Goal: Task Accomplishment & Management: Manage account settings

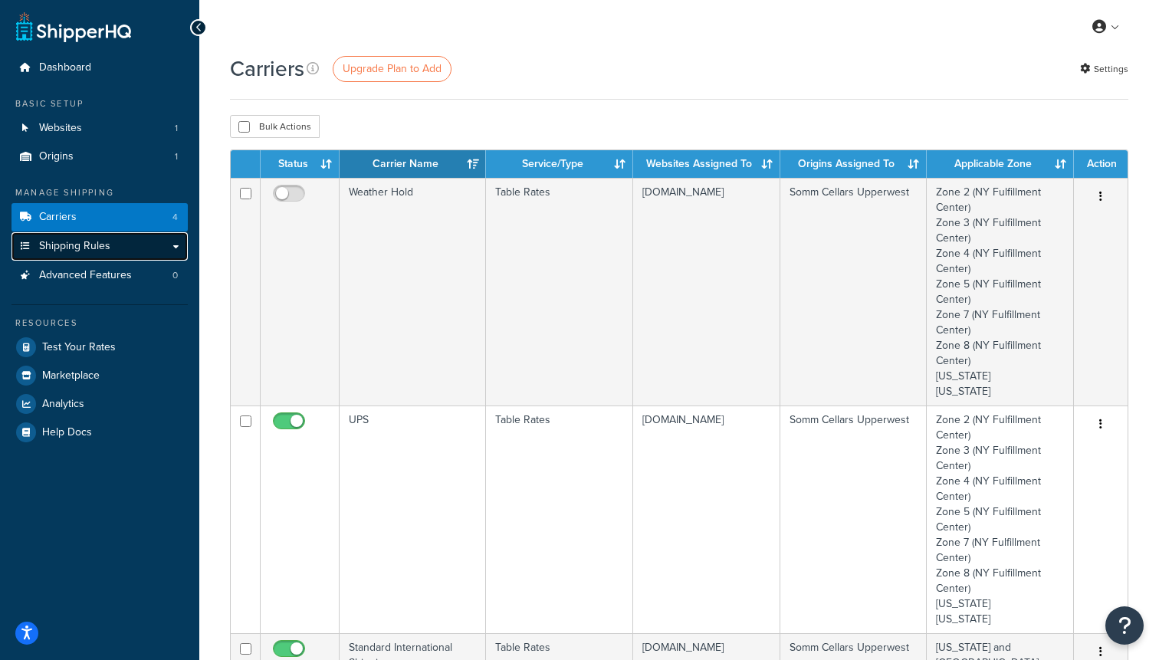
click at [116, 248] on link "Shipping Rules" at bounding box center [99, 246] width 176 height 28
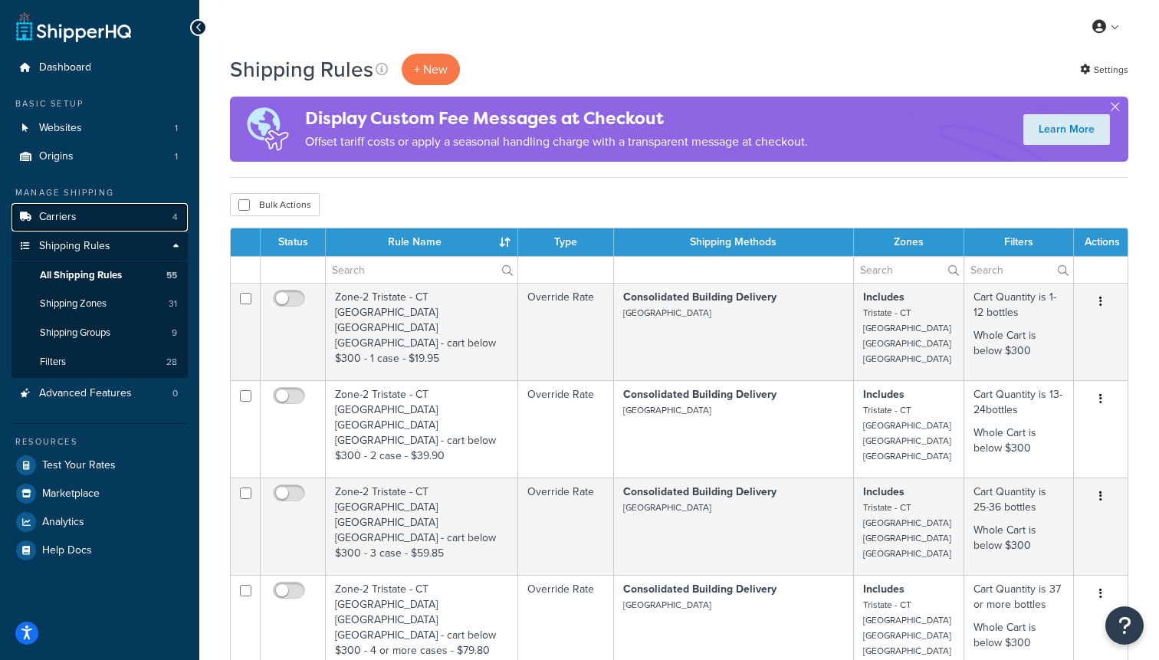
click at [97, 215] on link "Carriers 4" at bounding box center [99, 217] width 176 height 28
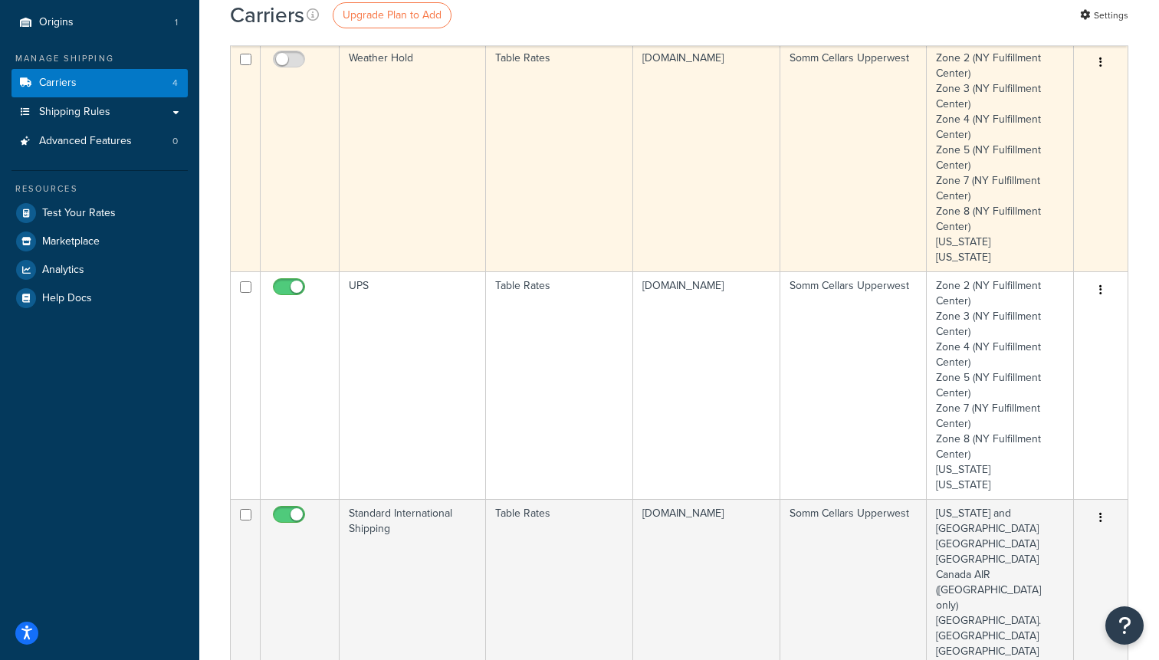
scroll to position [142, 0]
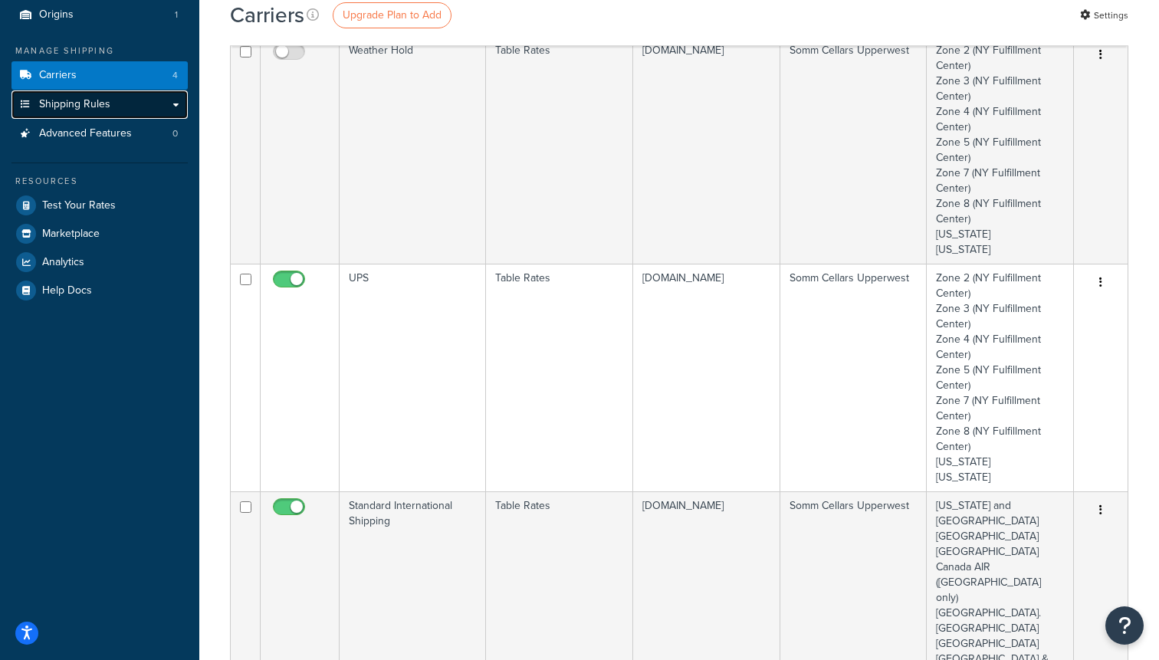
click at [64, 109] on span "Shipping Rules" at bounding box center [74, 104] width 71 height 13
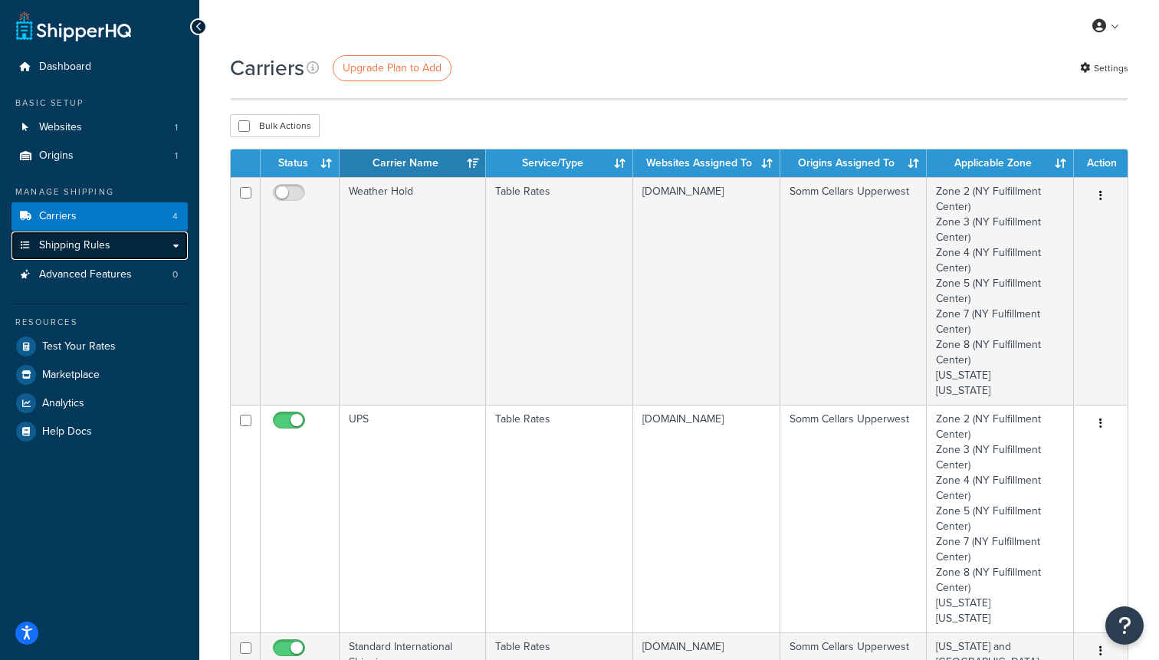
scroll to position [0, 0]
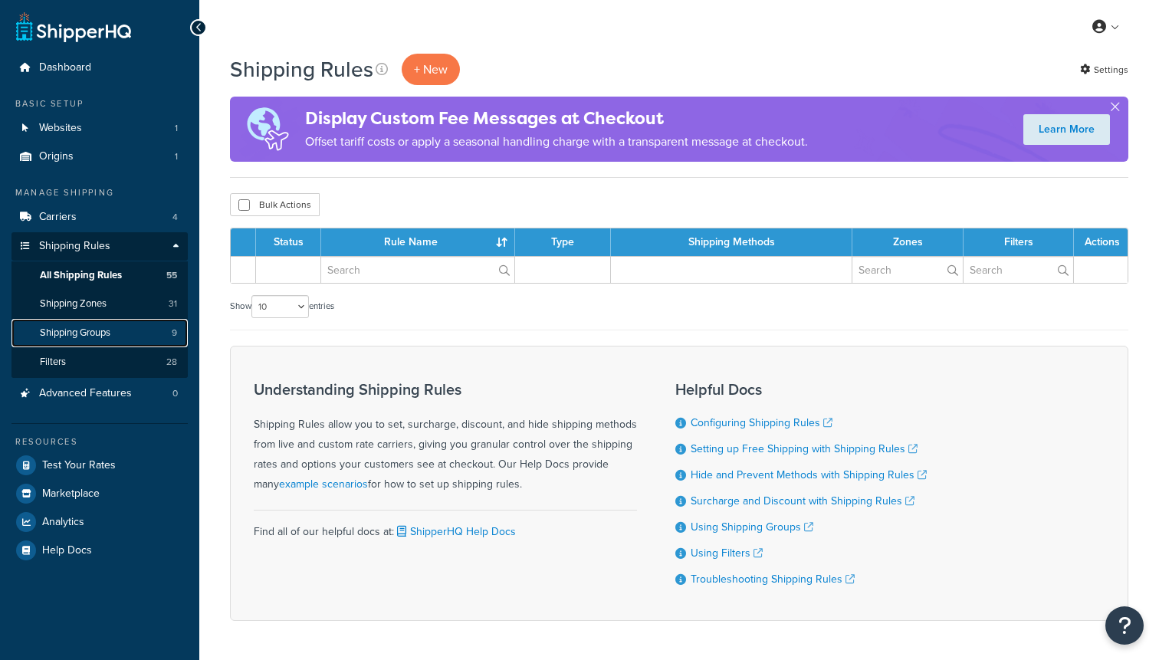
click at [110, 333] on span "Shipping Groups" at bounding box center [75, 332] width 71 height 13
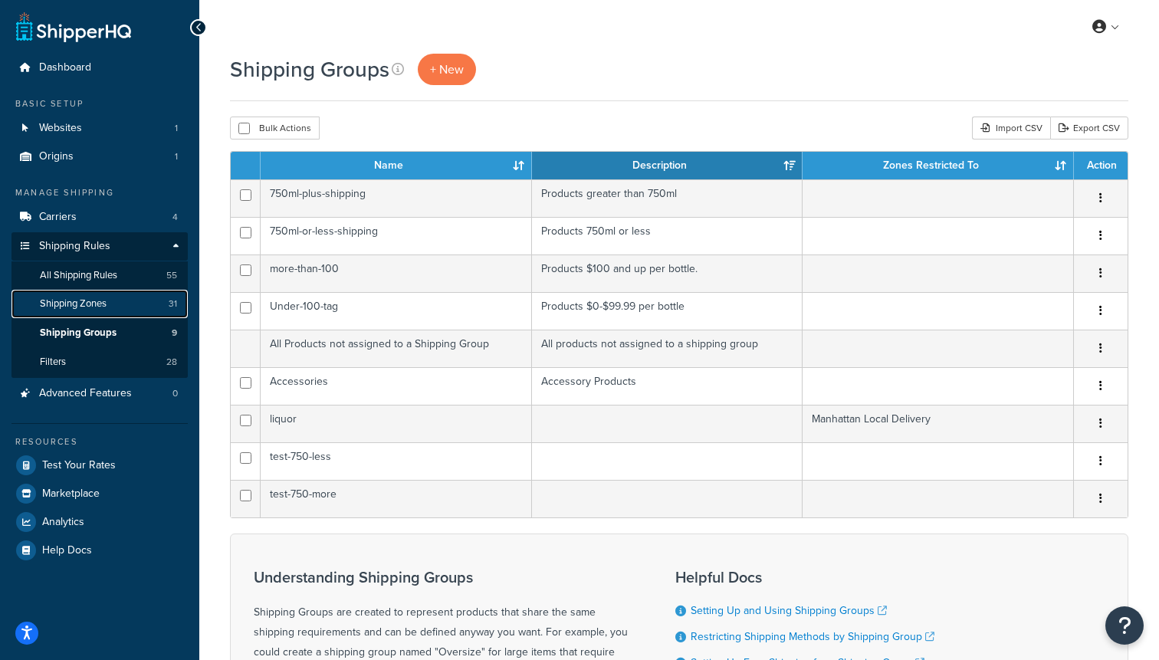
click at [103, 302] on span "Shipping Zones" at bounding box center [73, 303] width 67 height 13
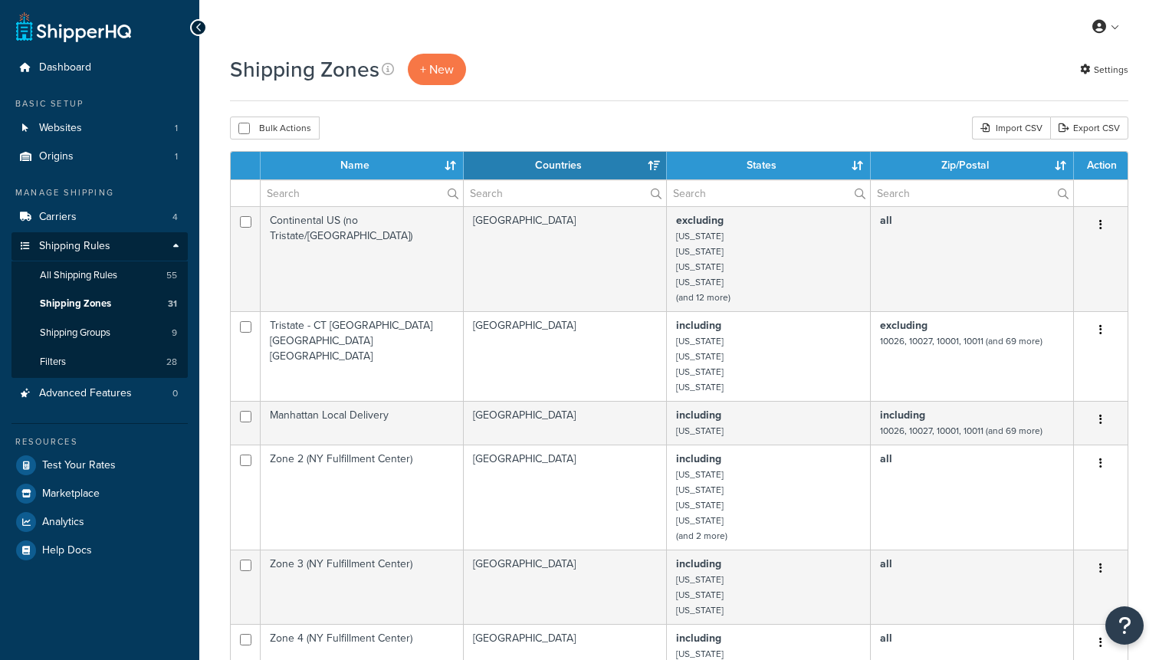
select select "15"
click at [86, 280] on span "All Shipping Rules" at bounding box center [78, 275] width 77 height 13
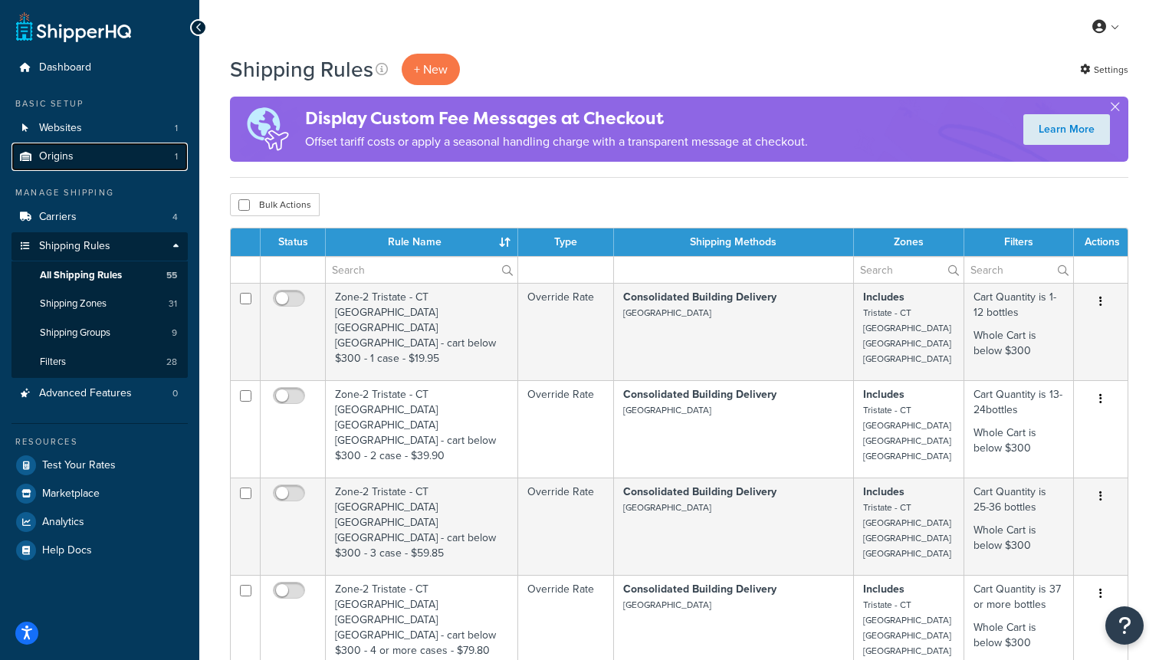
click at [71, 153] on span "Origins" at bounding box center [56, 156] width 34 height 13
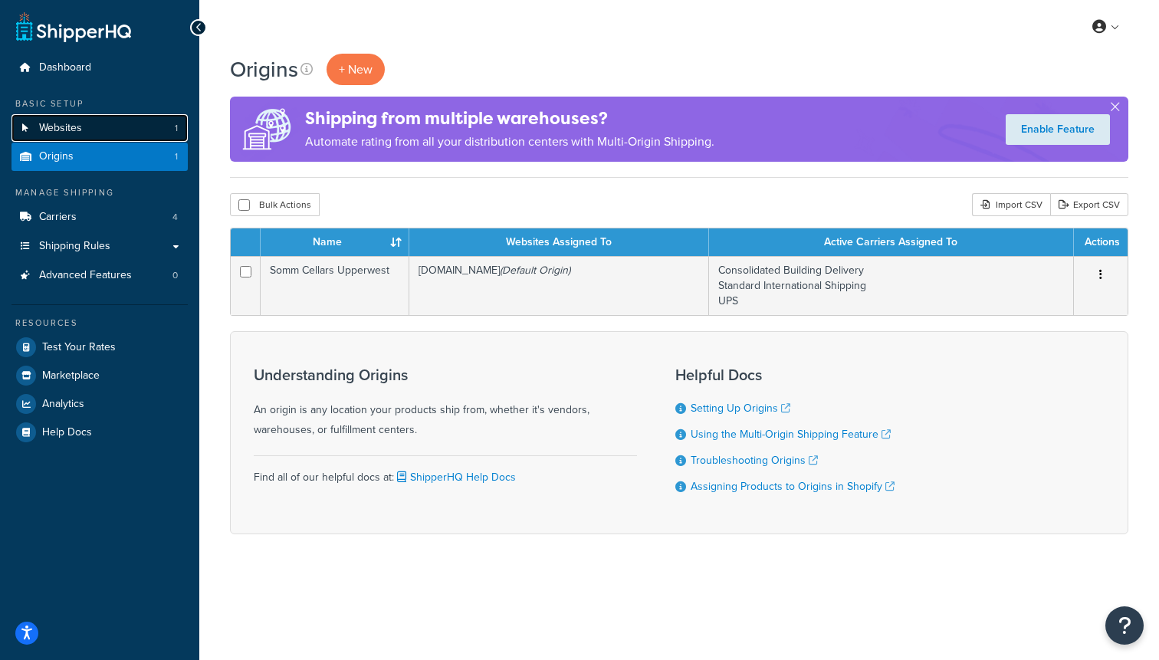
click at [68, 130] on span "Websites" at bounding box center [60, 128] width 43 height 13
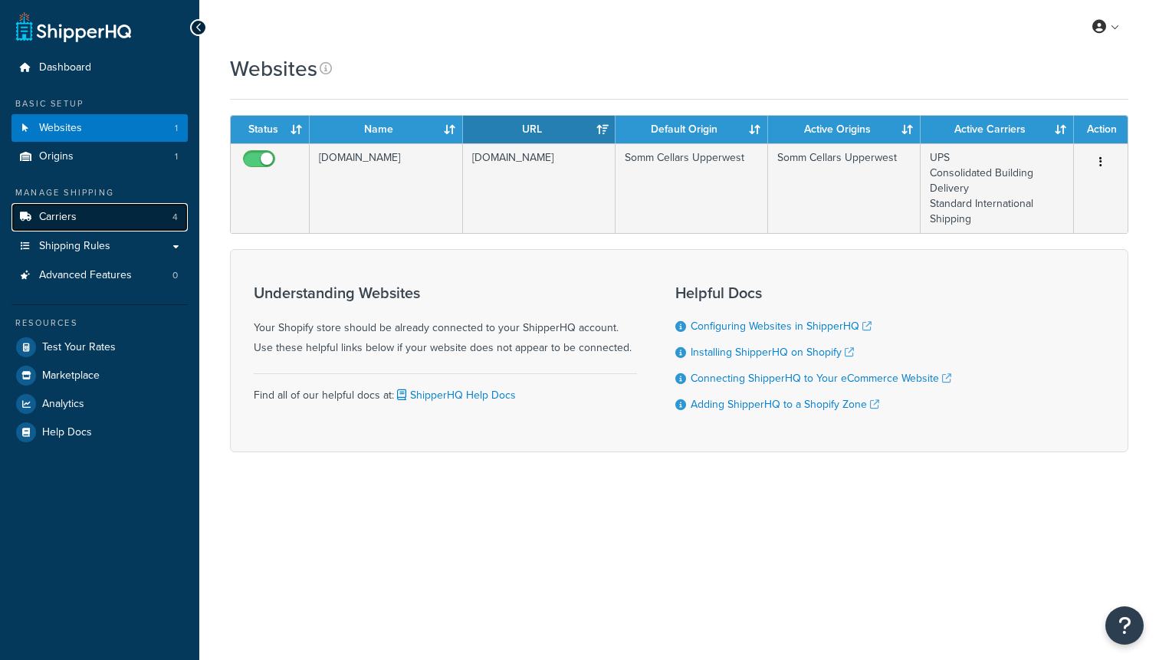
click at [50, 220] on span "Carriers" at bounding box center [58, 217] width 38 height 13
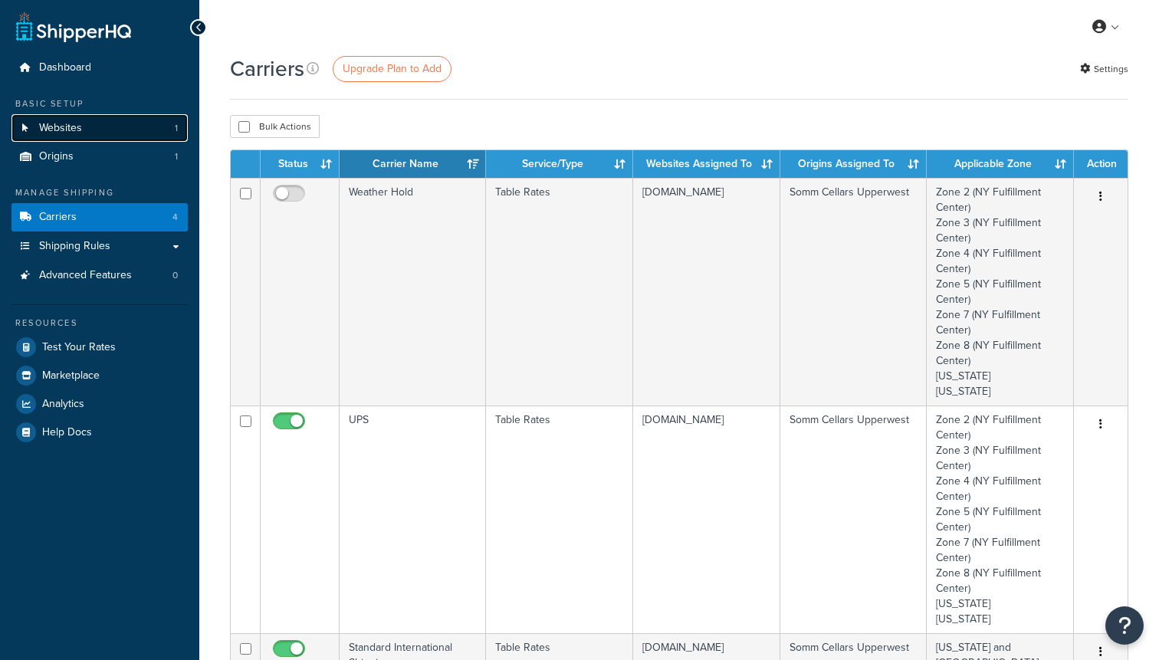
click at [50, 130] on span "Websites" at bounding box center [60, 128] width 43 height 13
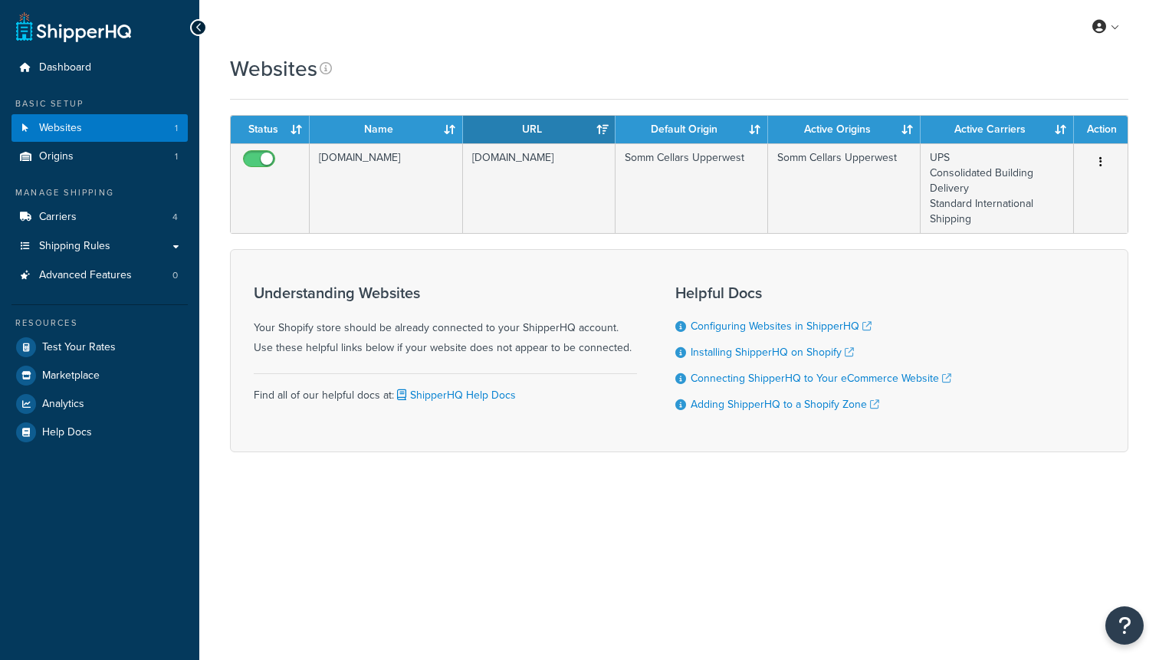
click at [999, 183] on td "UPS Consolidated Building Delivery Standard International Shipping" at bounding box center [996, 188] width 153 height 90
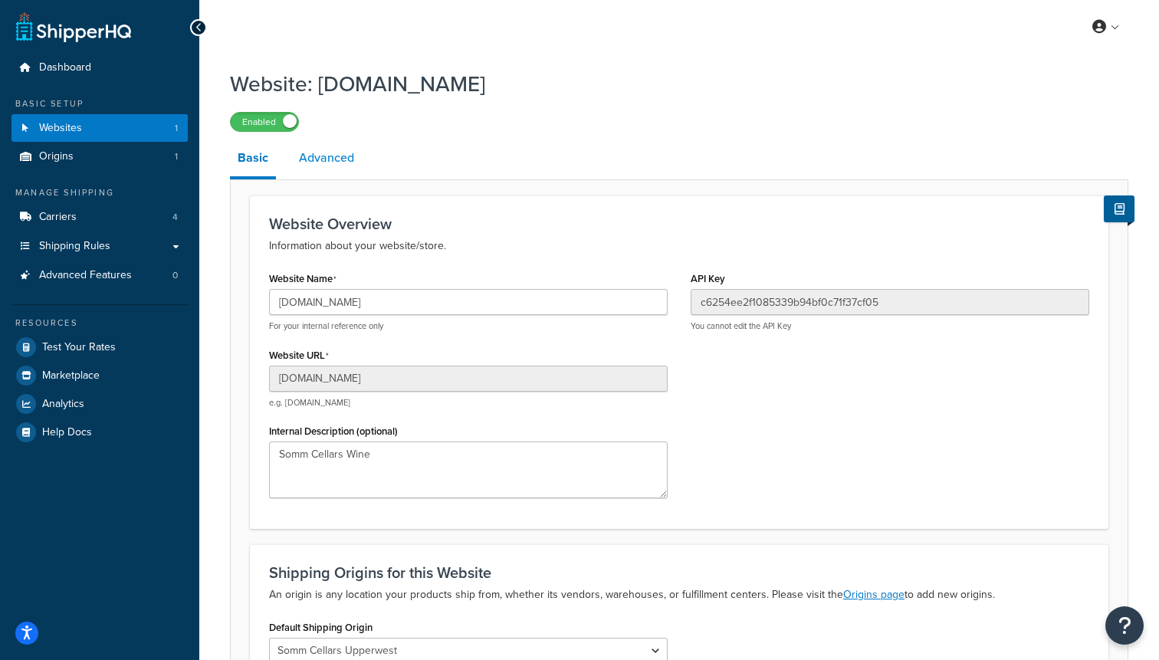
click at [314, 166] on link "Advanced" at bounding box center [326, 157] width 71 height 37
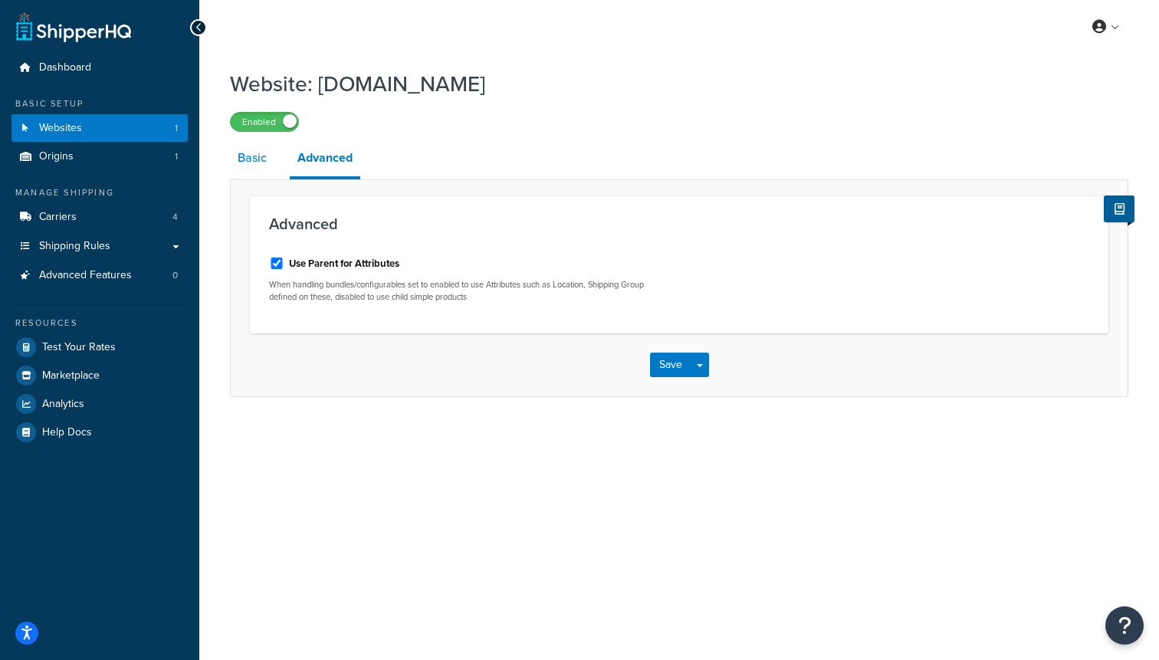
click at [261, 167] on link "Basic" at bounding box center [252, 157] width 44 height 37
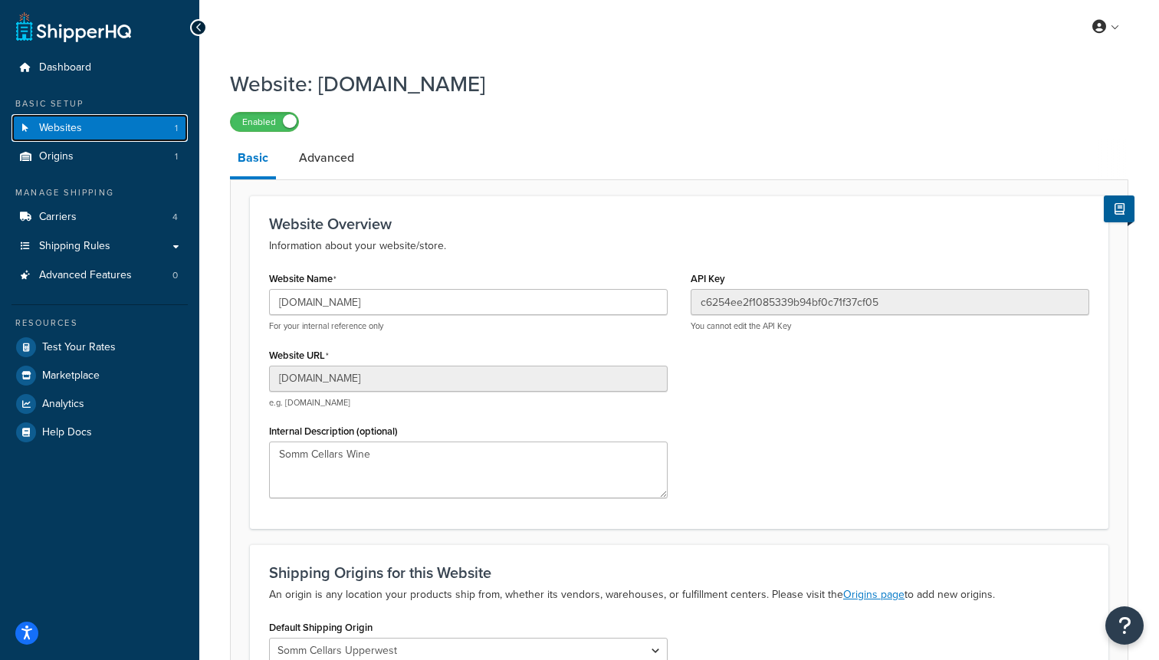
click at [70, 127] on span "Websites" at bounding box center [60, 128] width 43 height 13
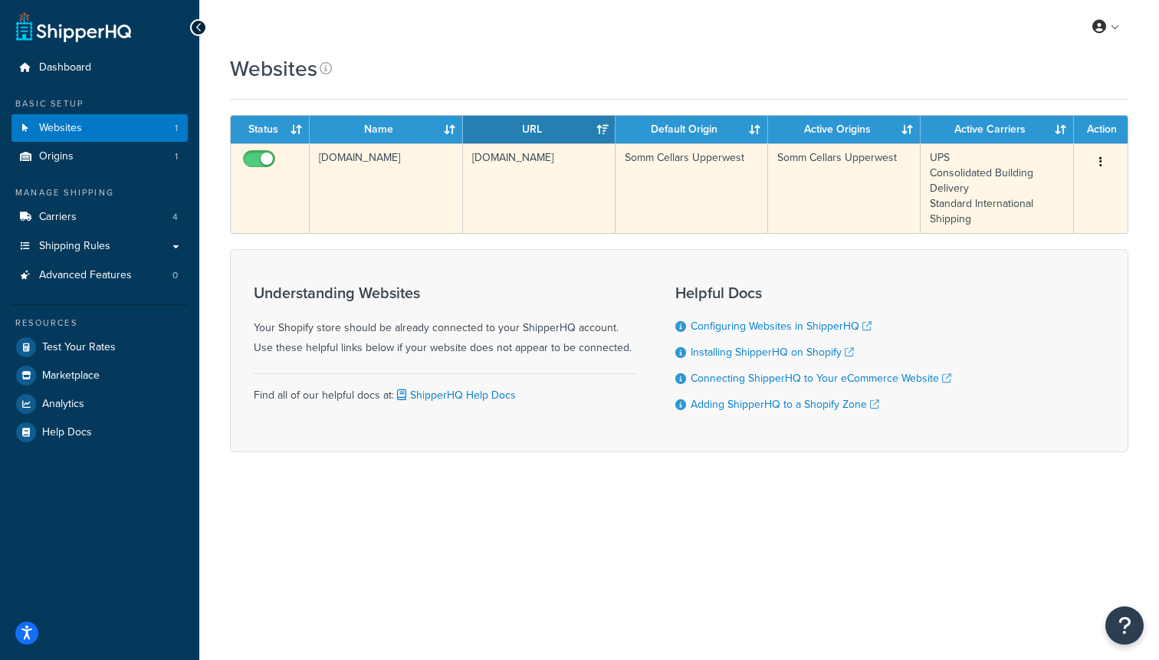
click at [964, 177] on td "UPS Consolidated Building Delivery Standard International Shipping" at bounding box center [996, 188] width 153 height 90
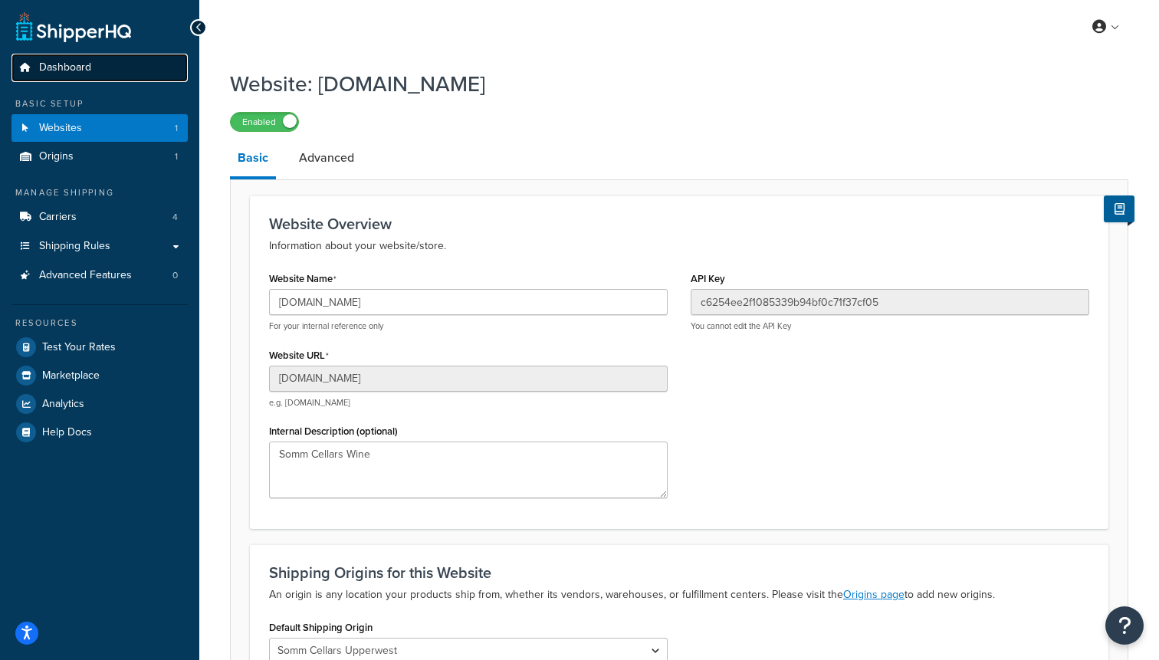
click at [97, 76] on link "Dashboard" at bounding box center [99, 68] width 176 height 28
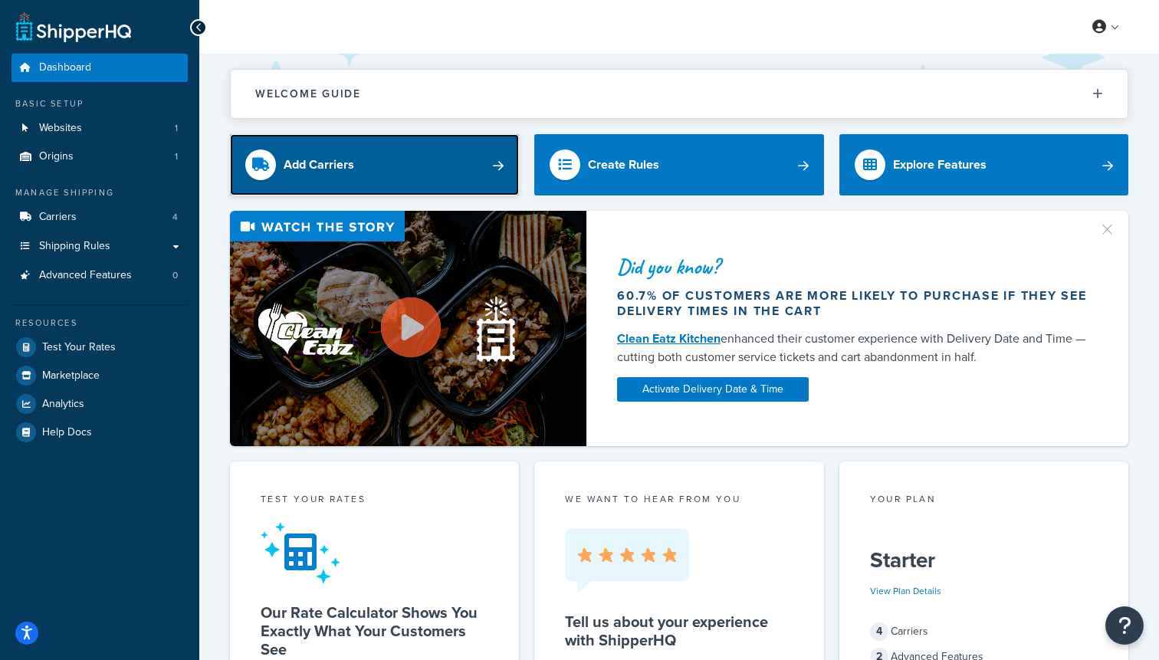
click at [356, 169] on link "Add Carriers" at bounding box center [374, 164] width 289 height 61
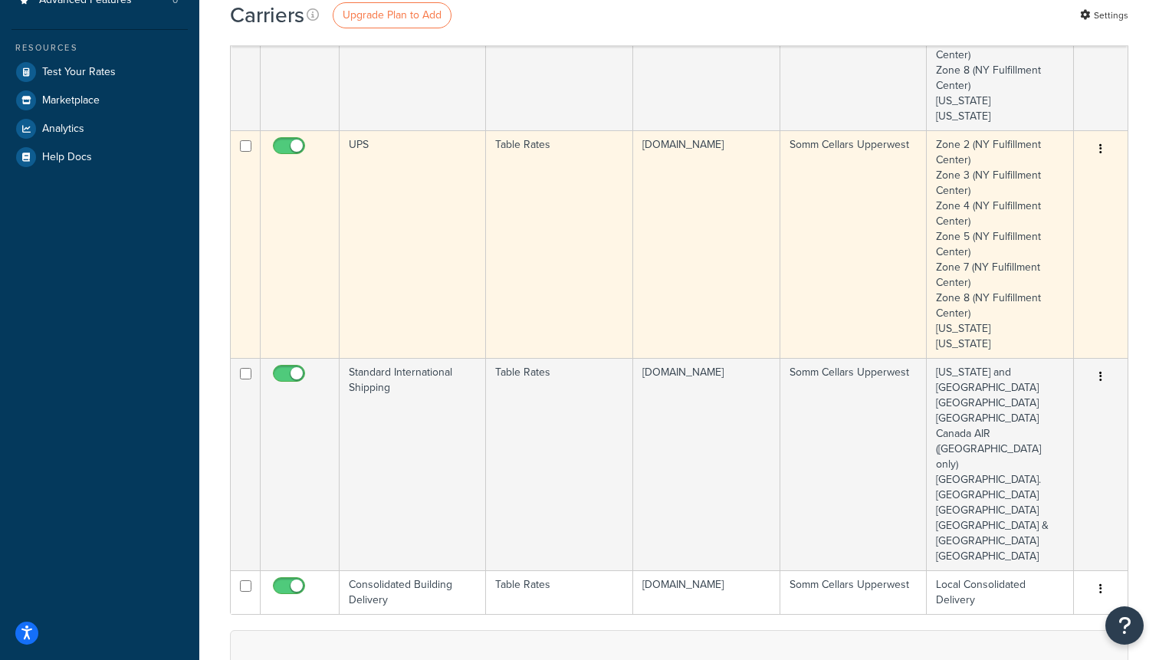
scroll to position [299, 0]
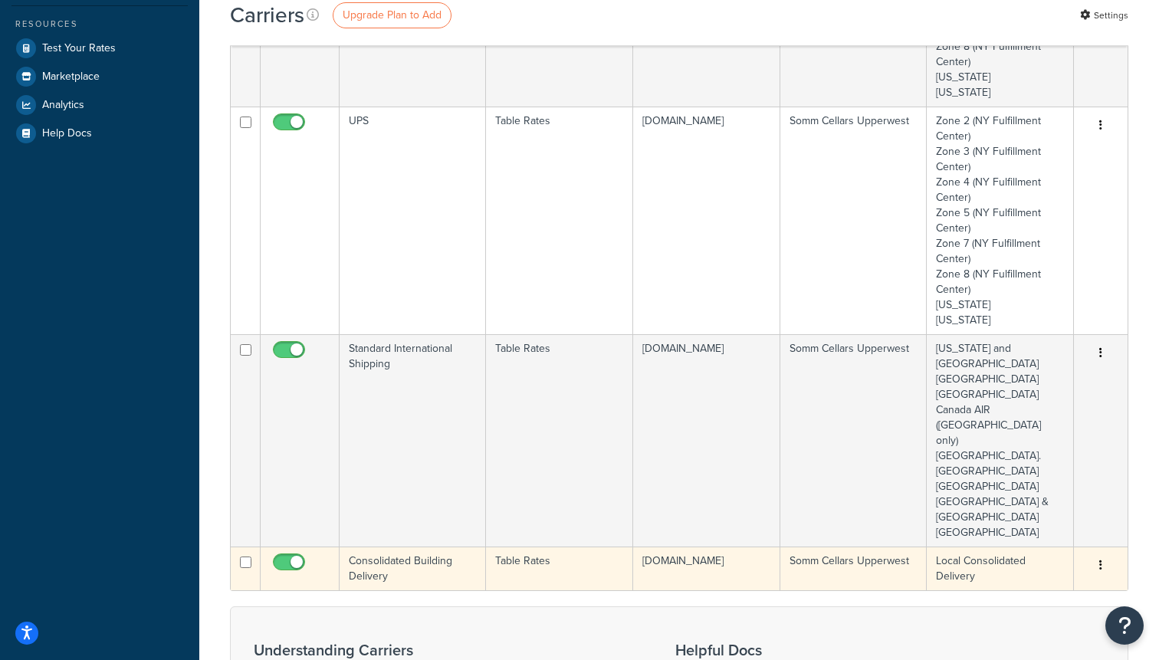
click at [376, 546] on td "Consolidated Building Delivery" at bounding box center [413, 568] width 146 height 44
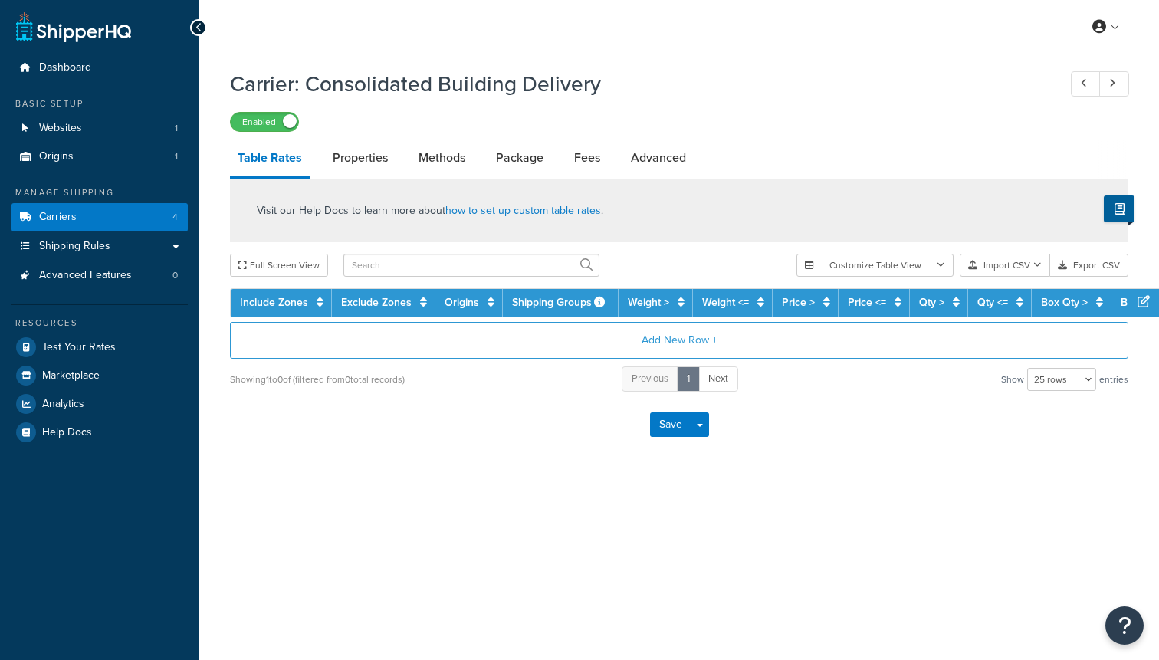
select select "25"
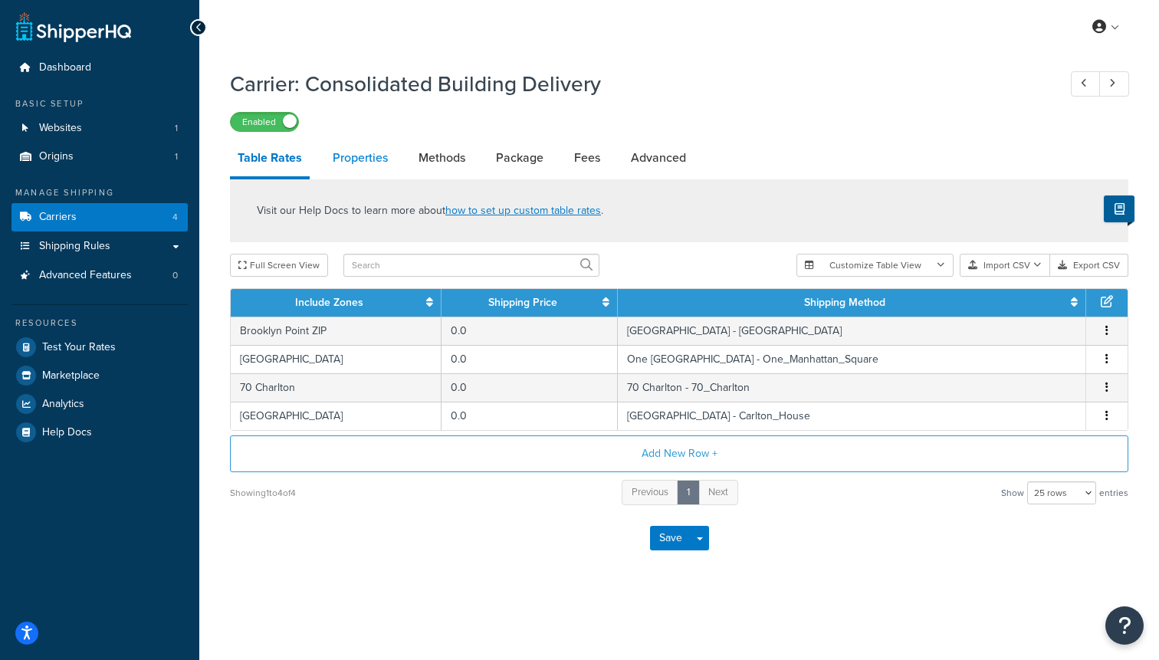
click at [372, 165] on link "Properties" at bounding box center [360, 157] width 71 height 37
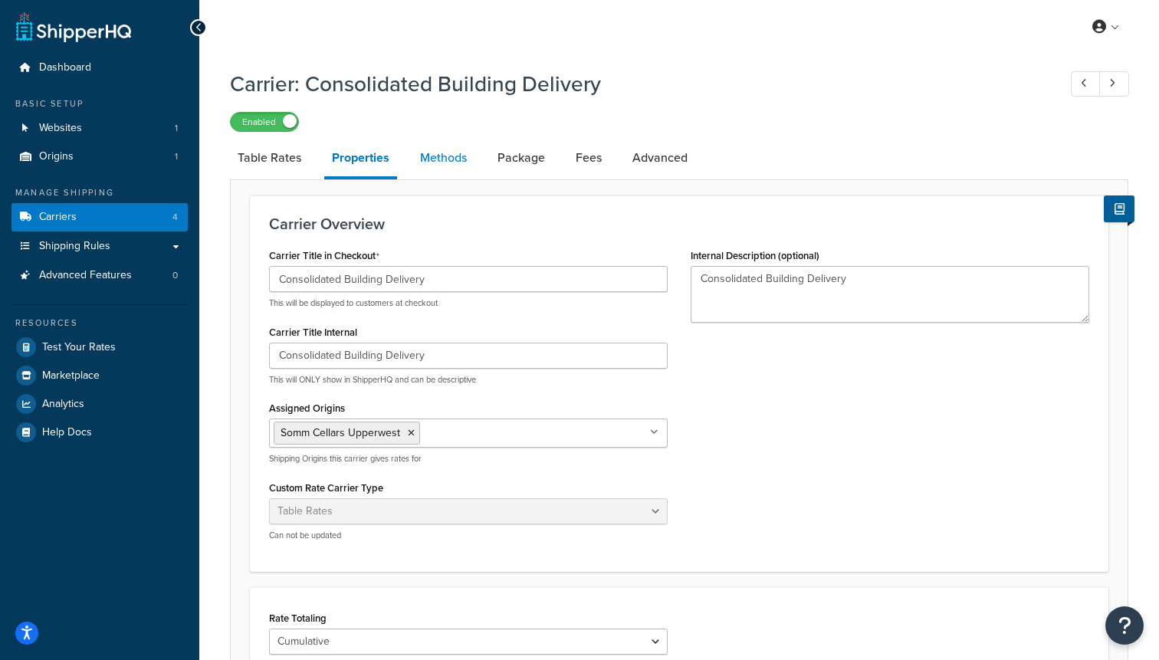
click at [438, 161] on link "Methods" at bounding box center [443, 157] width 62 height 37
select select "25"
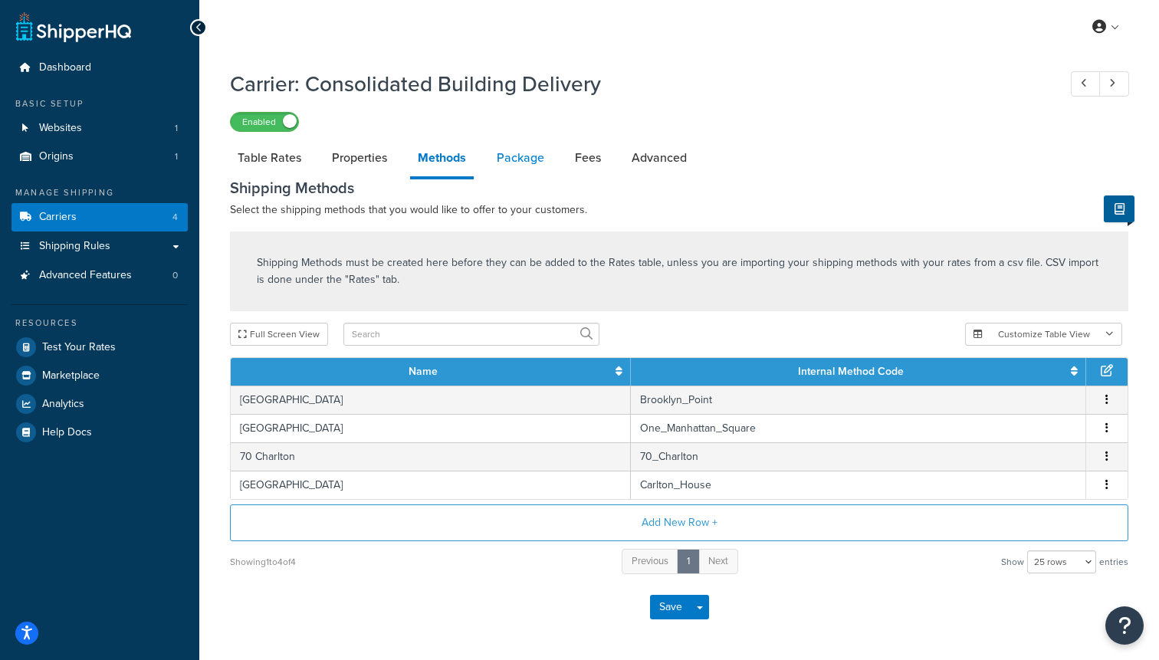
click at [532, 168] on link "Package" at bounding box center [520, 157] width 63 height 37
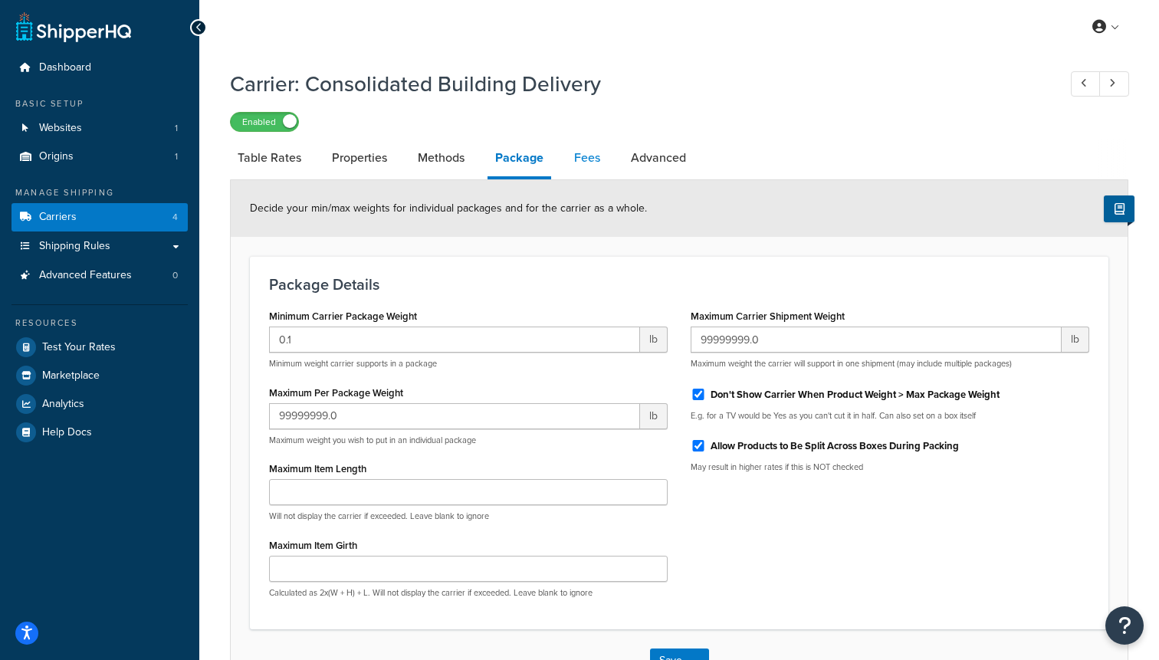
click at [602, 166] on link "Fees" at bounding box center [586, 157] width 41 height 37
select select "AFTER"
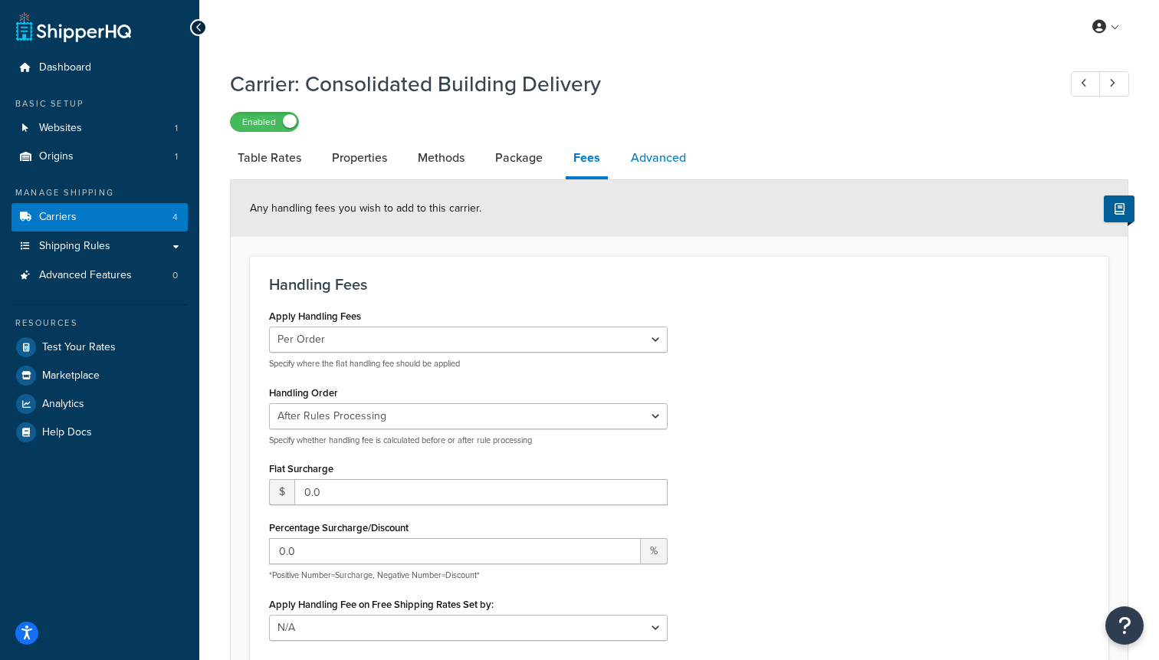
click at [654, 169] on link "Advanced" at bounding box center [658, 157] width 71 height 37
select select "false"
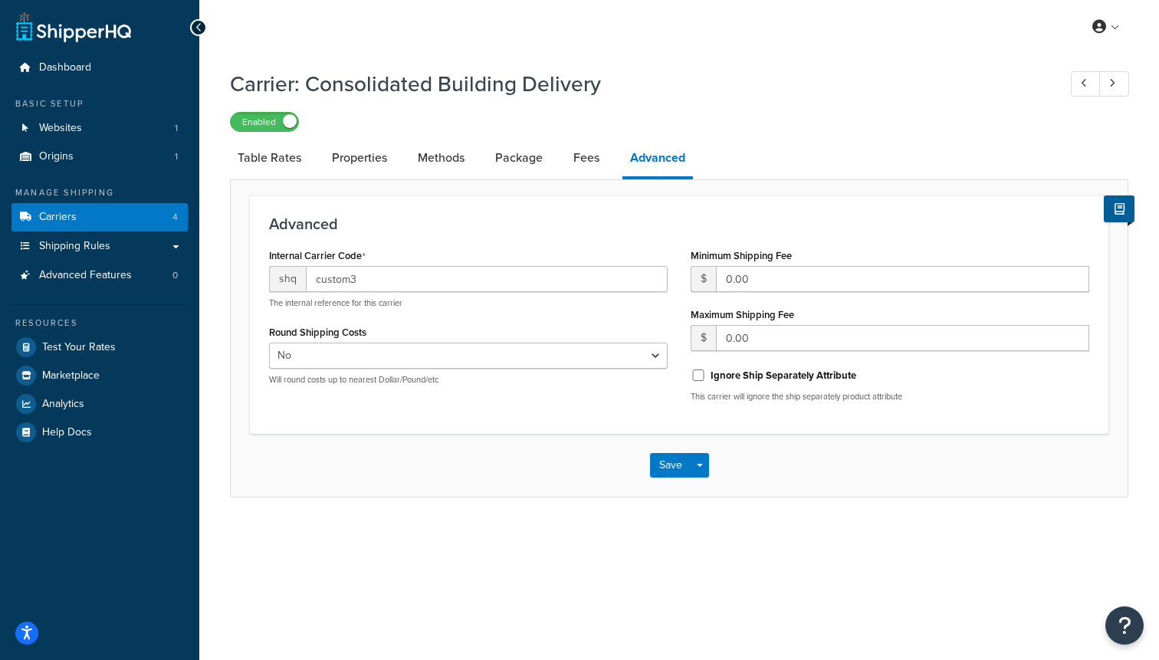
click at [272, 169] on link "Table Rates" at bounding box center [269, 157] width 79 height 37
select select "25"
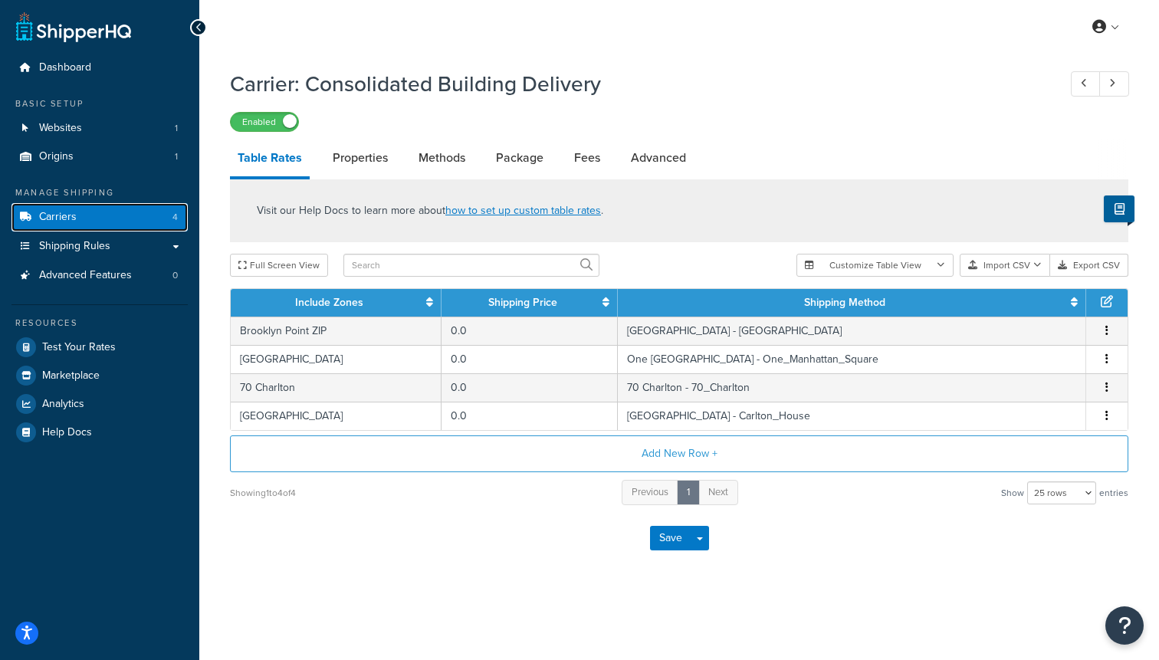
click at [84, 218] on link "Carriers 4" at bounding box center [99, 217] width 176 height 28
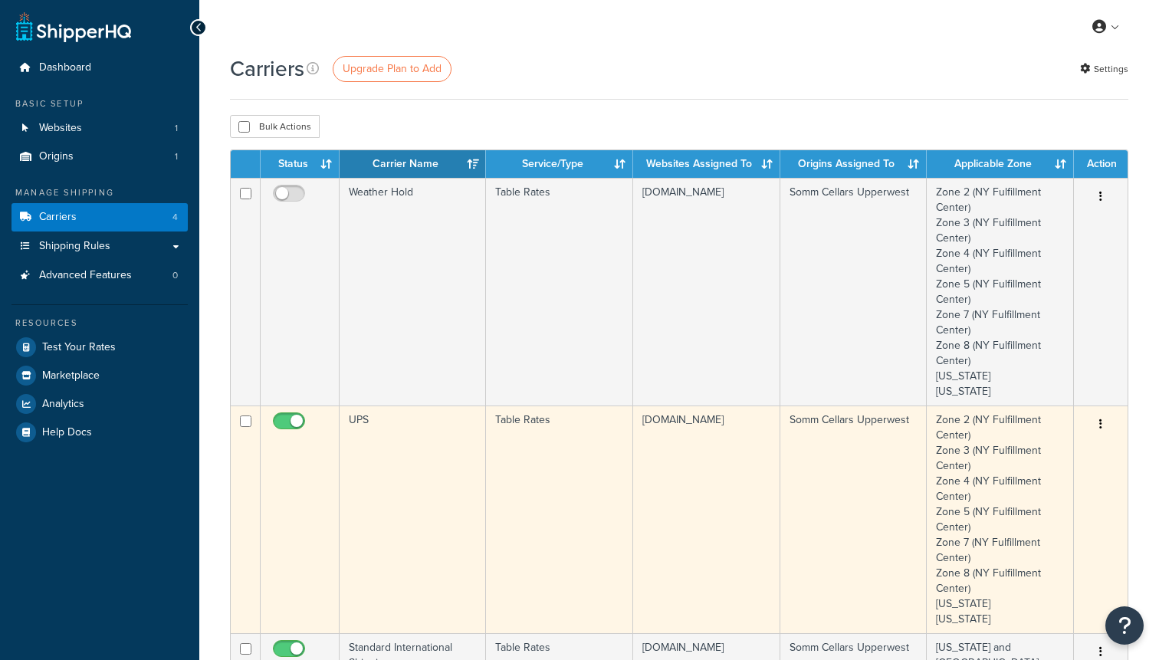
click at [510, 478] on td "Table Rates" at bounding box center [559, 519] width 146 height 228
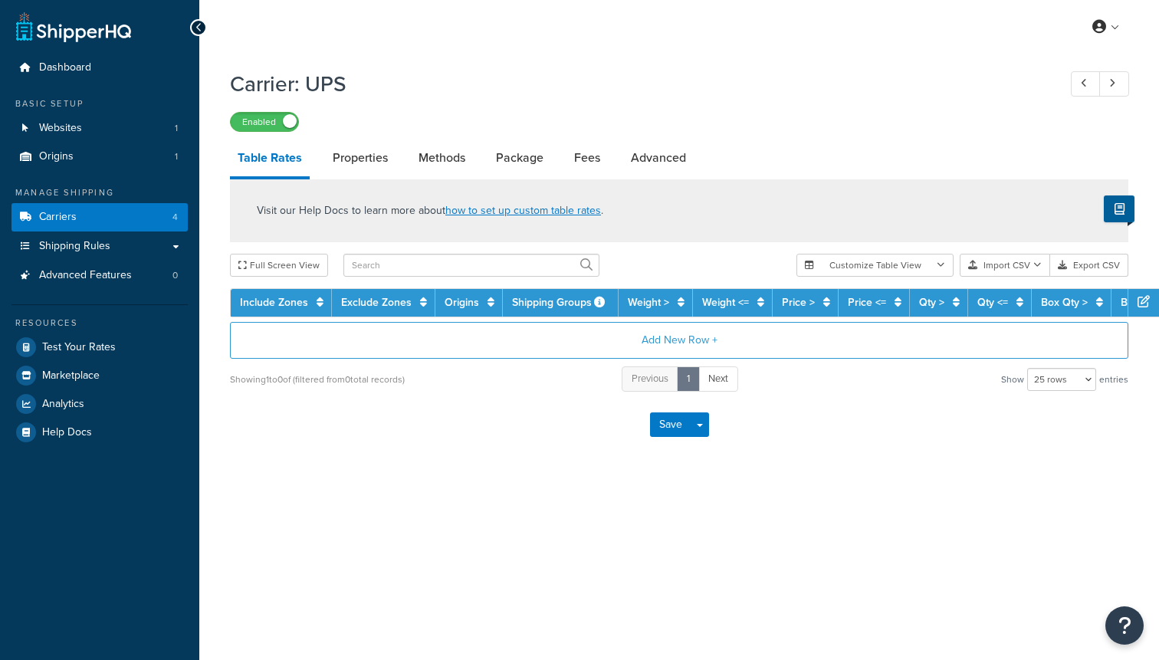
select select "25"
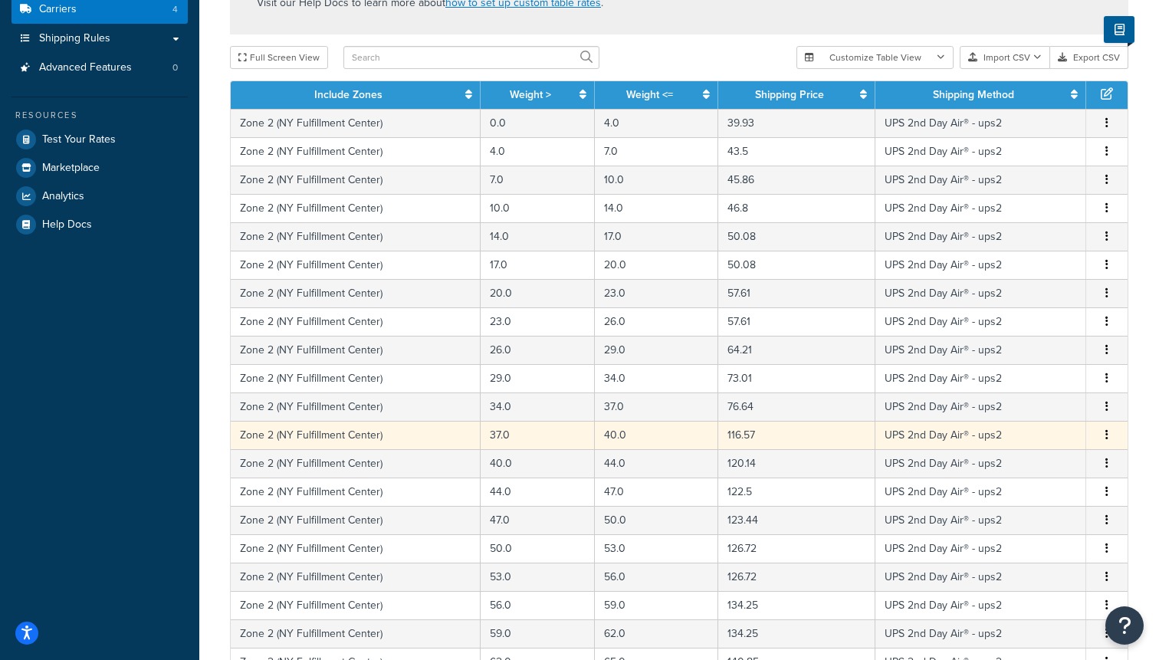
scroll to position [583, 0]
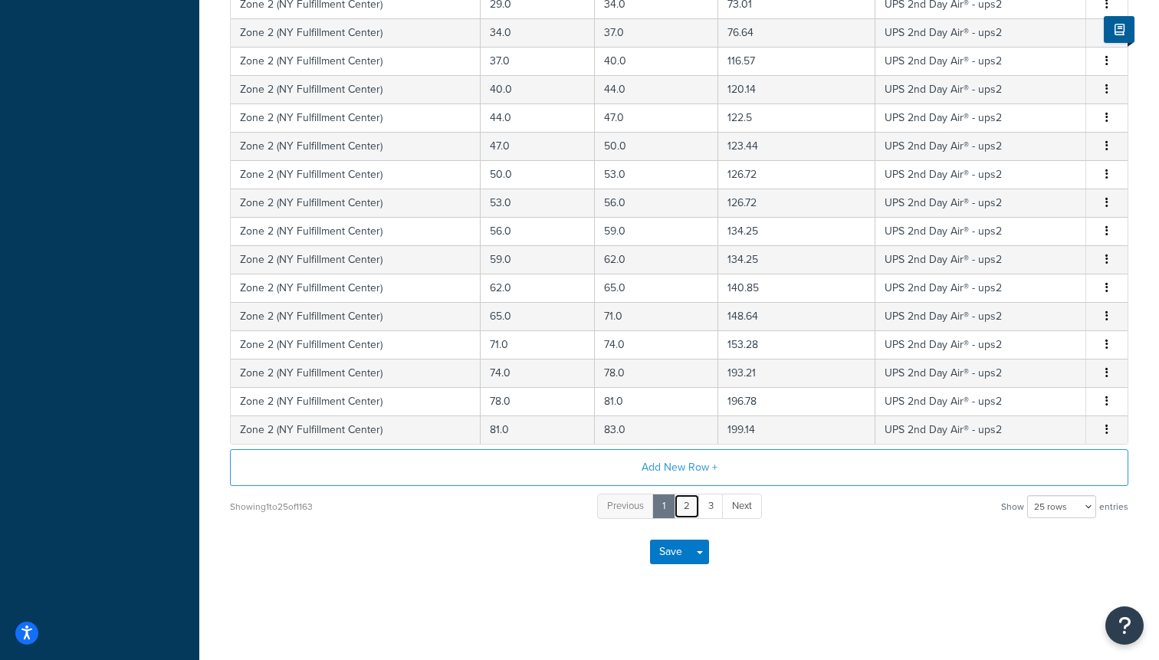
click at [687, 507] on link "2" at bounding box center [687, 506] width 26 height 25
click at [701, 510] on link "3" at bounding box center [699, 506] width 25 height 25
click at [723, 509] on link "5" at bounding box center [735, 506] width 26 height 25
click at [723, 509] on link "6" at bounding box center [712, 506] width 26 height 25
click at [736, 510] on link "8" at bounding box center [736, 506] width 26 height 25
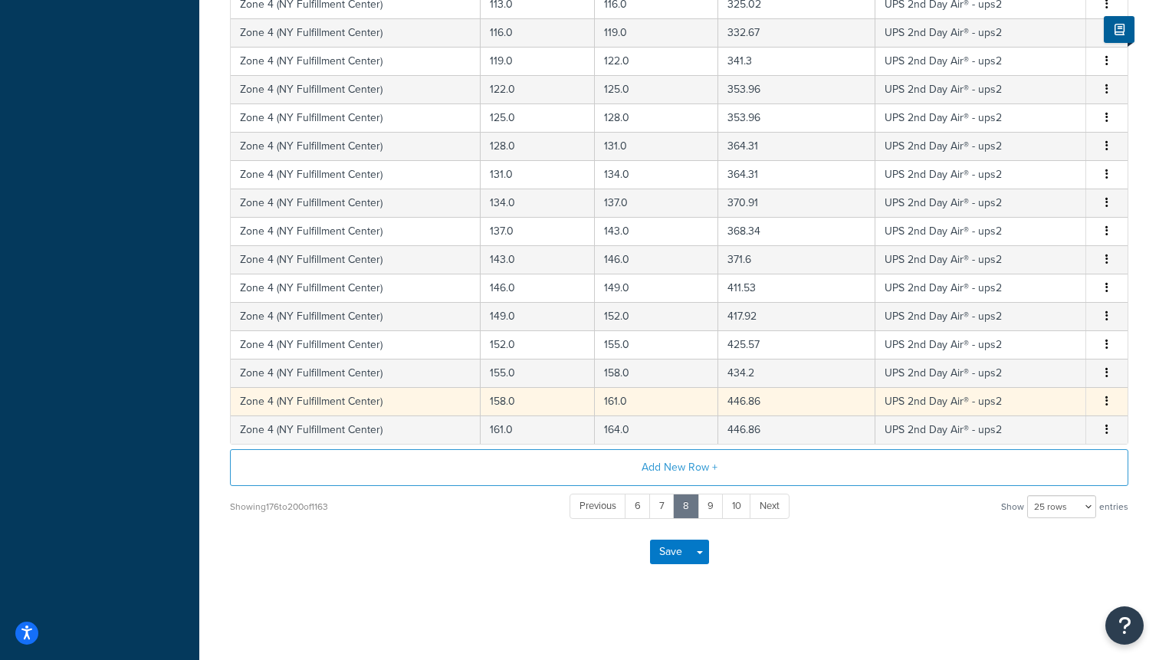
click at [942, 401] on td "UPS 2nd Day Air® - ups2" at bounding box center [980, 401] width 211 height 28
select select "120905"
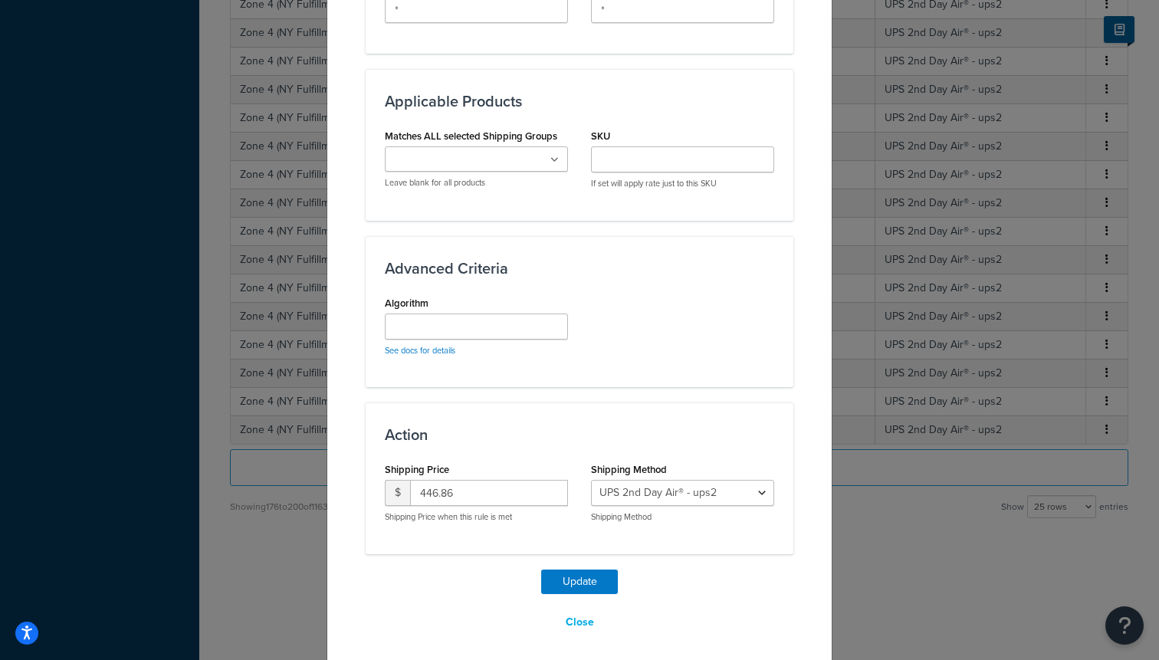
scroll to position [795, 0]
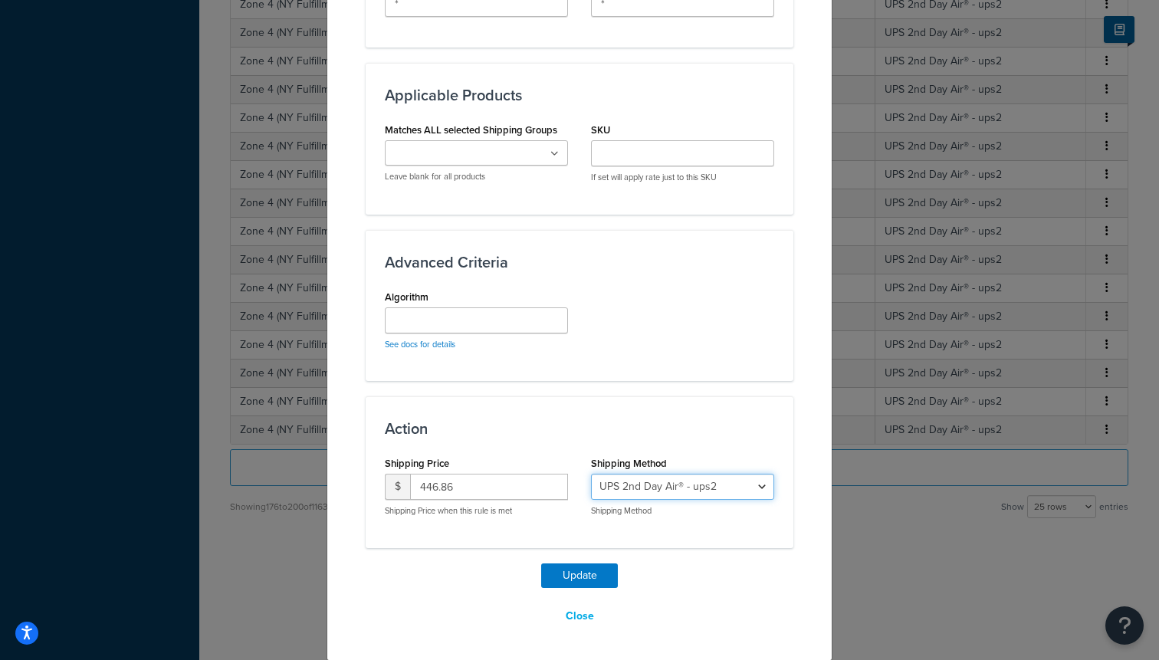
click at [644, 487] on select "Ship My Order Now (UPS GROUND) - $25 per case - ups1 UPS 2nd Day Air® - ups2 Sh…" at bounding box center [682, 487] width 183 height 26
click at [623, 460] on label "Shipping Method" at bounding box center [629, 463] width 76 height 11
click at [623, 474] on select "Ship My Order Now (UPS GROUND) - $25 per case - ups1 UPS 2nd Day Air® - ups2 Sh…" at bounding box center [682, 487] width 183 height 26
click at [623, 460] on label "Shipping Method" at bounding box center [629, 463] width 76 height 11
click at [623, 474] on select "Ship My Order Now (UPS GROUND) - $25 per case - ups1 UPS 2nd Day Air® - ups2 Sh…" at bounding box center [682, 487] width 183 height 26
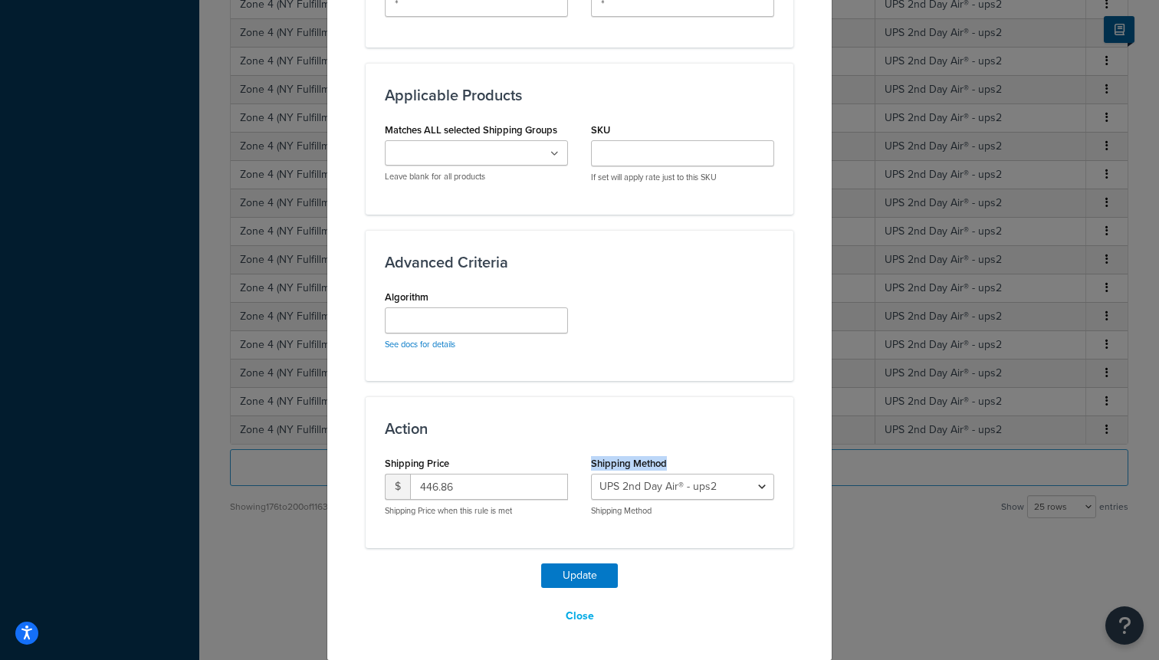
click at [623, 460] on label "Shipping Method" at bounding box center [629, 463] width 76 height 11
click at [623, 474] on select "Ship My Order Now (UPS GROUND) - $25 per case - ups1 UPS 2nd Day Air® - ups2 Sh…" at bounding box center [682, 487] width 183 height 26
copy label "Shipping Method"
click at [915, 422] on div "Update Table Rate Applicable Zones See examples and learn more about how includ…" at bounding box center [579, 330] width 1159 height 660
click at [909, 415] on div "Update Table Rate Applicable Zones See examples and learn more about how includ…" at bounding box center [579, 330] width 1159 height 660
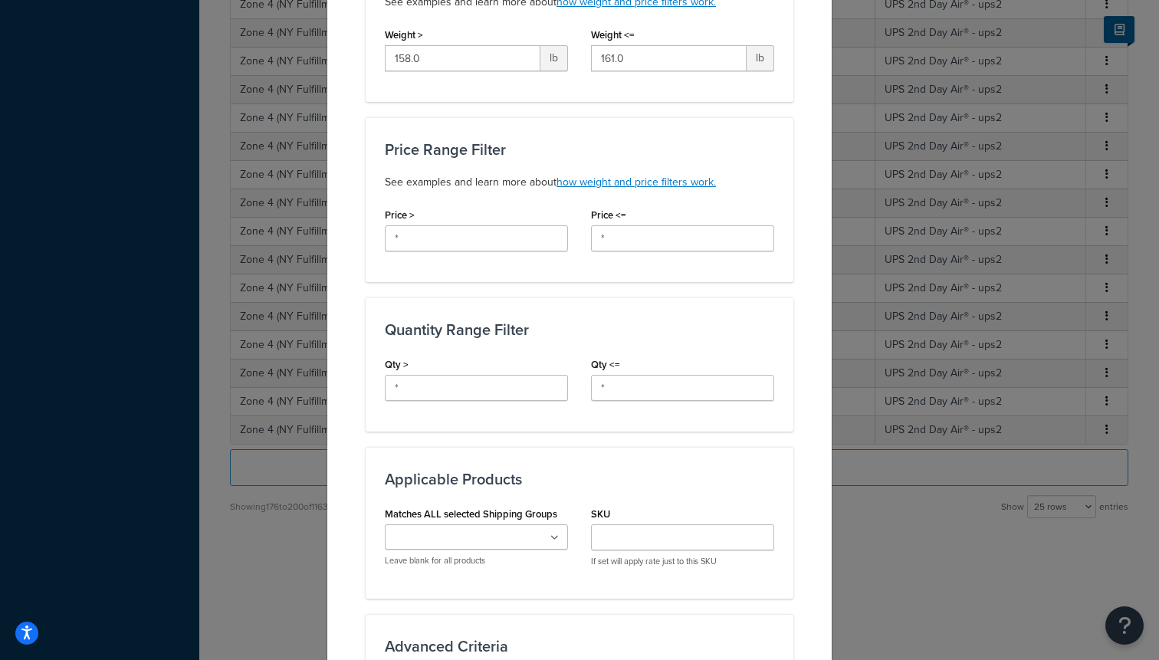
scroll to position [0, 0]
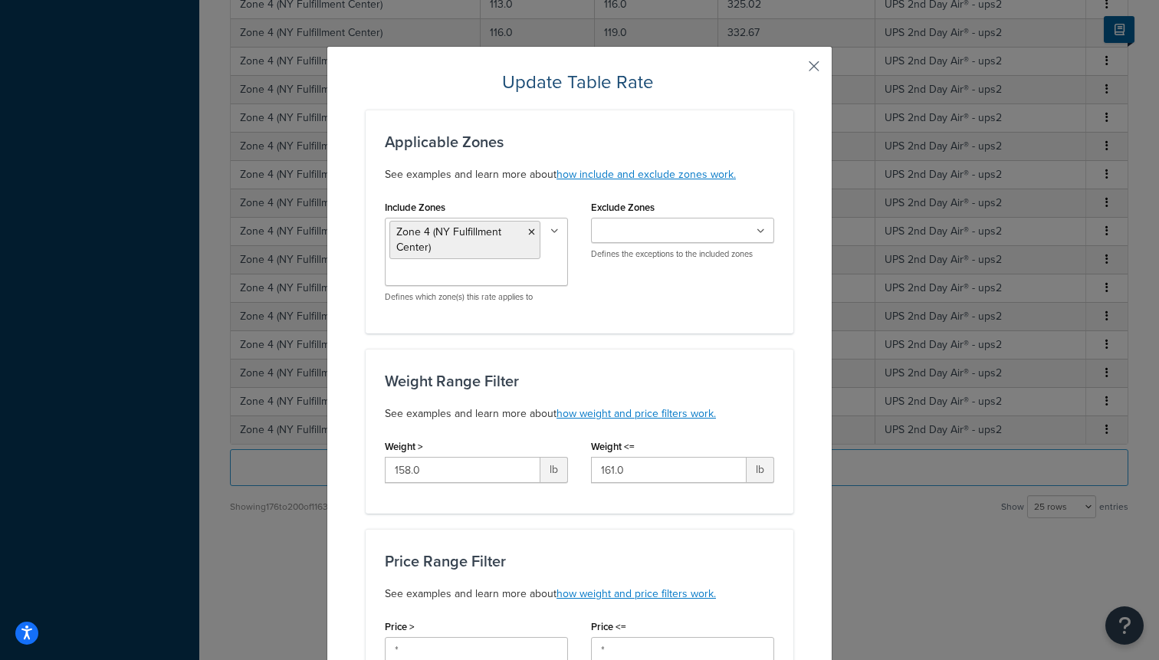
click at [793, 70] on button "button" at bounding box center [791, 72] width 4 height 4
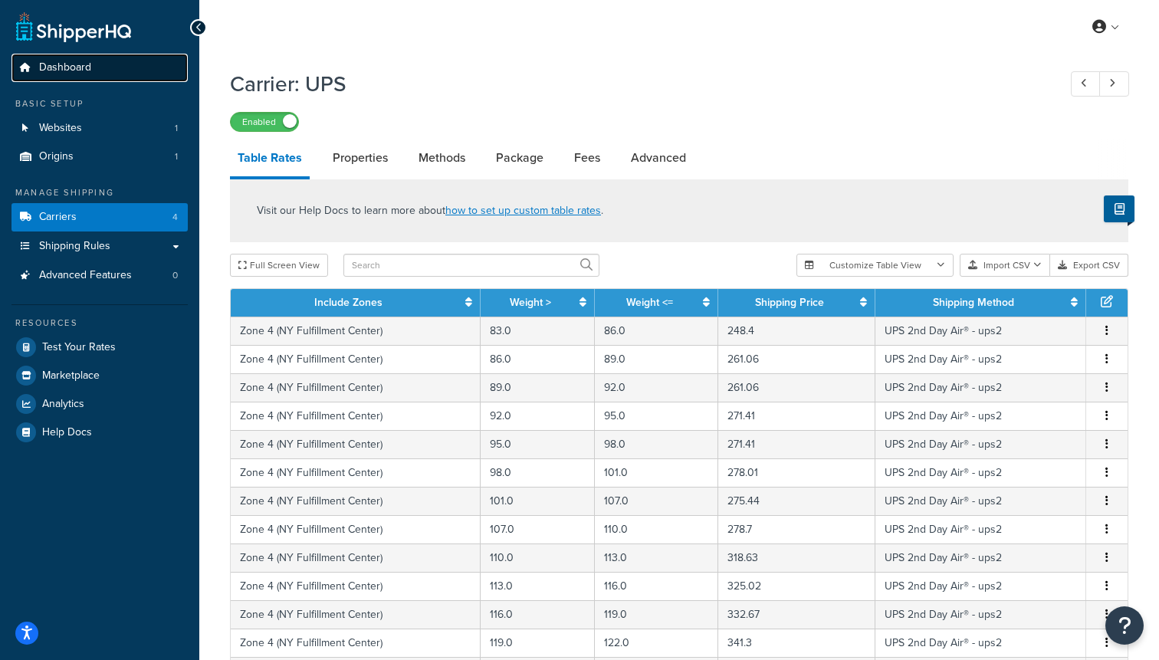
click at [88, 61] on span "Dashboard" at bounding box center [65, 67] width 52 height 13
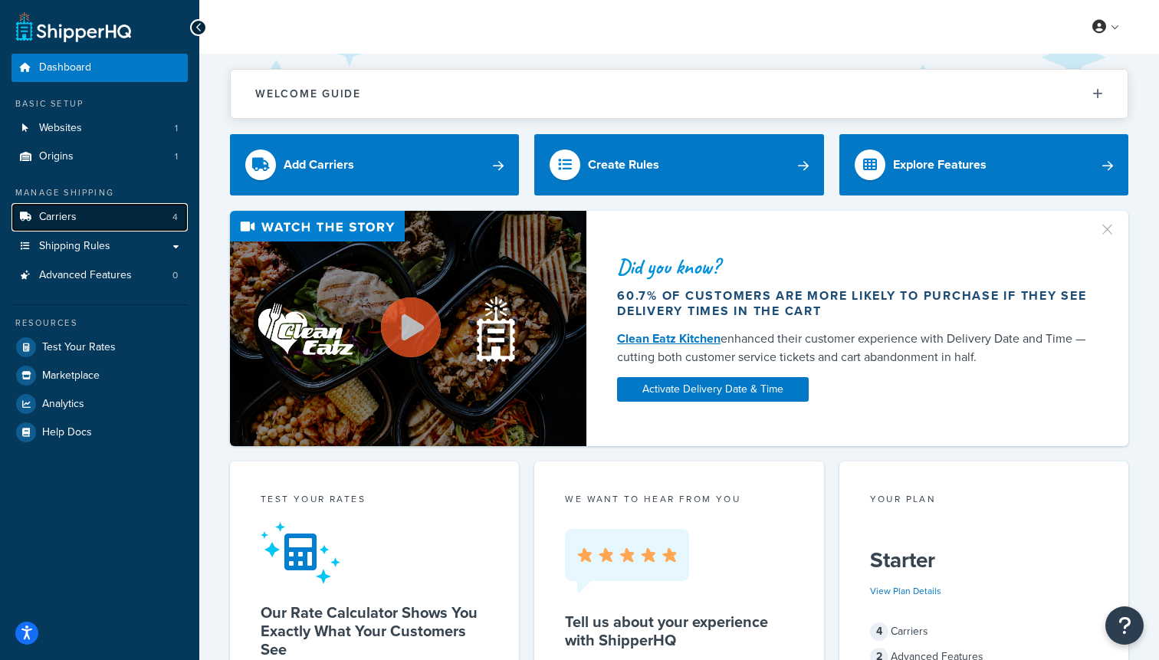
click at [60, 227] on link "Carriers 4" at bounding box center [99, 217] width 176 height 28
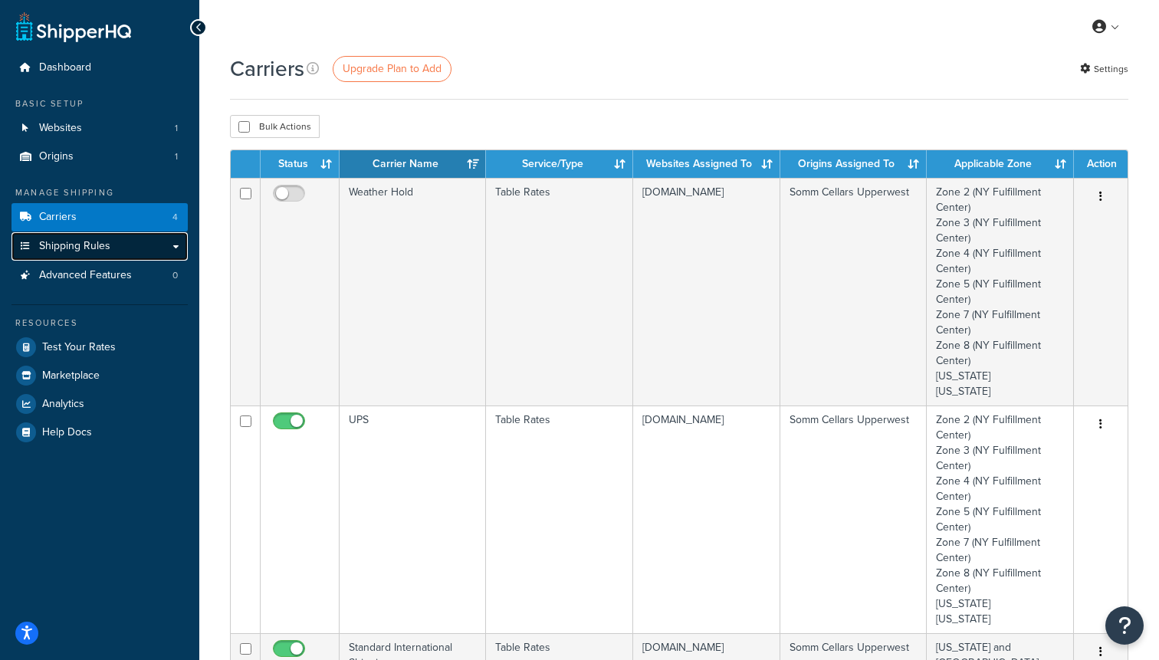
click at [67, 242] on span "Shipping Rules" at bounding box center [74, 246] width 71 height 13
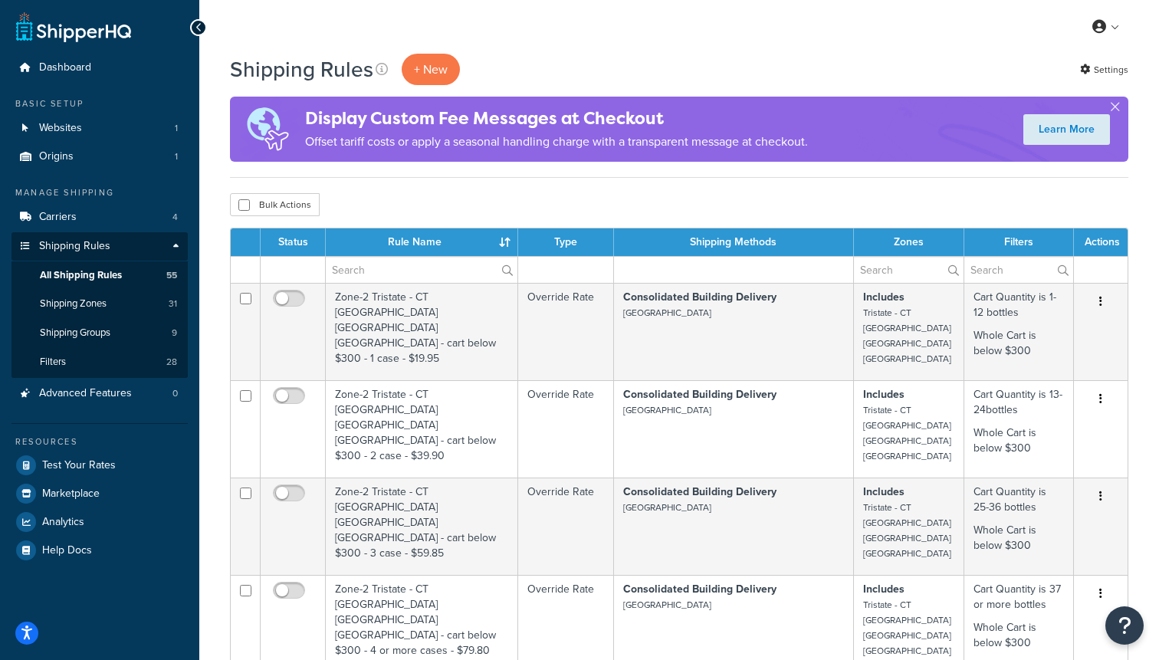
click at [750, 249] on th "Shipping Methods" at bounding box center [734, 242] width 240 height 28
click at [126, 304] on link "Shipping Zones 31" at bounding box center [99, 304] width 176 height 28
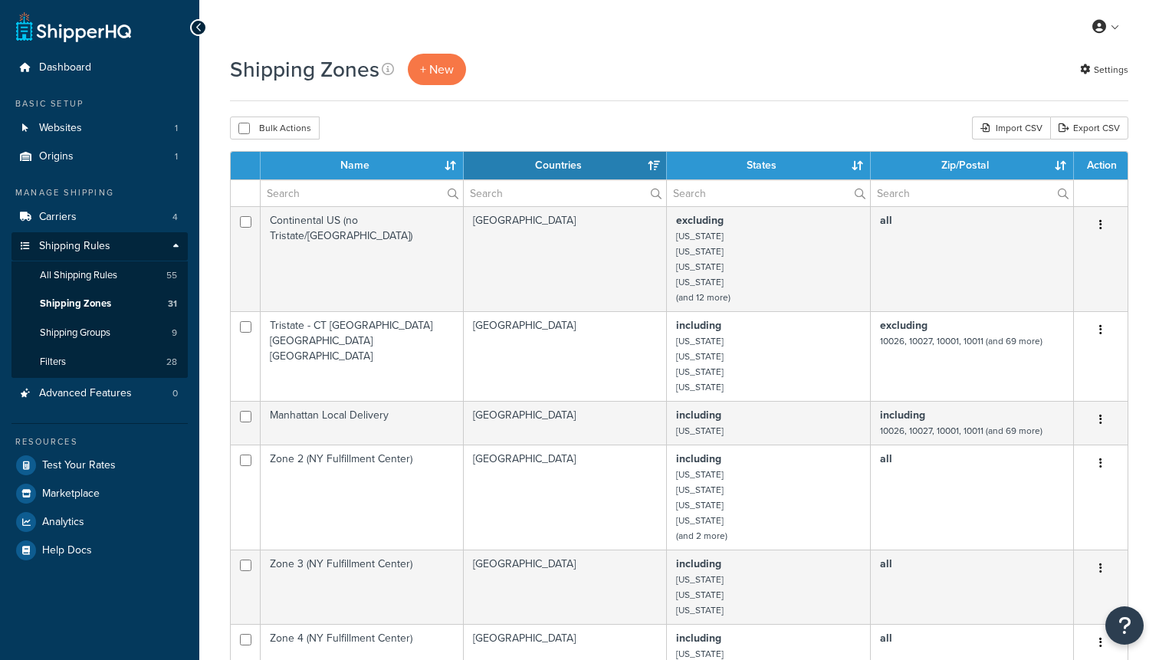
select select "15"
click at [57, 159] on span "Origins" at bounding box center [56, 156] width 34 height 13
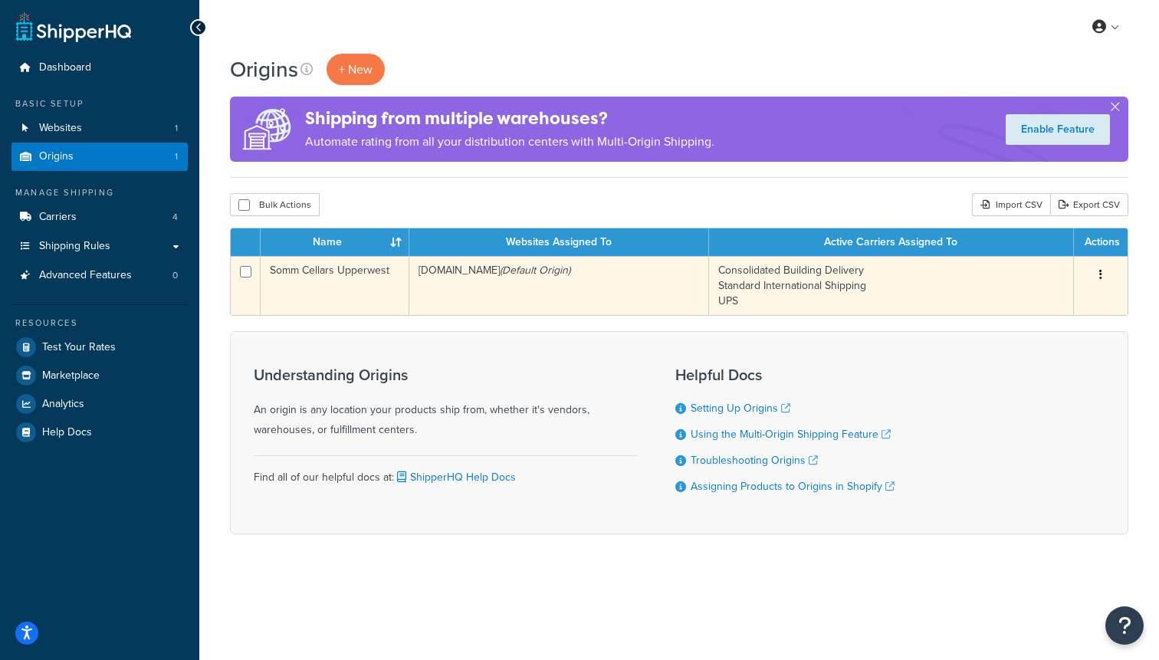
click at [819, 289] on td "Consolidated Building Delivery Standard International Shipping UPS" at bounding box center [891, 285] width 365 height 59
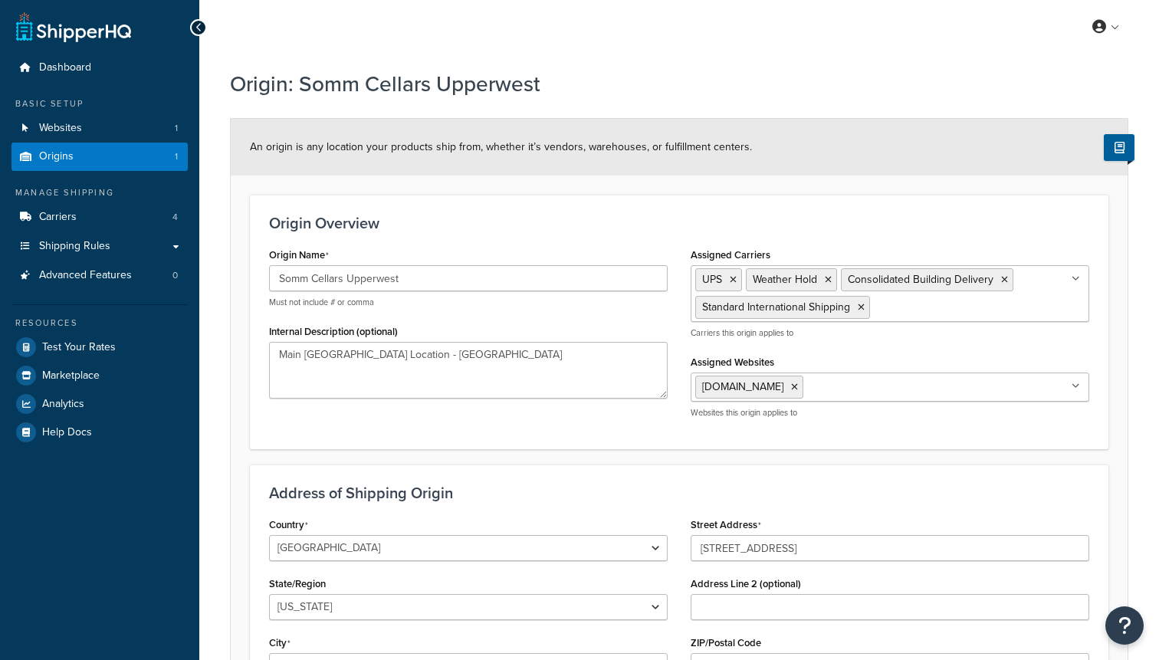
select select "32"
click at [60, 348] on span "Test Your Rates" at bounding box center [79, 347] width 74 height 13
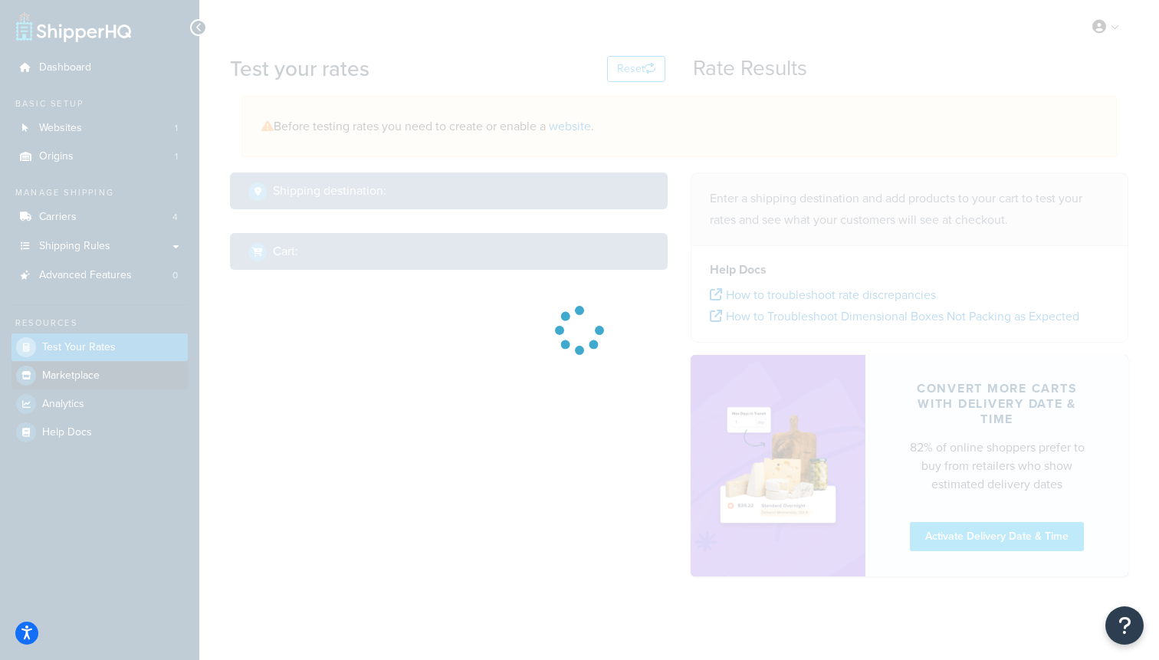
select select "TX"
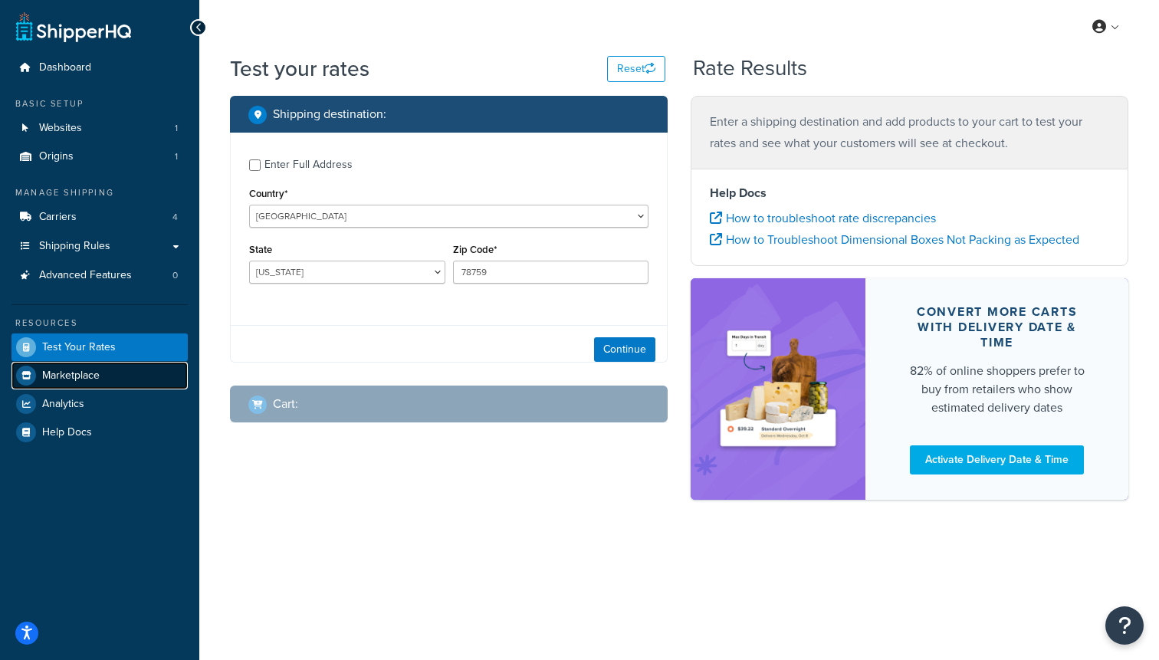
click at [65, 370] on span "Marketplace" at bounding box center [70, 375] width 57 height 13
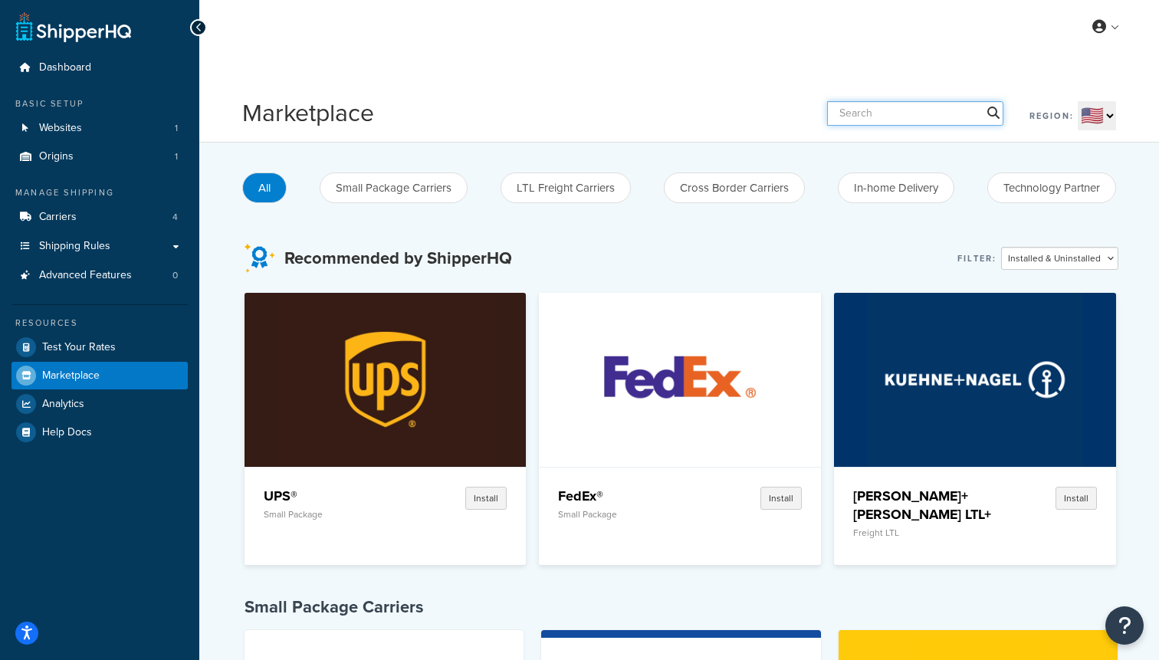
click at [868, 104] on input "text" at bounding box center [915, 113] width 176 height 25
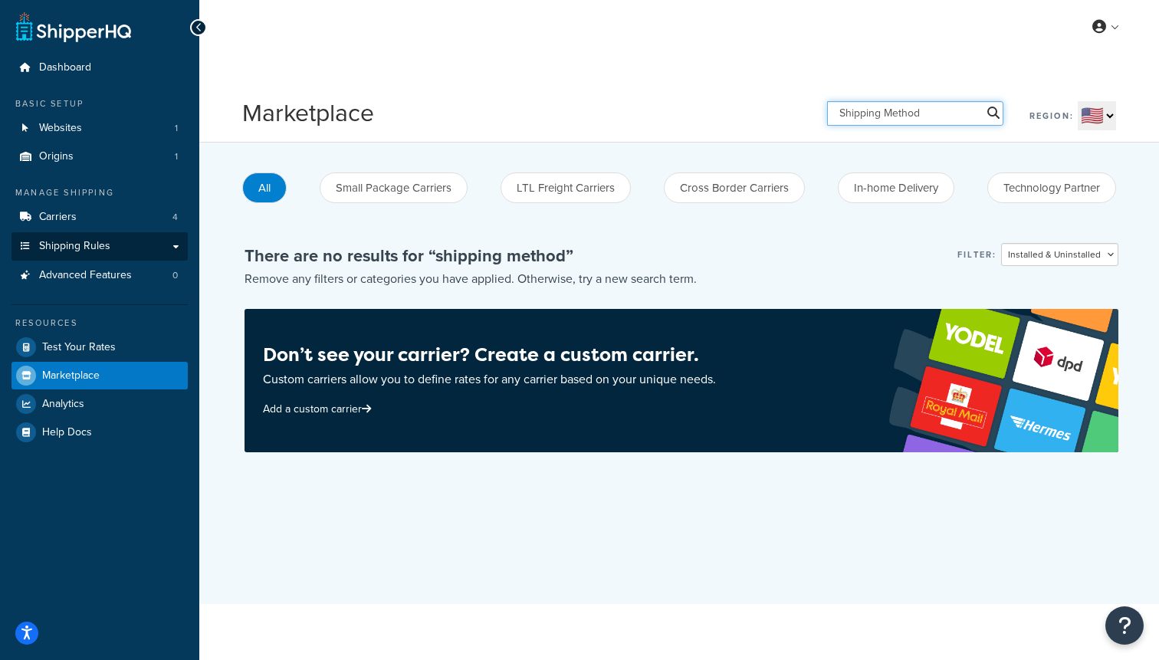
type input "Shipping Method"
click at [94, 236] on link "Shipping Rules" at bounding box center [99, 246] width 176 height 28
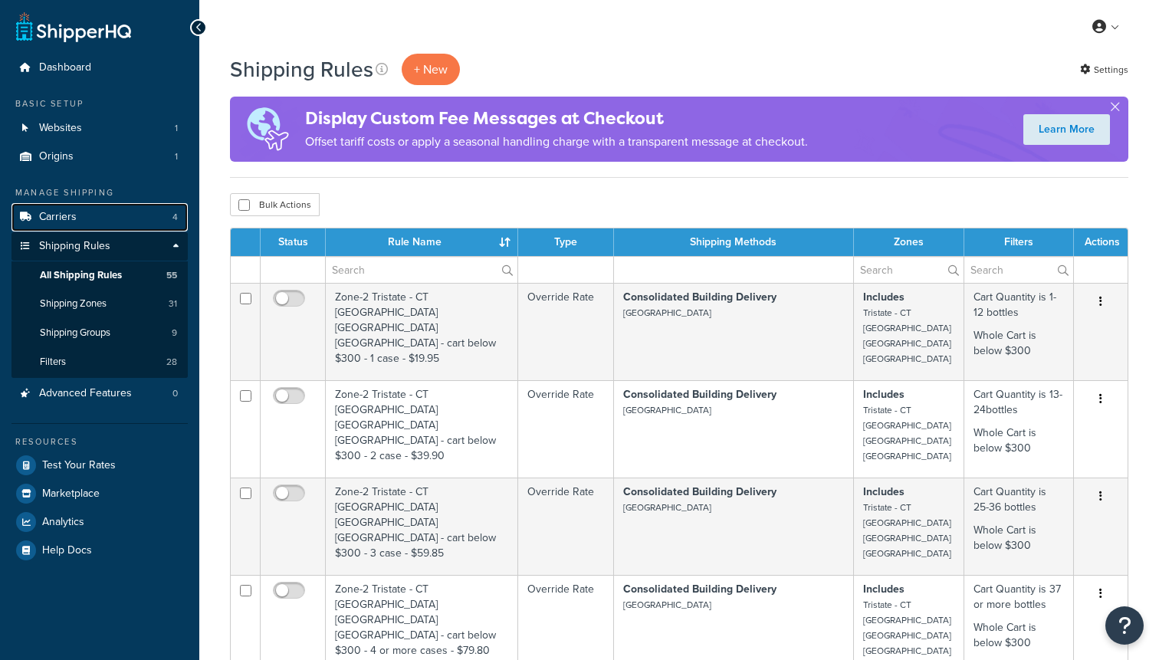
click at [74, 215] on span "Carriers" at bounding box center [58, 217] width 38 height 13
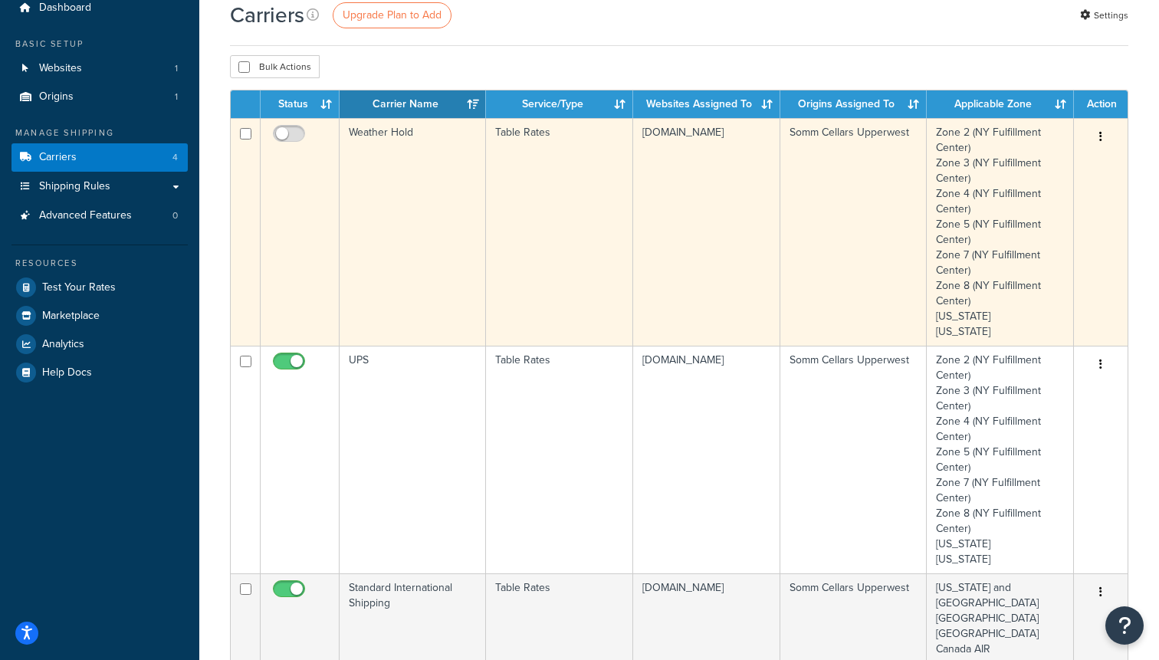
scroll to position [64, 0]
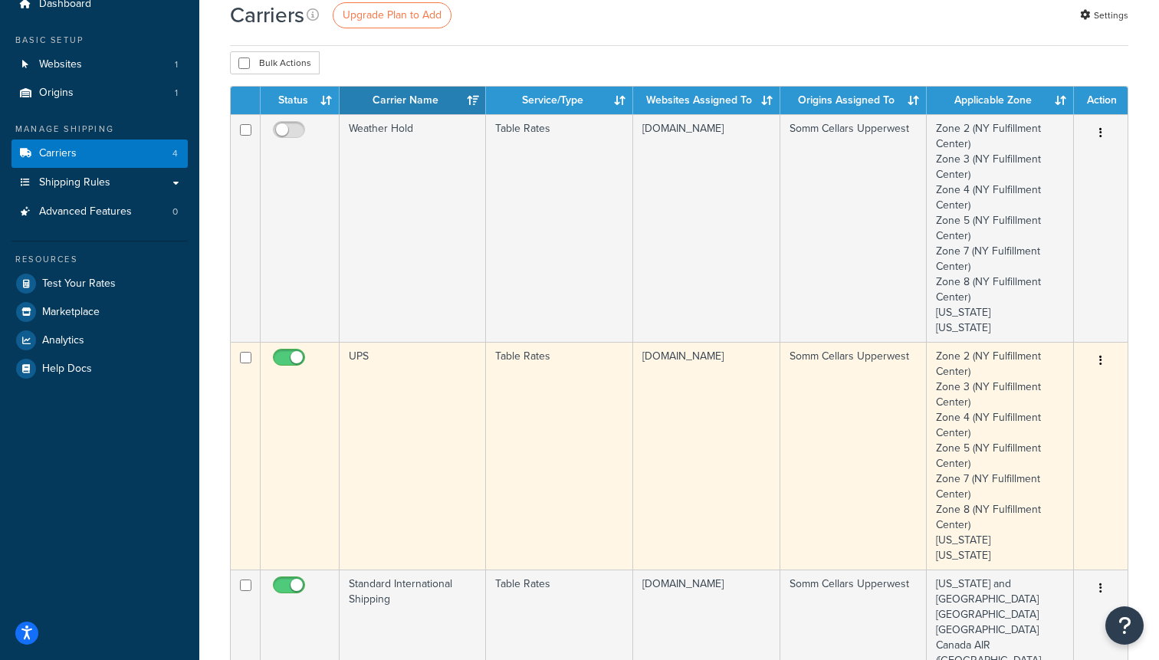
click at [1099, 356] on icon "button" at bounding box center [1100, 360] width 3 height 11
click at [1045, 380] on link "Edit" at bounding box center [1038, 391] width 121 height 31
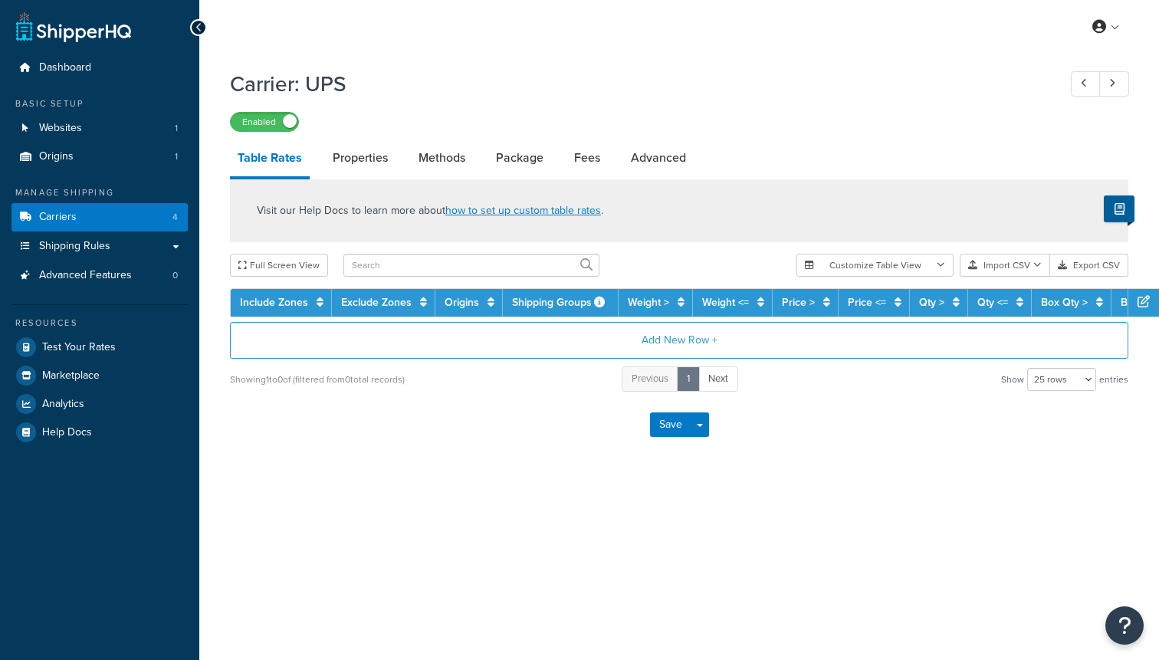
select select "25"
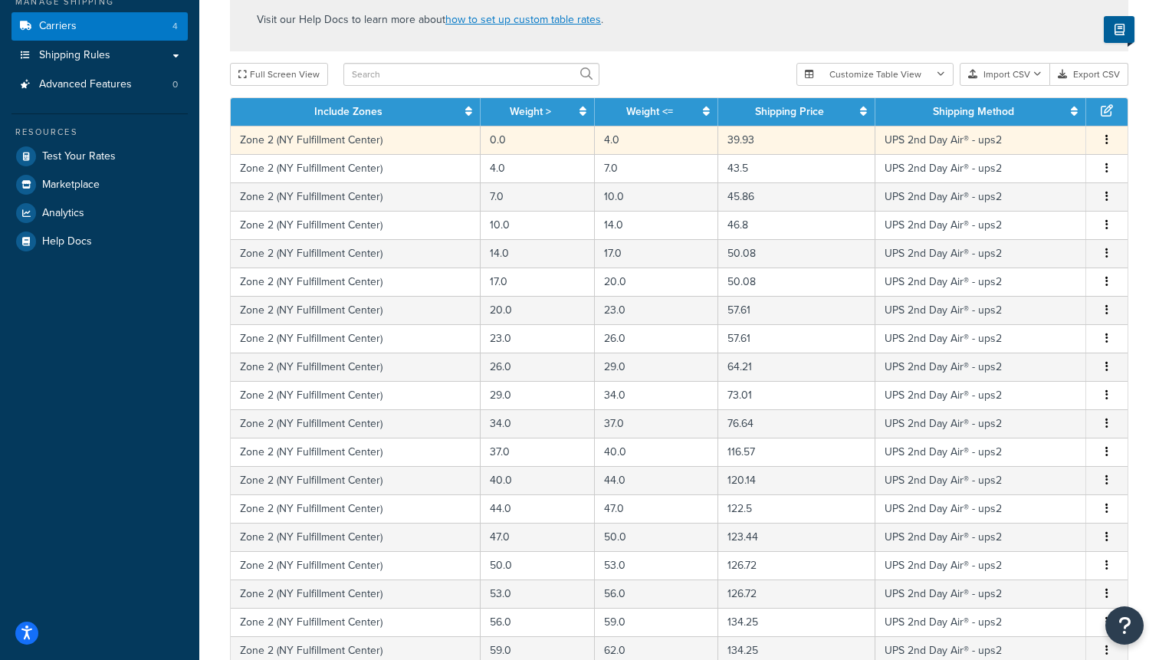
scroll to position [195, 0]
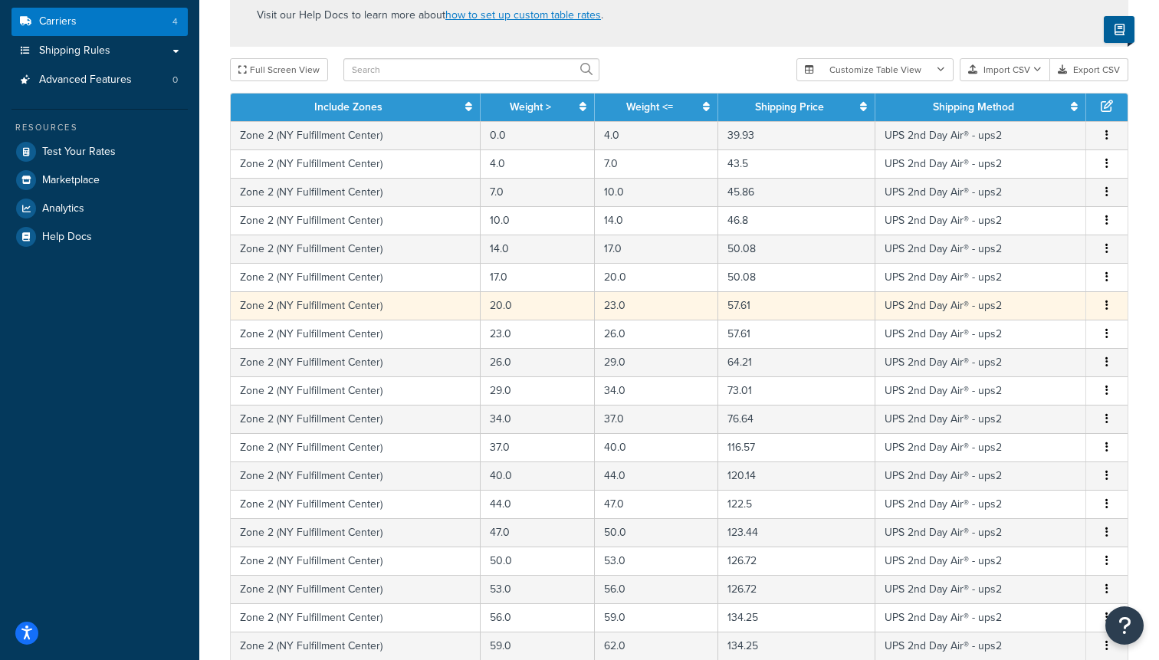
click at [952, 304] on td "UPS 2nd Day Air® - ups2" at bounding box center [980, 305] width 211 height 28
select select "120905"
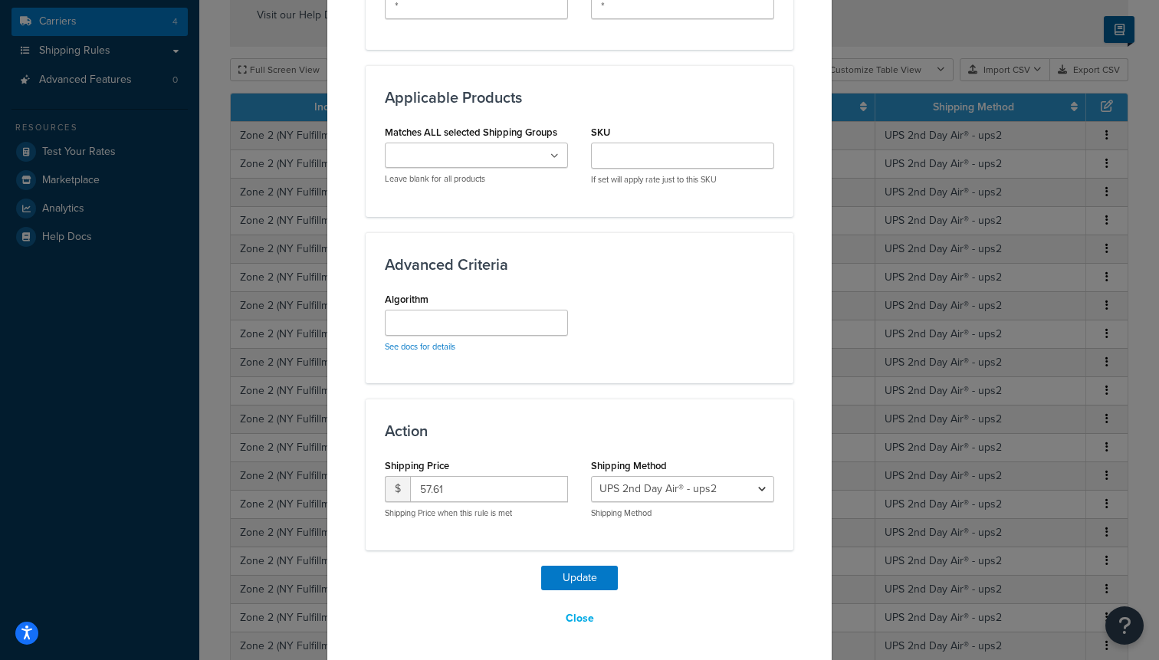
scroll to position [795, 0]
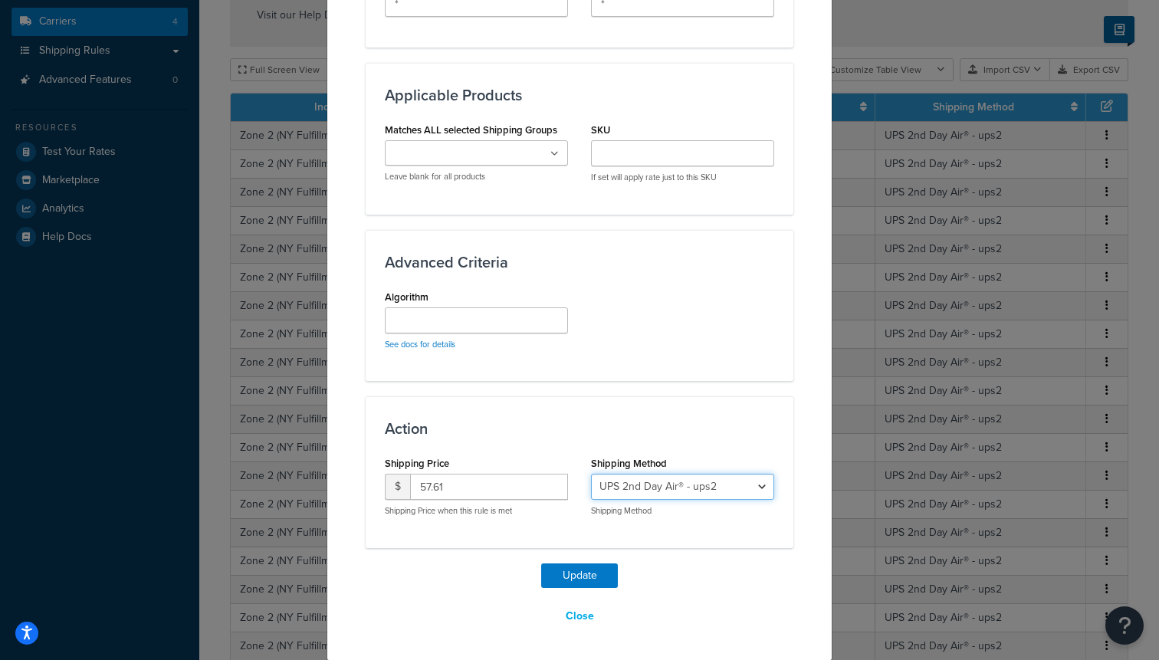
click at [642, 487] on select "Ship My Order Now (UPS GROUND) - $25 per case - ups1 UPS 2nd Day Air® - ups2 Sh…" at bounding box center [682, 487] width 183 height 26
click at [887, 296] on div "Update Table Rate Applicable Zones See examples and learn more about how includ…" at bounding box center [579, 330] width 1159 height 660
click at [953, 186] on div "Update Table Rate Applicable Zones See examples and learn more about how includ…" at bounding box center [579, 330] width 1159 height 660
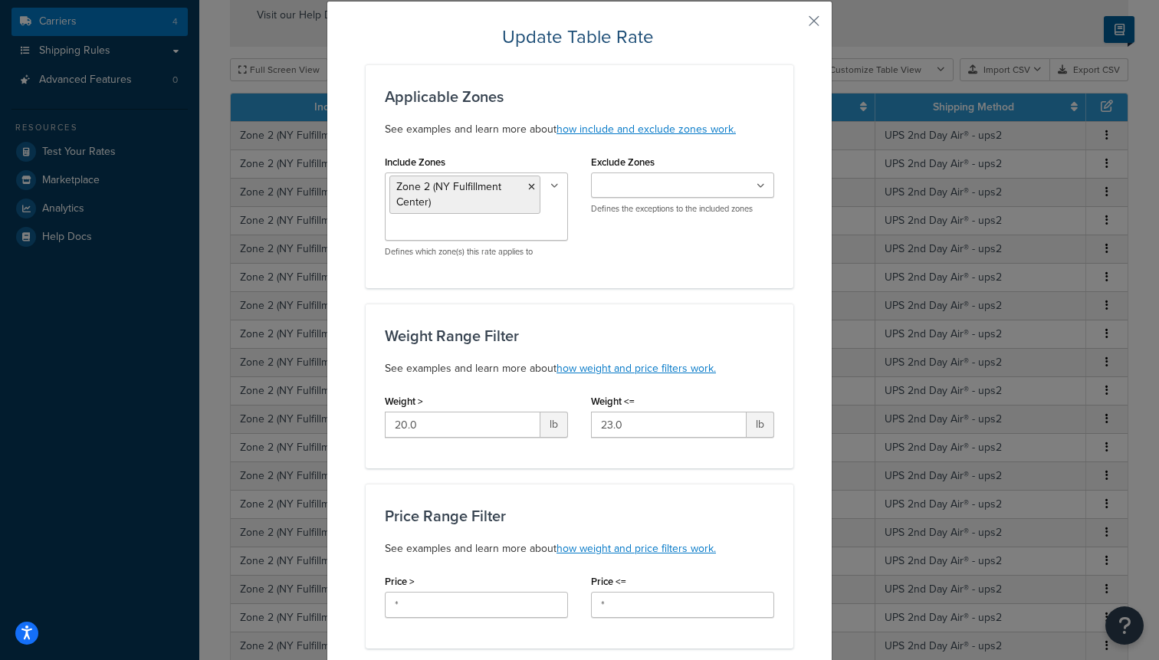
scroll to position [0, 0]
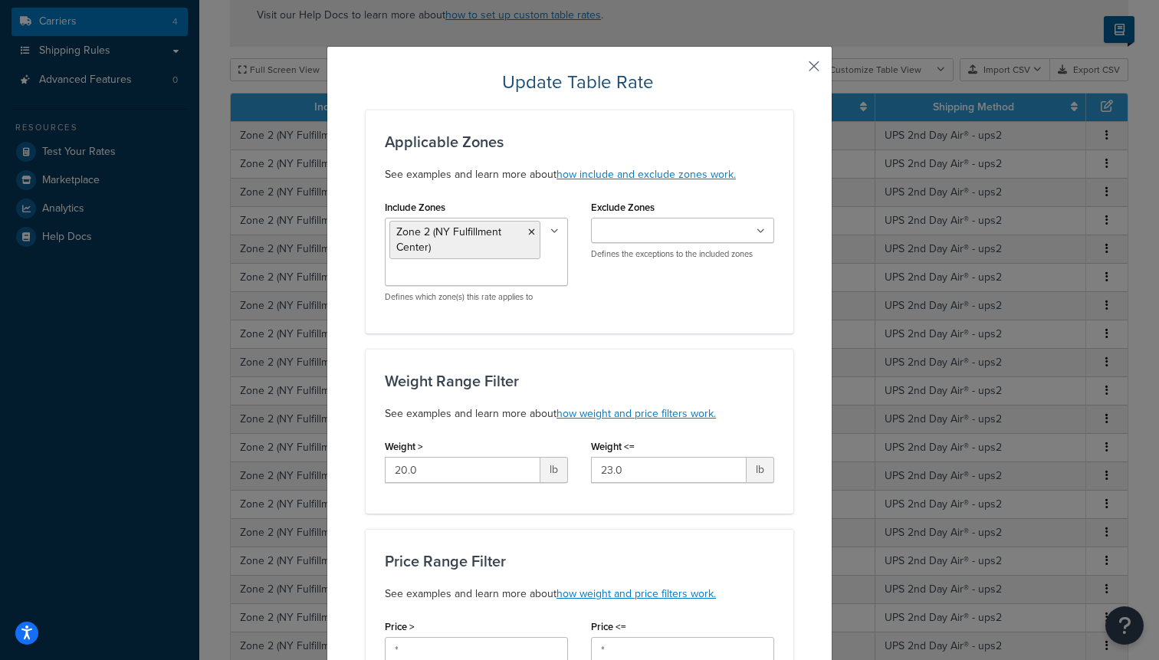
click at [793, 70] on button "button" at bounding box center [791, 72] width 4 height 4
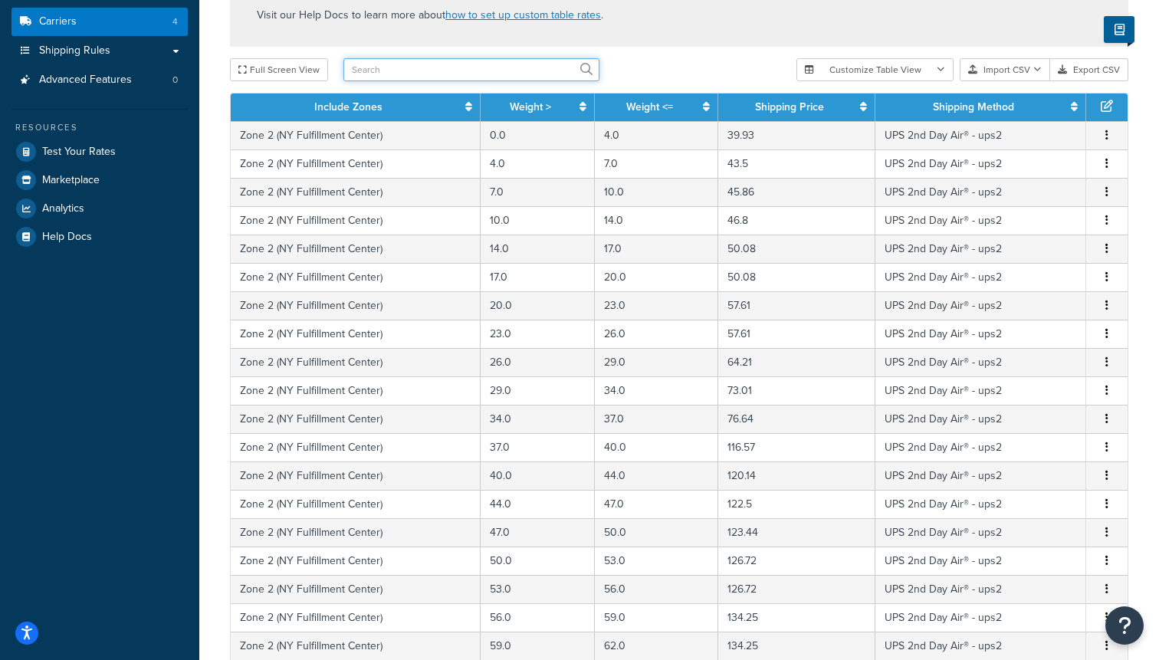
click at [477, 69] on input "text" at bounding box center [471, 69] width 256 height 23
click at [915, 71] on button "Customize Table View" at bounding box center [874, 69] width 157 height 23
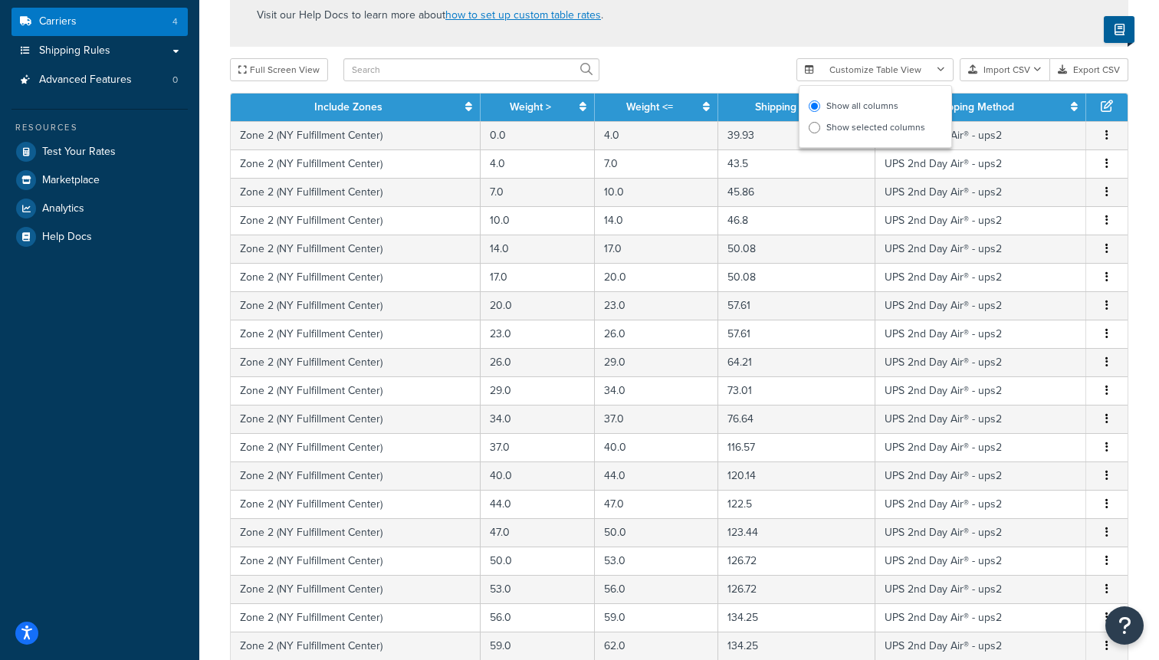
click at [894, 130] on label "Show selected columns" at bounding box center [875, 126] width 133 height 21
click at [820, 130] on input "Show selected columns" at bounding box center [814, 127] width 11 height 11
radio input "true"
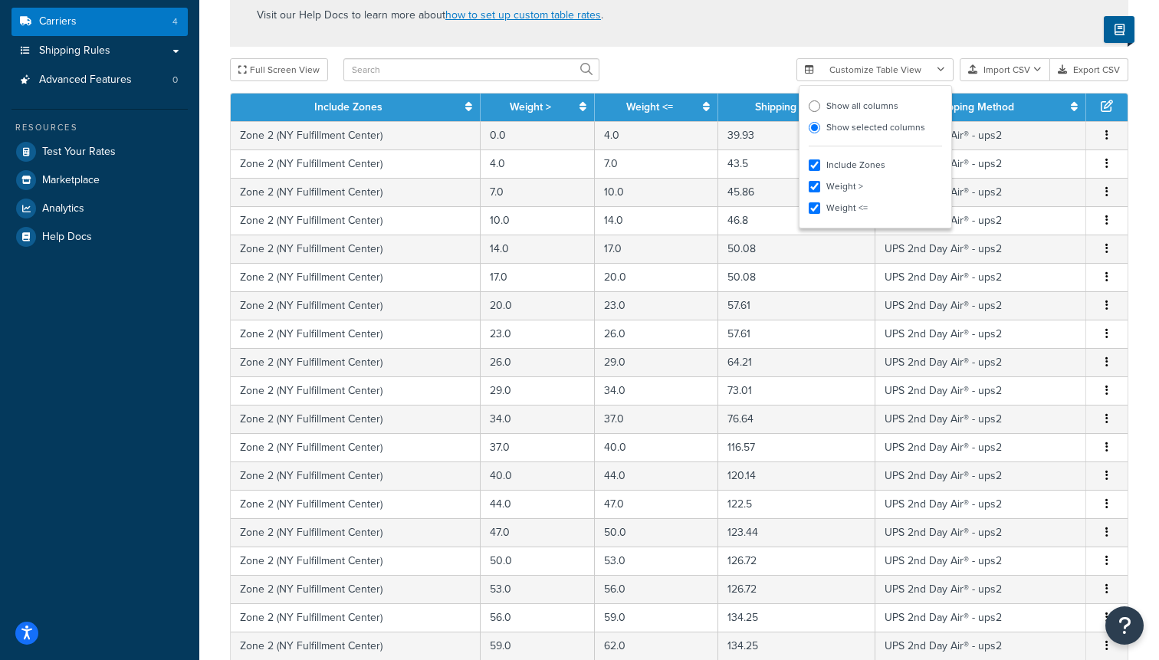
click at [877, 110] on label "Show all columns" at bounding box center [875, 105] width 133 height 21
click at [820, 110] on input "Show all columns" at bounding box center [814, 105] width 11 height 11
radio input "true"
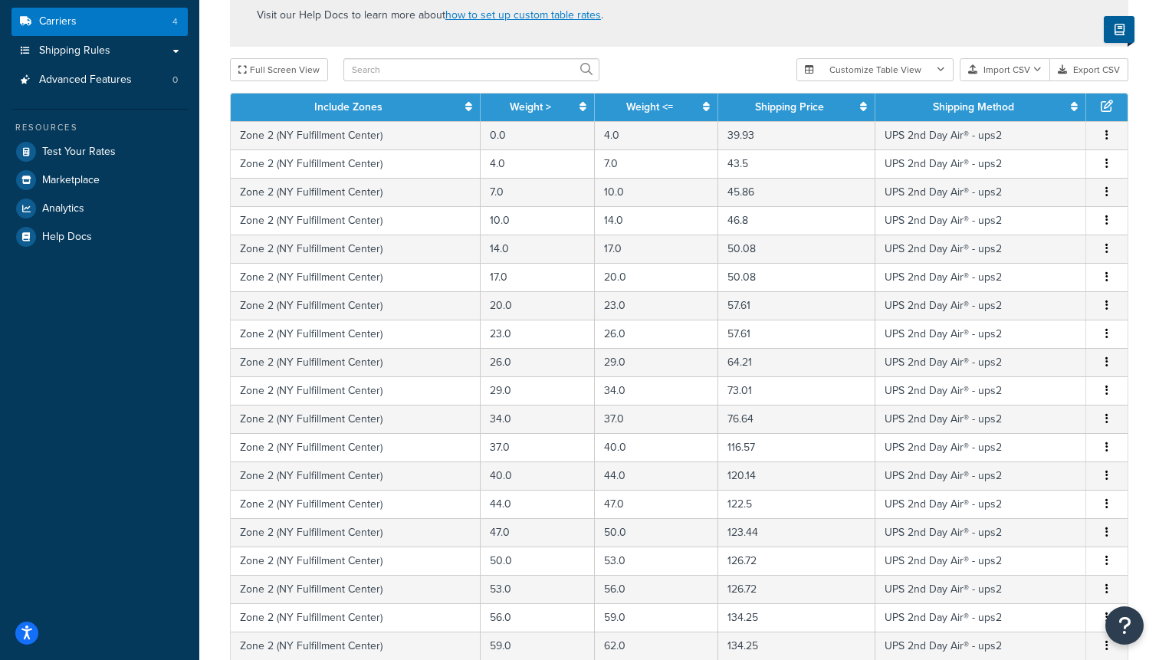
click at [738, 81] on div "Full Screen View Customize Table View Show all columns Show selected columns Im…" at bounding box center [679, 69] width 898 height 23
click at [993, 120] on th "Shipping Method" at bounding box center [980, 107] width 211 height 28
click at [990, 110] on link "Shipping Method" at bounding box center [973, 107] width 81 height 16
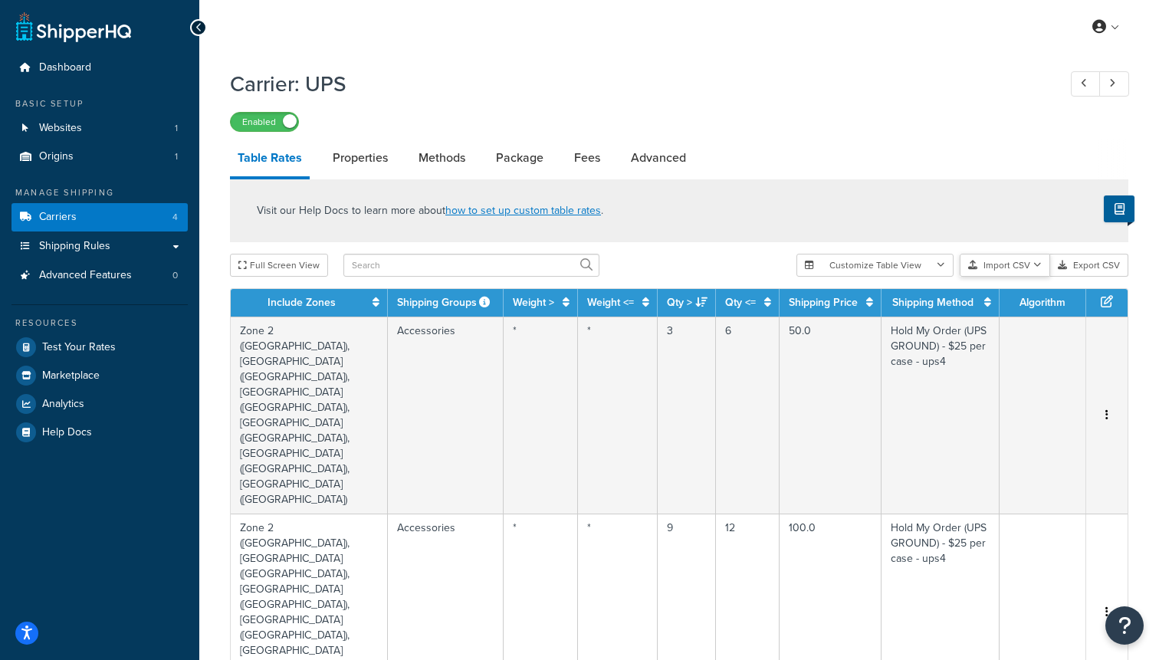
click at [1013, 271] on button "Import CSV" at bounding box center [1004, 265] width 90 height 23
click at [915, 307] on link "Shipping Method" at bounding box center [932, 302] width 81 height 16
click at [428, 153] on link "Methods" at bounding box center [442, 157] width 62 height 37
select select "25"
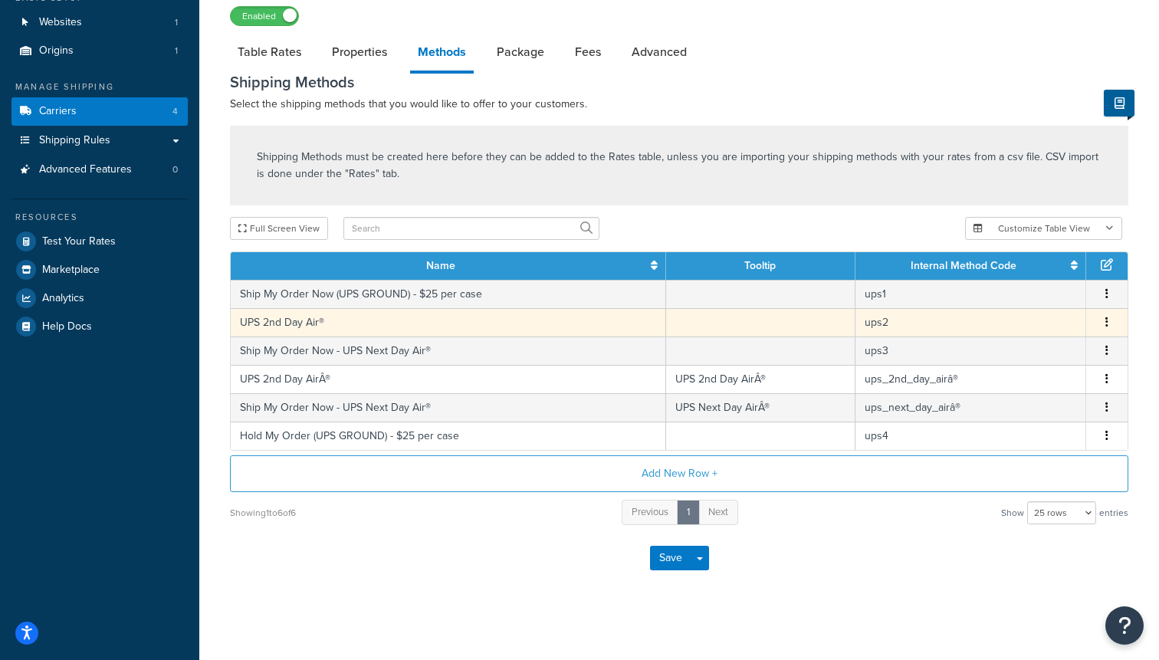
scroll to position [113, 0]
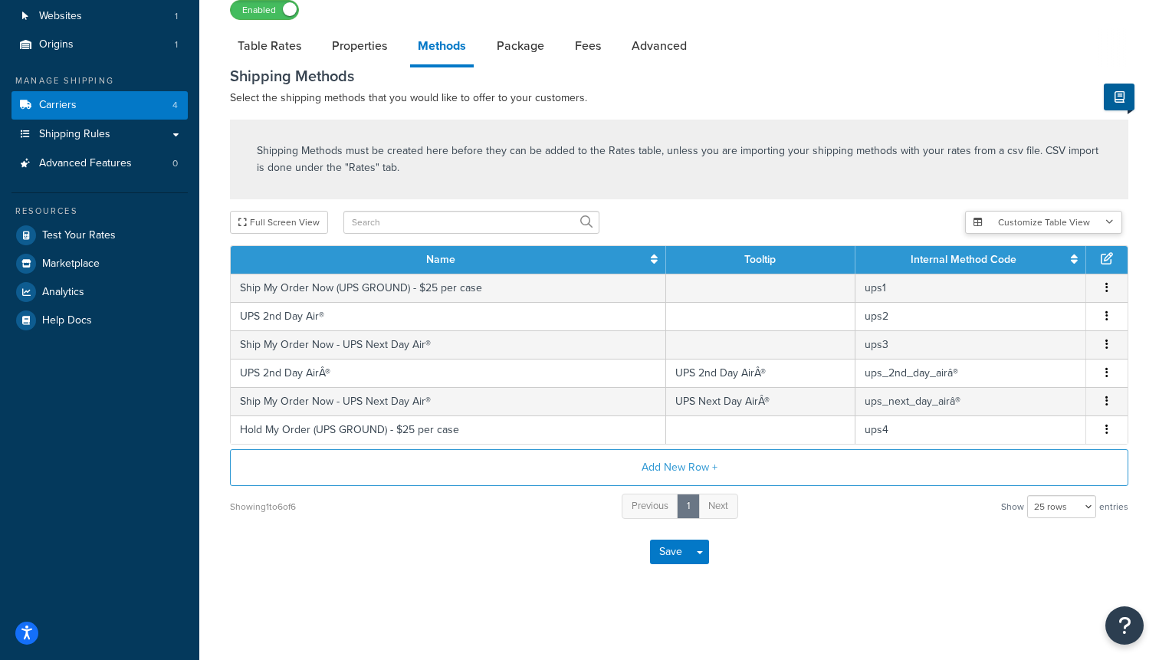
click at [1028, 227] on button "Customize Table View" at bounding box center [1043, 222] width 157 height 23
click at [999, 284] on label "Show selected columns" at bounding box center [1043, 279] width 133 height 21
click at [989, 284] on input "Show selected columns" at bounding box center [982, 279] width 11 height 11
radio input "true"
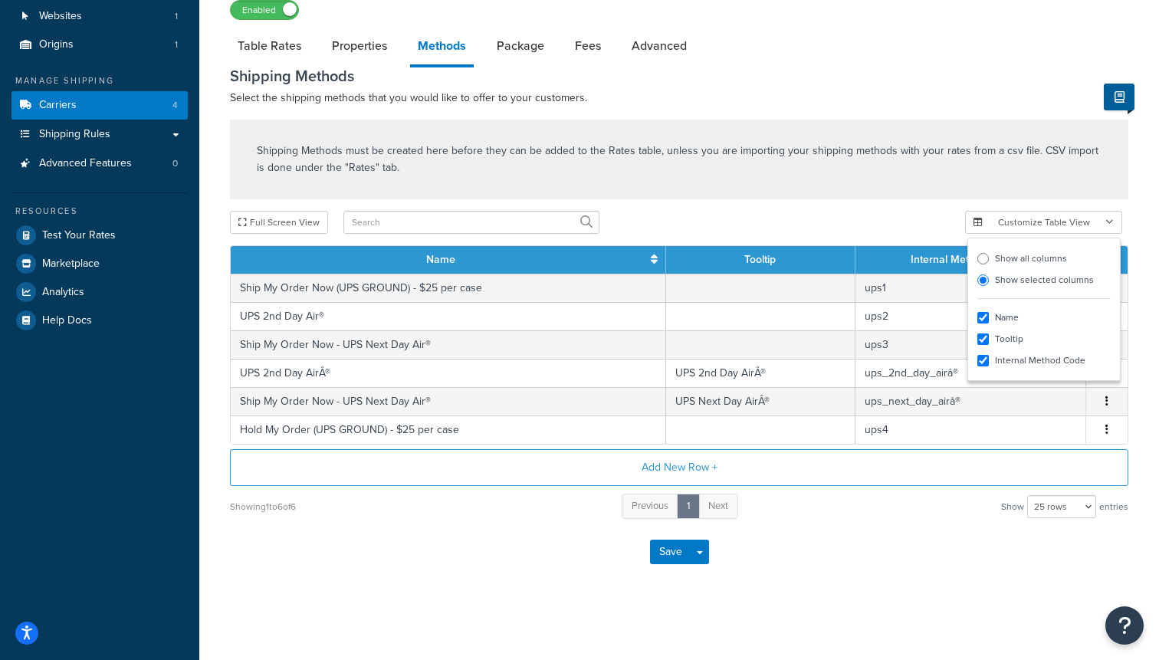
click at [1009, 280] on label "Show selected columns" at bounding box center [1043, 279] width 133 height 21
click at [989, 280] on input "Show selected columns" at bounding box center [982, 279] width 11 height 11
click at [980, 281] on input "Show selected columns" at bounding box center [982, 279] width 11 height 11
click at [851, 223] on div "Full Screen View" at bounding box center [591, 222] width 723 height 23
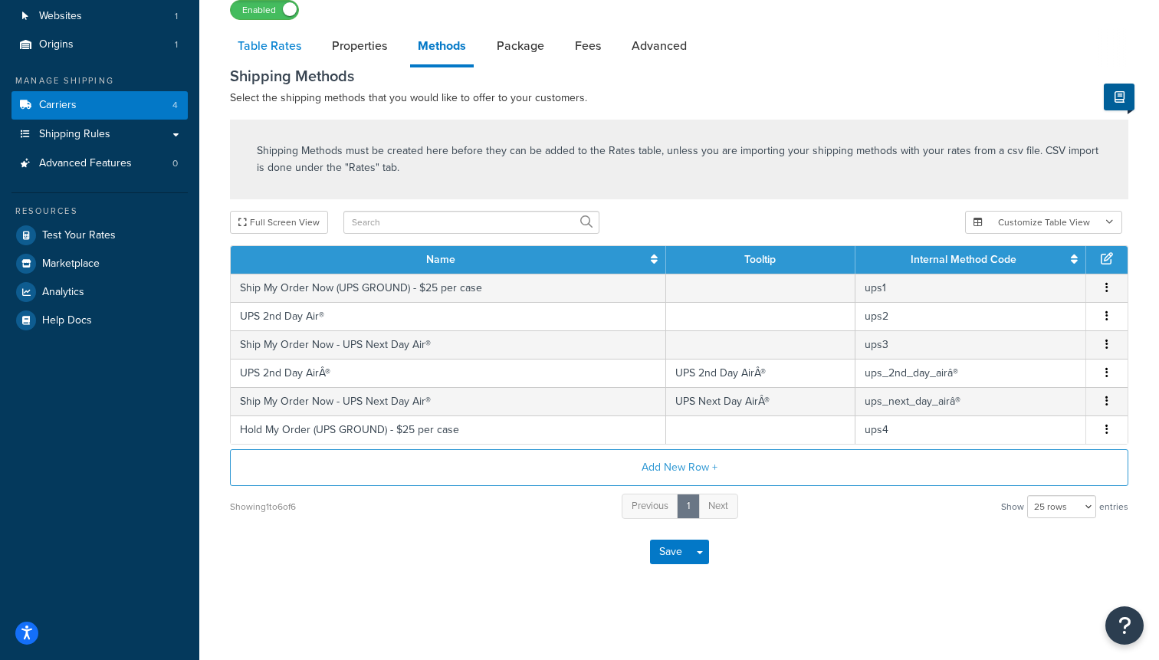
click at [280, 51] on link "Table Rates" at bounding box center [269, 46] width 79 height 37
select select "25"
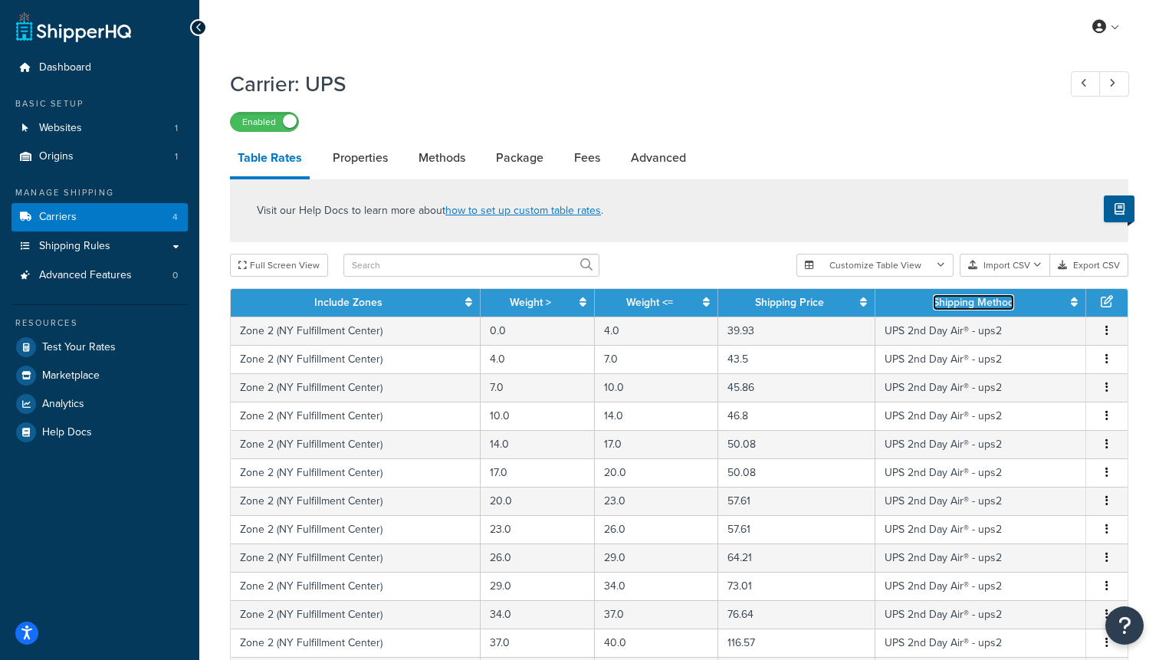
click at [976, 307] on link "Shipping Method" at bounding box center [973, 302] width 81 height 16
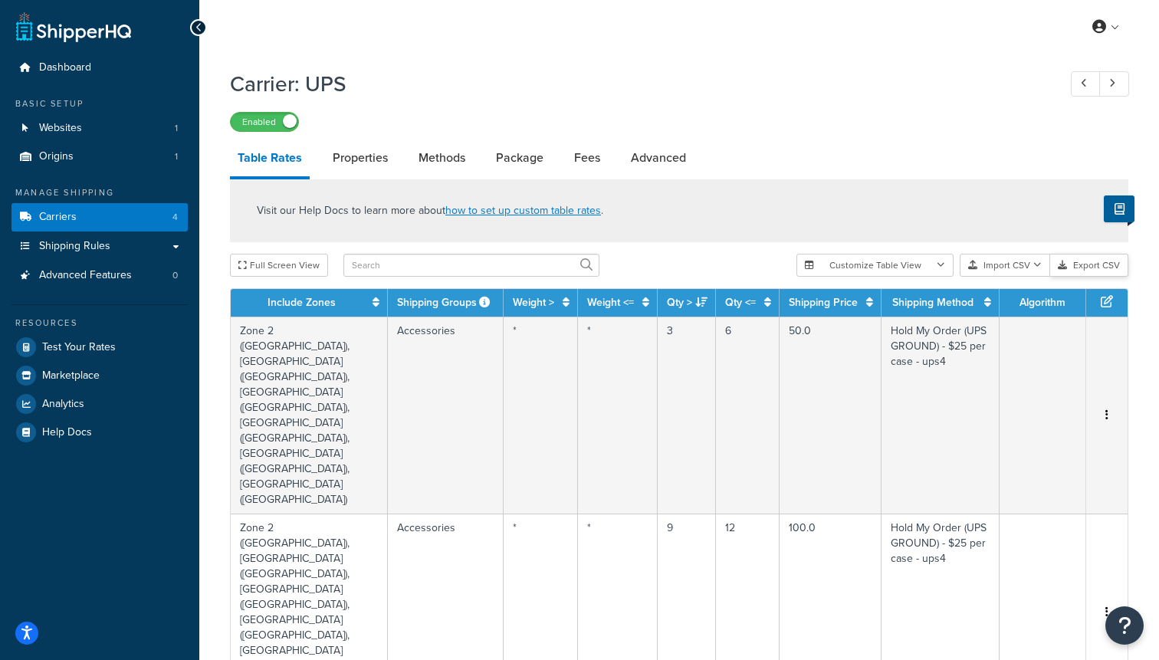
click at [1086, 270] on button "Export CSV" at bounding box center [1089, 265] width 78 height 23
click at [198, 25] on icon at bounding box center [198, 27] width 7 height 11
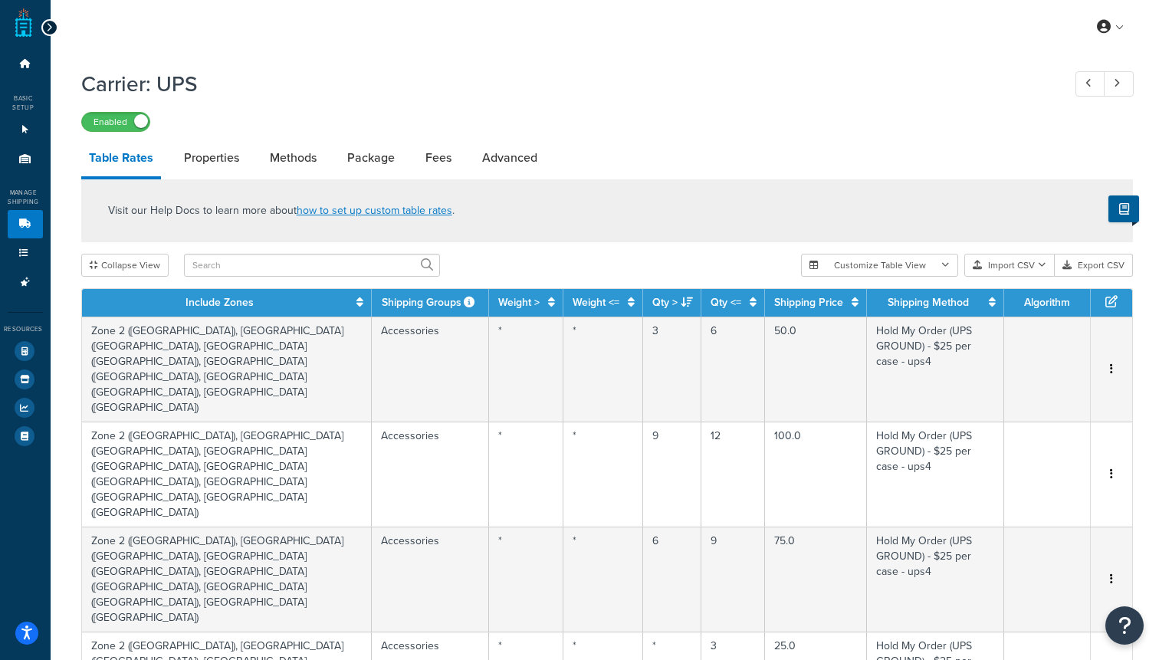
click at [54, 31] on div at bounding box center [49, 27] width 17 height 17
click at [46, 26] on icon at bounding box center [49, 27] width 7 height 11
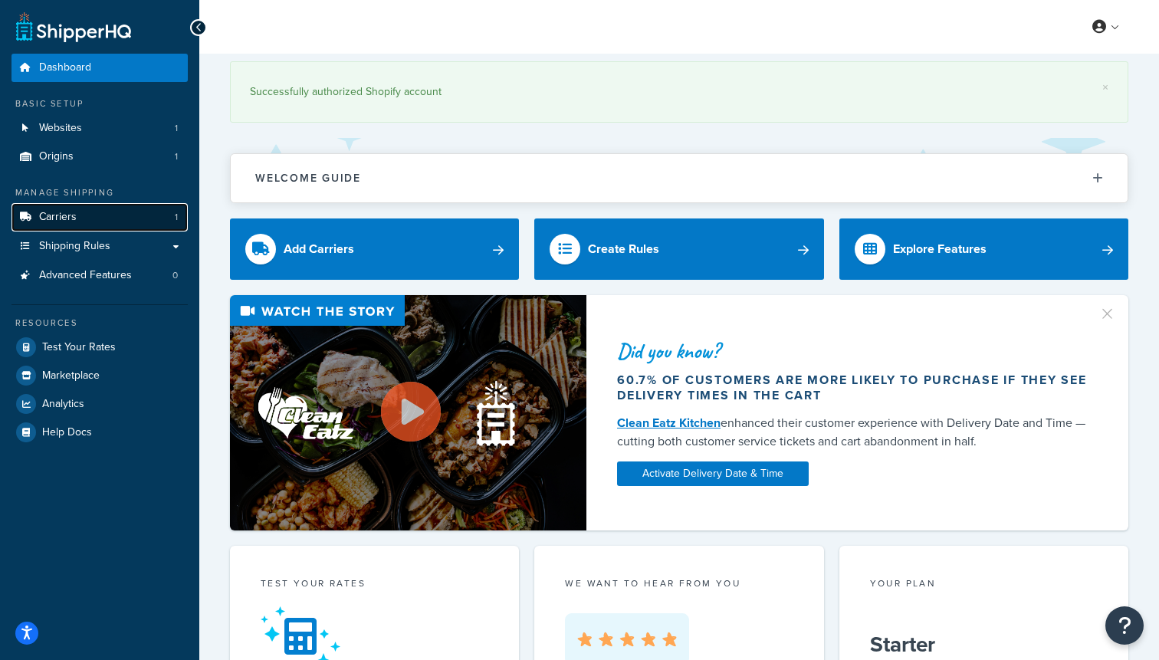
click at [62, 224] on span "Carriers" at bounding box center [58, 217] width 38 height 13
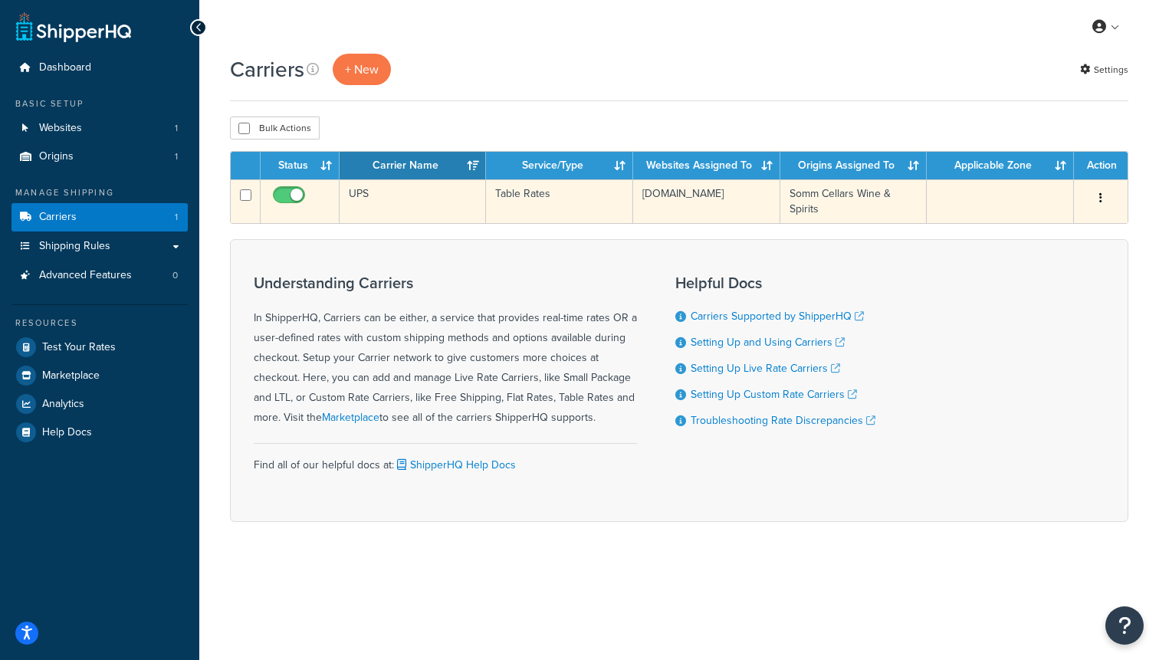
click at [1101, 199] on icon "button" at bounding box center [1100, 197] width 3 height 11
click at [1024, 231] on link "Edit" at bounding box center [1038, 229] width 121 height 31
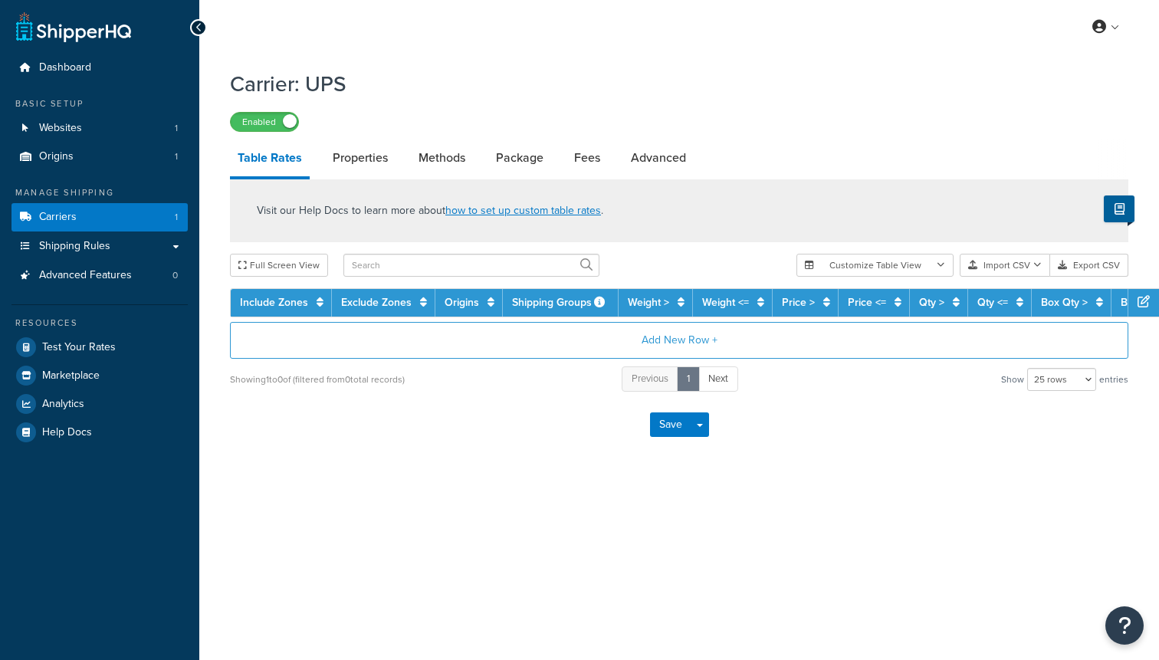
select select "25"
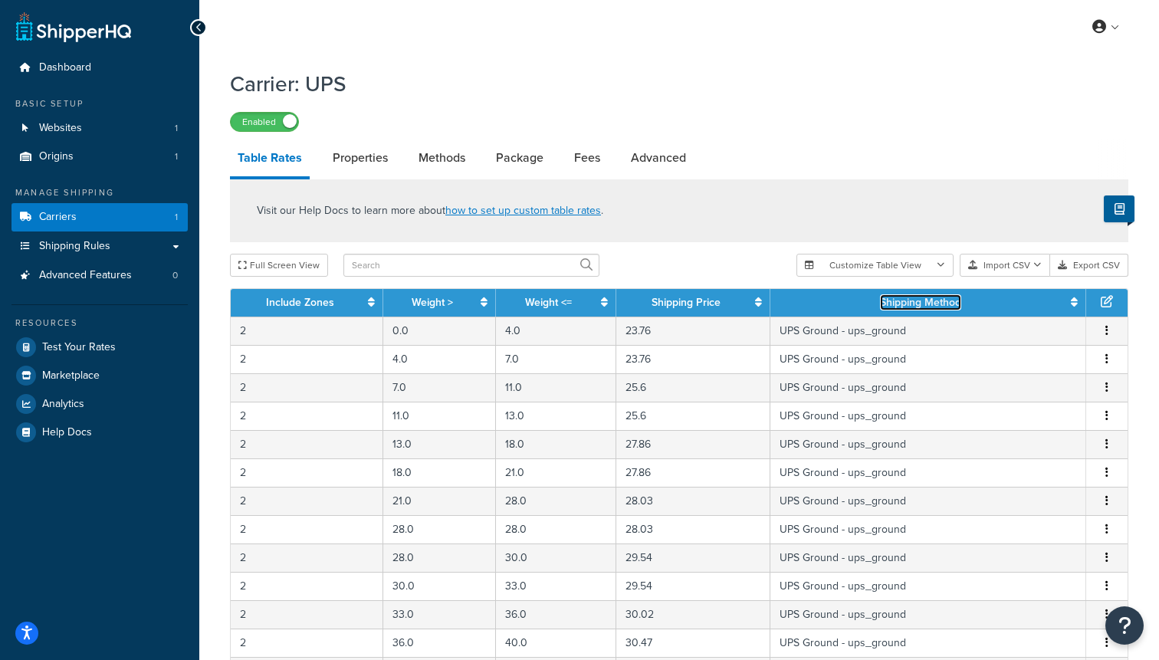
click at [889, 310] on link "Shipping Method" at bounding box center [920, 302] width 81 height 16
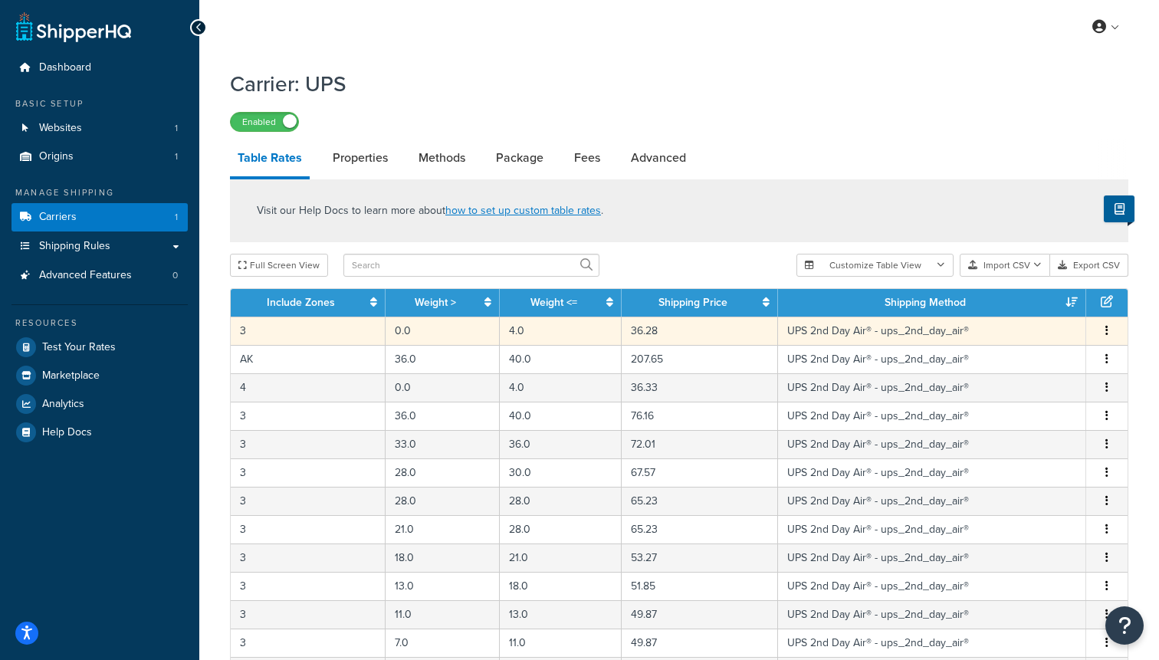
click at [874, 332] on td "UPS 2nd Day Air® - ups_2nd_day_air®" at bounding box center [932, 331] width 308 height 28
select select "183385"
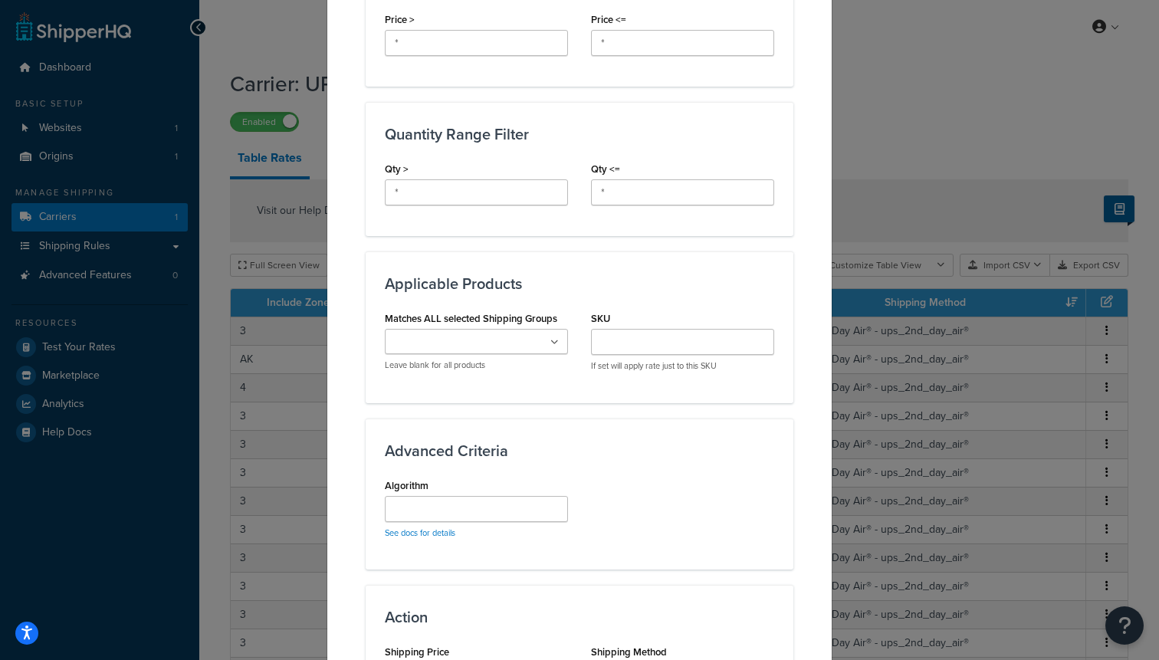
scroll to position [766, 0]
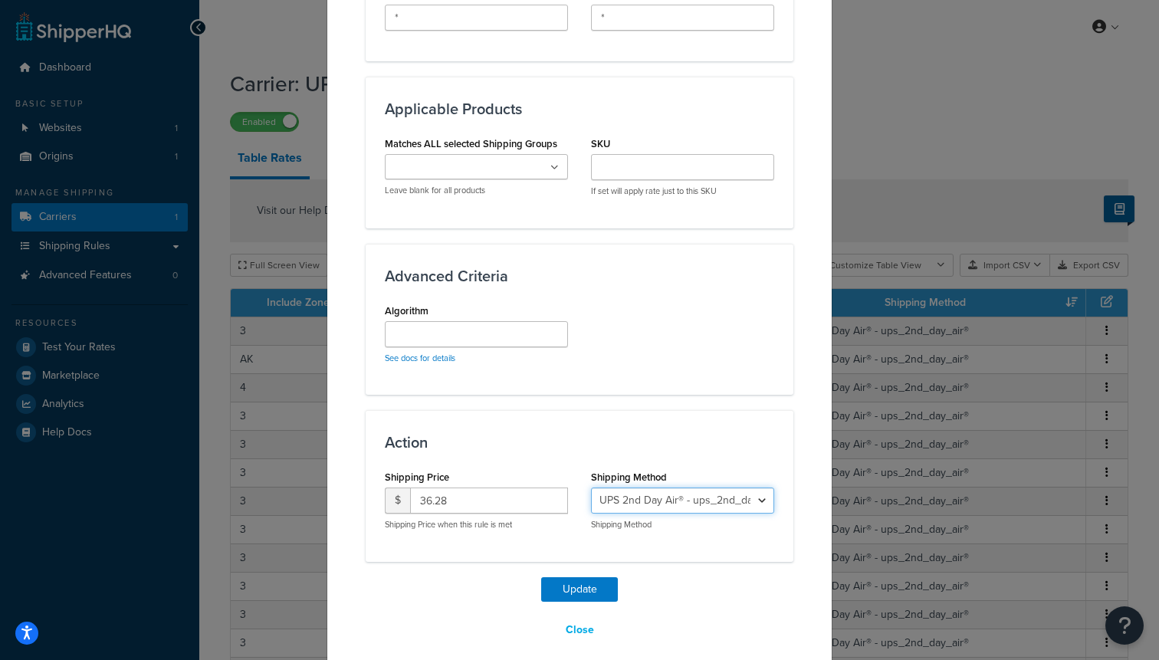
click at [625, 491] on select "UPS Ground - ups_ground UPS 3 Day Select® - ups_3_day_select® UPS 2nd Day Air® …" at bounding box center [682, 500] width 183 height 26
click at [572, 628] on button "Close" at bounding box center [580, 630] width 48 height 26
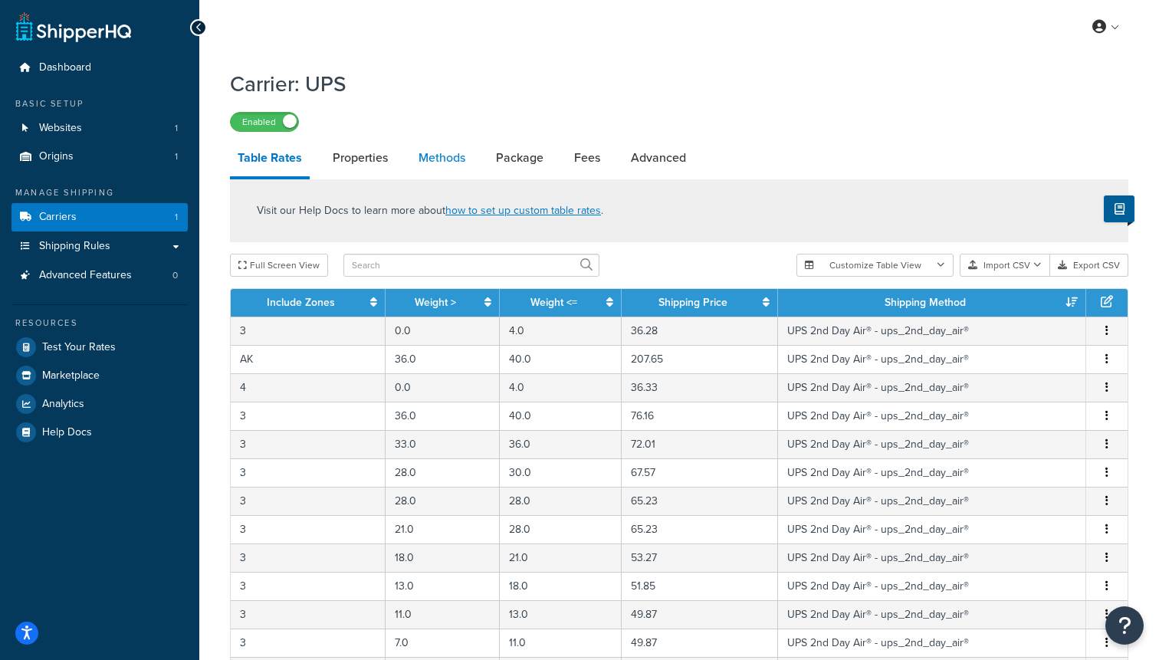
click at [453, 160] on link "Methods" at bounding box center [442, 157] width 62 height 37
select select "25"
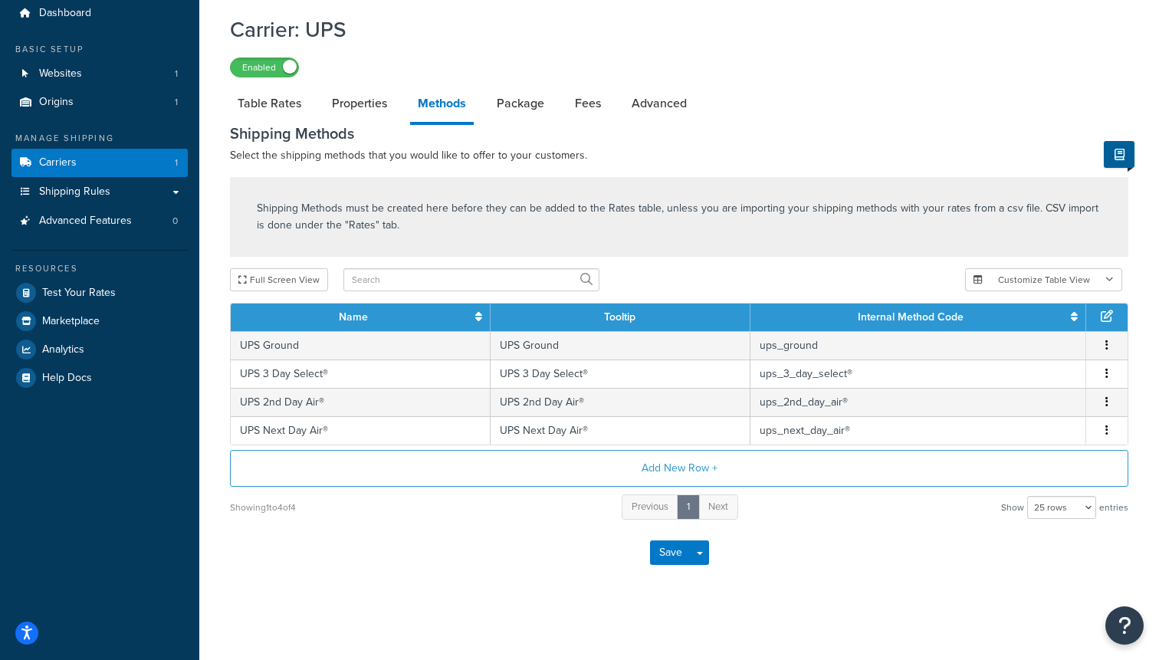
scroll to position [57, 0]
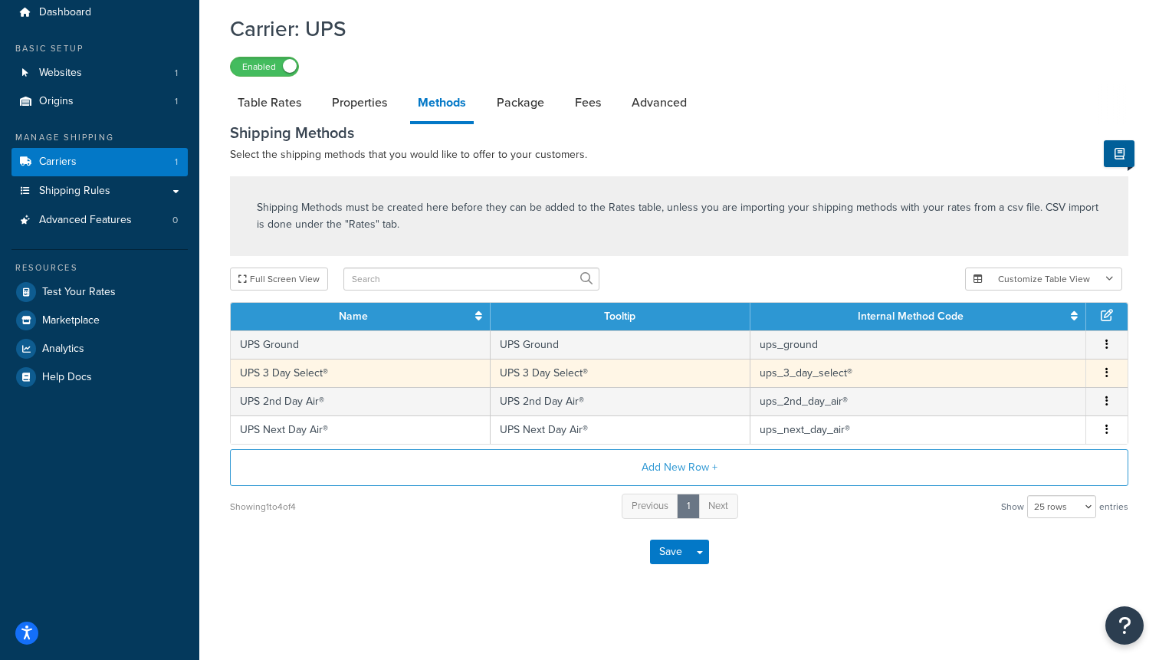
click at [551, 384] on td "UPS 3 Day Select®" at bounding box center [620, 373] width 260 height 28
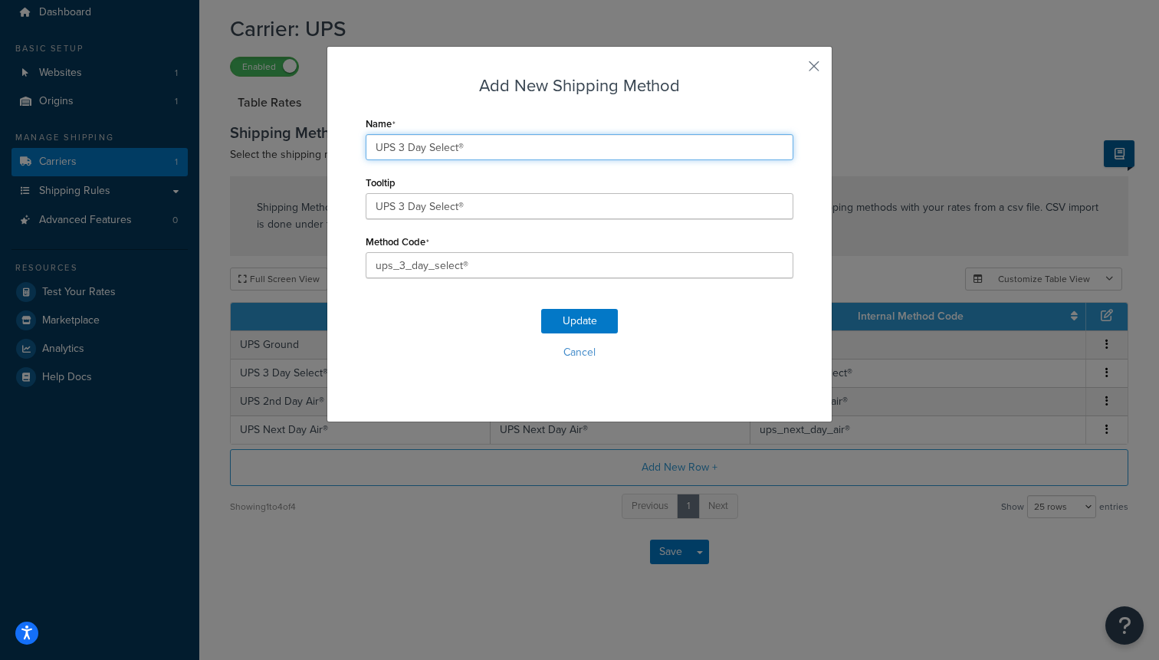
click at [436, 149] on input "UPS 3 Day Select®" at bounding box center [580, 147] width 428 height 26
paste input "Method - Ship My Order Now - UPS Next"
type input "Method - Ship My Order Now - UPS Next 3 Day Select®"
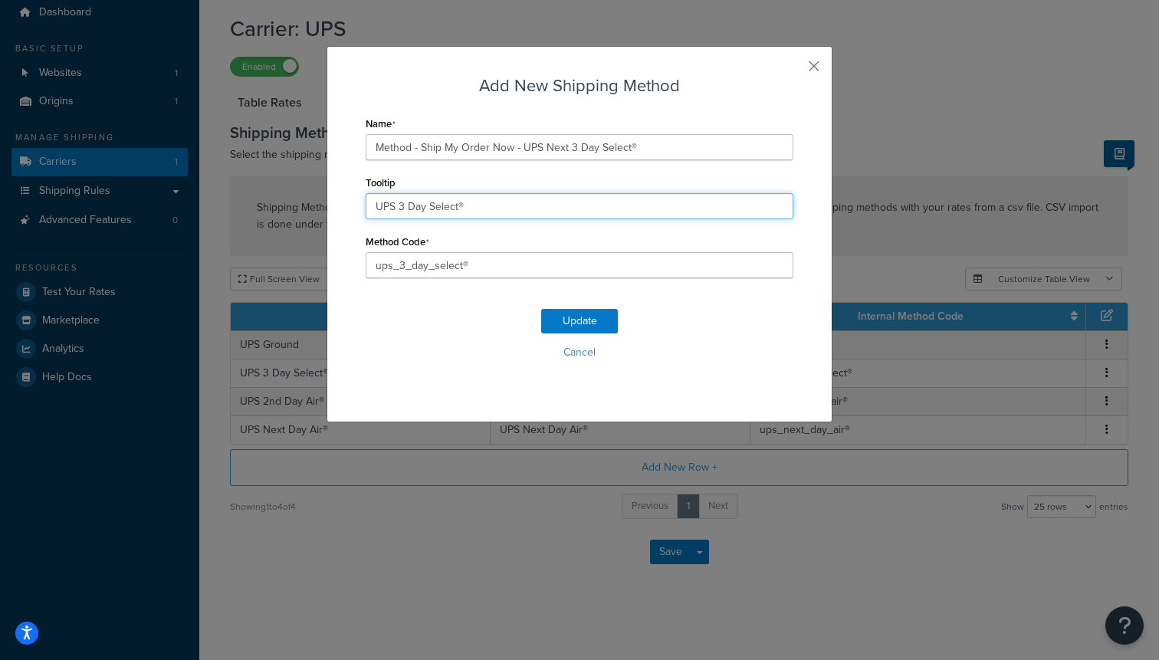
click at [444, 203] on div "Tooltip UPS 3 Day Select®" at bounding box center [580, 196] width 428 height 48
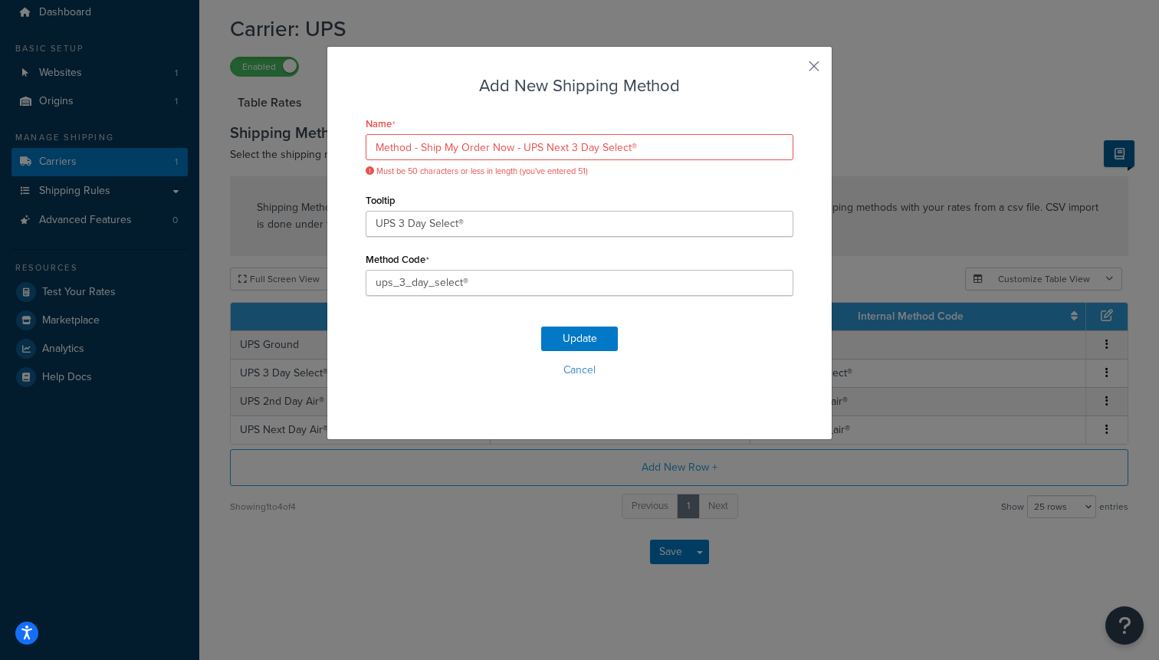
click at [444, 203] on div "Tooltip UPS 3 Day Select®" at bounding box center [580, 213] width 428 height 48
click at [449, 221] on input "UPS 3 Day Select®" at bounding box center [580, 224] width 428 height 26
paste input "Method - Ship My Order Now - UPS Next"
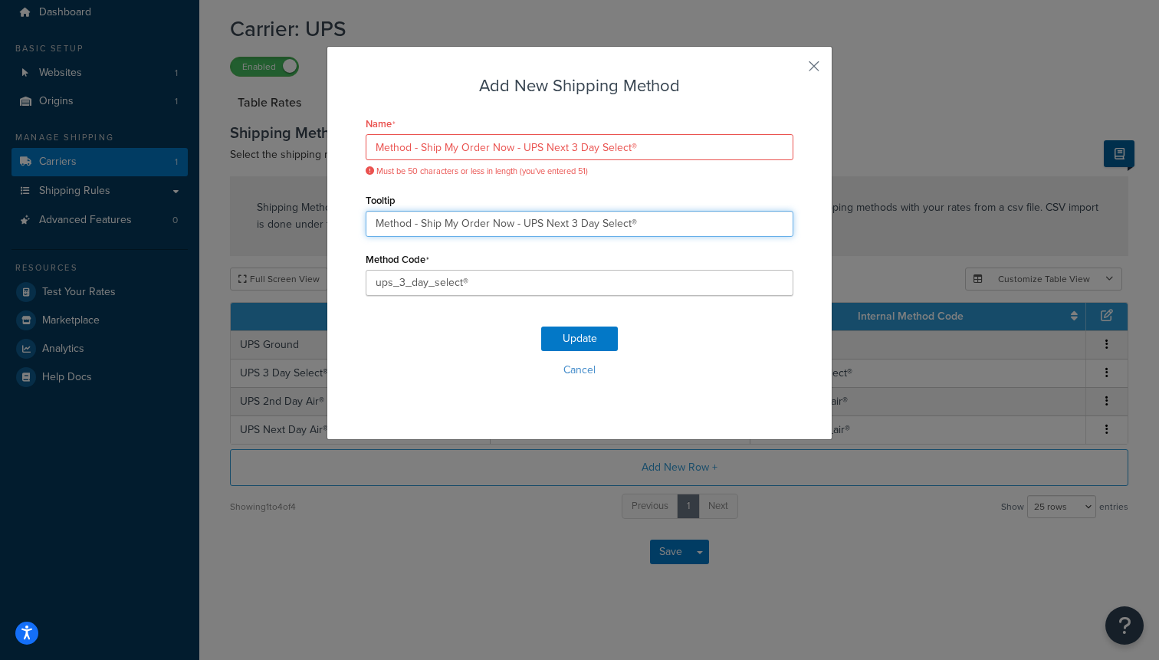
type input "UPS 3 Day Select®"
click at [563, 171] on span "Must be 50 characters or less in length (you've entered 51)" at bounding box center [580, 171] width 428 height 11
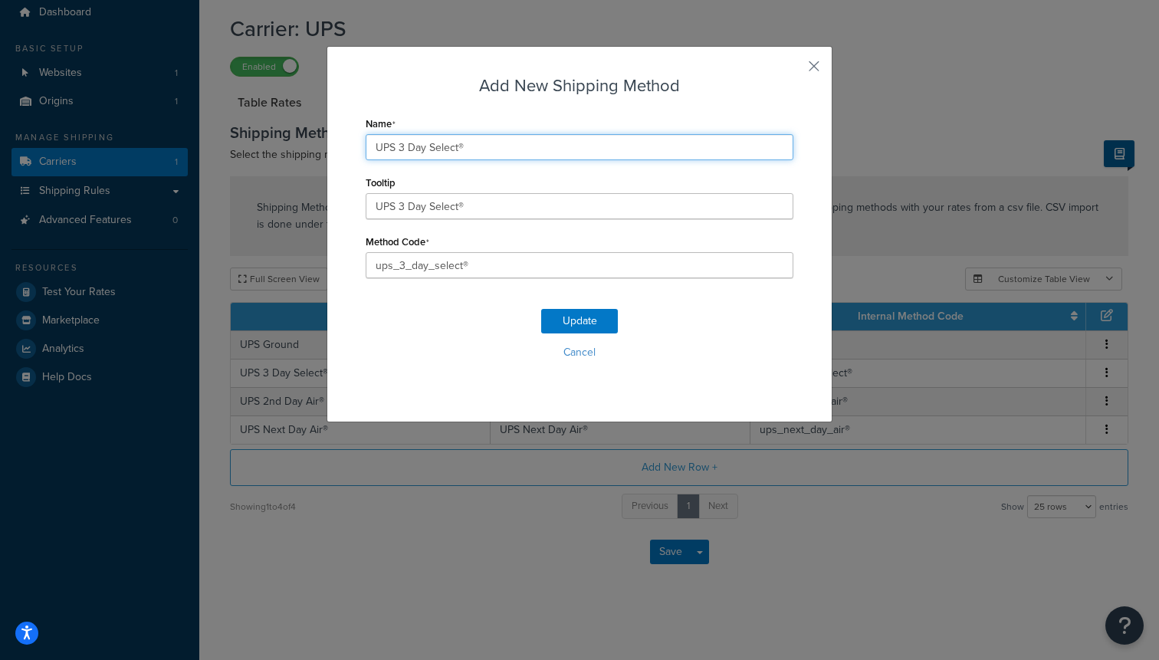
type input "UPS 3 Day Select®"
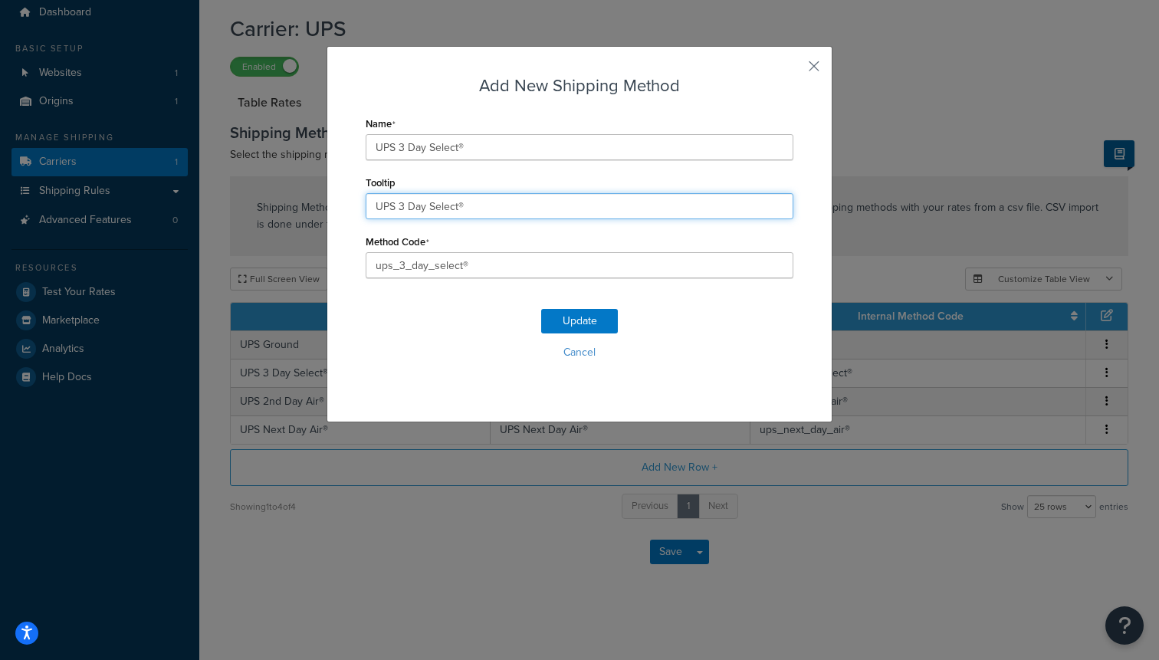
click at [444, 194] on input "UPS 3 Day Select®" at bounding box center [580, 206] width 428 height 26
paste input "Method - Ship My Order Now - UPS Next"
type input "Method - Ship My Order Now - UPS Next 3 Day Select®"
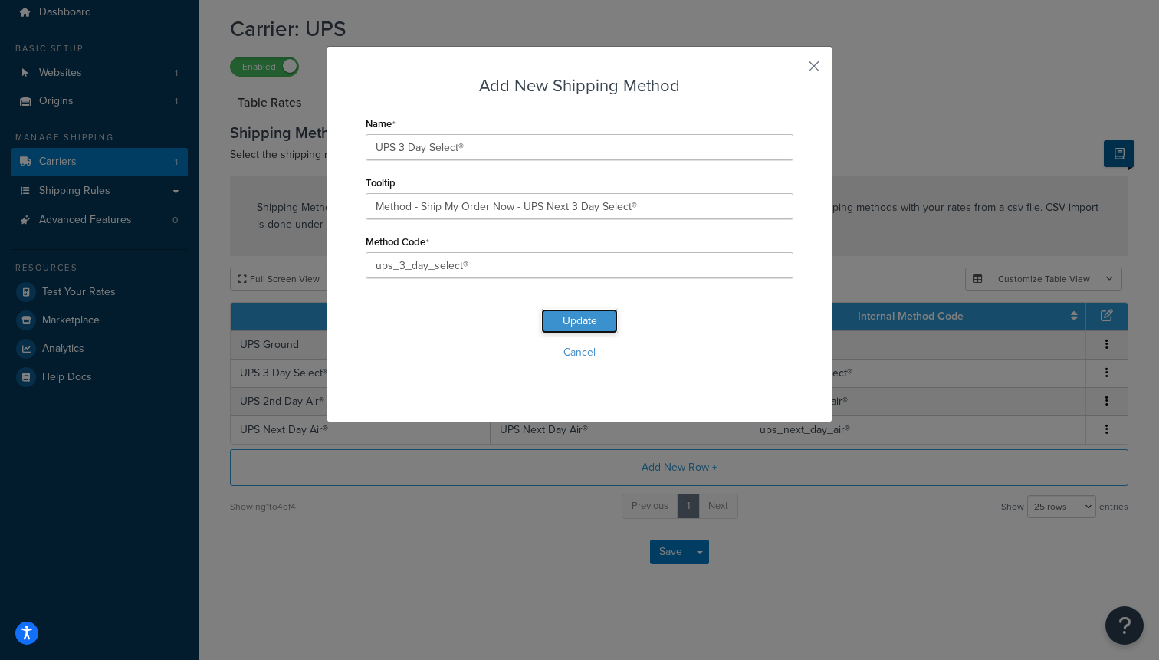
click at [561, 313] on button "Update" at bounding box center [579, 321] width 77 height 25
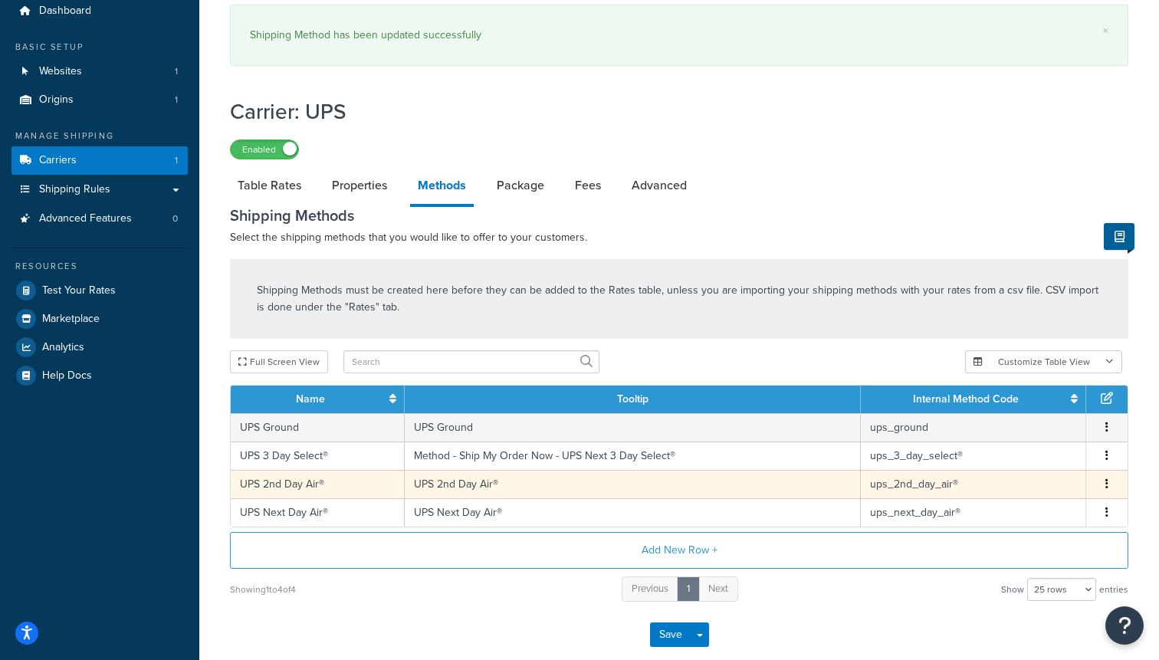
click at [459, 483] on td "UPS 2nd Day Air®" at bounding box center [633, 484] width 456 height 28
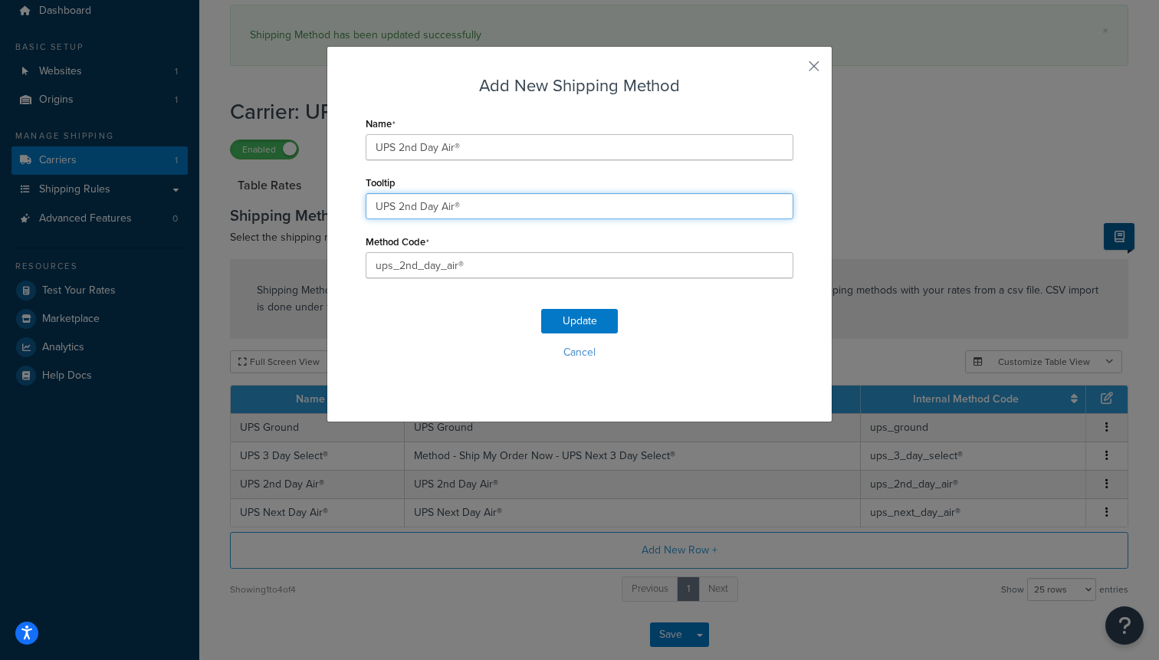
click at [444, 205] on input "UPS 2nd Day Air®" at bounding box center [580, 206] width 428 height 26
paste input "Method - Ship My Order Now - UPS Next"
type input "Method - Ship My Order Now - UPS Next 2nd Day Air®"
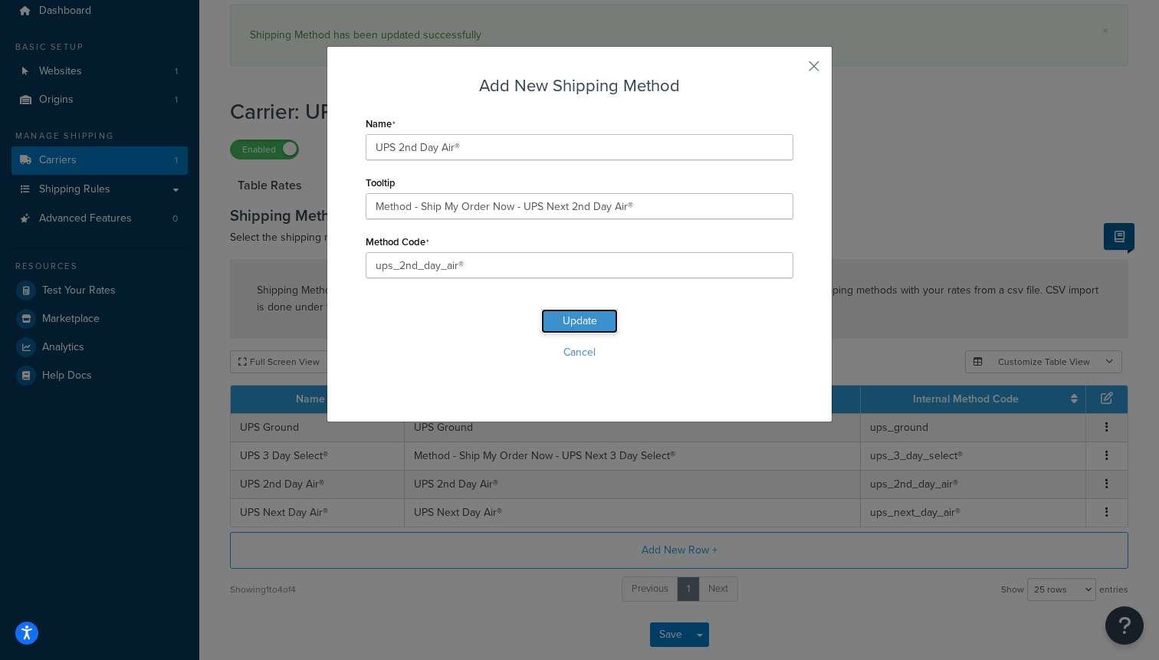
click at [567, 322] on button "Update" at bounding box center [579, 321] width 77 height 25
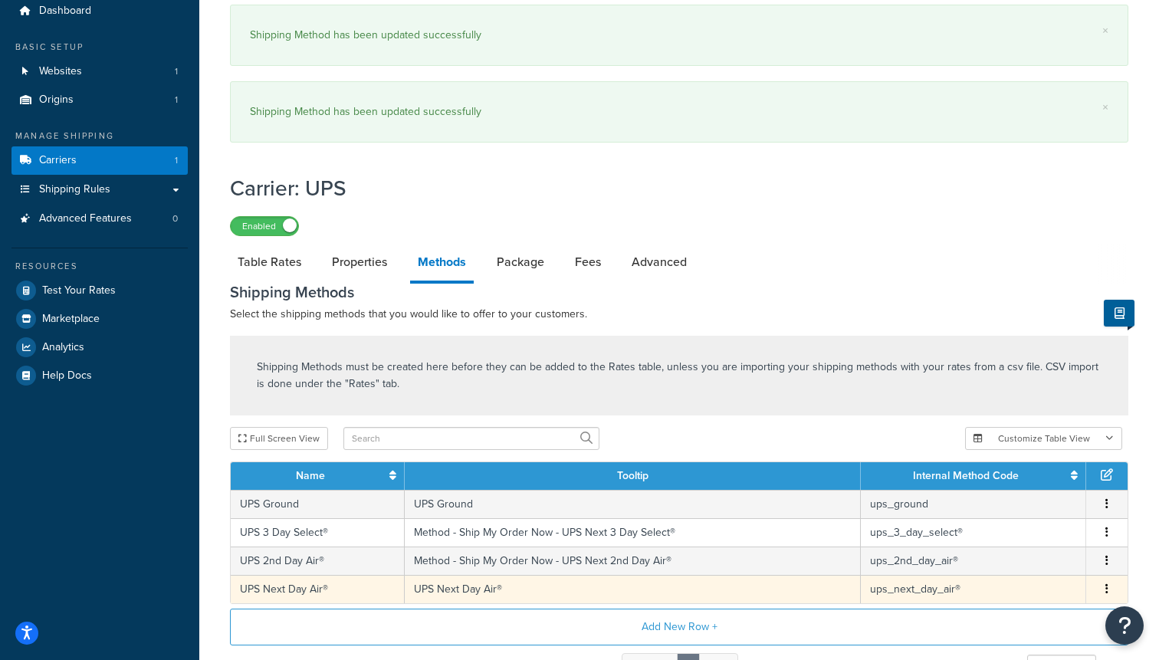
click at [431, 597] on td "UPS Next Day Air®" at bounding box center [633, 589] width 456 height 28
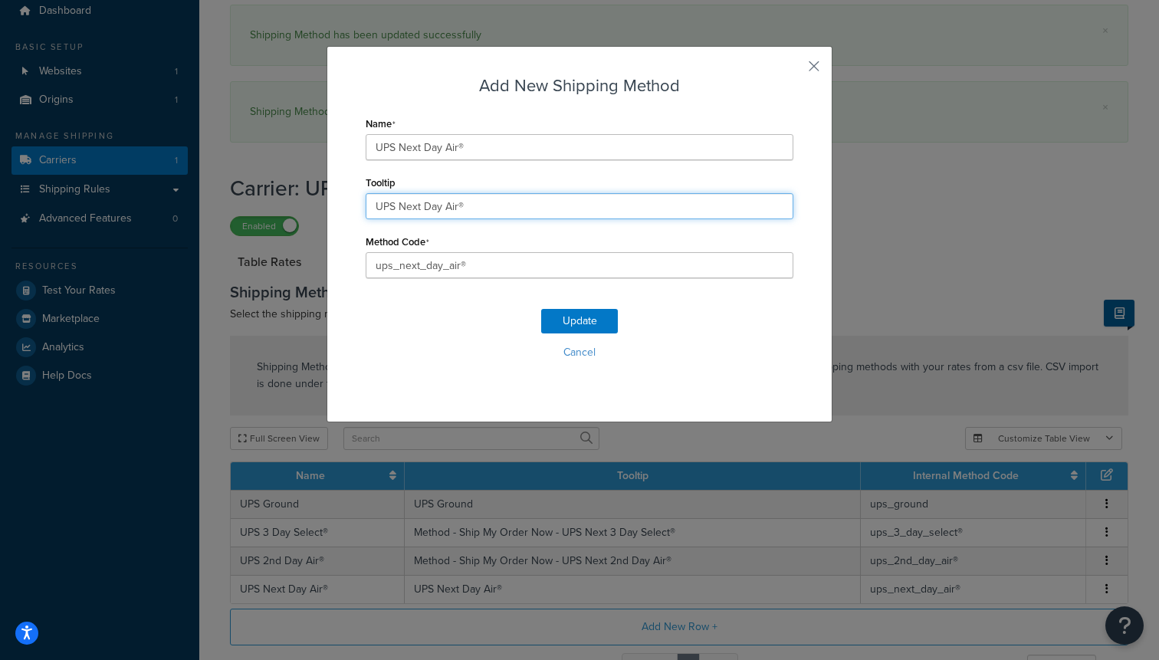
click at [456, 208] on input "UPS Next Day Air®" at bounding box center [580, 206] width 428 height 26
paste input "Method - Ship My Order Now -"
type input "Method - Ship My Order Now - UPS Next Day Air®"
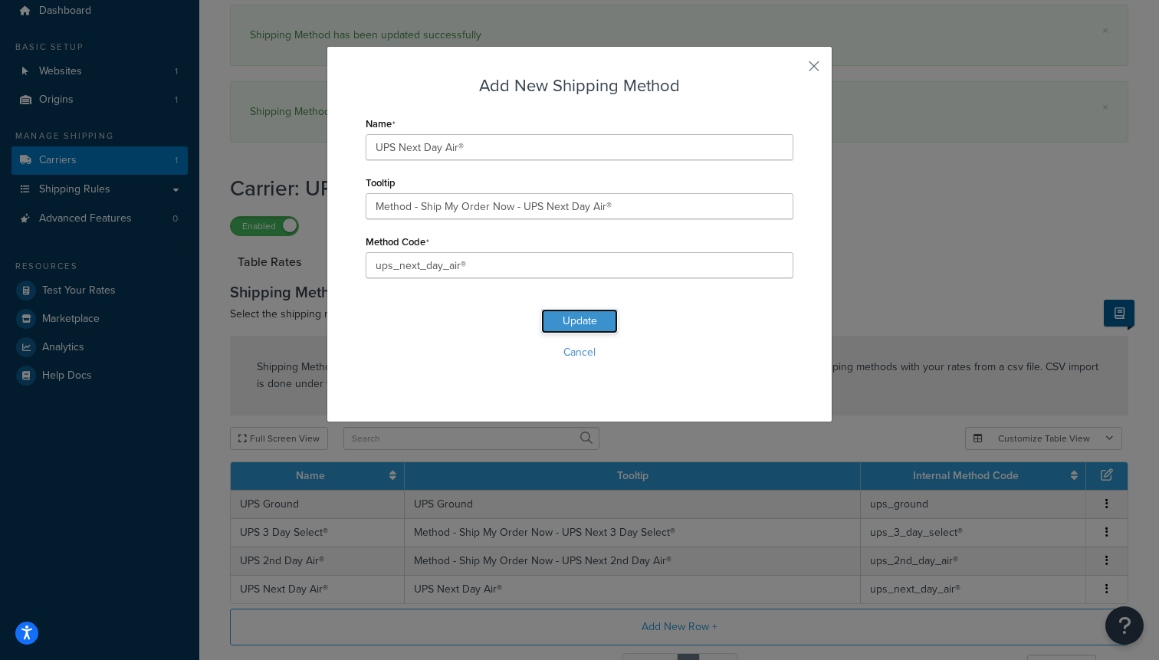
click at [551, 318] on button "Update" at bounding box center [579, 321] width 77 height 25
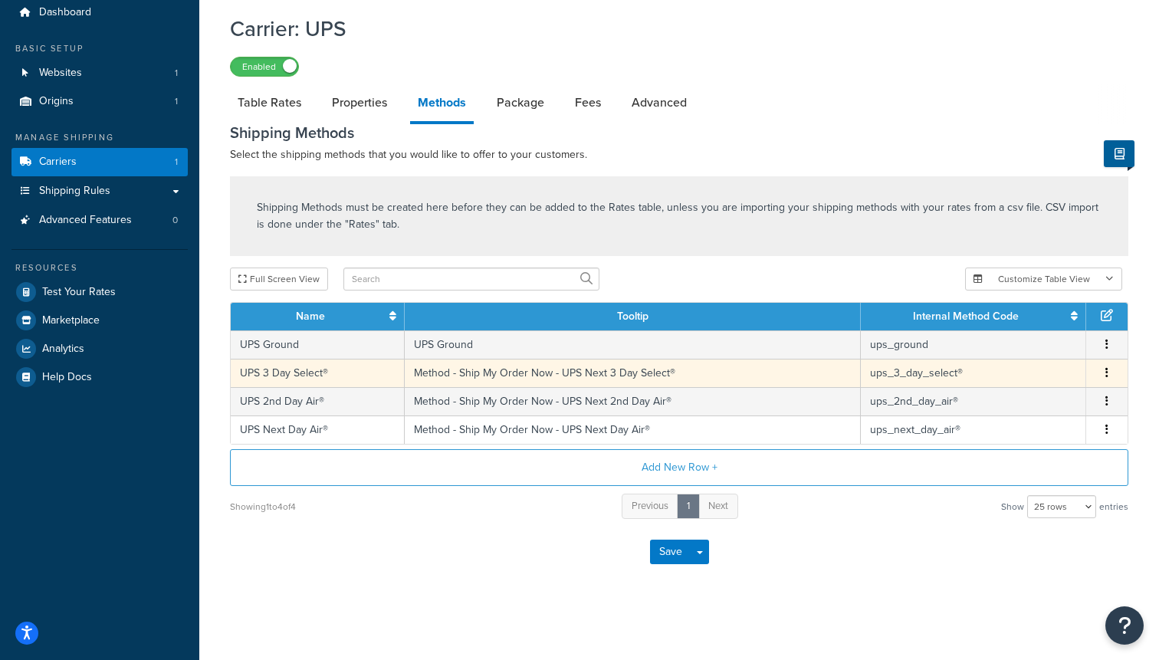
click at [475, 377] on td "Method - Ship My Order Now - UPS Next 3 Day Select®" at bounding box center [633, 373] width 456 height 28
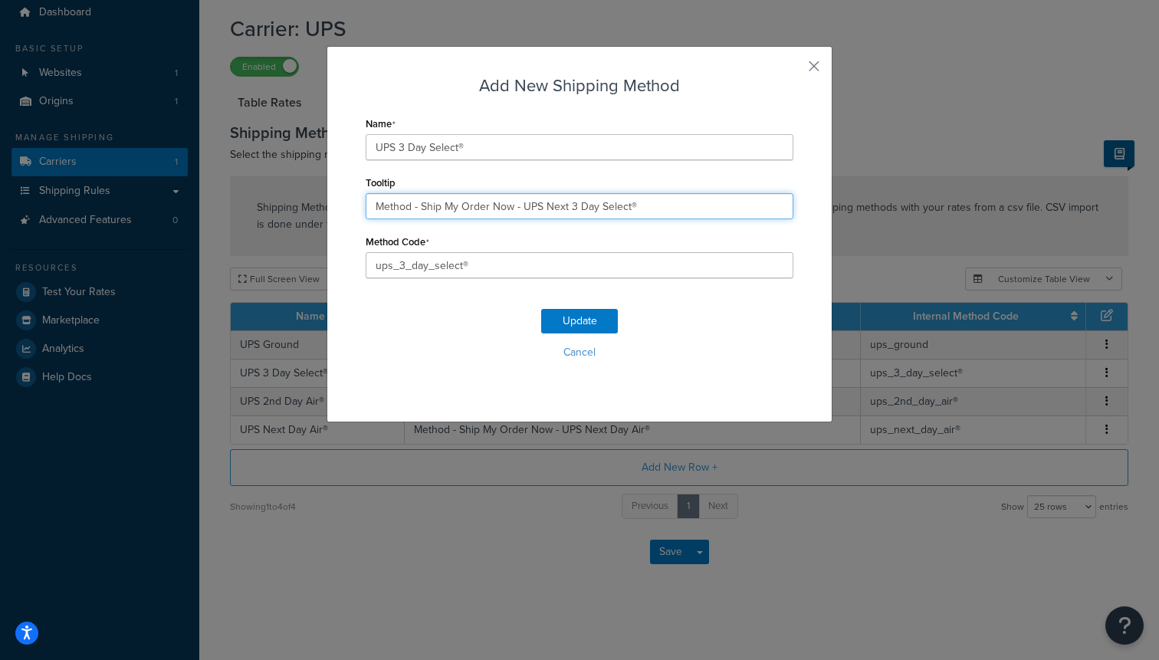
click at [437, 213] on input "Method - Ship My Order Now - UPS Next 3 Day Select®" at bounding box center [580, 206] width 428 height 26
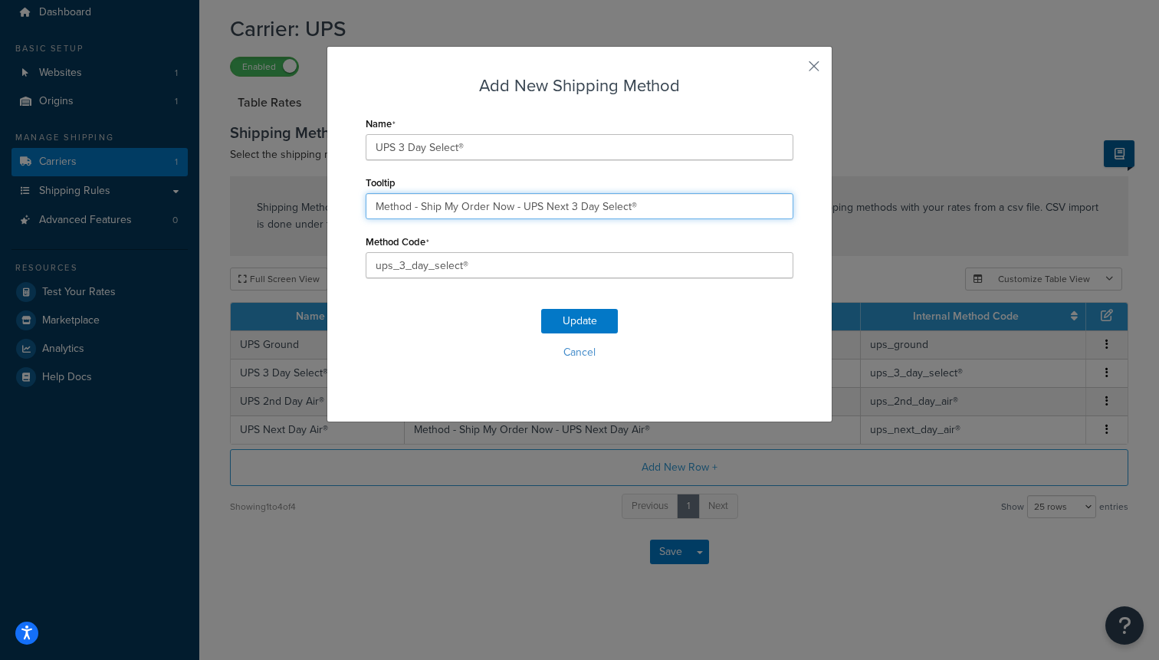
click at [437, 213] on input "Method - Ship My Order Now - UPS Next 3 Day Select®" at bounding box center [580, 206] width 428 height 26
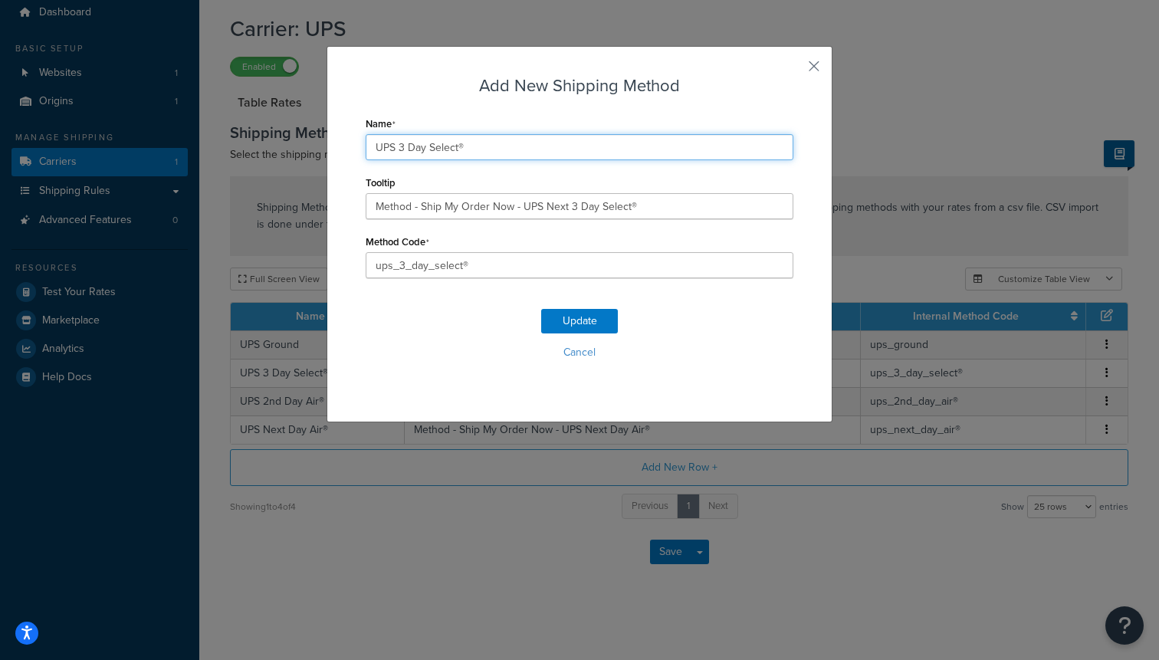
click at [408, 150] on input "UPS 3 Day Select®" at bounding box center [580, 147] width 428 height 26
paste input "Method - Ship My Order Now - UPS Next"
type input "Method - Ship My Order Now - UPS Next 3 Day Select®"
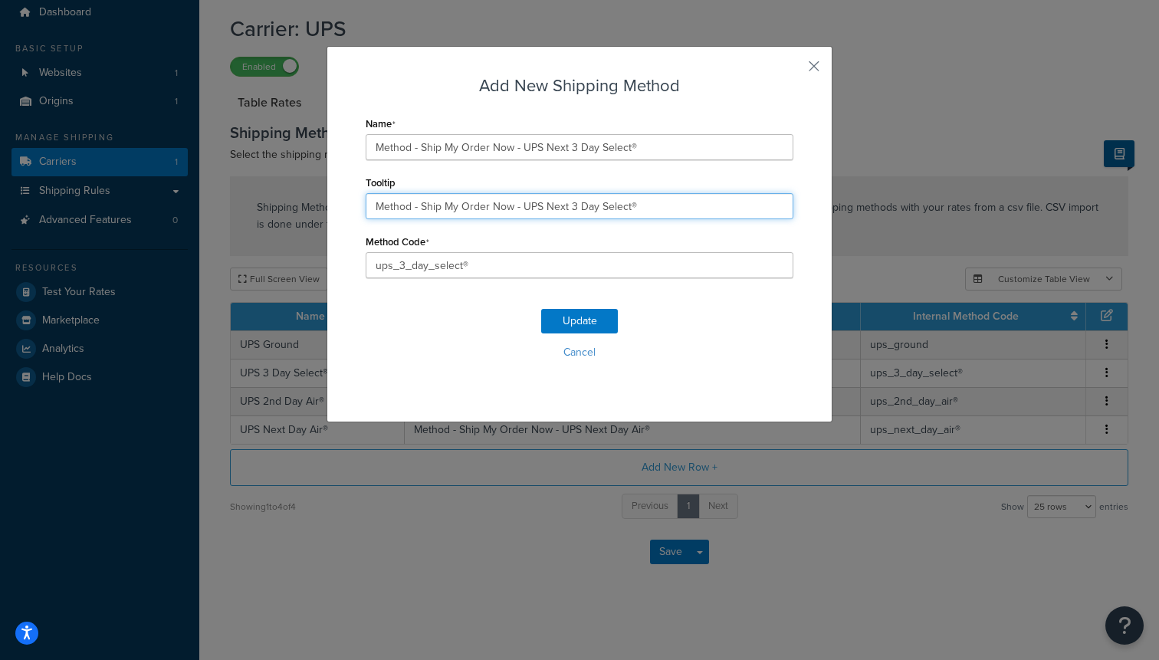
click at [427, 214] on input "Method - Ship My Order Now - UPS Next 3 Day Select®" at bounding box center [580, 206] width 428 height 26
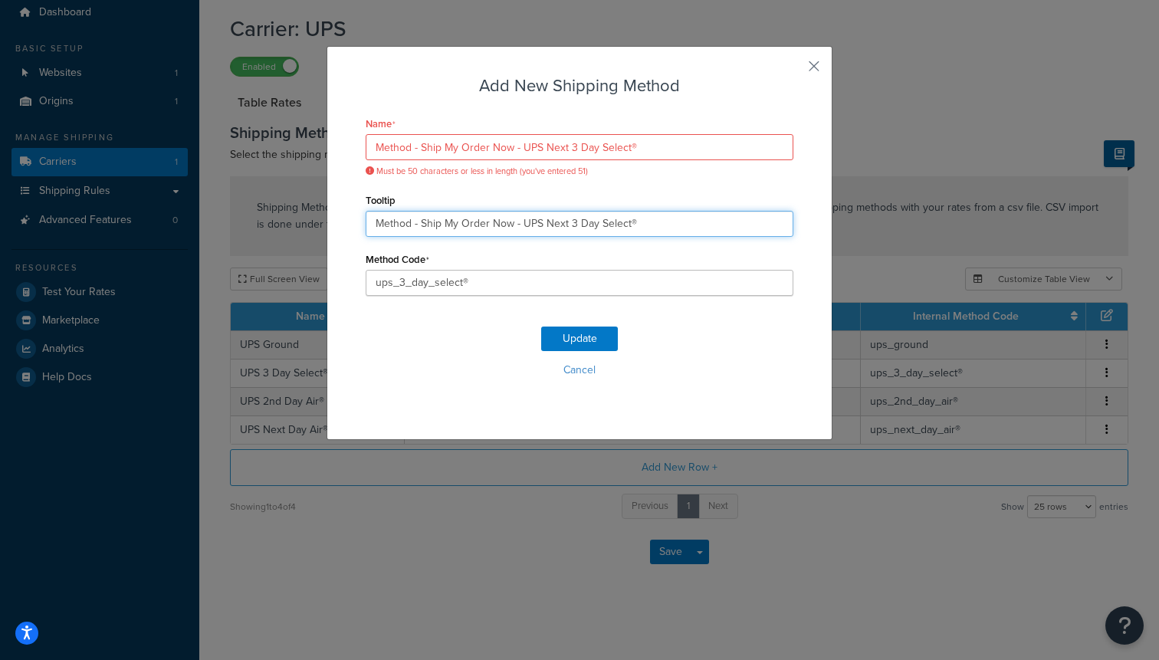
click at [427, 214] on input "Method - Ship My Order Now - UPS Next 3 Day Select®" at bounding box center [580, 224] width 428 height 26
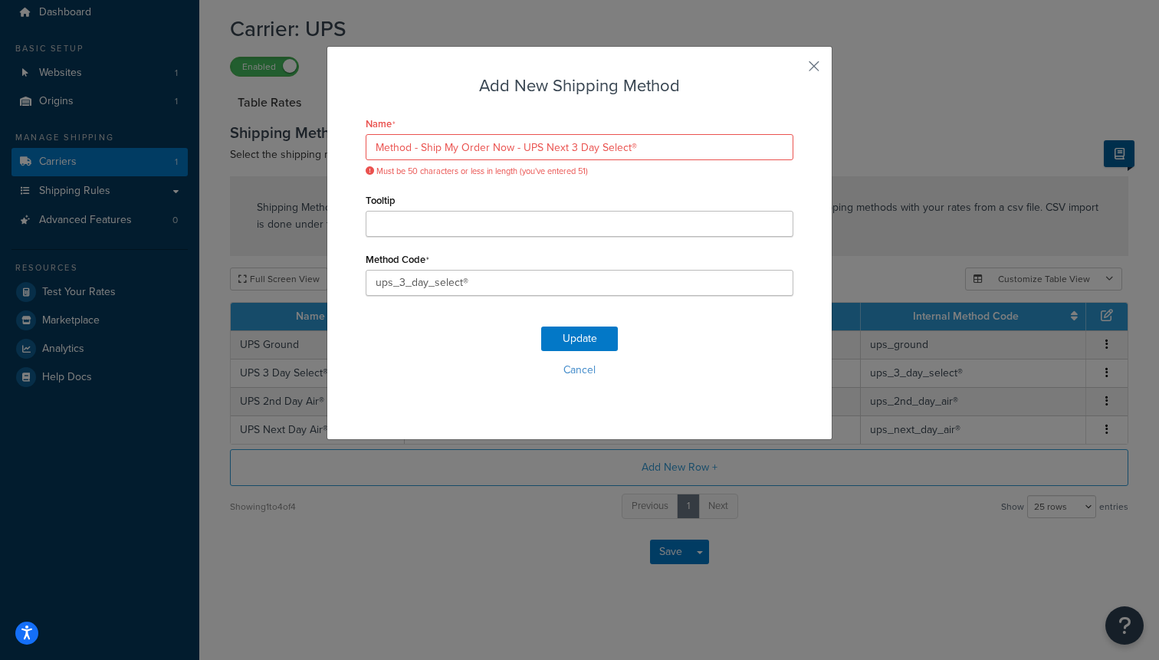
click at [563, 190] on div "Tooltip" at bounding box center [580, 213] width 428 height 48
click at [649, 148] on input "Method - Ship My Order Now - UPS Next 3 Day Select®" at bounding box center [580, 147] width 428 height 26
click at [374, 150] on input "Method - Ship My Order Now - UPS Next 3 Day Select®" at bounding box center [580, 147] width 428 height 26
click at [520, 149] on input "Method - Ship My Order Now - UPS Next 3 Day Select®" at bounding box center [580, 147] width 428 height 26
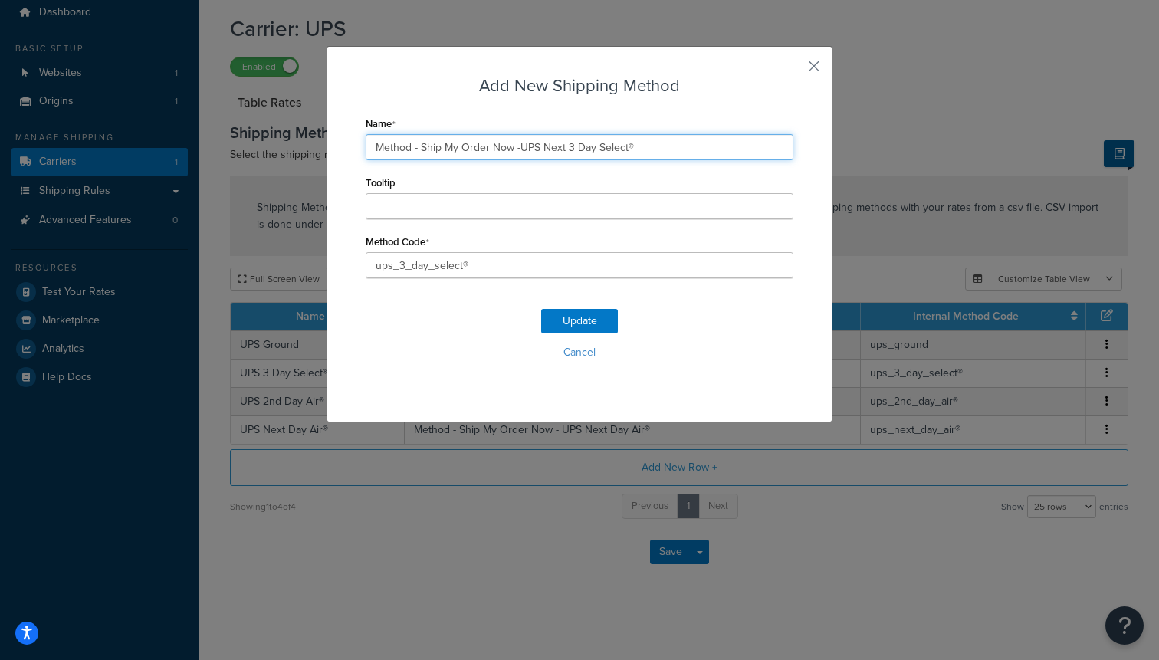
click at [523, 154] on input "Method - Ship My Order Now -UPS Next 3 Day Select®" at bounding box center [580, 147] width 428 height 26
type input "Method - Ship My Order Now -UPS Next 3 Day Select®"
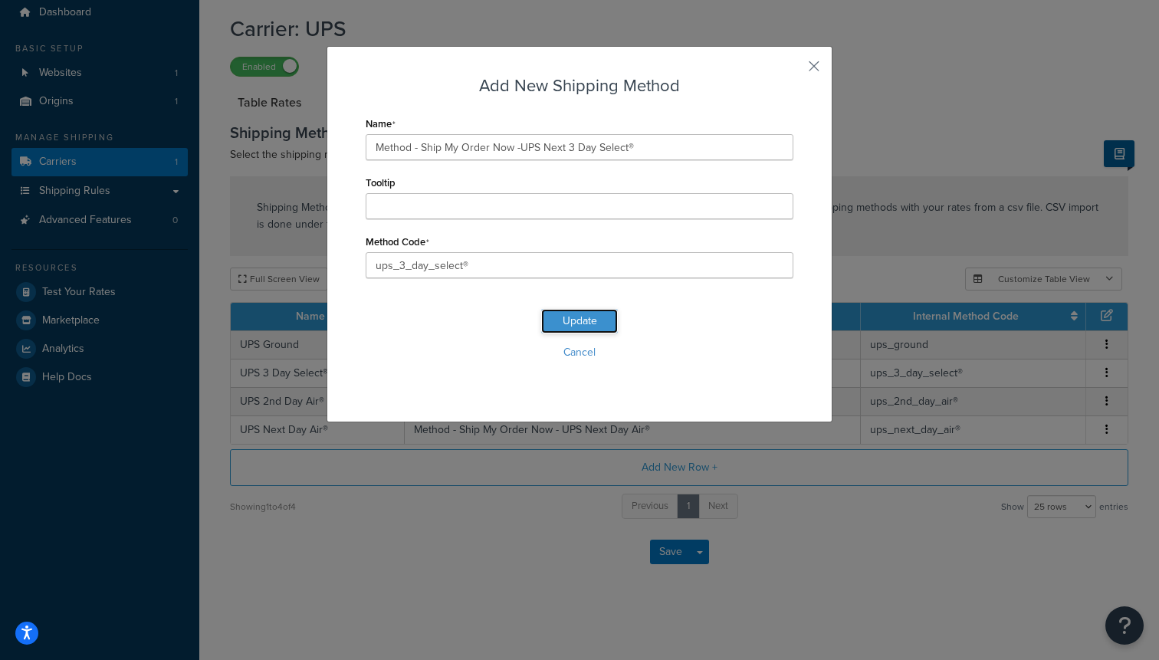
click at [576, 323] on button "Update" at bounding box center [579, 321] width 77 height 25
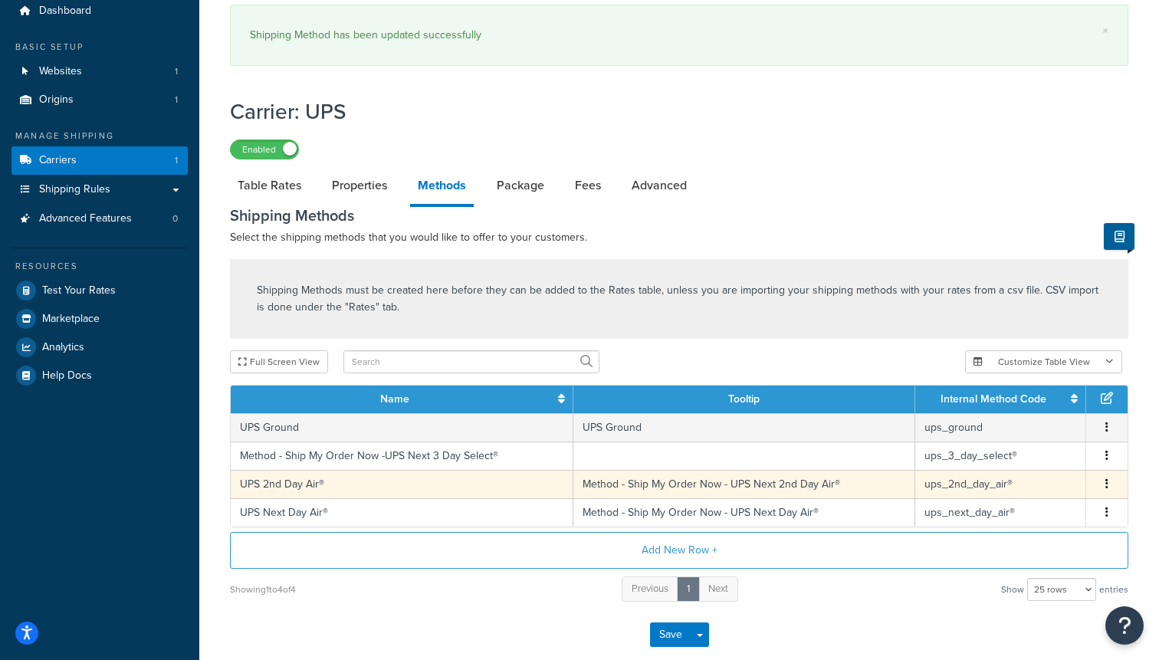
click at [632, 494] on td "Method - Ship My Order Now - UPS Next 2nd Day Air®" at bounding box center [744, 484] width 342 height 28
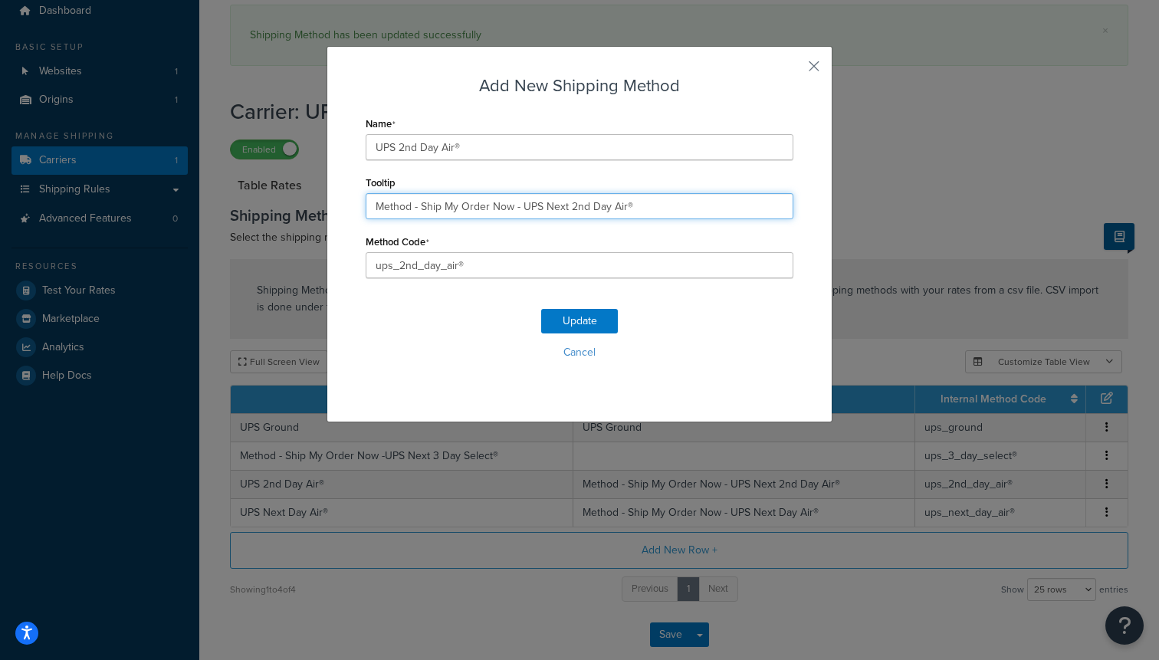
click at [487, 202] on input "Method - Ship My Order Now - UPS Next 2nd Day Air®" at bounding box center [580, 206] width 428 height 26
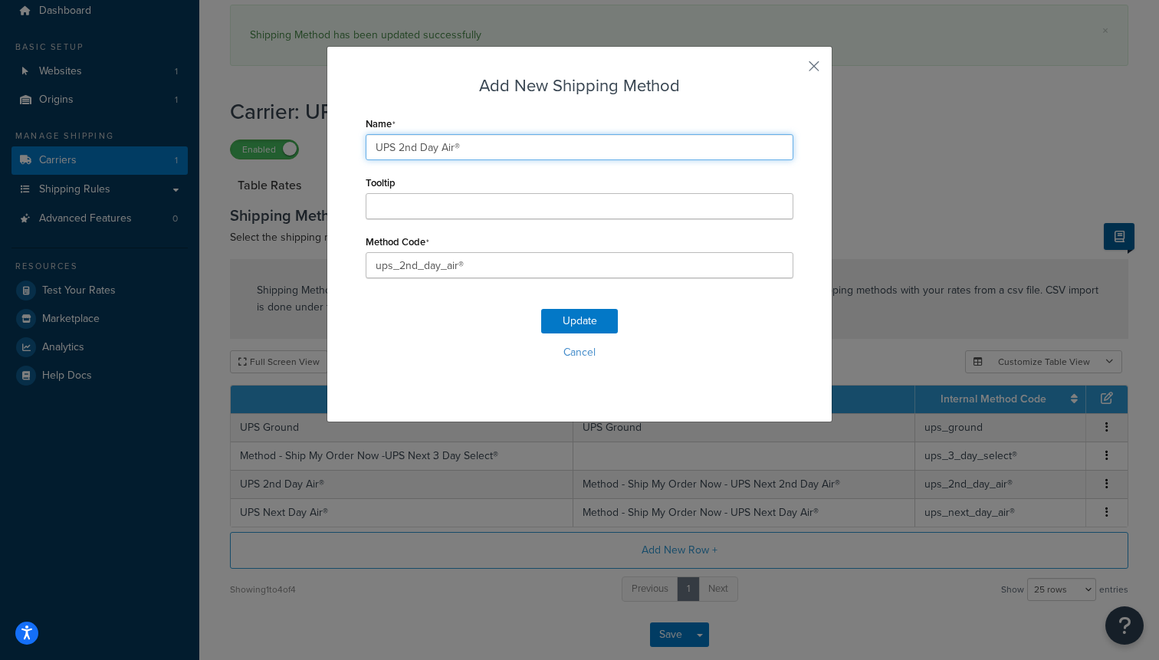
click at [435, 152] on input "UPS 2nd Day Air®" at bounding box center [580, 147] width 428 height 26
paste input "Method - Ship My Order Now - UPS Next"
type input "Method - Ship My Order Now - UPS Next 2nd Day Air®"
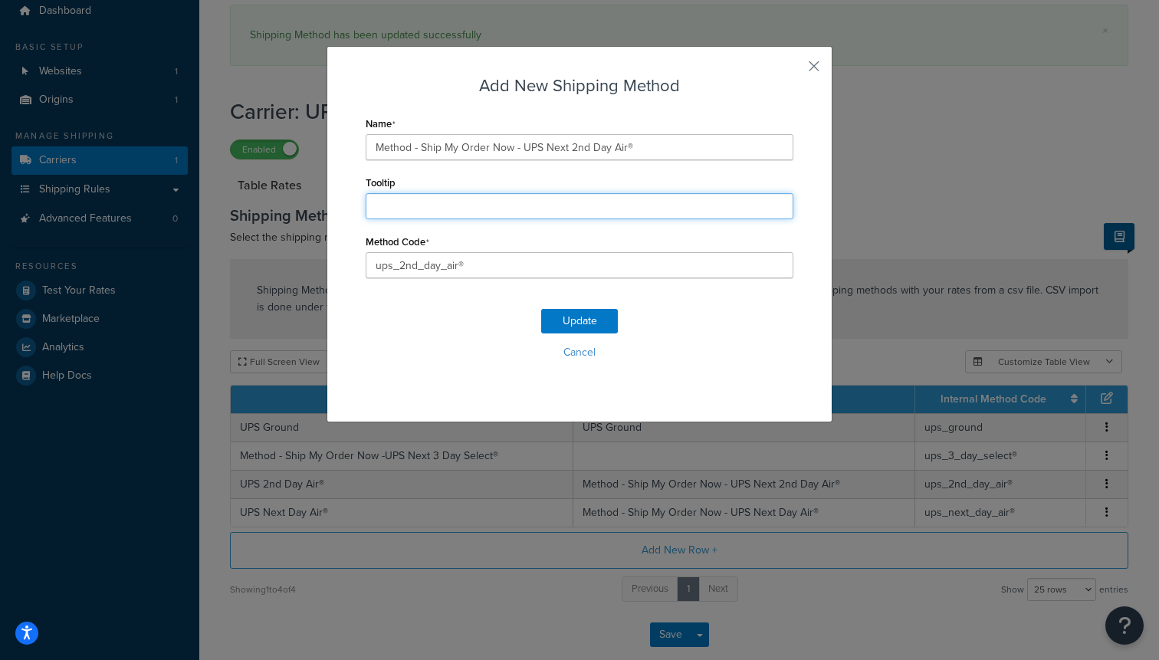
click at [428, 209] on input "Tooltip" at bounding box center [580, 206] width 428 height 26
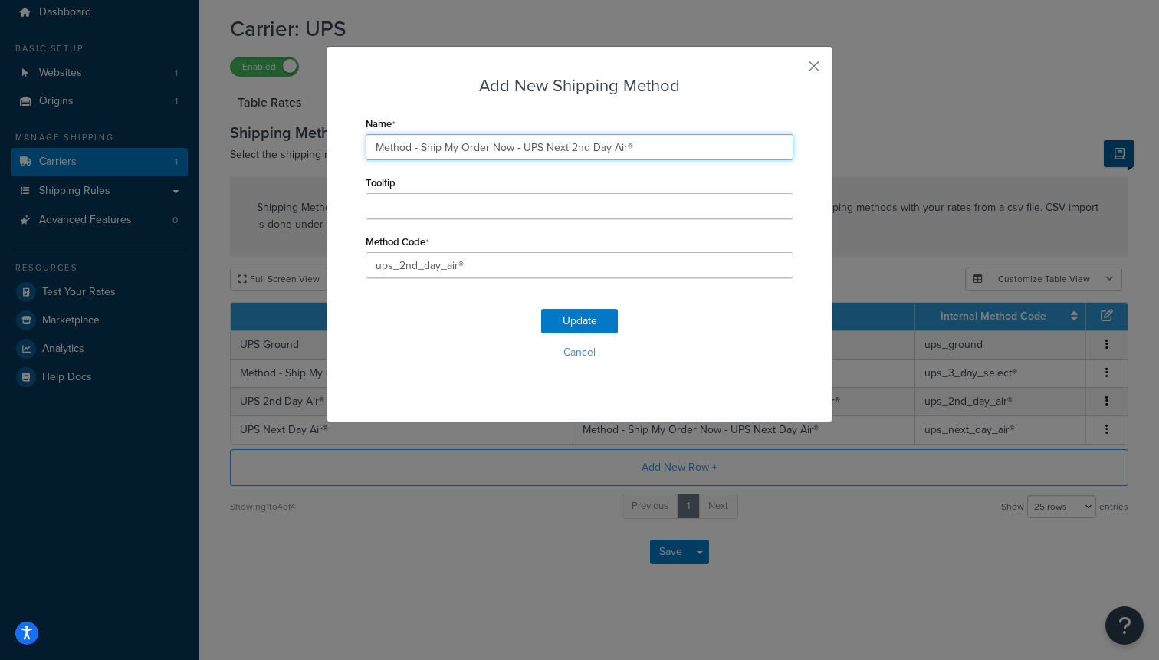
click at [523, 149] on input "Method - Ship My Order Now - UPS Next 2nd Day Air®" at bounding box center [580, 147] width 428 height 26
type input "Method - Ship My Order Now -UPS Next 2nd Day Air®"
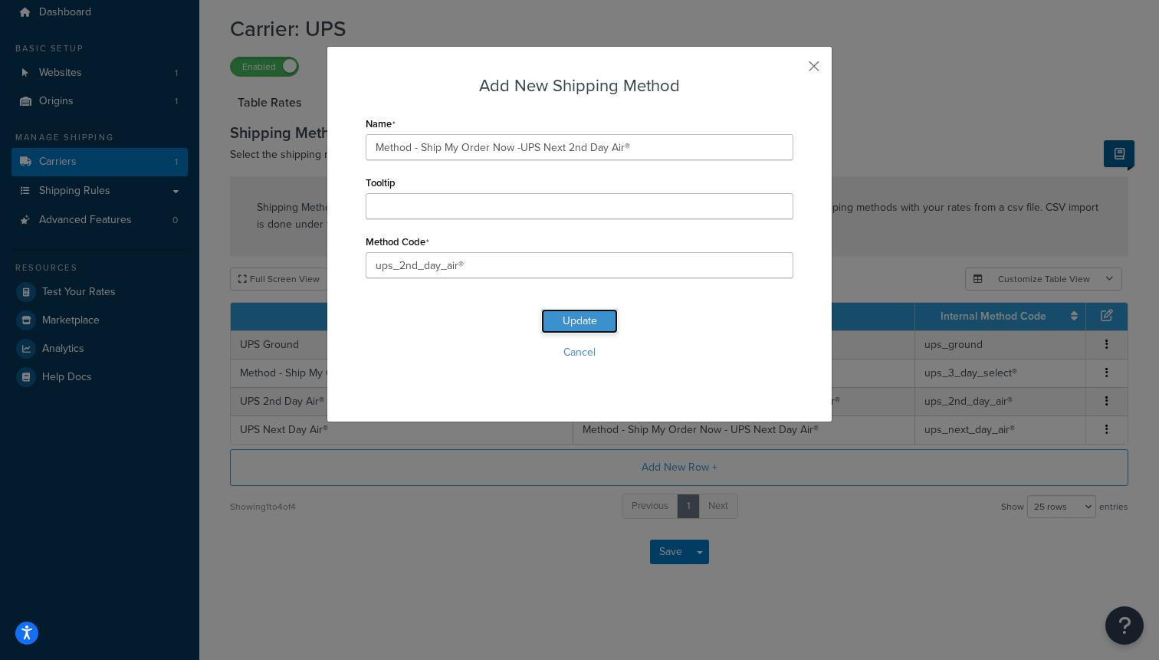
click at [579, 323] on button "Update" at bounding box center [579, 321] width 77 height 25
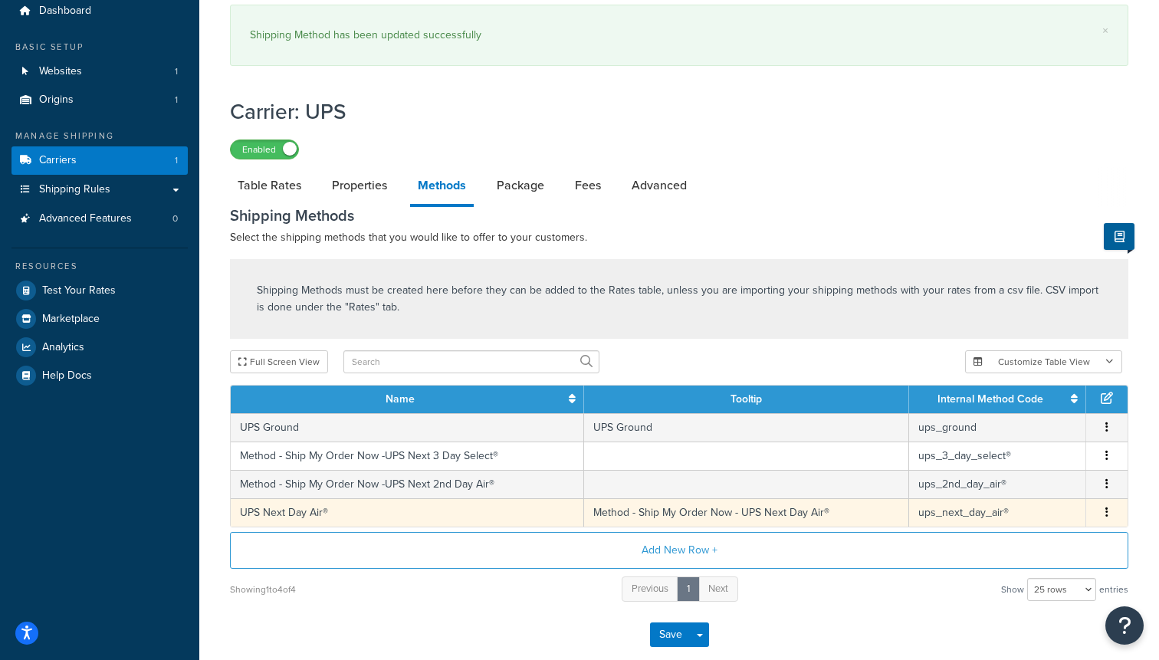
click at [506, 517] on td "UPS Next Day Air®" at bounding box center [407, 512] width 353 height 28
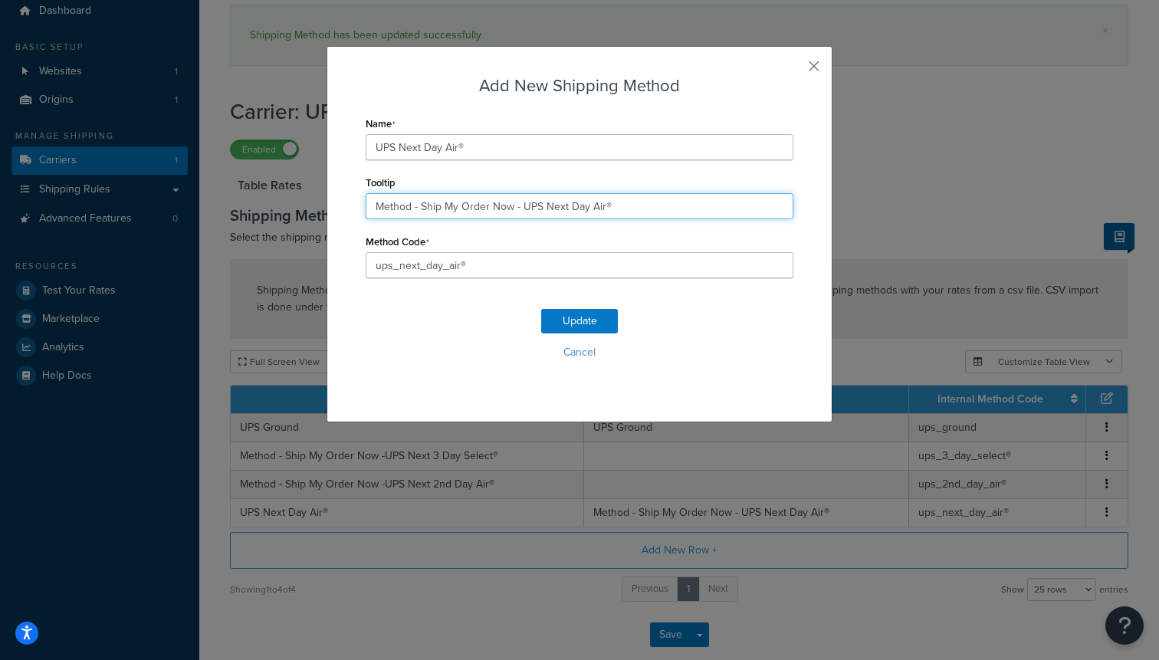
click at [463, 207] on input "Method - Ship My Order Now - UPS Next Day Air®" at bounding box center [580, 206] width 428 height 26
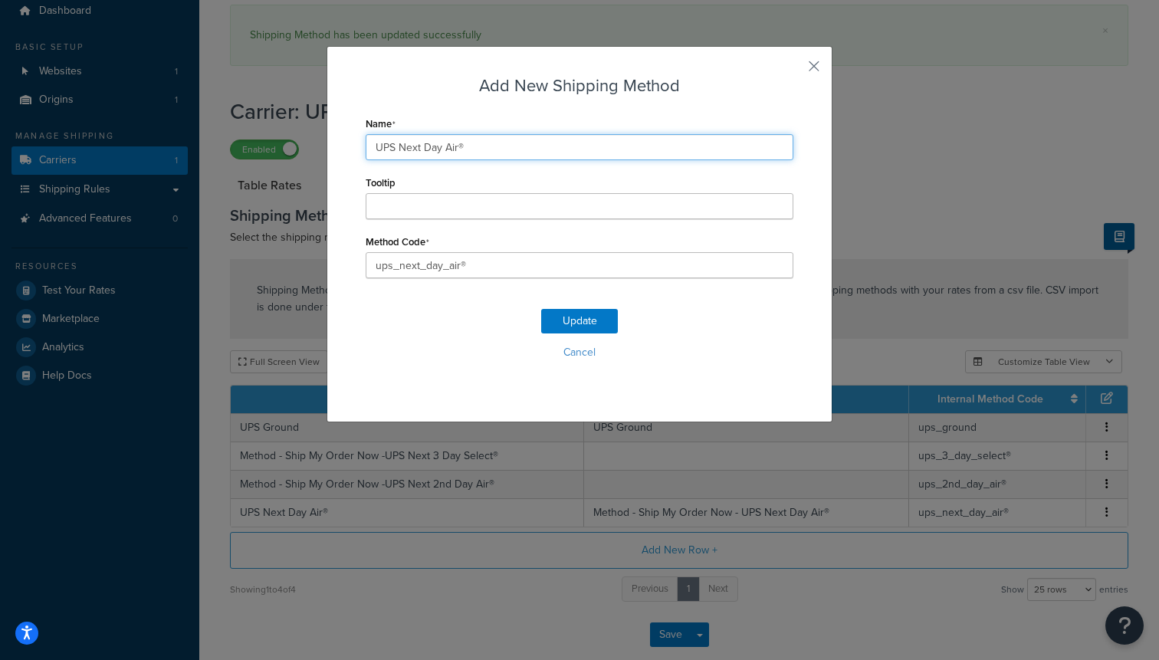
click at [427, 149] on input "UPS Next Day Air®" at bounding box center [580, 147] width 428 height 26
paste input "Method - Ship My Order Now -"
click at [520, 149] on input "Method - Ship My Order Now - UPS Next Day Air®" at bounding box center [580, 147] width 428 height 26
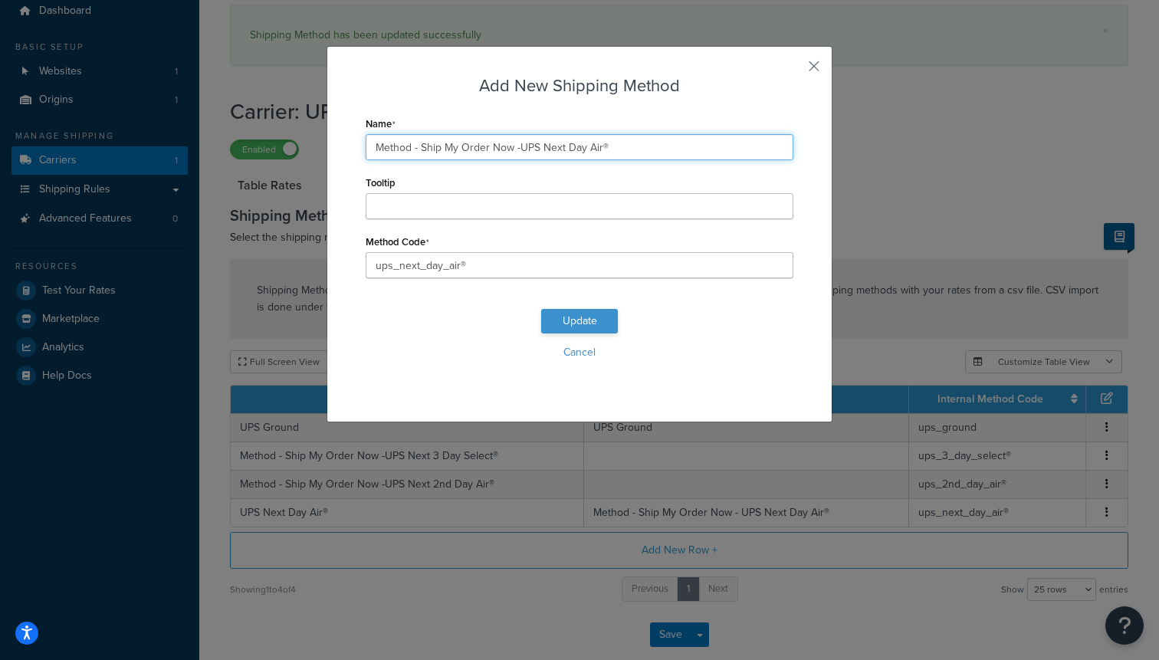
type input "Method - Ship My Order Now -UPS Next Day Air®"
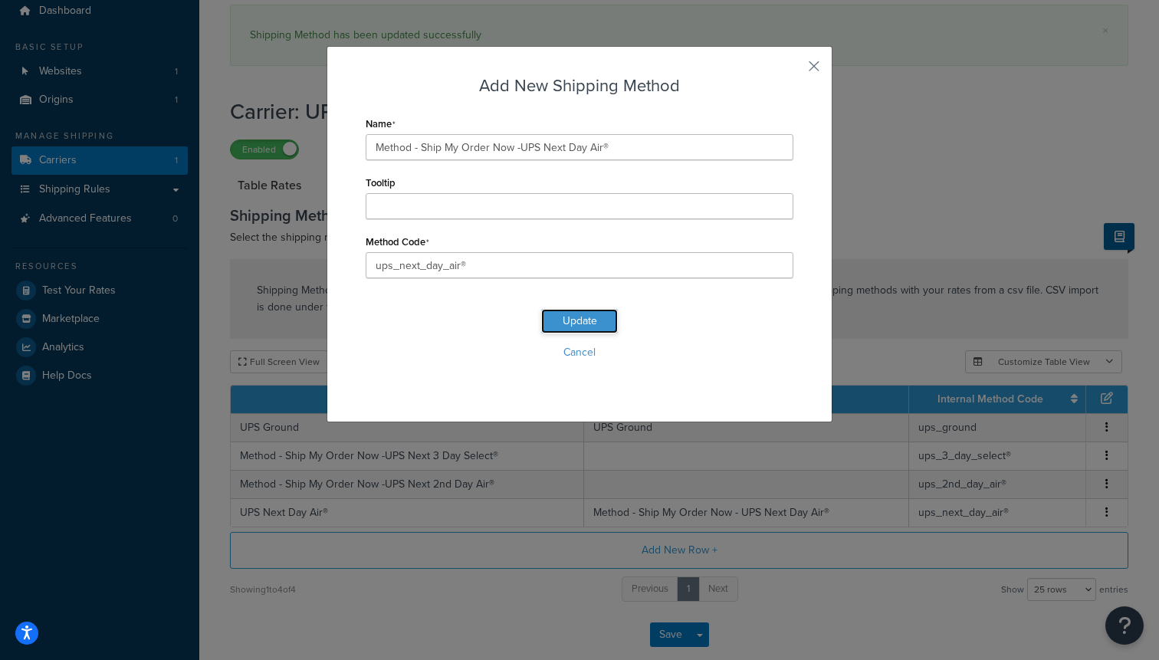
click at [566, 319] on button "Update" at bounding box center [579, 321] width 77 height 25
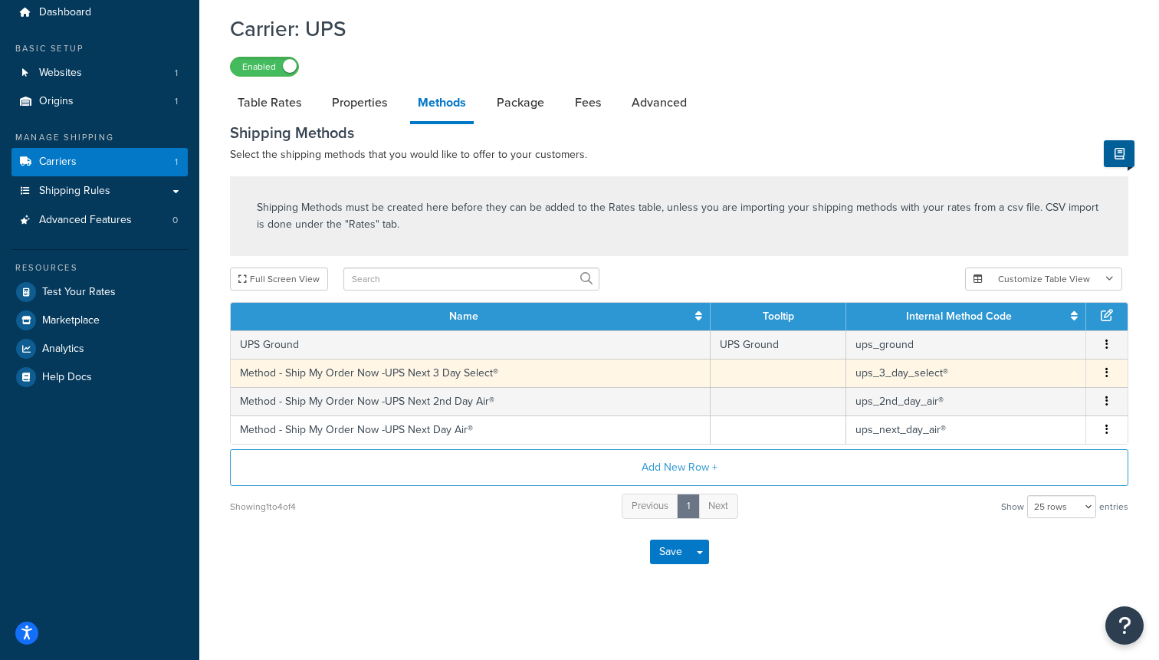
click at [425, 372] on td "Method - Ship My Order Now -UPS Next 3 Day Select®" at bounding box center [471, 373] width 480 height 28
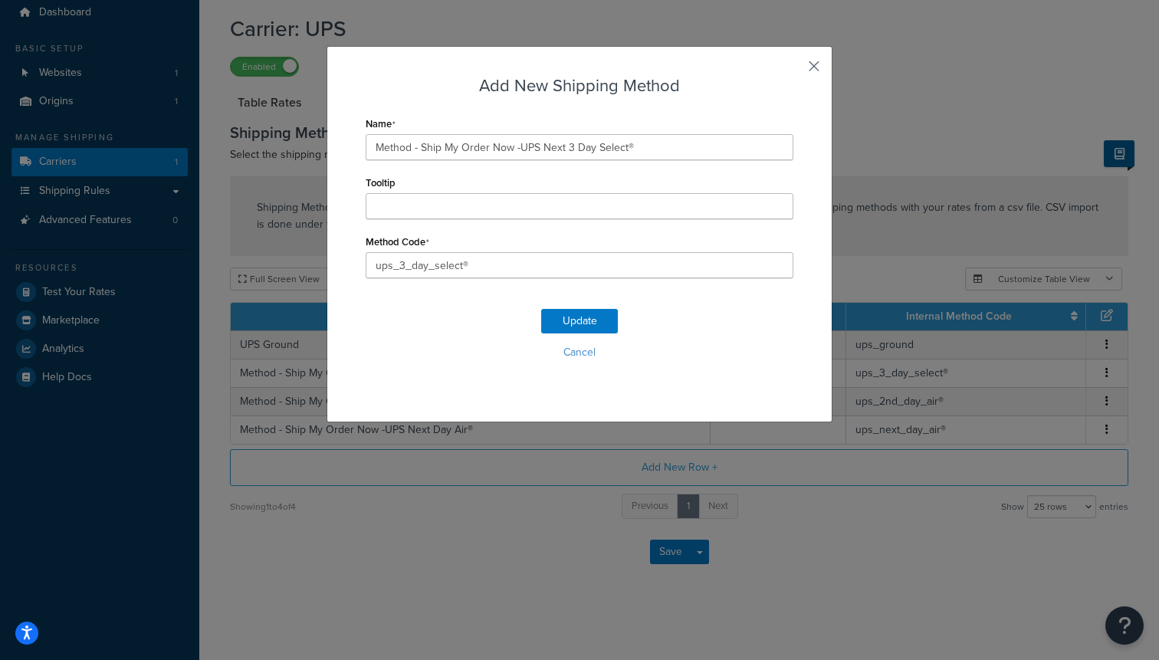
click at [793, 70] on button "button" at bounding box center [791, 72] width 4 height 4
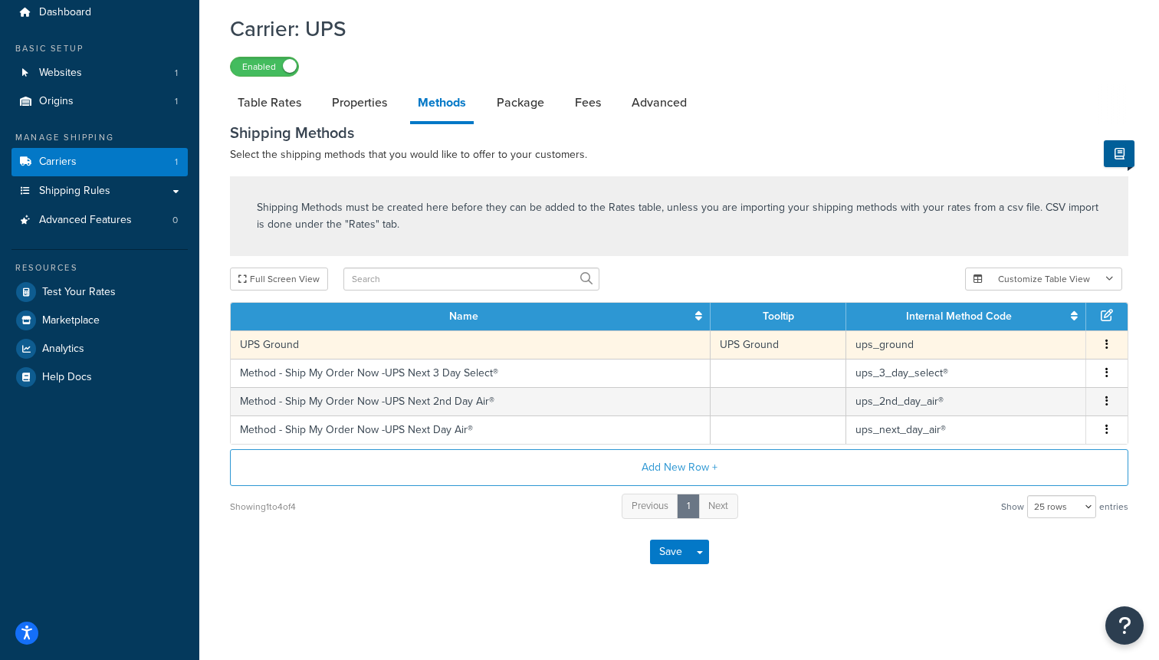
click at [1108, 344] on button "button" at bounding box center [1107, 344] width 12 height 17
click at [746, 264] on div "Shipping Methods must be created here before they can be added to the Rates tab…" at bounding box center [678, 348] width 921 height 344
click at [530, 114] on link "Package" at bounding box center [520, 102] width 63 height 37
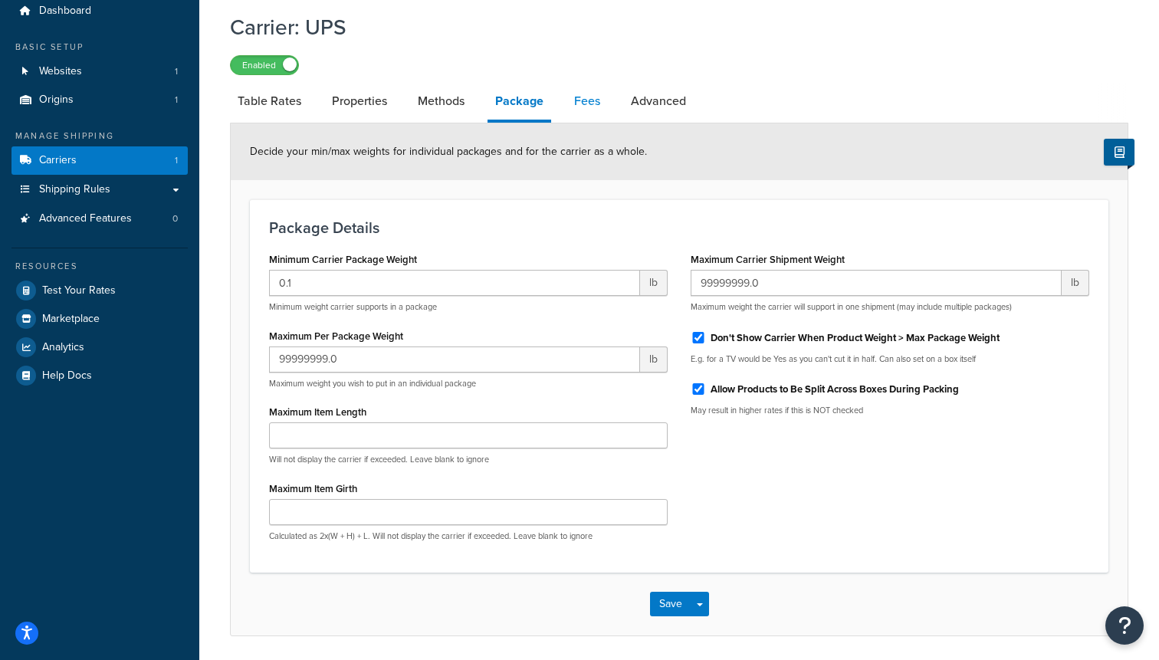
click at [572, 115] on link "Fees" at bounding box center [586, 101] width 41 height 37
select select "AFTER"
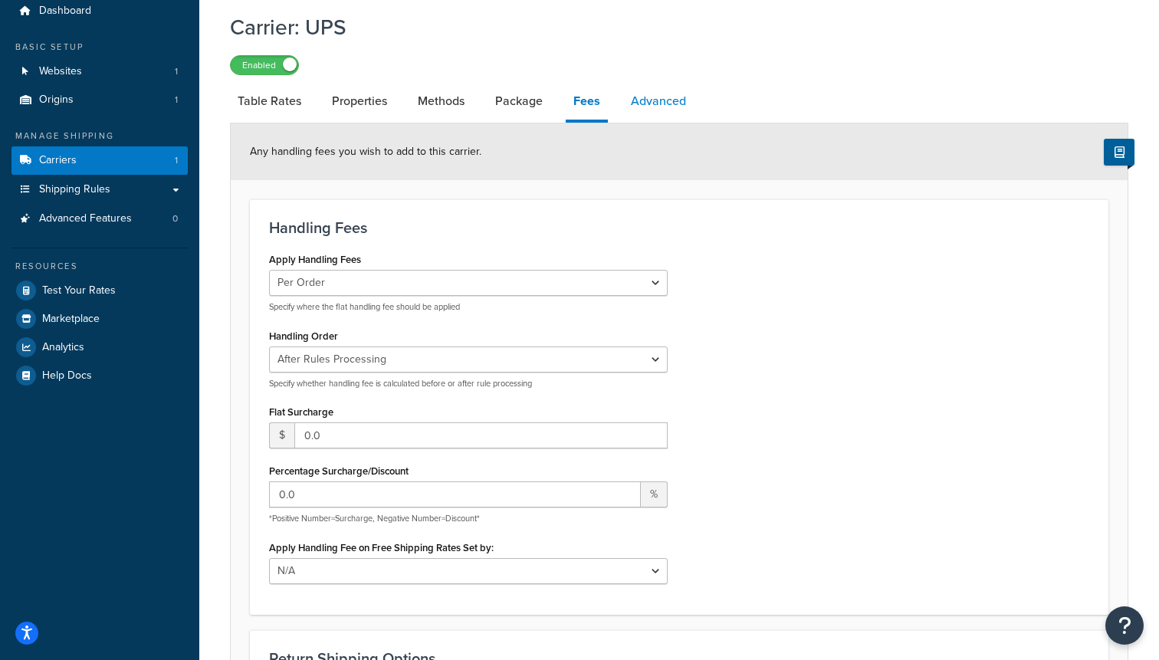
click at [651, 107] on link "Advanced" at bounding box center [658, 101] width 71 height 37
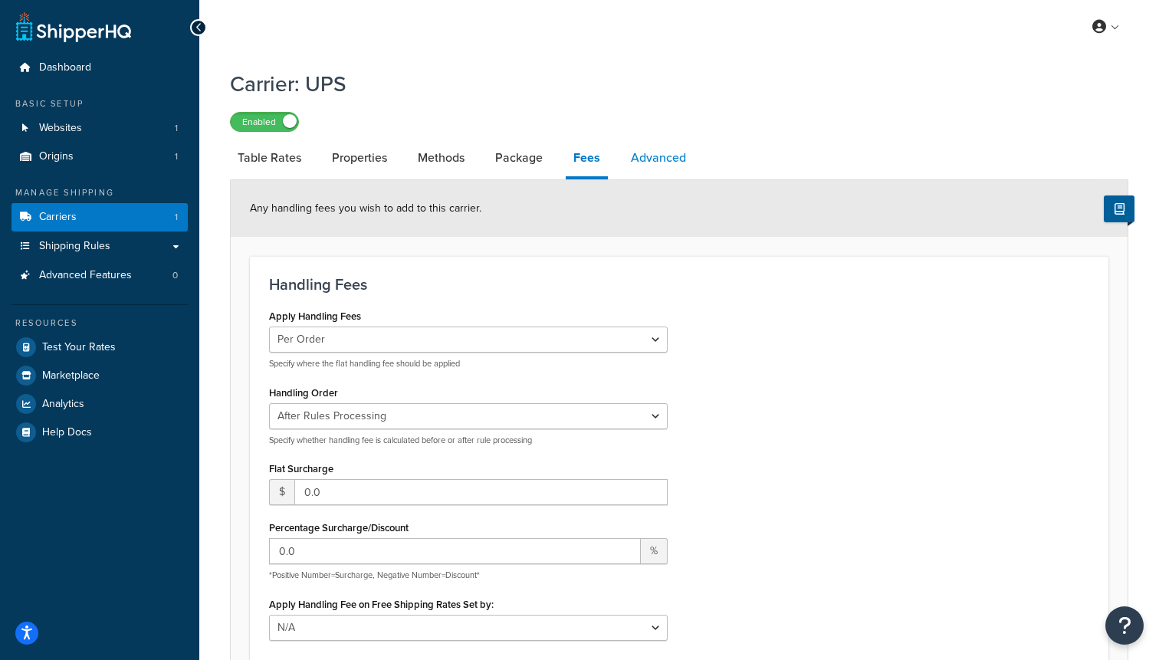
select select "false"
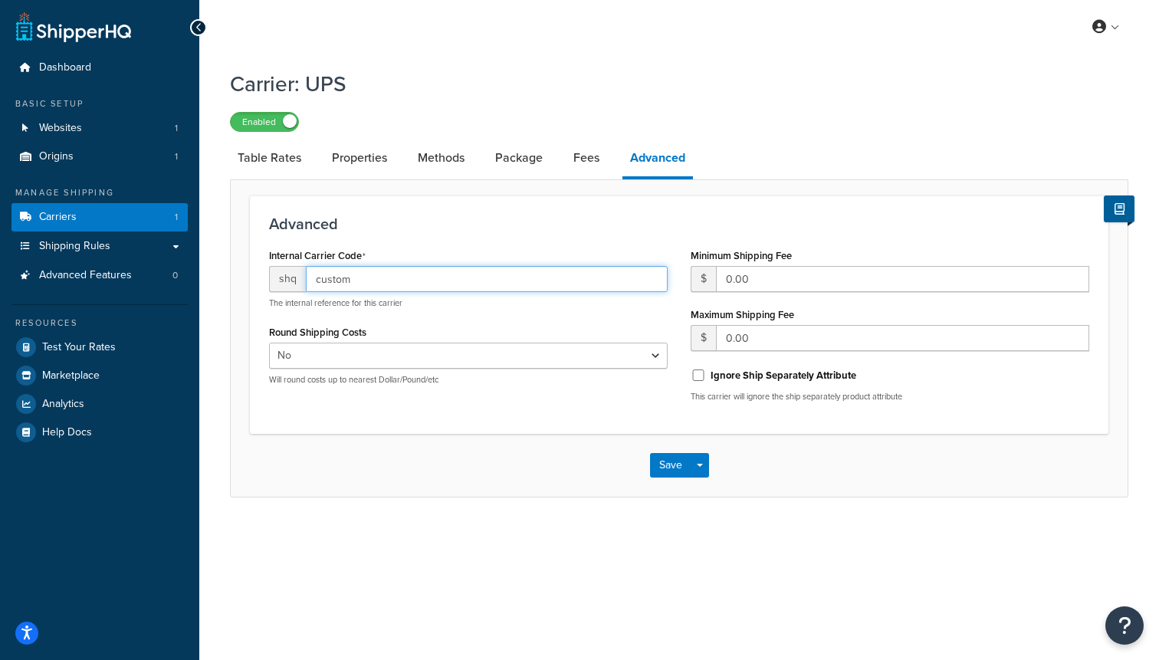
click at [349, 281] on input "custom" at bounding box center [487, 279] width 362 height 26
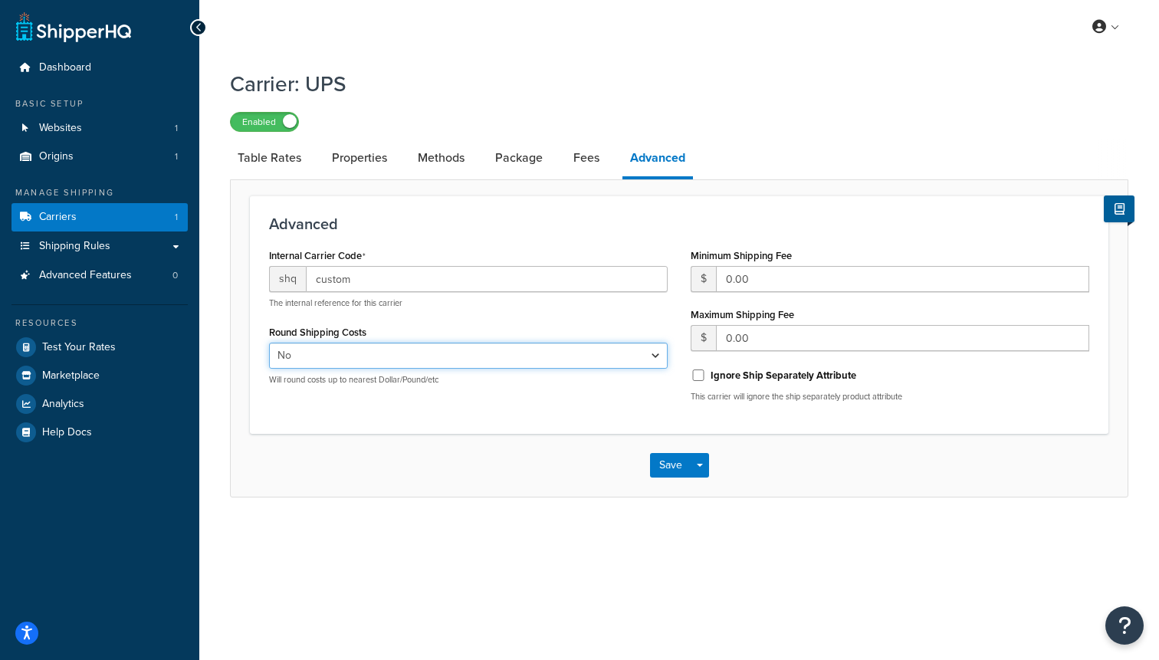
click at [314, 356] on select "Yes No" at bounding box center [468, 356] width 399 height 26
click at [428, 154] on link "Methods" at bounding box center [441, 157] width 62 height 37
select select "25"
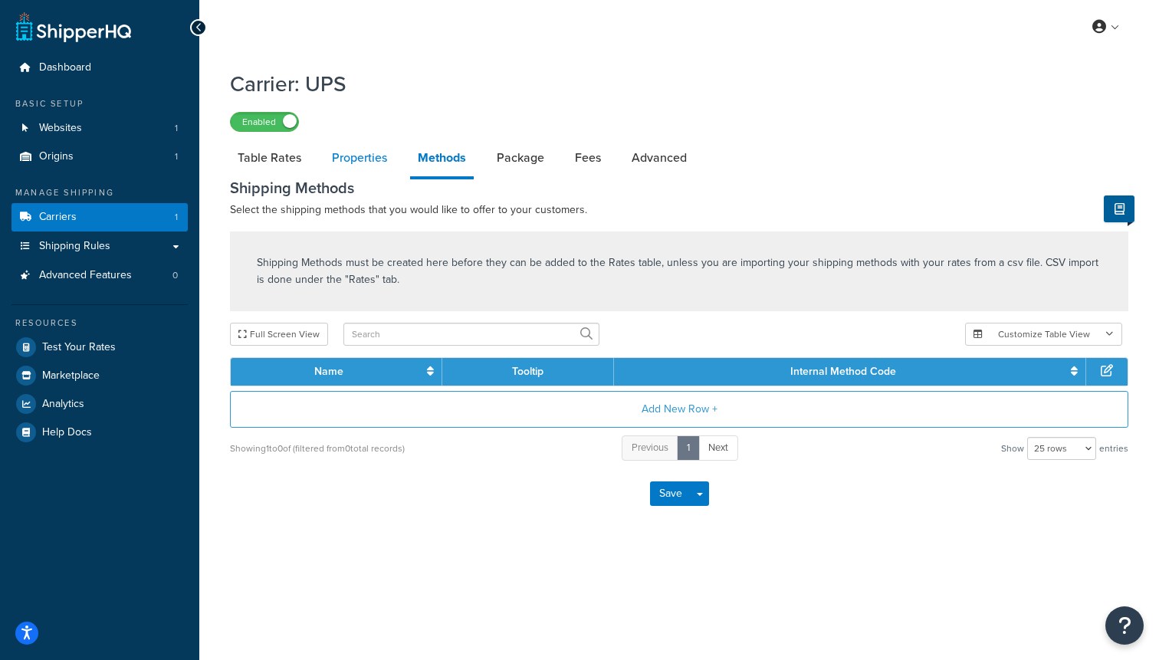
click at [377, 148] on link "Properties" at bounding box center [359, 157] width 71 height 37
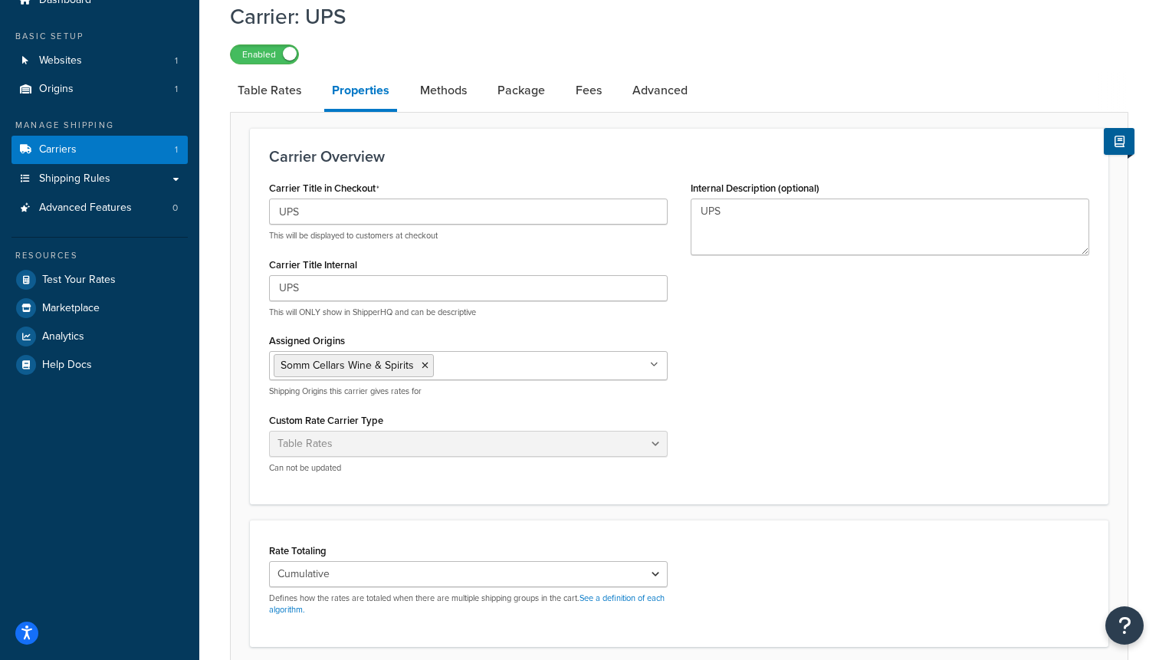
scroll to position [87, 0]
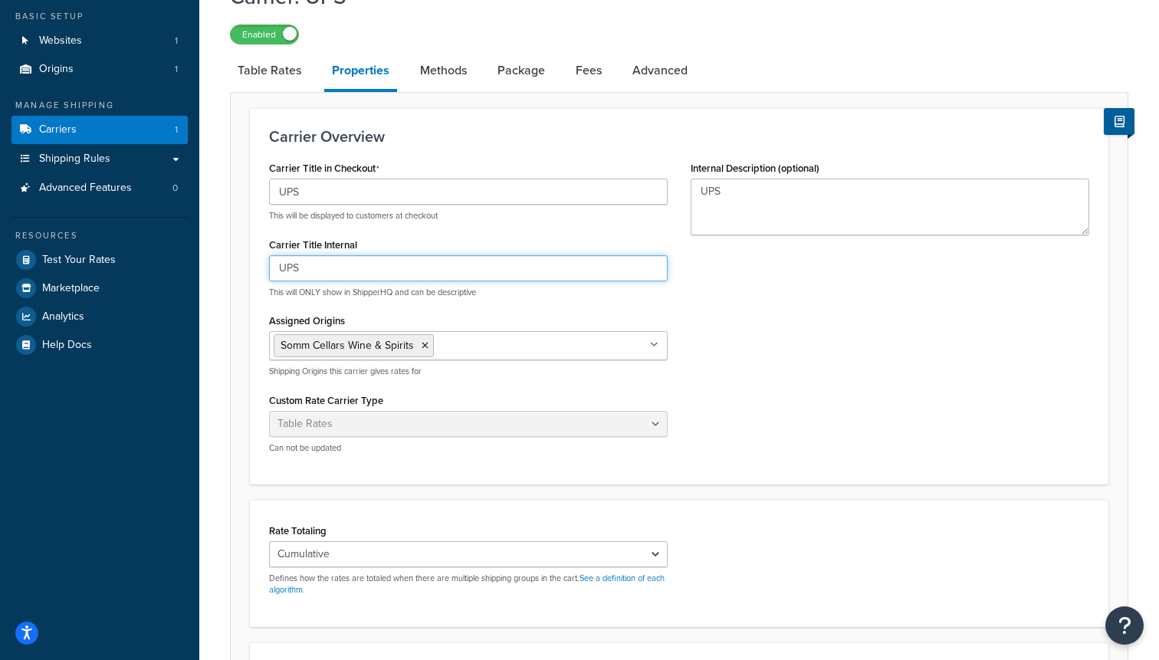
click at [343, 269] on input "UPS" at bounding box center [468, 268] width 399 height 26
click at [405, 221] on p "This will be displayed to customers at checkout" at bounding box center [468, 215] width 399 height 11
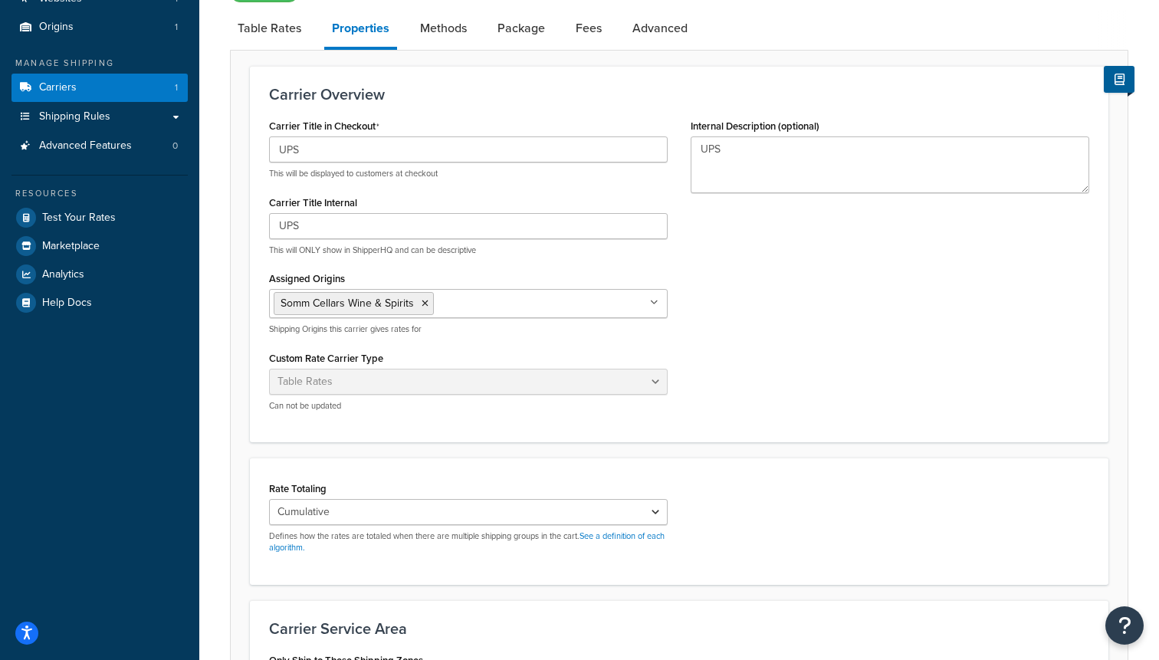
scroll to position [107, 0]
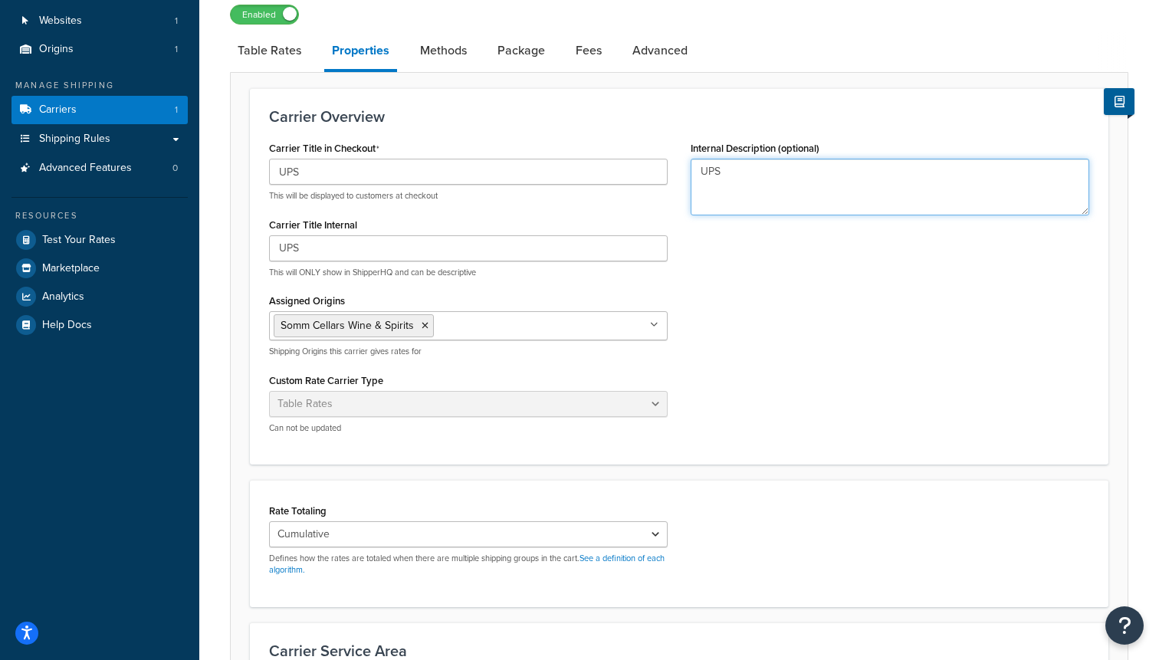
click at [760, 176] on textarea "UPS" at bounding box center [889, 187] width 399 height 57
click at [458, 52] on link "Methods" at bounding box center [443, 50] width 62 height 37
select select "25"
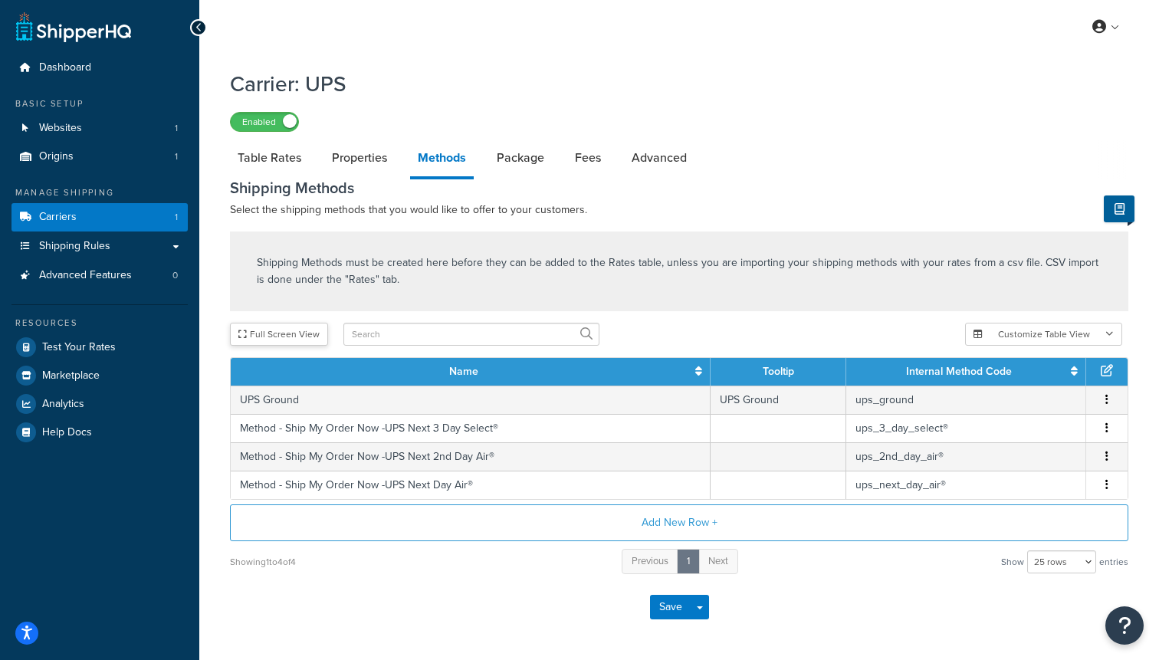
click at [287, 332] on button "Full Screen View" at bounding box center [279, 334] width 98 height 23
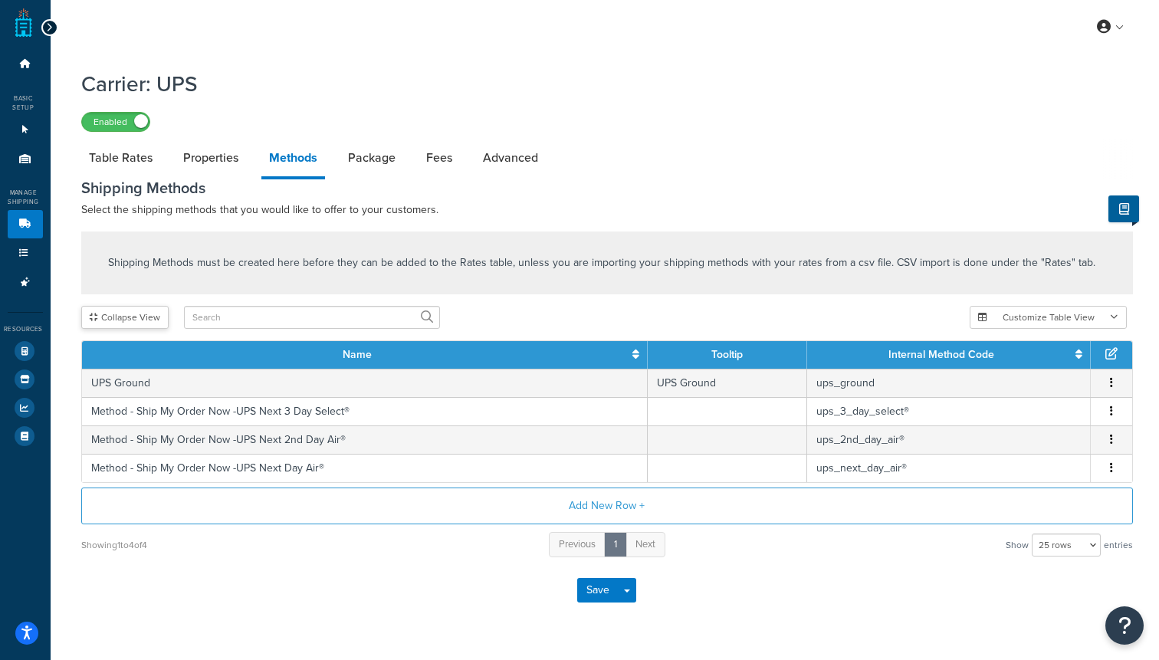
click at [159, 320] on button "Collapse View" at bounding box center [124, 317] width 87 height 23
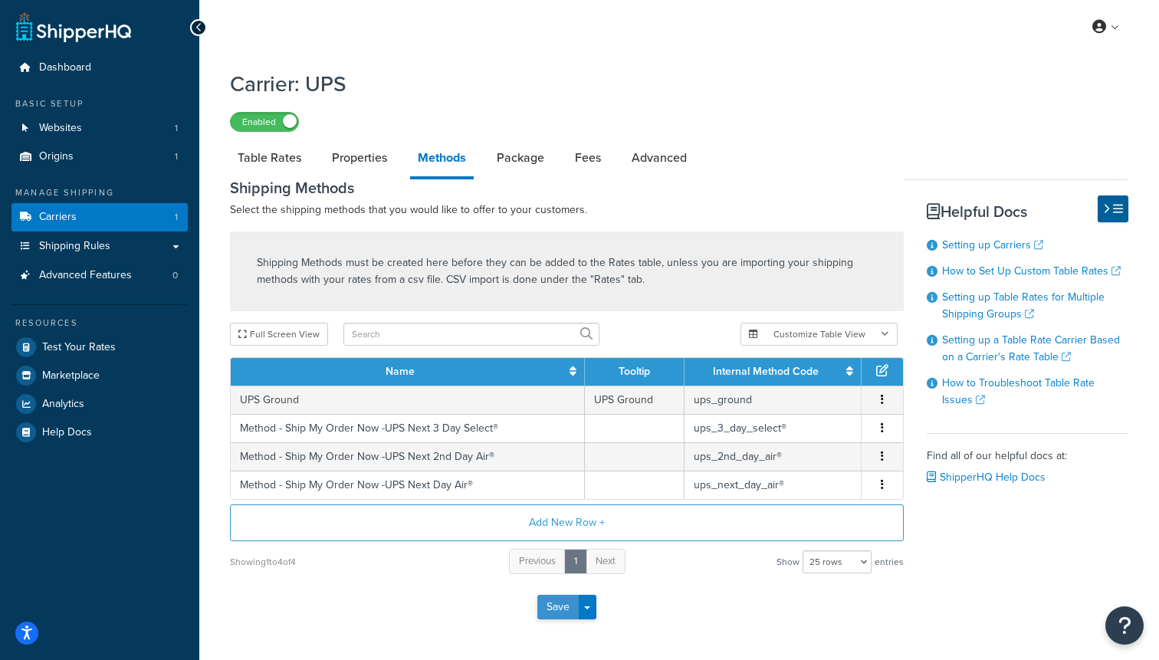
click at [557, 613] on button "Save" at bounding box center [557, 607] width 41 height 25
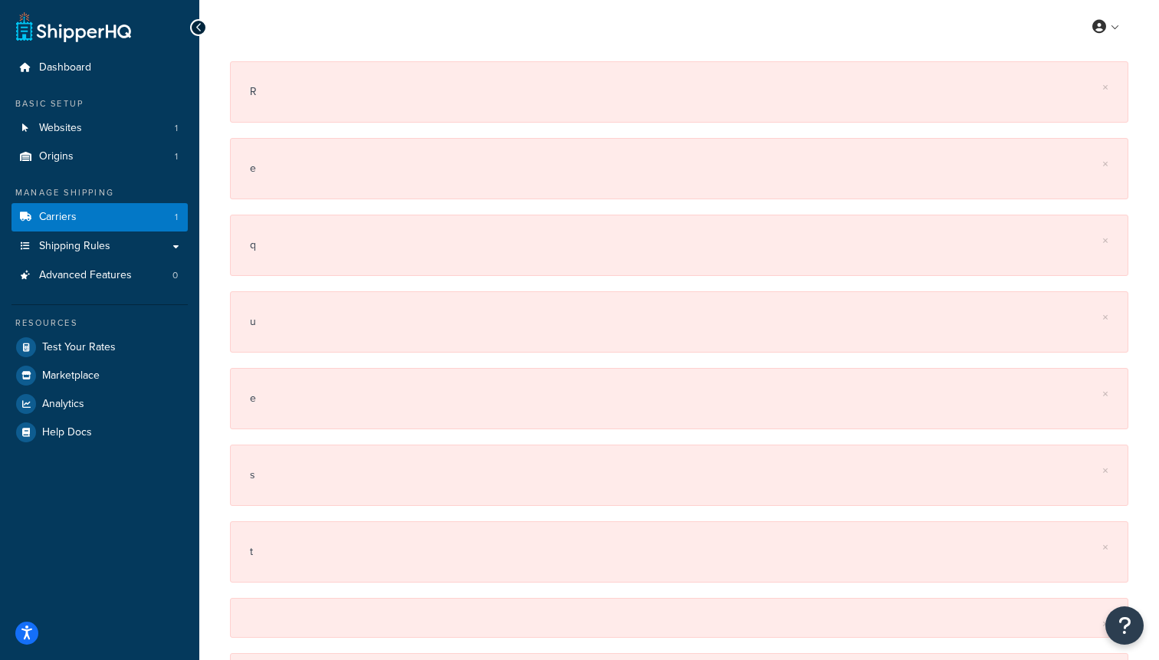
click at [467, 100] on div "R" at bounding box center [679, 91] width 858 height 21
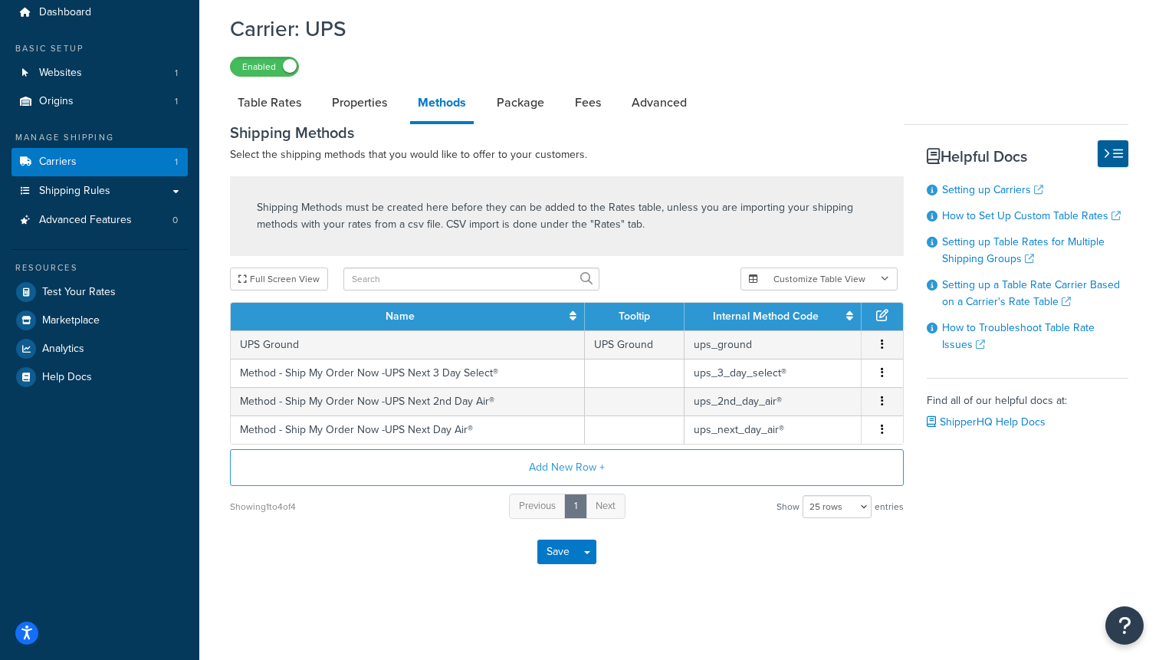
scroll to position [66, 0]
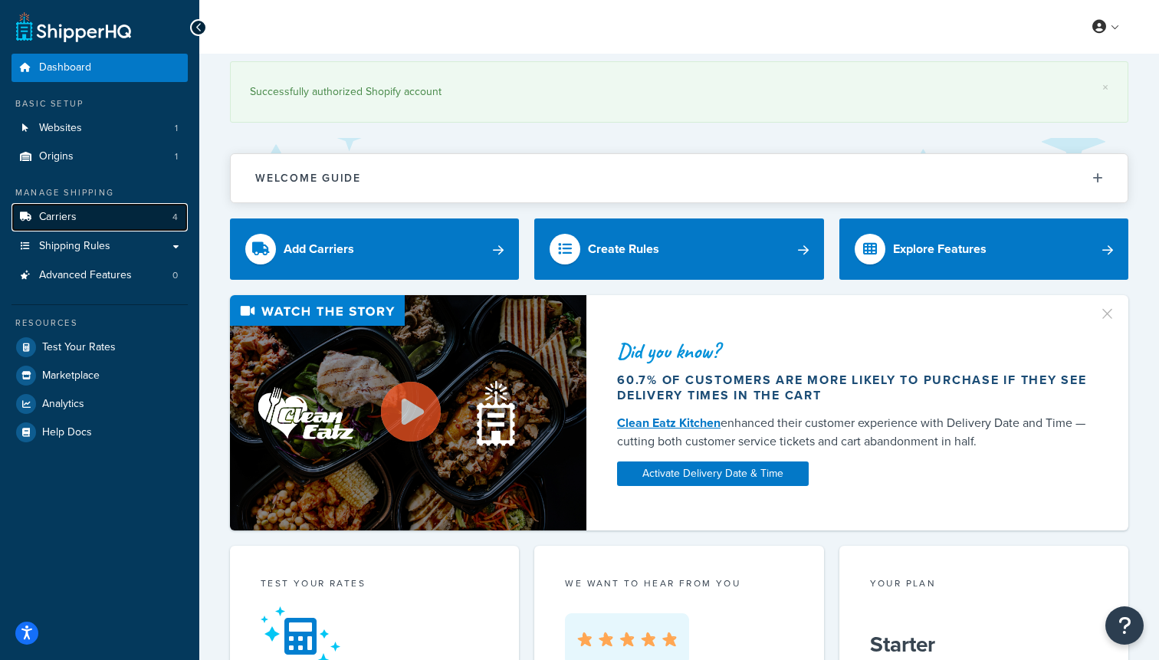
click at [79, 221] on link "Carriers 4" at bounding box center [99, 217] width 176 height 28
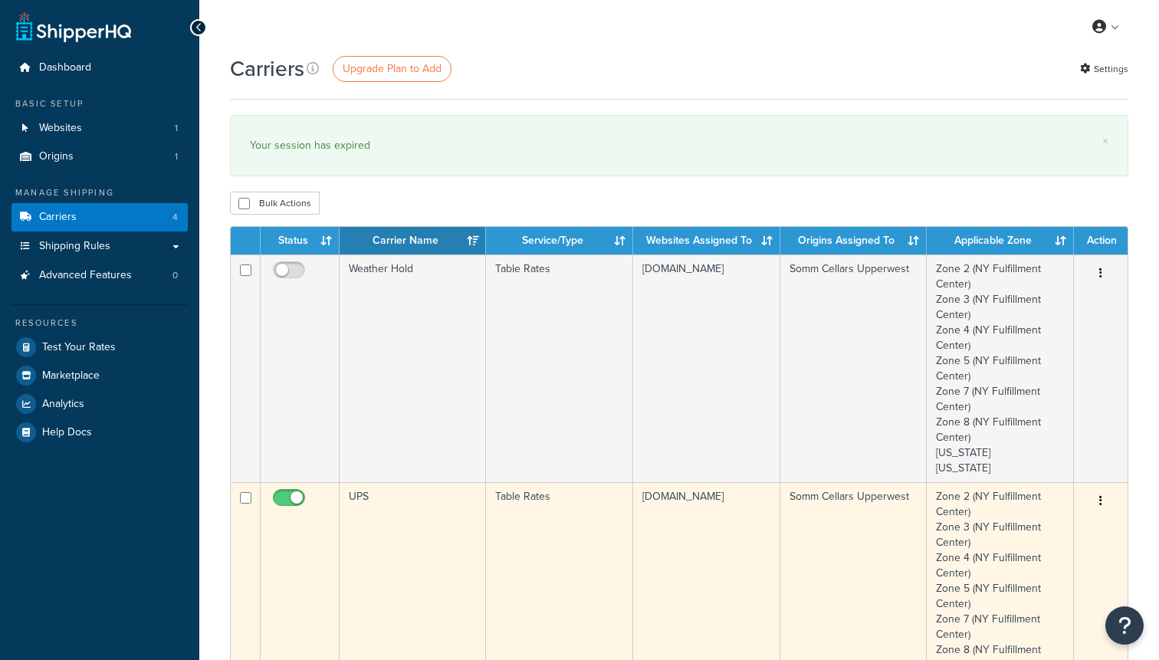
click at [379, 515] on td "UPS" at bounding box center [413, 596] width 146 height 228
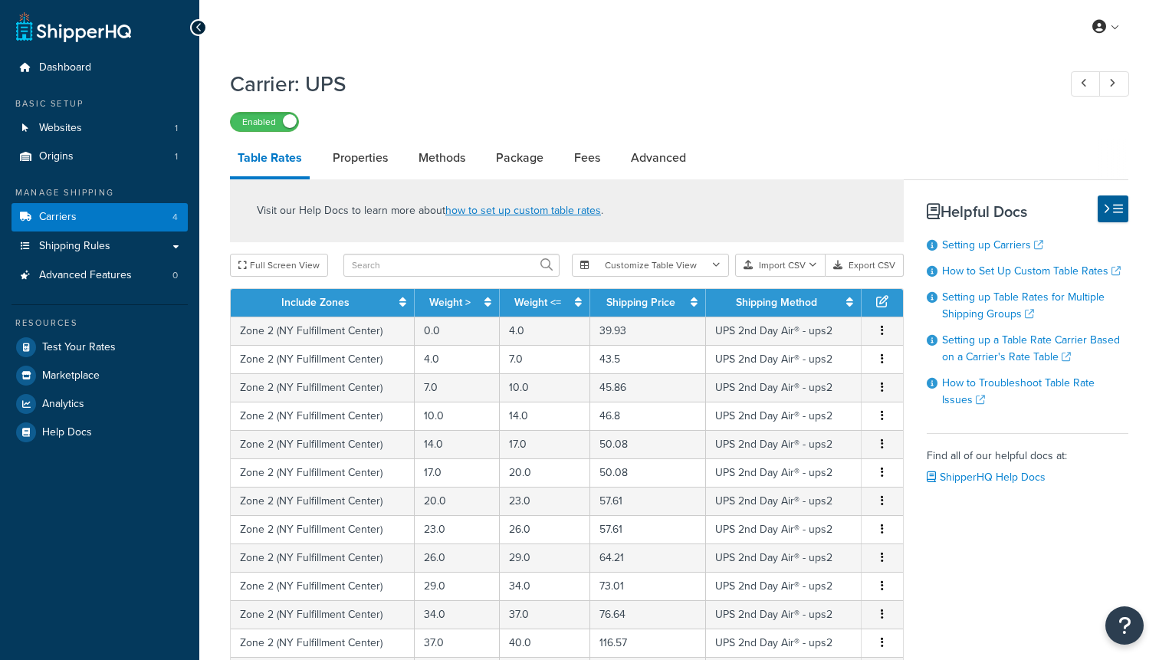
select select "25"
click at [444, 160] on link "Methods" at bounding box center [442, 157] width 62 height 37
select select "25"
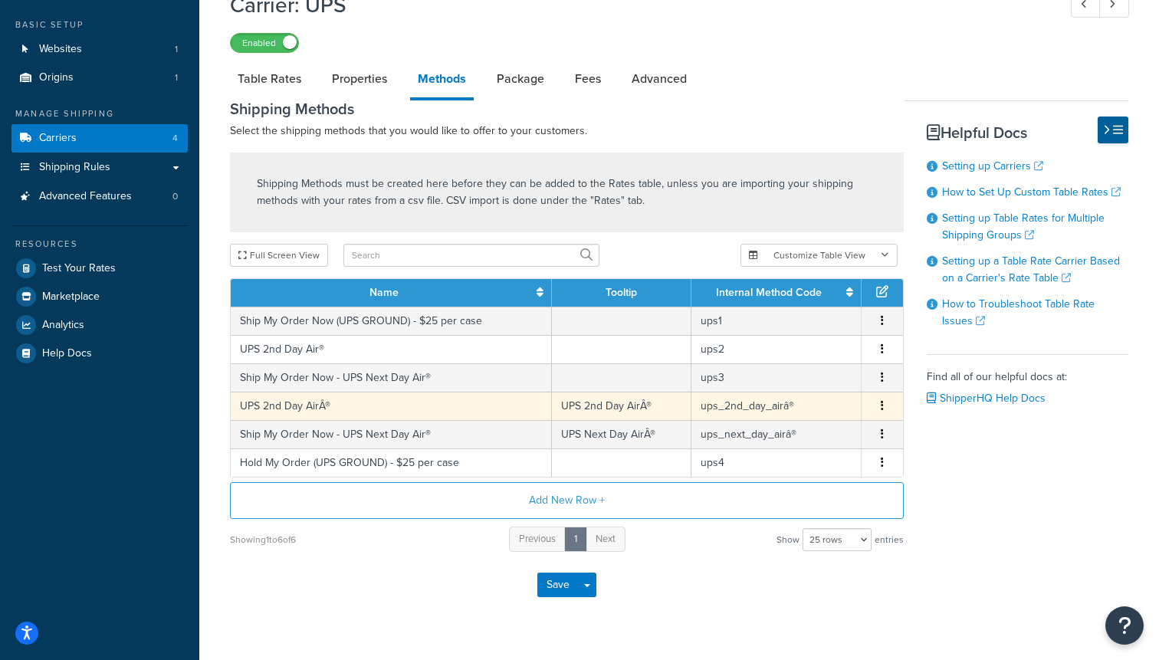
scroll to position [80, 0]
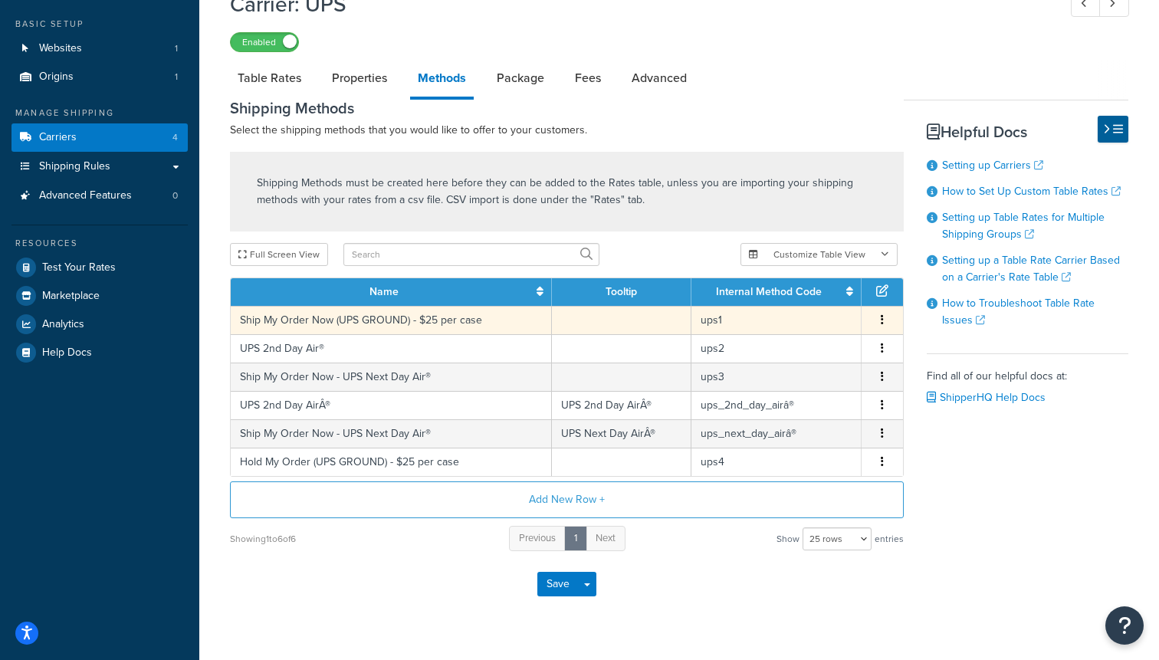
click at [376, 322] on td "Ship My Order Now (UPS GROUND) - $25 per case" at bounding box center [391, 320] width 321 height 28
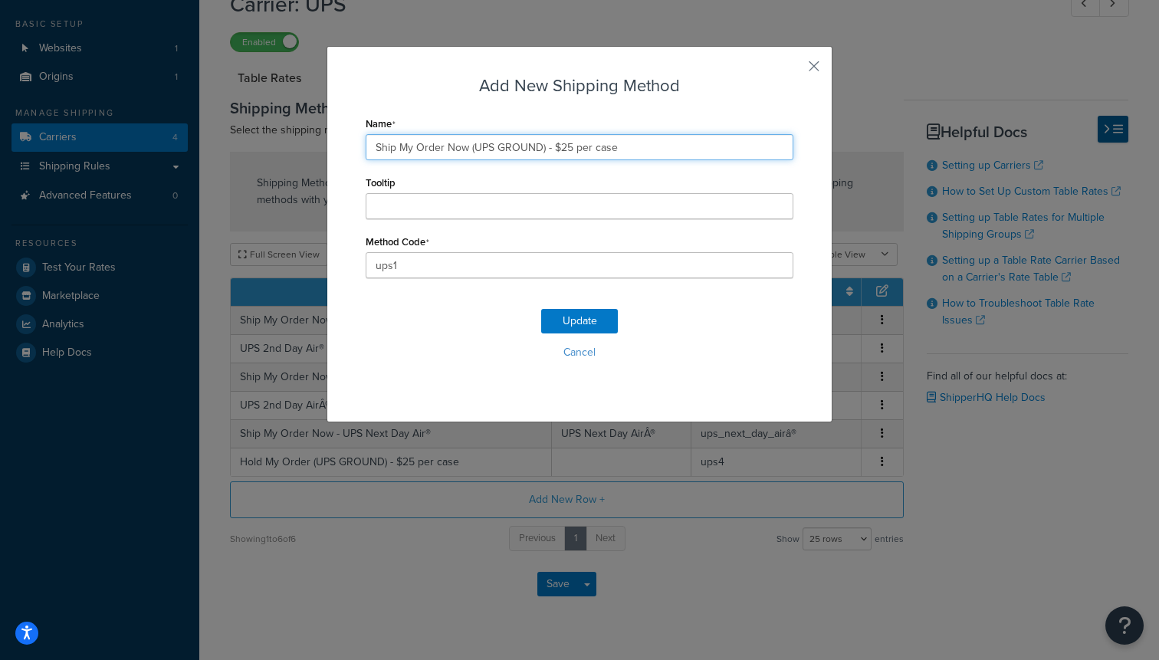
click at [453, 155] on input "Ship My Order Now (UPS GROUND) - $25 per case" at bounding box center [580, 147] width 428 height 26
click at [793, 70] on button "button" at bounding box center [791, 72] width 4 height 4
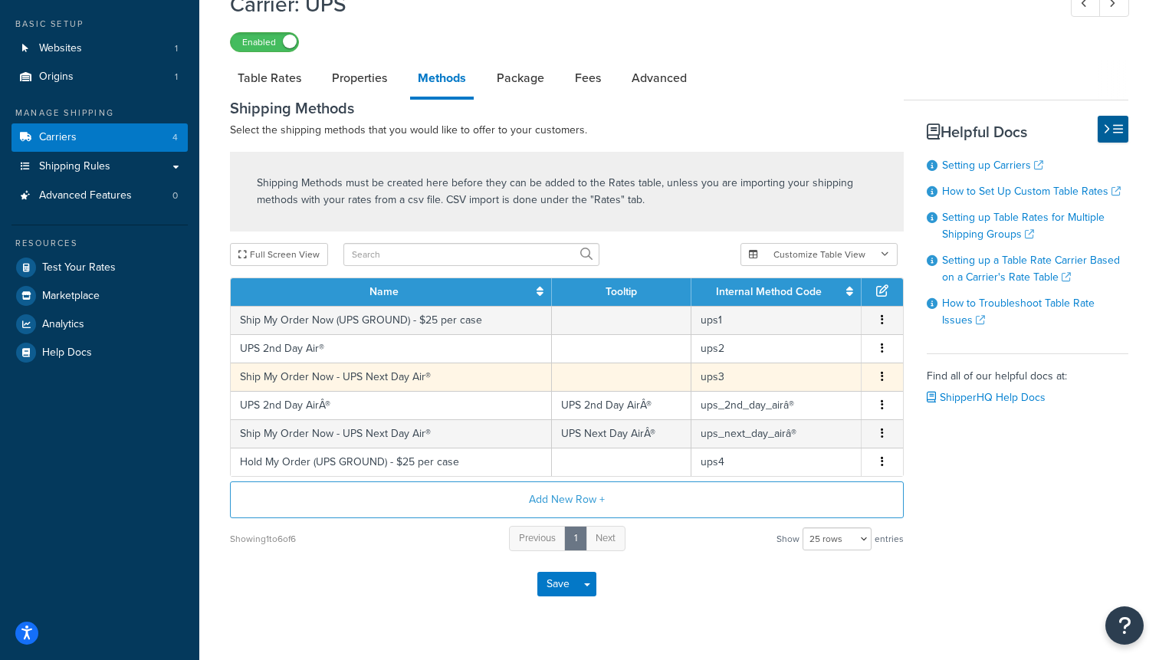
click at [320, 378] on td "Ship My Order Now - UPS Next Day Air®" at bounding box center [391, 376] width 321 height 28
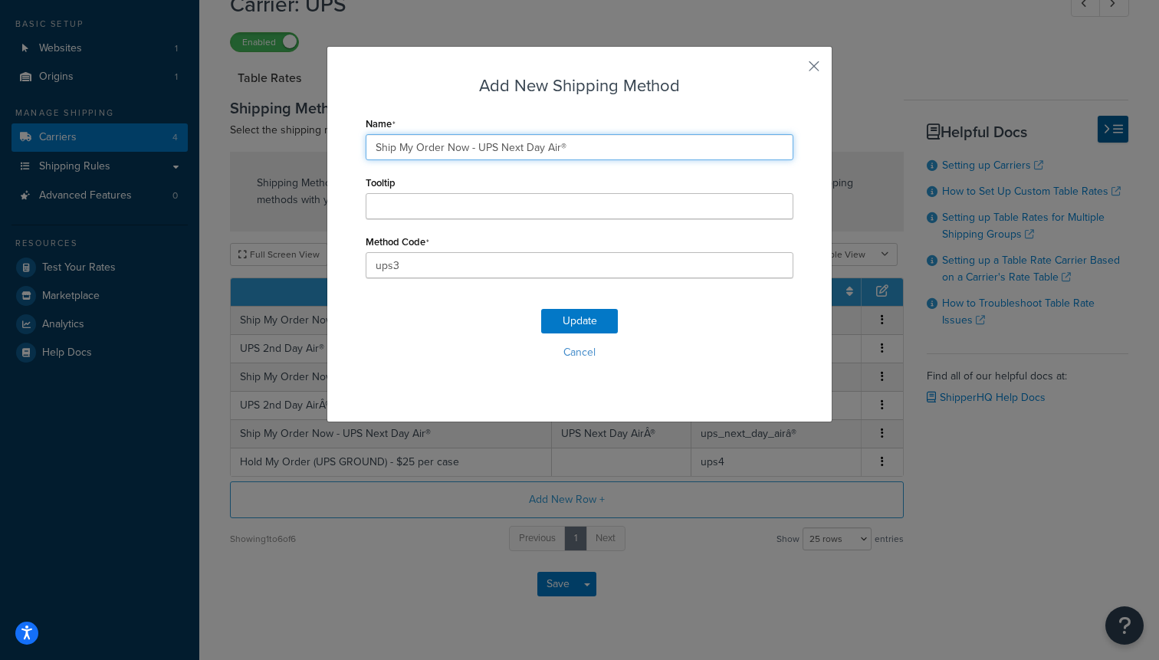
click at [529, 149] on input "Ship My Order Now - UPS Next Day Air®" at bounding box center [580, 147] width 428 height 26
click at [821, 56] on div "Add New Shipping Method Name Ship My Order Now - UPS Next Day Air® Tooltip Meth…" at bounding box center [579, 234] width 506 height 376
click at [793, 70] on button "button" at bounding box center [791, 72] width 4 height 4
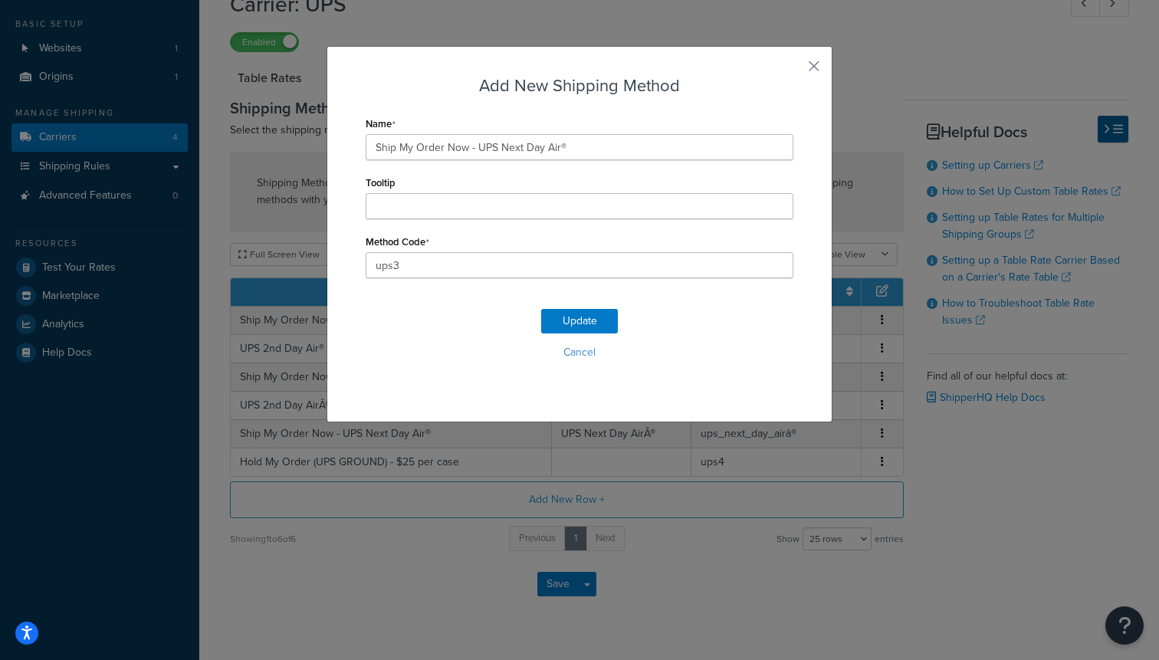
click at [806, 72] on div "Add New Shipping Method Name Ship My Order Now - UPS Next Day Air® Tooltip Meth…" at bounding box center [579, 234] width 506 height 376
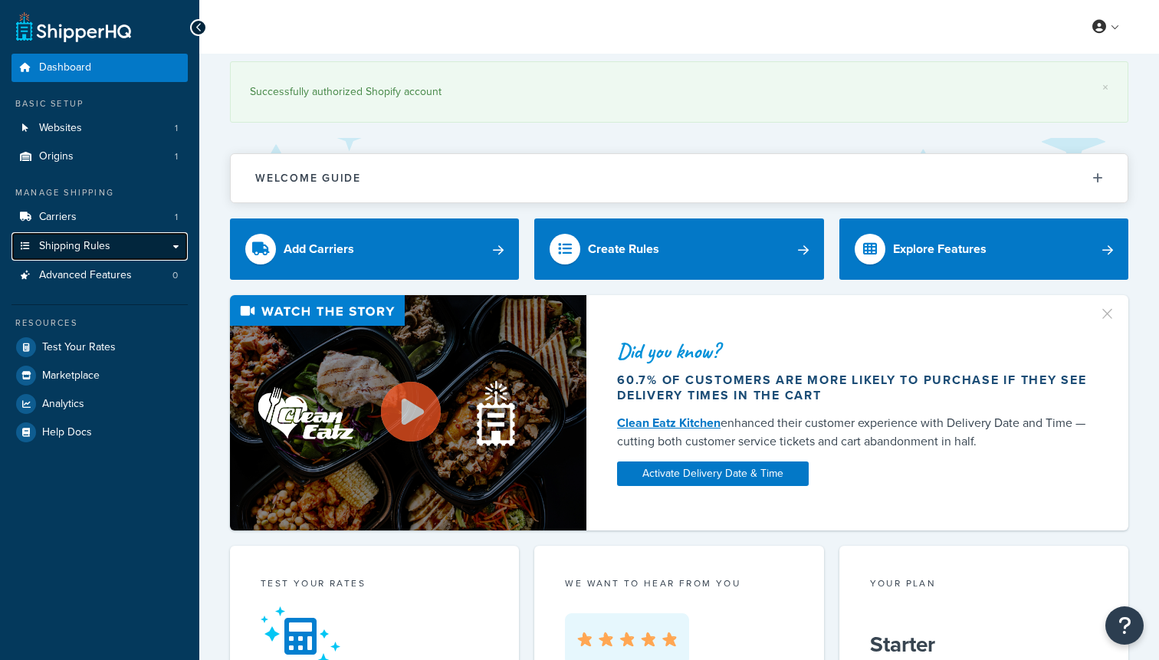
click at [99, 233] on link "Shipping Rules" at bounding box center [99, 246] width 176 height 28
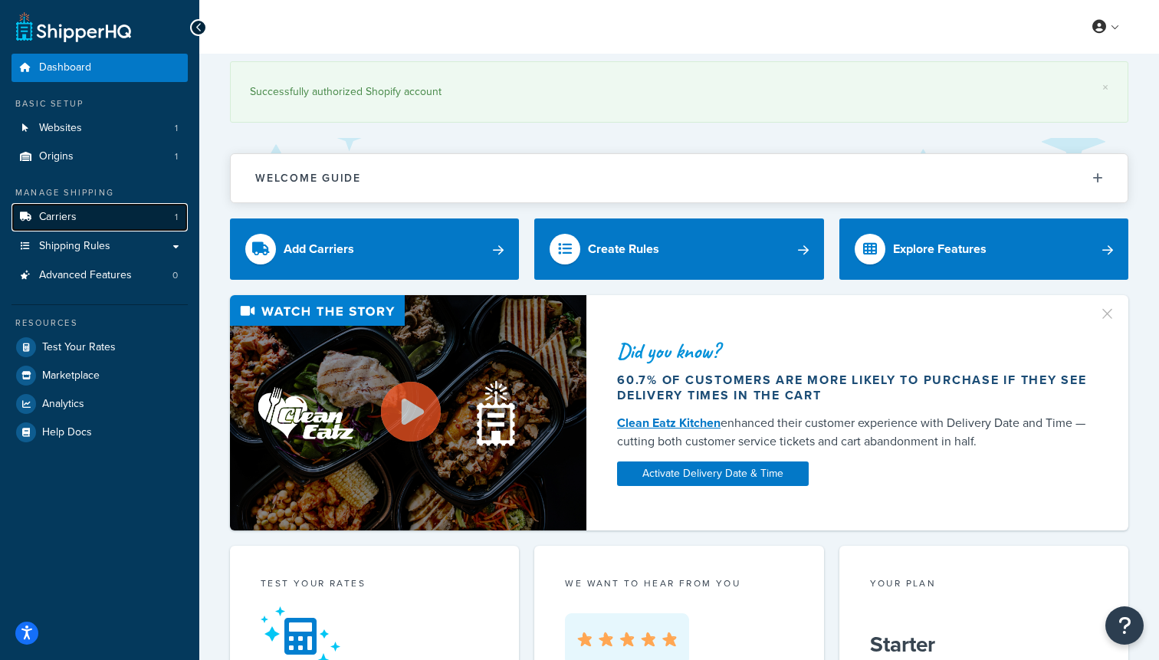
click at [93, 215] on link "Carriers 1" at bounding box center [99, 217] width 176 height 28
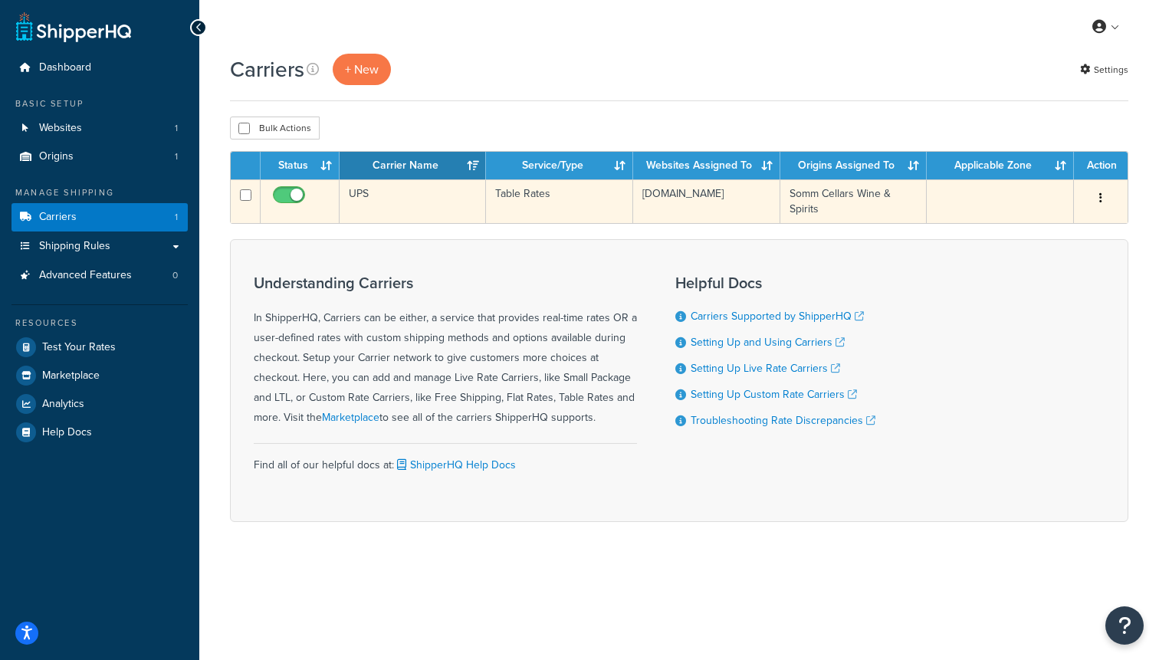
click at [1101, 198] on button "button" at bounding box center [1100, 198] width 21 height 25
click at [1026, 233] on link "Edit" at bounding box center [1038, 229] width 121 height 31
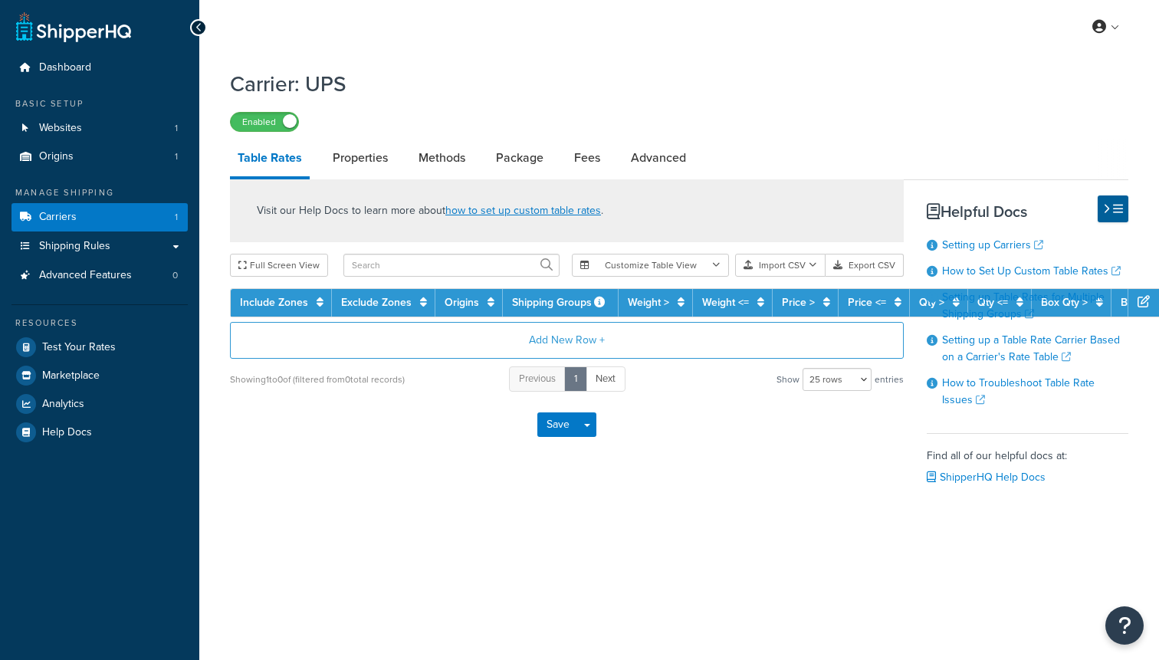
select select "25"
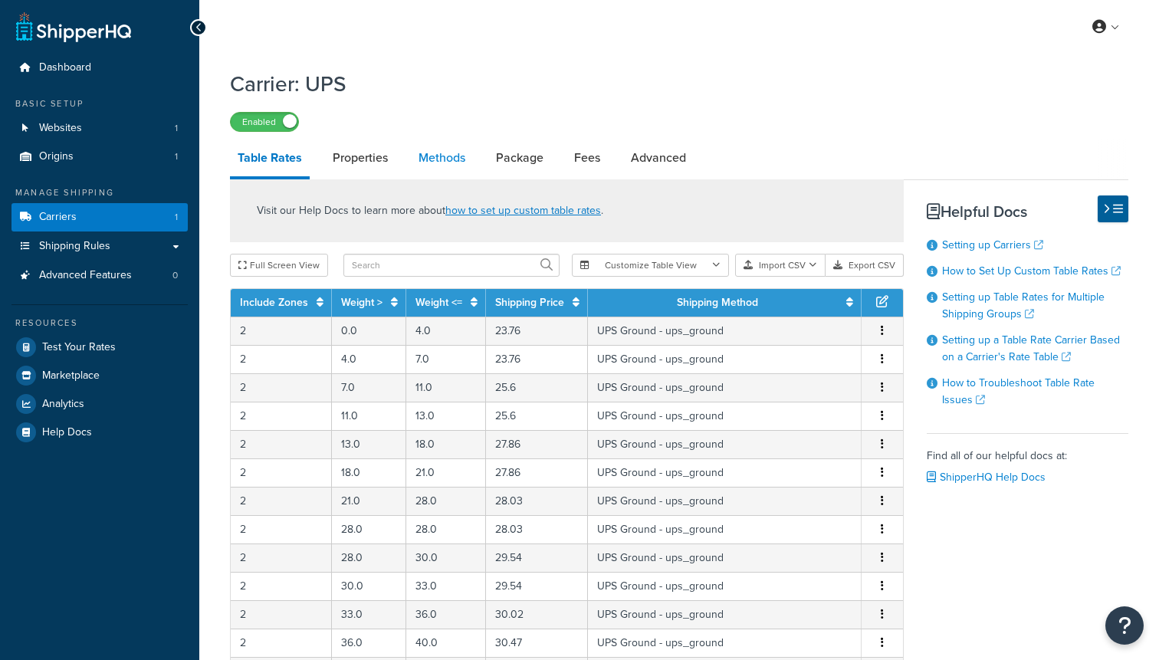
click at [464, 163] on link "Methods" at bounding box center [442, 157] width 62 height 37
select select "25"
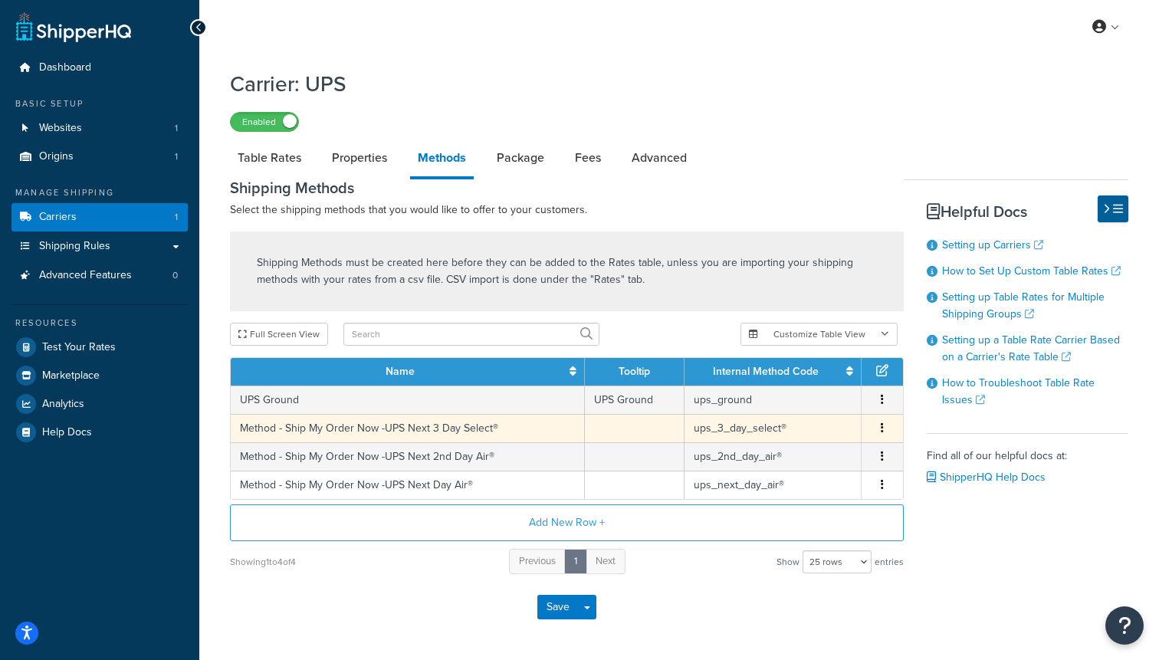
click at [404, 425] on td "Method - Ship My Order Now -UPS Next 3 Day Select®" at bounding box center [408, 428] width 354 height 28
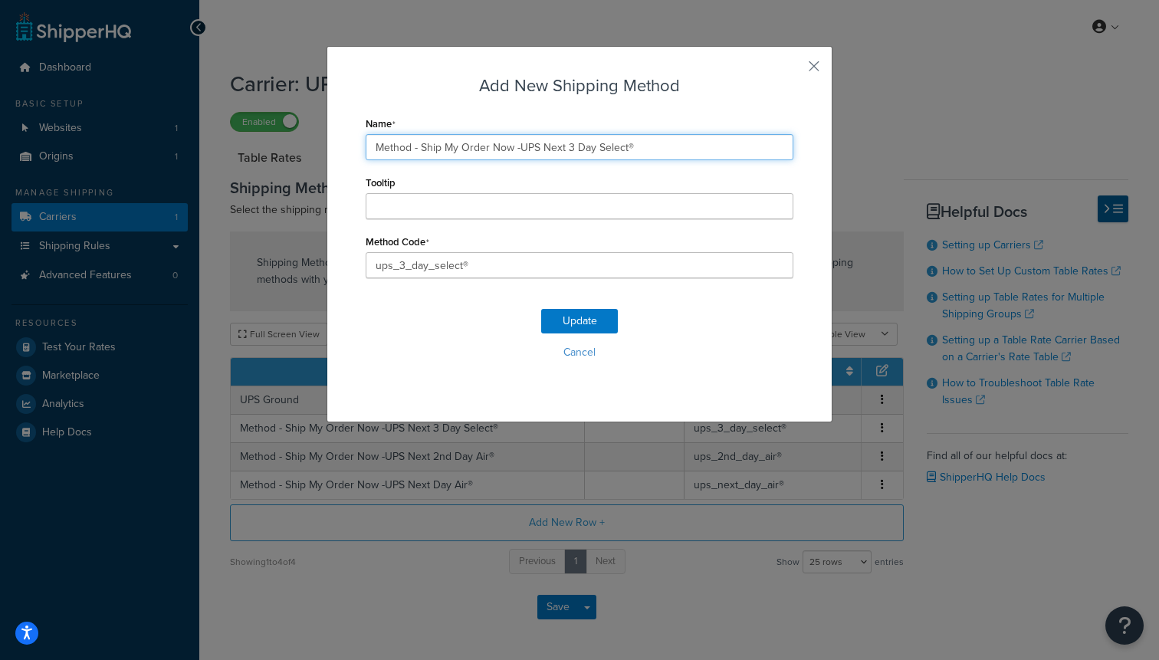
drag, startPoint x: 422, startPoint y: 146, endPoint x: 343, endPoint y: 146, distance: 78.9
click at [343, 146] on div "Add New Shipping Method Name Method - Ship My Order Now -UPS Next 3 Day Select®…" at bounding box center [579, 234] width 506 height 376
click at [474, 147] on input "Ship My Order Now -UPS Next 3 Day Select®" at bounding box center [580, 147] width 428 height 26
type input "Ship My Order Now - UPS Next 3 Day Select®"
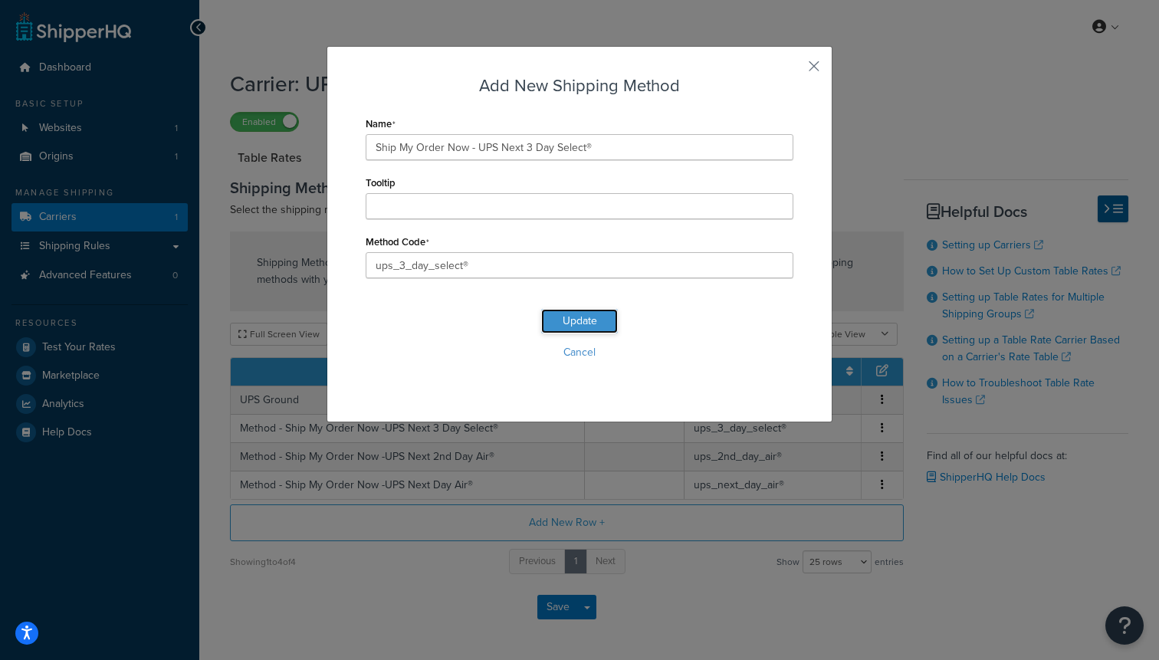
click at [576, 330] on button "Update" at bounding box center [579, 321] width 77 height 25
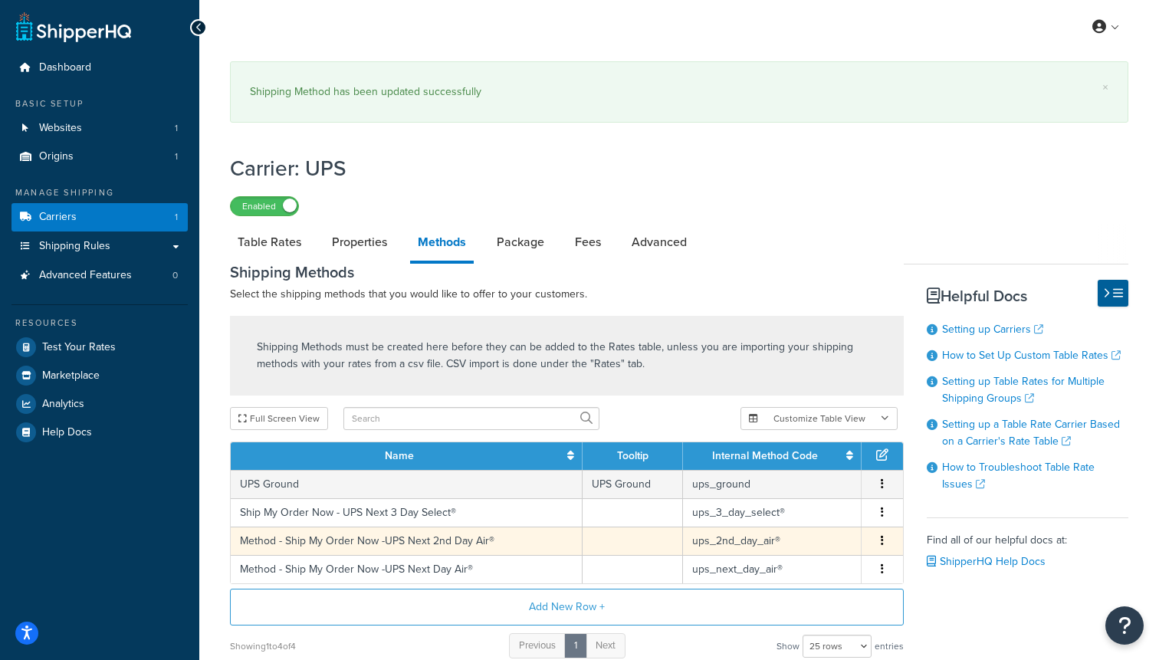
click at [294, 527] on td "Method - Ship My Order Now -UPS Next 2nd Day Air®" at bounding box center [407, 540] width 352 height 28
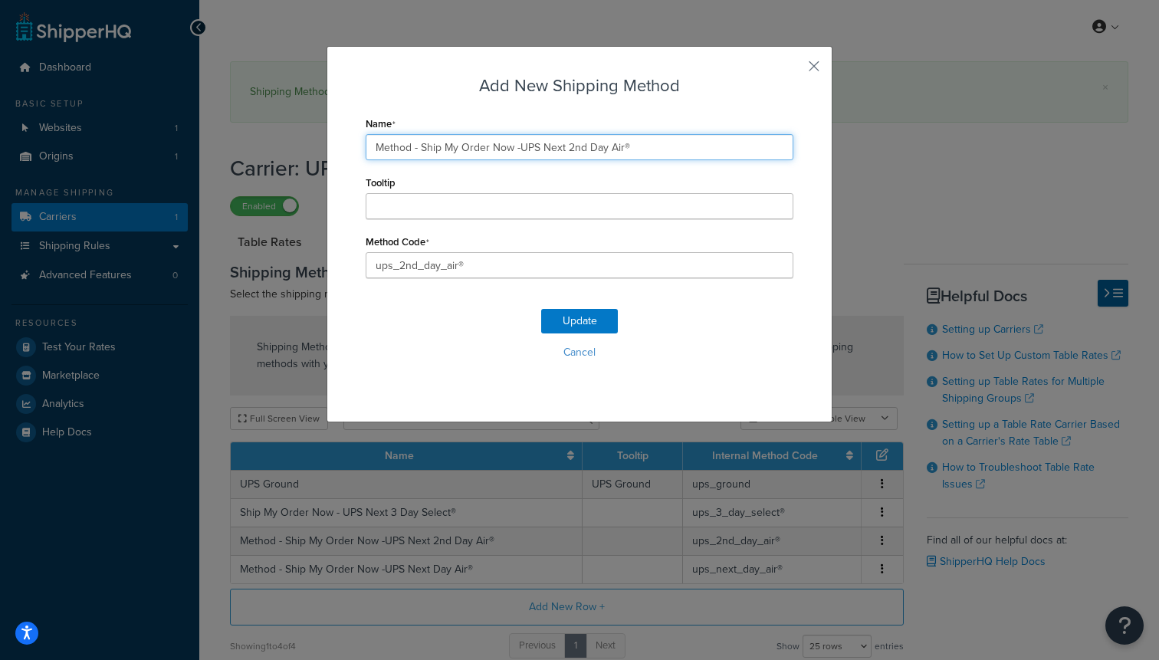
drag, startPoint x: 418, startPoint y: 144, endPoint x: 312, endPoint y: 136, distance: 106.9
click at [312, 136] on div "Add New Shipping Method Name Method - Ship My Order Now -UPS Next 2nd Day Air® …" at bounding box center [579, 330] width 1159 height 660
click at [474, 147] on input "Ship My Order Now -UPS Next 2nd Day Air®" at bounding box center [580, 147] width 428 height 26
type input "Ship My Order Now - UPS Next 2nd Day Air®"
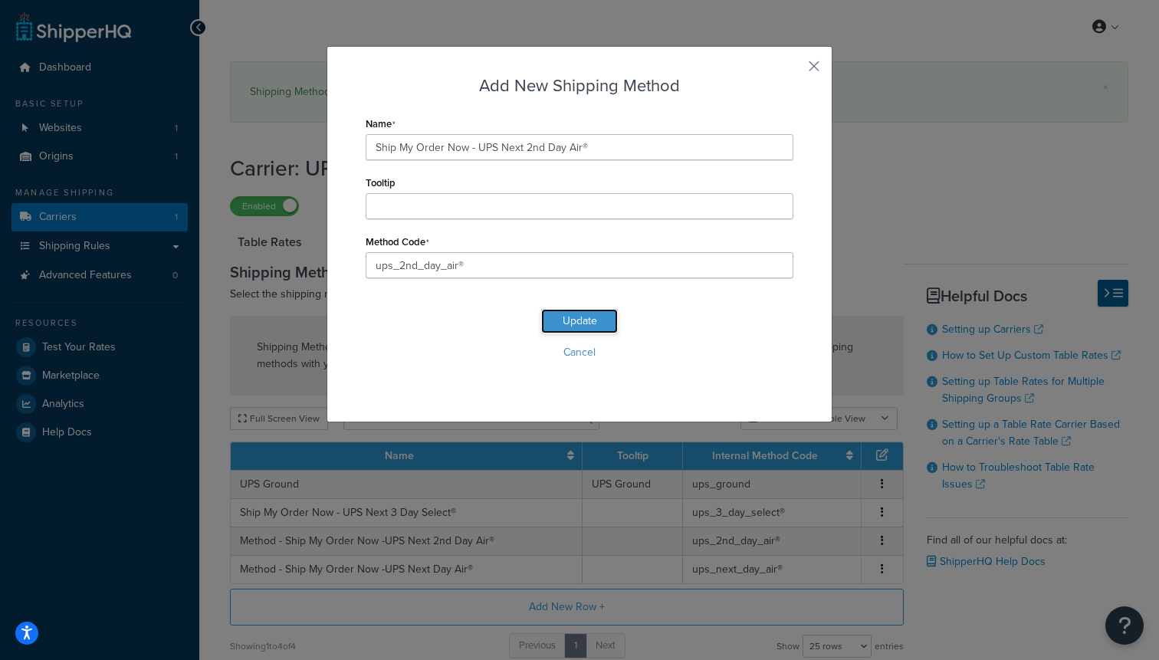
click at [572, 326] on button "Update" at bounding box center [579, 321] width 77 height 25
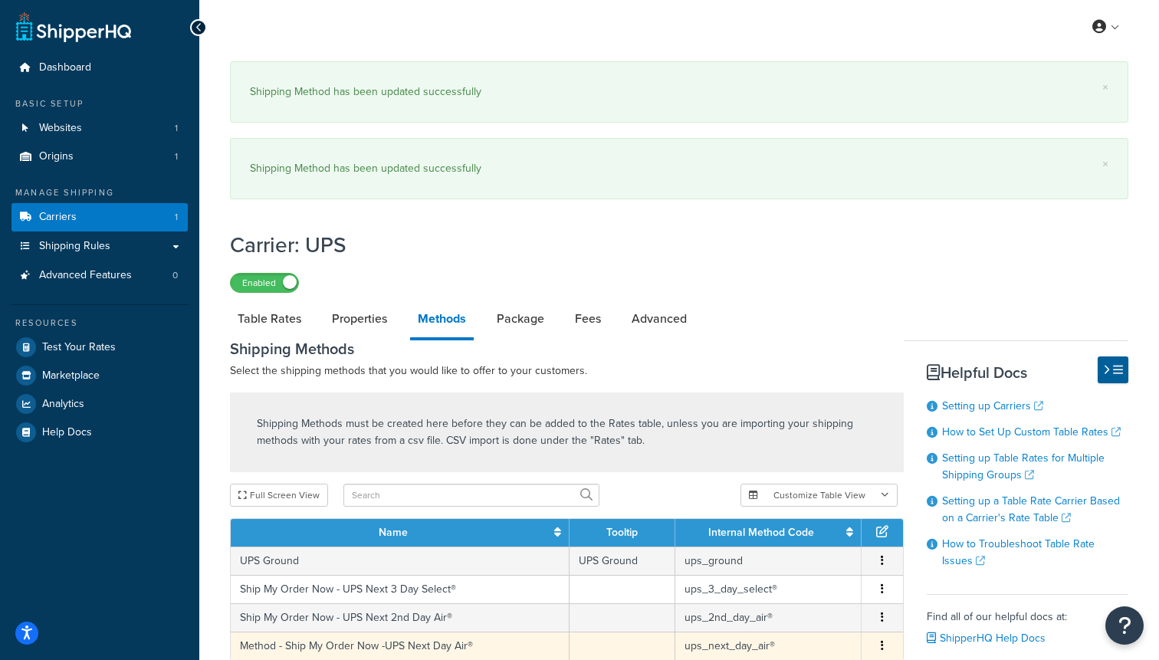
click at [326, 639] on td "Method - Ship My Order Now -UPS Next Day Air®" at bounding box center [400, 645] width 339 height 28
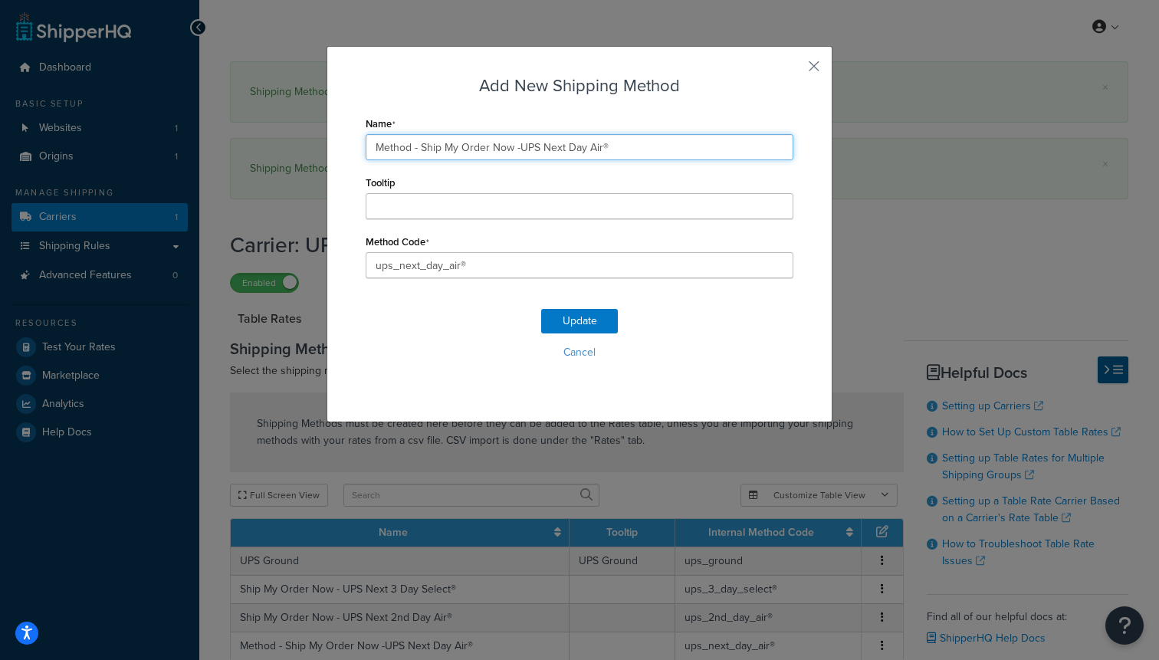
drag, startPoint x: 421, startPoint y: 146, endPoint x: 334, endPoint y: 146, distance: 86.6
click at [334, 146] on div "Add New Shipping Method Name Method - Ship My Order Now -UPS Next Day Air® Tool…" at bounding box center [579, 234] width 506 height 376
click at [475, 149] on input "Ship My Order Now -UPS Next Day Air®" at bounding box center [580, 147] width 428 height 26
type input "Ship My Order Now - UPS Next Day Air®"
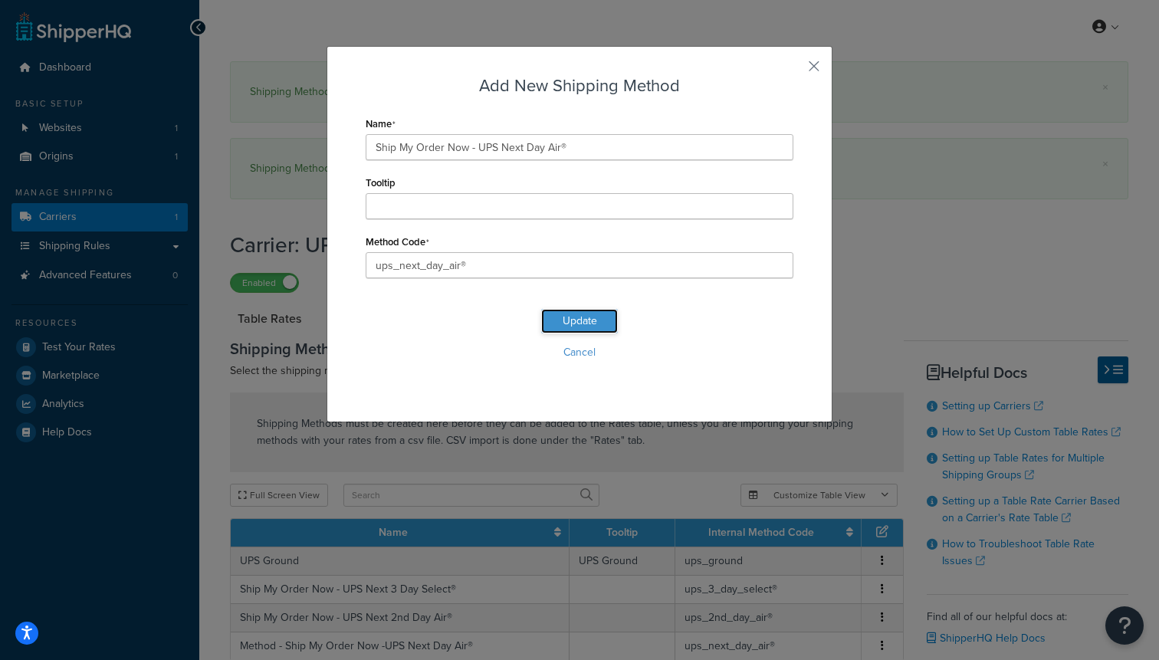
click at [575, 315] on button "Update" at bounding box center [579, 321] width 77 height 25
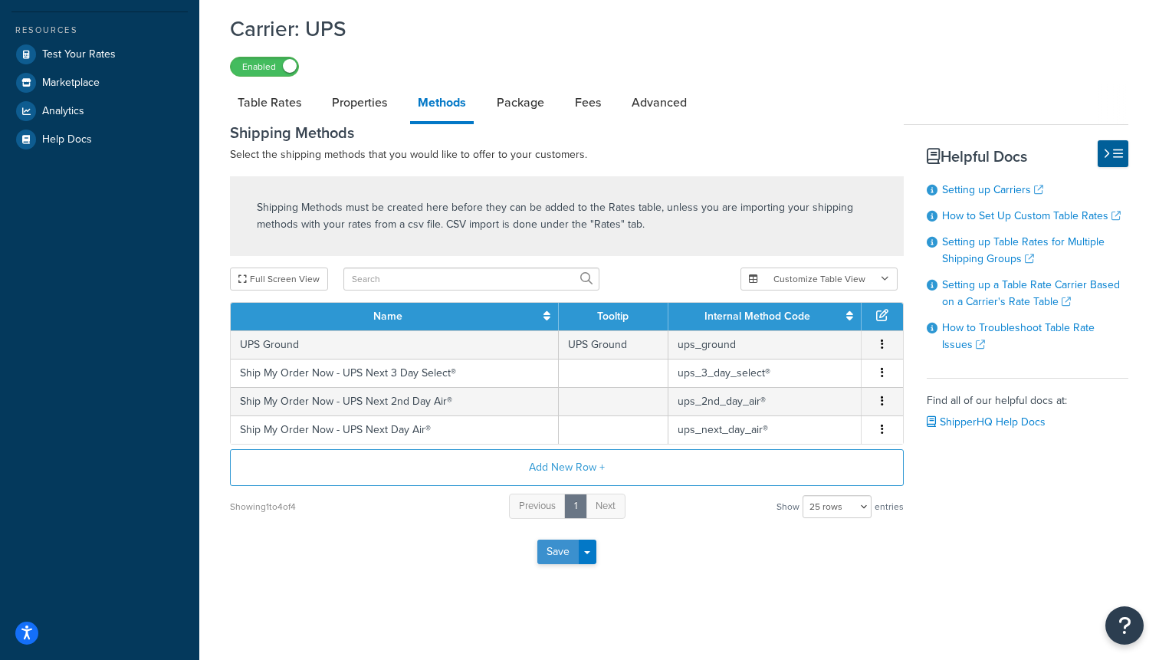
scroll to position [294, 0]
click at [582, 552] on button "Save Dropdown" at bounding box center [587, 552] width 18 height 25
click at [562, 552] on button "Save" at bounding box center [557, 552] width 41 height 25
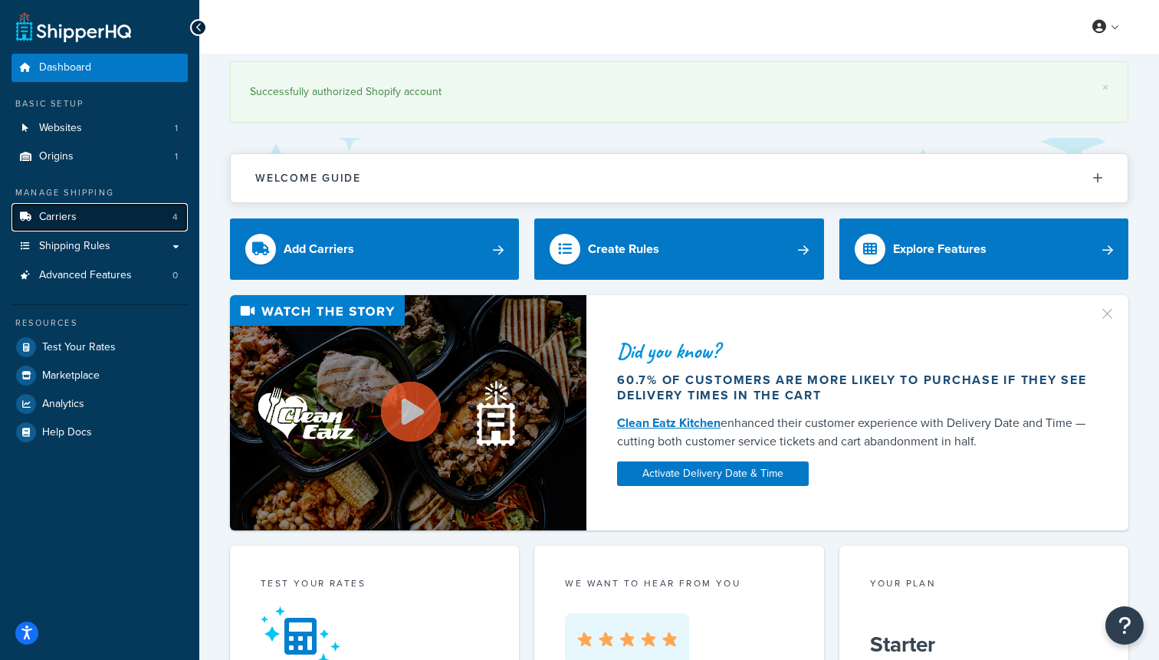
click at [61, 212] on span "Carriers" at bounding box center [58, 217] width 38 height 13
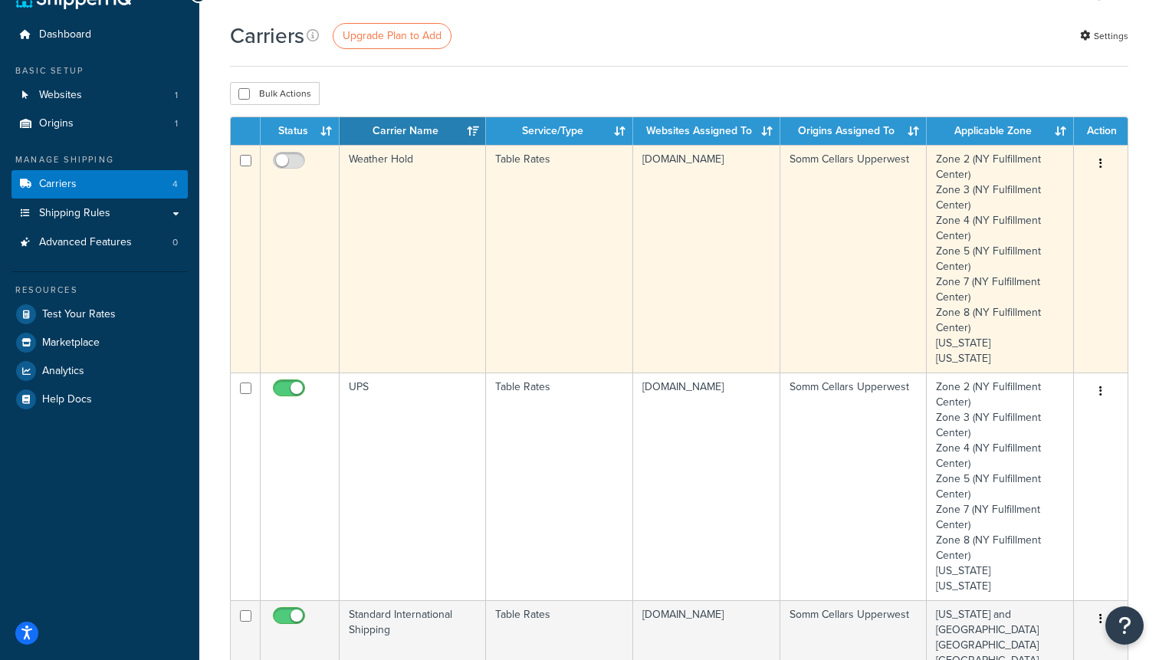
scroll to position [34, 0]
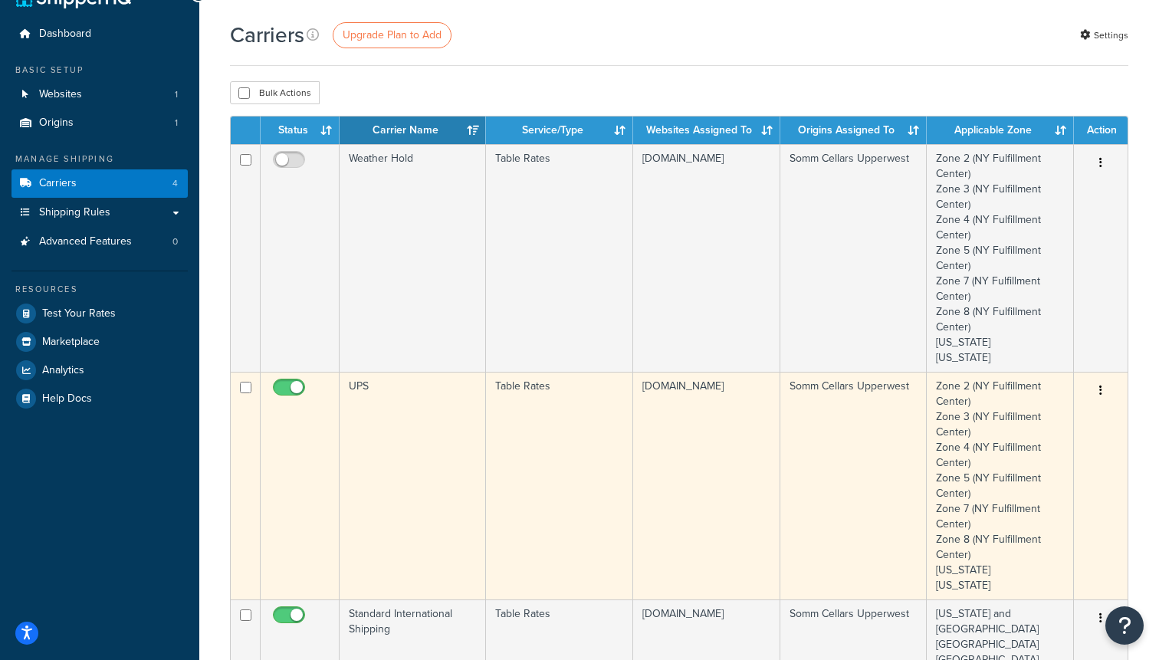
click at [1028, 405] on td "Zone 2 (NY Fulfillment Center) Zone 3 ([GEOGRAPHIC_DATA]) Zone 4 ([GEOGRAPHIC_D…" at bounding box center [1000, 486] width 147 height 228
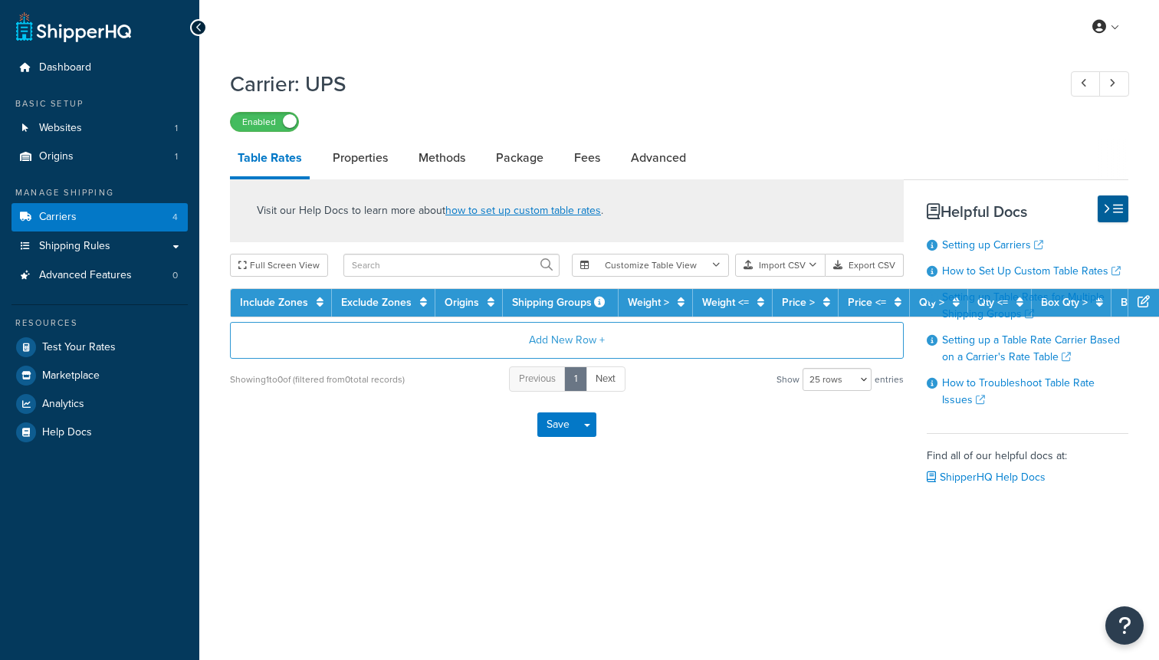
select select "25"
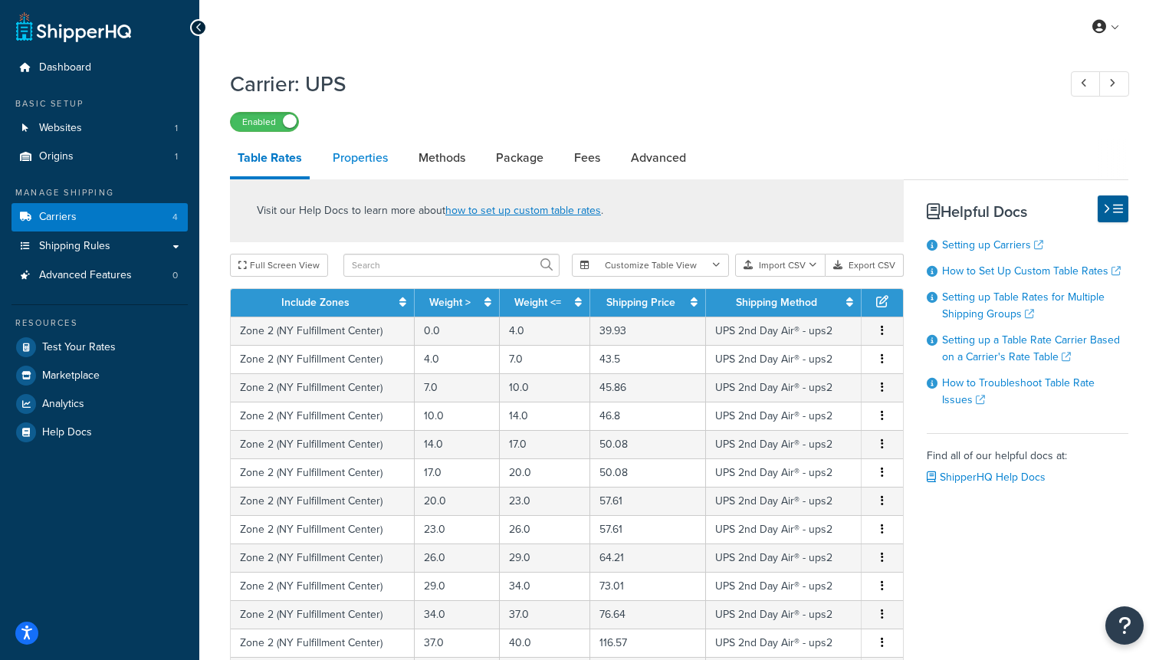
click at [357, 159] on link "Properties" at bounding box center [360, 157] width 71 height 37
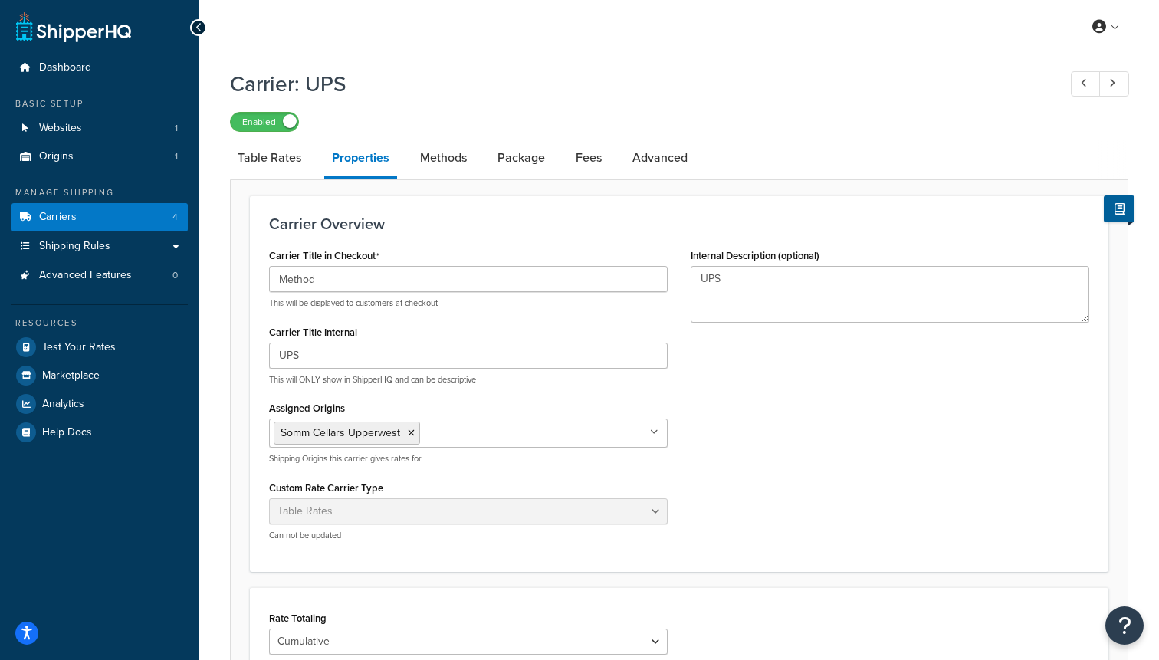
click at [320, 261] on label "Carrier Title in Checkout" at bounding box center [324, 256] width 110 height 12
click at [320, 266] on input "Method" at bounding box center [468, 279] width 399 height 26
click at [290, 288] on input "Method" at bounding box center [468, 279] width 399 height 26
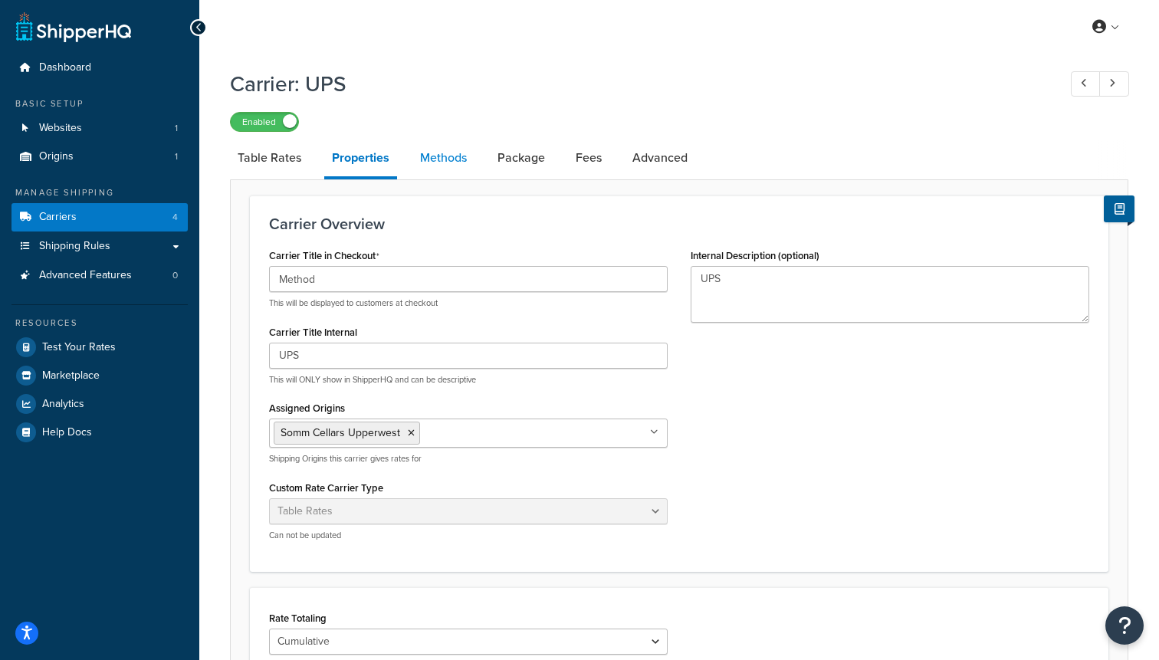
click at [444, 165] on link "Methods" at bounding box center [443, 157] width 62 height 37
select select "25"
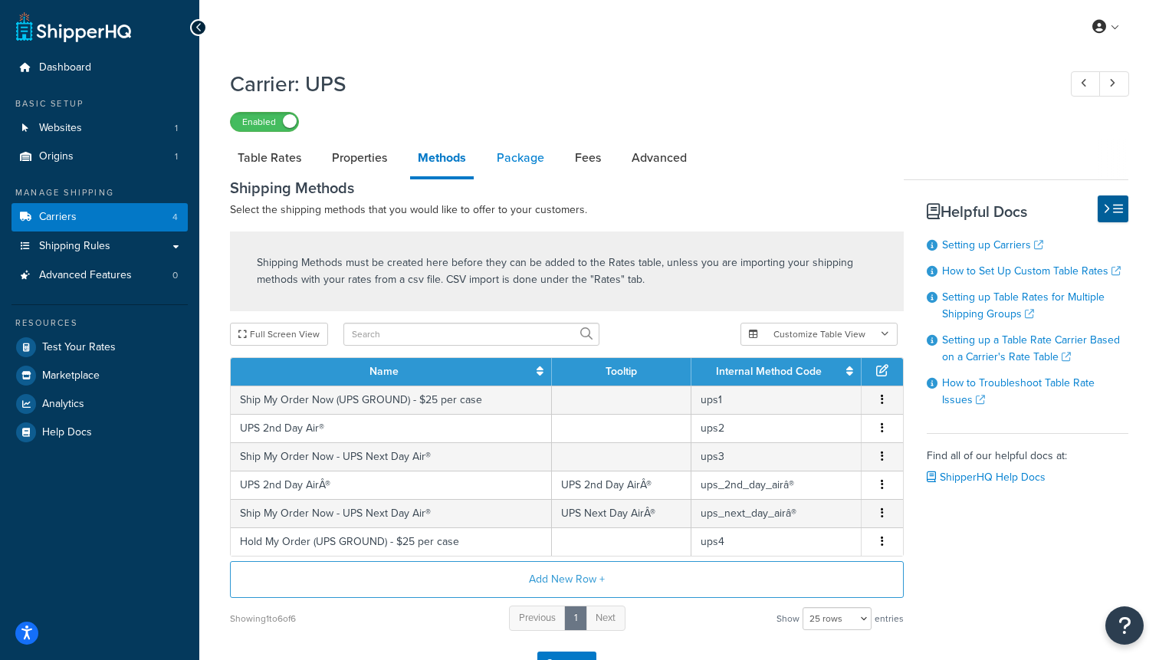
click at [516, 168] on link "Package" at bounding box center [520, 157] width 63 height 37
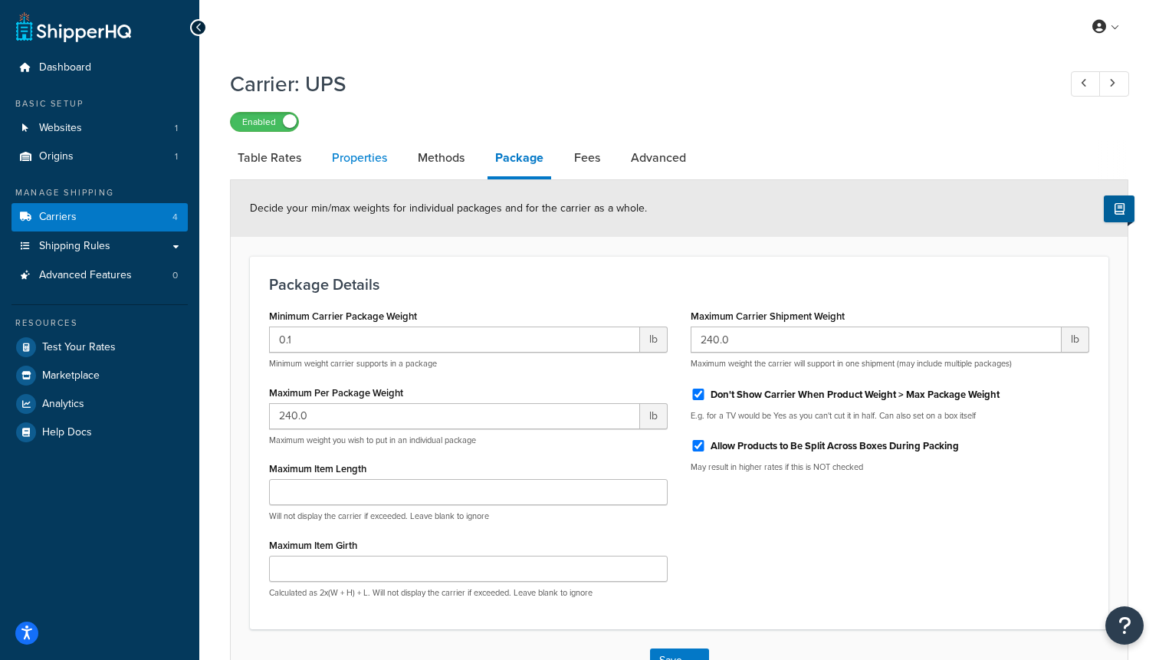
click at [367, 175] on link "Properties" at bounding box center [359, 157] width 71 height 37
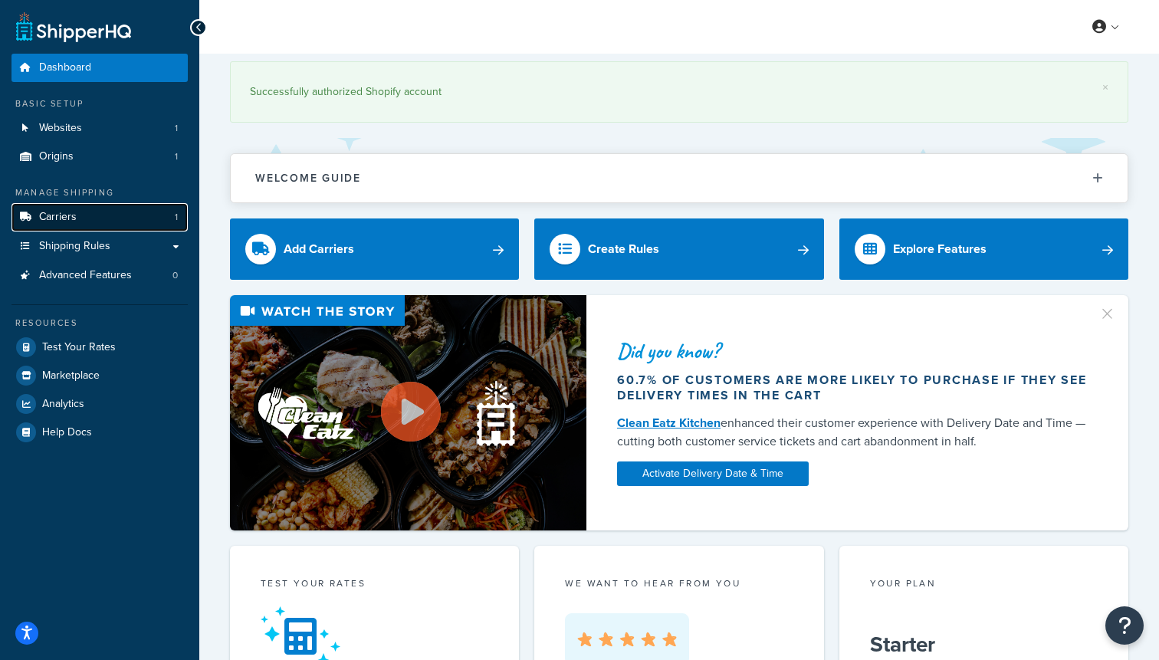
click at [35, 224] on link "Carriers 1" at bounding box center [99, 217] width 176 height 28
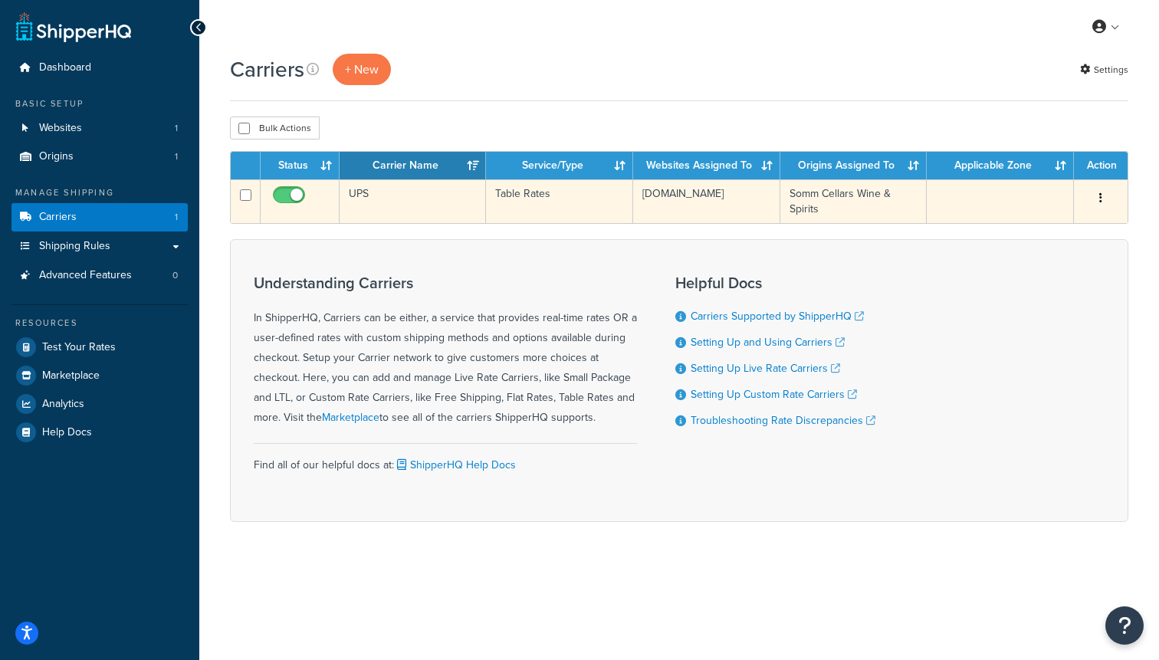
click at [377, 205] on td "UPS" at bounding box center [413, 201] width 146 height 44
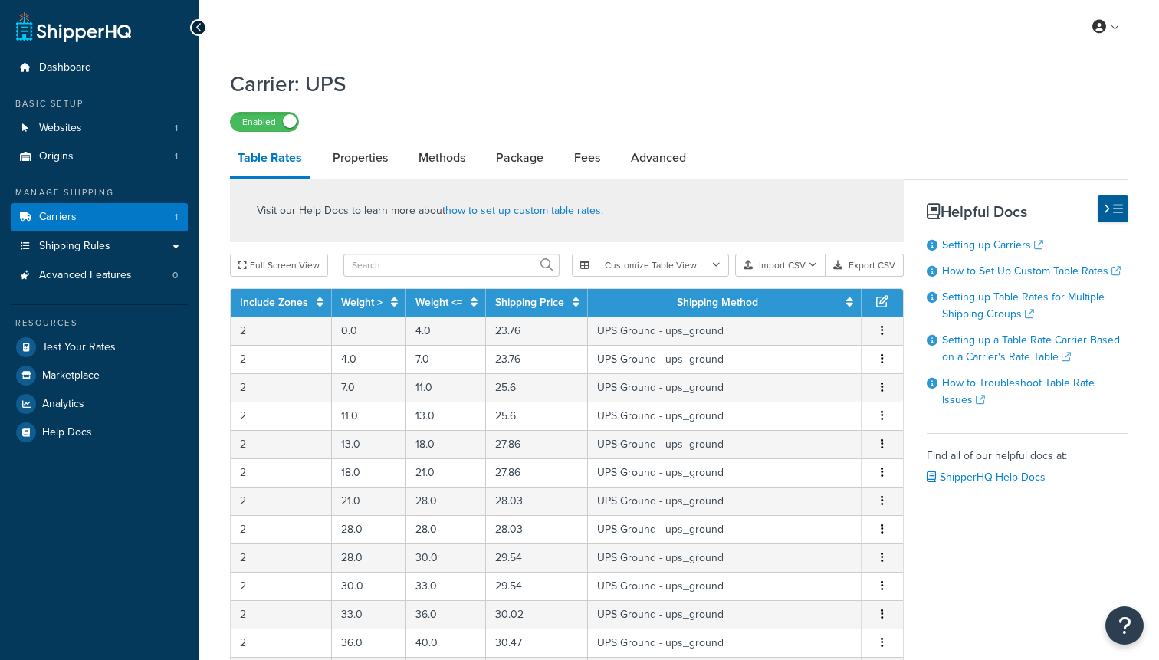
select select "25"
click at [366, 159] on link "Properties" at bounding box center [360, 157] width 71 height 37
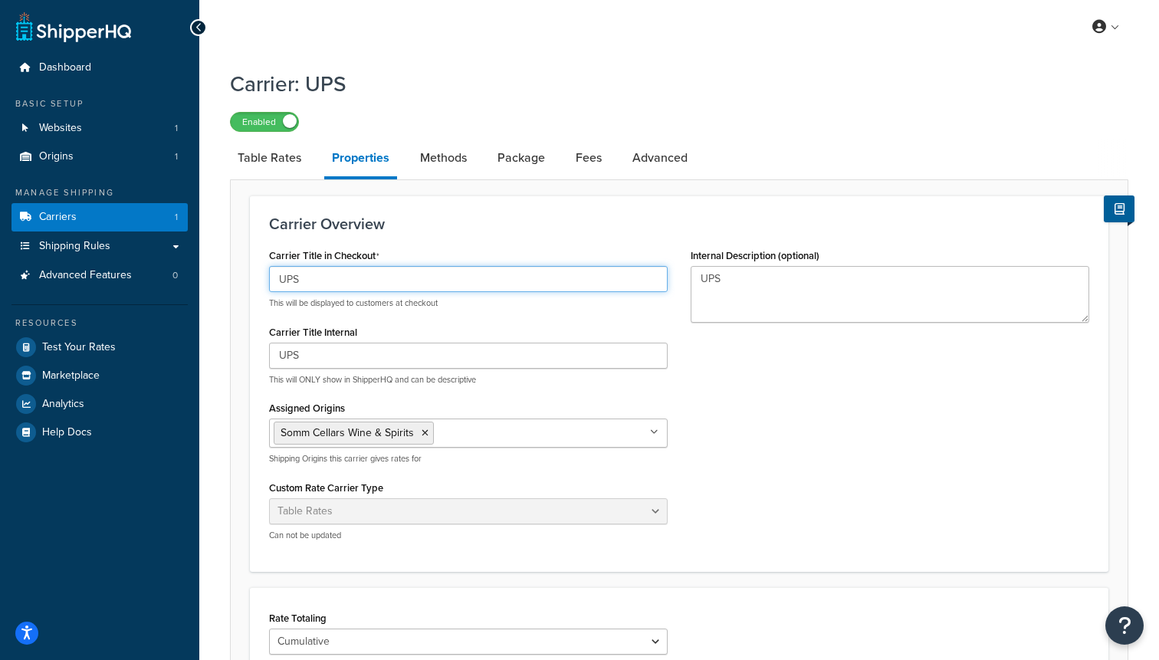
click at [290, 287] on input "UPS" at bounding box center [468, 279] width 399 height 26
paste input "Method"
type input "Method"
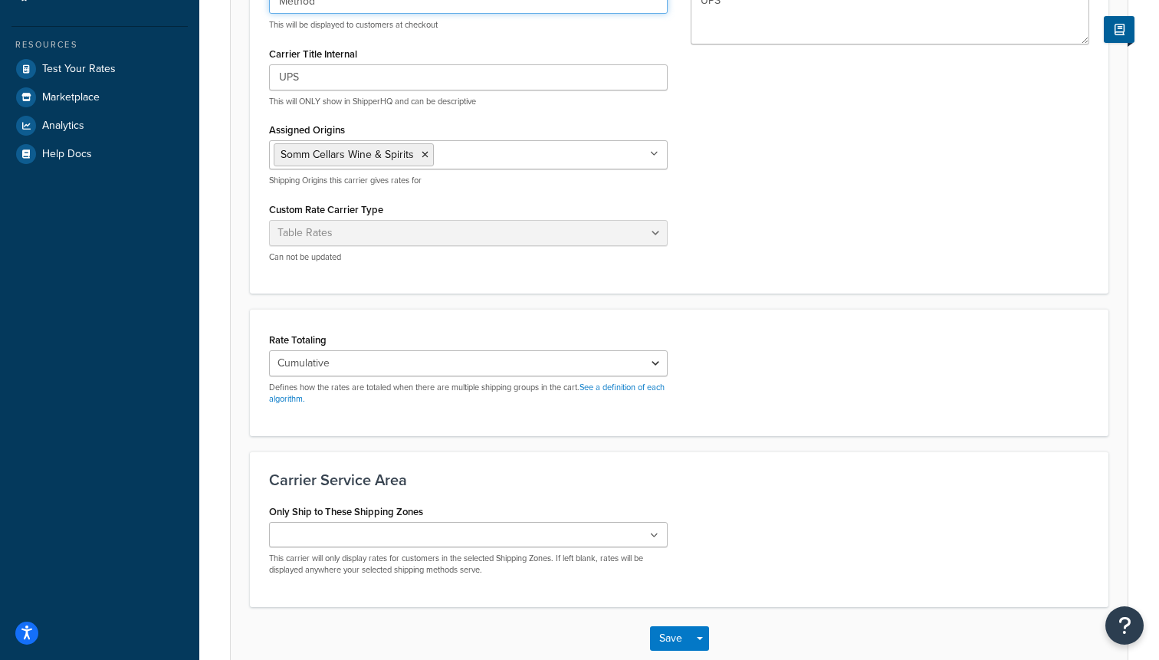
scroll to position [287, 0]
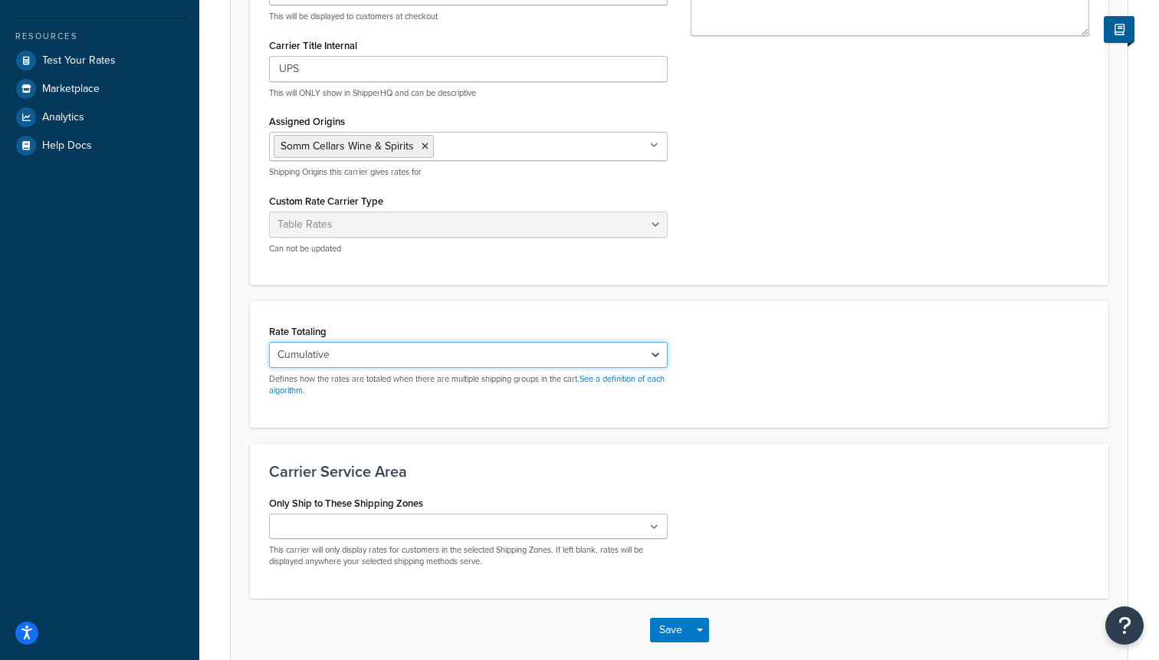
click at [343, 356] on select "Cumulative Highest Per Item Per SKU" at bounding box center [468, 355] width 399 height 26
click at [313, 526] on input "Only Ship to These Shipping Zones" at bounding box center [342, 527] width 136 height 17
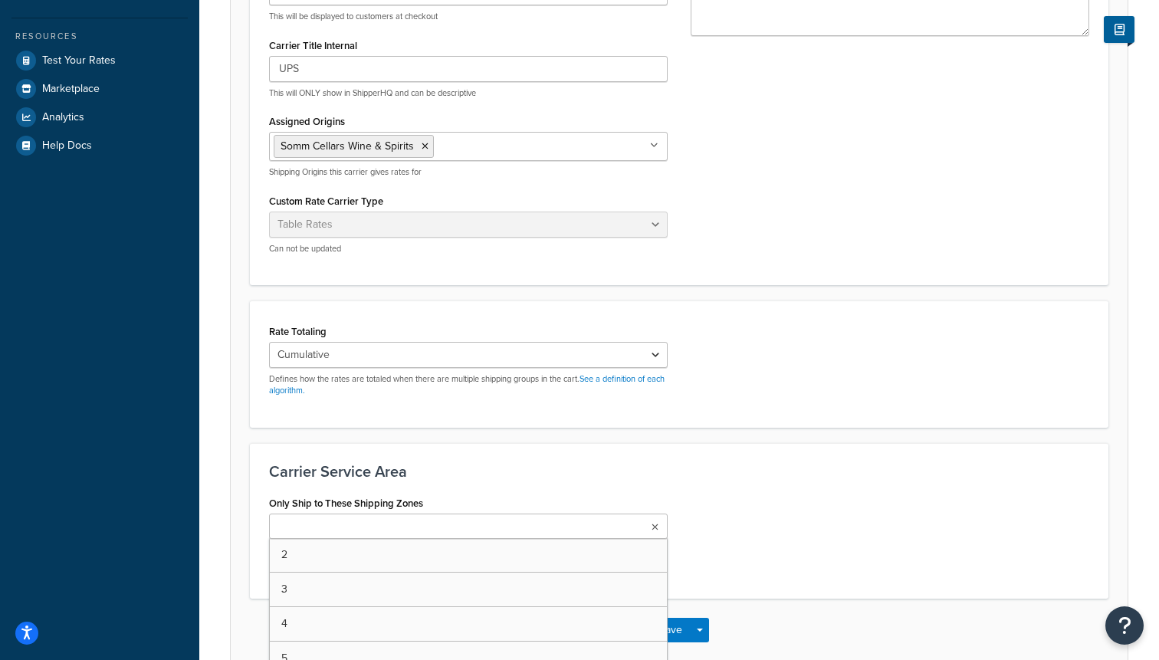
scroll to position [366, 0]
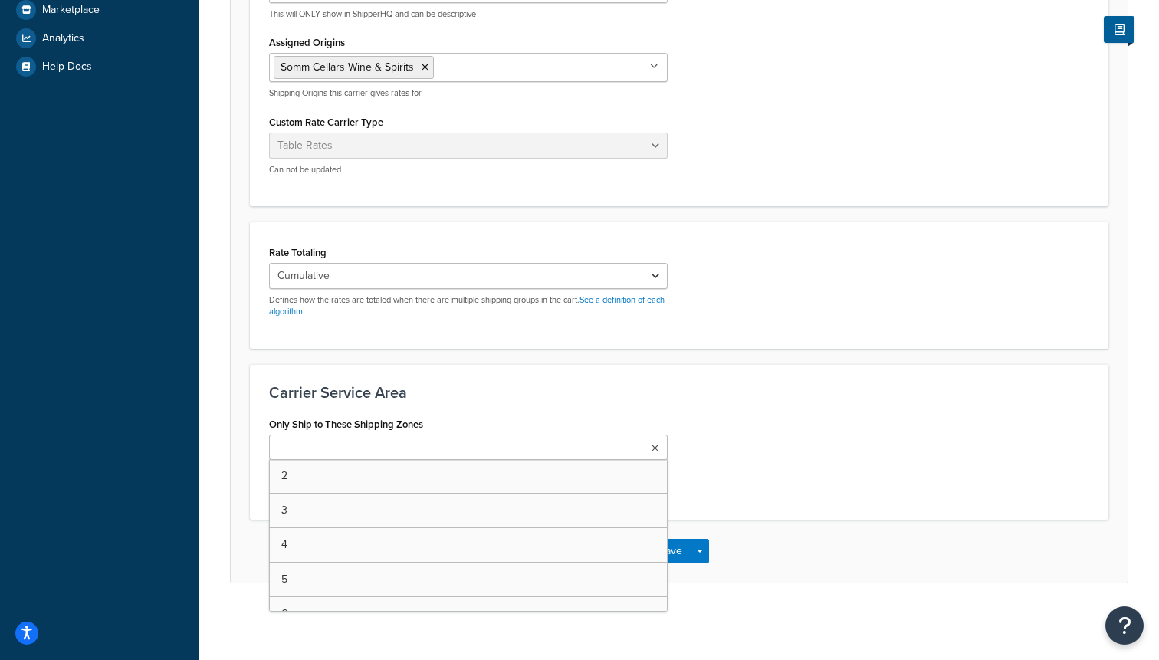
click at [521, 428] on div "Only Ship to These Shipping Zones 2 3 4 5 6 7 8 AK HAWAII US POBox Add New This…" at bounding box center [468, 451] width 399 height 76
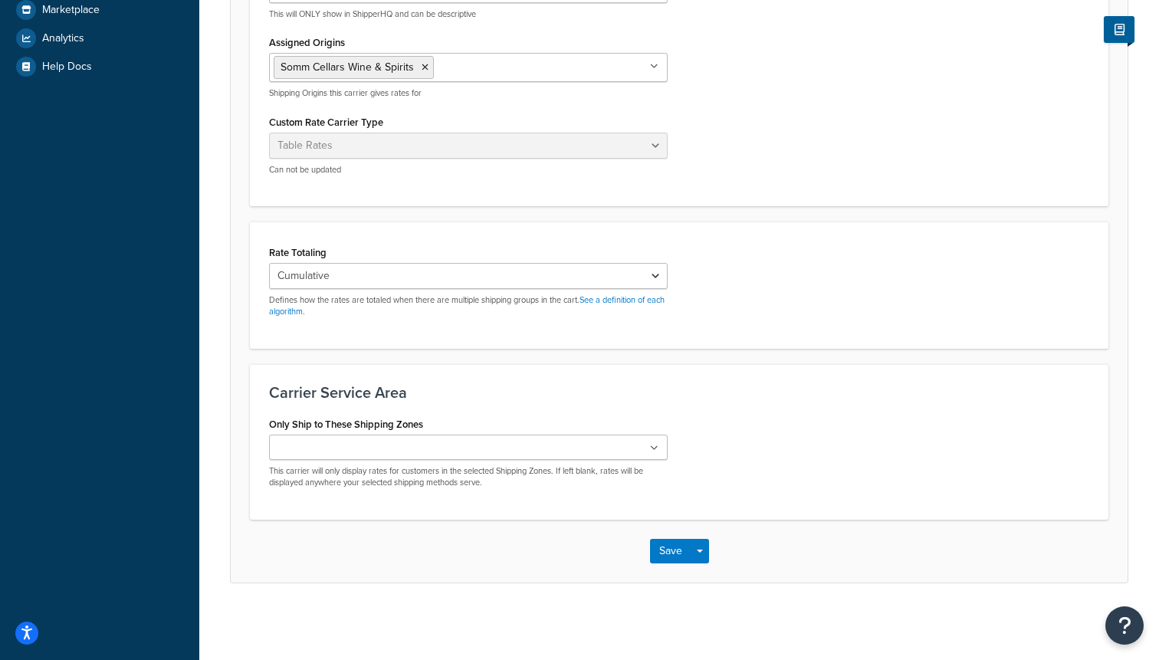
click at [494, 444] on ul at bounding box center [468, 447] width 399 height 25
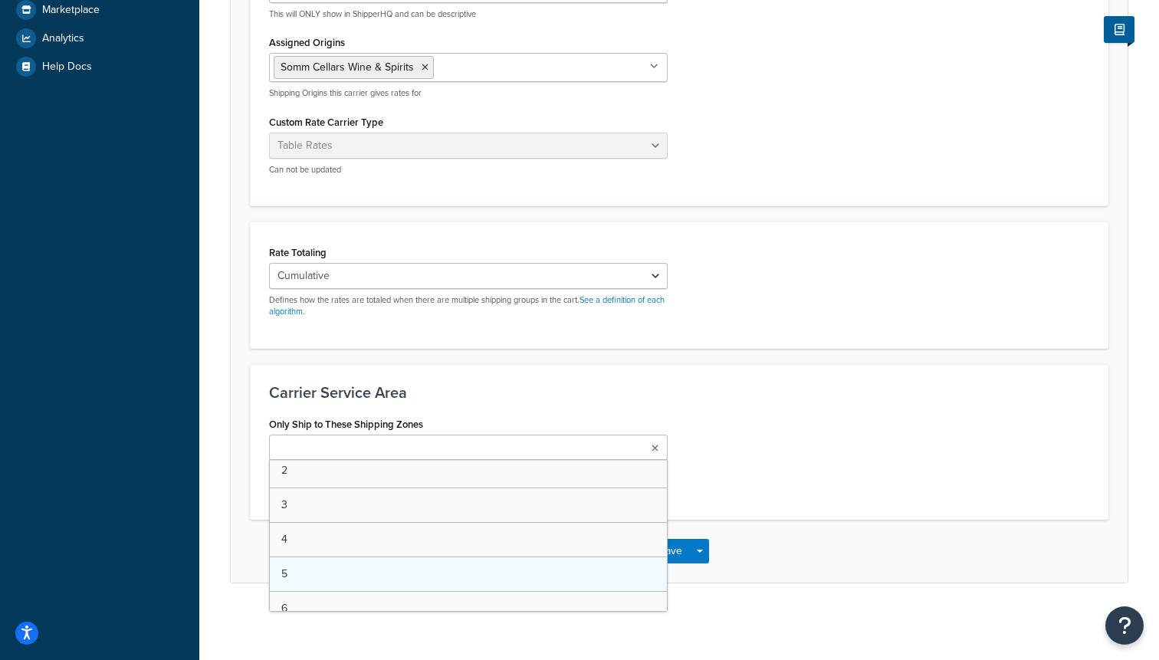
scroll to position [0, 0]
click at [536, 384] on h3 "Carrier Service Area" at bounding box center [679, 392] width 820 height 17
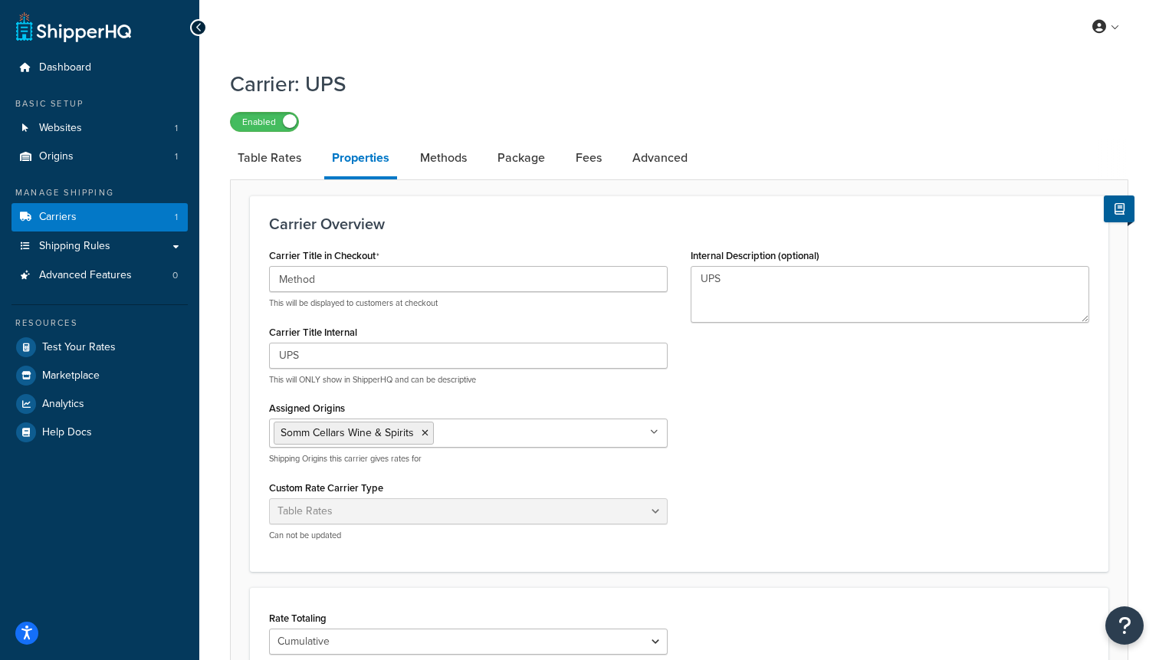
scroll to position [366, 0]
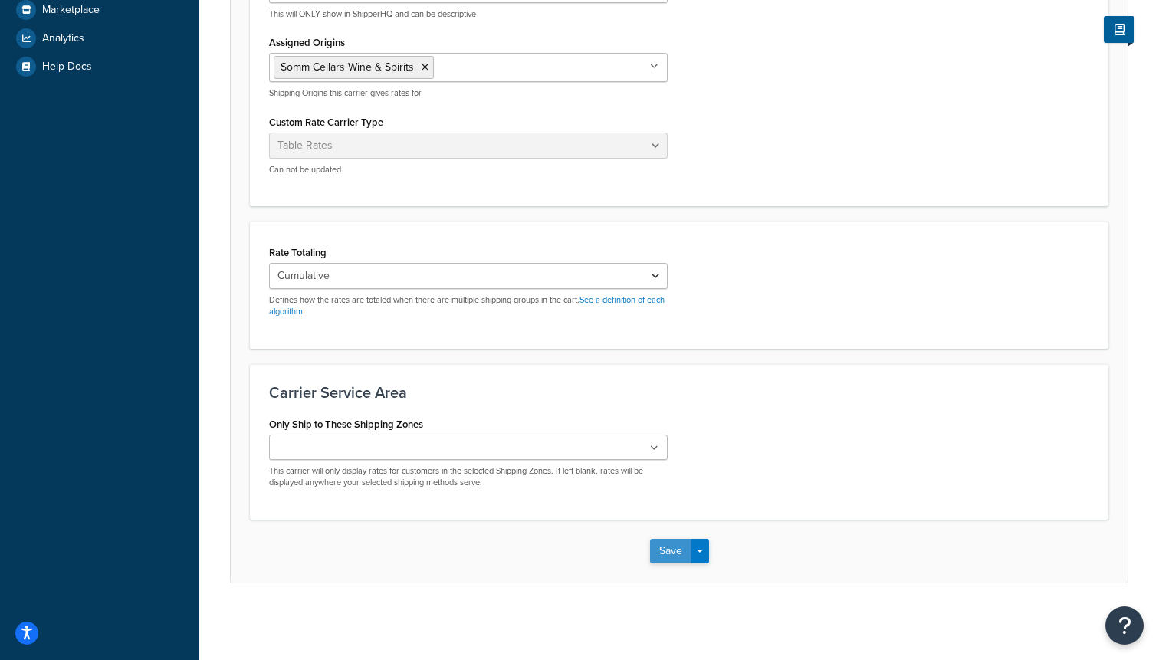
click at [655, 559] on button "Save" at bounding box center [670, 551] width 41 height 25
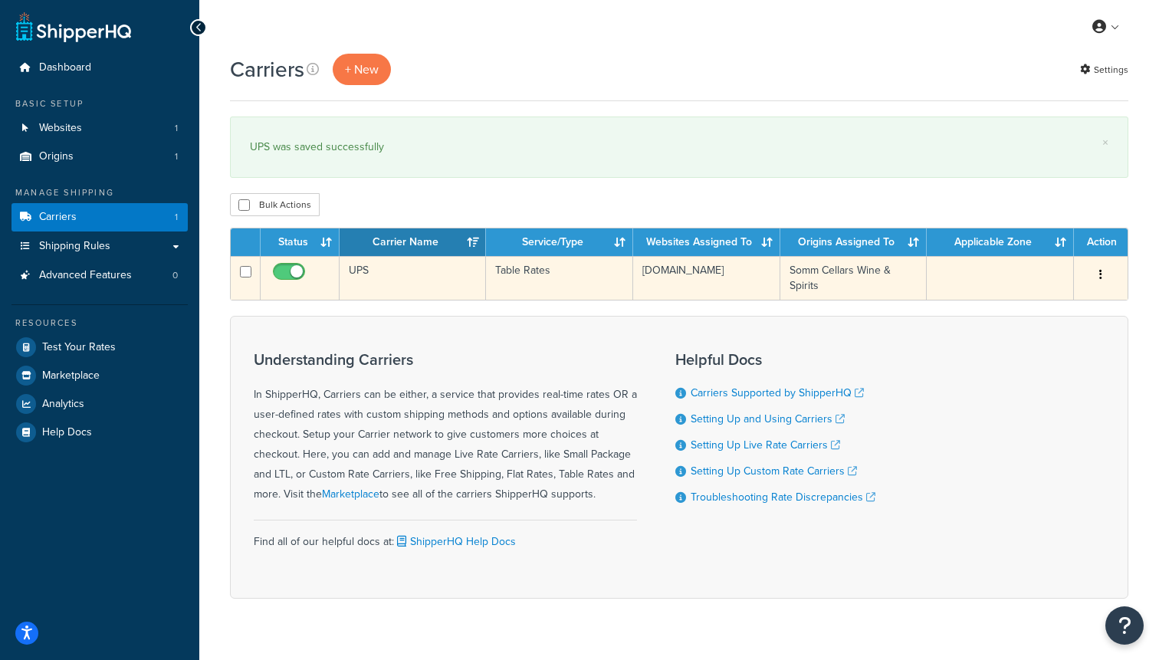
click at [436, 286] on td "UPS" at bounding box center [413, 278] width 146 height 44
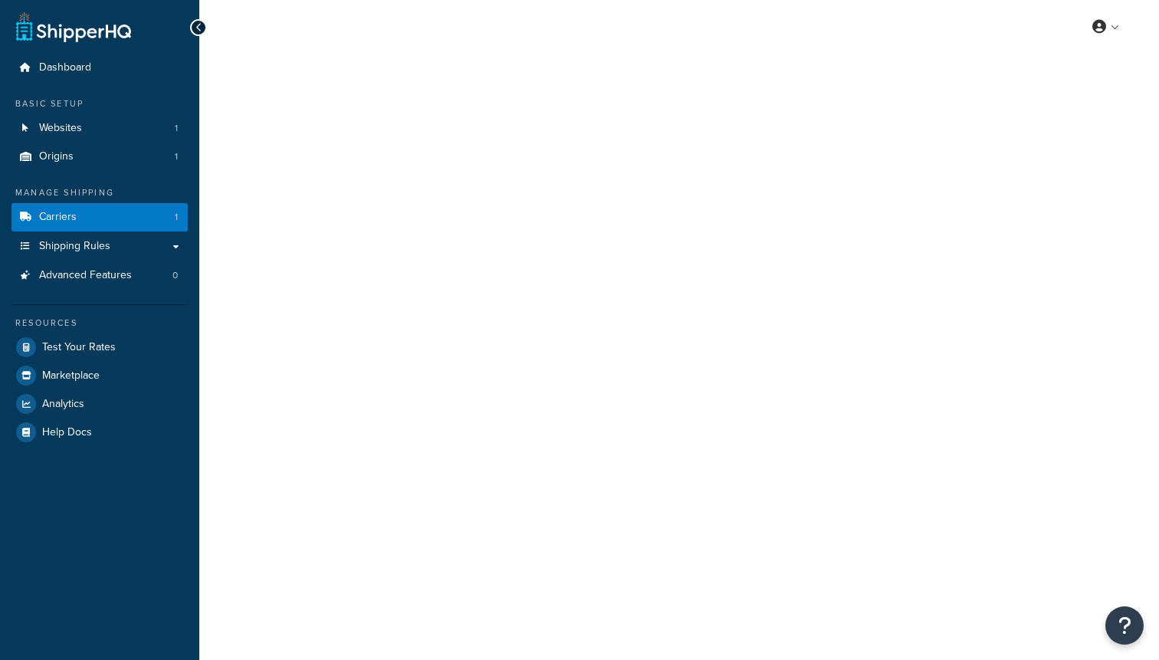
select select "25"
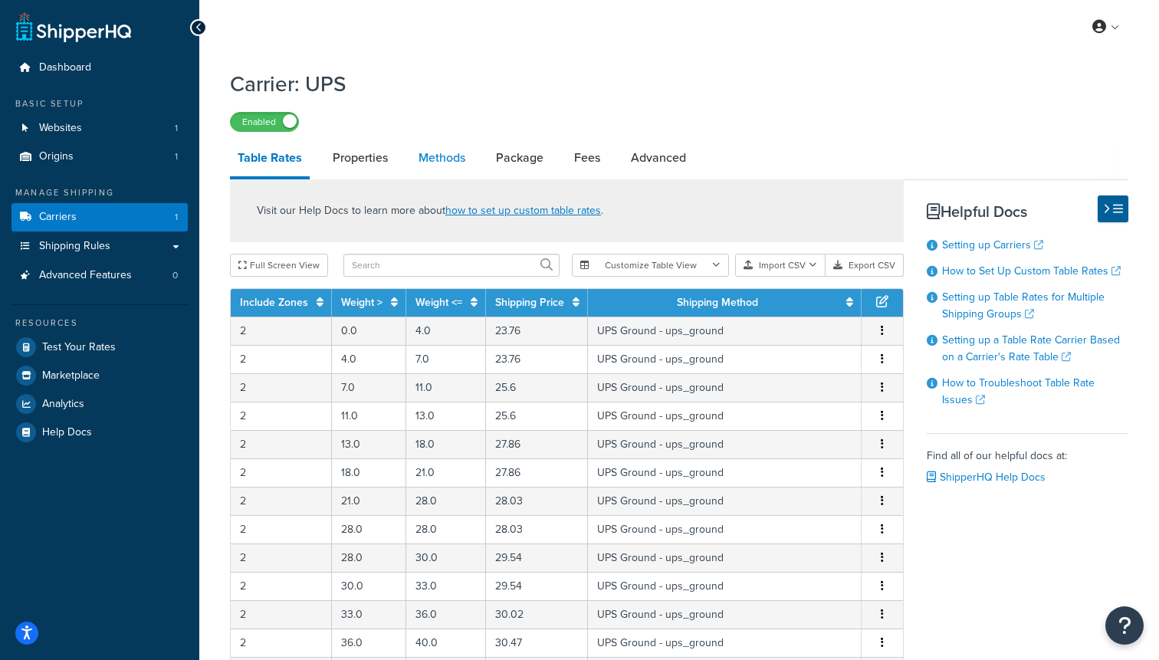
click at [438, 158] on link "Methods" at bounding box center [442, 157] width 62 height 37
select select "25"
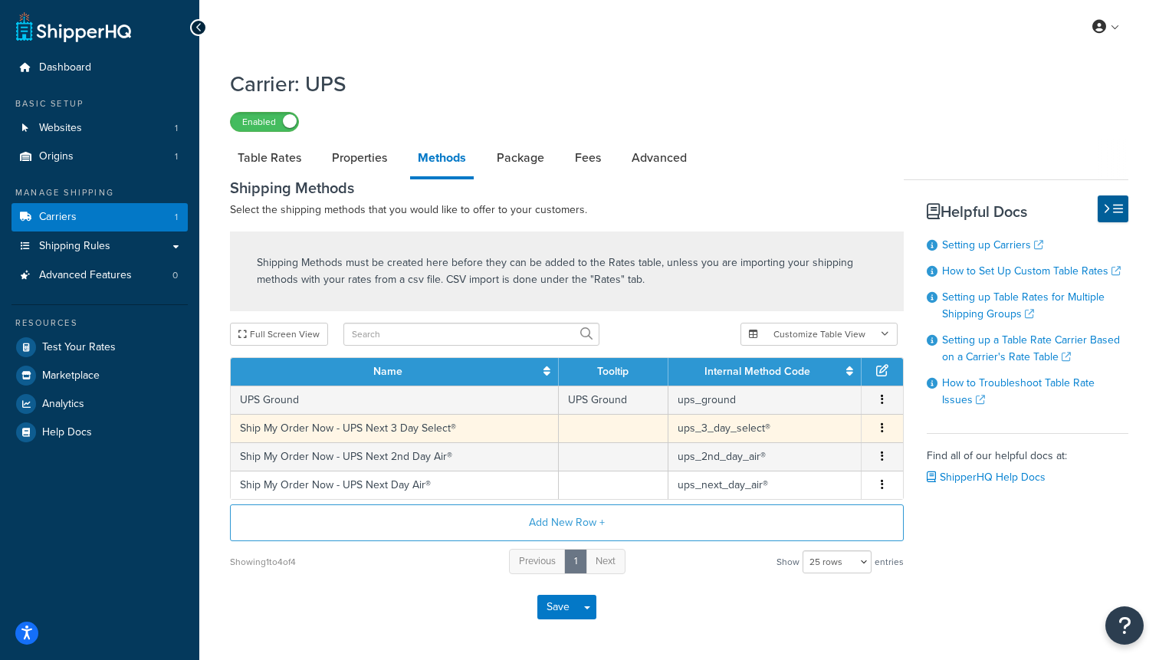
click at [325, 429] on td "Ship My Order Now - UPS Next 3 Day Select®" at bounding box center [395, 428] width 328 height 28
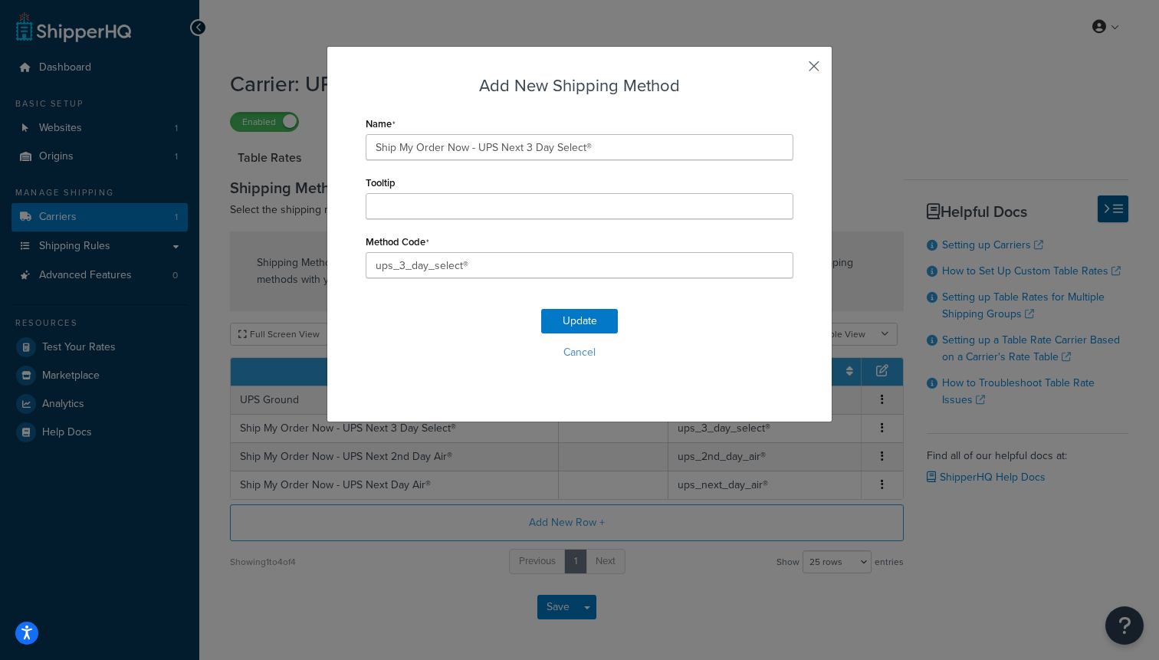
click at [793, 70] on button "button" at bounding box center [791, 72] width 4 height 4
click at [825, 66] on div "Add New Shipping Method Name Ship My Order Now - UPS Next 3 Day Select® Tooltip…" at bounding box center [579, 234] width 506 height 376
click at [816, 66] on div "Carrier: UPS Enabled" at bounding box center [679, 96] width 898 height 71
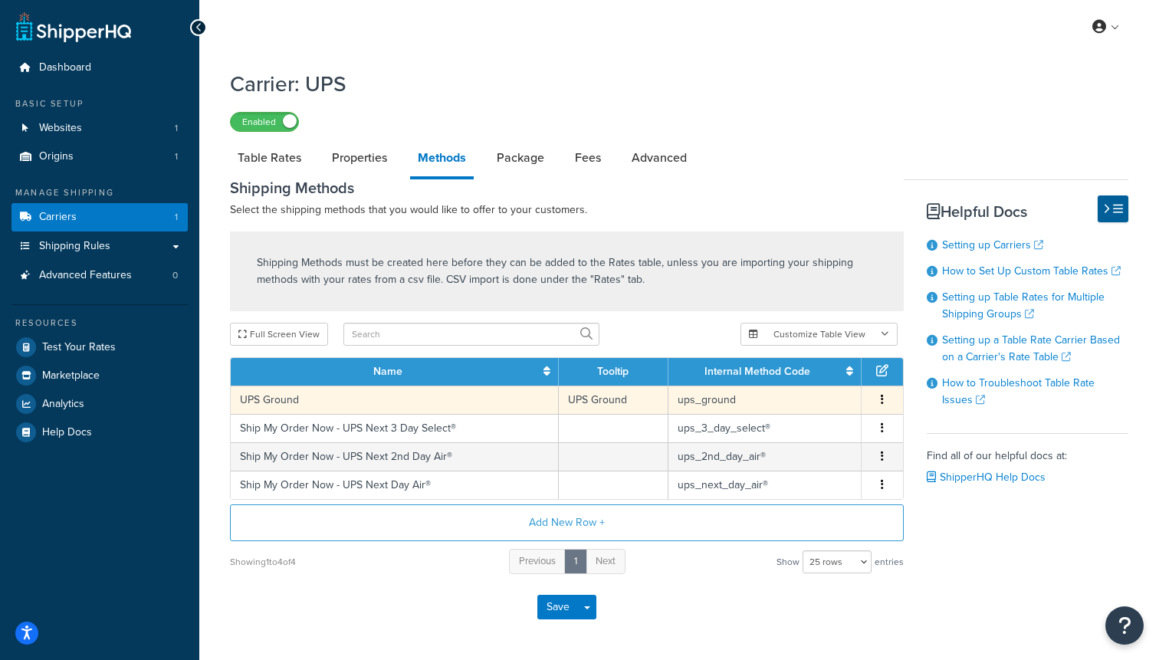
click at [268, 405] on td "UPS Ground" at bounding box center [395, 399] width 328 height 28
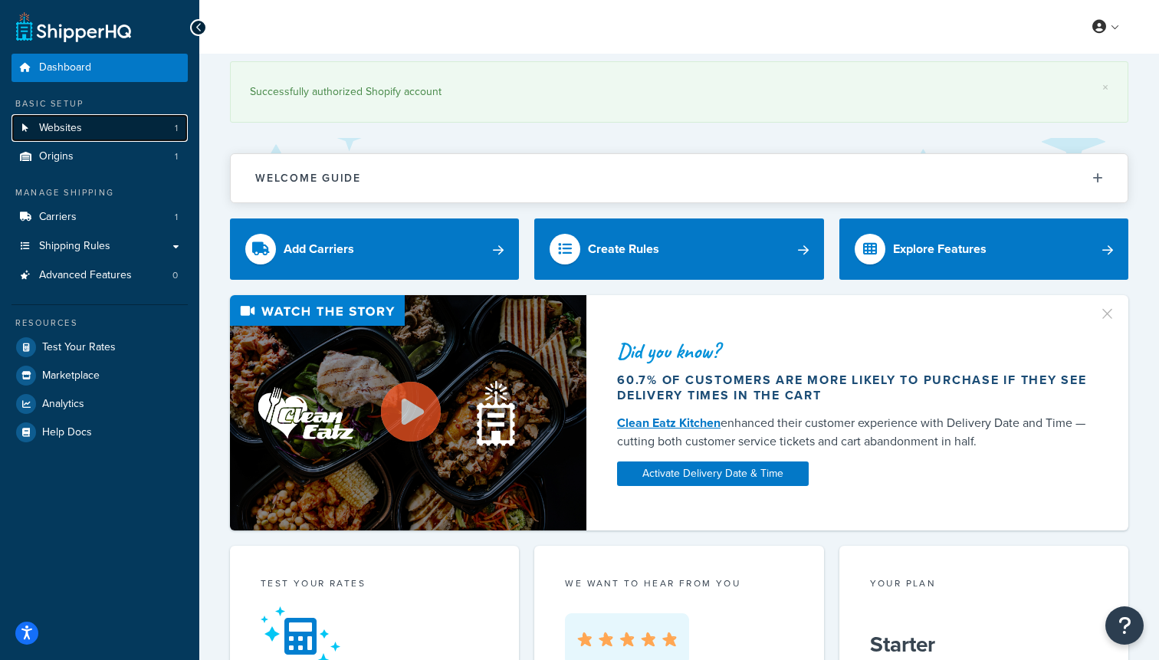
click at [70, 133] on span "Websites" at bounding box center [60, 128] width 43 height 13
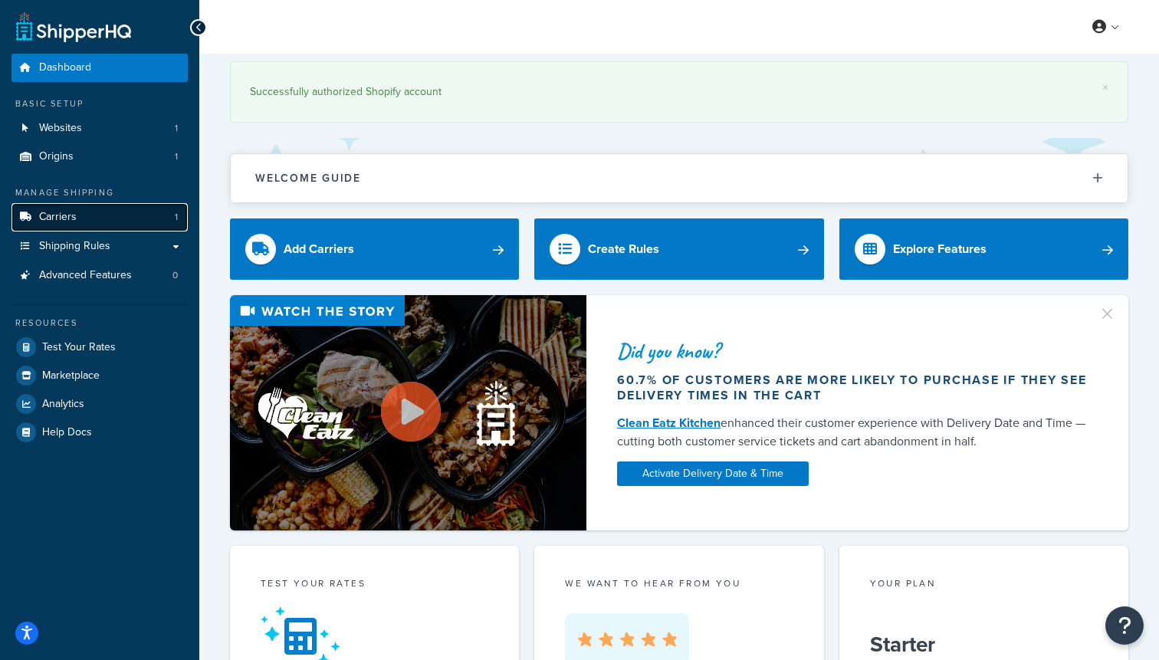
click at [51, 225] on link "Carriers 1" at bounding box center [99, 217] width 176 height 28
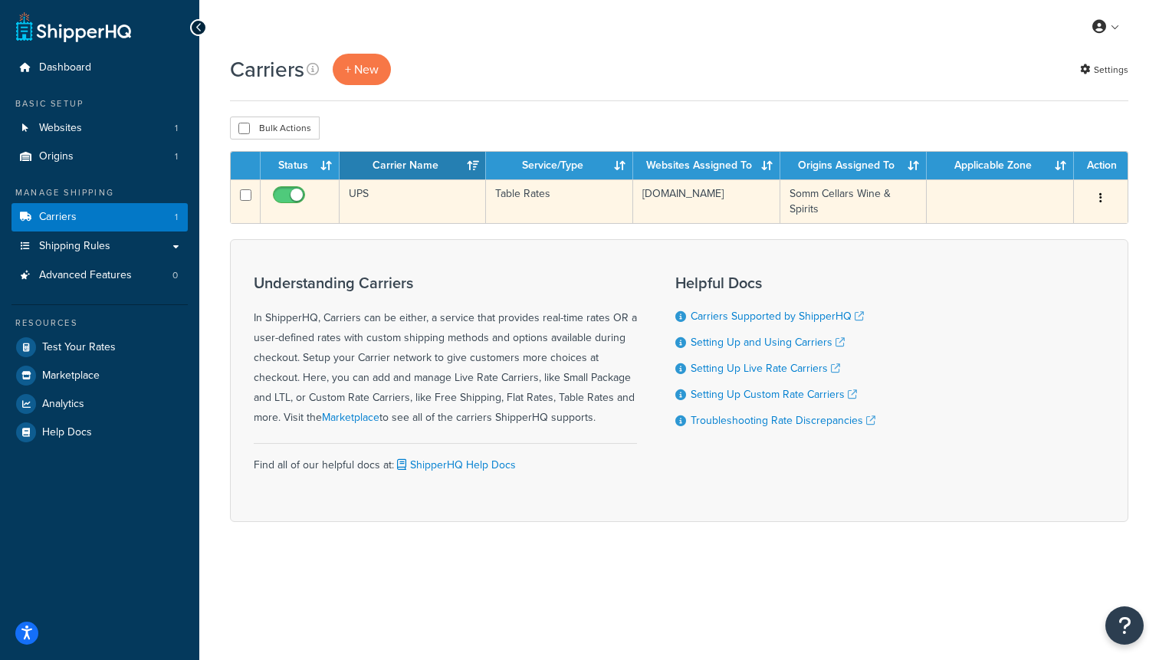
click at [955, 203] on td at bounding box center [1000, 201] width 147 height 44
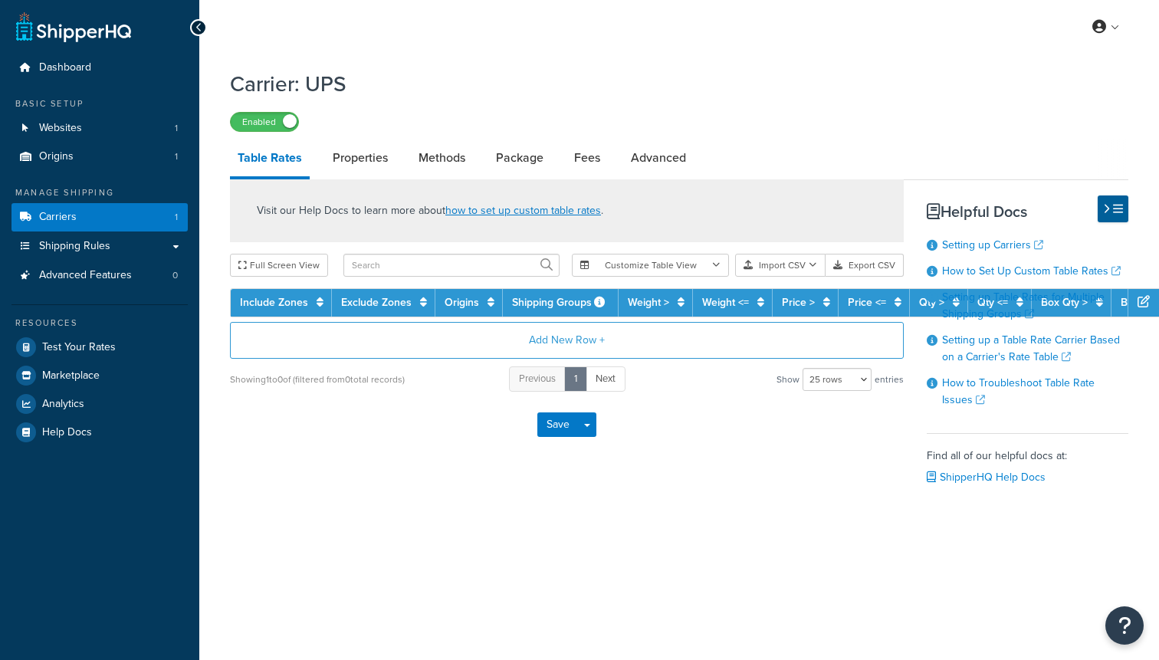
select select "25"
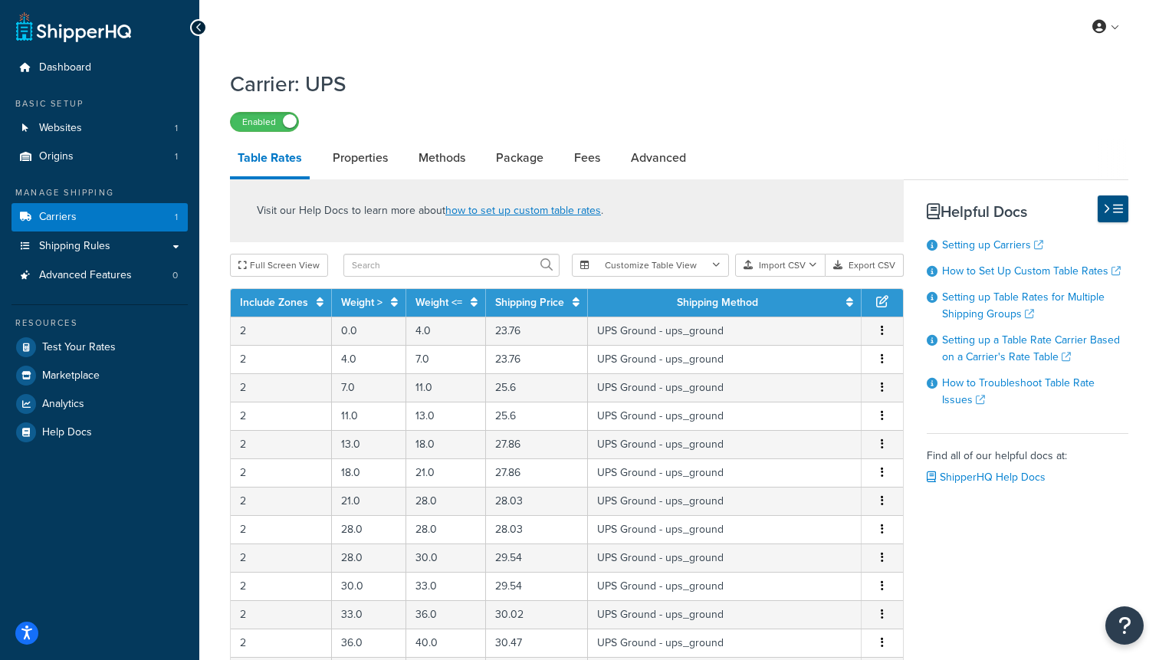
click at [1114, 211] on icon at bounding box center [1118, 208] width 10 height 11
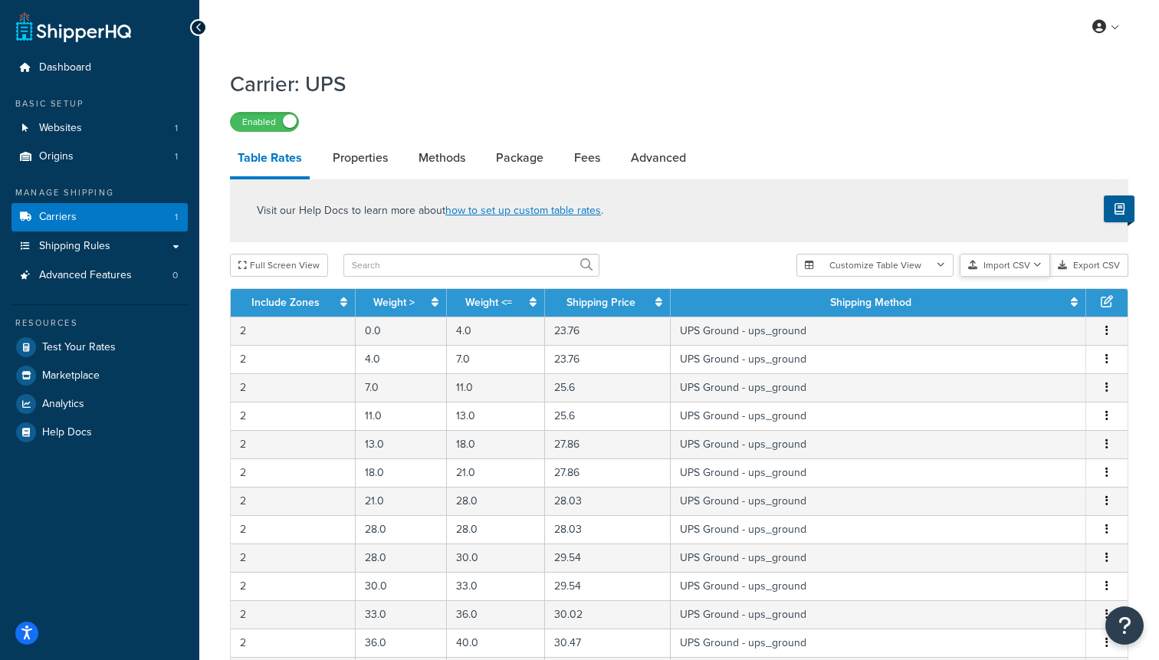
click at [1002, 271] on button "Import CSV" at bounding box center [1004, 265] width 90 height 23
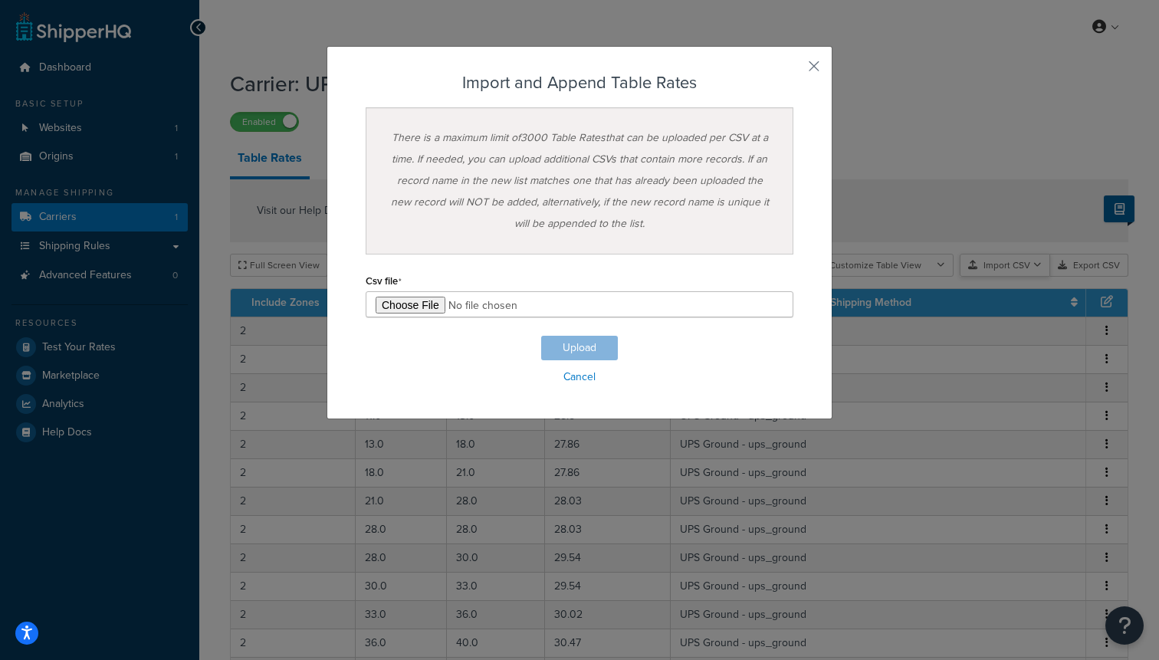
click at [1009, 277] on div "Customize Table View Show all columns Show selected columns Import CSV Import a…" at bounding box center [962, 265] width 332 height 23
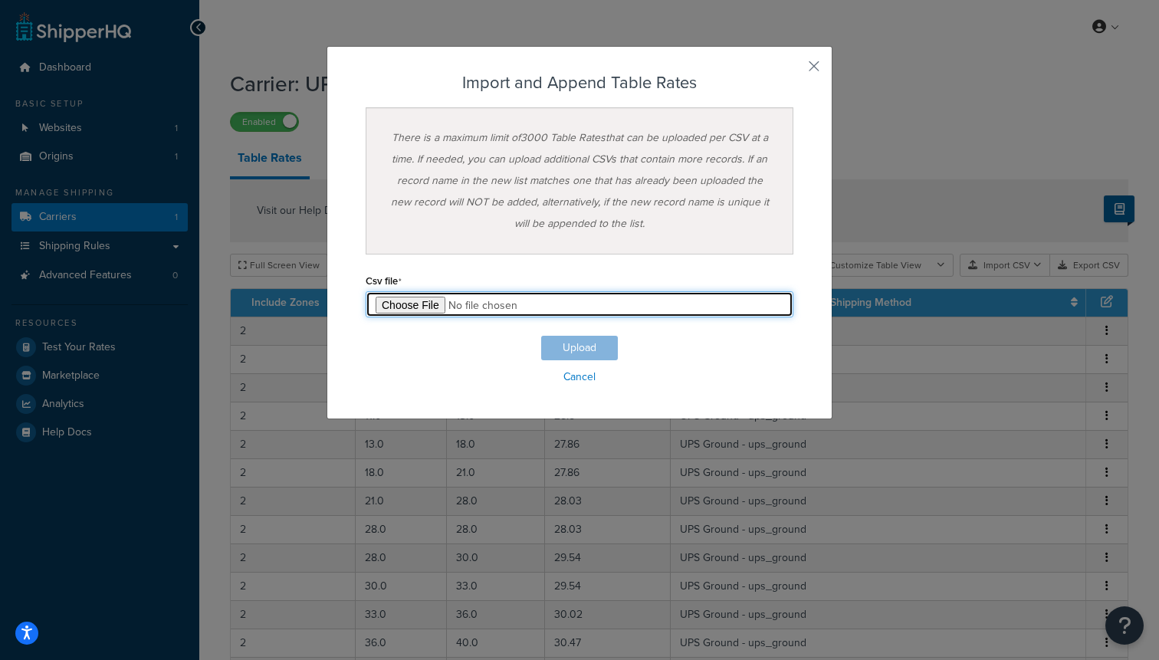
click at [426, 299] on input "file" at bounding box center [580, 304] width 428 height 26
type input "C:\fakepath\Table Rate Export-2025-10-07 1202.csv"
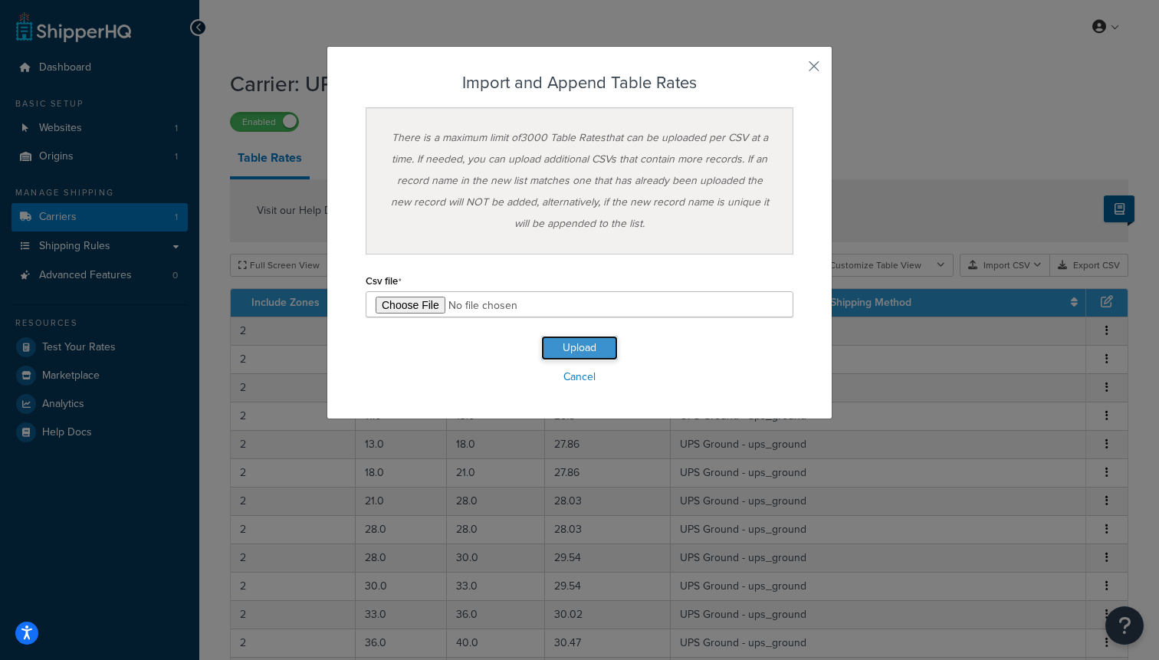
click at [560, 349] on button "Upload" at bounding box center [579, 348] width 77 height 25
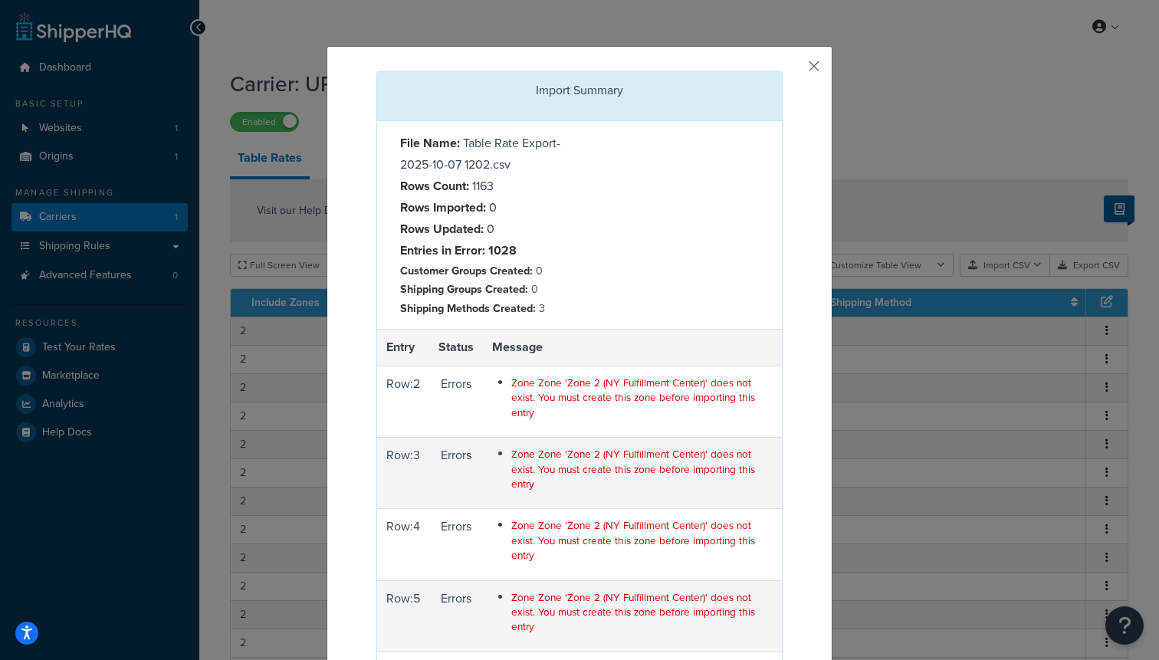
click at [782, 71] on button "button" at bounding box center [781, 73] width 4 height 4
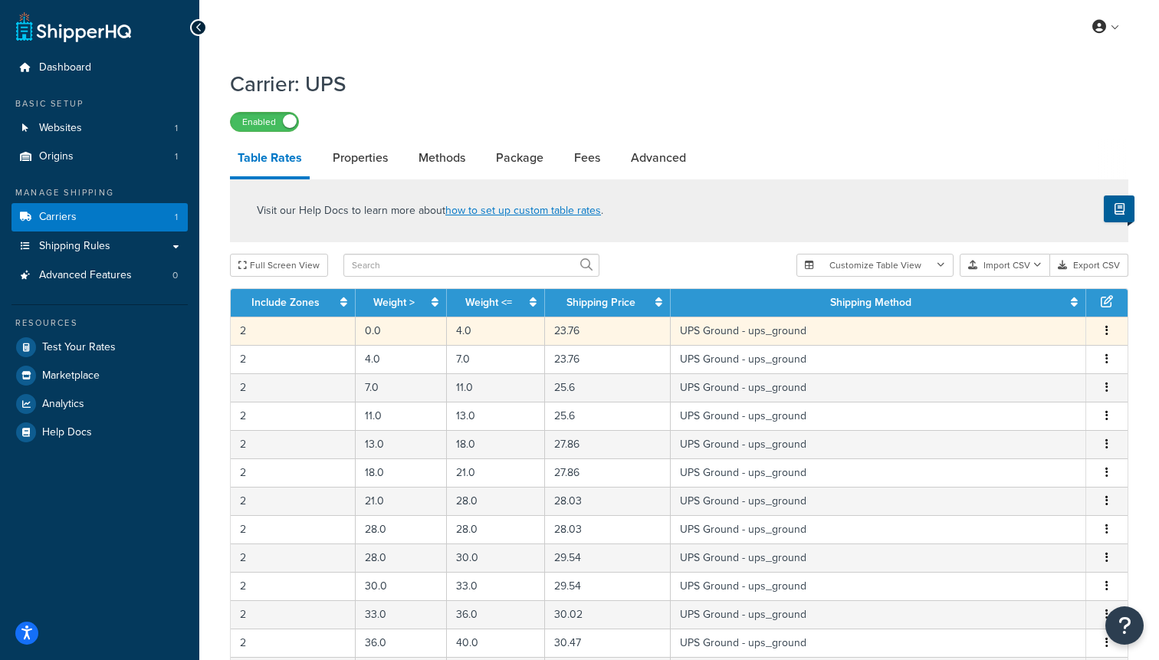
scroll to position [198, 0]
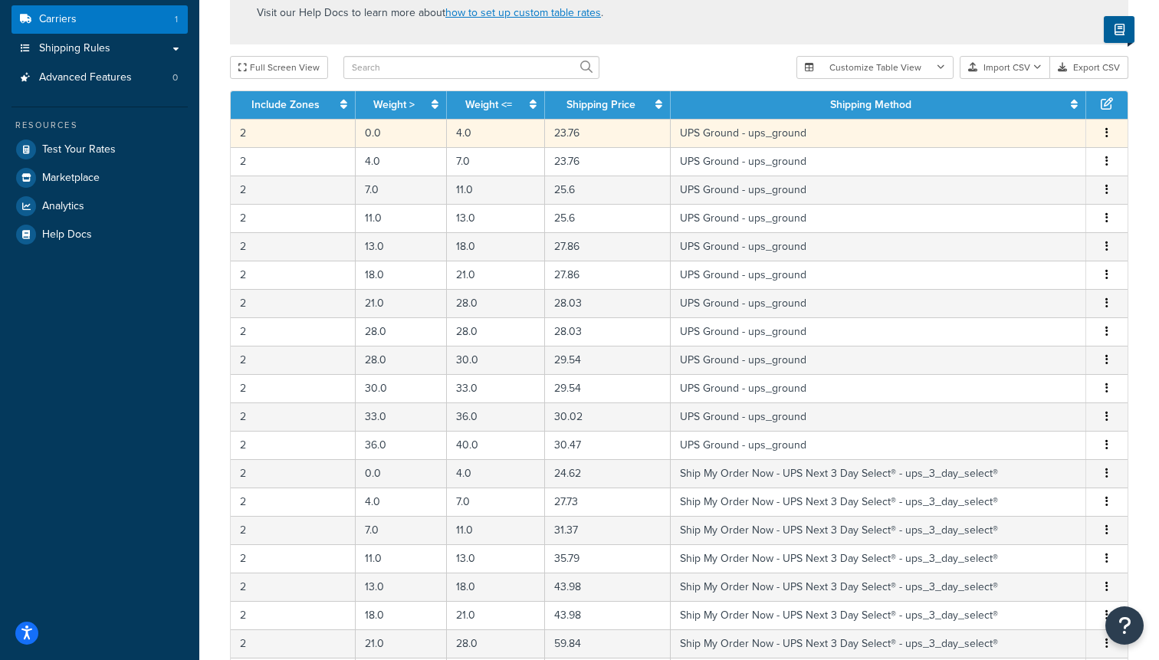
click at [256, 131] on td "2" at bounding box center [293, 133] width 125 height 28
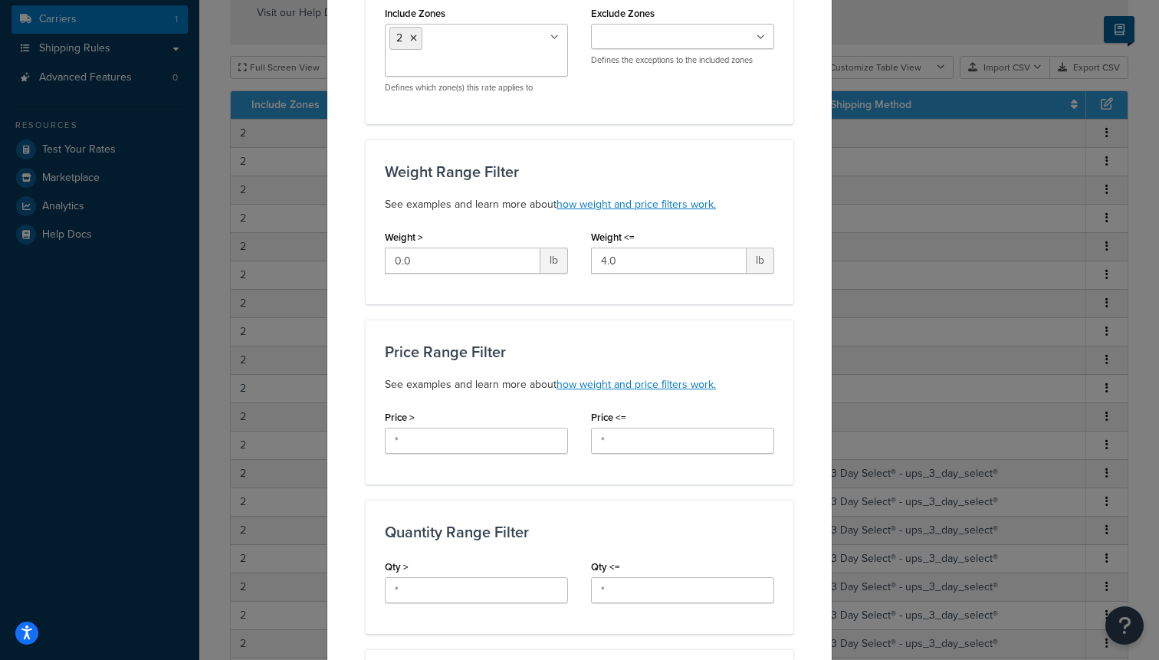
scroll to position [0, 0]
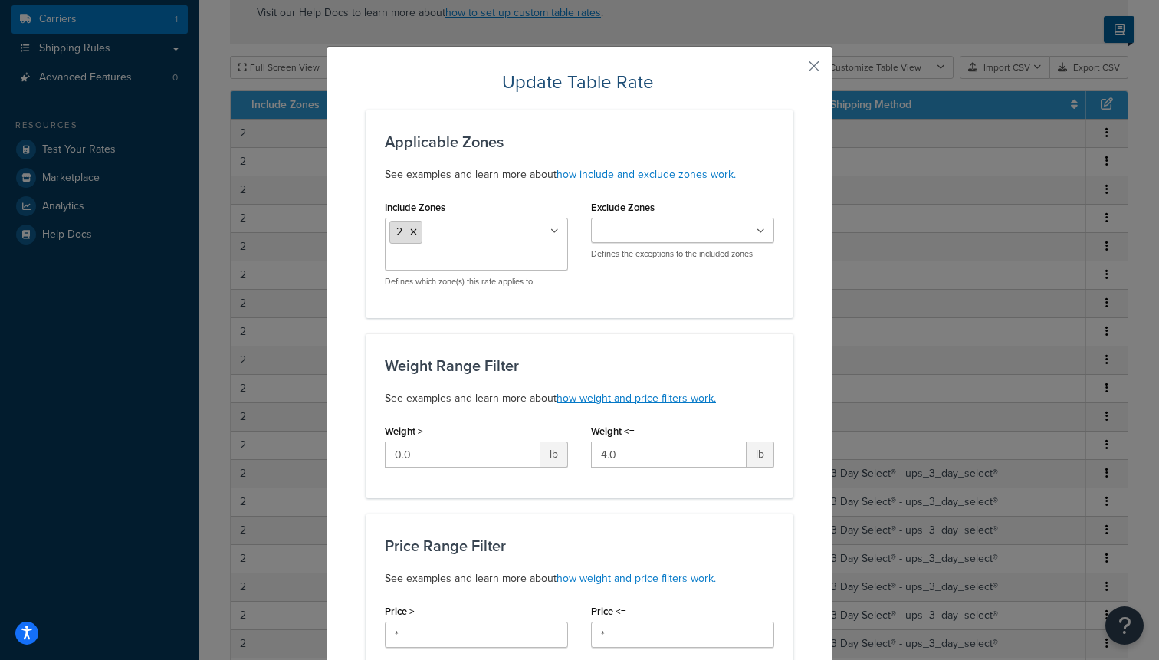
click at [398, 238] on span "2" at bounding box center [399, 232] width 6 height 16
click at [793, 71] on button "button" at bounding box center [791, 72] width 4 height 4
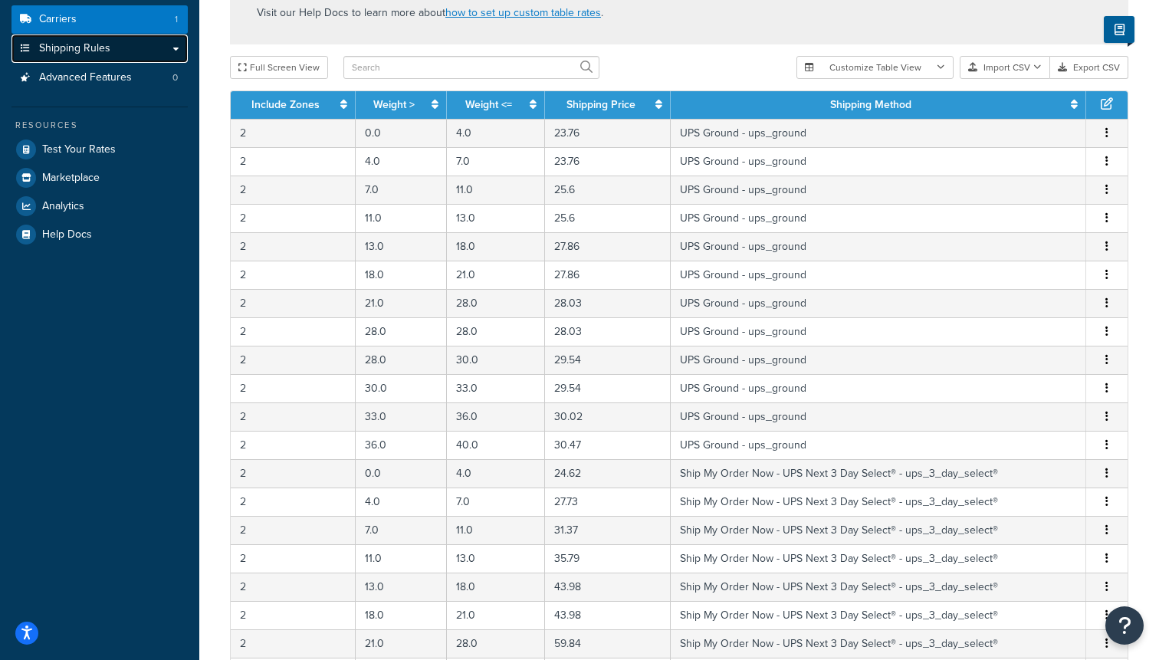
click at [79, 47] on span "Shipping Rules" at bounding box center [74, 48] width 71 height 13
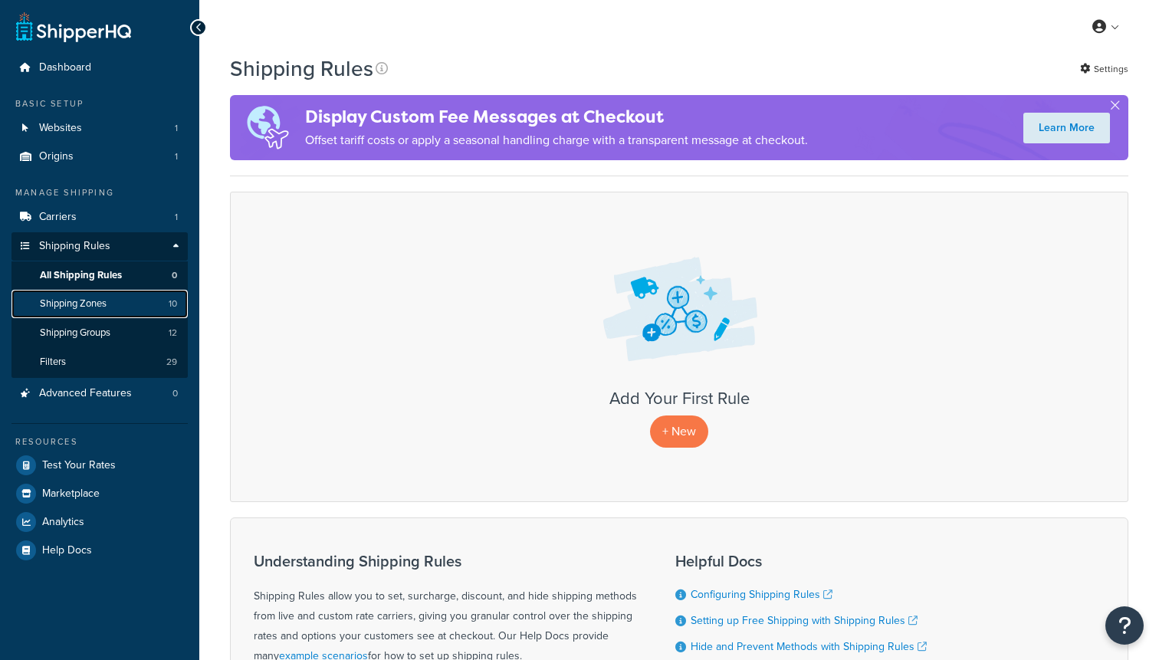
click at [81, 301] on span "Shipping Zones" at bounding box center [73, 303] width 67 height 13
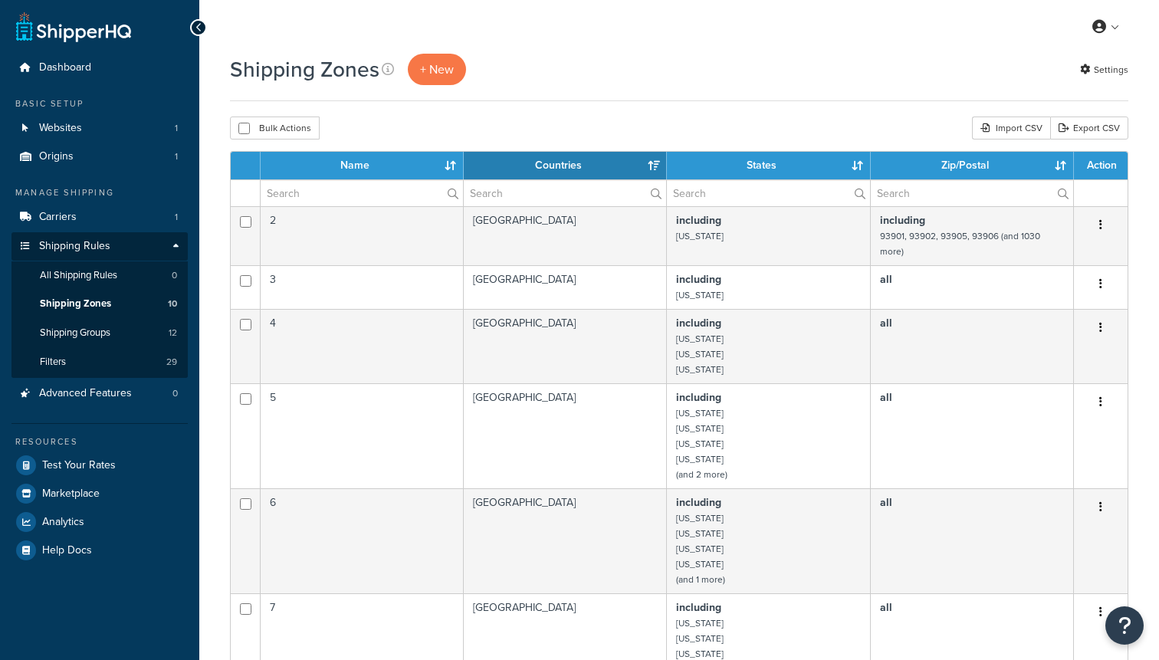
select select "15"
click at [67, 211] on span "Carriers" at bounding box center [58, 217] width 38 height 13
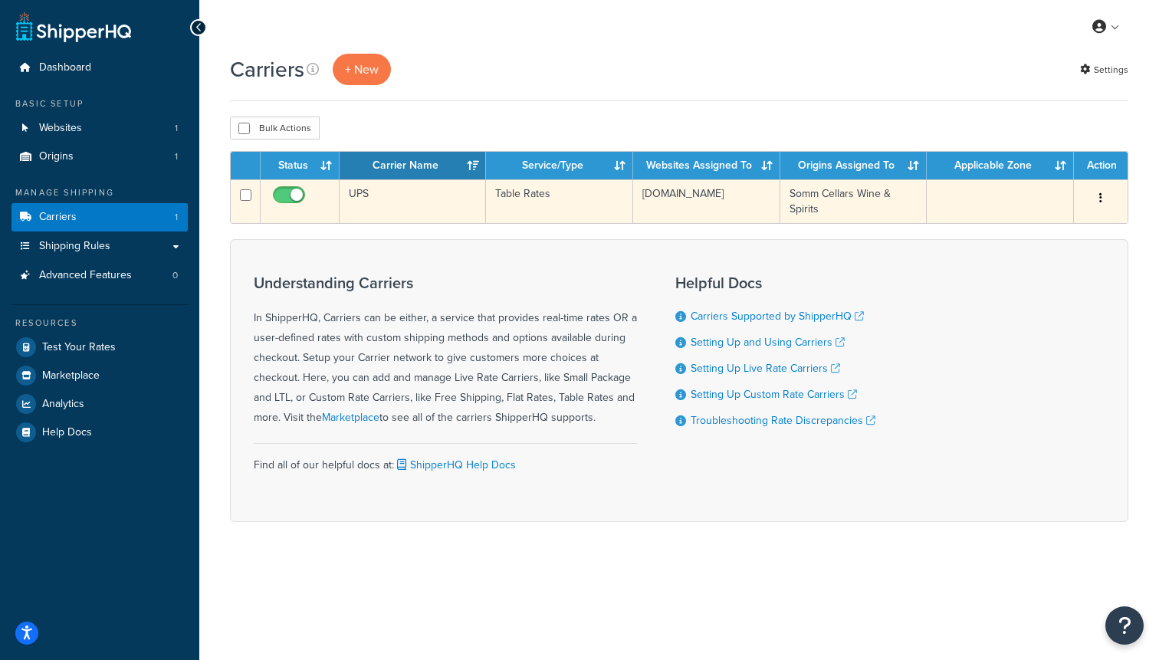
click at [533, 194] on td "Table Rates" at bounding box center [559, 201] width 146 height 44
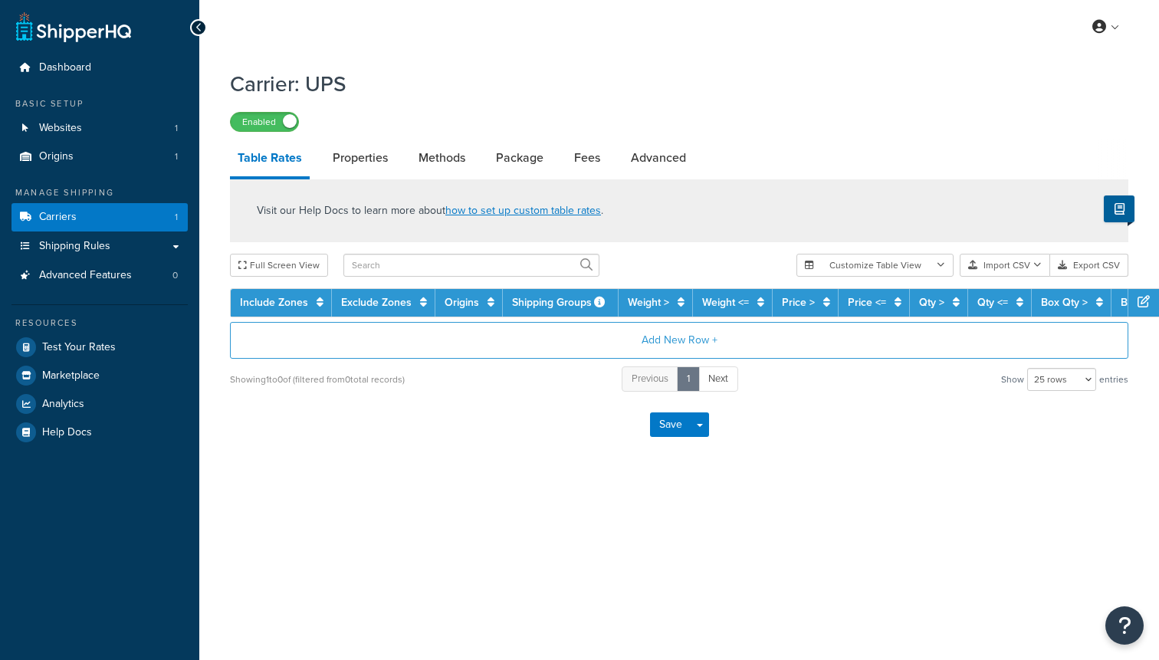
select select "25"
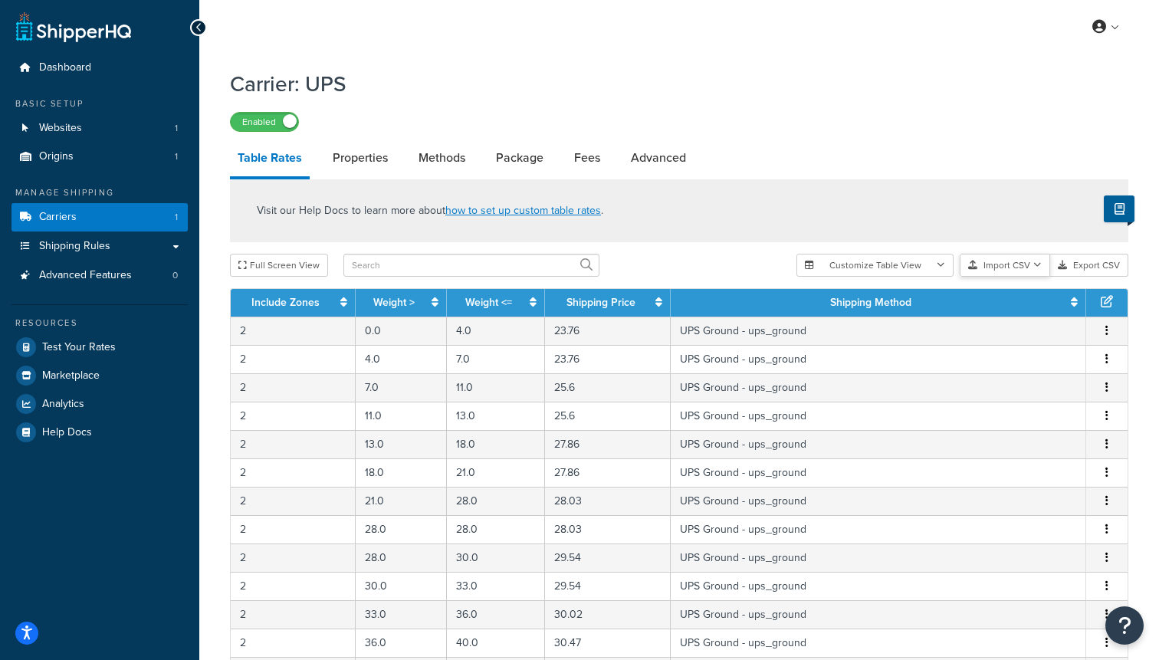
click at [1008, 264] on button "Import CSV" at bounding box center [1004, 265] width 90 height 23
click at [991, 277] on div "Customize Table View Show all columns Show selected columns Import CSV Import a…" at bounding box center [962, 265] width 332 height 23
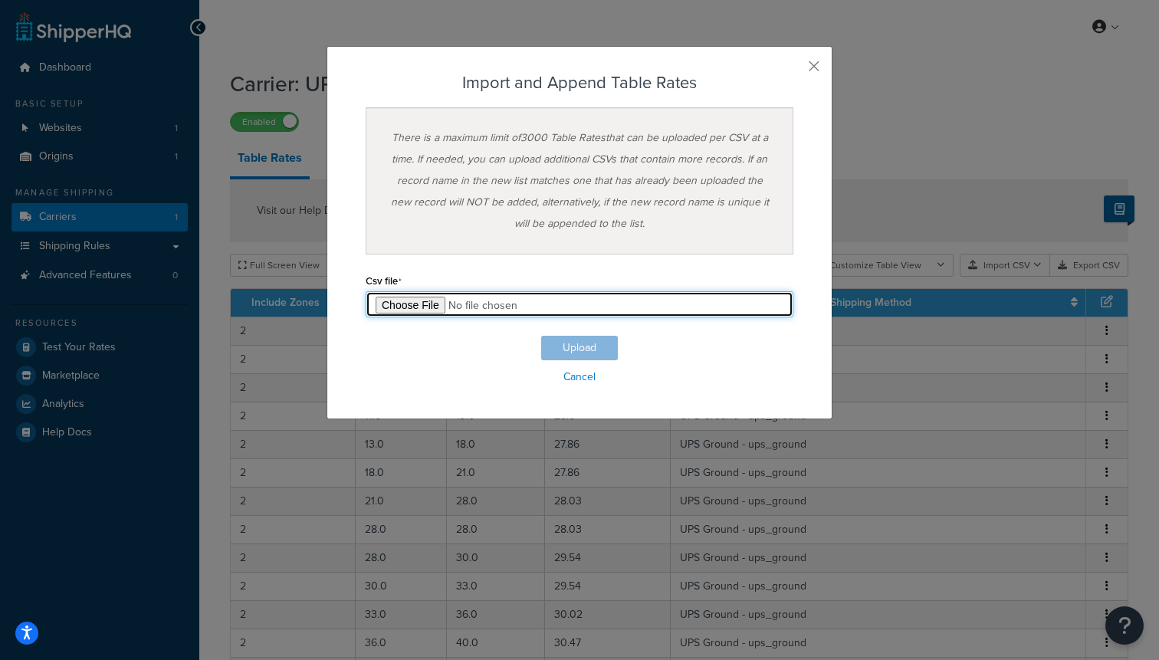
click at [413, 293] on input "file" at bounding box center [580, 304] width 428 height 26
type input "C:\fakepath\Table Rate Export-2025-10-07 1202 2.csv"
click at [366, 291] on input "file" at bounding box center [580, 304] width 428 height 26
click at [430, 301] on input "file" at bounding box center [580, 304] width 428 height 26
type input "C:\fakepath\Table Rate Export-2025-10-07 1202 2.csv"
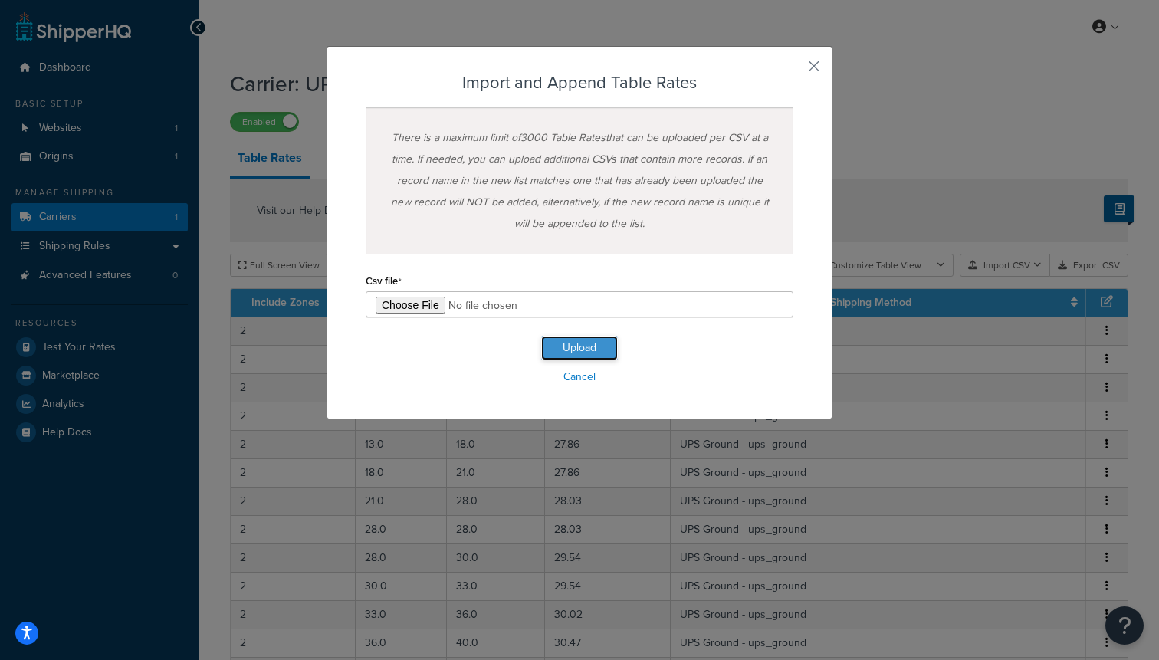
click at [563, 343] on button "Upload" at bounding box center [579, 348] width 77 height 25
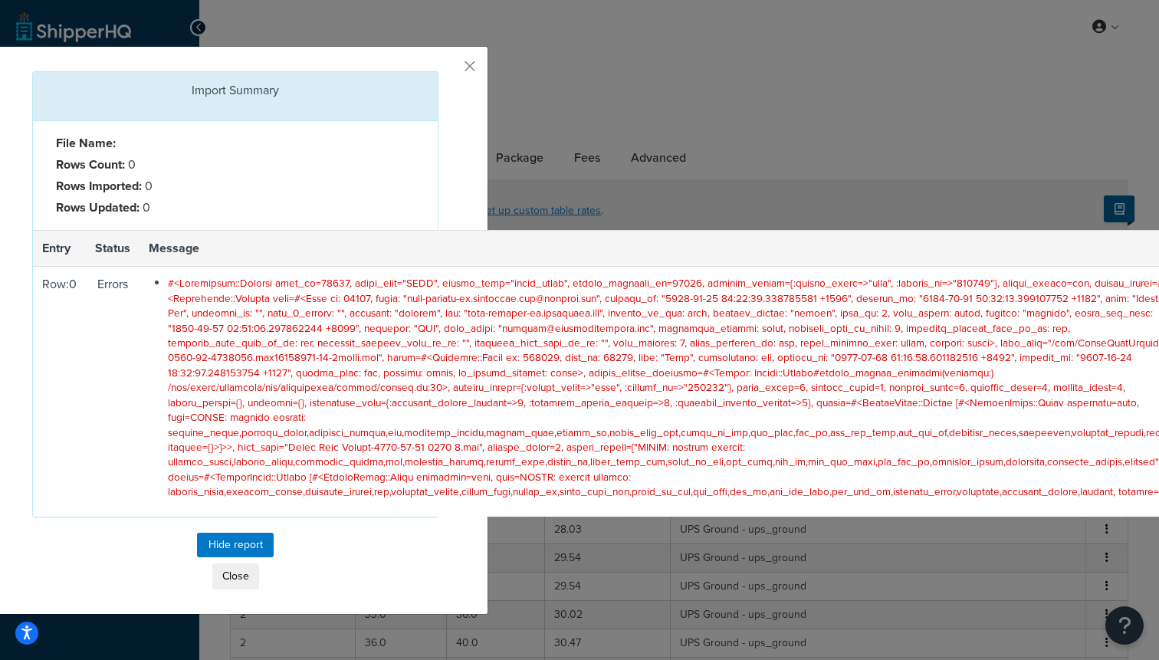
scroll to position [0, 356]
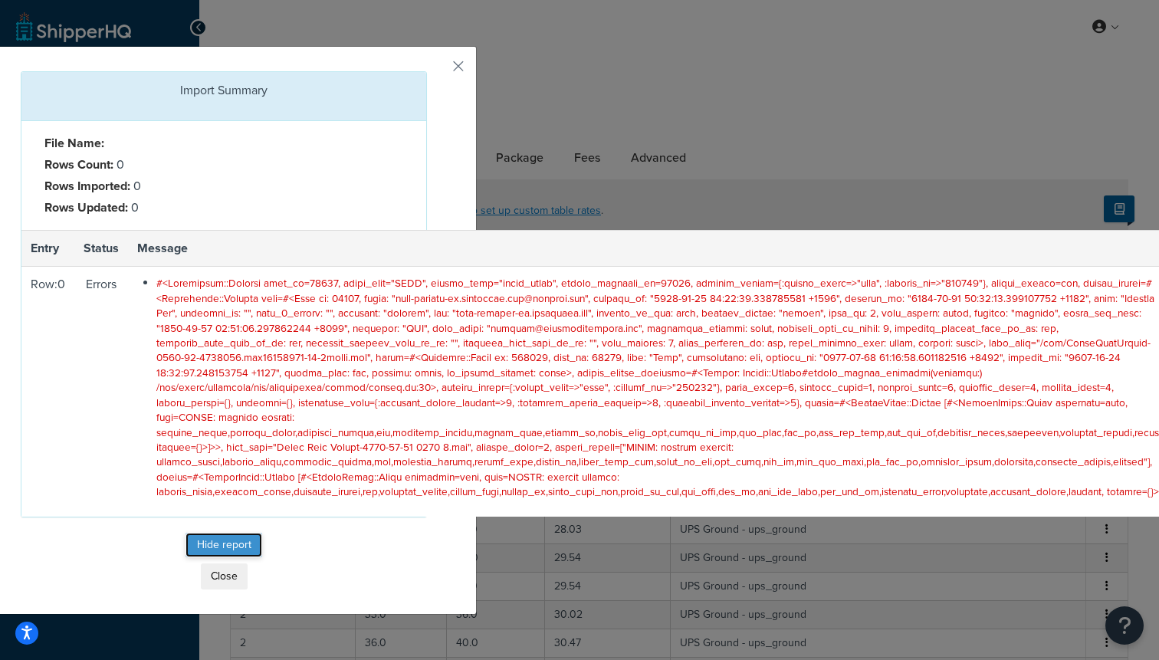
click at [211, 553] on button "Hide report" at bounding box center [223, 545] width 77 height 25
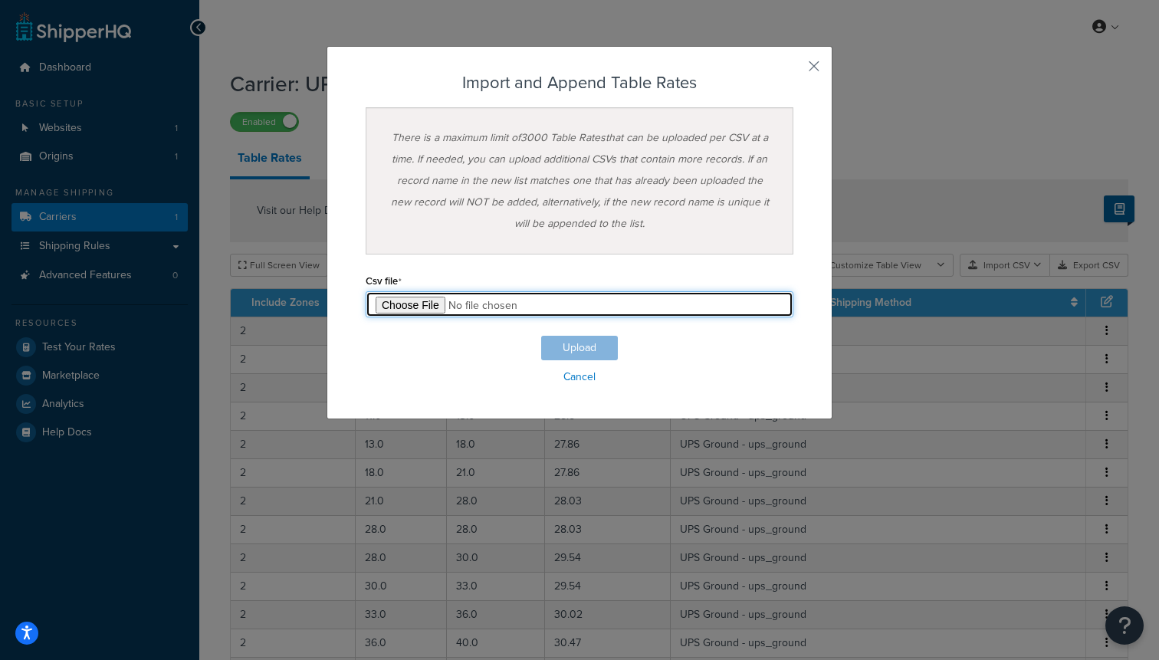
click at [414, 307] on input "file" at bounding box center [580, 304] width 428 height 26
type input "C:\fakepath\Table Rate Export-2025-10-07 1202.csv"
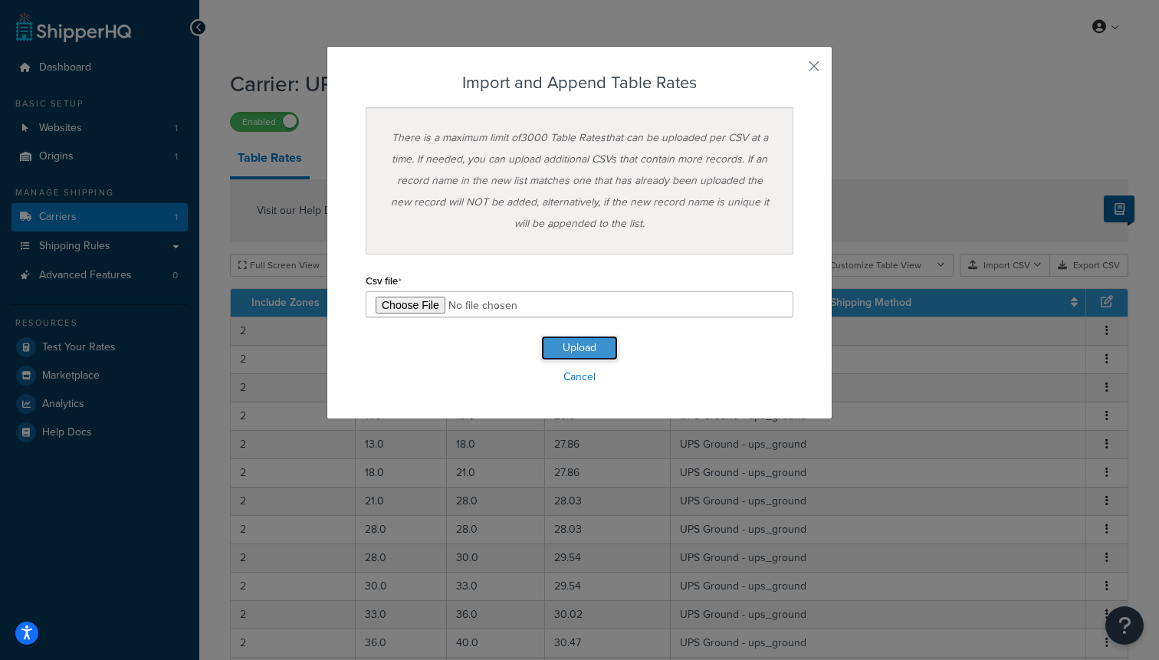
click at [583, 358] on button "Upload" at bounding box center [579, 348] width 77 height 25
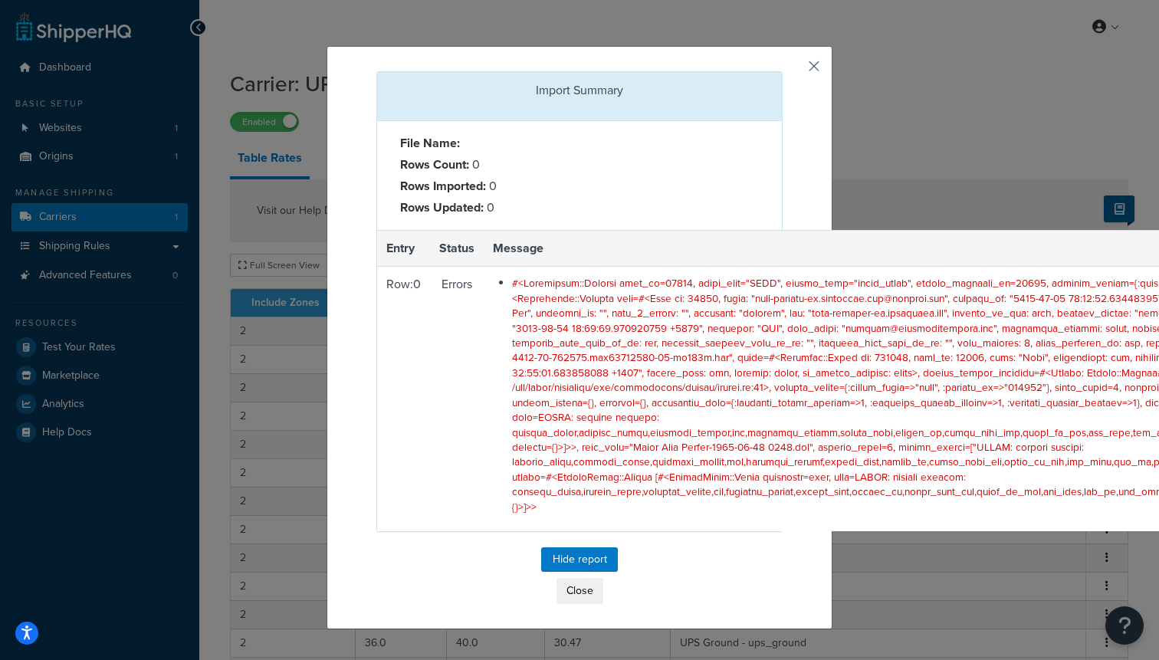
click at [782, 71] on button "button" at bounding box center [781, 73] width 4 height 4
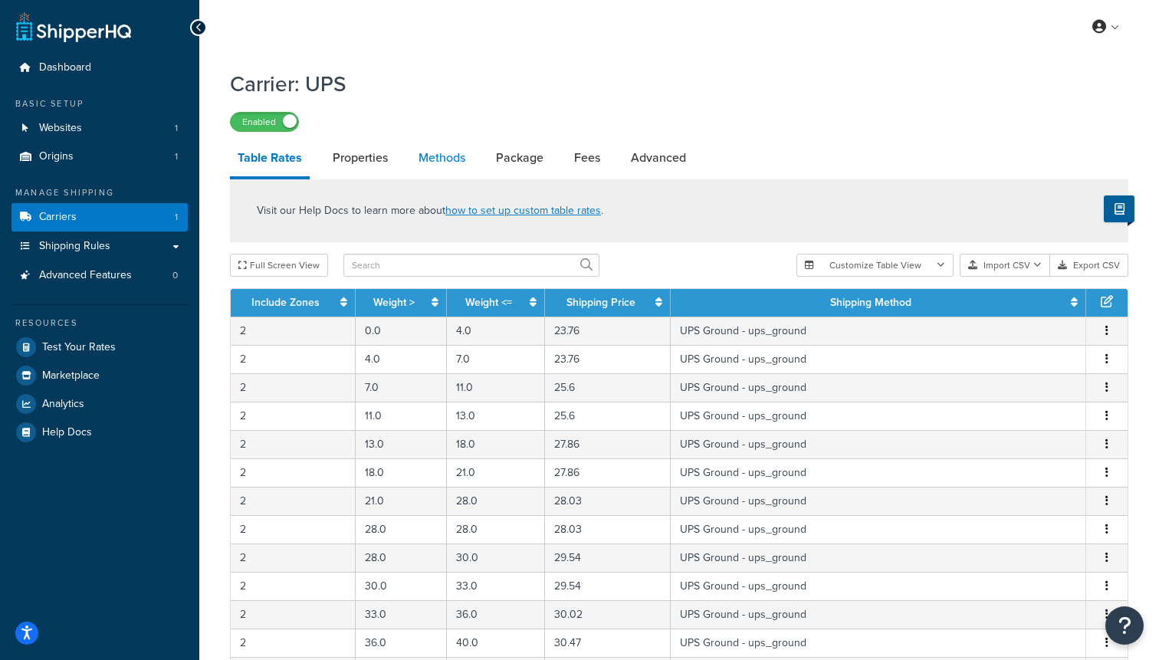
click at [451, 176] on link "Methods" at bounding box center [442, 157] width 62 height 37
select select "25"
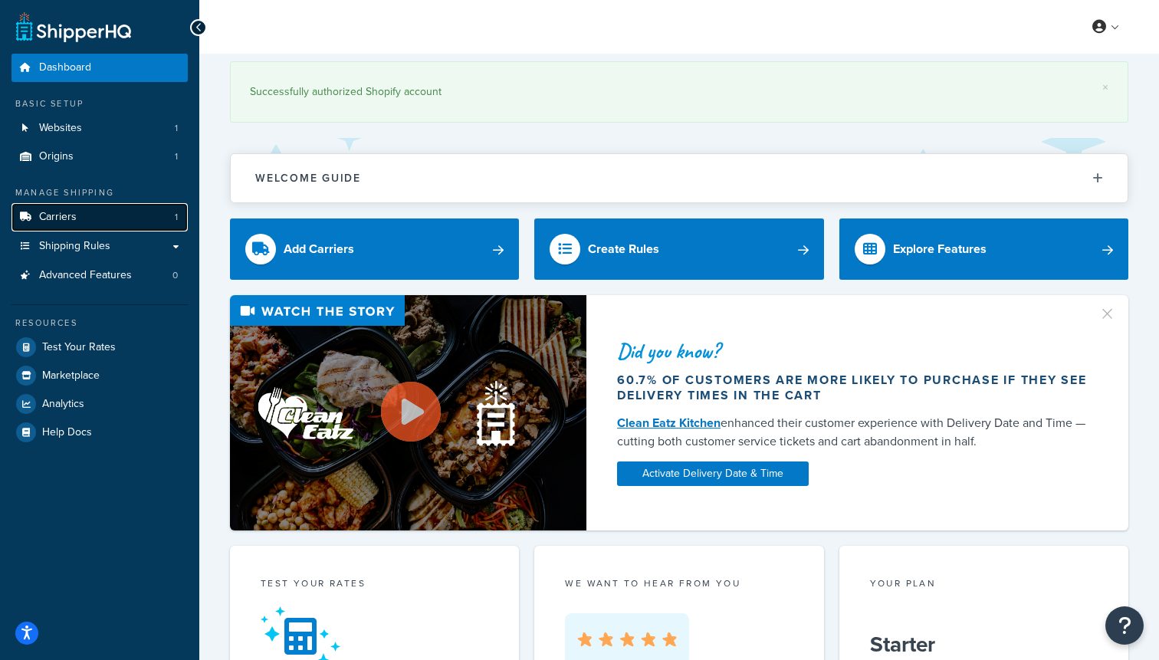
click at [113, 227] on link "Carriers 1" at bounding box center [99, 217] width 176 height 28
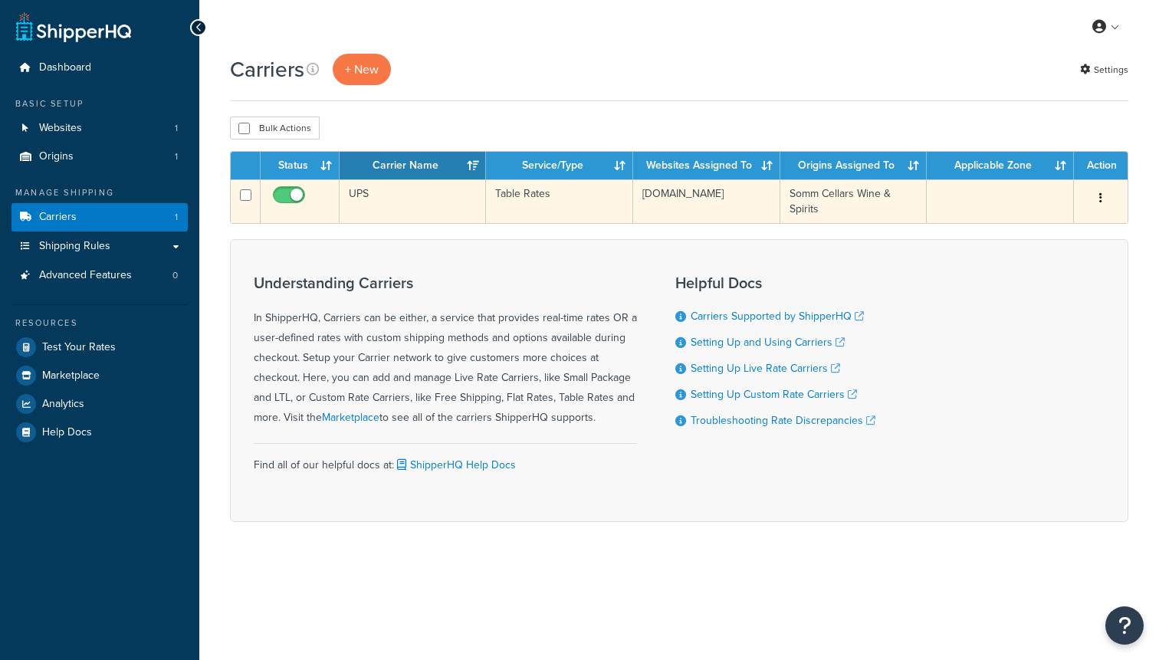
click at [389, 196] on td "UPS" at bounding box center [413, 201] width 146 height 44
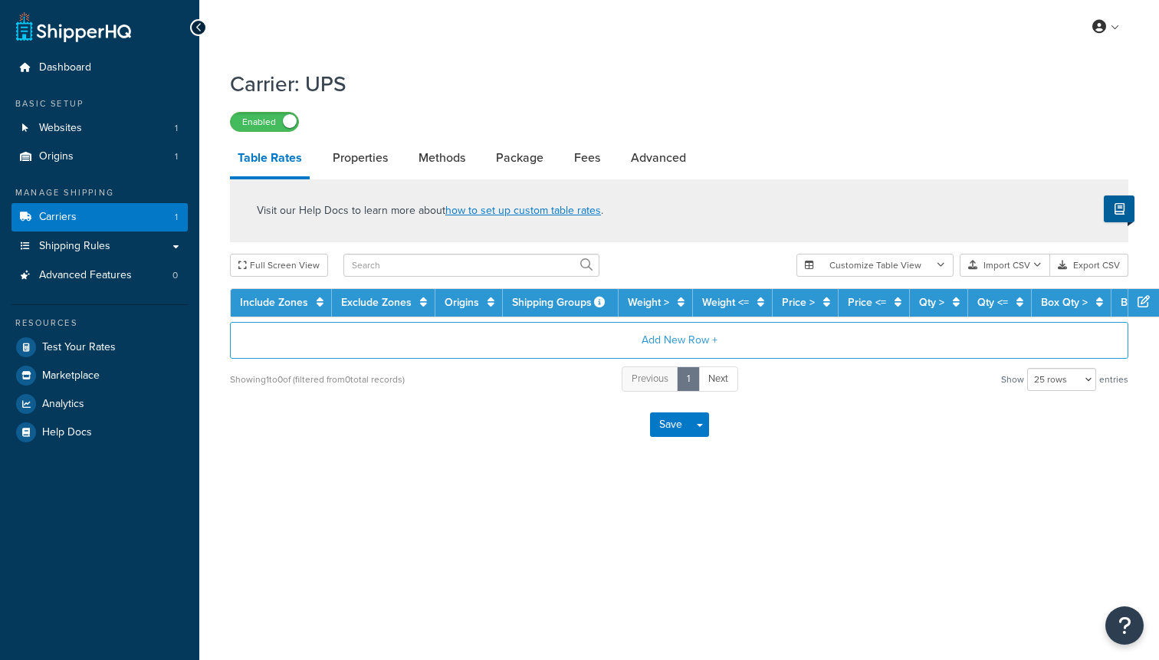
select select "25"
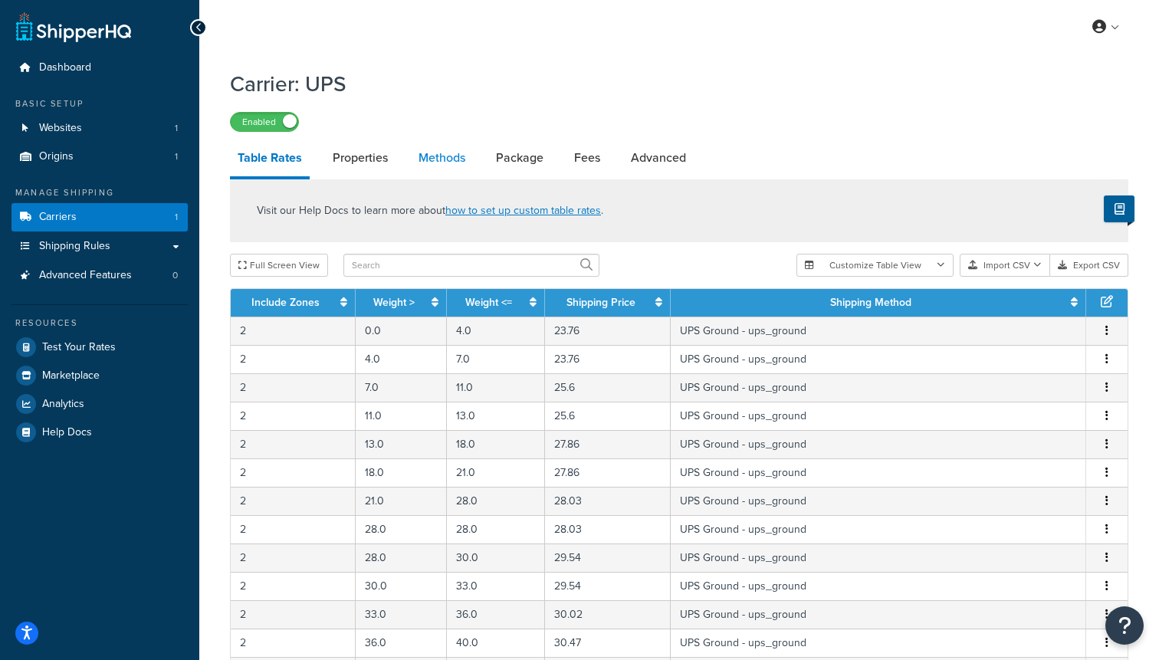
click at [438, 173] on link "Methods" at bounding box center [442, 157] width 62 height 37
select select "25"
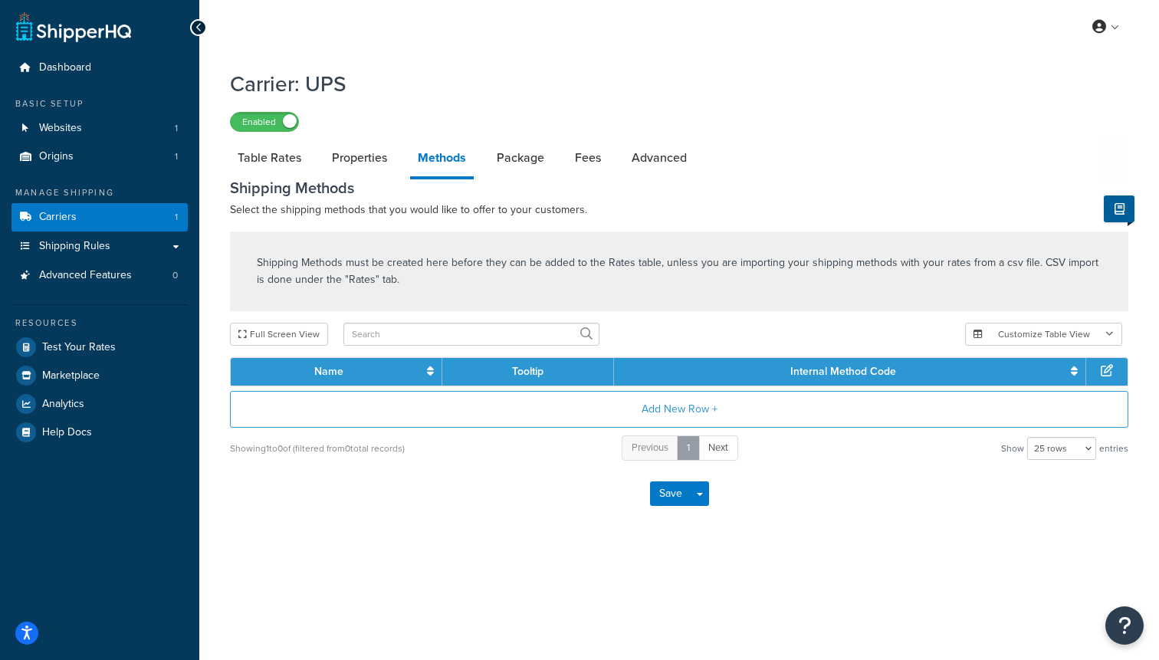
scroll to position [5, 0]
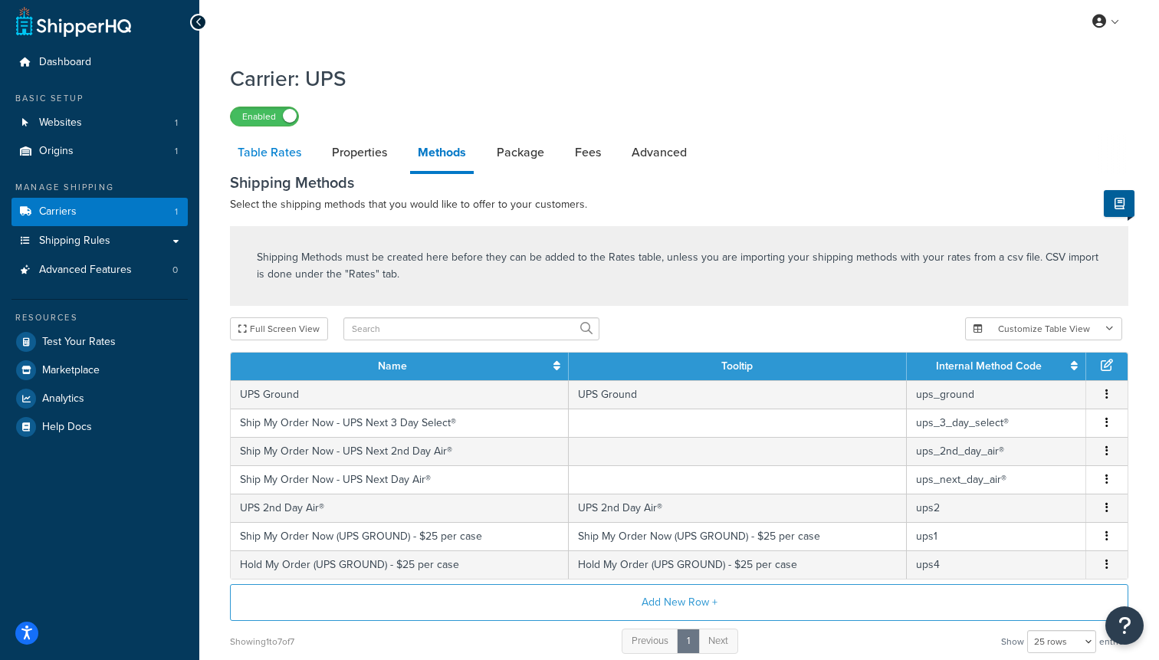
click at [290, 152] on link "Table Rates" at bounding box center [269, 152] width 79 height 37
select select "25"
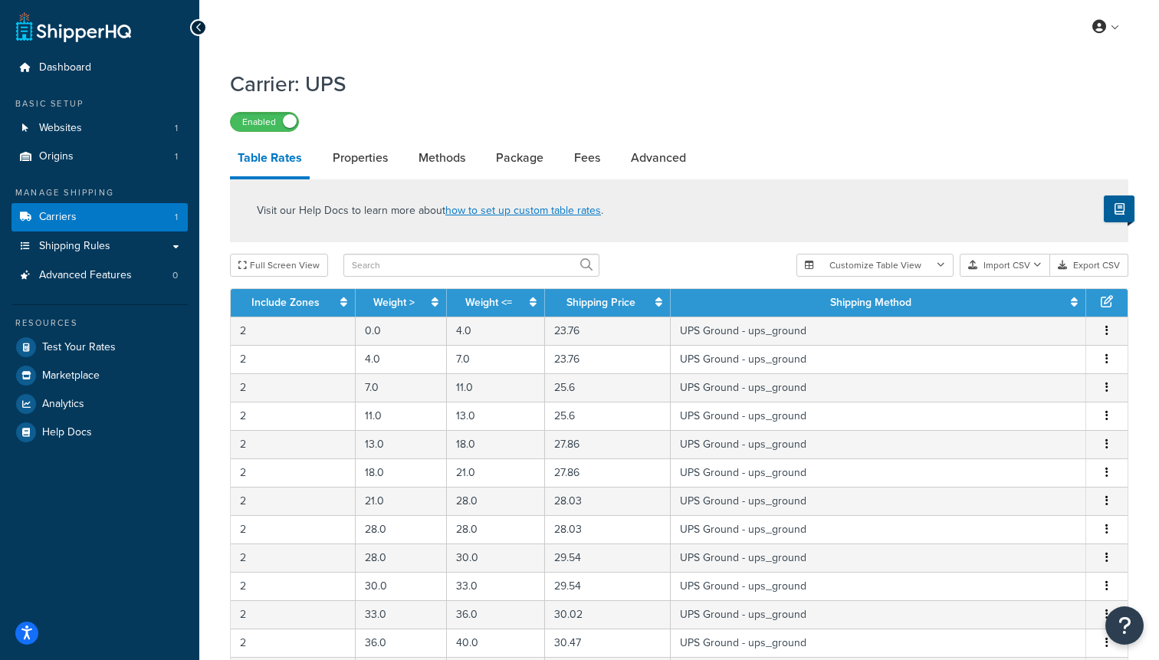
click at [838, 313] on th "Shipping Method" at bounding box center [878, 303] width 415 height 28
click at [869, 309] on link "Shipping Method" at bounding box center [870, 302] width 81 height 16
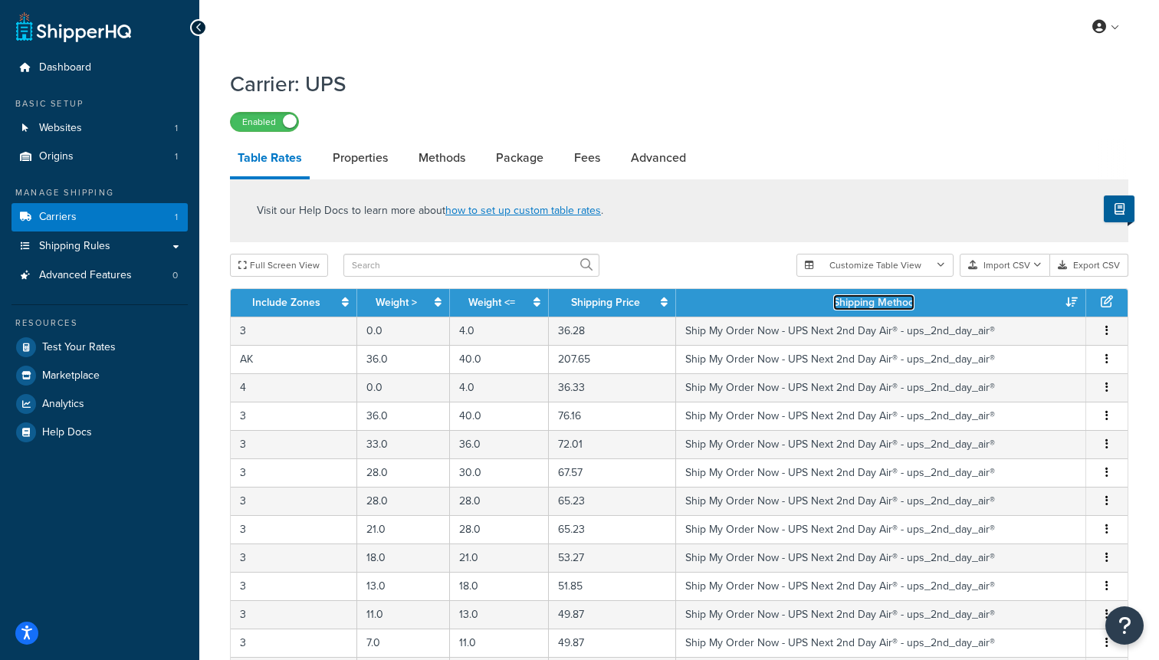
scroll to position [583, 0]
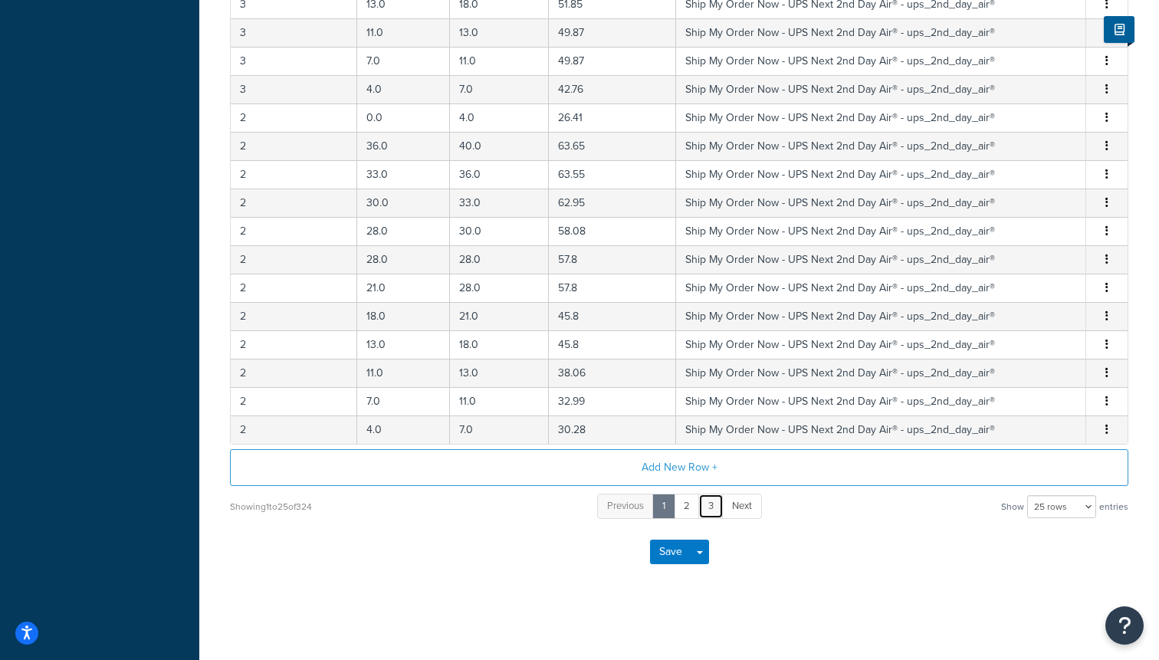
click at [714, 504] on link "3" at bounding box center [710, 506] width 25 height 25
click at [733, 511] on link "5" at bounding box center [735, 506] width 26 height 25
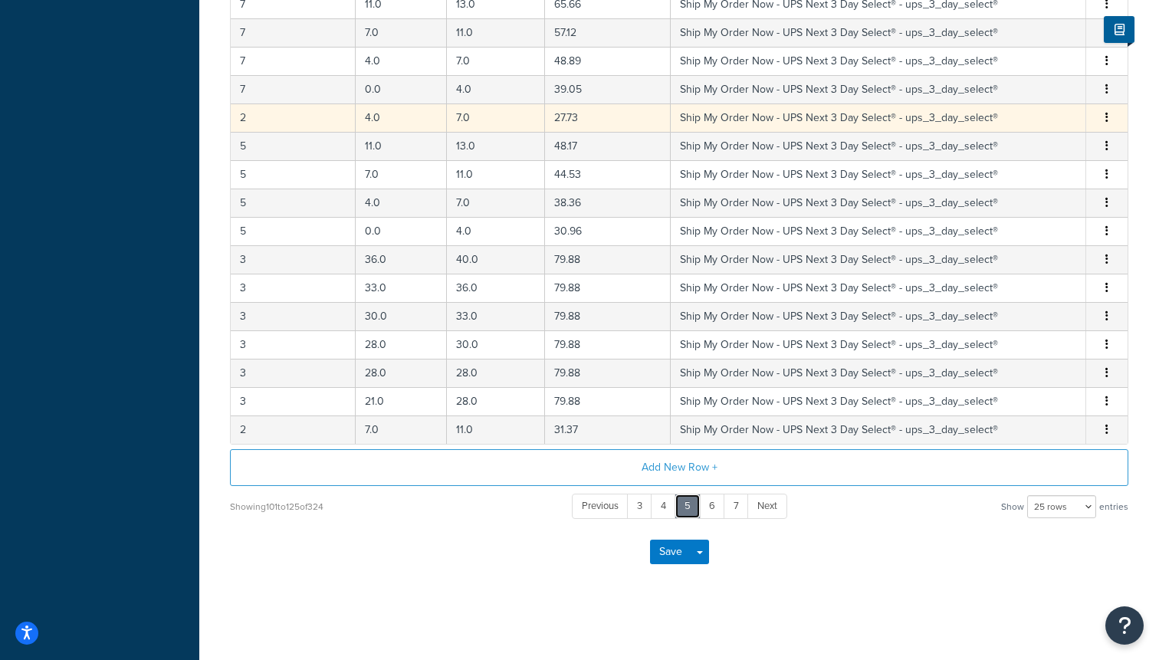
scroll to position [0, 0]
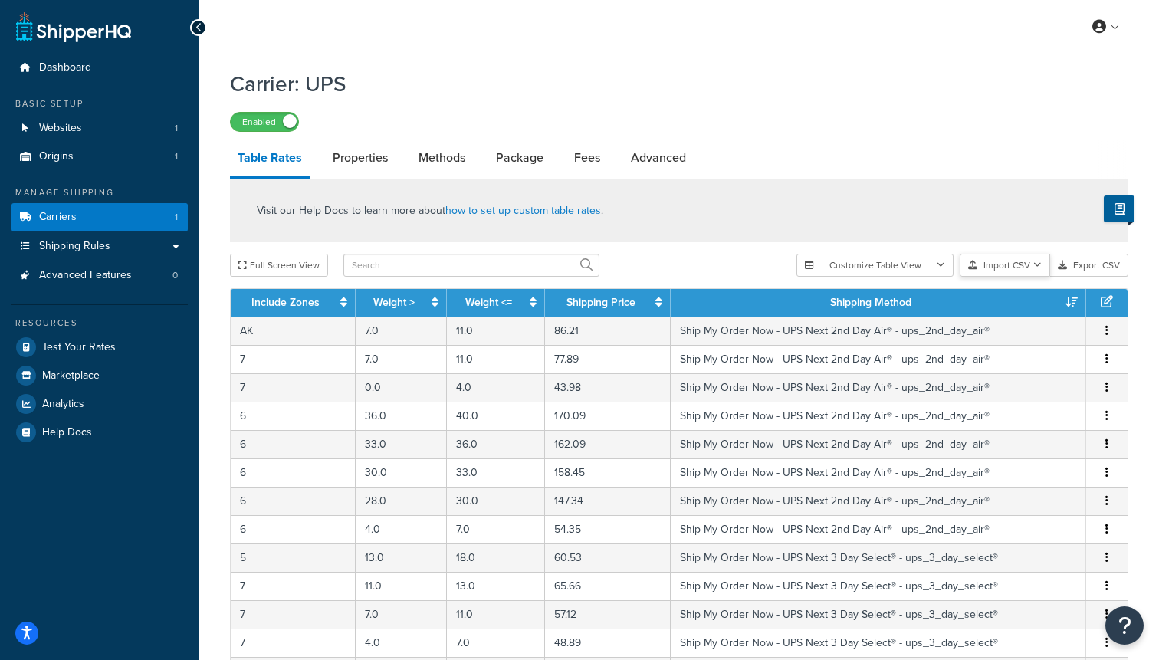
click at [980, 265] on button "Import CSV" at bounding box center [1004, 265] width 90 height 23
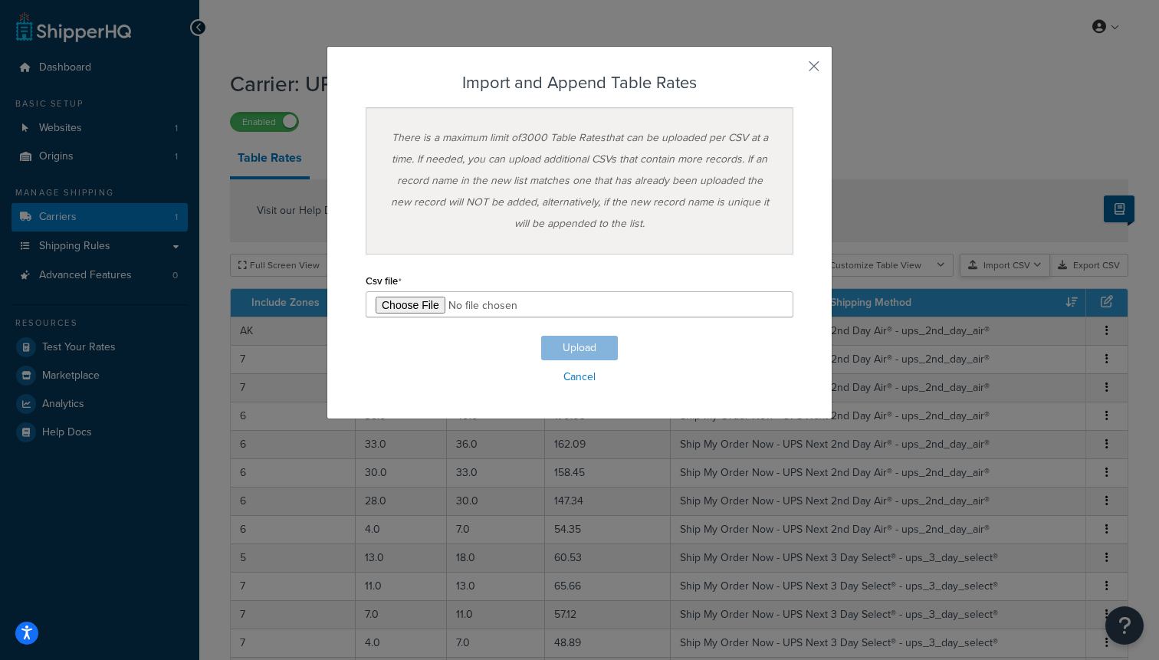
click at [1007, 277] on div "Customize Table View Show all columns Show selected columns Import CSV Import a…" at bounding box center [962, 265] width 332 height 23
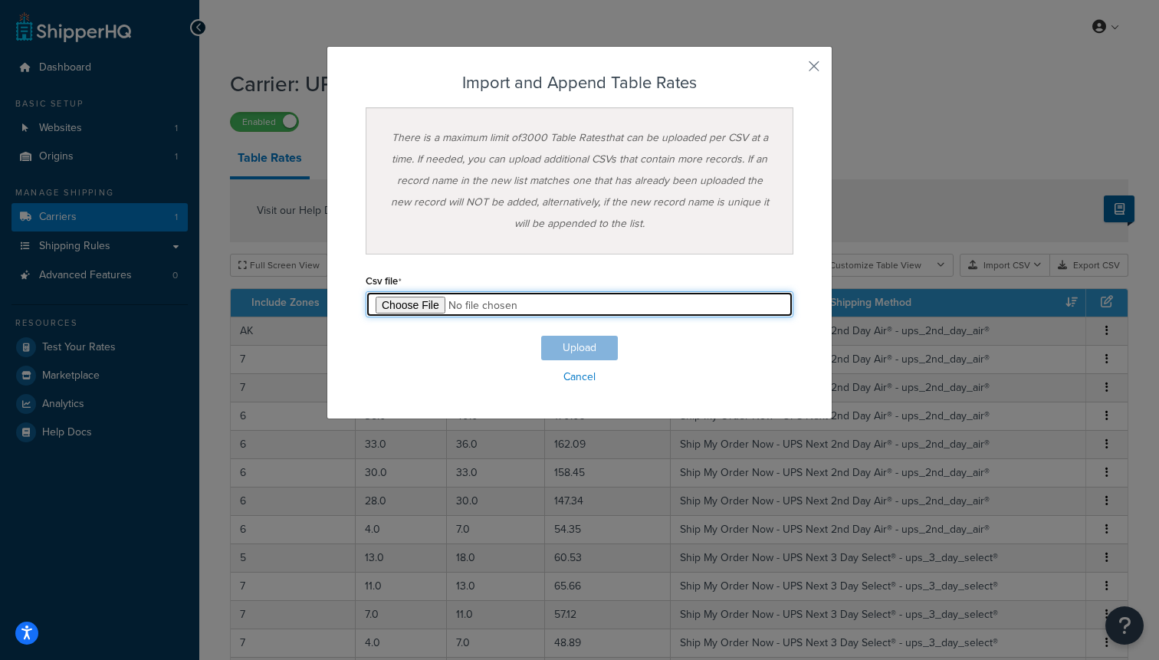
click at [432, 303] on input "file" at bounding box center [580, 304] width 428 height 26
type input "C:\fakepath\Table Rate Export-2025-10-07 1202 3.csv"
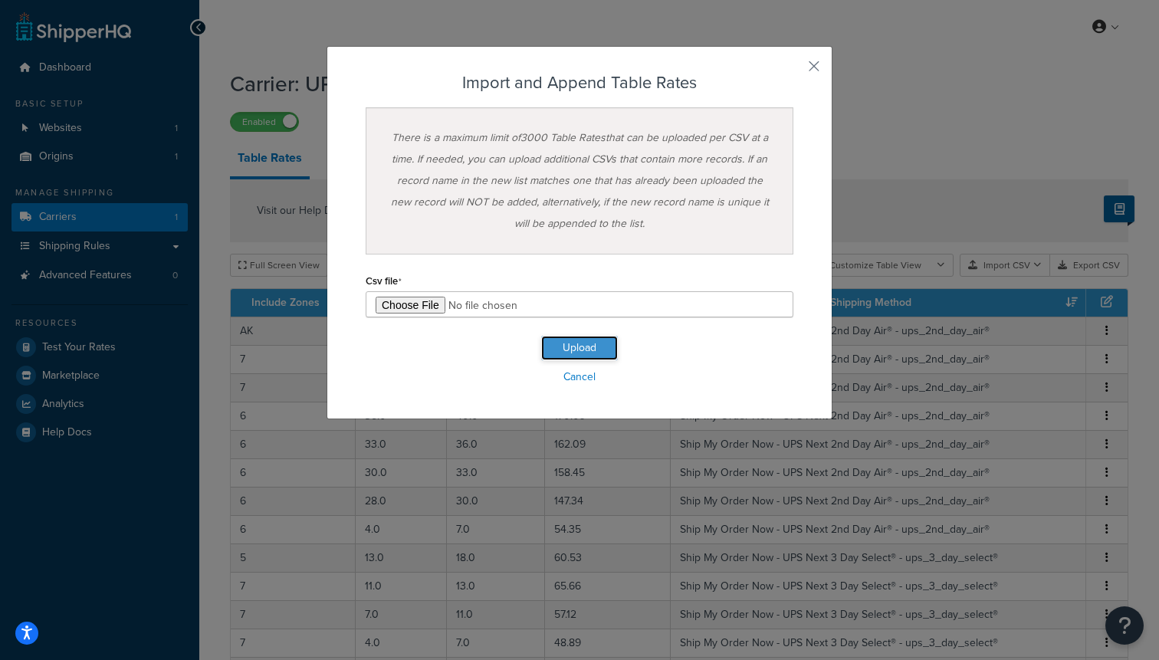
click at [583, 354] on button "Upload" at bounding box center [579, 348] width 77 height 25
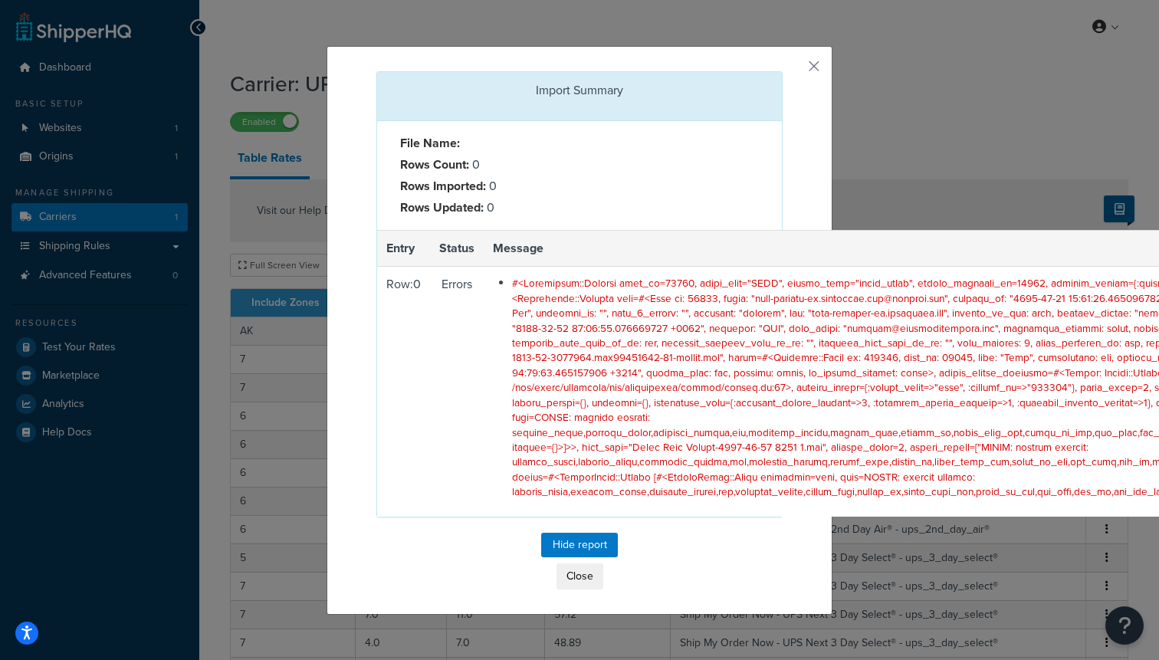
click at [583, 354] on span at bounding box center [1019, 387] width 1015 height 224
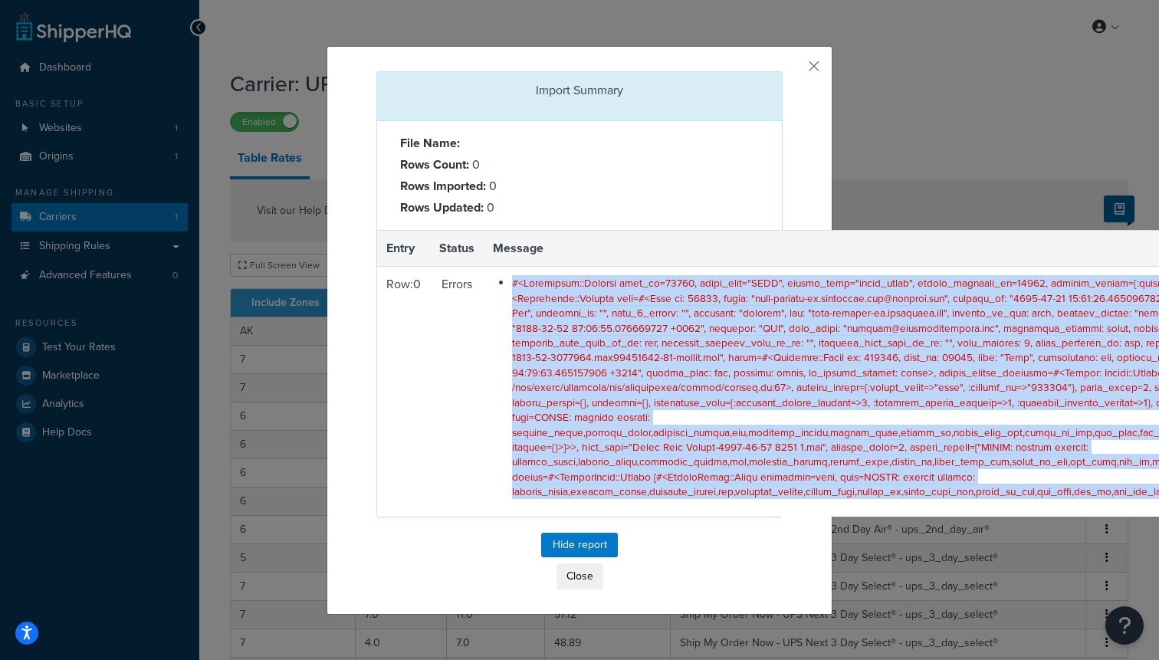
click at [583, 354] on span at bounding box center [1019, 387] width 1015 height 224
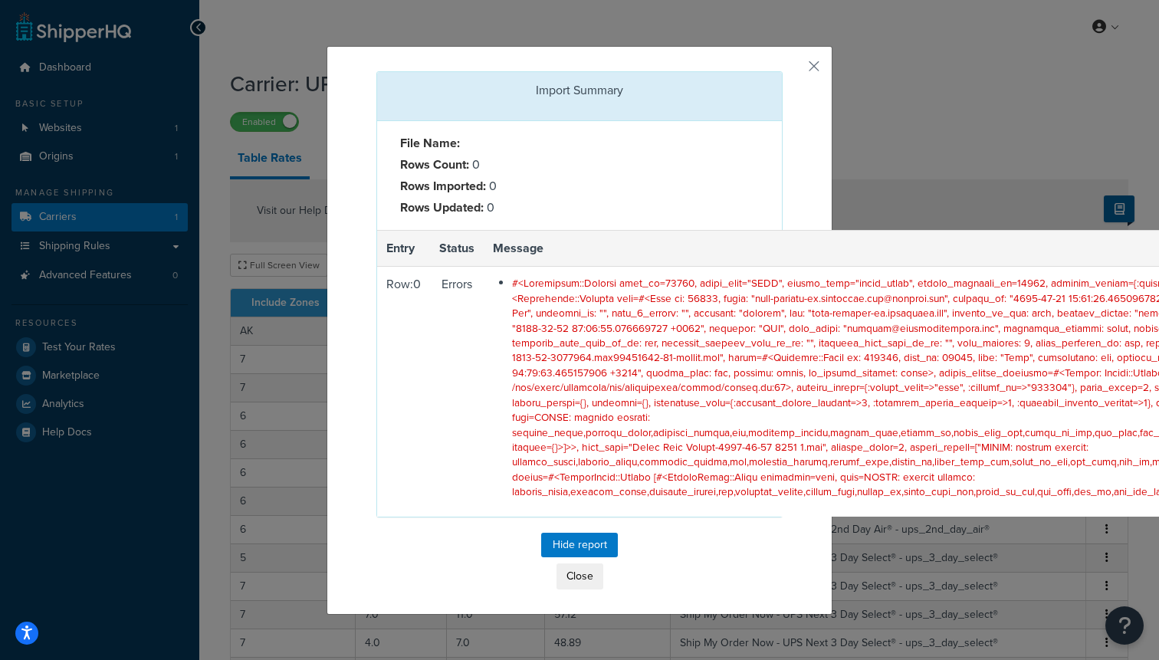
click at [828, 64] on div "Import Summary File Name: Rows Count: 0 Rows Imported: 0 Rows Updated: 0 Entry …" at bounding box center [579, 330] width 506 height 569
click at [782, 71] on button "button" at bounding box center [781, 73] width 4 height 4
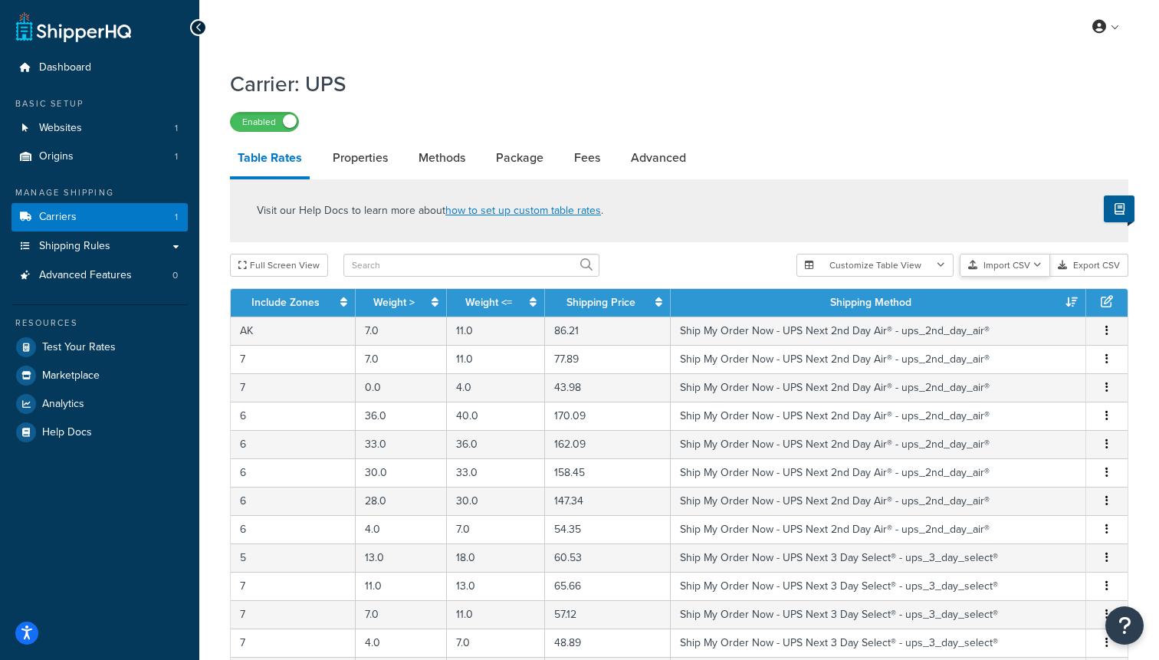
click at [1010, 262] on button "Import CSV" at bounding box center [1004, 265] width 90 height 23
click at [999, 272] on button "Import CSV" at bounding box center [1004, 265] width 90 height 23
click at [990, 268] on button "Import CSV" at bounding box center [1004, 265] width 90 height 23
click at [1015, 277] on div "Customize Table View Show all columns Show selected columns Import CSV Import a…" at bounding box center [962, 265] width 332 height 23
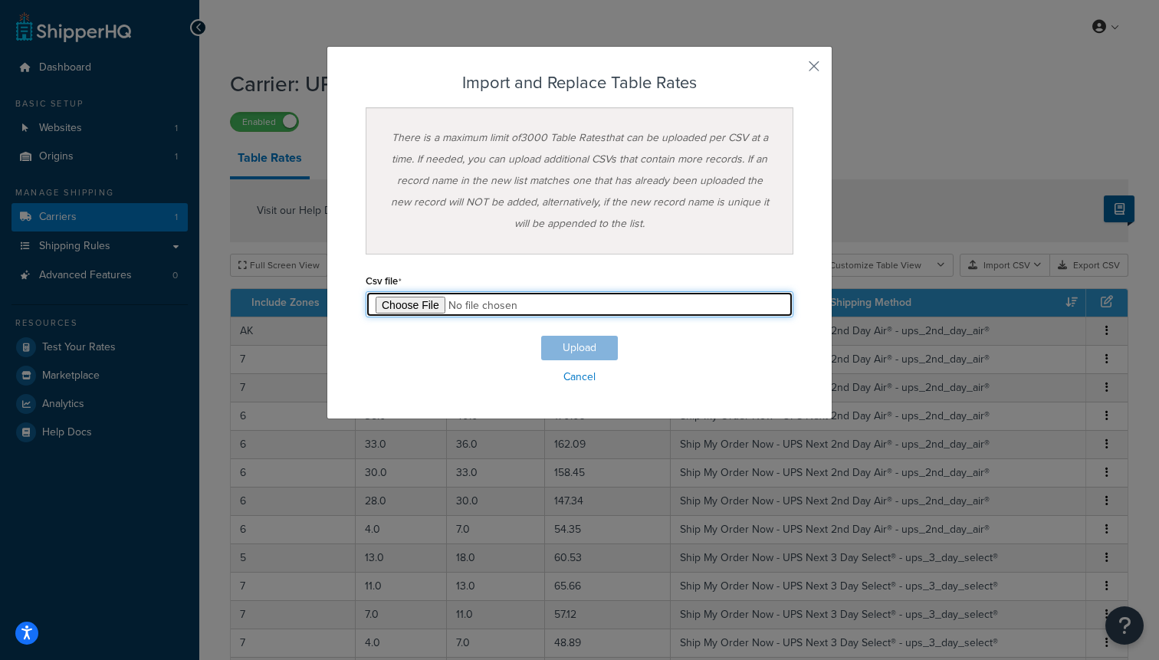
click at [433, 307] on input "file" at bounding box center [580, 304] width 428 height 26
type input "C:\fakepath\Table Rate Export-2025-10-07 1202 3 2.csv"
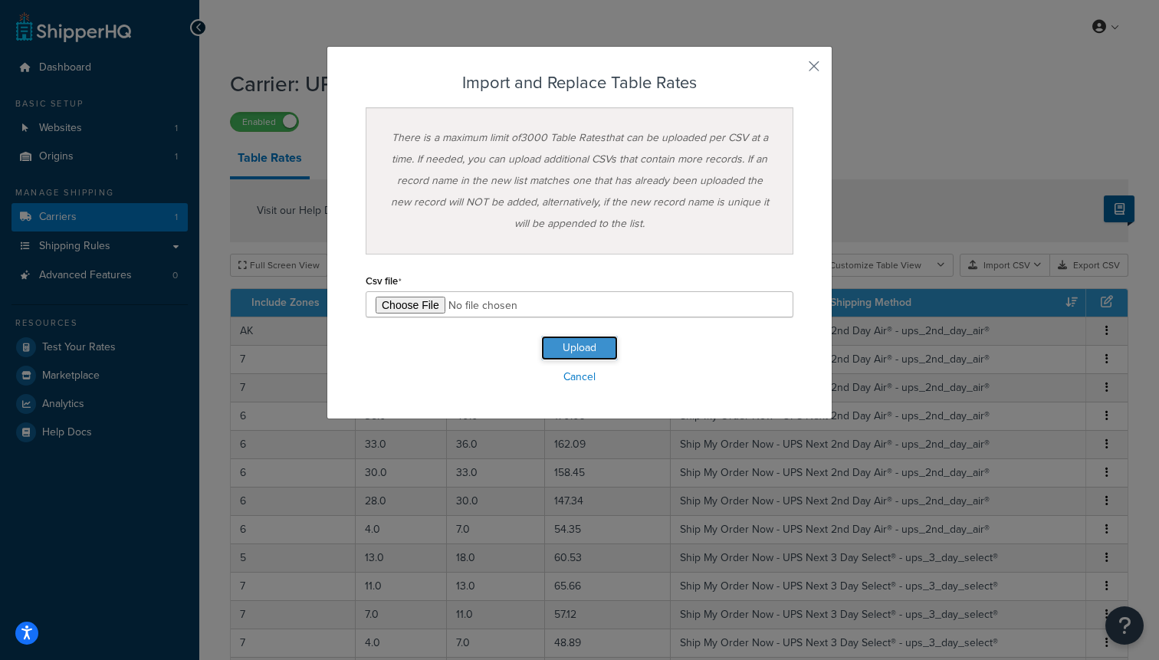
click at [563, 342] on button "Upload" at bounding box center [579, 348] width 77 height 25
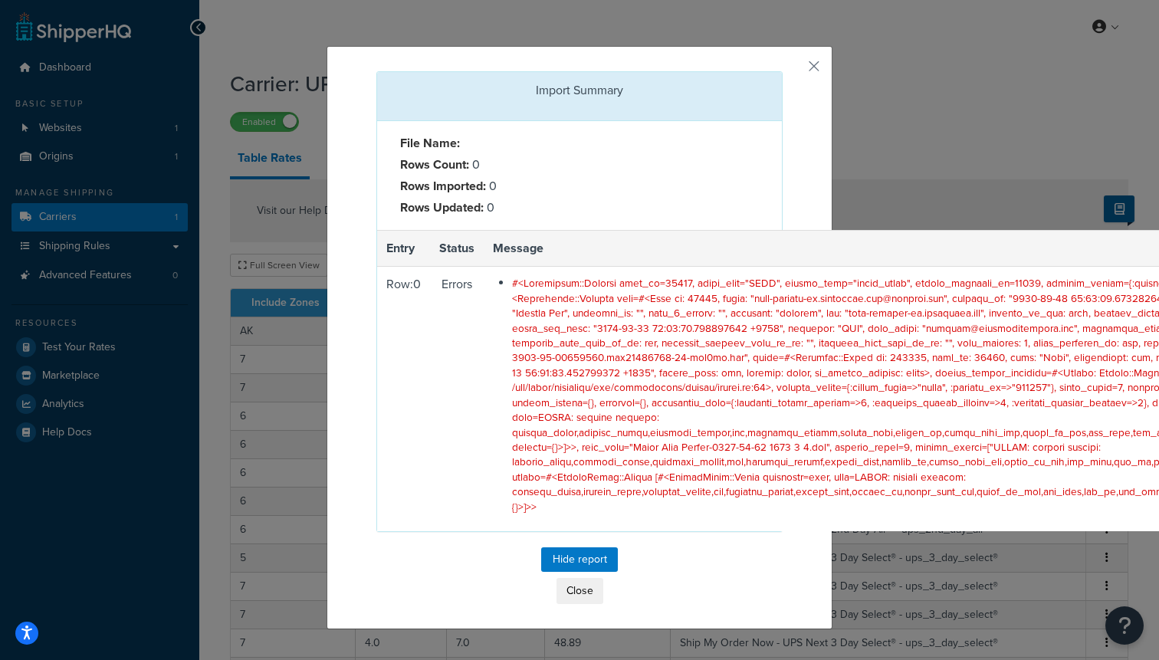
click at [563, 342] on span at bounding box center [1016, 394] width 1009 height 238
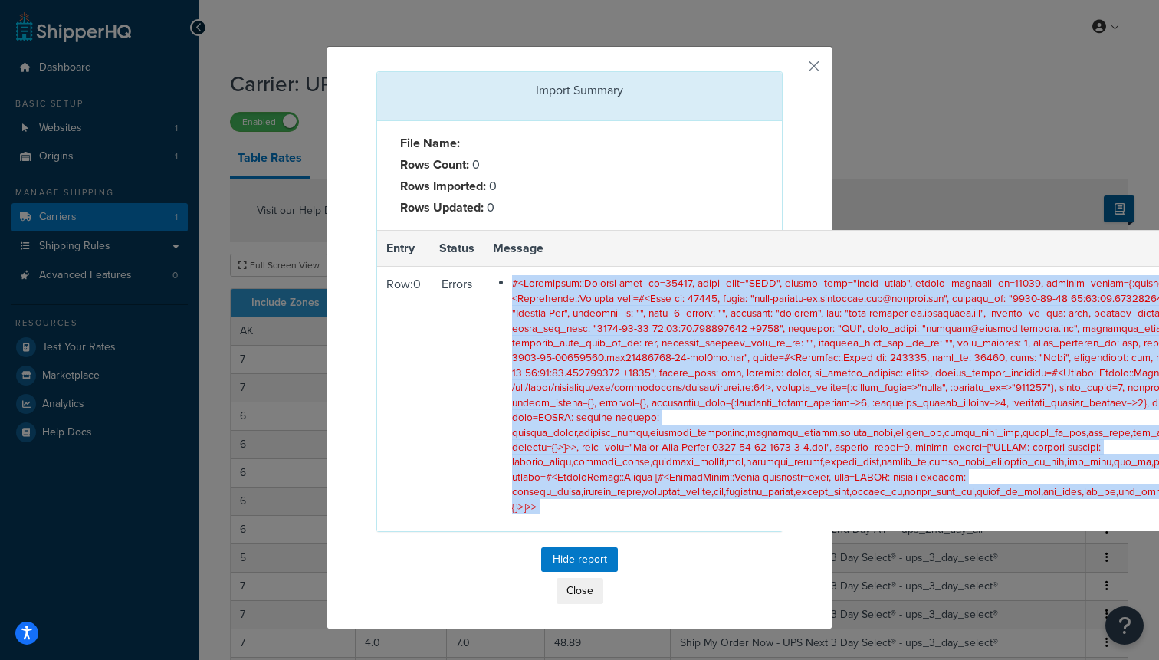
click at [563, 342] on span at bounding box center [1016, 394] width 1009 height 238
copy div "#<Interactor::Context user_id=45283, scope_name="LIVE", entity_type="table_rate…"
click at [569, 547] on button "Hide report" at bounding box center [579, 559] width 77 height 25
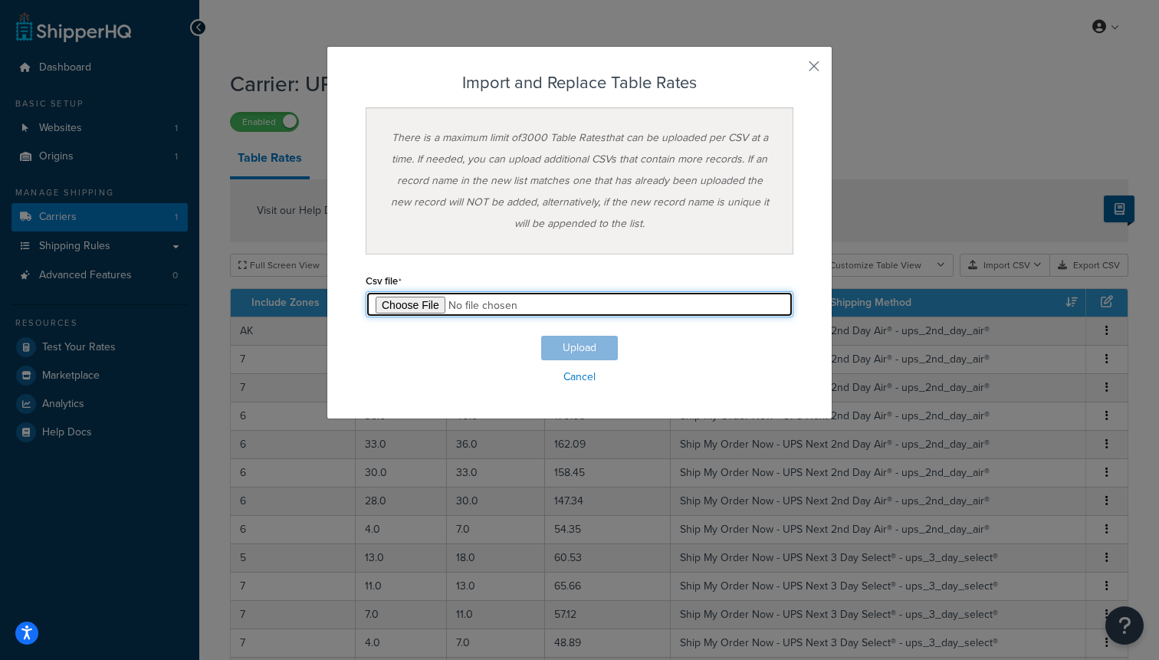
click at [412, 303] on input "file" at bounding box center [580, 304] width 428 height 26
type input "C:\fakepath\Table Rate Export-2025-10-07 1202 3.csv"
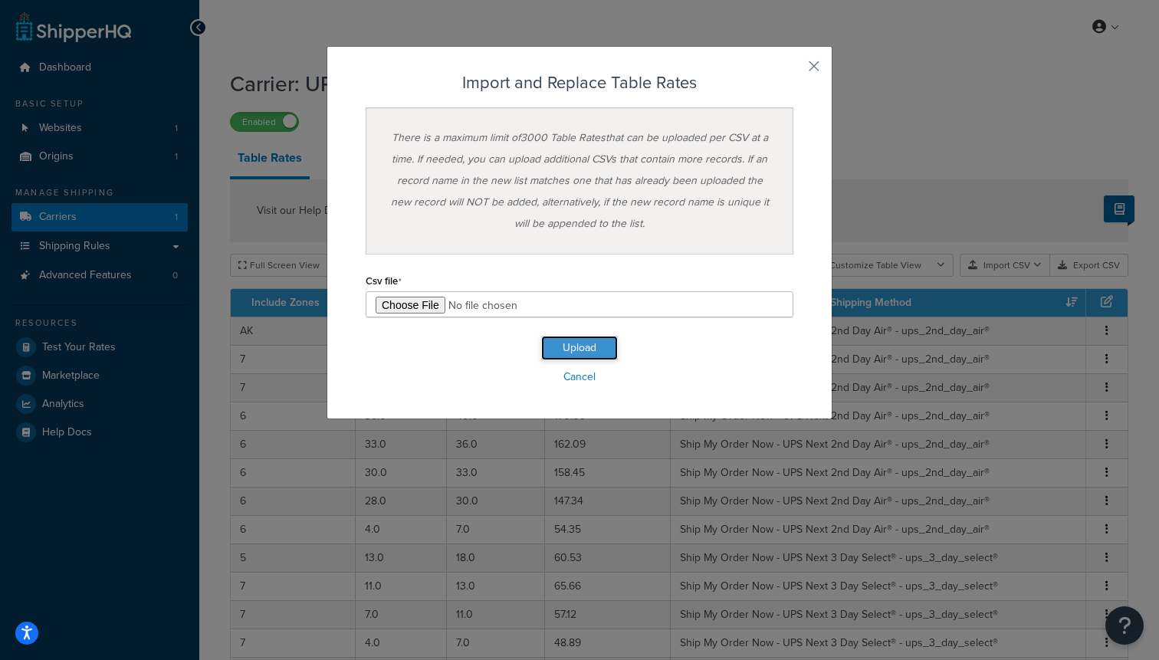
click at [569, 346] on button "Upload" at bounding box center [579, 348] width 77 height 25
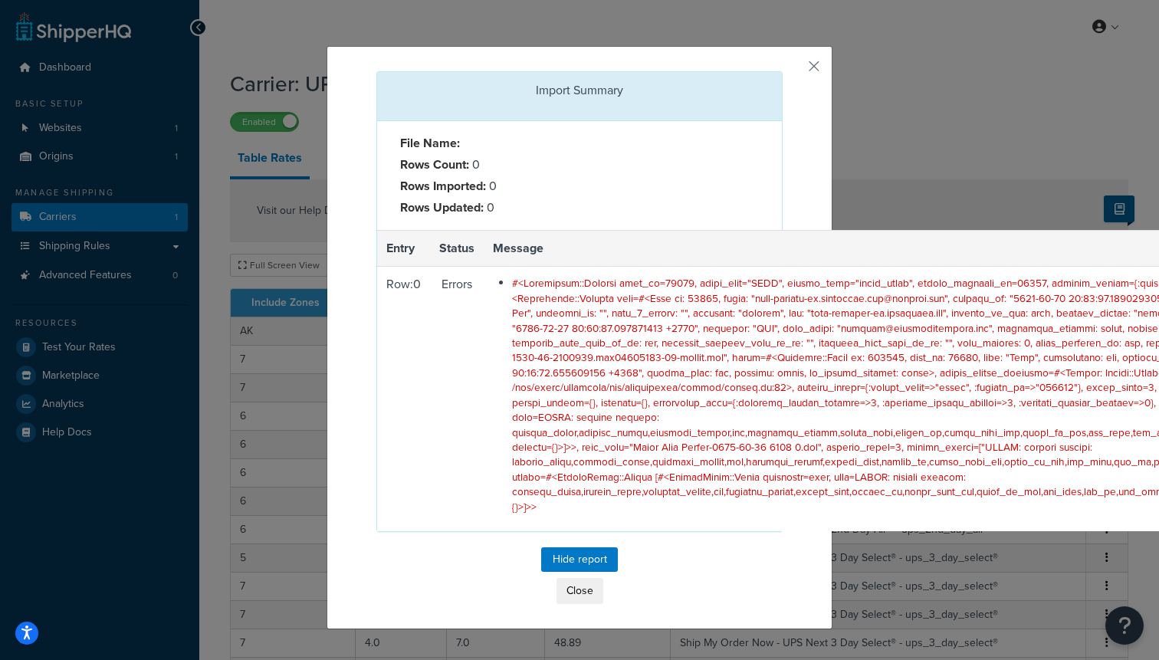
click at [567, 342] on span at bounding box center [1016, 394] width 1009 height 238
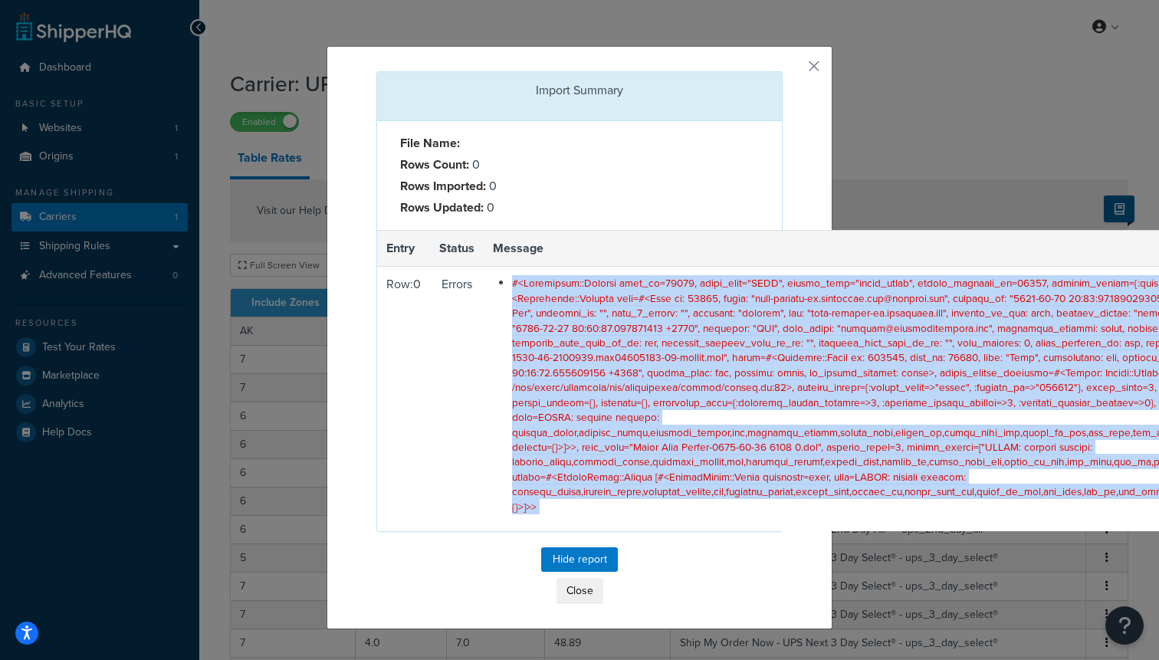
click at [567, 342] on span at bounding box center [1016, 394] width 1009 height 238
click at [782, 71] on button "button" at bounding box center [781, 73] width 4 height 4
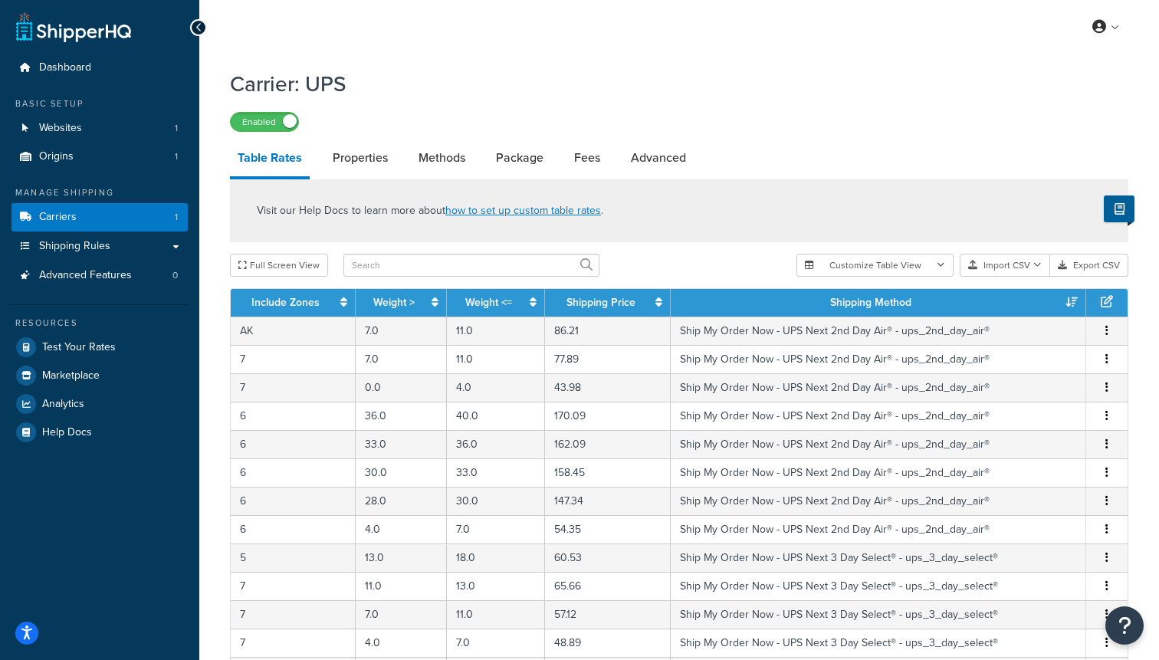
click at [1107, 307] on icon at bounding box center [1107, 301] width 12 height 12
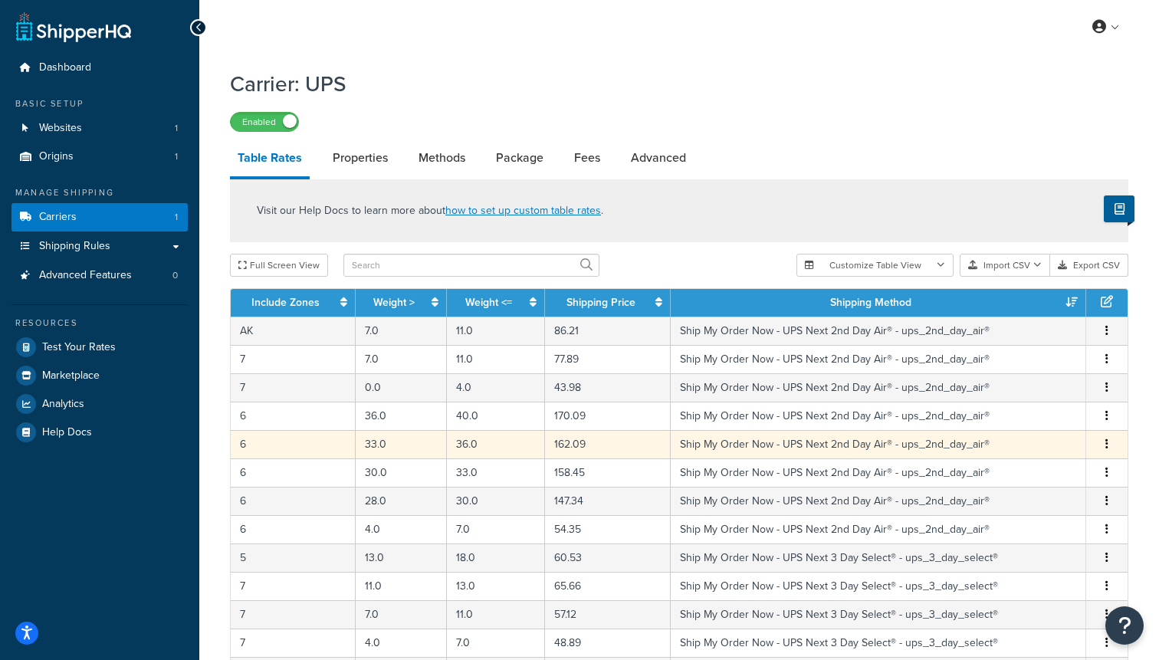
scroll to position [583, 0]
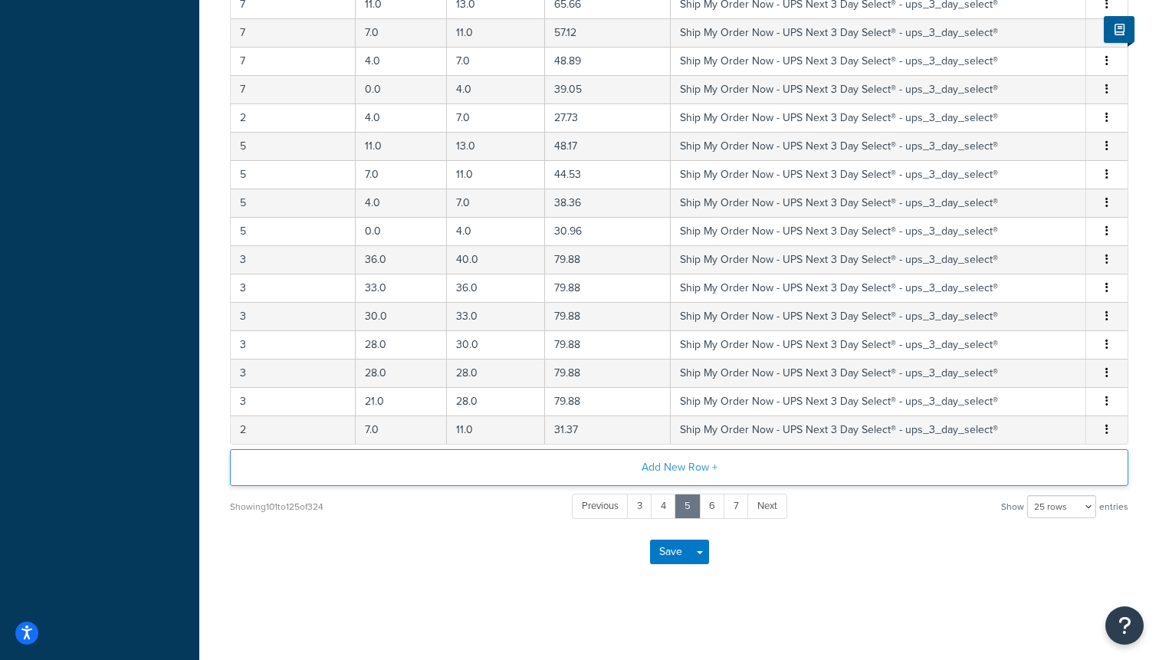
click at [684, 471] on button "Add New Row +" at bounding box center [679, 467] width 898 height 37
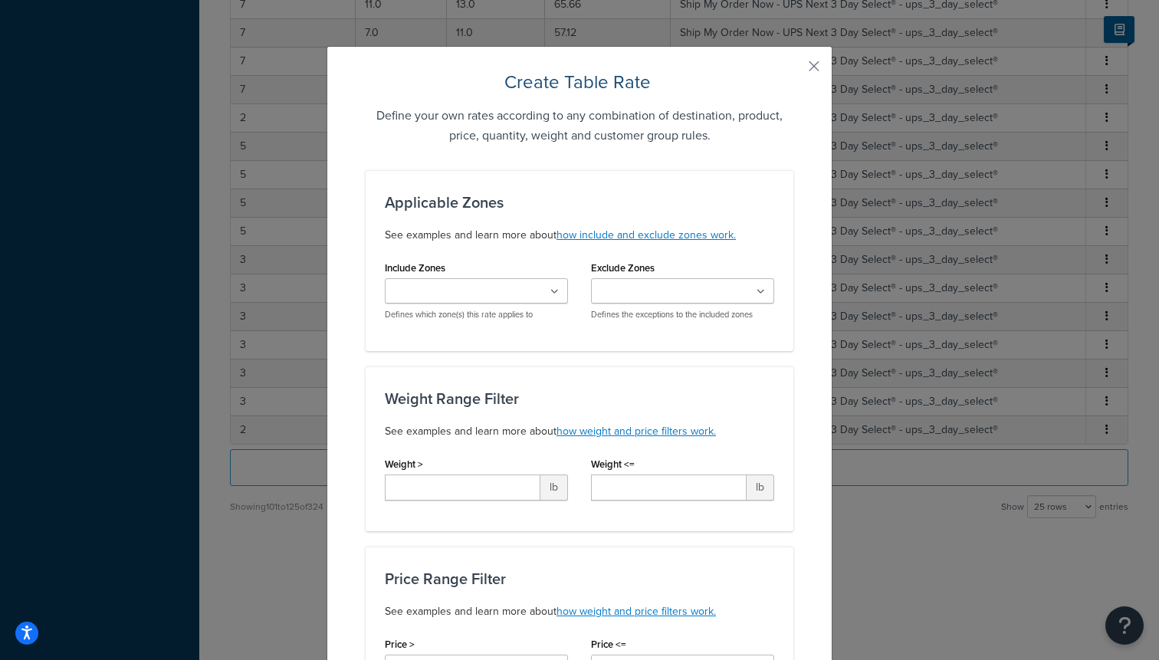
click at [452, 287] on input "Include Zones" at bounding box center [457, 292] width 136 height 17
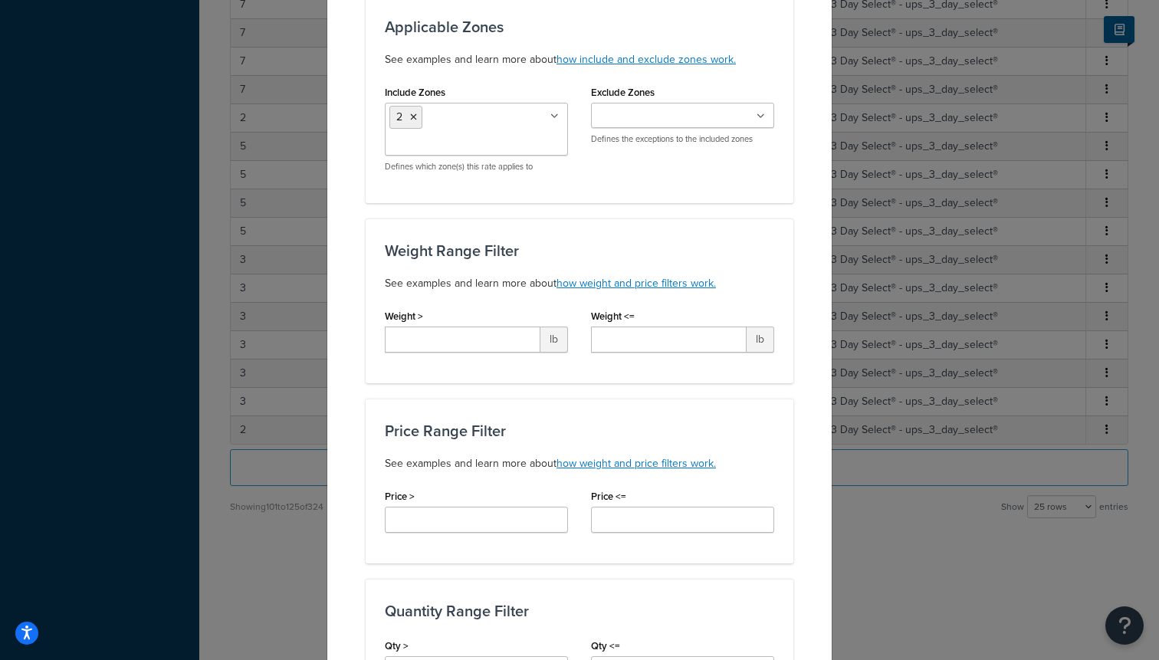
scroll to position [184, 0]
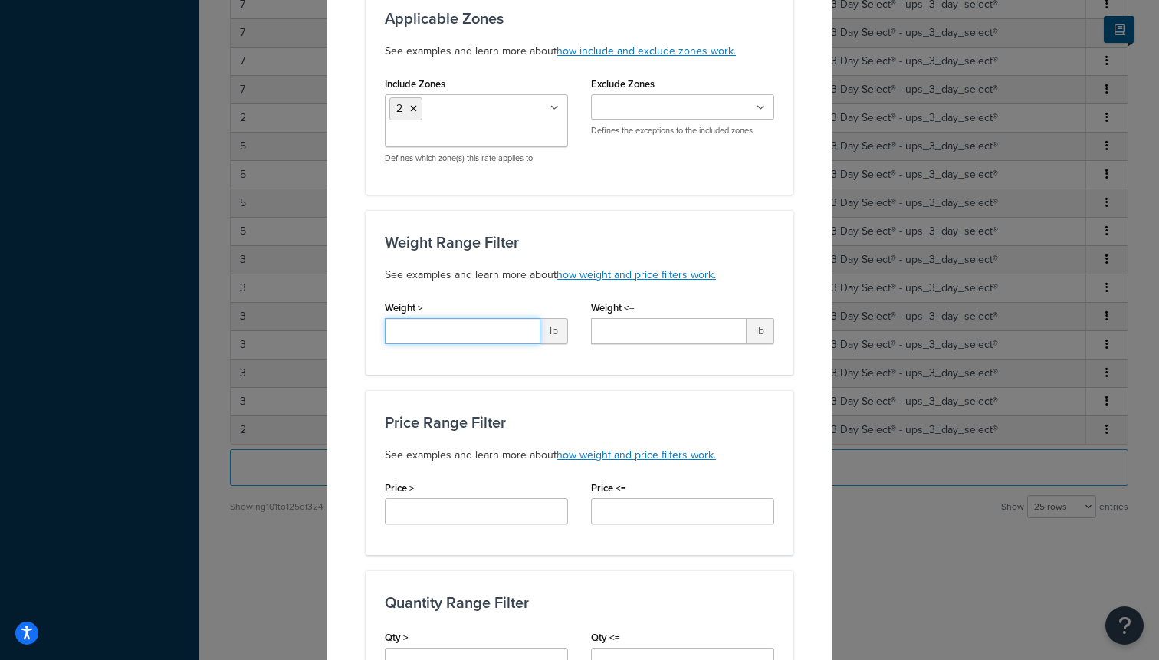
click at [454, 340] on input "Weight >" at bounding box center [463, 331] width 156 height 26
click at [628, 423] on h3 "Price Range Filter" at bounding box center [579, 422] width 389 height 17
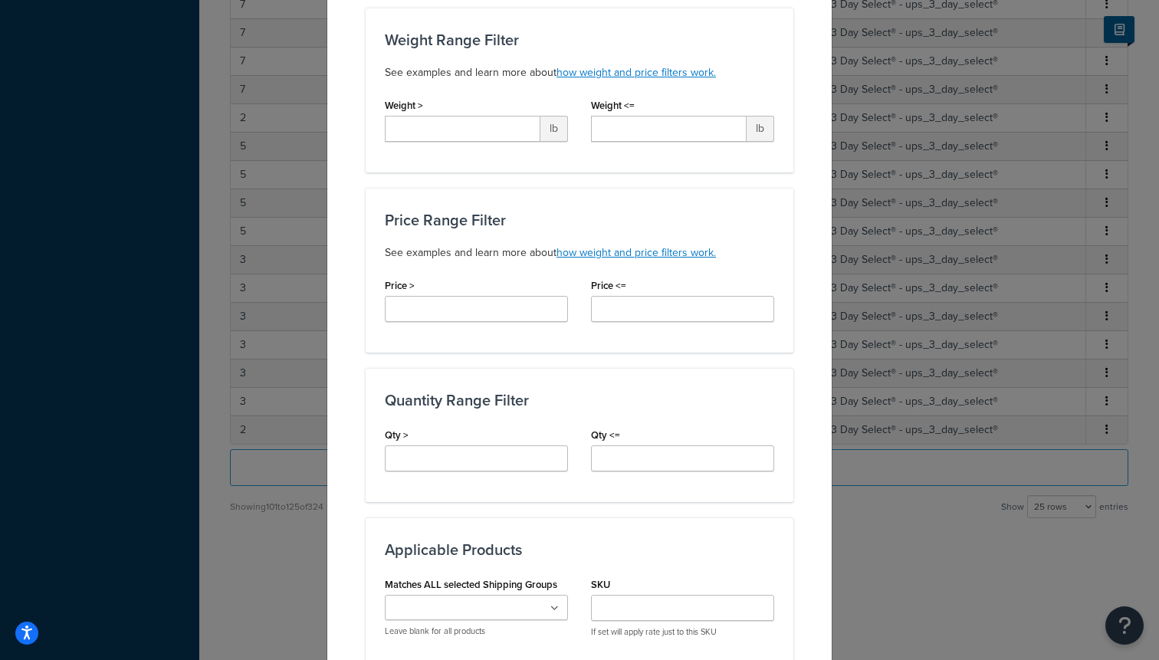
scroll to position [400, 0]
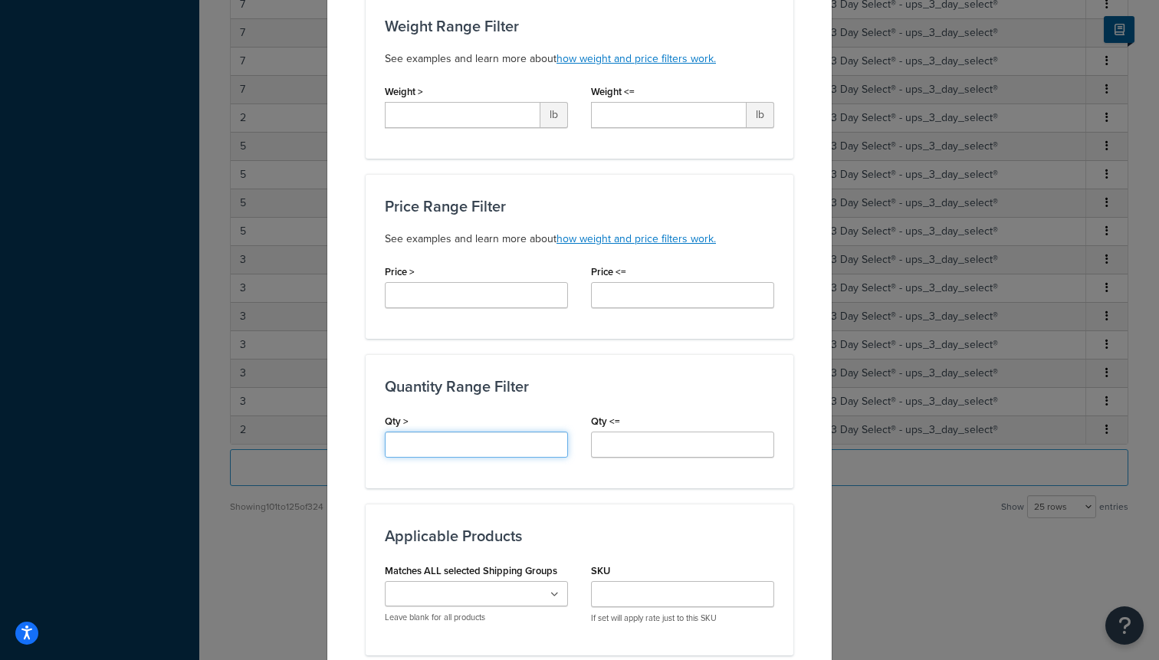
click at [510, 443] on input "Qty >" at bounding box center [476, 444] width 183 height 26
click at [648, 443] on input "Qty <=" at bounding box center [682, 444] width 183 height 26
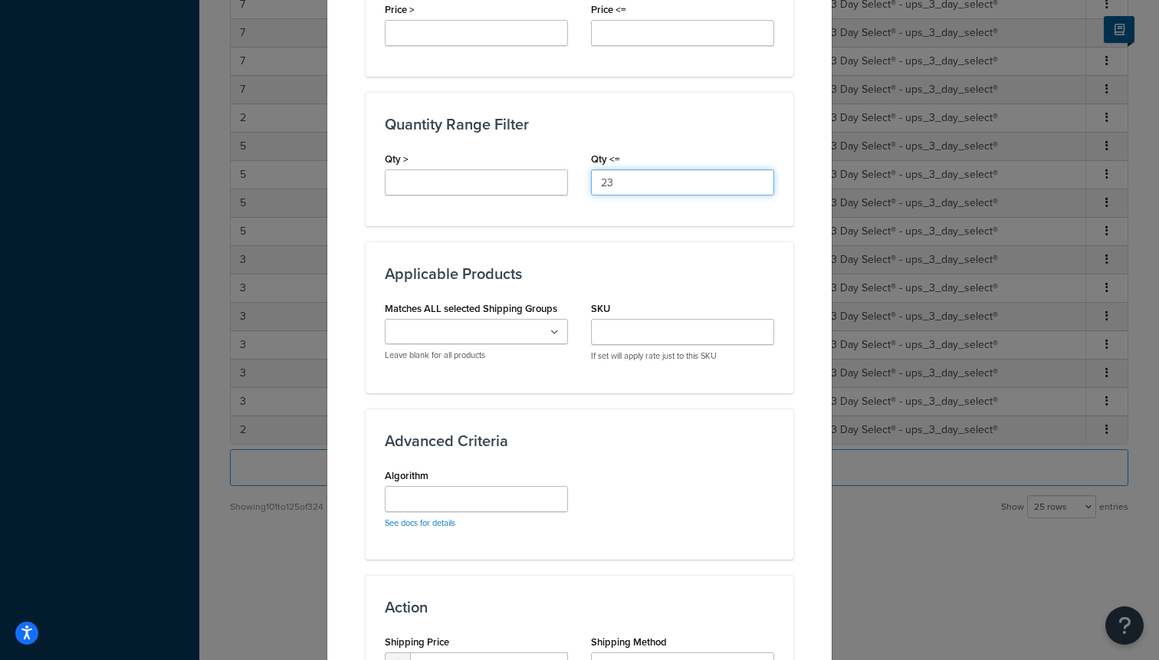
scroll to position [841, 0]
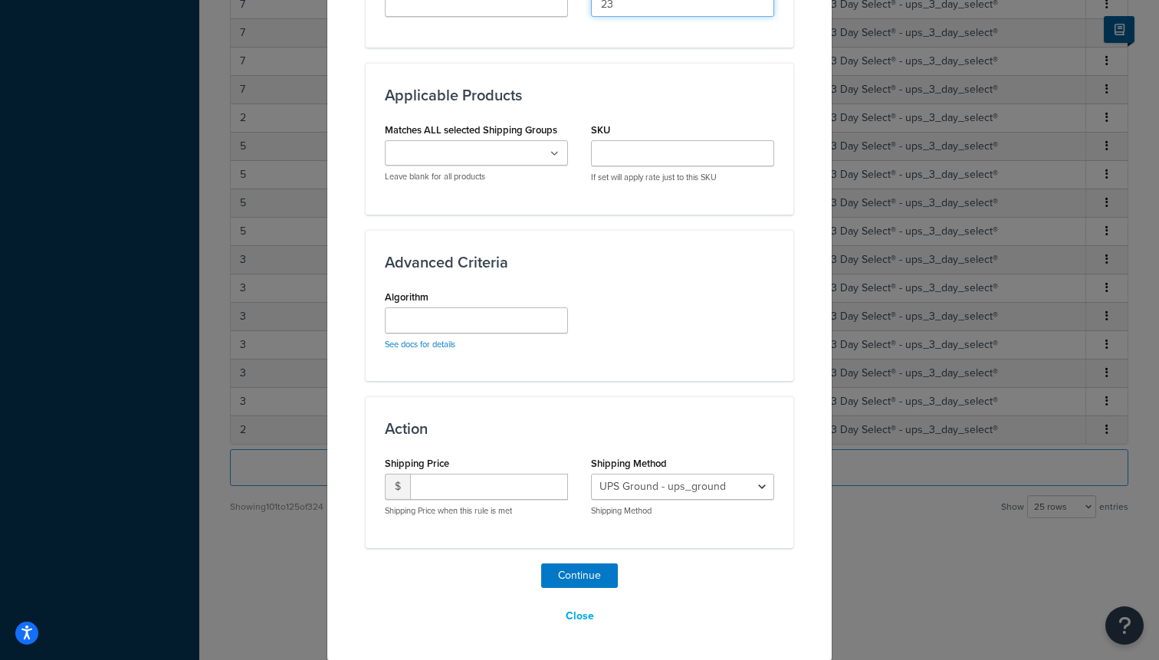
type input "23"
click at [513, 492] on input "number" at bounding box center [489, 487] width 158 height 26
type input "25"
click at [674, 490] on select "UPS Ground - ups_ground Ship My Order Now - UPS Next 3 Day Select® - ups_3_day_…" at bounding box center [682, 487] width 183 height 26
select select "183726"
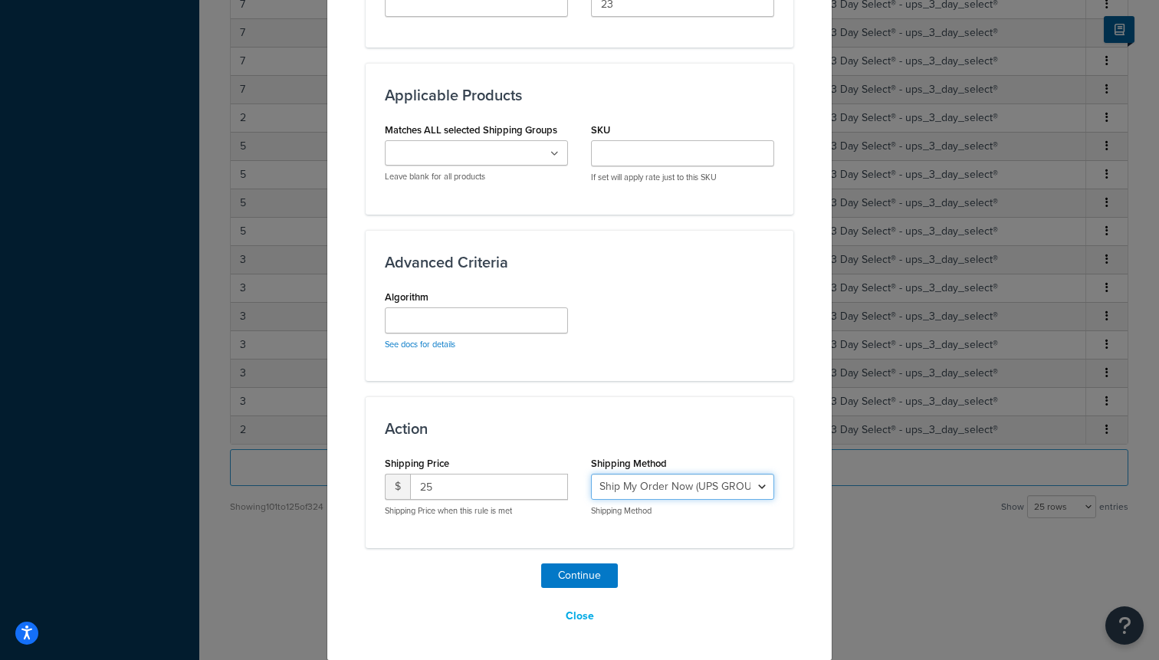
click at [591, 474] on select "UPS Ground - ups_ground Ship My Order Now - UPS Next 3 Day Select® - ups_3_day_…" at bounding box center [682, 487] width 183 height 26
click at [573, 577] on button "Continue" at bounding box center [579, 575] width 77 height 25
click at [577, 582] on button "Continue" at bounding box center [579, 575] width 77 height 25
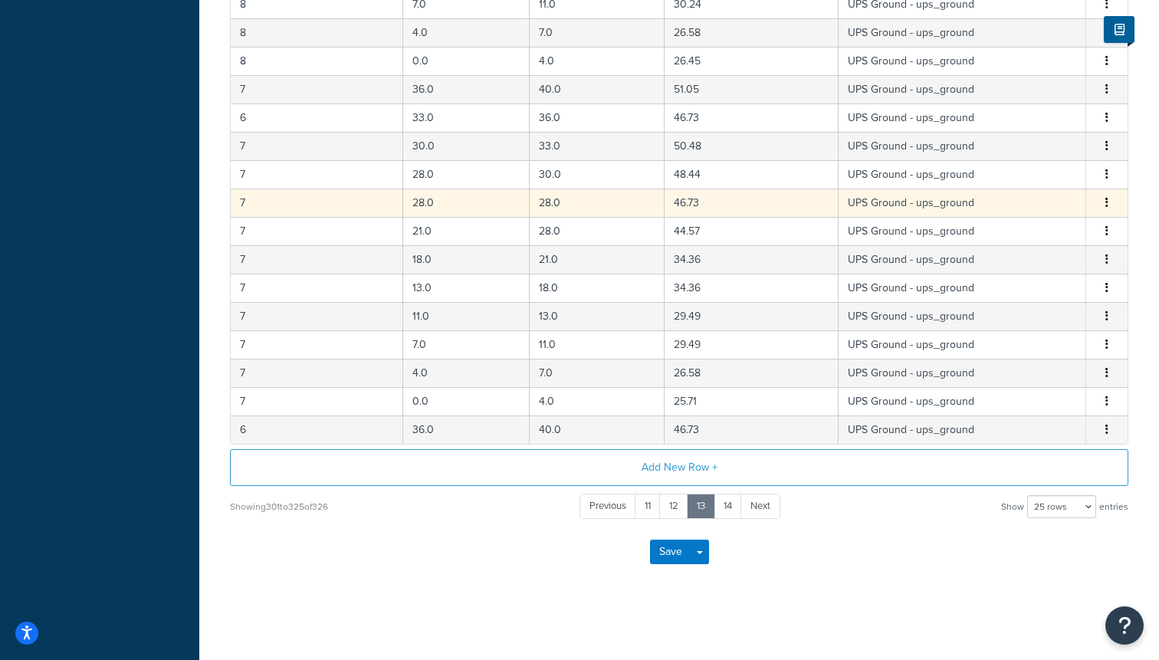
scroll to position [14, 0]
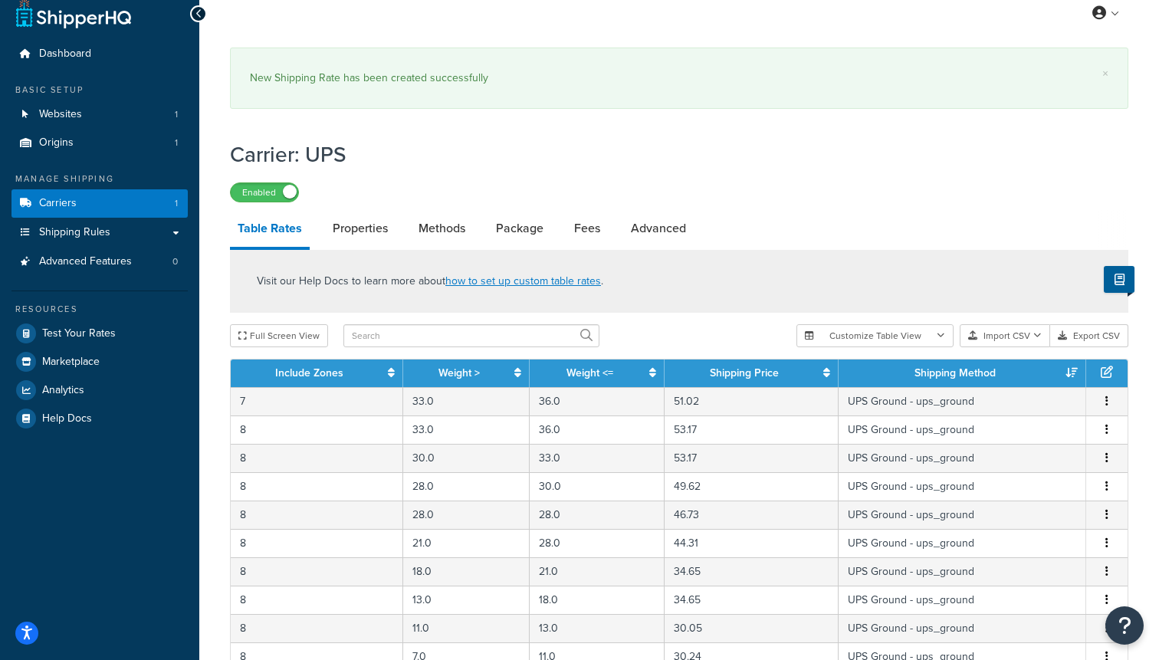
click at [914, 379] on th "Shipping Method" at bounding box center [962, 373] width 248 height 28
click at [937, 376] on link "Shipping Method" at bounding box center [954, 373] width 81 height 16
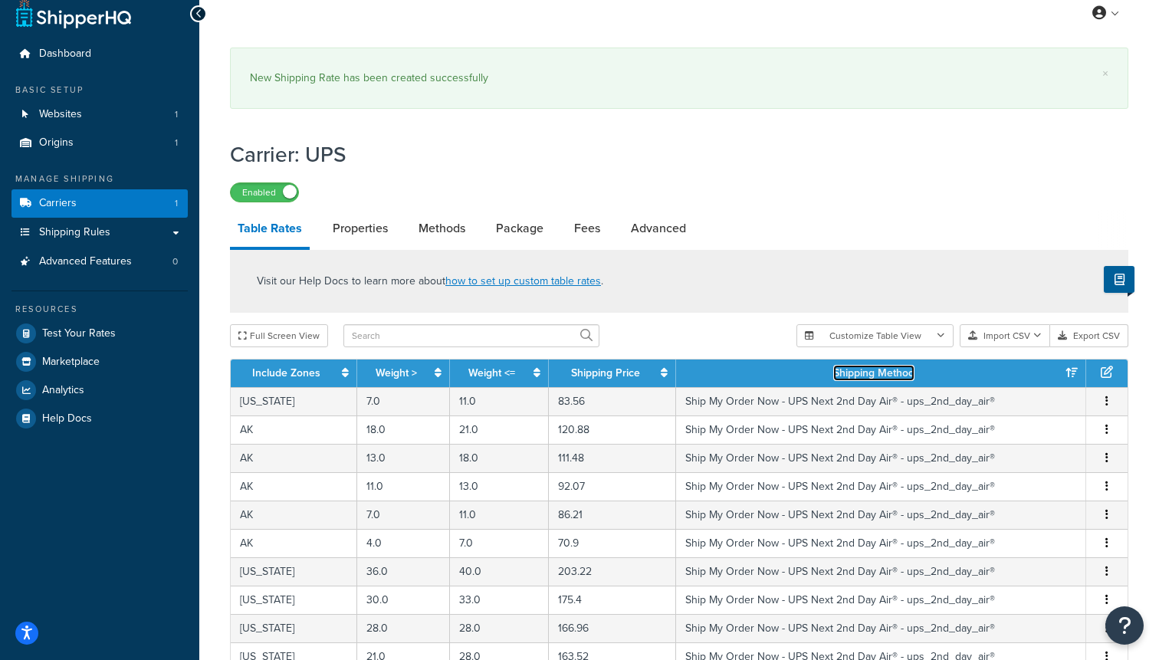
click at [877, 376] on link "Shipping Method" at bounding box center [873, 373] width 81 height 16
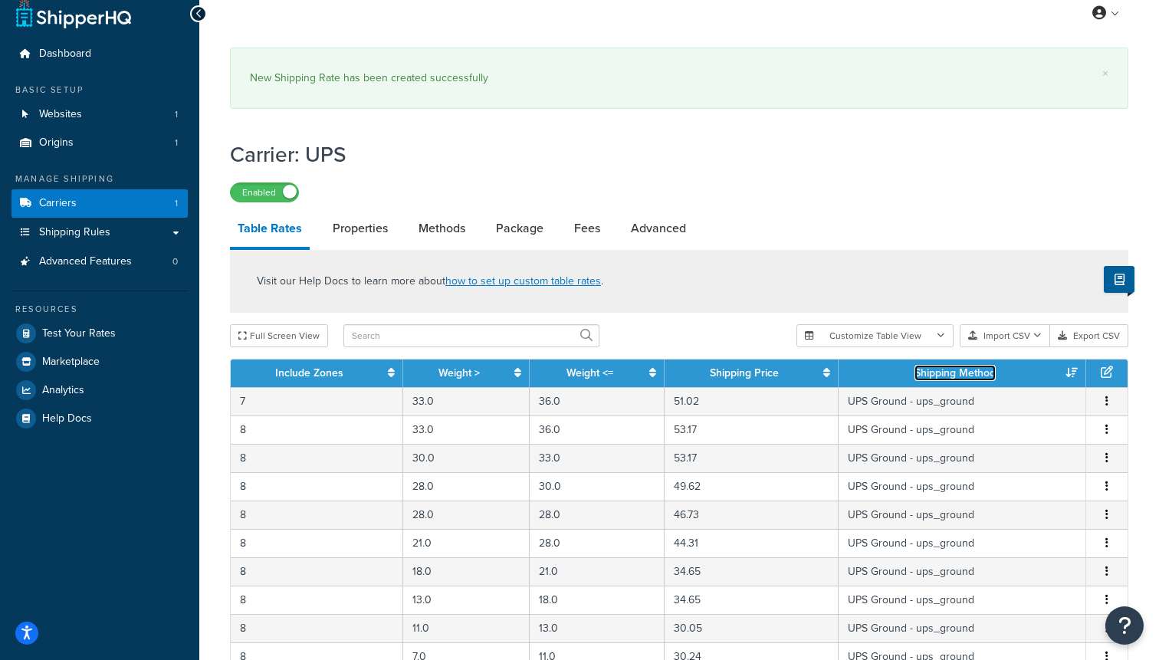
scroll to position [668, 0]
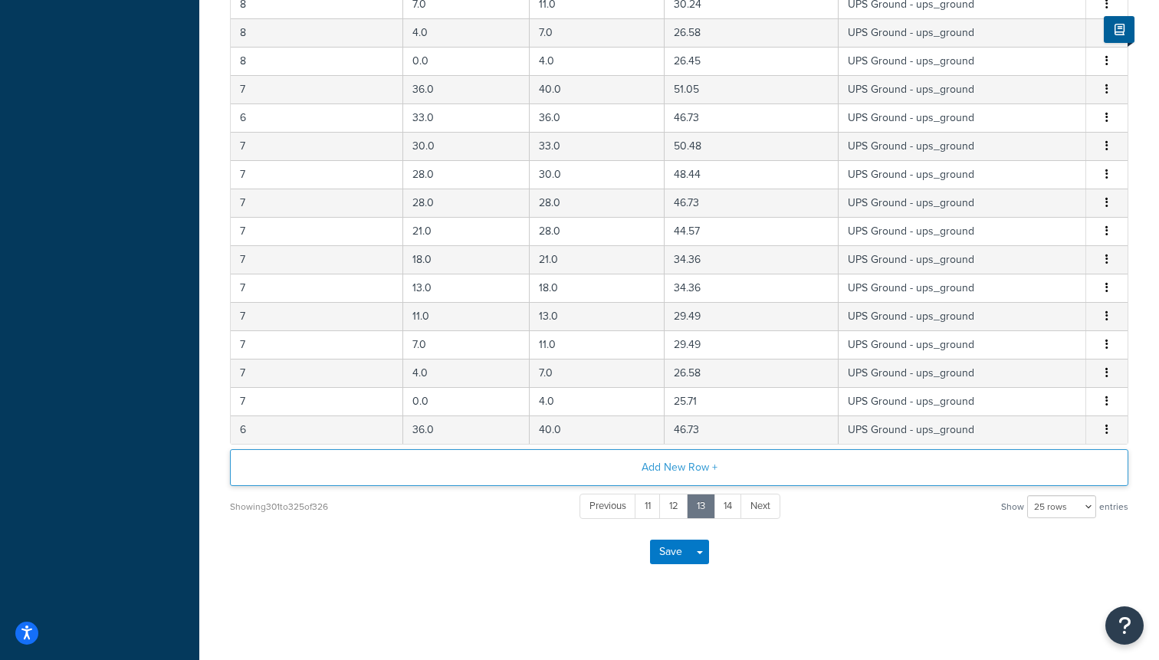
click at [681, 465] on button "Add New Row +" at bounding box center [679, 467] width 898 height 37
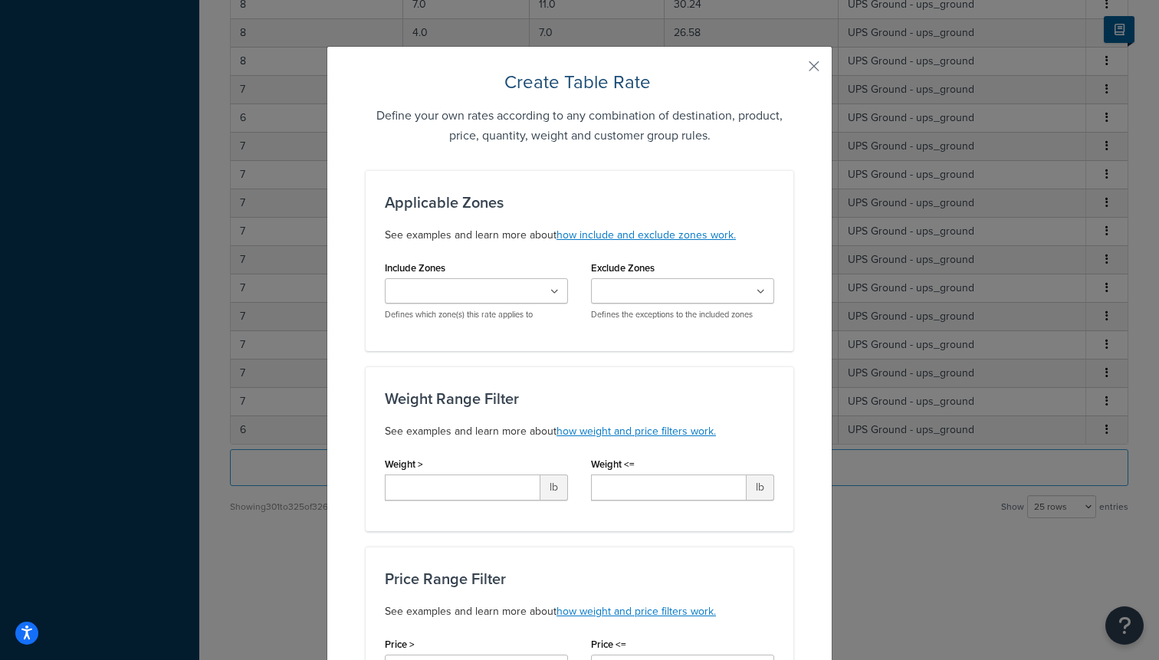
scroll to position [583, 0]
click at [462, 295] on input "Include Zones" at bounding box center [457, 292] width 136 height 17
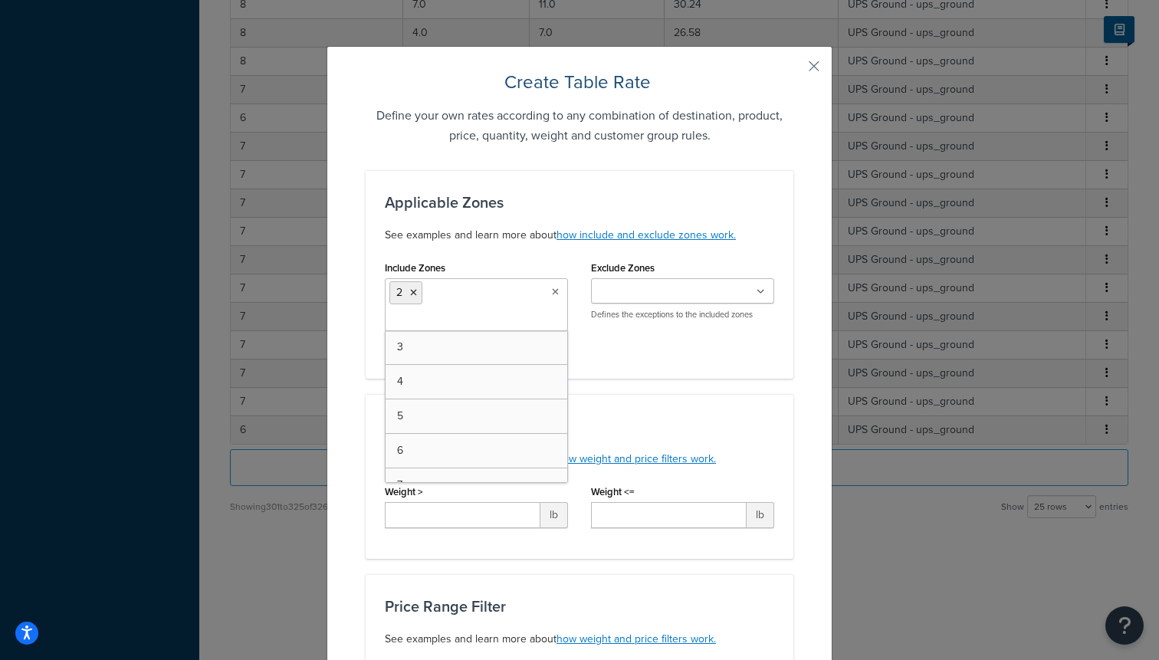
click at [651, 377] on div "Applicable Zones See examples and learn more about how include and exclude zone…" at bounding box center [580, 274] width 428 height 208
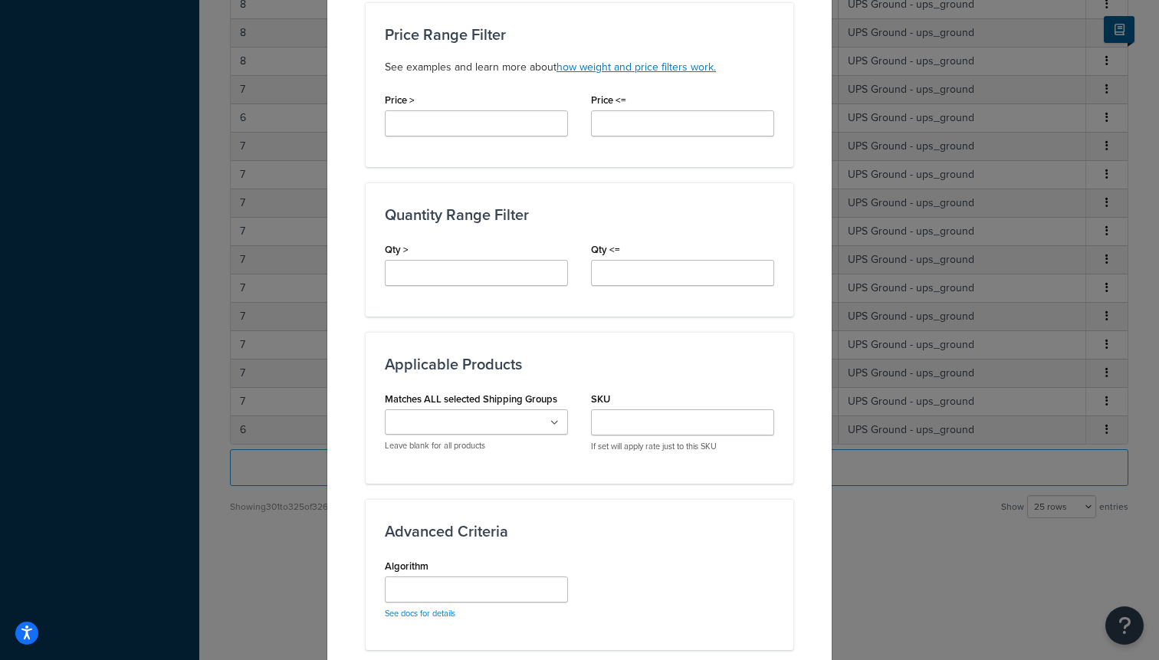
scroll to position [573, 0]
click at [498, 418] on input "Matches ALL selected Shipping Groups" at bounding box center [457, 421] width 136 height 17
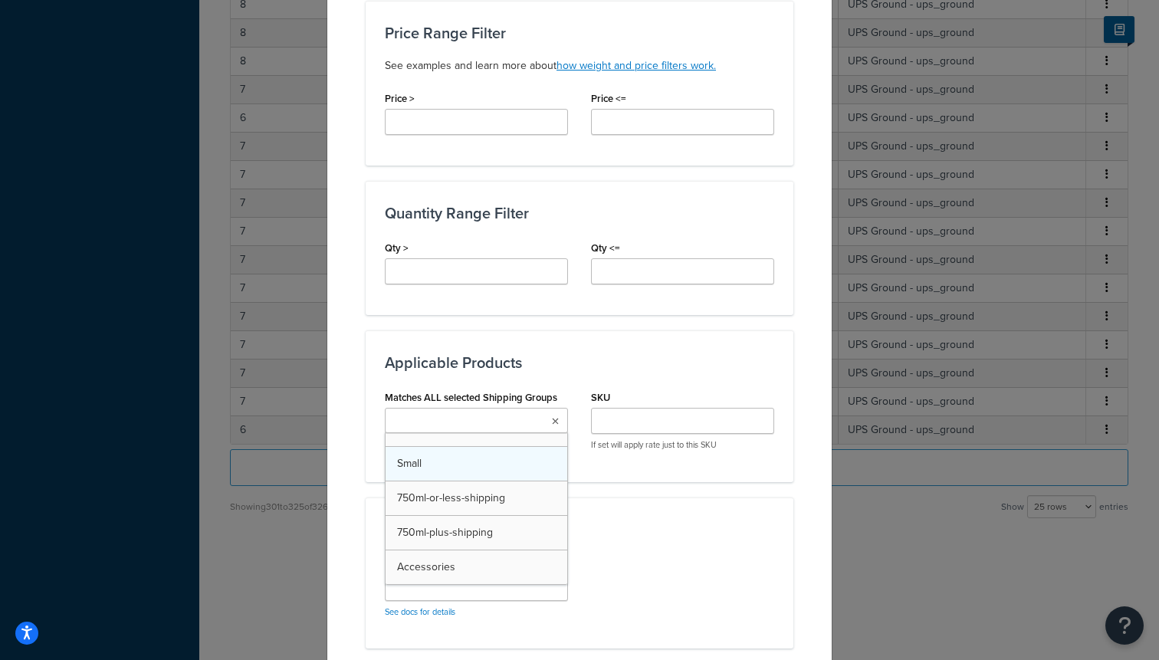
scroll to position [47, 0]
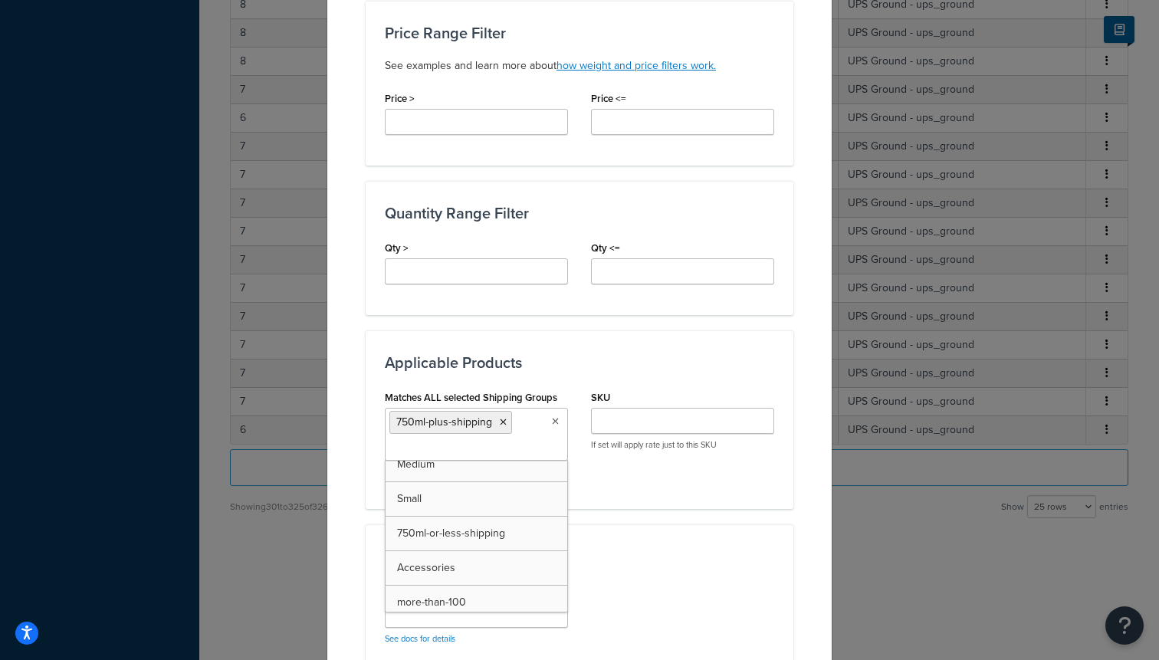
click at [638, 511] on div "Applicable Zones See examples and learn more about how include and exclude zone…" at bounding box center [580, 219] width 428 height 1245
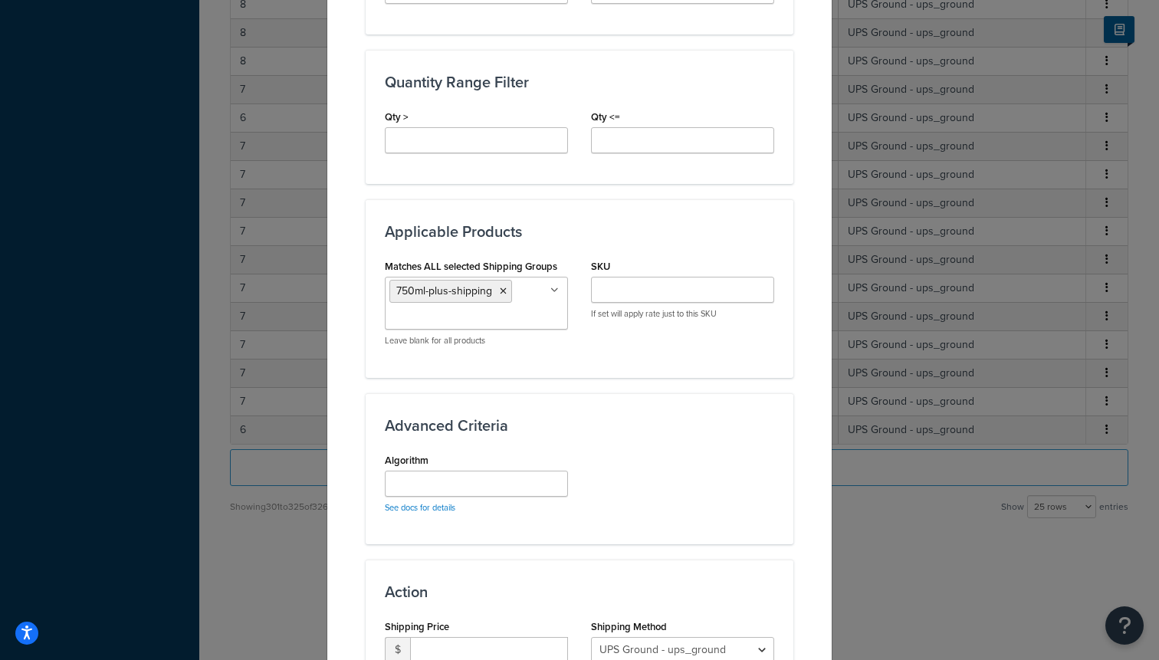
scroll to position [728, 0]
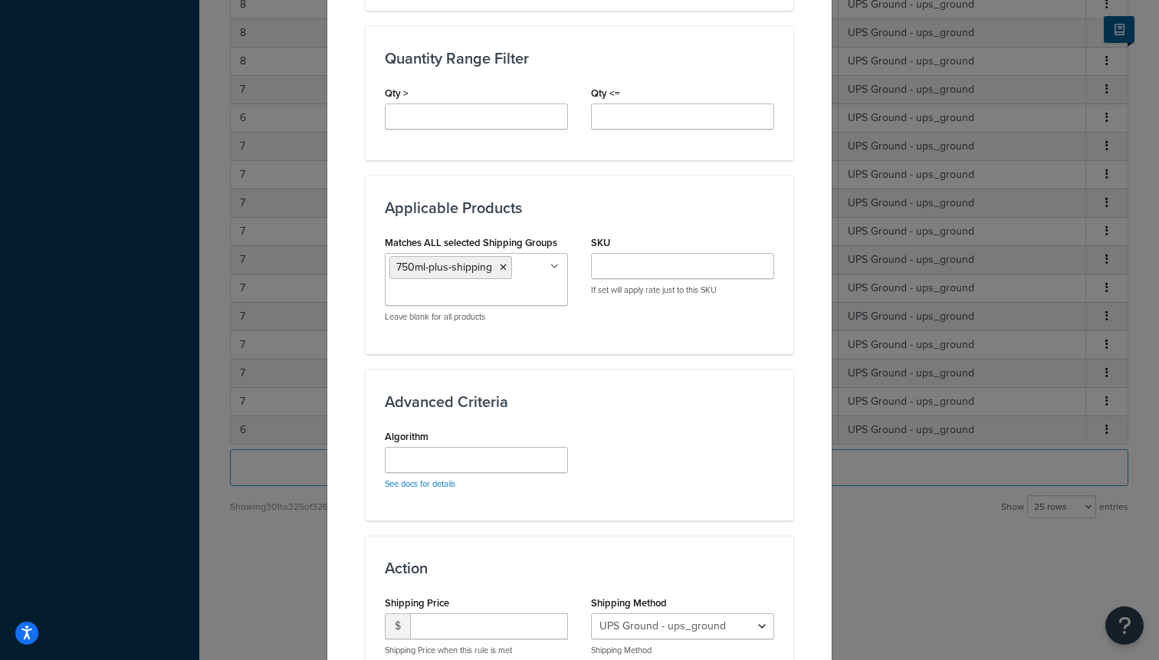
click at [456, 438] on div "Algorithm See docs for details" at bounding box center [476, 457] width 183 height 64
click at [456, 453] on input "Algorithm" at bounding box center [476, 460] width 183 height 26
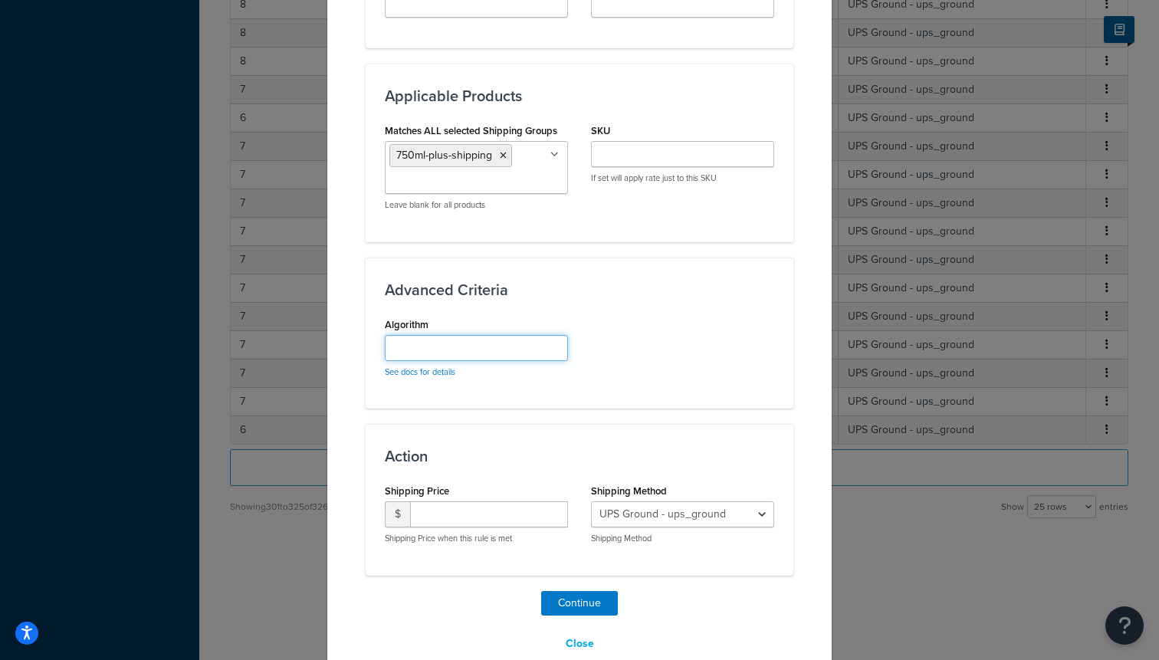
scroll to position [841, 0]
click at [490, 517] on input "number" at bounding box center [489, 513] width 158 height 26
type input "25"
click at [683, 510] on select "UPS Ground - ups_ground Ship My Order Now - UPS Next 3 Day Select® - ups_3_day_…" at bounding box center [682, 513] width 183 height 26
click at [591, 500] on select "UPS Ground - ups_ground Ship My Order Now - UPS Next 3 Day Select® - ups_3_day_…" at bounding box center [682, 513] width 183 height 26
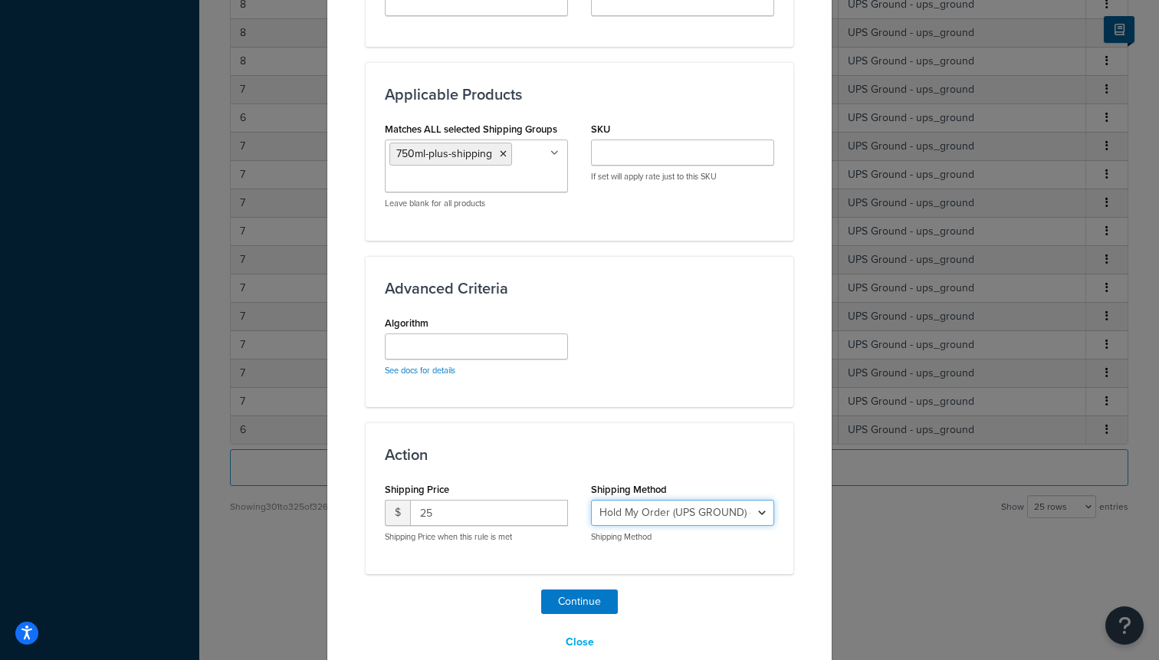
click at [615, 522] on select "UPS Ground - ups_ground Ship My Order Now - UPS Next 3 Day Select® - ups_3_day_…" at bounding box center [682, 513] width 183 height 26
select select "183726"
click at [591, 500] on select "UPS Ground - ups_ground Ship My Order Now - UPS Next 3 Day Select® - ups_3_day_…" at bounding box center [682, 513] width 183 height 26
click at [411, 345] on input "Algorithm" at bounding box center [476, 346] width 183 height 26
paste input "perUnitQty=15"
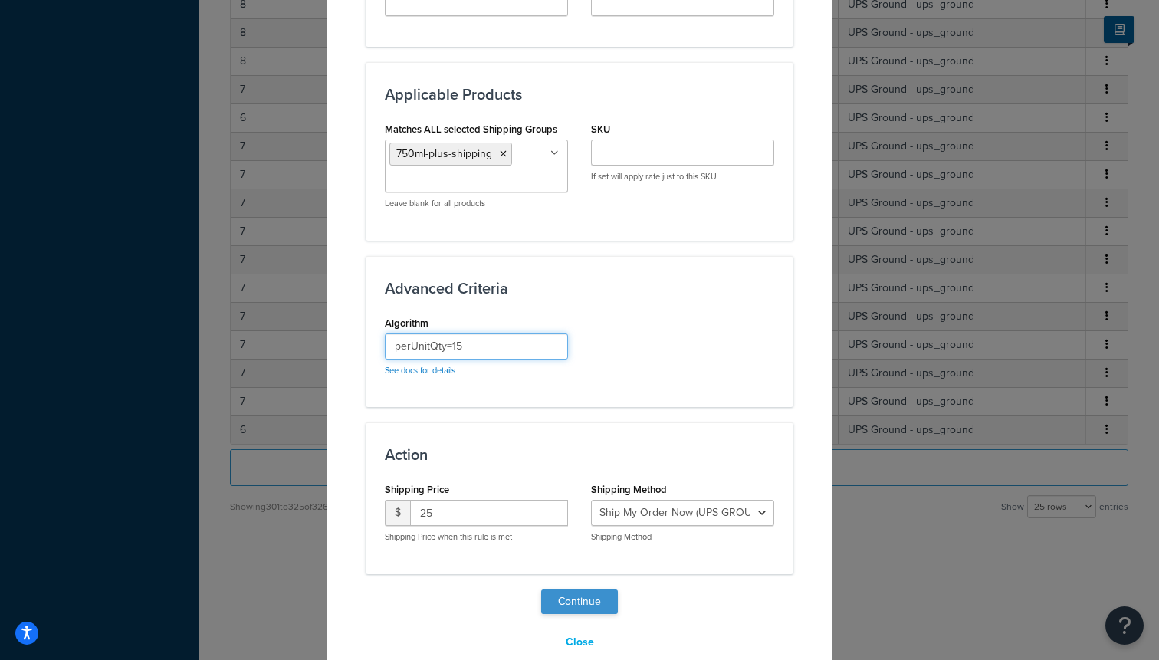
type input "perUnitQty=15"
click at [593, 599] on button "Continue" at bounding box center [579, 601] width 77 height 25
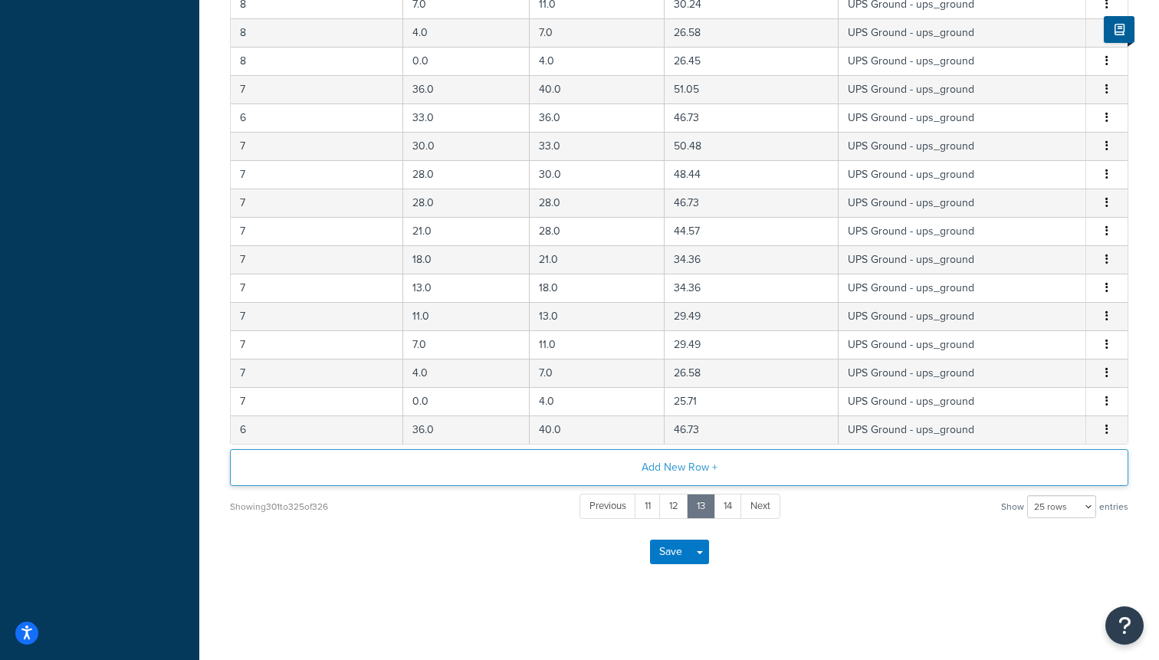
scroll to position [0, 0]
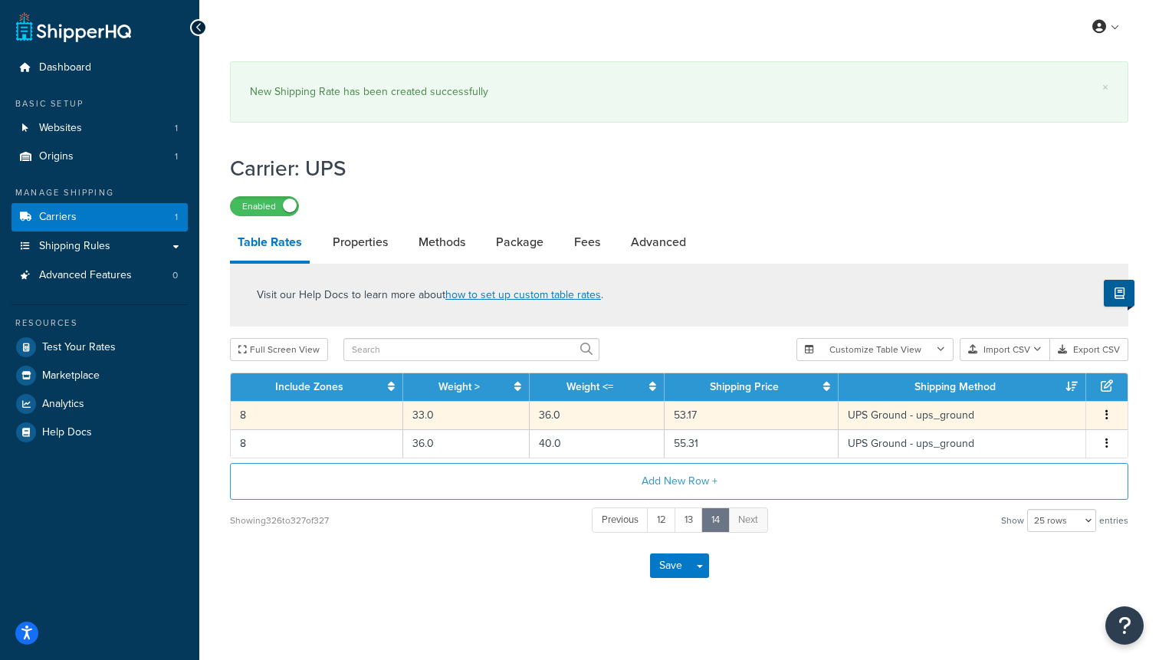
click at [843, 418] on td "UPS Ground - ups_ground" at bounding box center [962, 415] width 248 height 28
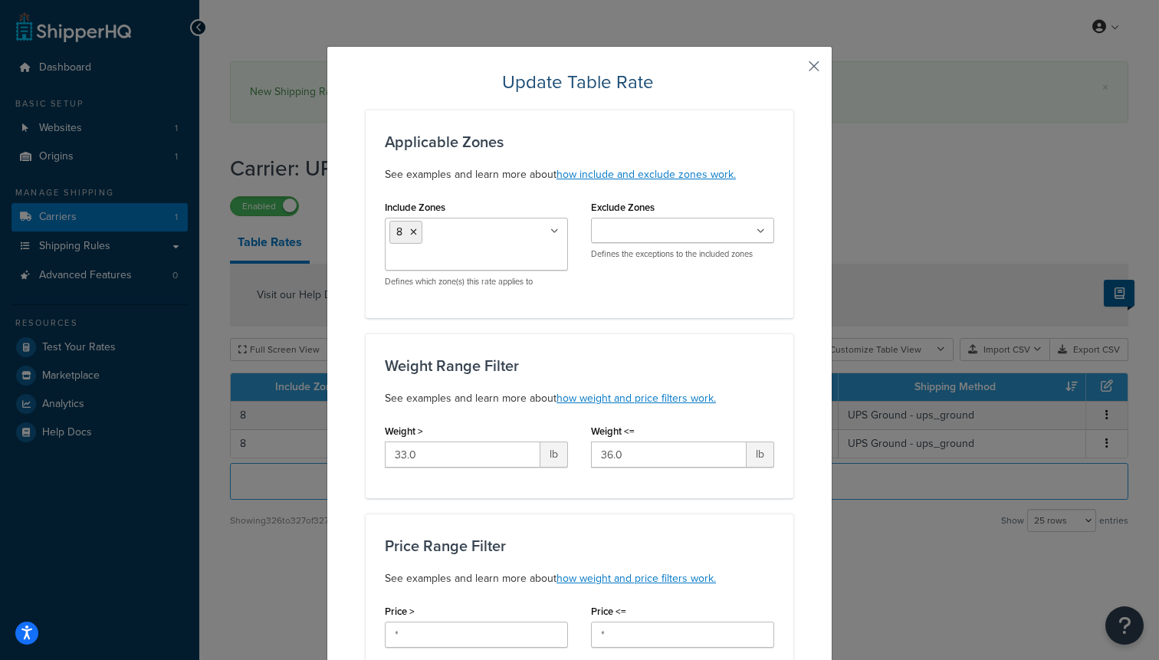
click at [793, 70] on button "button" at bounding box center [791, 72] width 4 height 4
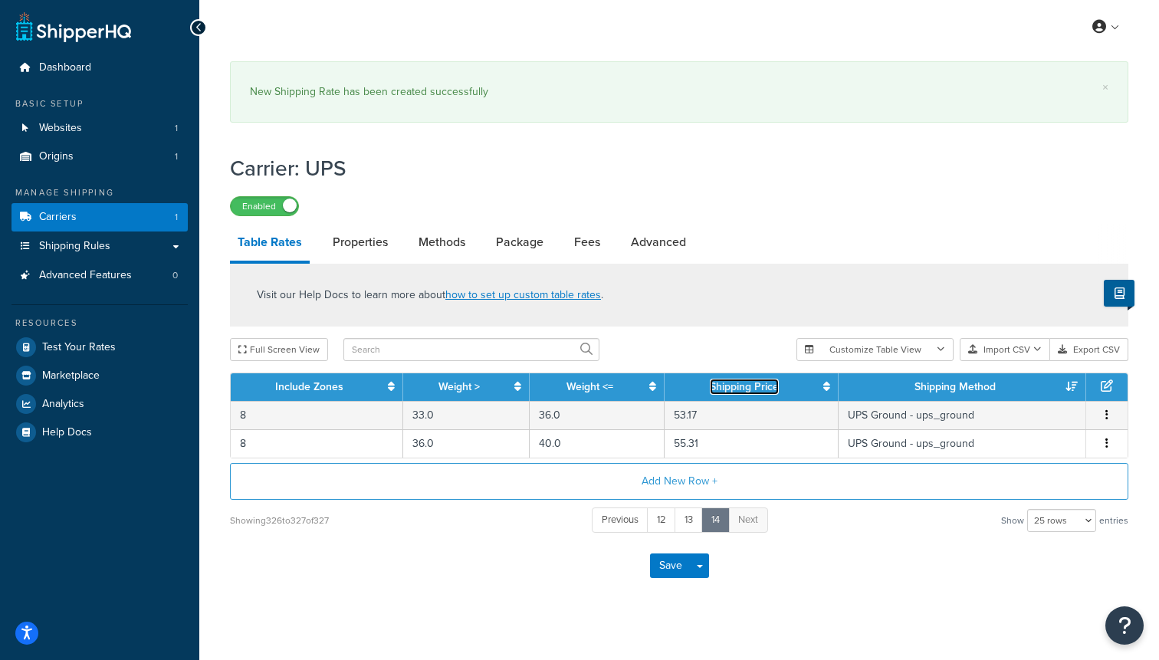
click at [720, 389] on link "Shipping Price" at bounding box center [744, 387] width 69 height 16
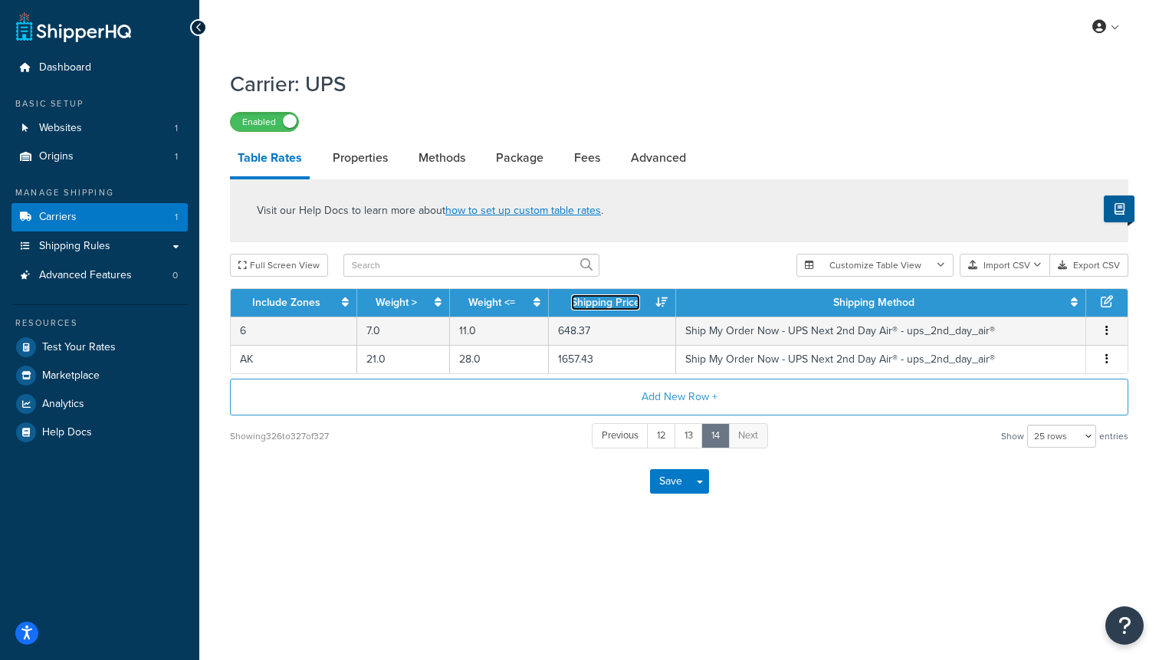
click at [621, 307] on link "Shipping Price" at bounding box center [605, 302] width 69 height 16
click at [618, 441] on span "Previous" at bounding box center [620, 435] width 37 height 15
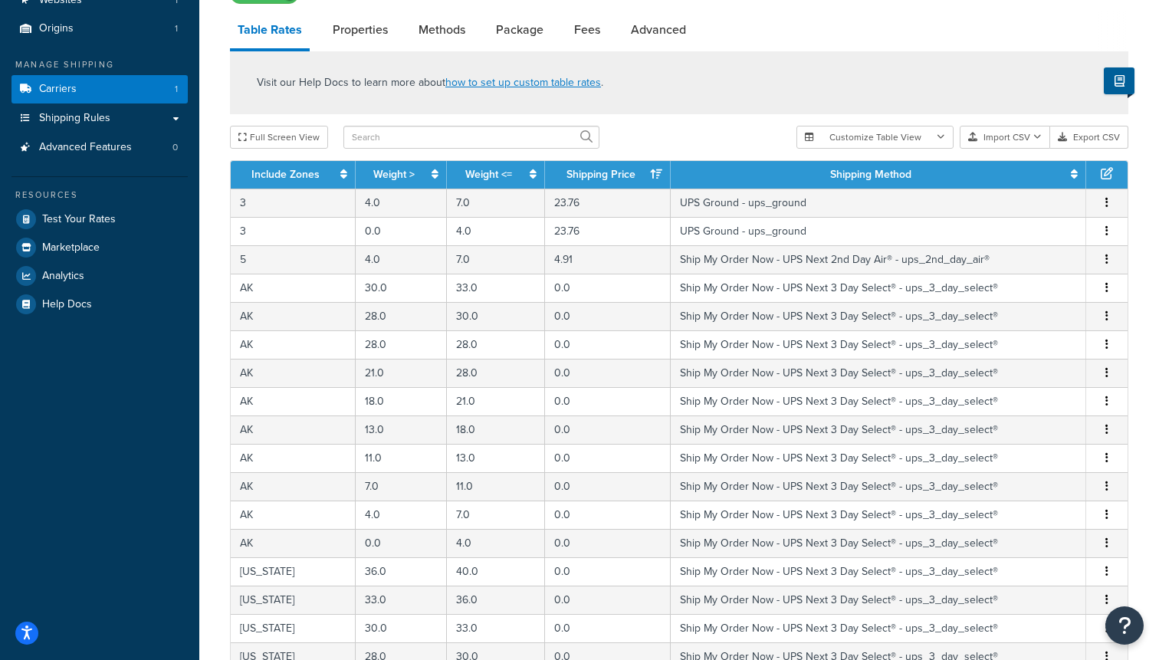
scroll to position [583, 0]
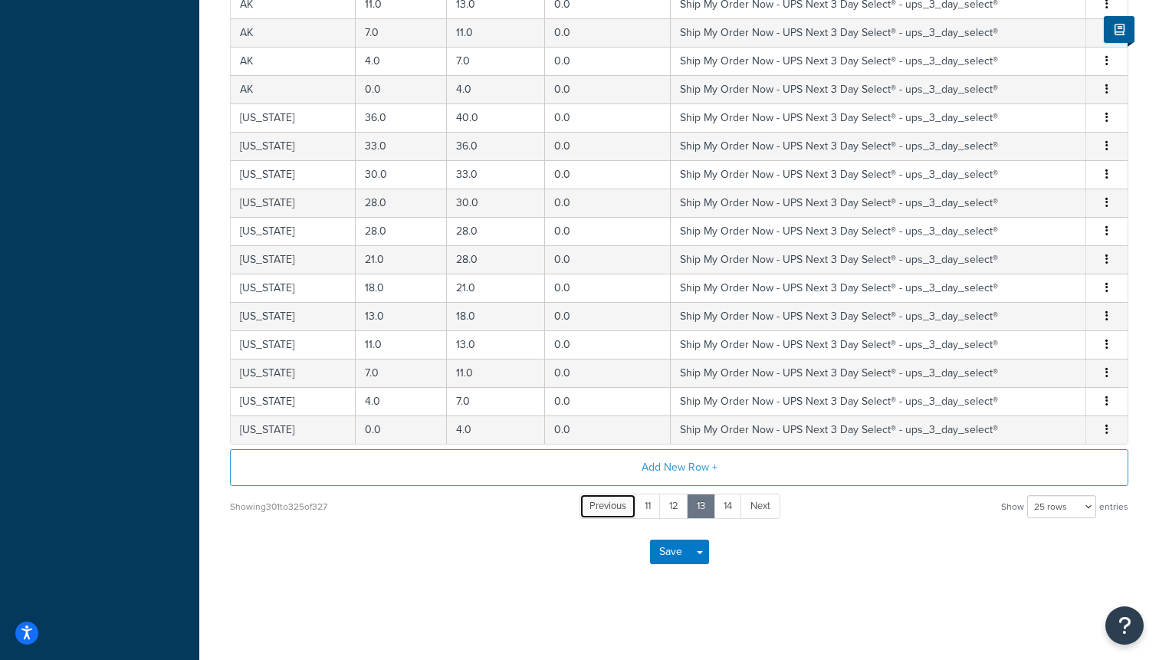
click at [620, 513] on link "Previous" at bounding box center [607, 506] width 57 height 25
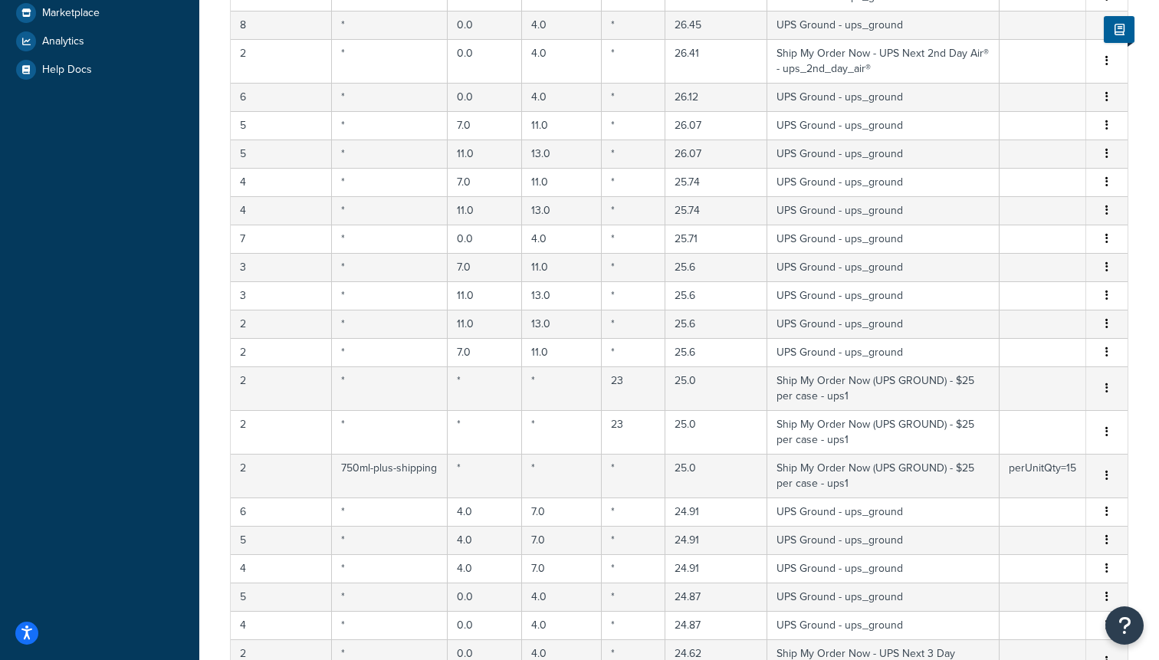
scroll to position [272, 0]
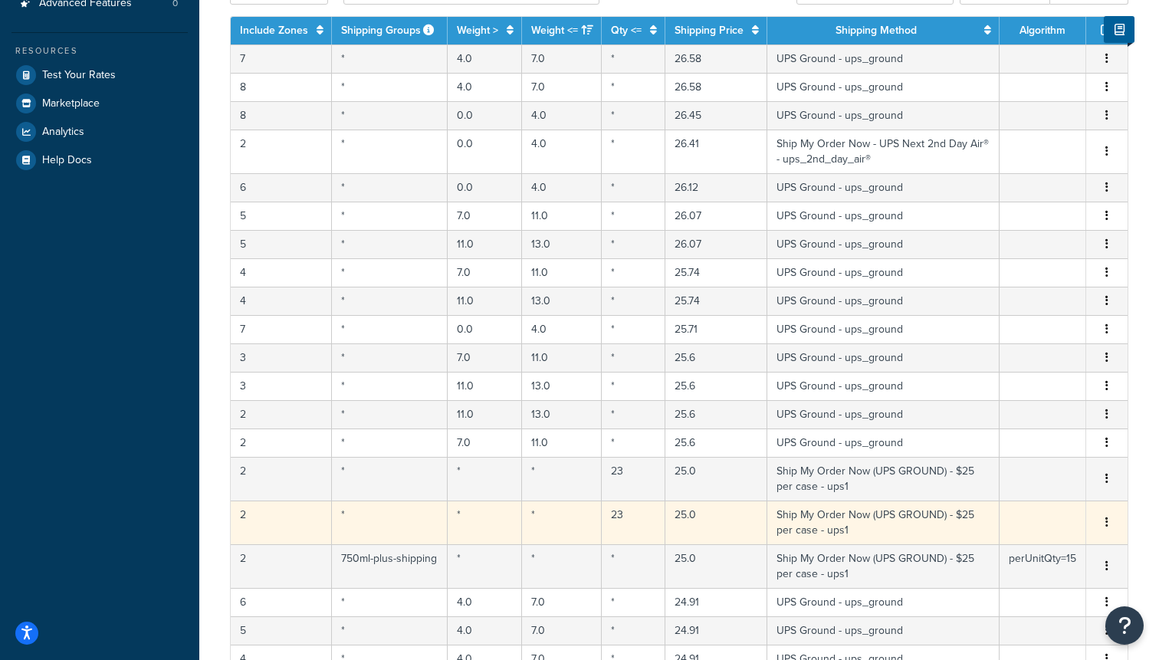
click at [799, 530] on td "Ship My Order Now (UPS GROUND) - $25 per case - ups1" at bounding box center [883, 522] width 232 height 44
select select "183726"
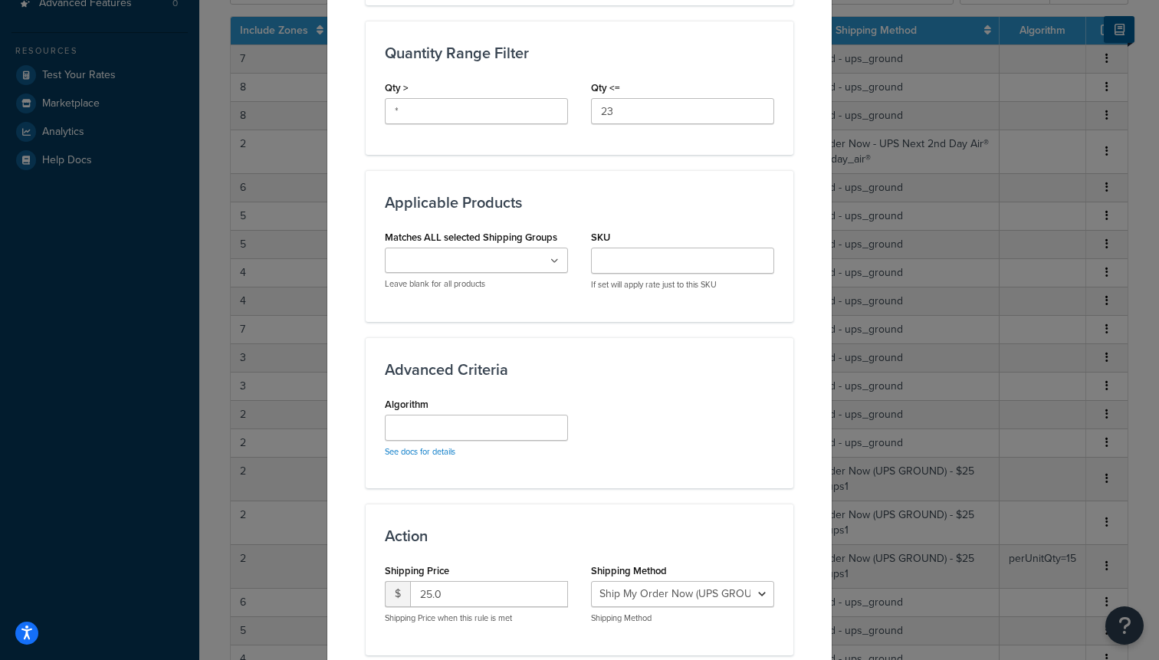
scroll to position [690, 0]
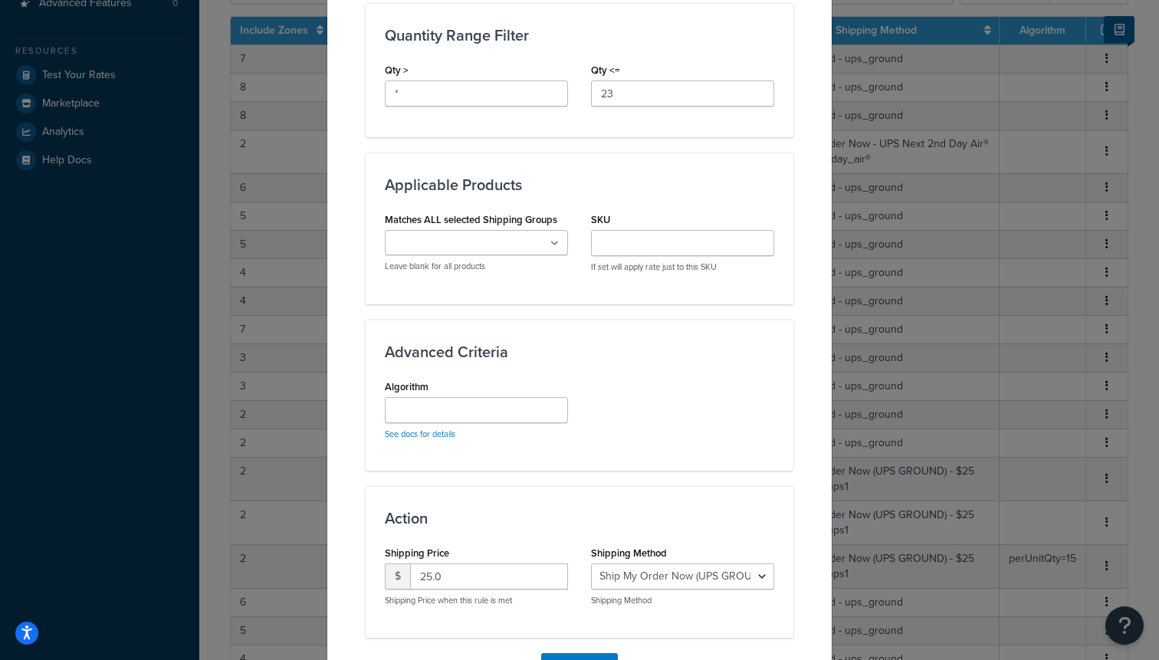
click at [460, 237] on input "Matches ALL selected Shipping Groups" at bounding box center [457, 243] width 136 height 17
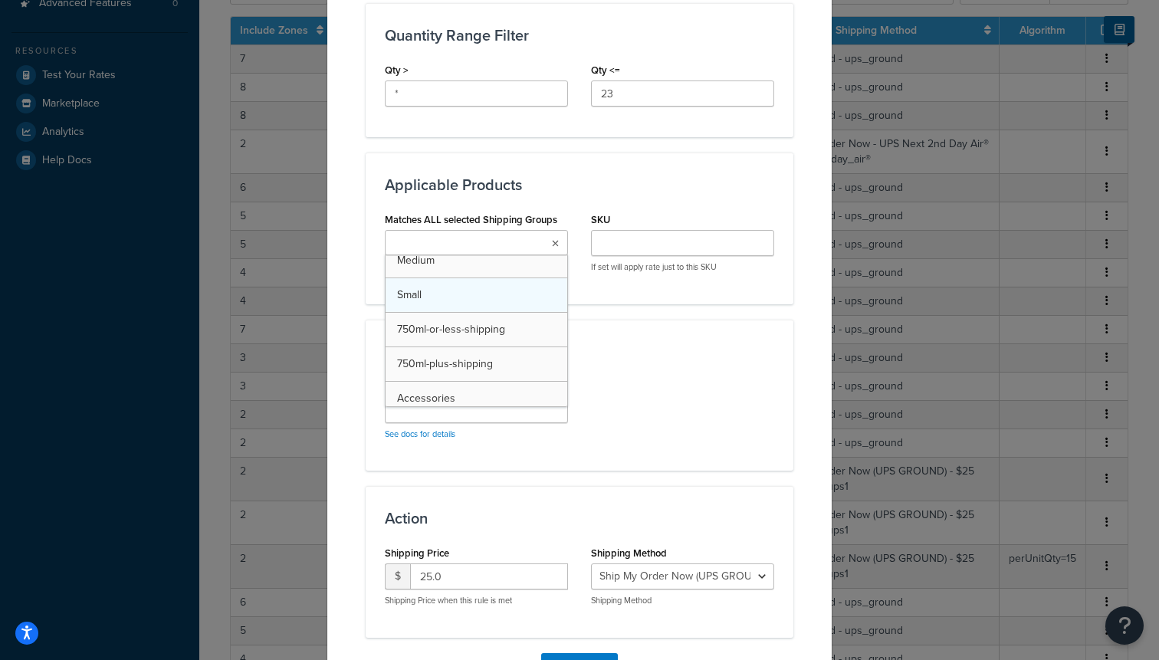
scroll to position [59, 0]
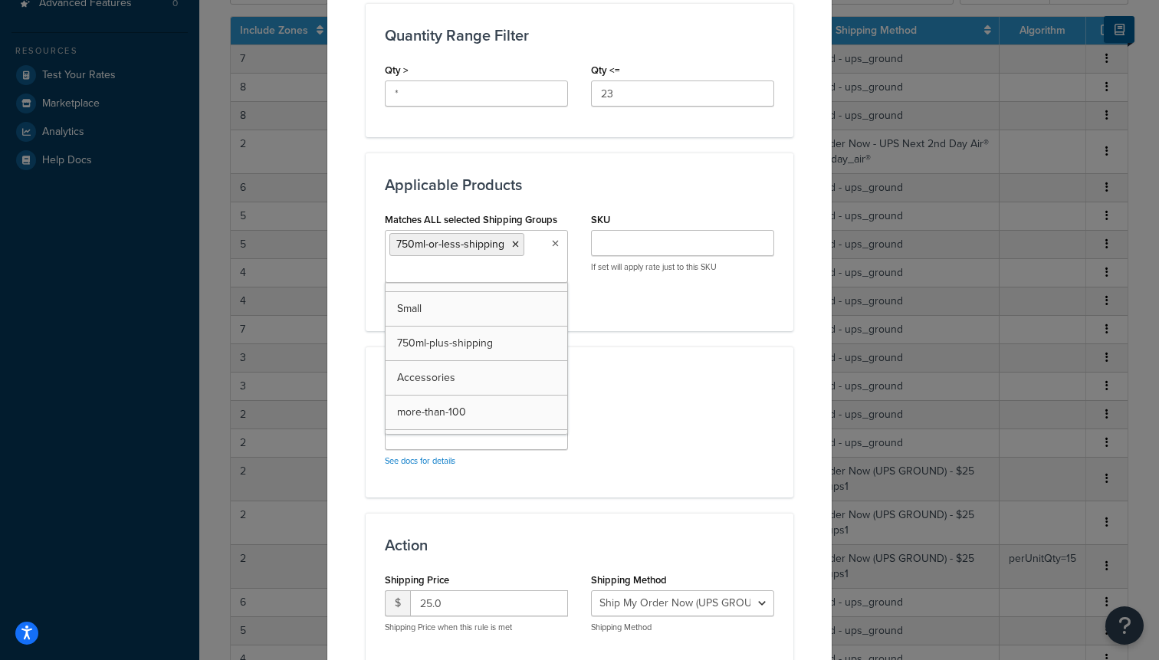
click at [723, 389] on div "Advanced Criteria Algorithm See docs for details" at bounding box center [580, 421] width 428 height 151
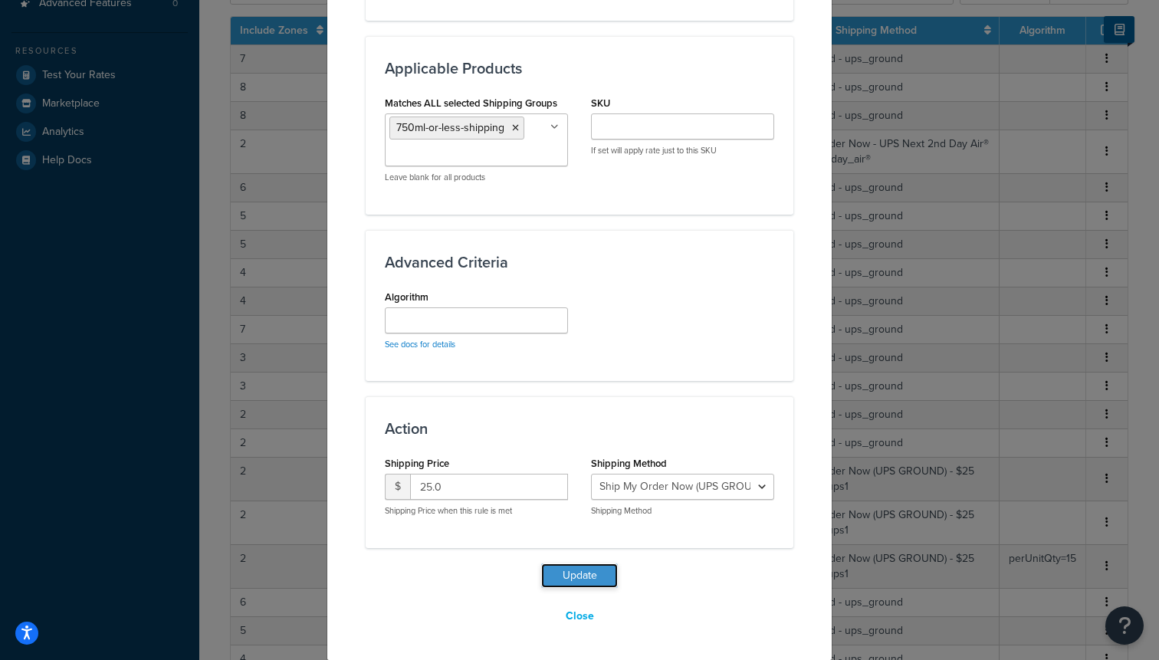
click at [567, 586] on button "Update" at bounding box center [579, 575] width 77 height 25
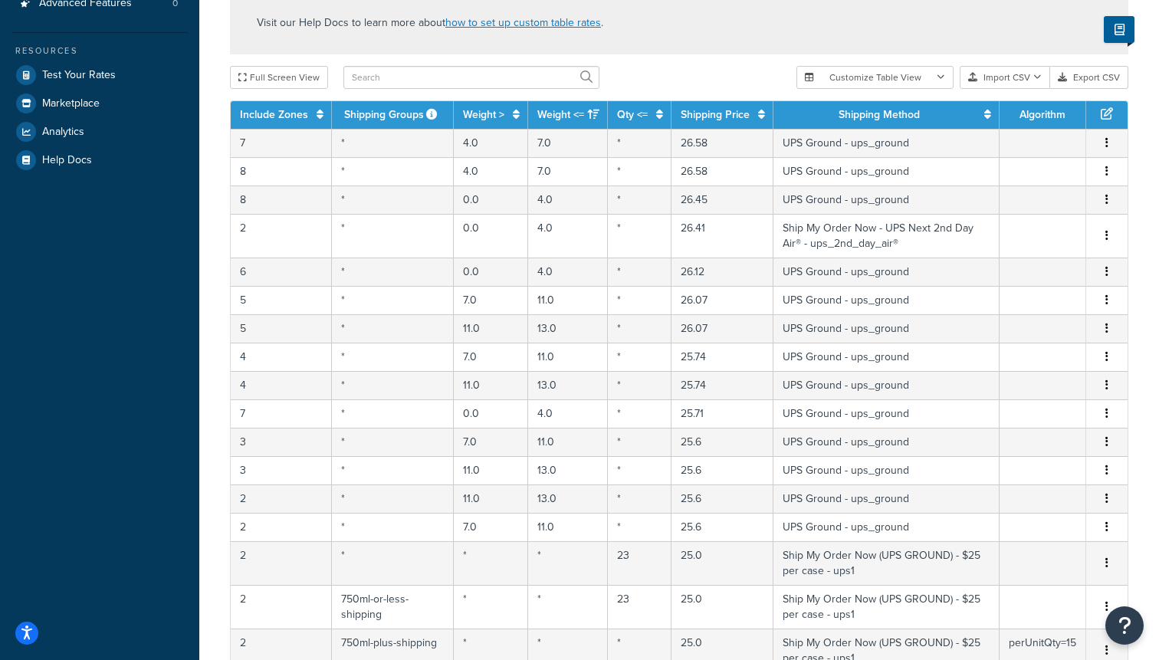
scroll to position [430, 0]
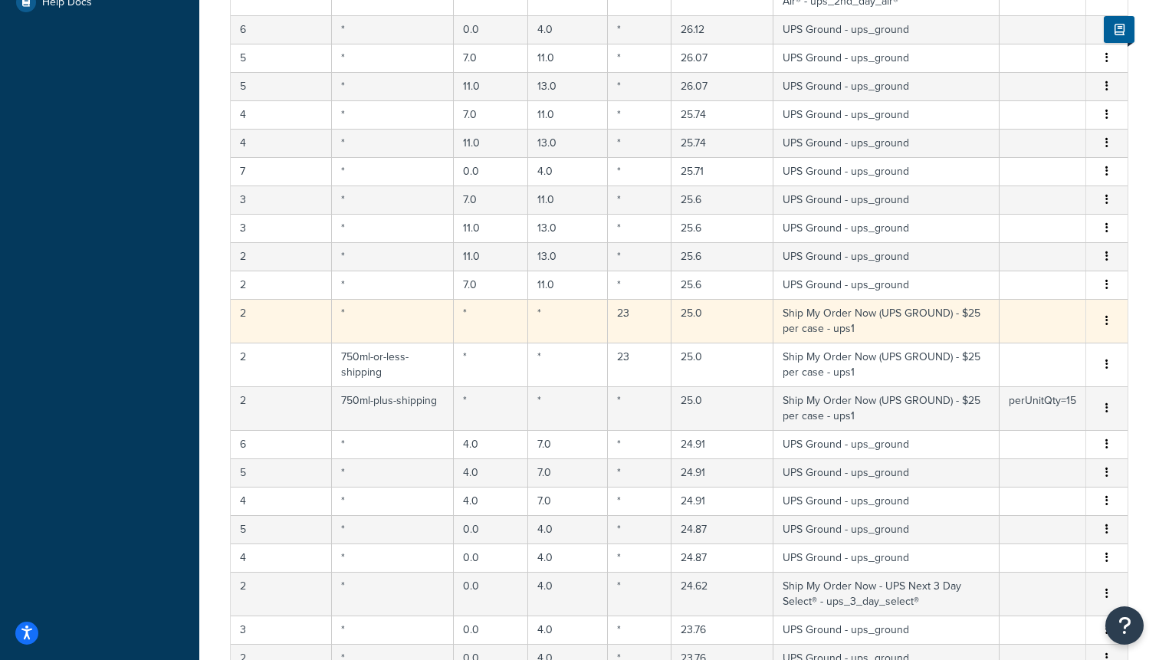
click at [1106, 315] on button "button" at bounding box center [1107, 321] width 12 height 17
click at [1009, 356] on div "Delete" at bounding box center [1029, 354] width 109 height 31
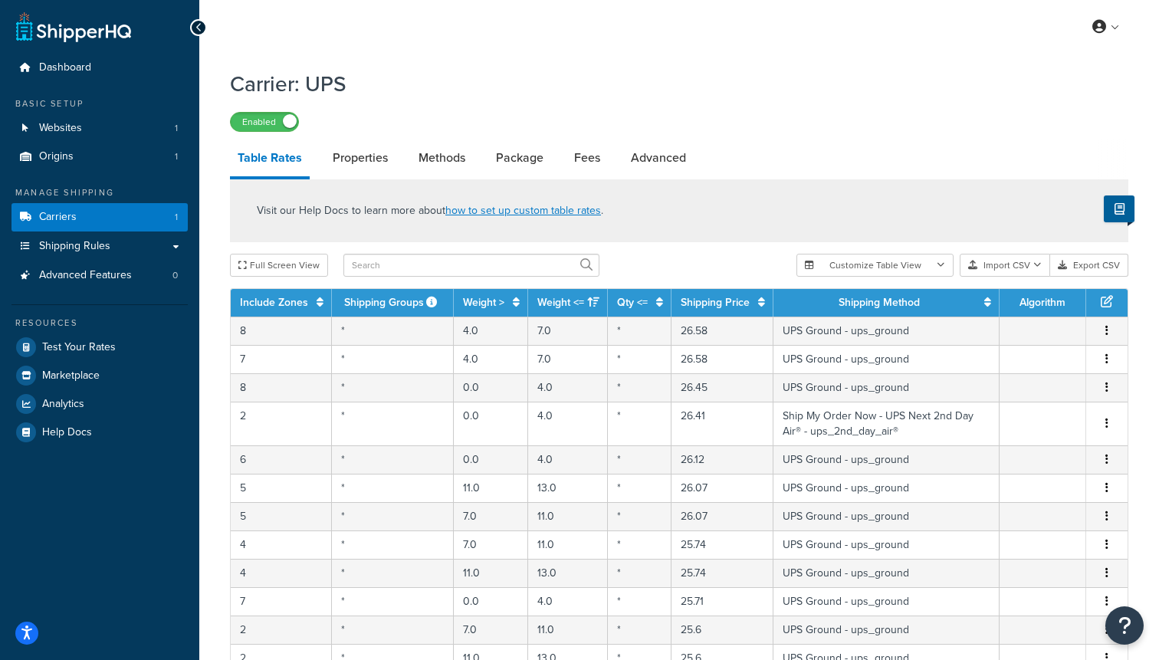
scroll to position [645, 0]
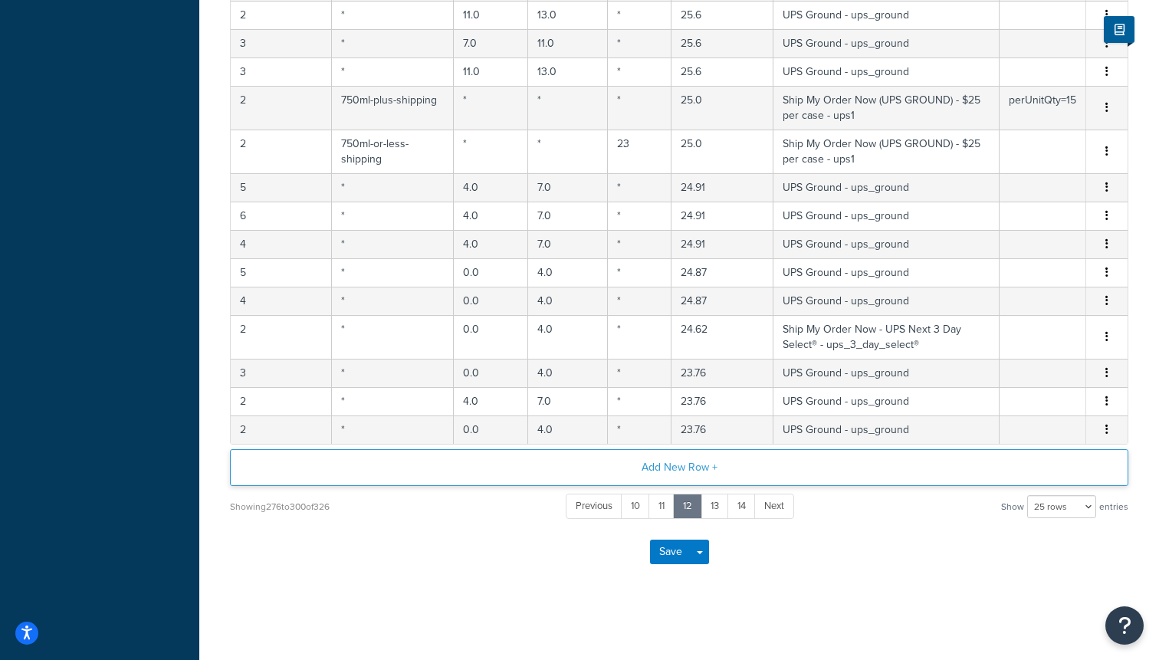
click at [681, 469] on button "Add New Row +" at bounding box center [679, 467] width 898 height 37
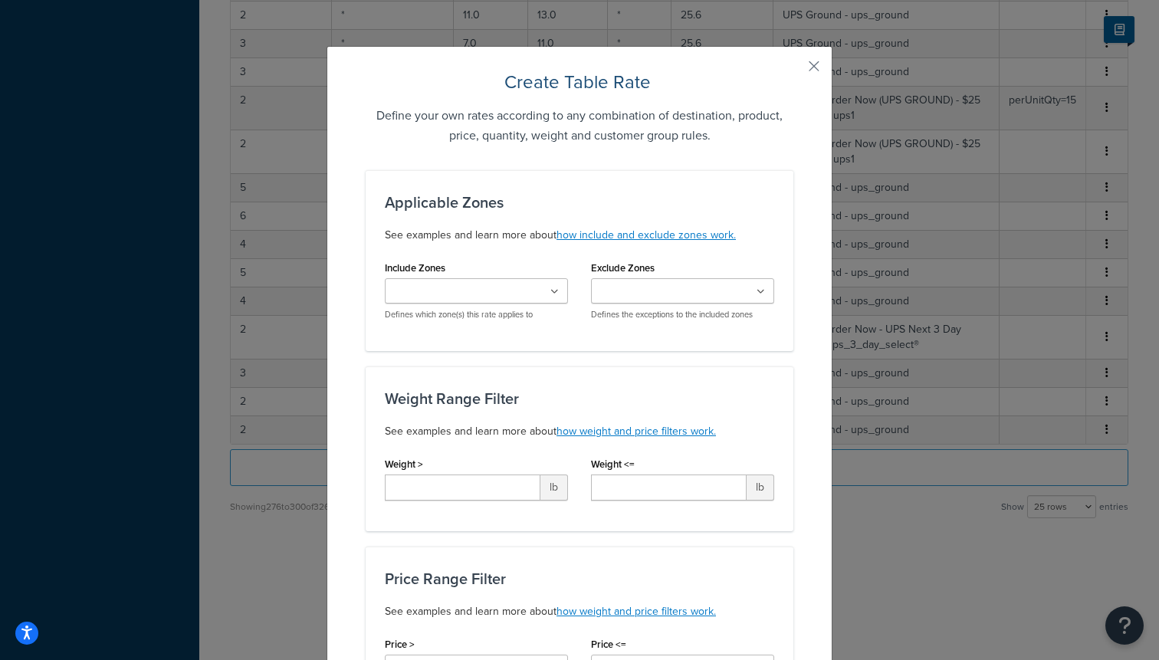
click at [407, 293] on input "Include Zones" at bounding box center [457, 292] width 136 height 17
type input "2"
click at [736, 383] on div "Weight Range Filter See examples and learn more about how weight and price filt…" at bounding box center [580, 448] width 428 height 165
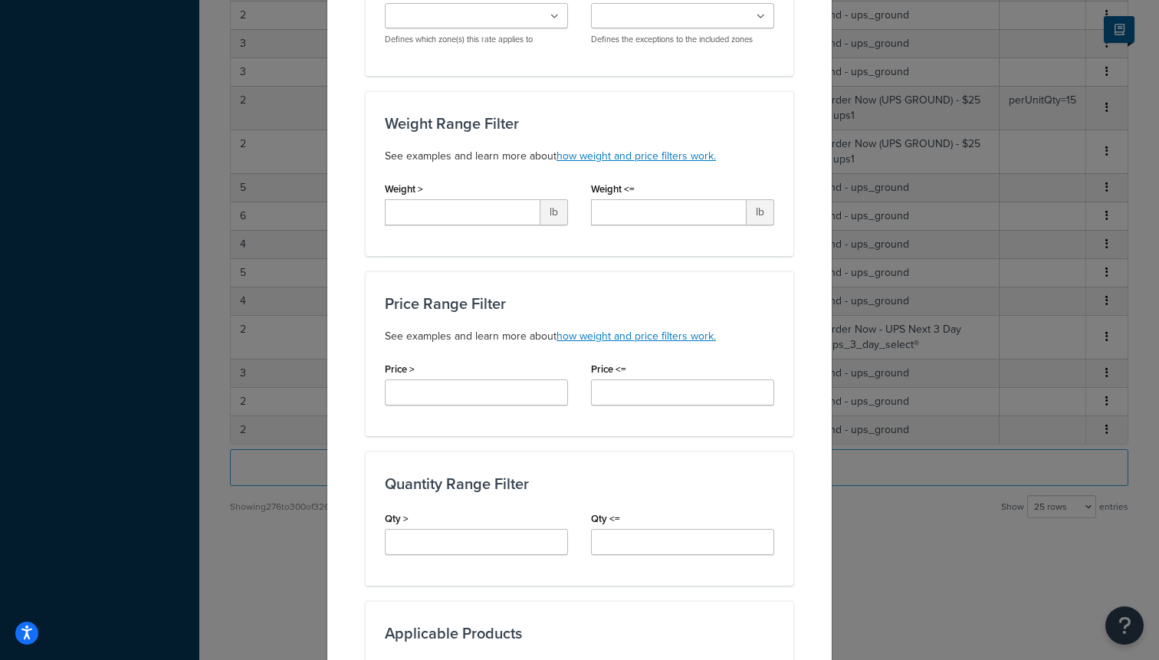
scroll to position [300, 0]
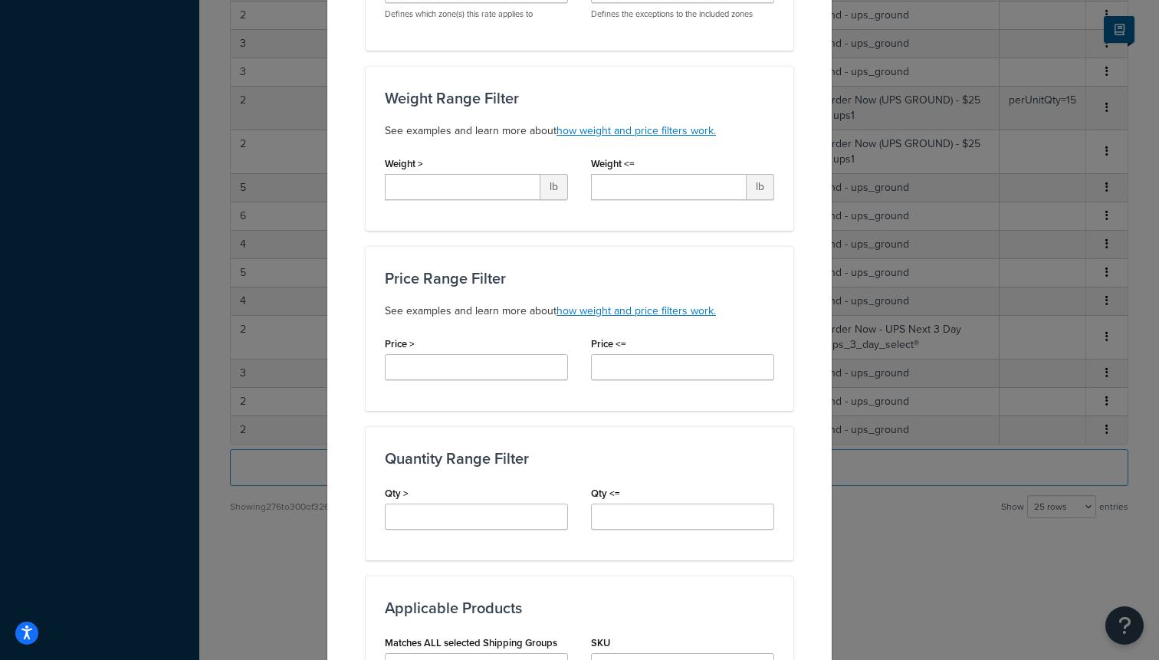
click at [448, 496] on div "Qty >" at bounding box center [476, 506] width 183 height 48
click at [448, 500] on div "Qty >" at bounding box center [476, 506] width 183 height 48
click at [451, 513] on input "Qty >" at bounding box center [476, 517] width 183 height 26
type input "2"
type input "12"
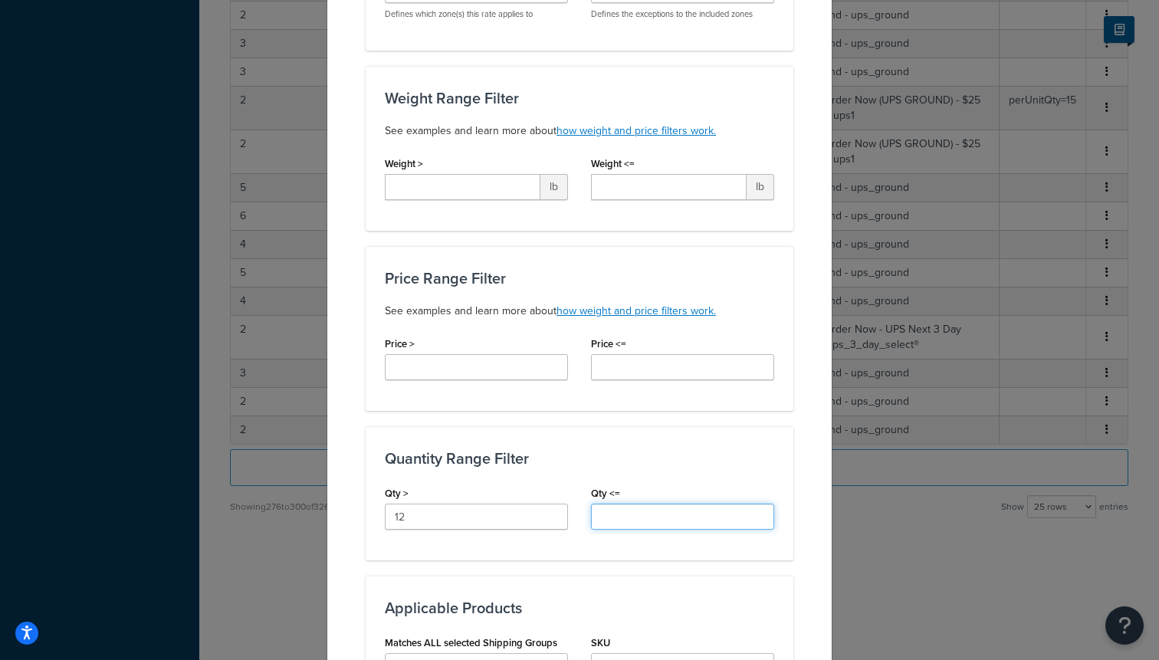
click at [616, 526] on input "Qty <=" at bounding box center [682, 517] width 183 height 26
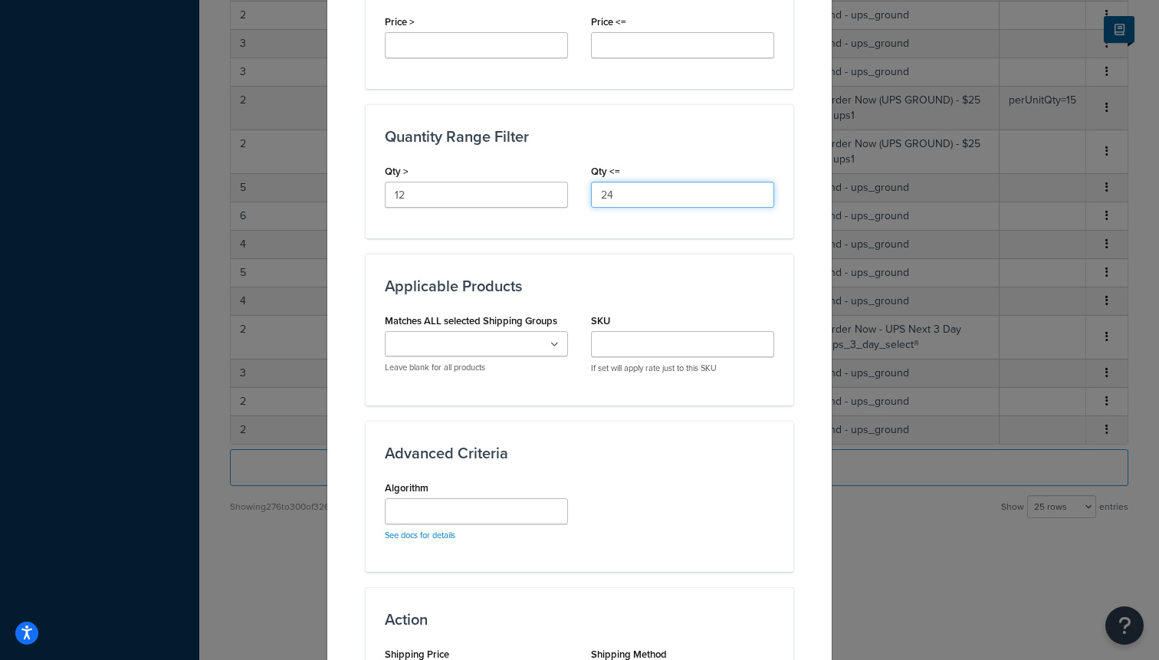
scroll to position [623, 0]
type input "24"
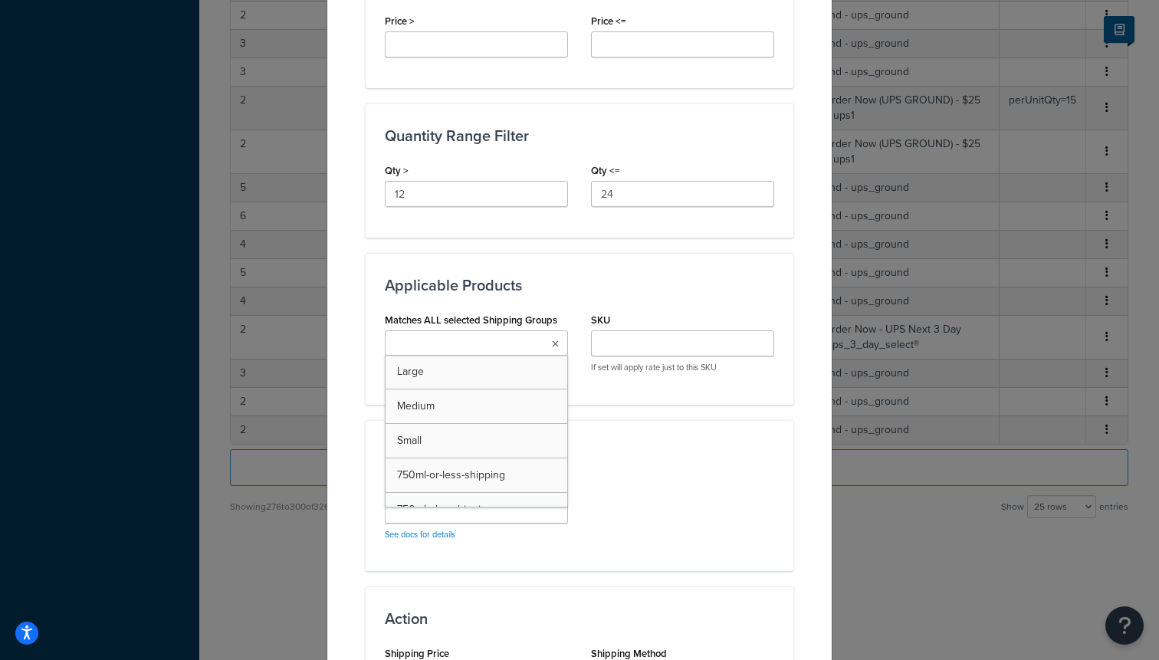
click at [483, 336] on input "Matches ALL selected Shipping Groups" at bounding box center [457, 344] width 136 height 17
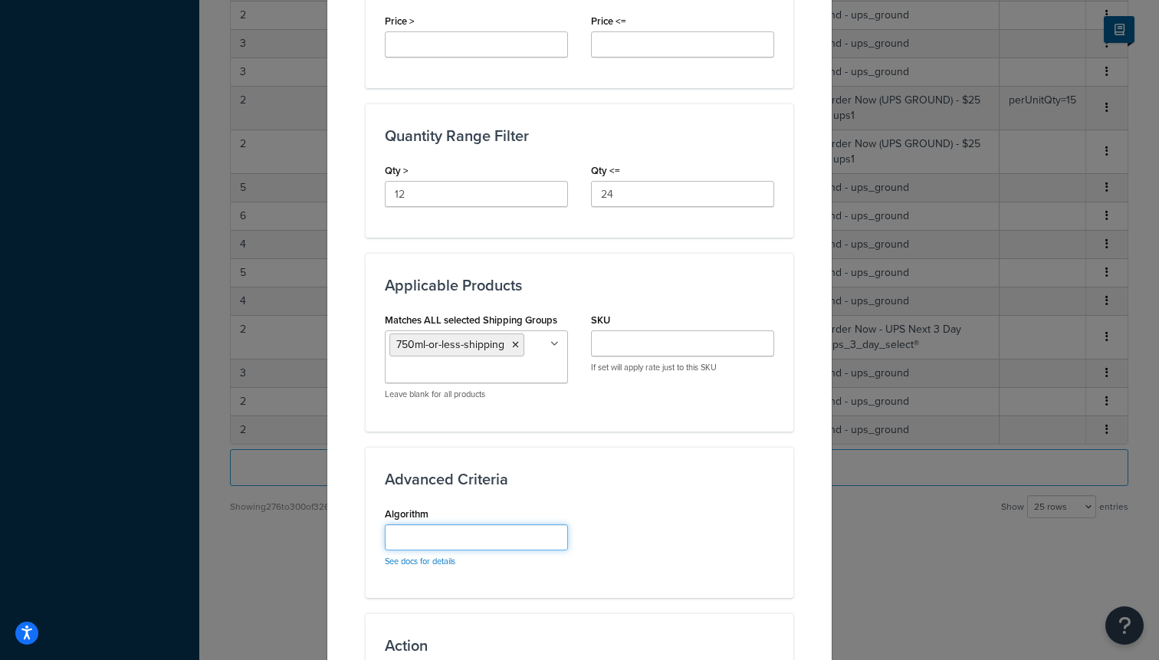
click at [566, 546] on input "Algorithm" at bounding box center [476, 537] width 183 height 26
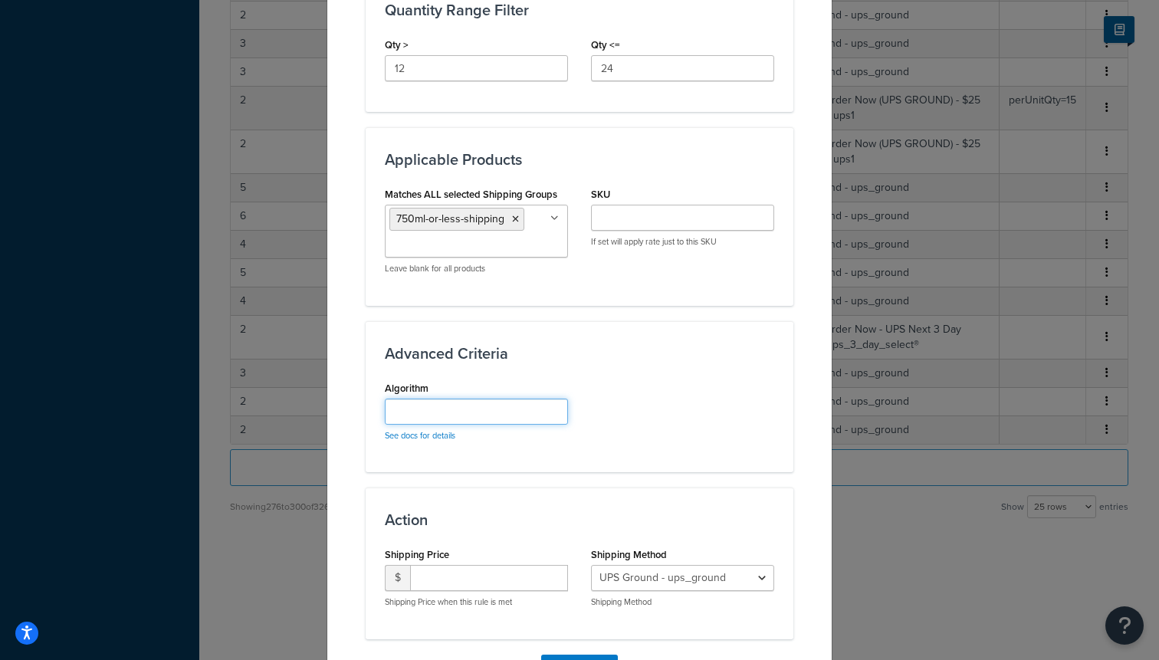
scroll to position [757, 0]
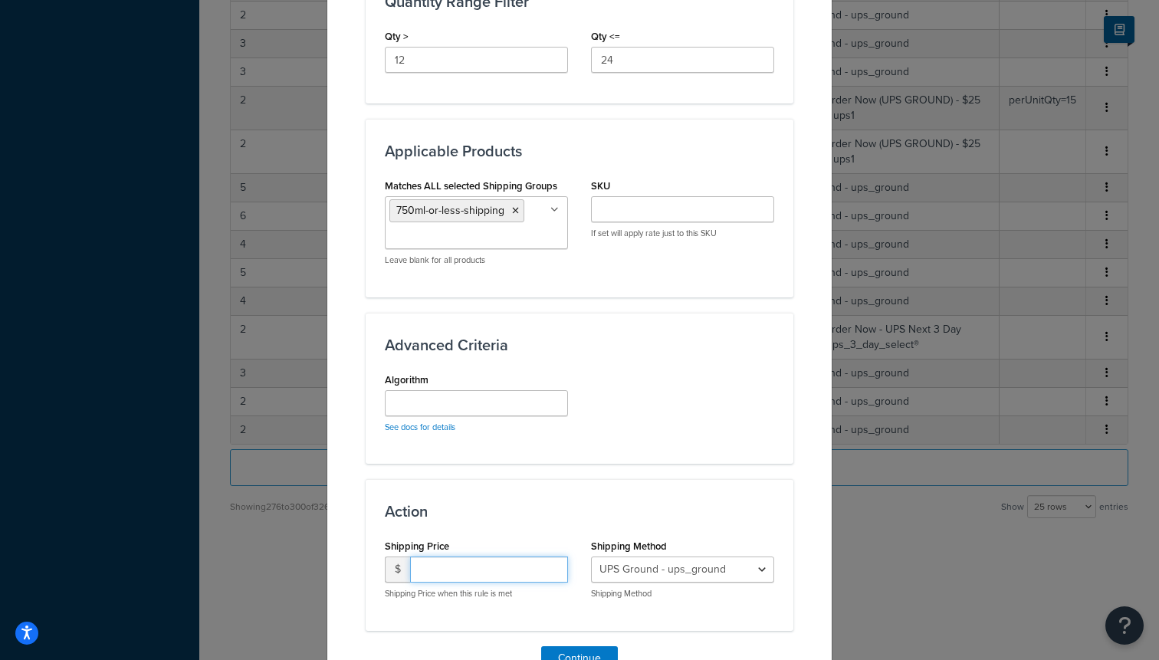
click at [507, 570] on input "number" at bounding box center [489, 569] width 158 height 26
click at [443, 566] on input "25" at bounding box center [489, 569] width 158 height 26
type input "2"
type input "50"
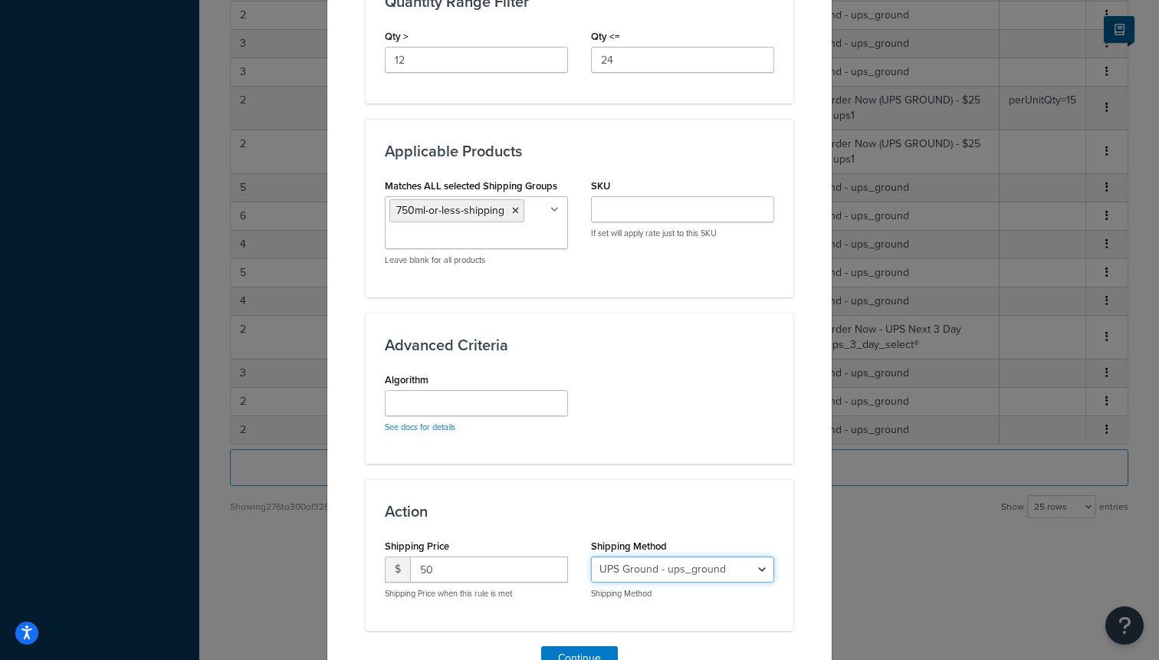
click at [690, 572] on select "UPS Ground - ups_ground Ship My Order Now - UPS Next 3 Day Select® - ups_3_day_…" at bounding box center [682, 569] width 183 height 26
select select "183726"
click at [591, 556] on select "UPS Ground - ups_ground Ship My Order Now - UPS Next 3 Day Select® - ups_3_day_…" at bounding box center [682, 569] width 183 height 26
click at [582, 658] on button "Continue" at bounding box center [579, 658] width 77 height 25
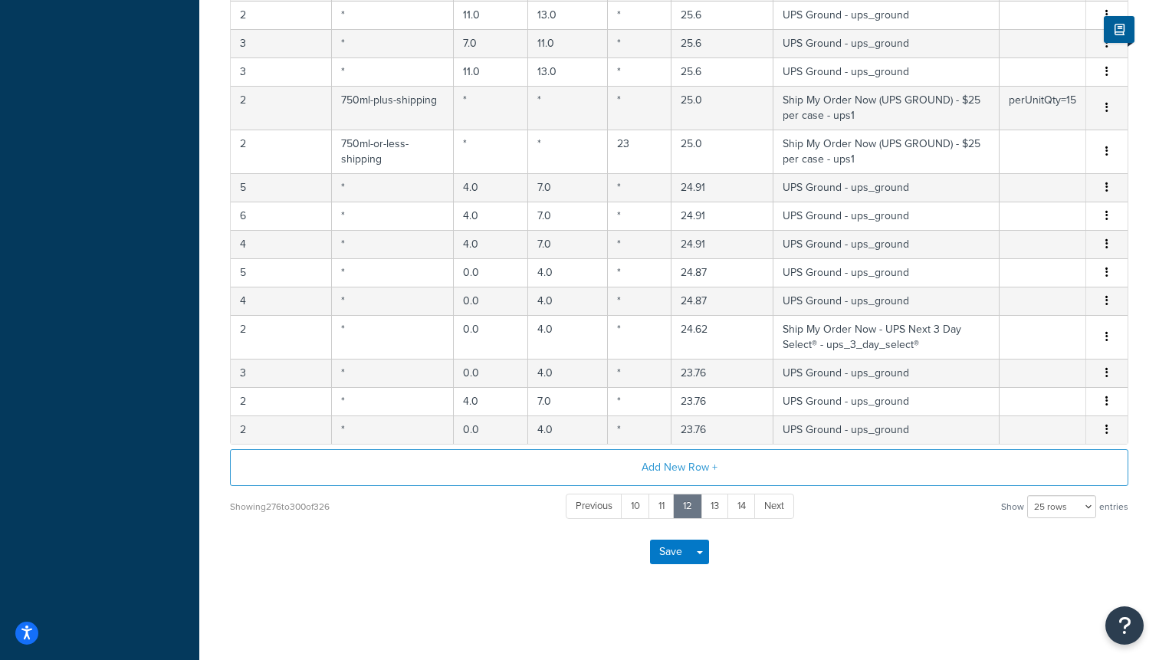
scroll to position [0, 0]
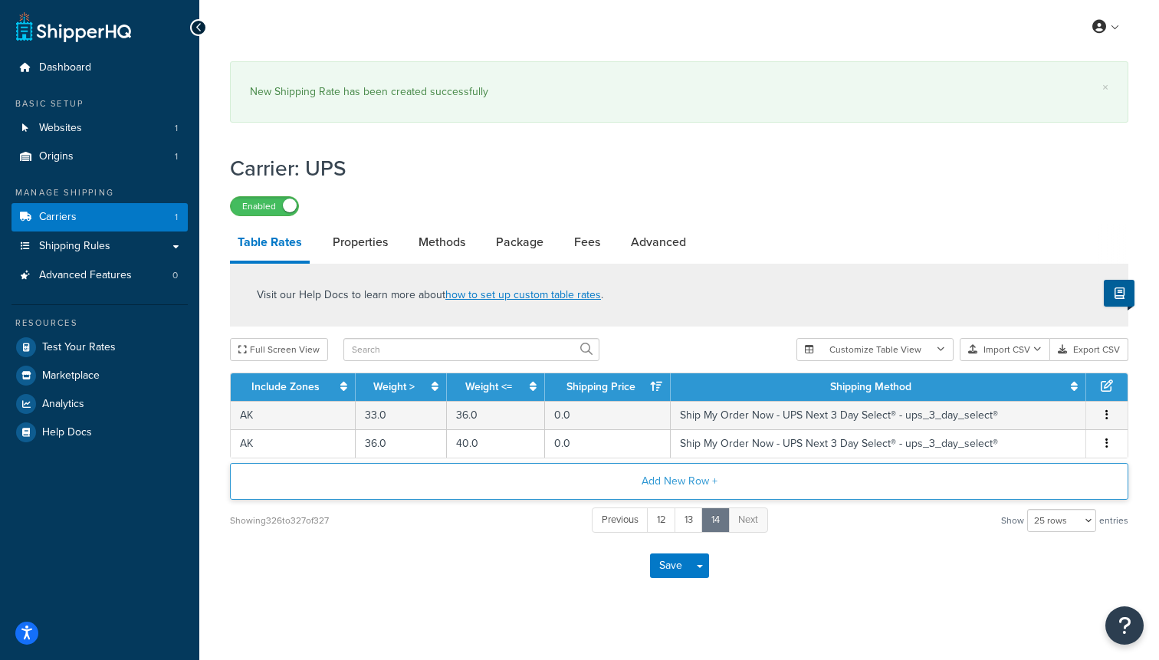
click at [646, 491] on button "Add New Row +" at bounding box center [679, 481] width 898 height 37
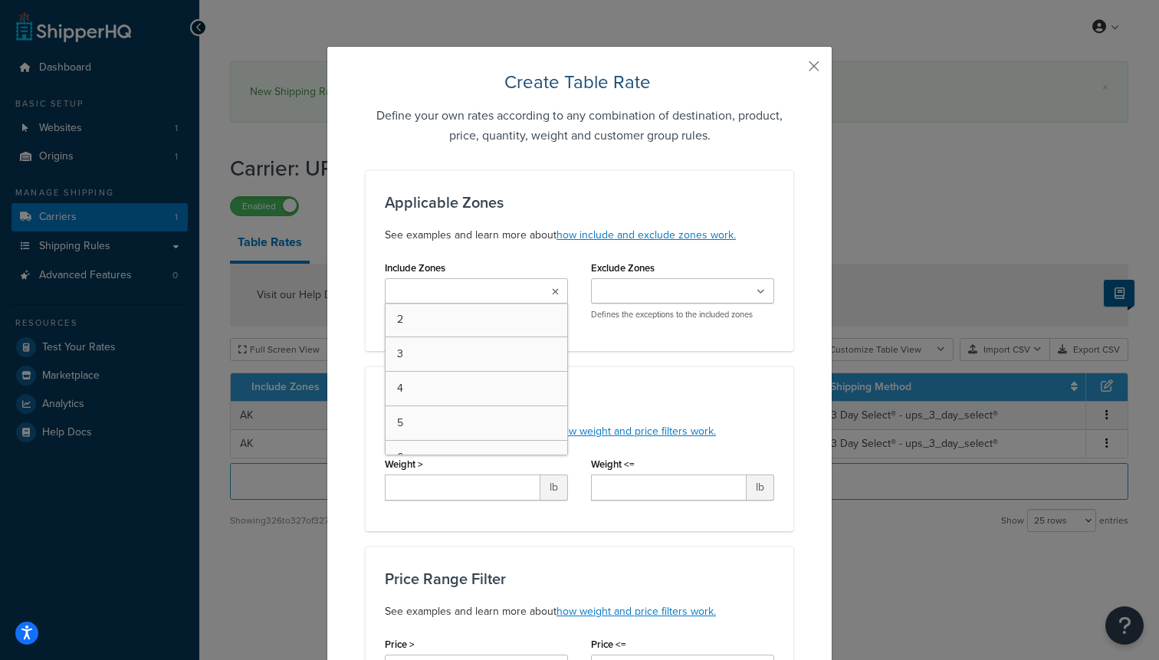
click at [476, 301] on ul at bounding box center [476, 290] width 183 height 25
type input "2"
click at [595, 416] on div "Weight Range Filter See examples and learn more about how weight and price filt…" at bounding box center [579, 415] width 389 height 51
click at [480, 297] on input "Include Zones" at bounding box center [457, 292] width 136 height 17
type input "2"
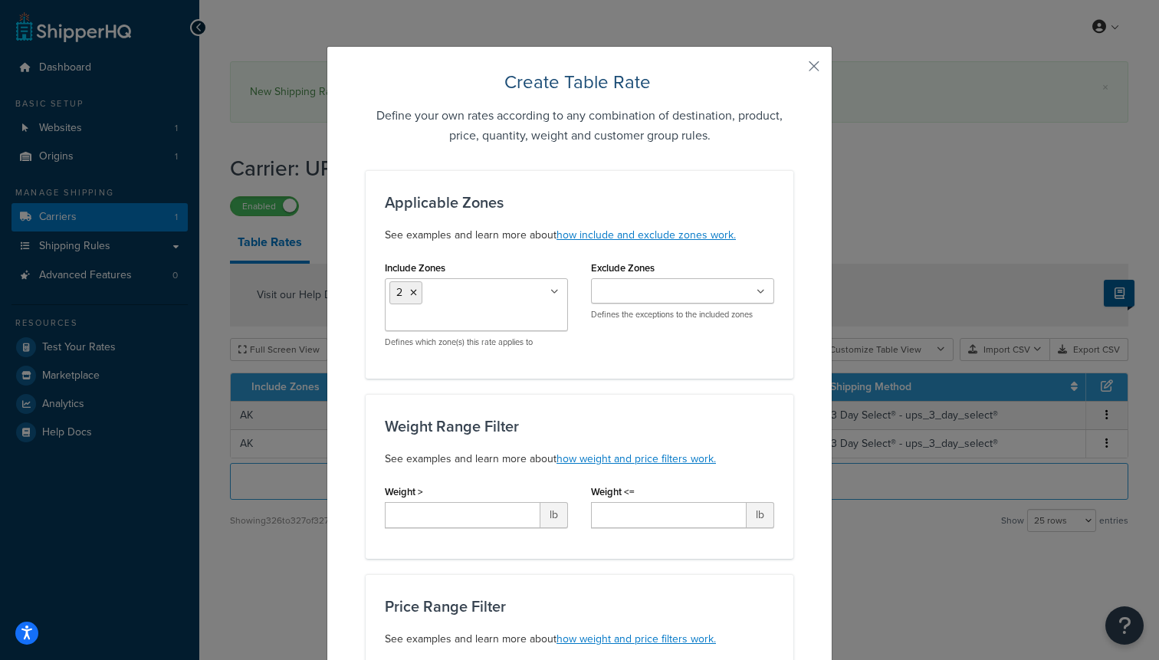
click at [693, 425] on h3 "Weight Range Filter" at bounding box center [579, 426] width 389 height 17
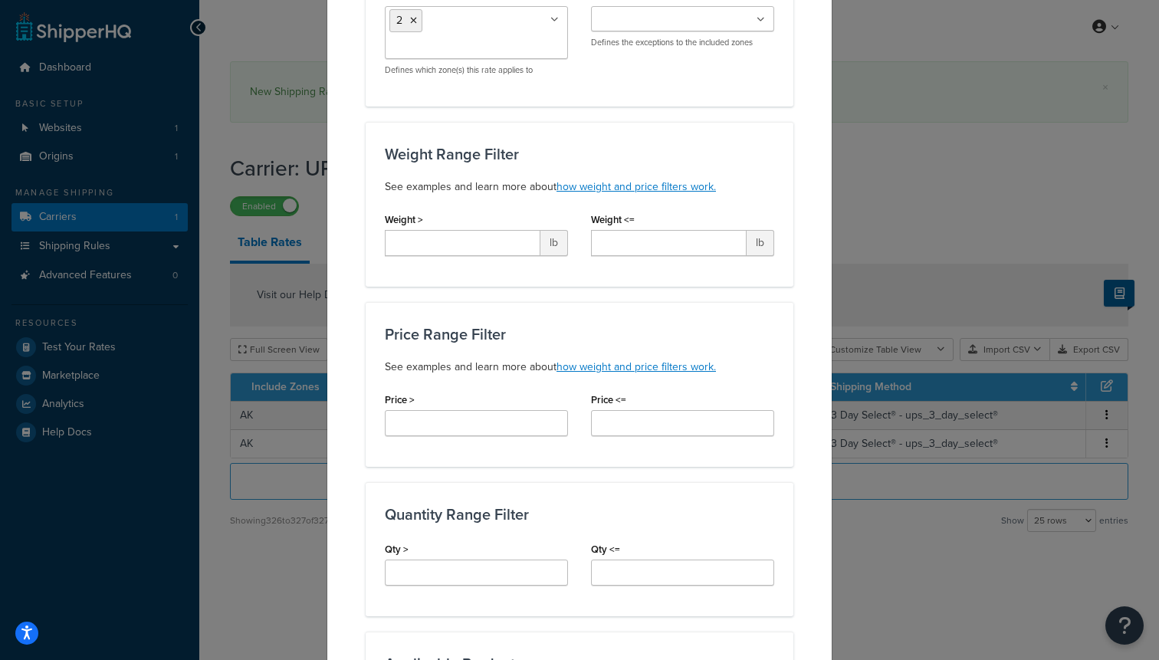
scroll to position [308, 0]
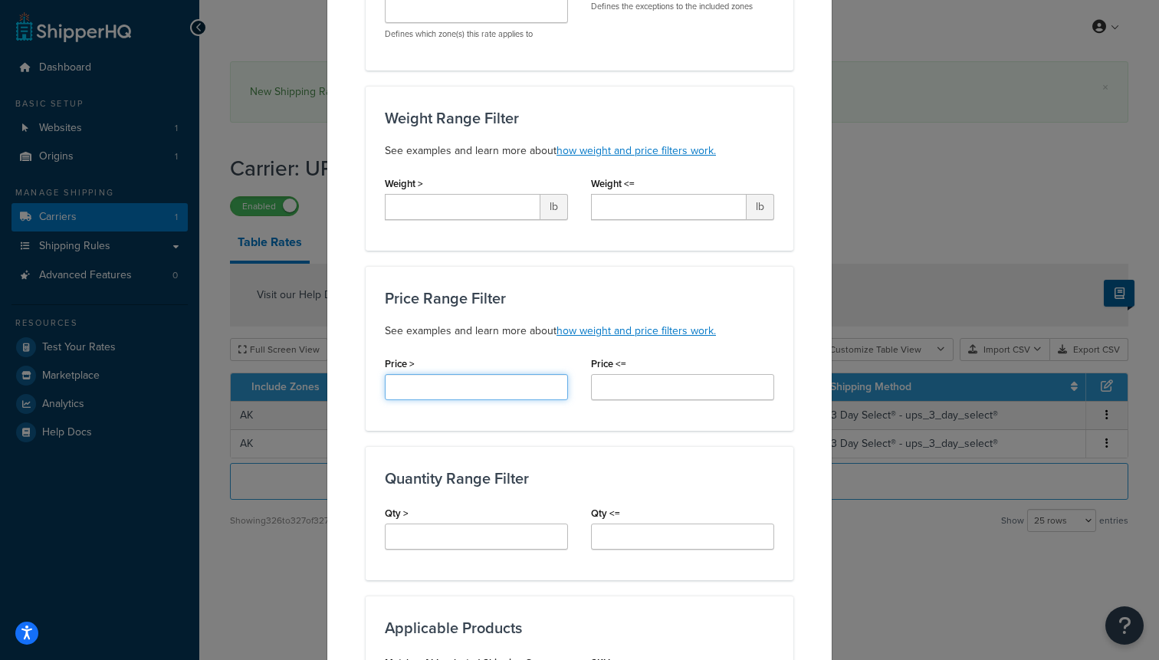
click at [464, 395] on input "Price >" at bounding box center [476, 387] width 183 height 26
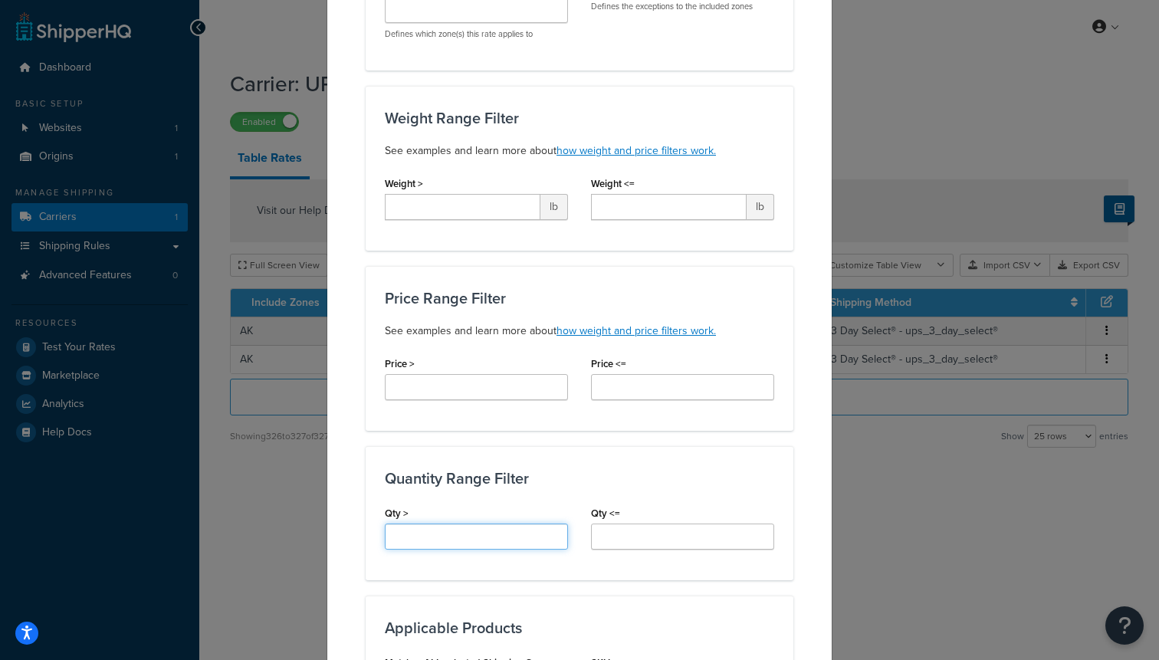
click at [418, 540] on input "Qty >" at bounding box center [476, 536] width 183 height 26
type input "24"
click at [634, 541] on input "Qty <=" at bounding box center [682, 536] width 183 height 26
type input "36"
click at [635, 582] on div "Applicable Zones See examples and learn more about how include and exclude zone…" at bounding box center [580, 471] width 428 height 1219
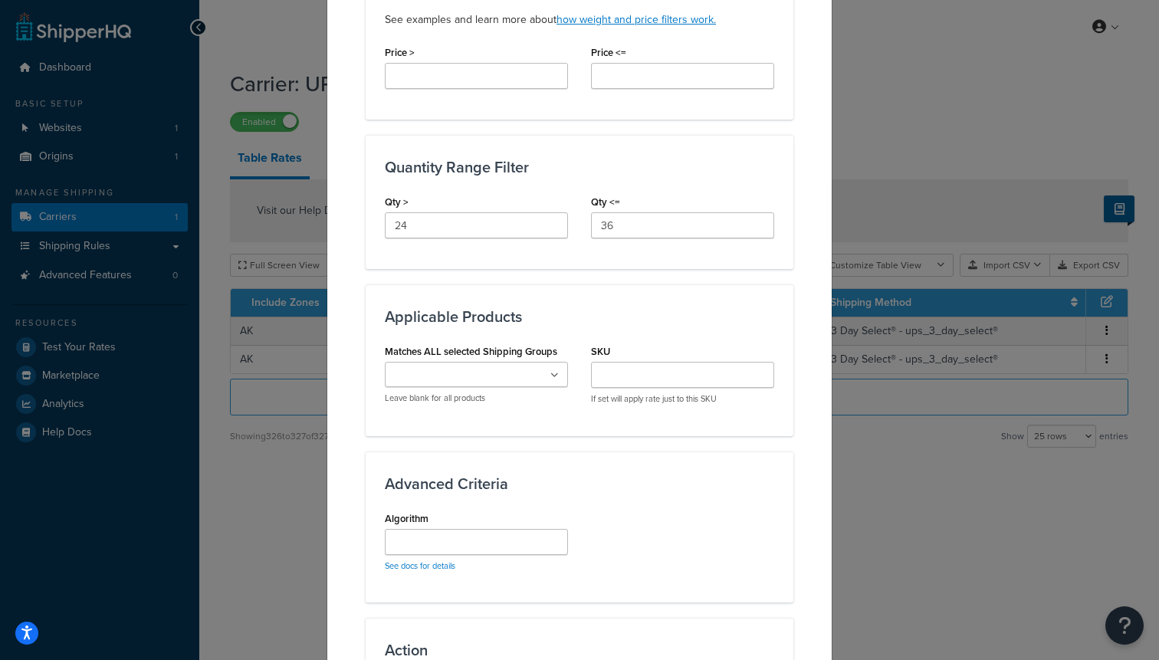
scroll to position [666, 0]
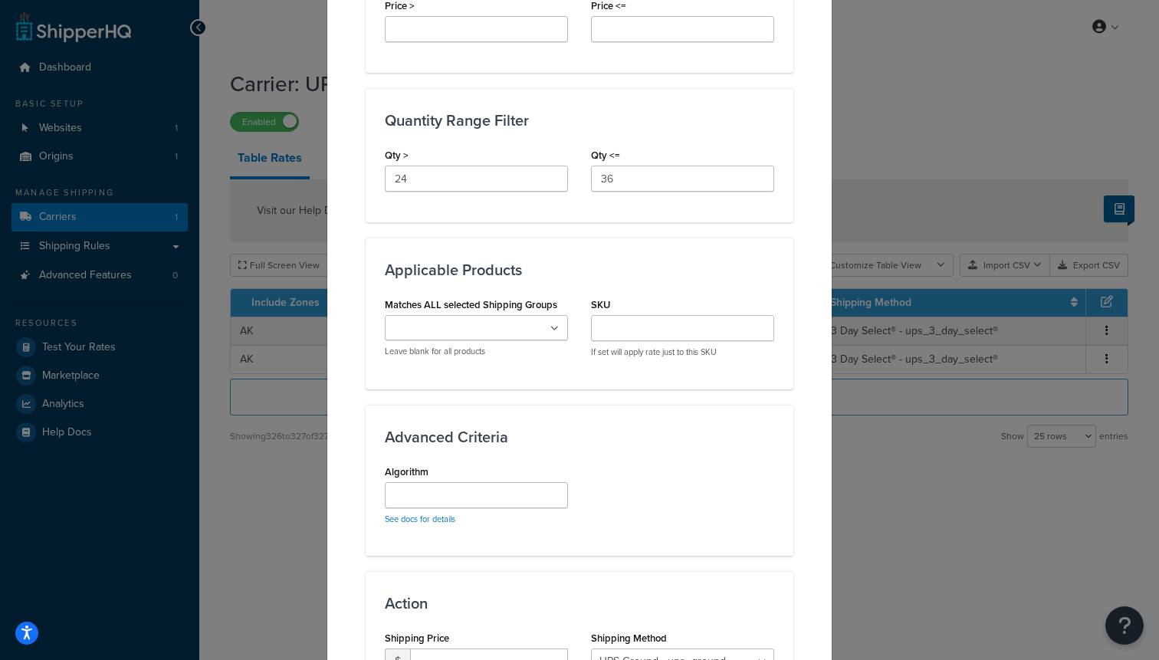
click at [471, 327] on input "Matches ALL selected Shipping Groups" at bounding box center [457, 328] width 136 height 17
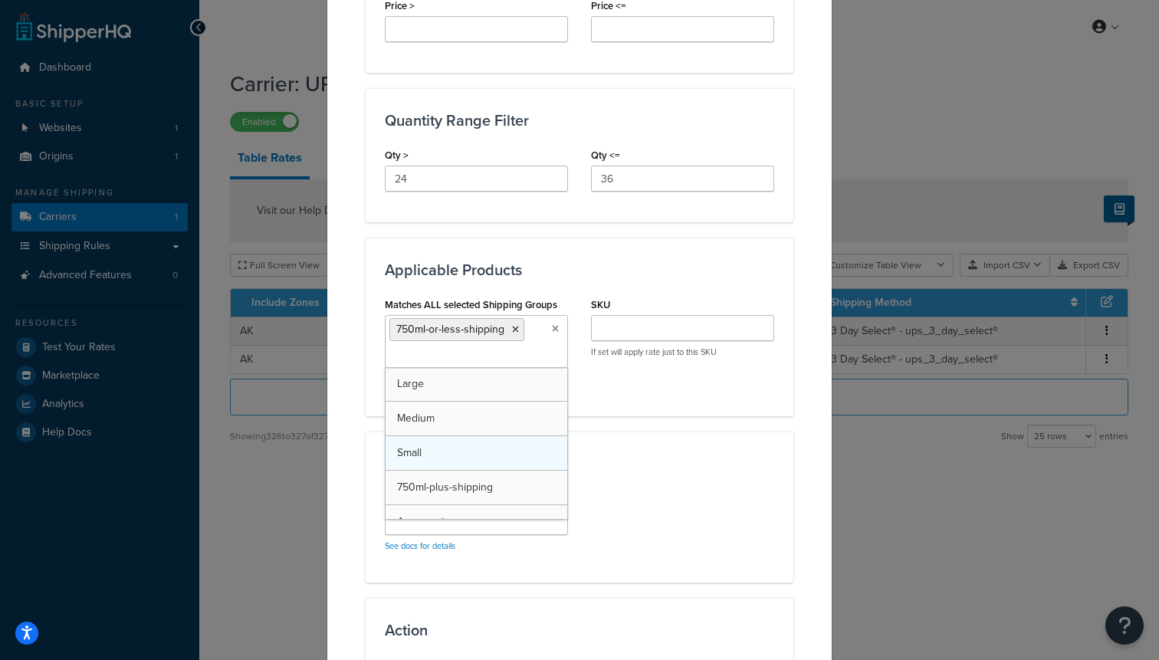
scroll to position [41, 0]
click at [670, 502] on div "Algorithm See docs for details" at bounding box center [579, 525] width 412 height 76
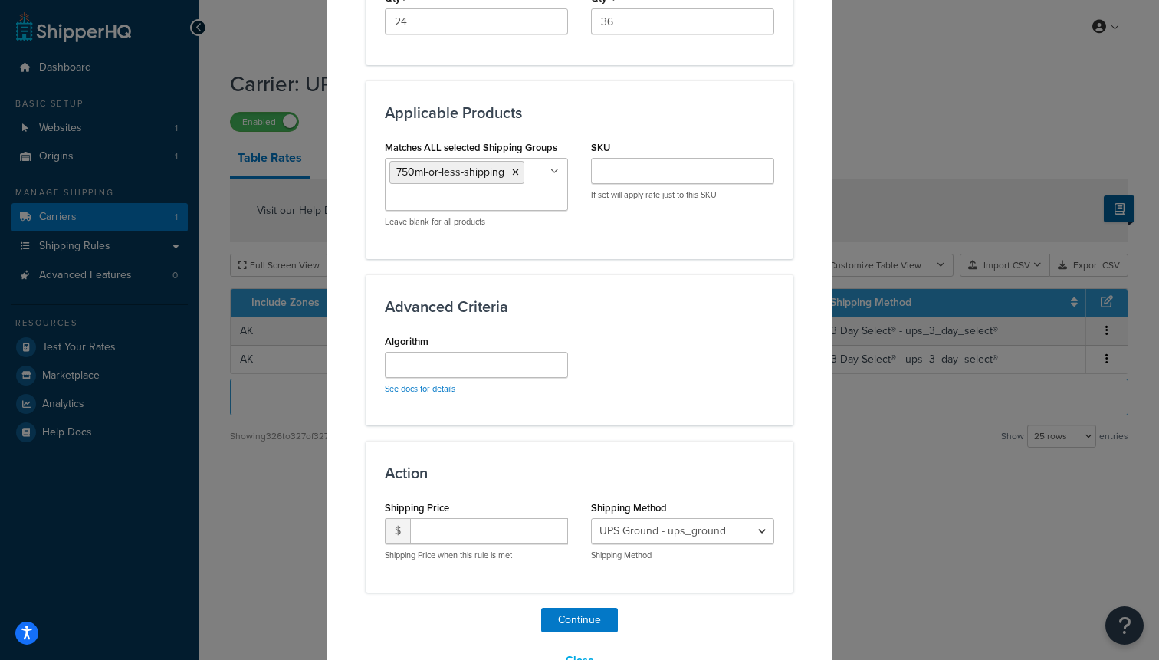
scroll to position [868, 0]
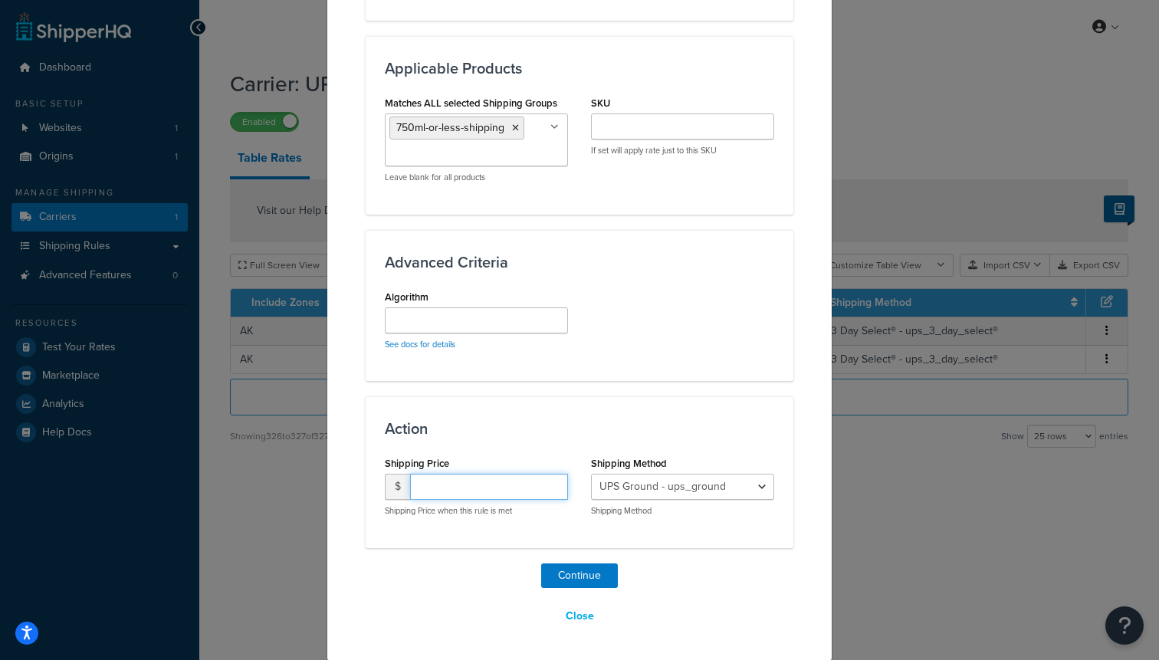
click at [458, 488] on input "number" at bounding box center [489, 487] width 158 height 26
type input "75"
click at [635, 485] on select "UPS Ground - ups_ground Ship My Order Now - UPS Next 3 Day Select® - ups_3_day_…" at bounding box center [682, 487] width 183 height 26
select select "183726"
click at [591, 474] on select "UPS Ground - ups_ground Ship My Order Now - UPS Next 3 Day Select® - ups_3_day_…" at bounding box center [682, 487] width 183 height 26
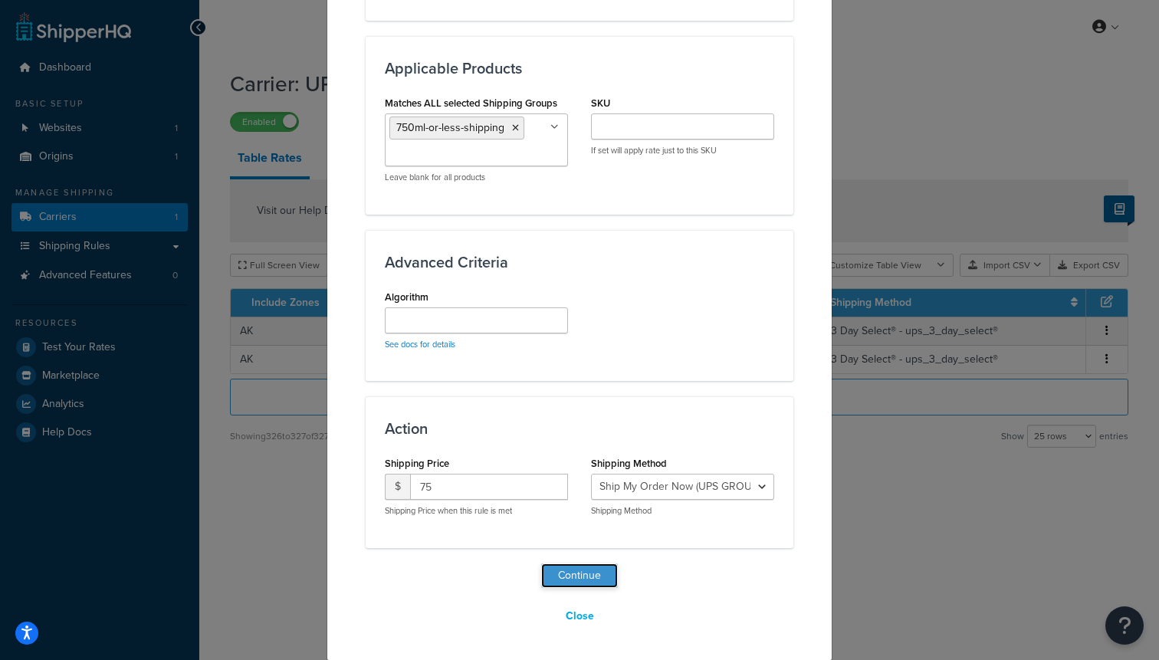
click at [565, 583] on button "Continue" at bounding box center [579, 575] width 77 height 25
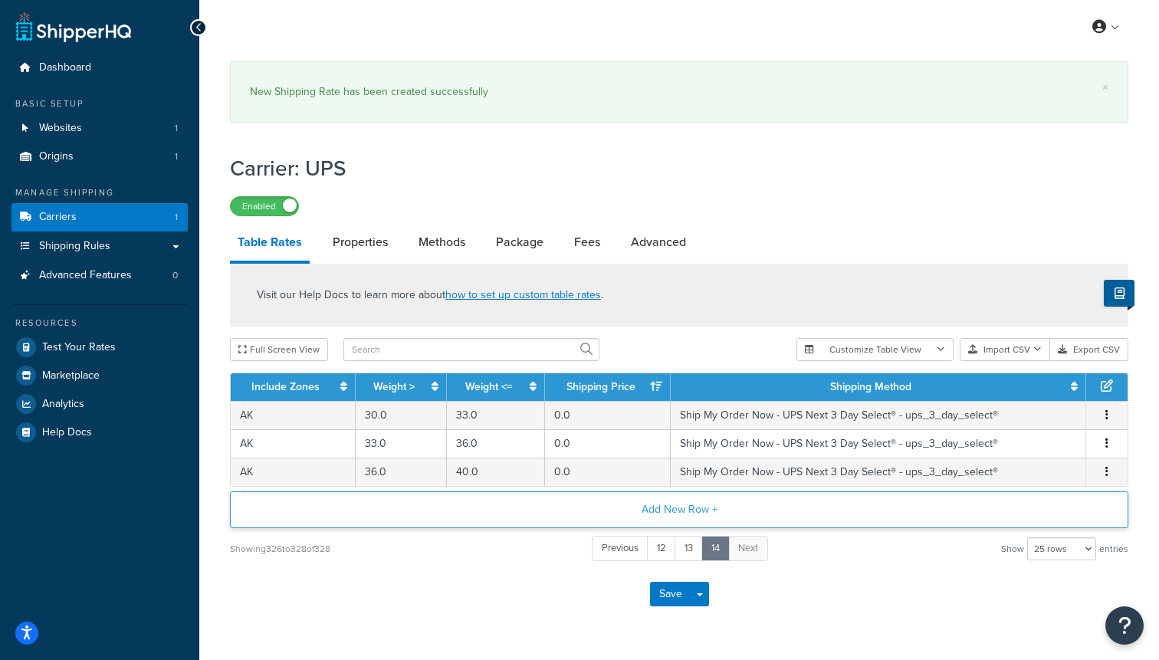
click at [577, 508] on button "Add New Row +" at bounding box center [679, 509] width 898 height 37
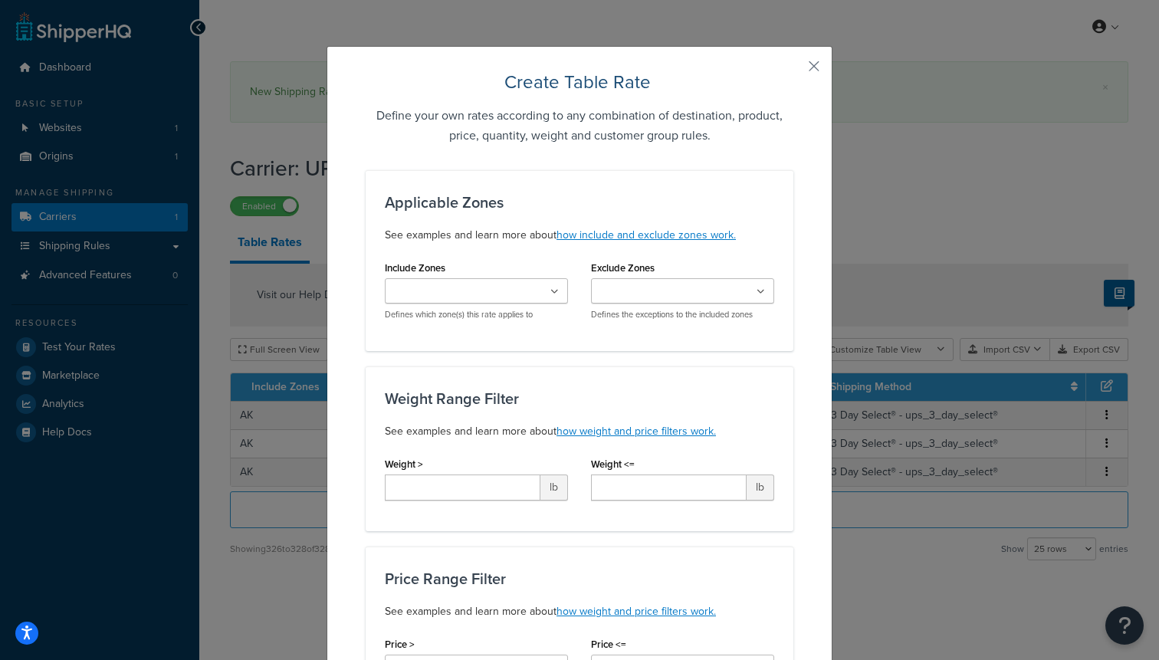
click at [494, 301] on ul at bounding box center [476, 290] width 183 height 25
type input "2"
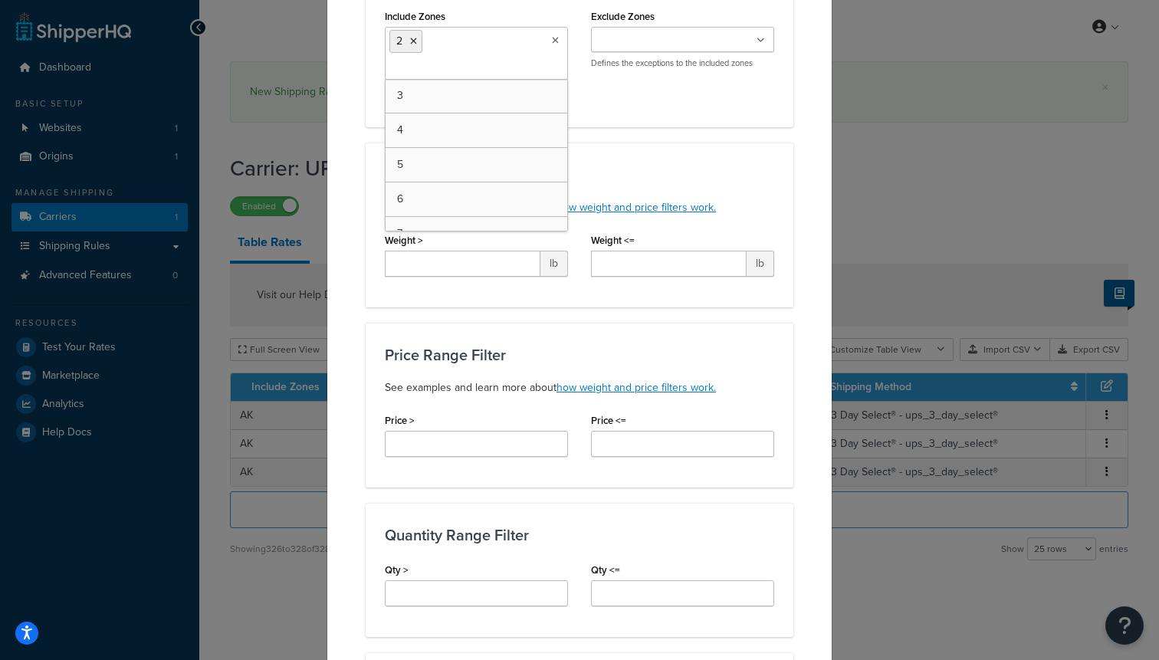
scroll to position [261, 0]
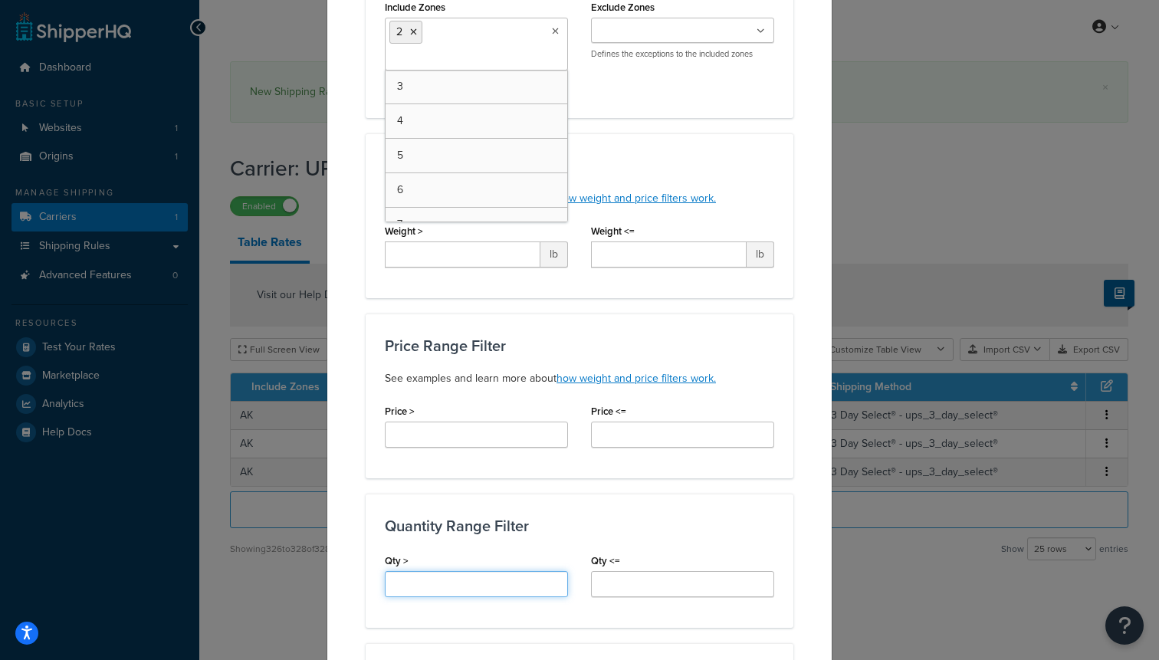
click at [467, 597] on input "Qty >" at bounding box center [476, 584] width 183 height 26
type input "36"
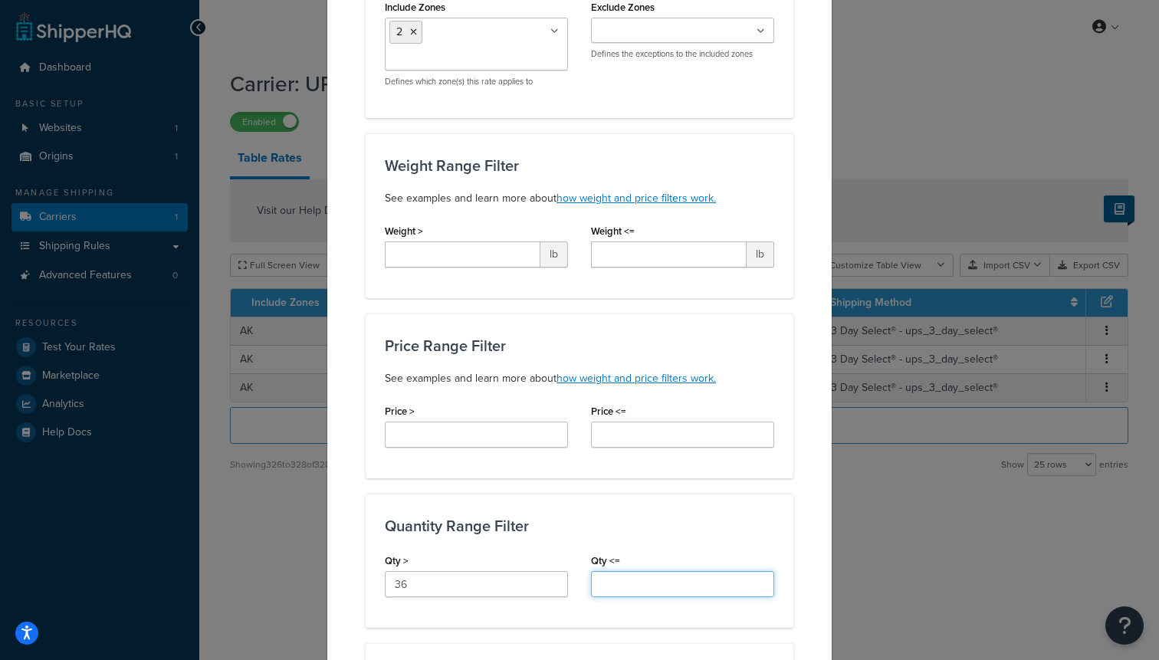
click at [649, 584] on input "Qty <=" at bounding box center [682, 584] width 183 height 26
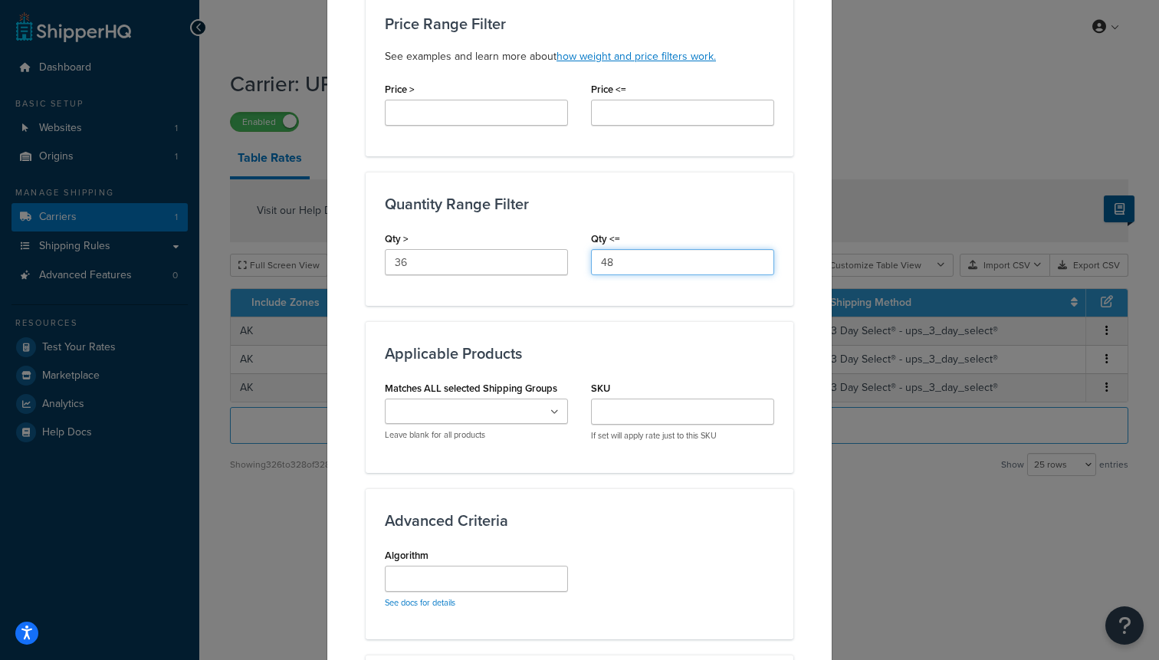
scroll to position [608, 0]
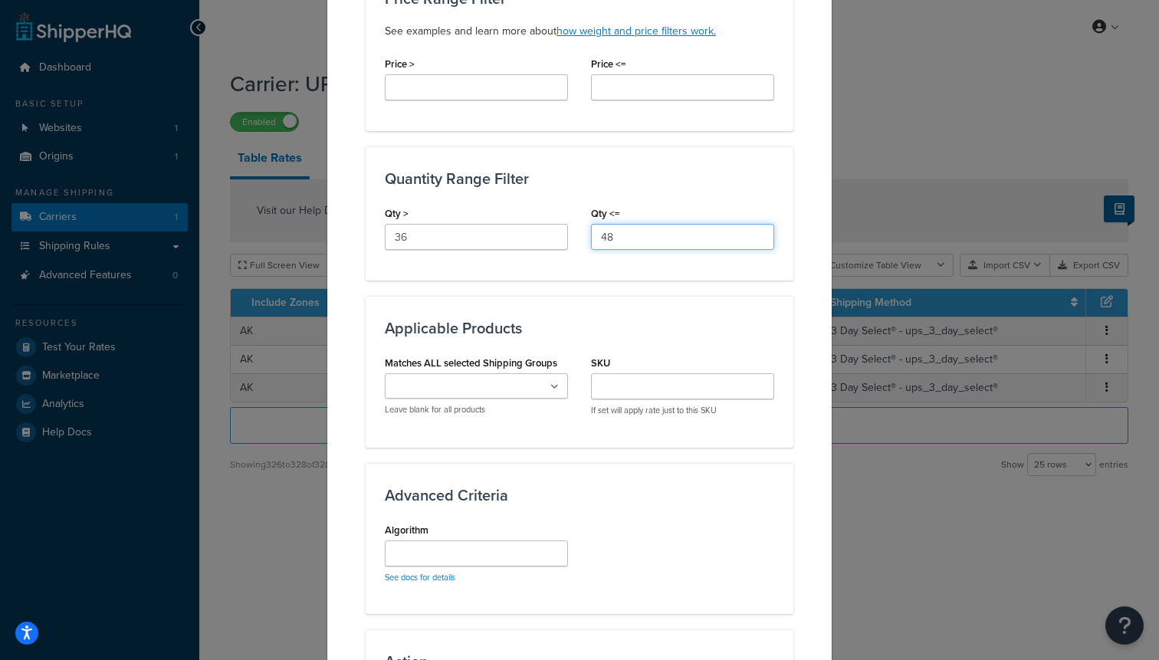
type input "48"
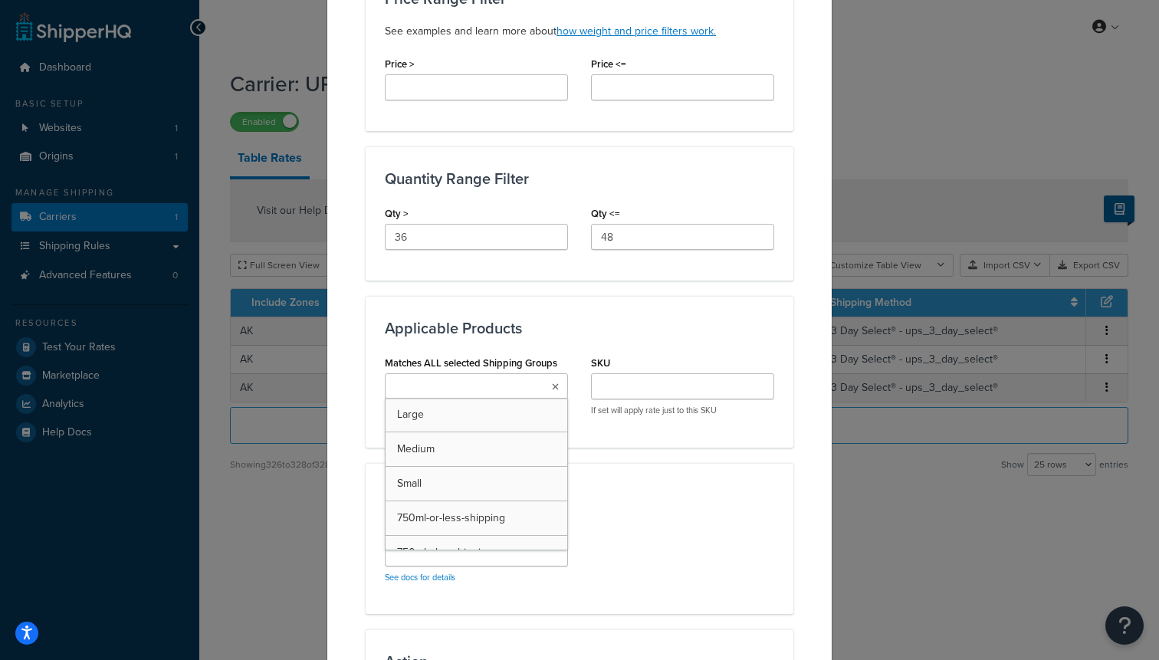
click at [427, 384] on input "Matches ALL selected Shipping Groups" at bounding box center [457, 387] width 136 height 17
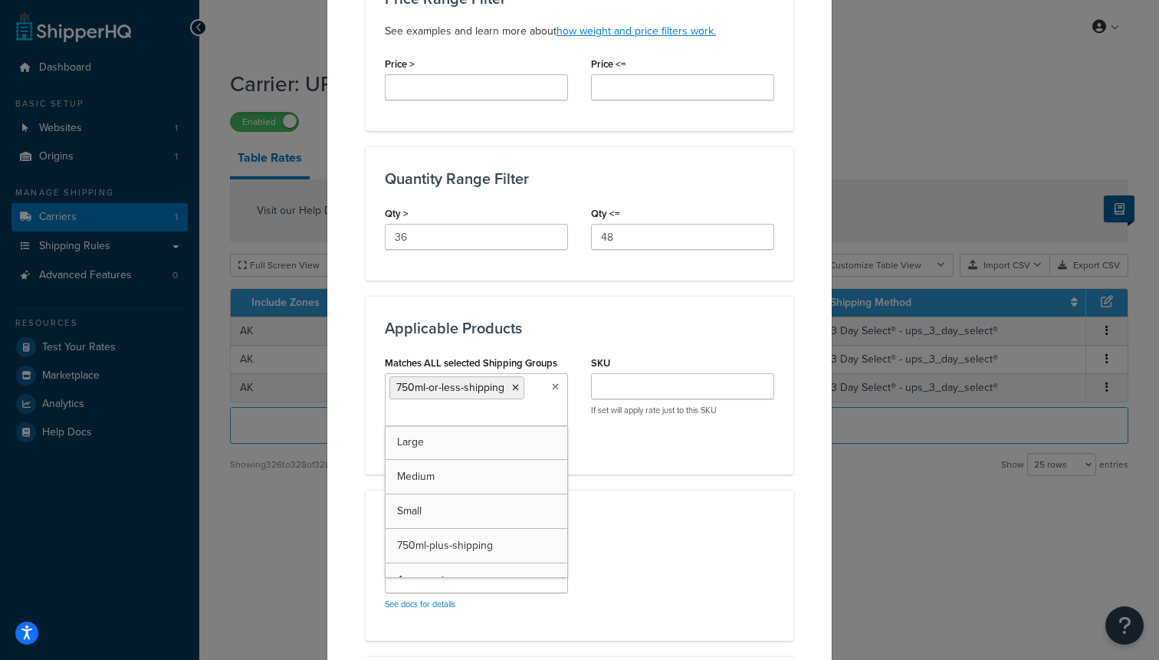
click at [619, 508] on div "Advanced Criteria Algorithm See docs for details" at bounding box center [580, 565] width 428 height 151
click at [441, 574] on input "Algorithm" at bounding box center [476, 580] width 183 height 26
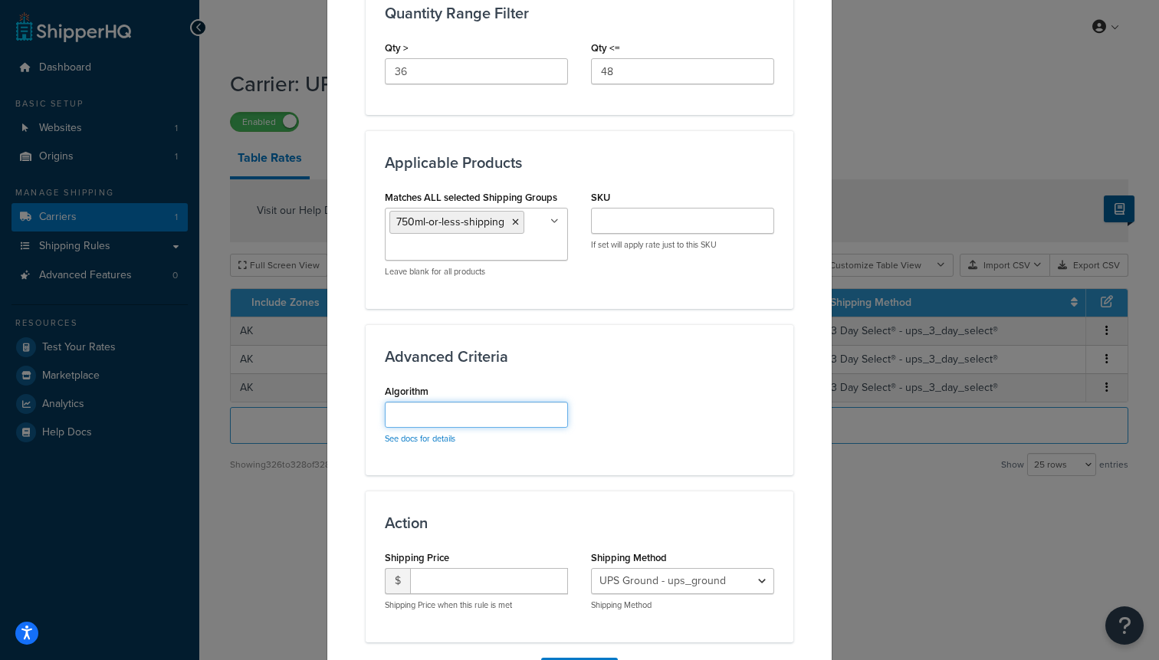
scroll to position [868, 0]
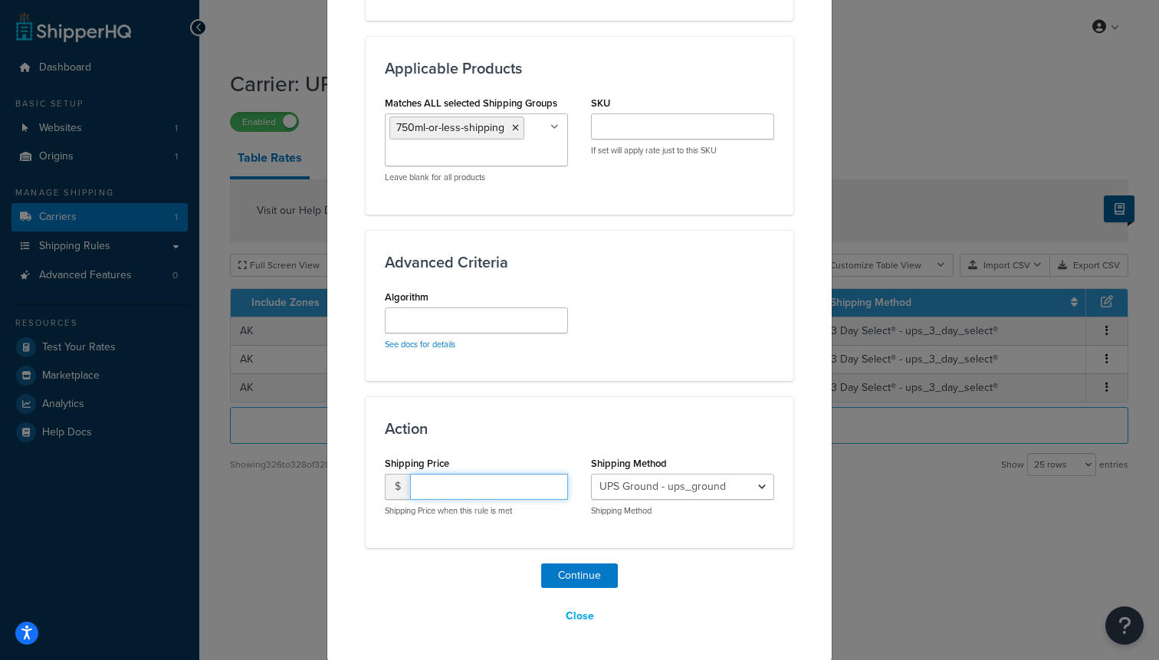
click at [452, 484] on input "number" at bounding box center [489, 487] width 158 height 26
type input "7"
type input "100"
click at [748, 490] on select "UPS Ground - ups_ground Ship My Order Now - UPS Next 3 Day Select® - ups_3_day_…" at bounding box center [682, 487] width 183 height 26
select select "183726"
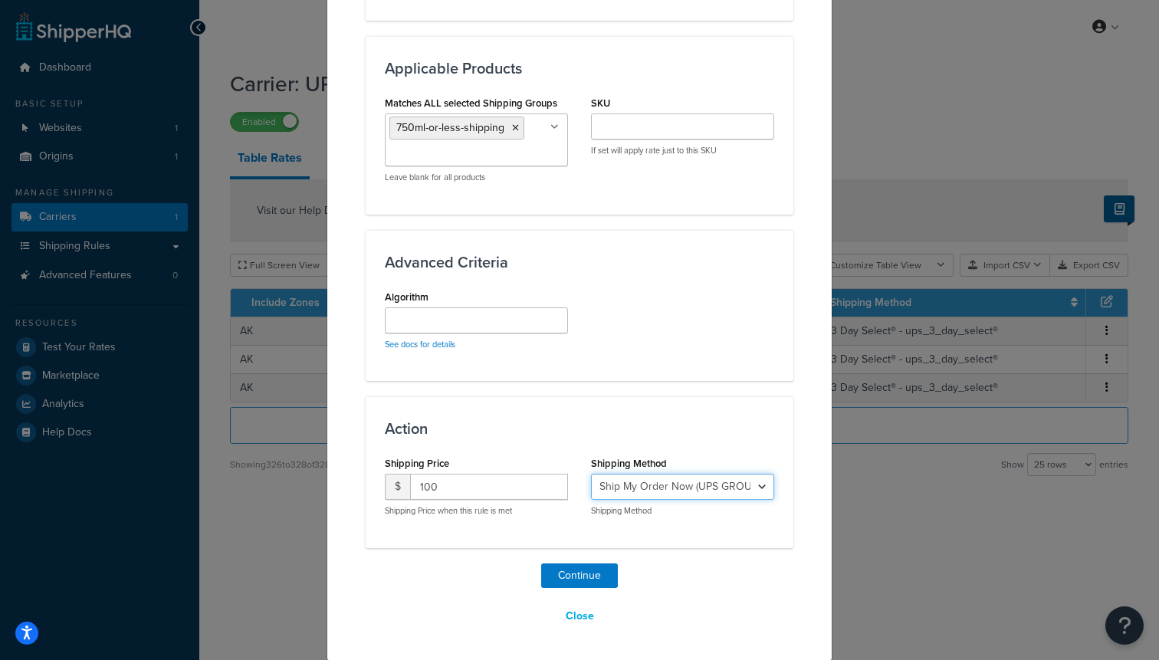
click at [591, 474] on select "UPS Ground - ups_ground Ship My Order Now - UPS Next 3 Day Select® - ups_3_day_…" at bounding box center [682, 487] width 183 height 26
click at [603, 578] on button "Continue" at bounding box center [579, 575] width 77 height 25
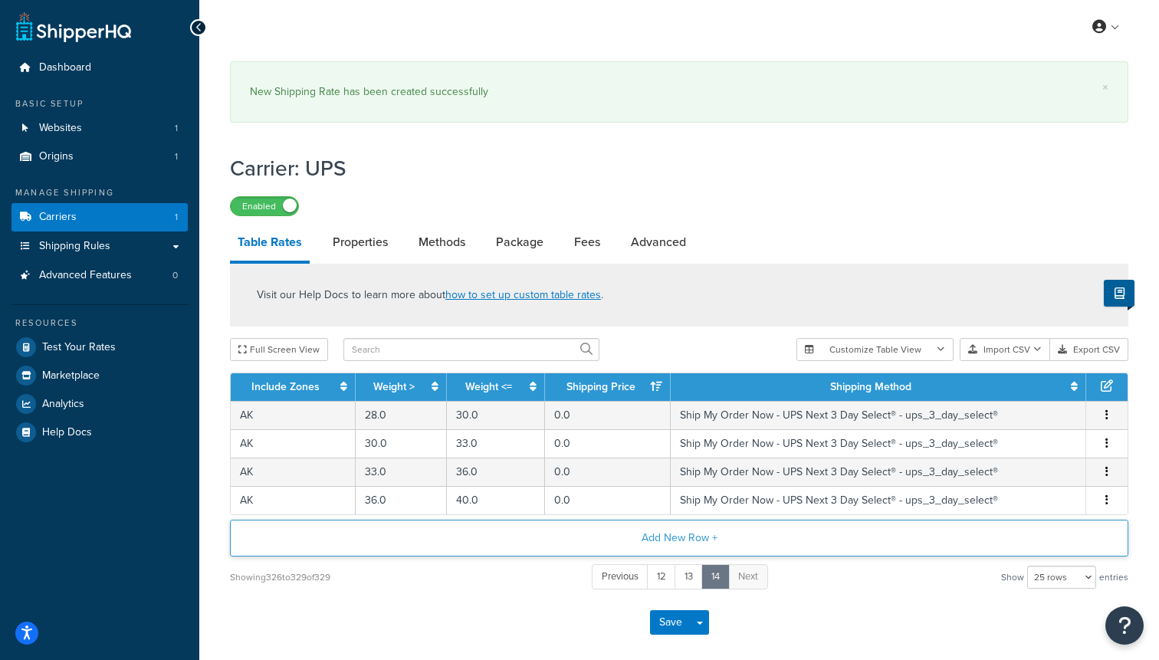
click at [636, 541] on button "Add New Row +" at bounding box center [679, 538] width 898 height 37
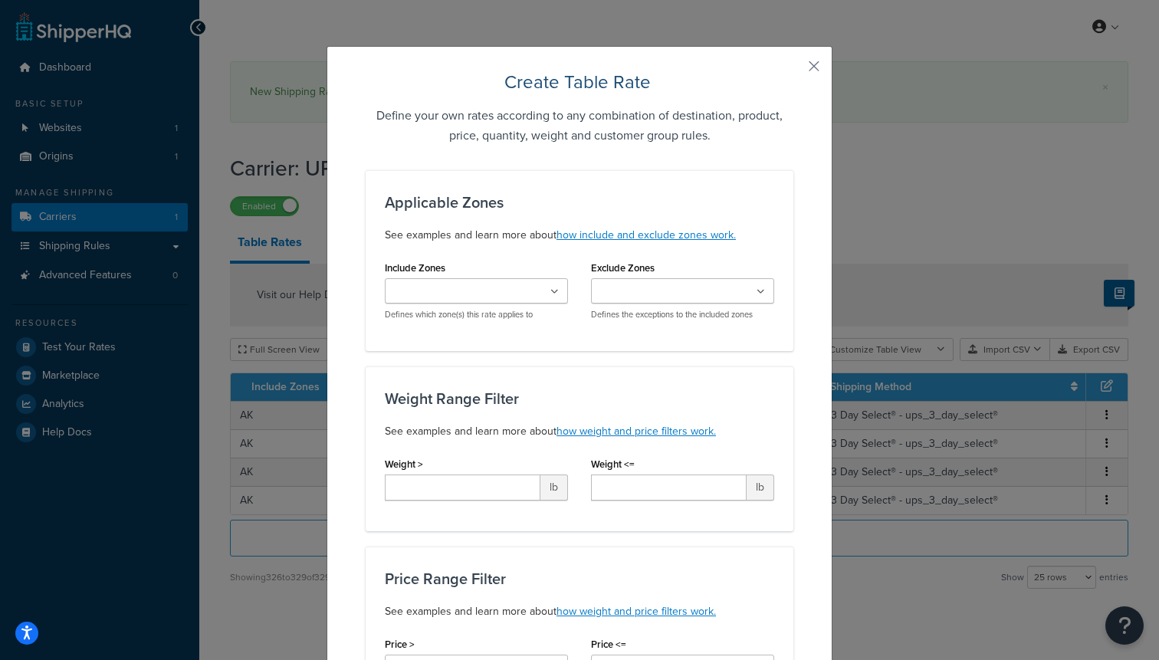
click at [461, 290] on input "Include Zones" at bounding box center [457, 292] width 136 height 17
type input "2"
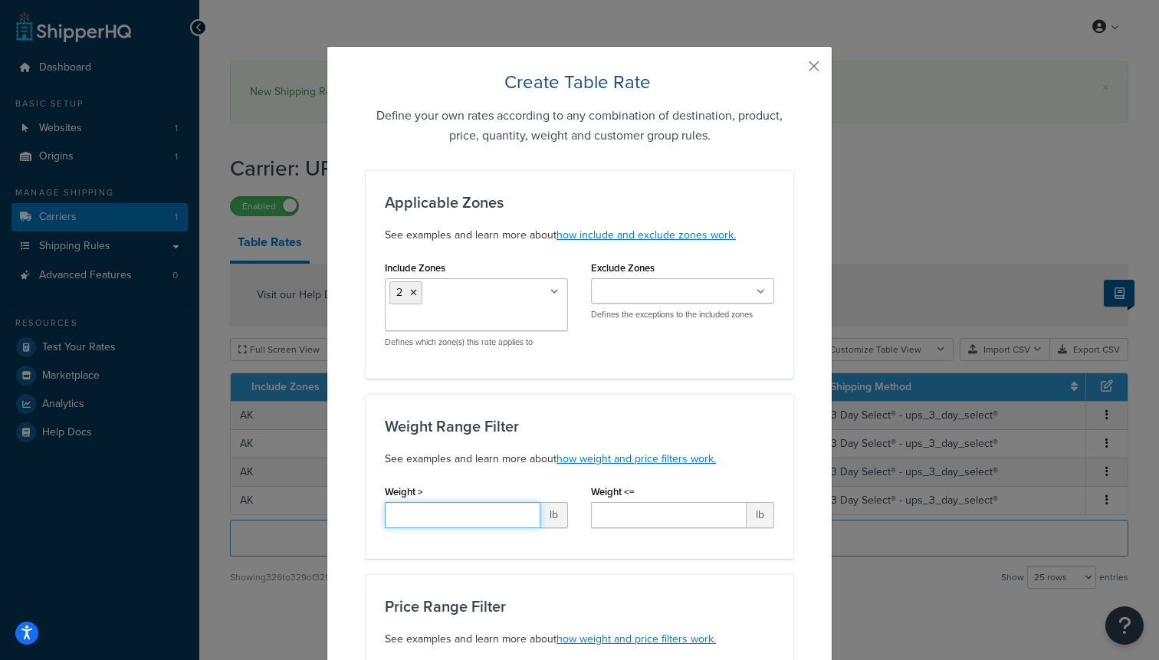
click at [480, 520] on input "Weight >" at bounding box center [463, 515] width 156 height 26
click at [648, 552] on div "Weight Range Filter See examples and learn more about how weight and price filt…" at bounding box center [580, 476] width 428 height 165
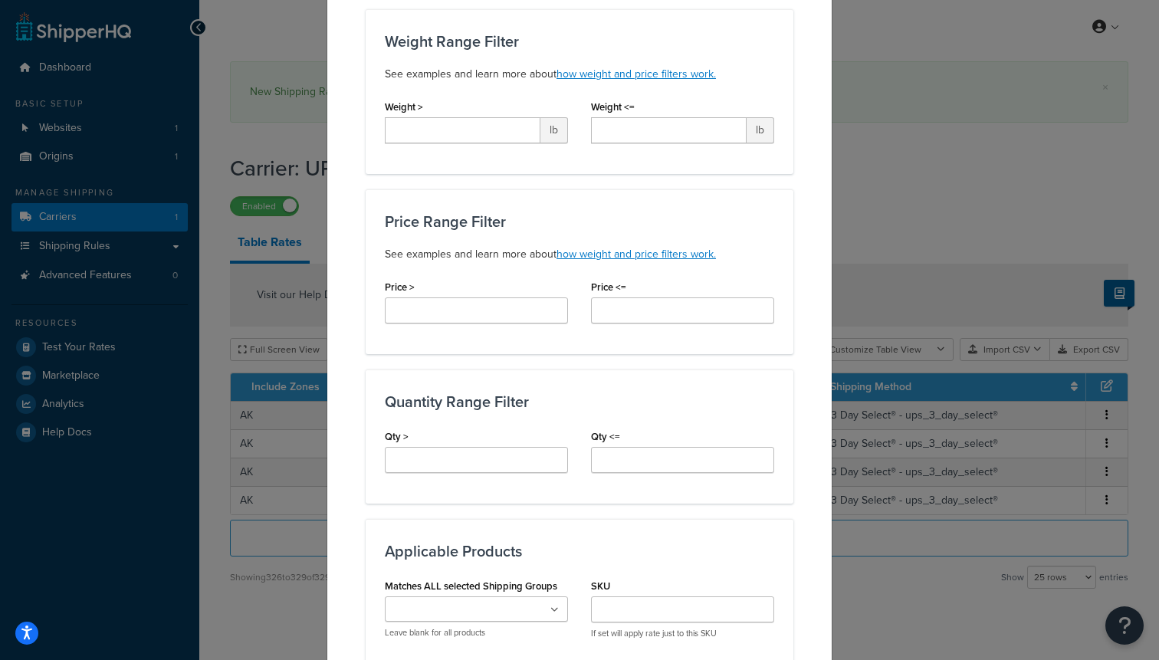
scroll to position [423, 0]
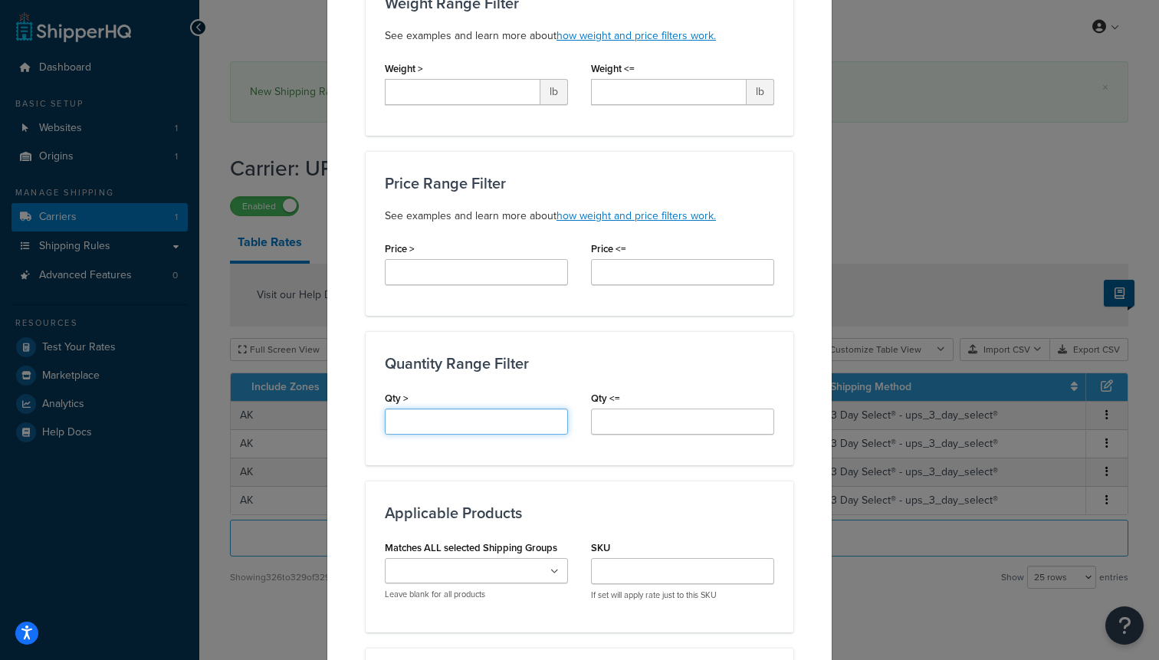
click at [487, 427] on input "Qty >" at bounding box center [476, 421] width 183 height 26
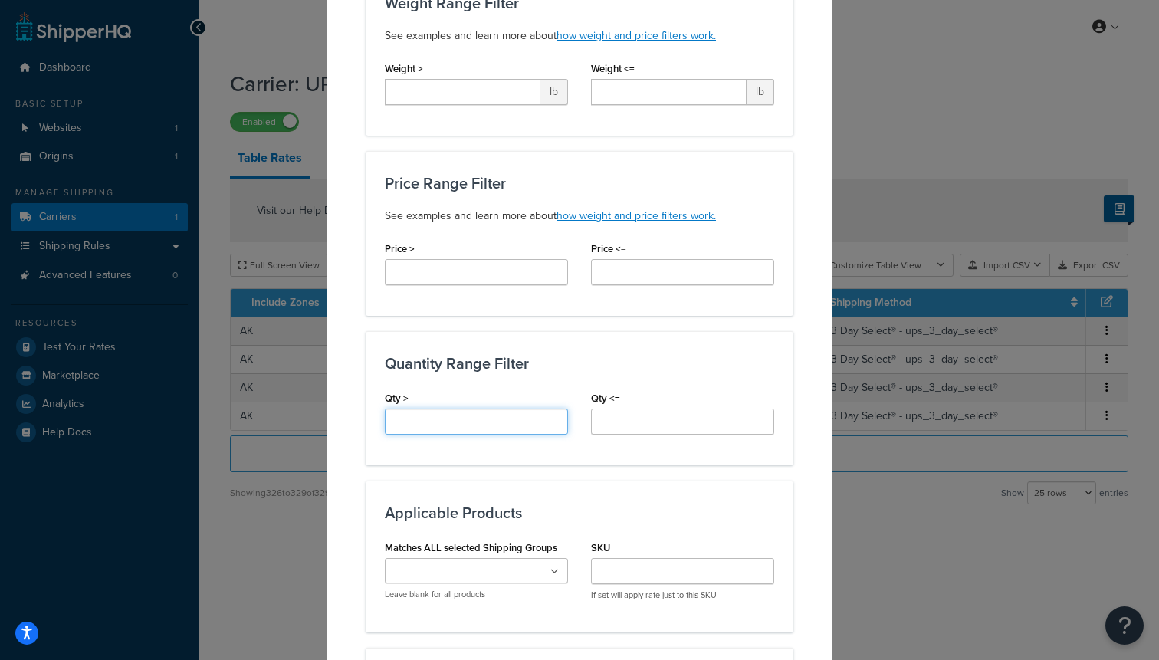
click at [444, 421] on input "Qty >" at bounding box center [476, 421] width 183 height 26
type input "48"
click at [654, 424] on input "Qty <=" at bounding box center [682, 421] width 183 height 26
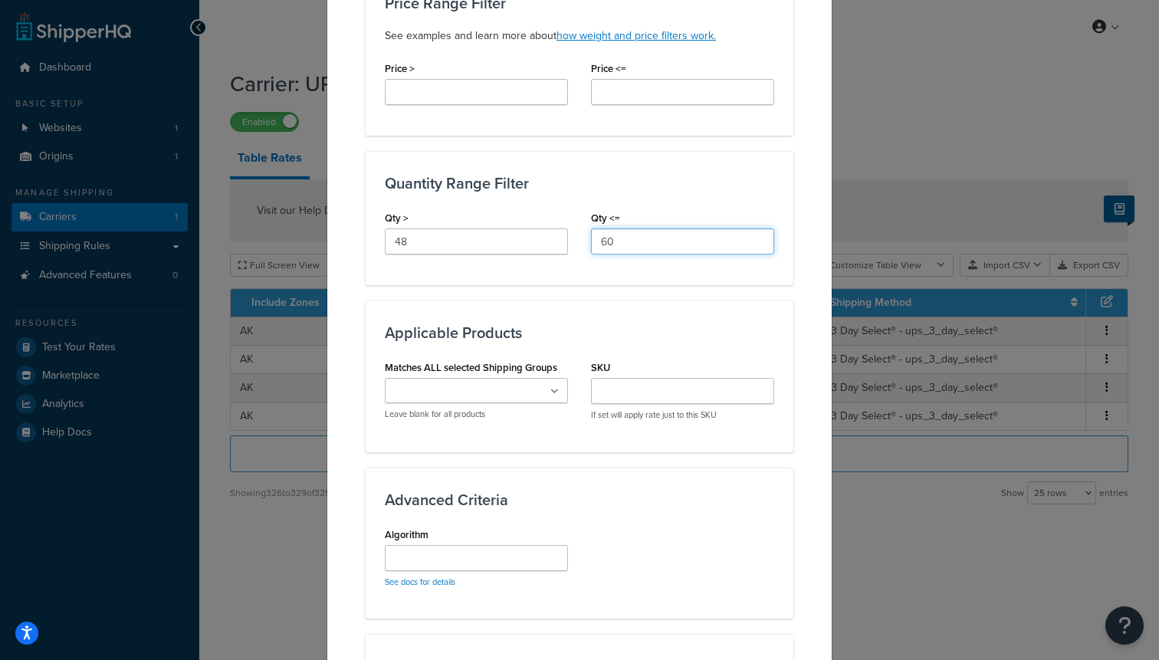
scroll to position [650, 0]
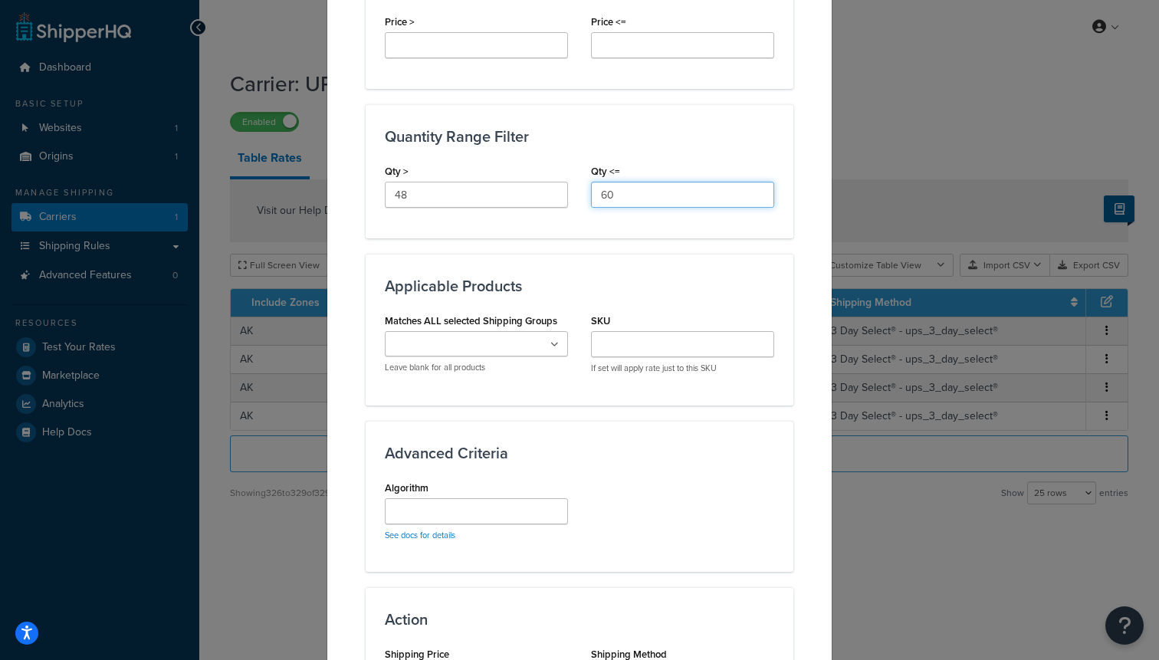
type input "60"
click at [487, 343] on input "Matches ALL selected Shipping Groups" at bounding box center [457, 344] width 136 height 17
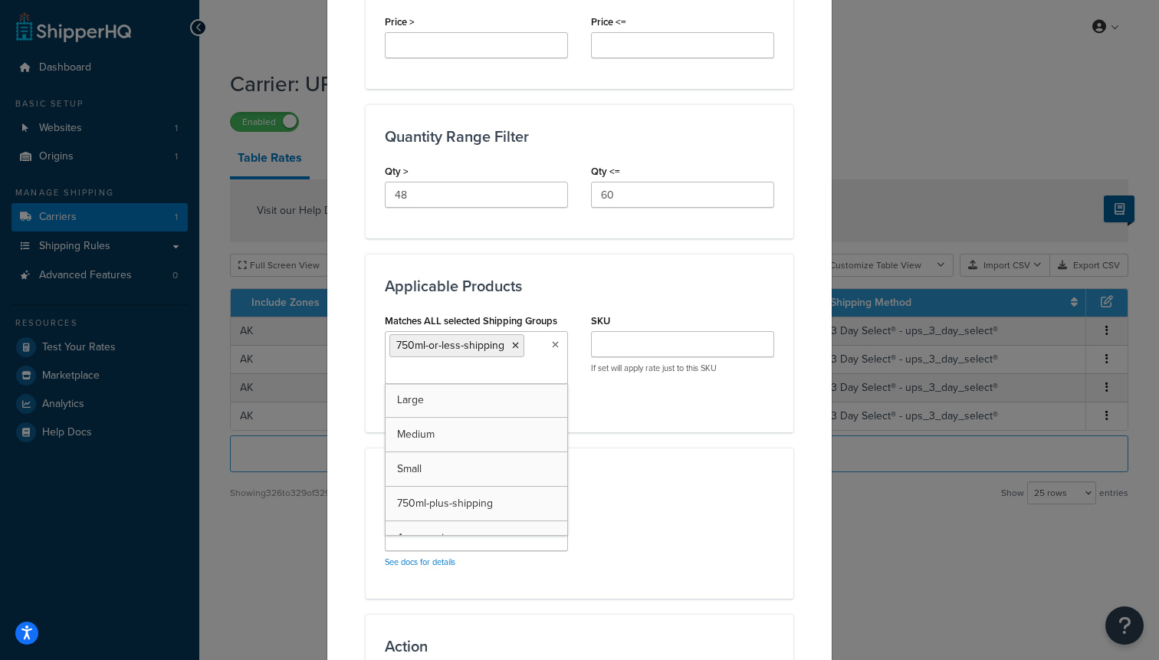
click at [618, 523] on div "Algorithm See docs for details" at bounding box center [579, 542] width 412 height 76
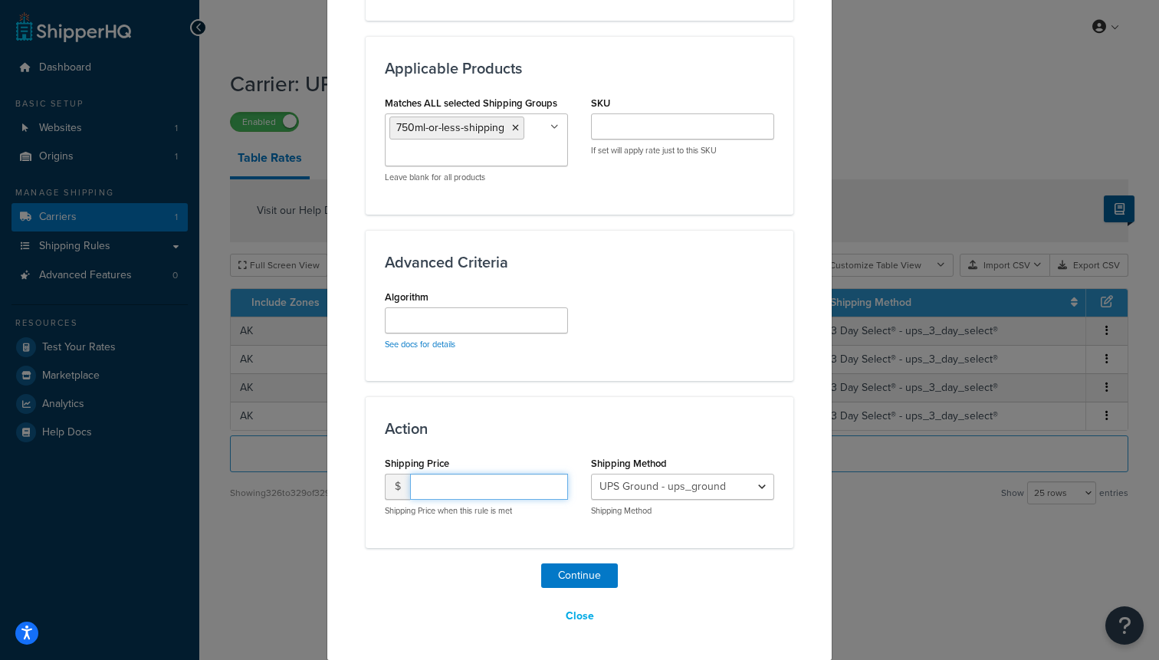
click at [473, 479] on input "number" at bounding box center [489, 487] width 158 height 26
type input "125"
click at [679, 473] on div "Shipping Method UPS Ground - ups_ground Ship My Order Now - UPS Next 3 Day Sele…" at bounding box center [682, 484] width 183 height 64
click at [687, 488] on select "UPS Ground - ups_ground Ship My Order Now - UPS Next 3 Day Select® - ups_3_day_…" at bounding box center [682, 487] width 183 height 26
select select "183726"
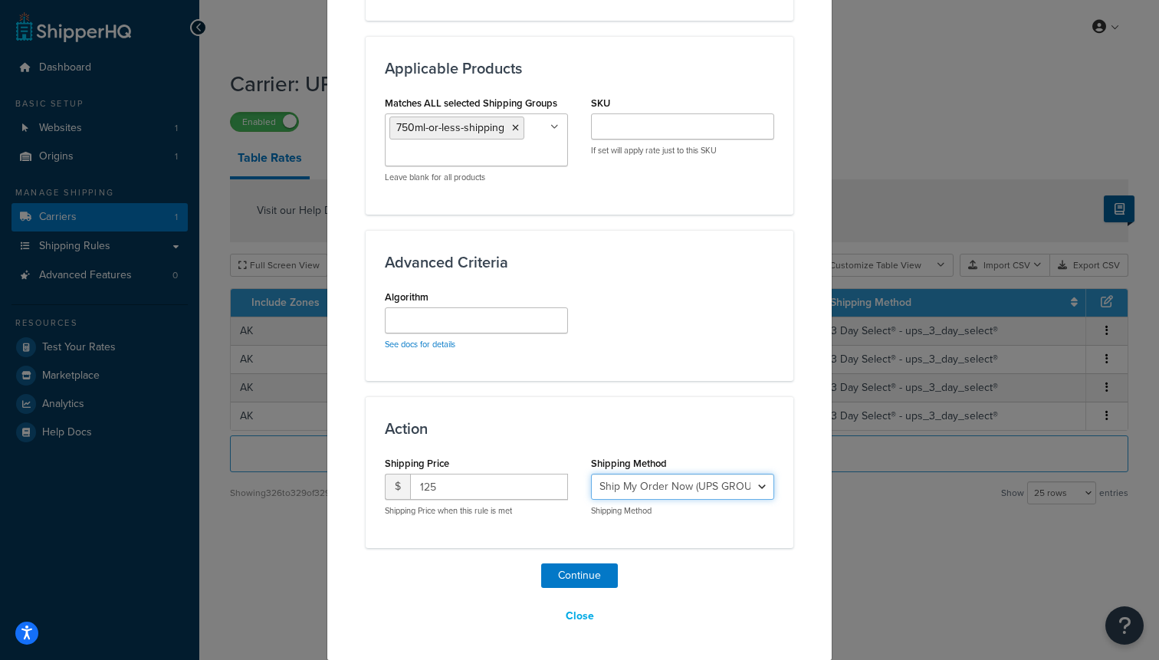
click at [591, 474] on select "UPS Ground - ups_ground Ship My Order Now - UPS Next 3 Day Select® - ups_3_day_…" at bounding box center [682, 487] width 183 height 26
click at [590, 569] on button "Continue" at bounding box center [579, 575] width 77 height 25
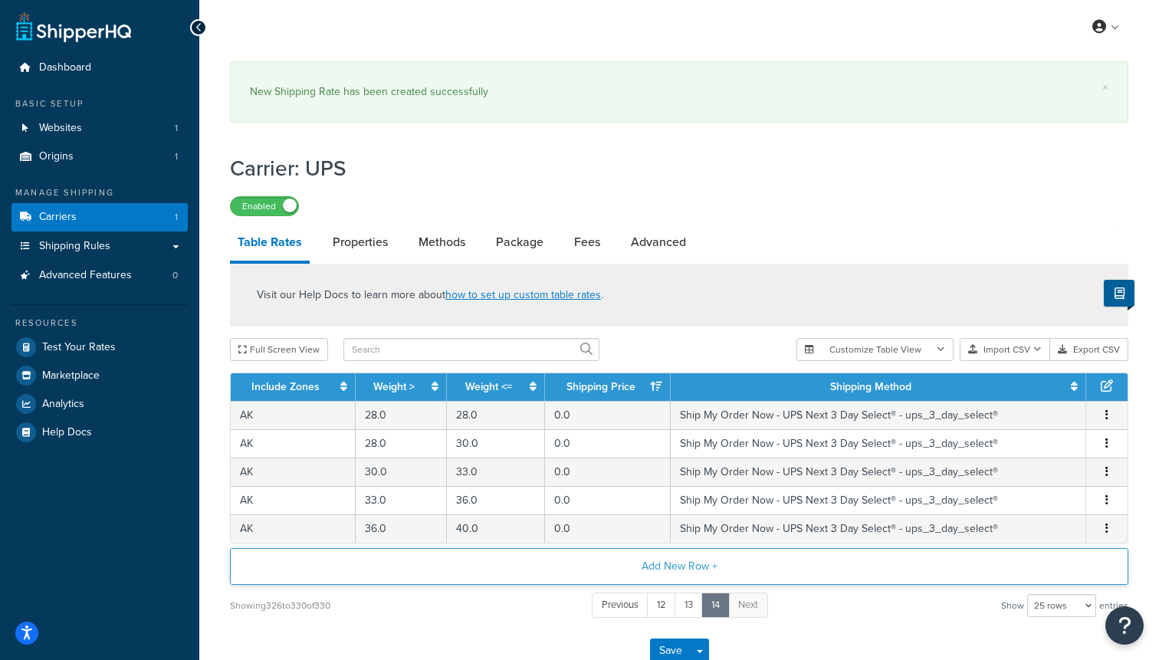
click at [605, 563] on button "Add New Row +" at bounding box center [679, 566] width 898 height 37
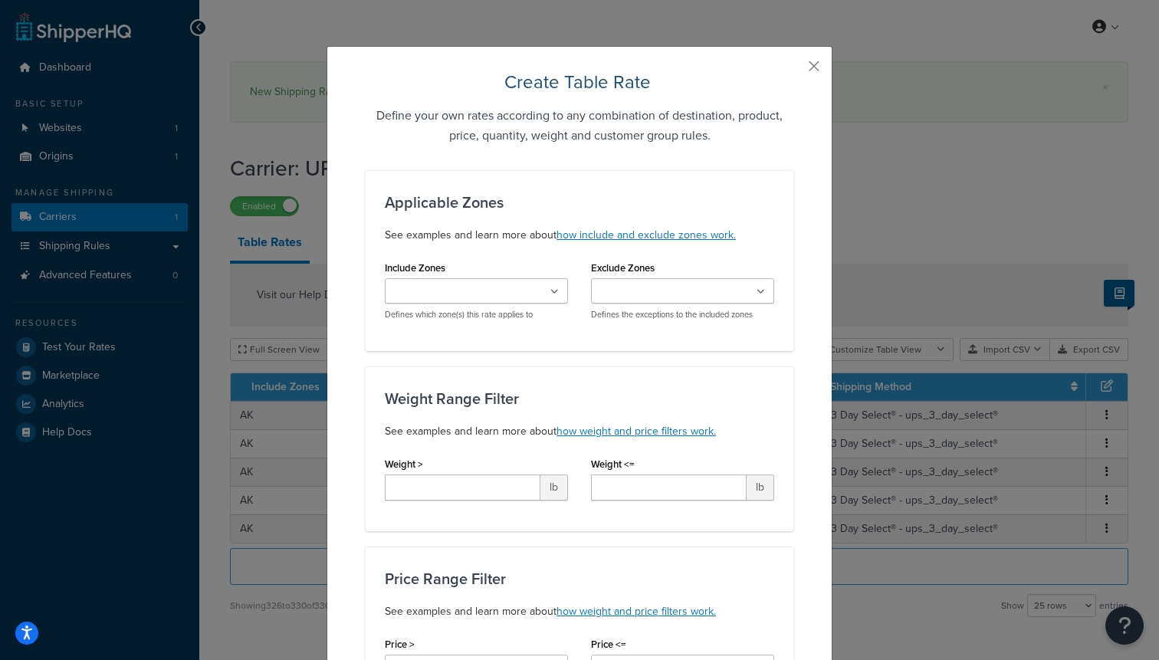
click at [472, 296] on input "Include Zones" at bounding box center [457, 292] width 136 height 17
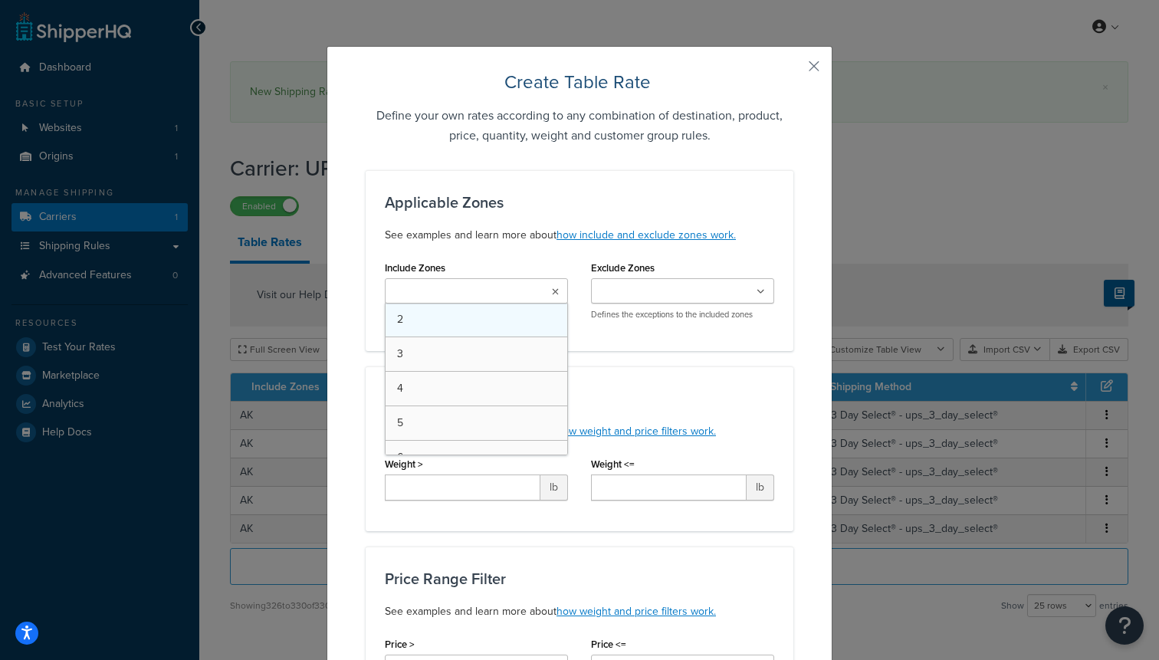
type input "2"
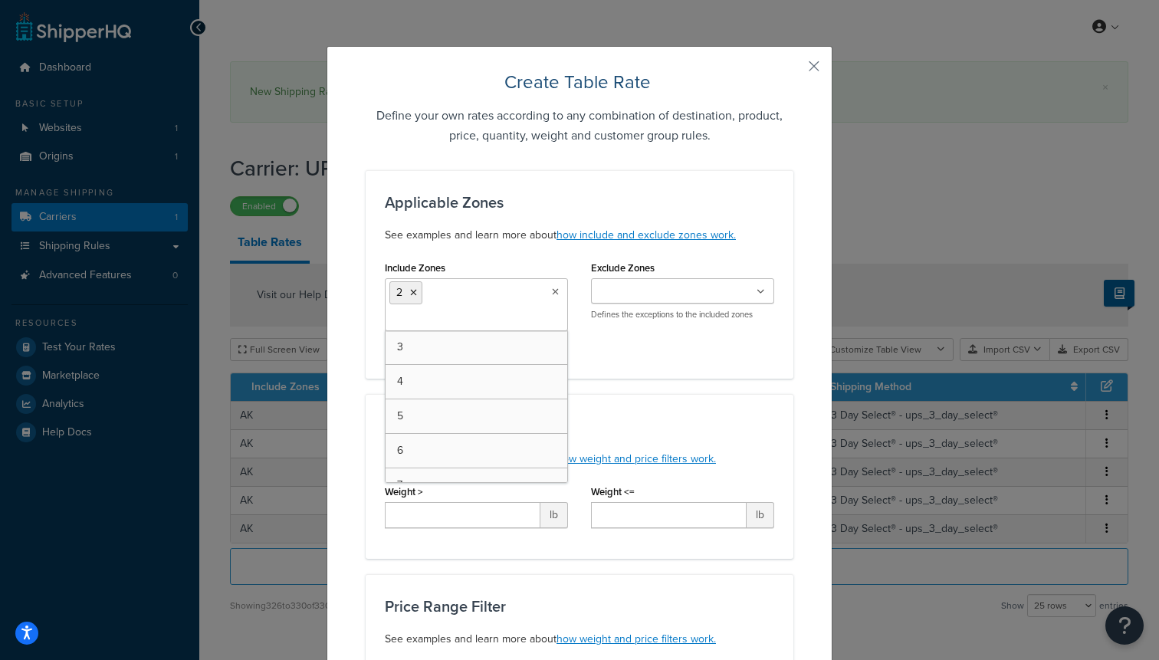
click at [694, 419] on h3 "Weight Range Filter" at bounding box center [579, 426] width 389 height 17
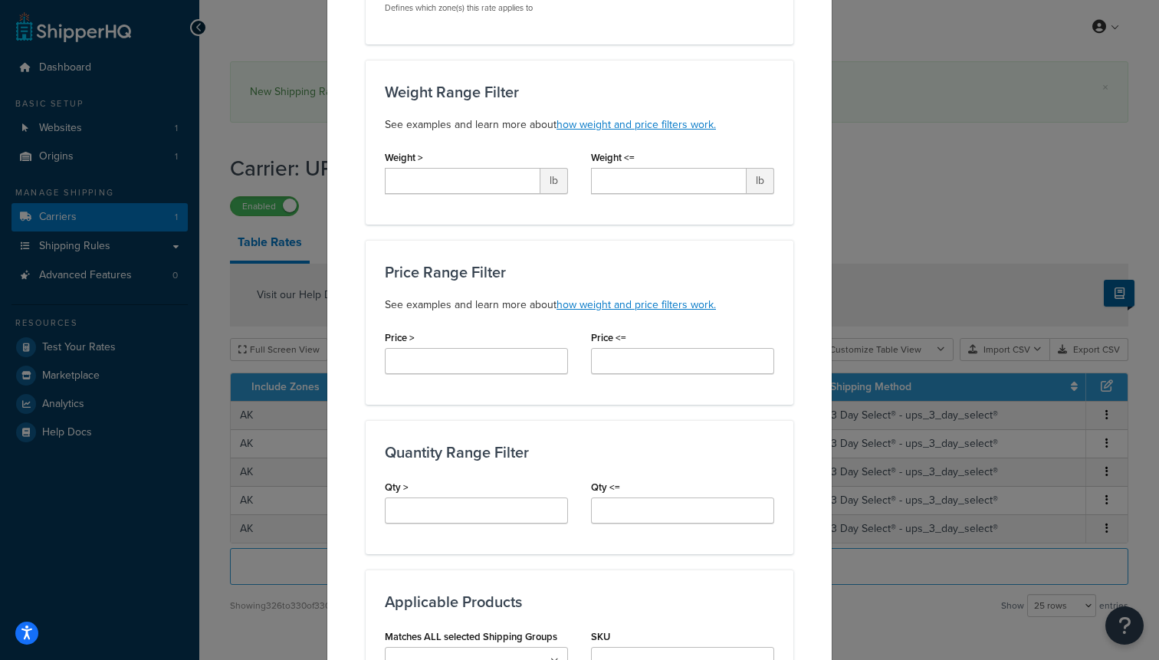
scroll to position [391, 0]
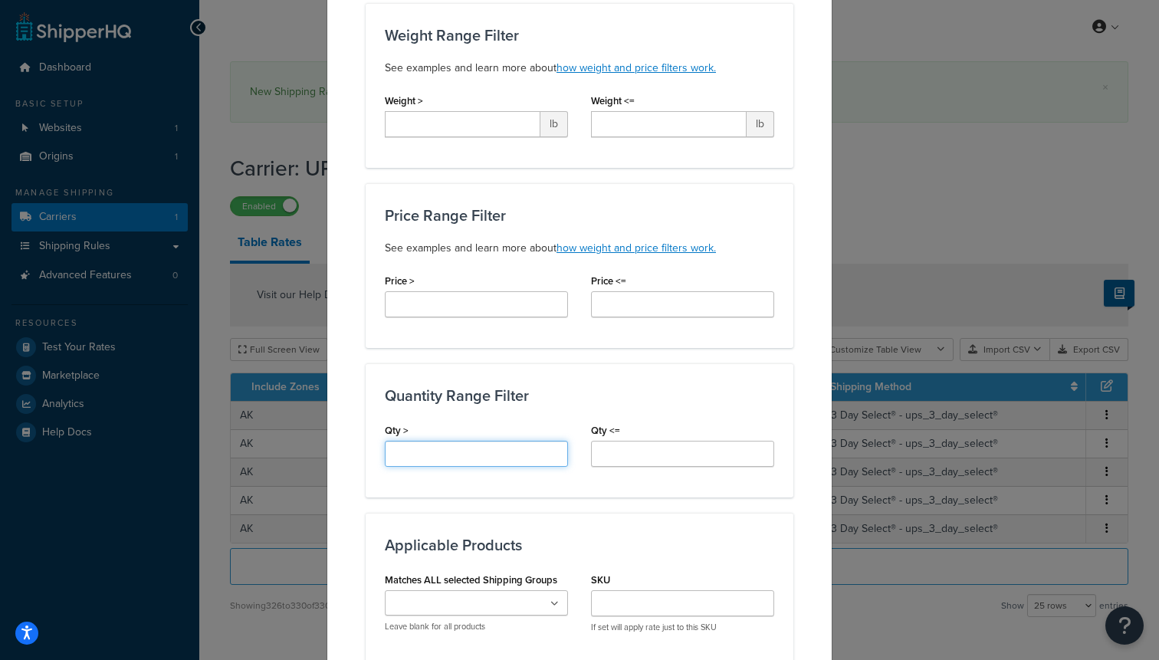
click at [501, 454] on input "Qty >" at bounding box center [476, 454] width 183 height 26
click at [446, 459] on input "Qty >" at bounding box center [476, 454] width 183 height 26
type input "60"
click at [642, 461] on input "Qty <=" at bounding box center [682, 454] width 183 height 26
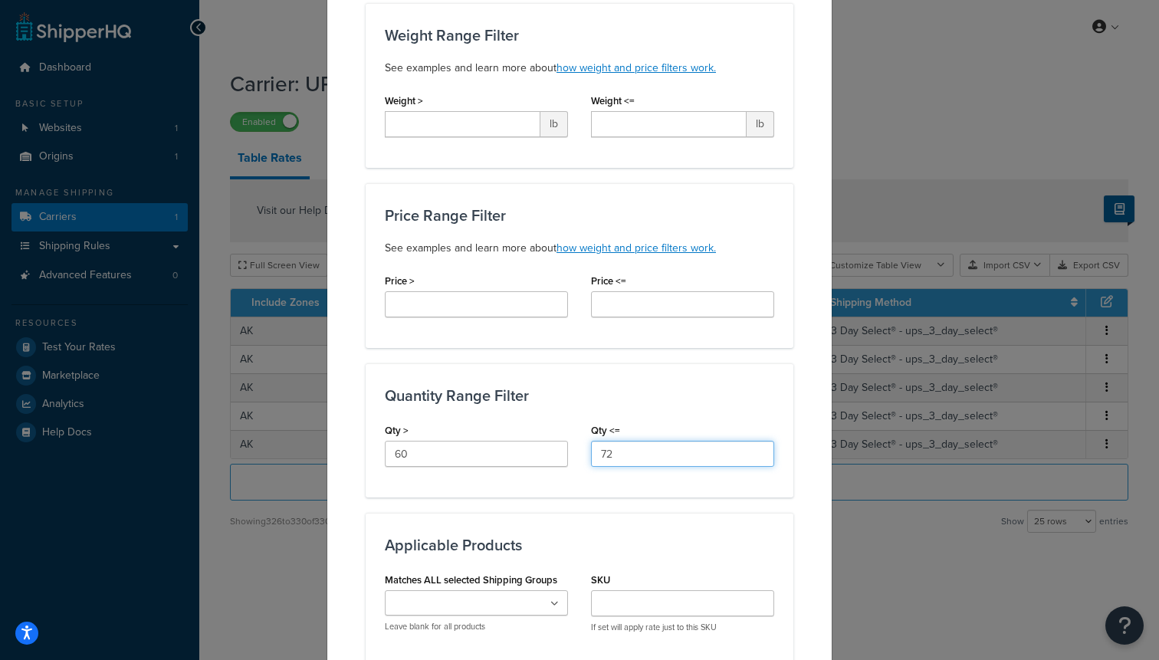
type input "72"
click at [691, 535] on div "Applicable Products Matches ALL selected Shipping Groups Large Medium Small 750…" at bounding box center [580, 588] width 428 height 151
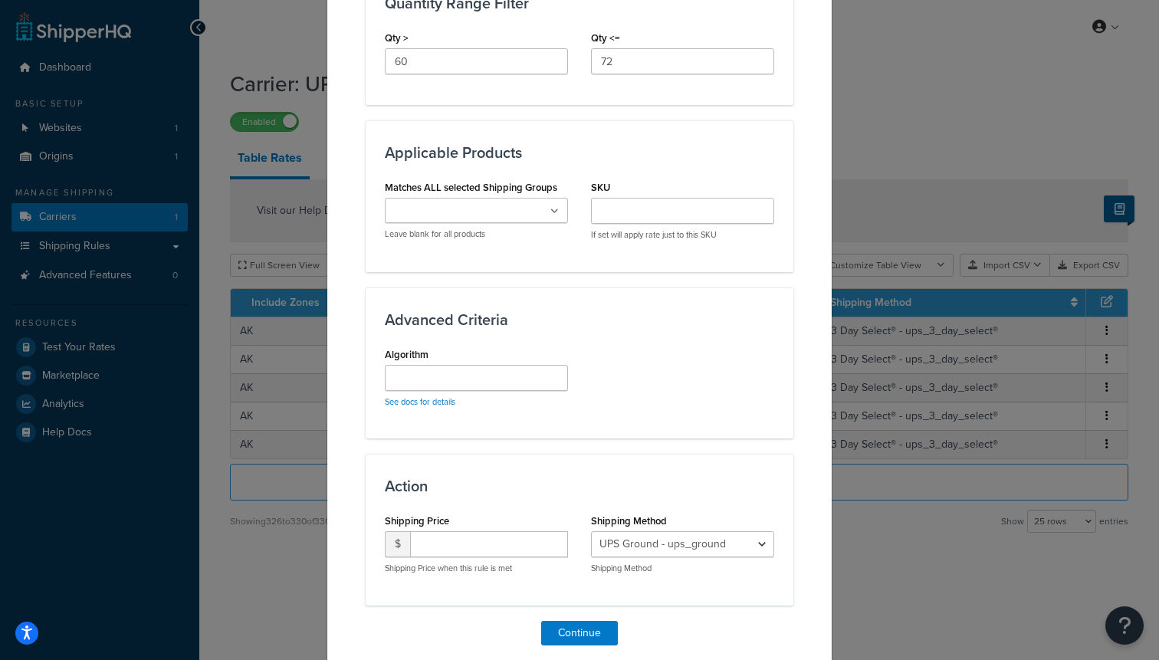
scroll to position [841, 0]
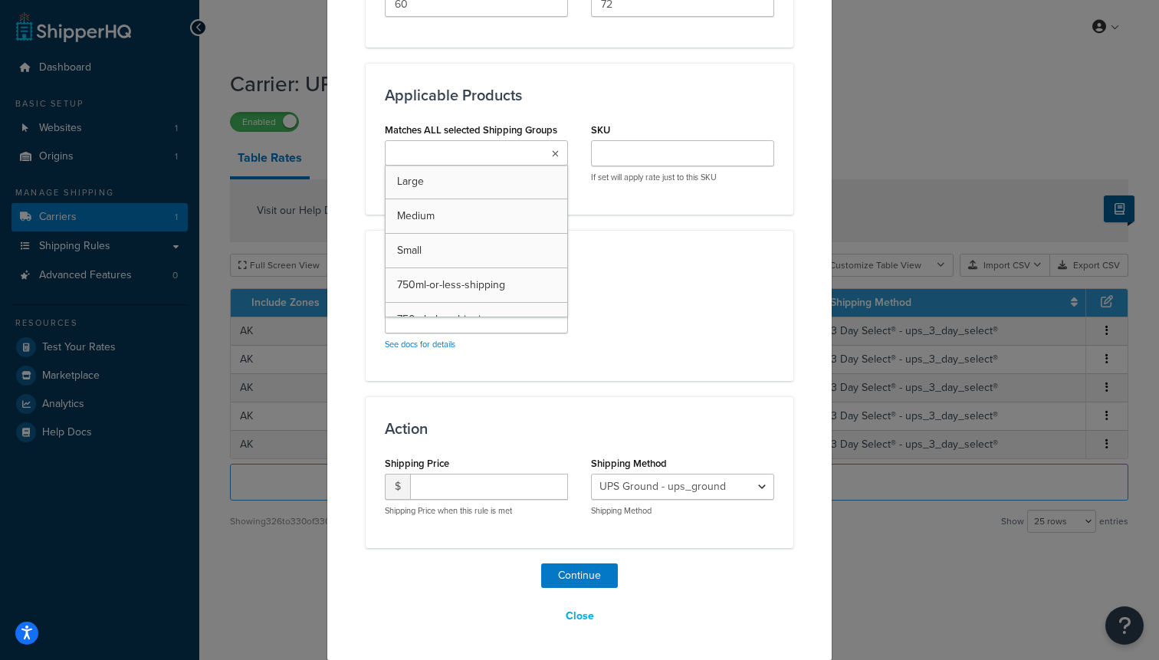
click at [456, 154] on input "Matches ALL selected Shipping Groups" at bounding box center [457, 154] width 136 height 17
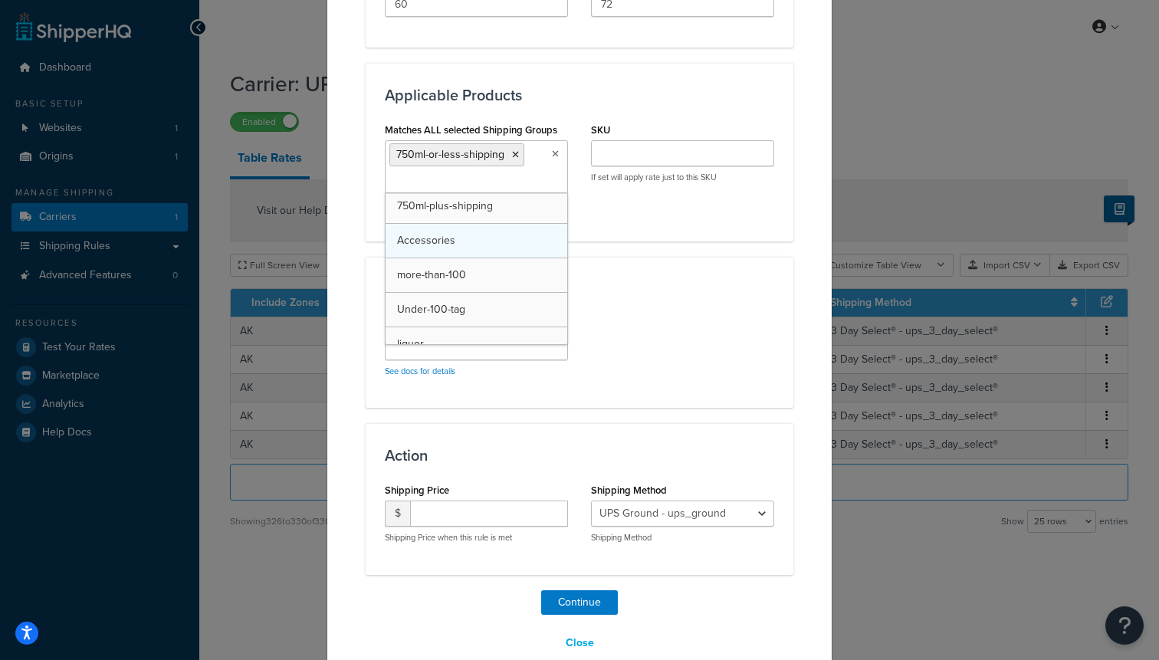
scroll to position [110, 0]
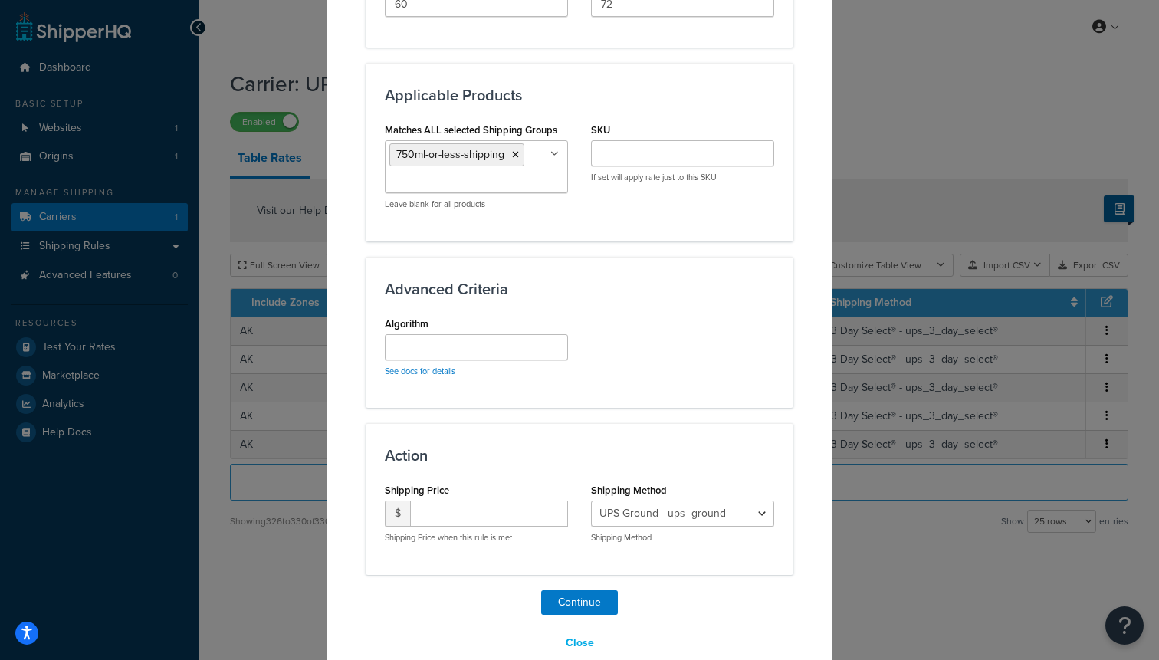
click at [602, 384] on div "Algorithm See docs for details" at bounding box center [579, 351] width 412 height 76
click at [475, 510] on input "number" at bounding box center [489, 513] width 158 height 26
type input "150"
click at [659, 517] on select "UPS Ground - ups_ground Ship My Order Now - UPS Next 3 Day Select® - ups_3_day_…" at bounding box center [682, 513] width 183 height 26
select select "183726"
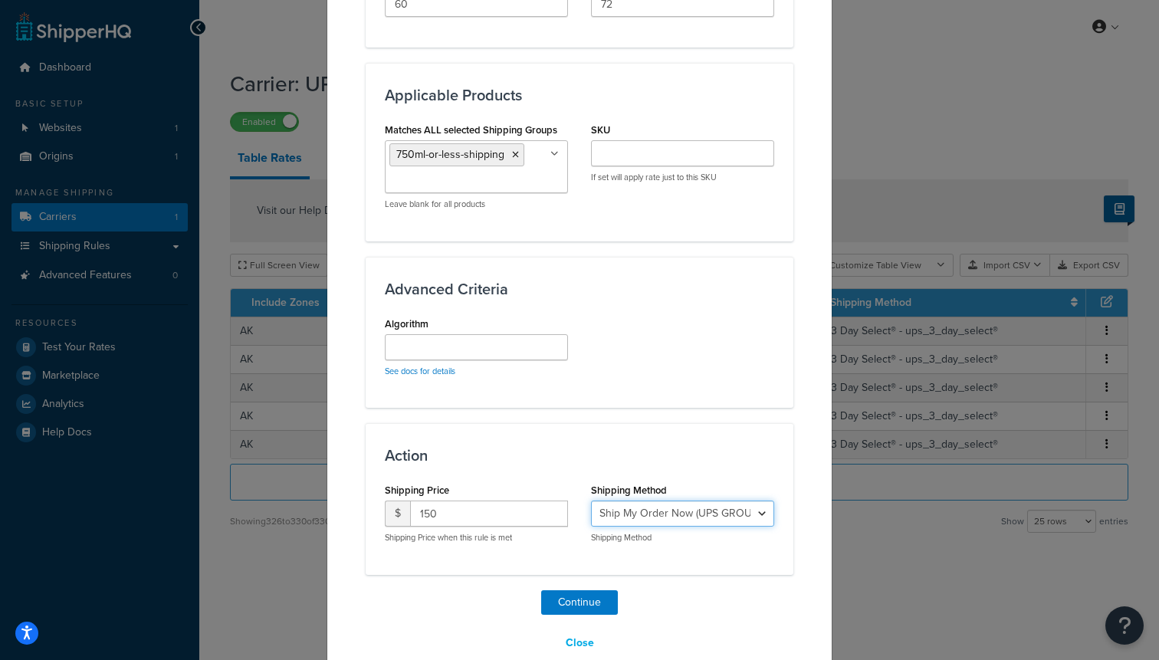
click at [591, 500] on select "UPS Ground - ups_ground Ship My Order Now - UPS Next 3 Day Select® - ups_3_day_…" at bounding box center [682, 513] width 183 height 26
click at [596, 602] on button "Continue" at bounding box center [579, 602] width 77 height 25
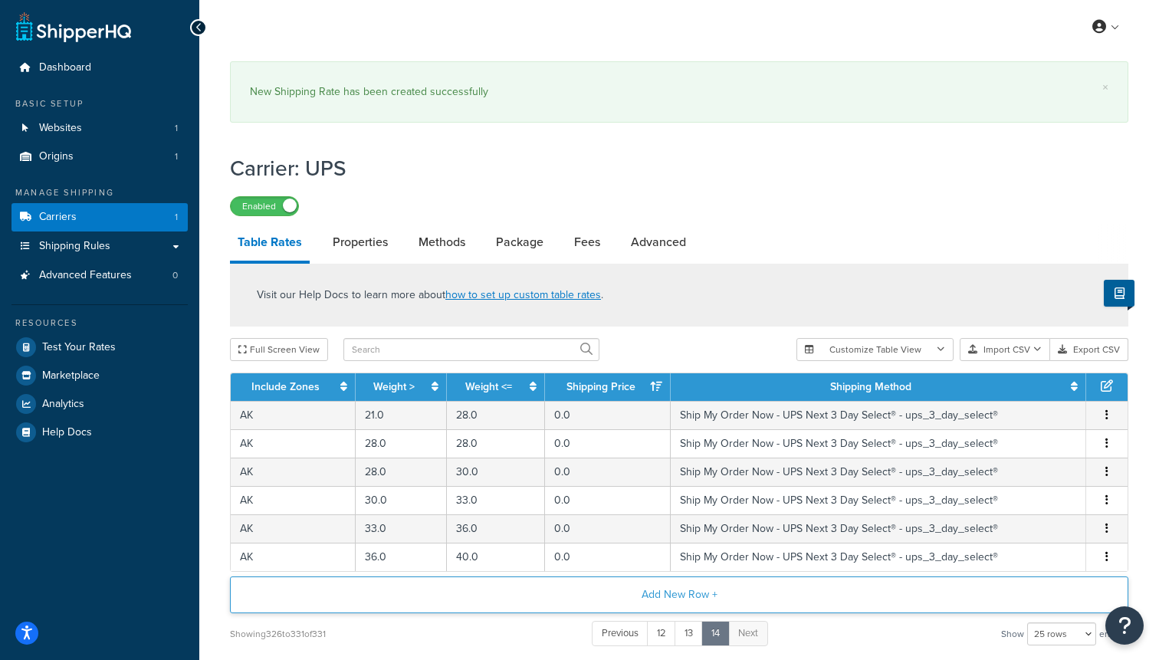
click at [640, 586] on button "Add New Row +" at bounding box center [679, 594] width 898 height 37
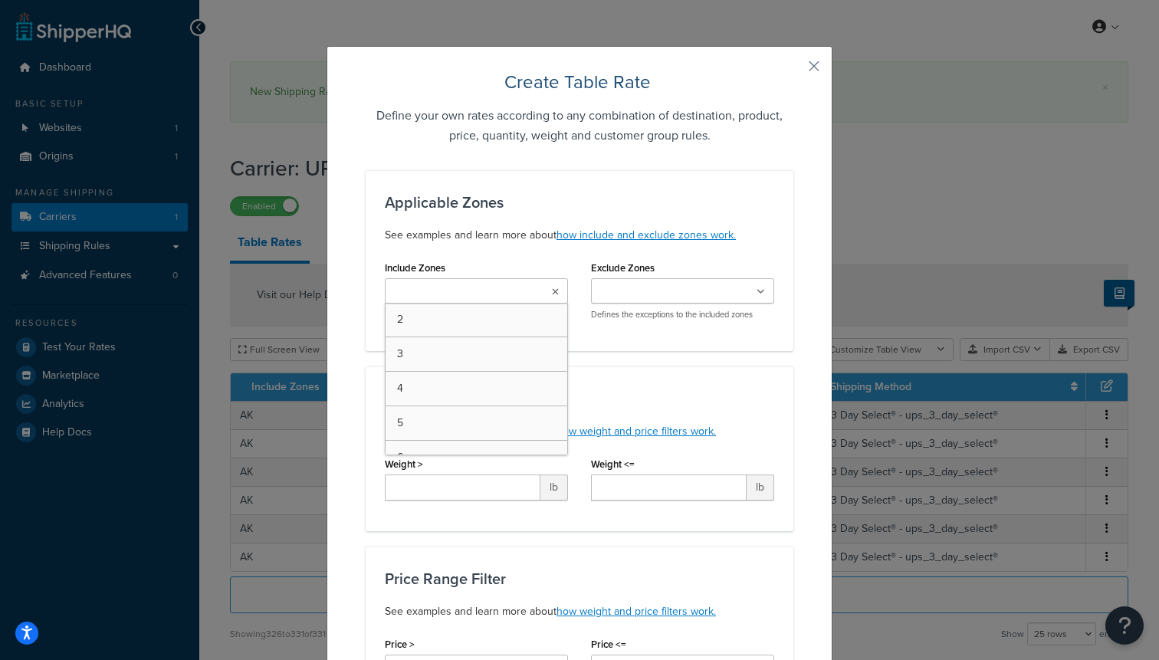
click at [440, 299] on input "Include Zones" at bounding box center [457, 292] width 136 height 17
type input "2"
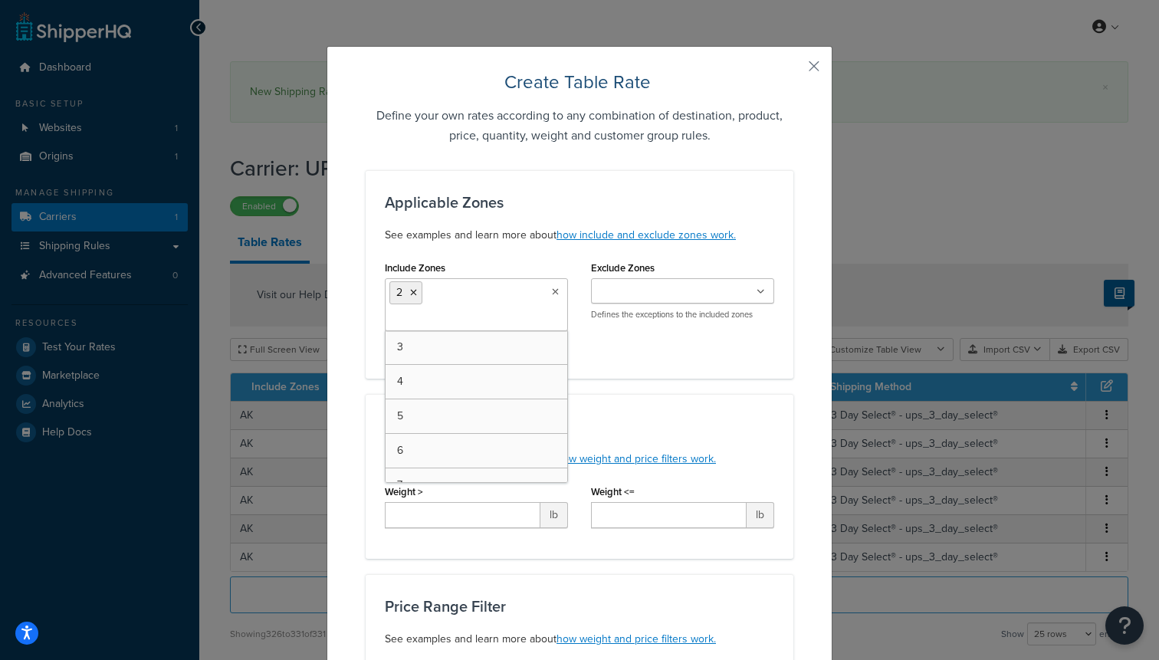
click at [668, 434] on h3 "Weight Range Filter" at bounding box center [579, 426] width 389 height 17
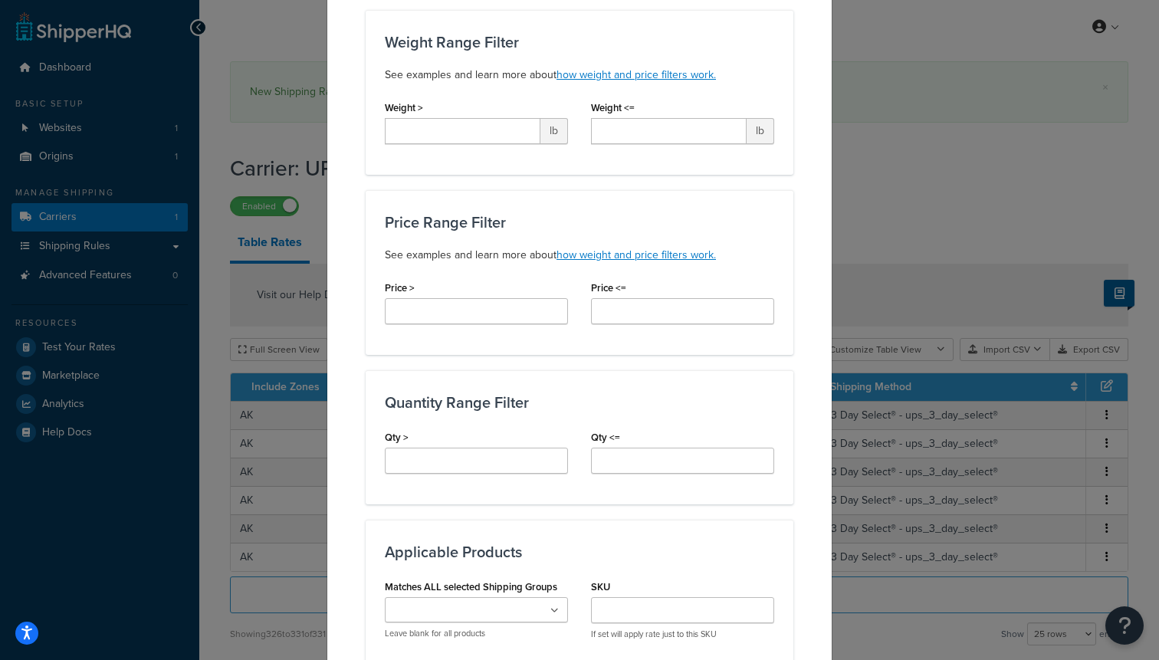
scroll to position [389, 0]
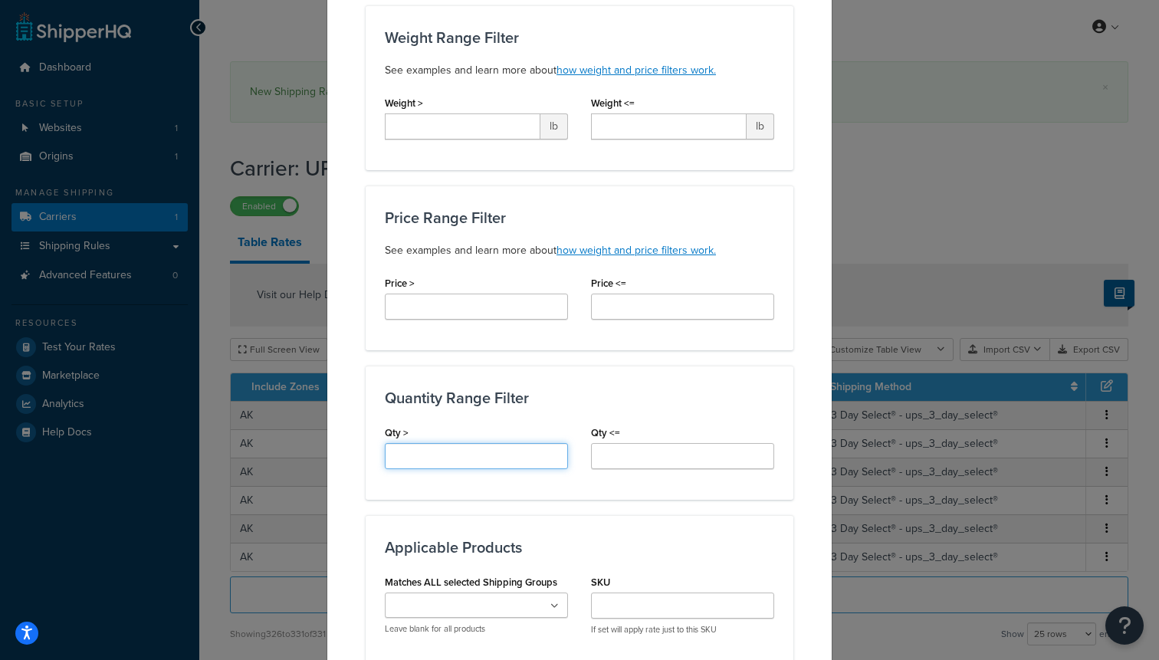
click at [467, 451] on input "Qty >" at bounding box center [476, 456] width 183 height 26
type input "72"
click at [635, 455] on input "Qty <=" at bounding box center [682, 456] width 183 height 26
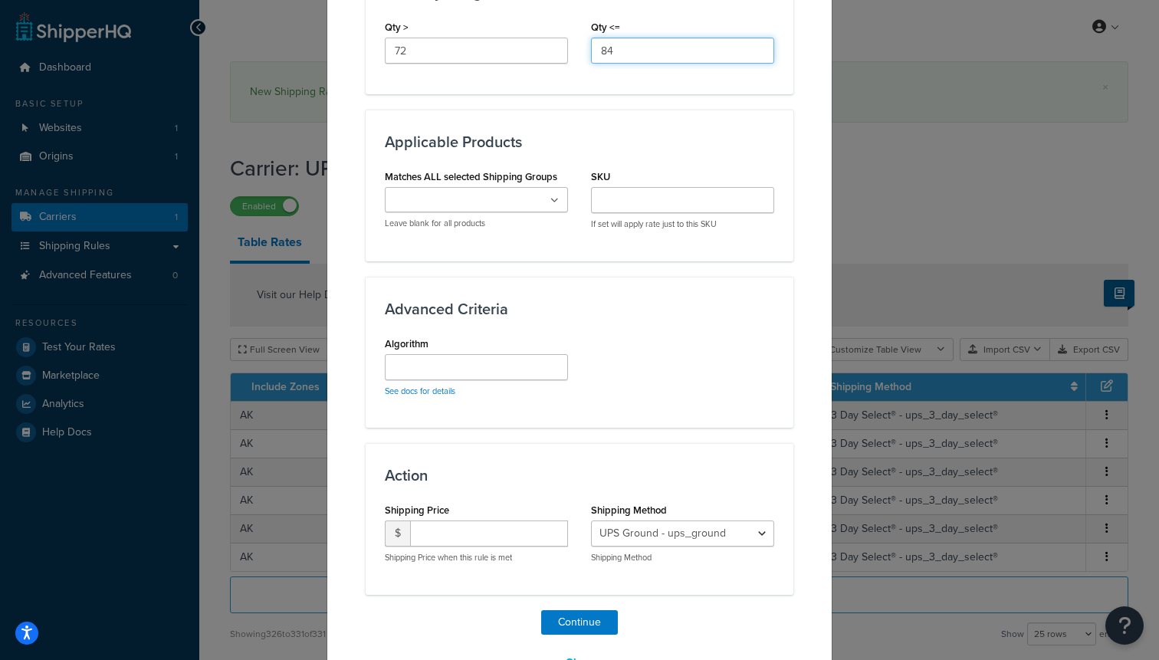
scroll to position [809, 0]
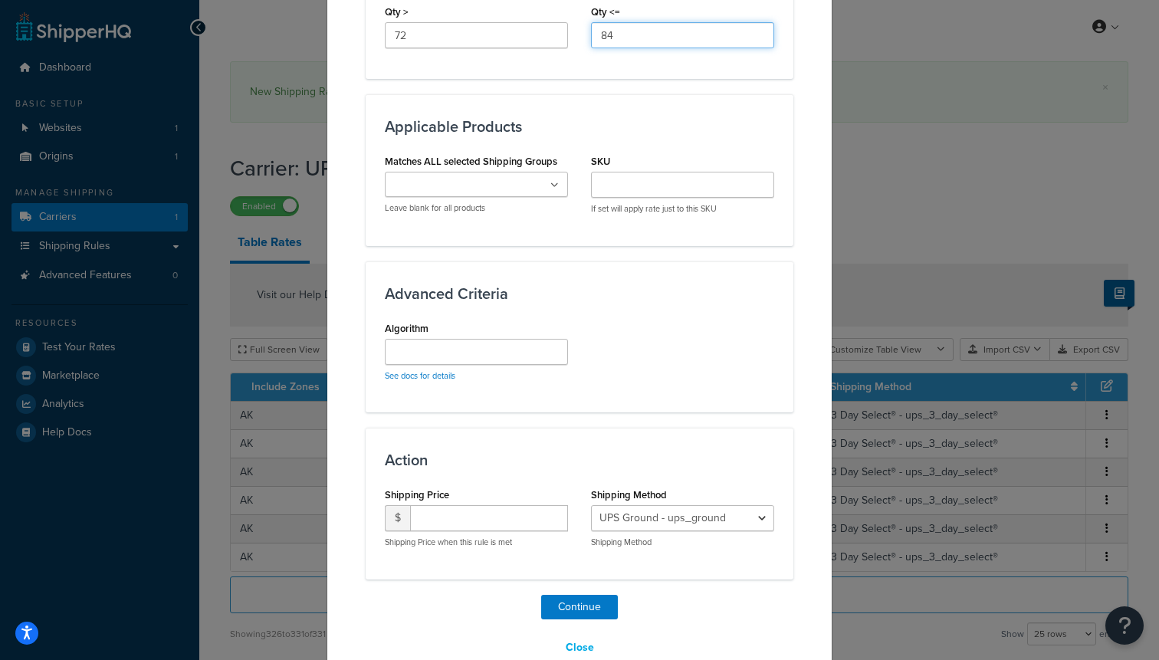
type input "84"
click at [465, 167] on label "Matches ALL selected Shipping Groups" at bounding box center [471, 161] width 172 height 11
click at [465, 177] on input "Matches ALL selected Shipping Groups" at bounding box center [457, 185] width 136 height 17
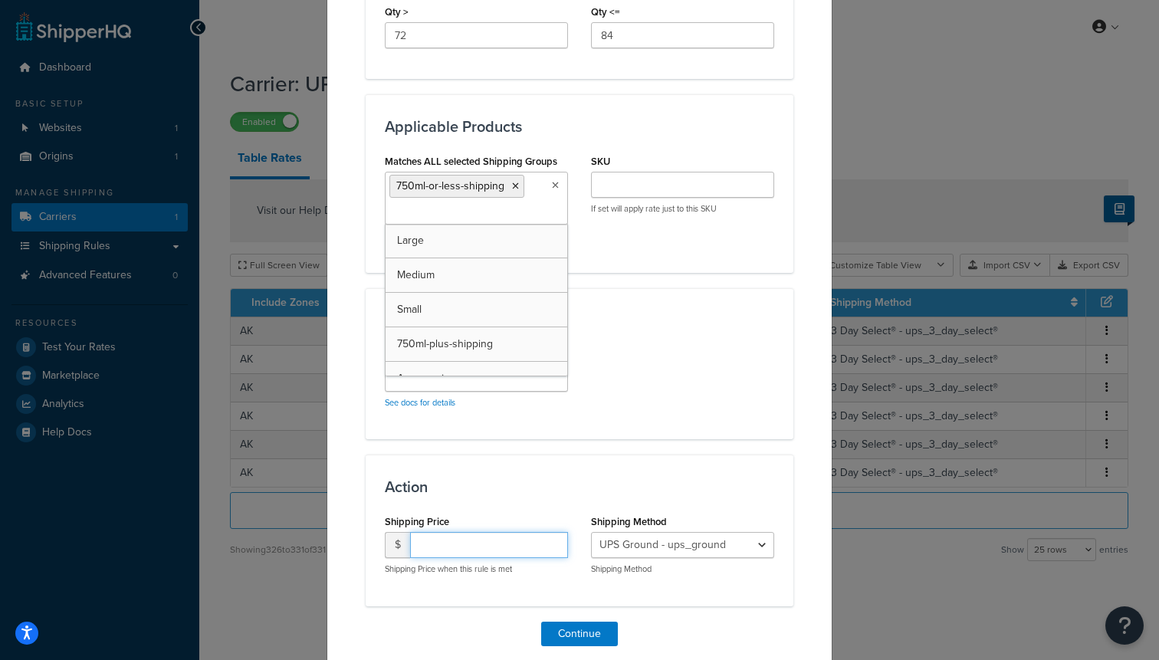
click at [458, 536] on input "number" at bounding box center [489, 545] width 158 height 26
type input "175"
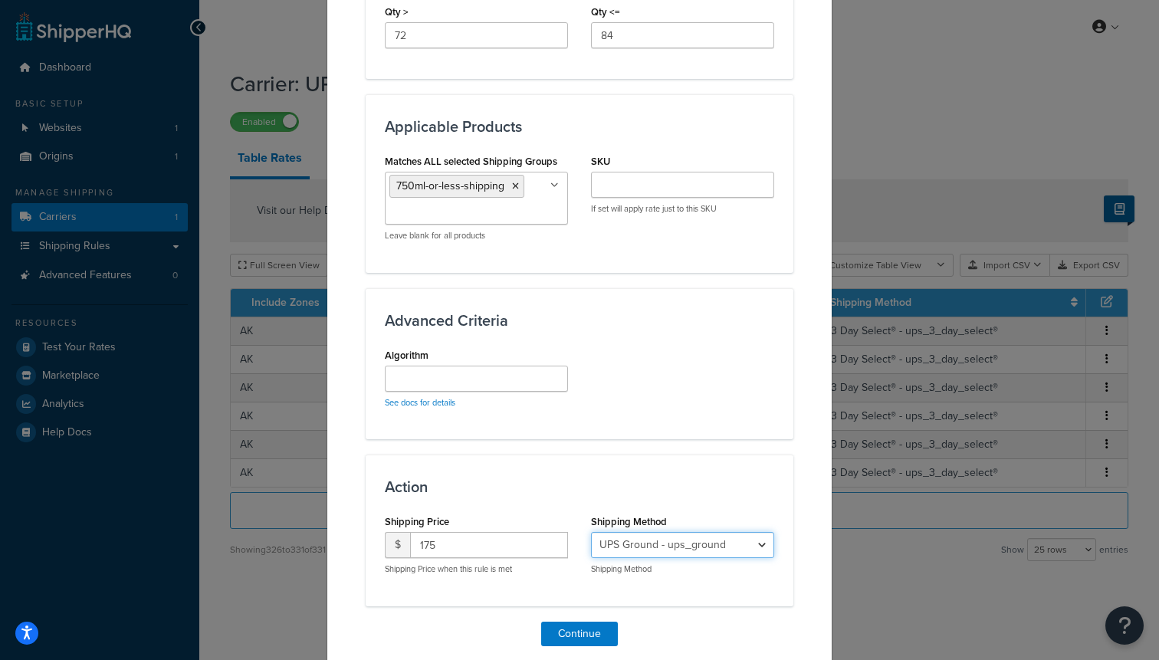
click at [641, 545] on select "UPS Ground - ups_ground Ship My Order Now - UPS Next 3 Day Select® - ups_3_day_…" at bounding box center [682, 545] width 183 height 26
select select "183726"
click at [591, 532] on select "UPS Ground - ups_ground Ship My Order Now - UPS Next 3 Day Select® - ups_3_day_…" at bounding box center [682, 545] width 183 height 26
click at [586, 627] on button "Continue" at bounding box center [579, 634] width 77 height 25
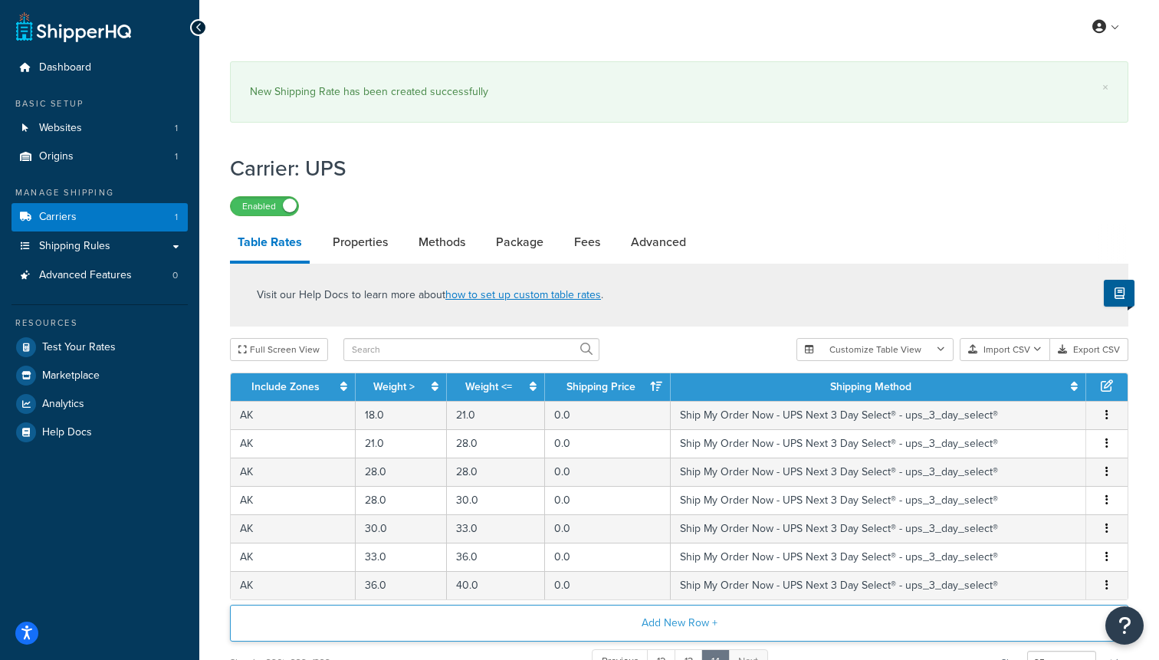
click at [658, 615] on button "Add New Row +" at bounding box center [679, 623] width 898 height 37
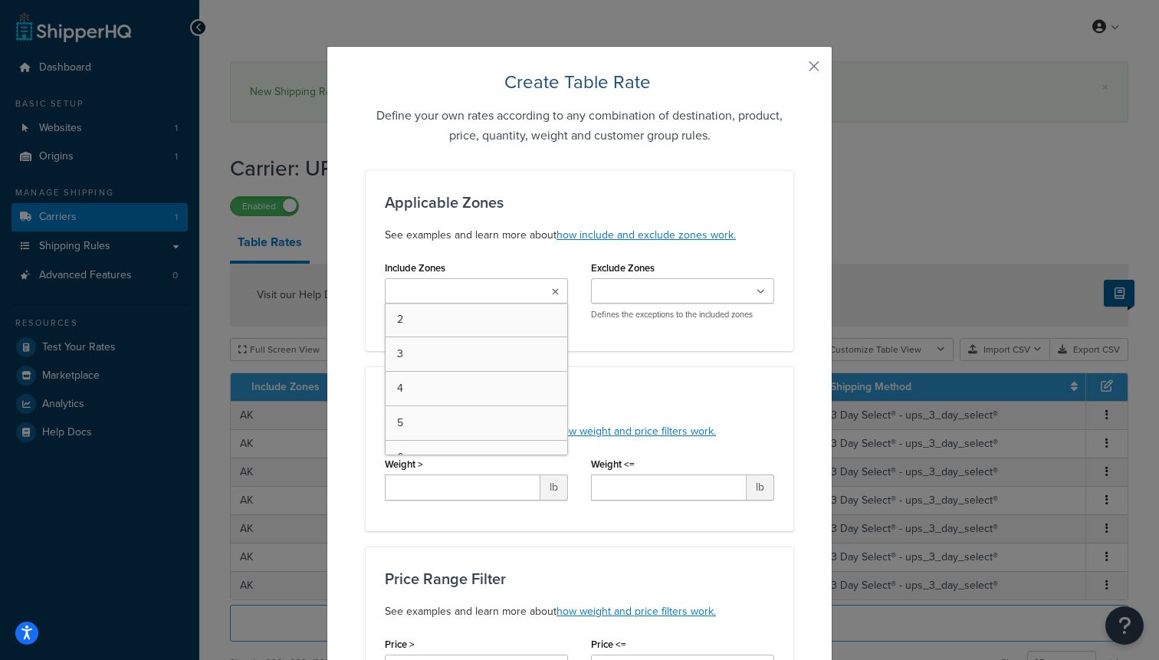
click at [481, 290] on input "Include Zones" at bounding box center [457, 292] width 136 height 17
type input "2"
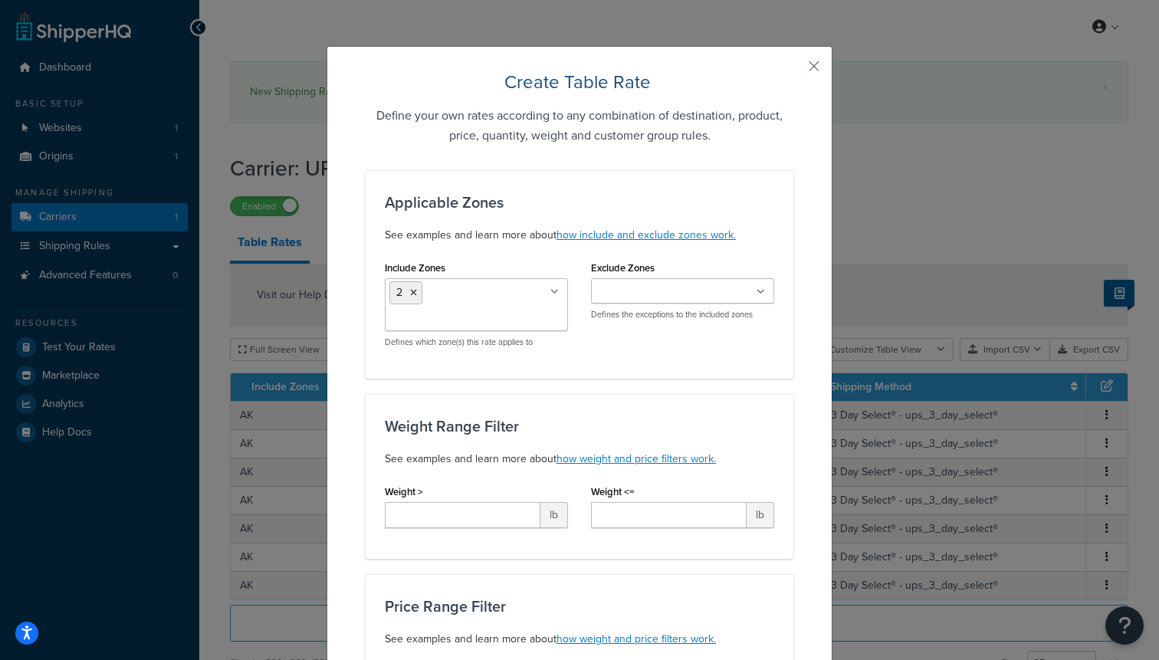
click at [582, 544] on div "Weight Range Filter See examples and learn more about how weight and price filt…" at bounding box center [580, 476] width 428 height 165
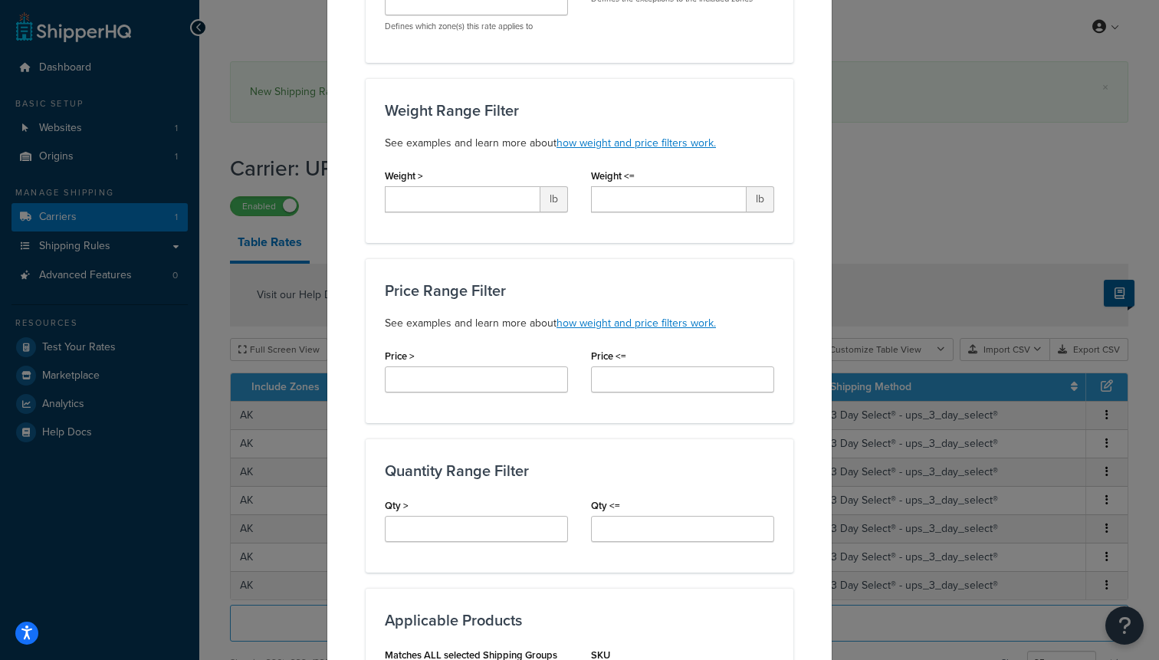
scroll to position [338, 0]
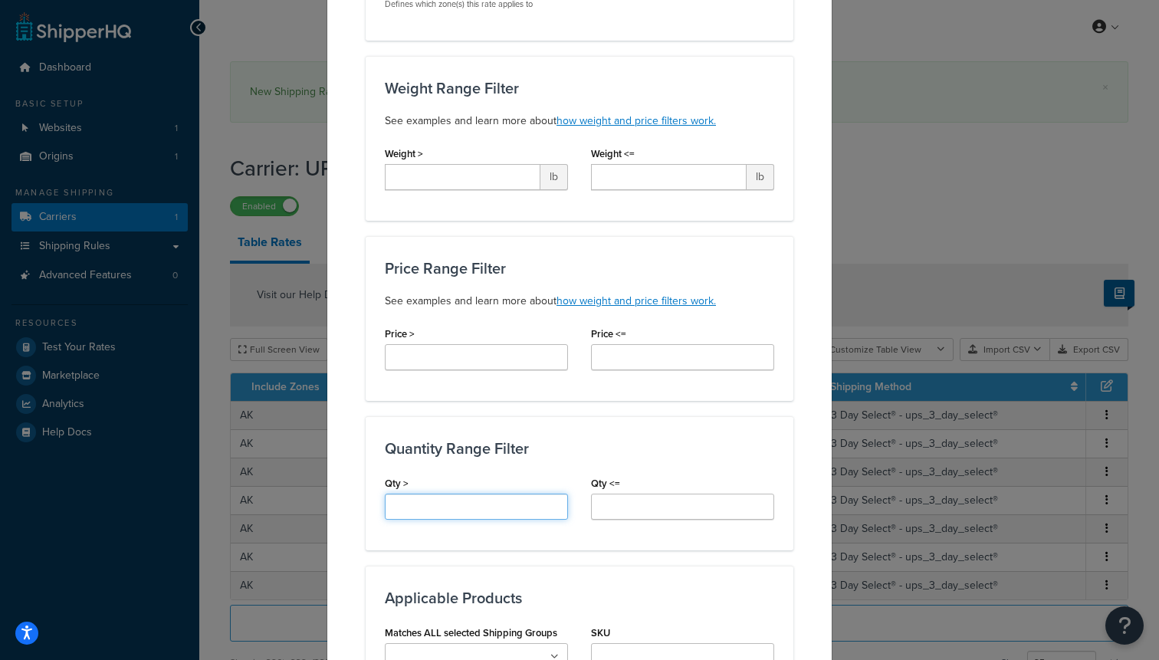
click at [519, 503] on input "Qty >" at bounding box center [476, 507] width 183 height 26
type input "84"
click at [698, 514] on input "Qty <=" at bounding box center [682, 507] width 183 height 26
type input "96"
click at [727, 556] on div "Applicable Zones See examples and learn more about how include and exclude zone…" at bounding box center [580, 441] width 428 height 1219
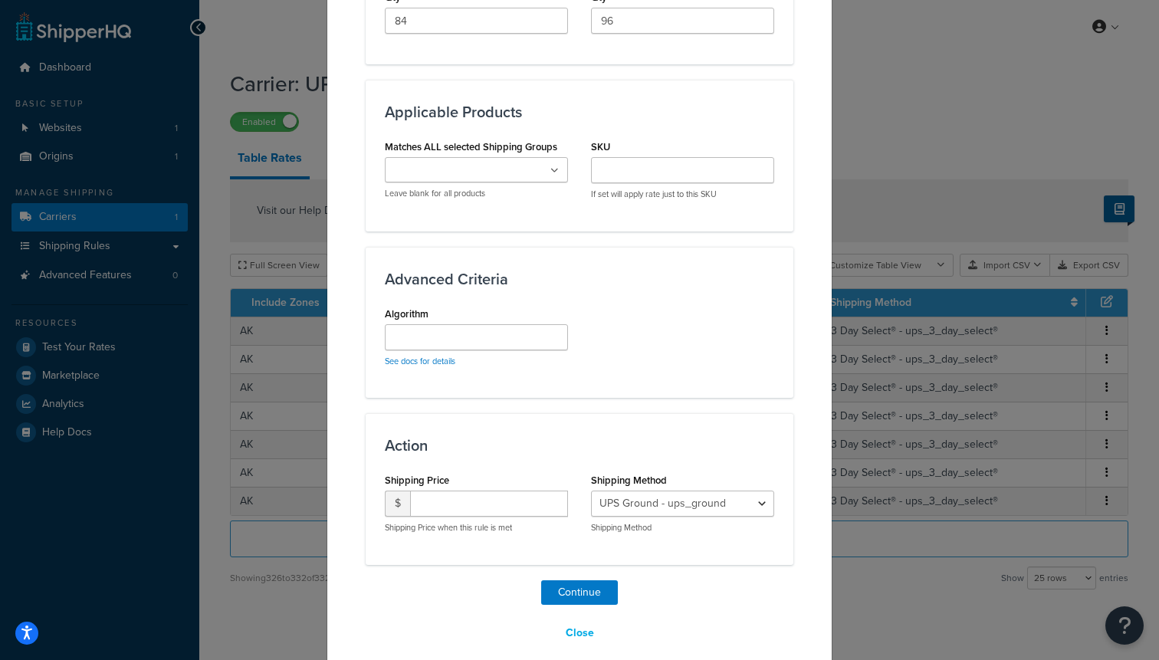
scroll to position [841, 0]
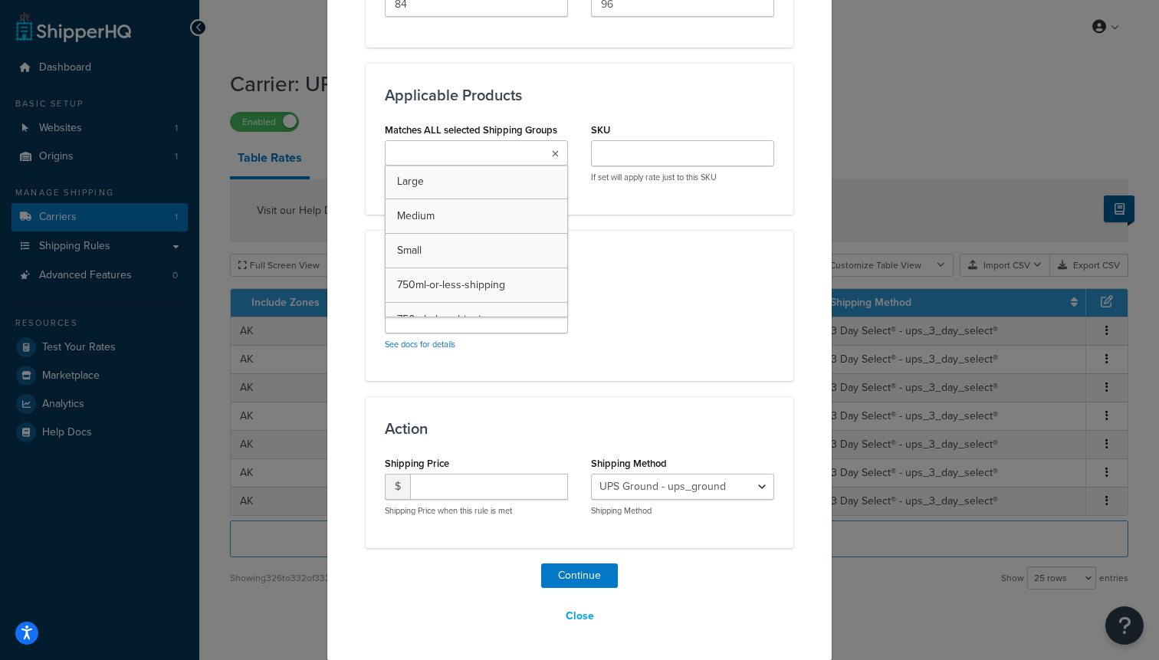
click at [477, 140] on ul at bounding box center [476, 152] width 183 height 25
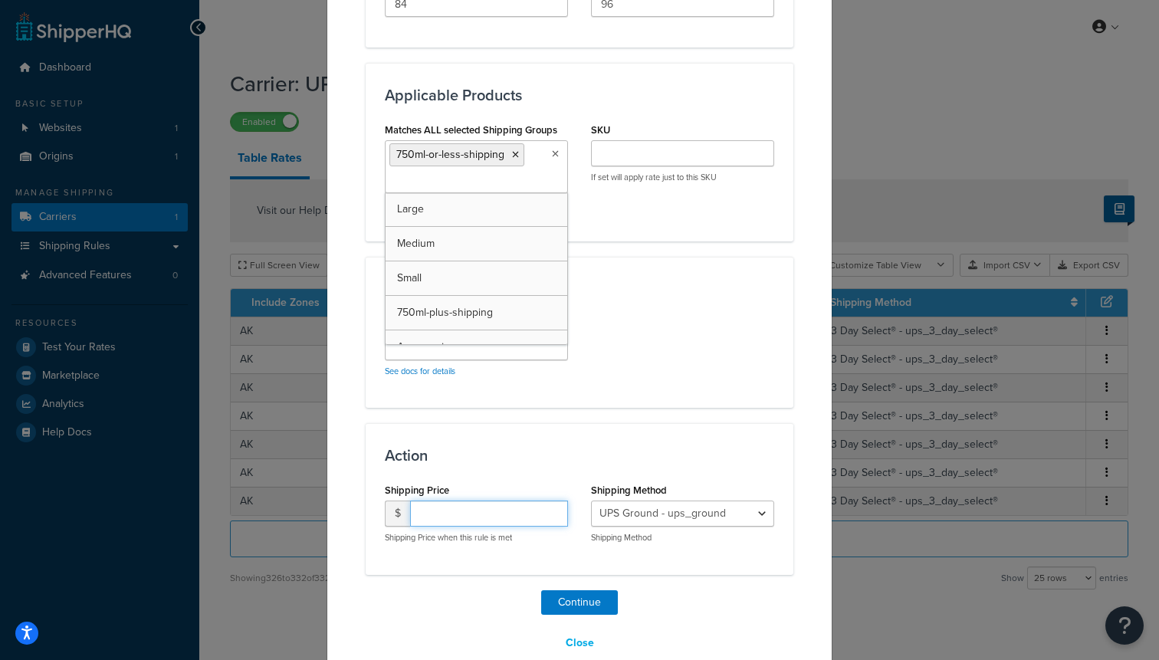
click at [456, 518] on input "number" at bounding box center [489, 513] width 158 height 26
type input "200"
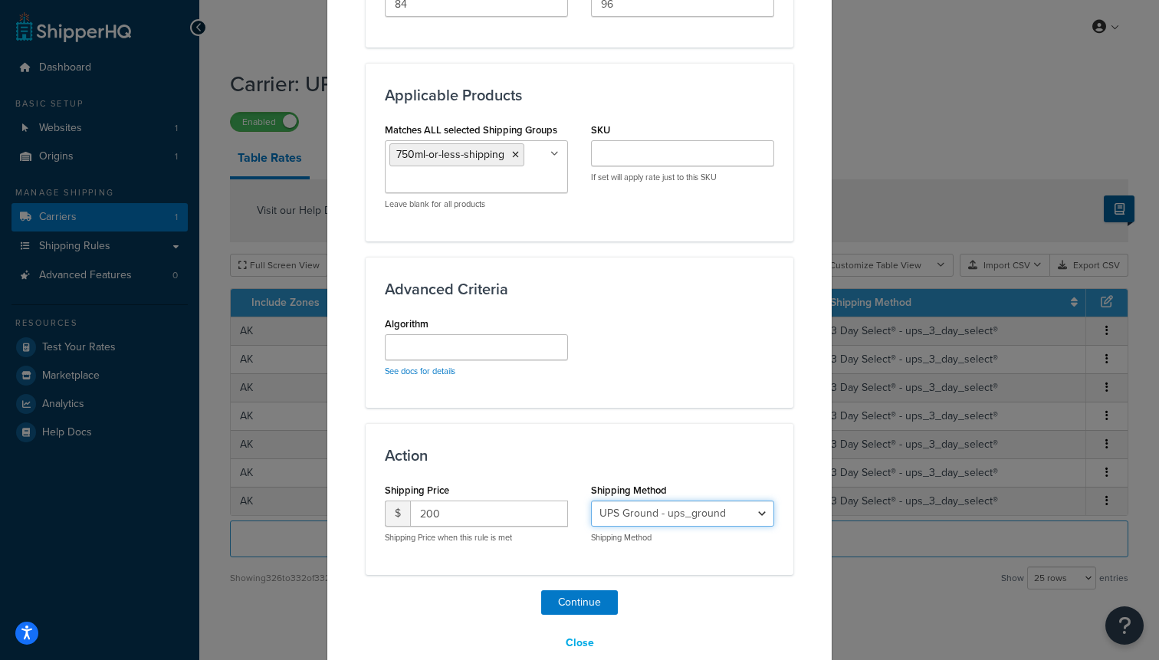
click at [668, 512] on select "UPS Ground - ups_ground Ship My Order Now - UPS Next 3 Day Select® - ups_3_day_…" at bounding box center [682, 513] width 183 height 26
select select "183726"
click at [591, 500] on select "UPS Ground - ups_ground Ship My Order Now - UPS Next 3 Day Select® - ups_3_day_…" at bounding box center [682, 513] width 183 height 26
click at [586, 596] on button "Continue" at bounding box center [579, 602] width 77 height 25
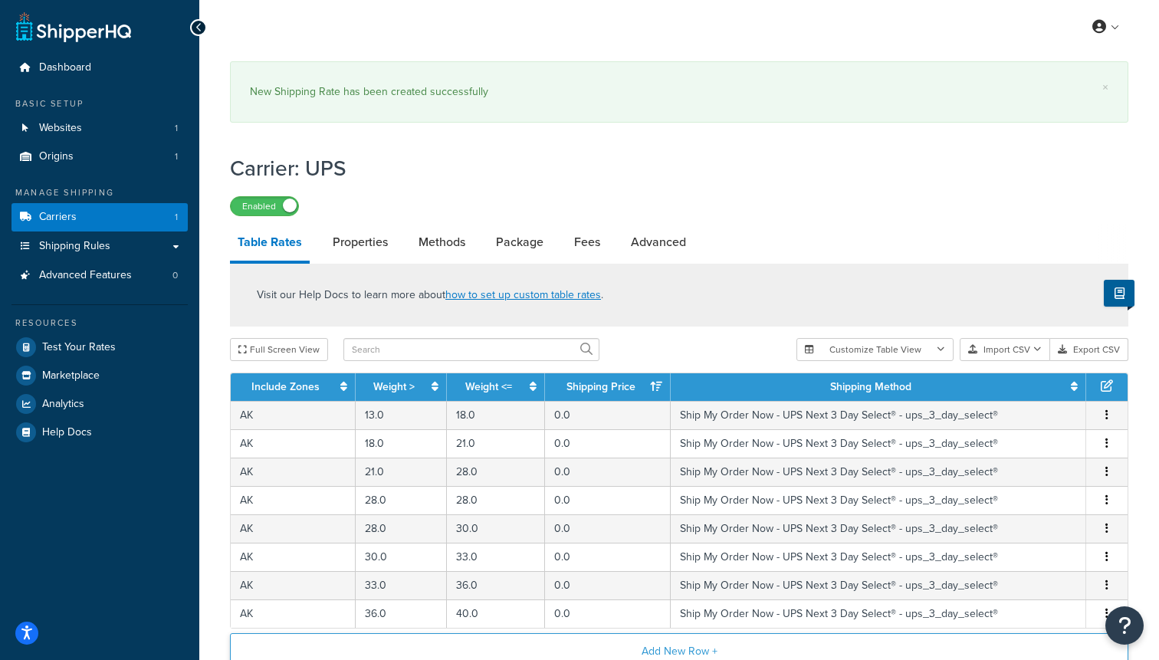
click at [641, 651] on button "Add New Row +" at bounding box center [679, 651] width 898 height 37
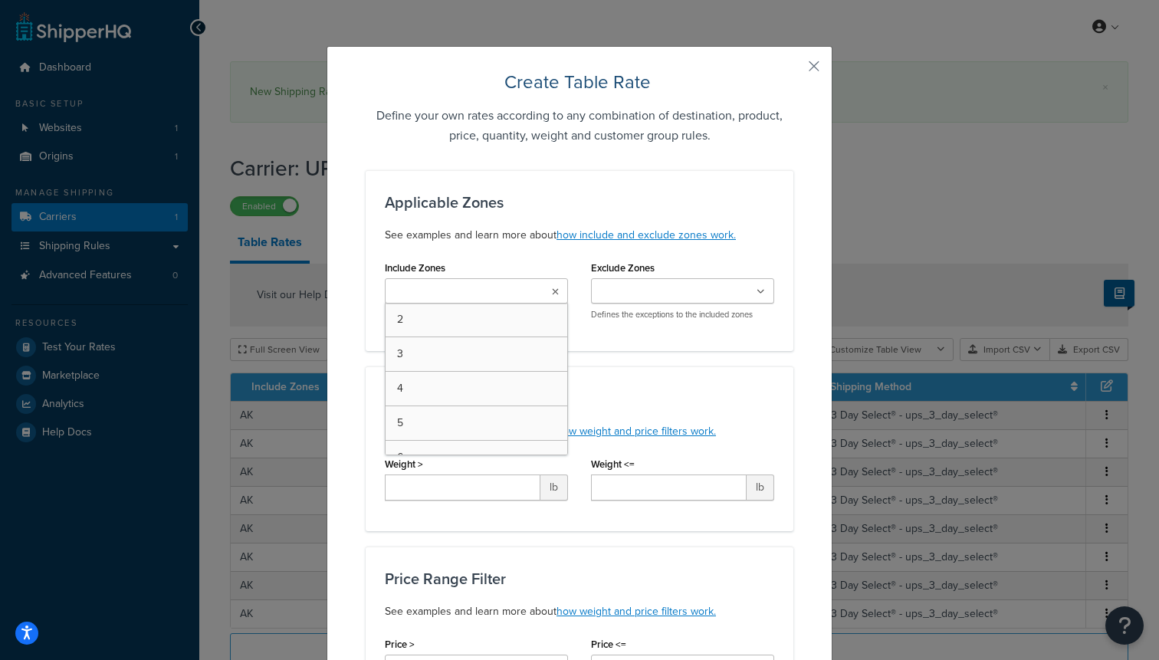
click at [489, 296] on input "Include Zones" at bounding box center [457, 292] width 136 height 17
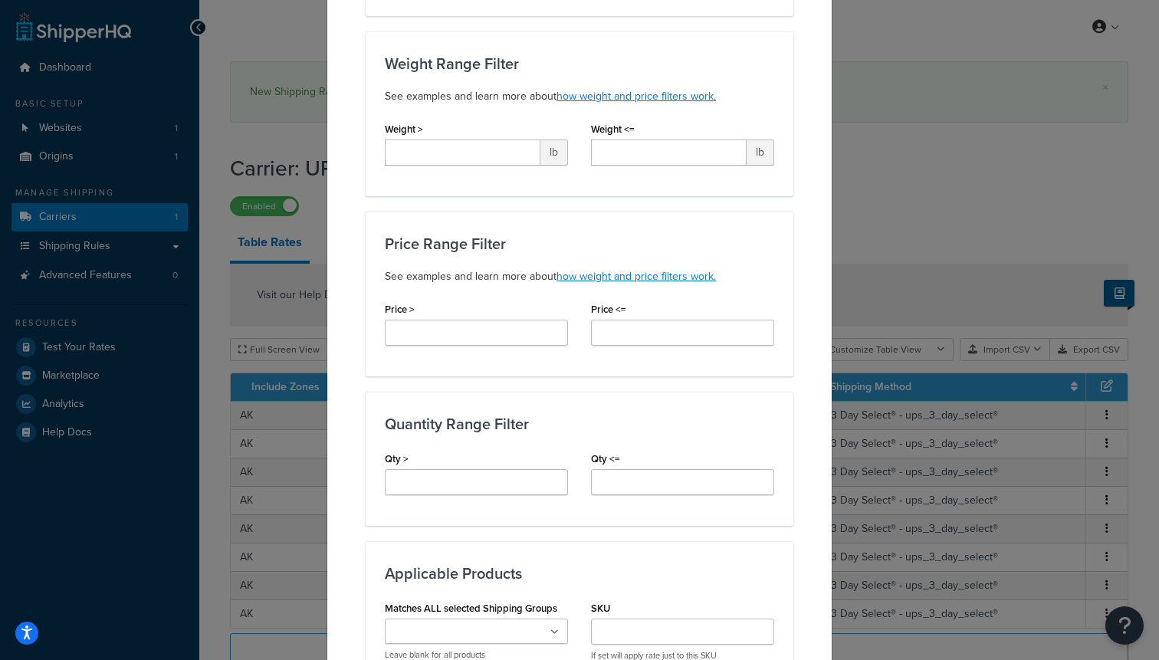
scroll to position [380, 0]
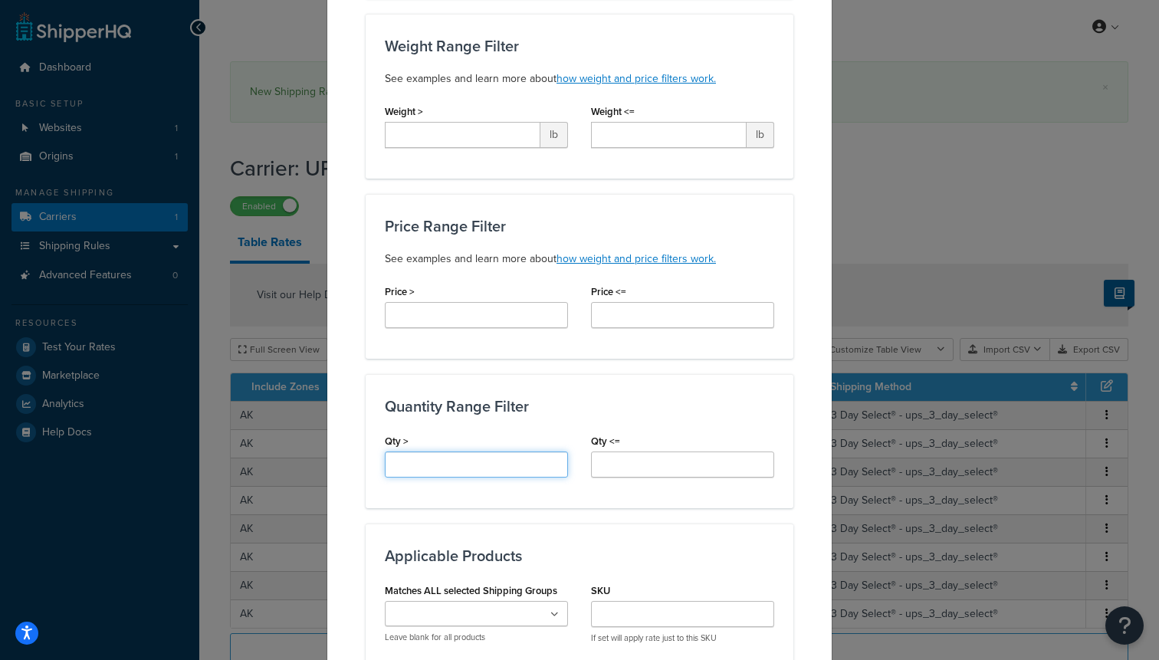
click at [434, 463] on input "Qty >" at bounding box center [476, 464] width 183 height 26
type input "96"
click at [614, 464] on input "Qty <=" at bounding box center [682, 464] width 183 height 26
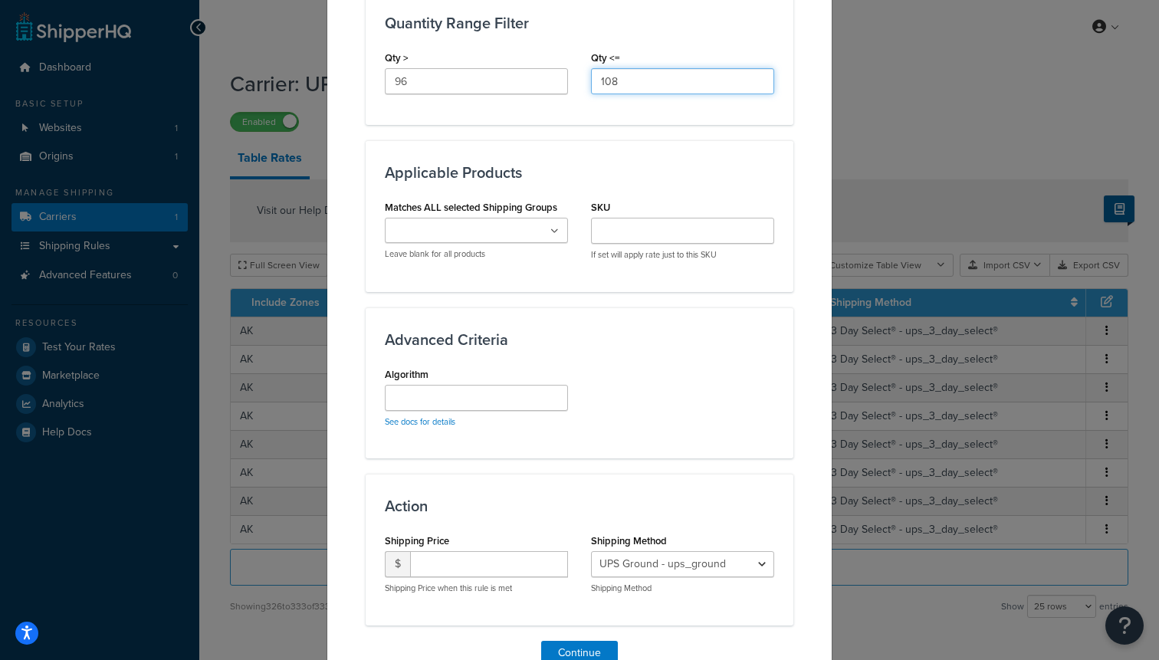
scroll to position [787, 0]
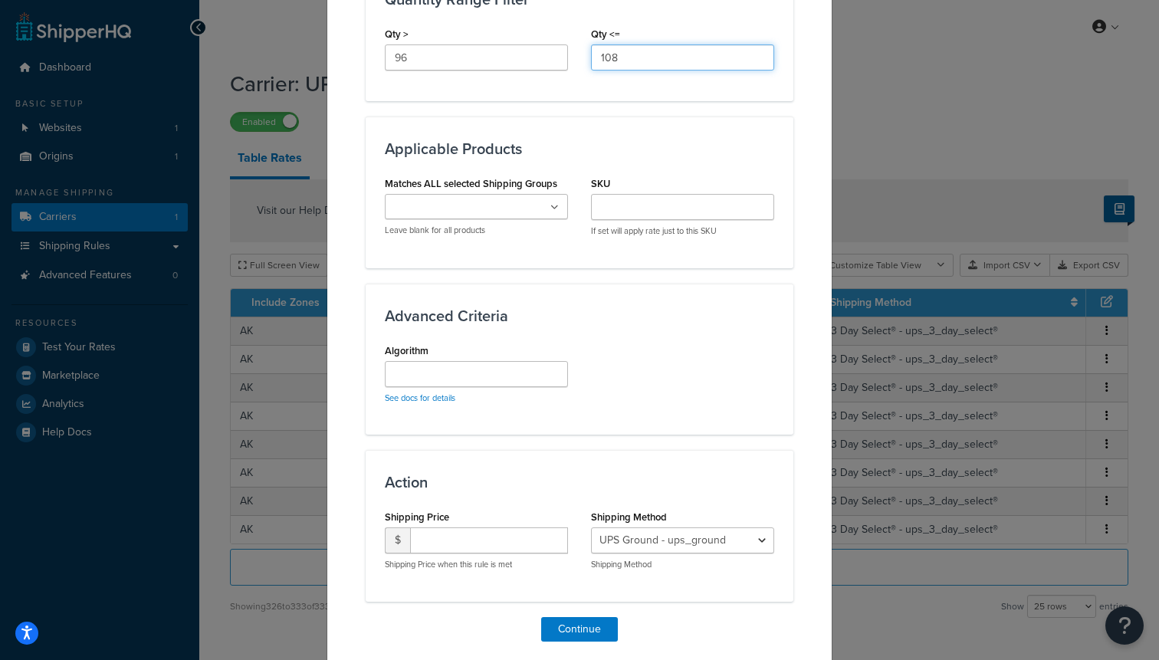
type input "108"
click at [464, 213] on input "Matches ALL selected Shipping Groups" at bounding box center [457, 207] width 136 height 17
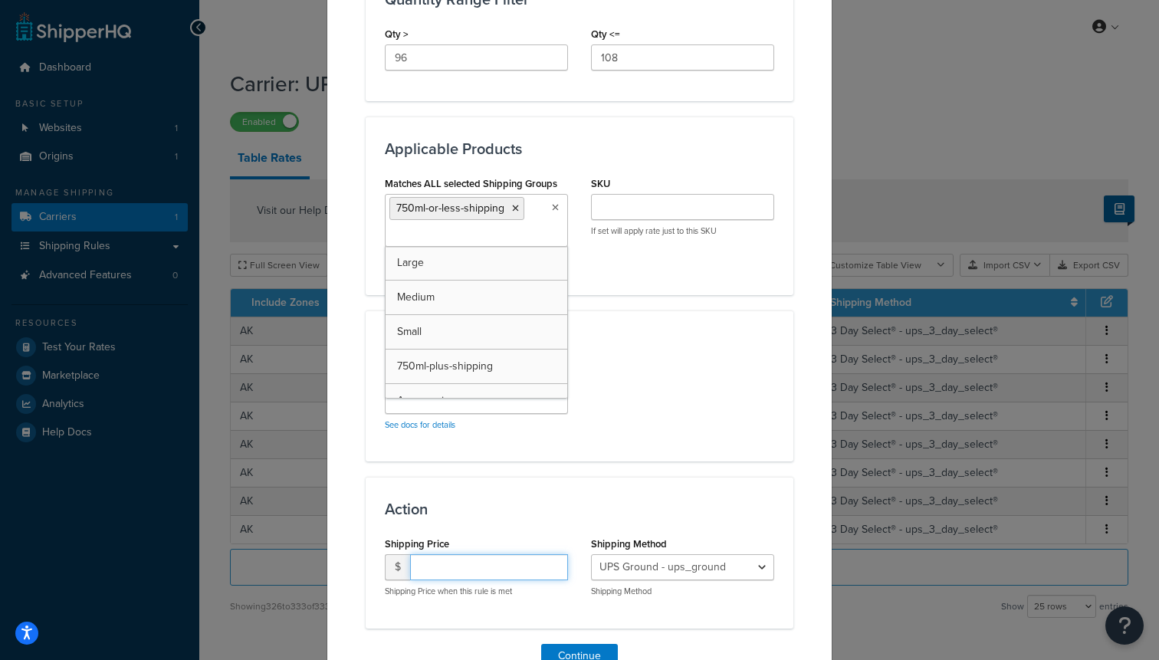
click at [455, 567] on input "number" at bounding box center [489, 567] width 158 height 26
click at [449, 563] on input "number" at bounding box center [489, 567] width 158 height 26
type input "225"
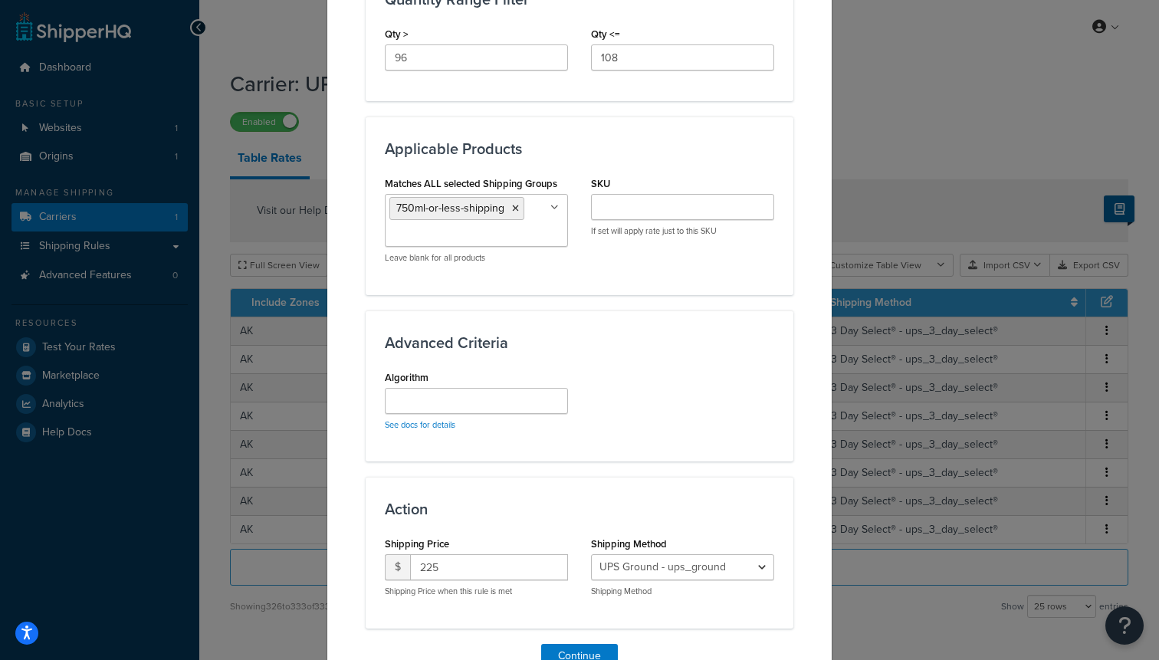
click at [741, 552] on div "Shipping Method UPS Ground - ups_ground Ship My Order Now - UPS Next 3 Day Sele…" at bounding box center [682, 565] width 183 height 64
click at [740, 553] on div "Shipping Method UPS Ground - ups_ground Ship My Order Now - UPS Next 3 Day Sele…" at bounding box center [682, 565] width 183 height 64
click at [737, 565] on select "UPS Ground - ups_ground Ship My Order Now - UPS Next 3 Day Select® - ups_3_day_…" at bounding box center [682, 567] width 183 height 26
select select "183726"
click at [591, 554] on select "UPS Ground - ups_ground Ship My Order Now - UPS Next 3 Day Select® - ups_3_day_…" at bounding box center [682, 567] width 183 height 26
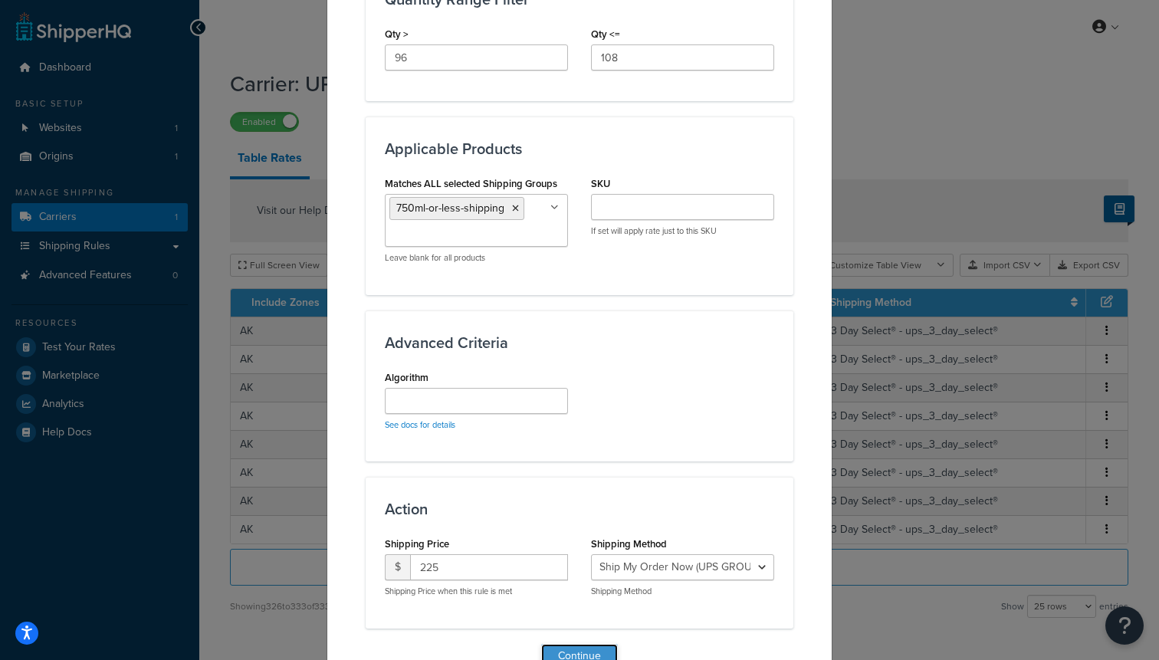
click at [589, 649] on button "Continue" at bounding box center [579, 656] width 77 height 25
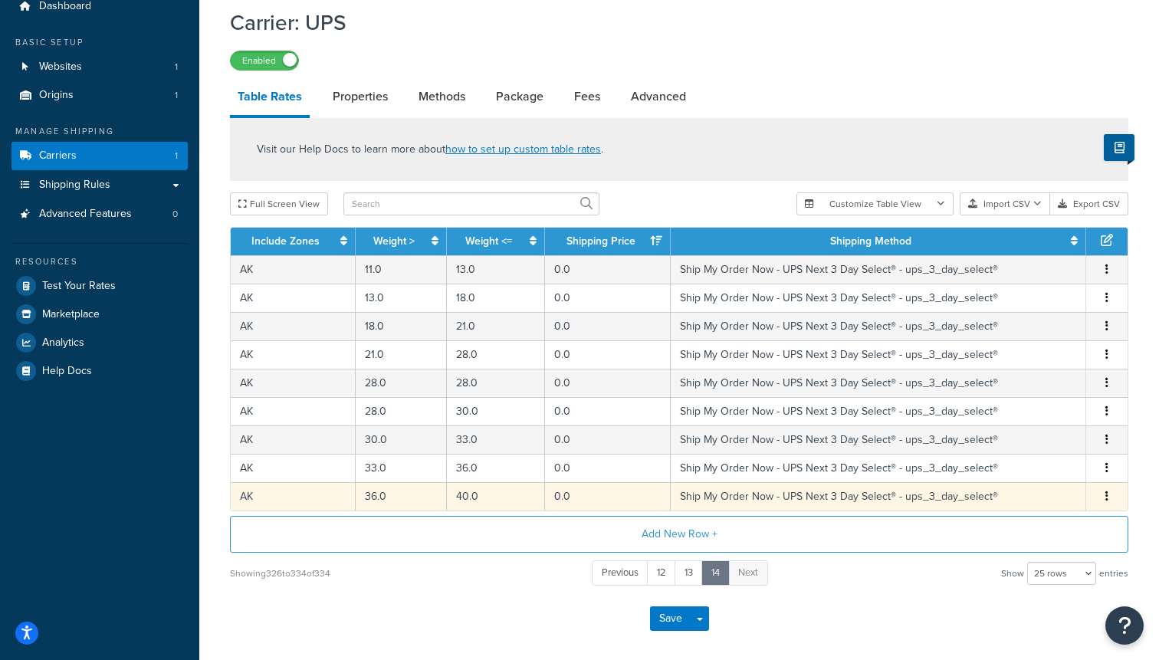
scroll to position [130, 0]
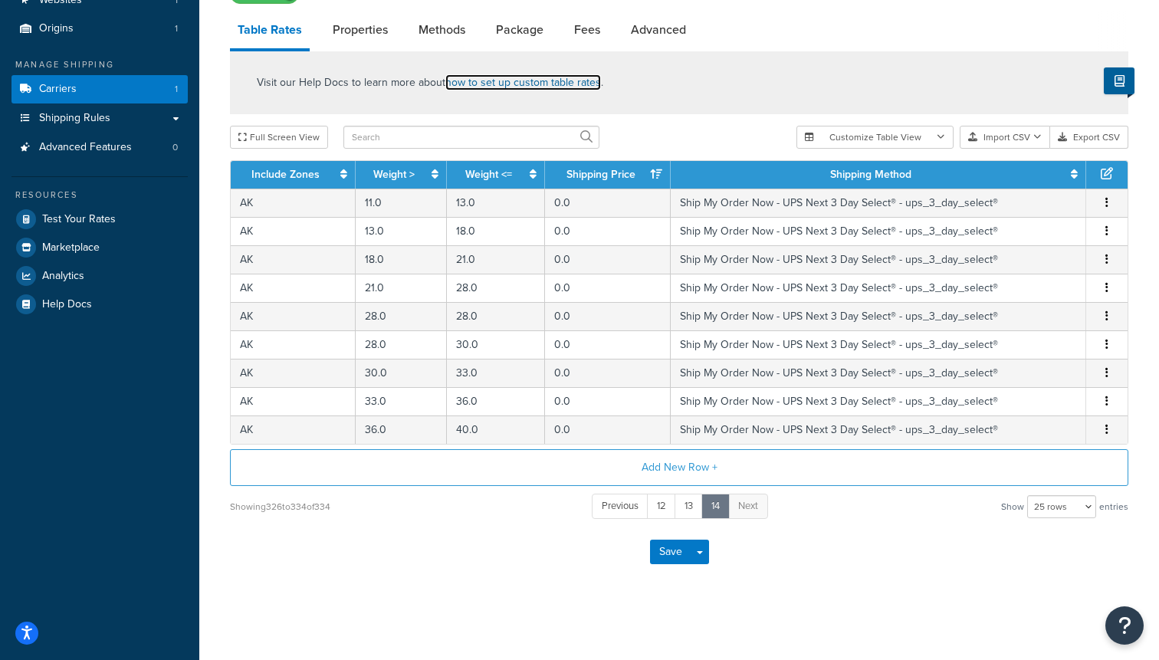
click at [554, 78] on link "how to set up custom table rates" at bounding box center [523, 82] width 156 height 16
click at [622, 471] on button "Add New Row +" at bounding box center [679, 467] width 898 height 37
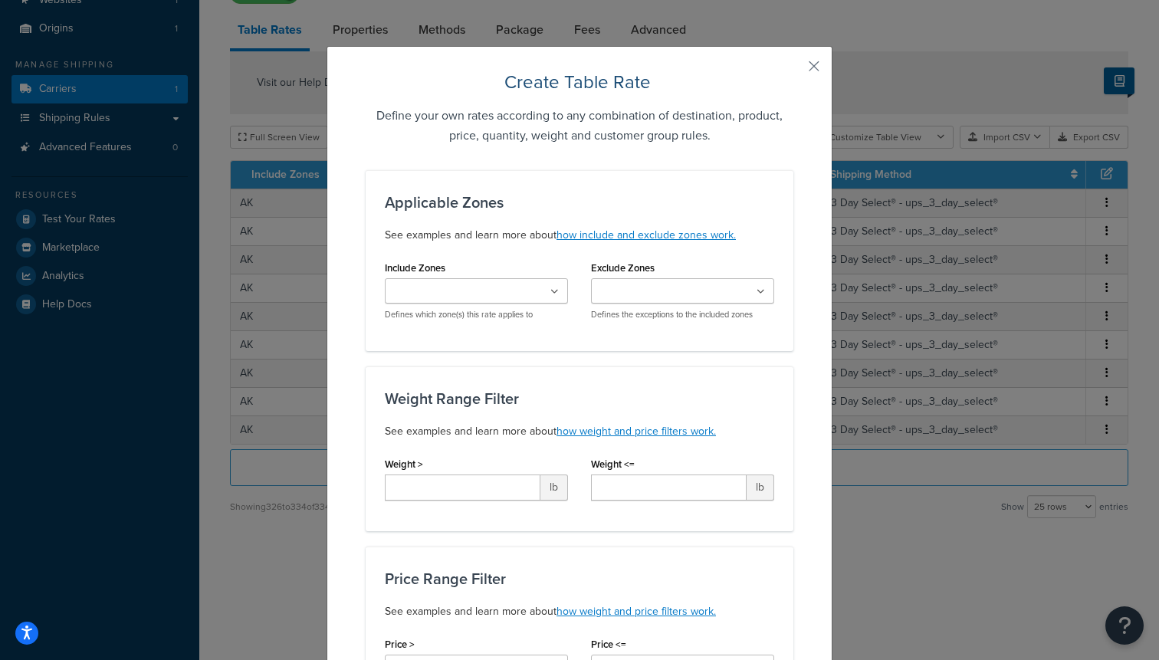
click at [481, 287] on input "Include Zones" at bounding box center [457, 292] width 136 height 17
type input "2"
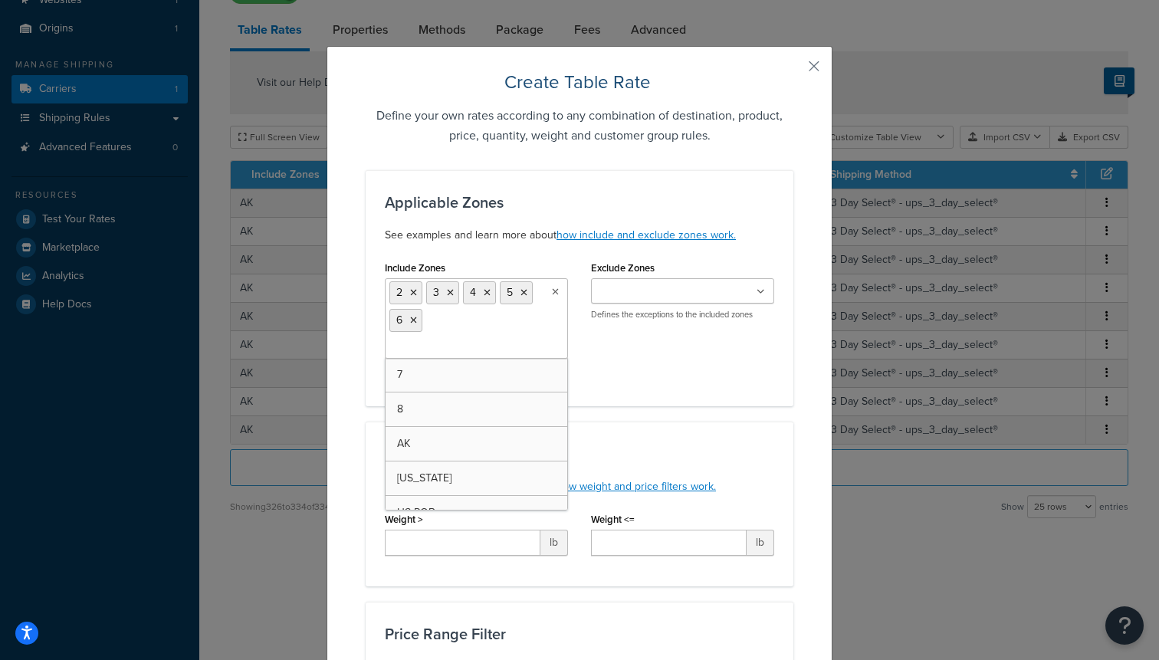
click at [436, 341] on input "Include Zones" at bounding box center [457, 347] width 136 height 17
click at [674, 377] on div "Include Zones 2 3 4 5 6 7 8 AK HAWAII US POBox Defines which zone(s) this rate …" at bounding box center [579, 322] width 412 height 130
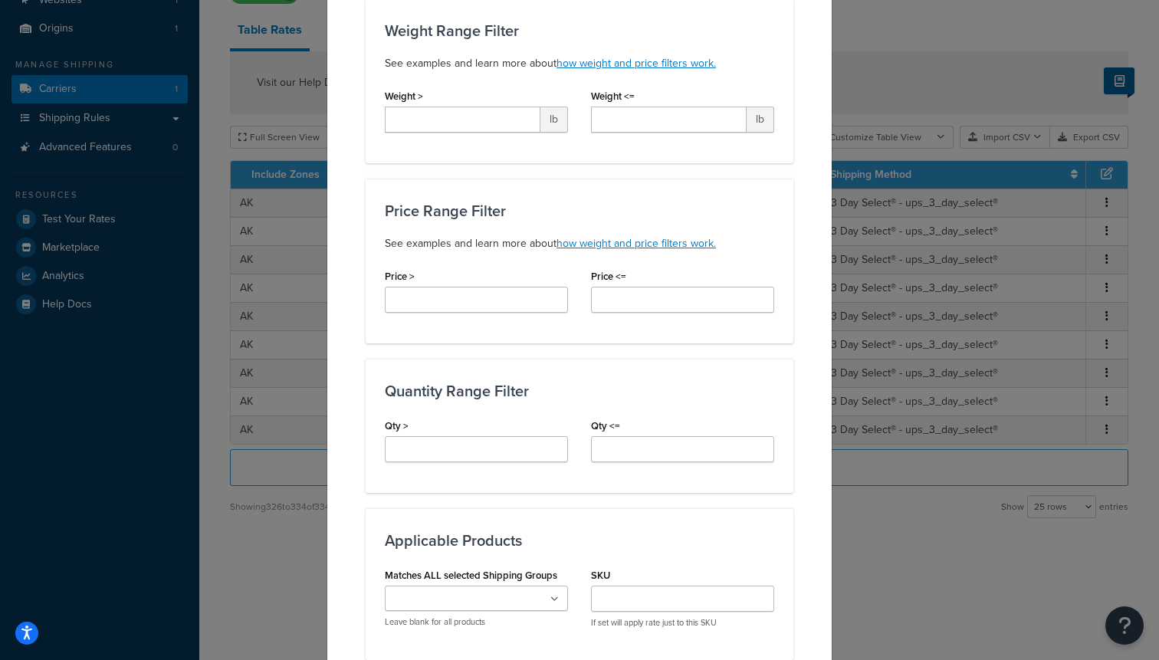
scroll to position [434, 0]
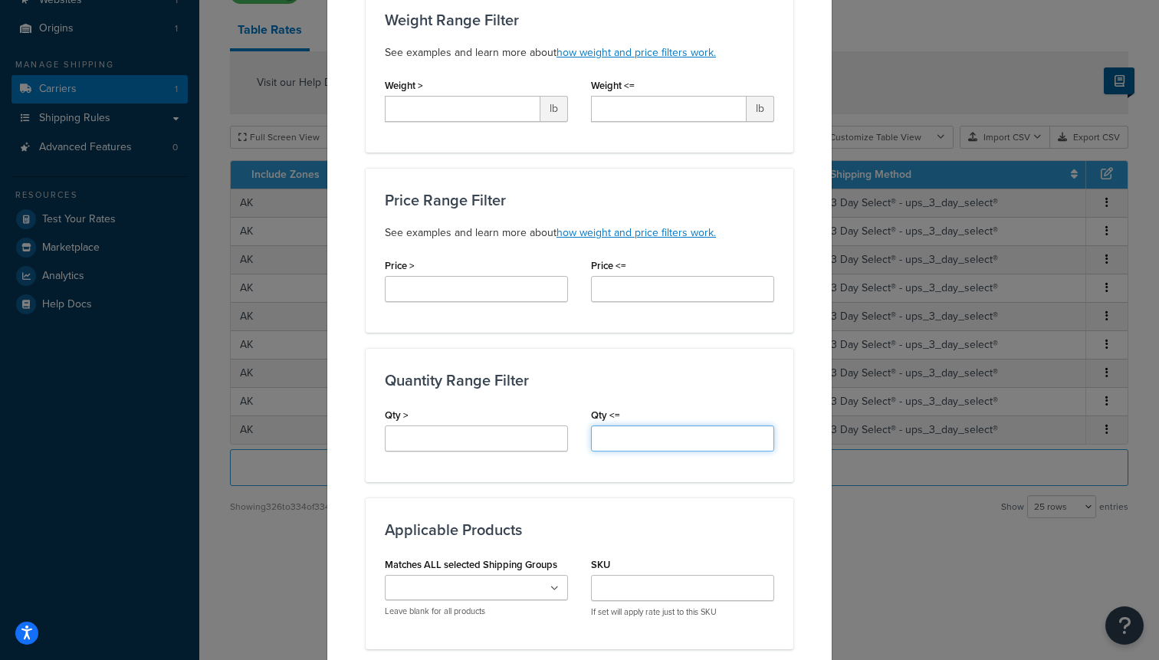
click at [632, 435] on input "Qty <=" at bounding box center [682, 438] width 183 height 26
type input "3"
click at [632, 398] on div "Quantity Range Filter Qty > Qty <= 3" at bounding box center [580, 415] width 428 height 134
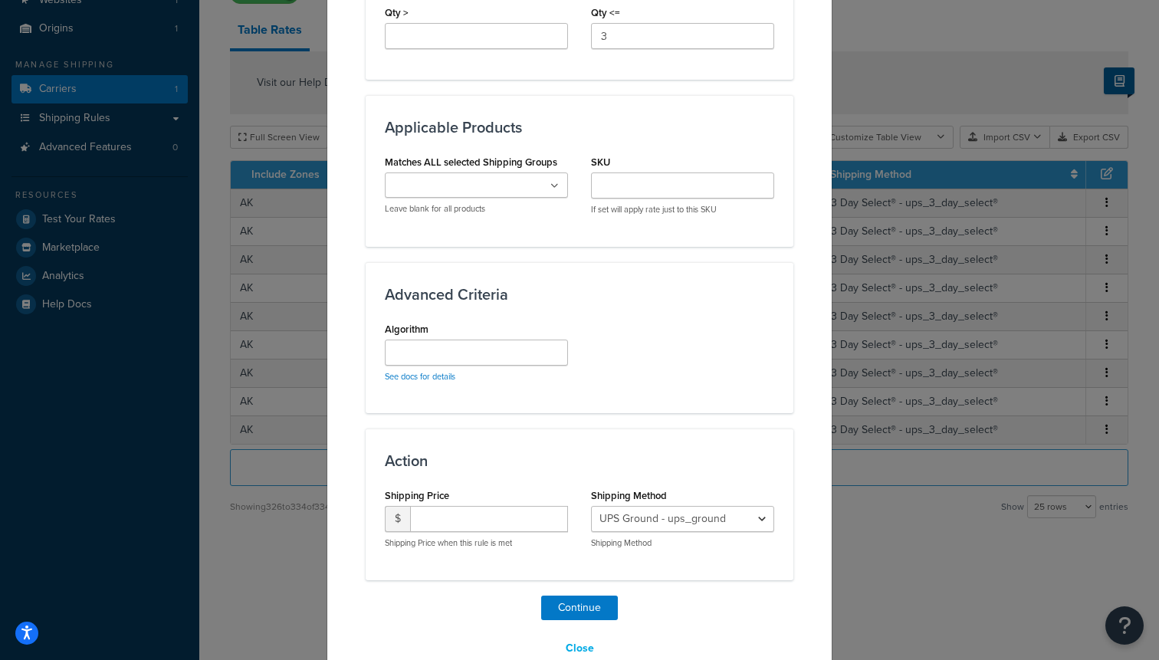
scroll to position [837, 0]
click at [474, 344] on input "Algorithm" at bounding box center [476, 352] width 183 height 26
click at [469, 182] on input "Matches ALL selected Shipping Groups" at bounding box center [457, 185] width 136 height 17
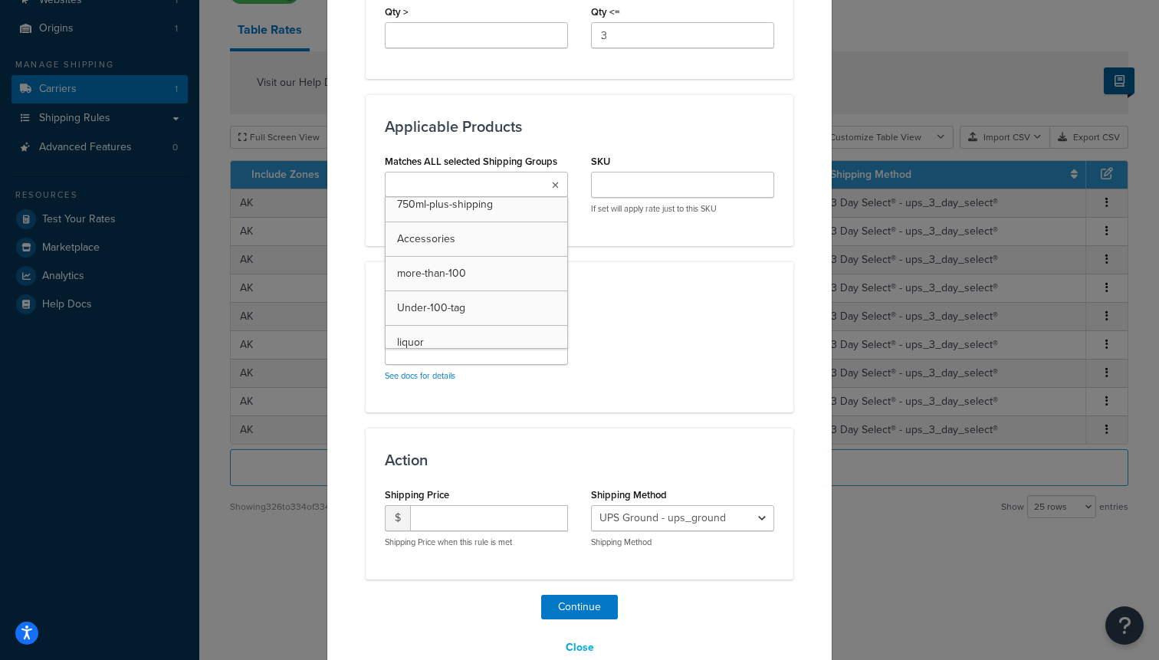
scroll to position [152, 0]
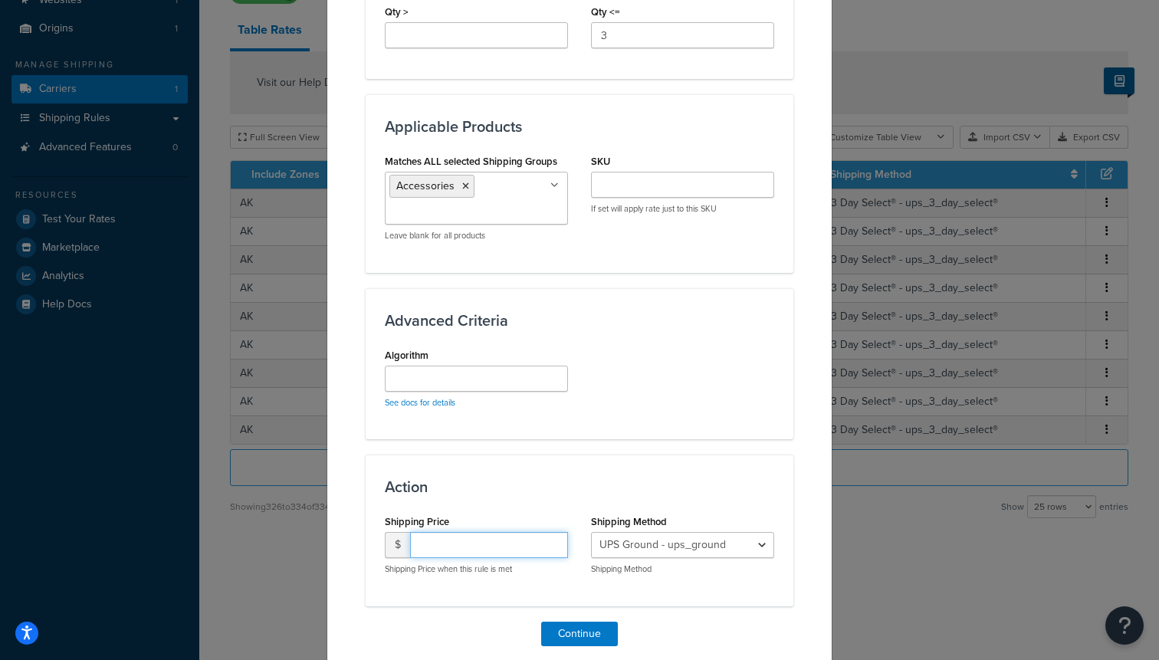
click at [471, 540] on input "number" at bounding box center [489, 545] width 158 height 26
type input "25"
click at [648, 550] on select "UPS Ground - ups_ground Ship My Order Now - UPS Next 3 Day Select® - ups_3_day_…" at bounding box center [682, 545] width 183 height 26
click at [644, 545] on select "UPS Ground - ups_ground Ship My Order Now - UPS Next 3 Day Select® - ups_3_day_…" at bounding box center [682, 545] width 183 height 26
select select "183726"
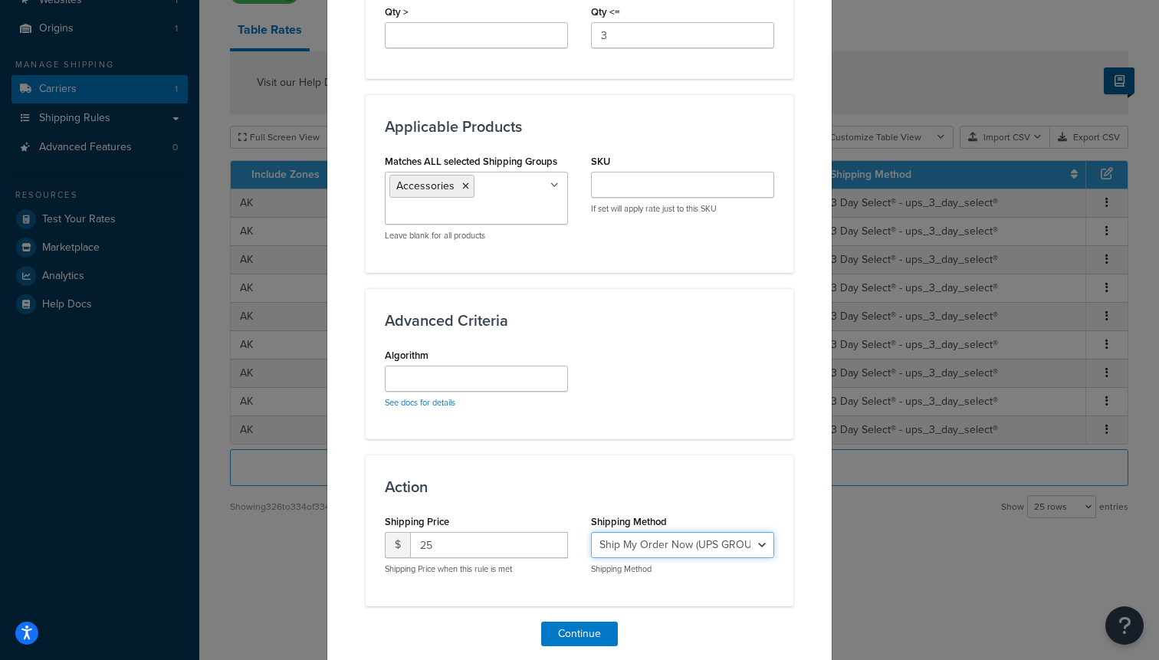
click at [591, 532] on select "UPS Ground - ups_ground Ship My Order Now - UPS Next 3 Day Select® - ups_3_day_…" at bounding box center [682, 545] width 183 height 26
click at [592, 638] on button "Continue" at bounding box center [579, 634] width 77 height 25
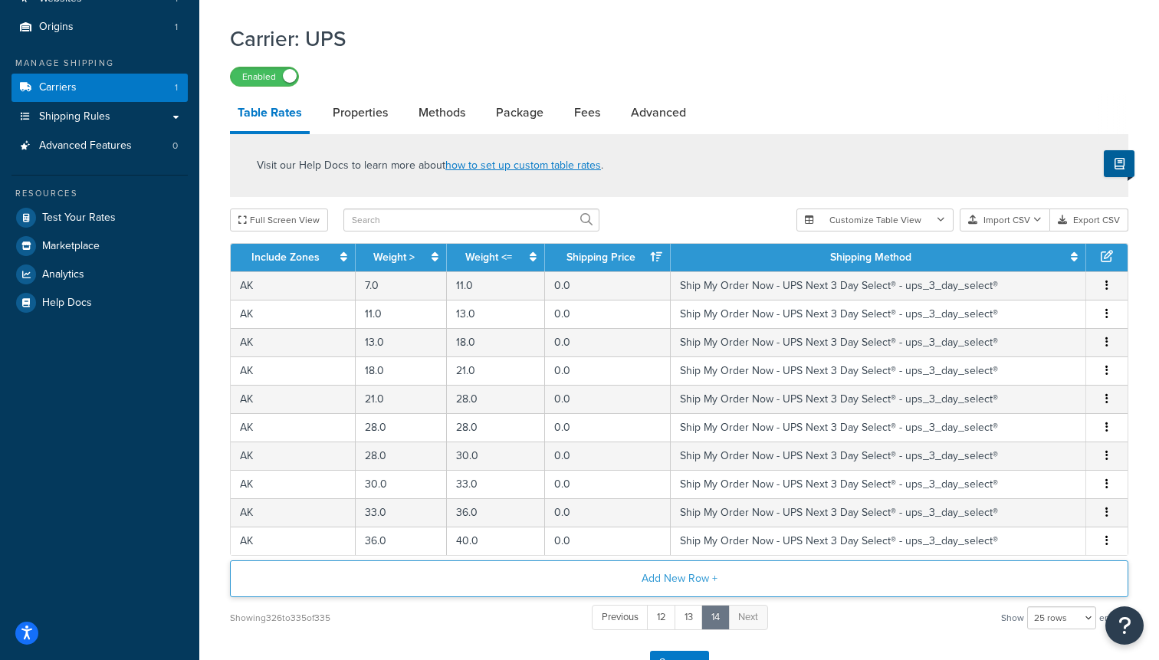
click at [625, 579] on button "Add New Row +" at bounding box center [679, 578] width 898 height 37
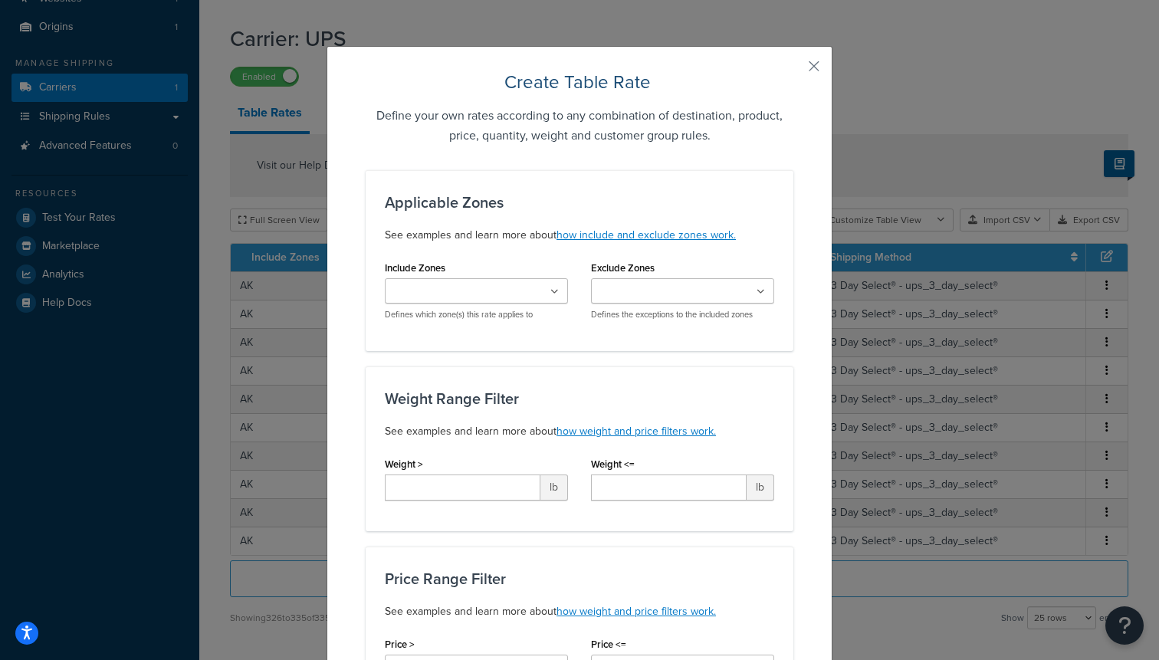
click at [439, 302] on ul at bounding box center [476, 290] width 183 height 25
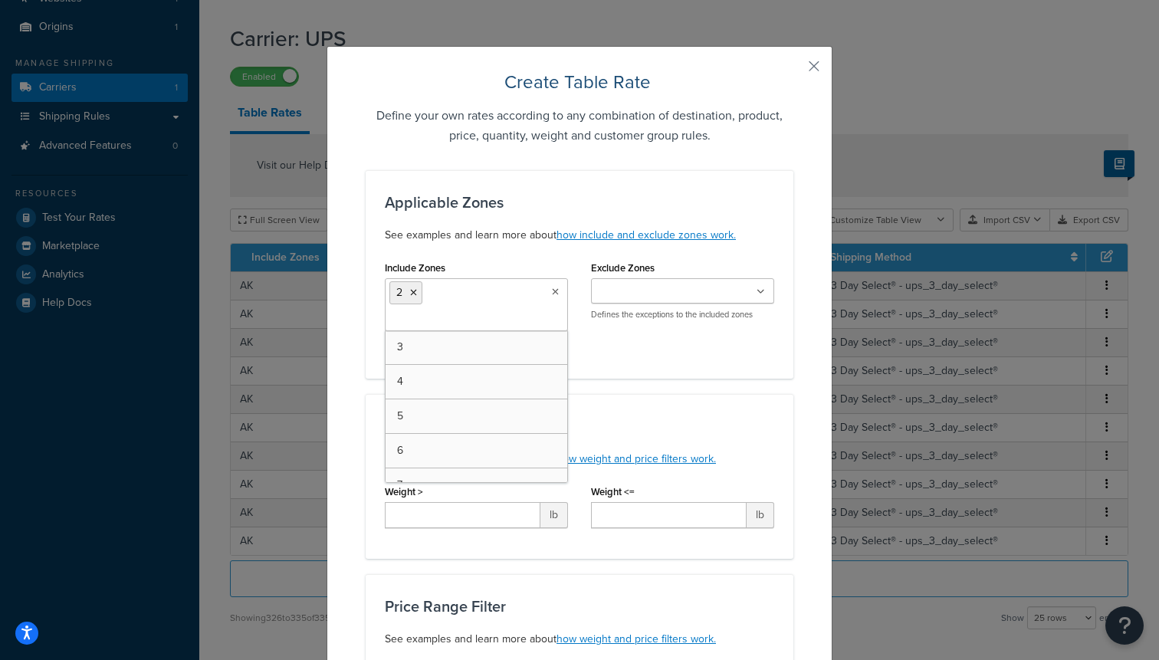
click at [415, 324] on input "Include Zones" at bounding box center [457, 319] width 136 height 17
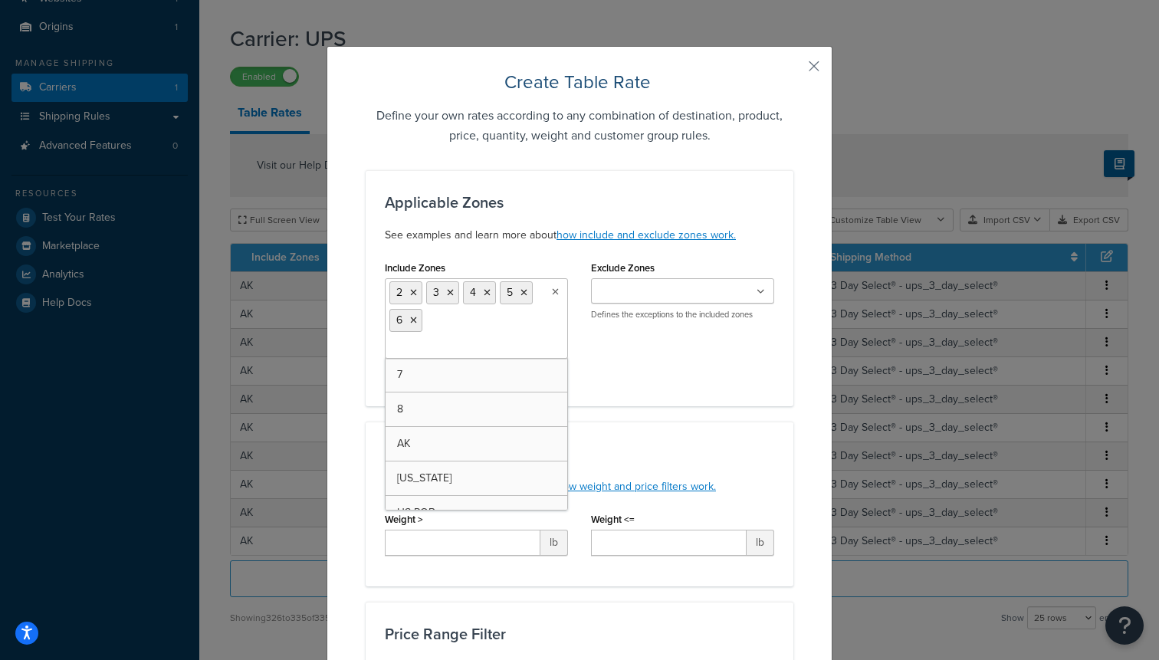
click at [415, 343] on input "Include Zones" at bounding box center [457, 347] width 136 height 17
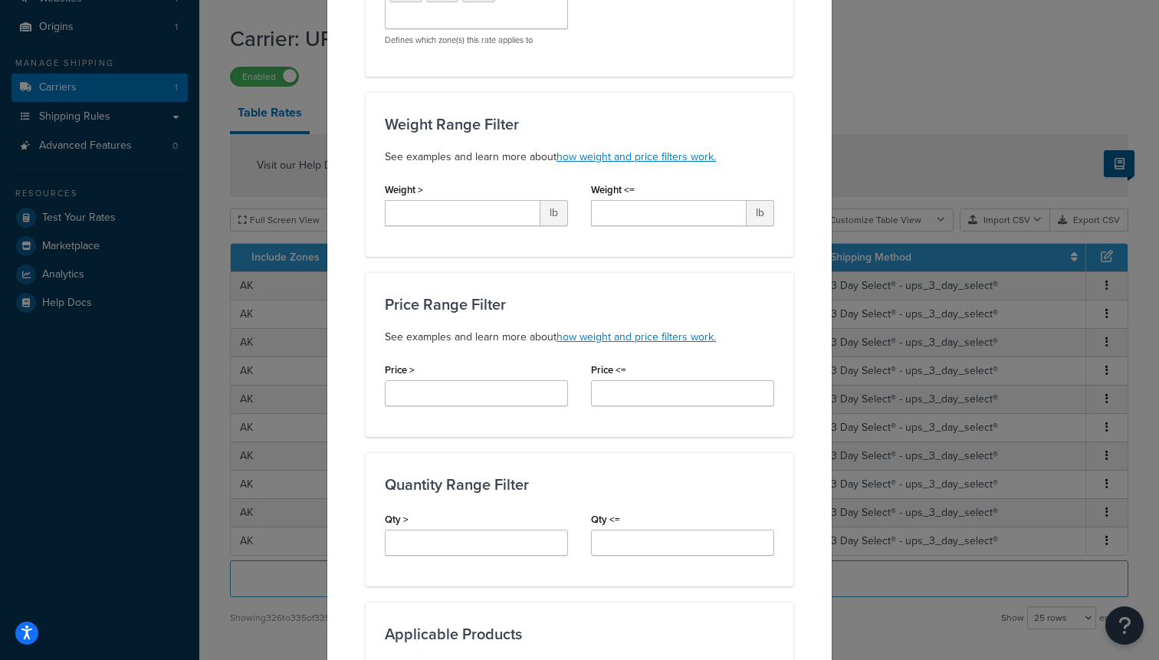
scroll to position [331, 0]
click at [460, 556] on div "Qty >" at bounding box center [476, 536] width 206 height 59
click at [454, 550] on input "Qty >" at bounding box center [476, 541] width 183 height 26
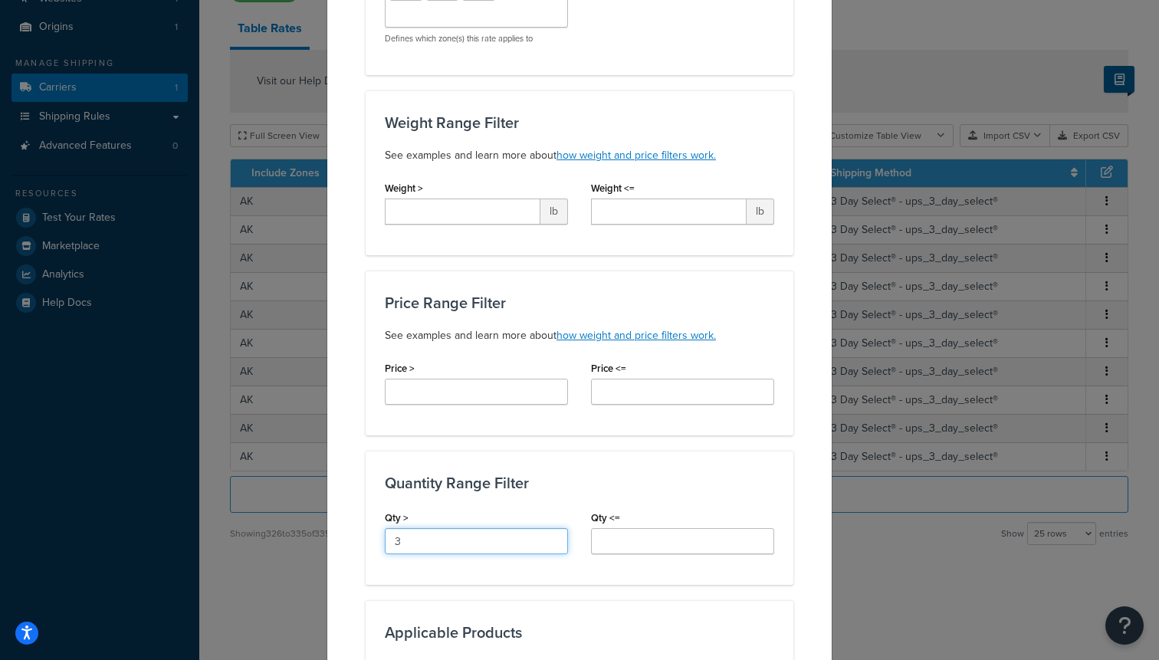
type input "3"
click at [647, 542] on input "Qty <=" at bounding box center [682, 541] width 183 height 26
type input "6"
click at [648, 458] on div "Quantity Range Filter Qty > 3 Qty <= 6" at bounding box center [580, 518] width 428 height 134
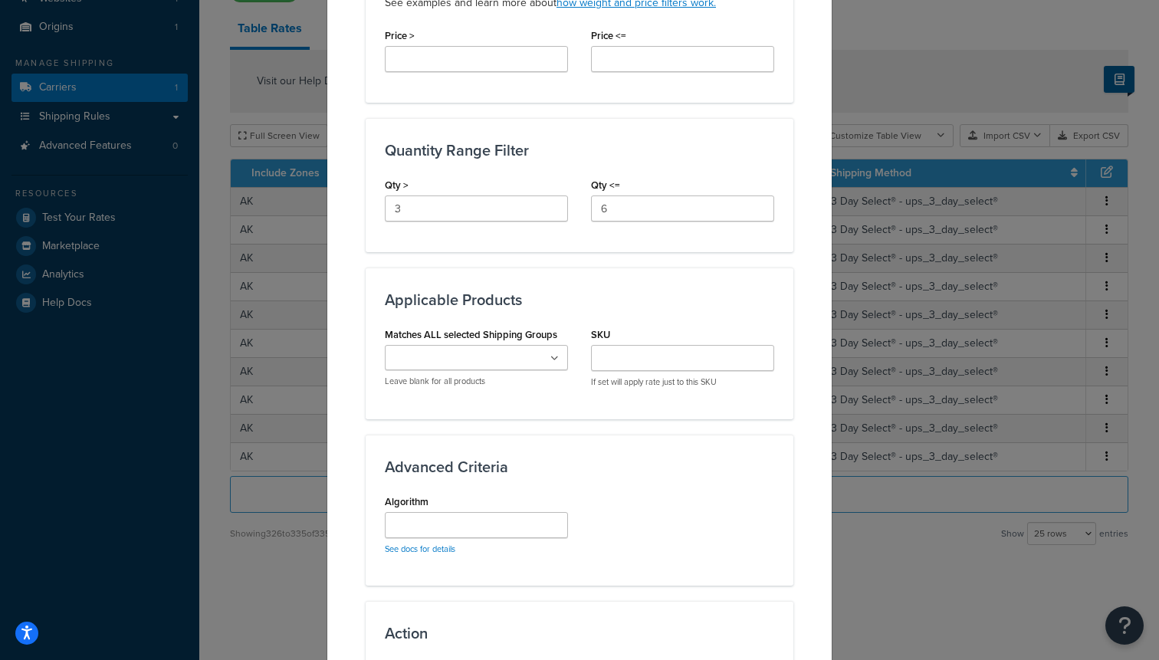
scroll to position [665, 0]
click at [500, 355] on input "Matches ALL selected Shipping Groups" at bounding box center [457, 357] width 136 height 17
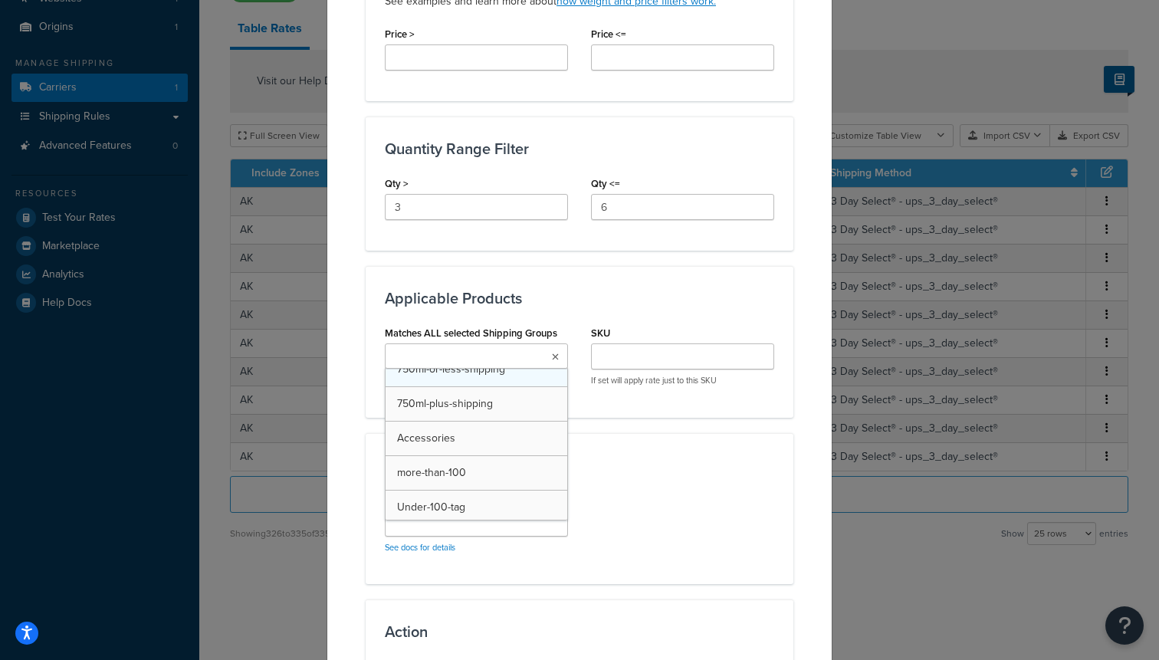
scroll to position [122, 0]
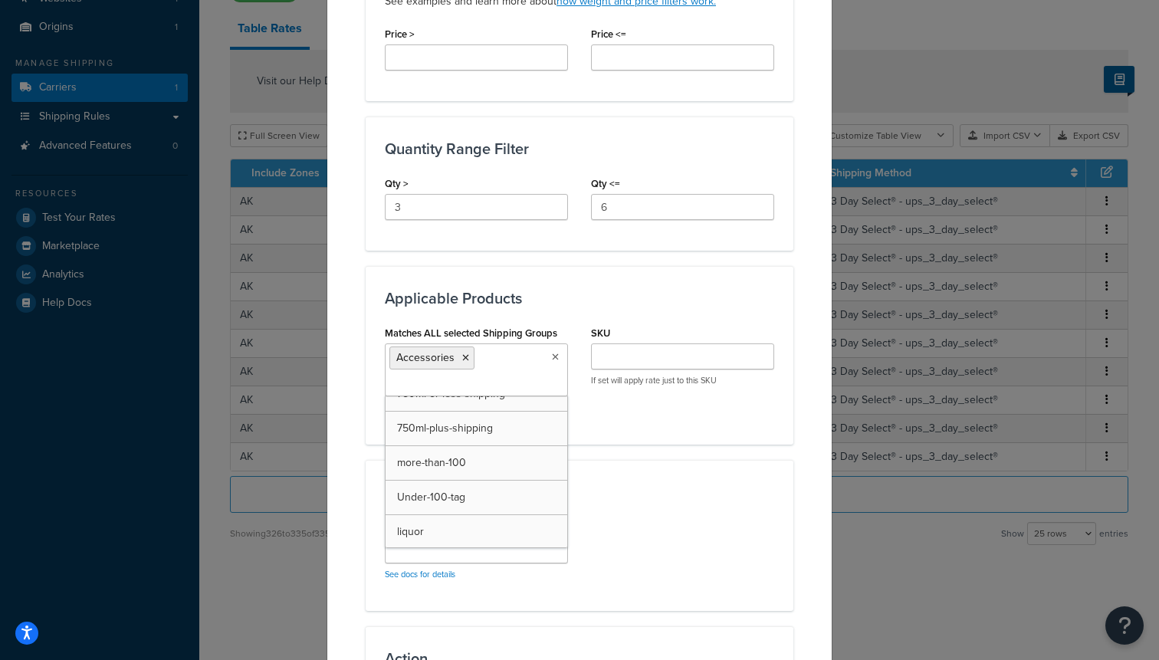
click at [598, 533] on div "Algorithm See docs for details" at bounding box center [579, 554] width 412 height 76
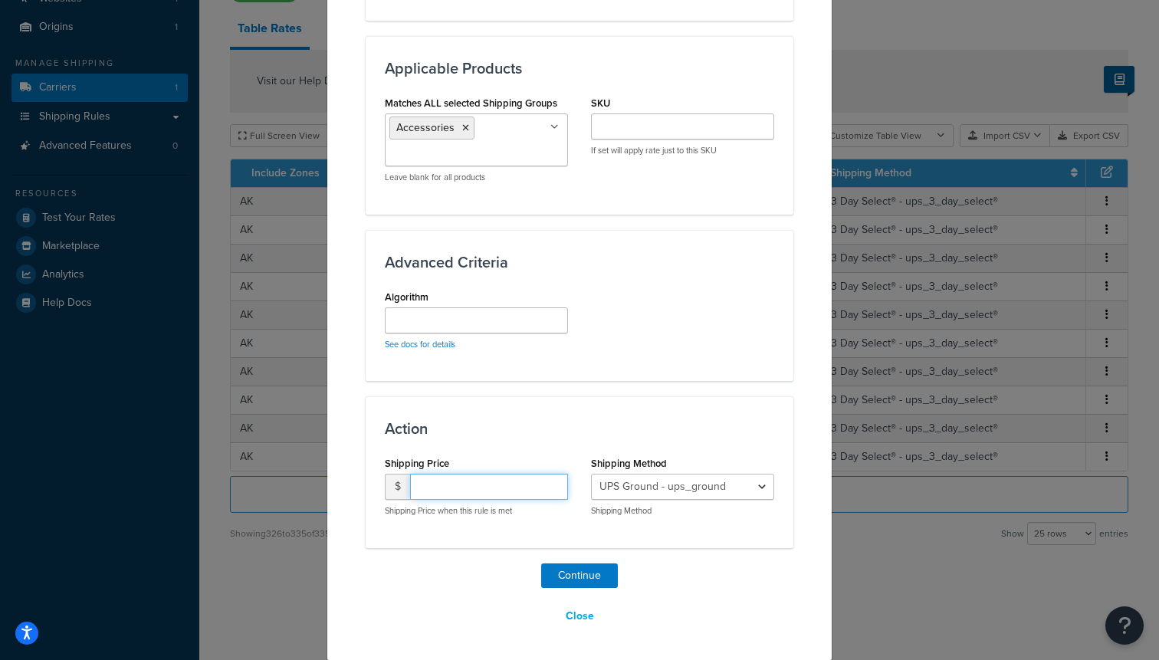
click at [487, 494] on input "number" at bounding box center [489, 487] width 158 height 26
type input "50"
click at [697, 481] on select "UPS Ground - ups_ground Ship My Order Now - UPS Next 3 Day Select® - ups_3_day_…" at bounding box center [682, 487] width 183 height 26
select select "183726"
click at [591, 474] on select "UPS Ground - ups_ground Ship My Order Now - UPS Next 3 Day Select® - ups_3_day_…" at bounding box center [682, 487] width 183 height 26
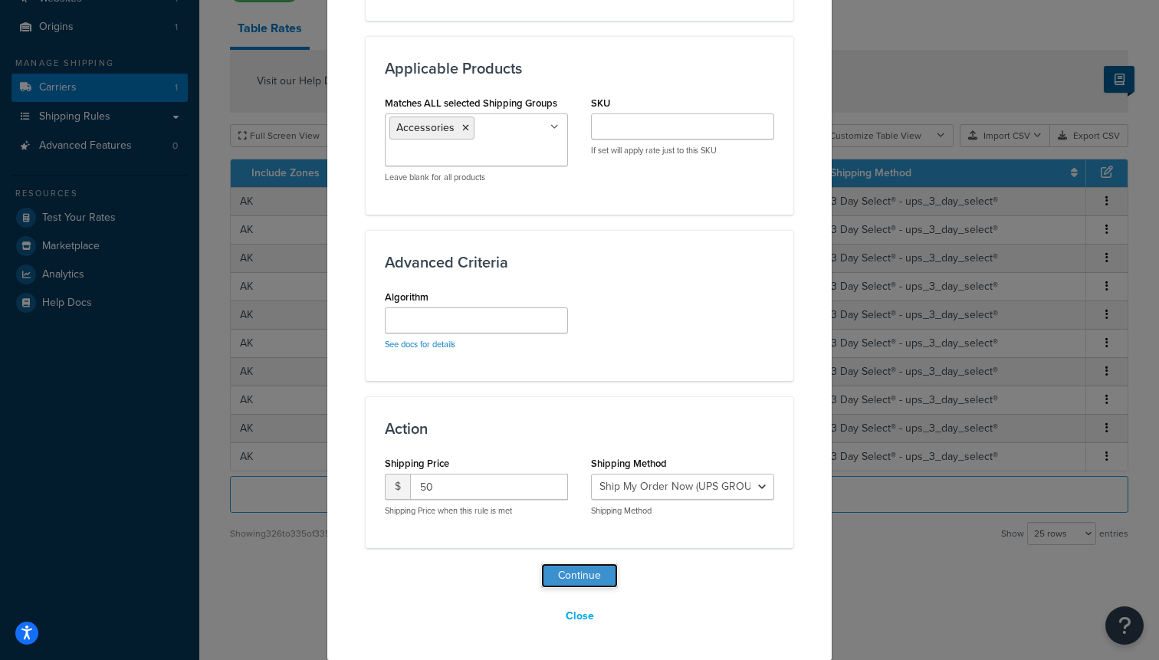
click at [584, 579] on button "Continue" at bounding box center [579, 575] width 77 height 25
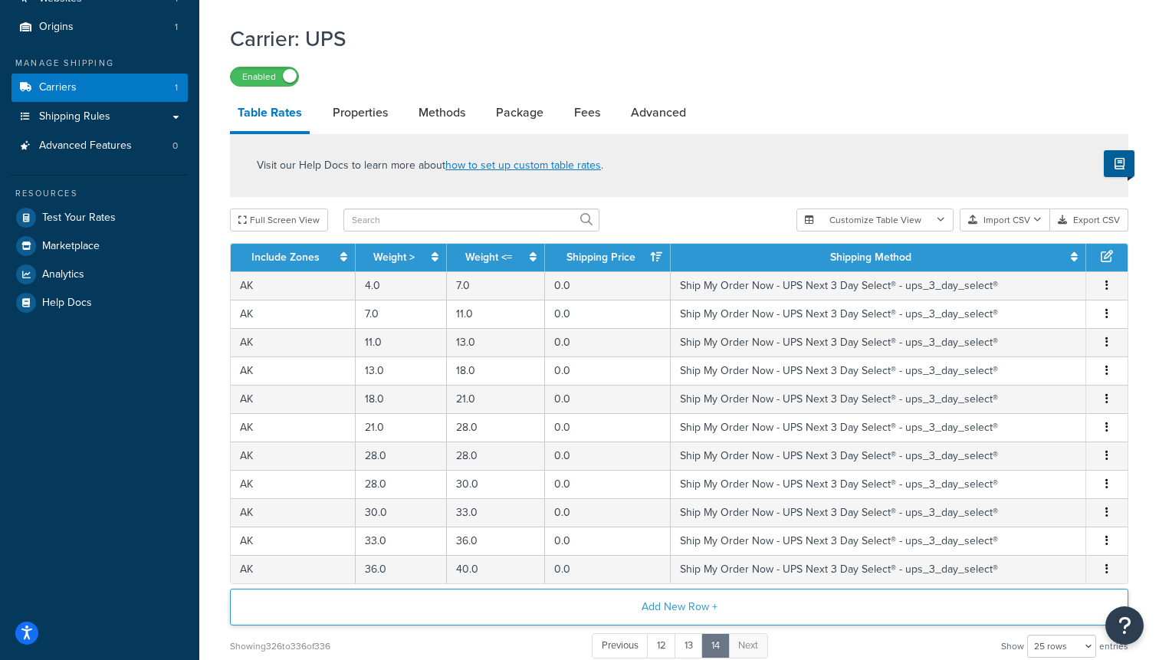
click at [596, 601] on button "Add New Row +" at bounding box center [679, 607] width 898 height 37
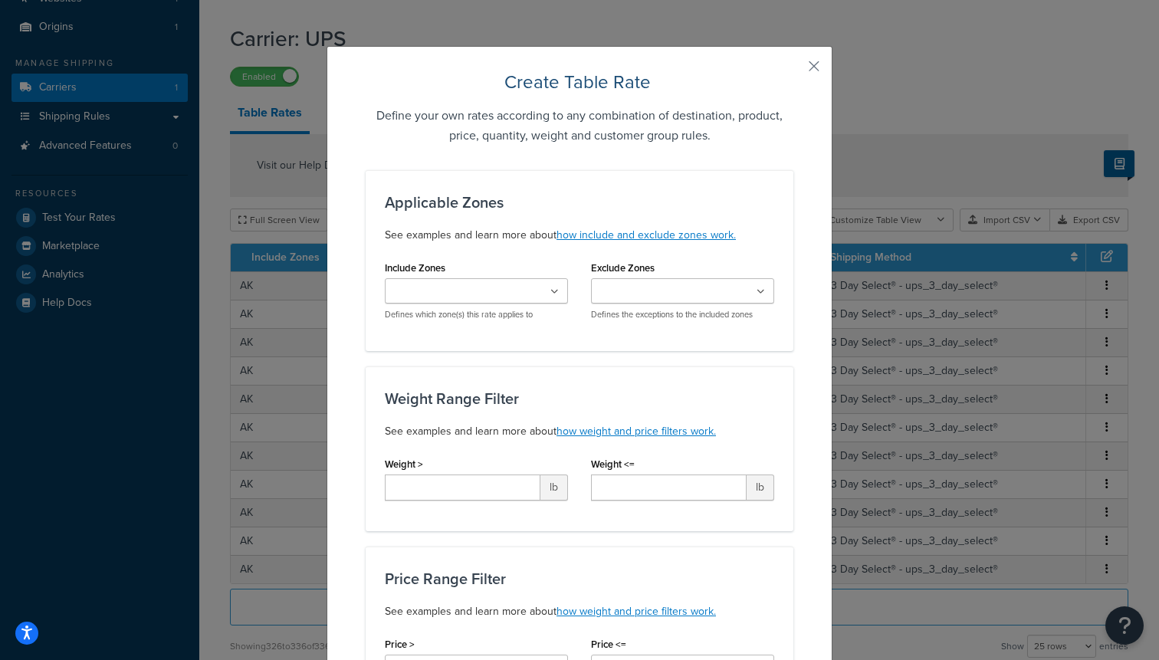
click at [449, 280] on ul at bounding box center [476, 290] width 183 height 25
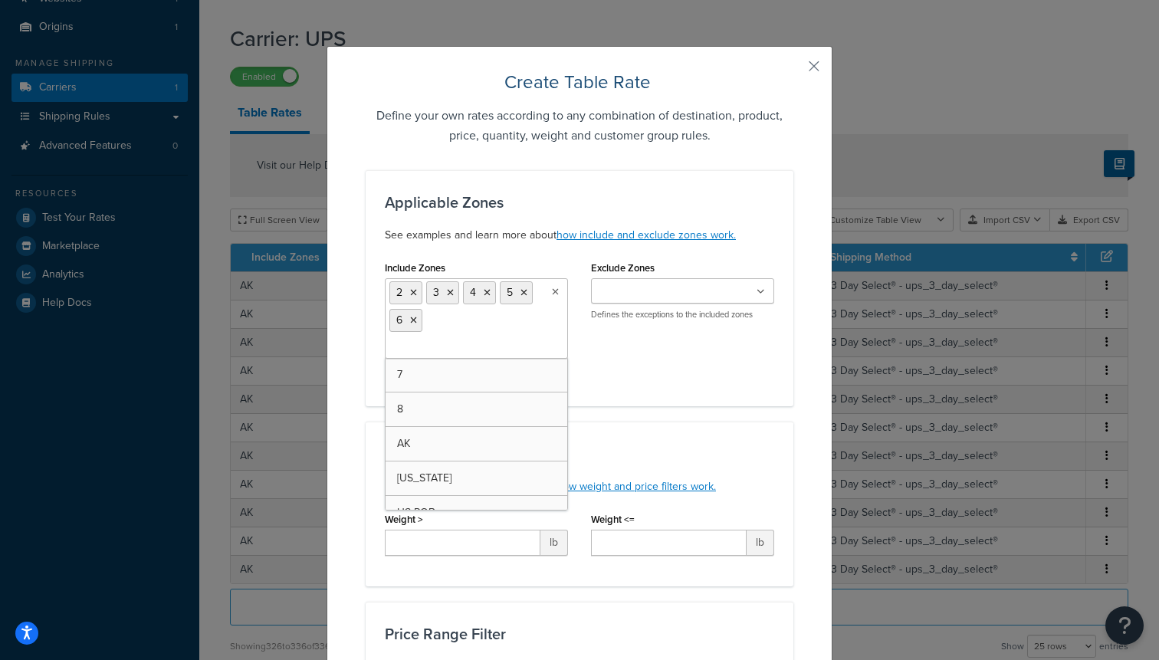
click at [436, 354] on input "Include Zones" at bounding box center [457, 347] width 136 height 17
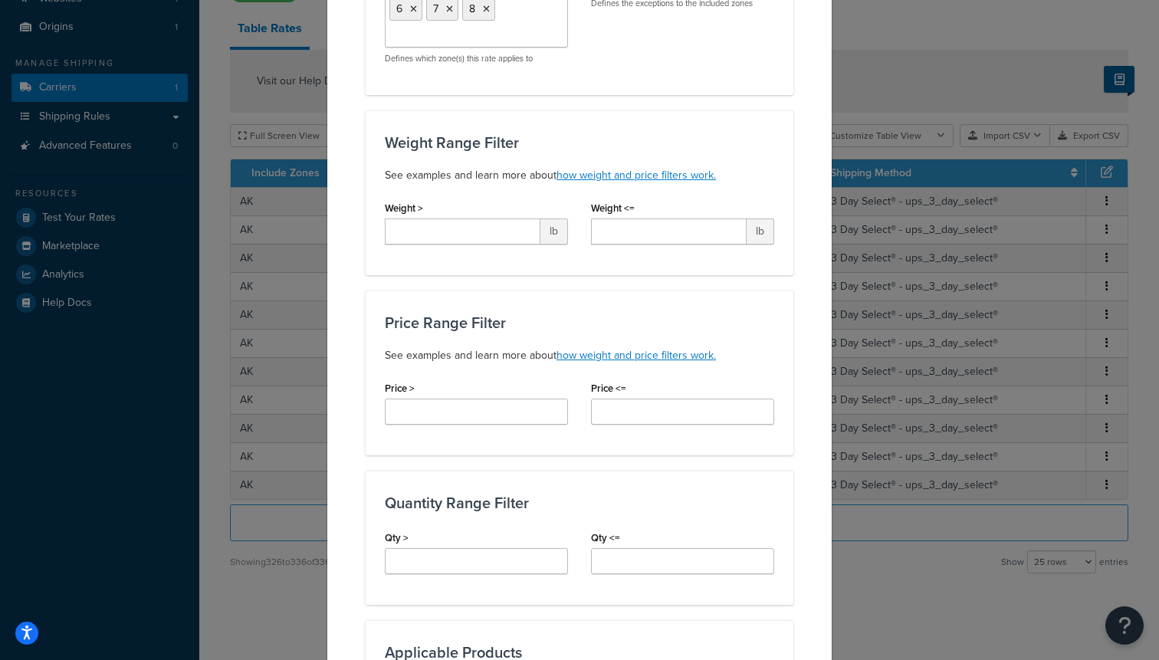
scroll to position [341, 0]
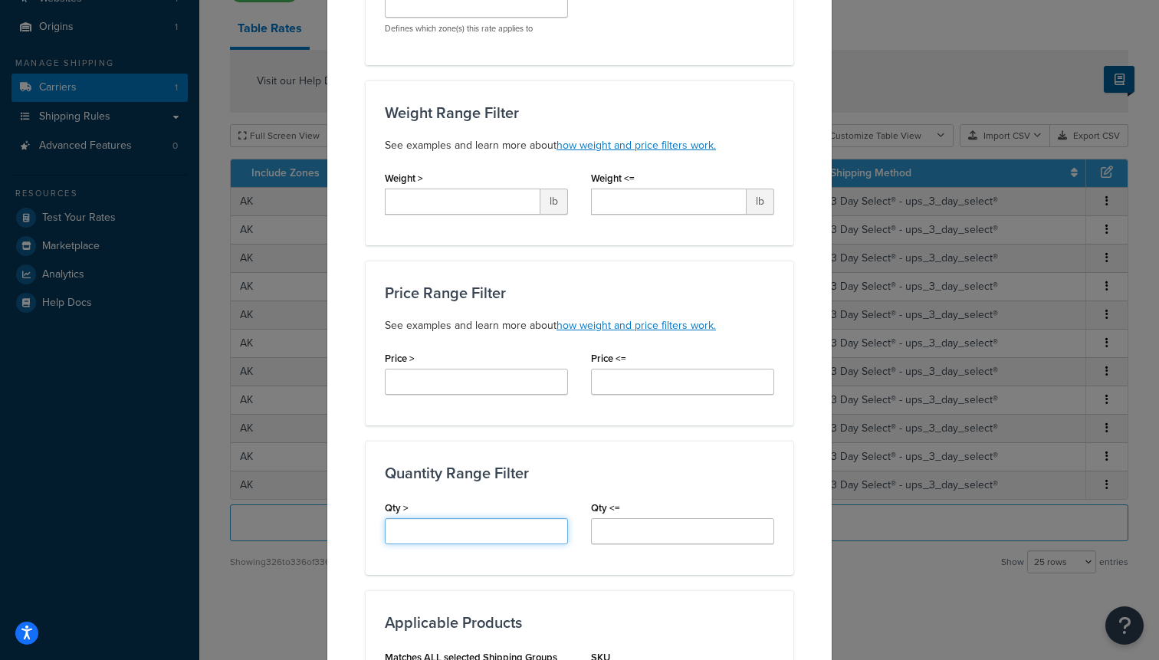
click at [456, 538] on input "Qty >" at bounding box center [476, 531] width 183 height 26
type input "6"
click at [658, 551] on div "Qty <=" at bounding box center [682, 526] width 206 height 59
click at [648, 541] on input "Qty <=" at bounding box center [682, 531] width 183 height 26
type input "9"
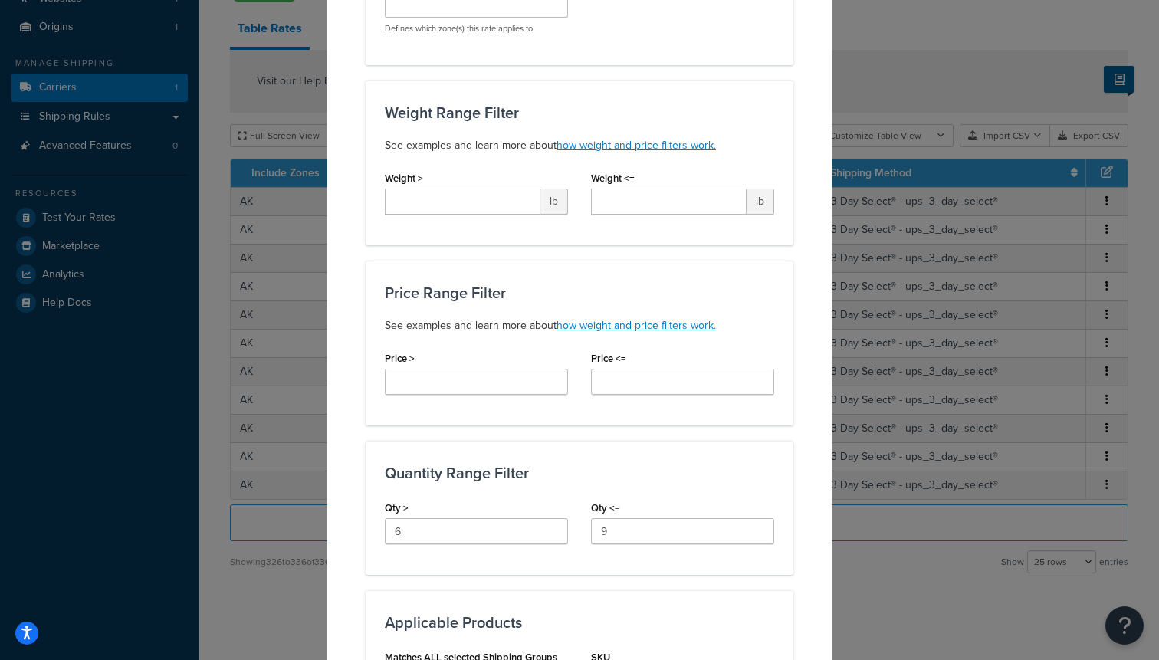
click at [610, 469] on h3 "Quantity Range Filter" at bounding box center [579, 472] width 389 height 17
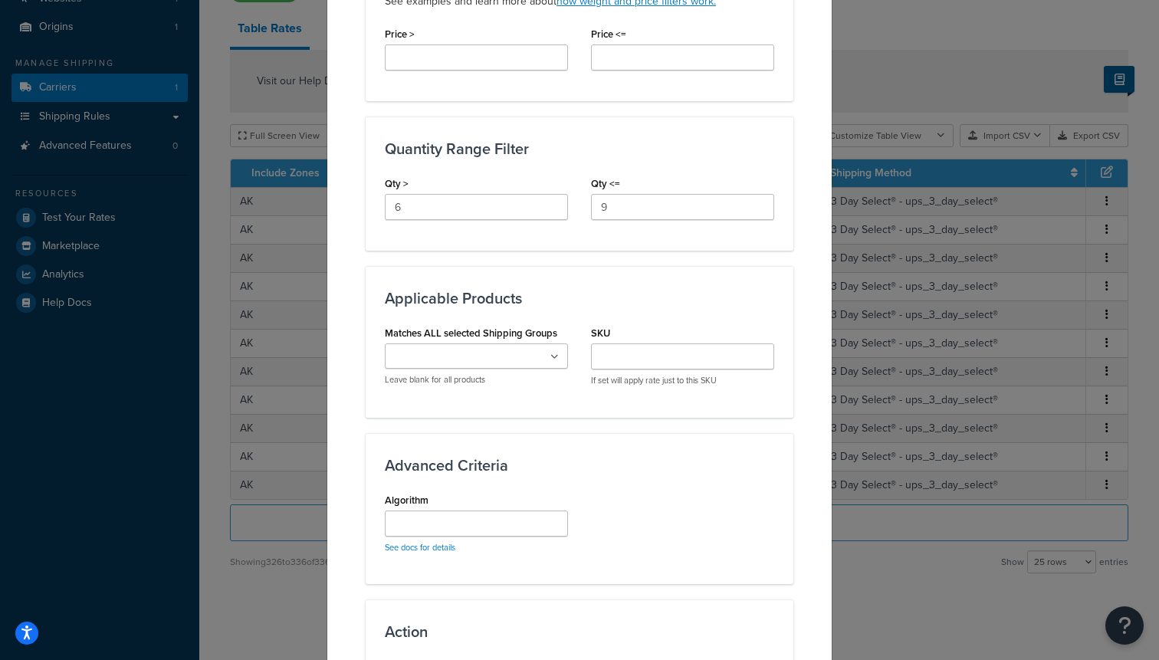
scroll to position [679, 0]
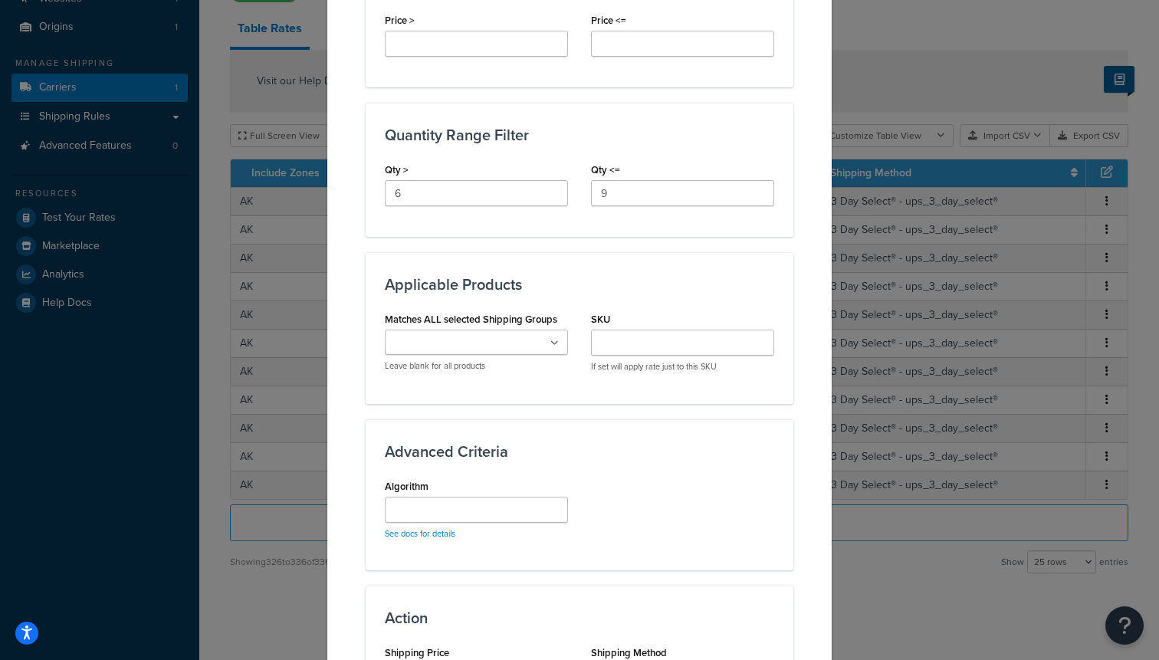
click at [493, 343] on input "Matches ALL selected Shipping Groups" at bounding box center [457, 343] width 136 height 17
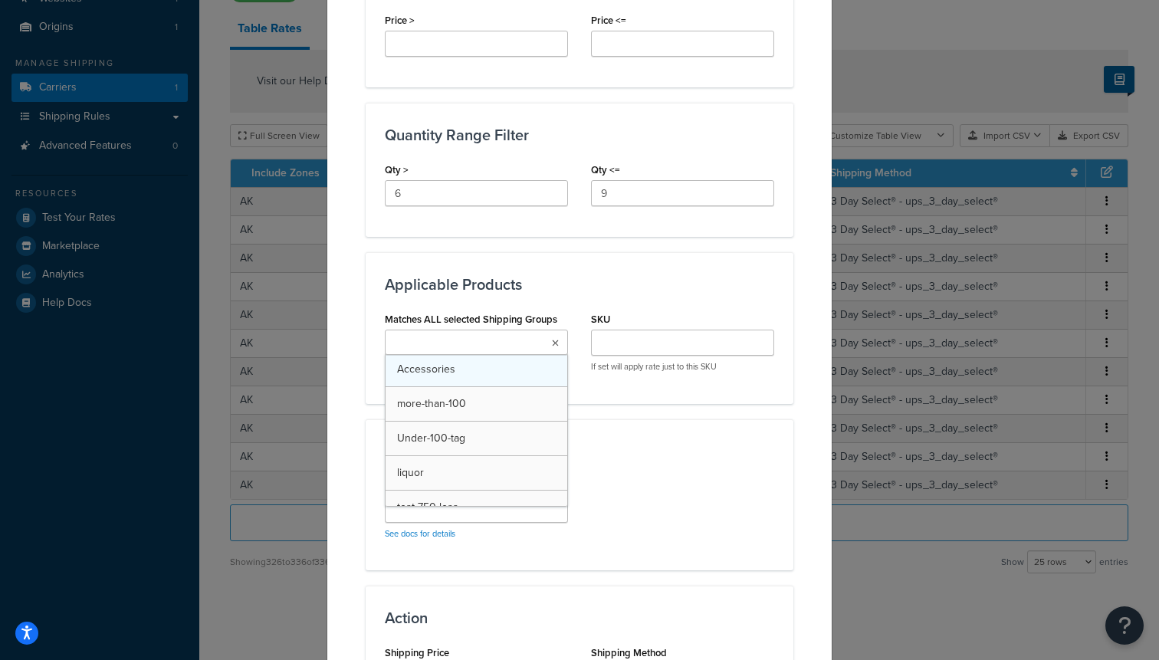
scroll to position [139, 0]
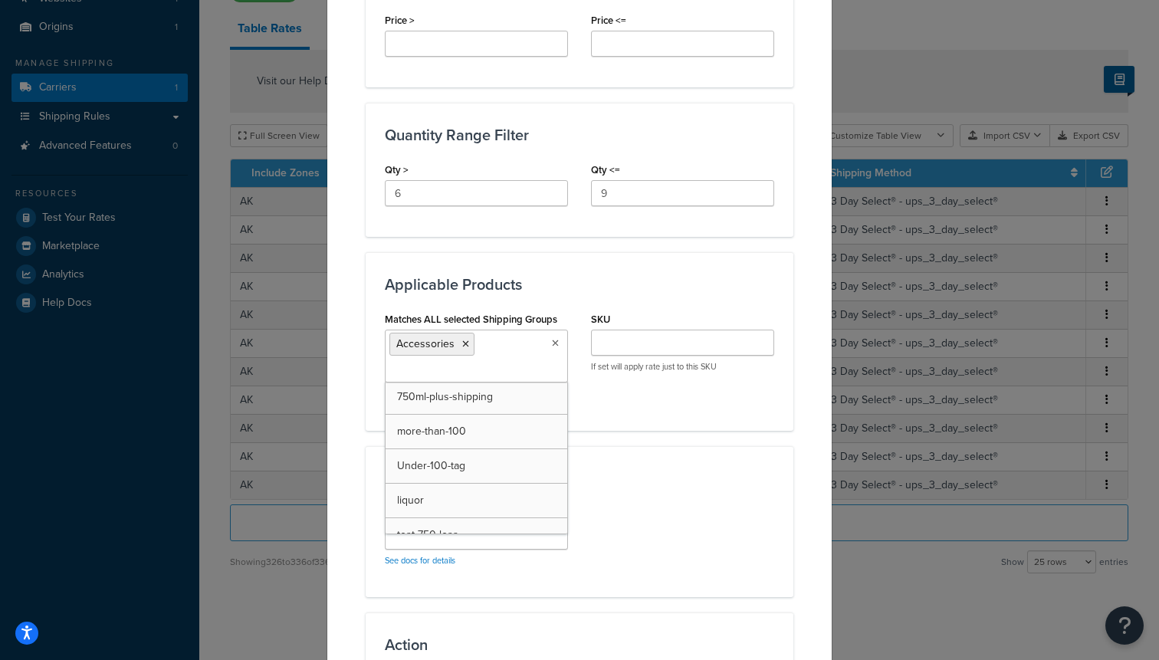
click at [610, 580] on div "Advanced Criteria Algorithm See docs for details" at bounding box center [580, 521] width 428 height 151
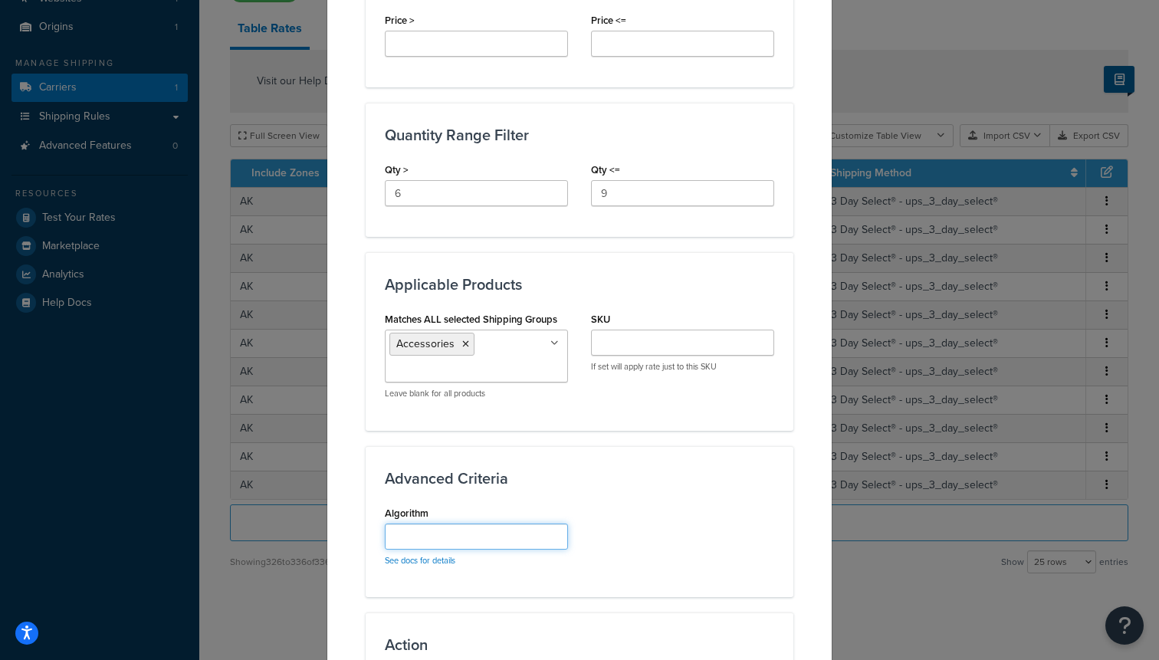
click at [514, 547] on input "Algorithm" at bounding box center [476, 536] width 183 height 26
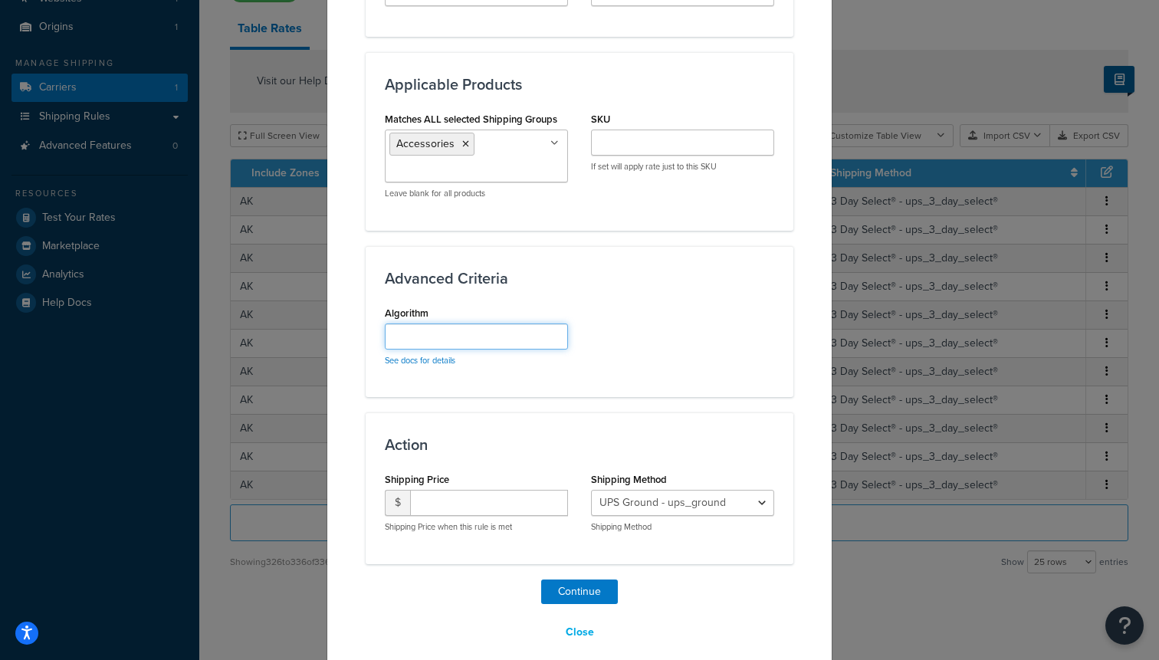
scroll to position [895, 0]
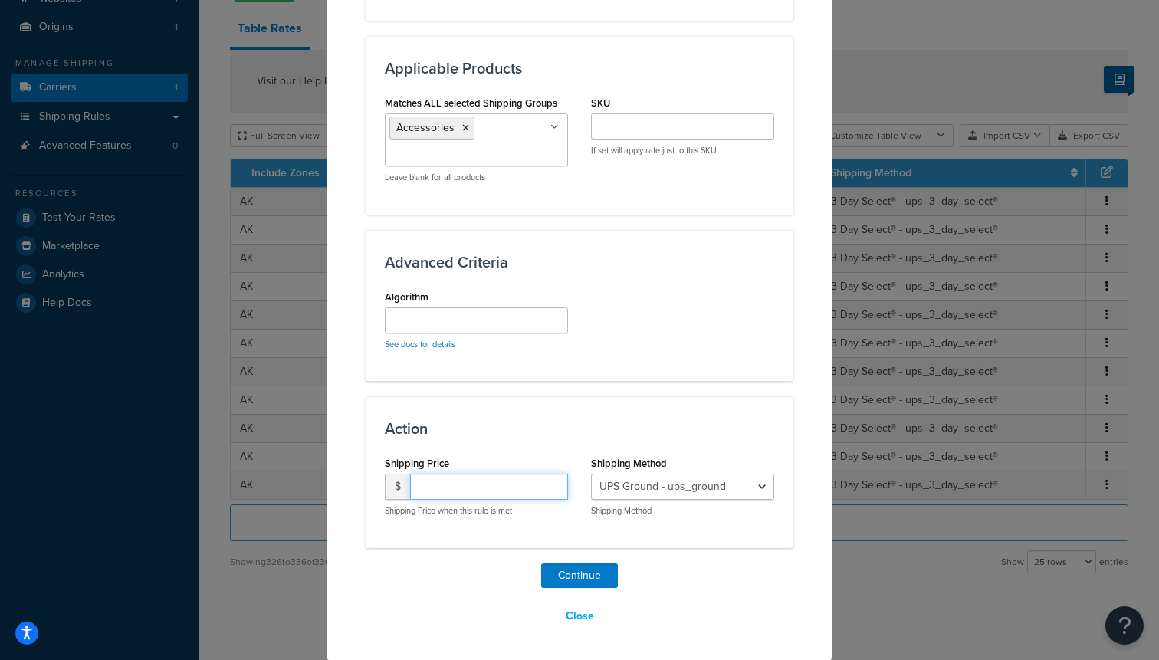
click at [508, 480] on input "number" at bounding box center [489, 487] width 158 height 26
type input "75"
click at [707, 479] on select "UPS Ground - ups_ground Ship My Order Now - UPS Next 3 Day Select® - ups_3_day_…" at bounding box center [682, 487] width 183 height 26
select select "183726"
click at [591, 474] on select "UPS Ground - ups_ground Ship My Order Now - UPS Next 3 Day Select® - ups_3_day_…" at bounding box center [682, 487] width 183 height 26
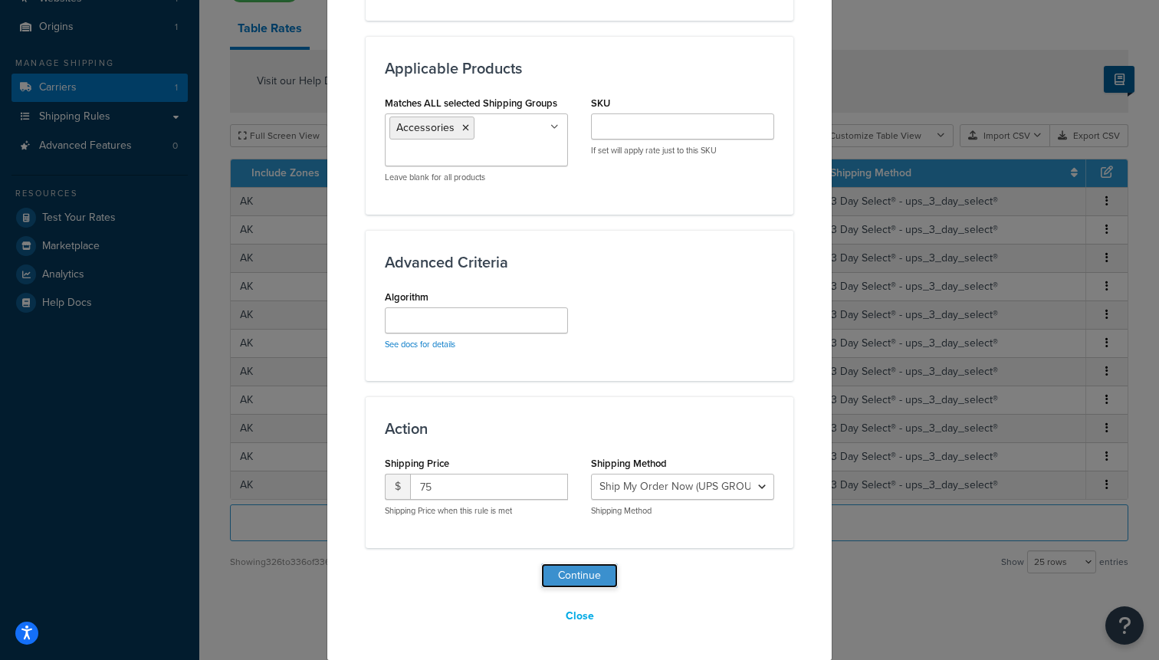
click at [579, 581] on button "Continue" at bounding box center [579, 575] width 77 height 25
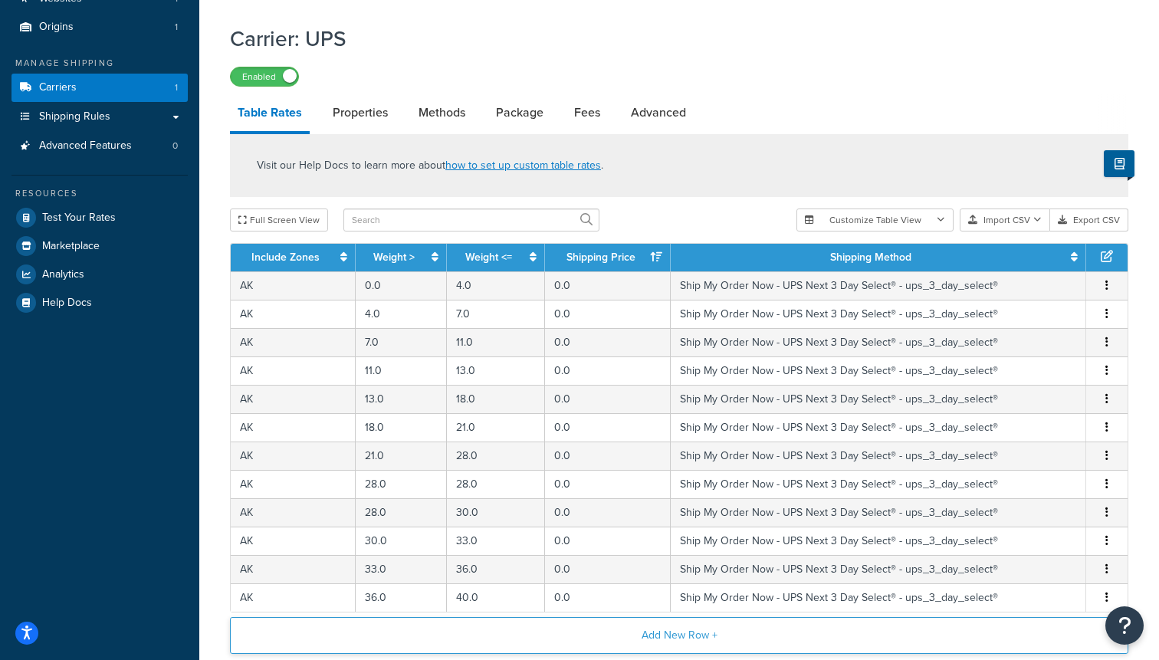
click at [622, 627] on button "Add New Row +" at bounding box center [679, 635] width 898 height 37
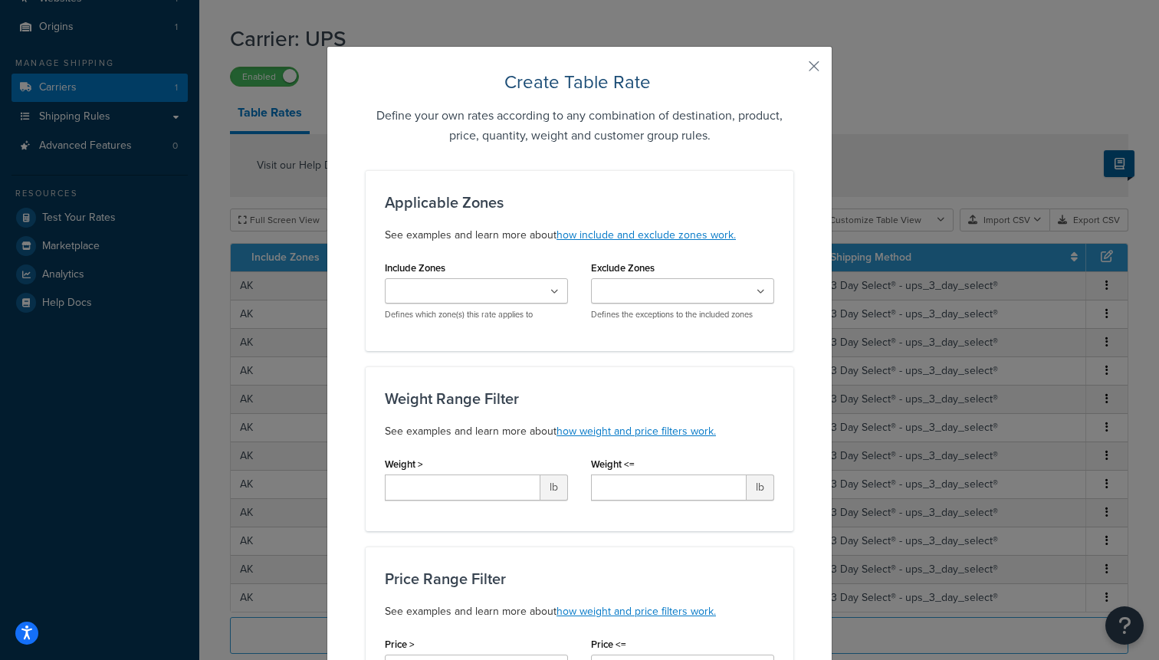
click at [490, 290] on input "Include Zones" at bounding box center [457, 292] width 136 height 17
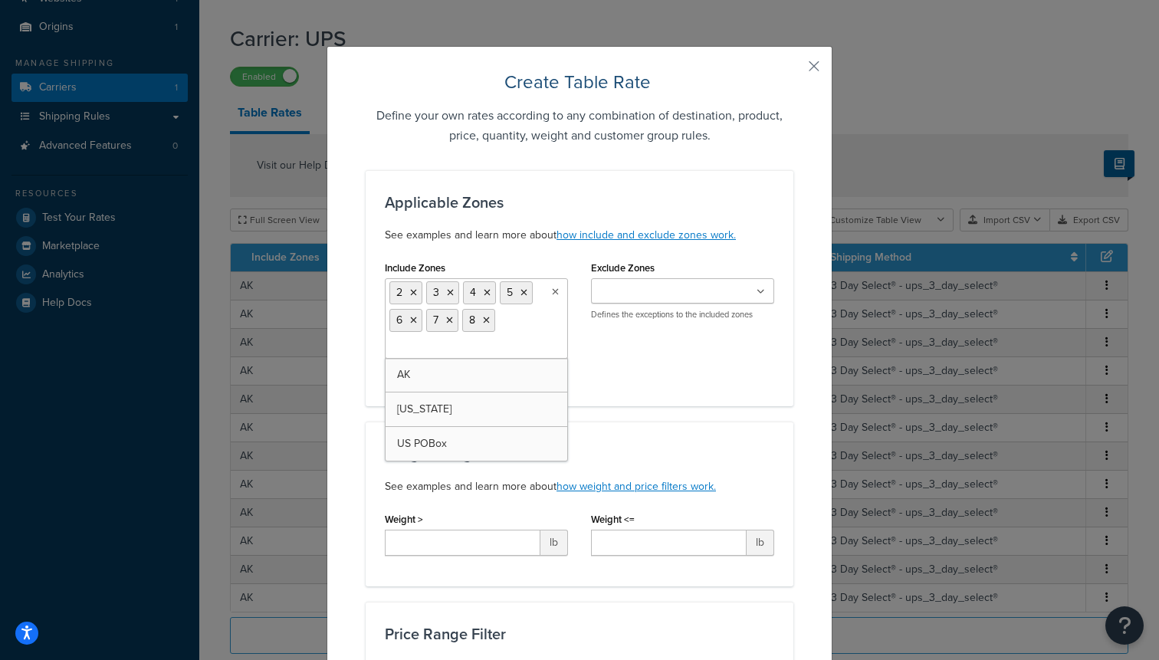
click at [717, 518] on div "Weight <= lb" at bounding box center [682, 532] width 183 height 48
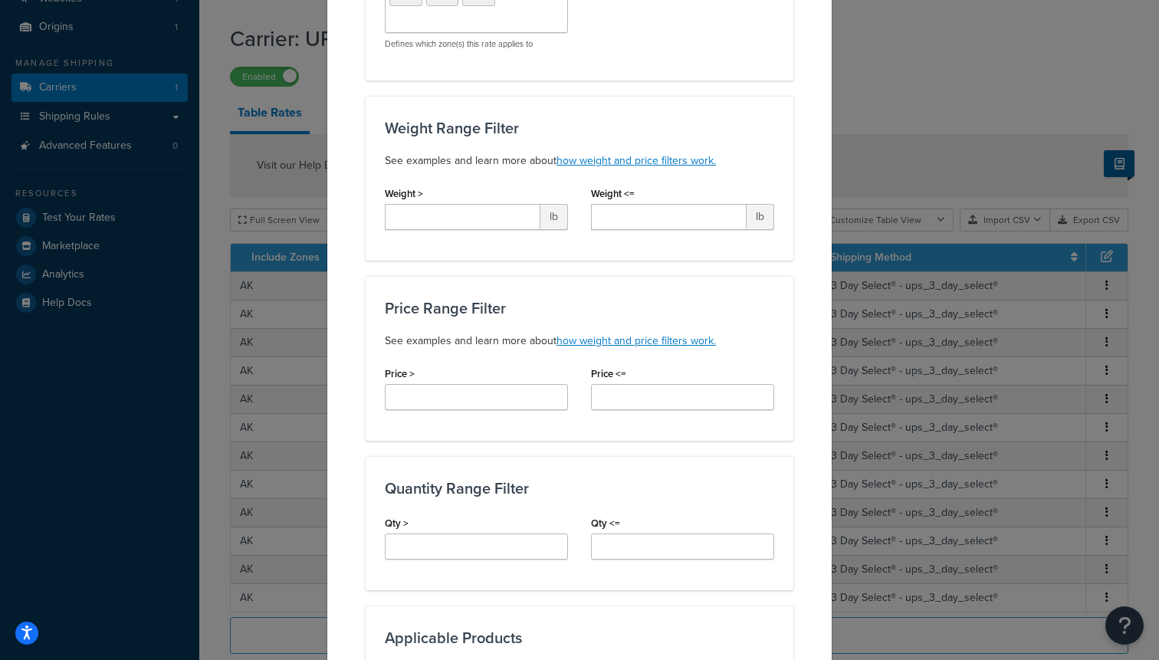
scroll to position [340, 0]
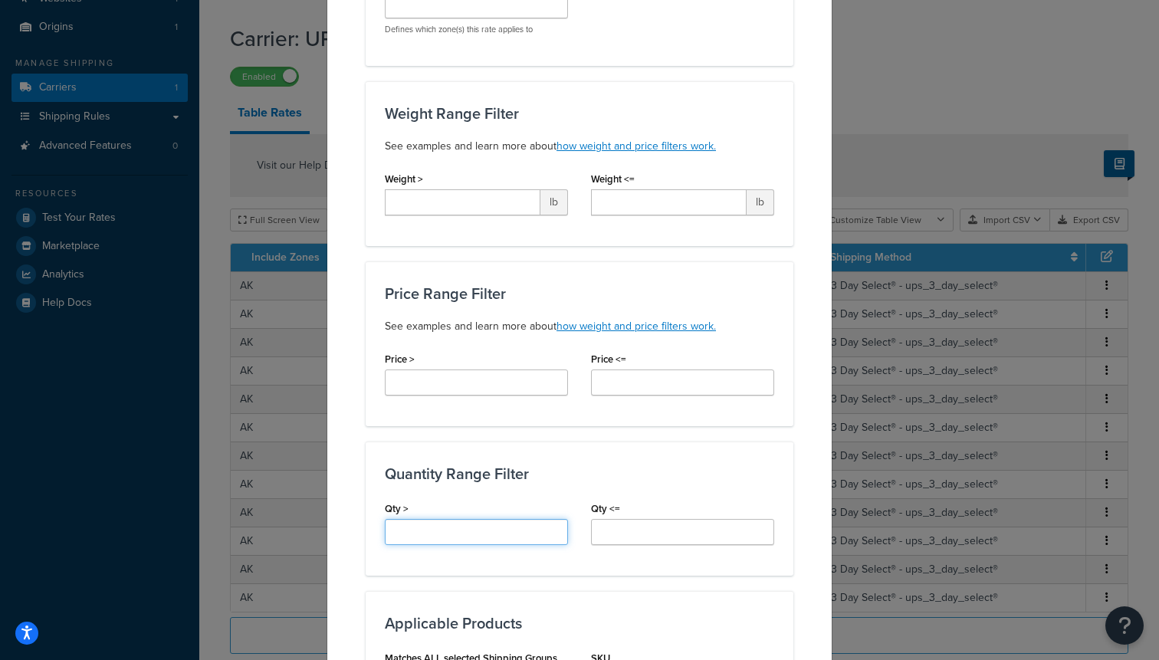
click at [465, 537] on input "Qty >" at bounding box center [476, 532] width 183 height 26
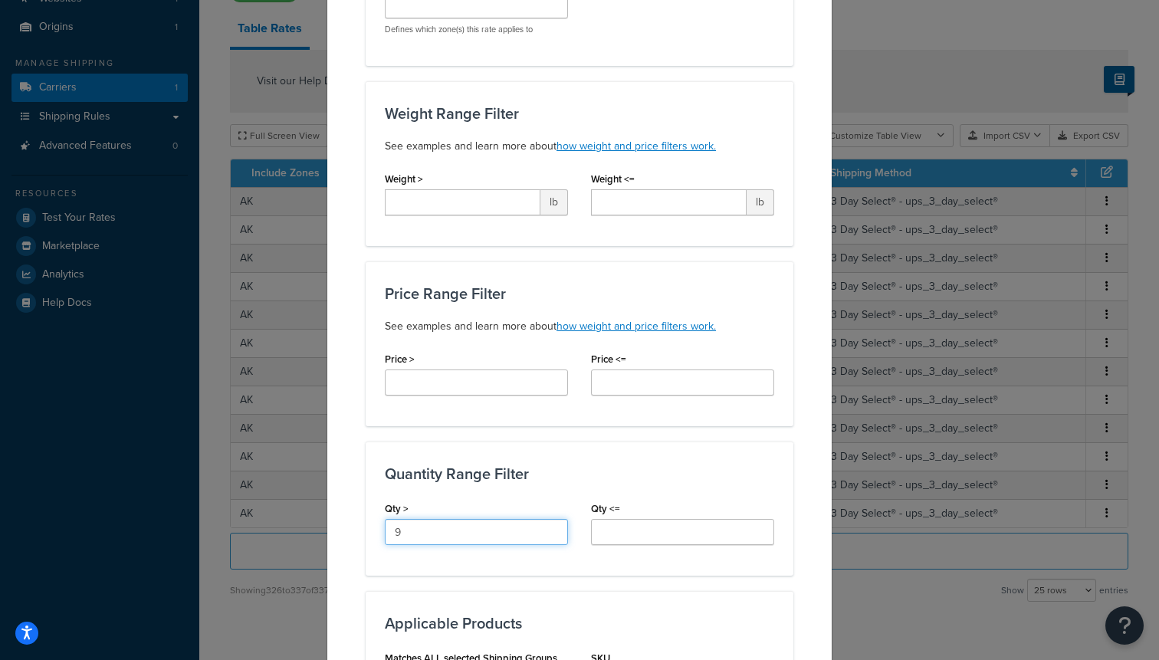
type input "9"
click at [652, 531] on input "Qty <=" at bounding box center [682, 532] width 183 height 26
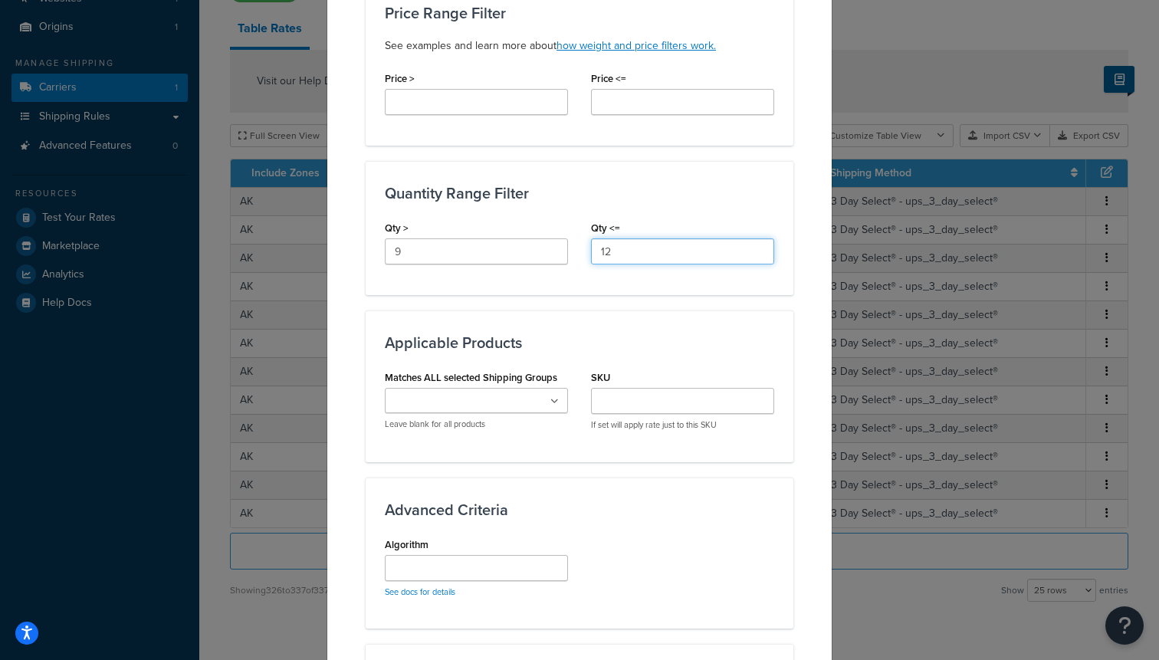
scroll to position [651, 0]
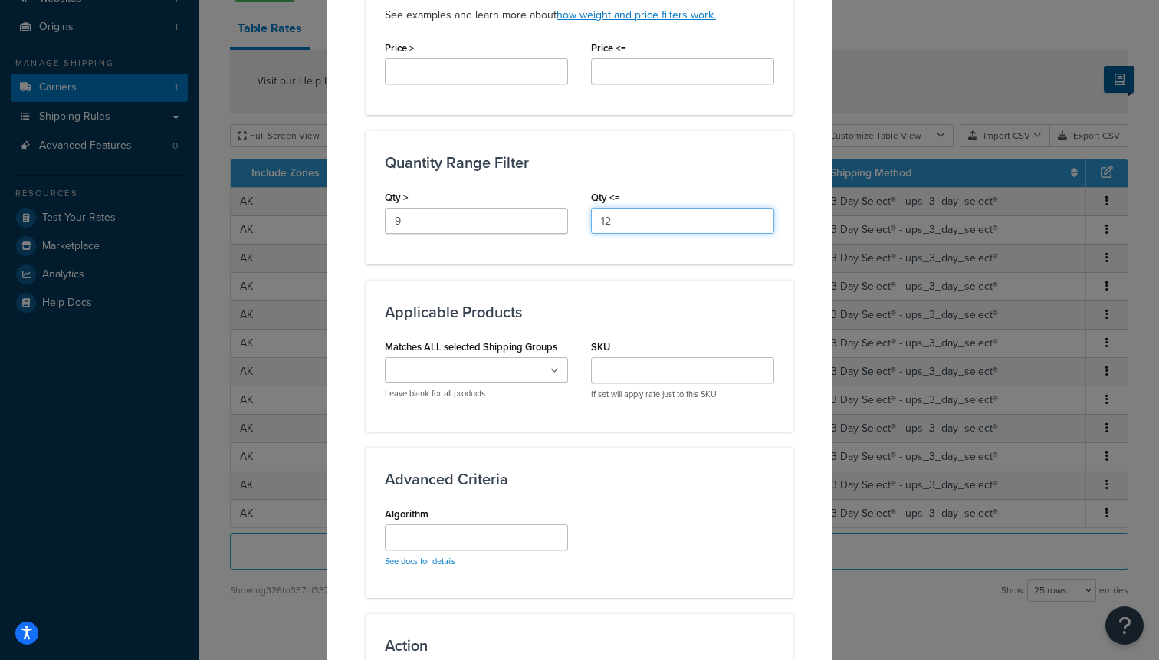
type input "12"
click at [516, 374] on ul at bounding box center [476, 369] width 183 height 25
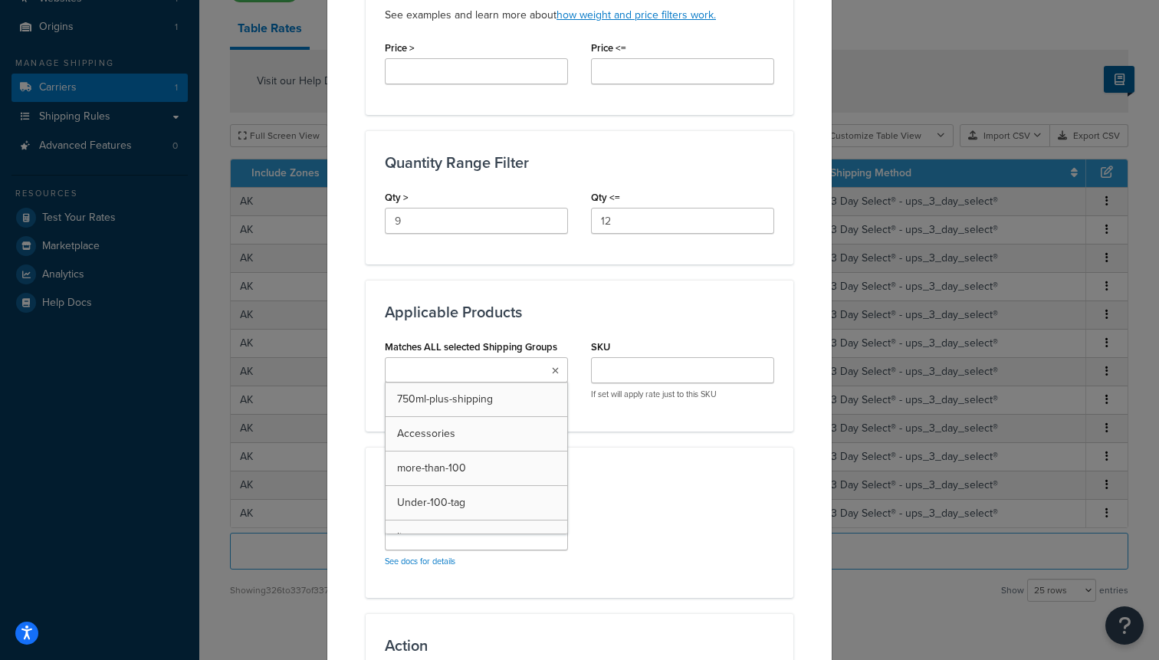
scroll to position [136, 0]
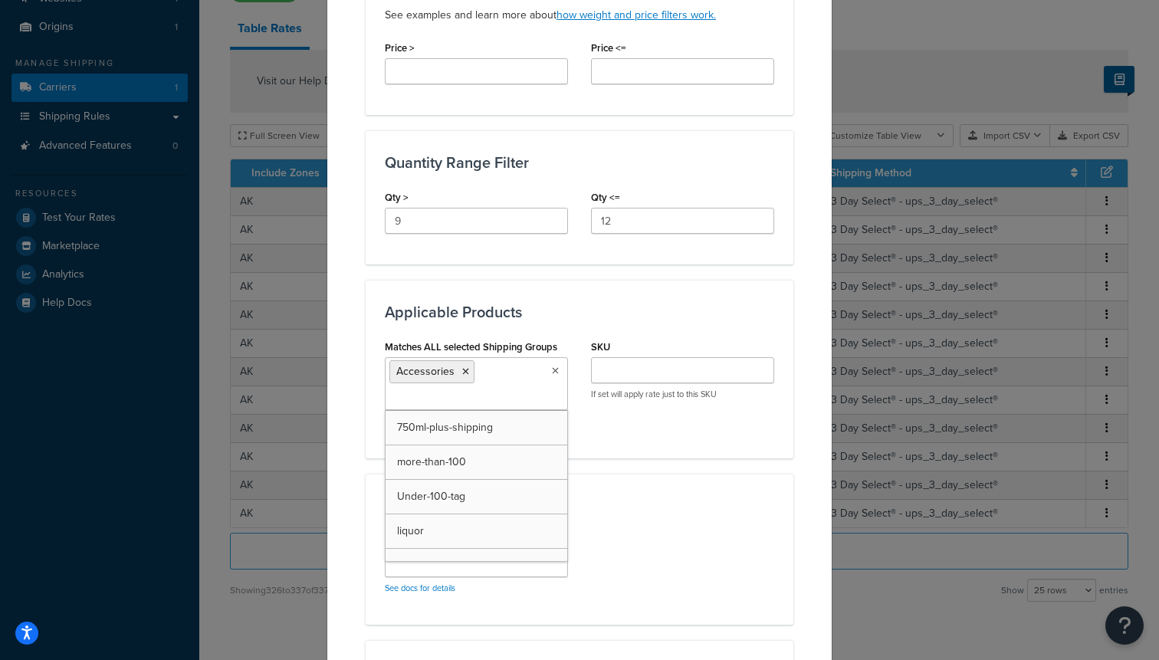
click at [628, 552] on div "Algorithm See docs for details" at bounding box center [579, 568] width 412 height 76
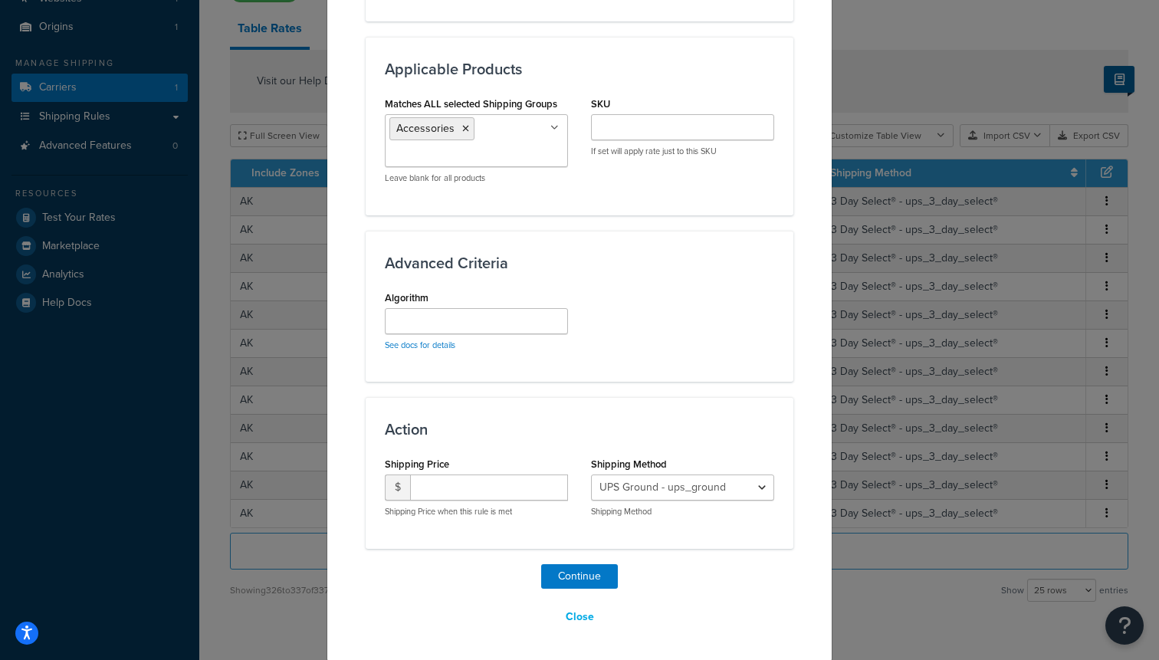
scroll to position [895, 0]
click at [450, 478] on input "number" at bounding box center [489, 487] width 158 height 26
type input "100"
click at [678, 492] on select "UPS Ground - ups_ground Ship My Order Now - UPS Next 3 Day Select® - ups_3_day_…" at bounding box center [682, 487] width 183 height 26
select select "183726"
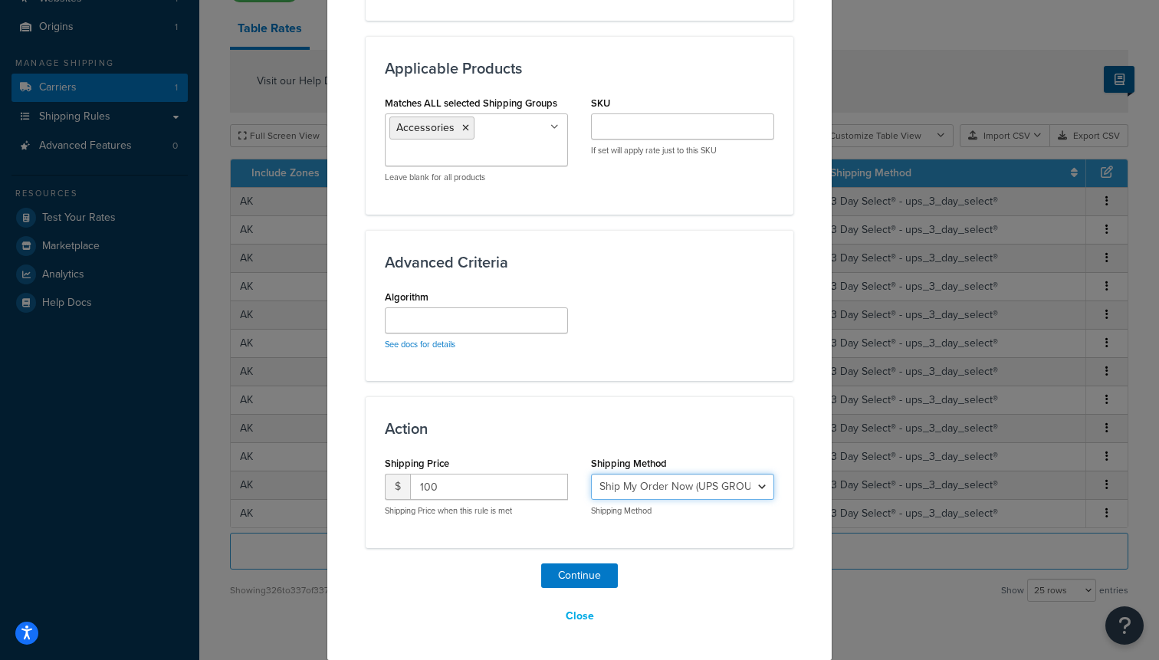
click at [591, 474] on select "UPS Ground - ups_ground Ship My Order Now - UPS Next 3 Day Select® - ups_3_day_…" at bounding box center [682, 487] width 183 height 26
click at [614, 577] on button "Continue" at bounding box center [579, 575] width 77 height 25
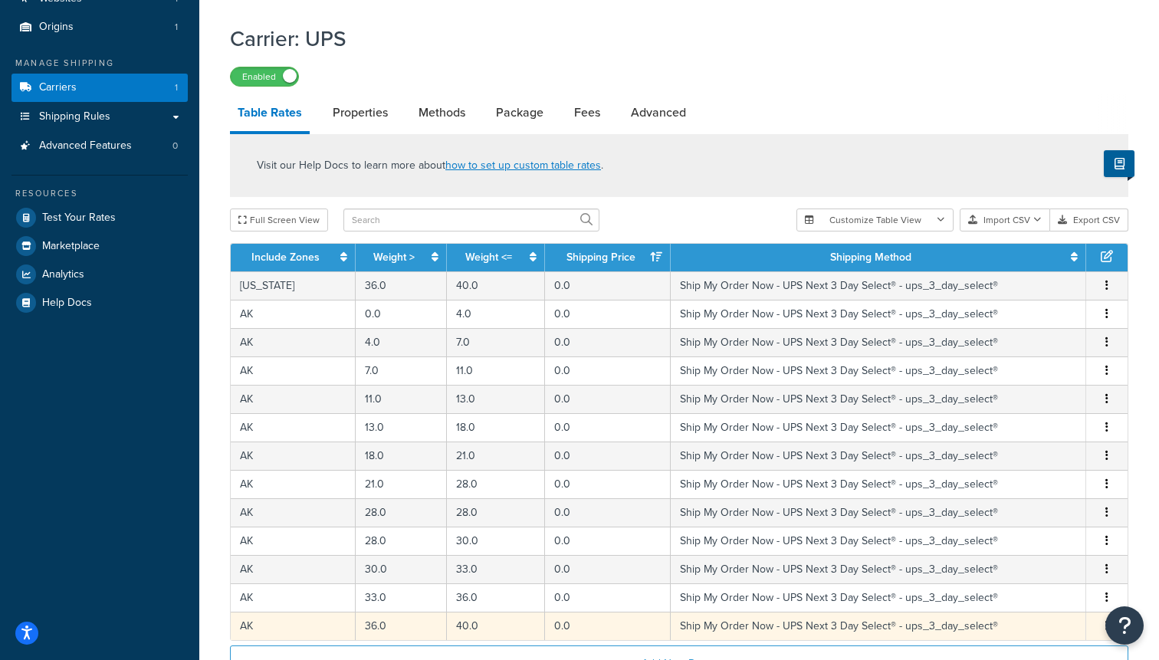
scroll to position [316, 0]
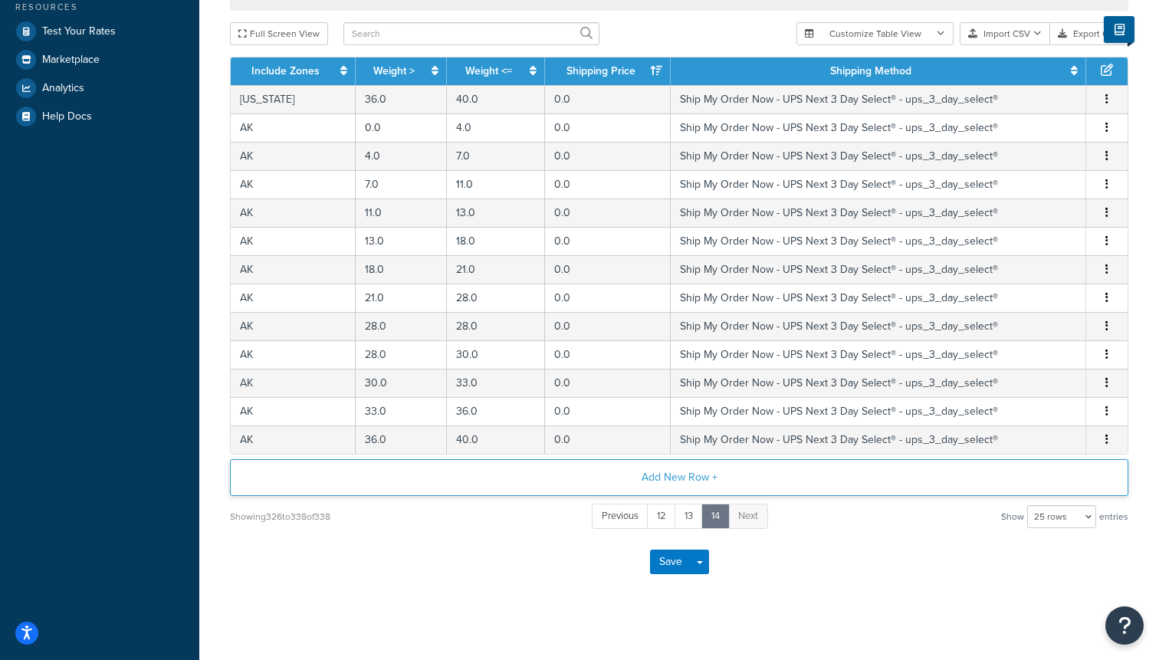
click at [582, 493] on button "Add New Row +" at bounding box center [679, 477] width 898 height 37
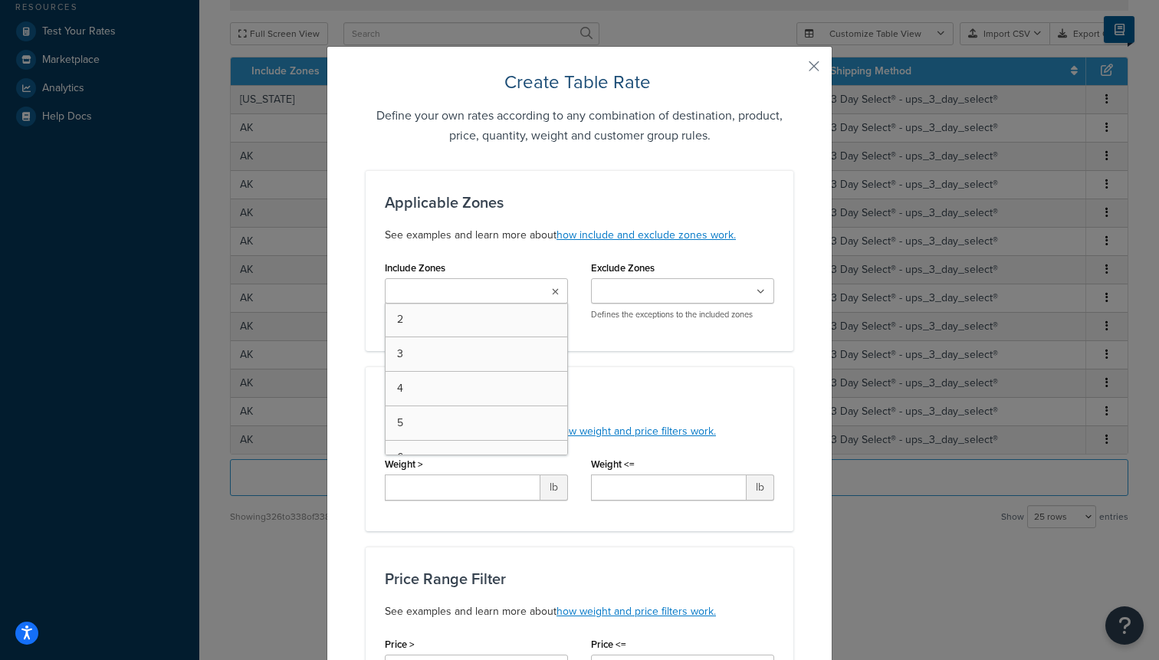
click at [468, 298] on input "Include Zones" at bounding box center [457, 292] width 136 height 17
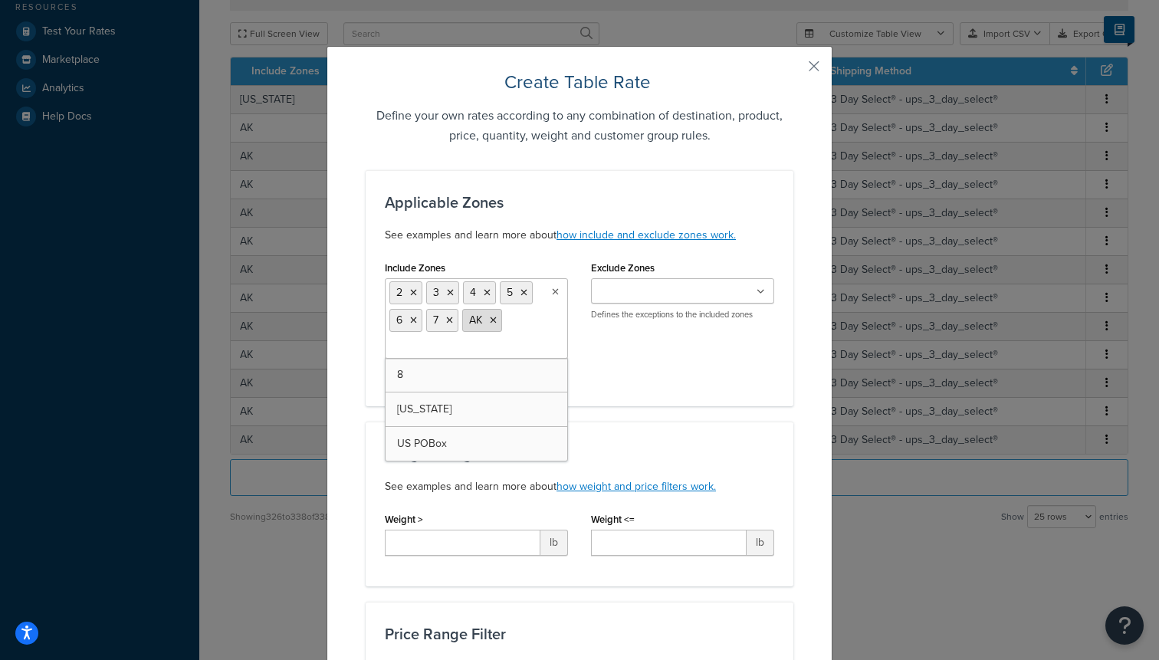
click at [493, 323] on icon at bounding box center [493, 320] width 7 height 9
click at [605, 369] on div "Include Zones 2 3 4 5 6 7 8 AK HAWAII US POBox Defines which zone(s) this rate …" at bounding box center [579, 322] width 412 height 130
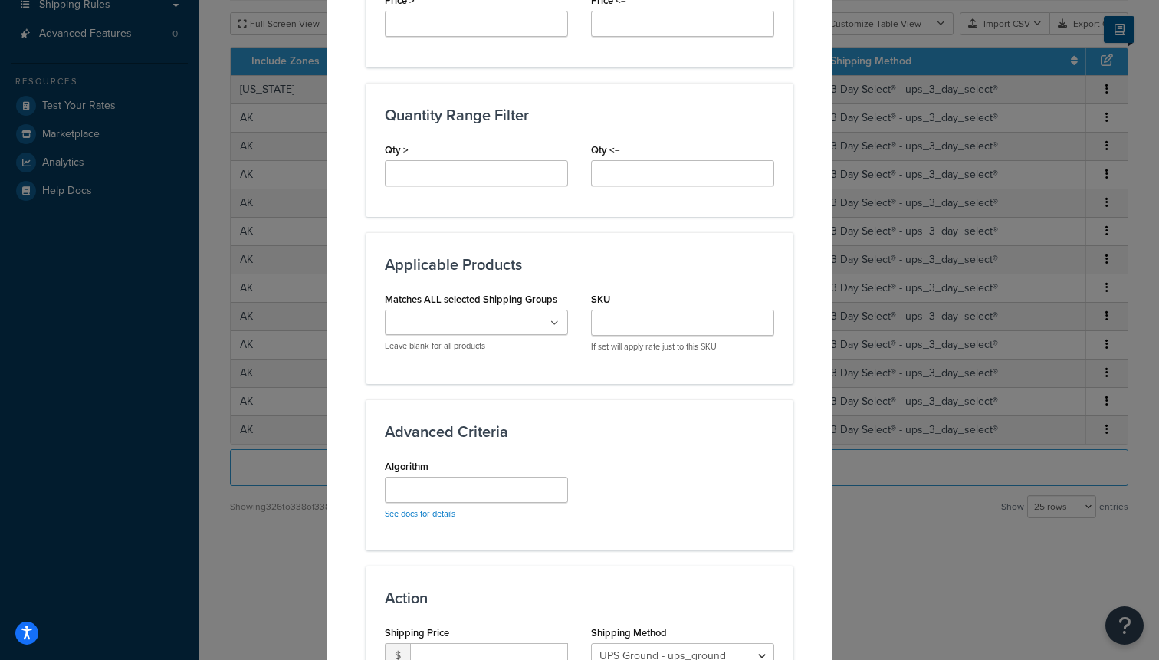
scroll to position [707, 0]
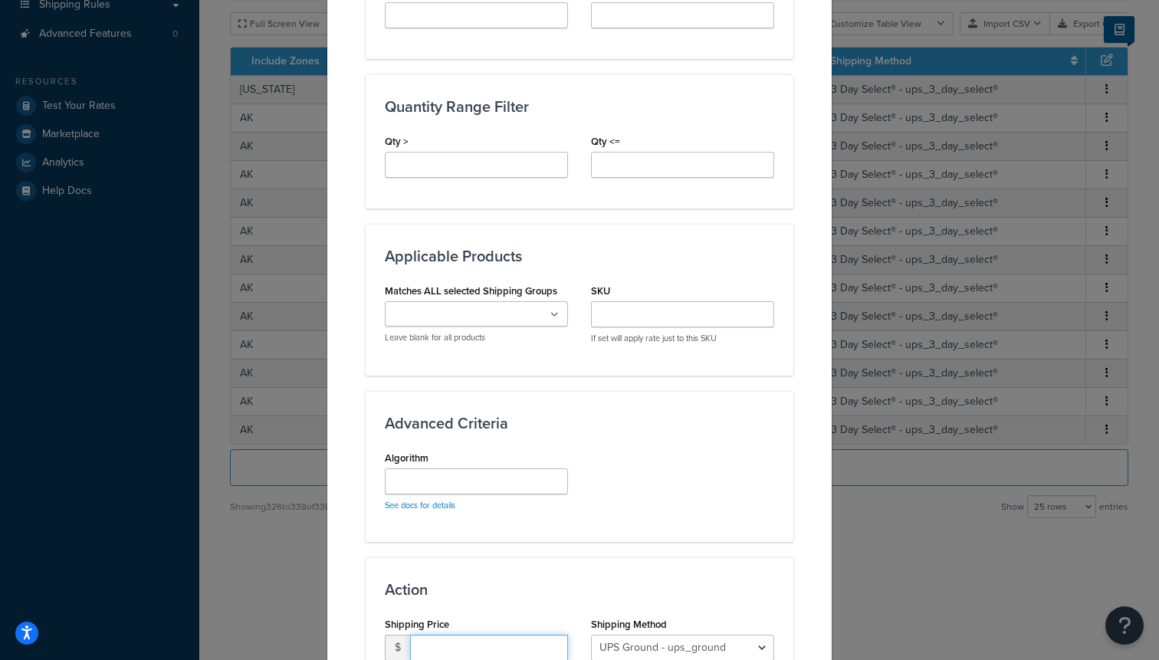
click at [431, 645] on input "number" at bounding box center [489, 648] width 158 height 26
type input "125"
click at [643, 654] on select "UPS Ground - ups_ground Ship My Order Now - UPS Next 3 Day Select® - ups_3_day_…" at bounding box center [682, 648] width 183 height 26
select select "183726"
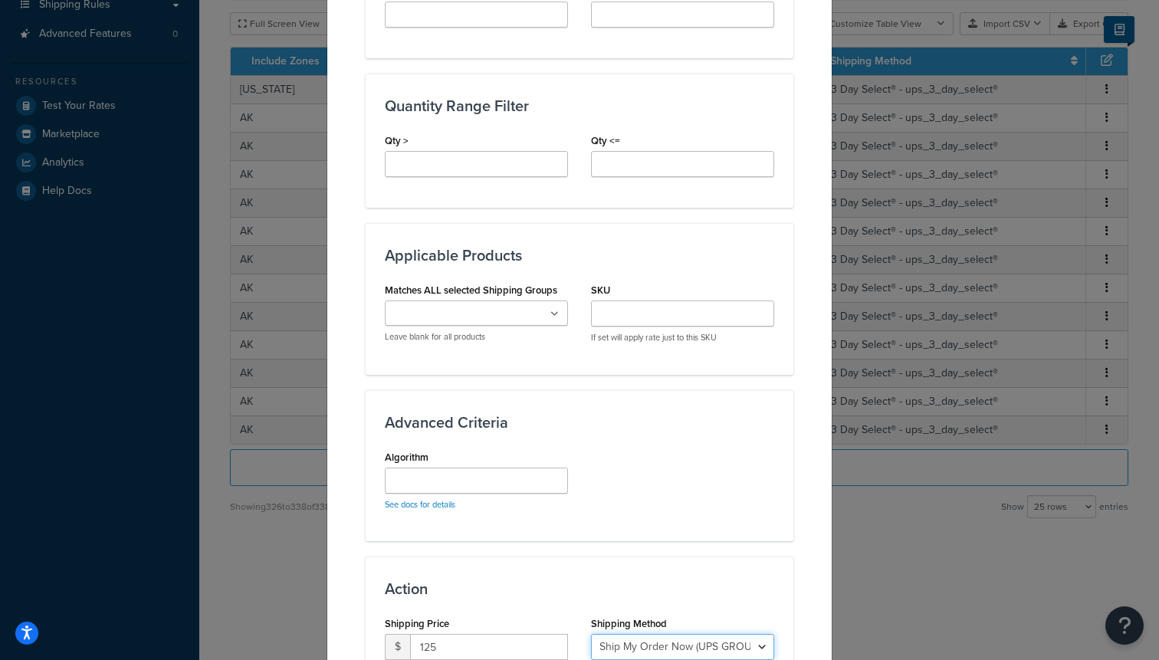
click at [591, 634] on select "UPS Ground - ups_ground Ship My Order Now - UPS Next 3 Day Select® - ups_3_day_…" at bounding box center [682, 647] width 183 height 26
click at [463, 313] on input "Matches ALL selected Shipping Groups" at bounding box center [457, 314] width 136 height 17
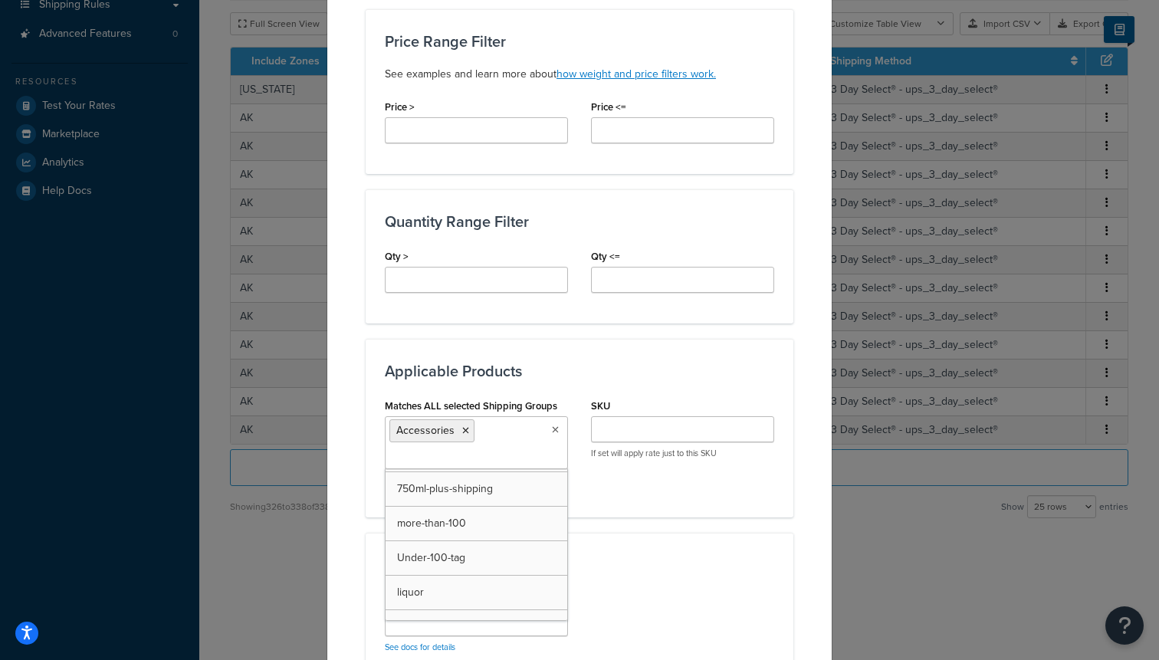
scroll to position [581, 0]
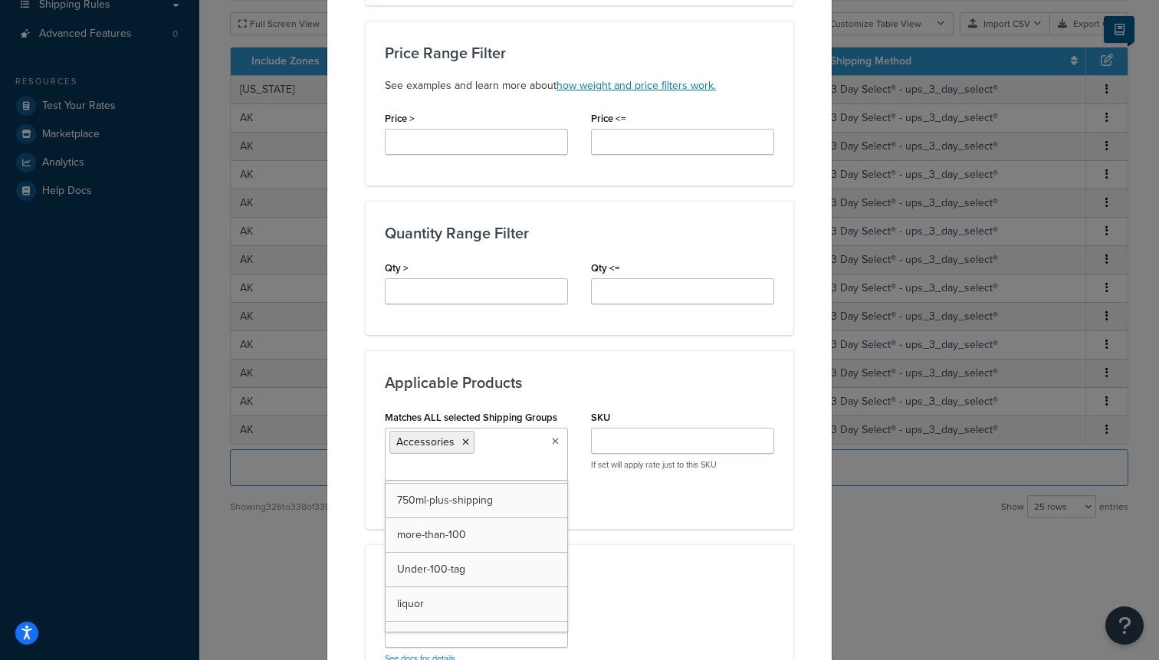
click at [528, 349] on div "Applicable Zones See examples and learn more about how include and exclude zone…" at bounding box center [580, 225] width 428 height 1273
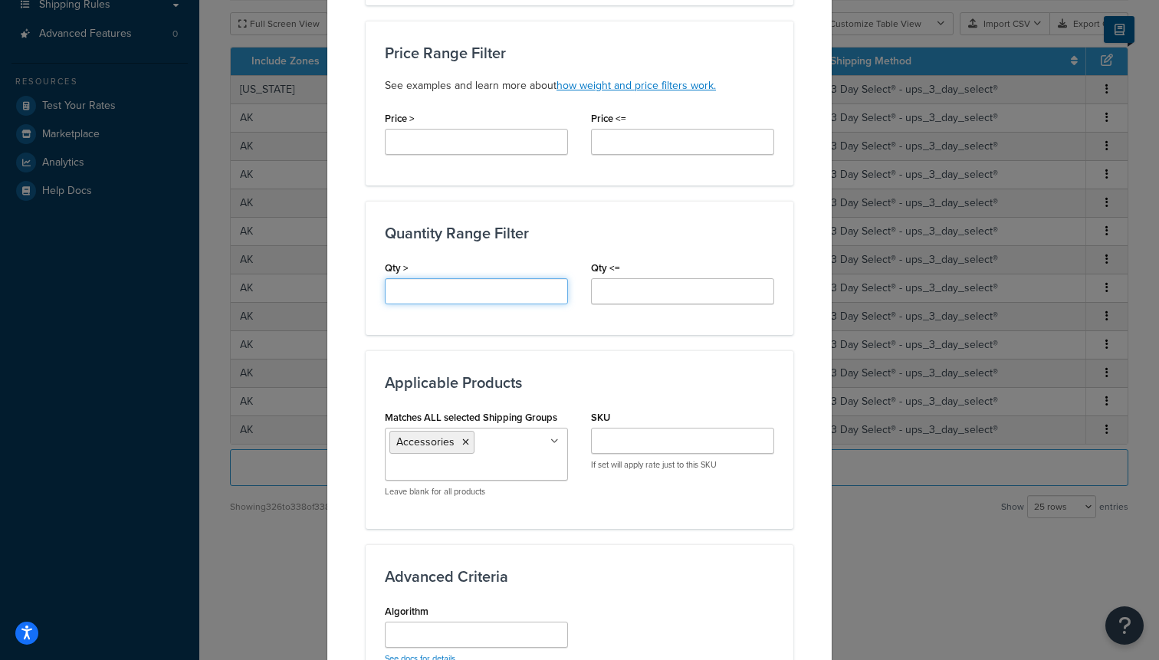
click at [482, 291] on input "Qty >" at bounding box center [476, 291] width 183 height 26
type input "12"
click at [660, 287] on input "Qty <=" at bounding box center [682, 291] width 183 height 26
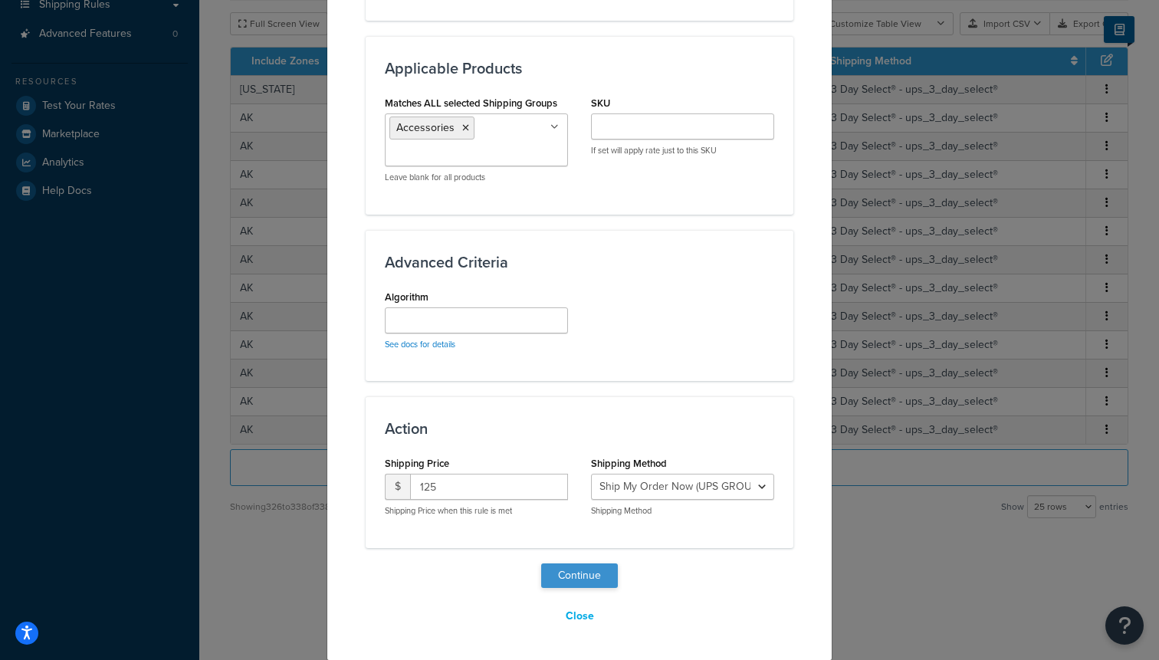
type input "15"
click at [587, 569] on button "Continue" at bounding box center [579, 575] width 77 height 25
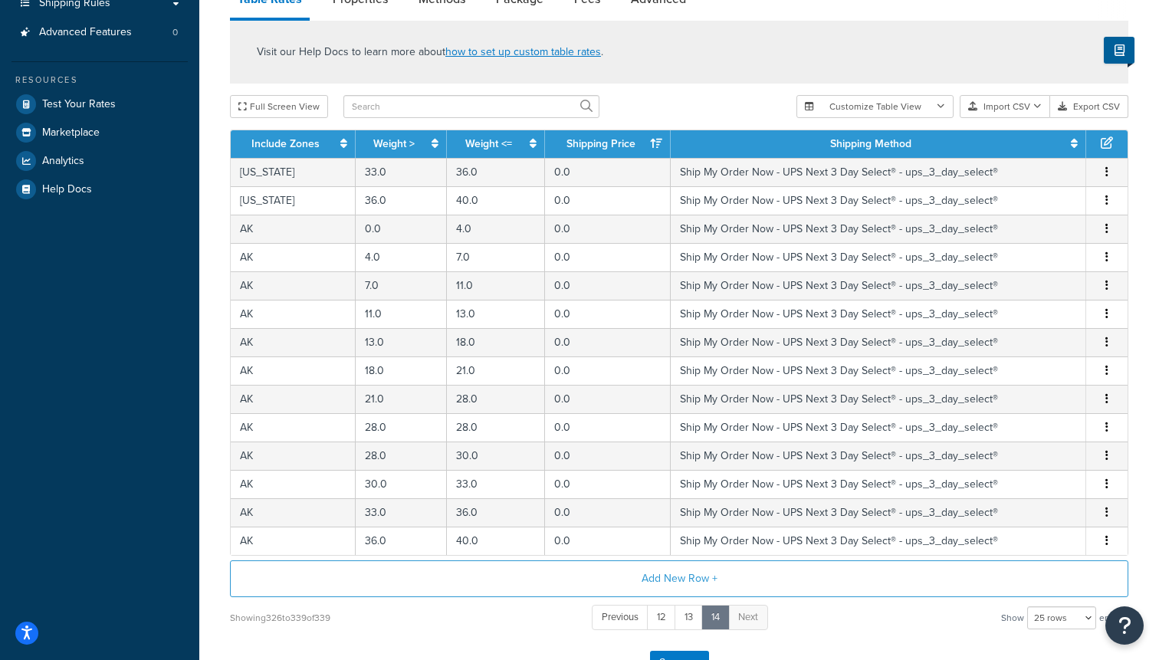
click at [577, 556] on div "Visit our Help Docs to learn more about how to set up custom table rates . Full…" at bounding box center [678, 326] width 921 height 611
click at [581, 574] on button "Add New Row +" at bounding box center [679, 578] width 898 height 37
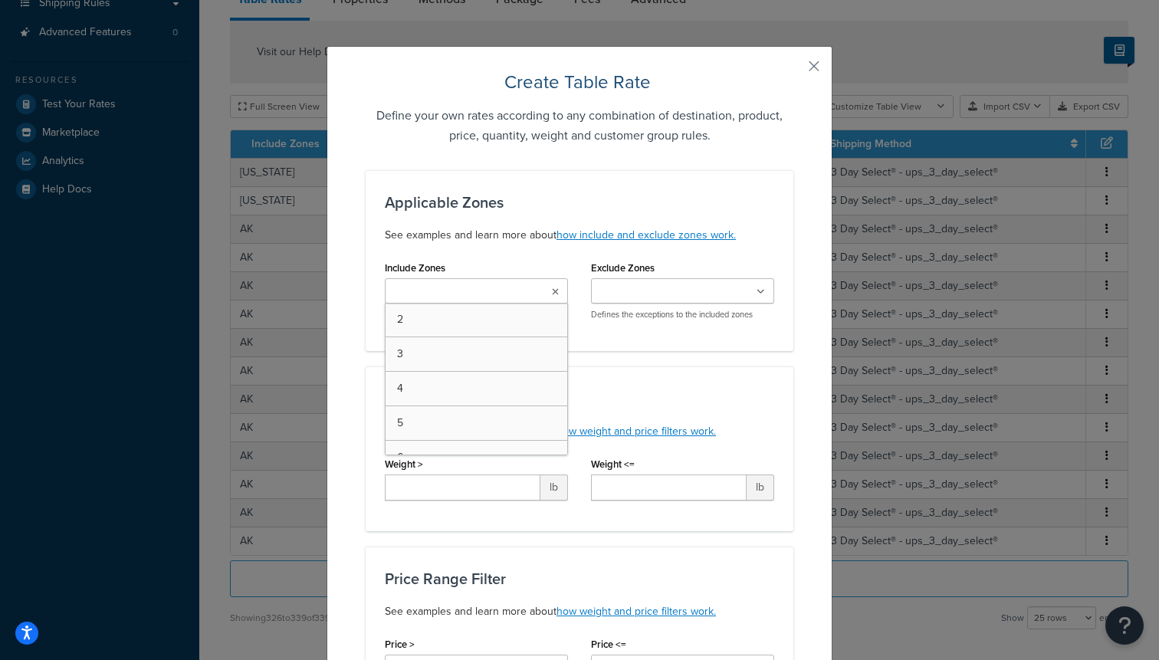
click at [415, 287] on input "Include Zones" at bounding box center [457, 292] width 136 height 17
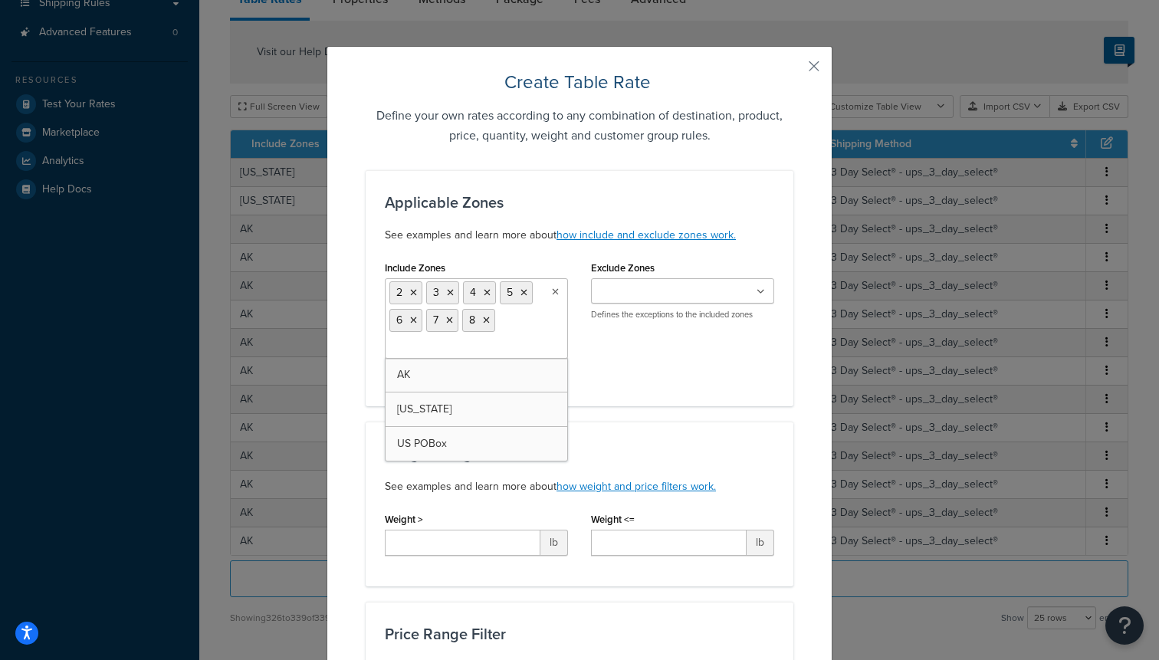
click at [726, 396] on div "Applicable Zones See examples and learn more about how include and exclude zone…" at bounding box center [580, 288] width 428 height 236
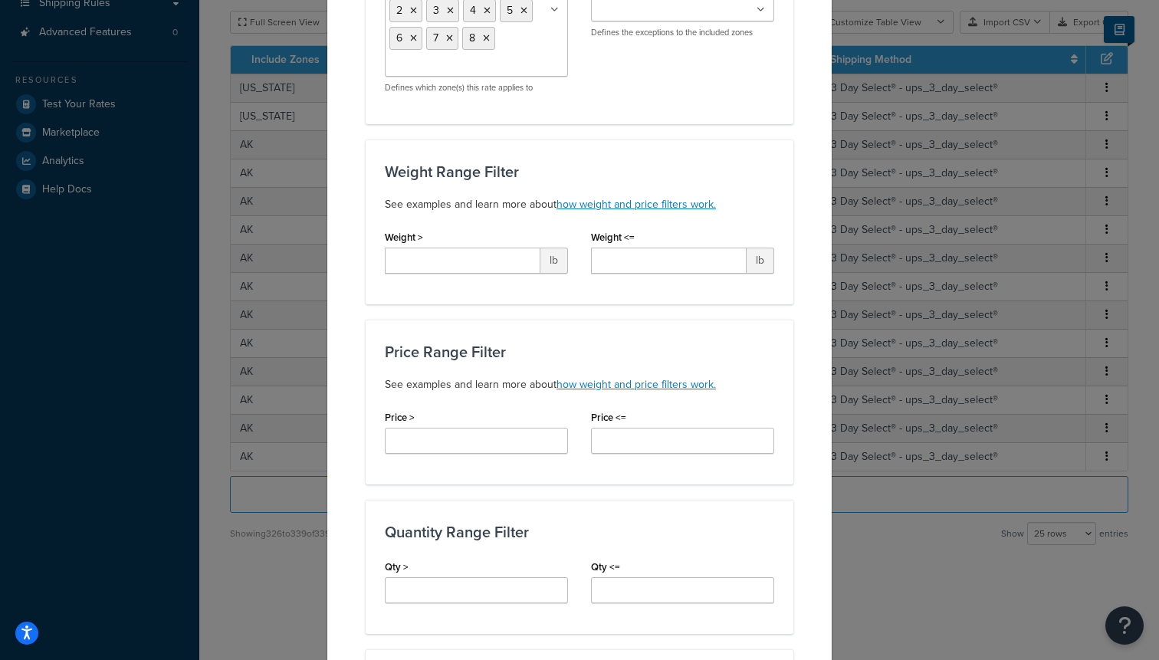
scroll to position [300, 0]
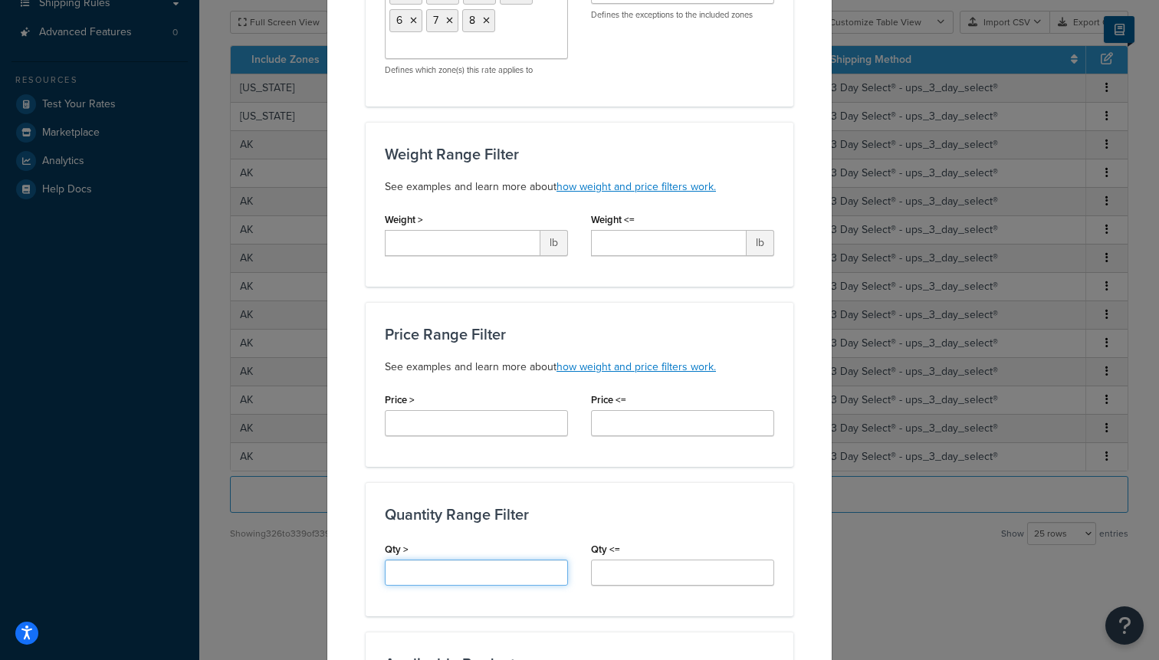
click at [445, 568] on input "Qty >" at bounding box center [476, 572] width 183 height 26
type input "15"
click at [692, 563] on input "Qty <=" at bounding box center [682, 572] width 183 height 26
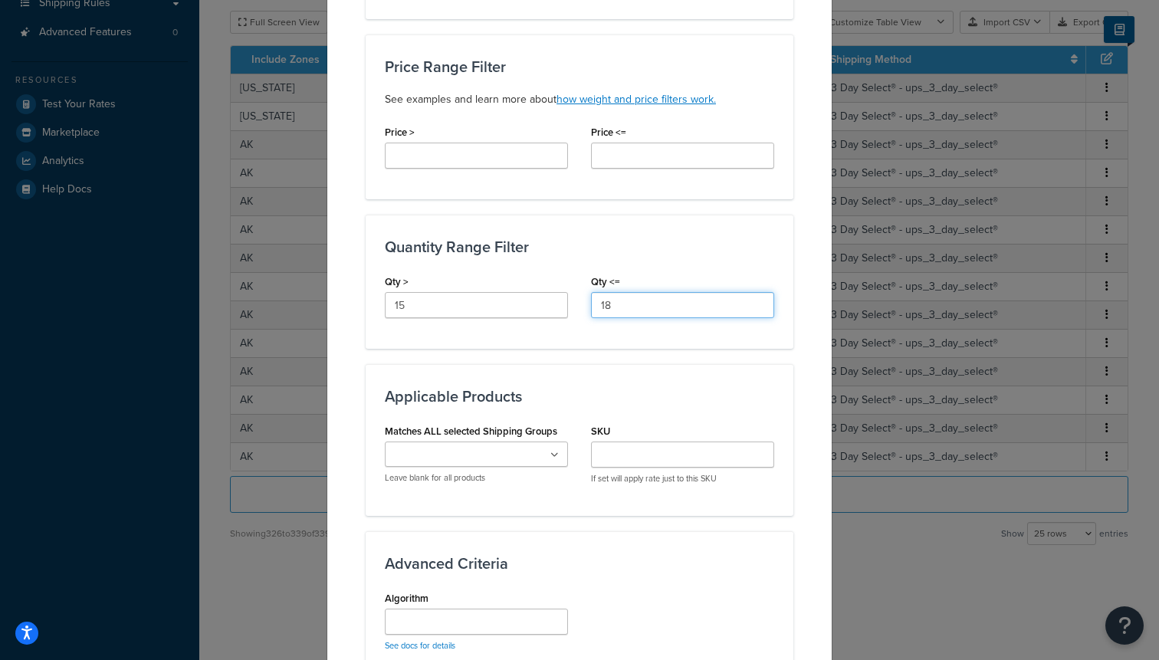
scroll to position [588, 0]
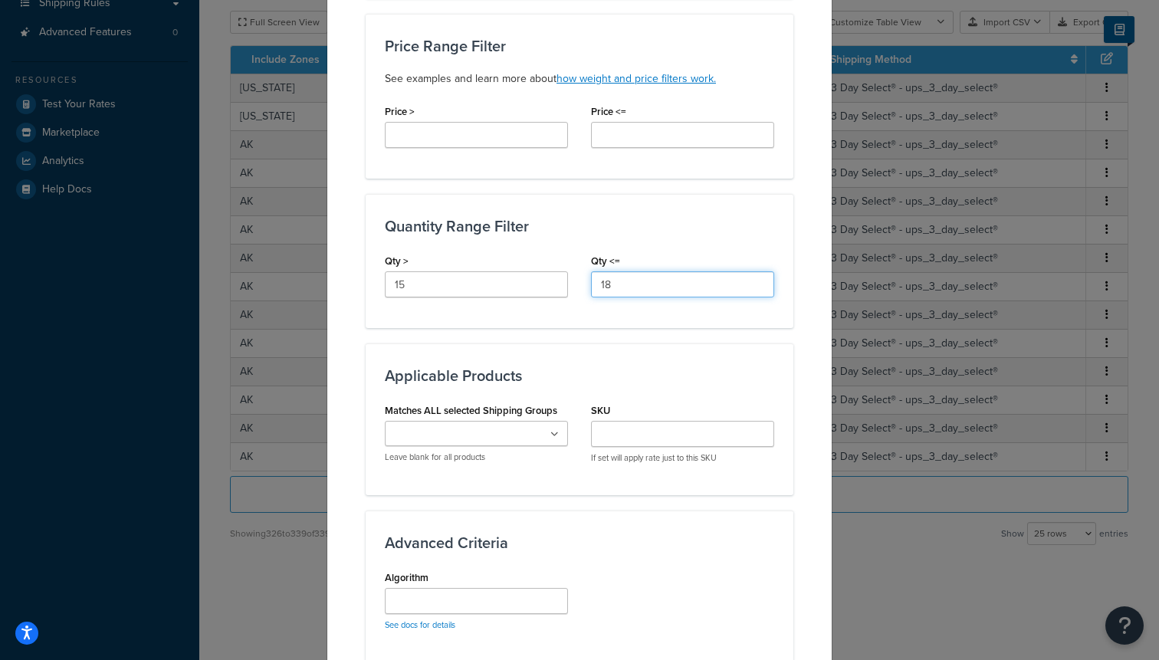
type input "18"
click at [469, 416] on label "Matches ALL selected Shipping Groups" at bounding box center [471, 410] width 172 height 11
click at [469, 426] on input "Matches ALL selected Shipping Groups" at bounding box center [457, 434] width 136 height 17
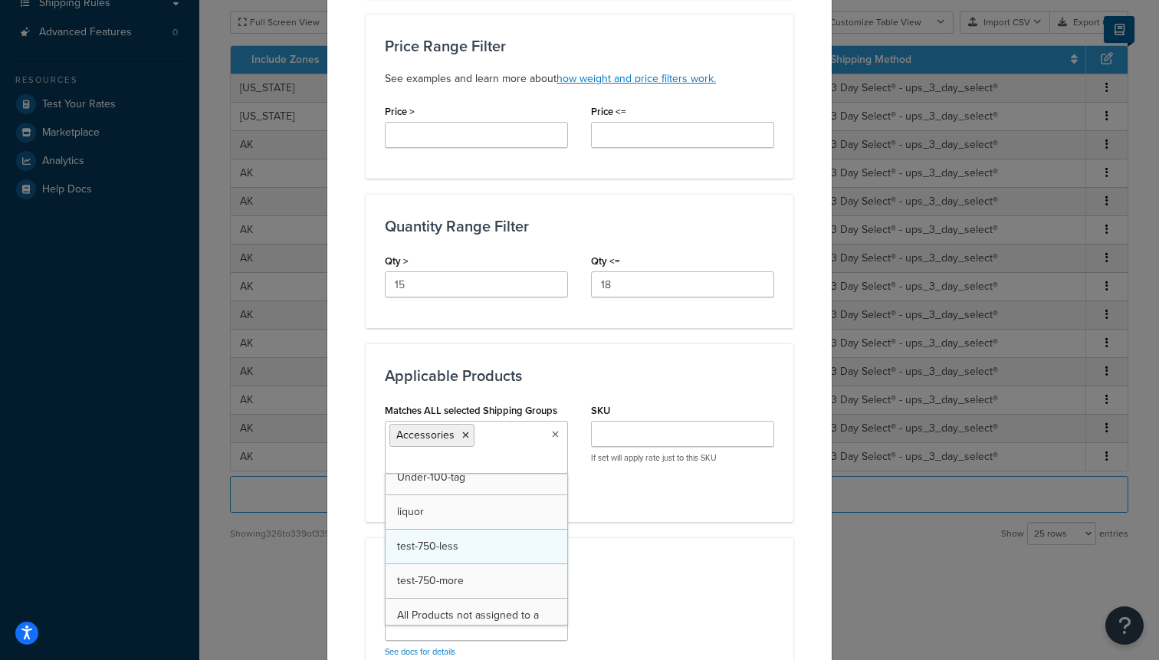
scroll to position [248, 0]
click at [651, 579] on div "Advanced Criteria Algorithm See docs for details" at bounding box center [580, 612] width 428 height 151
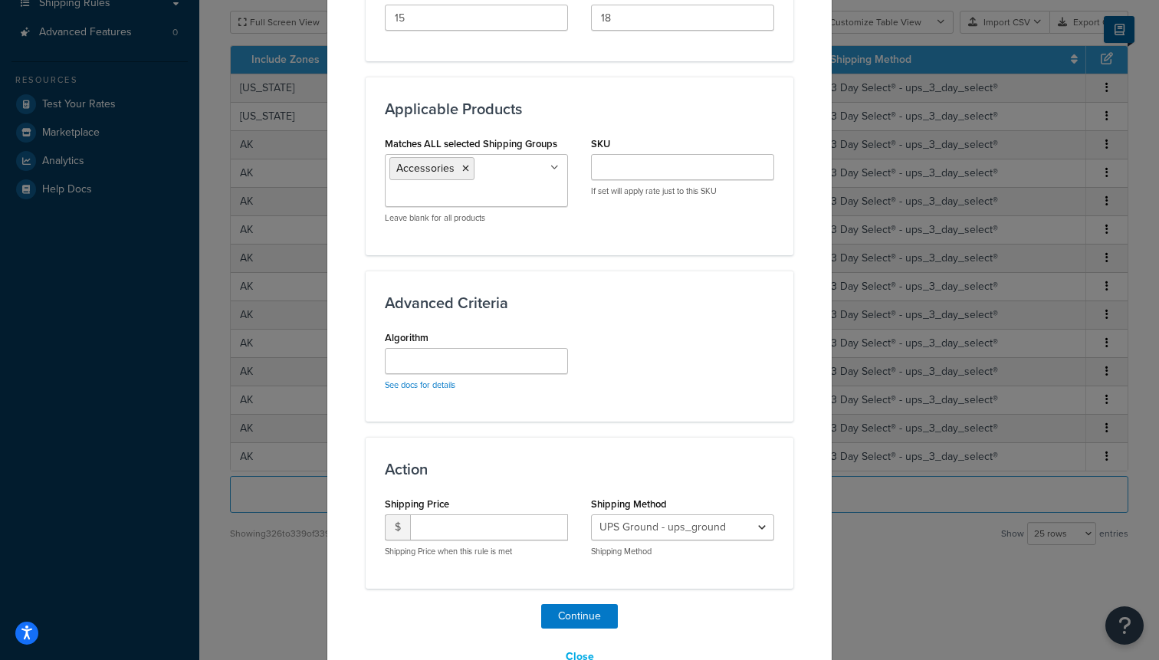
scroll to position [865, 0]
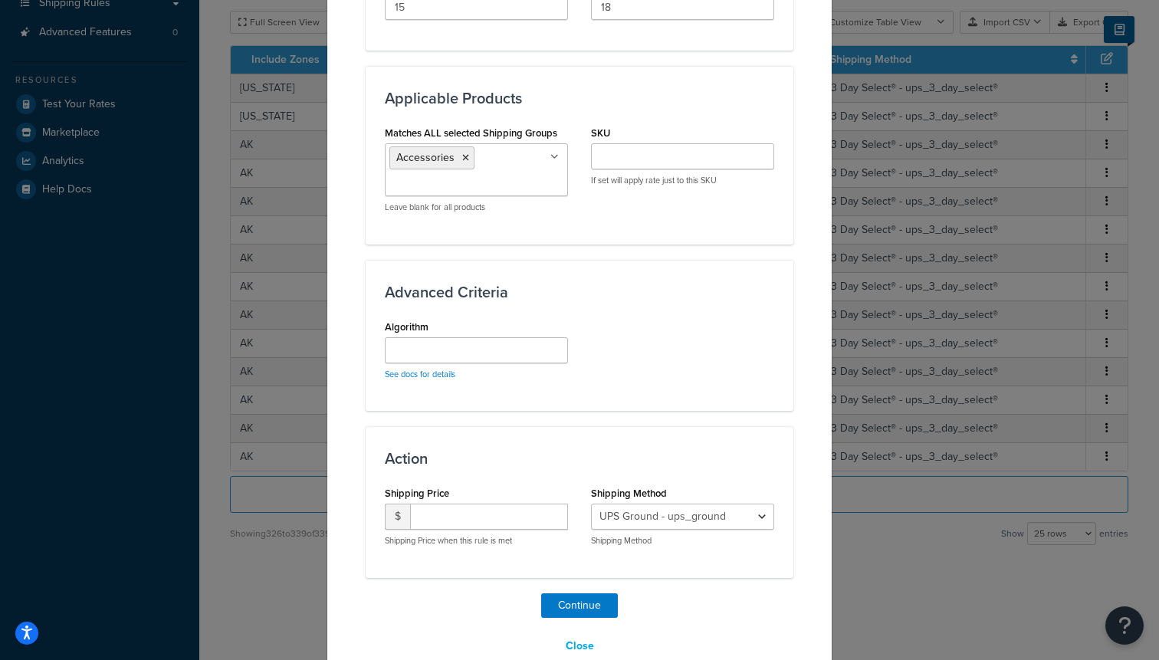
click at [484, 500] on div "Shipping Price $ Shipping Price when this rule is met" at bounding box center [476, 514] width 183 height 64
click at [484, 514] on input "number" at bounding box center [489, 517] width 158 height 26
type input "150"
click at [700, 513] on select "UPS Ground - ups_ground Ship My Order Now - UPS Next 3 Day Select® - ups_3_day_…" at bounding box center [682, 517] width 183 height 26
select select "183726"
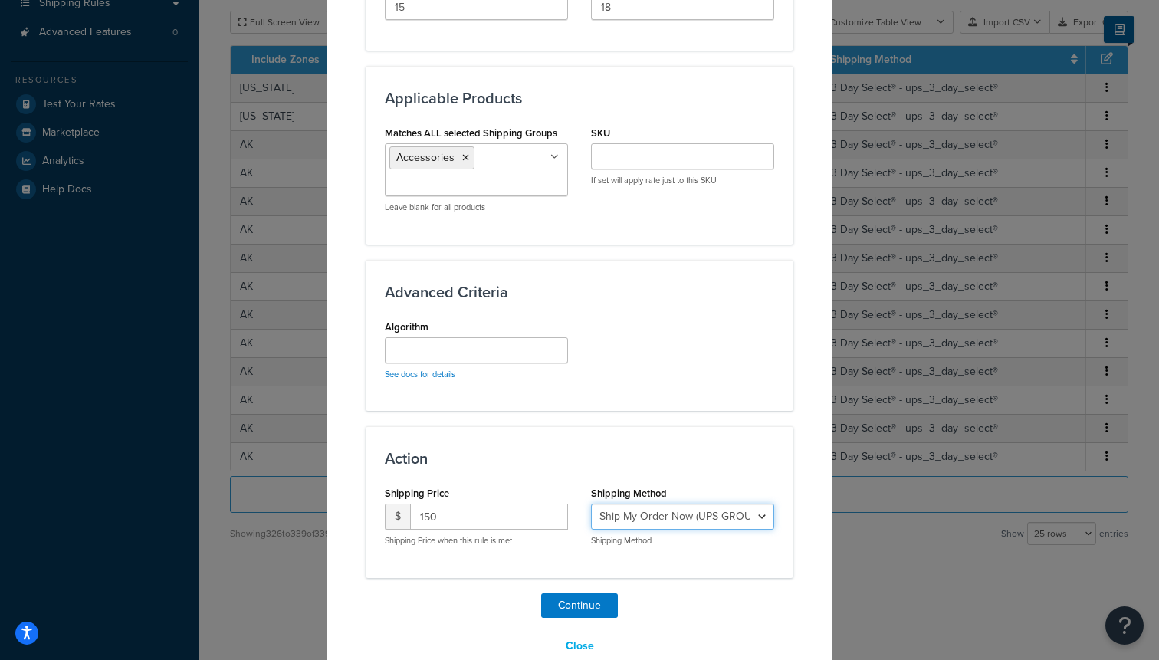
click at [591, 504] on select "UPS Ground - ups_ground Ship My Order Now - UPS Next 3 Day Select® - ups_3_day_…" at bounding box center [682, 517] width 183 height 26
click at [572, 612] on button "Continue" at bounding box center [579, 605] width 77 height 25
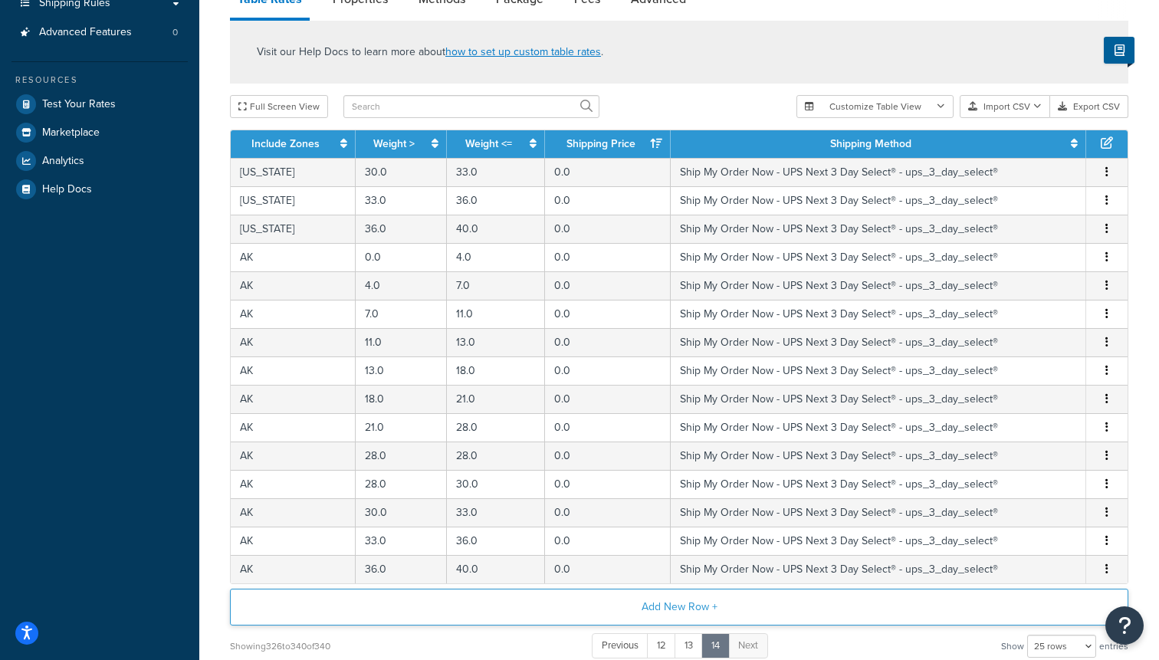
click at [605, 607] on button "Add New Row +" at bounding box center [679, 607] width 898 height 37
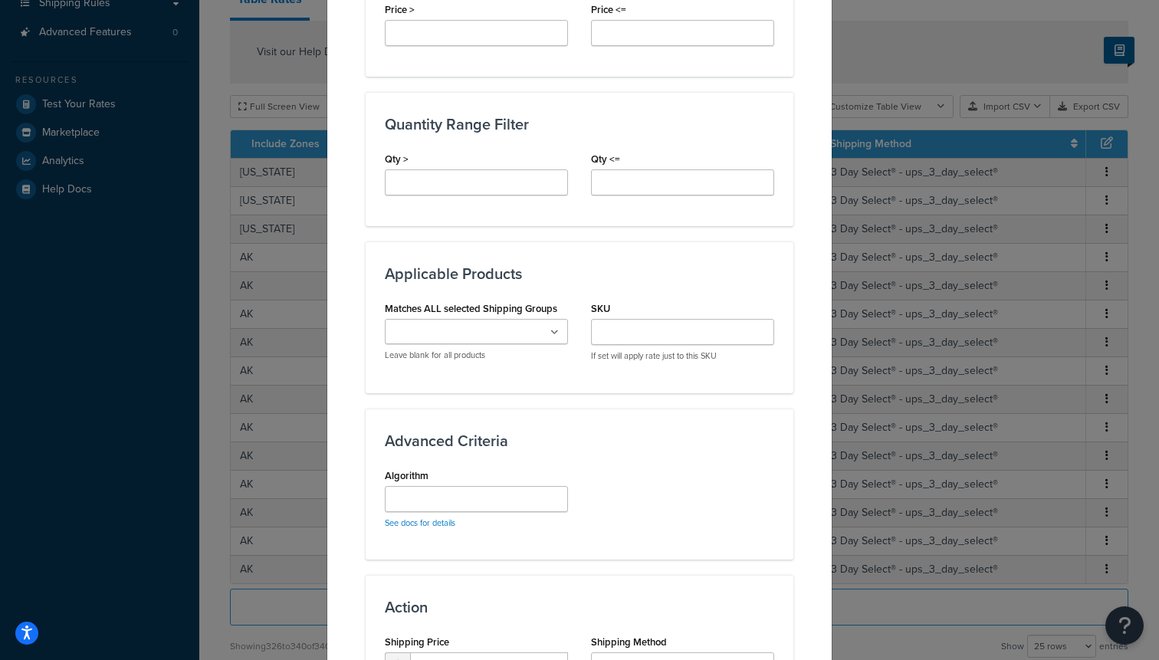
scroll to position [634, 0]
click at [435, 184] on input "Qty >" at bounding box center [476, 183] width 183 height 26
type input "18"
click at [616, 190] on input "Qty <=" at bounding box center [682, 183] width 183 height 26
type input "24"
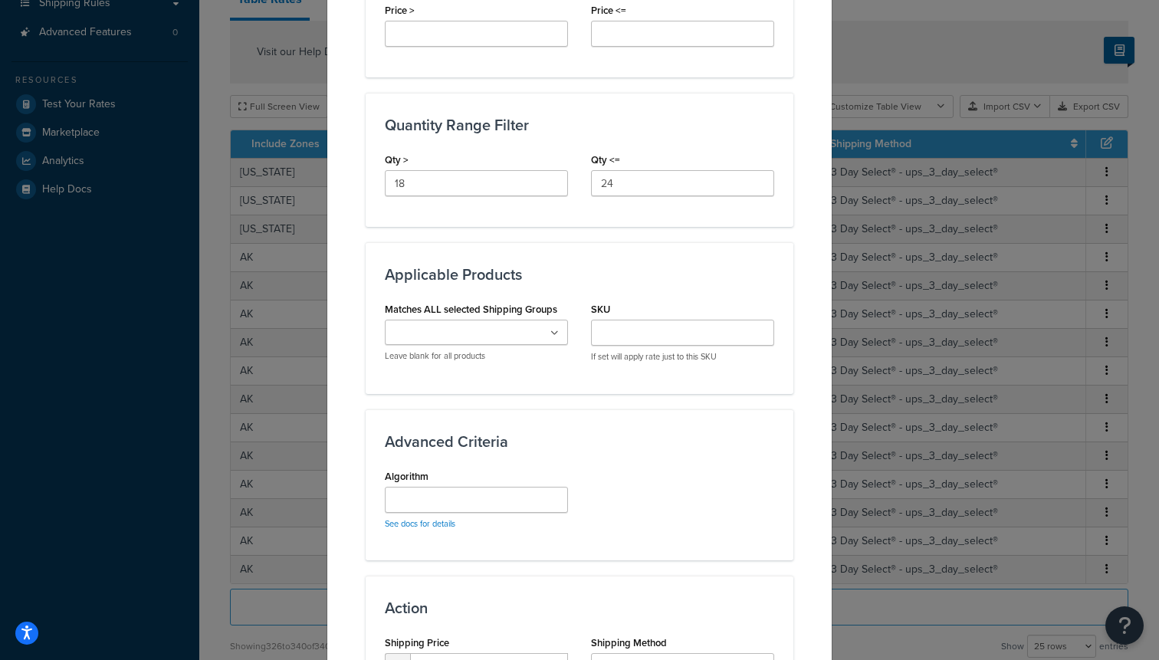
click at [492, 315] on label "Matches ALL selected Shipping Groups" at bounding box center [471, 308] width 172 height 11
click at [492, 325] on input "Matches ALL selected Shipping Groups" at bounding box center [457, 333] width 136 height 17
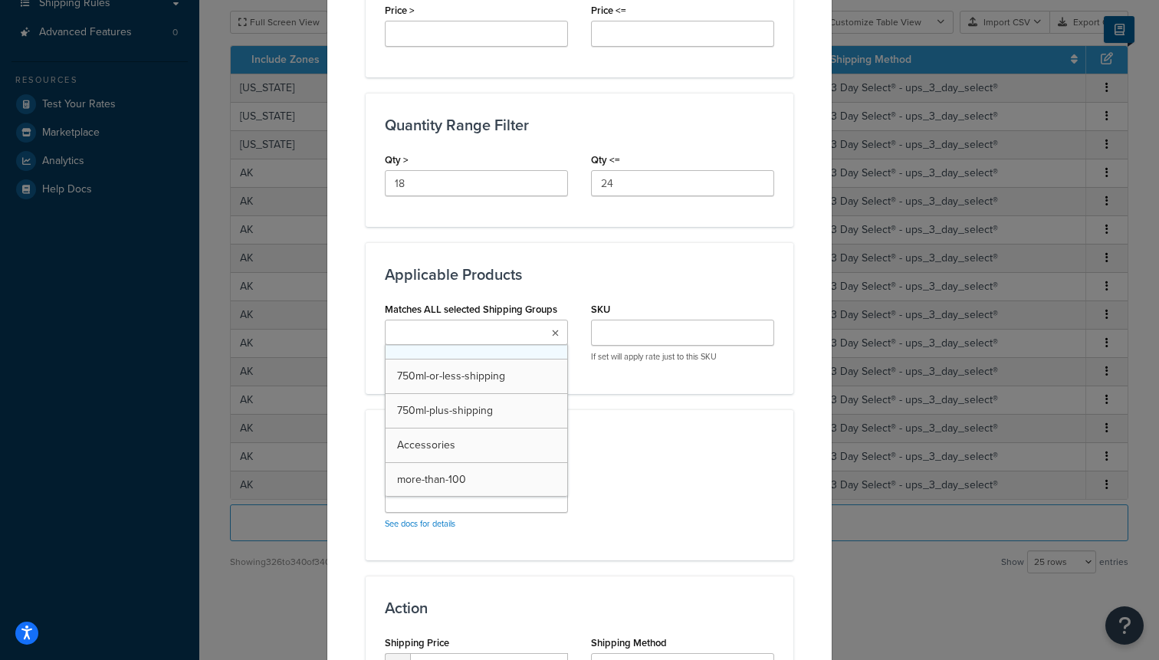
scroll to position [86, 0]
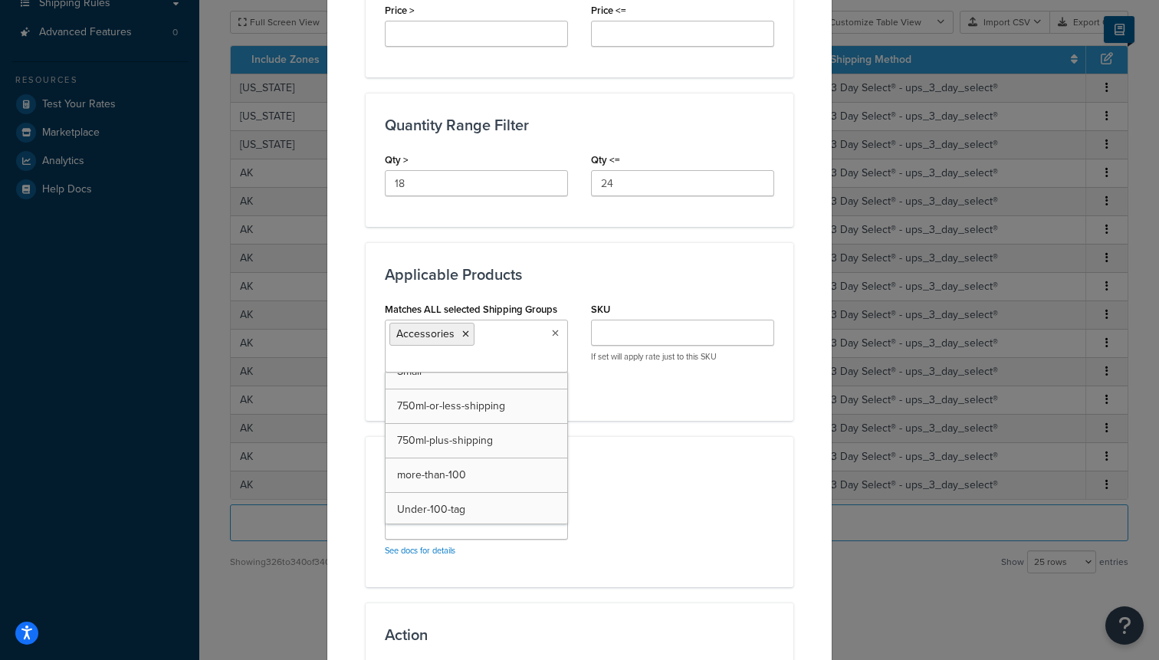
click at [690, 451] on div "Advanced Criteria Algorithm See docs for details" at bounding box center [580, 511] width 428 height 151
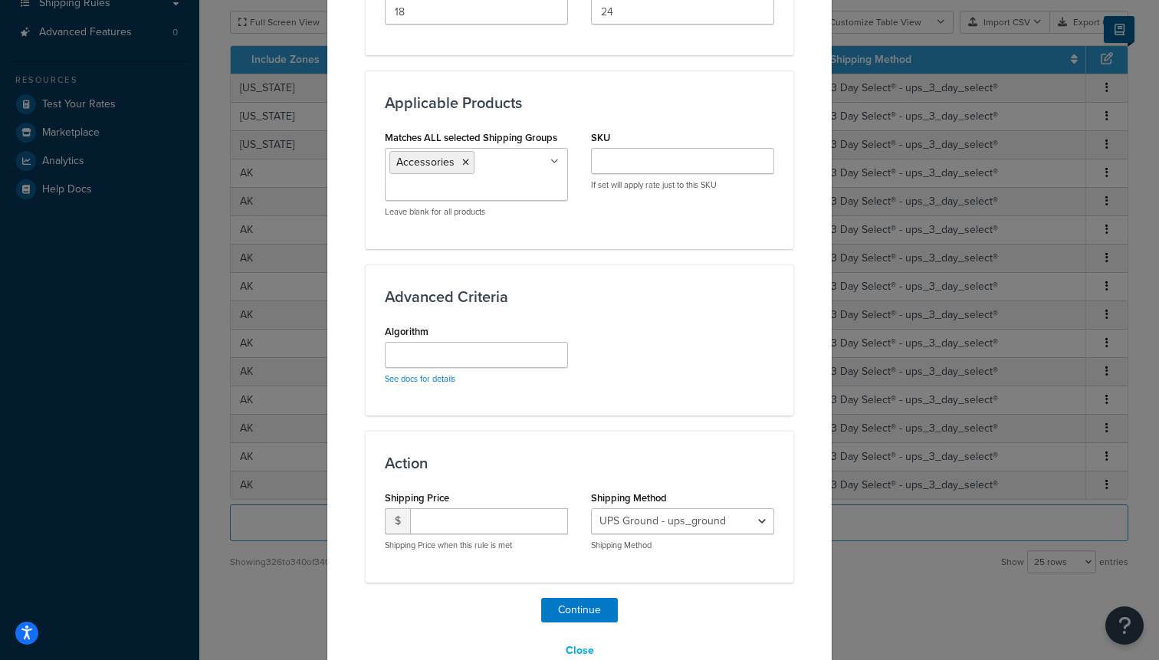
scroll to position [807, 0]
click at [451, 523] on input "number" at bounding box center [489, 520] width 158 height 26
click at [447, 523] on input "number" at bounding box center [489, 520] width 158 height 26
type input "175"
click at [649, 523] on select "UPS Ground - ups_ground Ship My Order Now - UPS Next 3 Day Select® - ups_3_day_…" at bounding box center [682, 520] width 183 height 26
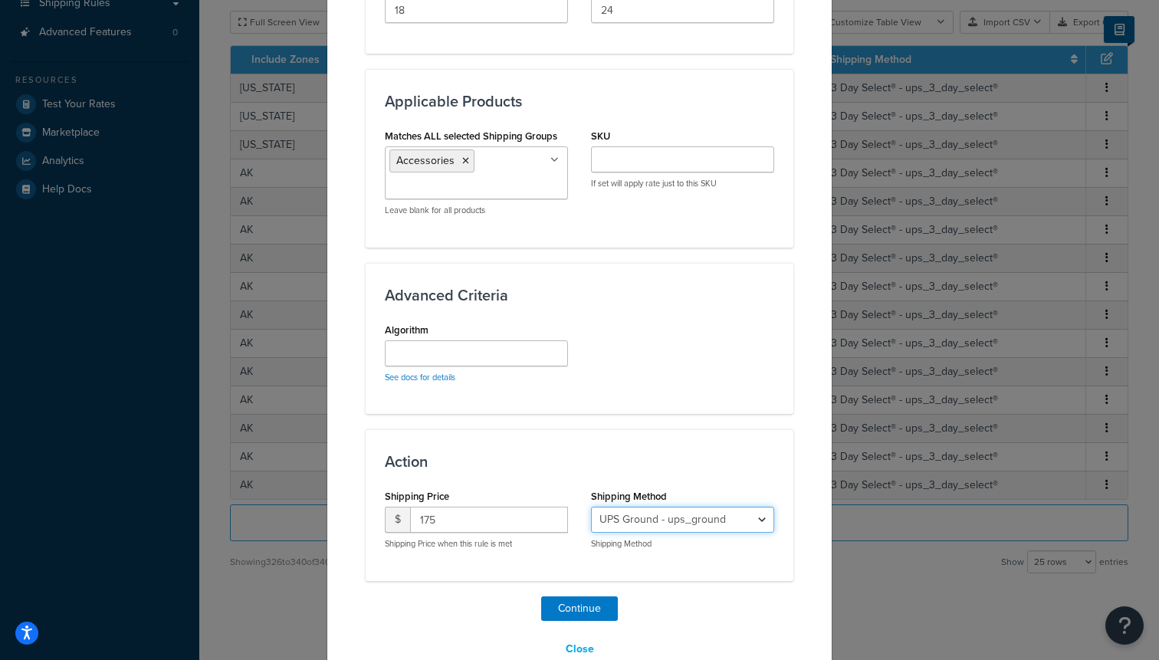
select select "183726"
click at [591, 507] on select "UPS Ground - ups_ground Ship My Order Now - UPS Next 3 Day Select® - ups_3_day_…" at bounding box center [682, 520] width 183 height 26
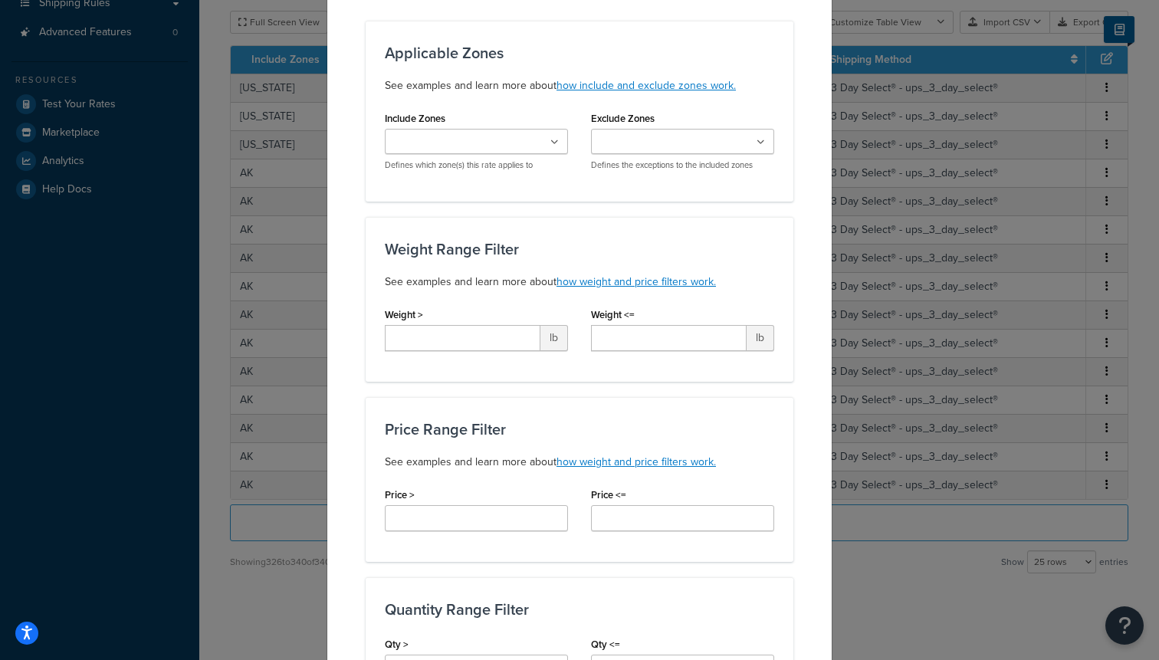
scroll to position [129, 0]
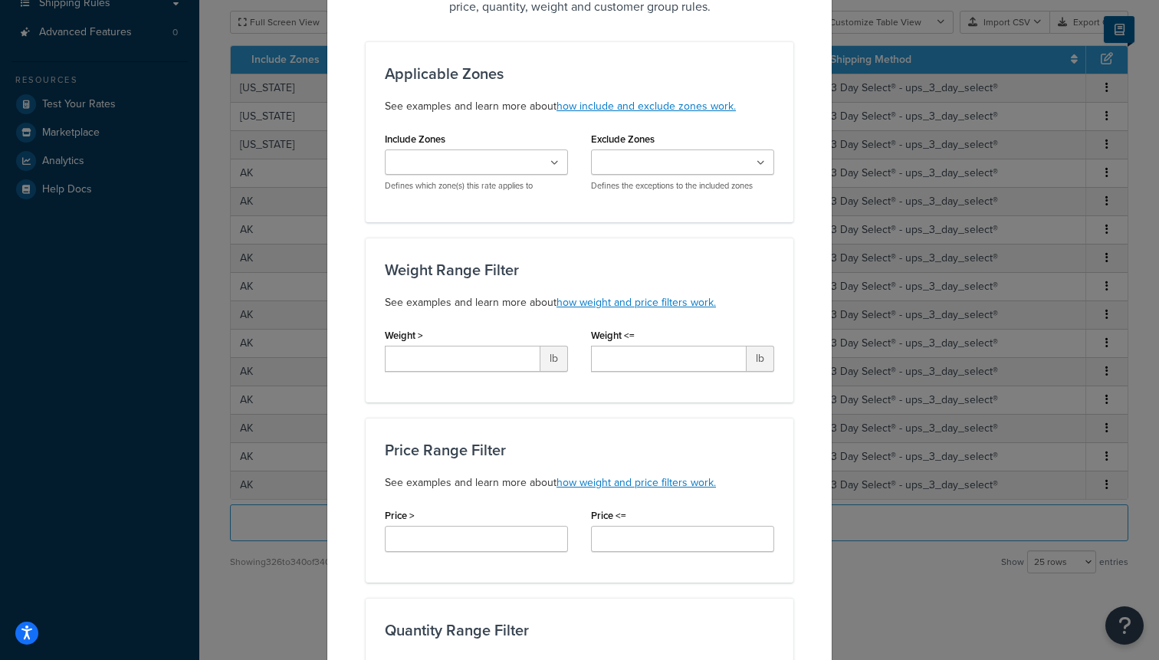
click at [435, 153] on ul at bounding box center [476, 161] width 183 height 25
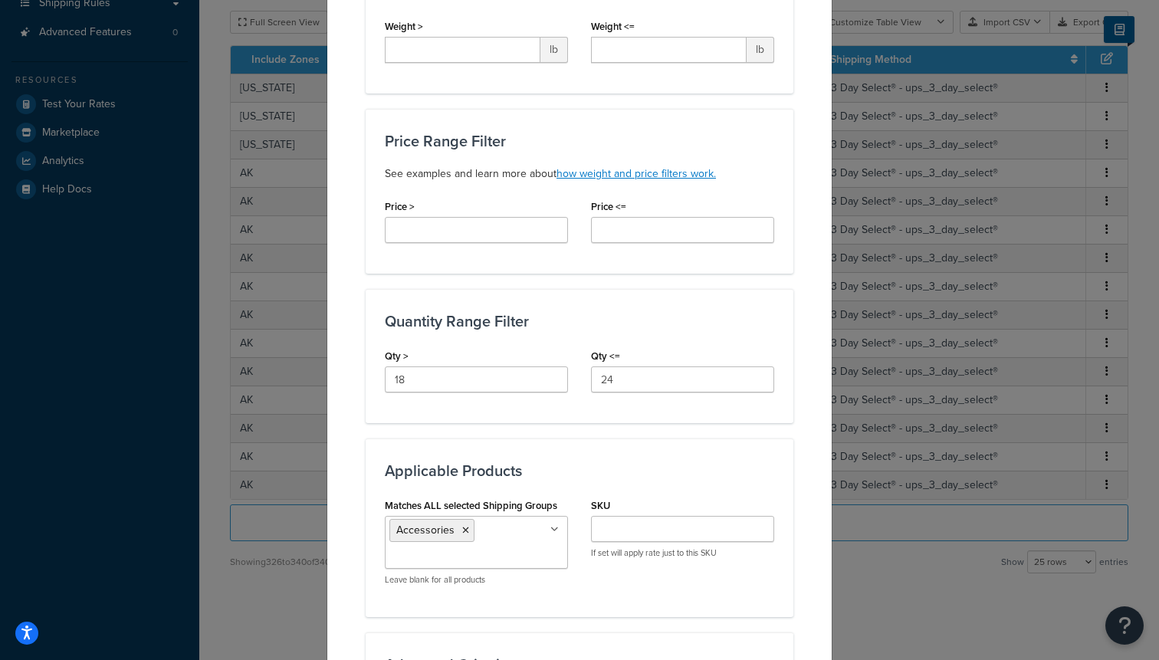
scroll to position [895, 0]
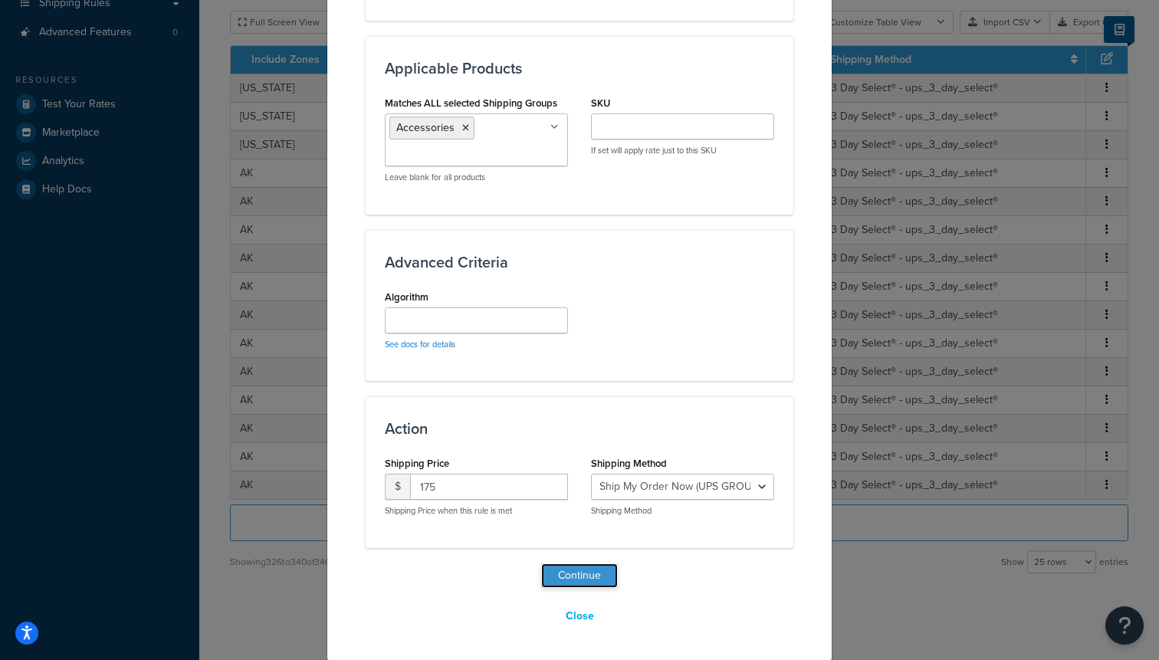
click at [580, 570] on button "Continue" at bounding box center [579, 575] width 77 height 25
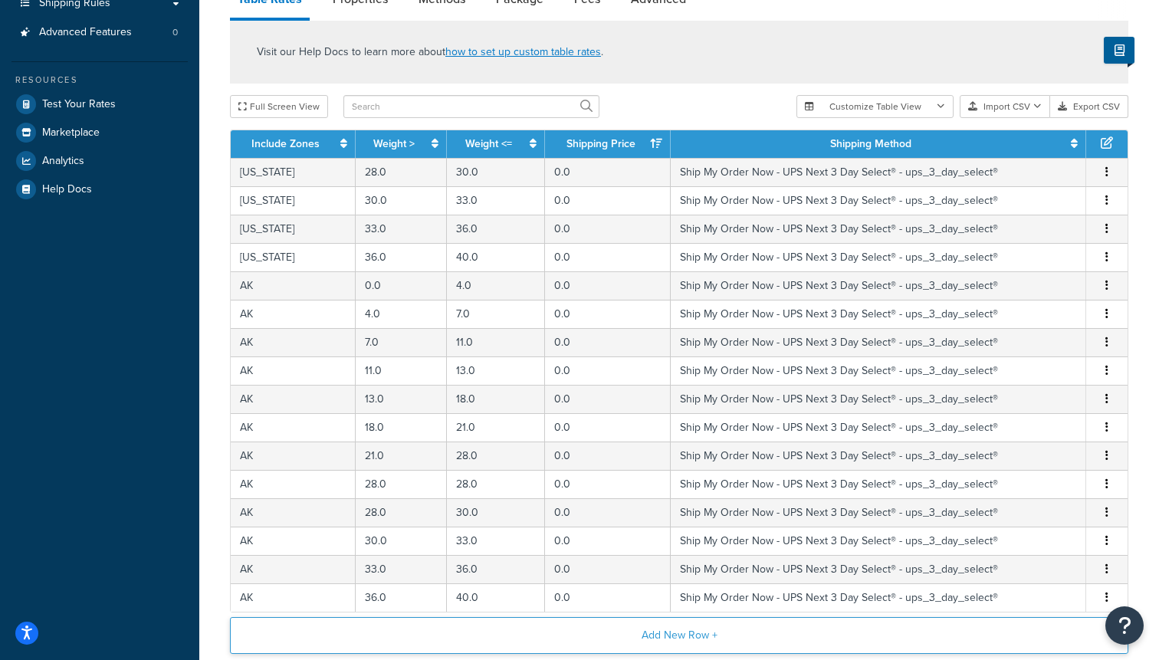
click at [625, 631] on button "Add New Row +" at bounding box center [679, 635] width 898 height 37
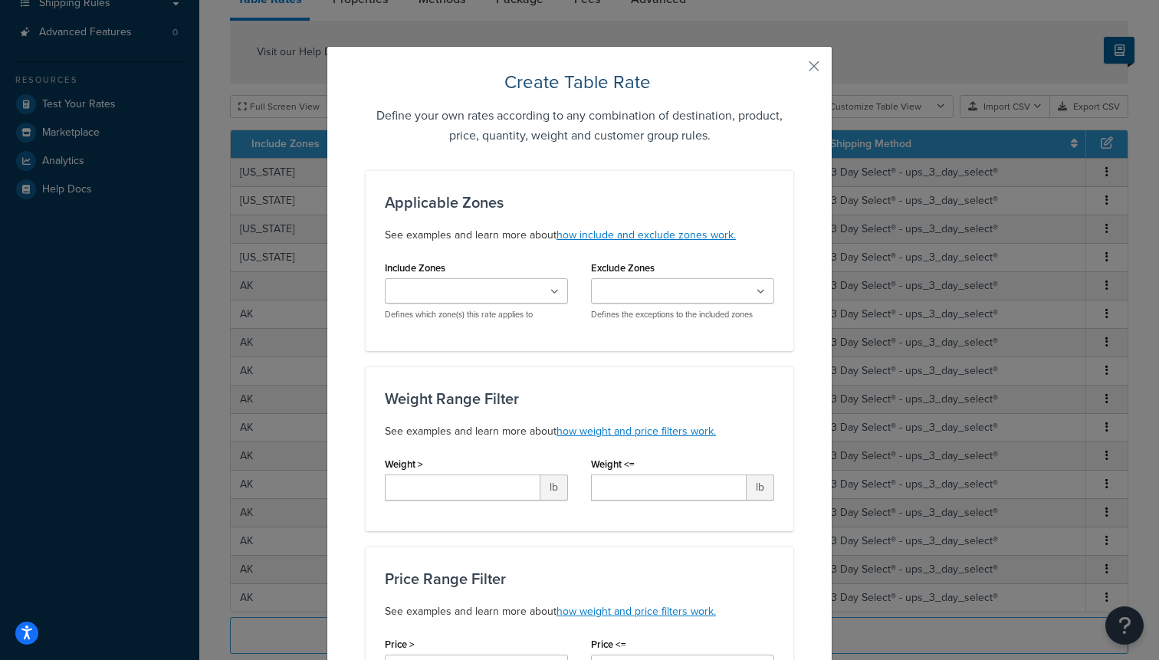
click at [461, 290] on input "Include Zones" at bounding box center [457, 292] width 136 height 17
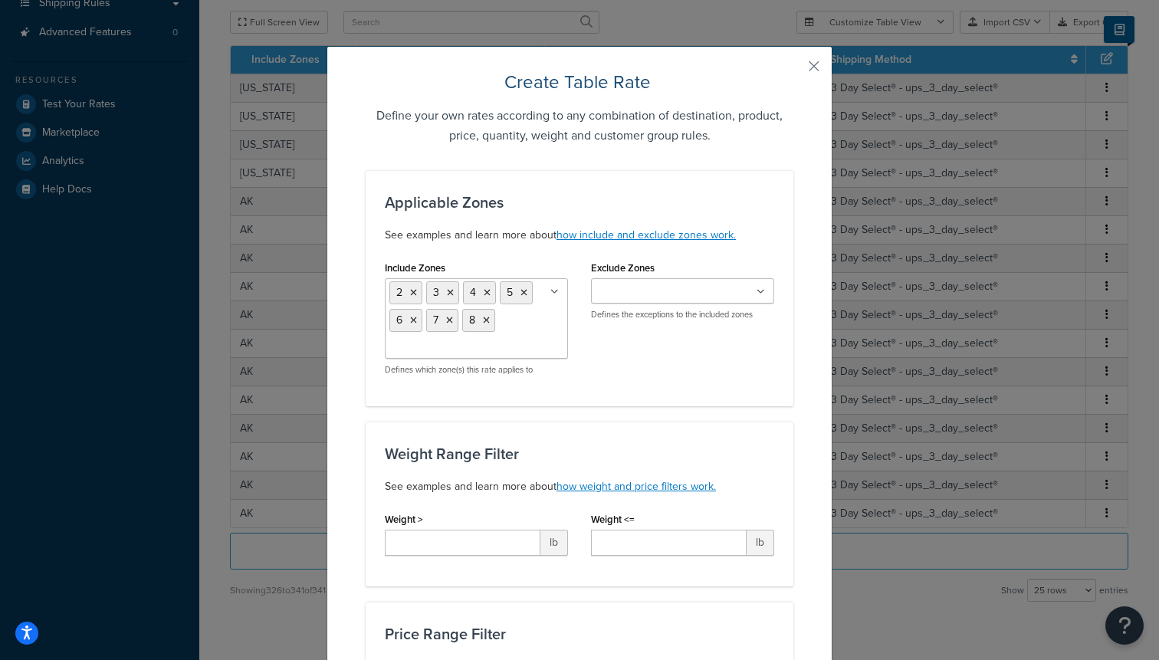
click at [659, 435] on div "Weight Range Filter See examples and learn more about how weight and price filt…" at bounding box center [580, 504] width 428 height 165
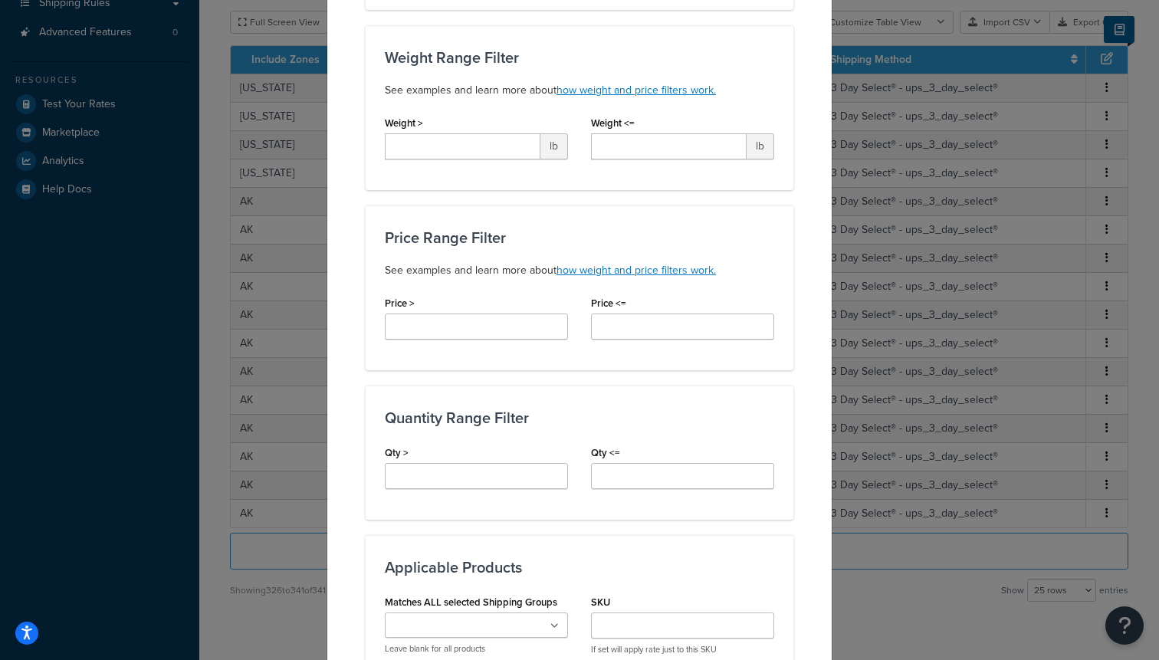
scroll to position [398, 0]
click at [455, 475] on input "Qty >" at bounding box center [476, 474] width 183 height 26
type input "21"
click at [615, 468] on input "Qty <=" at bounding box center [682, 474] width 183 height 26
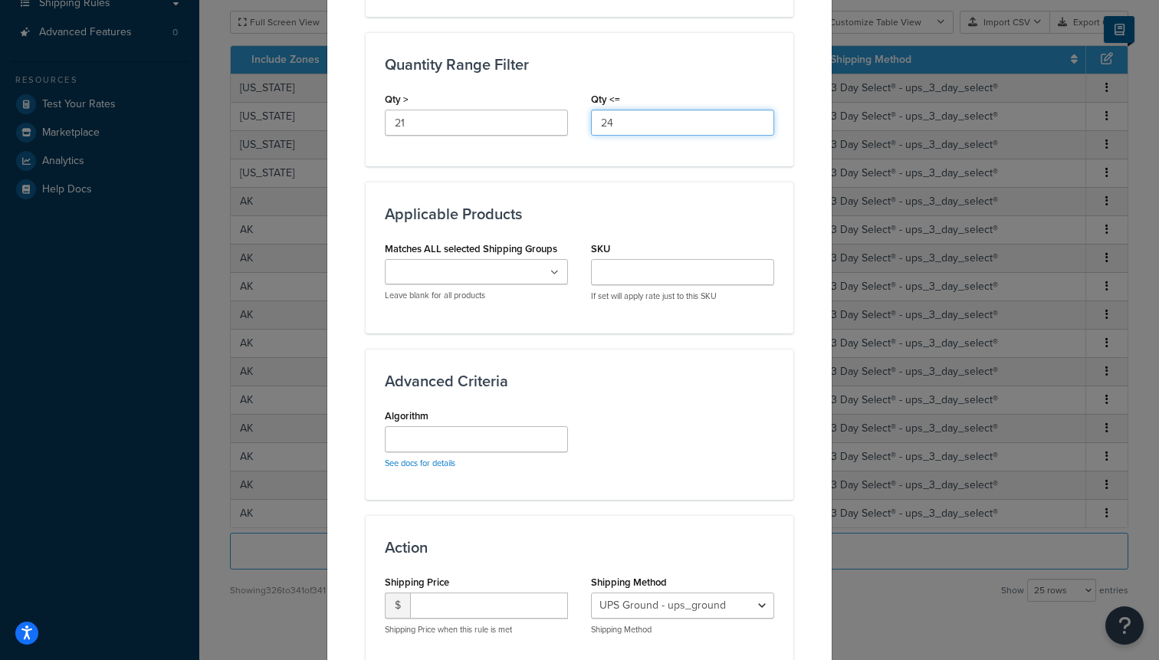
scroll to position [763, 0]
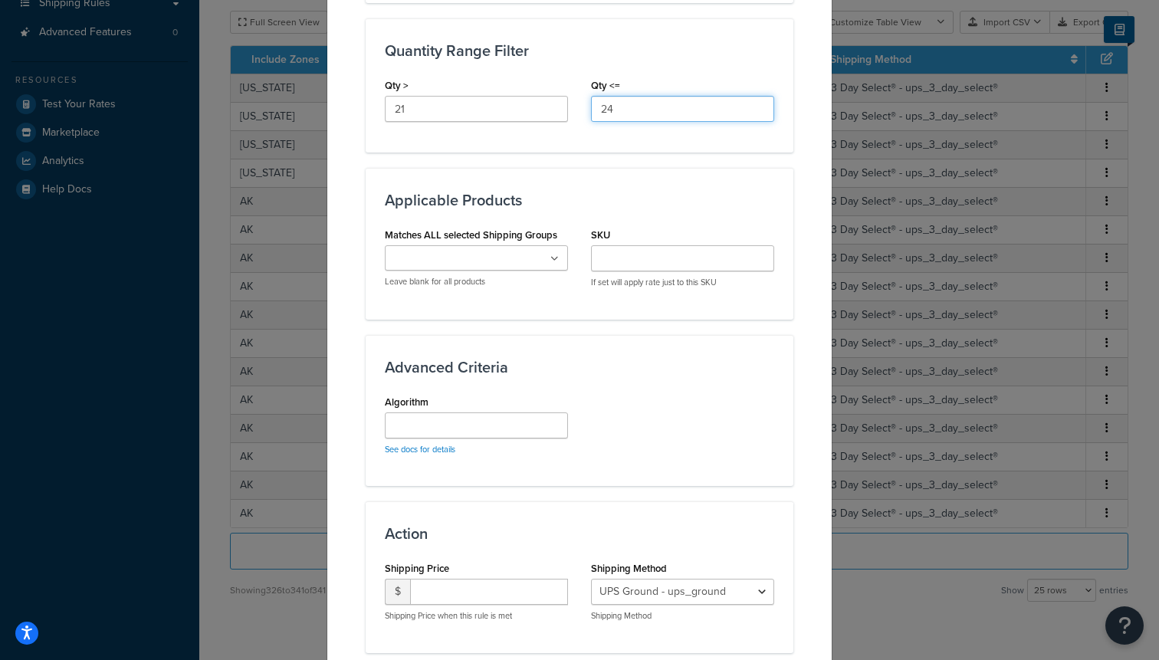
type input "24"
click at [474, 254] on input "Matches ALL selected Shipping Groups" at bounding box center [457, 259] width 136 height 17
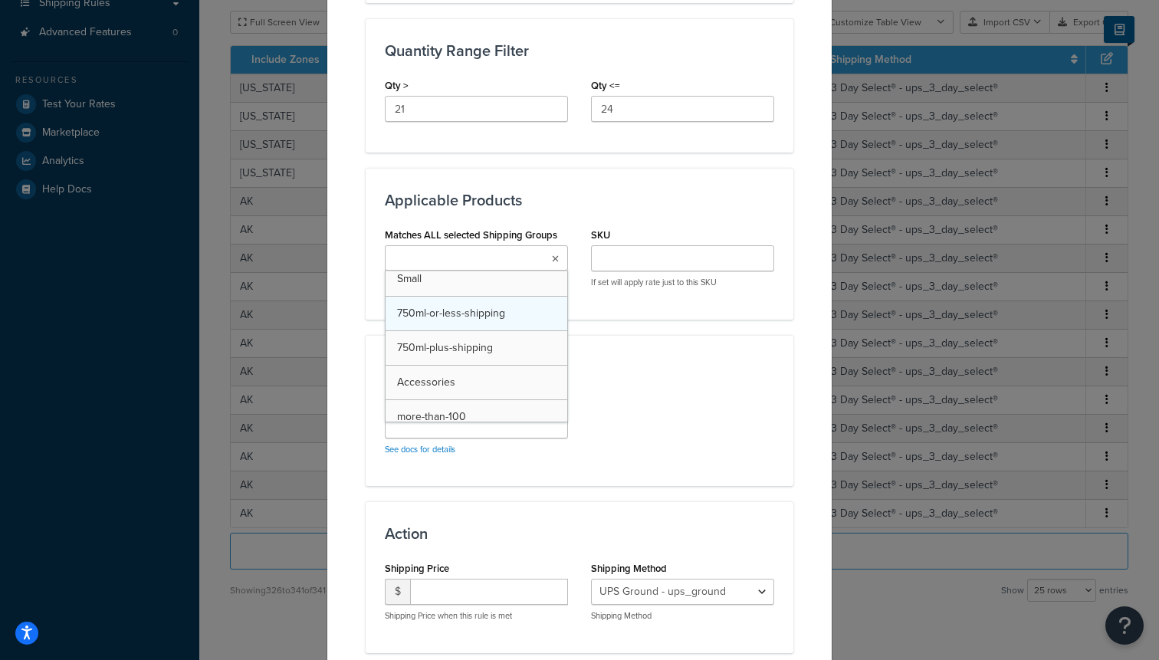
scroll to position [77, 0]
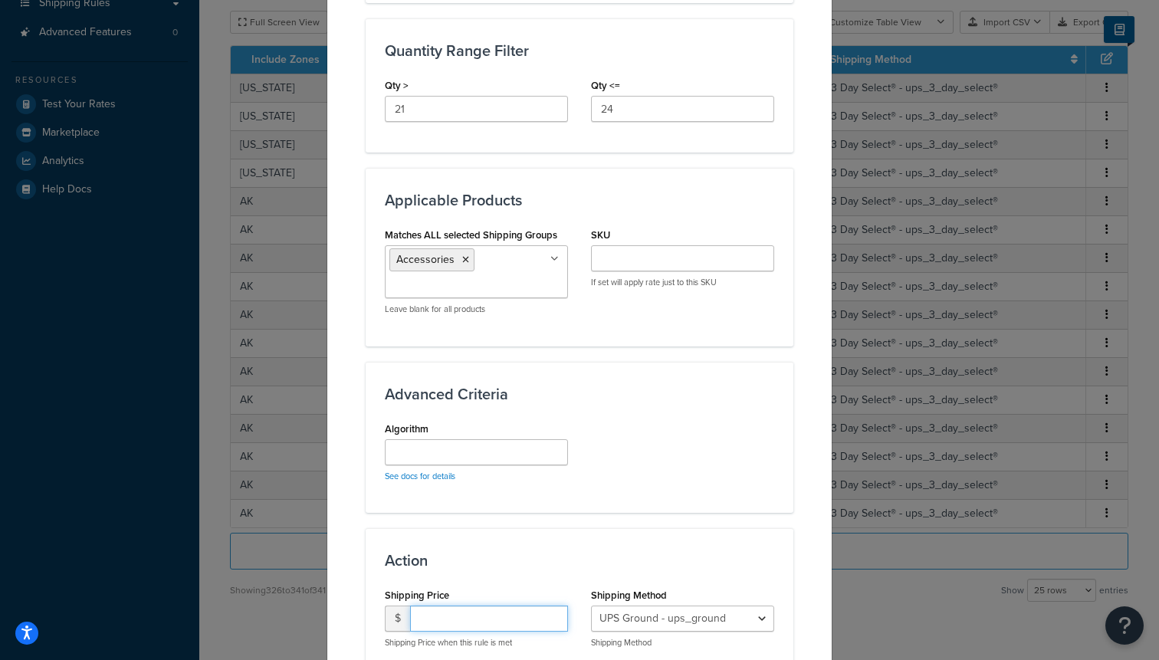
click at [459, 617] on input "number" at bounding box center [489, 618] width 158 height 26
type input "200"
click at [705, 625] on select "UPS Ground - ups_ground Ship My Order Now - UPS Next 3 Day Select® - ups_3_day_…" at bounding box center [682, 618] width 183 height 26
select select "183726"
click at [591, 605] on select "UPS Ground - ups_ground Ship My Order Now - UPS Next 3 Day Select® - ups_3_day_…" at bounding box center [682, 618] width 183 height 26
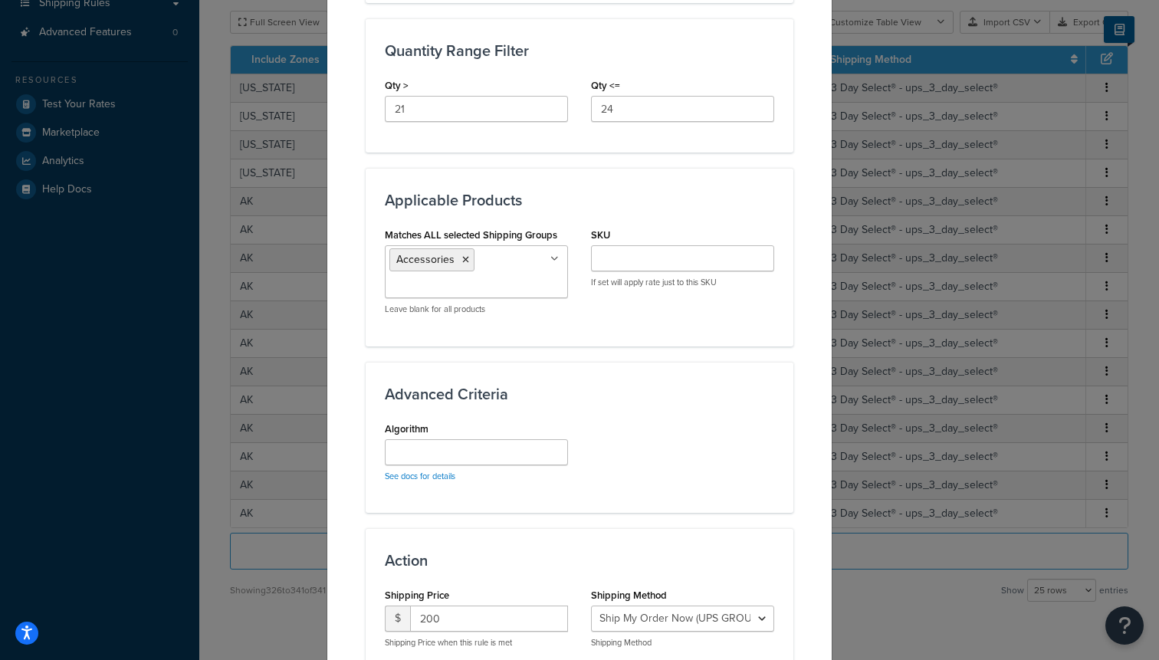
click at [679, 558] on h3 "Action" at bounding box center [579, 560] width 389 height 17
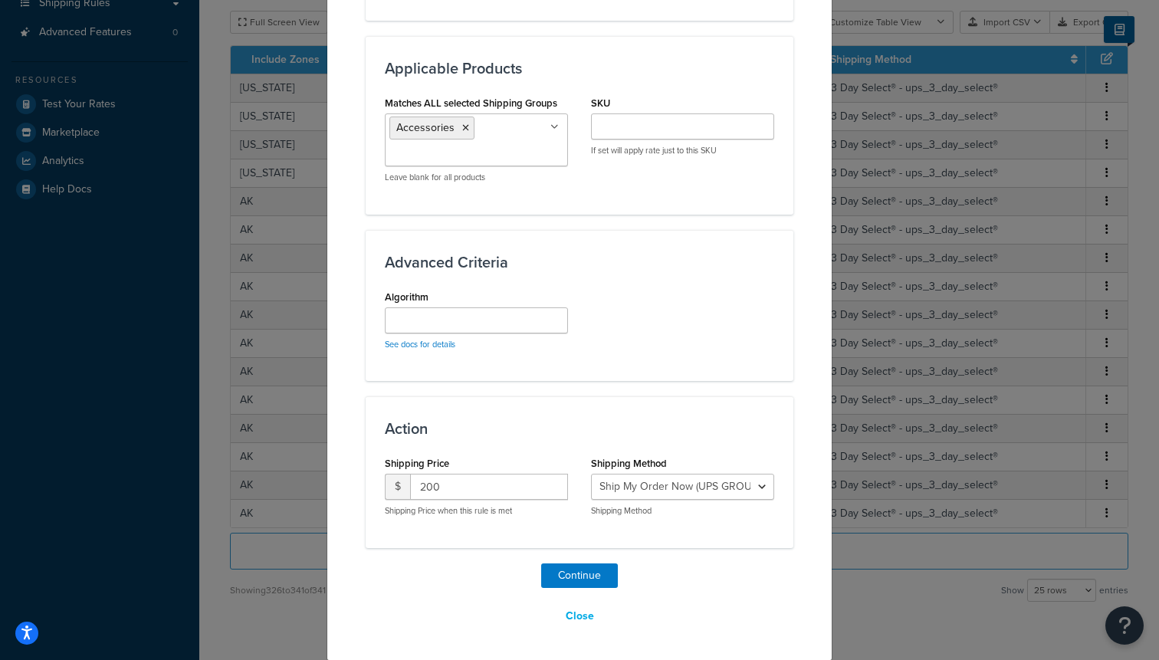
click at [582, 589] on div "Continue Close" at bounding box center [580, 596] width 428 height 66
click at [582, 579] on button "Continue" at bounding box center [579, 575] width 77 height 25
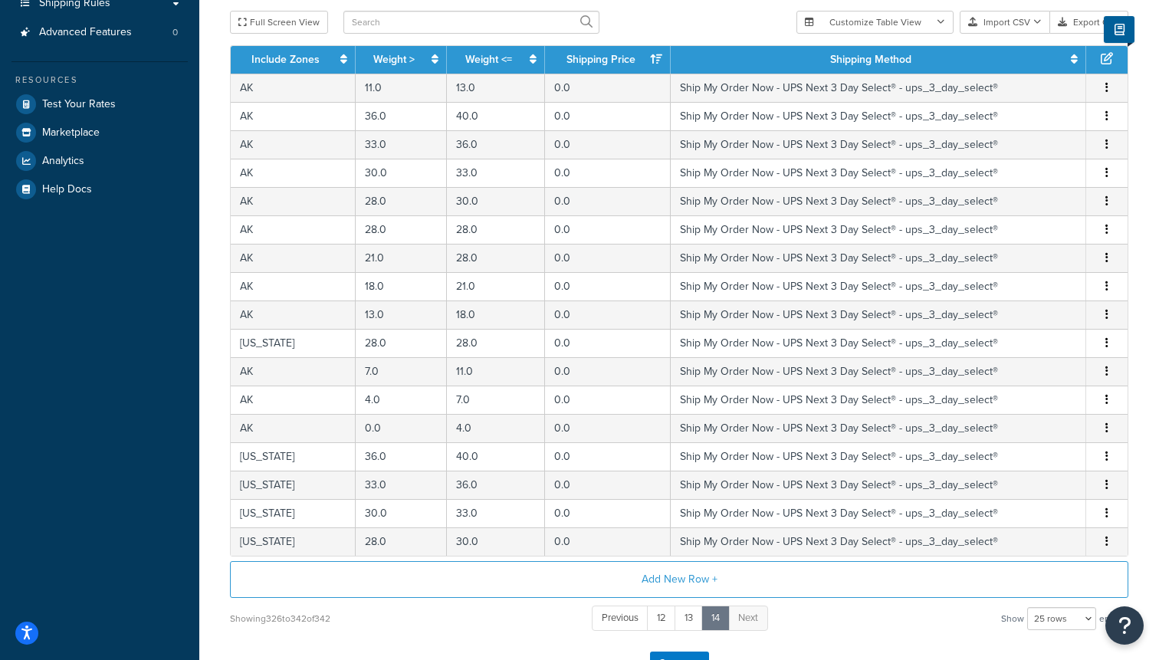
click at [274, 74] on th "Include Zones" at bounding box center [293, 60] width 125 height 28
click at [270, 24] on button "Full Screen View" at bounding box center [279, 22] width 98 height 23
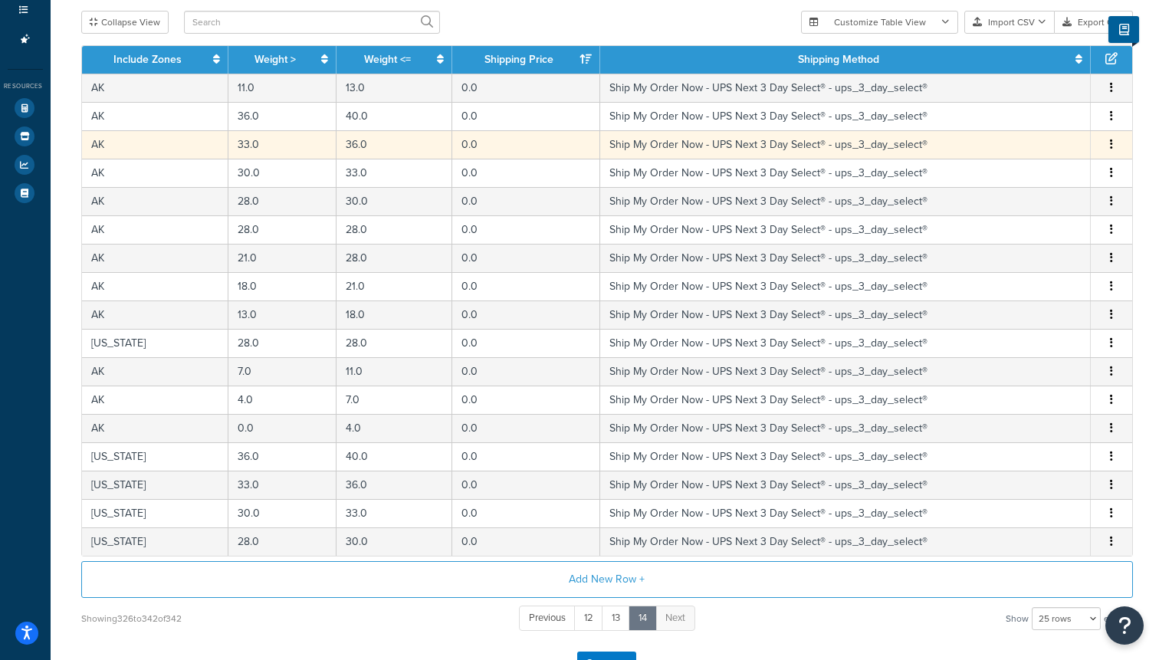
scroll to position [103, 0]
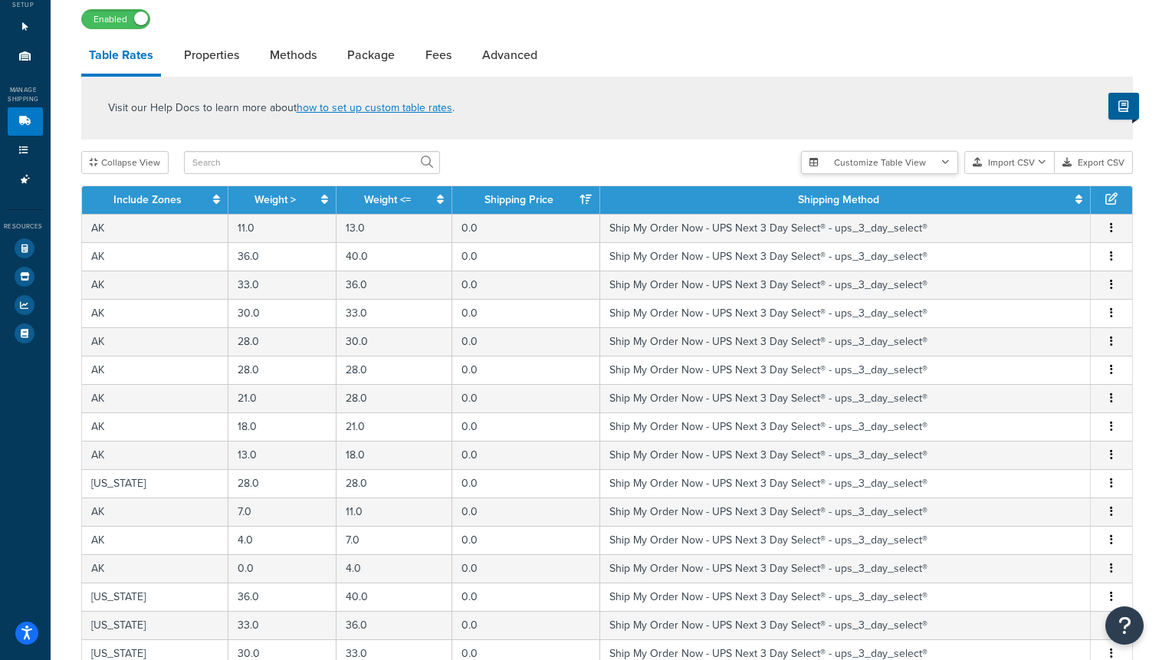
click at [860, 161] on button "Customize Table View" at bounding box center [879, 162] width 157 height 23
click at [861, 217] on label "Show selected columns" at bounding box center [878, 219] width 133 height 21
click at [824, 217] on input "Show selected columns" at bounding box center [817, 220] width 11 height 11
radio input "true"
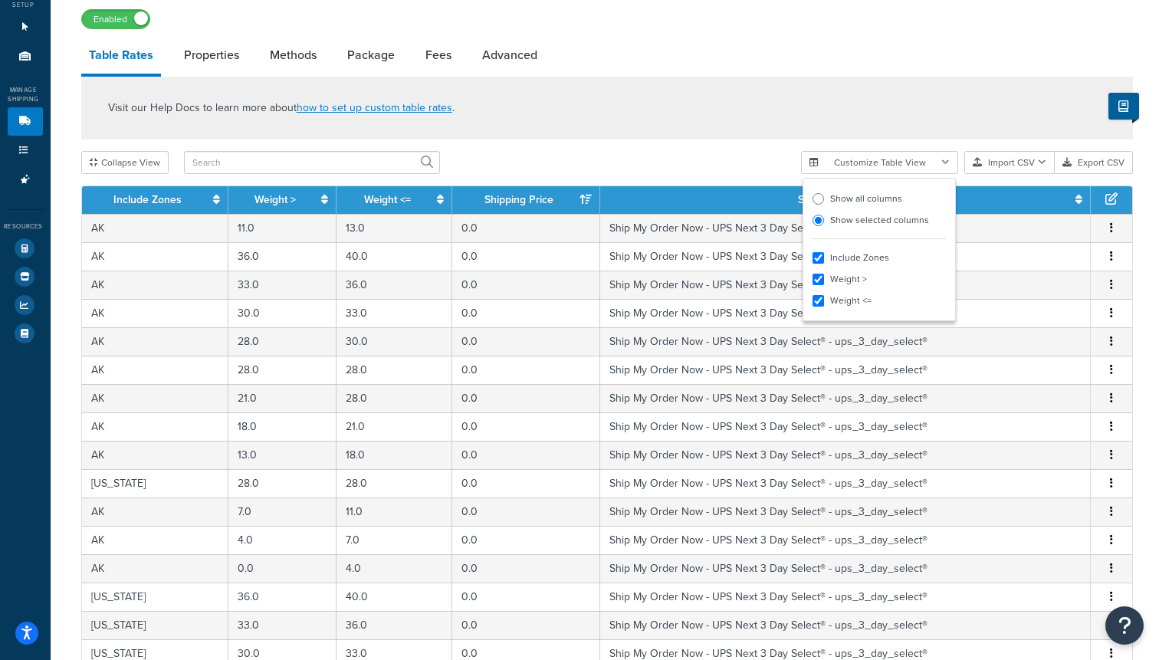
click at [843, 258] on label "Include Zones" at bounding box center [878, 257] width 133 height 21
click at [824, 258] on input "Include Zones" at bounding box center [817, 257] width 11 height 11
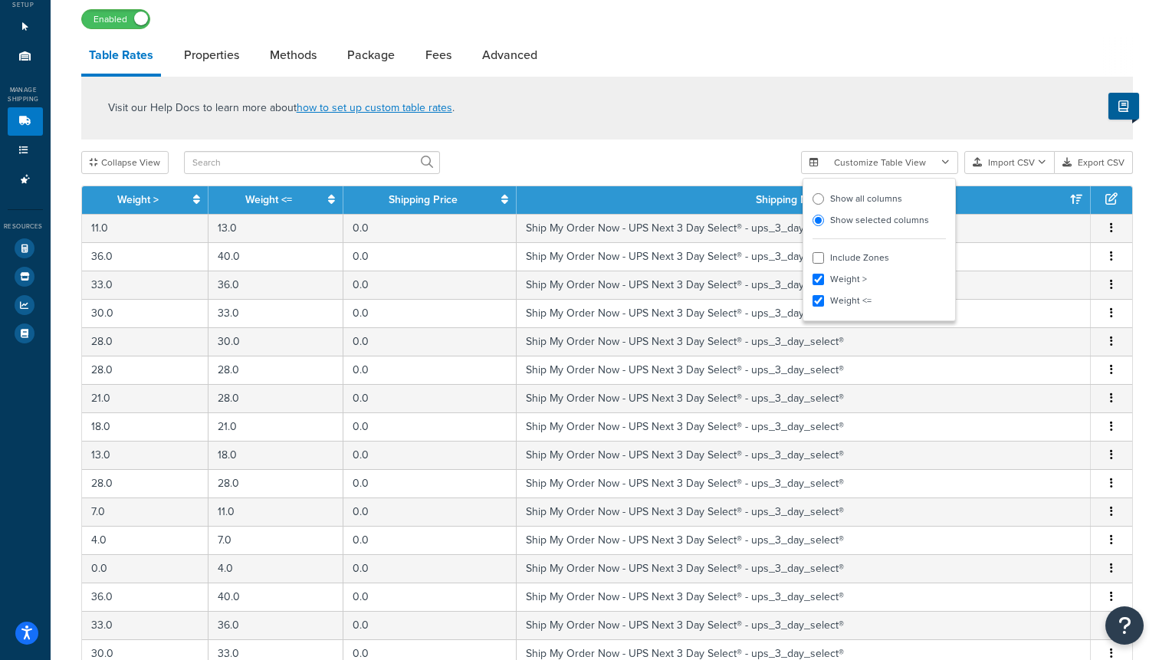
click at [834, 258] on label "Include Zones" at bounding box center [878, 257] width 133 height 21
click at [824, 258] on input "Include Zones" at bounding box center [817, 257] width 11 height 11
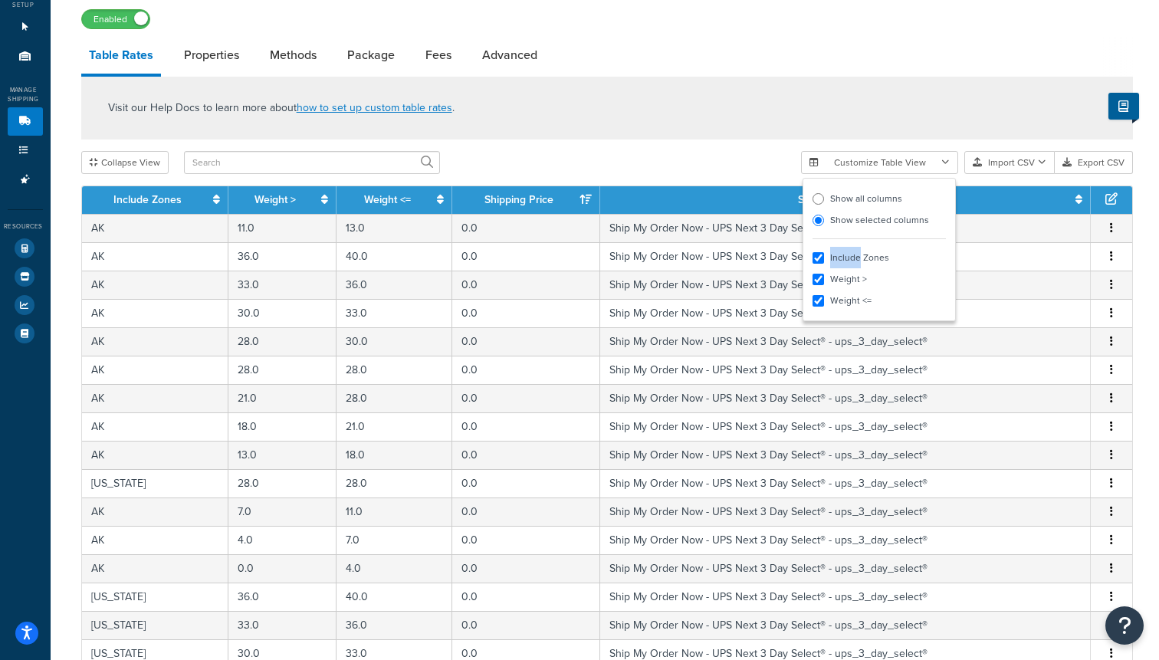
click at [834, 258] on label "Include Zones" at bounding box center [878, 257] width 133 height 21
click at [824, 258] on input "Include Zones" at bounding box center [817, 257] width 11 height 11
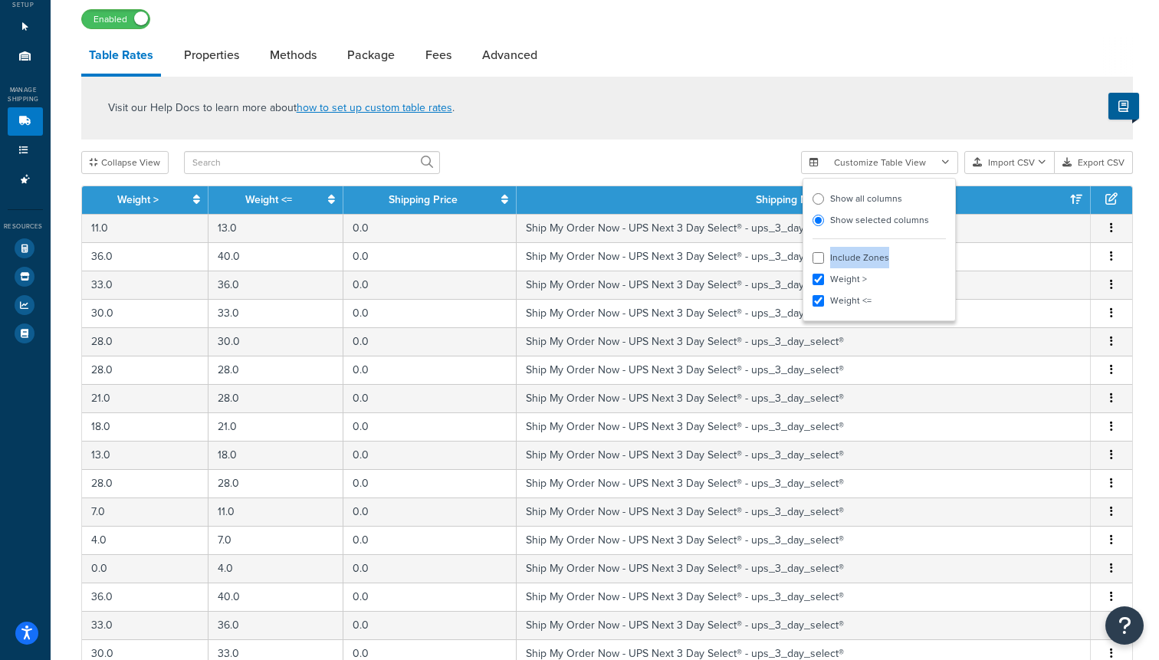
click at [834, 258] on label "Include Zones" at bounding box center [878, 257] width 133 height 21
click at [824, 258] on input "Include Zones" at bounding box center [817, 257] width 11 height 11
checkbox input "true"
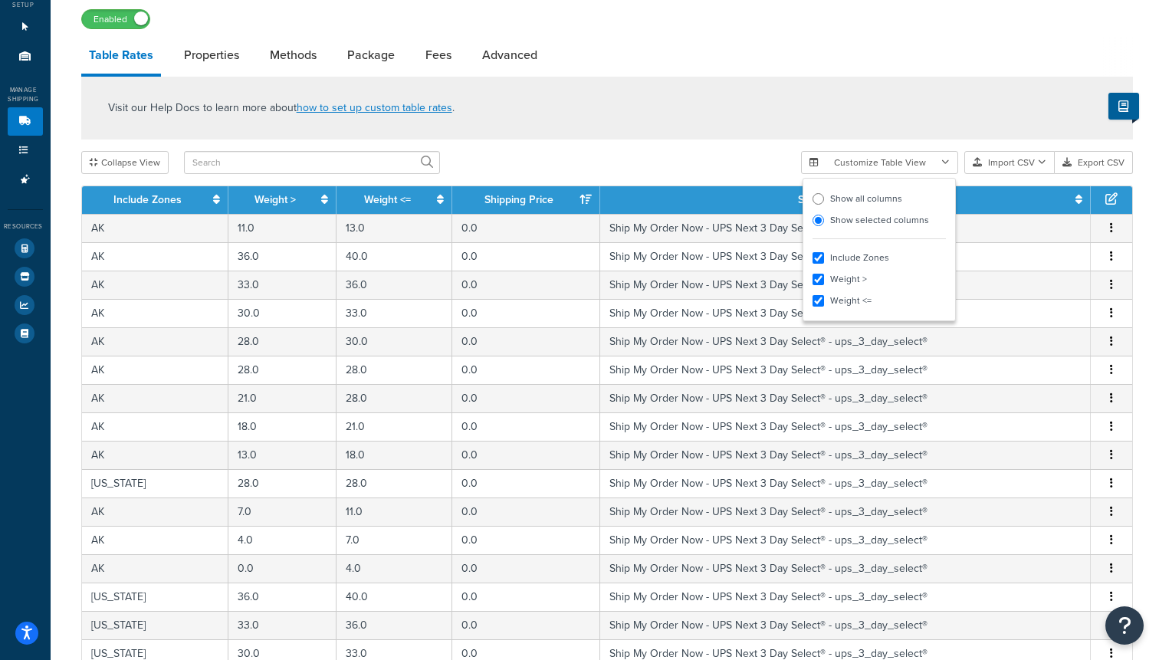
click at [841, 199] on label "Show all columns" at bounding box center [878, 198] width 133 height 21
click at [824, 199] on input "Show all columns" at bounding box center [817, 198] width 11 height 11
radio input "true"
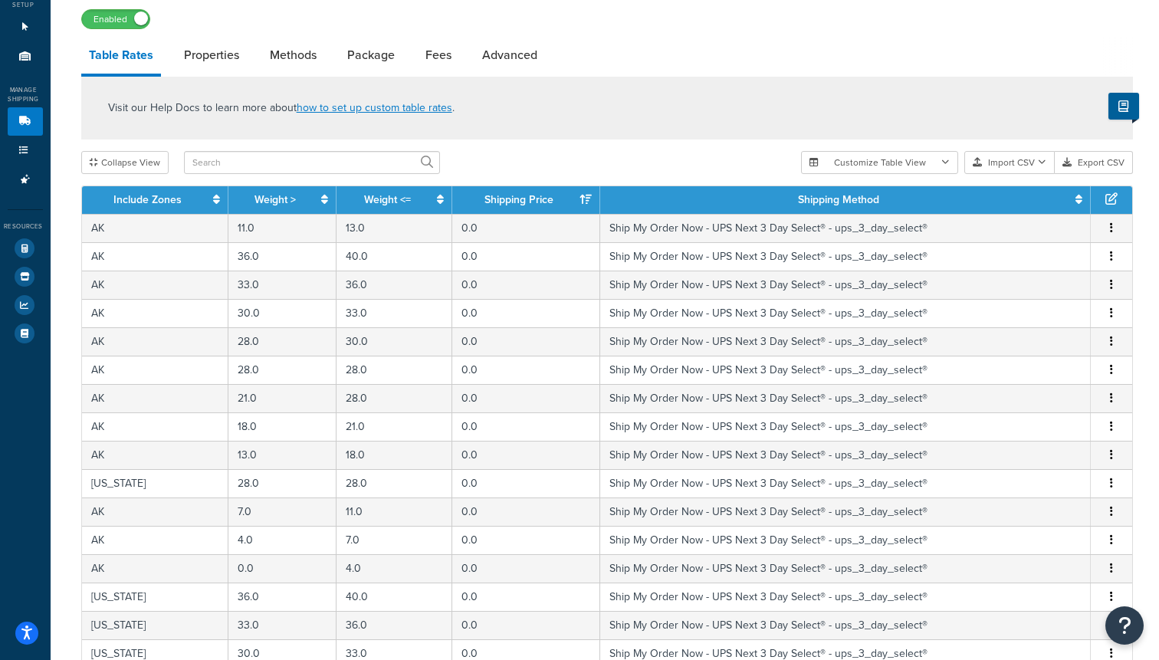
click at [1004, 185] on div "Visit our Help Docs to learn more about how to set up custom table rates . Coll…" at bounding box center [607, 425] width 1074 height 696
click at [1113, 202] on icon at bounding box center [1111, 198] width 12 height 12
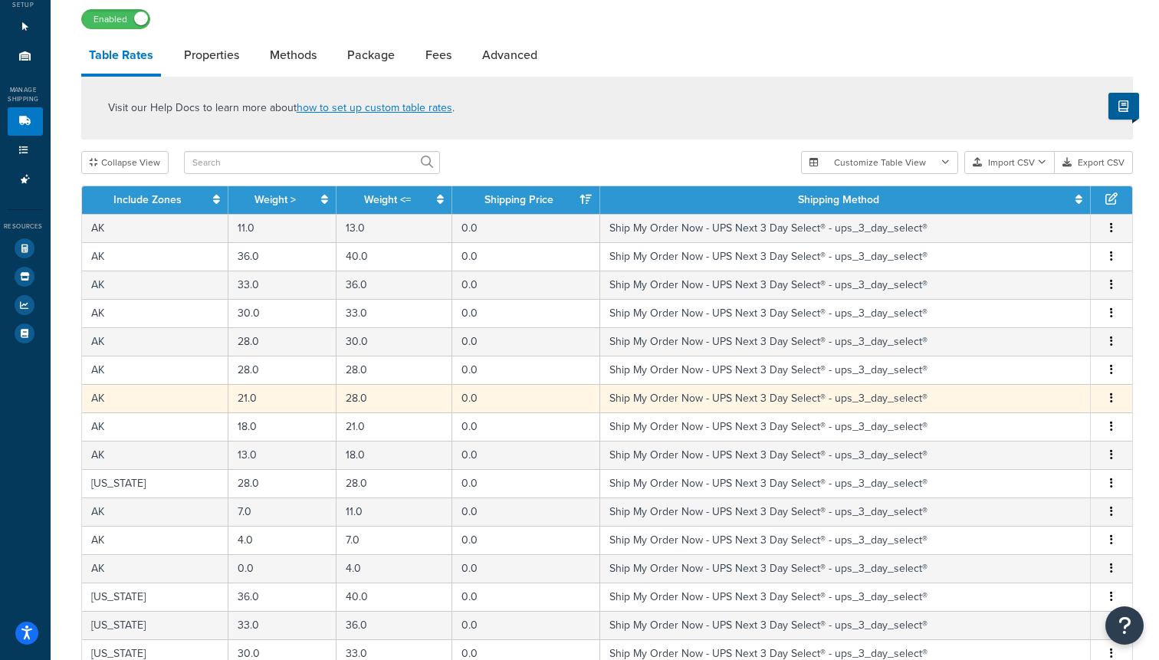
scroll to position [356, 0]
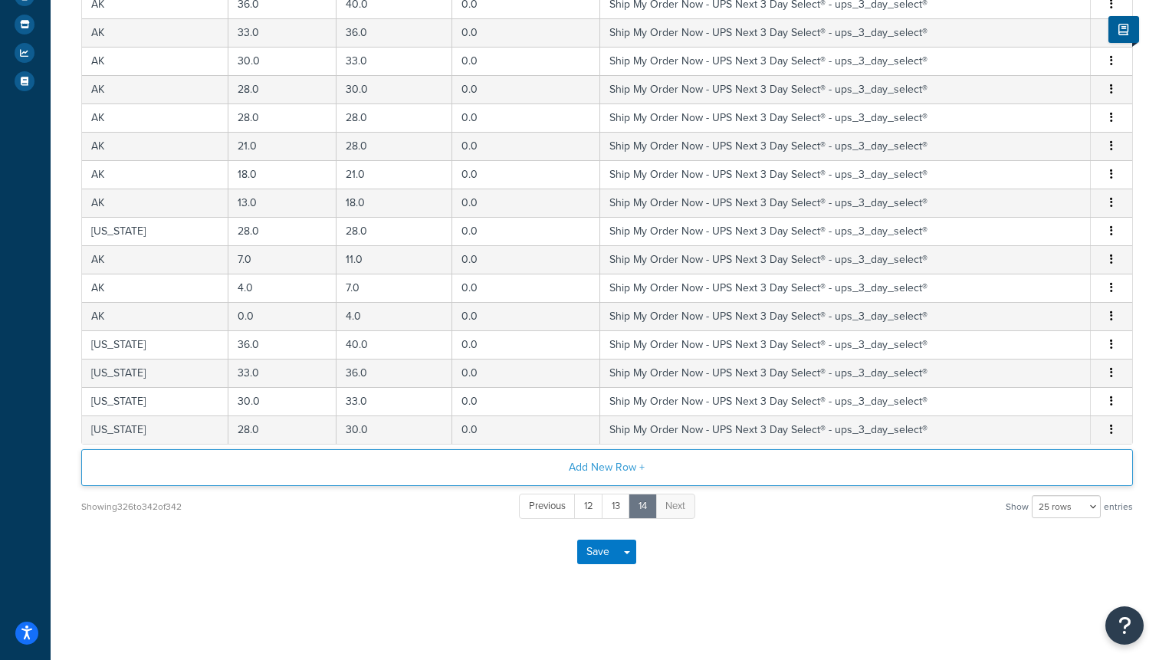
click at [589, 470] on button "Add New Row +" at bounding box center [606, 467] width 1051 height 37
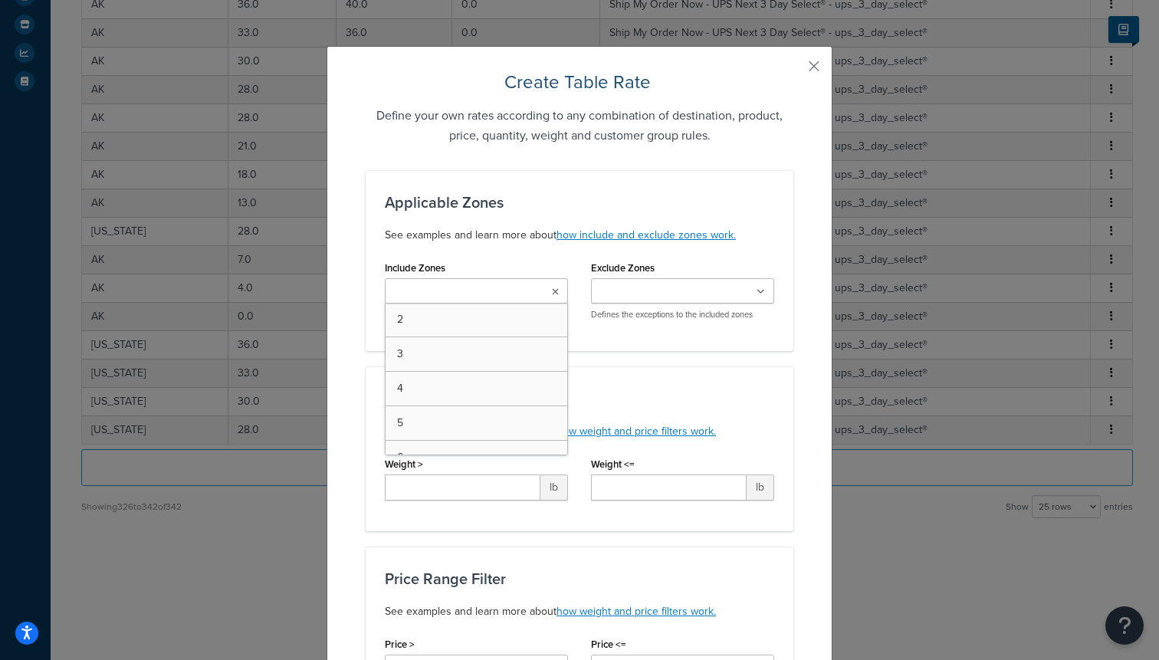
click at [454, 284] on input "Include Zones" at bounding box center [457, 292] width 136 height 17
type input "2"
click at [428, 290] on input "2" at bounding box center [457, 292] width 136 height 17
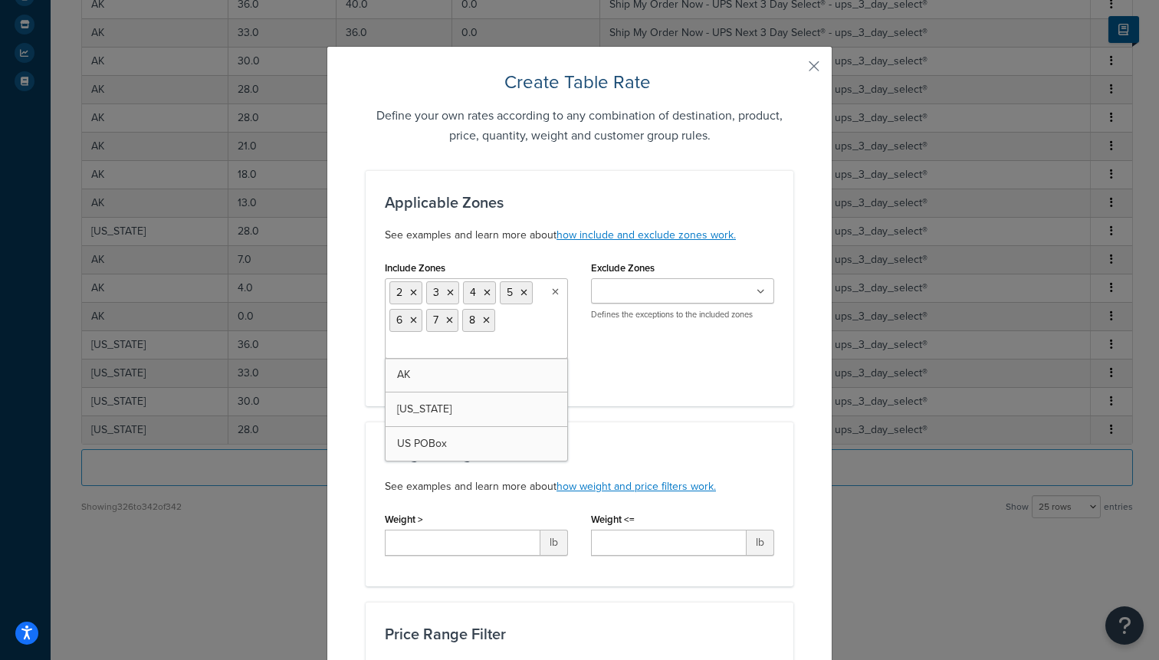
click at [747, 437] on div "Weight Range Filter See examples and learn more about how weight and price filt…" at bounding box center [580, 504] width 428 height 165
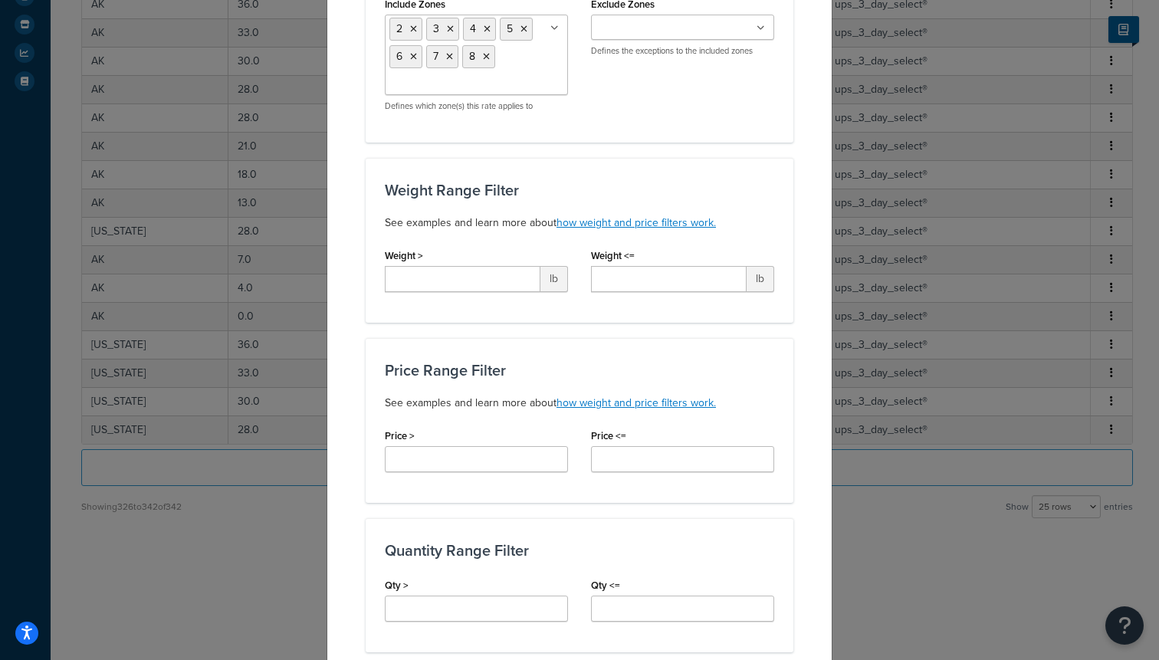
scroll to position [287, 0]
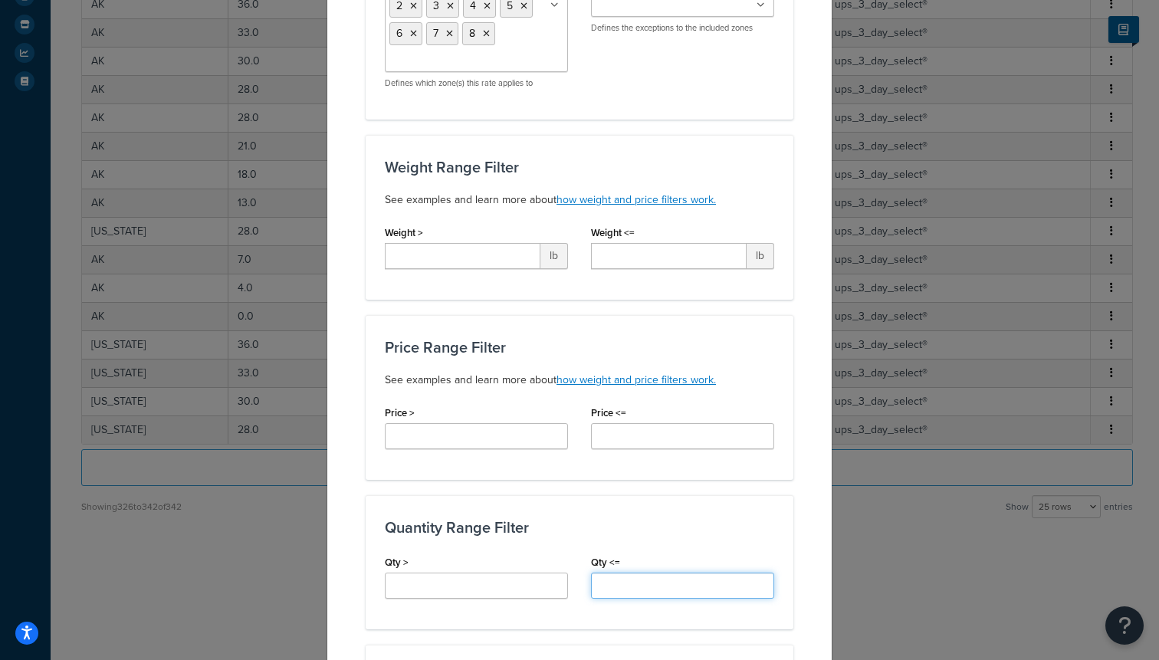
click at [626, 586] on input "Qty <=" at bounding box center [682, 585] width 183 height 26
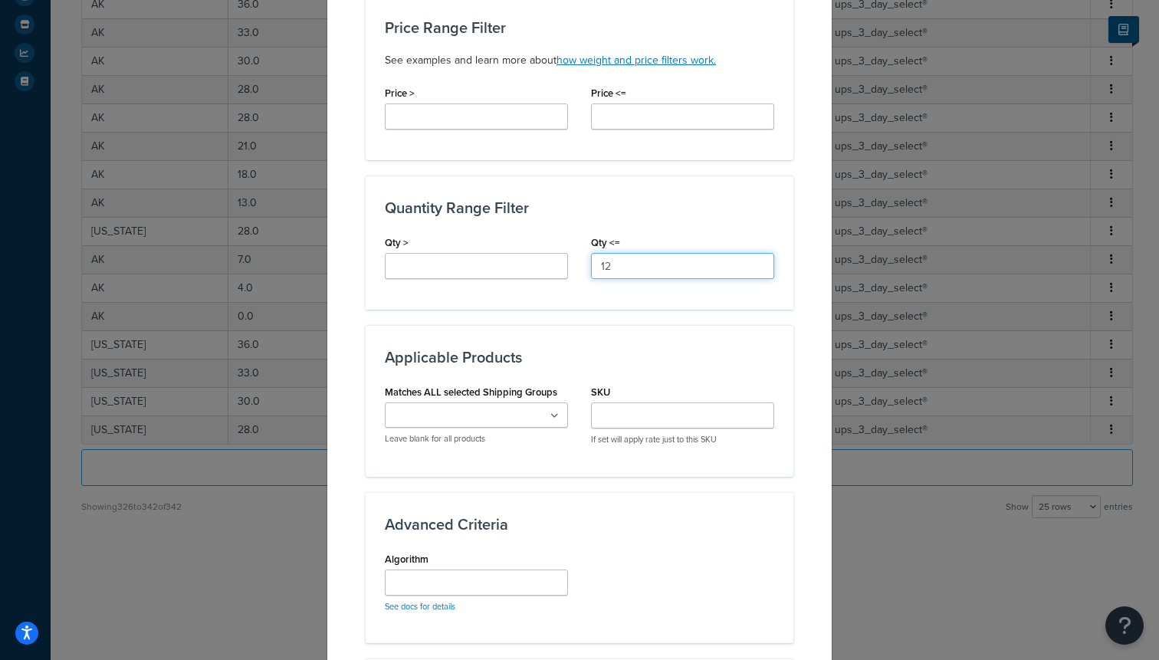
scroll to position [622, 0]
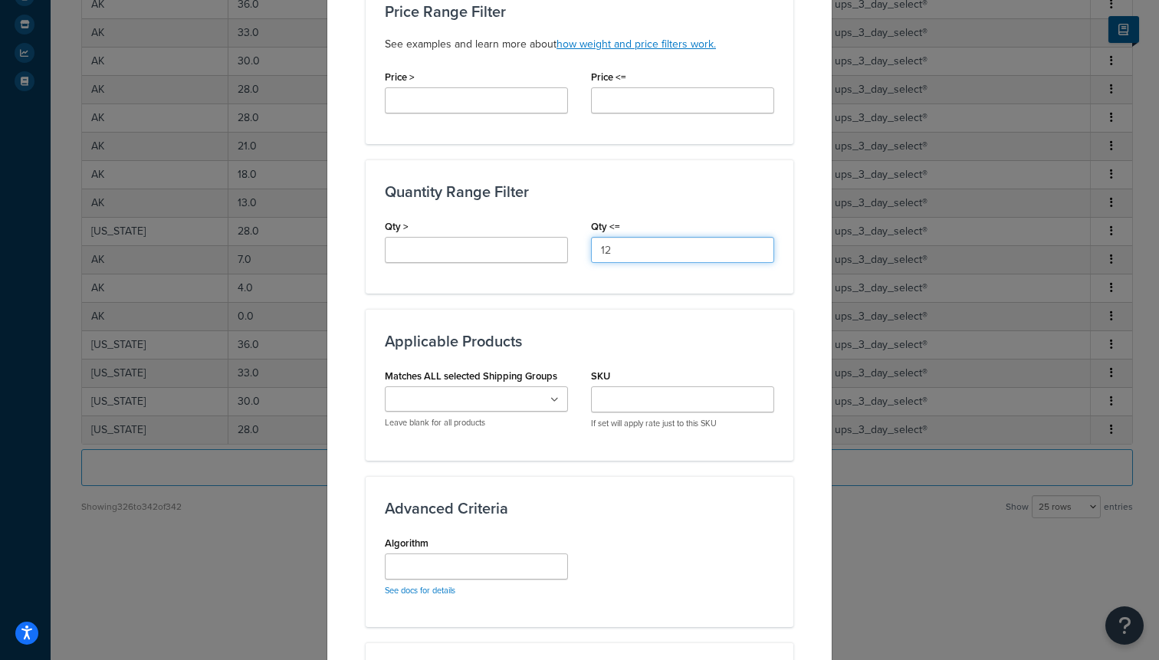
type input "12"
click at [498, 401] on input "Matches ALL selected Shipping Groups" at bounding box center [457, 400] width 136 height 17
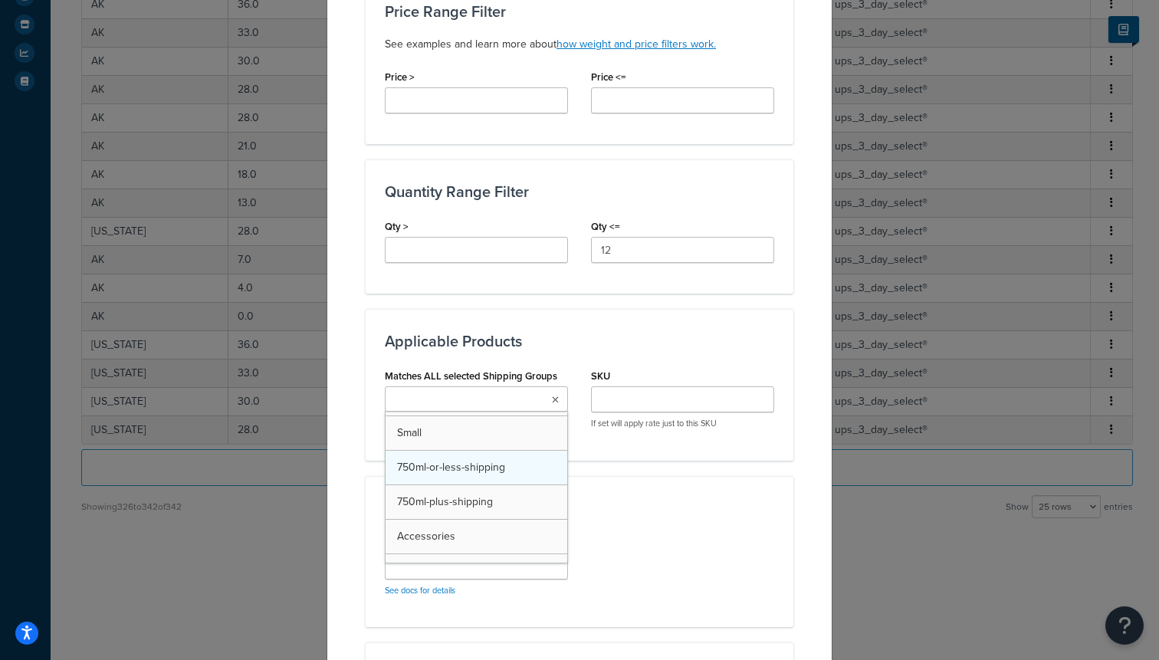
scroll to position [73, 0]
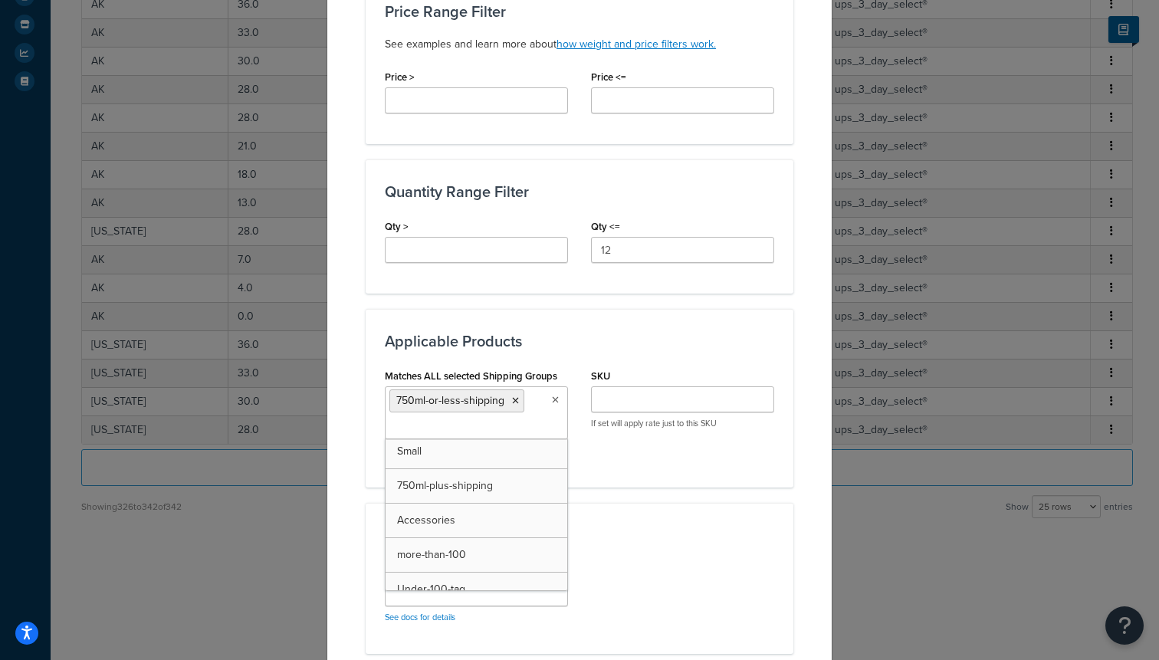
click at [643, 476] on div "Applicable Products Matches ALL selected Shipping Groups 750ml-or-less-shipping…" at bounding box center [580, 398] width 428 height 178
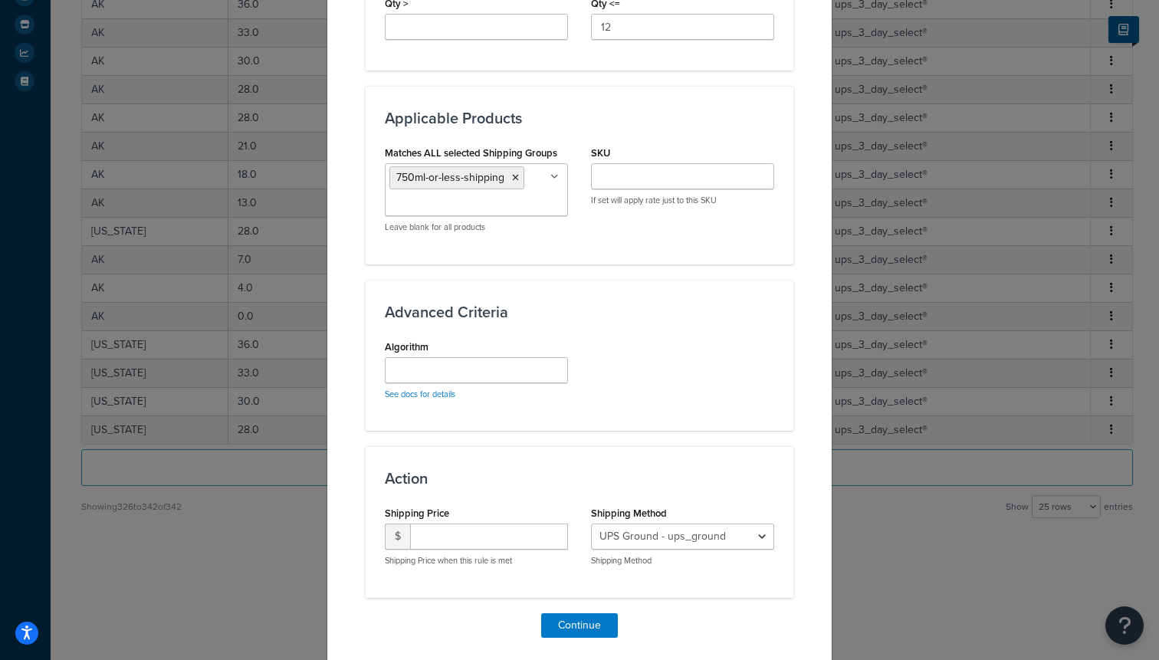
scroll to position [852, 0]
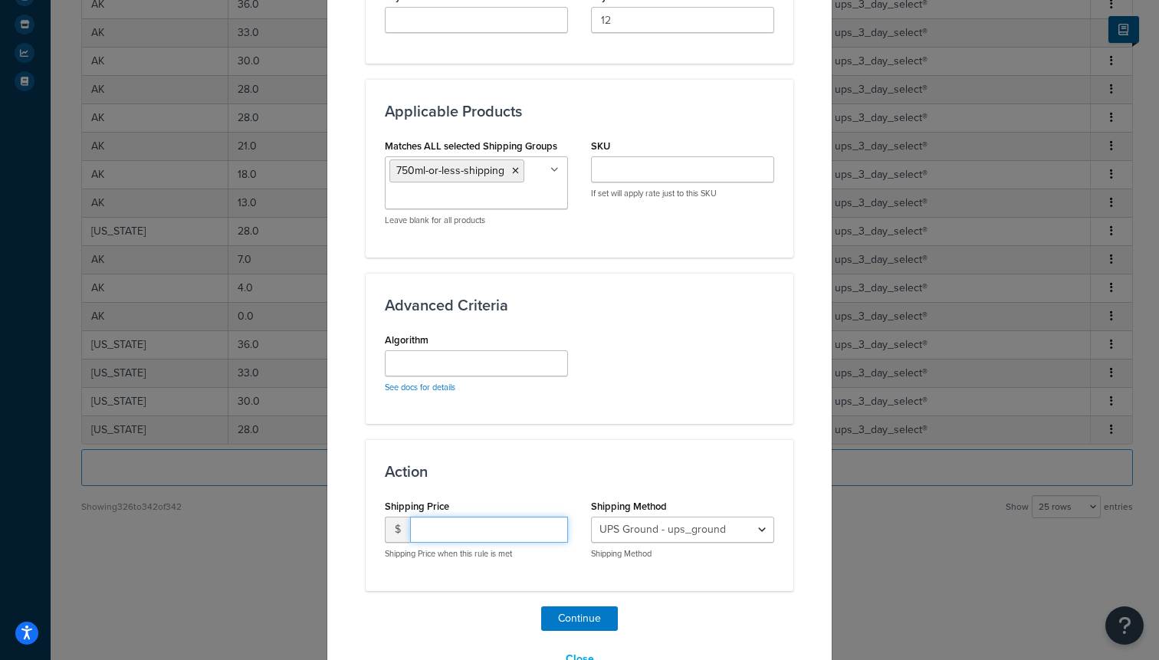
click at [462, 526] on input "number" at bounding box center [489, 530] width 158 height 26
type input "25"
click at [650, 520] on select "UPS Ground - ups_ground Ship My Order Now - UPS Next 3 Day Select® - ups_3_day_…" at bounding box center [682, 530] width 183 height 26
select select "183727"
click at [591, 517] on select "UPS Ground - ups_ground Ship My Order Now - UPS Next 3 Day Select® - ups_3_day_…" at bounding box center [682, 530] width 183 height 26
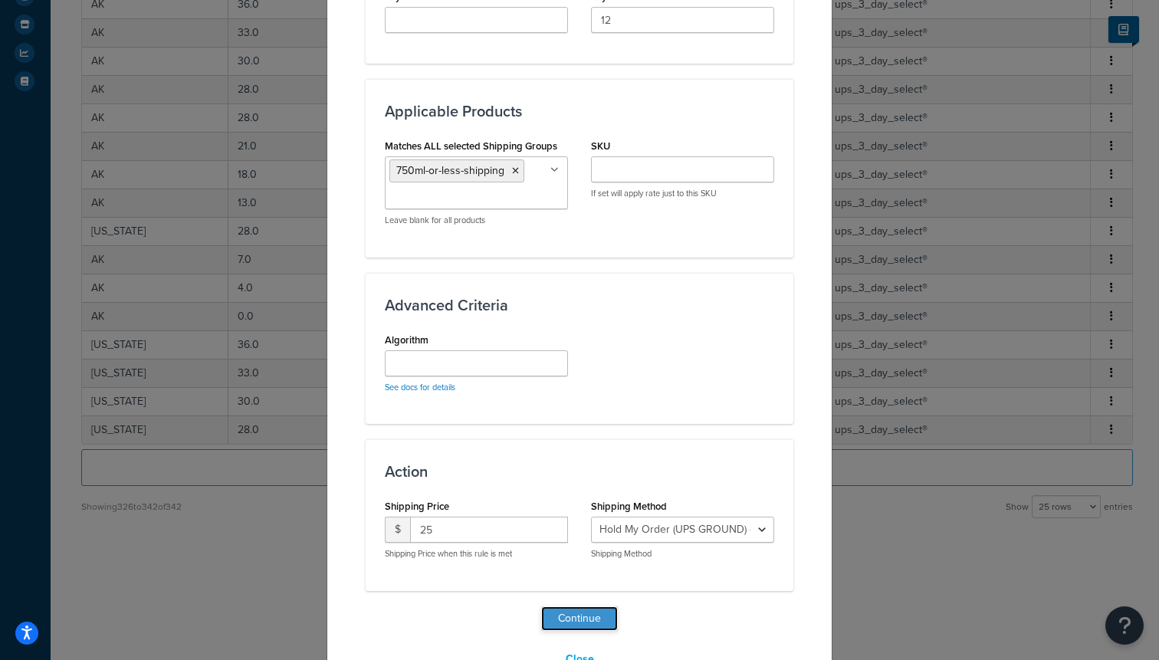
click at [595, 618] on button "Continue" at bounding box center [579, 618] width 77 height 25
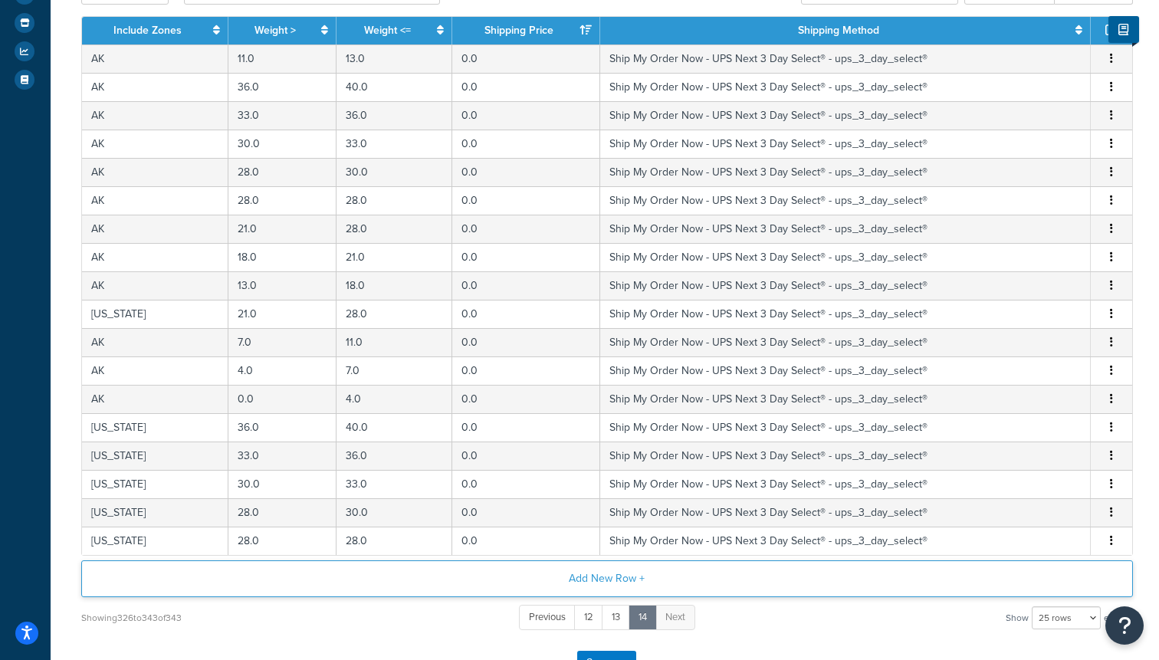
click at [571, 566] on button "Add New Row +" at bounding box center [606, 578] width 1051 height 37
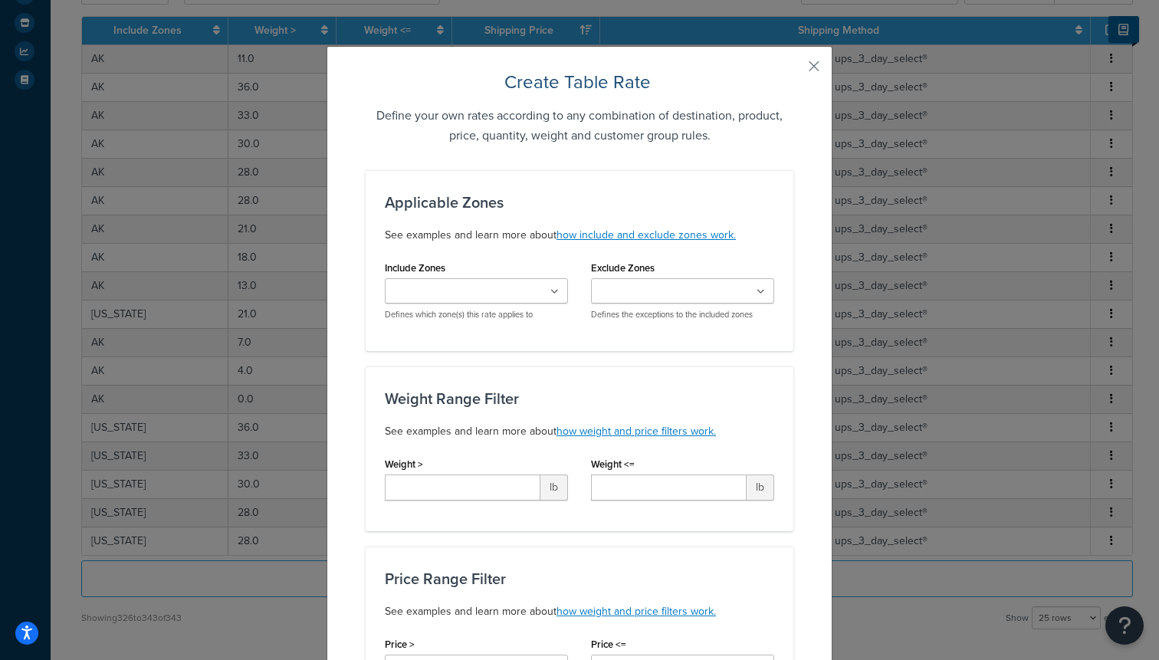
click at [426, 304] on div "2 3 4 5 6 7 8 AK HAWAII US POBox Defines which zone(s) this rate applies to" at bounding box center [476, 299] width 183 height 42
click at [423, 291] on input "Include Zones" at bounding box center [457, 292] width 136 height 17
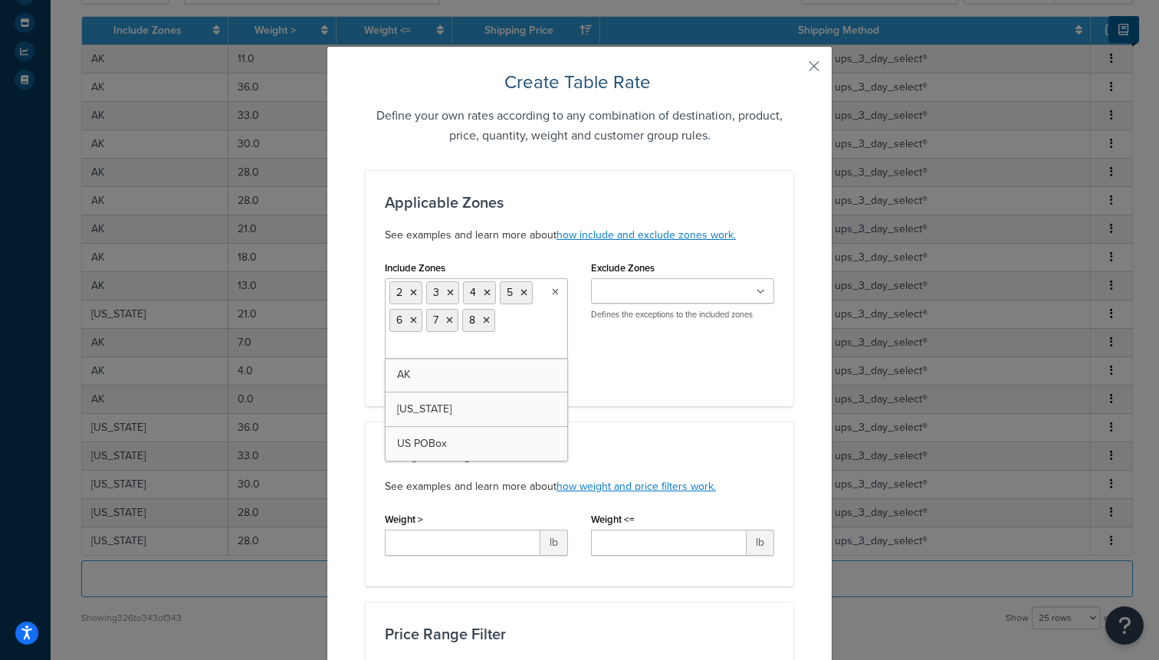
click at [674, 446] on h3 "Weight Range Filter" at bounding box center [579, 453] width 389 height 17
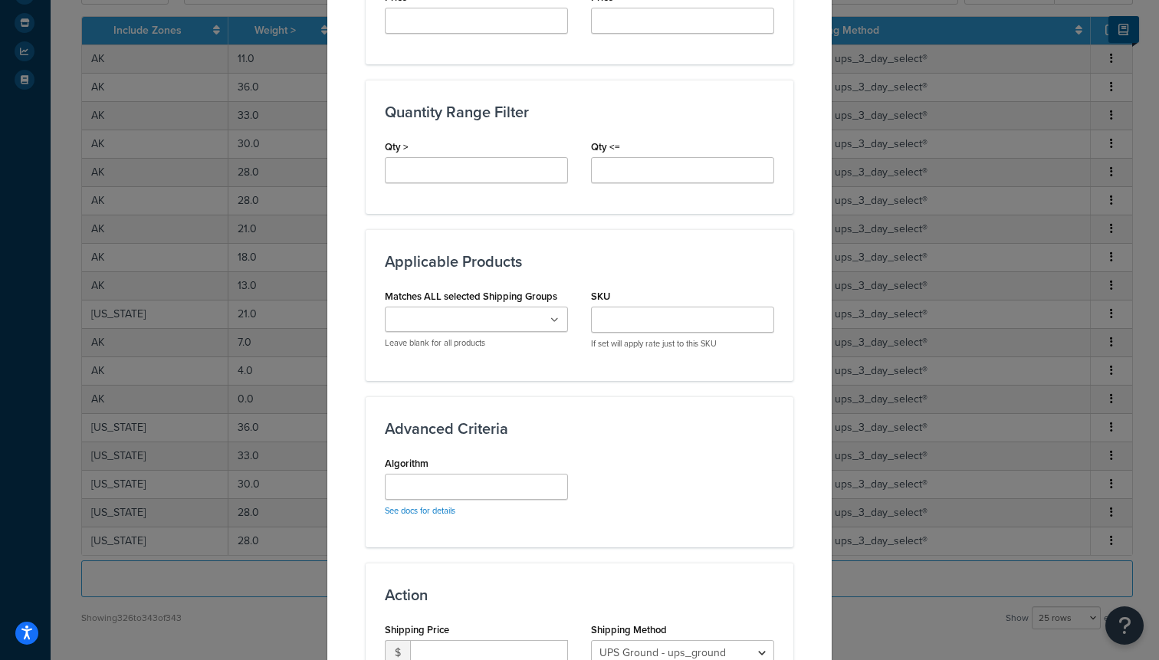
scroll to position [868, 0]
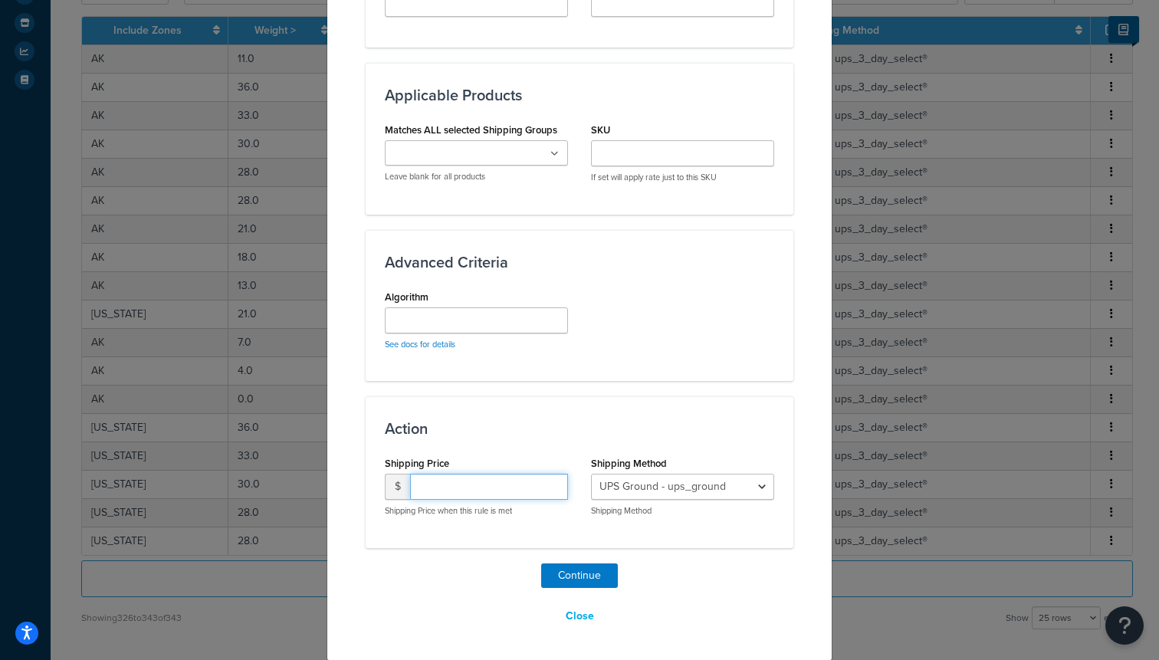
click at [454, 480] on input "number" at bounding box center [489, 487] width 158 height 26
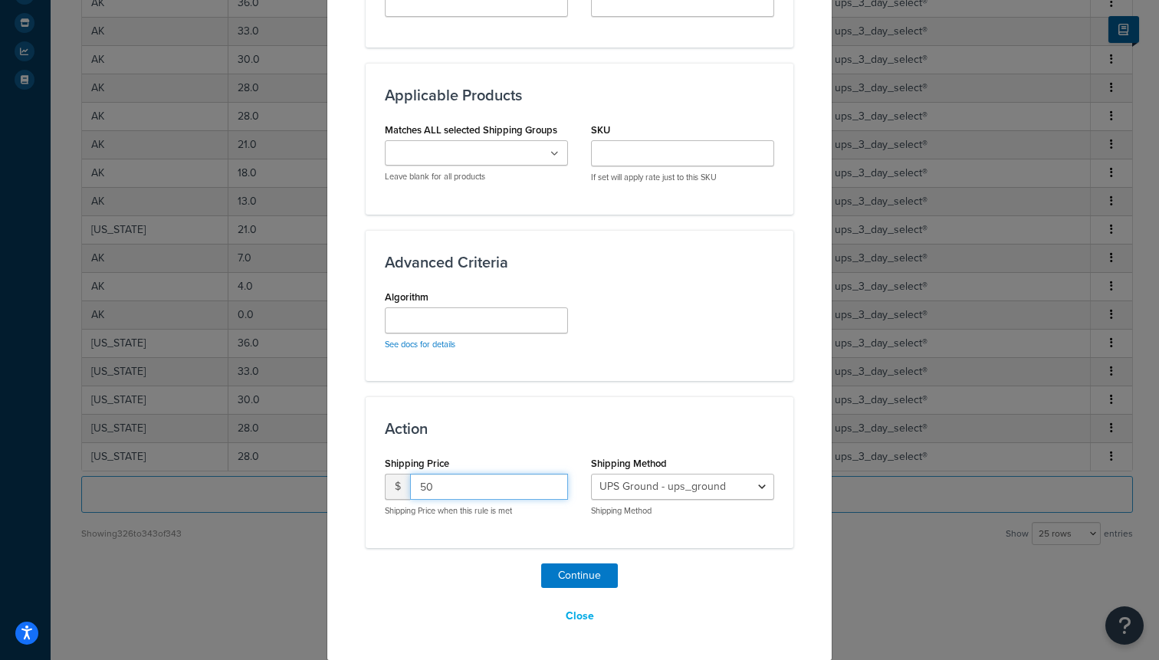
type input "50"
click at [672, 475] on select "UPS Ground - ups_ground Ship My Order Now - UPS Next 3 Day Select® - ups_3_day_…" at bounding box center [682, 487] width 183 height 26
select select "183727"
click at [591, 474] on select "UPS Ground - ups_ground Ship My Order Now - UPS Next 3 Day Select® - ups_3_day_…" at bounding box center [682, 487] width 183 height 26
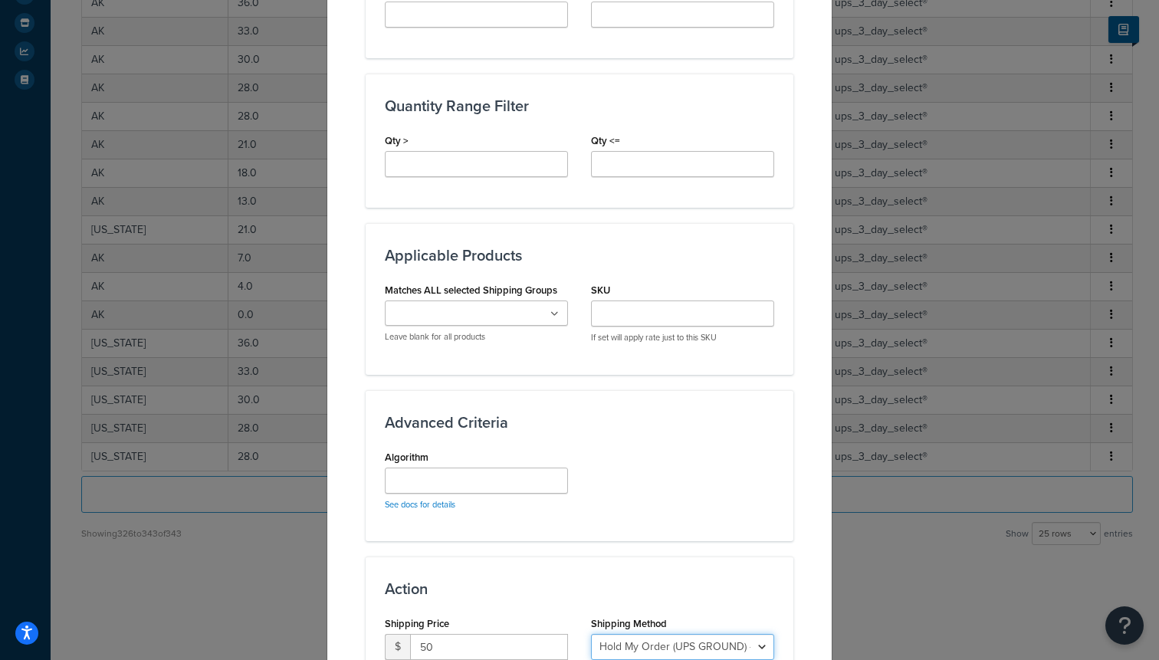
scroll to position [697, 0]
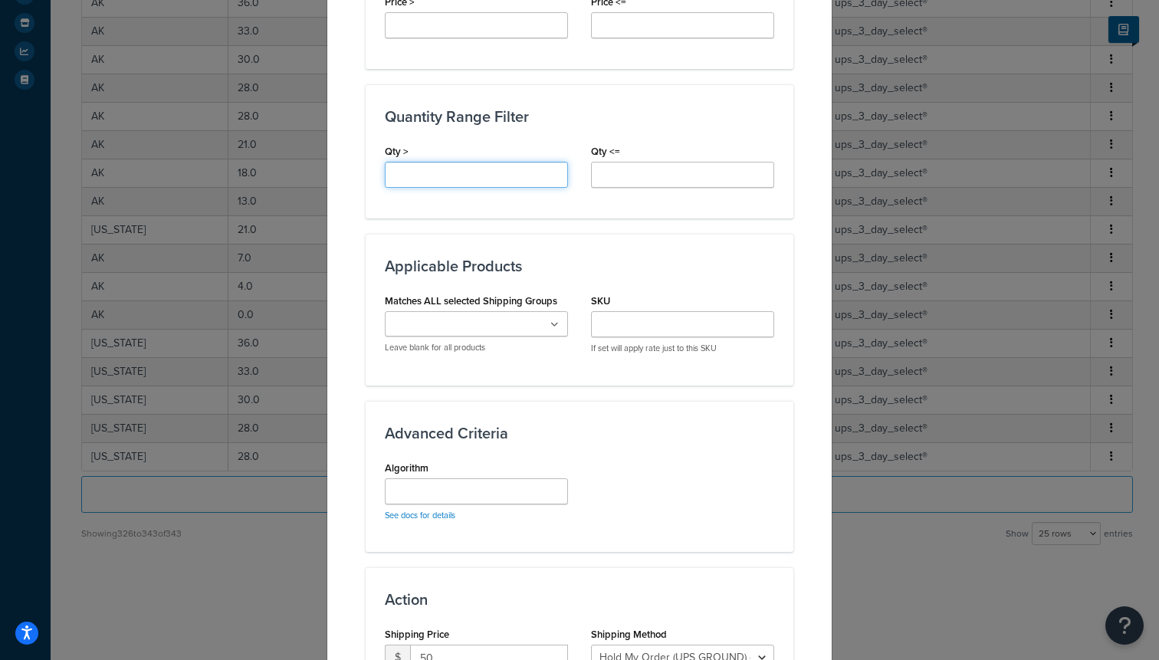
click at [471, 185] on input "Qty >" at bounding box center [476, 175] width 183 height 26
type input "12"
click at [638, 180] on input "Qty <=" at bounding box center [682, 175] width 183 height 26
type input "24"
click at [681, 252] on div "Applicable Products Matches ALL selected Shipping Groups Large Medium Small 750…" at bounding box center [580, 309] width 428 height 151
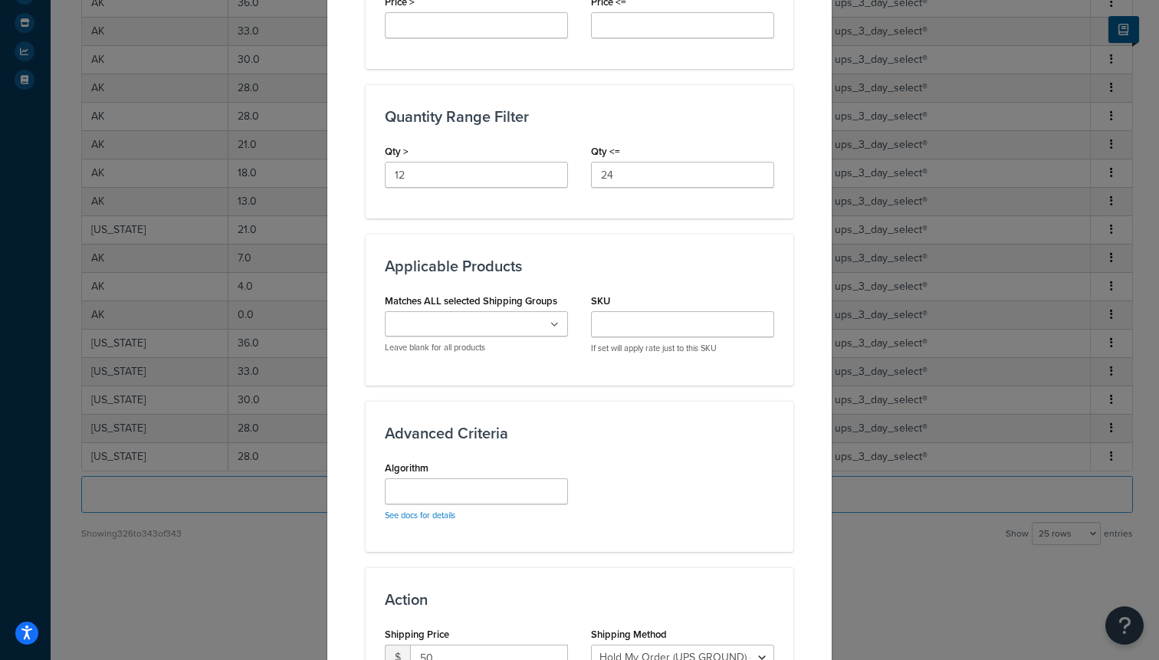
click at [502, 327] on input "Matches ALL selected Shipping Groups" at bounding box center [457, 325] width 136 height 17
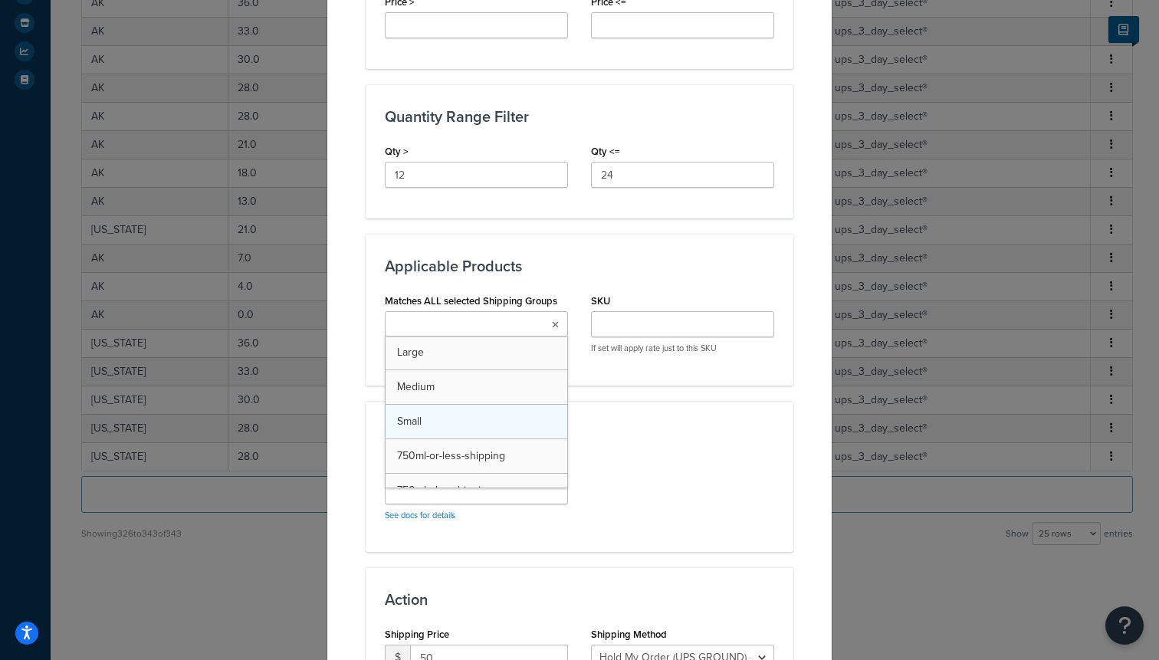
scroll to position [90, 0]
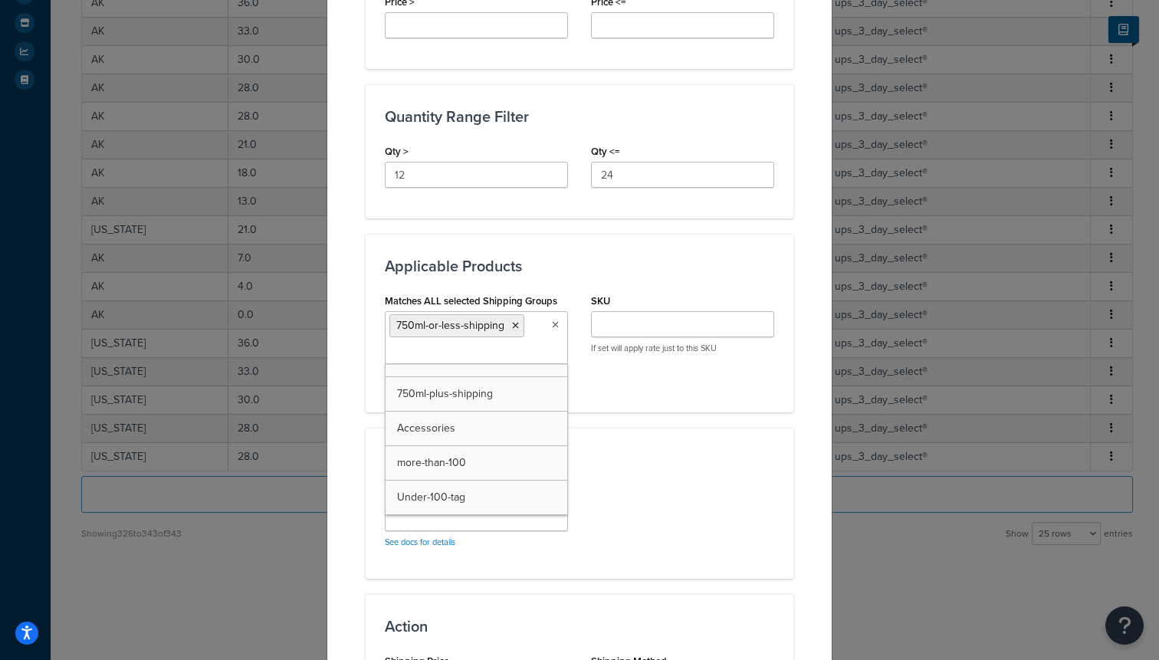
click at [589, 487] on div "Algorithm See docs for details" at bounding box center [579, 522] width 412 height 76
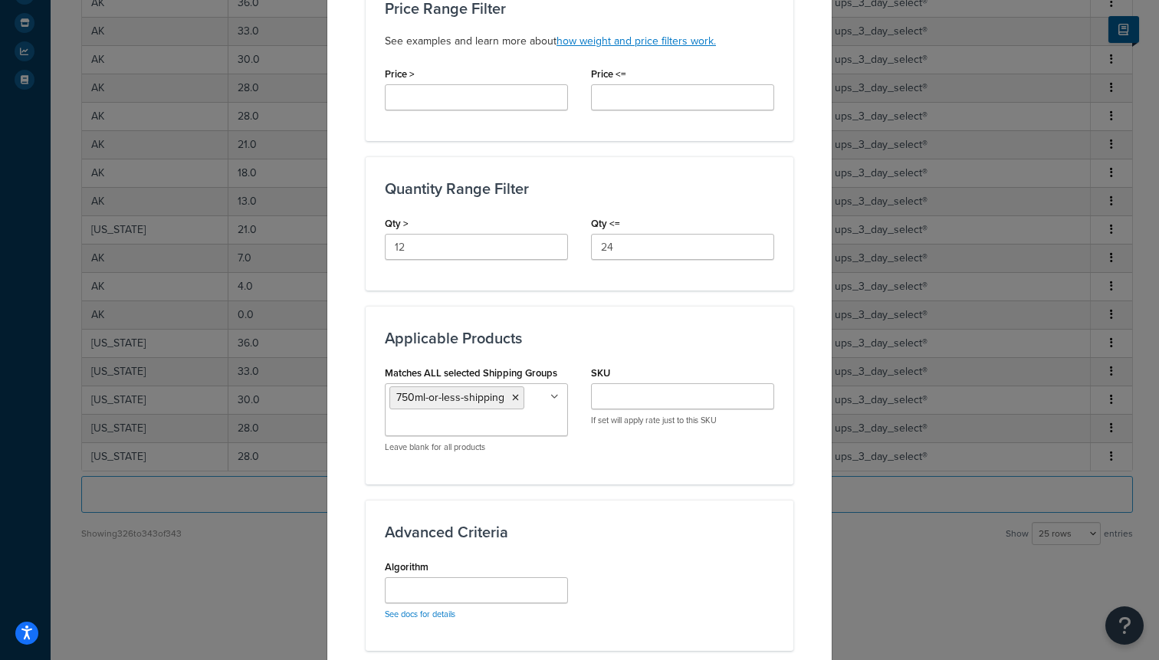
scroll to position [895, 0]
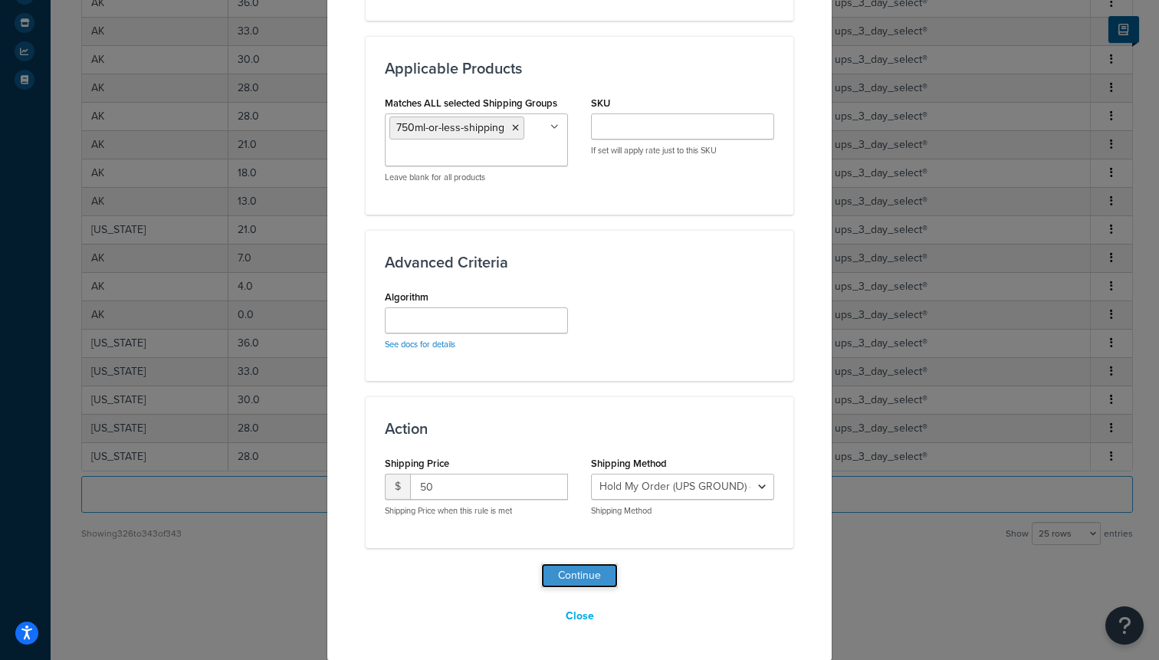
click at [572, 574] on button "Continue" at bounding box center [579, 575] width 77 height 25
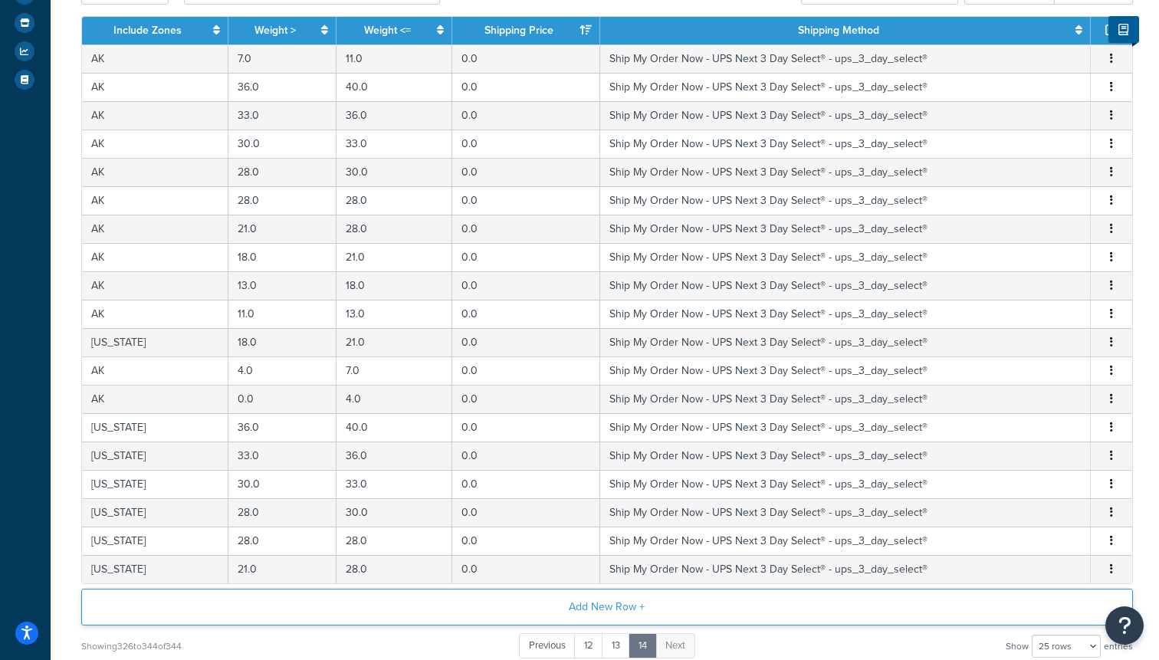
click at [577, 605] on button "Add New Row +" at bounding box center [606, 607] width 1051 height 37
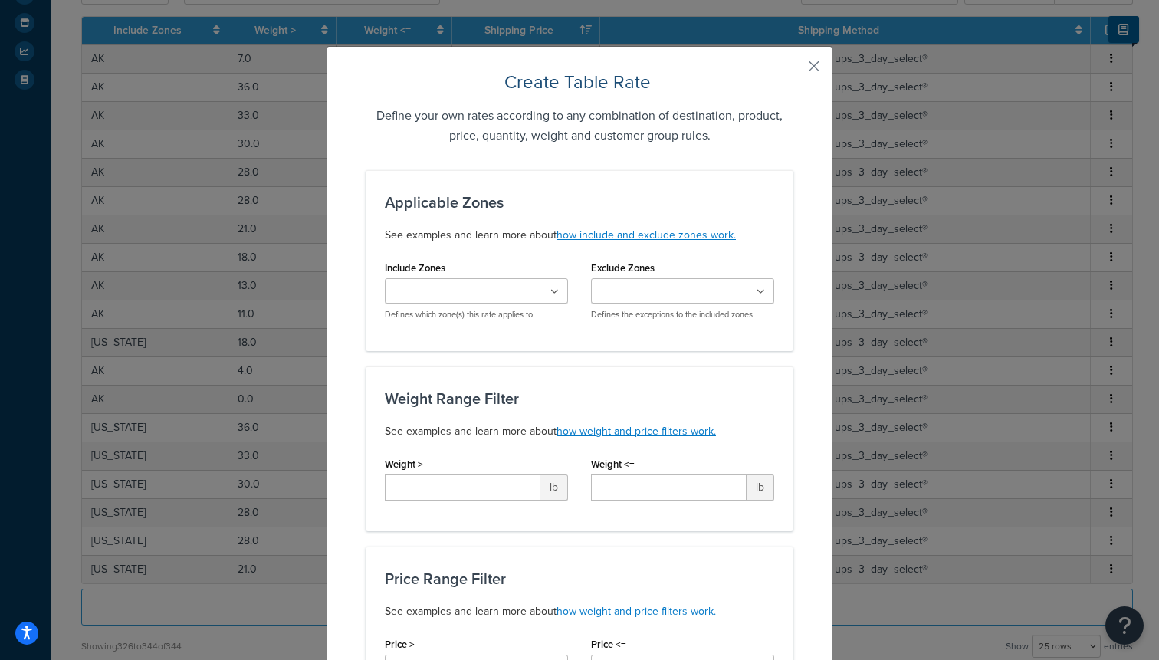
click at [473, 291] on input "Include Zones" at bounding box center [457, 292] width 136 height 17
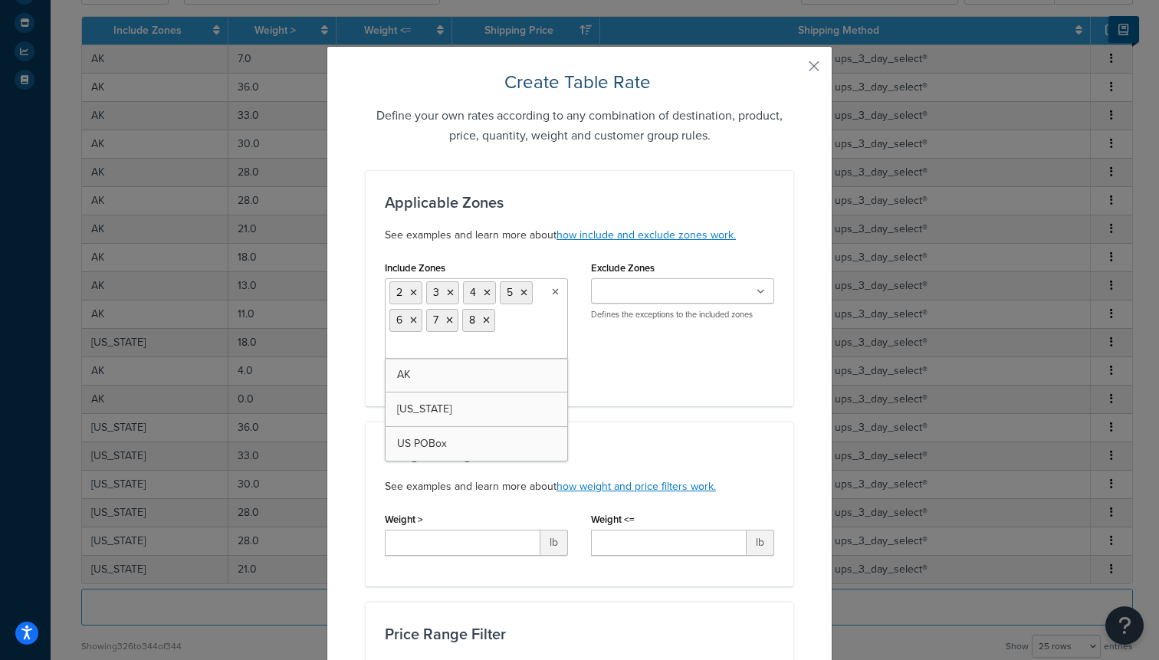
click at [715, 471] on div "Weight Range Filter See examples and learn more about how weight and price filt…" at bounding box center [579, 470] width 389 height 51
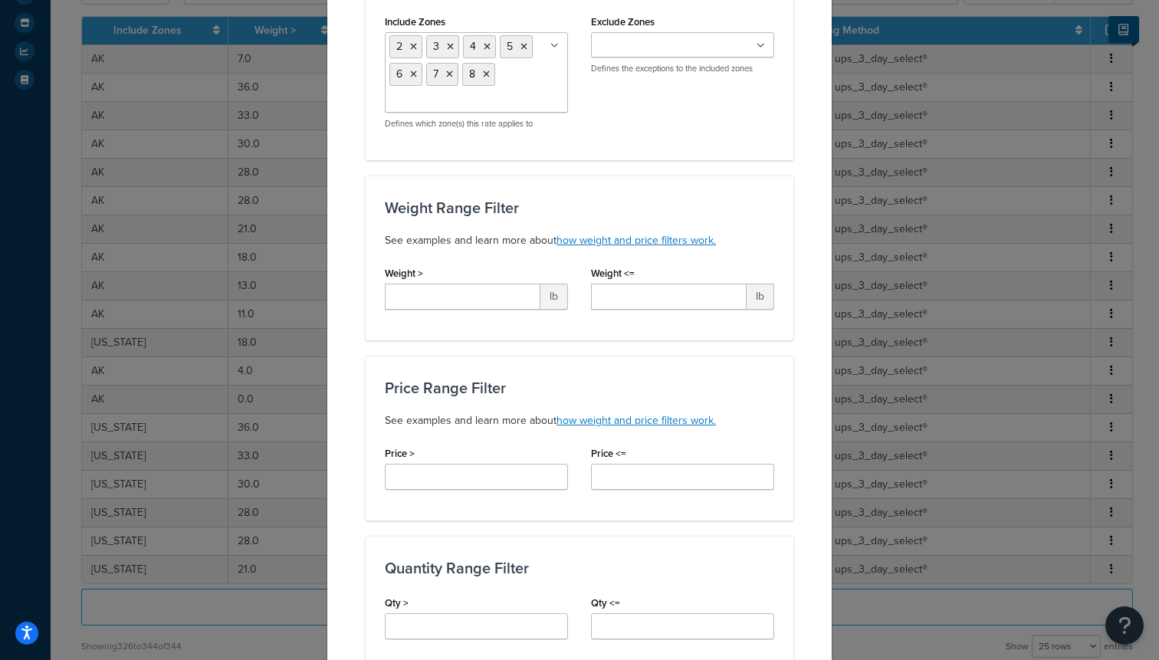
scroll to position [256, 0]
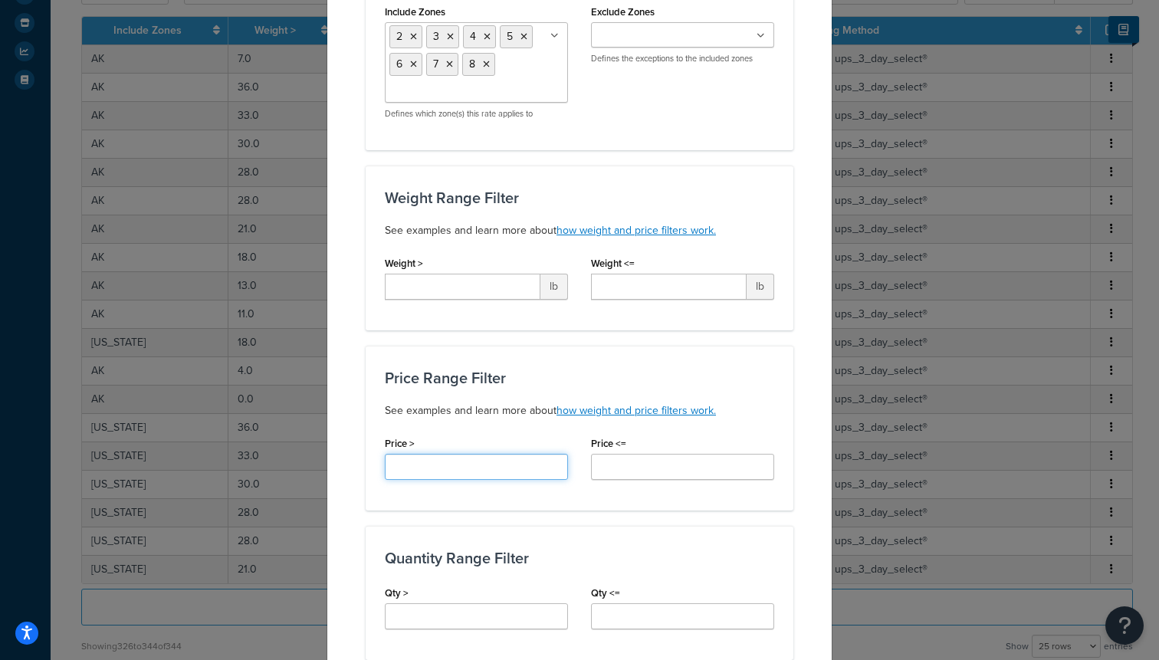
click at [454, 478] on input "Price >" at bounding box center [476, 467] width 183 height 26
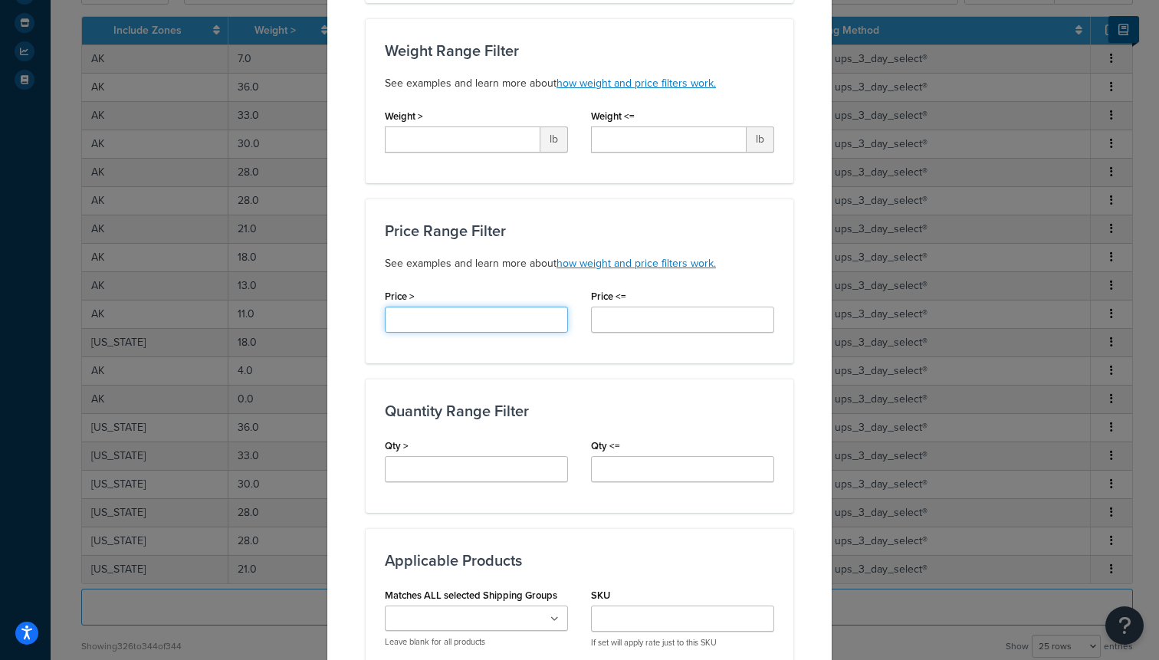
scroll to position [435, 0]
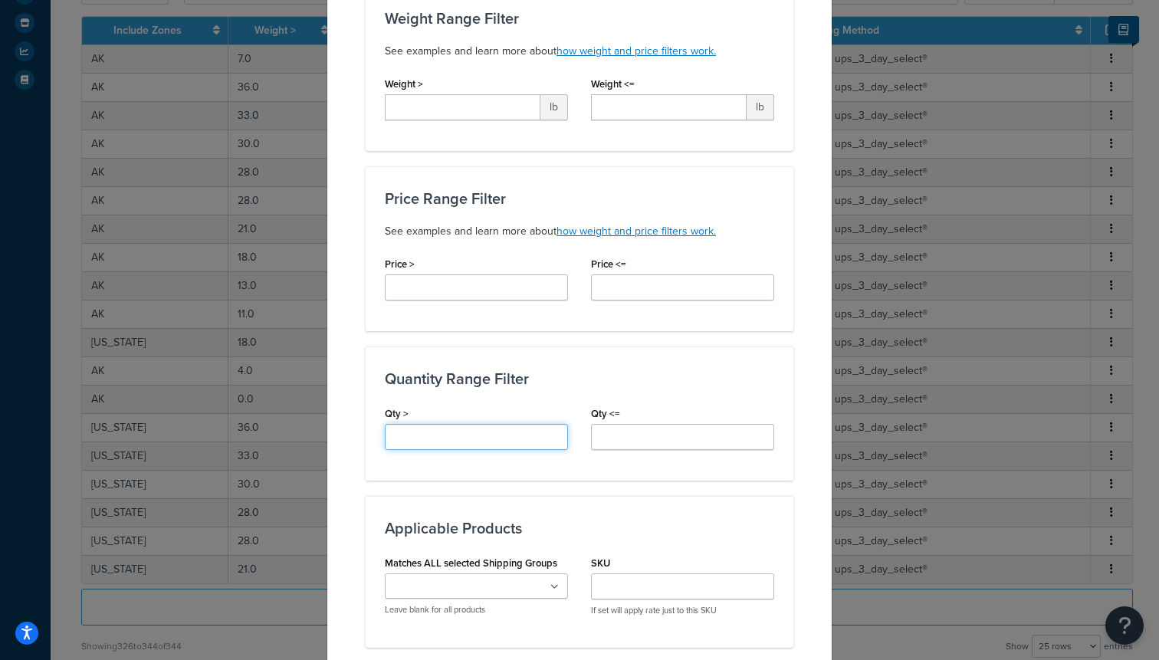
click at [425, 430] on input "Qty >" at bounding box center [476, 437] width 183 height 26
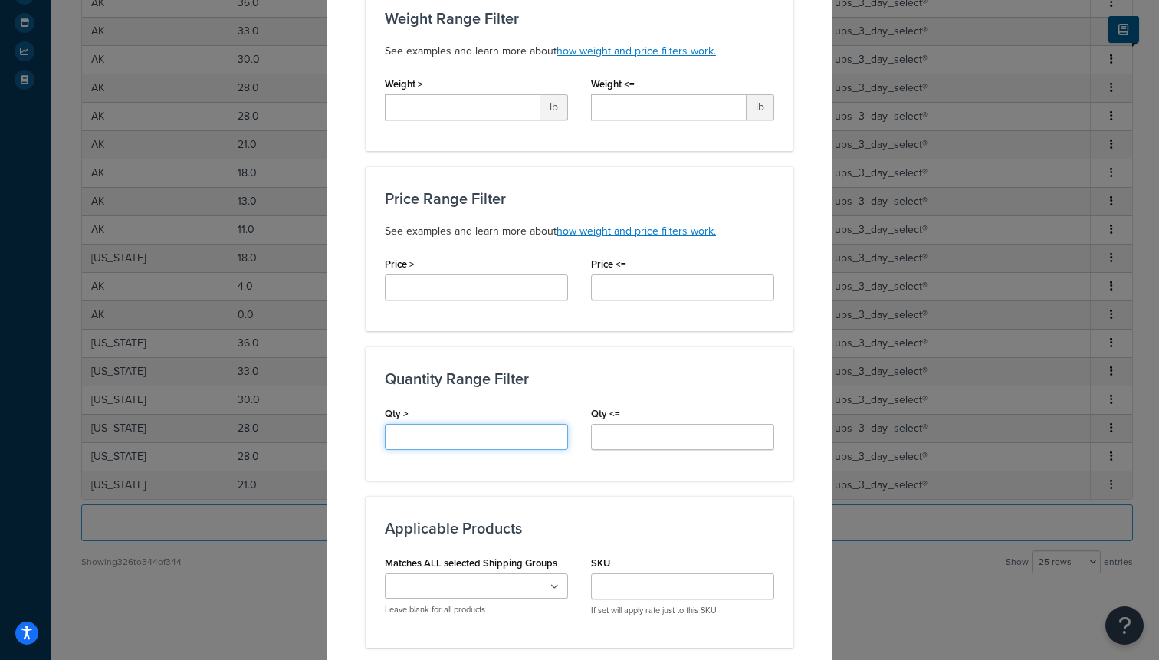
click at [424, 429] on input "Qty >" at bounding box center [476, 437] width 183 height 26
type input "24"
click at [638, 420] on div "Qty <=" at bounding box center [682, 426] width 183 height 48
click at [638, 430] on input "Qty <=" at bounding box center [682, 437] width 183 height 26
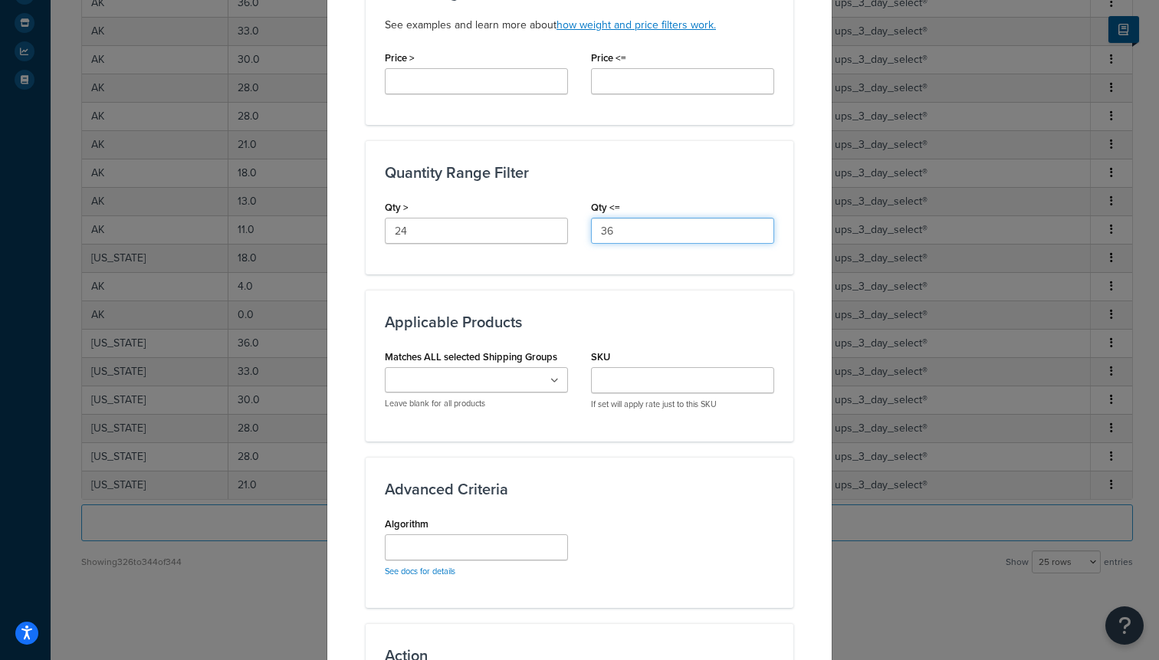
scroll to position [639, 0]
type input "36"
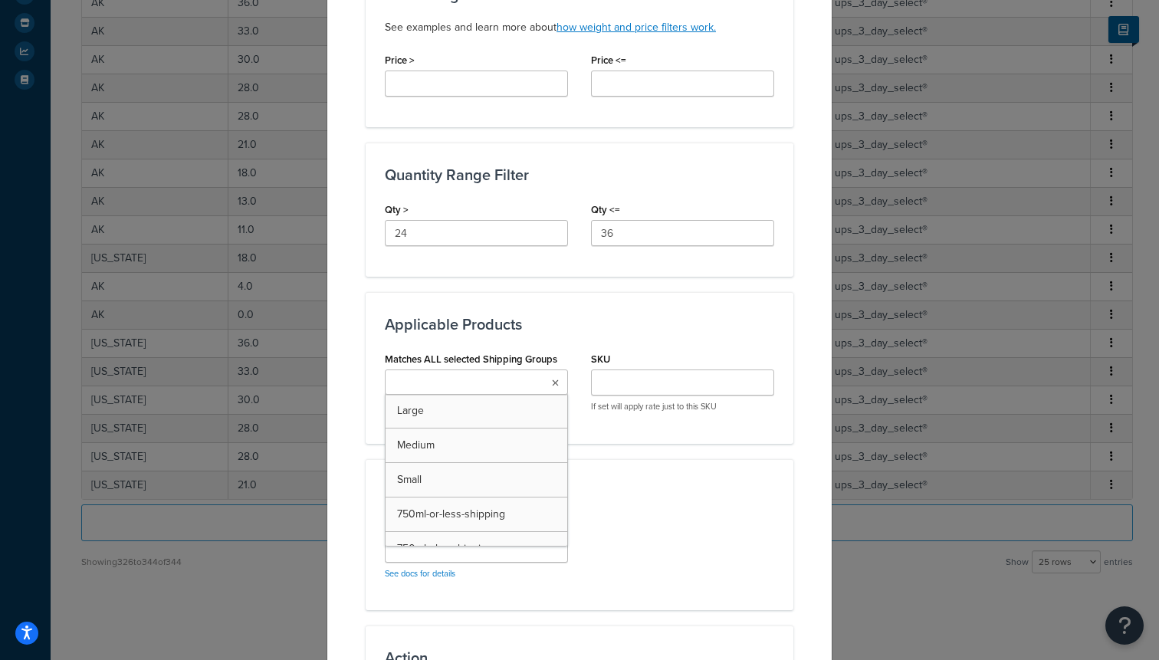
click at [507, 376] on ul at bounding box center [476, 381] width 183 height 25
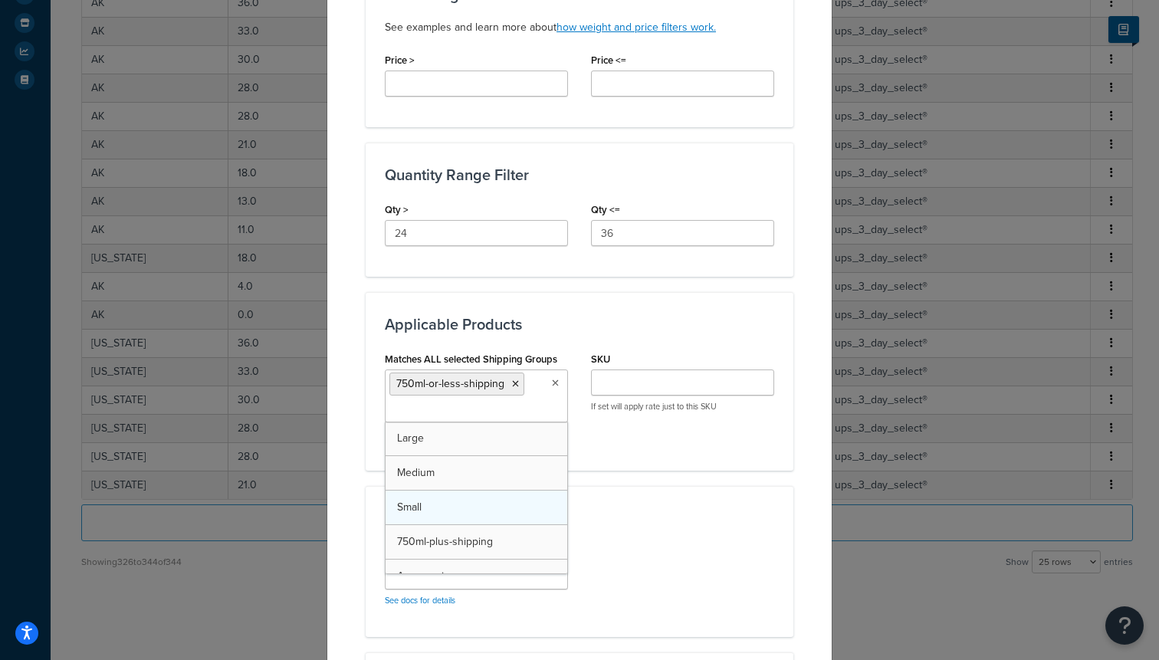
scroll to position [248, 0]
click at [671, 486] on div "Advanced Criteria Algorithm See docs for details" at bounding box center [580, 561] width 428 height 151
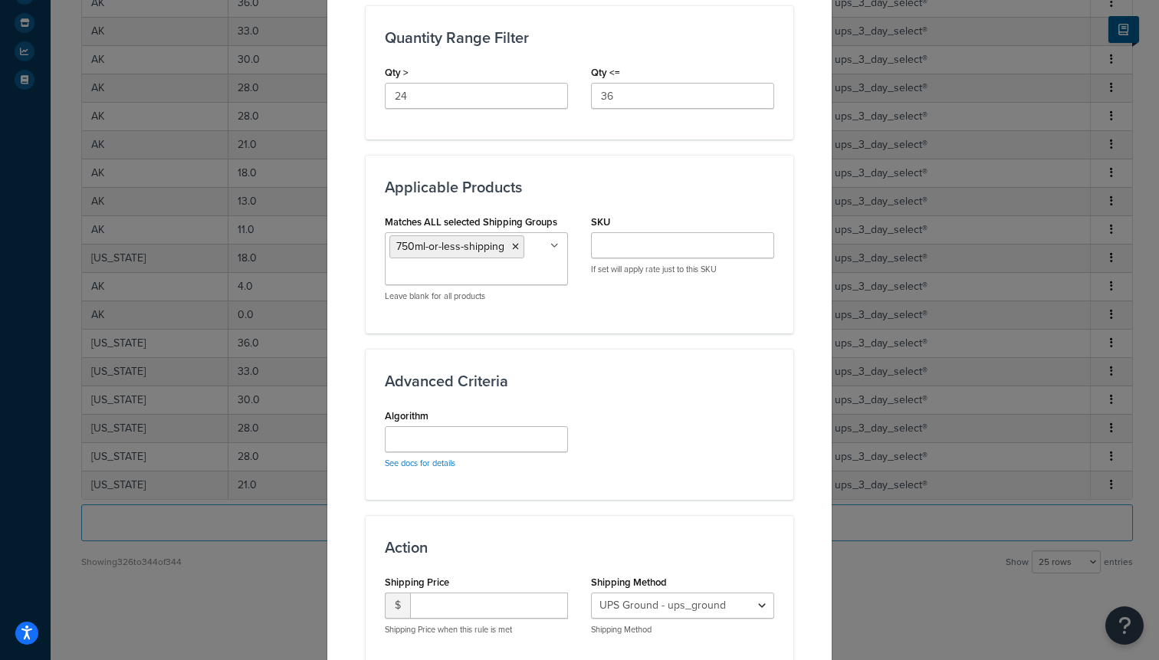
scroll to position [895, 0]
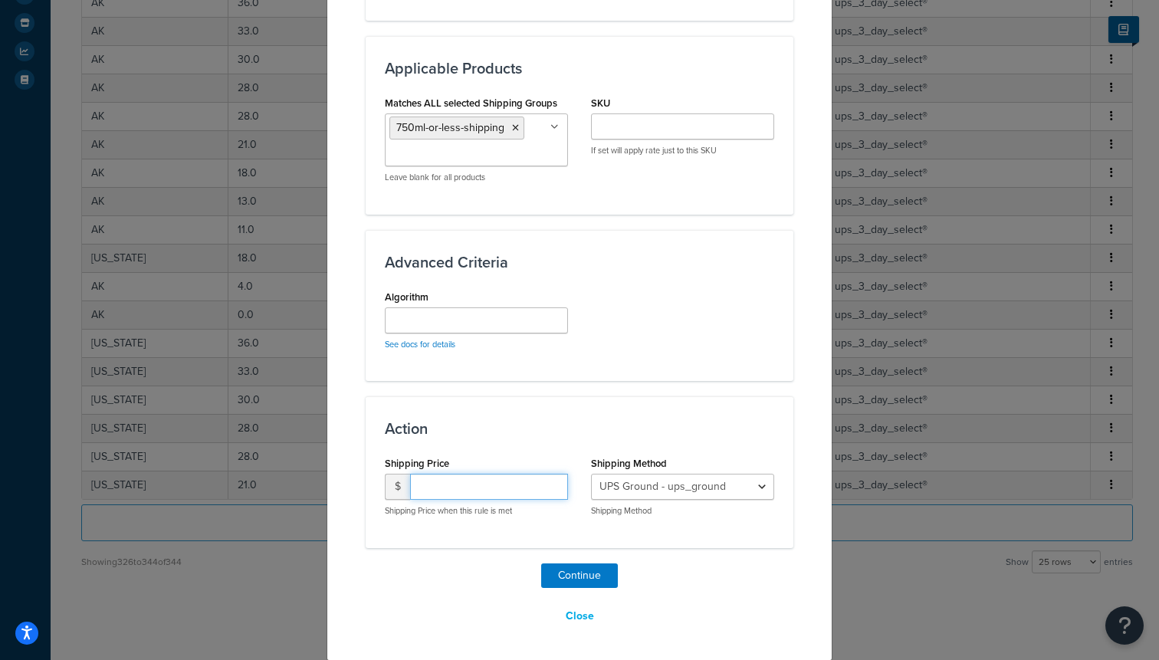
click at [494, 482] on input "number" at bounding box center [489, 487] width 158 height 26
type input "75"
click at [714, 481] on select "UPS Ground - ups_ground Ship My Order Now - UPS Next 3 Day Select® - ups_3_day_…" at bounding box center [682, 487] width 183 height 26
select select "183727"
click at [591, 474] on select "UPS Ground - ups_ground Ship My Order Now - UPS Next 3 Day Select® - ups_3_day_…" at bounding box center [682, 487] width 183 height 26
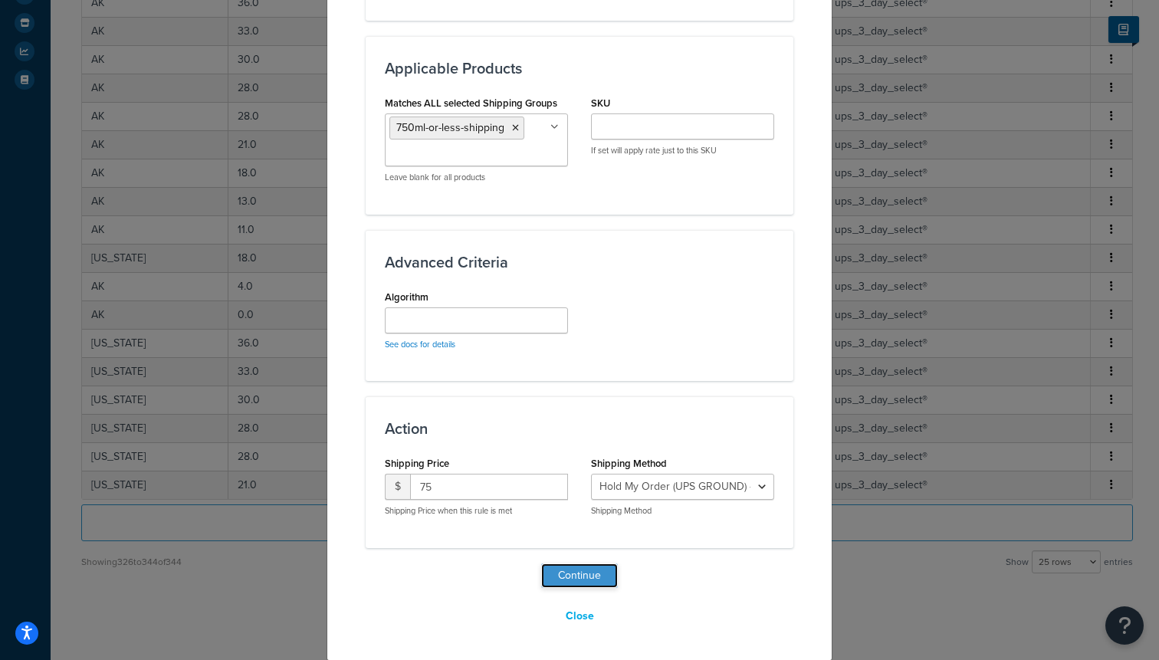
click at [582, 576] on button "Continue" at bounding box center [579, 575] width 77 height 25
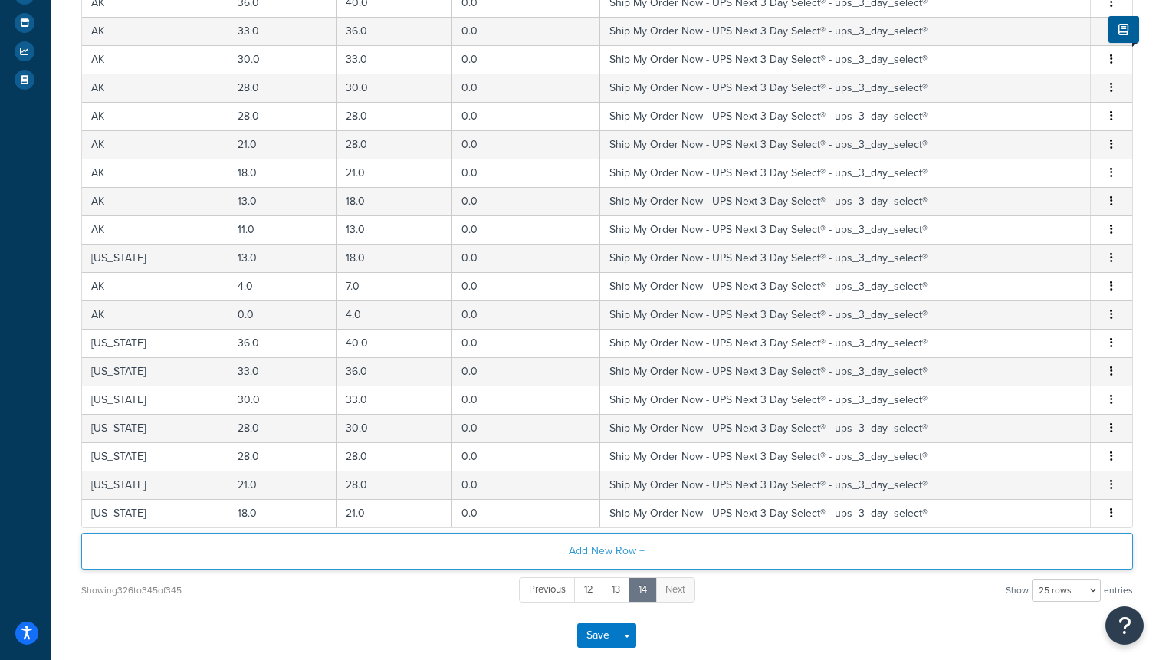
click at [519, 553] on button "Add New Row +" at bounding box center [606, 551] width 1051 height 37
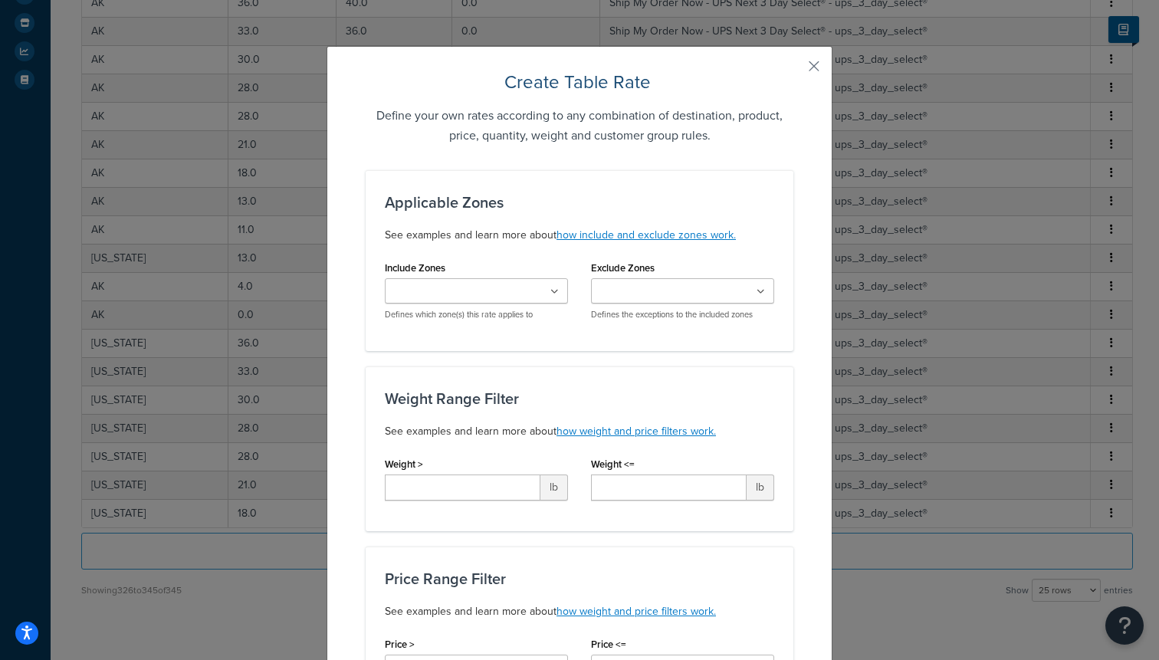
click at [430, 294] on input "Include Zones" at bounding box center [457, 292] width 136 height 17
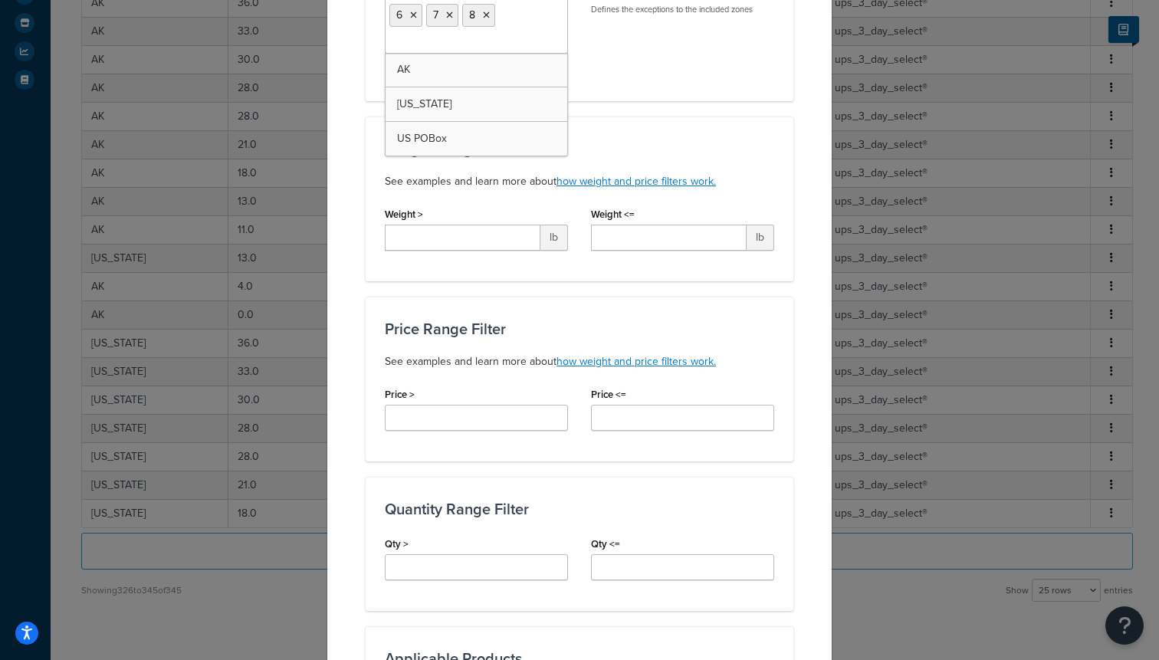
scroll to position [350, 0]
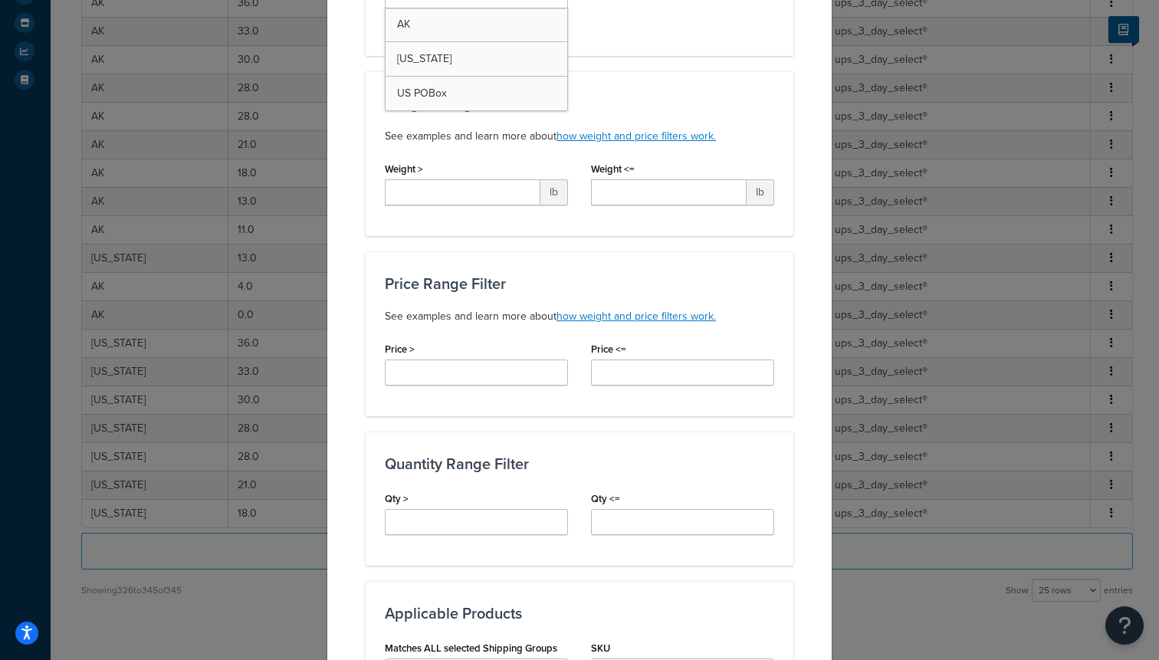
click at [451, 507] on div "Qty >" at bounding box center [476, 511] width 183 height 48
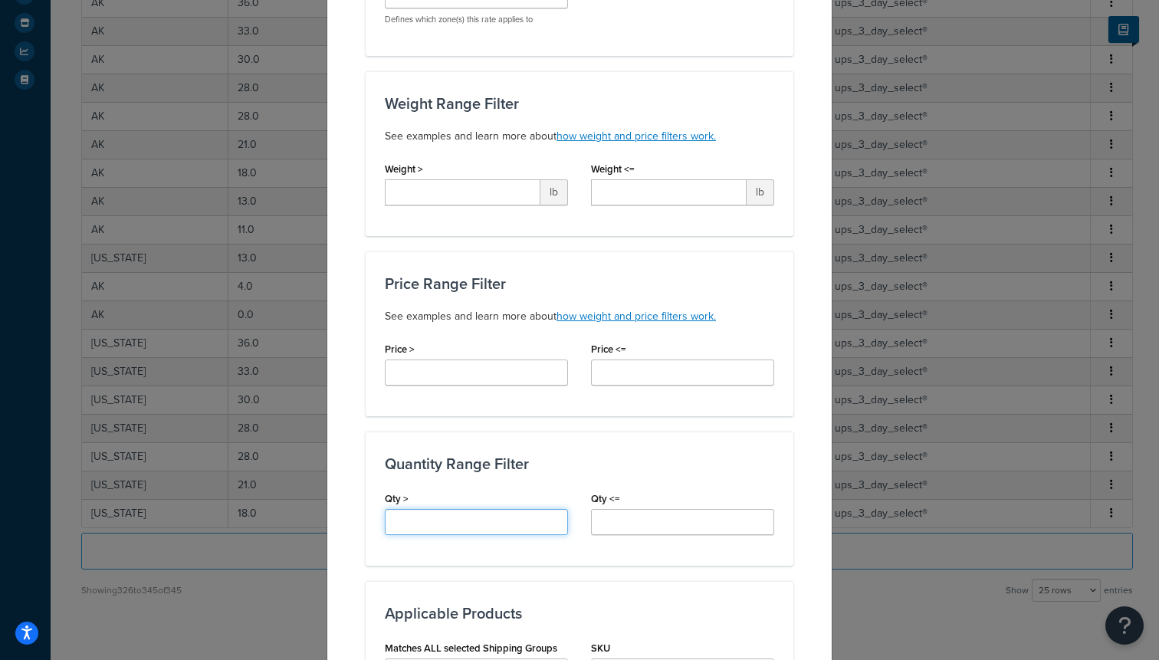
click at [456, 518] on input "Qty >" at bounding box center [476, 522] width 183 height 26
type input "36"
click at [661, 527] on input "Qty <=" at bounding box center [682, 522] width 183 height 26
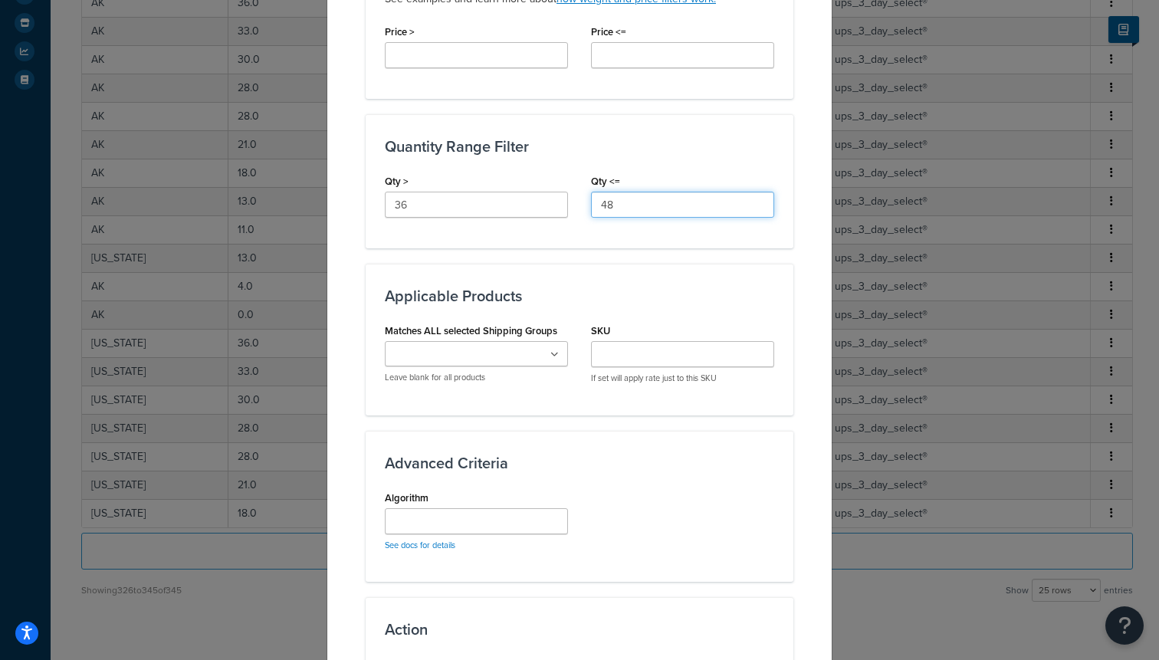
scroll to position [680, 0]
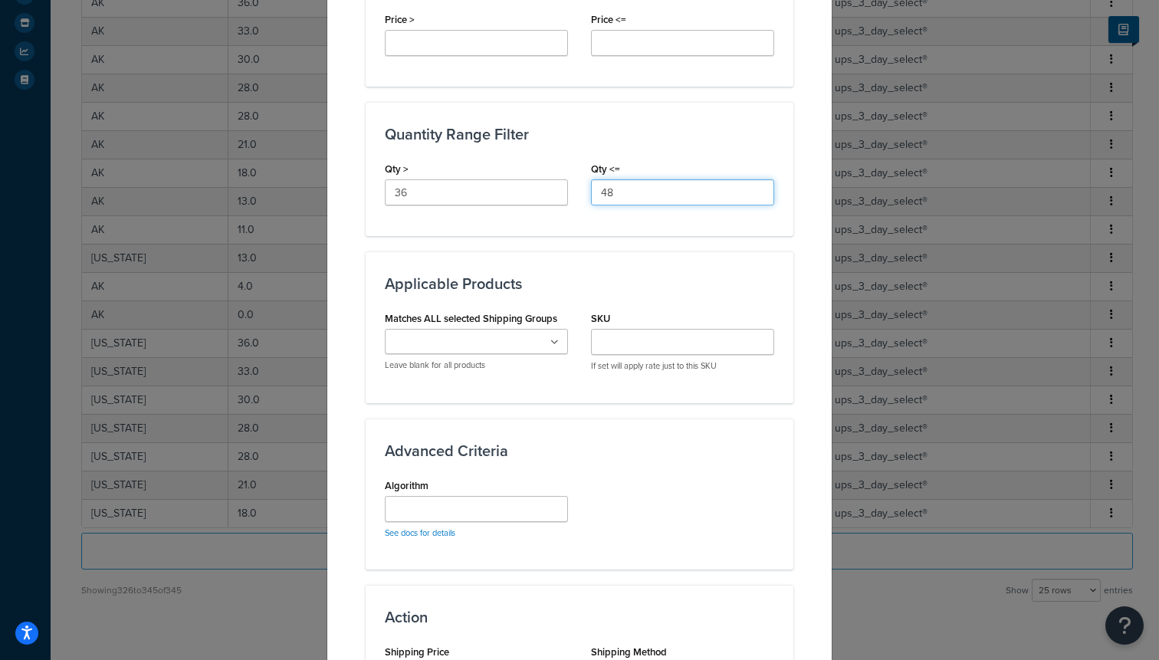
type input "48"
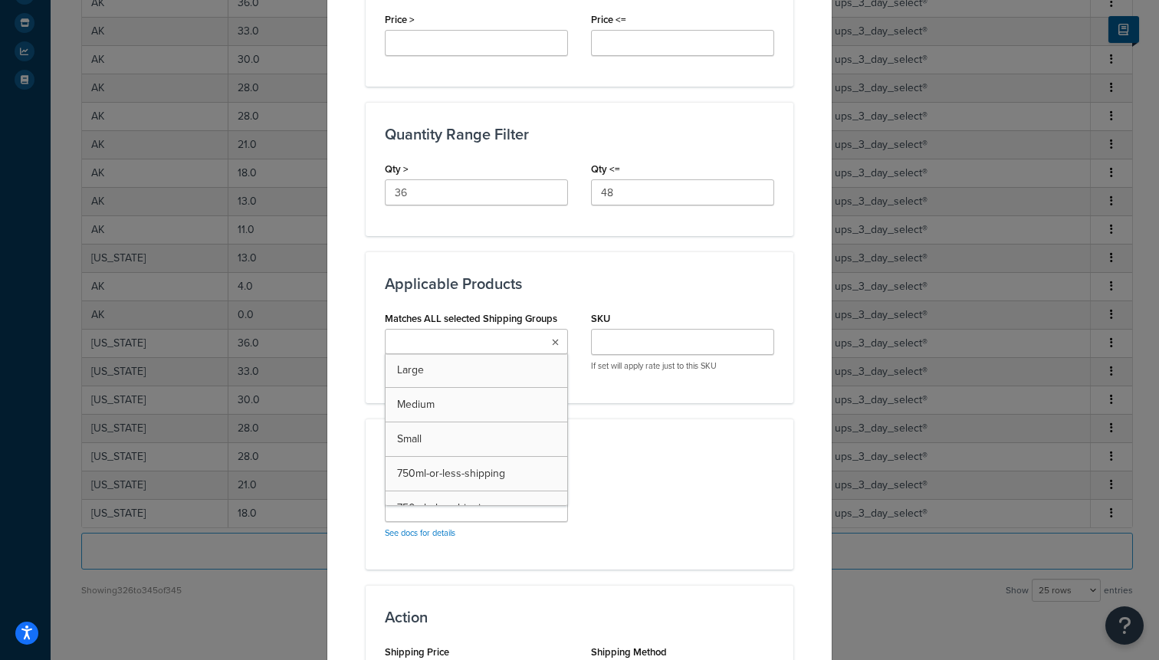
click at [509, 342] on ul at bounding box center [476, 341] width 183 height 25
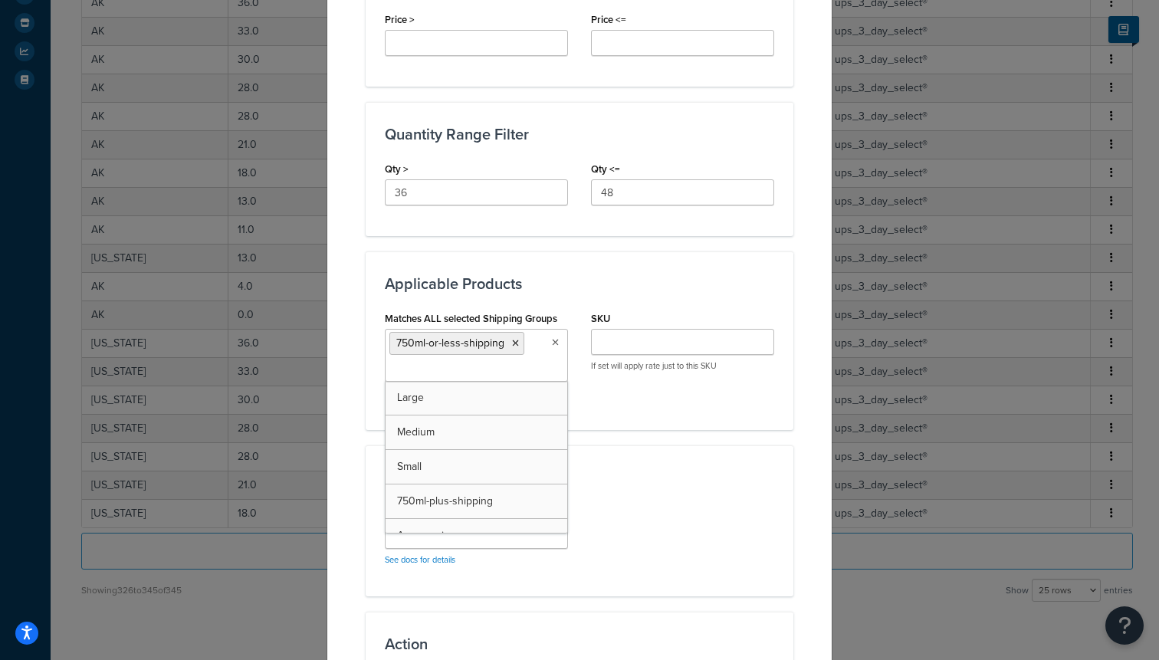
click at [588, 543] on div "Algorithm See docs for details" at bounding box center [579, 539] width 412 height 76
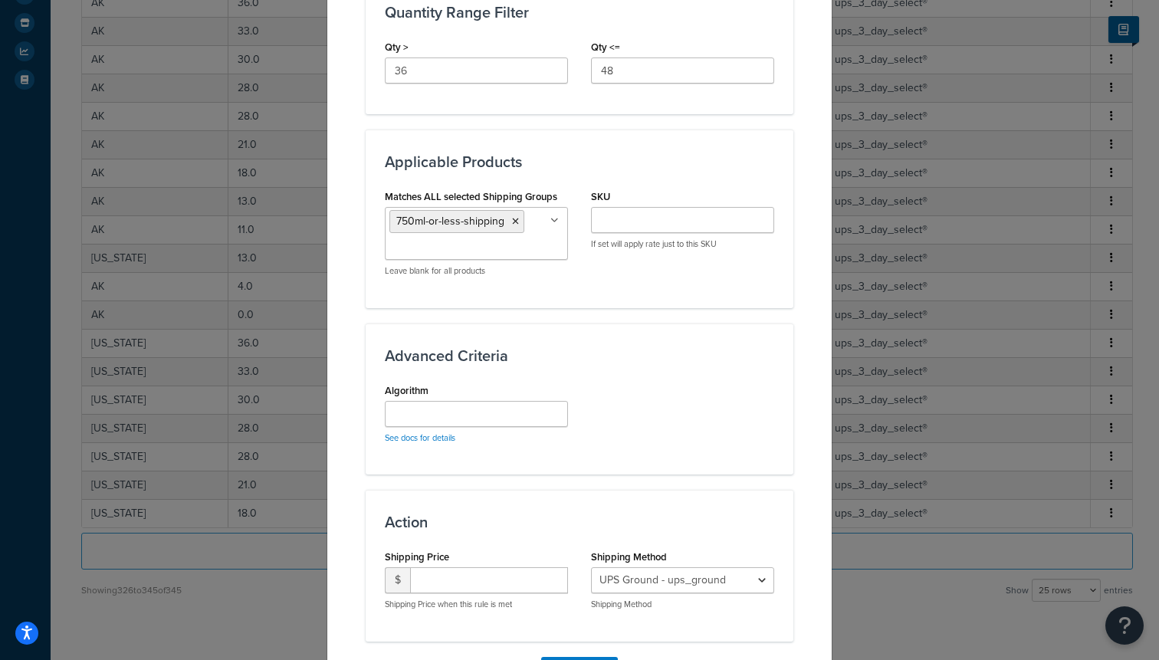
scroll to position [895, 0]
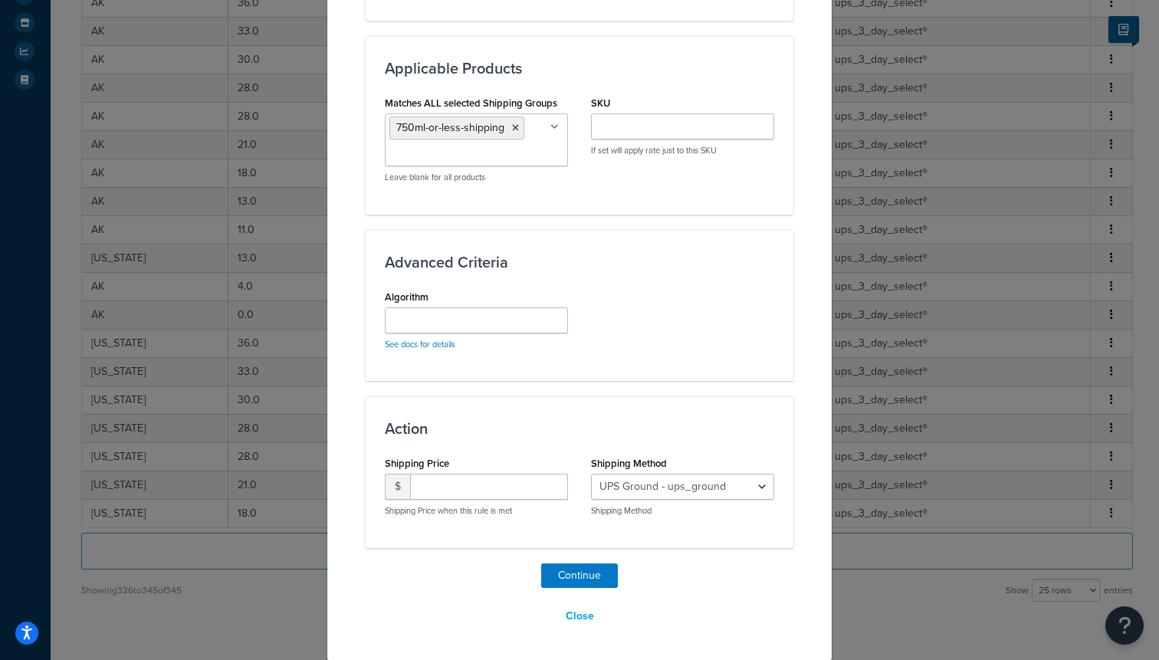
click at [504, 500] on div "$ Shipping Price when this rule is met" at bounding box center [476, 495] width 183 height 43
click at [491, 491] on input "number" at bounding box center [489, 487] width 158 height 26
click at [486, 488] on input "number" at bounding box center [489, 487] width 158 height 26
type input "100"
click at [681, 497] on select "UPS Ground - ups_ground Ship My Order Now - UPS Next 3 Day Select® - ups_3_day_…" at bounding box center [682, 487] width 183 height 26
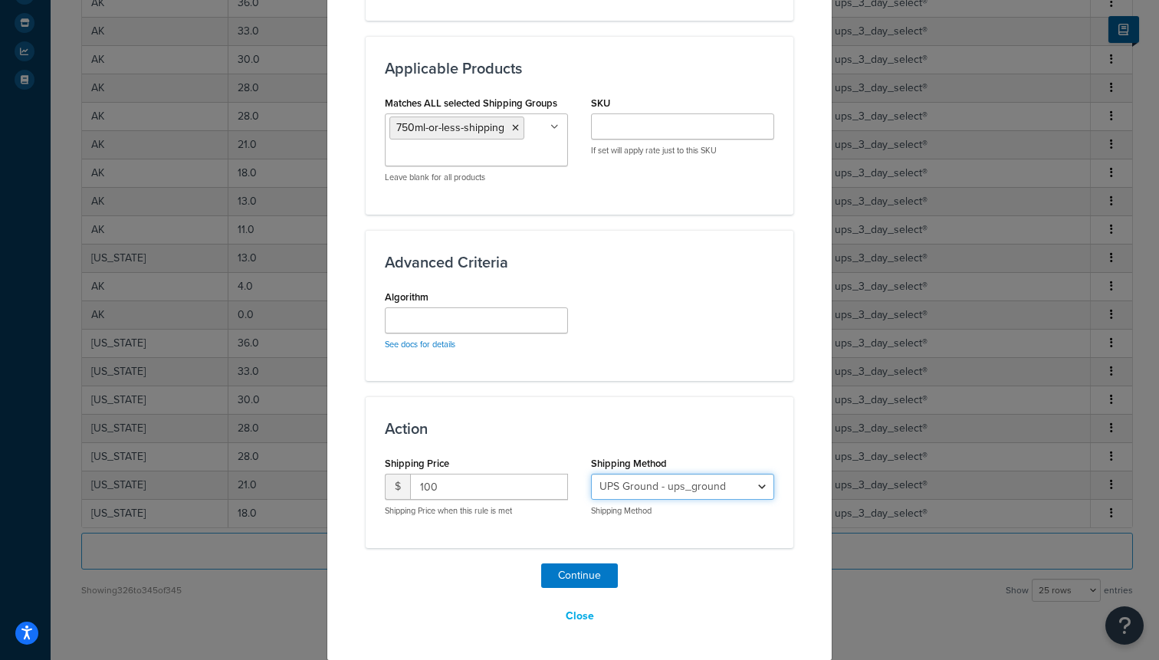
select select "183727"
click at [591, 474] on select "UPS Ground - ups_ground Ship My Order Now - UPS Next 3 Day Select® - ups_3_day_…" at bounding box center [682, 487] width 183 height 26
click at [568, 572] on button "Continue" at bounding box center [579, 575] width 77 height 25
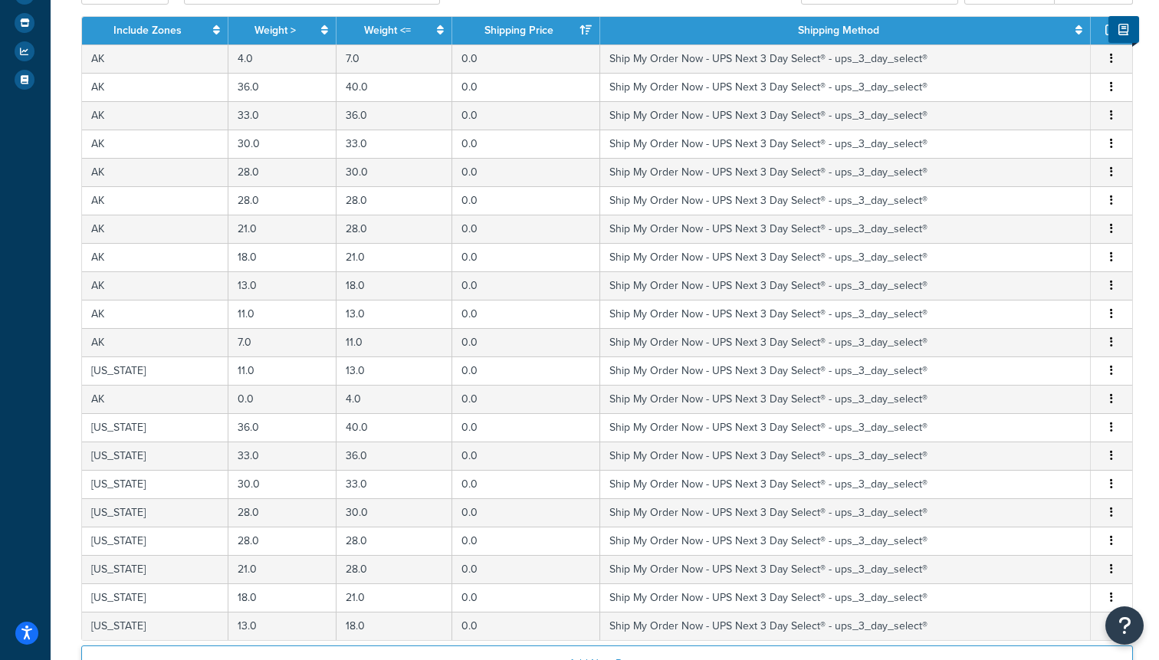
scroll to position [0, 0]
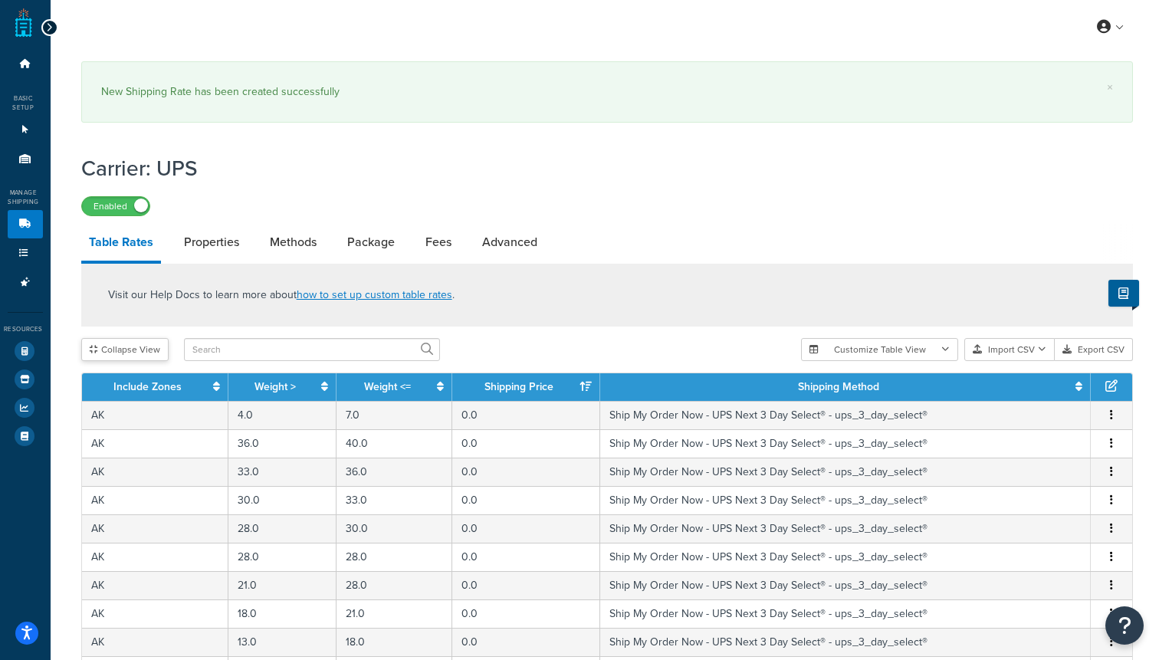
click at [116, 359] on button "Collapse View" at bounding box center [124, 349] width 87 height 23
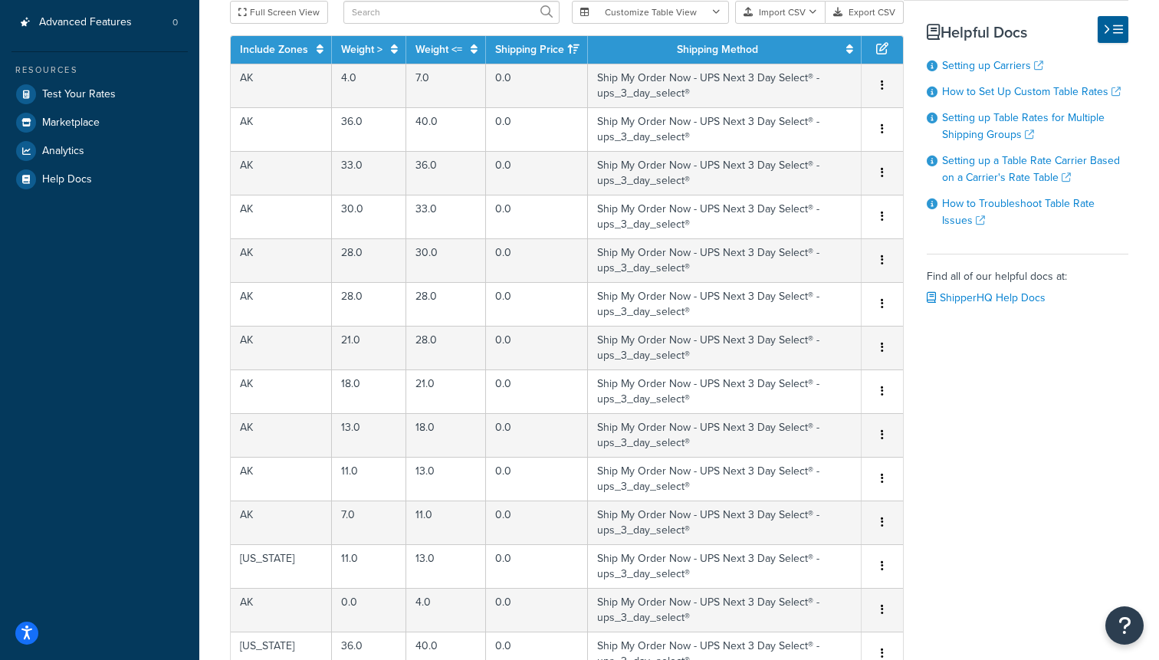
scroll to position [792, 0]
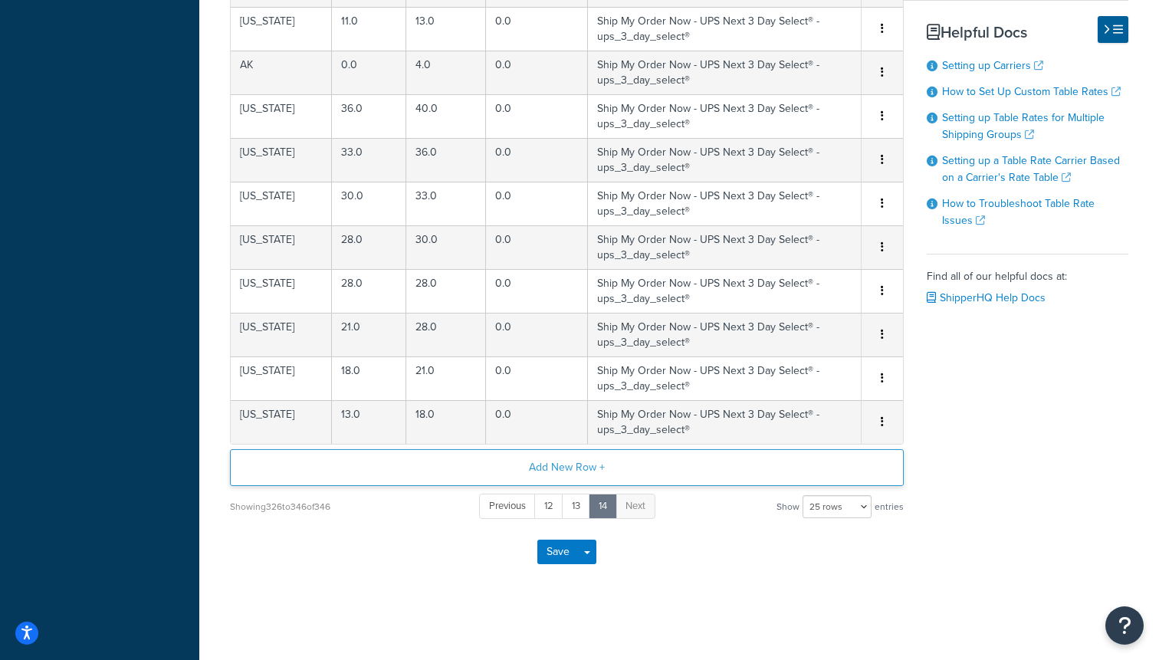
click at [549, 473] on button "Add New Row +" at bounding box center [567, 467] width 674 height 37
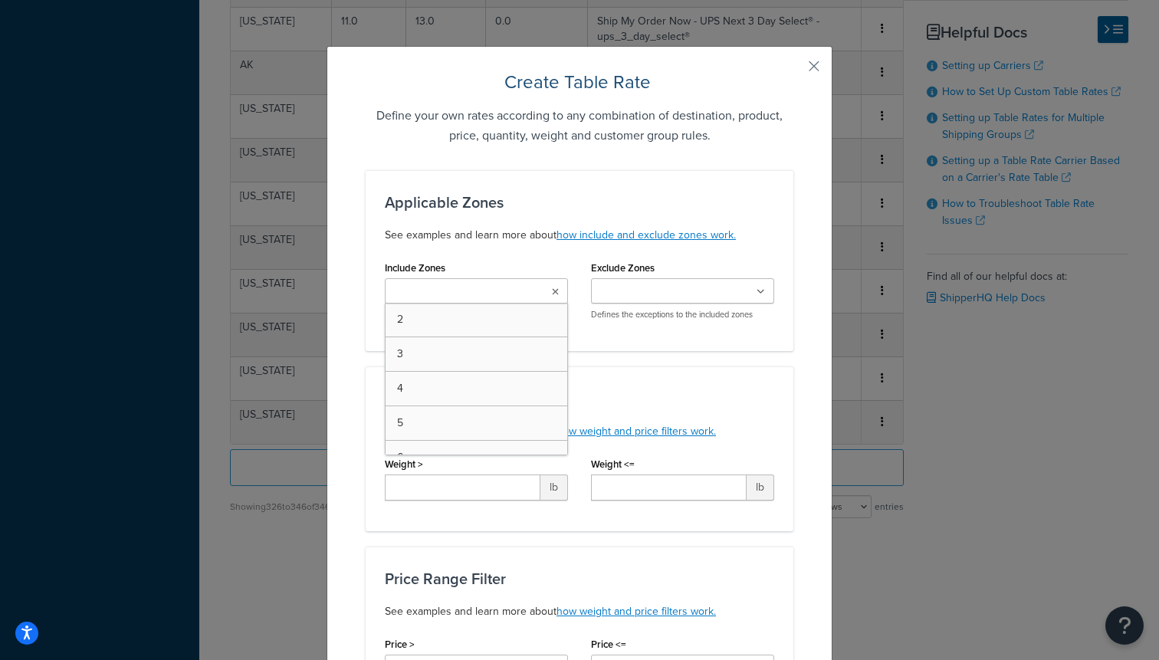
click at [471, 295] on input "Include Zones" at bounding box center [457, 292] width 136 height 17
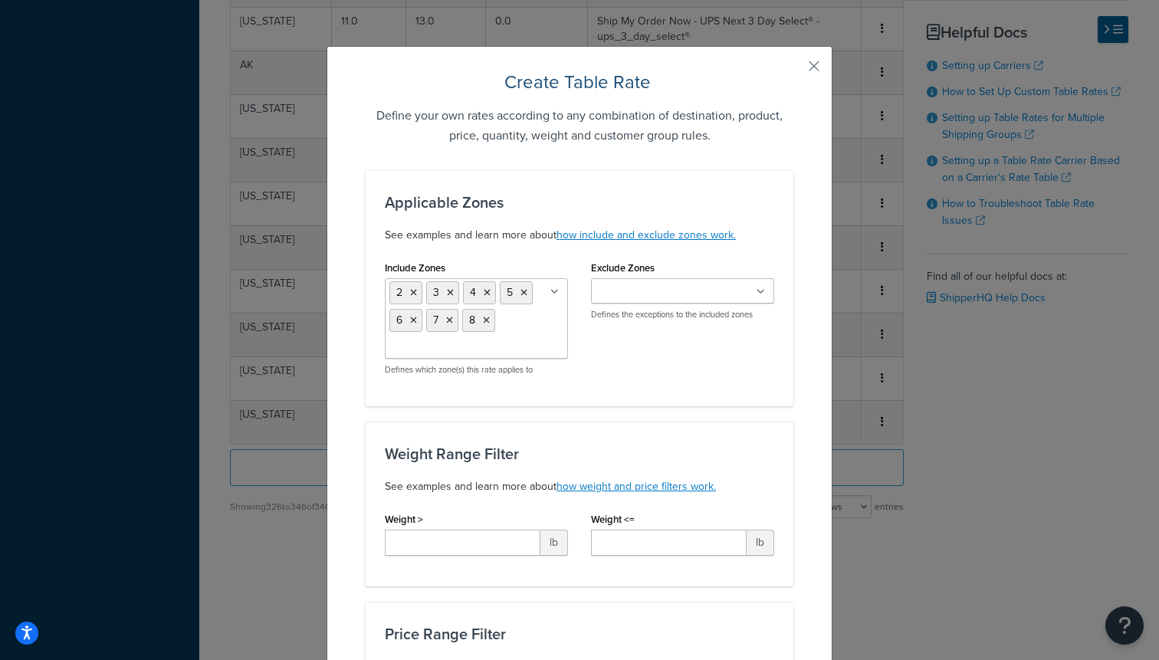
click at [631, 435] on div "Weight Range Filter See examples and learn more about how weight and price filt…" at bounding box center [580, 504] width 428 height 165
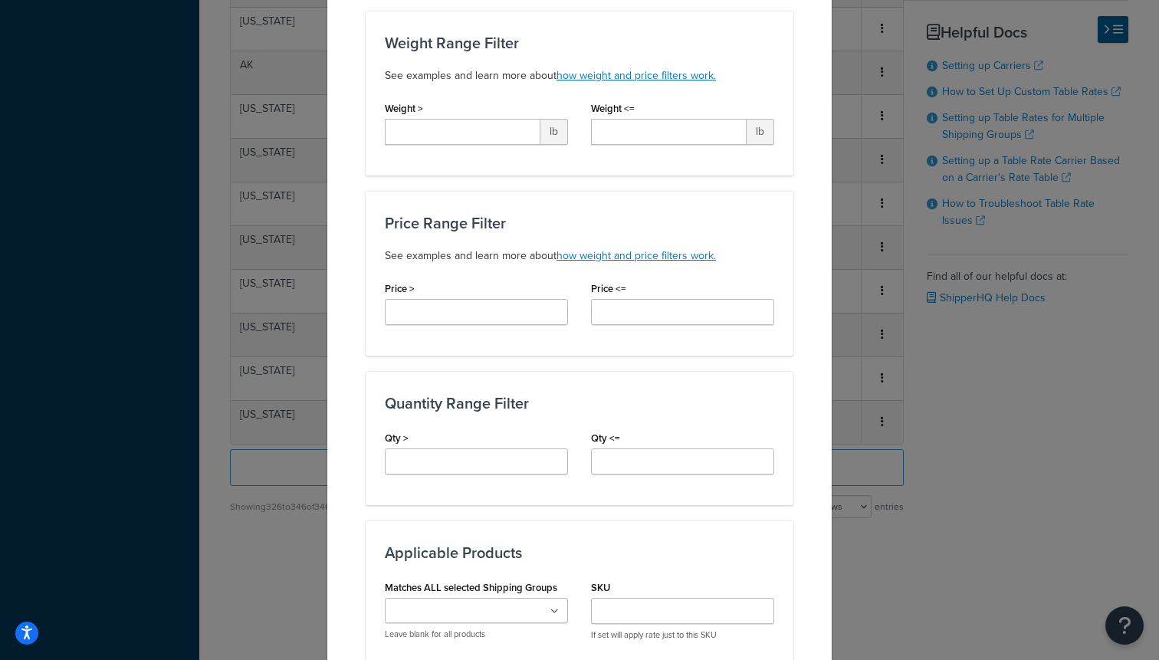
scroll to position [428, 0]
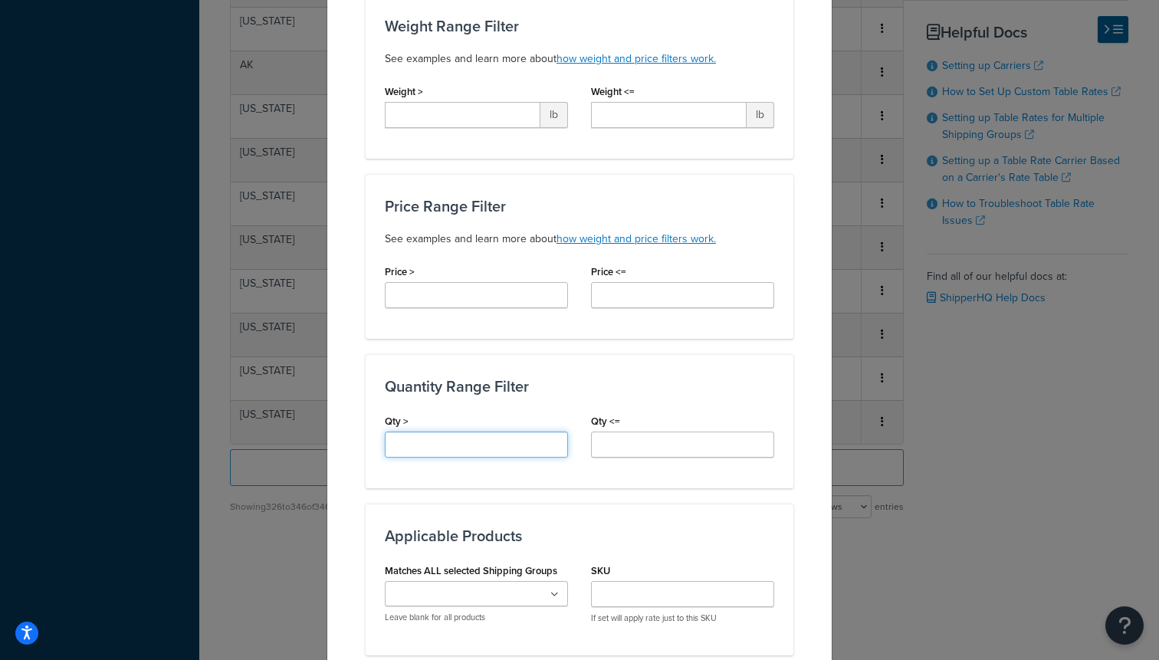
click at [443, 451] on input "Qty >" at bounding box center [476, 444] width 183 height 26
type input "48"
click at [633, 433] on input "Qty <=" at bounding box center [682, 444] width 183 height 26
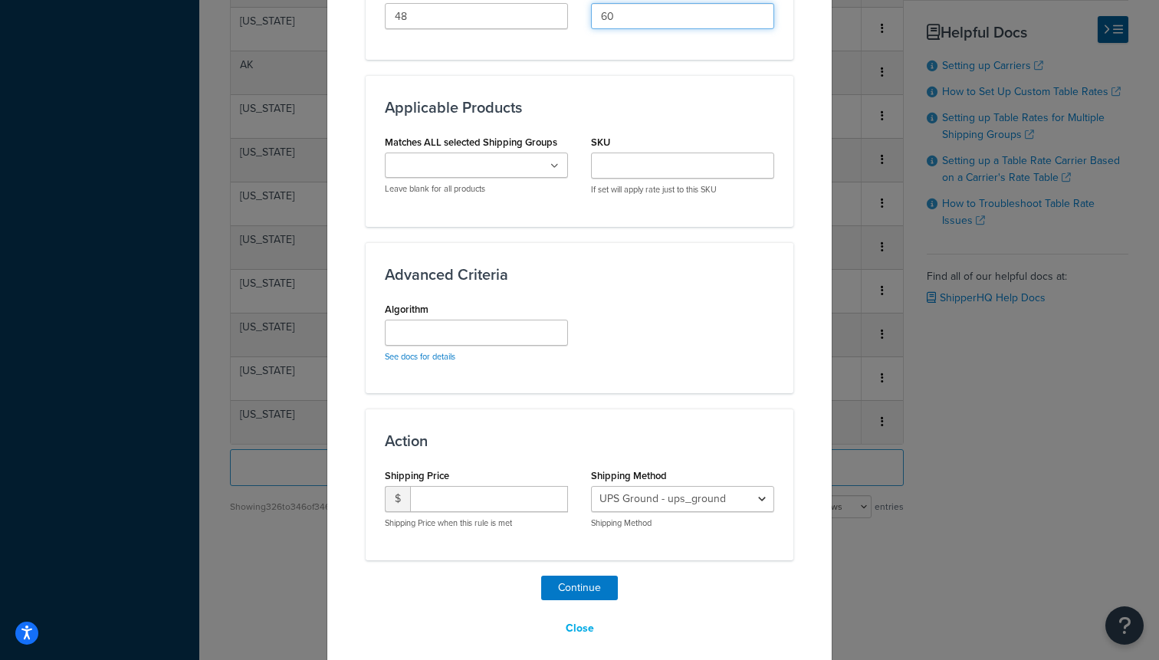
scroll to position [864, 0]
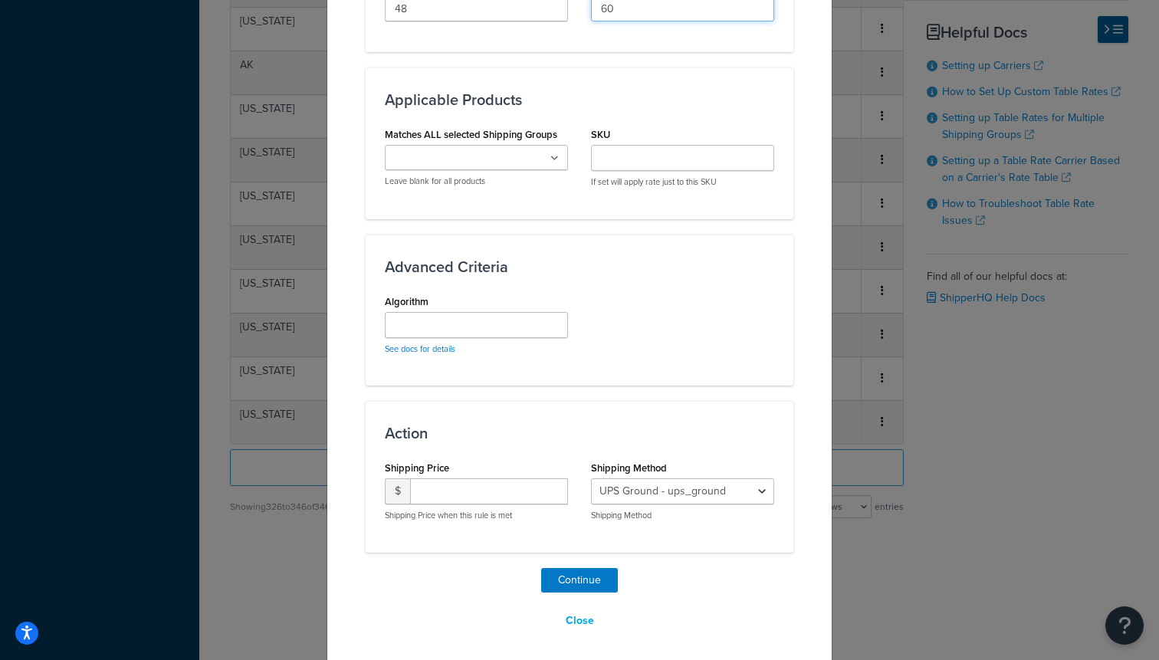
type input "60"
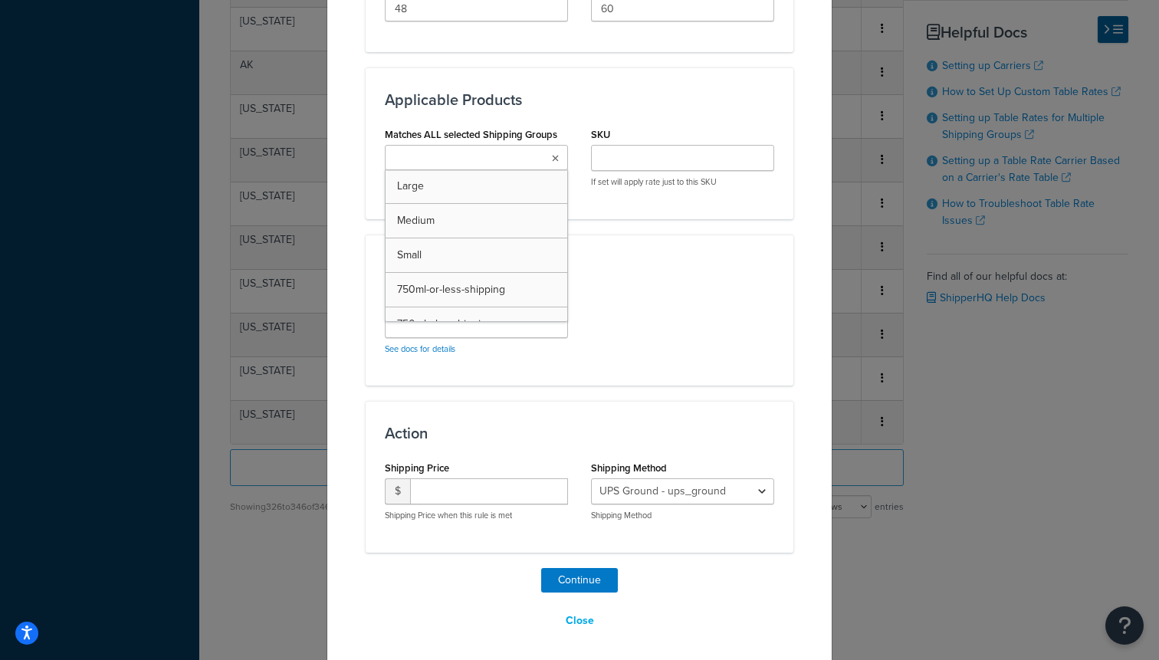
click at [466, 153] on input "Matches ALL selected Shipping Groups" at bounding box center [457, 158] width 136 height 17
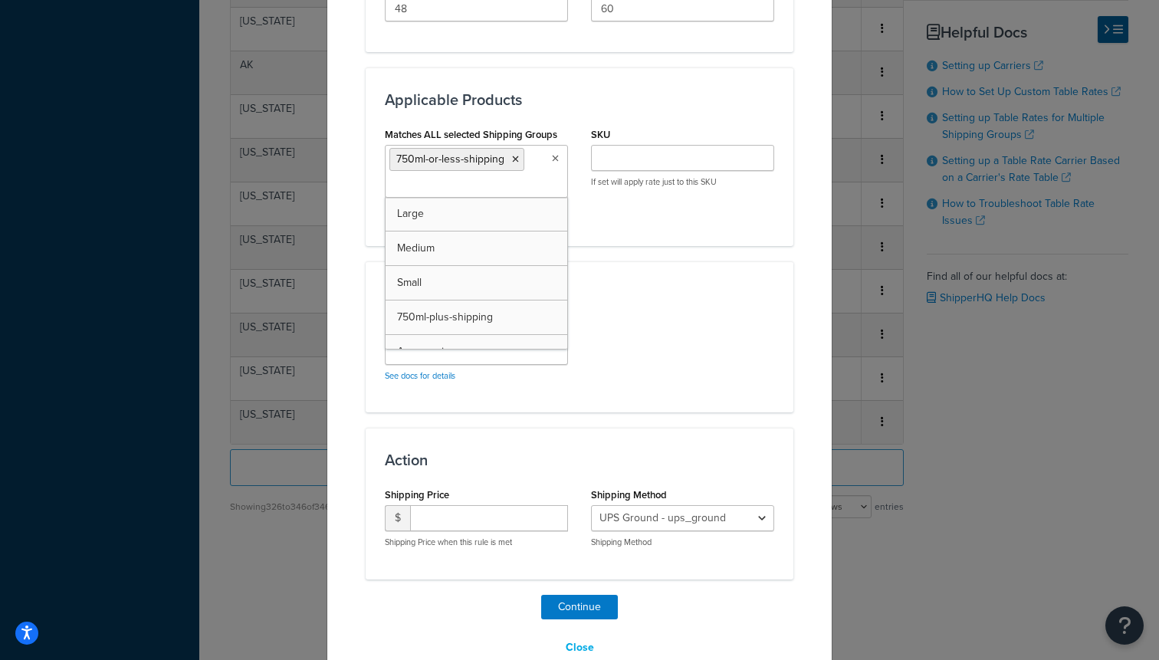
click at [535, 375] on p "See docs for details" at bounding box center [476, 375] width 183 height 11
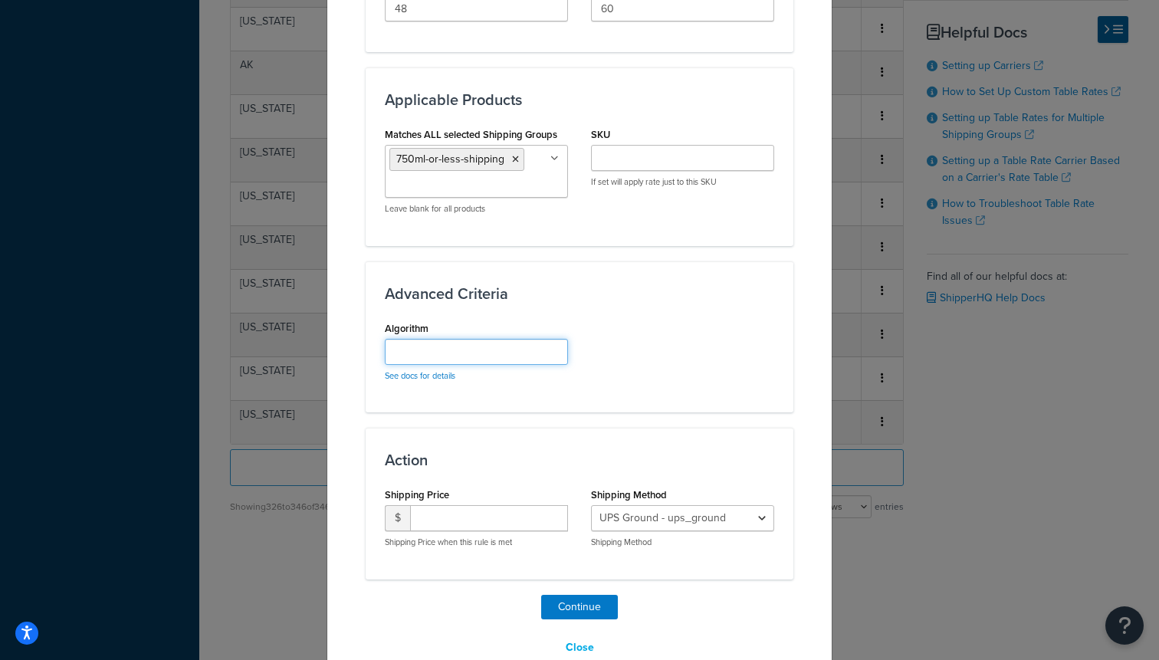
click at [497, 349] on input "Algorithm" at bounding box center [476, 352] width 183 height 26
click at [448, 523] on input "number" at bounding box center [489, 518] width 158 height 26
type input "125"
click at [694, 511] on select "UPS Ground - ups_ground Ship My Order Now - UPS Next 3 Day Select® - ups_3_day_…" at bounding box center [682, 518] width 183 height 26
select select "183727"
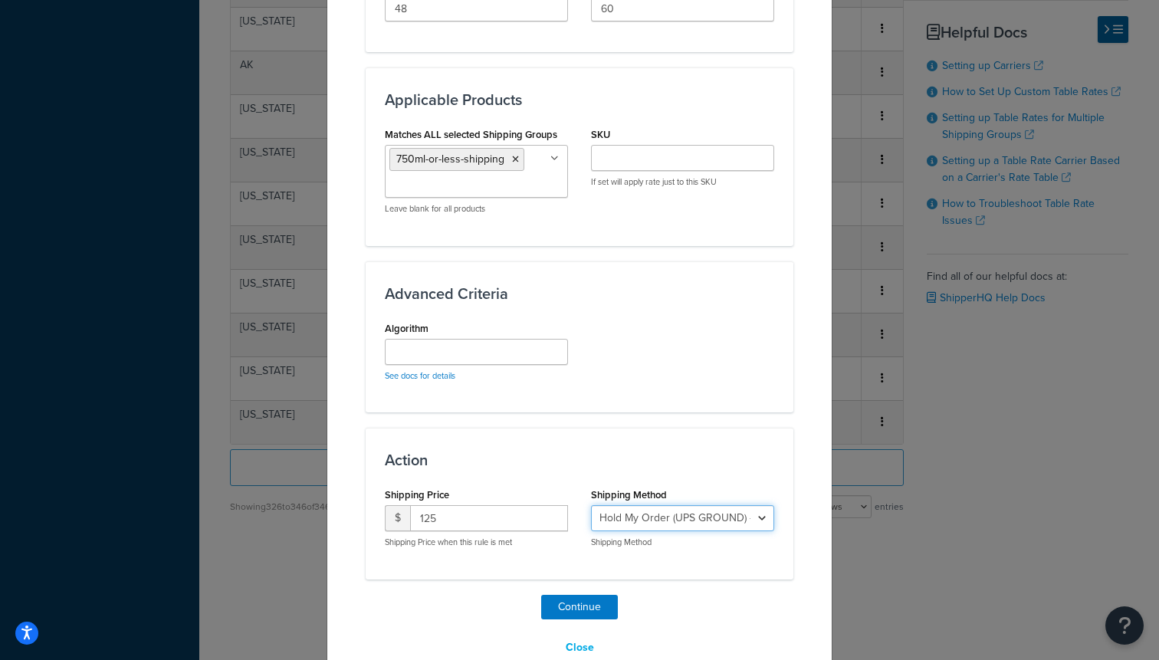
click at [591, 505] on select "UPS Ground - ups_ground Ship My Order Now - UPS Next 3 Day Select® - ups_3_day_…" at bounding box center [682, 518] width 183 height 26
click at [598, 611] on button "Continue" at bounding box center [579, 607] width 77 height 25
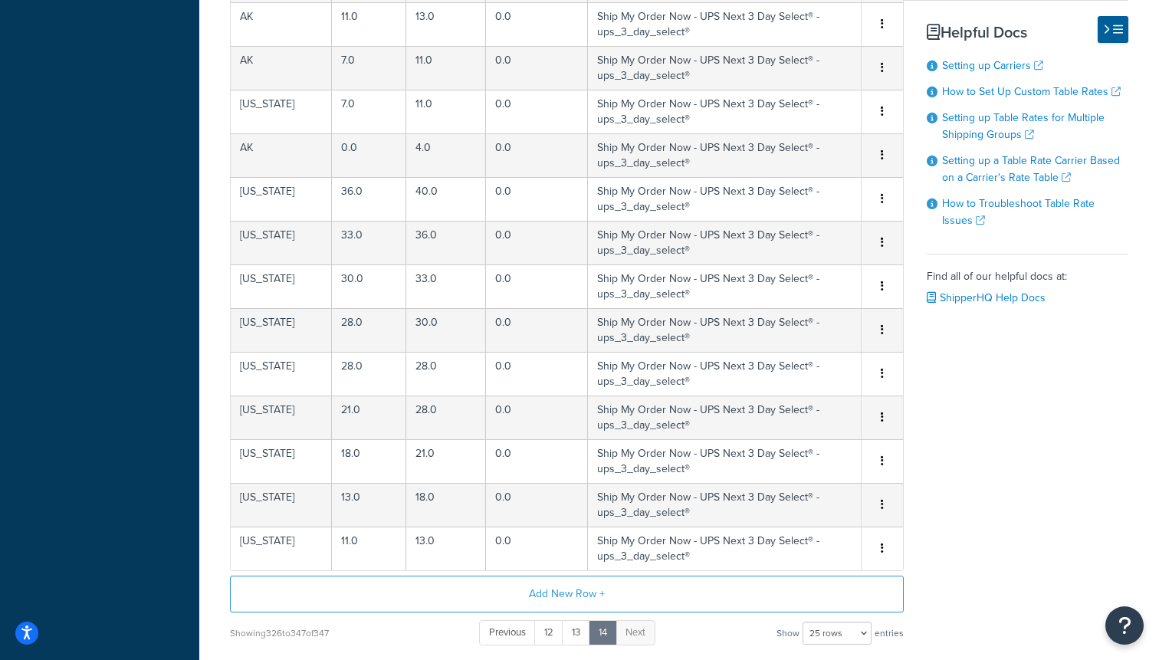
click at [495, 575] on div "Visit our Help Docs to learn more about how to set up custom table rates . Full…" at bounding box center [566, 59] width 697 height 1175
click at [497, 591] on button "Add New Row +" at bounding box center [567, 594] width 674 height 37
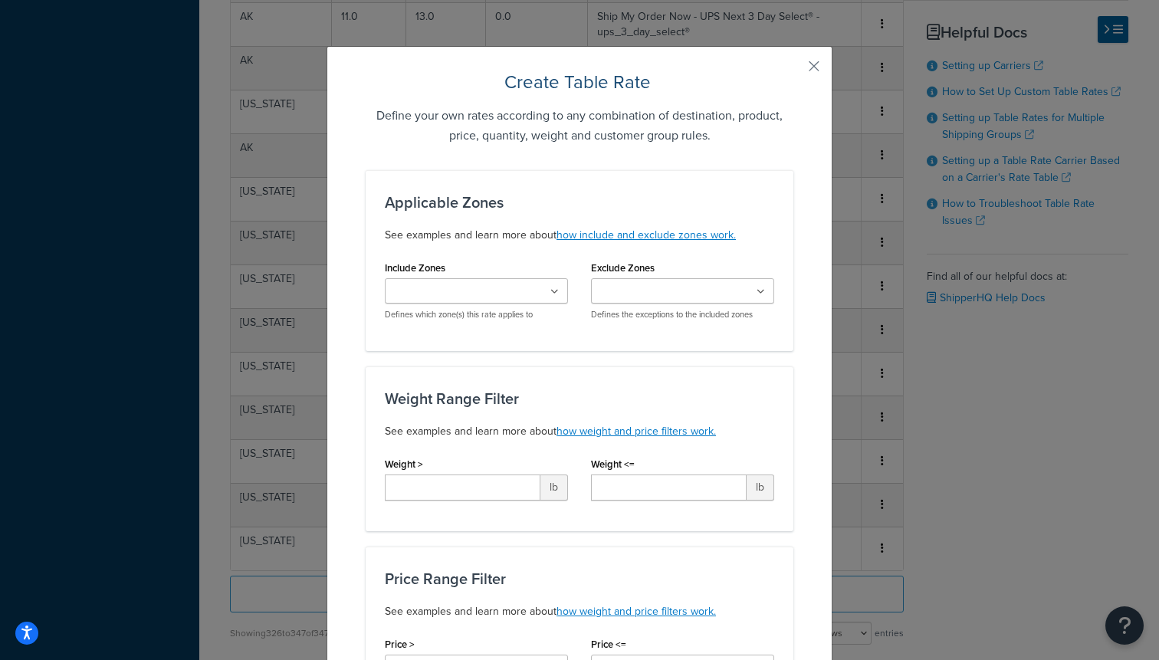
click at [461, 284] on input "Include Zones" at bounding box center [457, 292] width 136 height 17
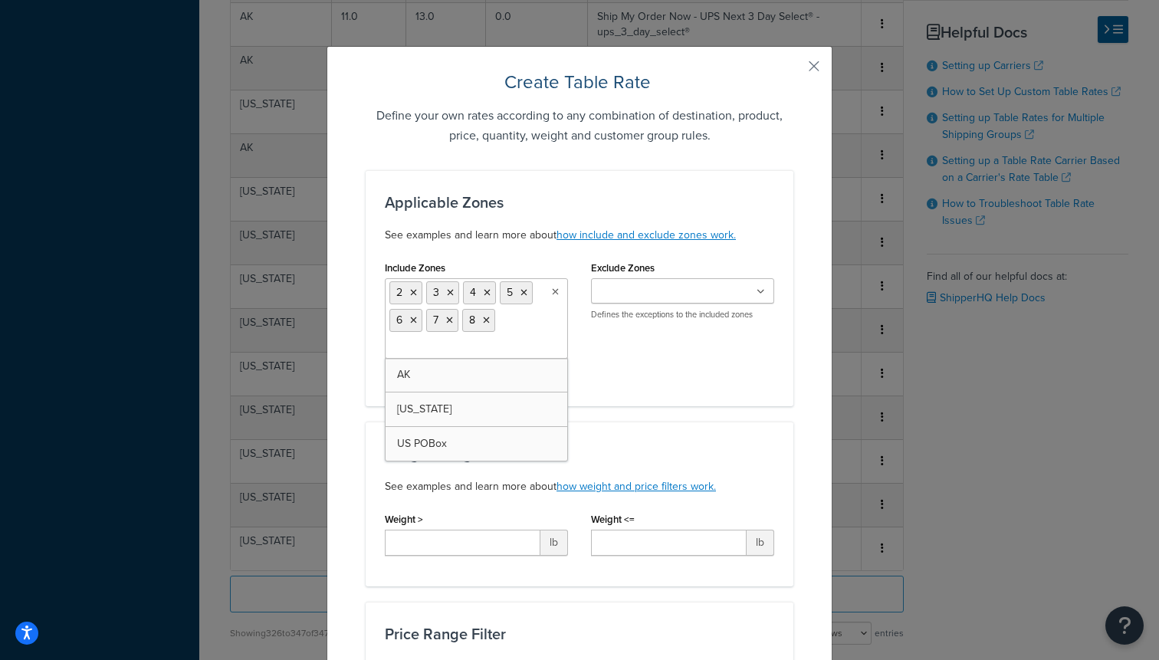
click at [694, 402] on div "Applicable Zones See examples and learn more about how include and exclude zone…" at bounding box center [580, 288] width 428 height 236
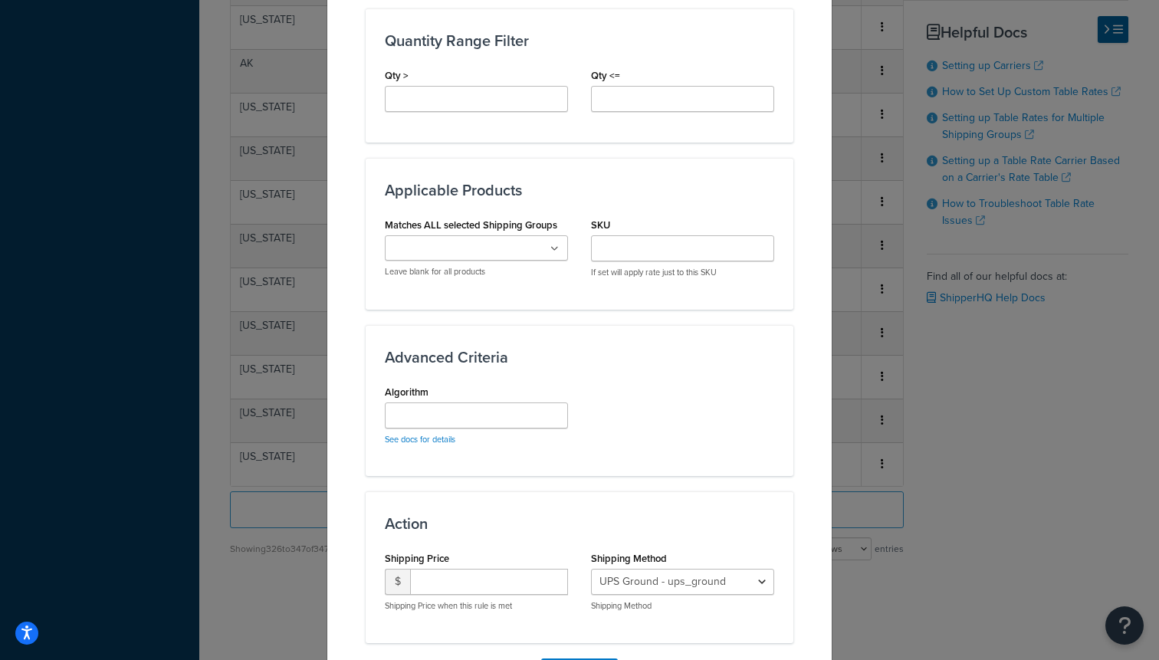
scroll to position [779, 0]
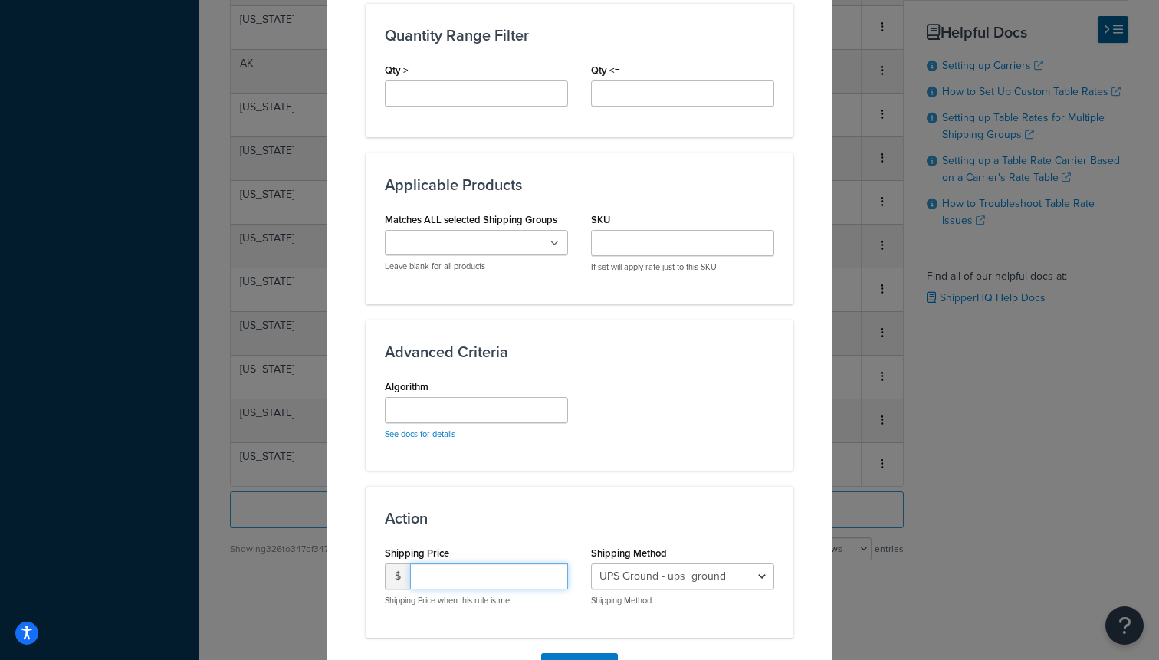
click at [461, 578] on input "number" at bounding box center [489, 576] width 158 height 26
type input "150"
click at [716, 571] on select "UPS Ground - ups_ground Ship My Order Now - UPS Next 3 Day Select® - ups_3_day_…" at bounding box center [682, 576] width 183 height 26
select select "183727"
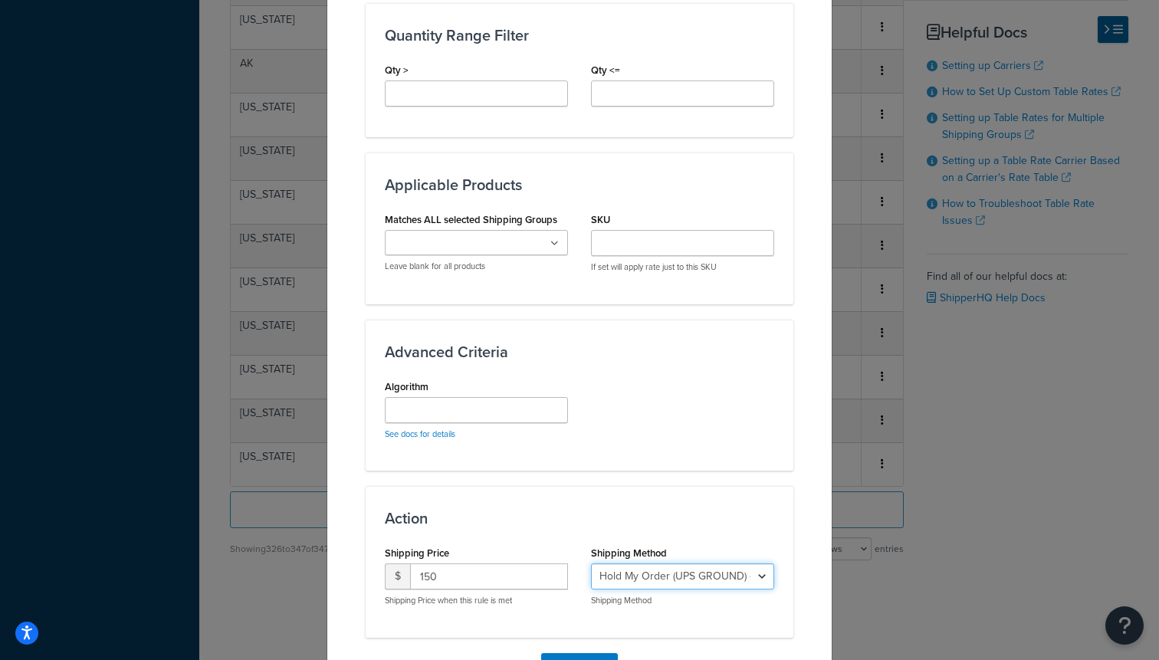
click at [591, 563] on select "UPS Ground - ups_ground Ship My Order Now - UPS Next 3 Day Select® - ups_3_day_…" at bounding box center [682, 576] width 183 height 26
click at [506, 244] on ul at bounding box center [476, 242] width 183 height 25
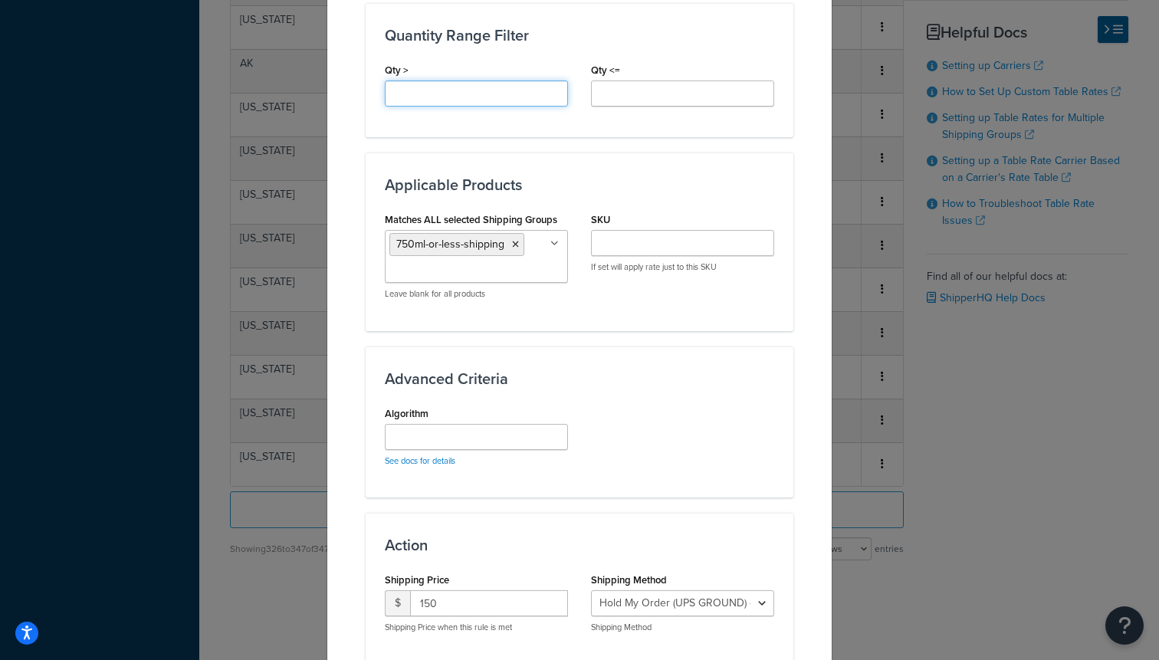
click at [477, 103] on input "Qty >" at bounding box center [476, 93] width 183 height 26
type input "60"
click at [670, 111] on div "Qty <=" at bounding box center [682, 88] width 206 height 59
click at [660, 106] on input "Qty <=" at bounding box center [682, 93] width 183 height 26
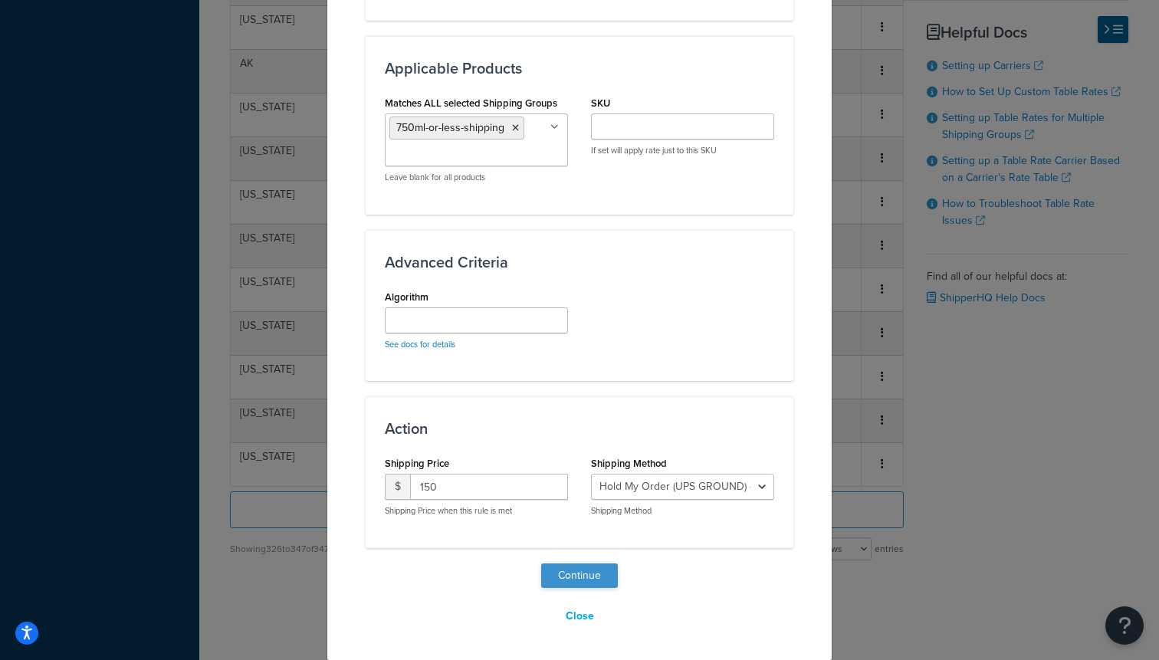
type input "72"
click at [576, 572] on button "Continue" at bounding box center [579, 575] width 77 height 25
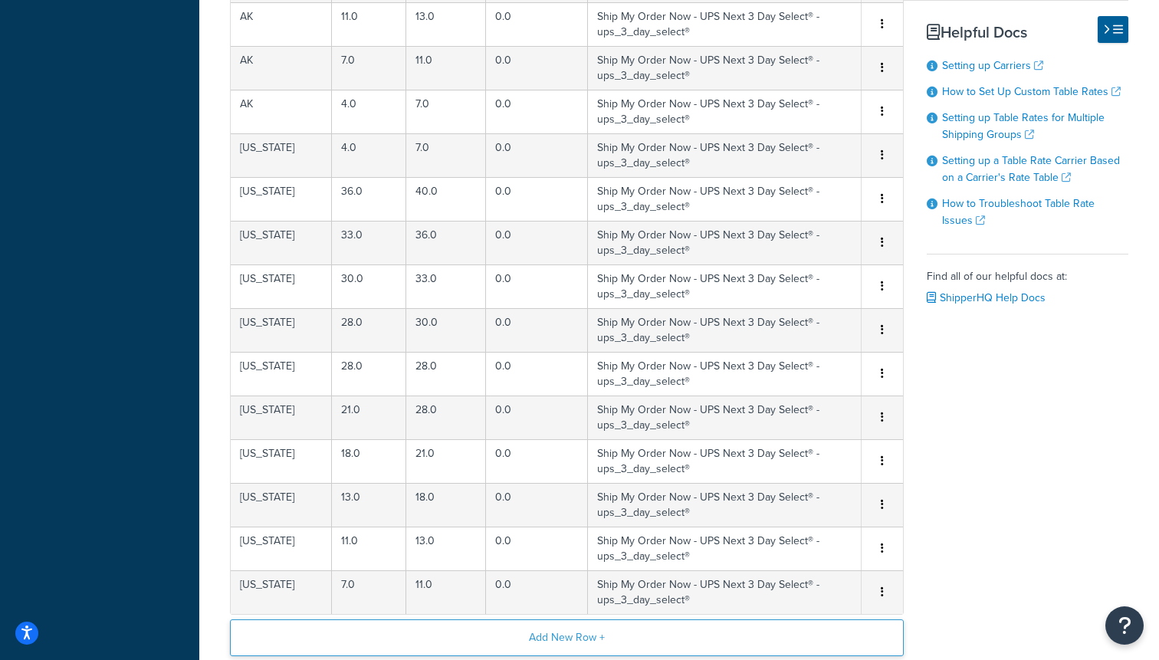
click at [486, 645] on button "Add New Row +" at bounding box center [567, 637] width 674 height 37
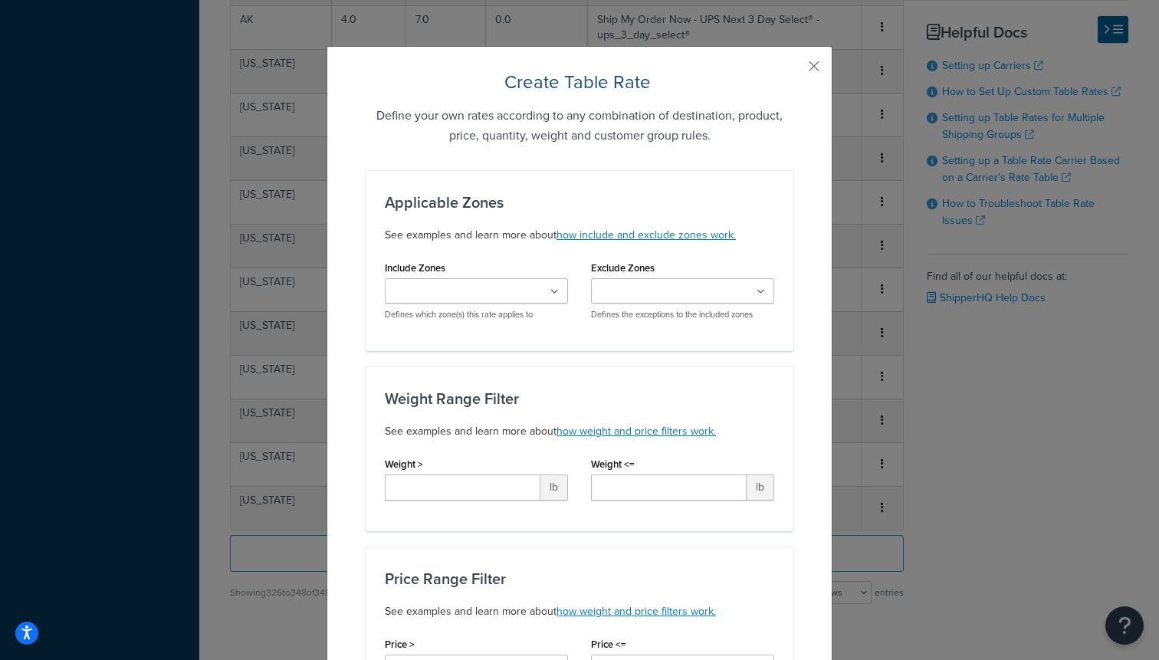
click at [456, 301] on ul at bounding box center [476, 290] width 183 height 25
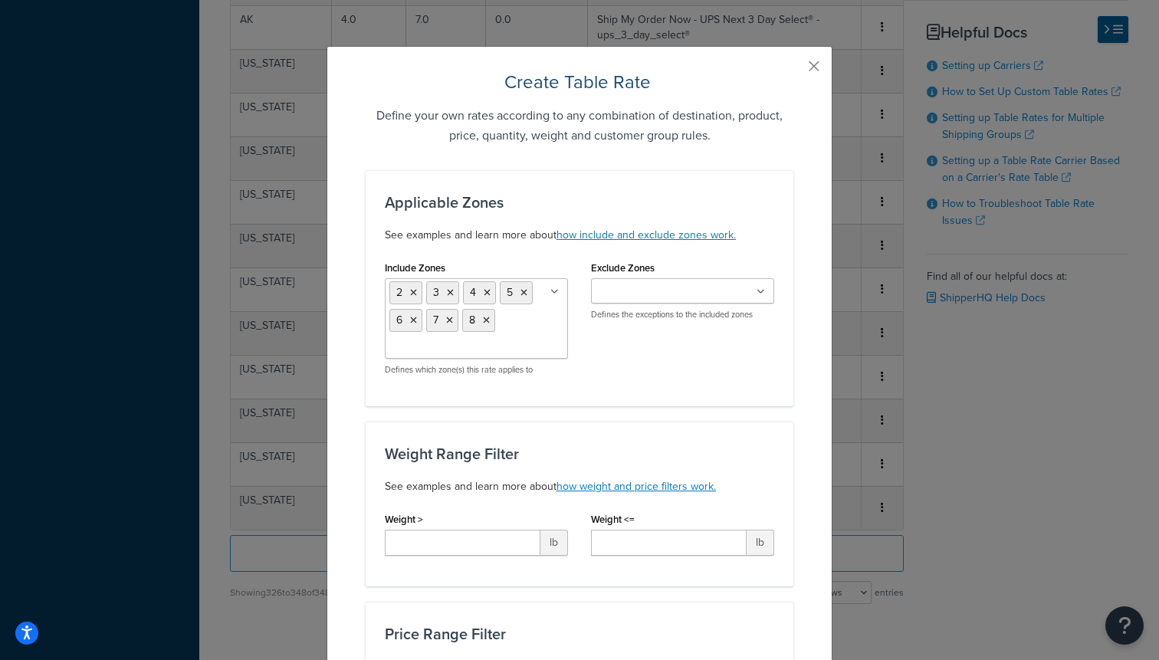
click at [677, 438] on div "Weight Range Filter See examples and learn more about how weight and price filt…" at bounding box center [580, 504] width 428 height 165
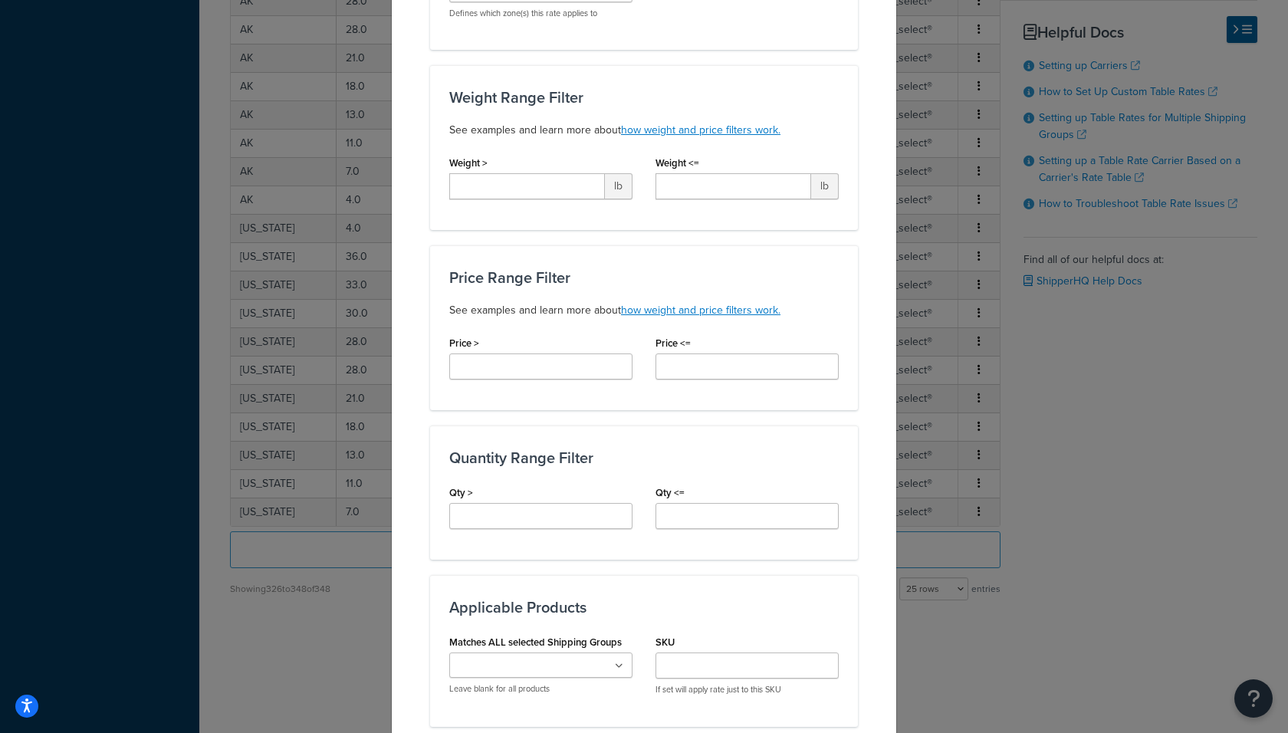
scroll to position [362, 0]
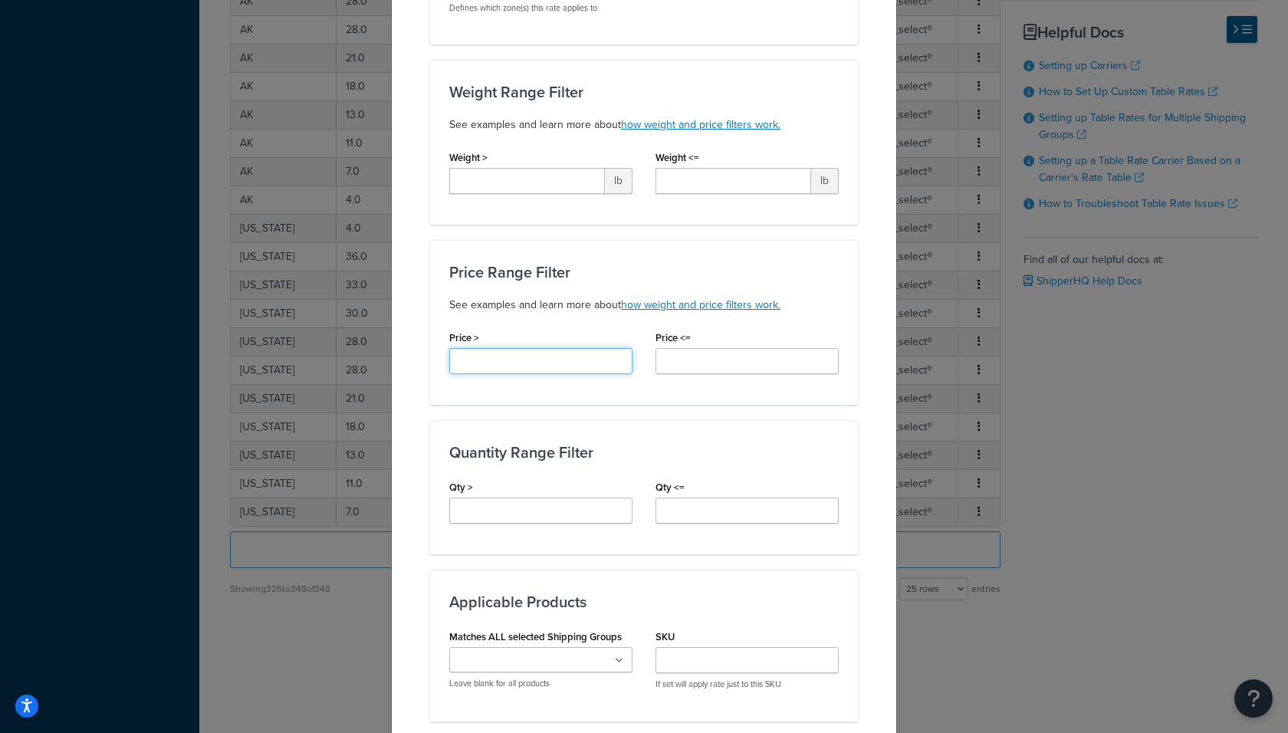
click at [517, 352] on input "Price >" at bounding box center [540, 361] width 183 height 26
click at [494, 505] on input "Qty >" at bounding box center [540, 510] width 183 height 26
click at [707, 507] on input "Qty <=" at bounding box center [746, 510] width 183 height 26
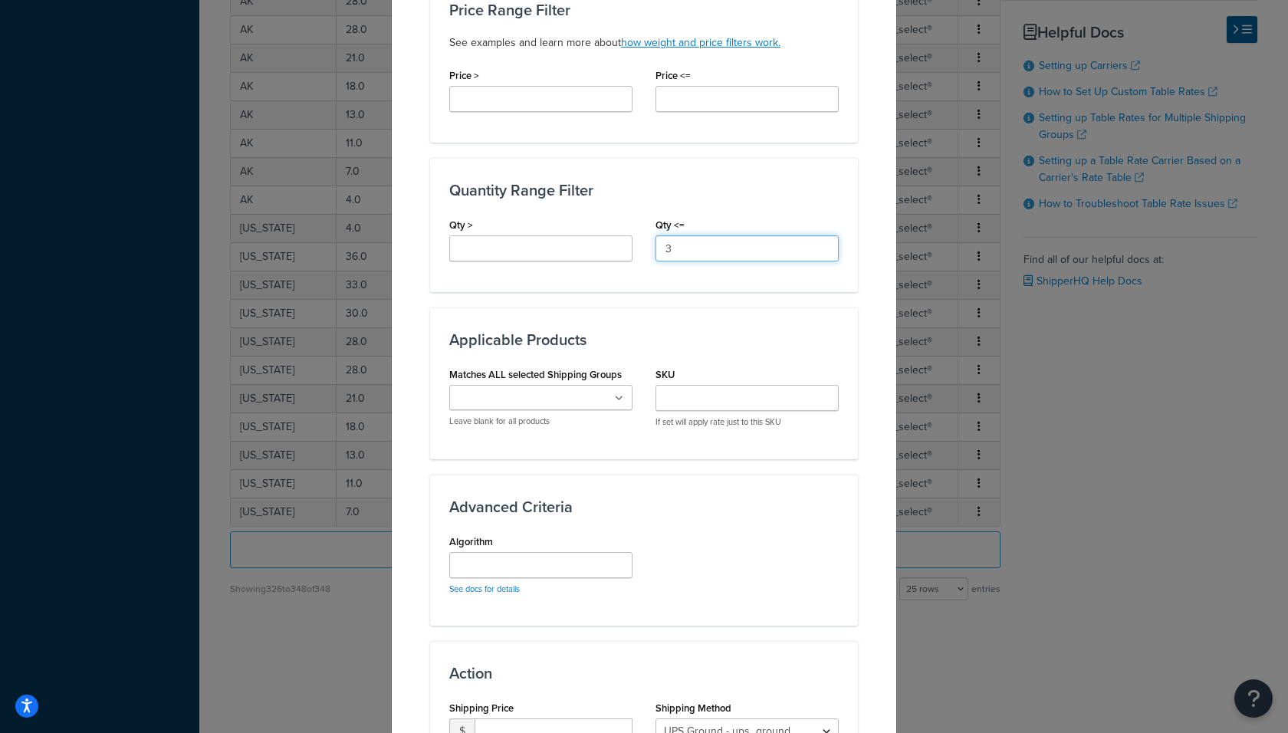
scroll to position [669, 0]
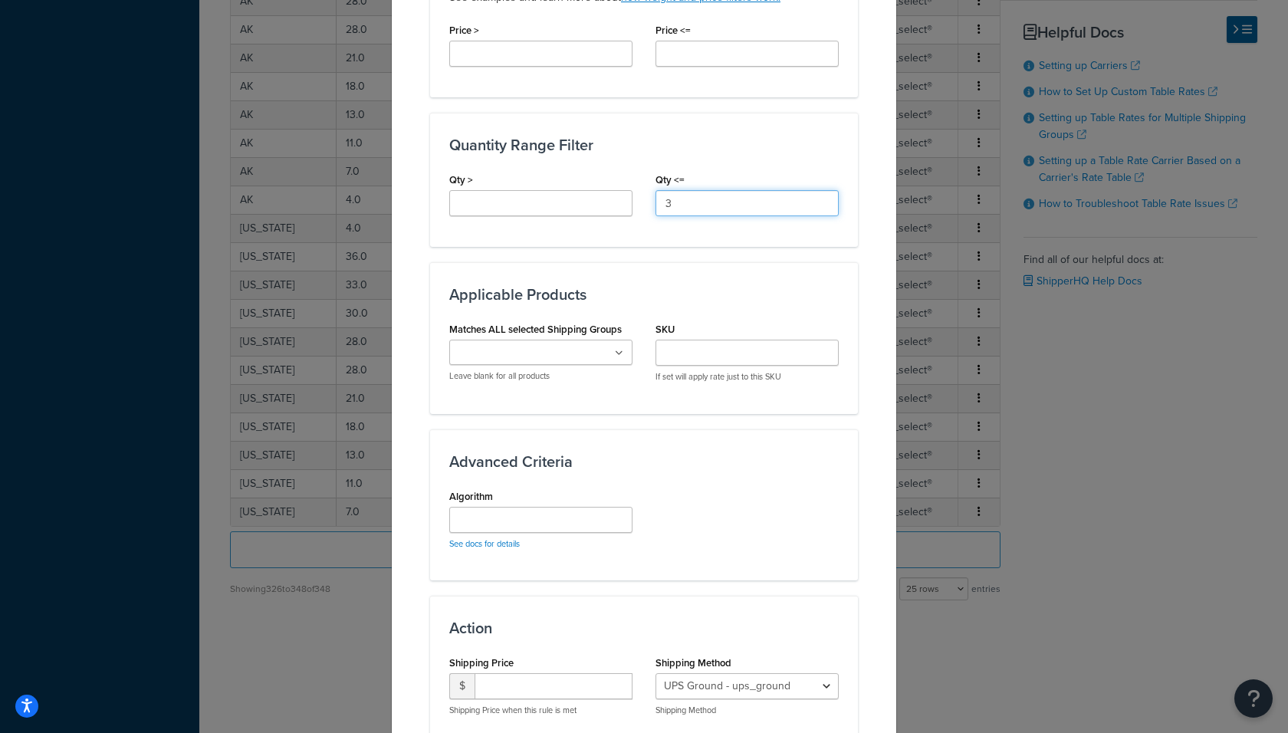
type input "3"
click at [535, 345] on input "Matches ALL selected Shipping Groups" at bounding box center [522, 353] width 136 height 17
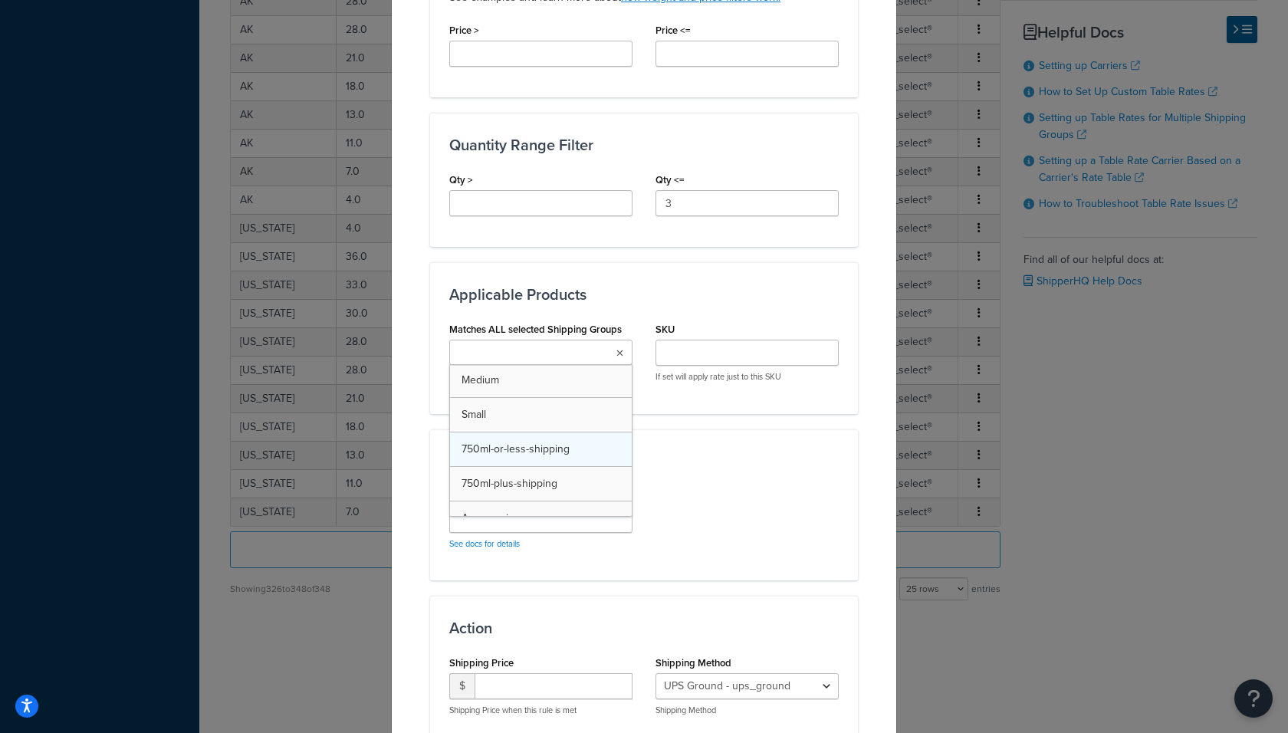
scroll to position [44, 0]
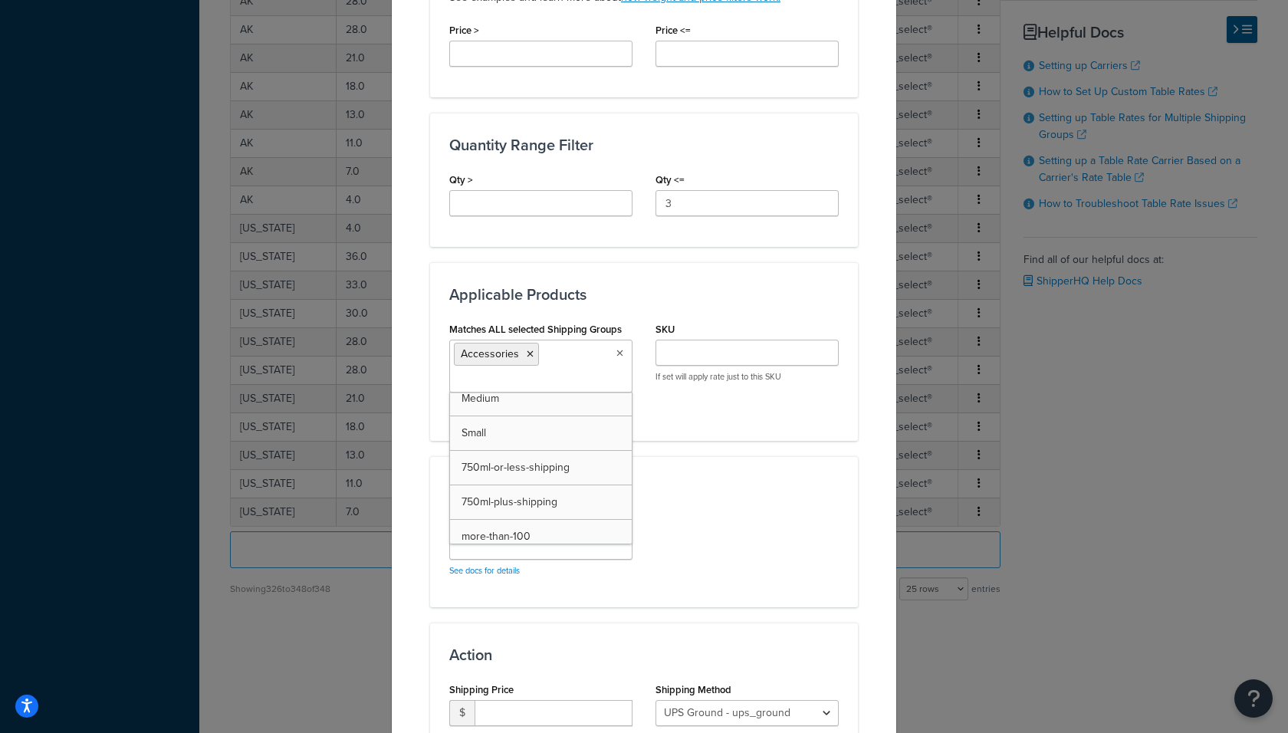
click at [684, 565] on div "Algorithm See docs for details" at bounding box center [644, 550] width 412 height 76
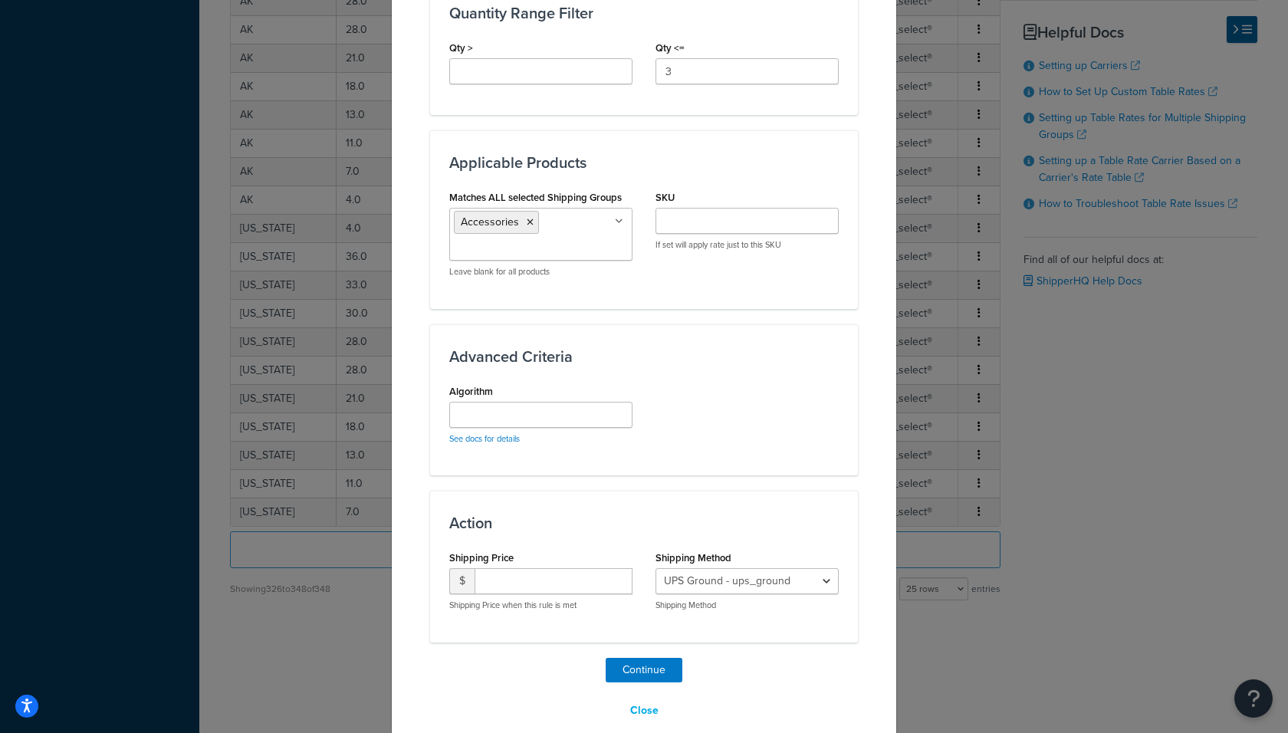
scroll to position [815, 0]
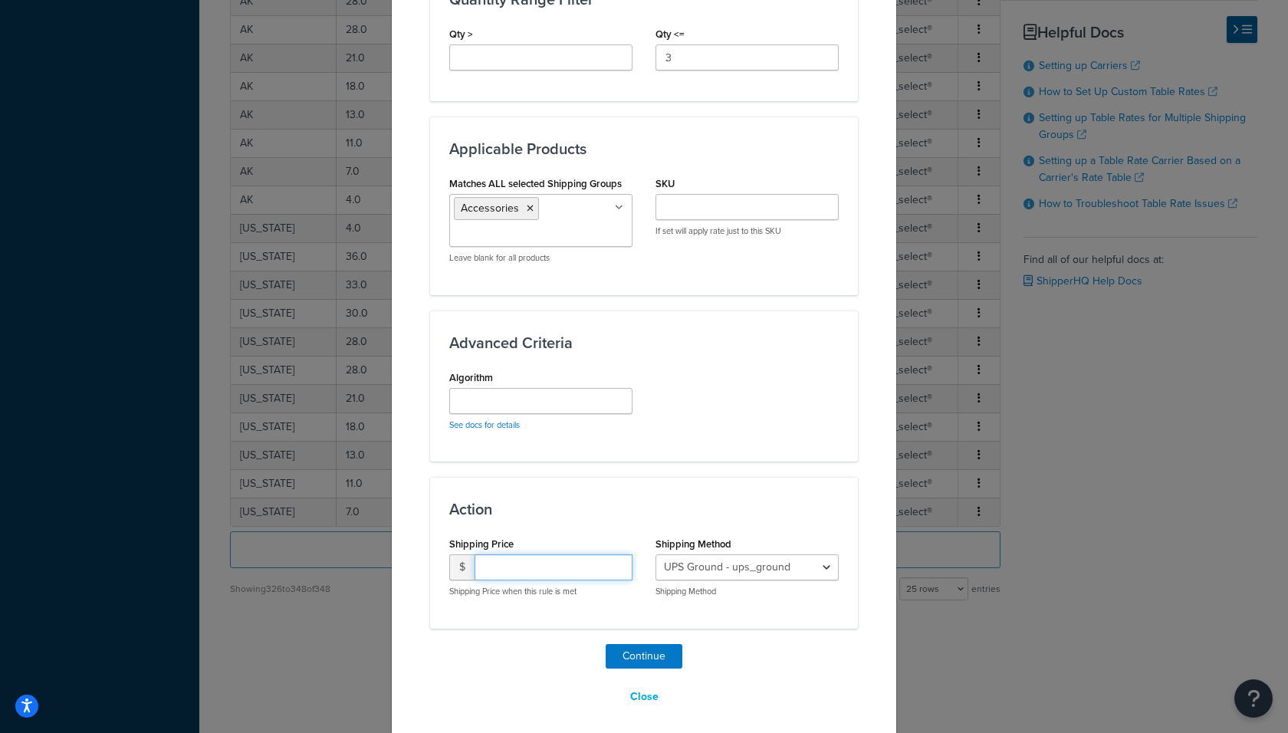
click at [576, 566] on input "number" at bounding box center [553, 567] width 158 height 26
type input "25"
click at [713, 569] on select "UPS Ground - ups_ground Ship My Order Now - UPS Next 3 Day Select® - ups_3_day_…" at bounding box center [746, 567] width 183 height 26
select select "183727"
click at [655, 554] on select "UPS Ground - ups_ground Ship My Order Now - UPS Next 3 Day Select® - ups_3_day_…" at bounding box center [746, 567] width 183 height 26
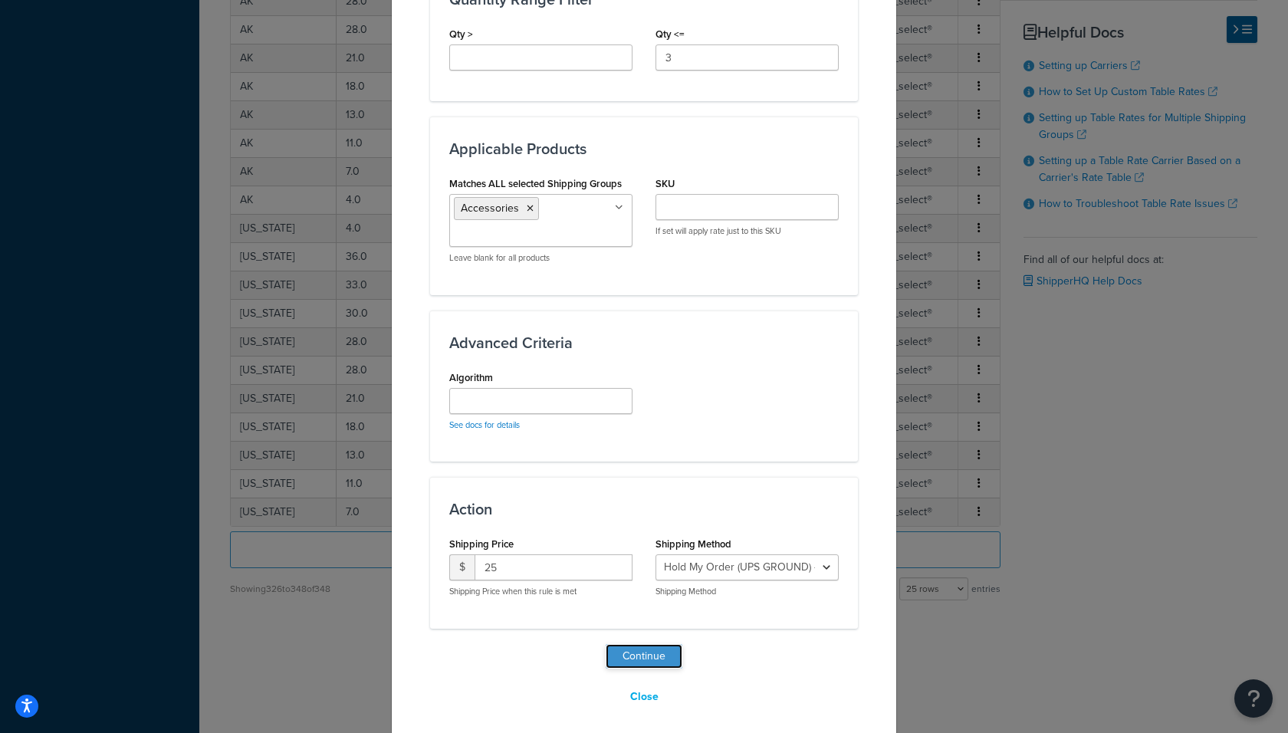
click at [662, 644] on button "Continue" at bounding box center [643, 656] width 77 height 25
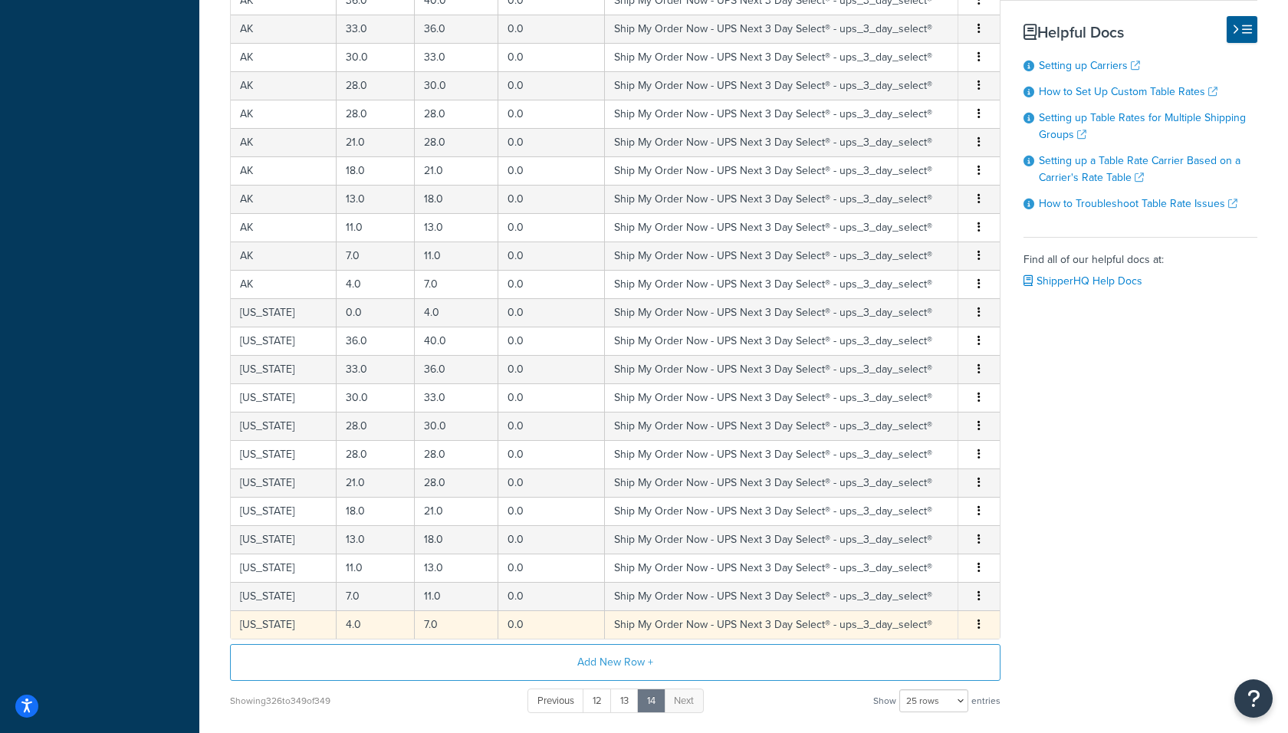
click at [584, 610] on td "0.0" at bounding box center [551, 624] width 107 height 28
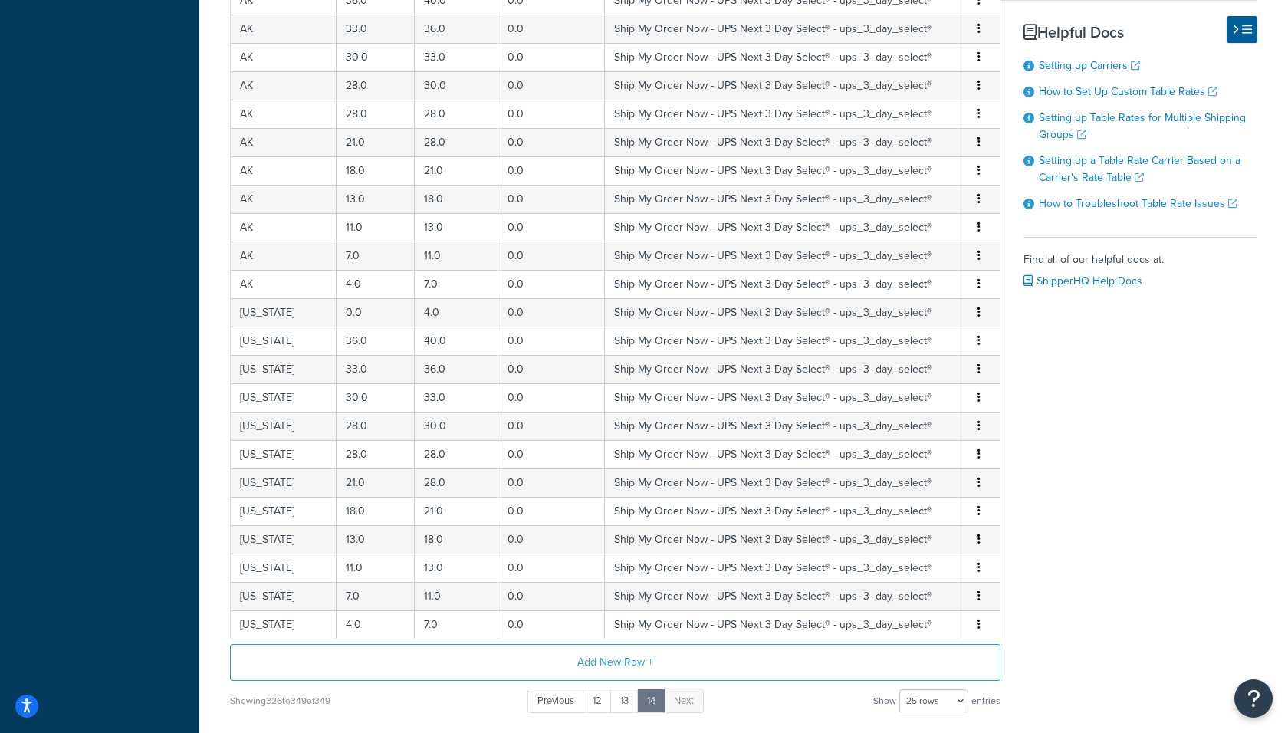
click at [576, 615] on div "Visit our Help Docs to learn more about how to set up custom table rates . Full…" at bounding box center [614, 267] width 793 height 894
select select "183384"
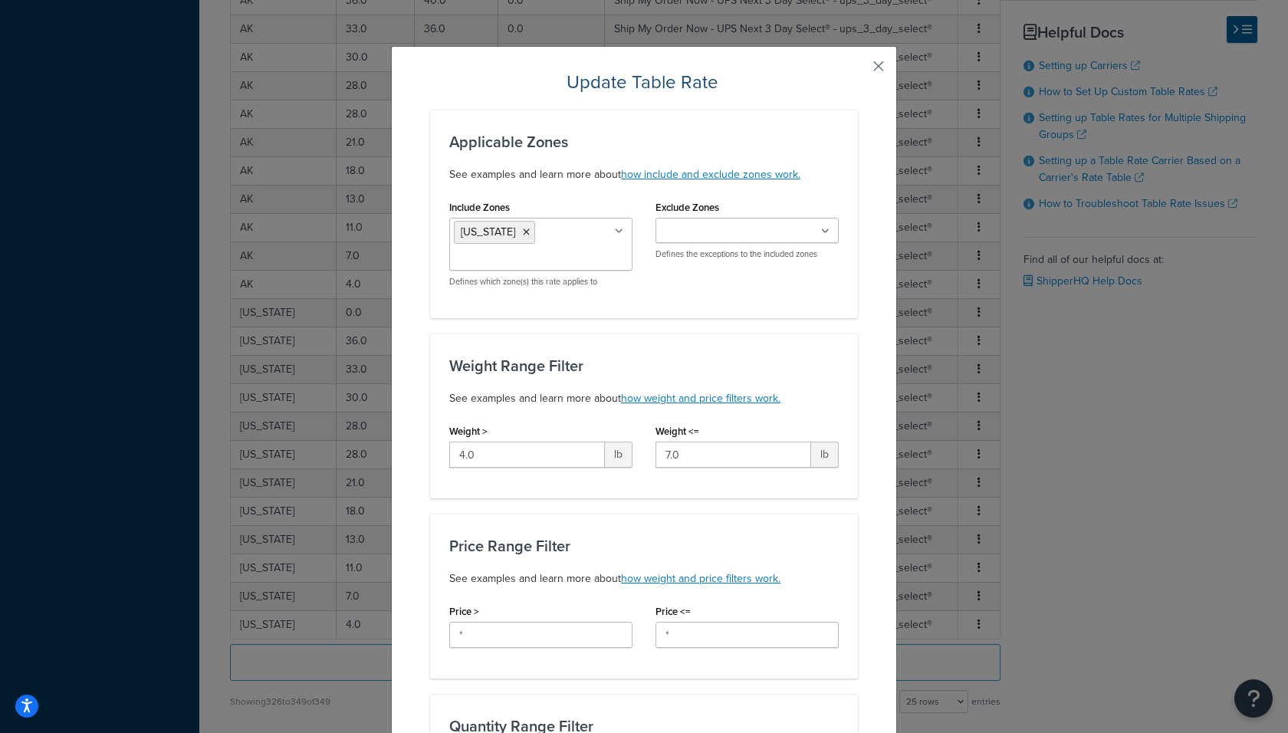
click at [858, 70] on button "button" at bounding box center [856, 72] width 4 height 4
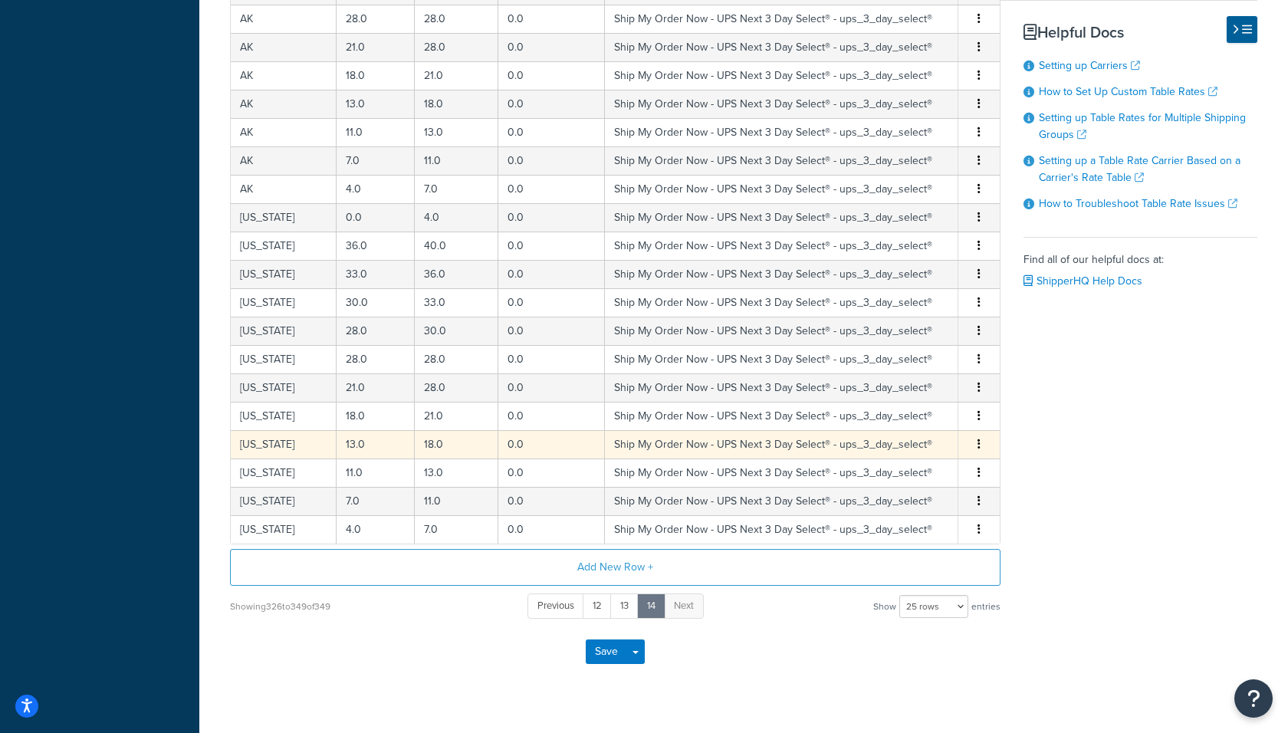
scroll to position [555, 0]
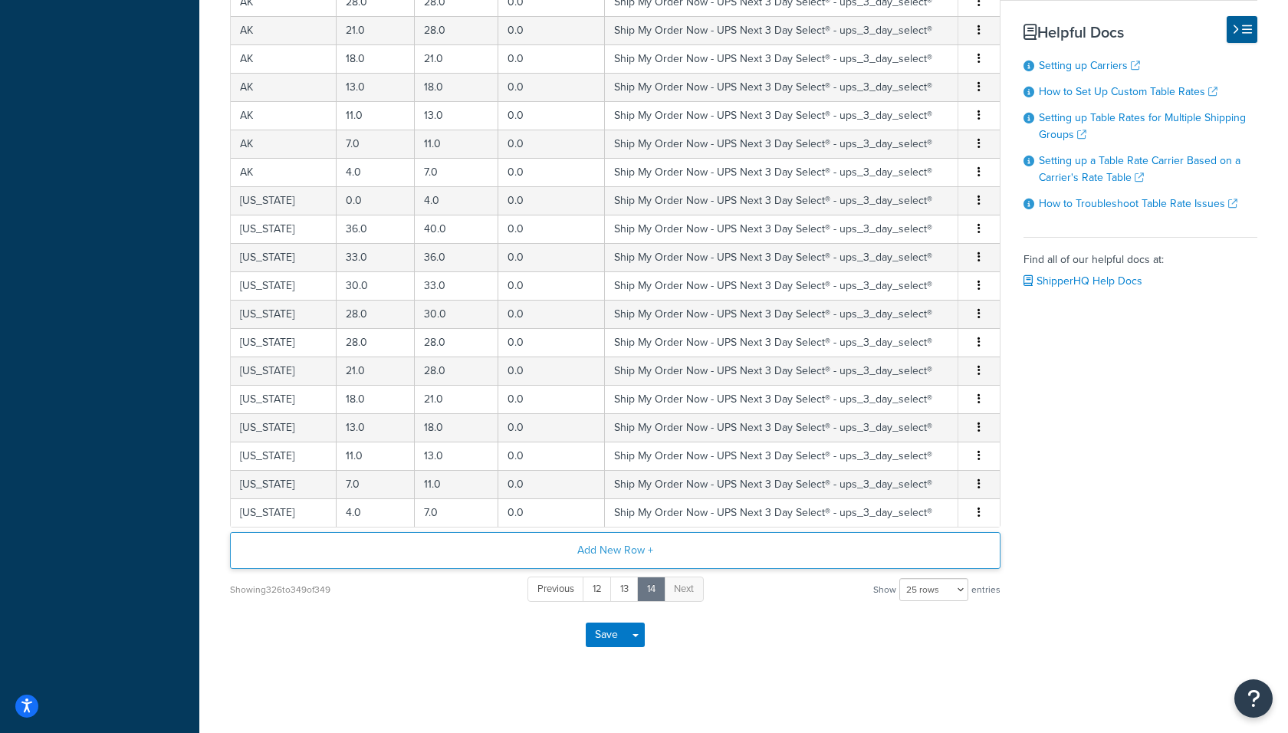
click at [648, 539] on button "Add New Row +" at bounding box center [615, 550] width 770 height 37
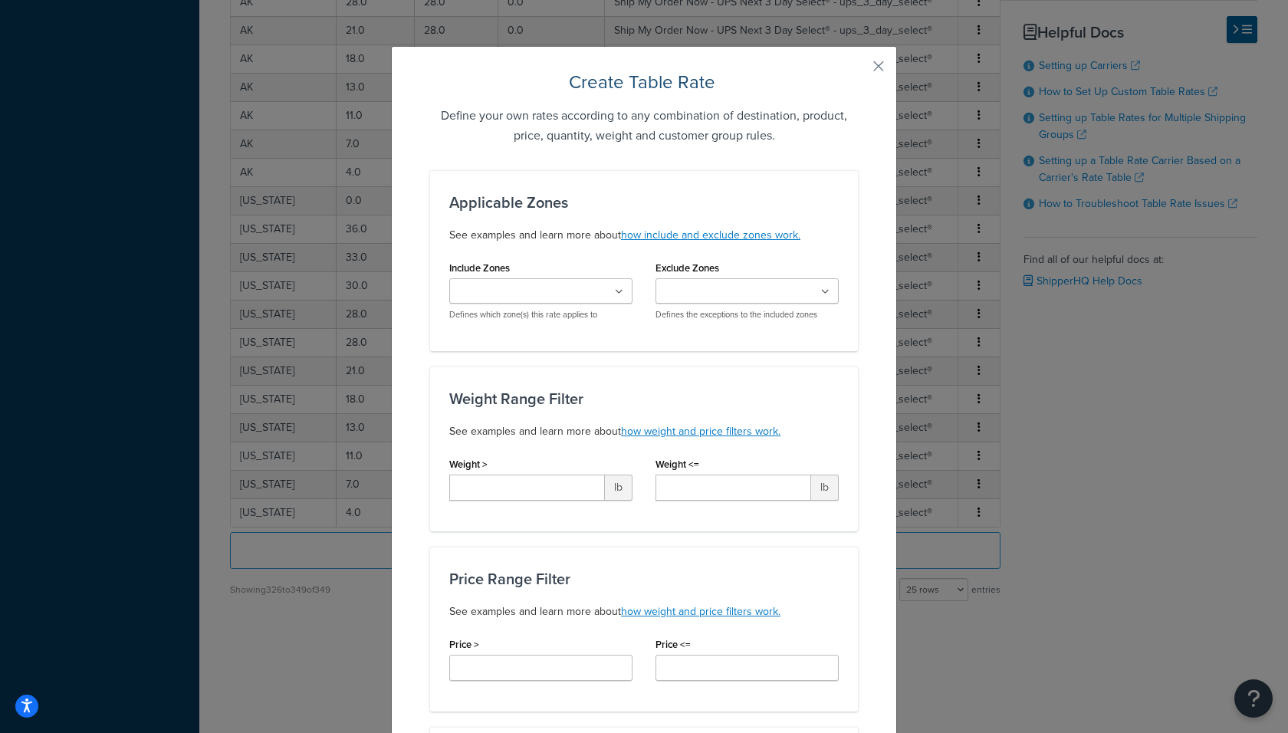
click at [556, 284] on input "Include Zones" at bounding box center [522, 292] width 136 height 17
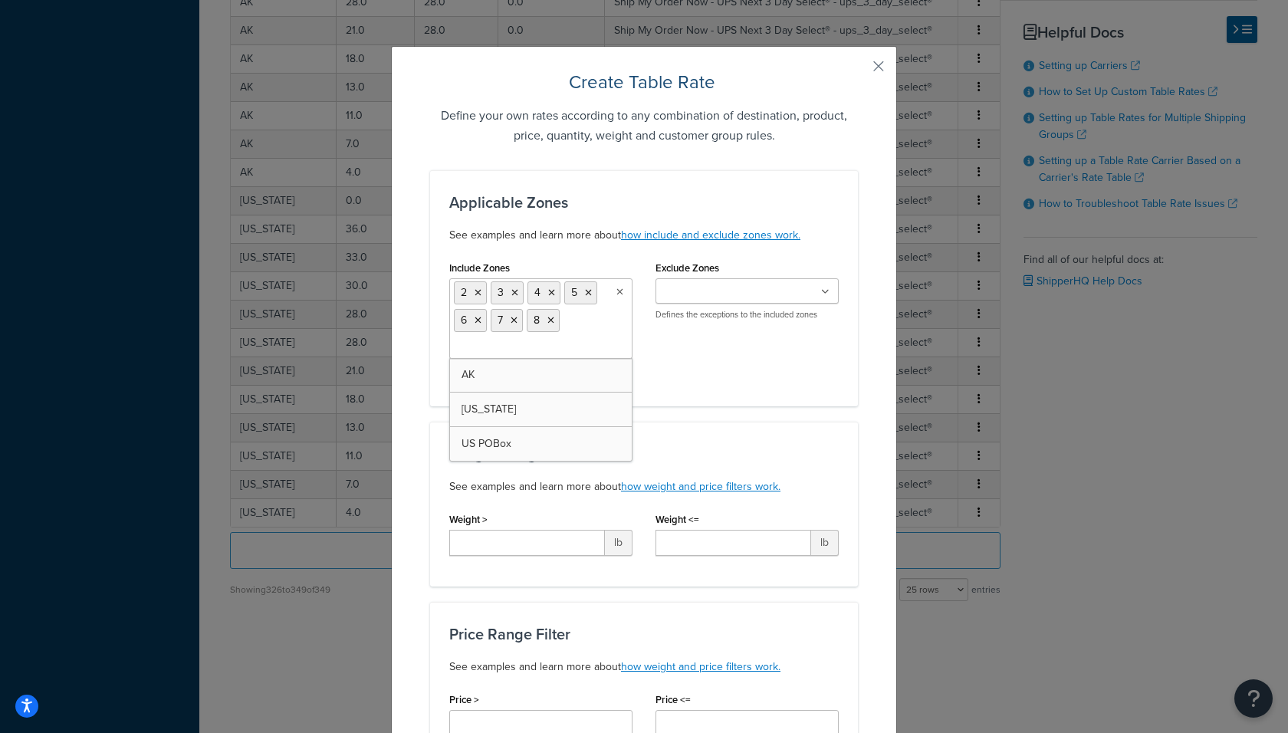
click at [782, 343] on div "Include Zones 2 3 4 5 6 7 8 AK HAWAII US POBox Defines which zone(s) this rate …" at bounding box center [644, 322] width 412 height 130
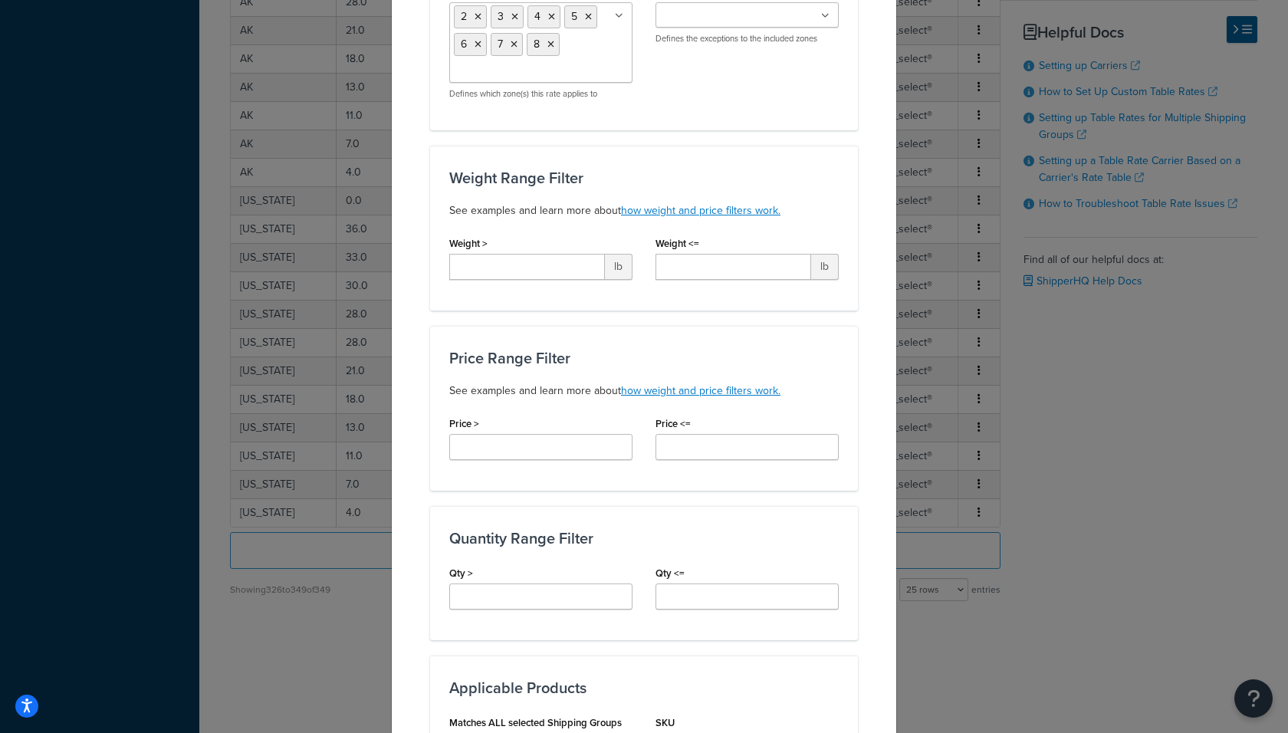
scroll to position [295, 0]
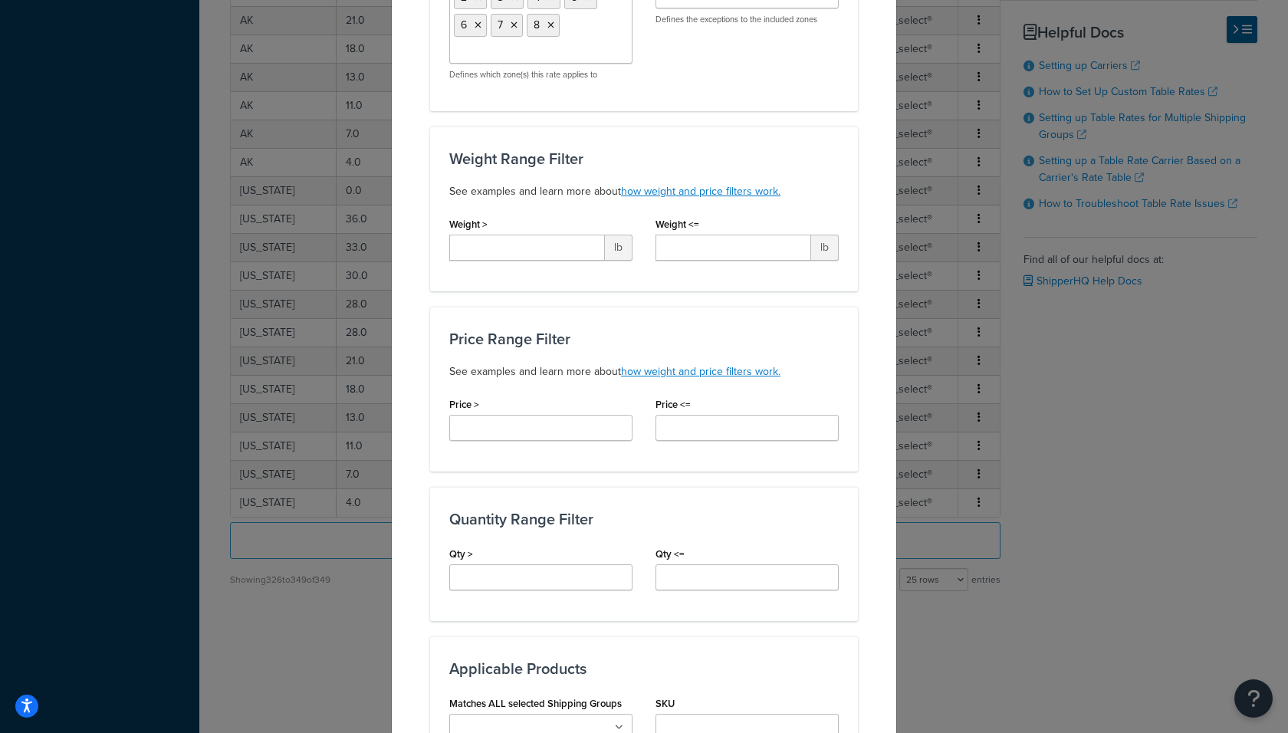
click at [528, 444] on div "Price >" at bounding box center [541, 422] width 206 height 59
click at [530, 574] on input "Qty >" at bounding box center [540, 577] width 183 height 26
type input "3"
click at [753, 575] on input "Qty <=" at bounding box center [746, 577] width 183 height 26
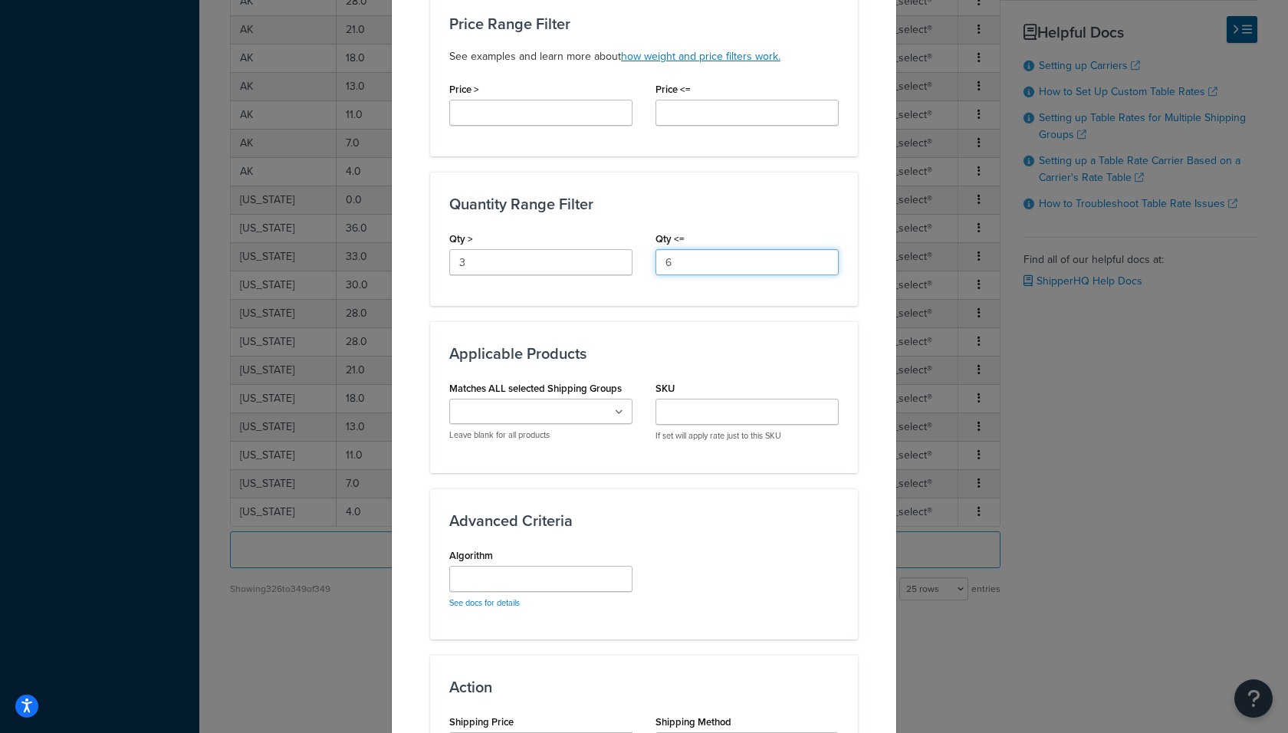
scroll to position [615, 0]
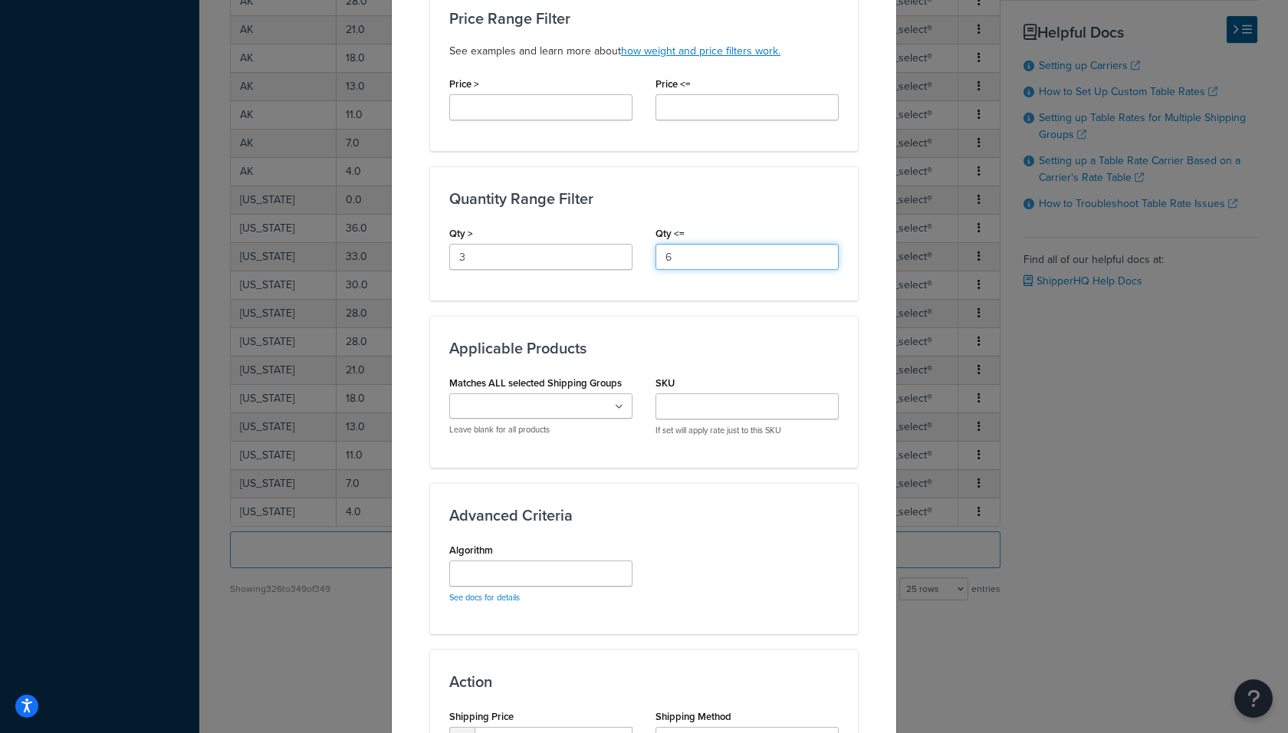
type input "6"
click at [518, 408] on input "Matches ALL selected Shipping Groups" at bounding box center [522, 407] width 136 height 17
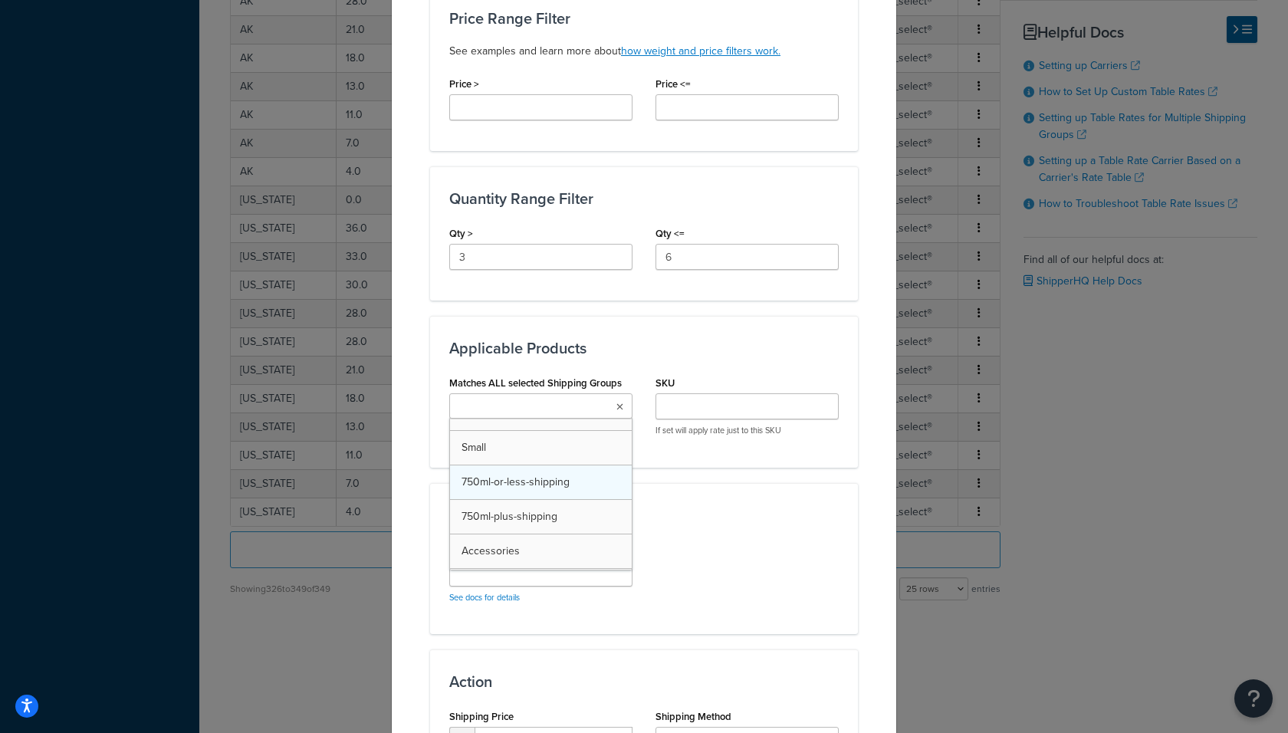
scroll to position [75, 0]
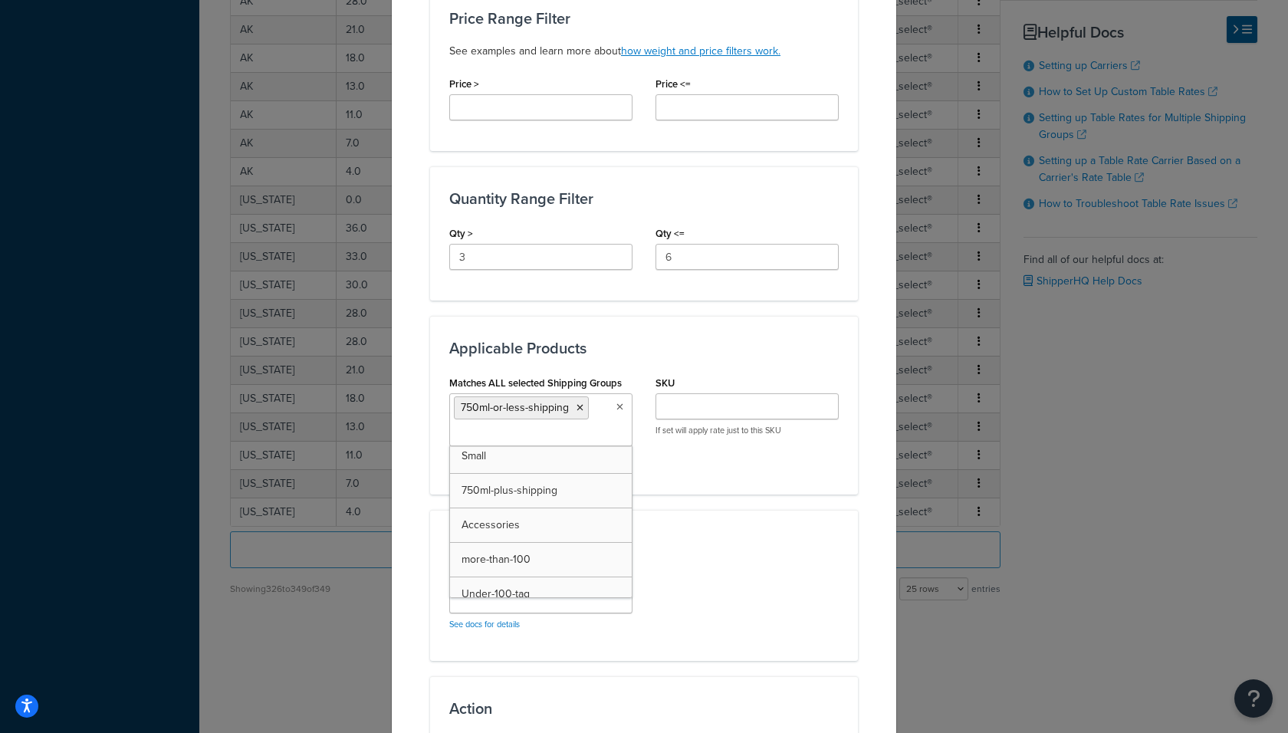
click at [711, 579] on div "Algorithm See docs for details" at bounding box center [644, 604] width 412 height 76
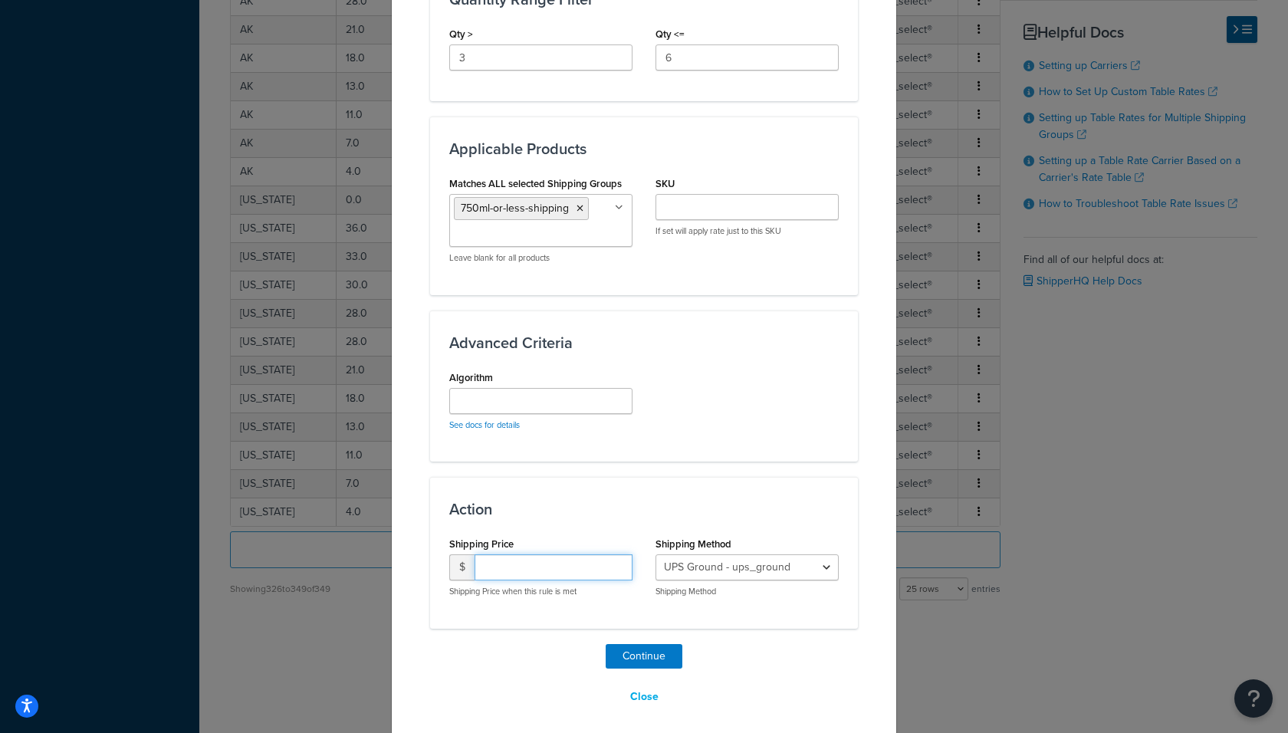
click at [517, 569] on input "number" at bounding box center [553, 567] width 158 height 26
type input "50"
click at [823, 567] on select "UPS Ground - ups_ground Ship My Order Now - UPS Next 3 Day Select® - ups_3_day_…" at bounding box center [746, 567] width 183 height 26
select select "183727"
click at [655, 554] on select "UPS Ground - ups_ground Ship My Order Now - UPS Next 3 Day Select® - ups_3_day_…" at bounding box center [746, 567] width 183 height 26
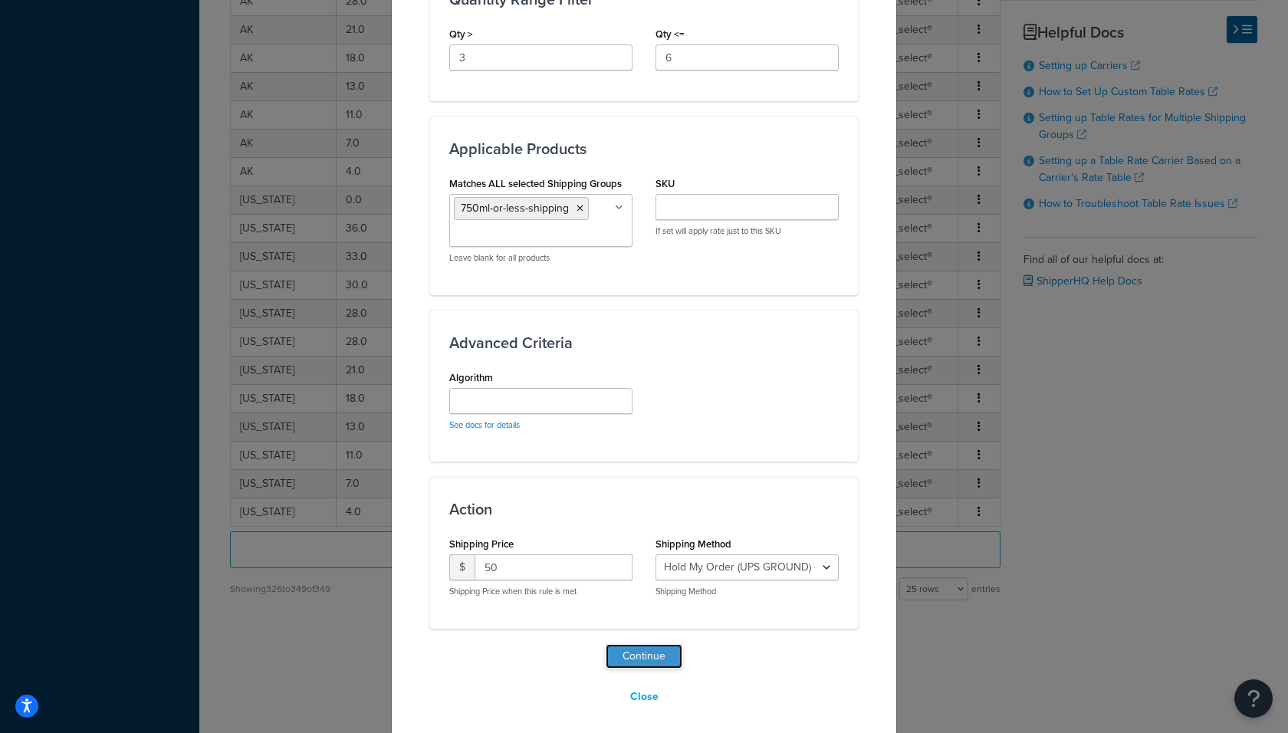
click at [626, 650] on button "Continue" at bounding box center [643, 656] width 77 height 25
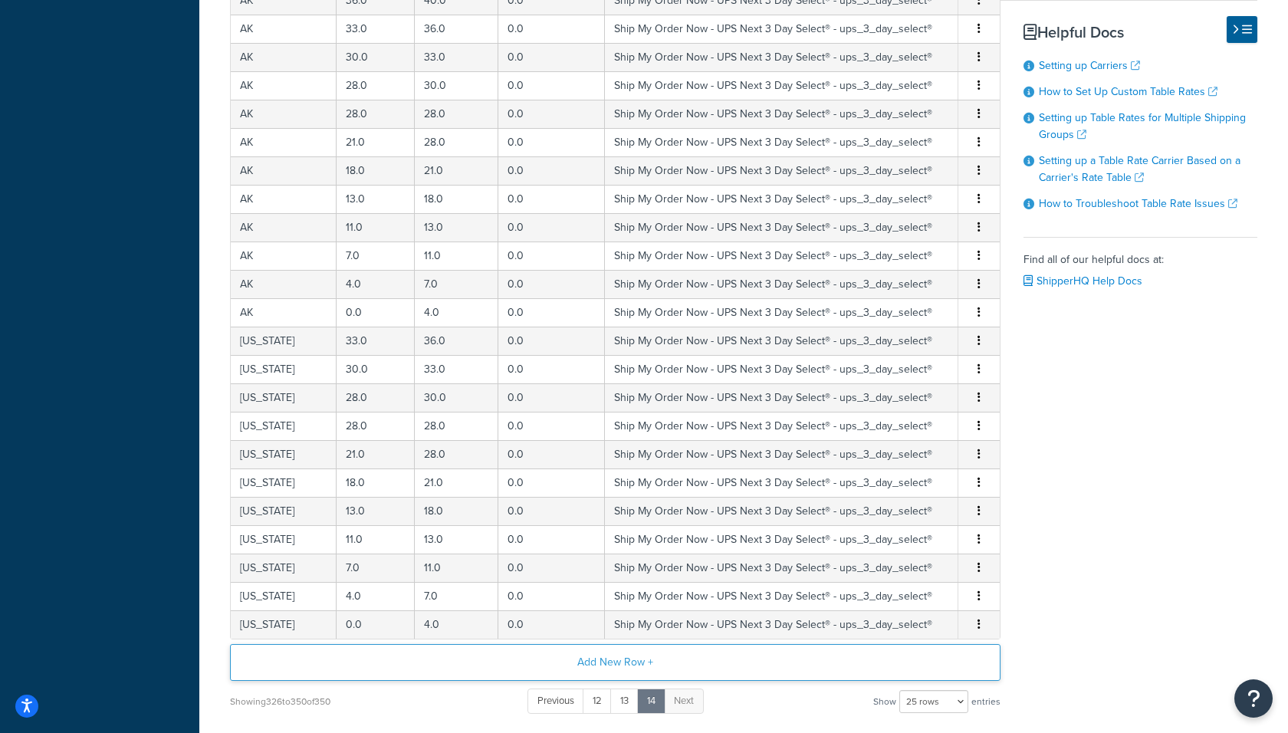
click at [592, 654] on button "Add New Row +" at bounding box center [615, 662] width 770 height 37
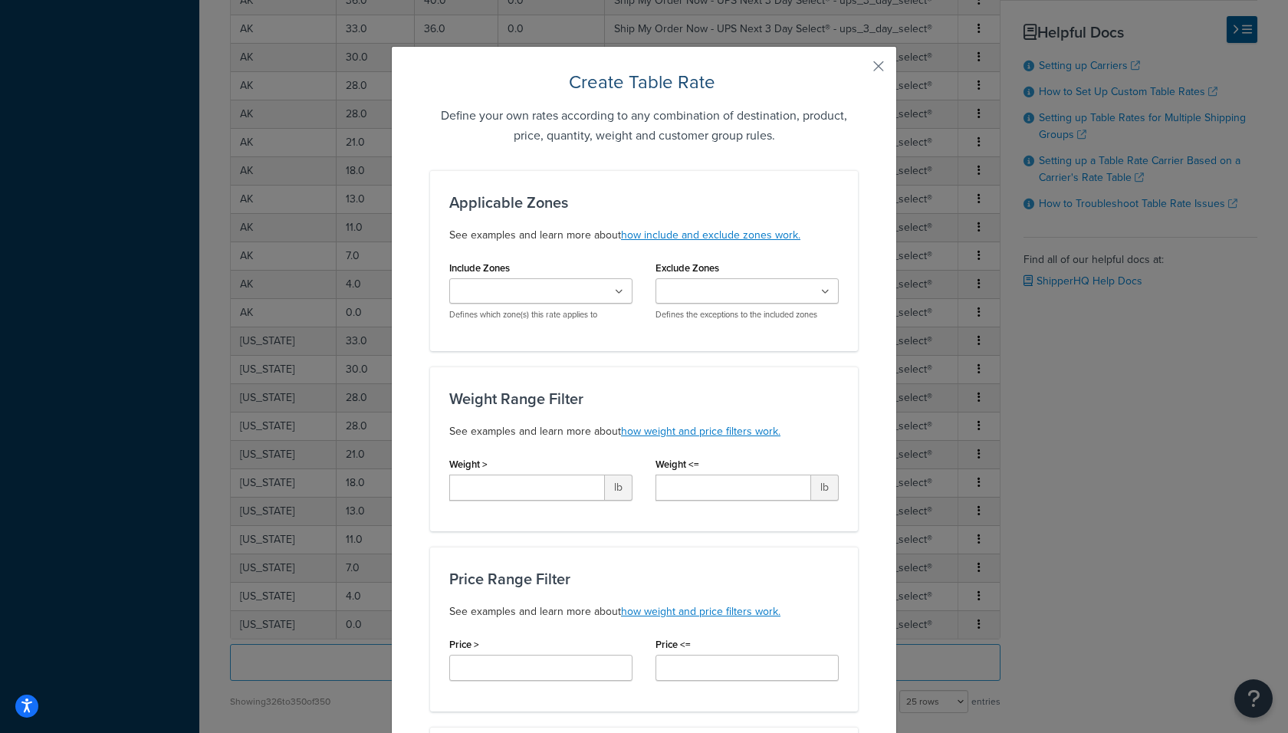
click at [533, 290] on input "Include Zones" at bounding box center [522, 292] width 136 height 17
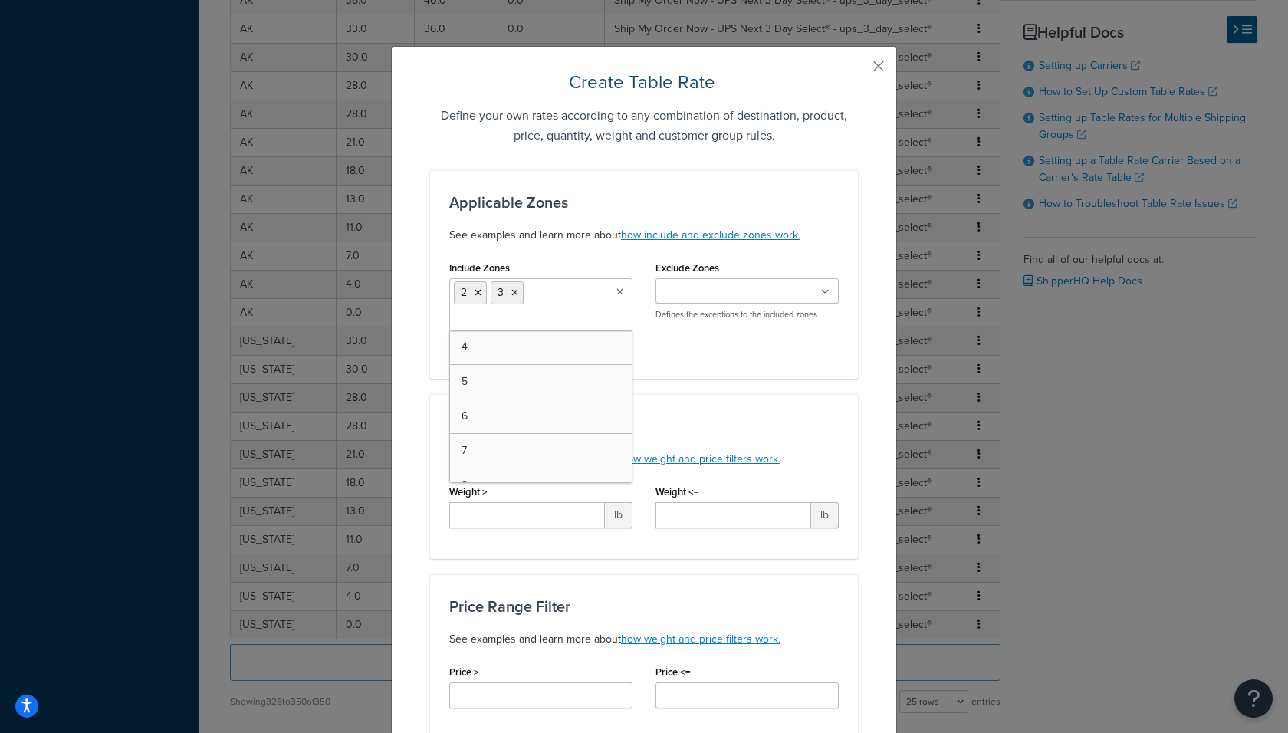
click at [488, 322] on input "Include Zones" at bounding box center [522, 319] width 136 height 17
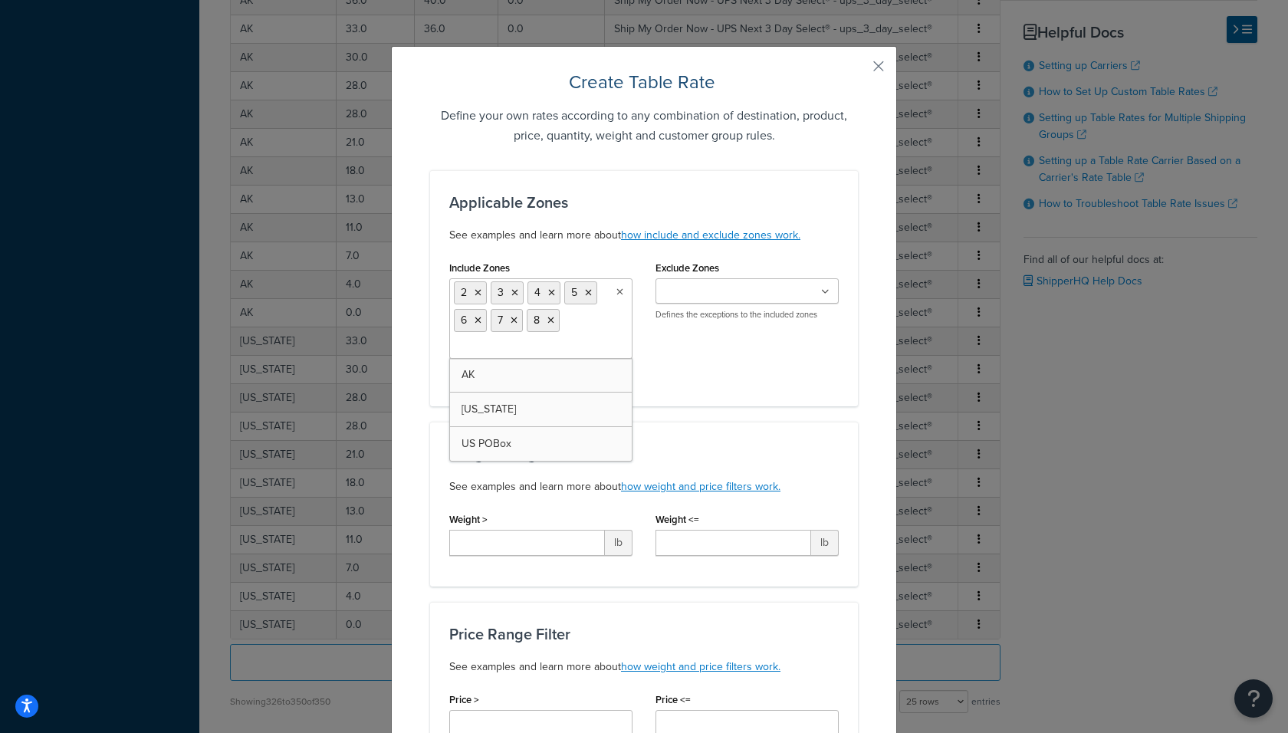
click at [747, 454] on h3 "Weight Range Filter" at bounding box center [643, 453] width 389 height 17
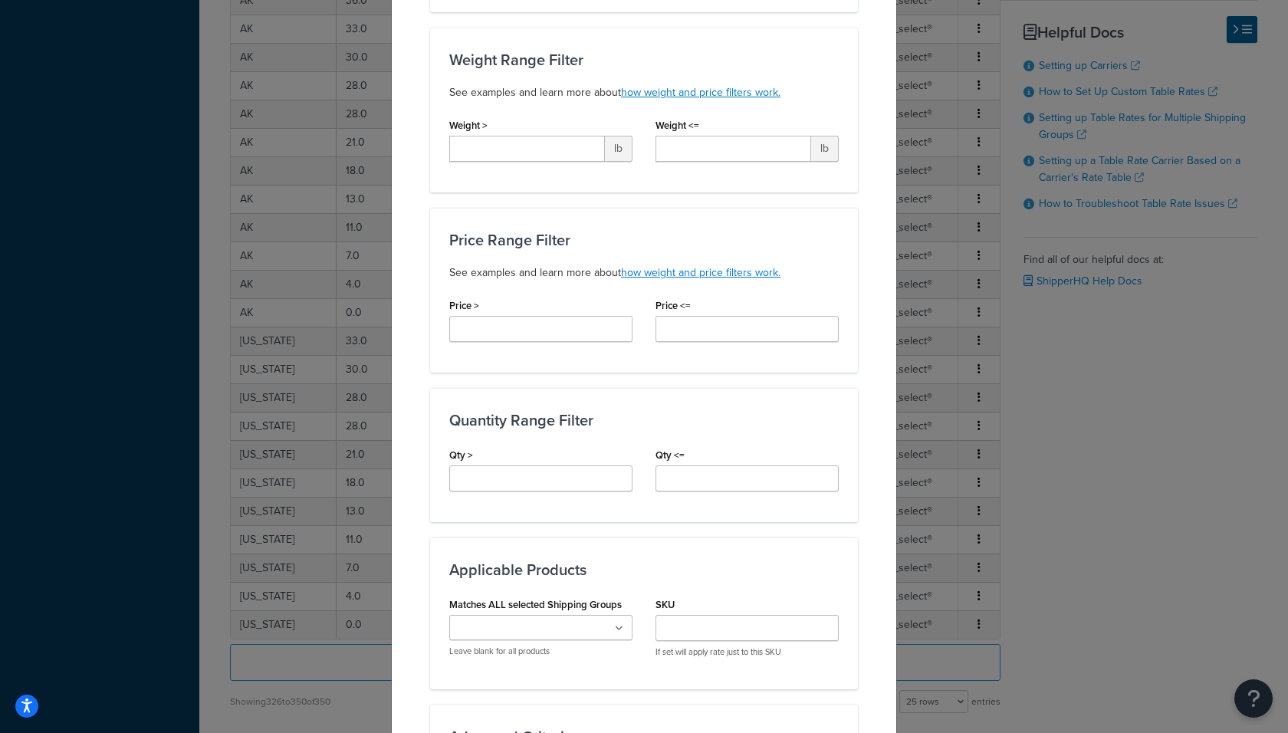
scroll to position [406, 0]
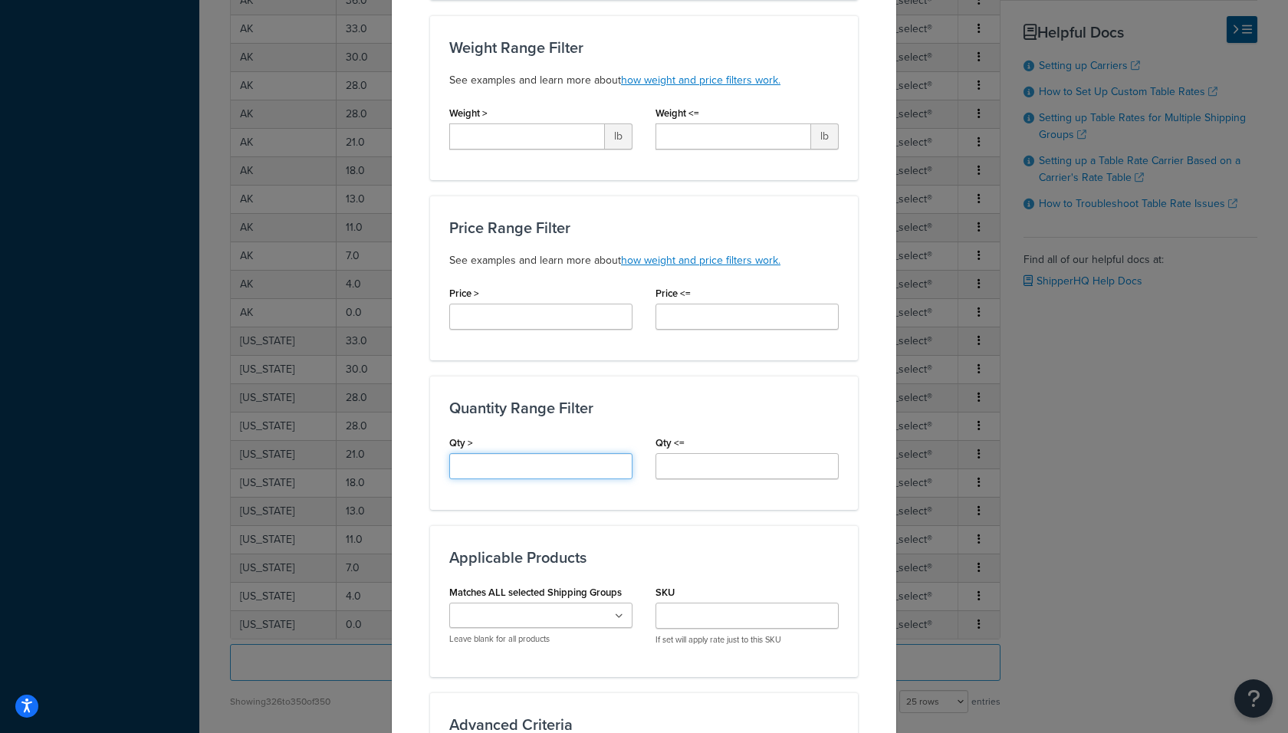
click at [540, 457] on input "Qty >" at bounding box center [540, 466] width 183 height 26
type input "6"
click at [697, 460] on input "Qty <=" at bounding box center [746, 466] width 183 height 26
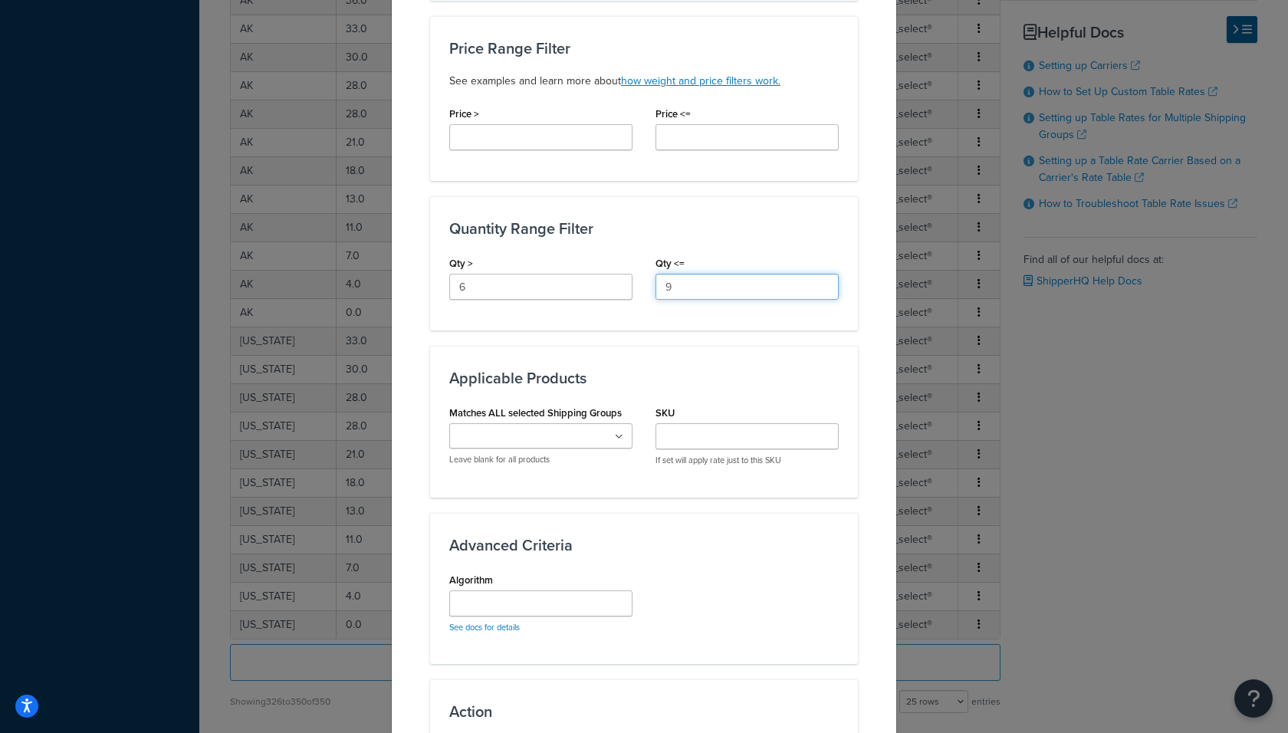
scroll to position [615, 0]
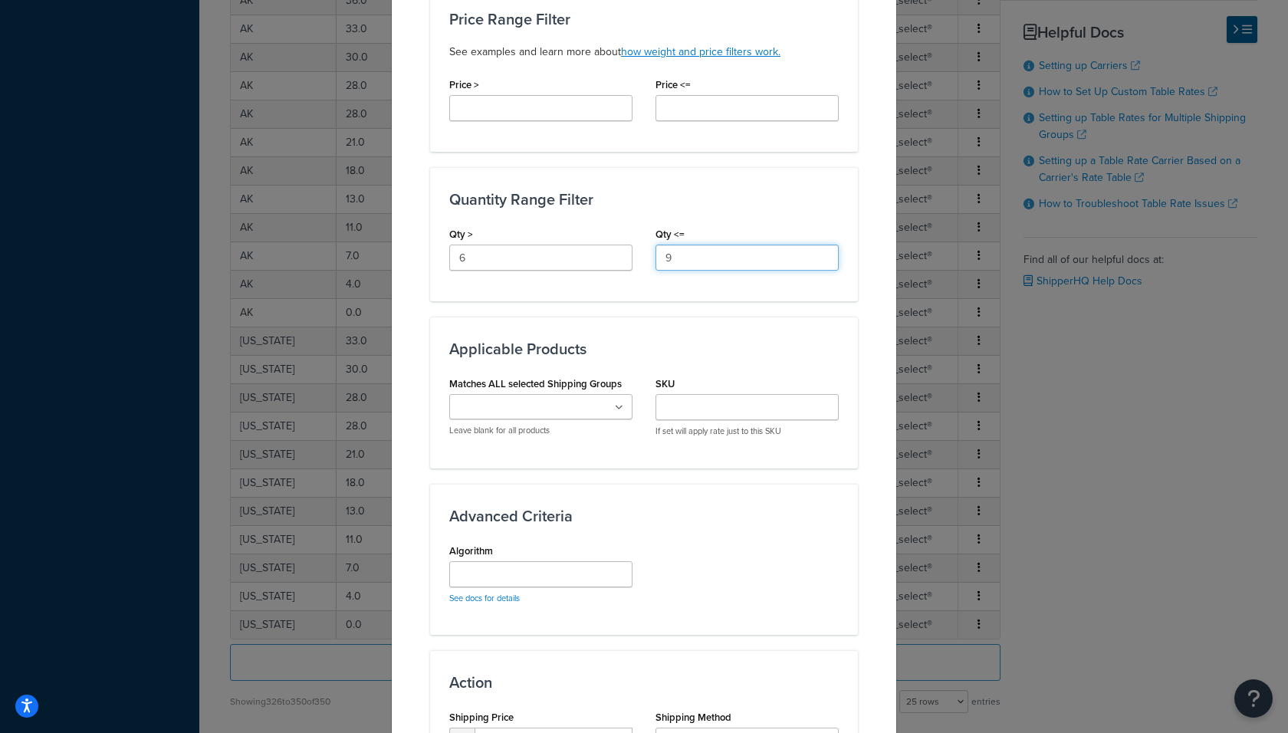
type input "9"
click at [536, 394] on ul at bounding box center [540, 406] width 183 height 25
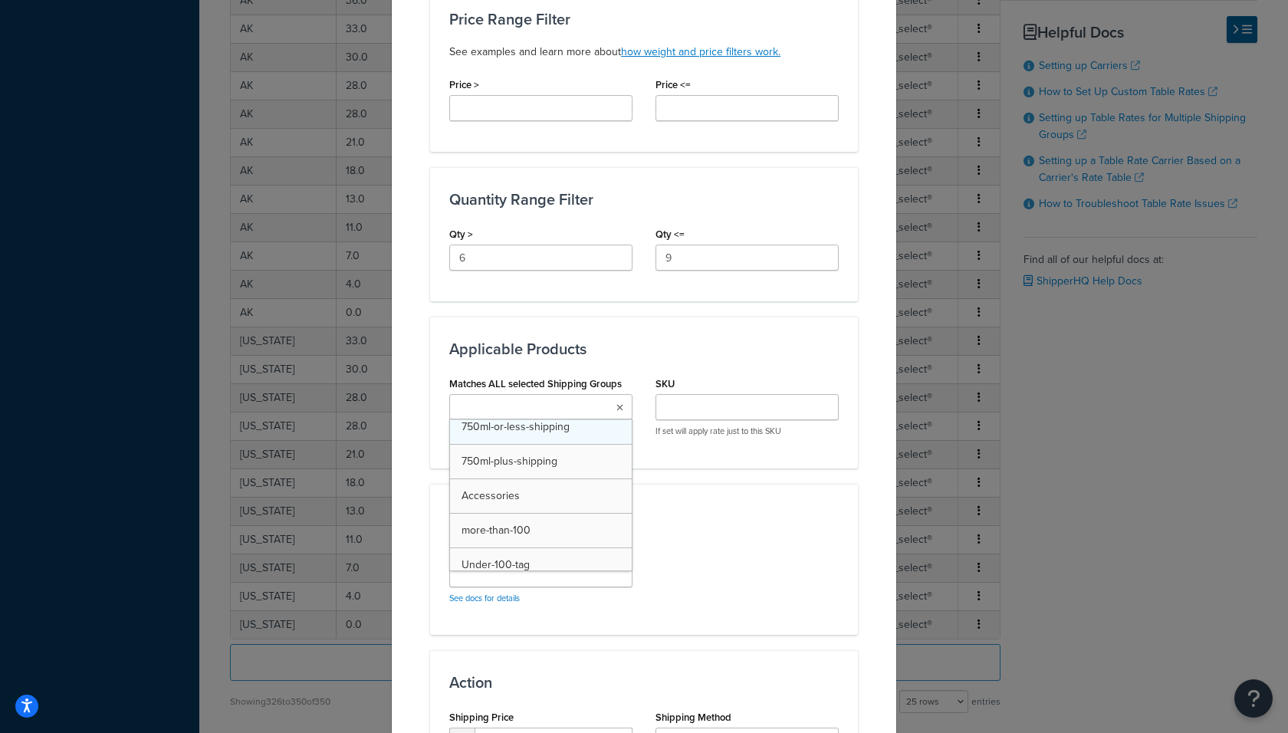
scroll to position [123, 0]
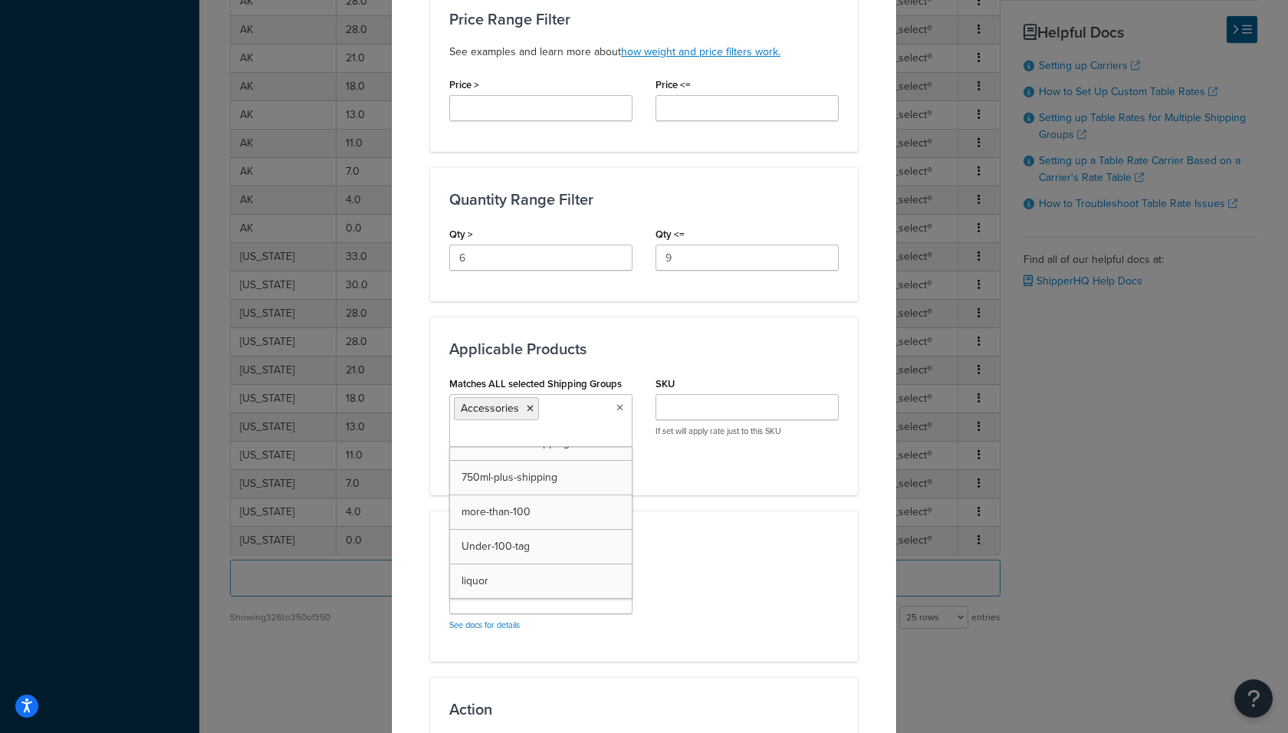
click at [703, 569] on div "Algorithm See docs for details" at bounding box center [644, 604] width 412 height 76
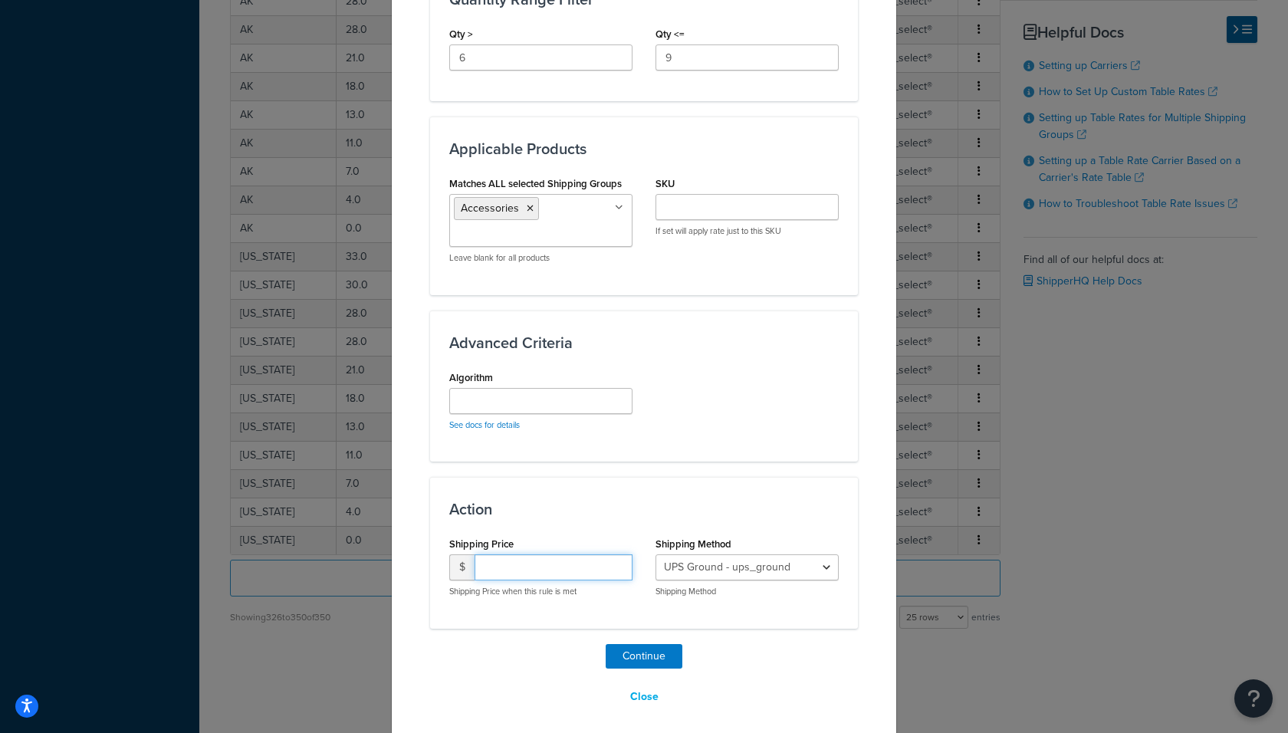
click at [546, 566] on input "number" at bounding box center [553, 567] width 158 height 26
type input "75"
click at [713, 554] on select "UPS Ground - ups_ground Ship My Order Now - UPS Next 3 Day Select® - ups_3_day_…" at bounding box center [746, 567] width 183 height 26
select select "183727"
click at [655, 554] on select "UPS Ground - ups_ground Ship My Order Now - UPS Next 3 Day Select® - ups_3_day_…" at bounding box center [746, 567] width 183 height 26
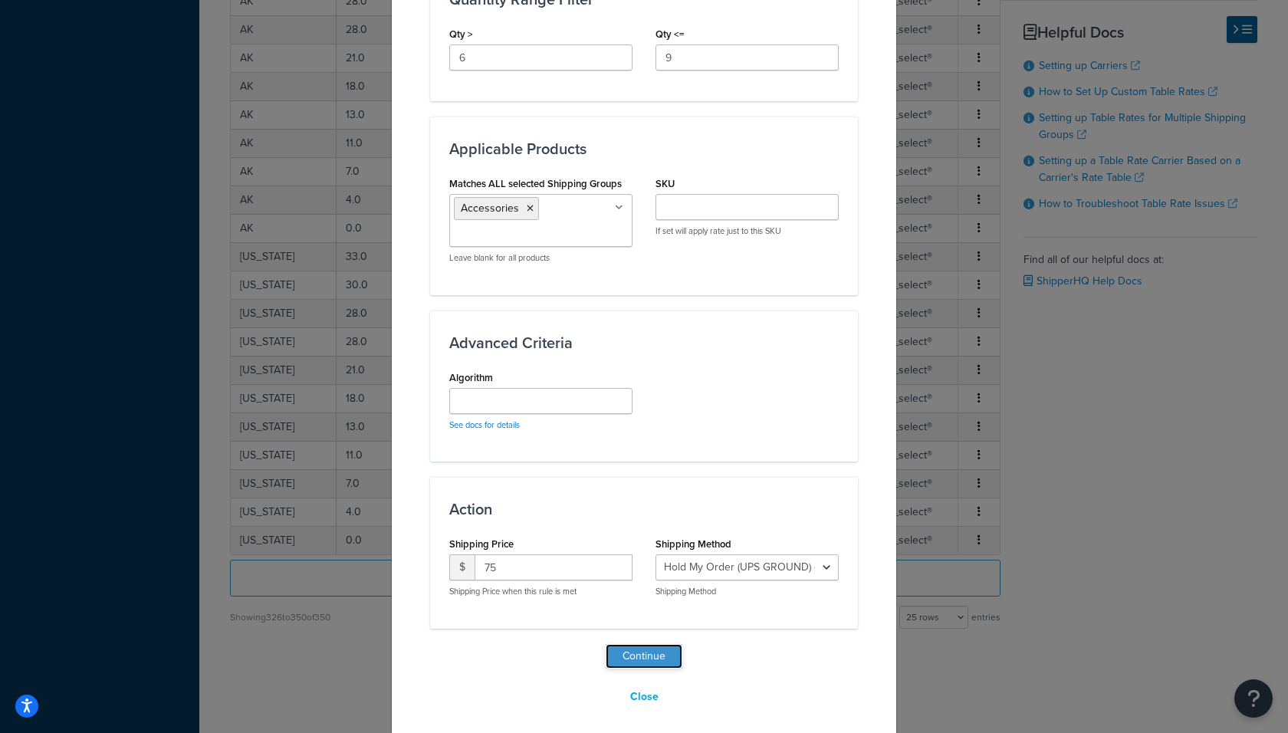
click at [633, 659] on button "Continue" at bounding box center [643, 656] width 77 height 25
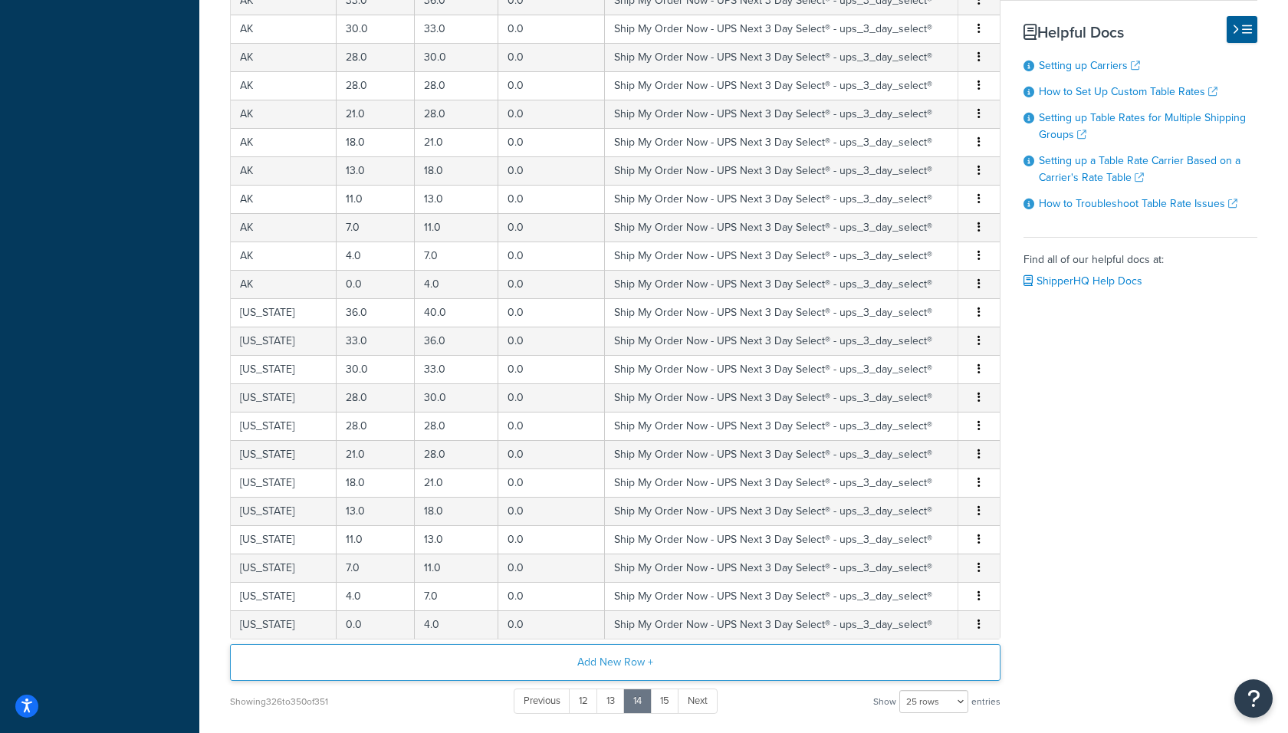
click at [553, 651] on button "Add New Row +" at bounding box center [615, 662] width 770 height 37
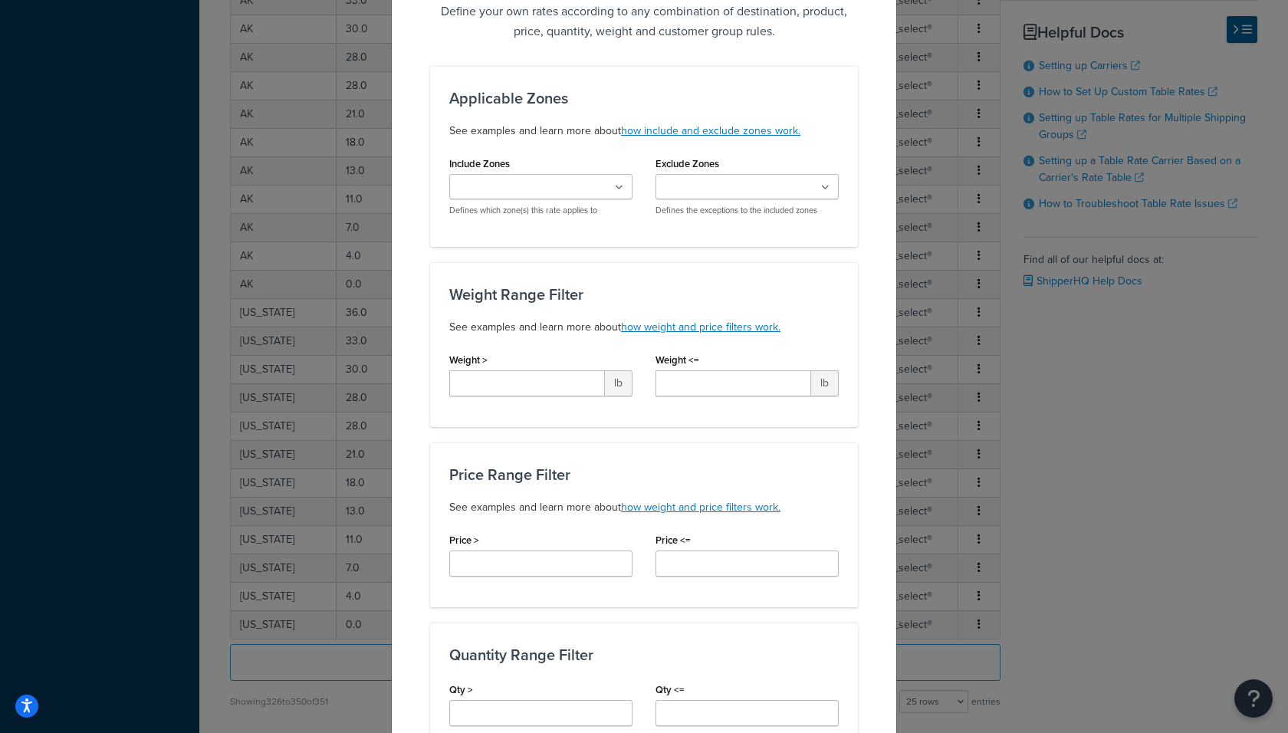
scroll to position [152, 0]
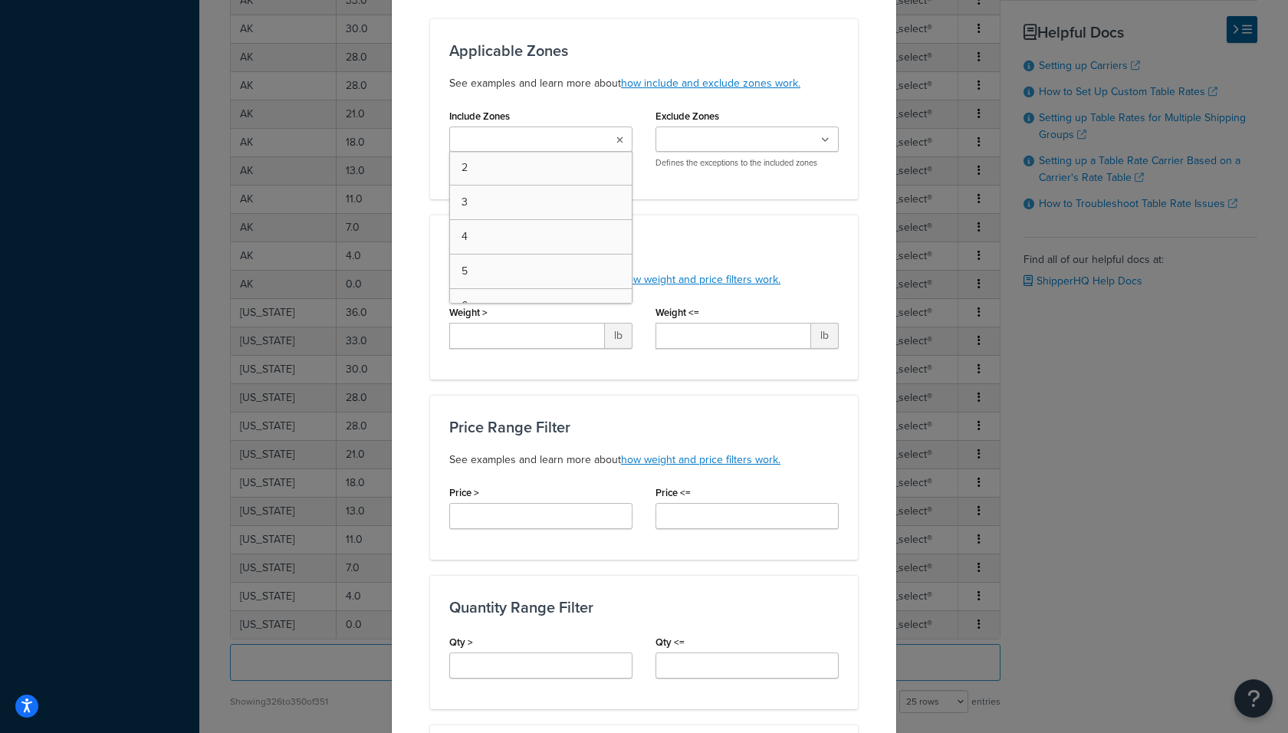
click at [491, 126] on ul at bounding box center [540, 138] width 183 height 25
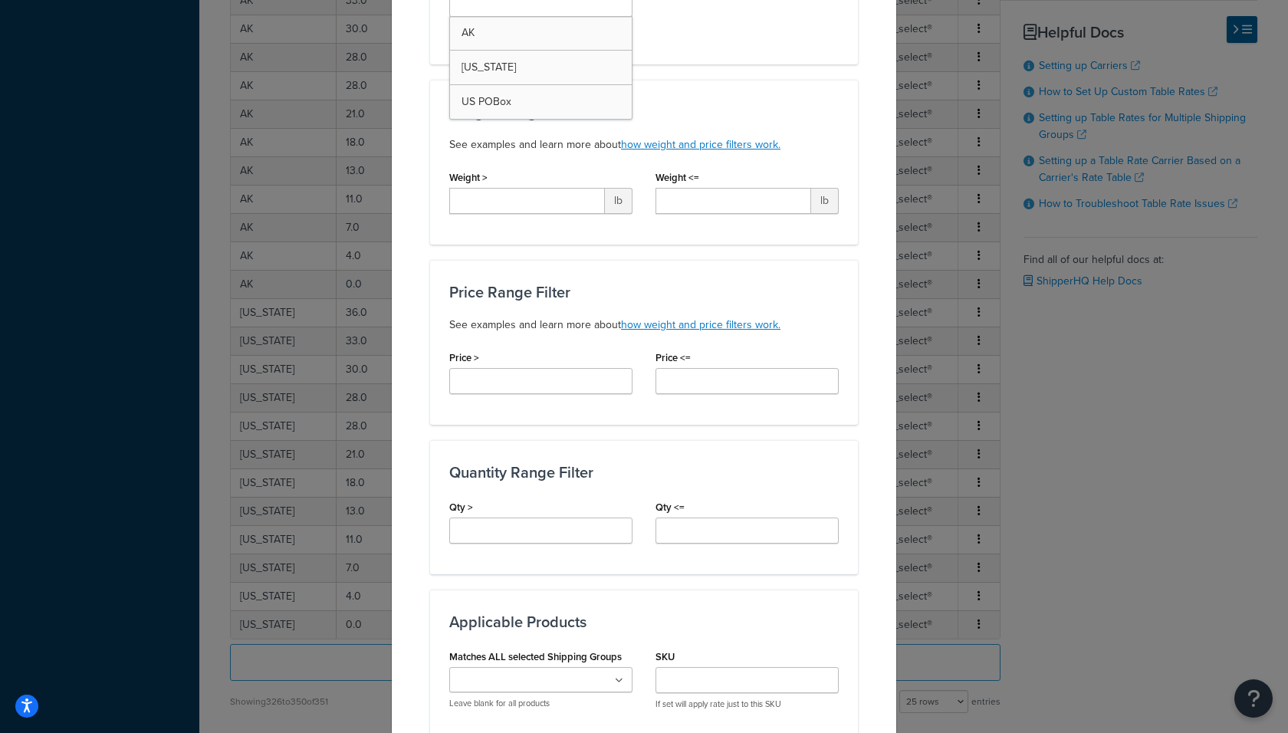
scroll to position [357, 0]
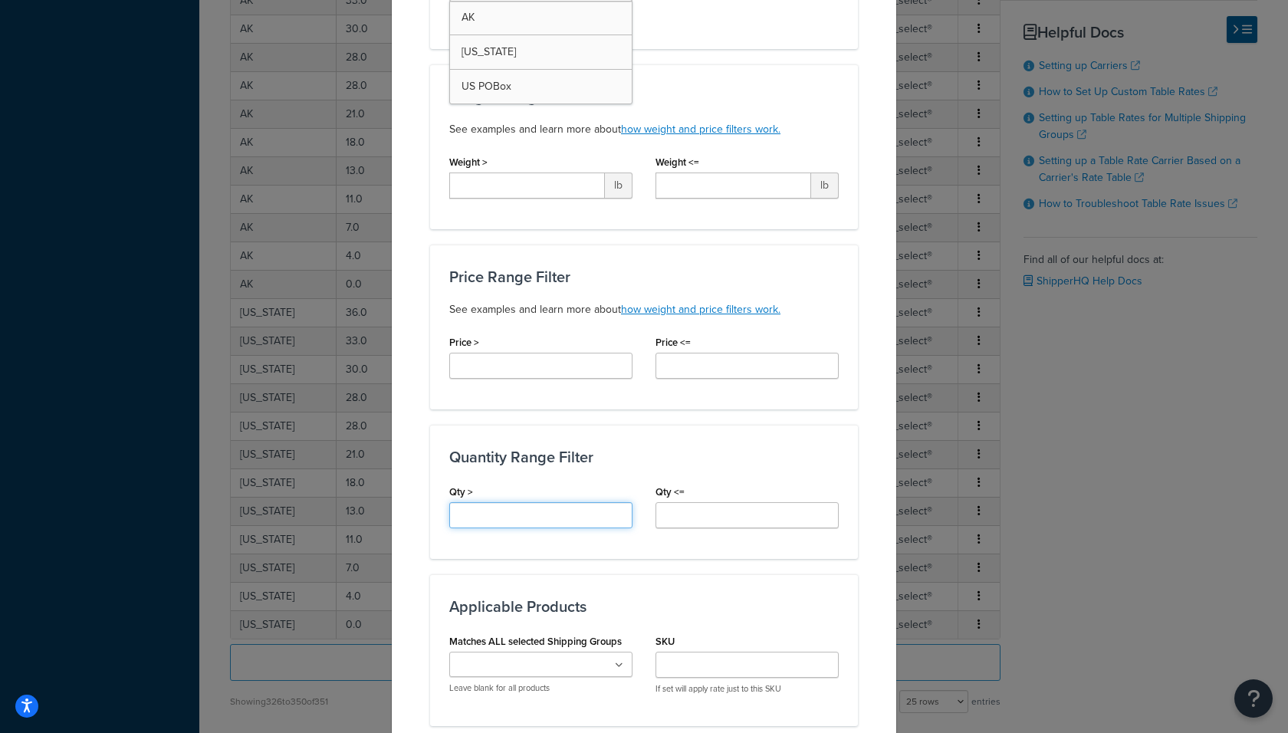
click at [519, 502] on input "Qty >" at bounding box center [540, 515] width 183 height 26
type input "9"
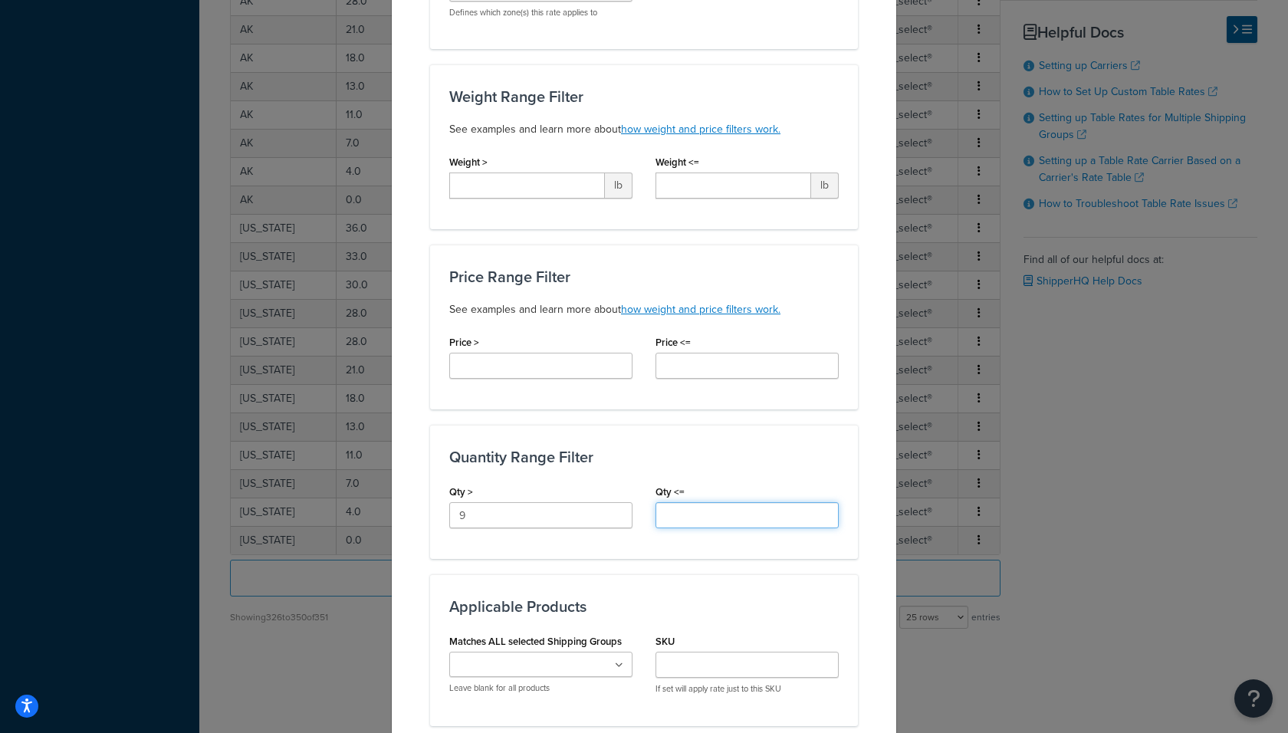
click at [691, 517] on input "Qty <=" at bounding box center [746, 515] width 183 height 26
type input "12"
click at [685, 569] on div "Applicable Zones See examples and learn more about how include and exclude zone…" at bounding box center [644, 436] width 428 height 1246
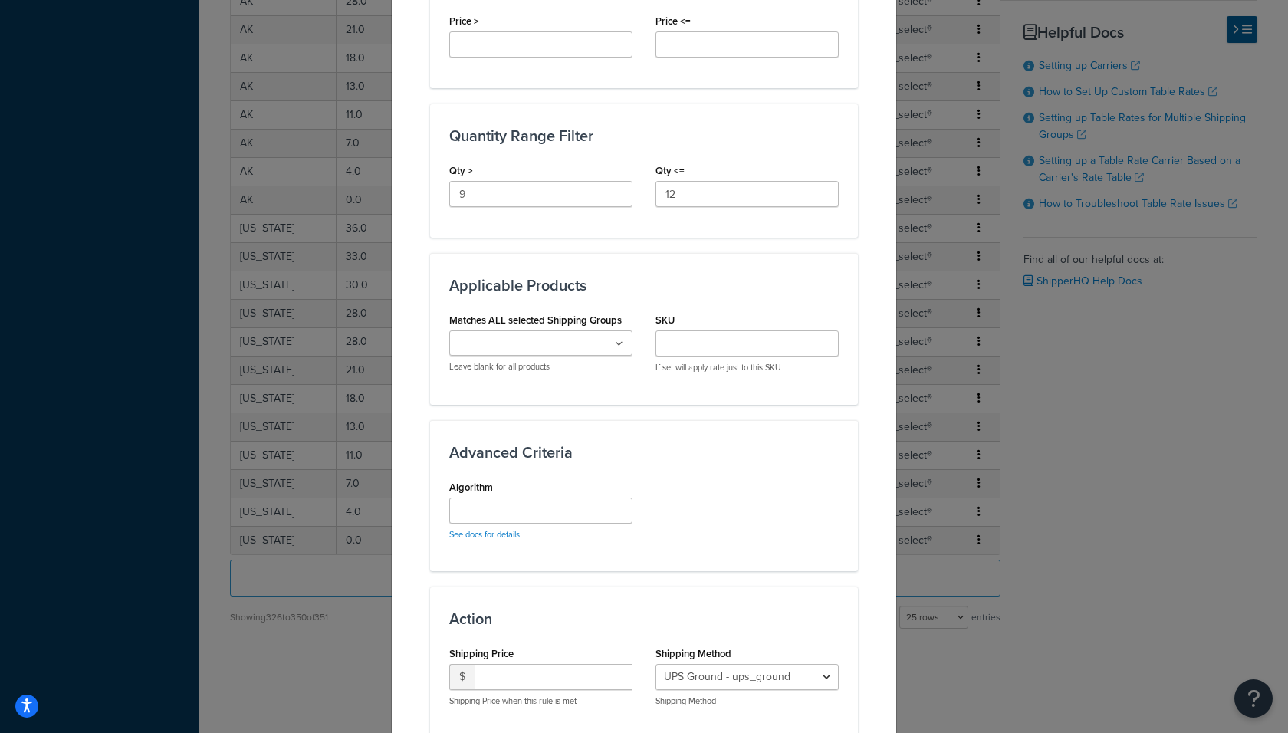
scroll to position [703, 0]
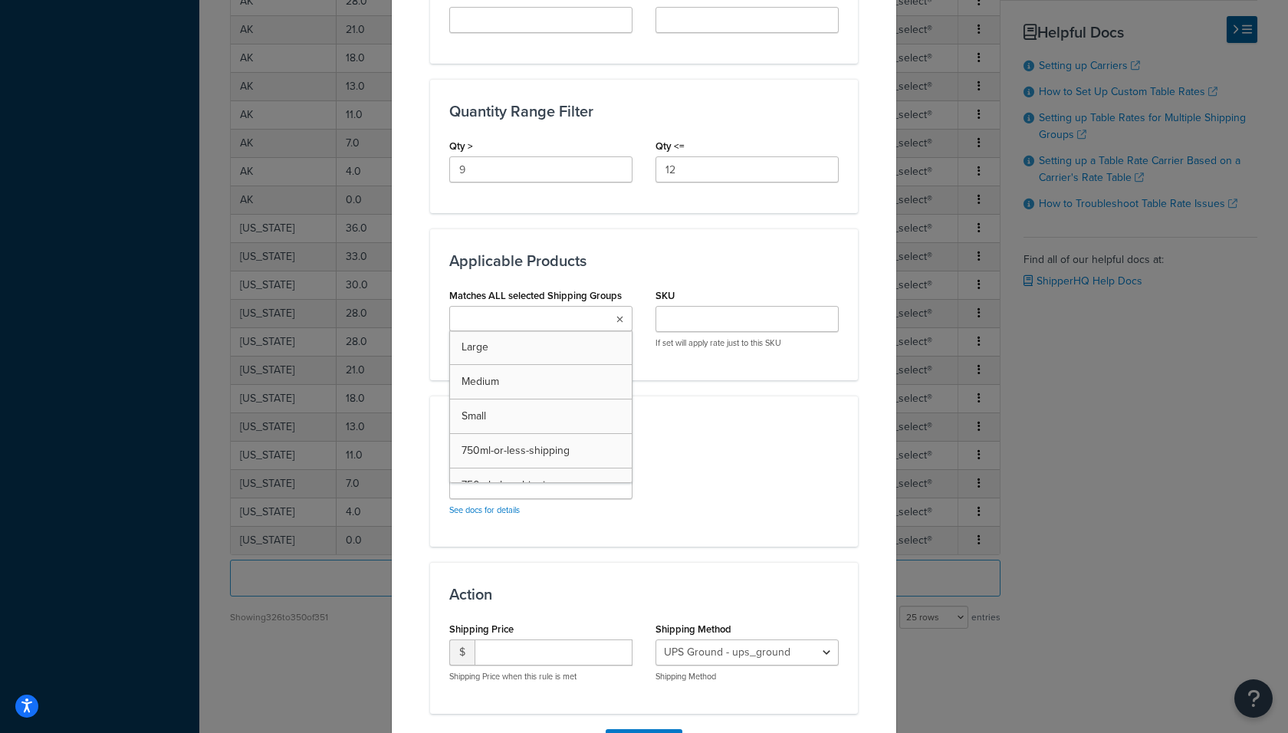
click at [561, 306] on ul at bounding box center [540, 318] width 183 height 25
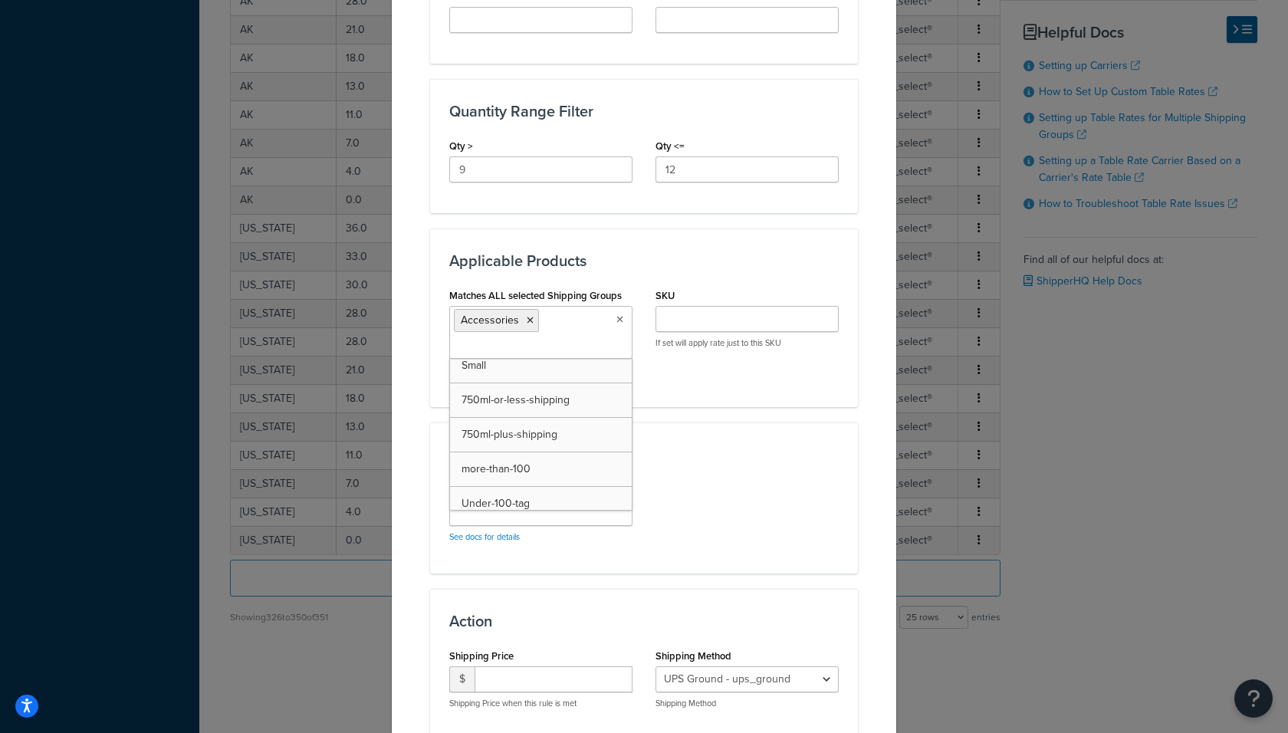
click at [532, 595] on div "Action Shipping Price $ Shipping Price when this rule is met Shipping Method UP…" at bounding box center [644, 664] width 428 height 151
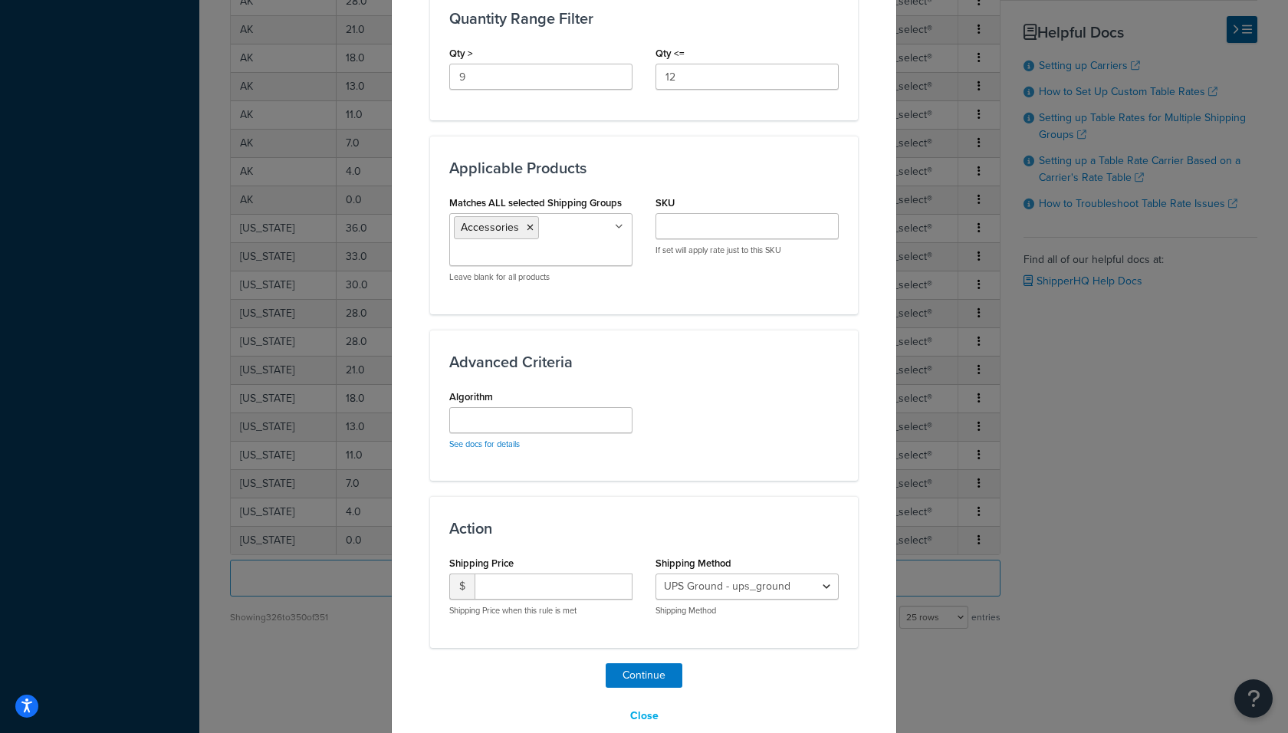
scroll to position [815, 0]
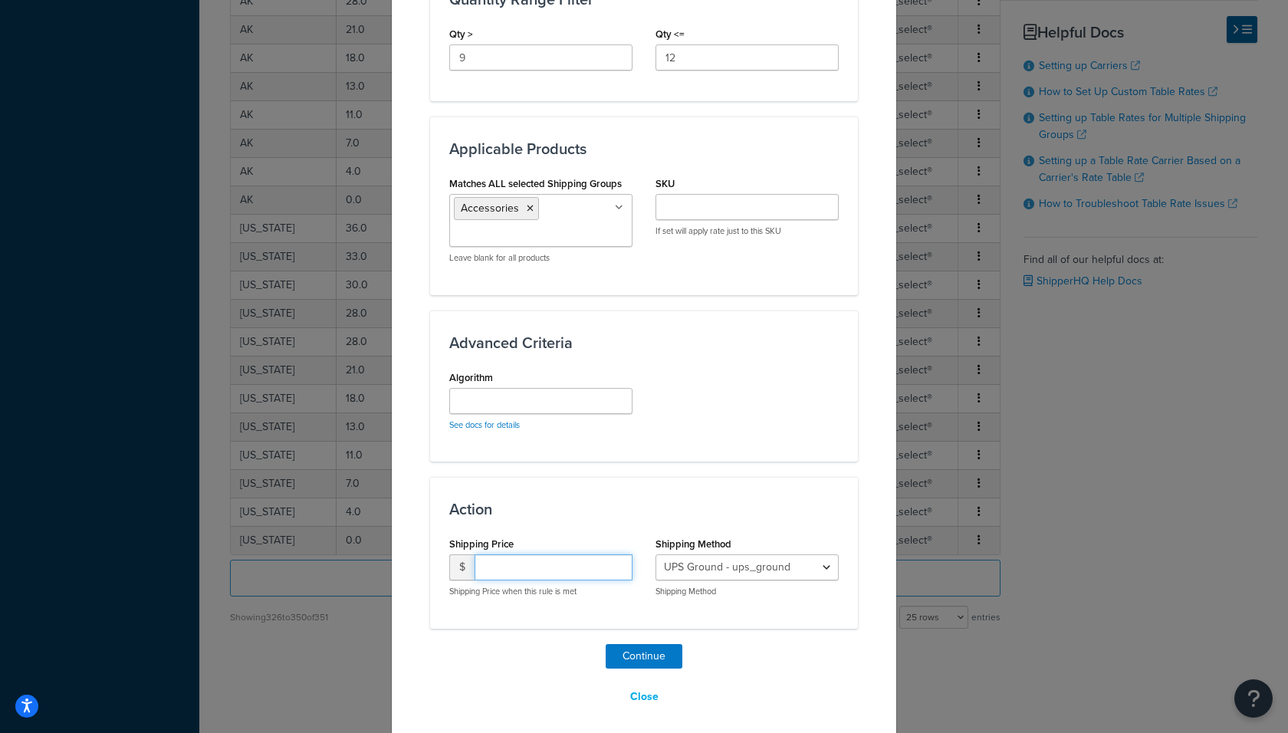
click at [529, 554] on input "number" at bounding box center [553, 567] width 158 height 26
type input "100"
click at [718, 576] on div "UPS Ground - ups_ground Ship My Order Now - UPS Next 3 Day Select® - ups_3_day_…" at bounding box center [746, 575] width 183 height 43
click at [711, 558] on select "UPS Ground - ups_ground Ship My Order Now - UPS Next 3 Day Select® - ups_3_day_…" at bounding box center [746, 567] width 183 height 26
select select "183727"
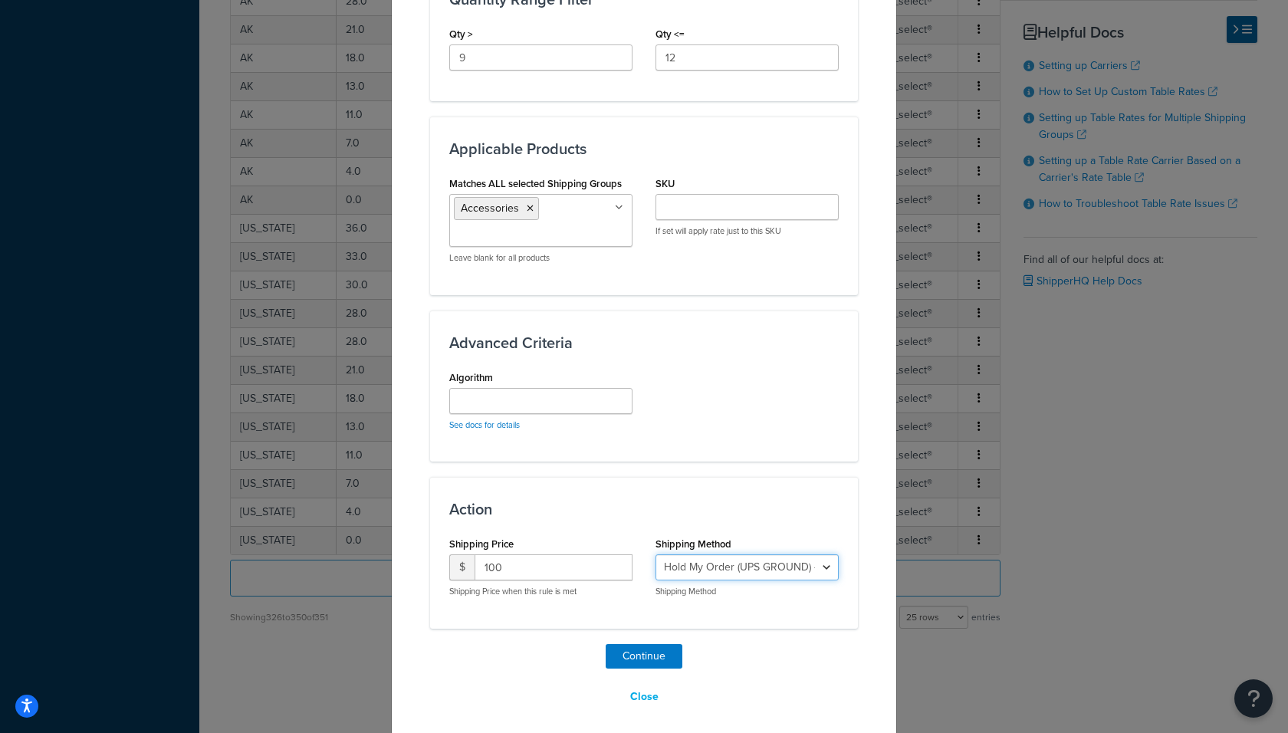
click at [655, 554] on select "UPS Ground - ups_ground Ship My Order Now - UPS Next 3 Day Select® - ups_3_day_…" at bounding box center [746, 567] width 183 height 26
click at [651, 650] on button "Continue" at bounding box center [643, 656] width 77 height 25
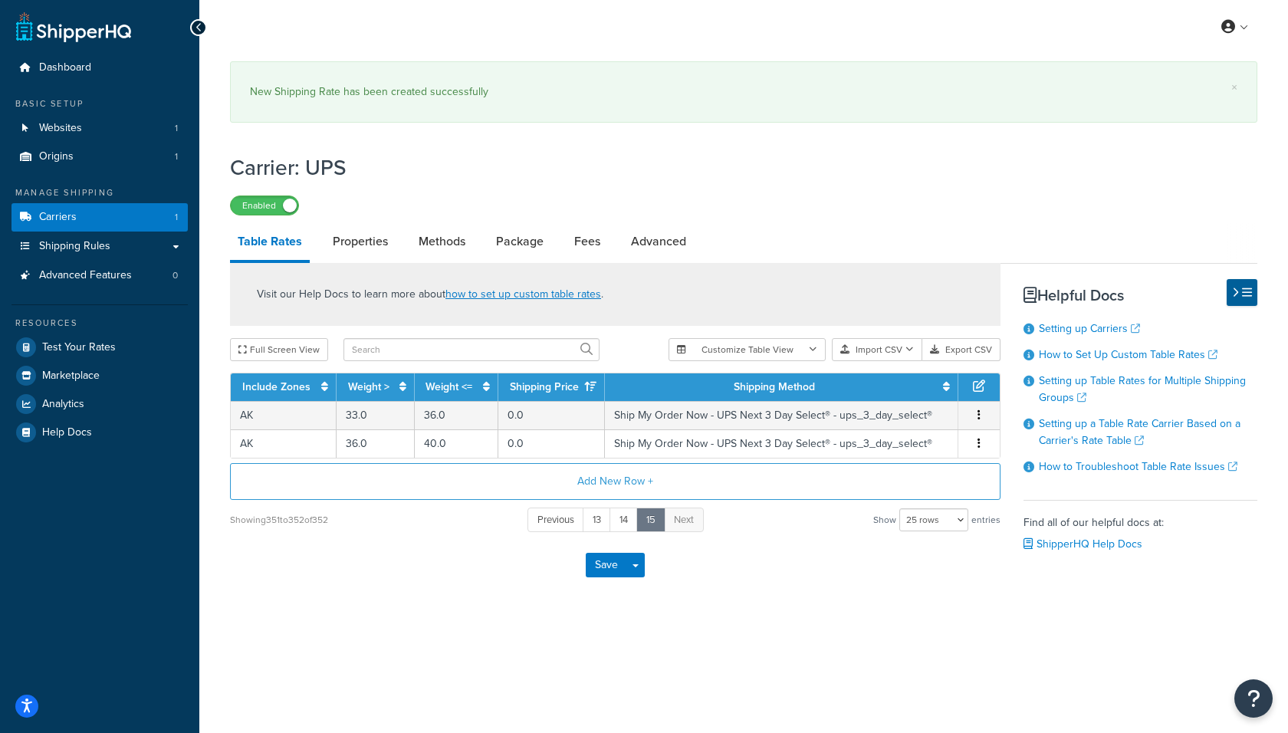
scroll to position [0, 0]
click at [520, 488] on button "Add New Row +" at bounding box center [615, 481] width 770 height 37
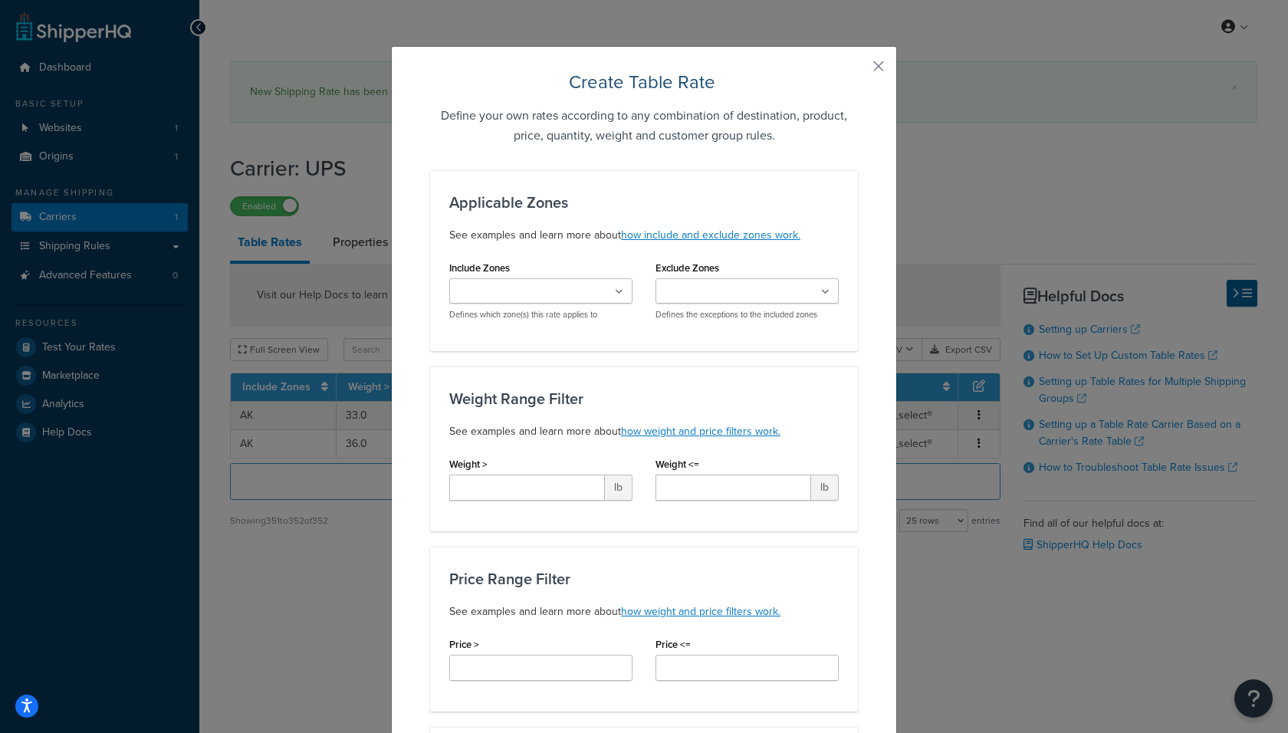
click at [530, 286] on input "Include Zones" at bounding box center [522, 292] width 136 height 17
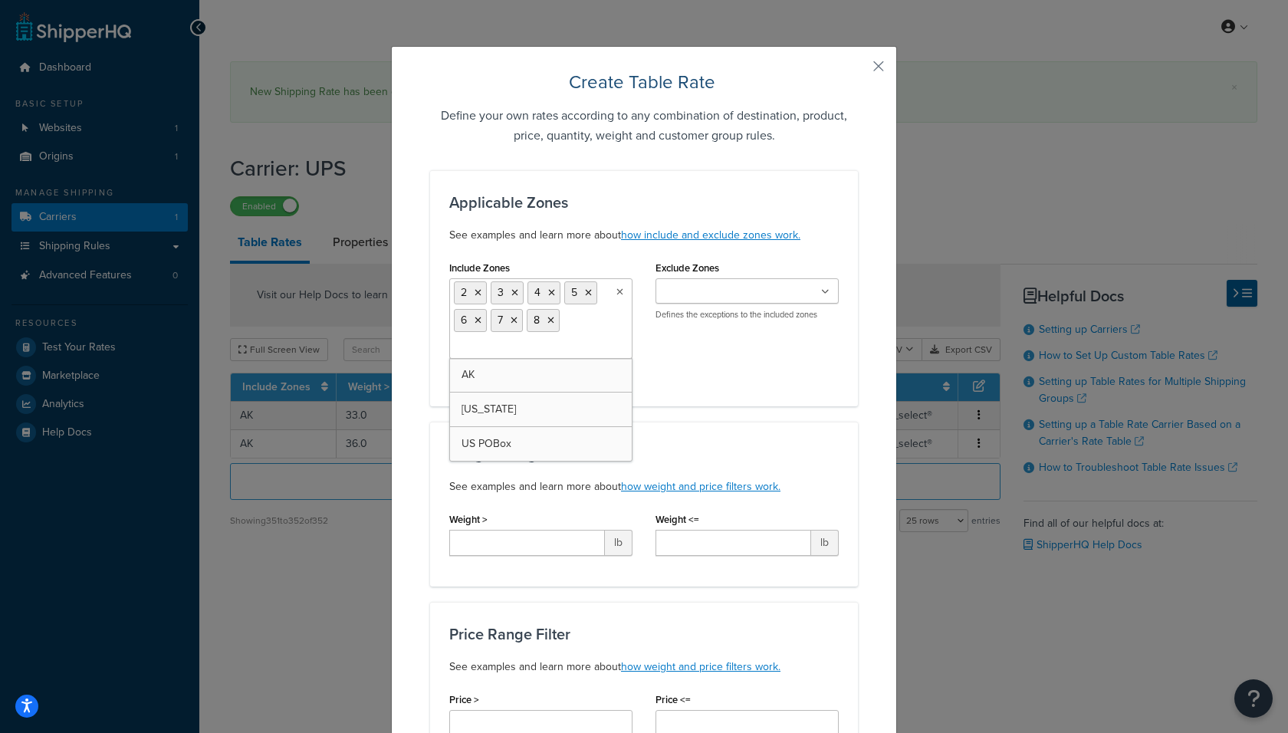
click at [771, 449] on h3 "Weight Range Filter" at bounding box center [643, 453] width 389 height 17
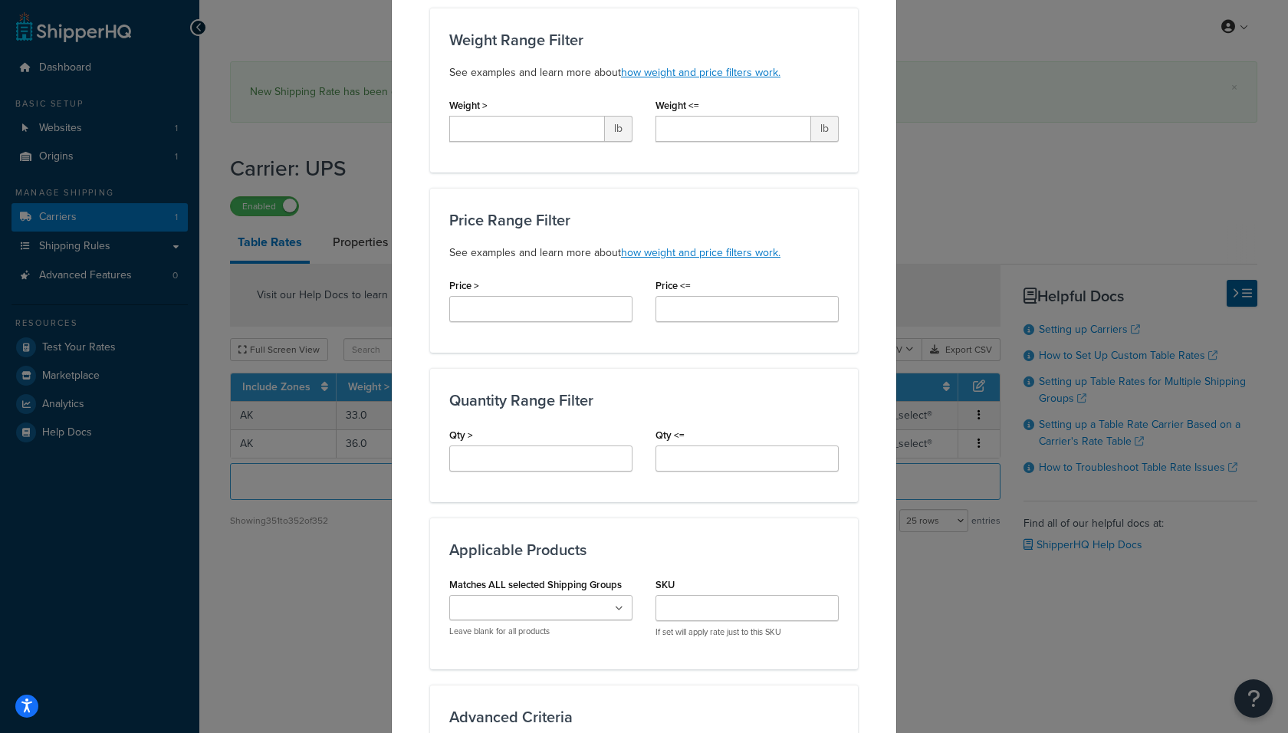
scroll to position [426, 0]
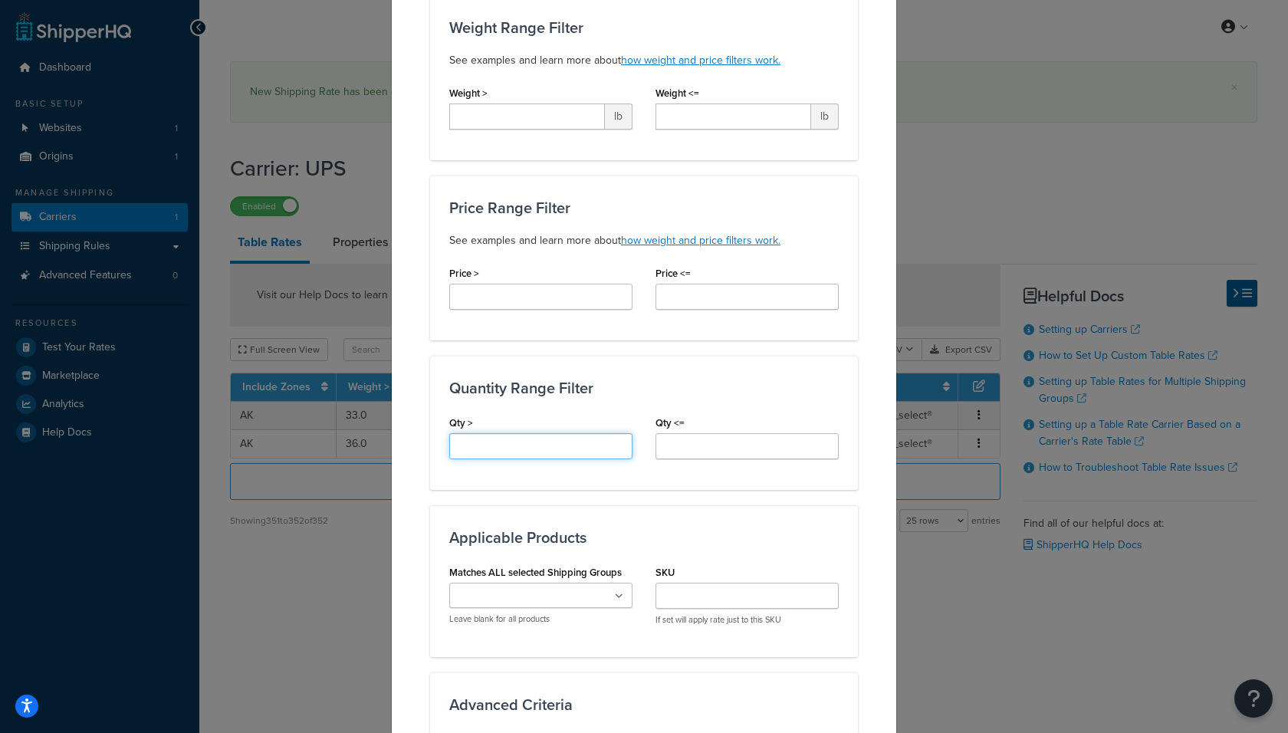
click at [520, 447] on input "Qty >" at bounding box center [540, 446] width 183 height 26
type input "12"
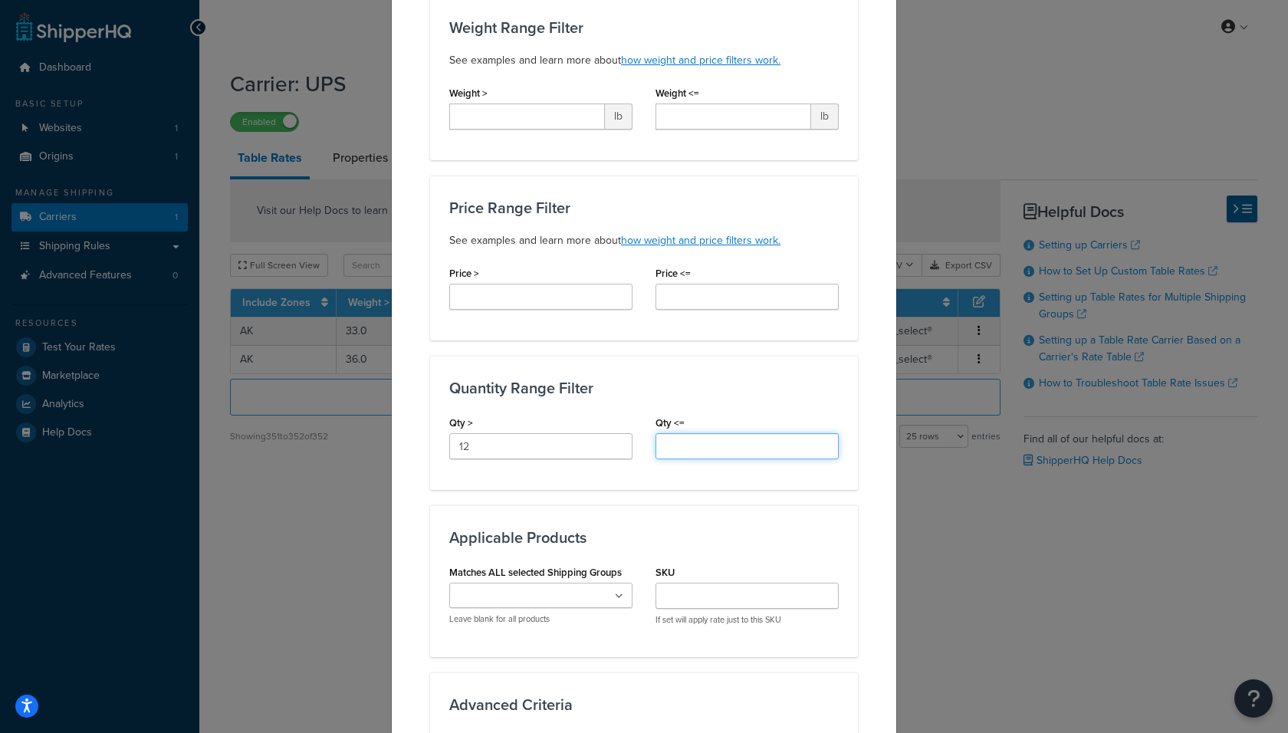
click at [702, 433] on input "Qty <=" at bounding box center [746, 446] width 183 height 26
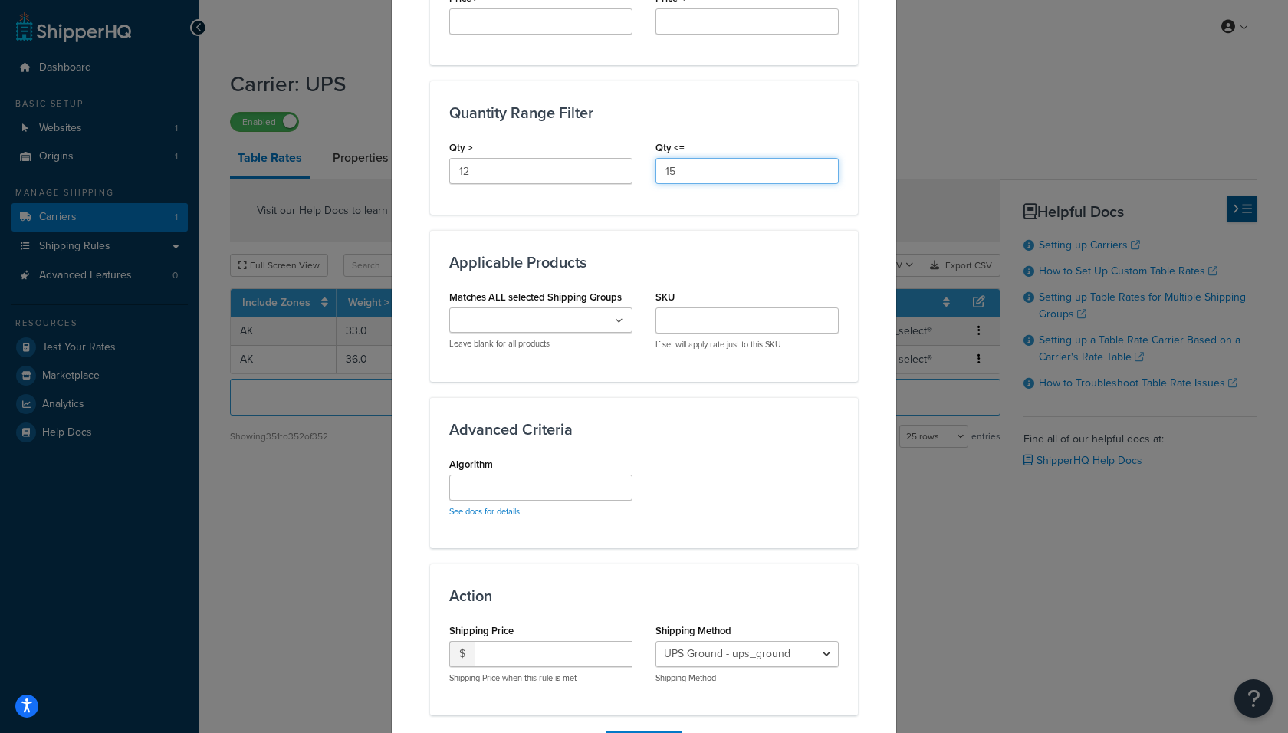
scroll to position [763, 0]
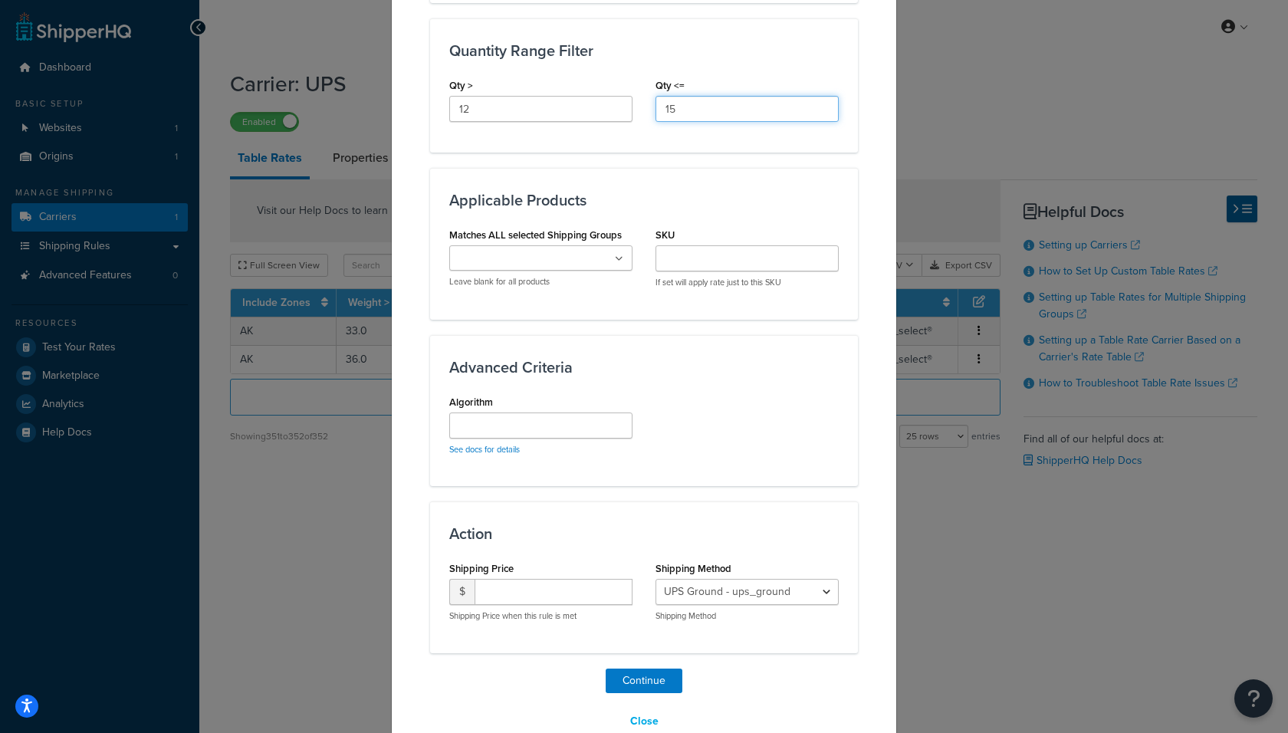
type input "15"
click at [539, 254] on input "Matches ALL selected Shipping Groups" at bounding box center [522, 259] width 136 height 17
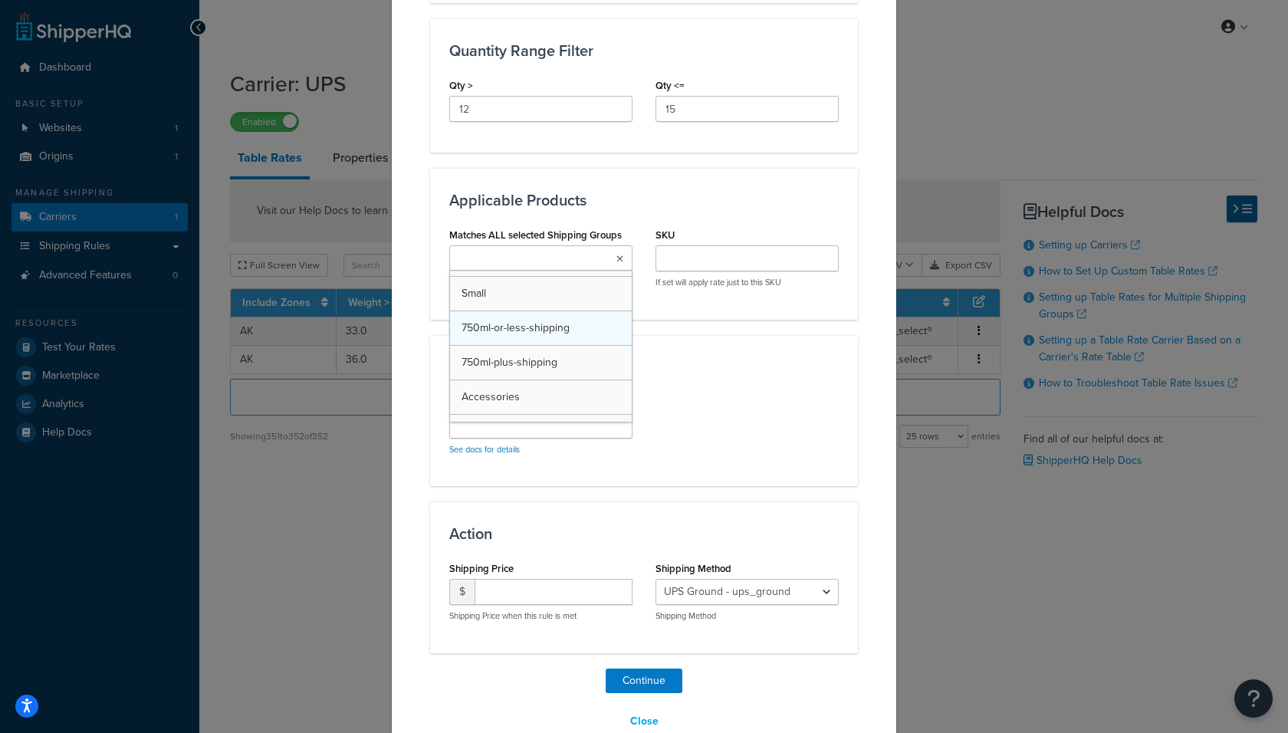
scroll to position [64, 0]
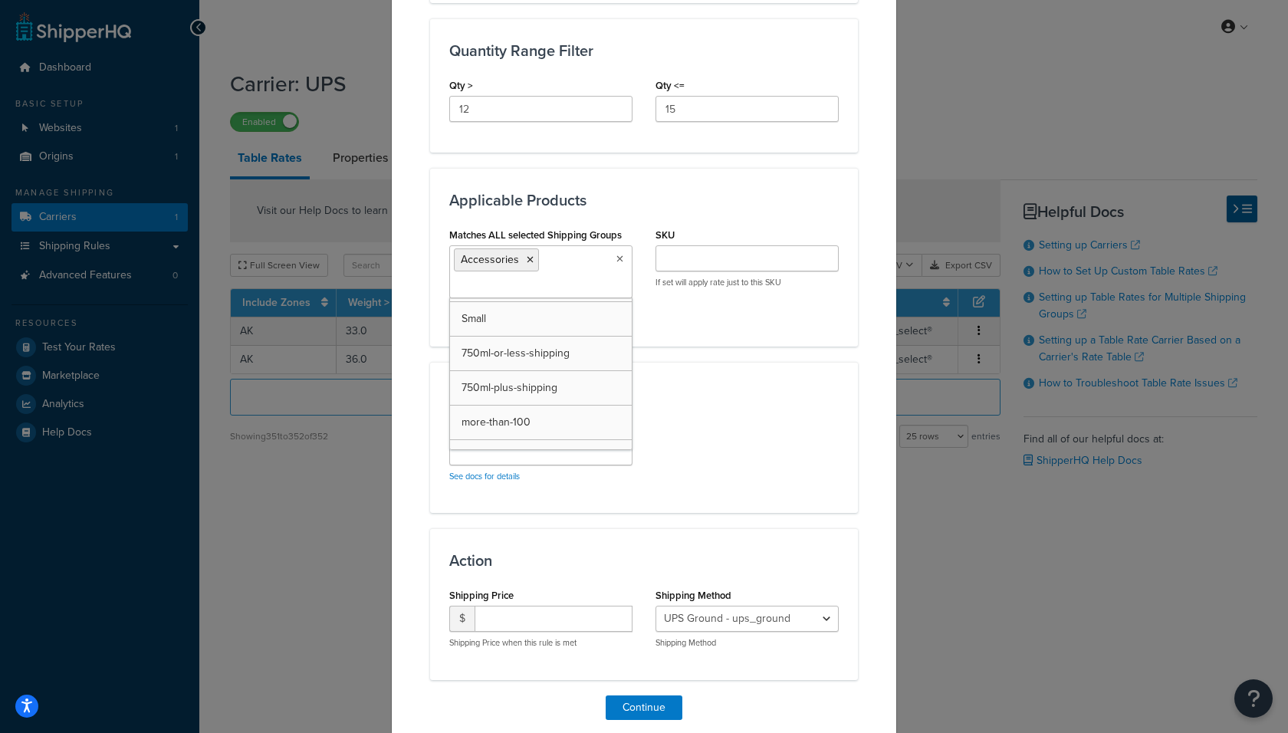
click at [548, 528] on div "Action Shipping Price $ Shipping Price when this rule is met Shipping Method UP…" at bounding box center [644, 603] width 428 height 151
click at [540, 605] on input "number" at bounding box center [553, 618] width 158 height 26
click at [515, 618] on input "150" at bounding box center [553, 618] width 158 height 26
type input "125"
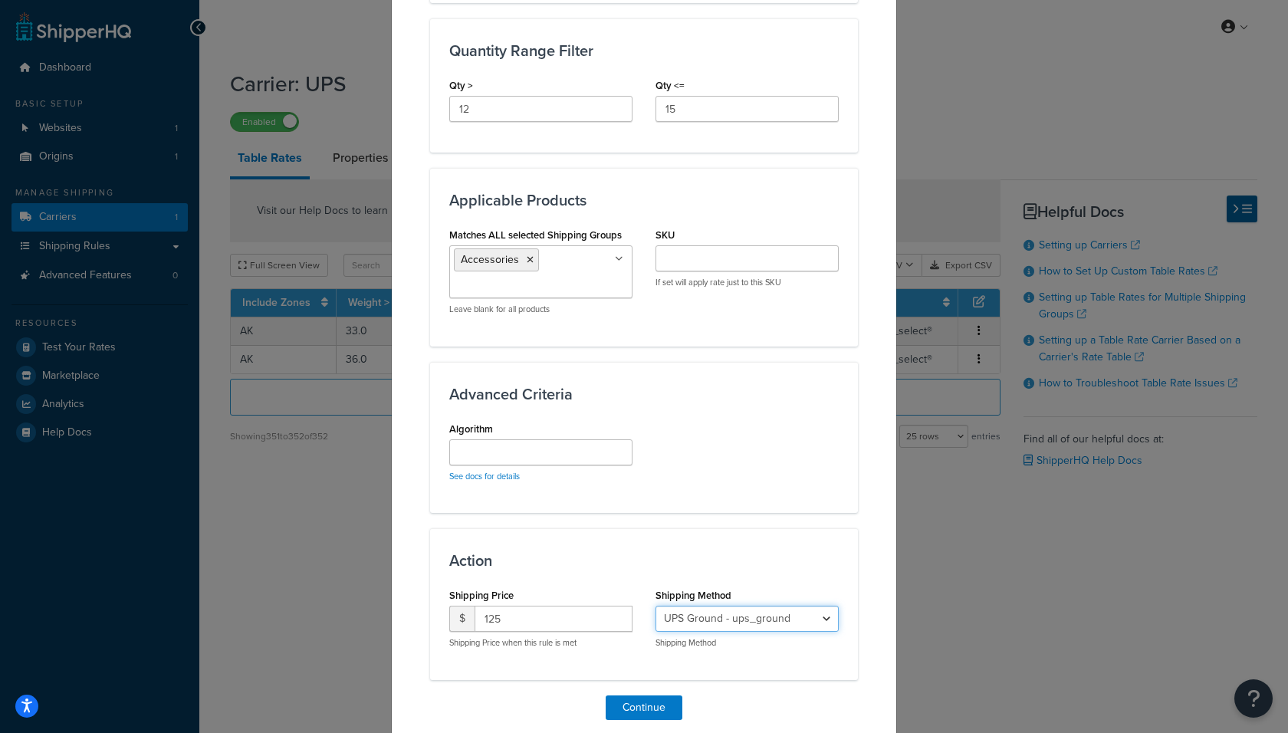
click at [715, 616] on select "UPS Ground - ups_ground Ship My Order Now - UPS Next 3 Day Select® - ups_3_day_…" at bounding box center [746, 618] width 183 height 26
select select "183727"
click at [655, 605] on select "UPS Ground - ups_ground Ship My Order Now - UPS Next 3 Day Select® - ups_3_day_…" at bounding box center [746, 618] width 183 height 26
click at [639, 659] on button "Continue" at bounding box center [643, 707] width 77 height 25
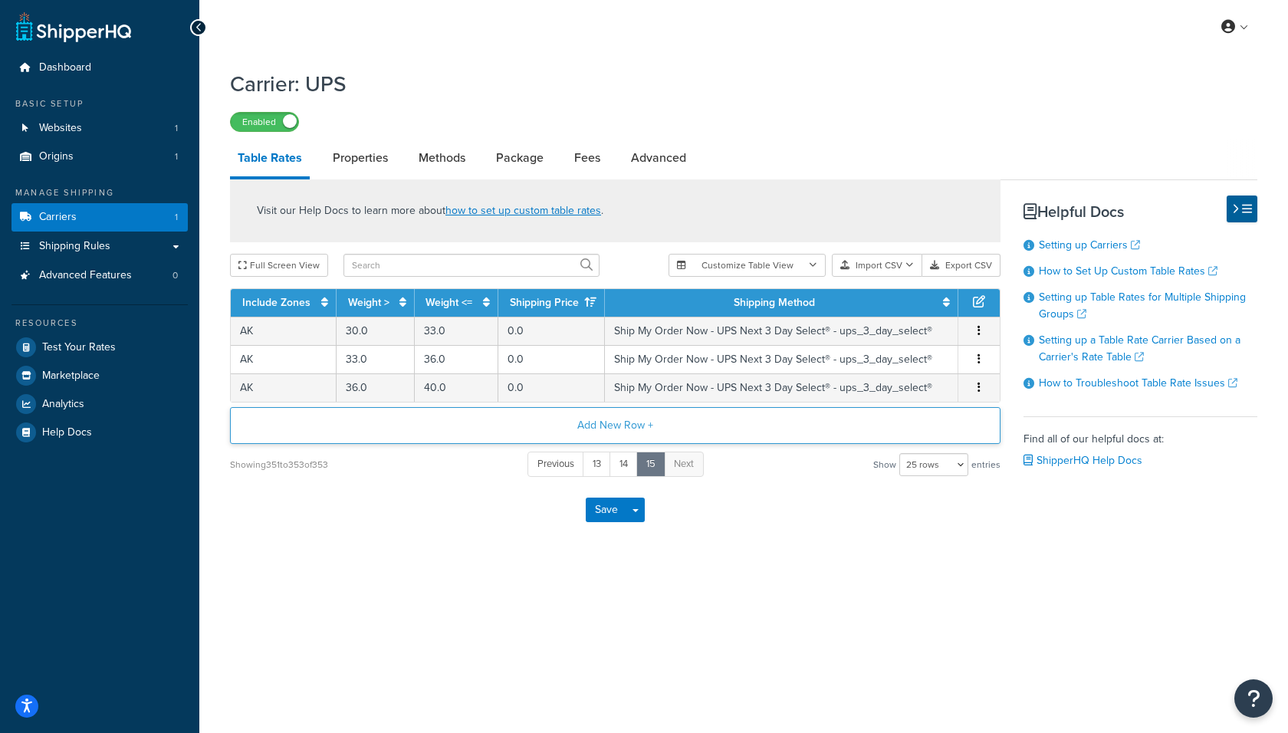
click at [611, 431] on button "Add New Row +" at bounding box center [615, 425] width 770 height 37
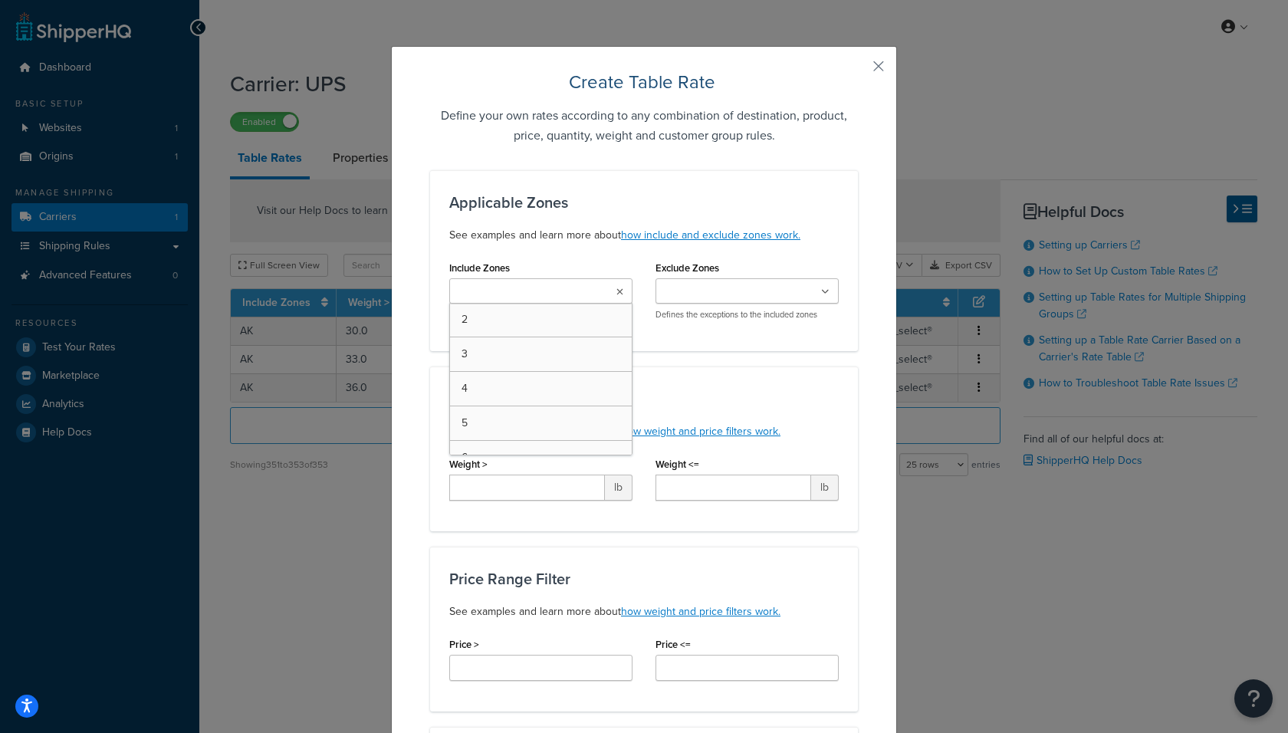
click at [497, 284] on input "Include Zones" at bounding box center [522, 292] width 136 height 17
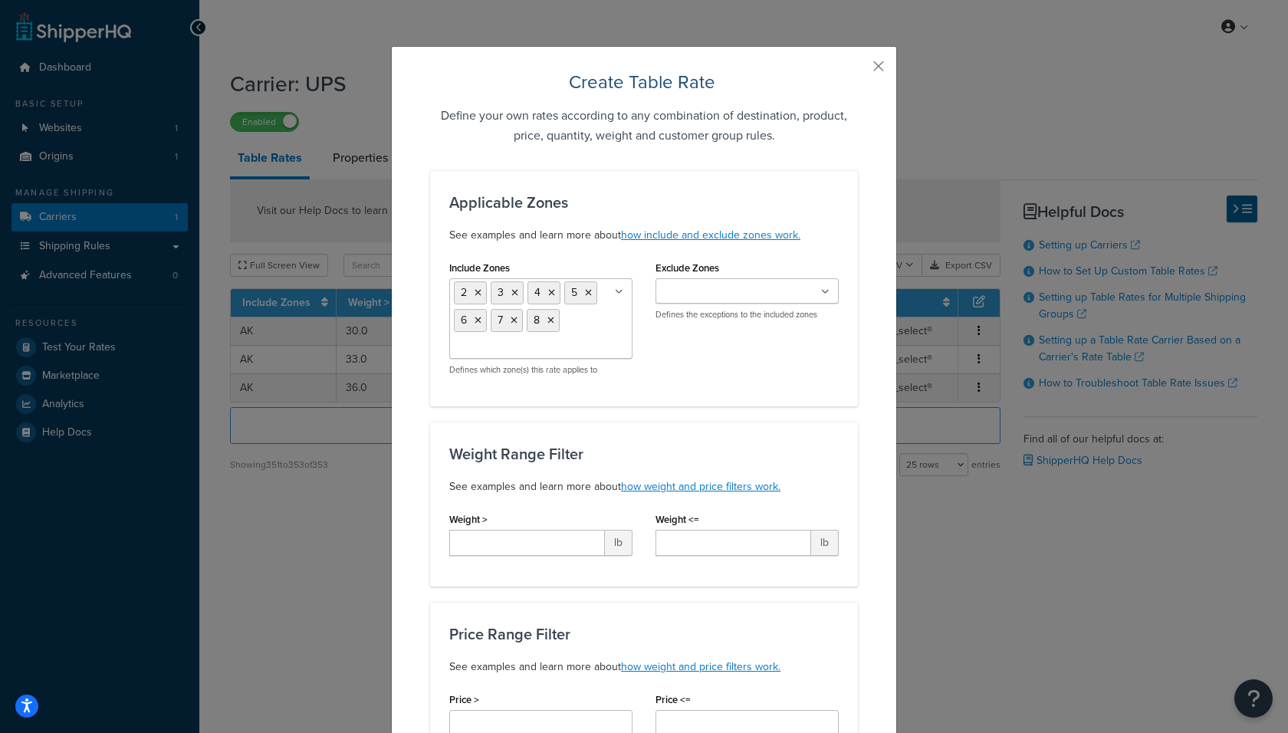
click at [751, 445] on h3 "Weight Range Filter" at bounding box center [643, 453] width 389 height 17
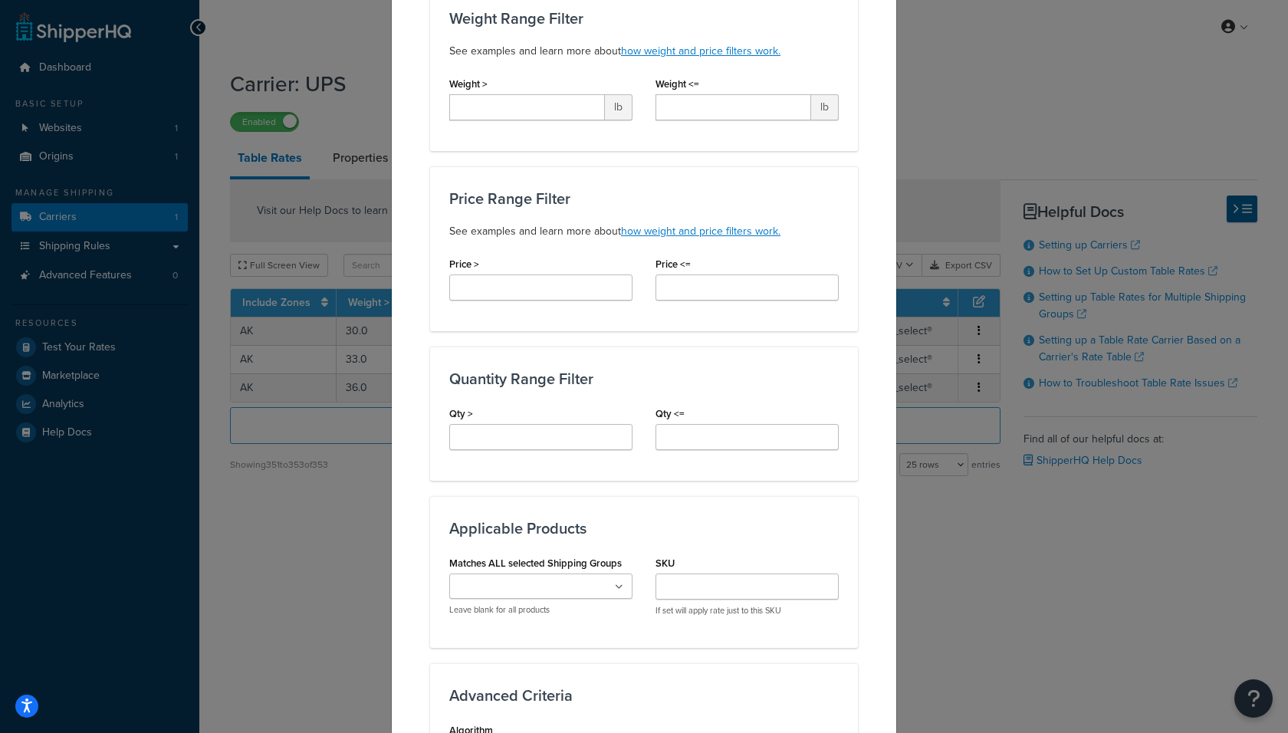
scroll to position [442, 0]
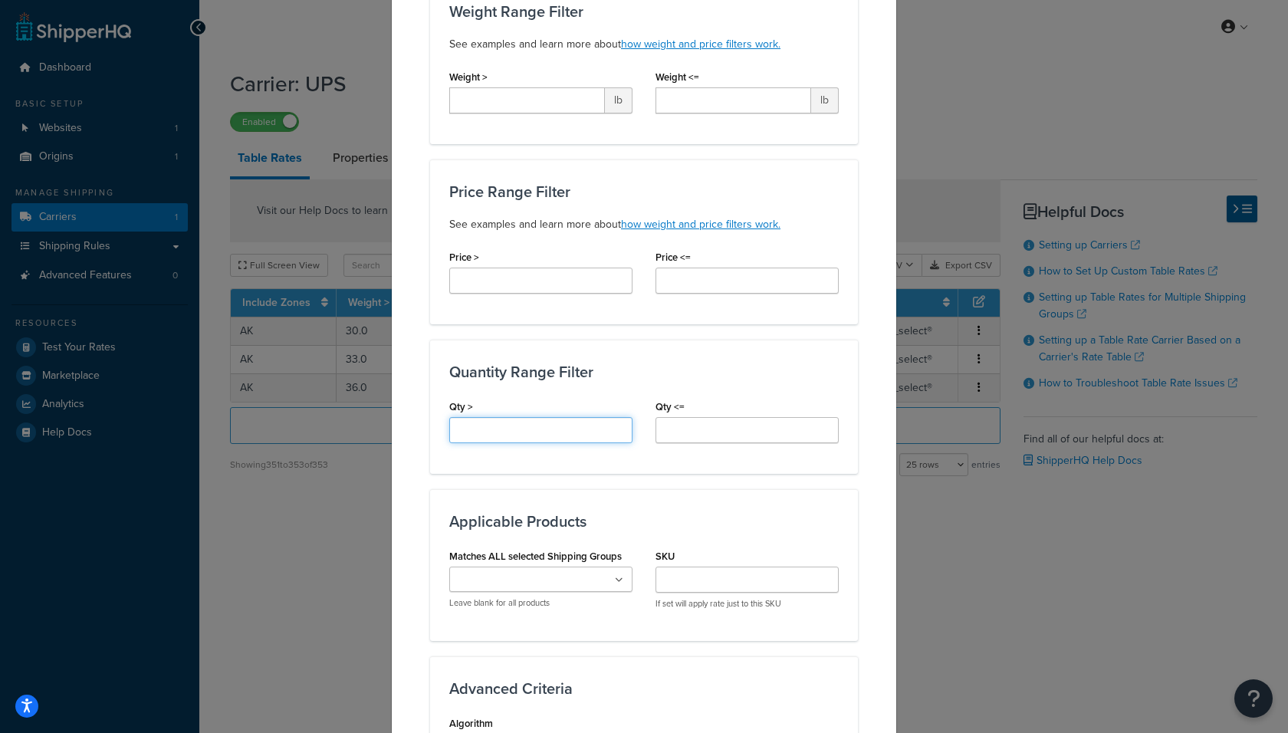
click at [487, 426] on input "Qty >" at bounding box center [540, 430] width 183 height 26
type input "15"
click at [660, 427] on input "Qty <=" at bounding box center [746, 430] width 183 height 26
type input "18"
click at [513, 575] on input "Matches ALL selected Shipping Groups" at bounding box center [522, 580] width 136 height 17
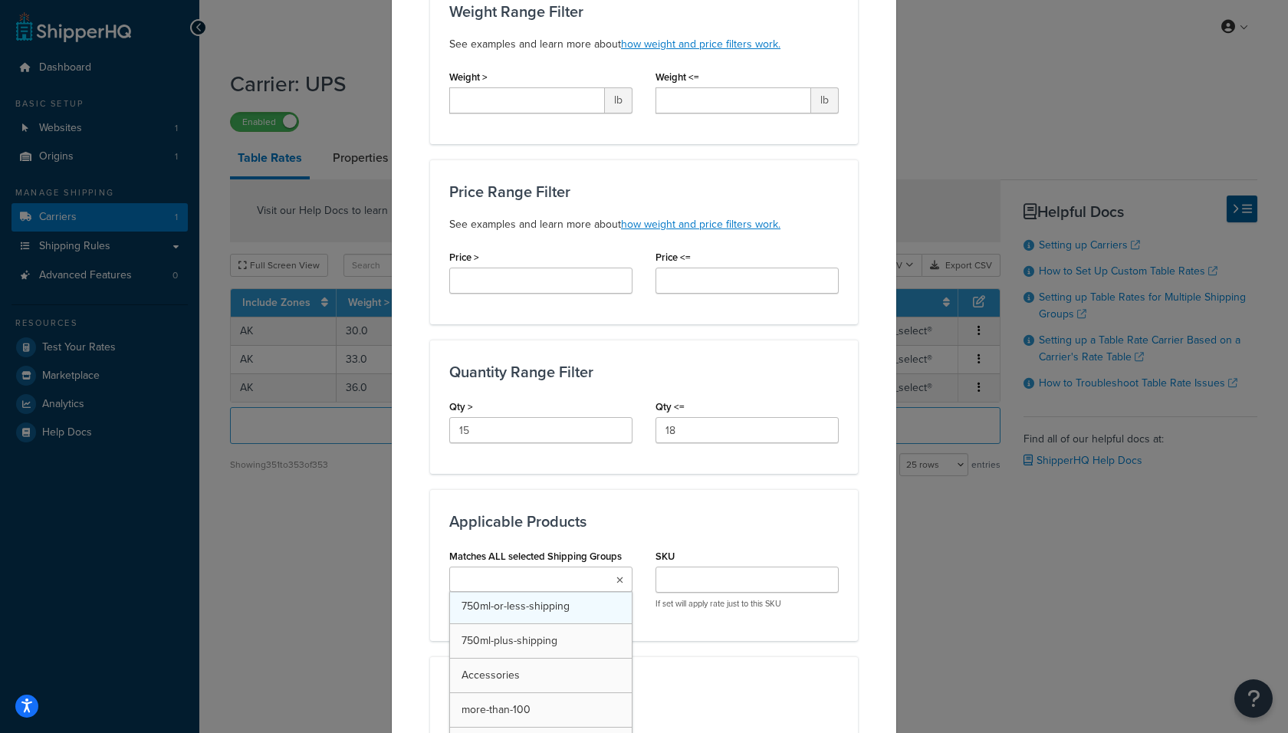
scroll to position [110, 0]
click at [750, 537] on div "Applicable Products Matches ALL selected Shipping Groups Accessories Large Medi…" at bounding box center [644, 578] width 428 height 178
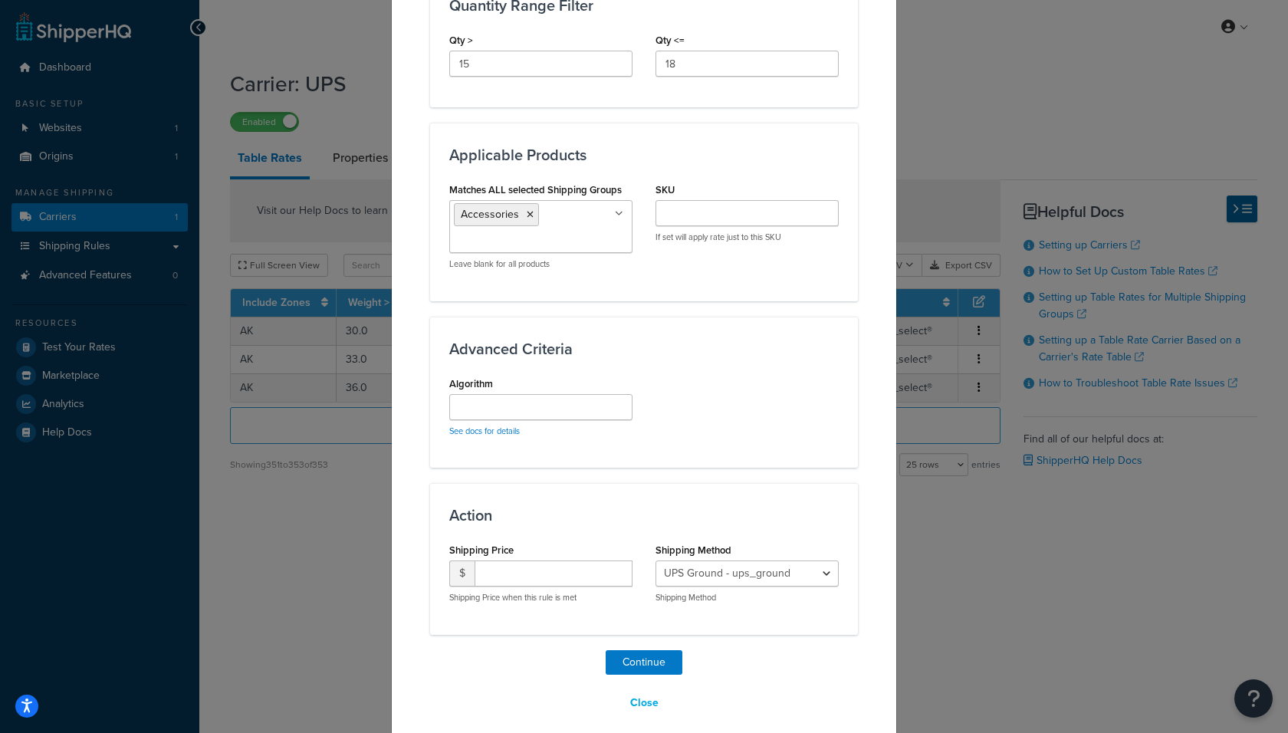
scroll to position [815, 0]
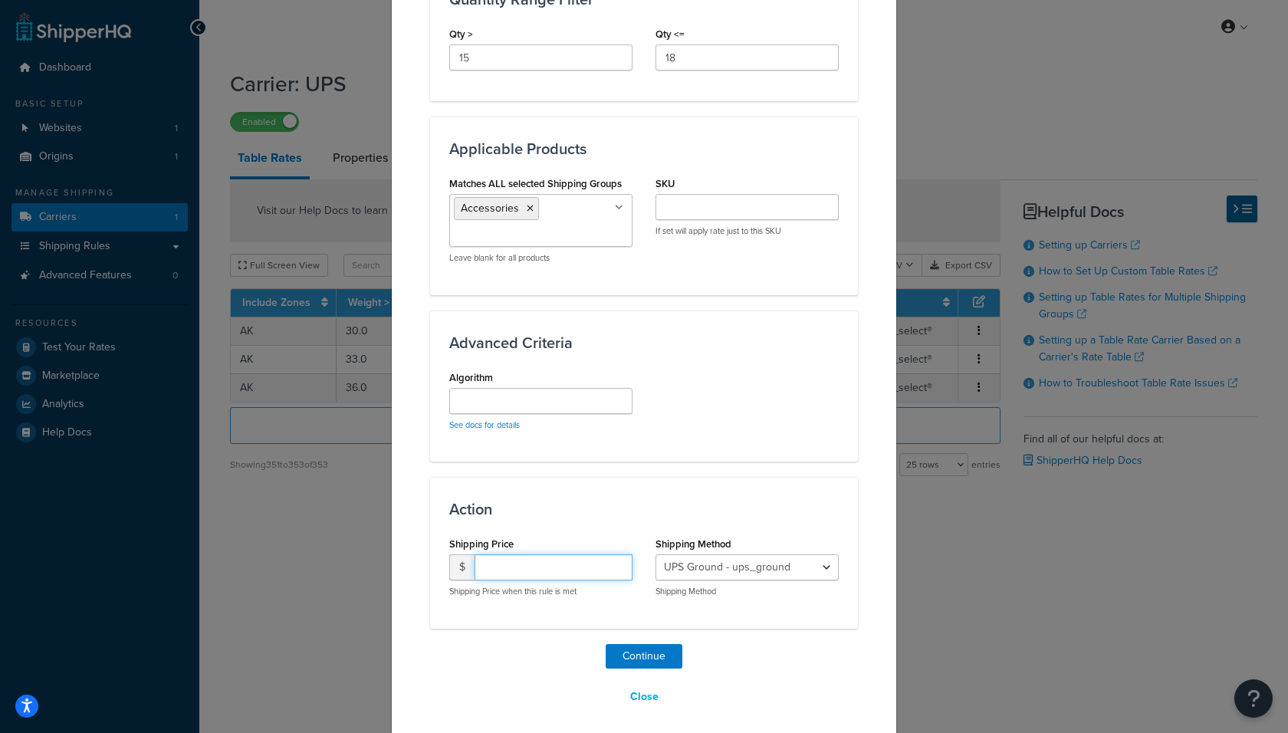
click at [526, 570] on input "number" at bounding box center [553, 567] width 158 height 26
type input "150"
click at [719, 545] on div "Shipping Method UPS Ground - ups_ground Ship My Order Now - UPS Next 3 Day Sele…" at bounding box center [746, 565] width 183 height 64
click at [725, 554] on select "UPS Ground - ups_ground Ship My Order Now - UPS Next 3 Day Select® - ups_3_day_…" at bounding box center [746, 567] width 183 height 26
select select "183727"
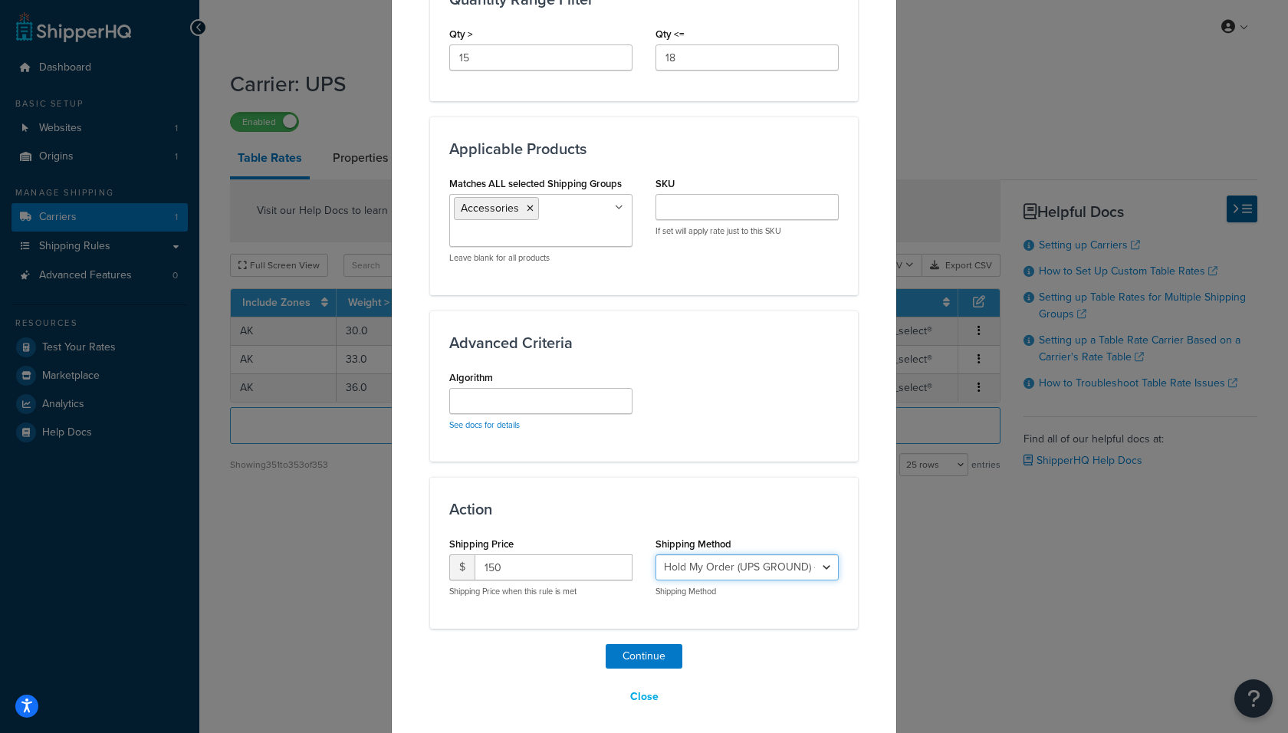
click at [655, 554] on select "UPS Ground - ups_ground Ship My Order Now - UPS Next 3 Day Select® - ups_3_day_…" at bounding box center [746, 567] width 183 height 26
click at [641, 645] on button "Continue" at bounding box center [643, 656] width 77 height 25
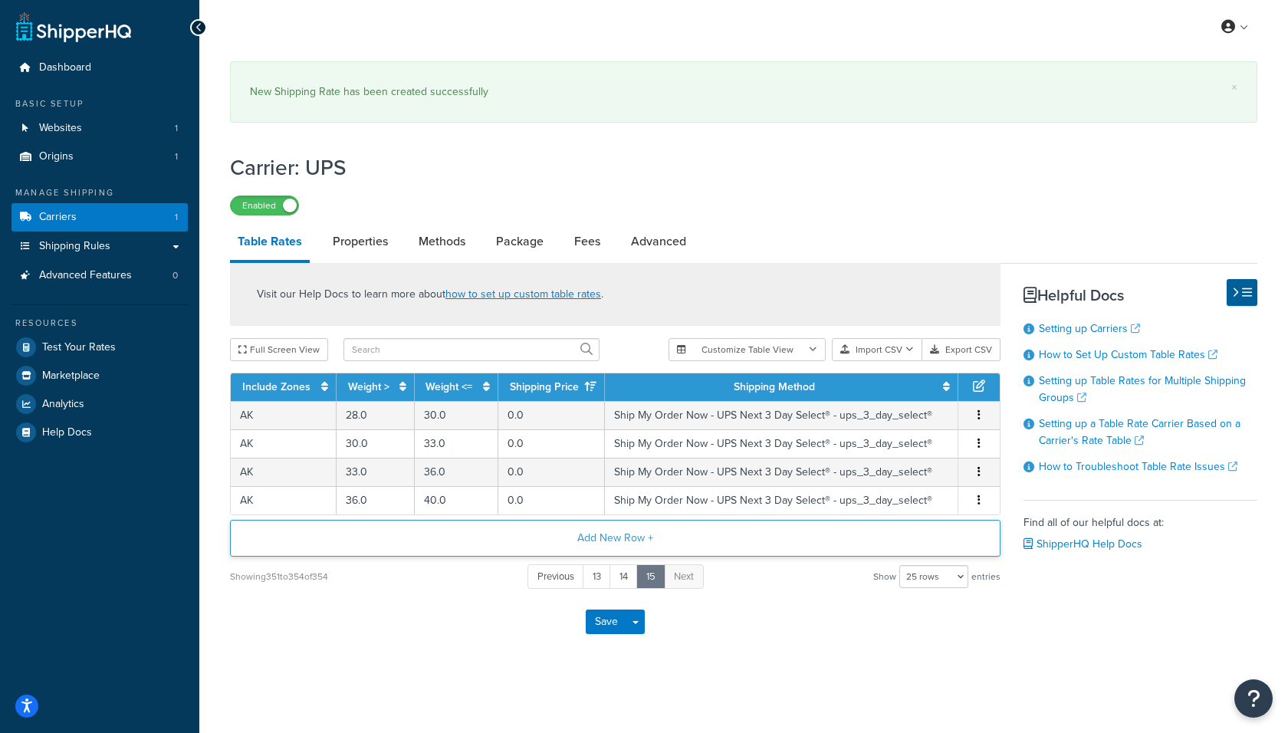
click at [535, 517] on div "Visit our Help Docs to learn more about how to set up custom table rates . Full…" at bounding box center [614, 426] width 793 height 327
click at [544, 537] on button "Add New Row +" at bounding box center [615, 538] width 770 height 37
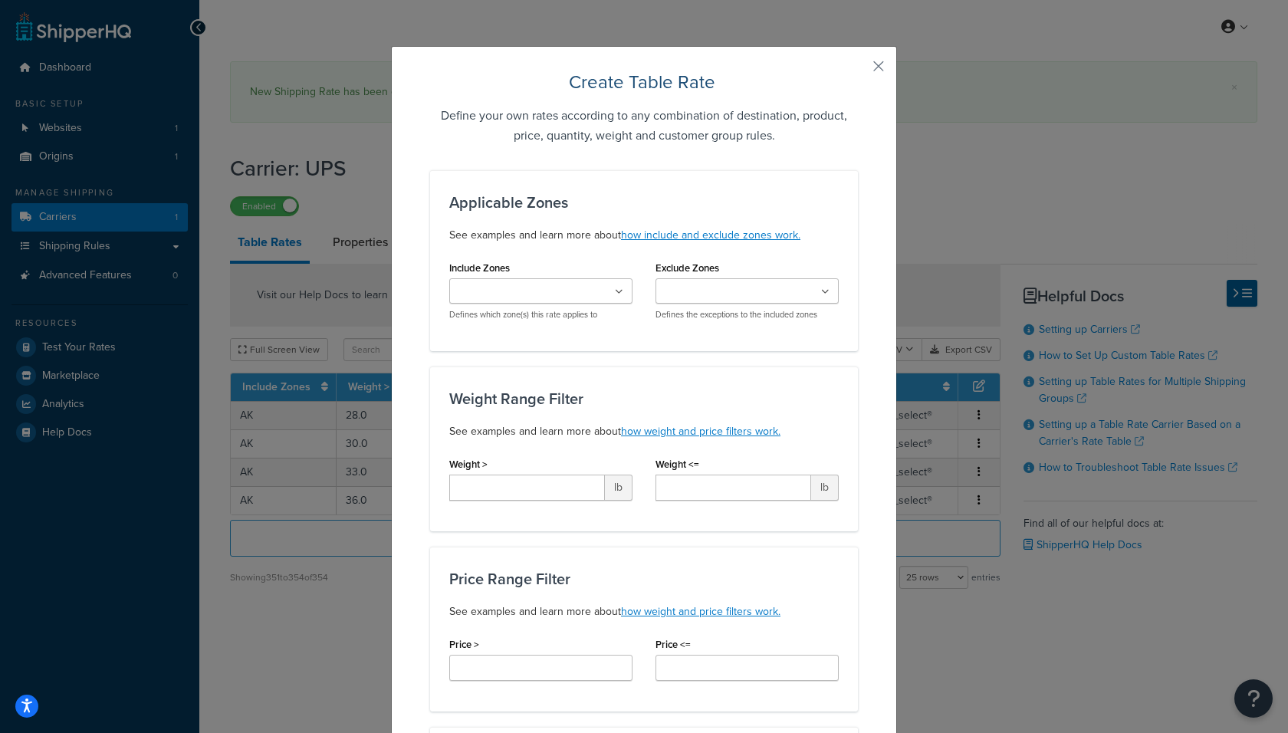
click at [525, 284] on input "Include Zones" at bounding box center [522, 292] width 136 height 17
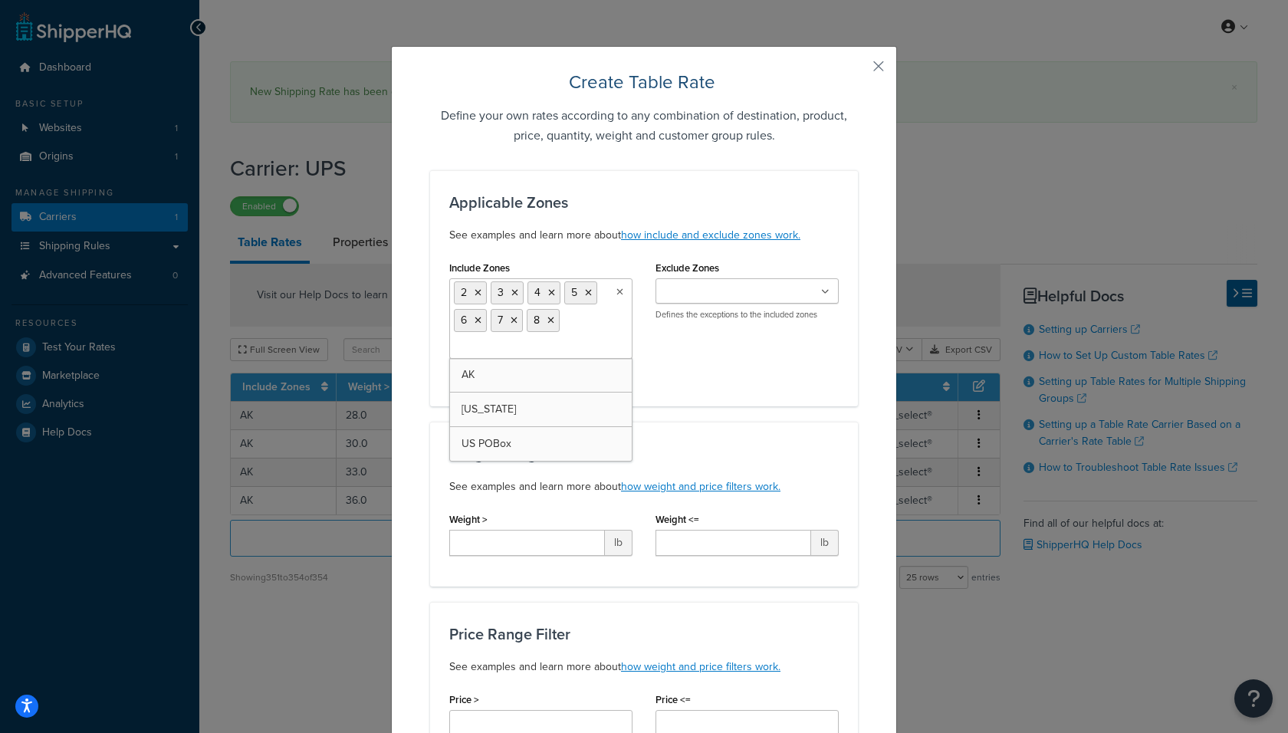
click at [684, 439] on div "Weight Range Filter See examples and learn more about how weight and price filt…" at bounding box center [644, 504] width 428 height 165
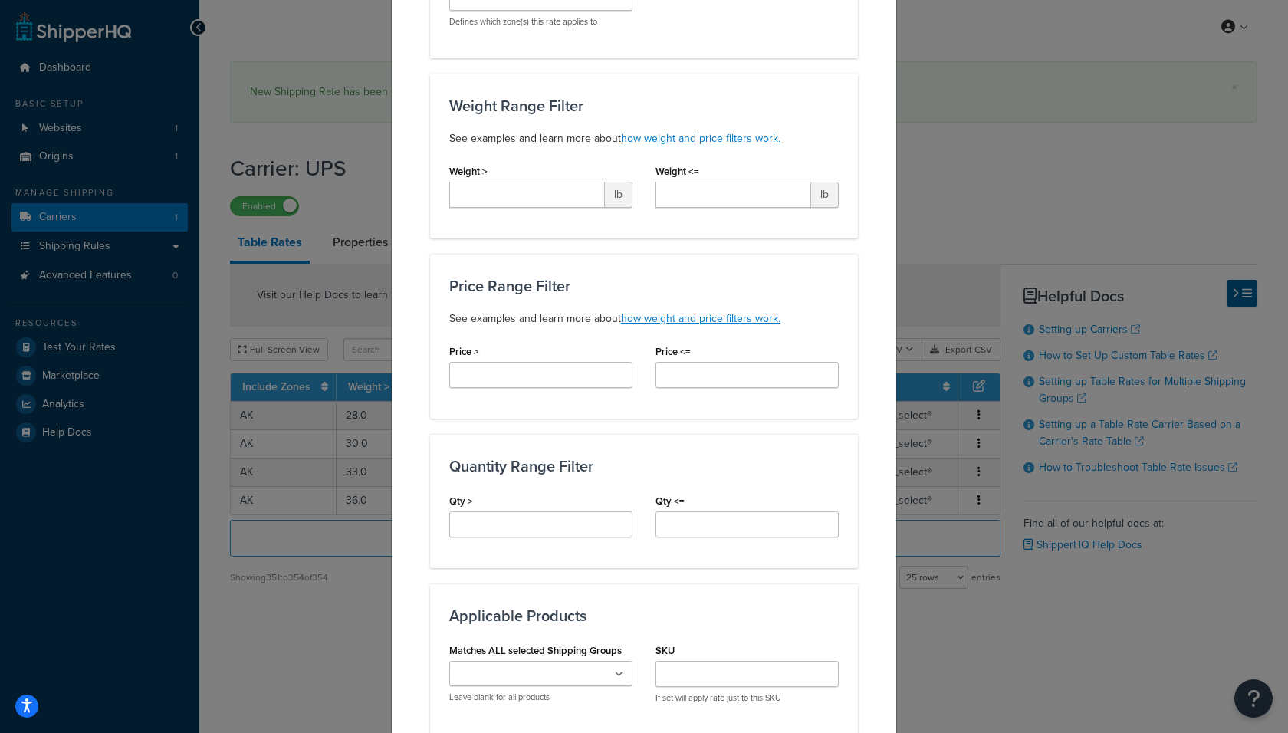
scroll to position [377, 0]
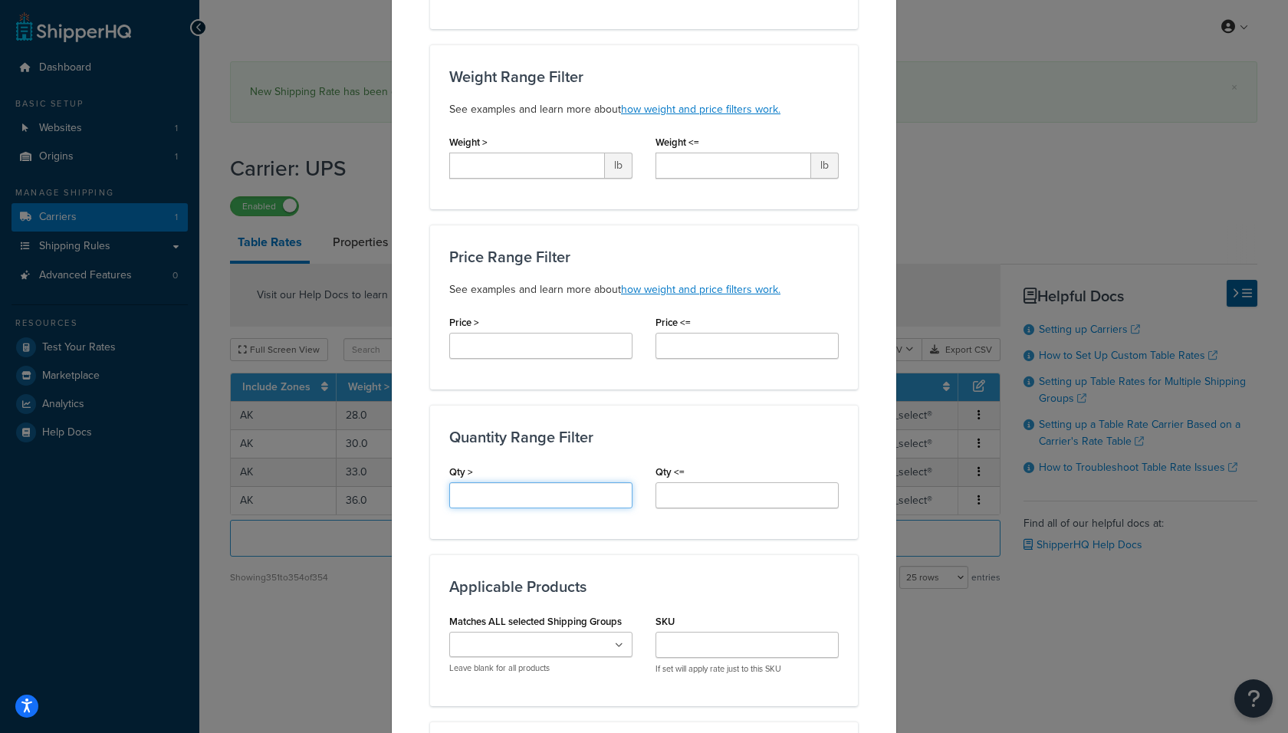
click at [522, 491] on input "Qty >" at bounding box center [540, 495] width 183 height 26
type input "18"
click at [754, 490] on input "Qty <=" at bounding box center [746, 495] width 183 height 26
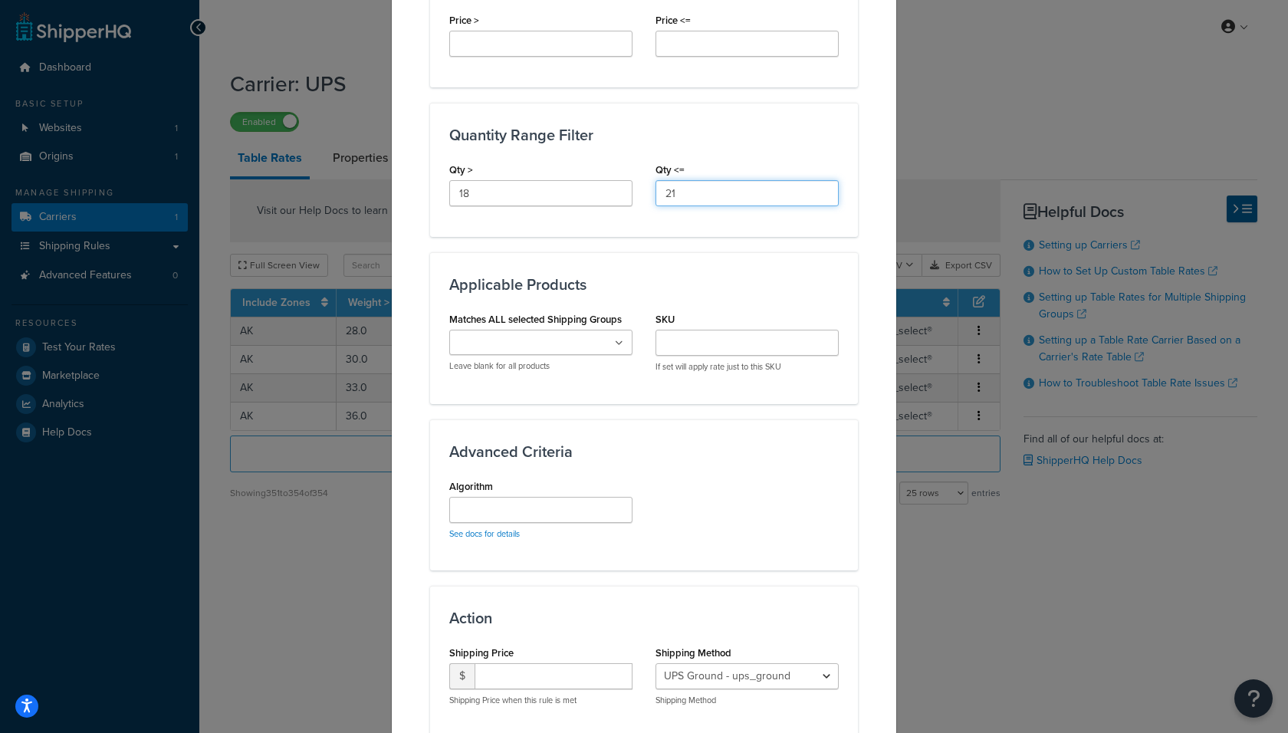
scroll to position [686, 0]
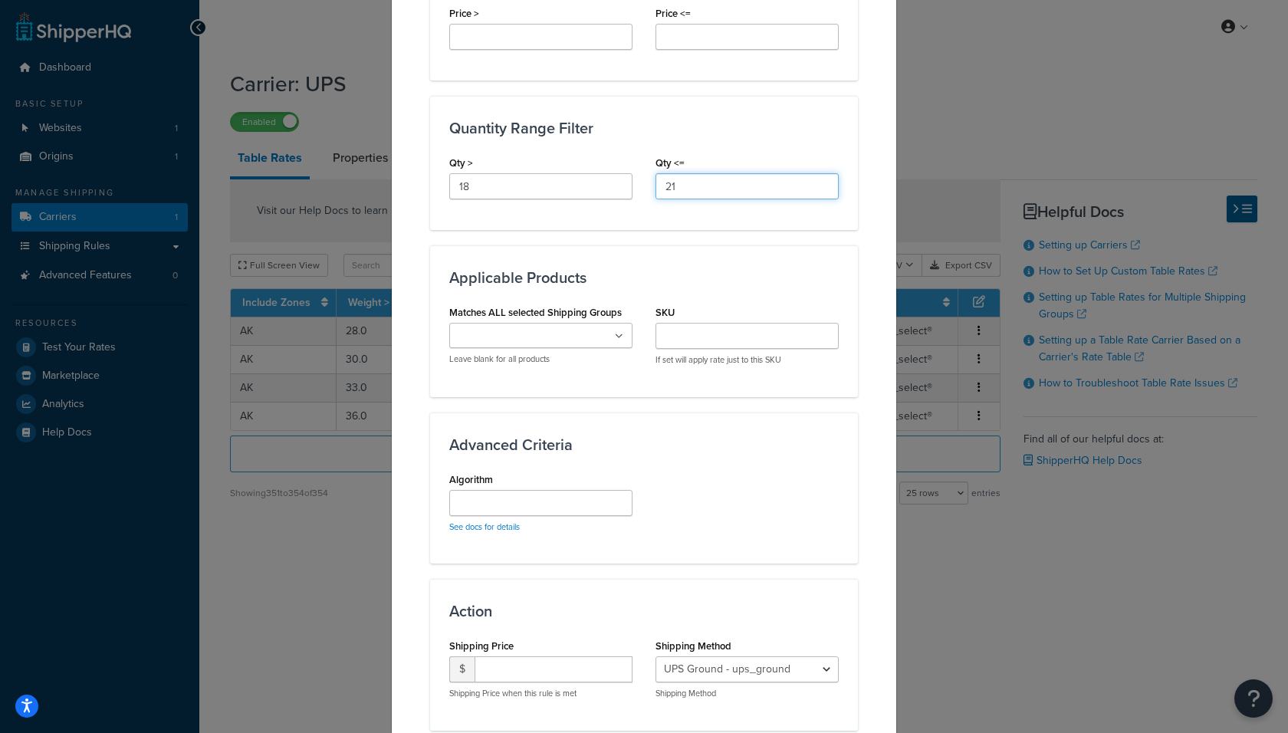
type input "21"
click at [517, 334] on input "Matches ALL selected Shipping Groups" at bounding box center [522, 336] width 136 height 17
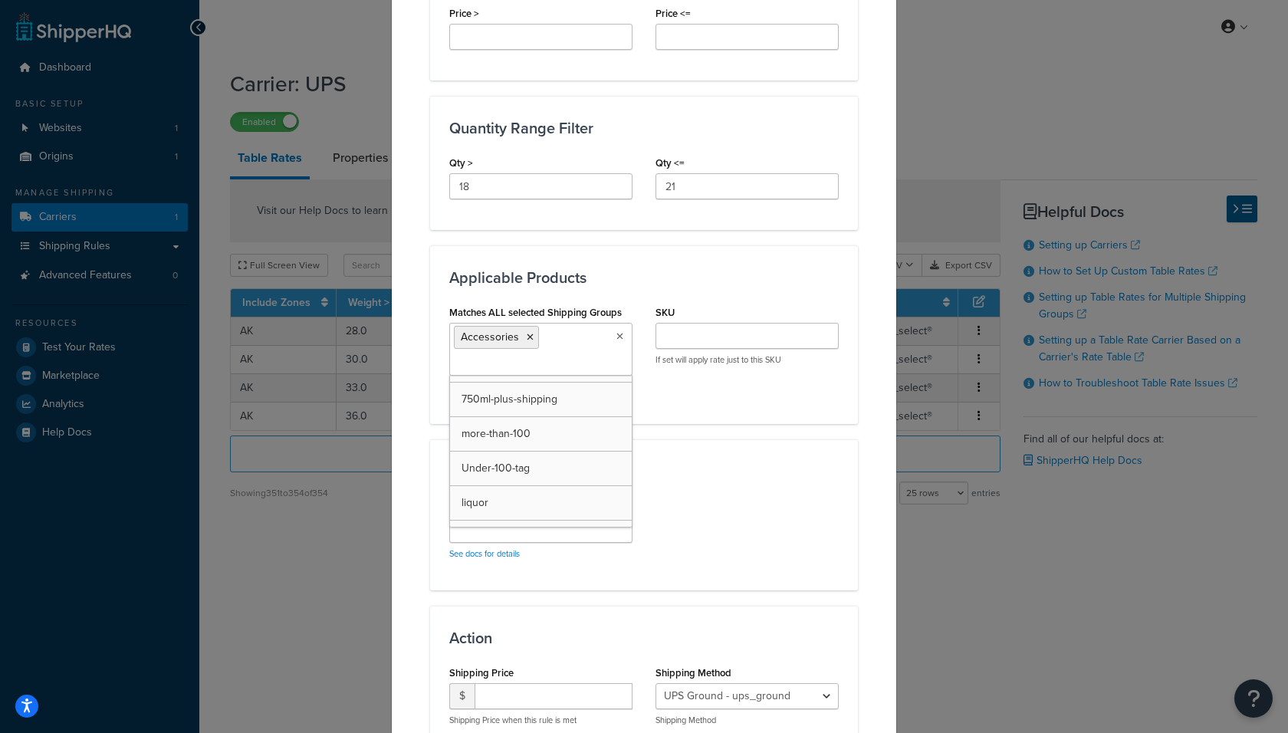
click at [569, 637] on h3 "Action" at bounding box center [643, 637] width 389 height 17
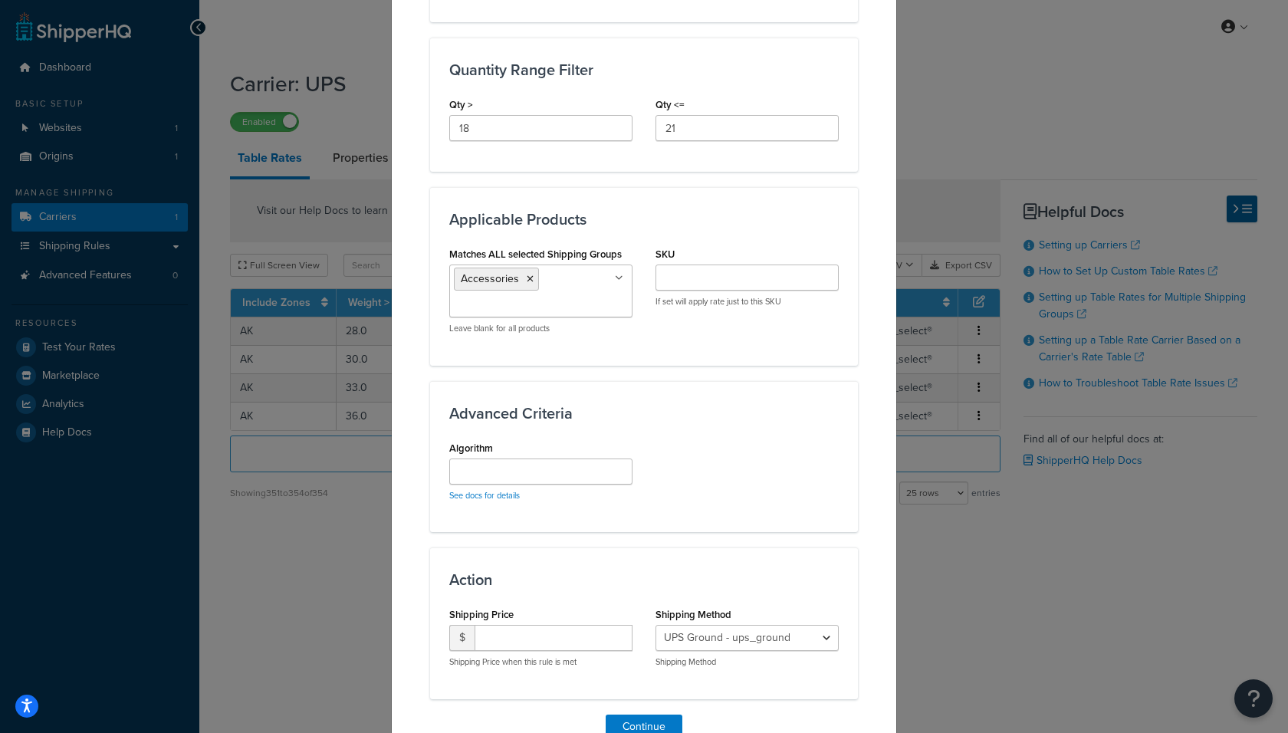
scroll to position [759, 0]
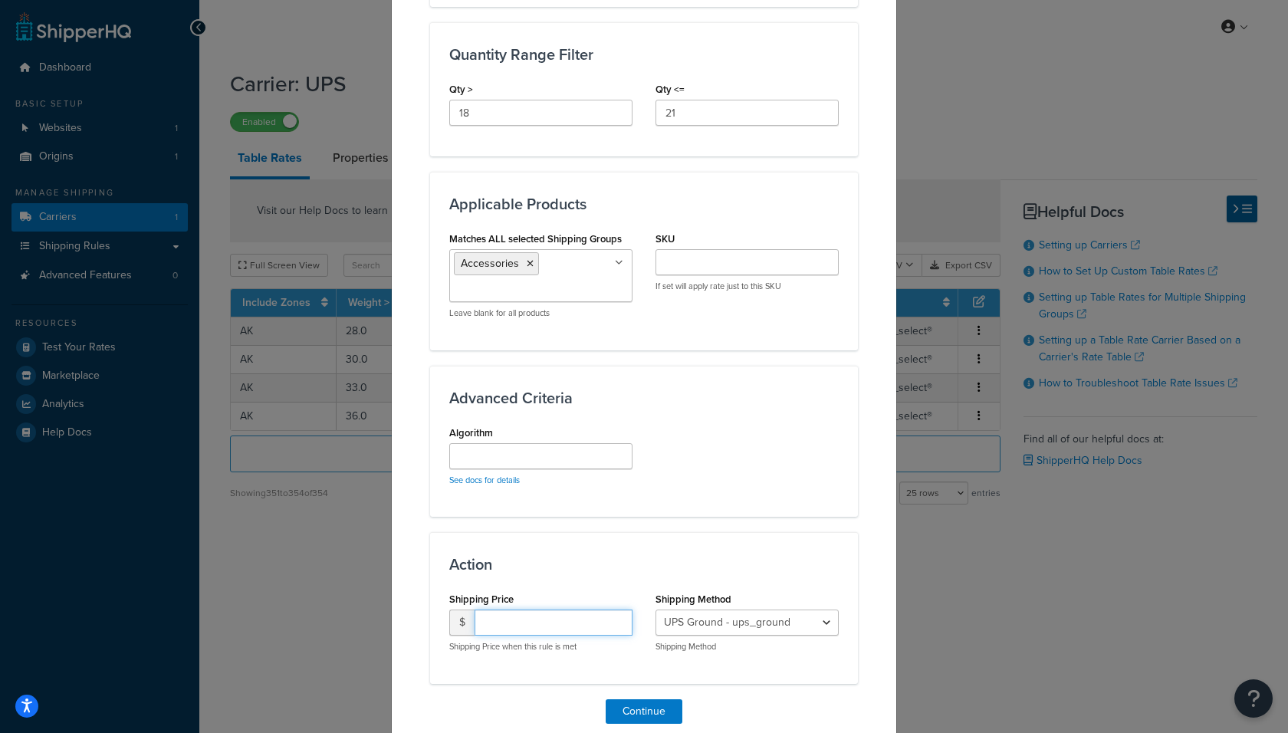
click at [543, 614] on input "number" at bounding box center [553, 622] width 158 height 26
type input "175"
click at [717, 626] on select "UPS Ground - ups_ground Ship My Order Now - UPS Next 3 Day Select® - ups_3_day_…" at bounding box center [746, 622] width 183 height 26
select select "183727"
click at [655, 609] on select "UPS Ground - ups_ground Ship My Order Now - UPS Next 3 Day Select® - ups_3_day_…" at bounding box center [746, 622] width 183 height 26
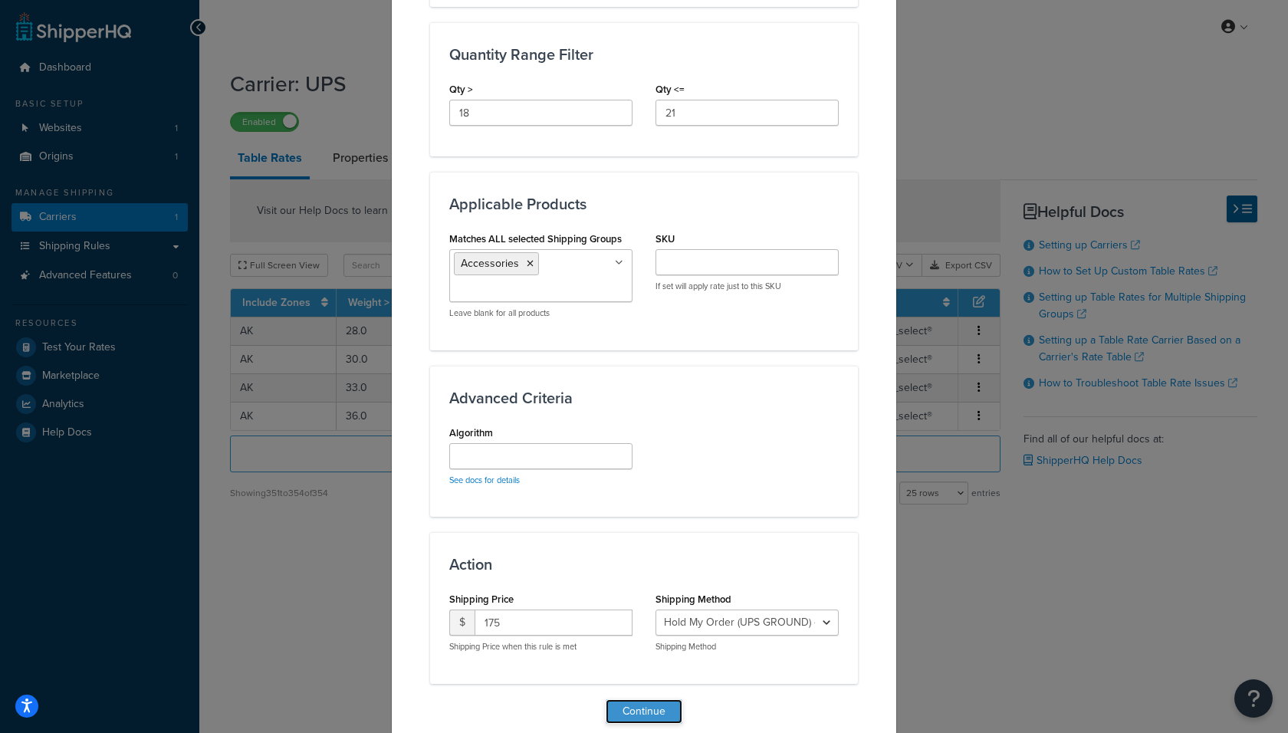
click at [633, 659] on button "Continue" at bounding box center [643, 711] width 77 height 25
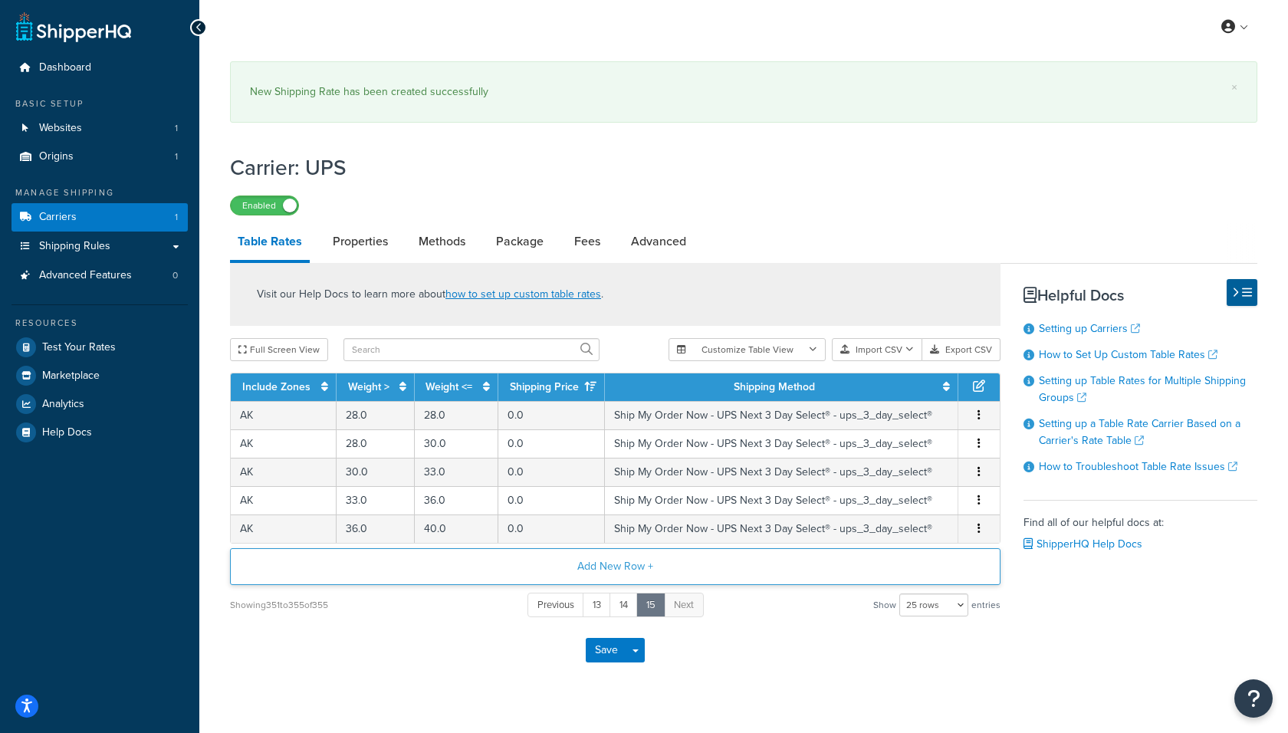
click at [543, 559] on button "Add New Row +" at bounding box center [615, 566] width 770 height 37
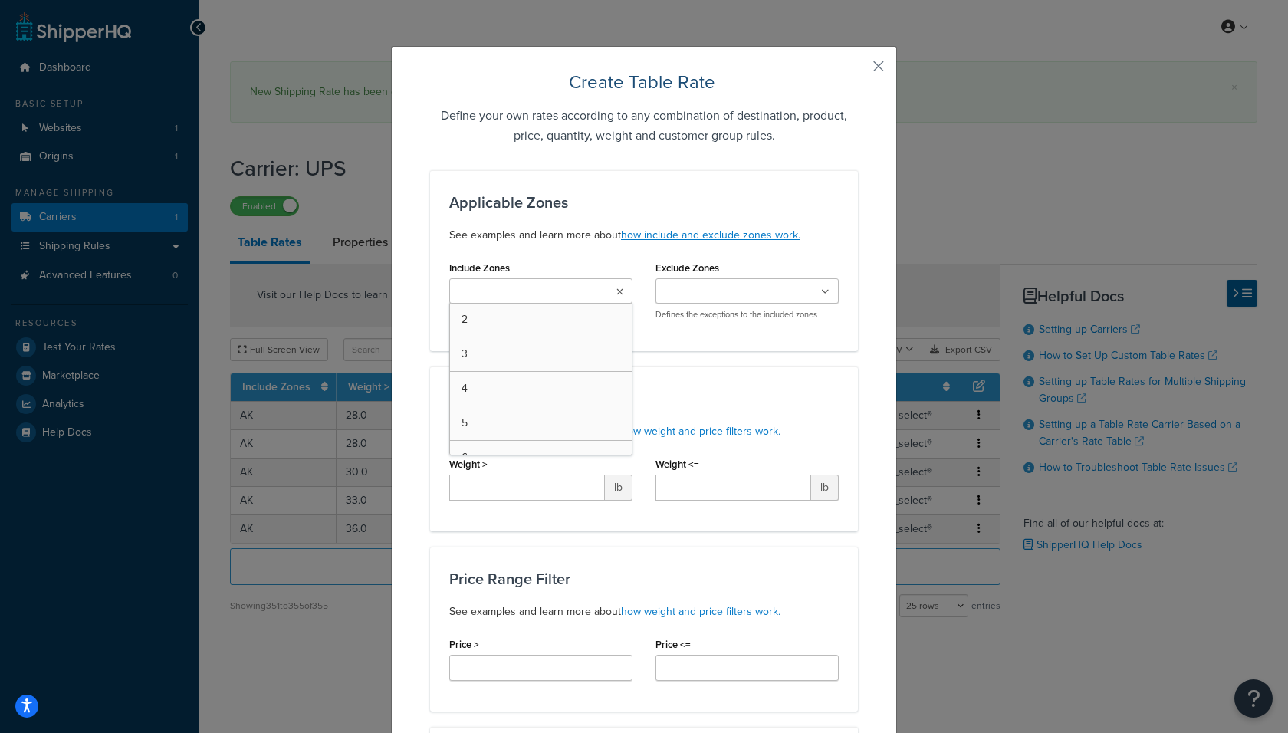
click at [520, 281] on ul at bounding box center [540, 290] width 183 height 25
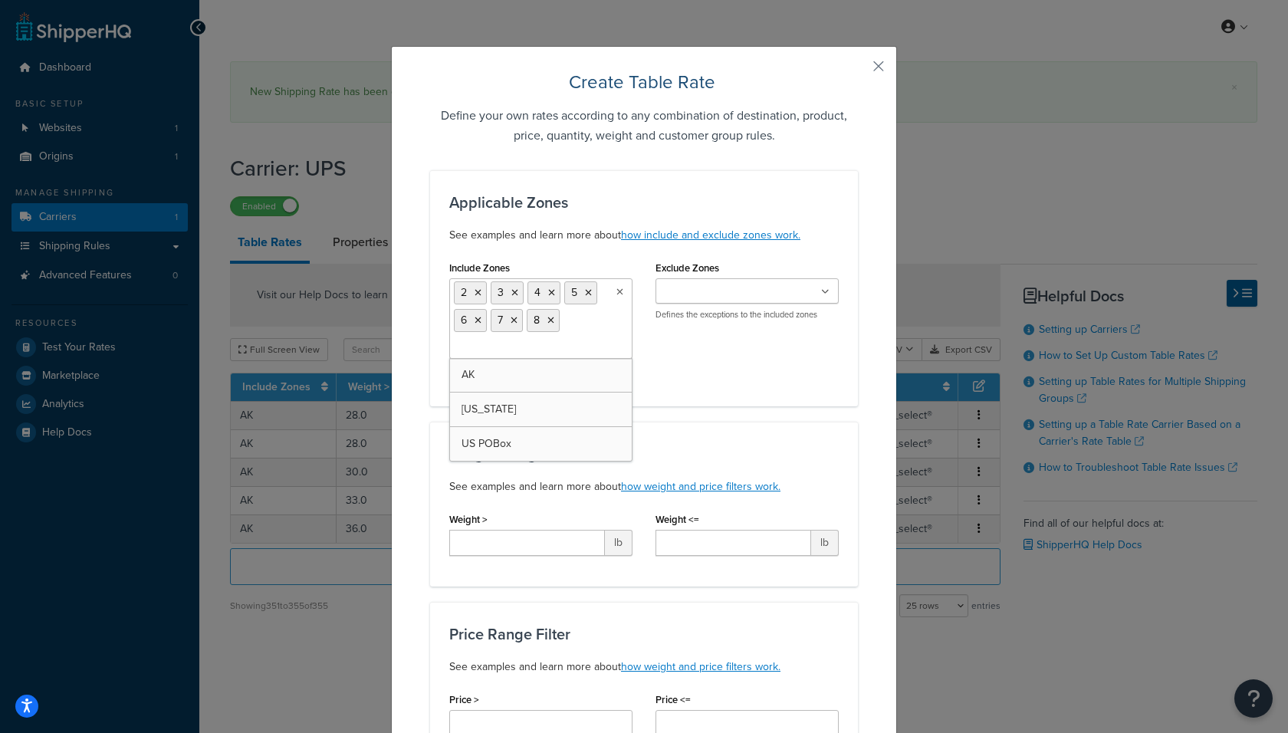
click at [713, 438] on div "Weight Range Filter See examples and learn more about how weight and price filt…" at bounding box center [644, 504] width 428 height 165
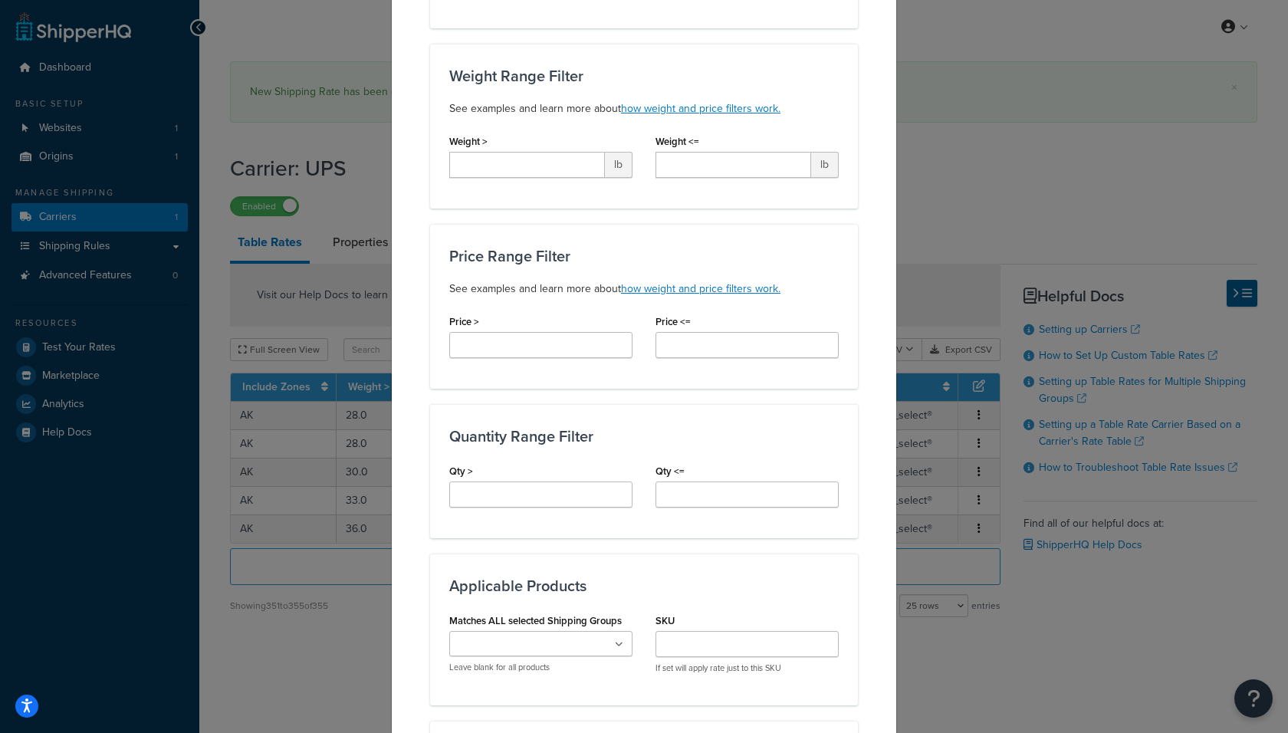
scroll to position [388, 0]
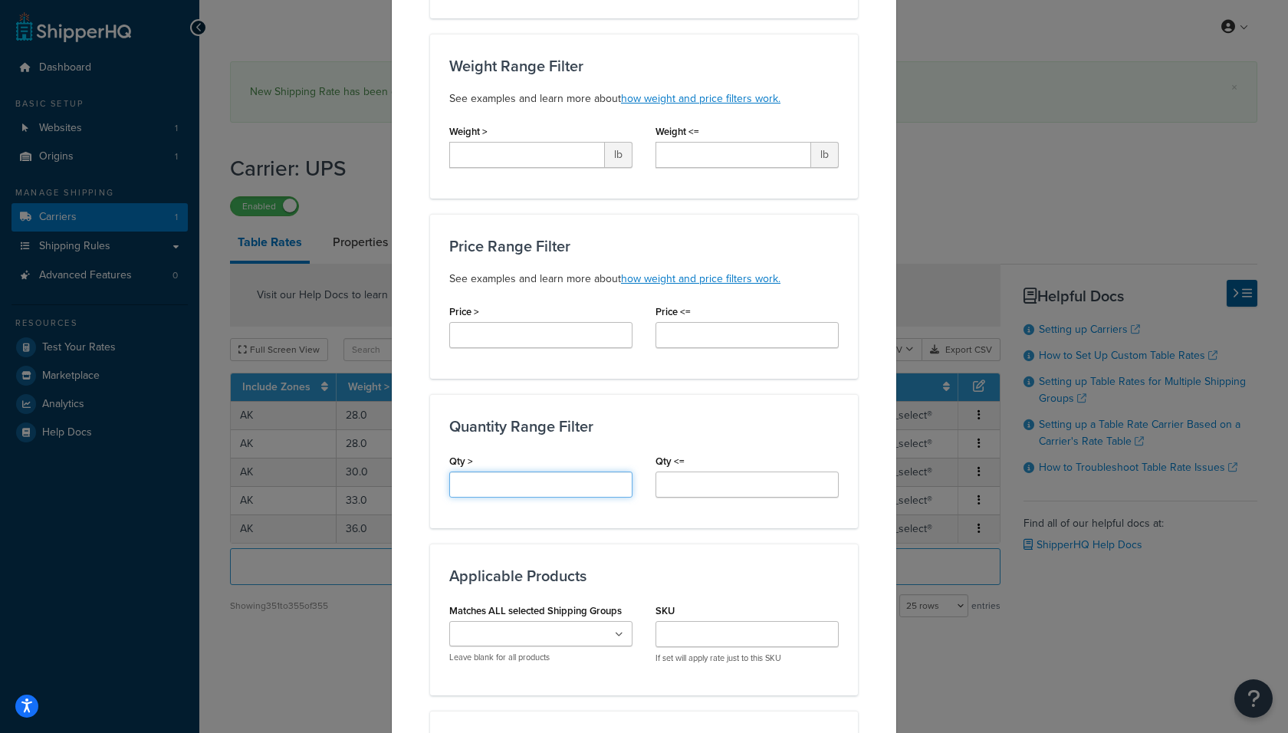
click at [530, 484] on input "Qty >" at bounding box center [540, 484] width 183 height 26
type input "21"
click at [703, 484] on input "Qty <=" at bounding box center [746, 484] width 183 height 26
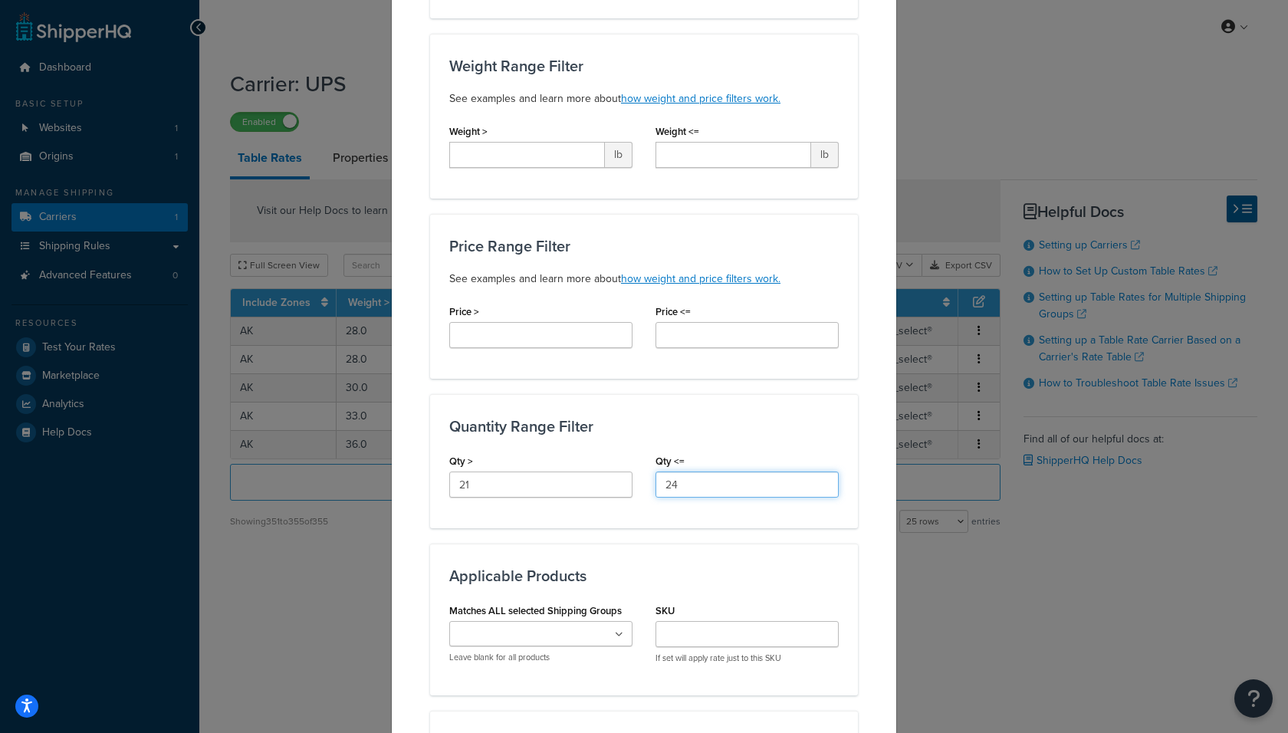
type input "24"
click at [515, 635] on input "Matches ALL selected Shipping Groups" at bounding box center [522, 634] width 136 height 17
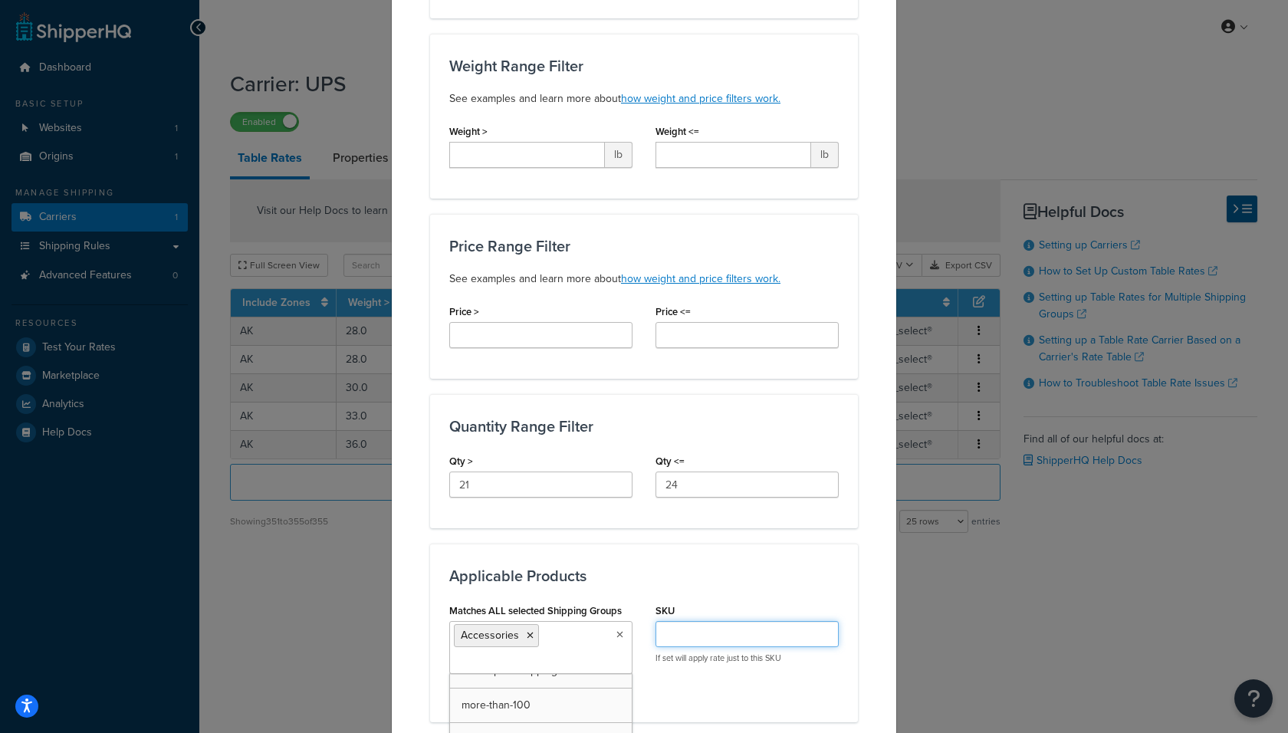
click at [769, 639] on input "SKU" at bounding box center [746, 634] width 183 height 26
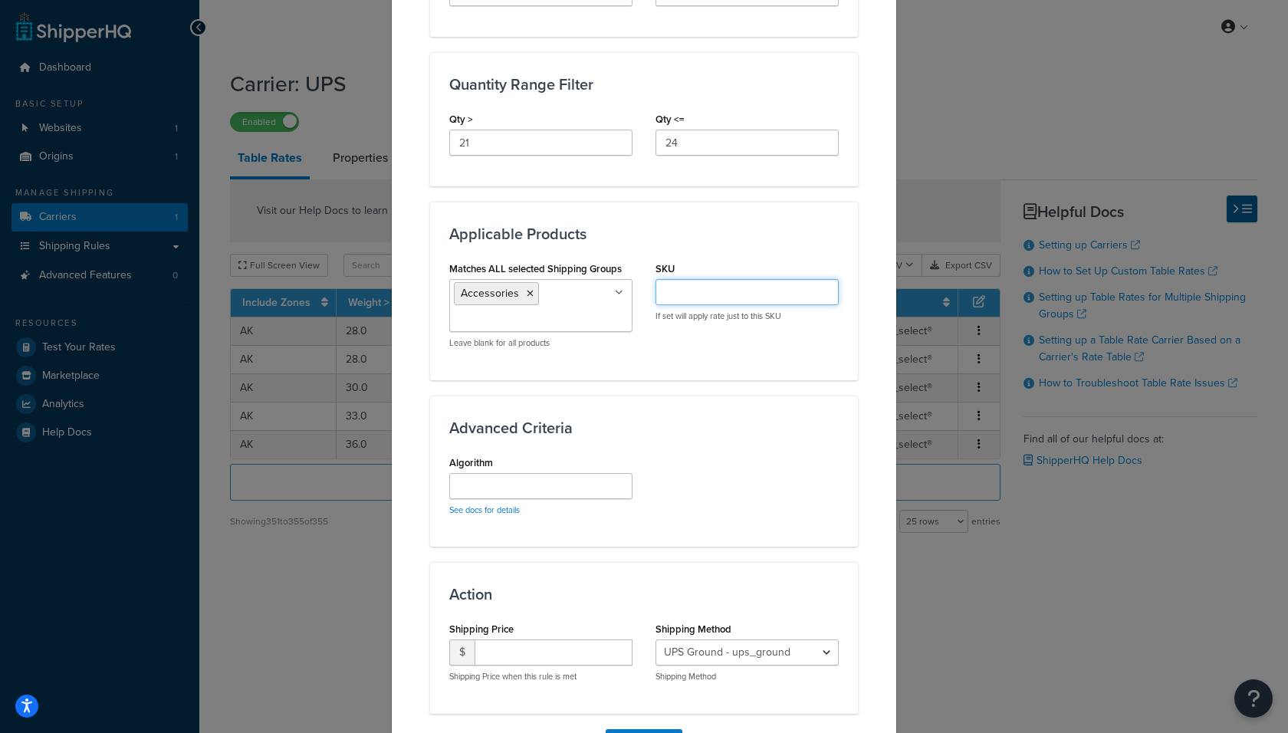
scroll to position [778, 0]
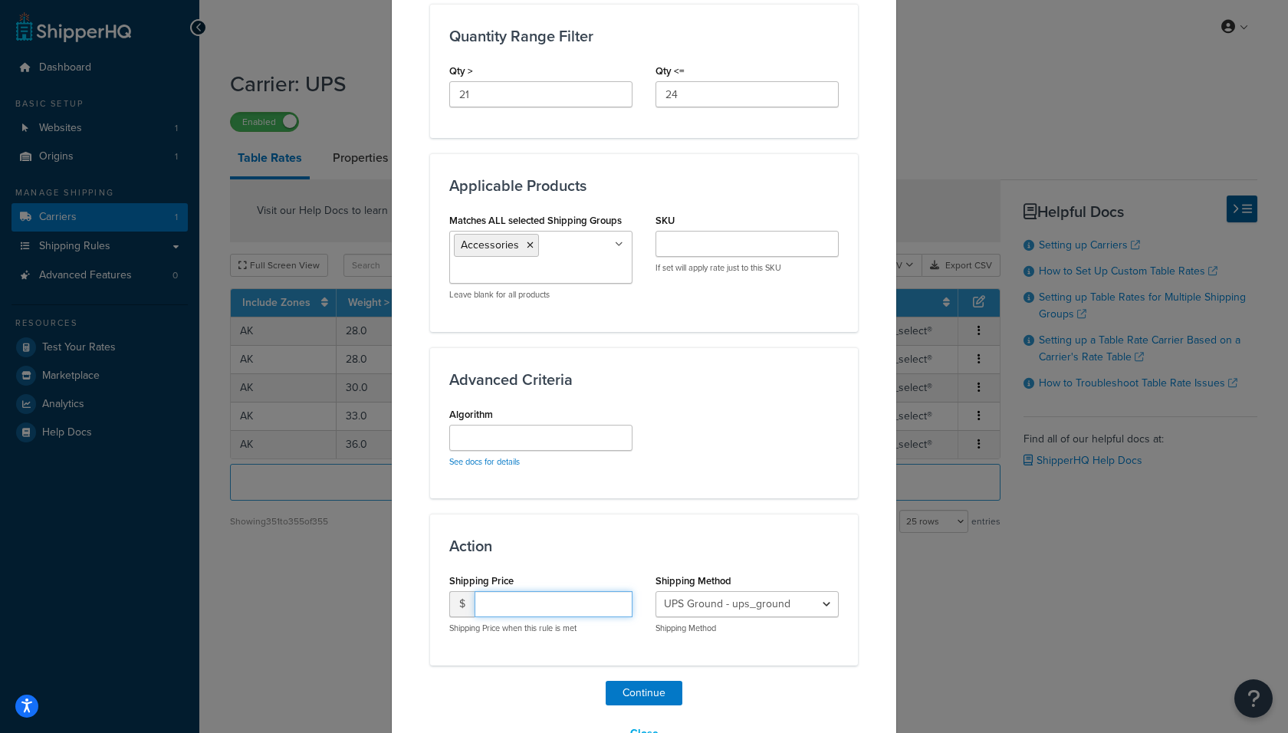
click at [535, 608] on input "number" at bounding box center [553, 604] width 158 height 26
type input "200"
click at [814, 609] on select "UPS Ground - ups_ground Ship My Order Now - UPS Next 3 Day Select® - ups_3_day_…" at bounding box center [746, 604] width 183 height 26
select select "183727"
click at [655, 591] on select "UPS Ground - ups_ground Ship My Order Now - UPS Next 3 Day Select® - ups_3_day_…" at bounding box center [746, 604] width 183 height 26
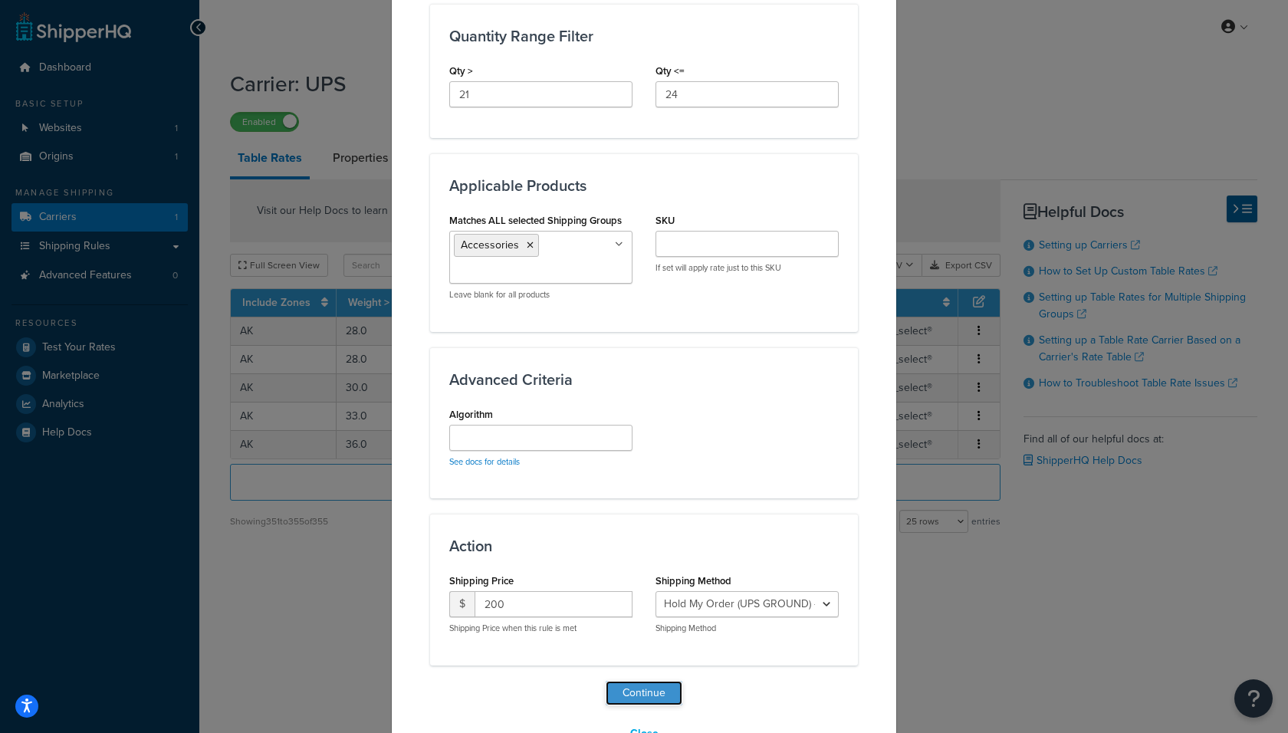
click at [651, 659] on button "Continue" at bounding box center [643, 693] width 77 height 25
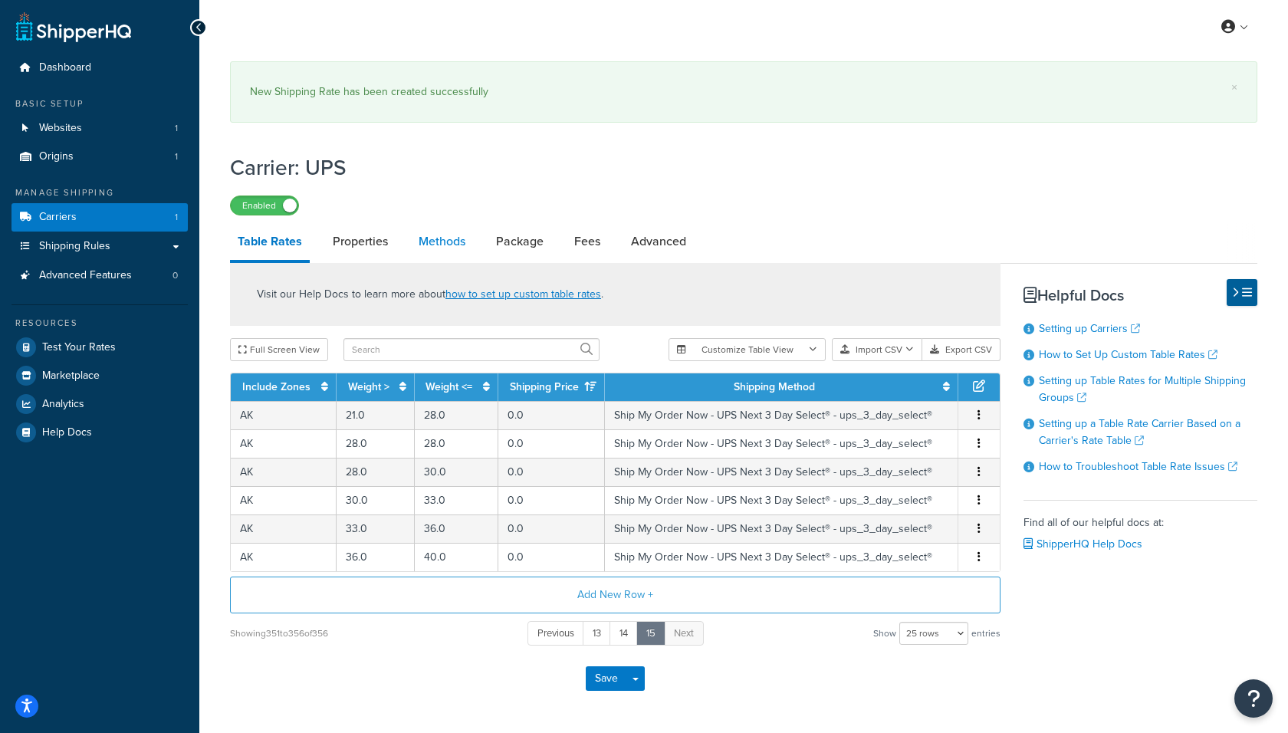
click at [446, 214] on div "Carrier: UPS Enabled Table Rates Properties Methods Package Fees Advanced Visit…" at bounding box center [743, 427] width 1027 height 565
click at [448, 243] on link "Methods" at bounding box center [442, 242] width 62 height 37
select select "25"
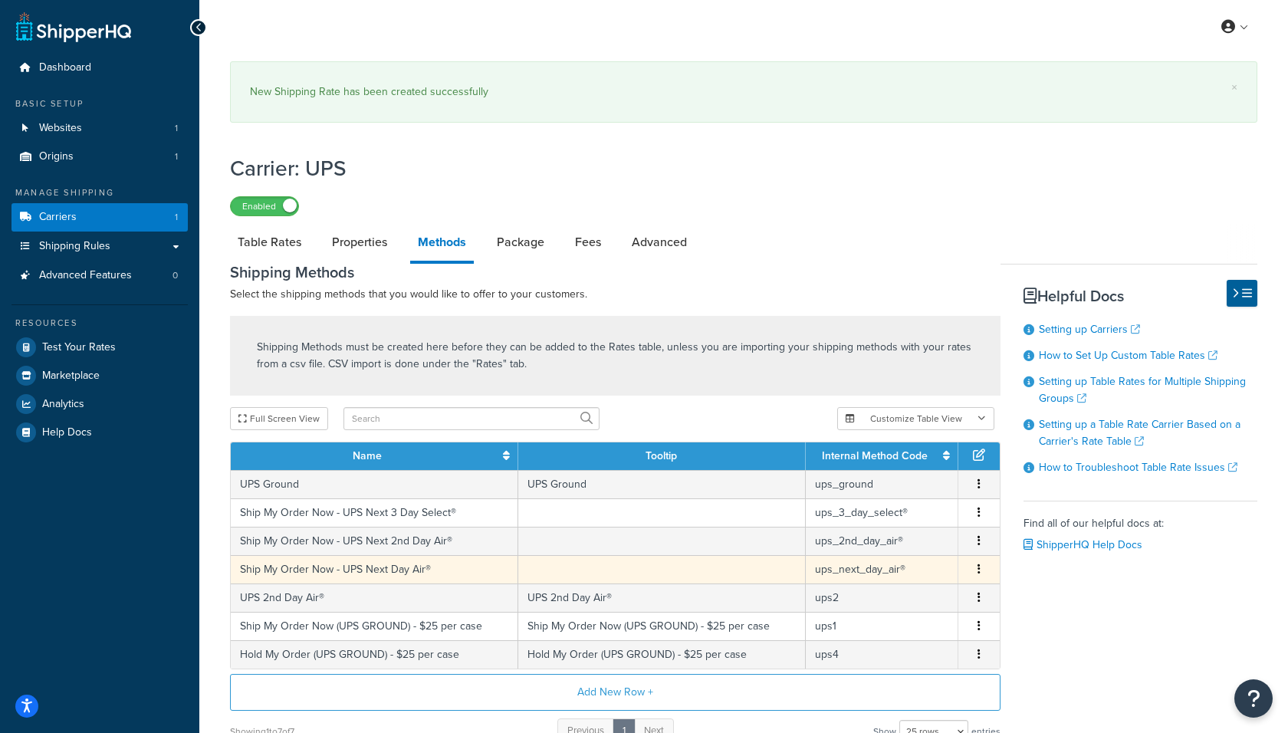
scroll to position [148, 0]
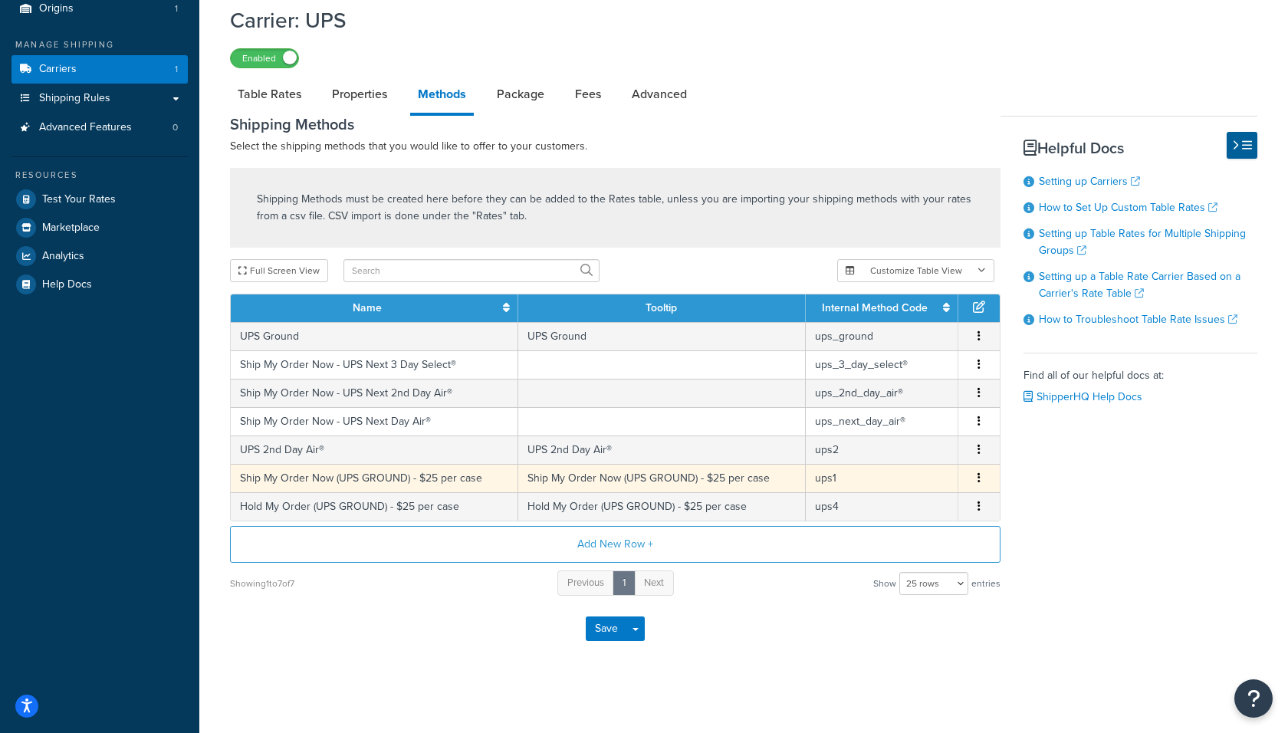
click at [615, 479] on td "Ship My Order Now (UPS GROUND) - $25 per case" at bounding box center [661, 478] width 287 height 28
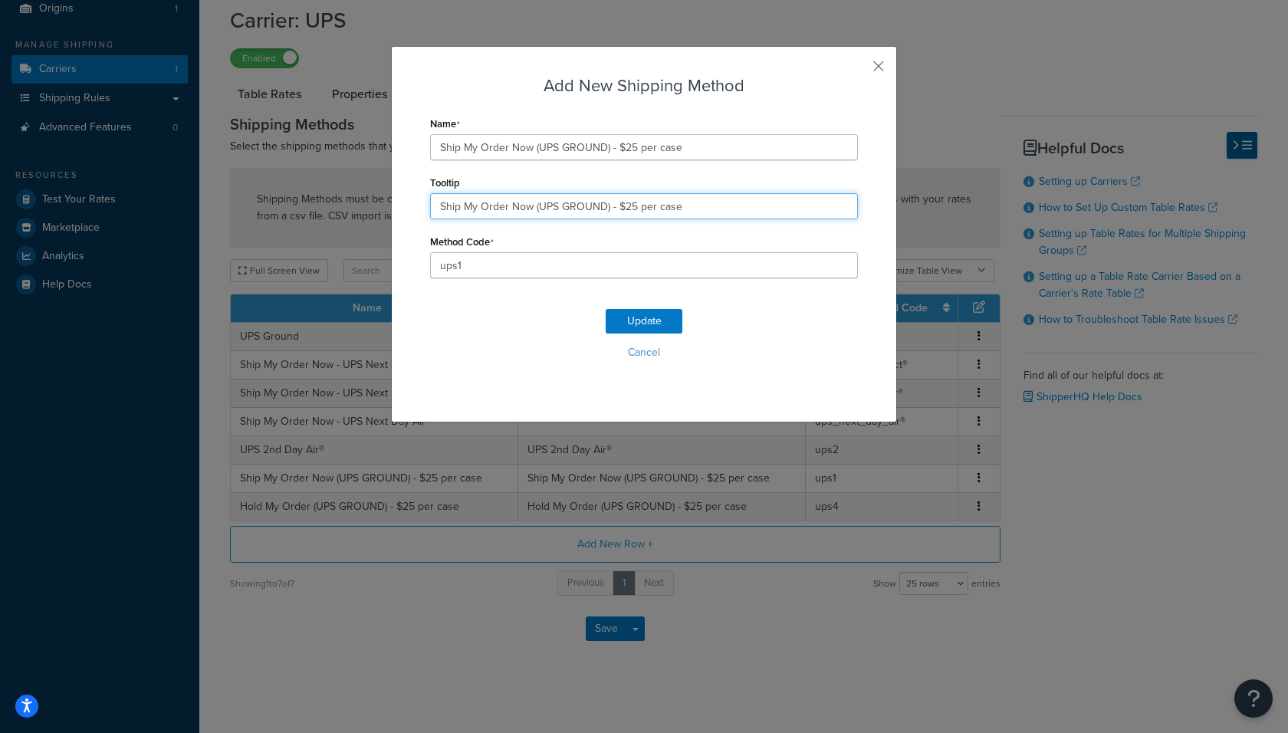
click at [575, 200] on input "Ship My Order Now (UPS GROUND) - $25 per case" at bounding box center [644, 206] width 428 height 26
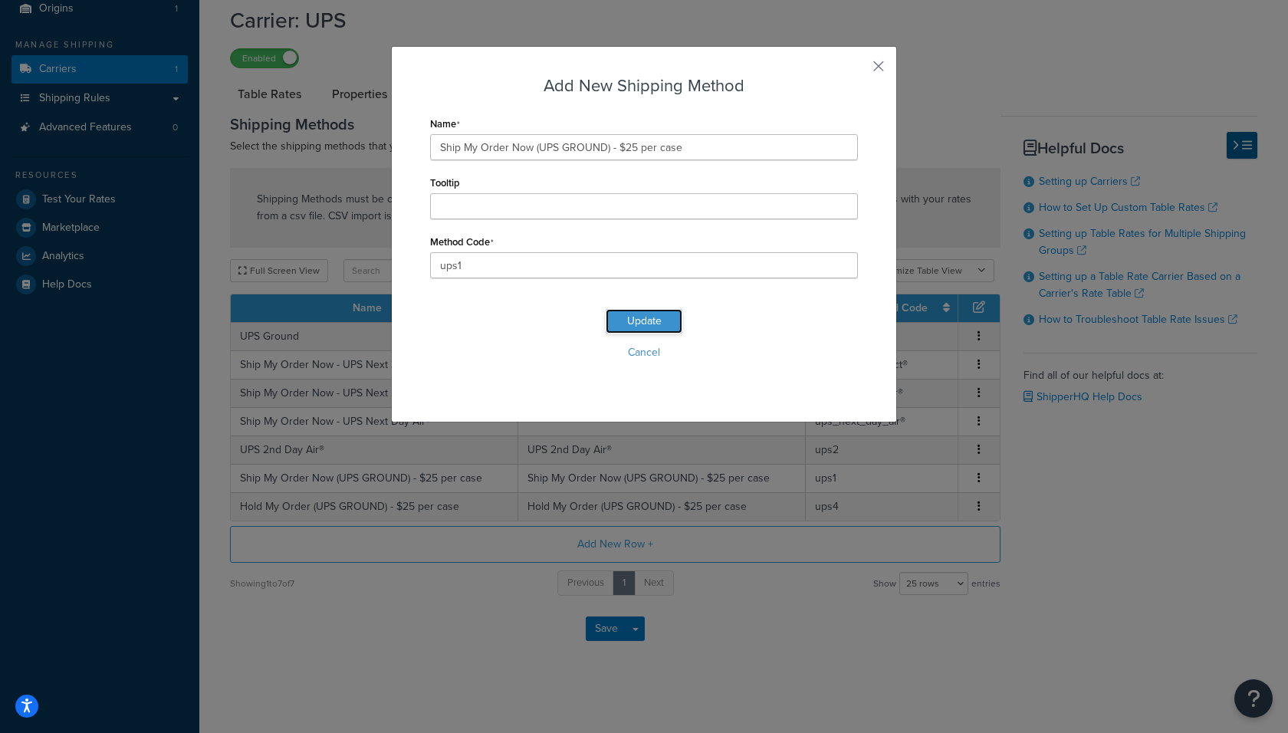
click at [648, 324] on button "Update" at bounding box center [643, 321] width 77 height 25
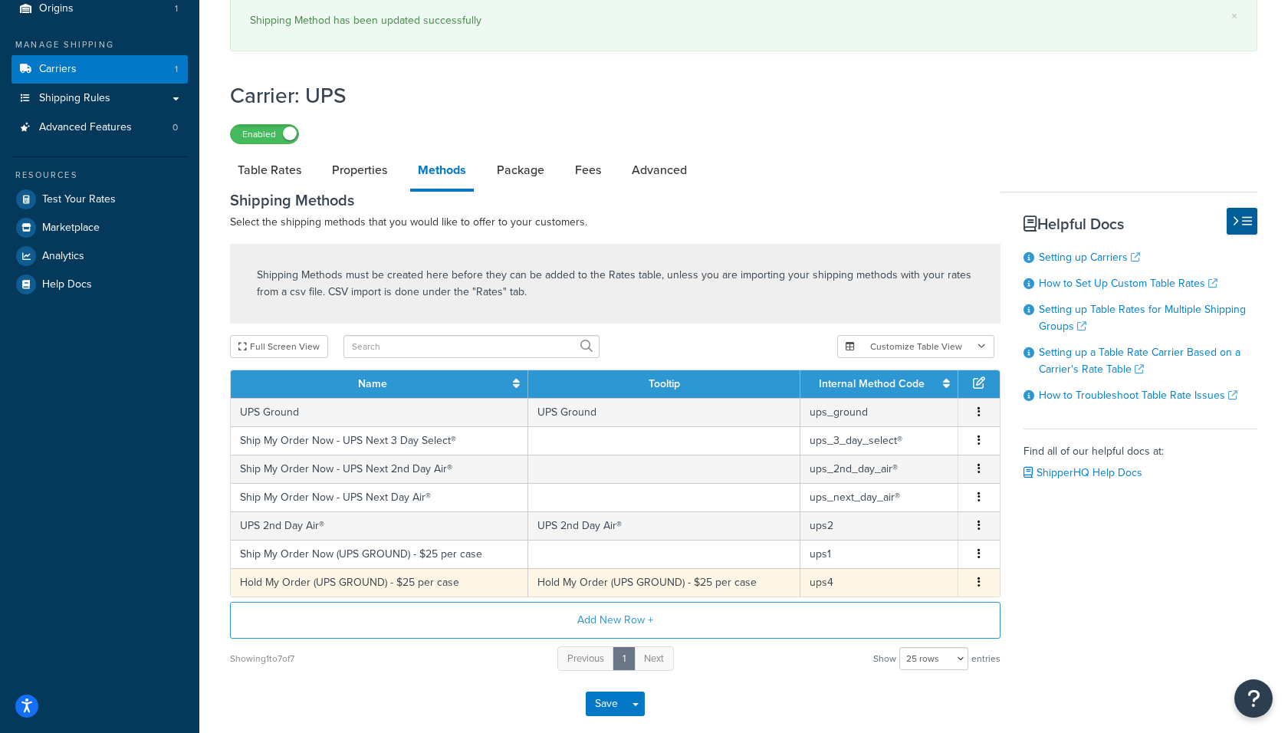
click at [589, 579] on td "Hold My Order (UPS GROUND) - $25 per case" at bounding box center [663, 582] width 271 height 28
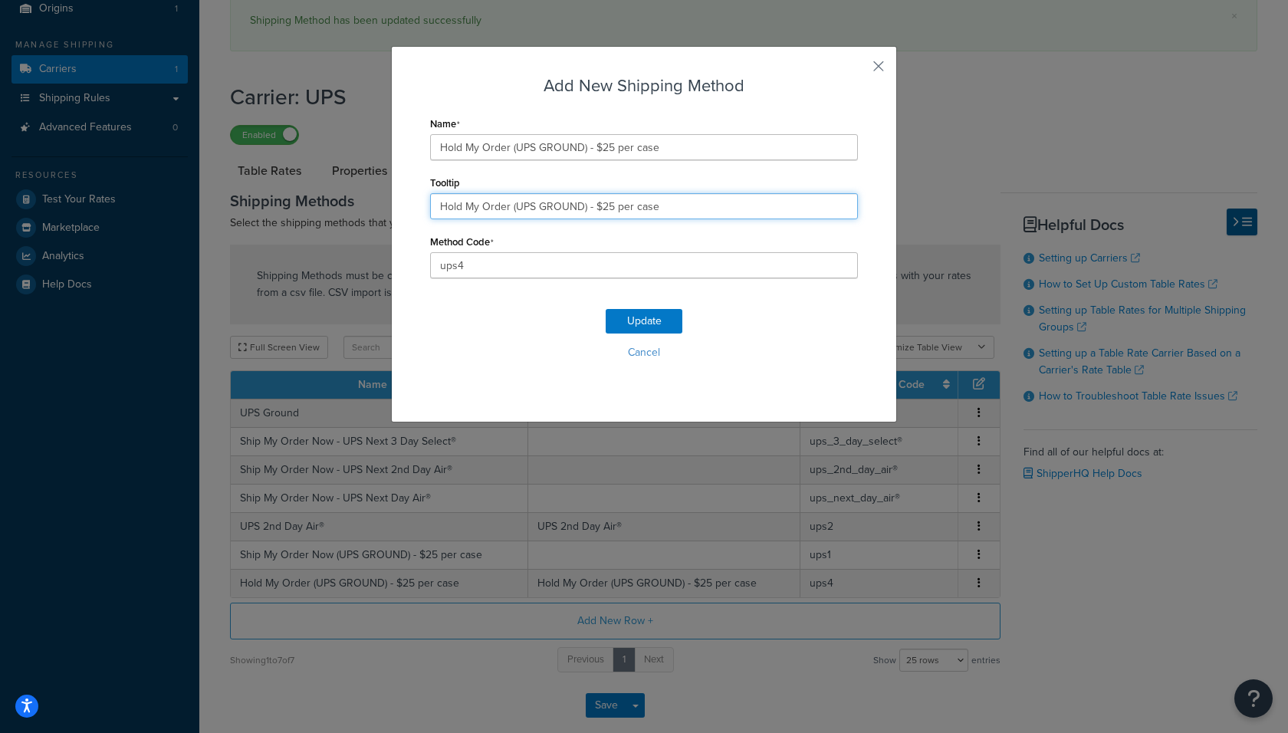
click at [578, 199] on input "Hold My Order (UPS GROUND) - $25 per case" at bounding box center [644, 206] width 428 height 26
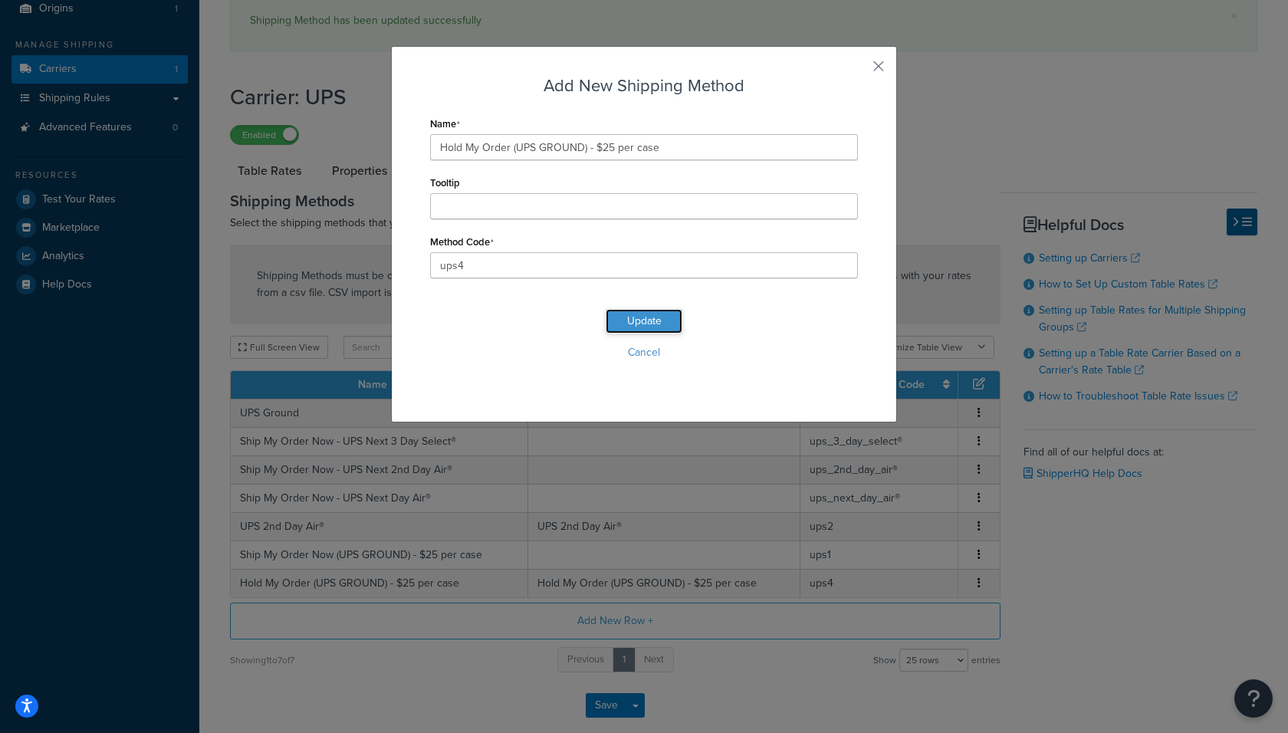
click at [652, 325] on button "Update" at bounding box center [643, 321] width 77 height 25
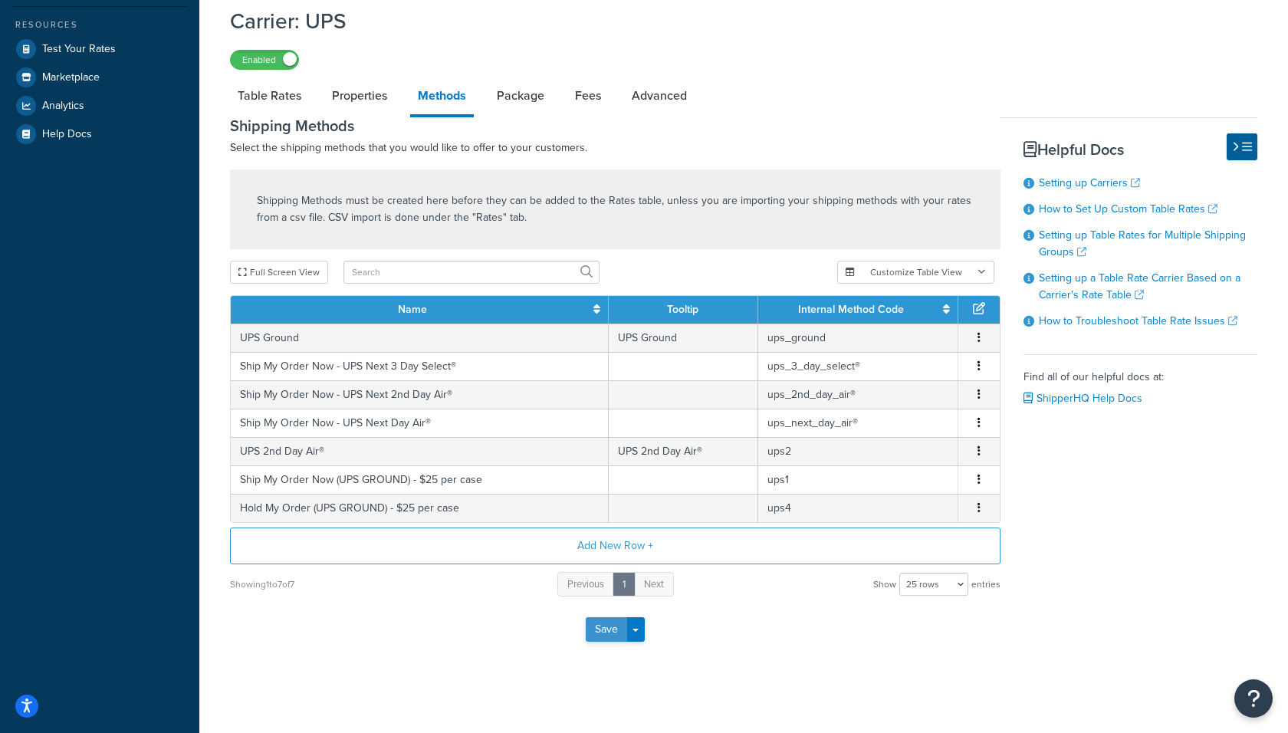
click at [603, 632] on button "Save" at bounding box center [606, 629] width 41 height 25
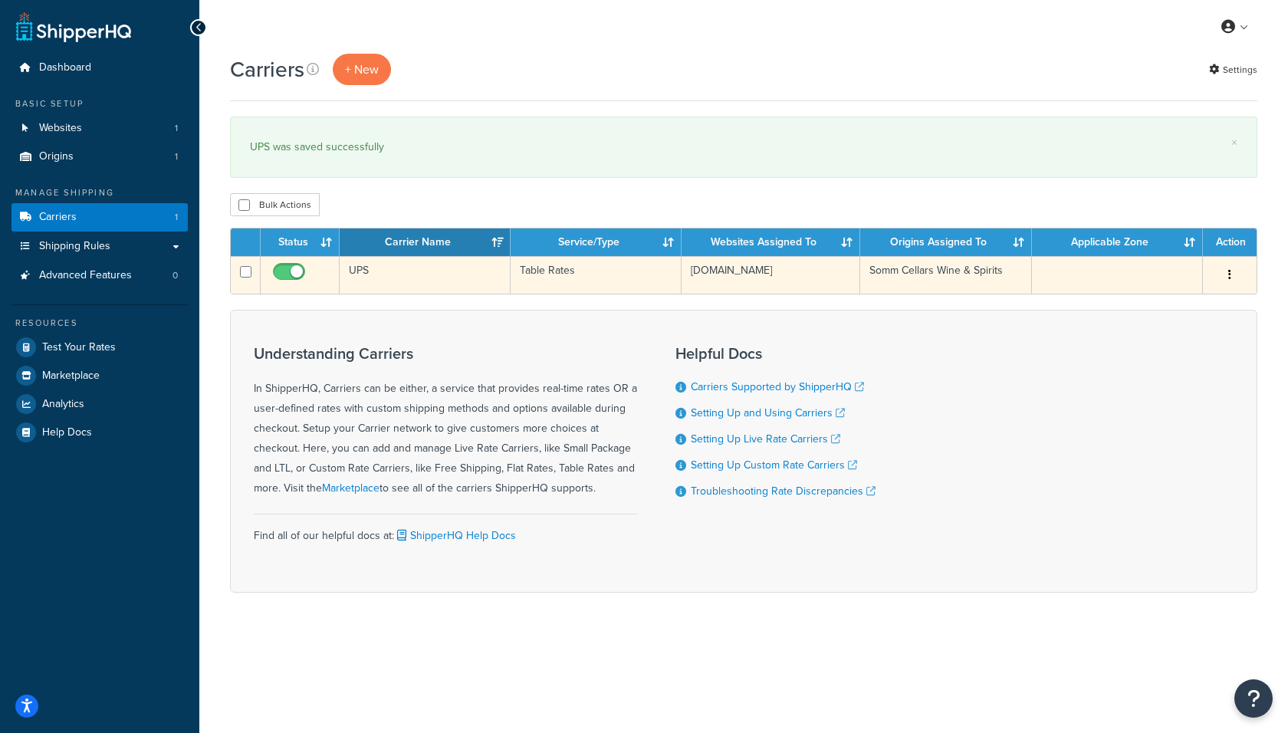
click at [389, 273] on td "UPS" at bounding box center [425, 275] width 171 height 38
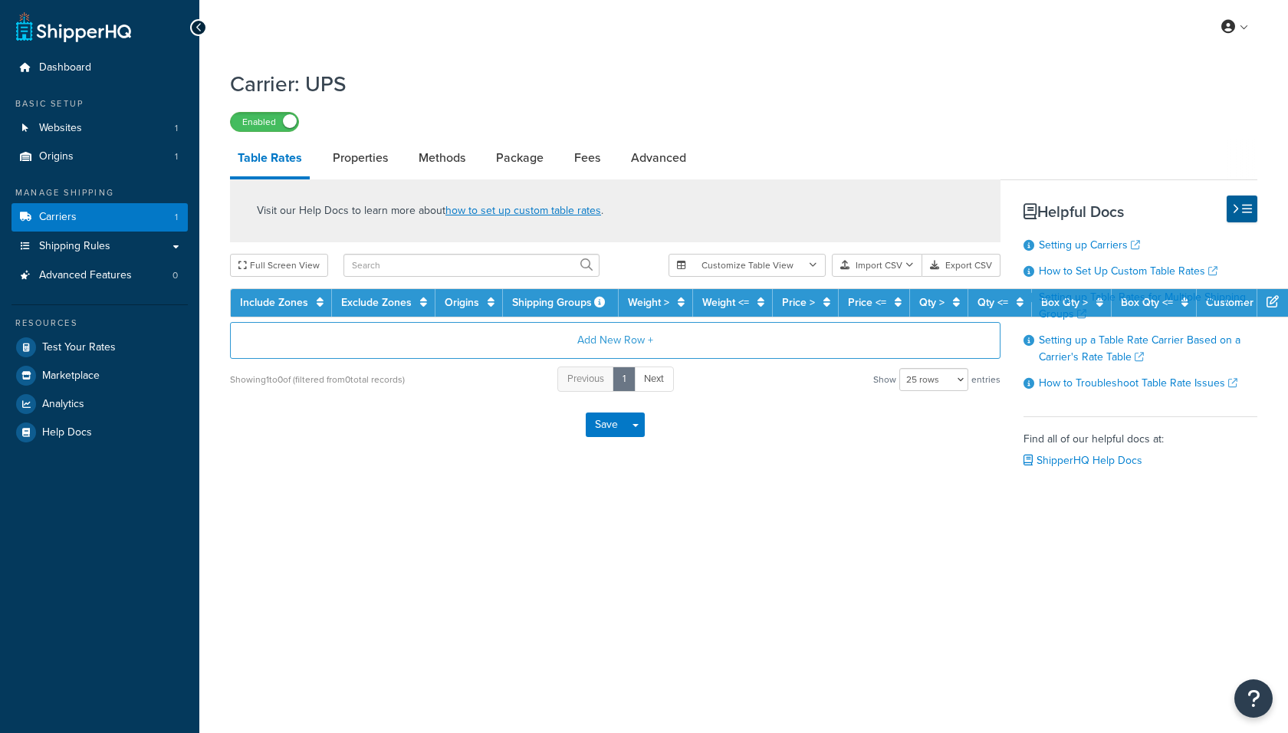
select select "25"
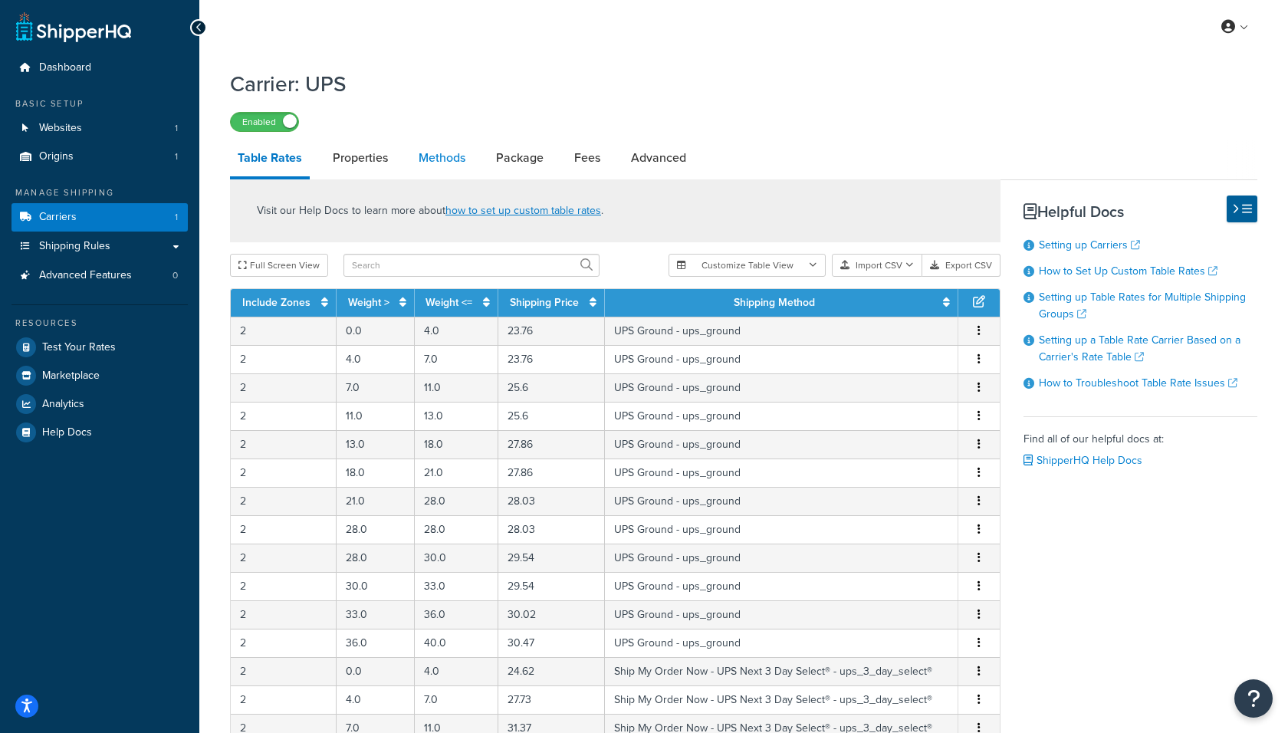
click at [439, 155] on link "Methods" at bounding box center [442, 157] width 62 height 37
select select "25"
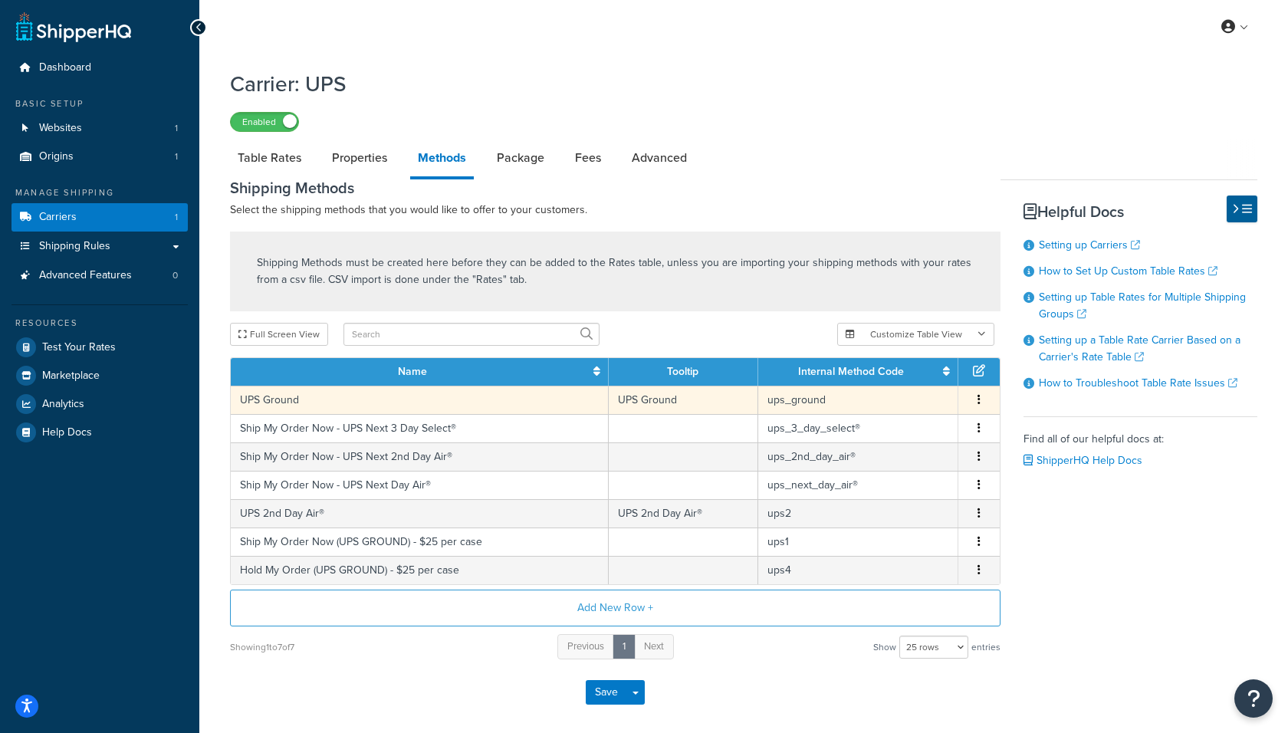
click at [973, 408] on button "button" at bounding box center [979, 400] width 12 height 17
click at [904, 420] on div "Delete" at bounding box center [901, 417] width 109 height 31
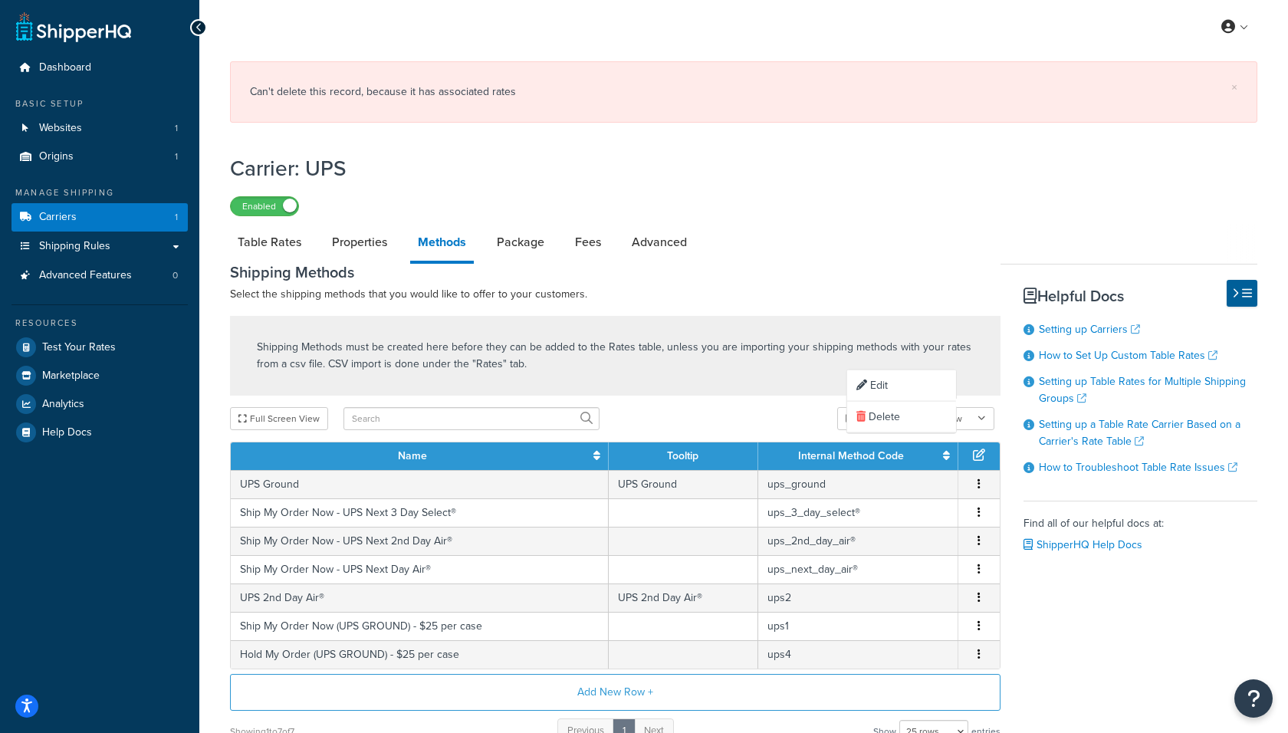
click at [459, 87] on div "Can't delete this record, because it has associated rates" at bounding box center [743, 91] width 987 height 21
click at [258, 238] on link "Table Rates" at bounding box center [269, 242] width 79 height 37
select select "25"
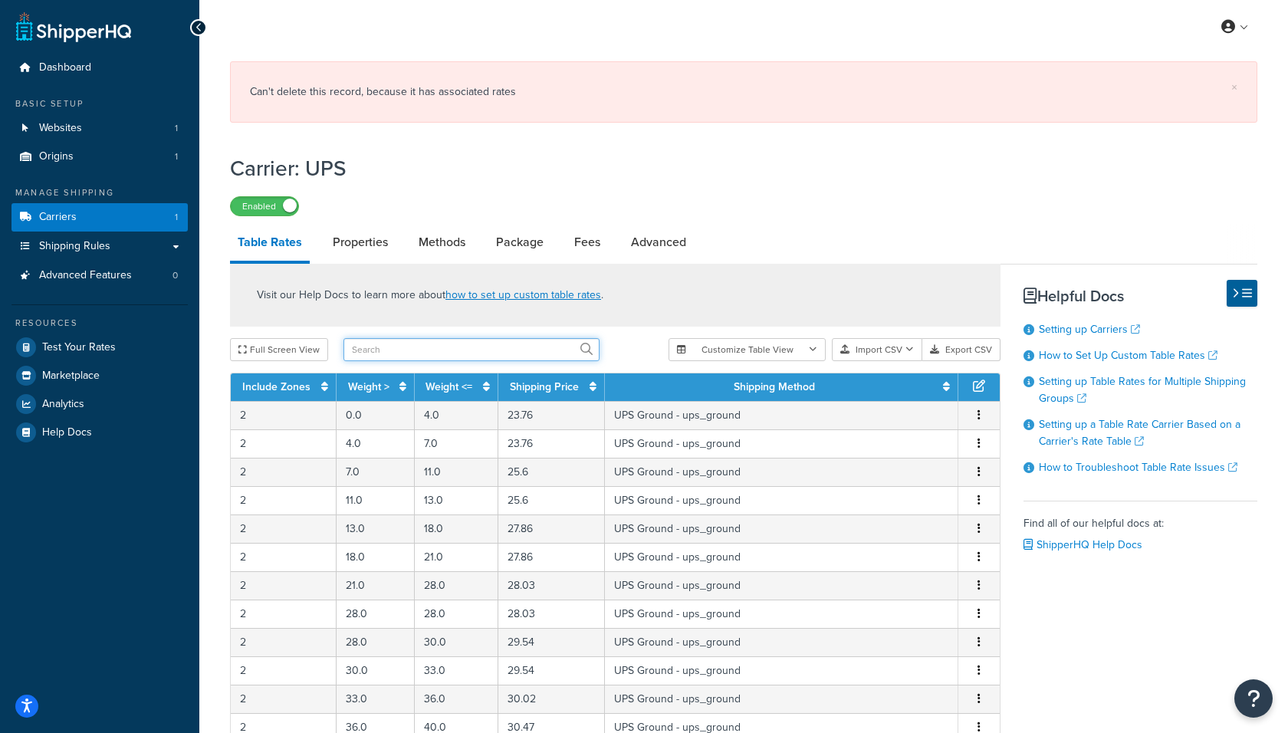
click at [384, 349] on input "text" at bounding box center [471, 349] width 256 height 23
click at [797, 346] on button "Customize Table View" at bounding box center [746, 349] width 157 height 23
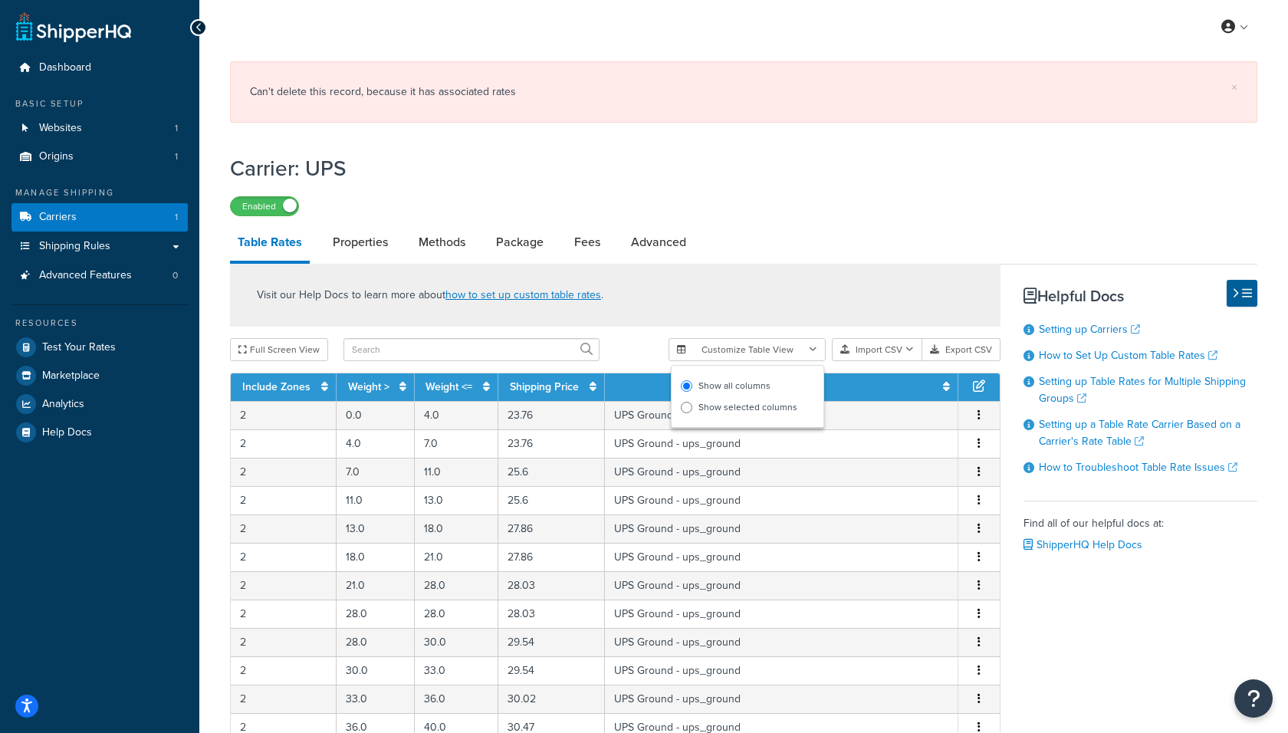
click at [763, 404] on label "Show selected columns" at bounding box center [747, 406] width 133 height 21
click at [692, 404] on input "Show selected columns" at bounding box center [686, 407] width 11 height 11
radio input "true"
click at [727, 447] on label "Include Zones" at bounding box center [747, 444] width 133 height 21
click at [692, 447] on input "Include Zones" at bounding box center [686, 444] width 11 height 11
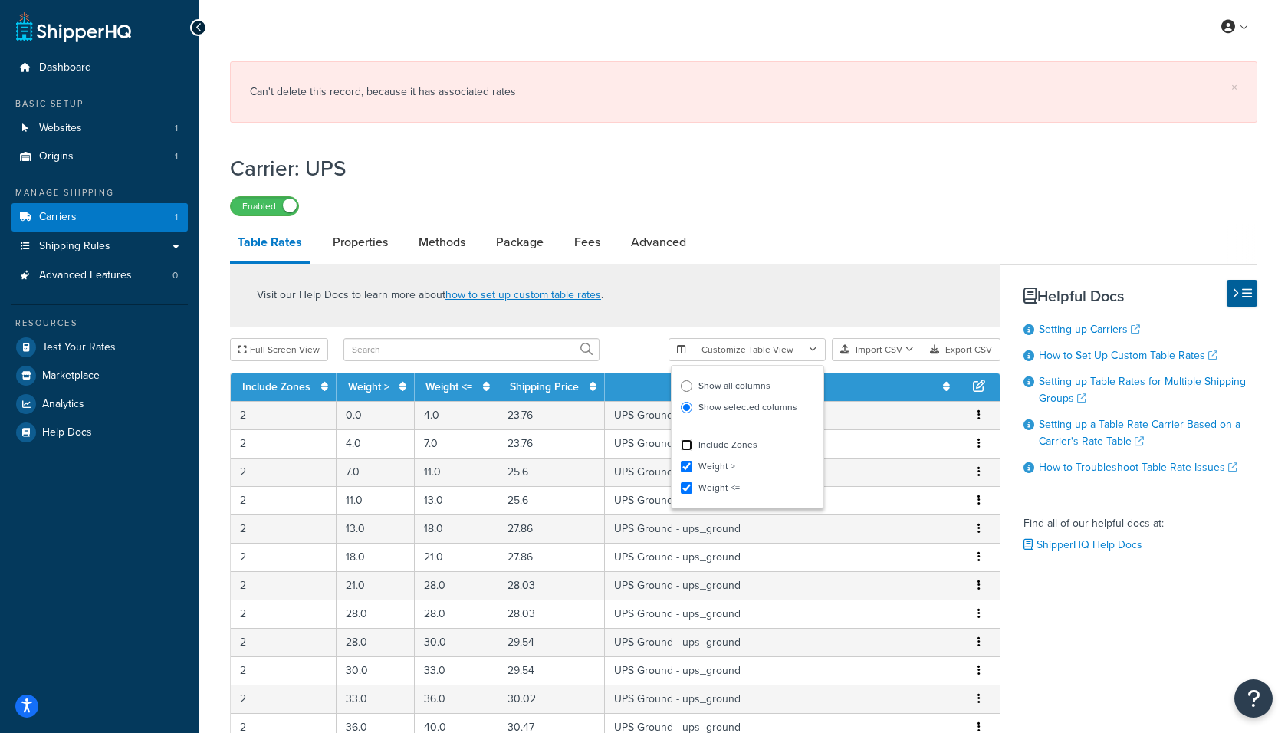
checkbox input "false"
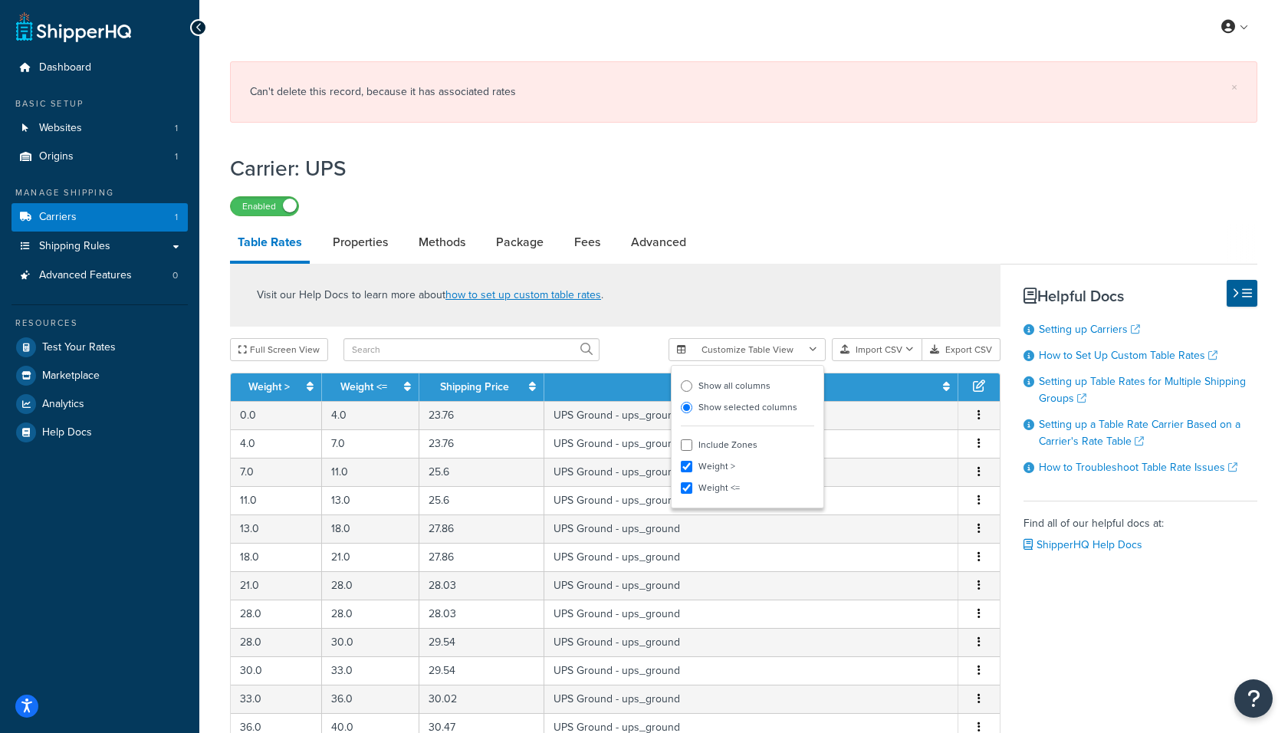
click at [721, 462] on label "Weight >" at bounding box center [747, 465] width 133 height 21
click at [692, 462] on input "Weight >" at bounding box center [686, 466] width 11 height 11
checkbox input "false"
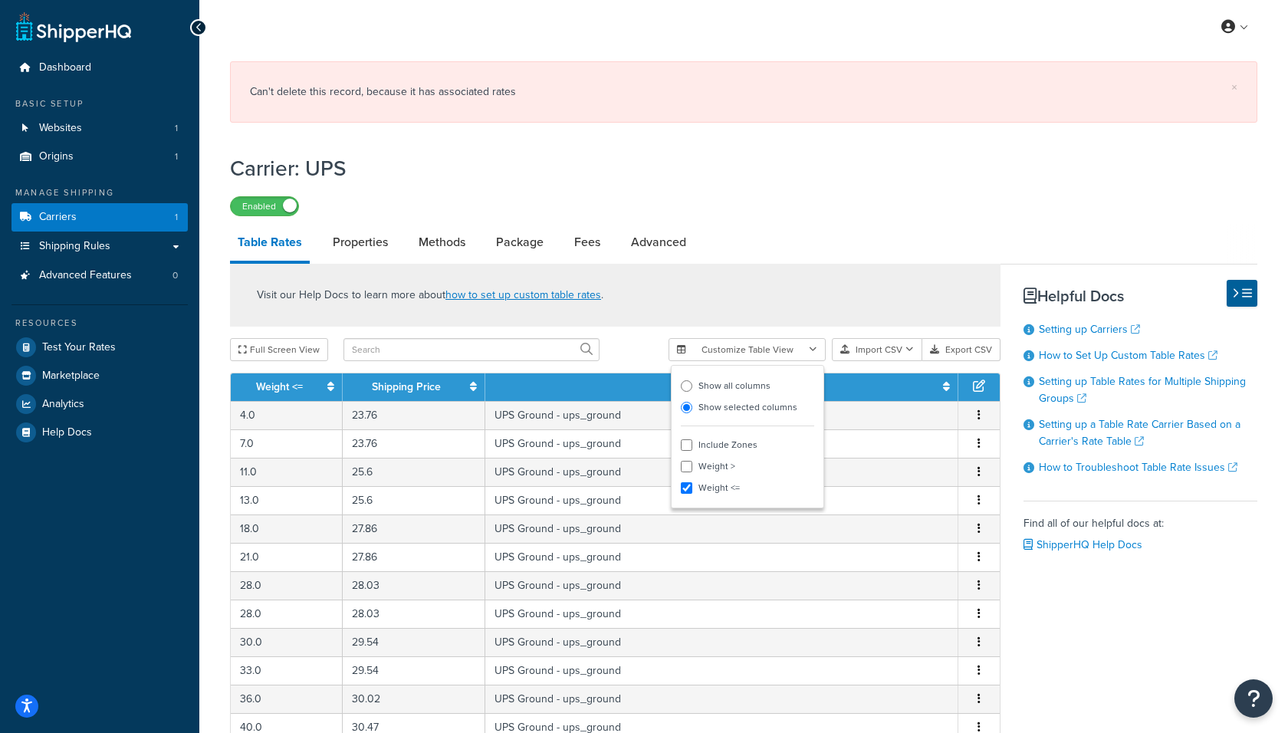
click at [721, 479] on label "Weight <=" at bounding box center [747, 487] width 133 height 21
click at [692, 482] on input "Weight <=" at bounding box center [686, 487] width 11 height 11
checkbox input "false"
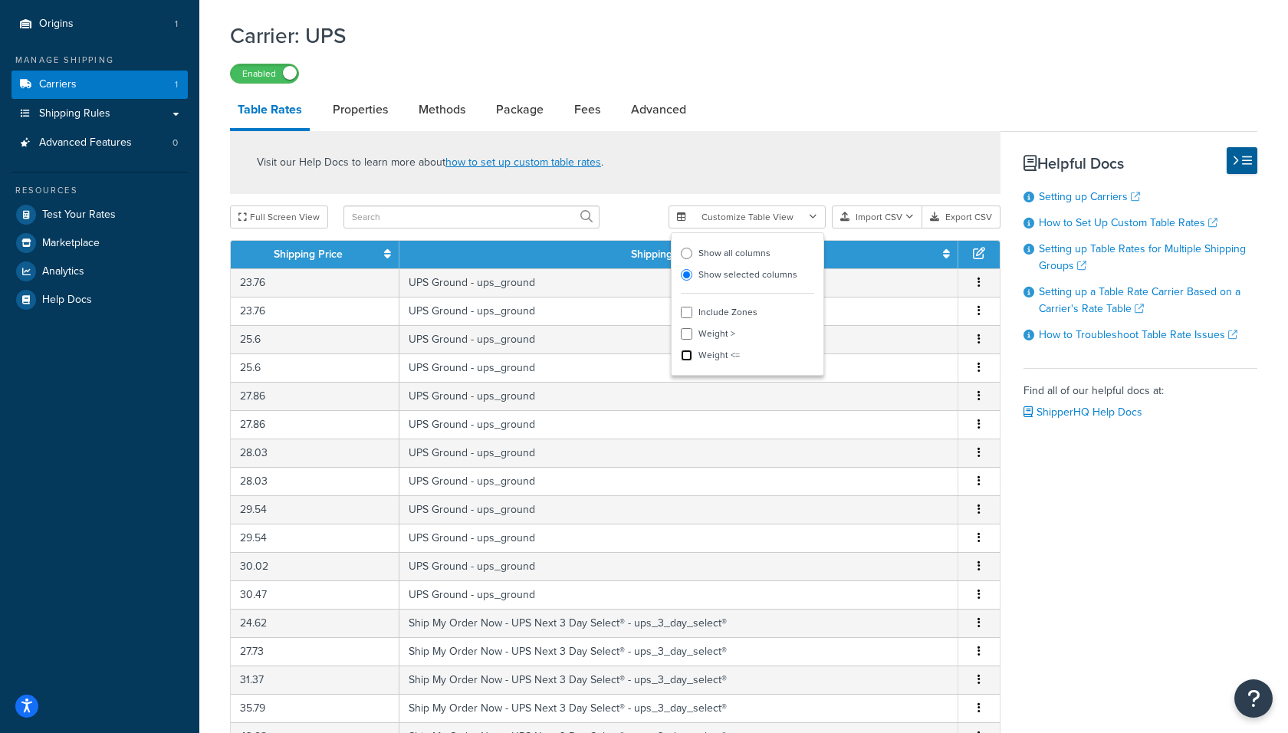
scroll to position [106, 0]
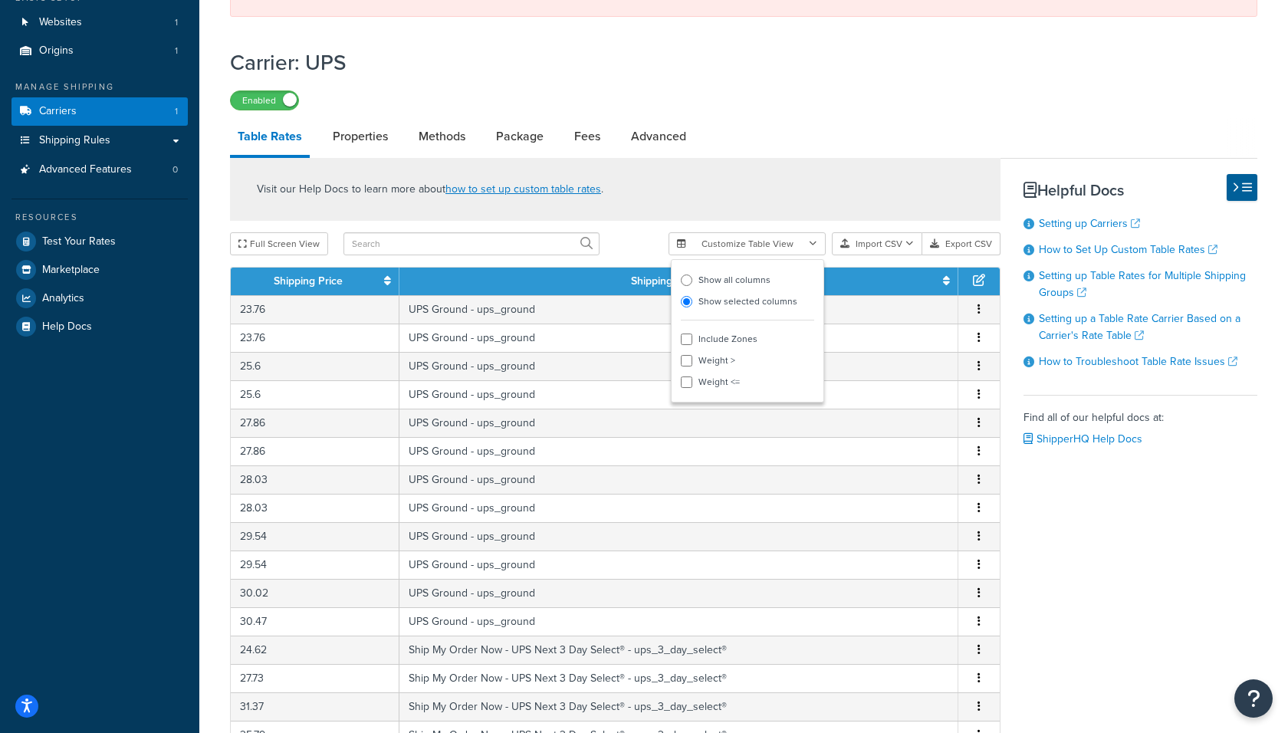
click at [722, 272] on label "Show all columns" at bounding box center [747, 279] width 133 height 21
click at [692, 274] on input "Show all columns" at bounding box center [686, 279] width 11 height 11
radio input "true"
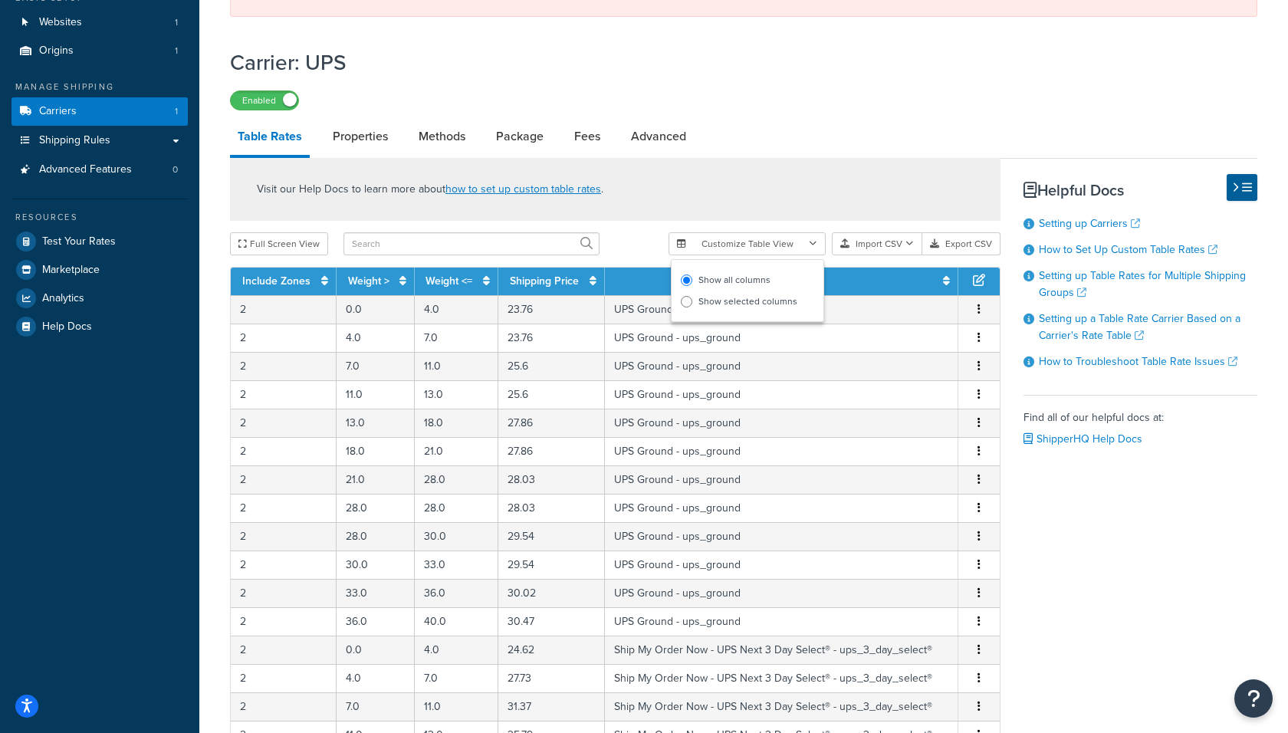
click at [618, 263] on div "Visit our Help Docs to learn more about how to set up custom table rates . Full…" at bounding box center [614, 619] width 793 height 923
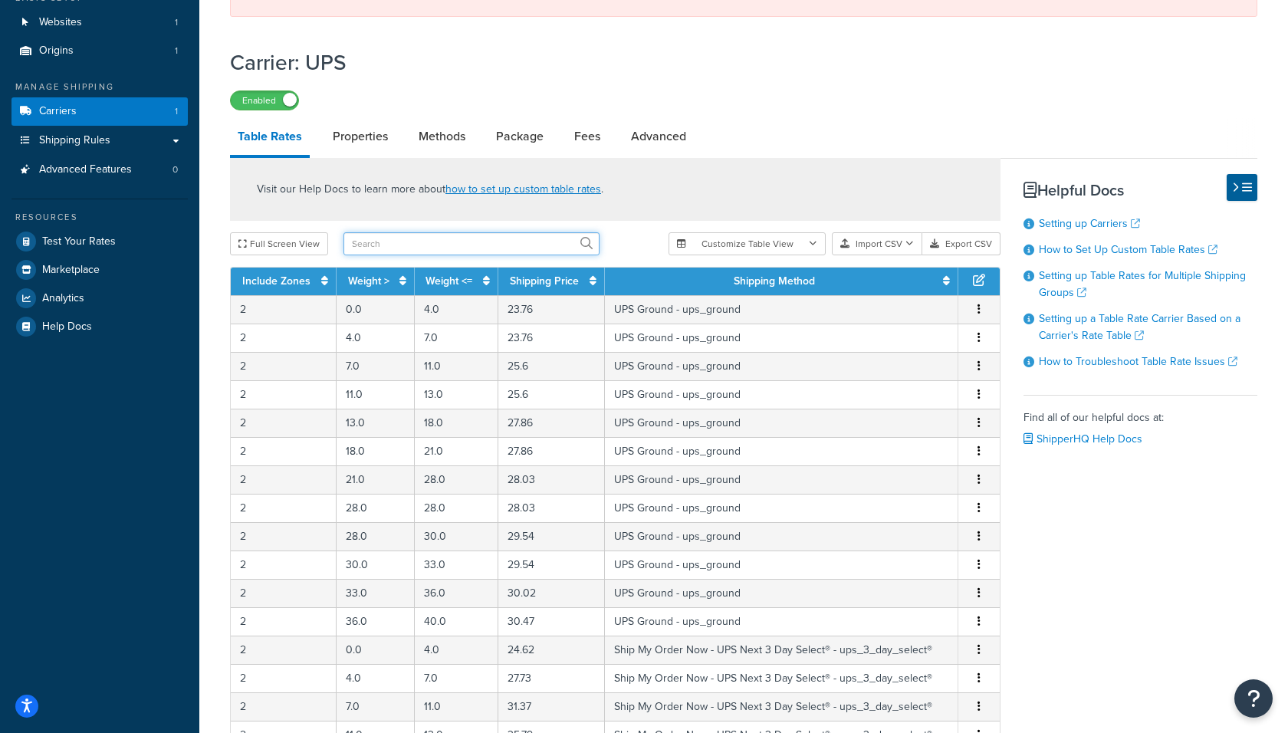
click at [544, 242] on input "text" at bounding box center [471, 243] width 256 height 23
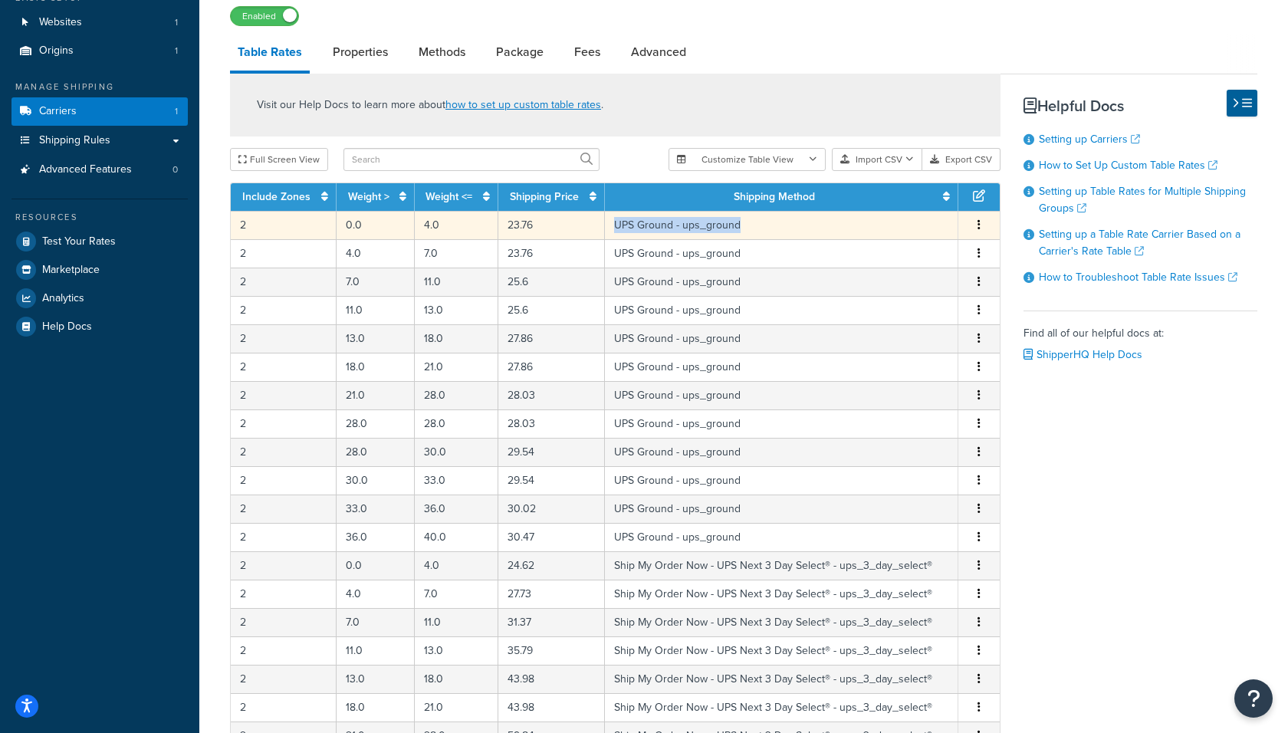
drag, startPoint x: 769, startPoint y: 227, endPoint x: 606, endPoint y: 228, distance: 163.2
click at [605, 228] on tr "2 0.0 4.0 23.76 UPS Ground - ups_ground Edit Duplicate Delete" at bounding box center [615, 225] width 769 height 28
copy tr "UPS Ground - ups_ground"
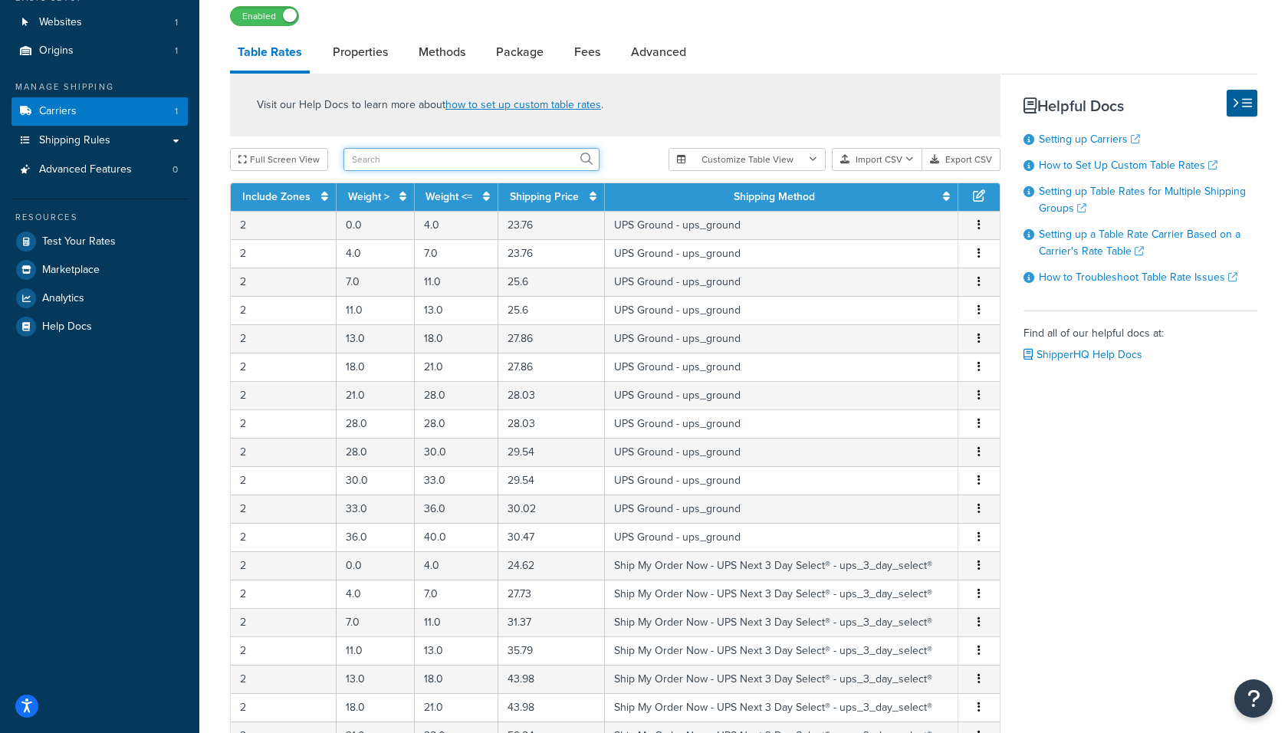
click at [433, 162] on input "text" at bounding box center [471, 159] width 256 height 23
paste input "UPS Ground - ups_ground"
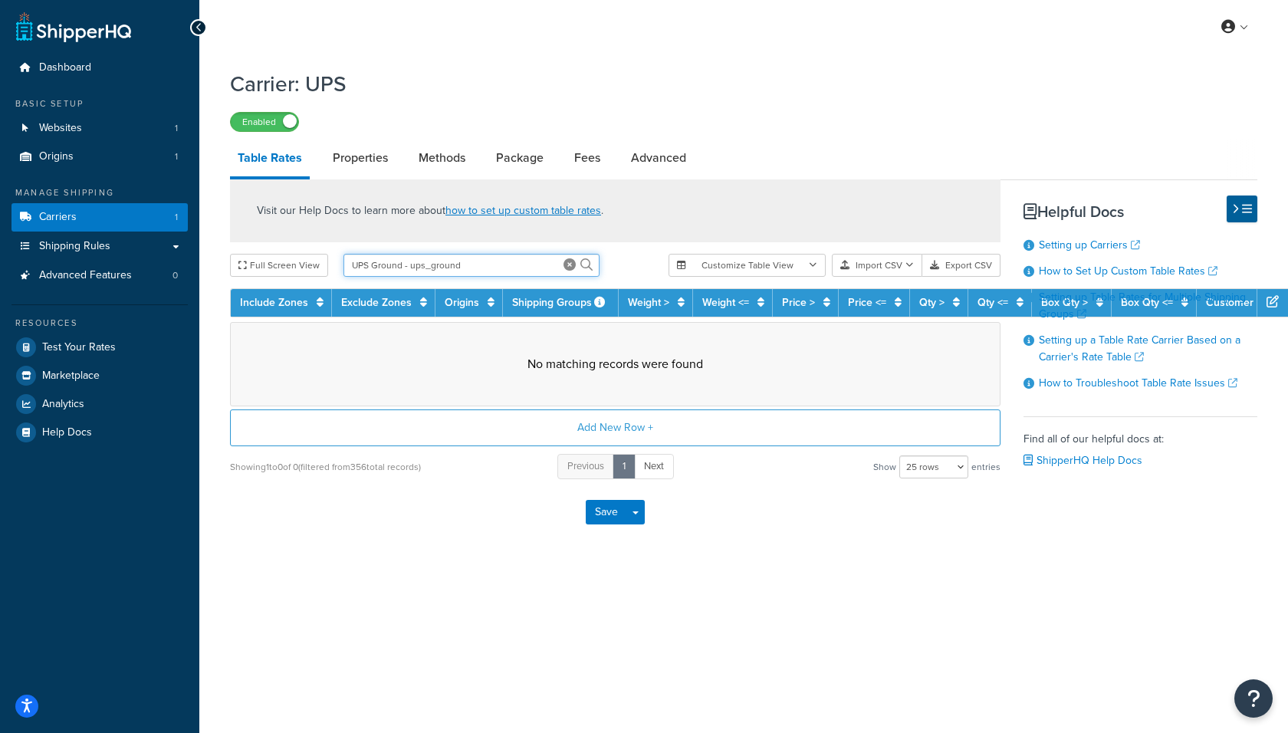
click at [362, 264] on input "UPS Ground - ups_ground" at bounding box center [471, 265] width 256 height 23
drag, startPoint x: 401, startPoint y: 267, endPoint x: 498, endPoint y: 267, distance: 97.3
click at [498, 267] on input "UPS Ground - ups_ground" at bounding box center [471, 265] width 256 height 23
type input "UPS Ground"
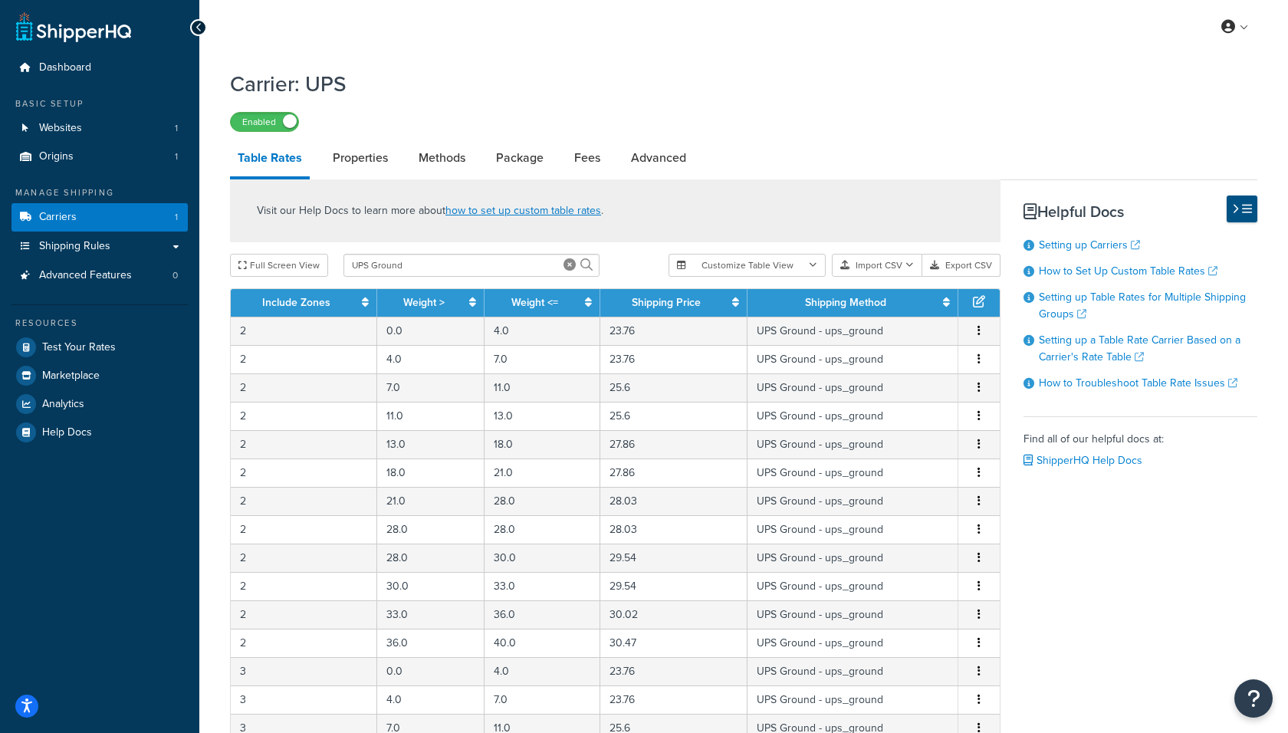
click at [1239, 215] on button at bounding box center [1241, 208] width 31 height 27
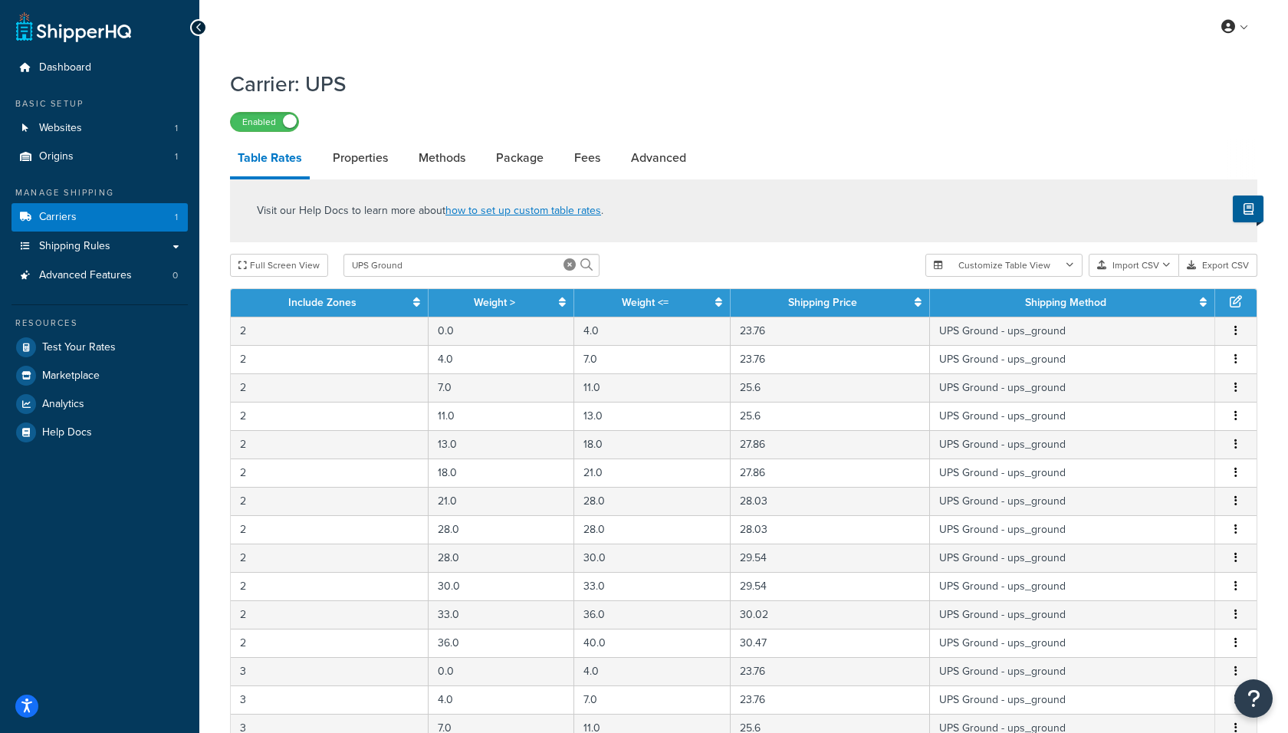
click at [1226, 303] on th at bounding box center [1235, 303] width 41 height 28
click at [1242, 305] on th at bounding box center [1235, 303] width 41 height 28
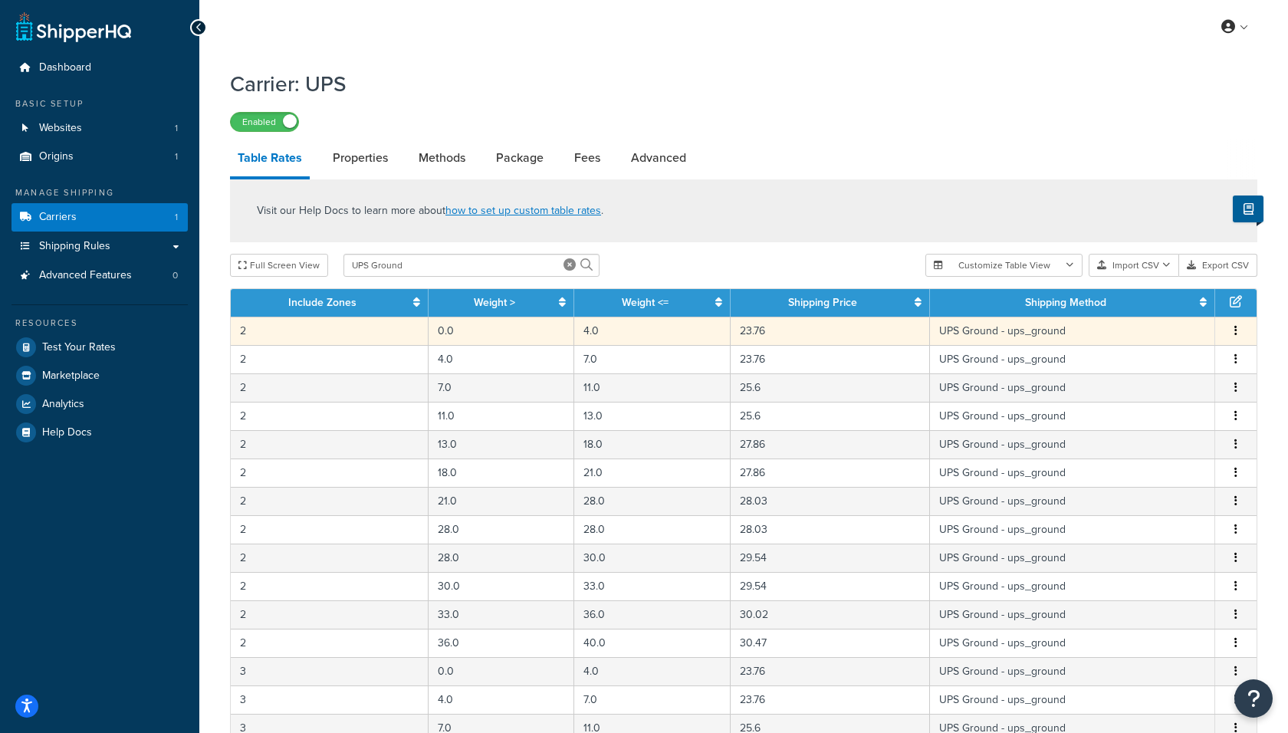
click at [1241, 330] on button "button" at bounding box center [1235, 331] width 12 height 17
click at [1239, 332] on button "button" at bounding box center [1235, 331] width 12 height 17
click at [1218, 266] on button "Export CSV" at bounding box center [1218, 265] width 78 height 23
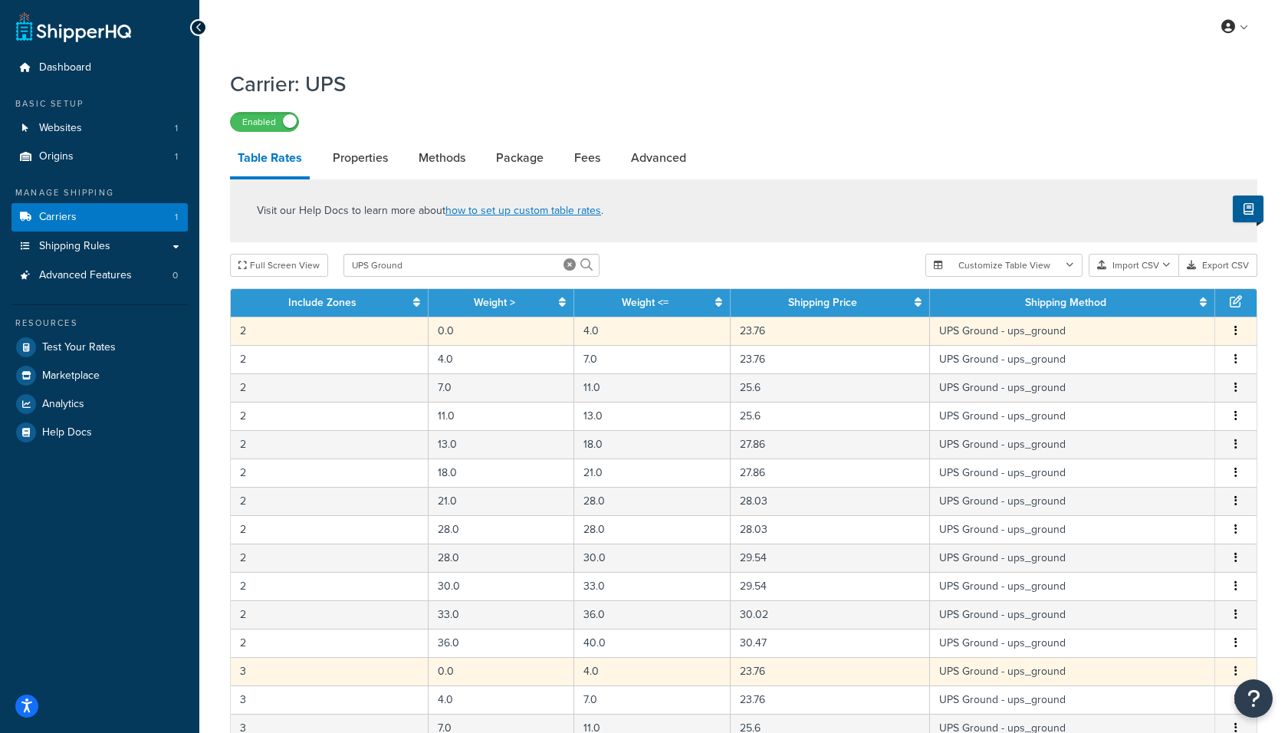
scroll to position [499, 0]
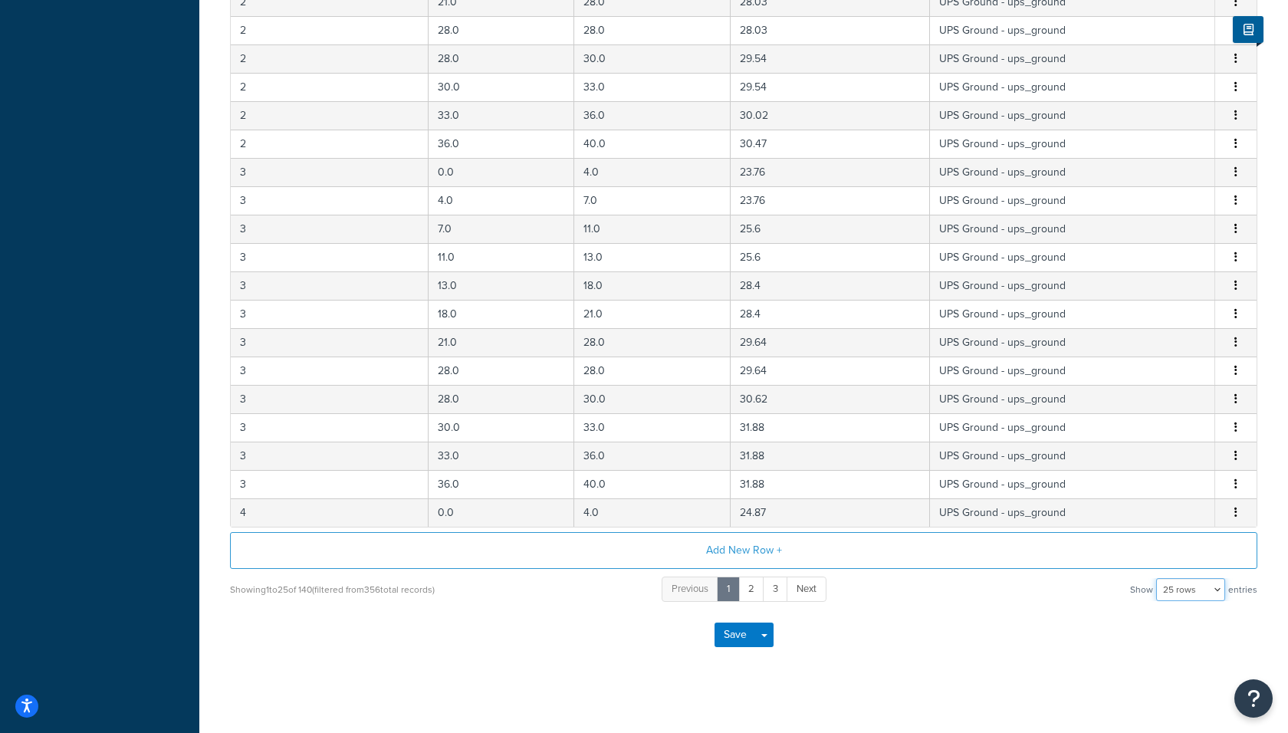
click at [1187, 578] on select "10 rows 15 rows 25 rows 50 rows 100 rows 1000 rows" at bounding box center [1190, 589] width 69 height 23
select select "1000"
click at [1157, 578] on select "10 rows 15 rows 25 rows 50 rows 100 rows 1000 rows" at bounding box center [1190, 589] width 69 height 23
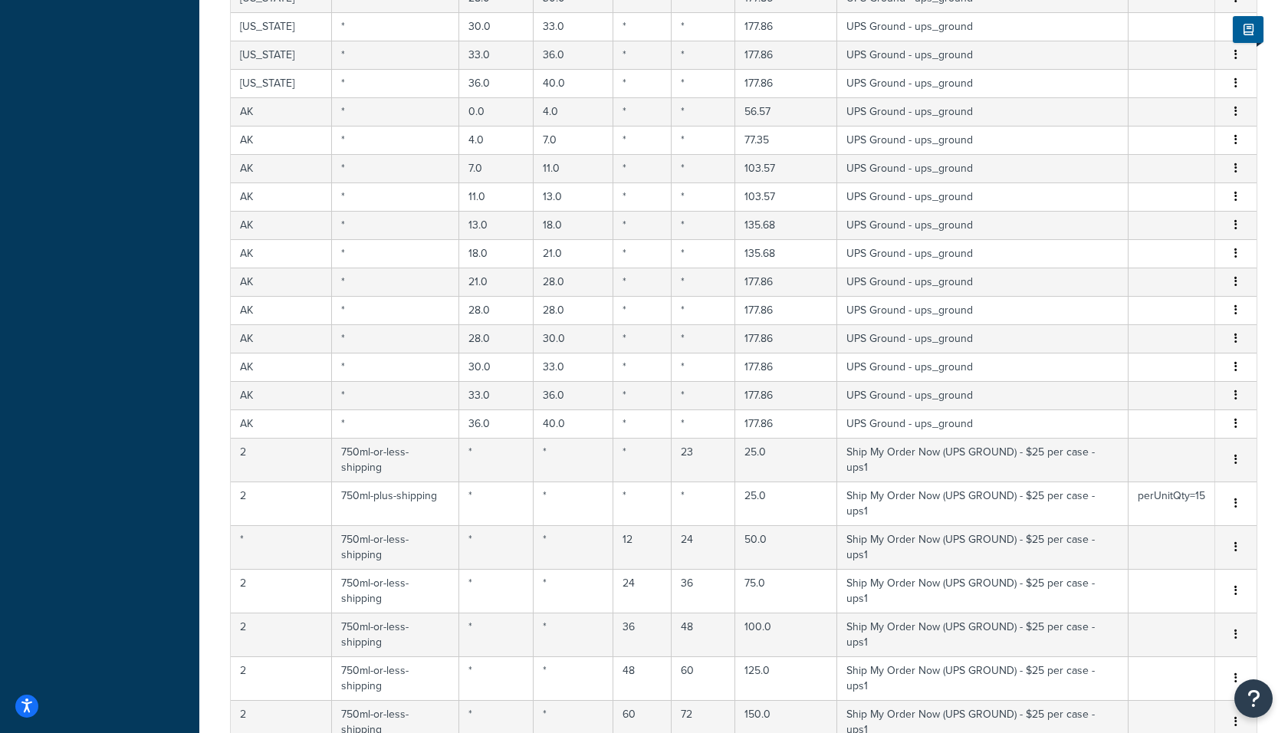
scroll to position [2770, 0]
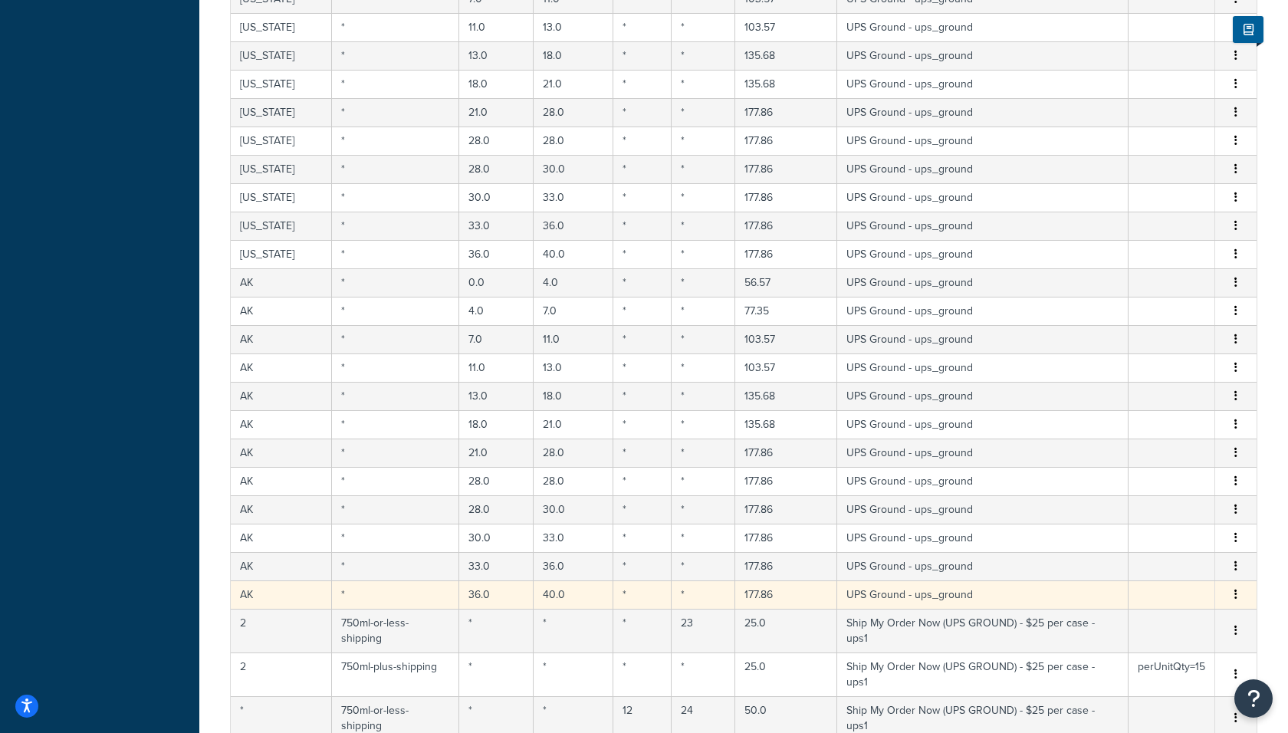
click at [1238, 586] on button "button" at bounding box center [1235, 594] width 12 height 17
click at [1169, 586] on div "Delete" at bounding box center [1158, 590] width 109 height 31
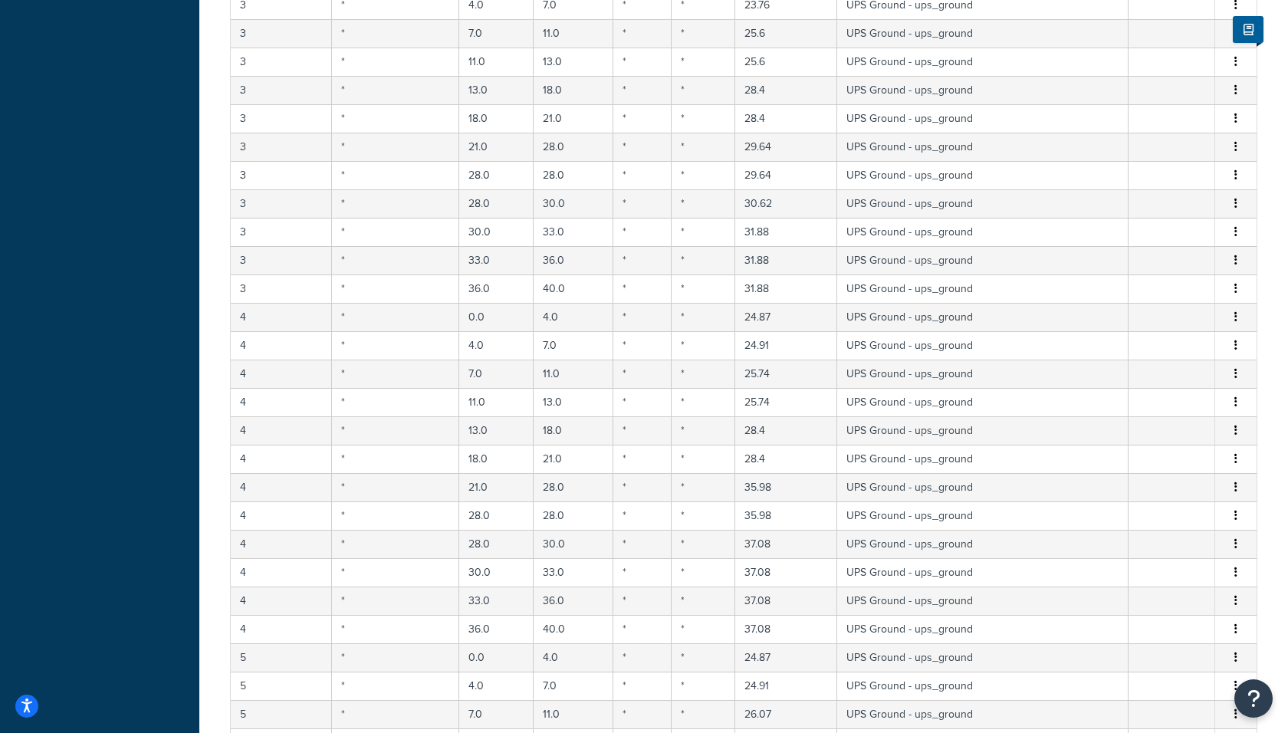
scroll to position [0, 0]
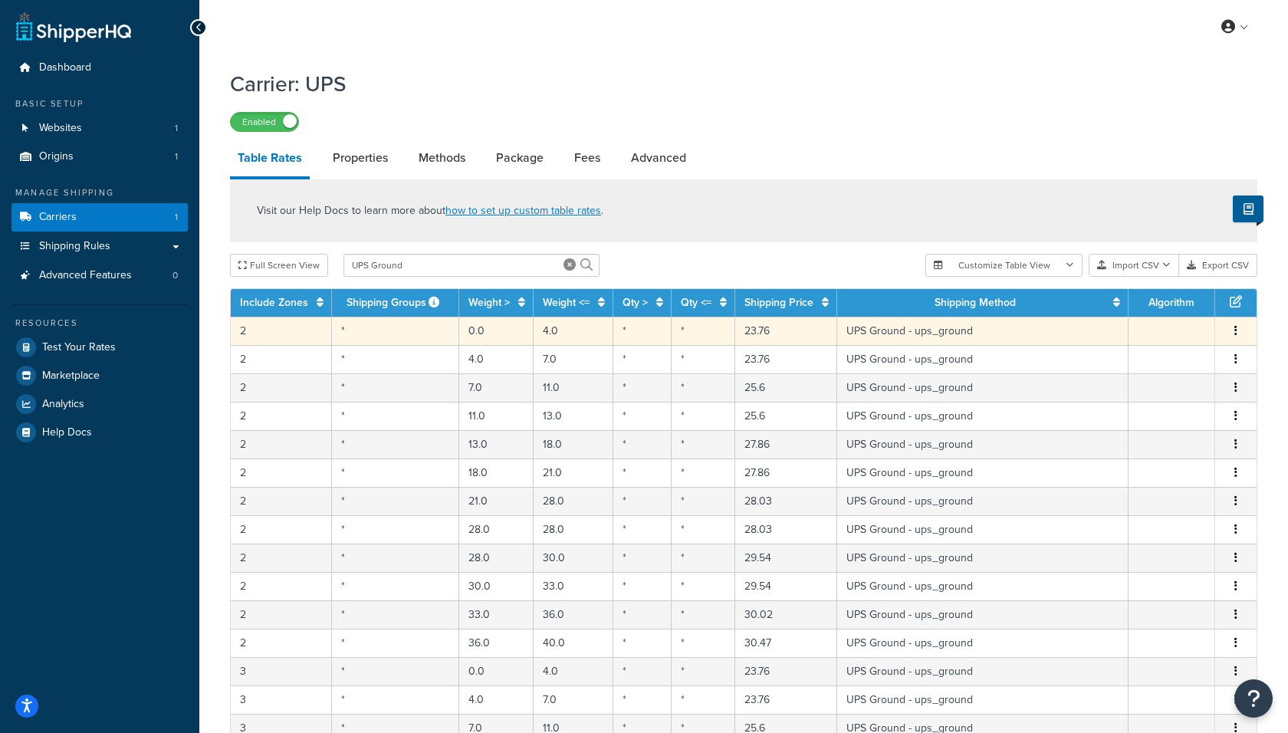
click at [1234, 327] on icon "button" at bounding box center [1235, 330] width 3 height 11
click at [1173, 362] on div "Delete" at bounding box center [1158, 364] width 109 height 31
click at [1236, 333] on icon "button" at bounding box center [1235, 330] width 3 height 11
click at [1183, 360] on div "Delete" at bounding box center [1158, 364] width 109 height 31
click at [1002, 333] on td "UPS Ground - ups_ground" at bounding box center [982, 331] width 291 height 28
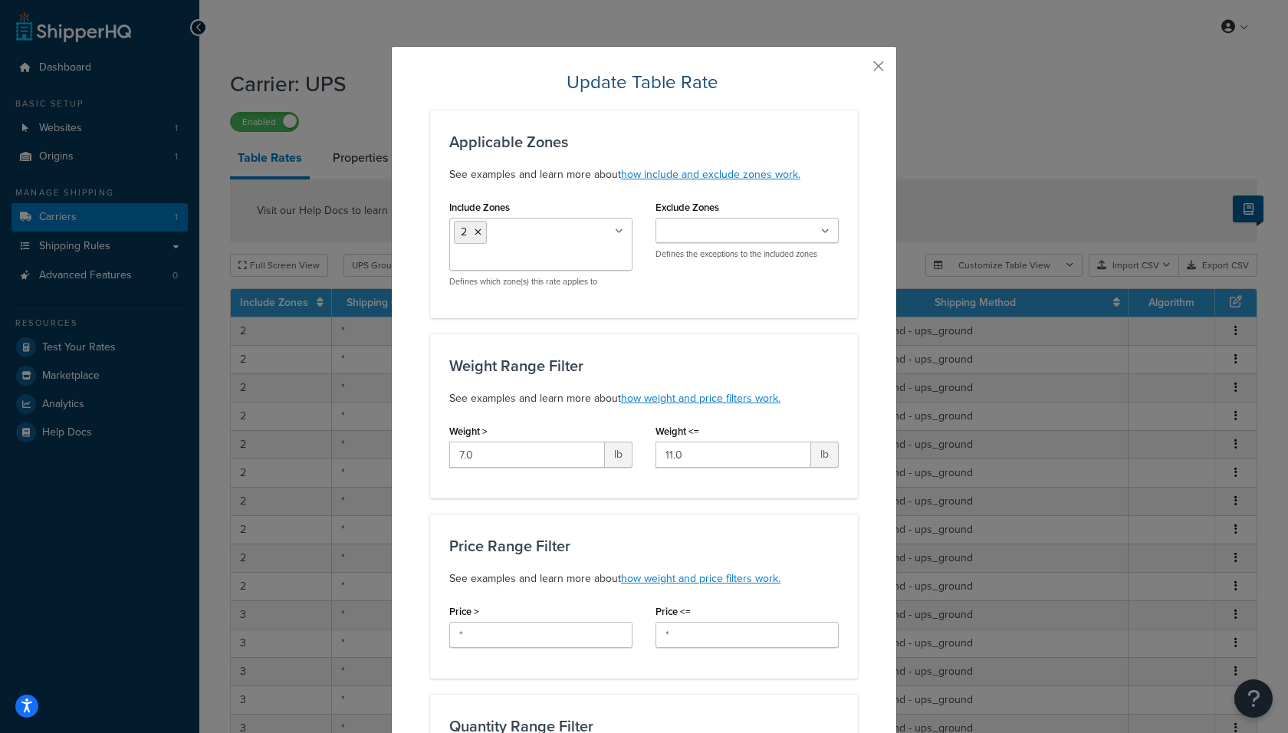
scroll to position [678, 0]
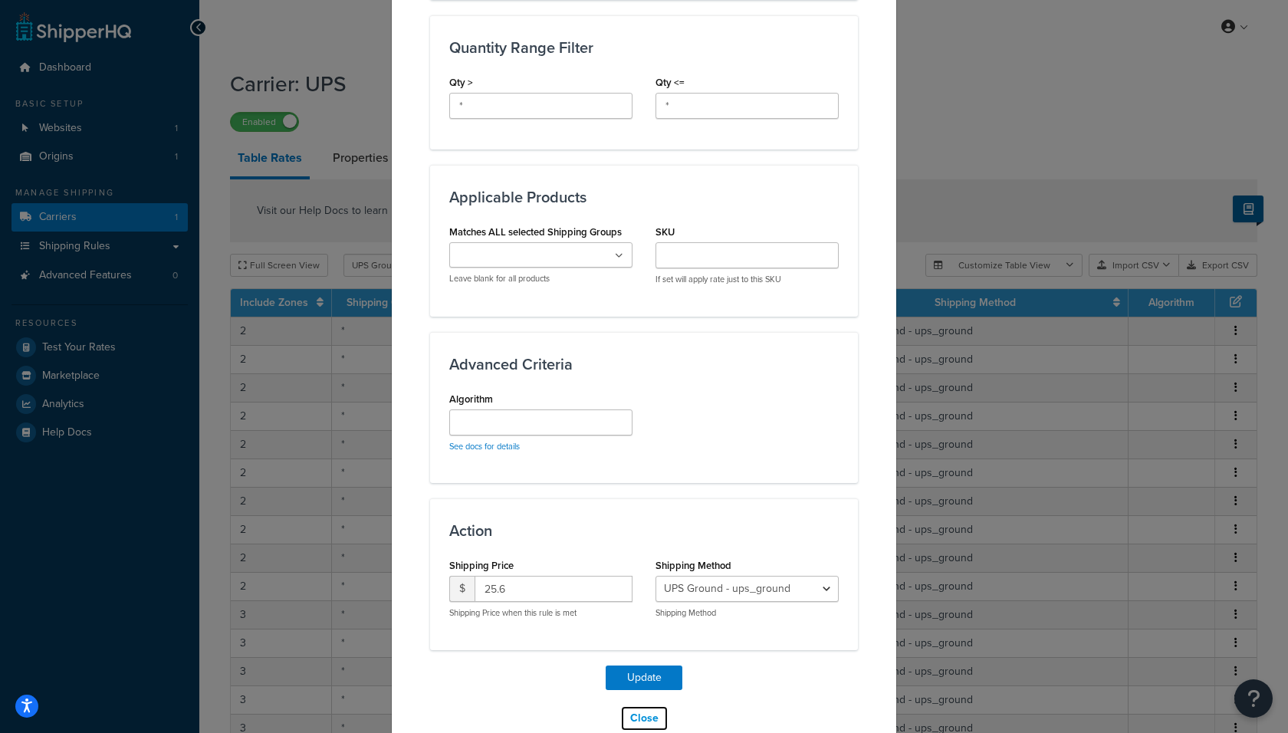
click at [627, 705] on button "Close" at bounding box center [644, 718] width 48 height 26
click at [642, 705] on button "Close" at bounding box center [644, 718] width 48 height 26
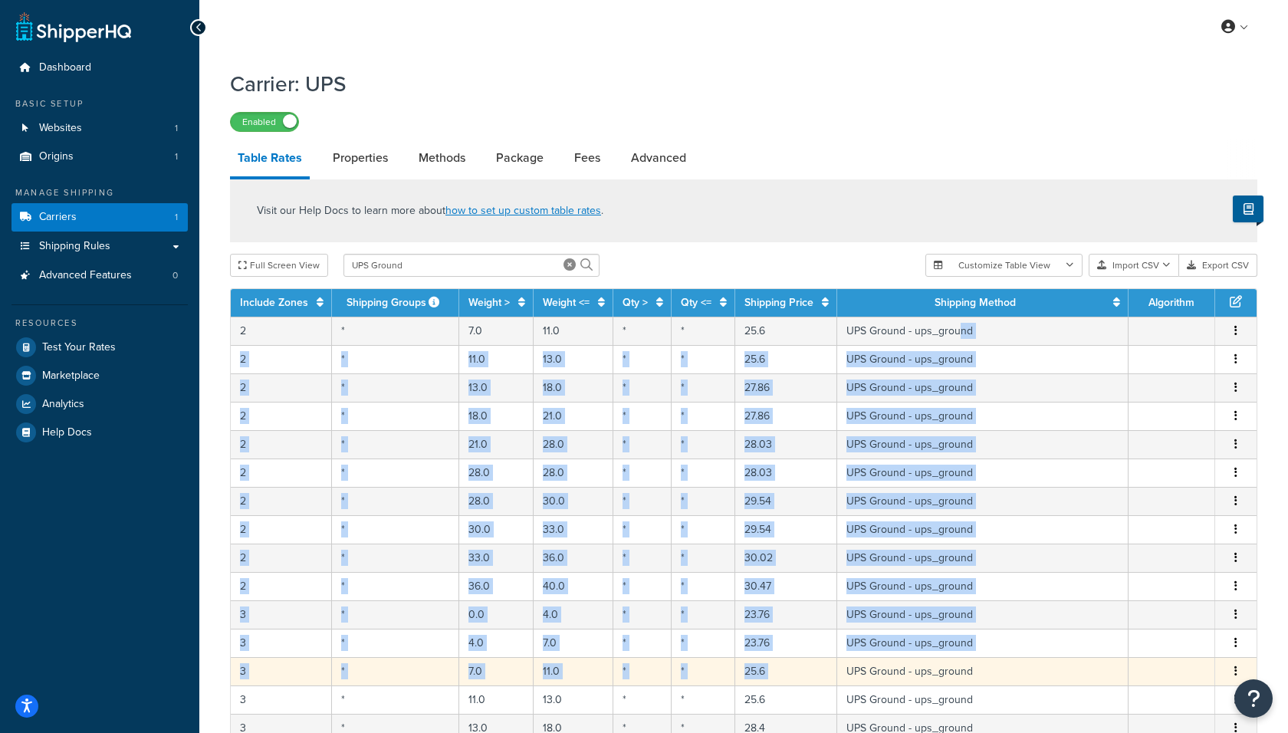
drag, startPoint x: 959, startPoint y: 326, endPoint x: 970, endPoint y: 660, distance: 334.3
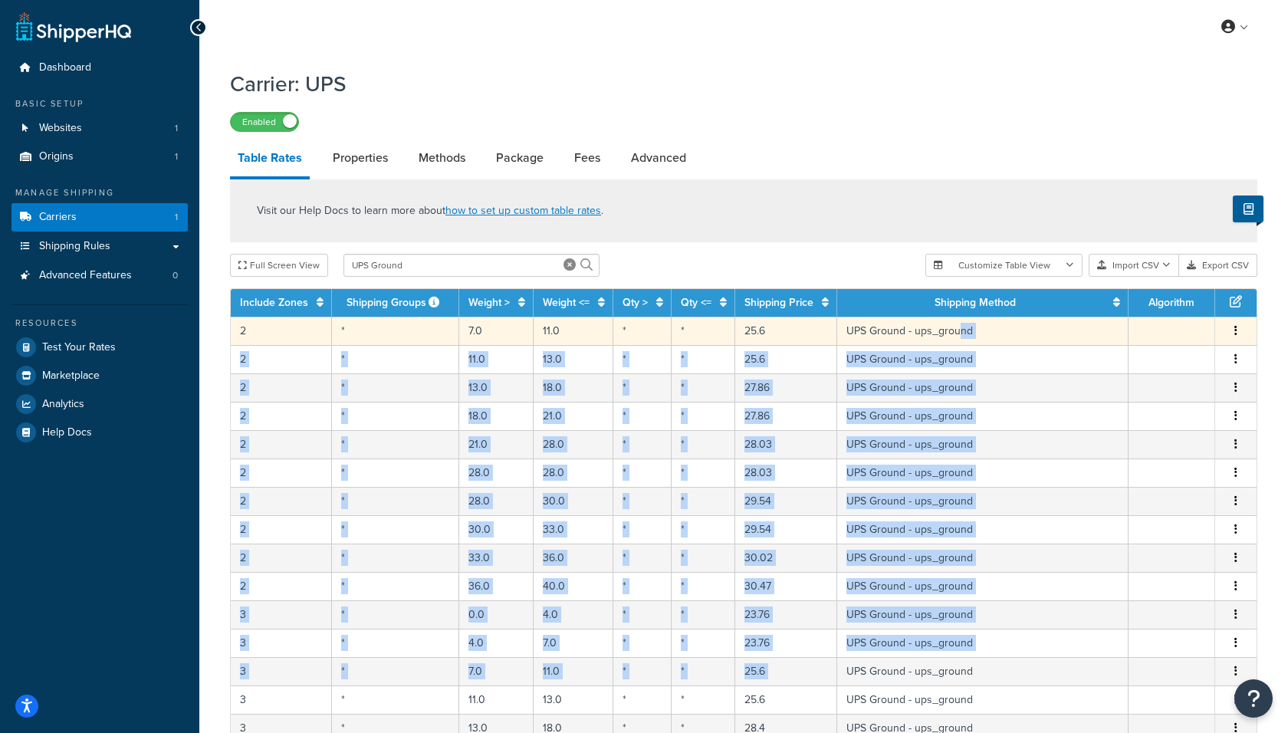
click at [1235, 340] on td "Edit Duplicate Delete" at bounding box center [1235, 331] width 41 height 28
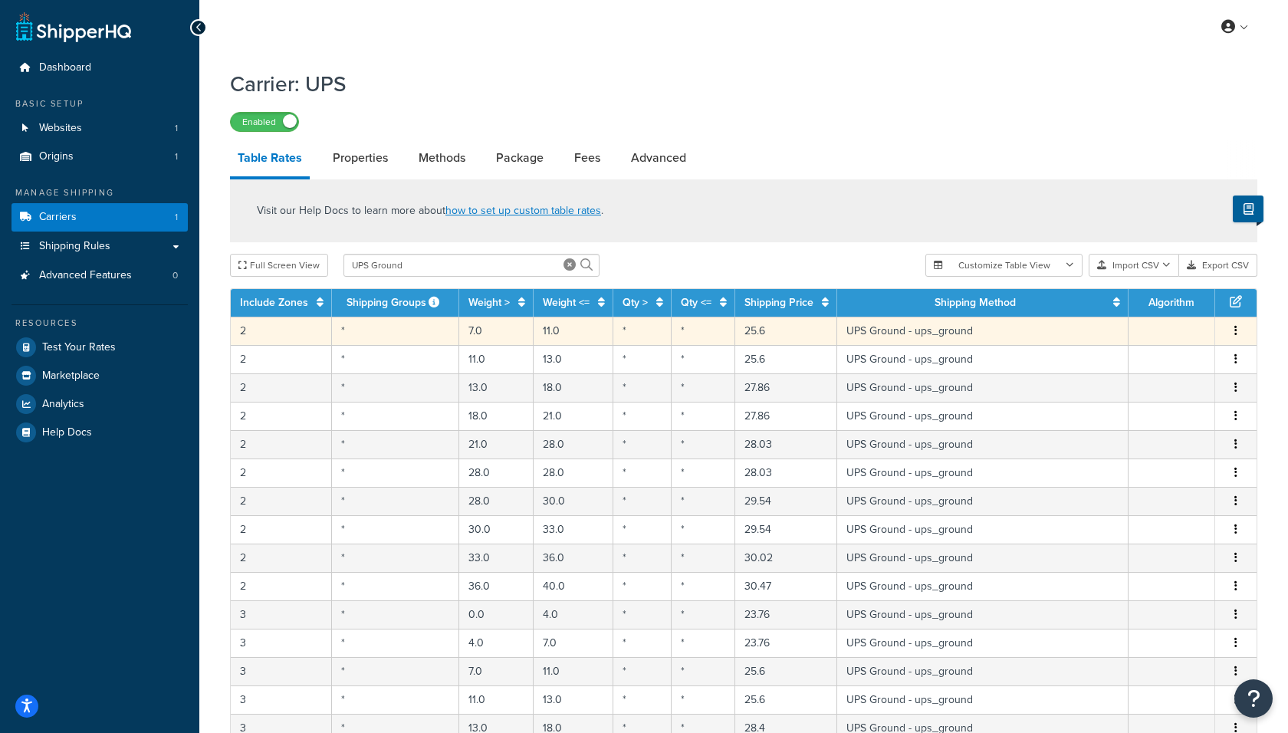
click at [1242, 337] on span "Edit Duplicate Delete" at bounding box center [1235, 331] width 23 height 17
click at [1232, 329] on button "button" at bounding box center [1235, 331] width 12 height 17
click at [1180, 353] on div "Delete" at bounding box center [1158, 364] width 109 height 31
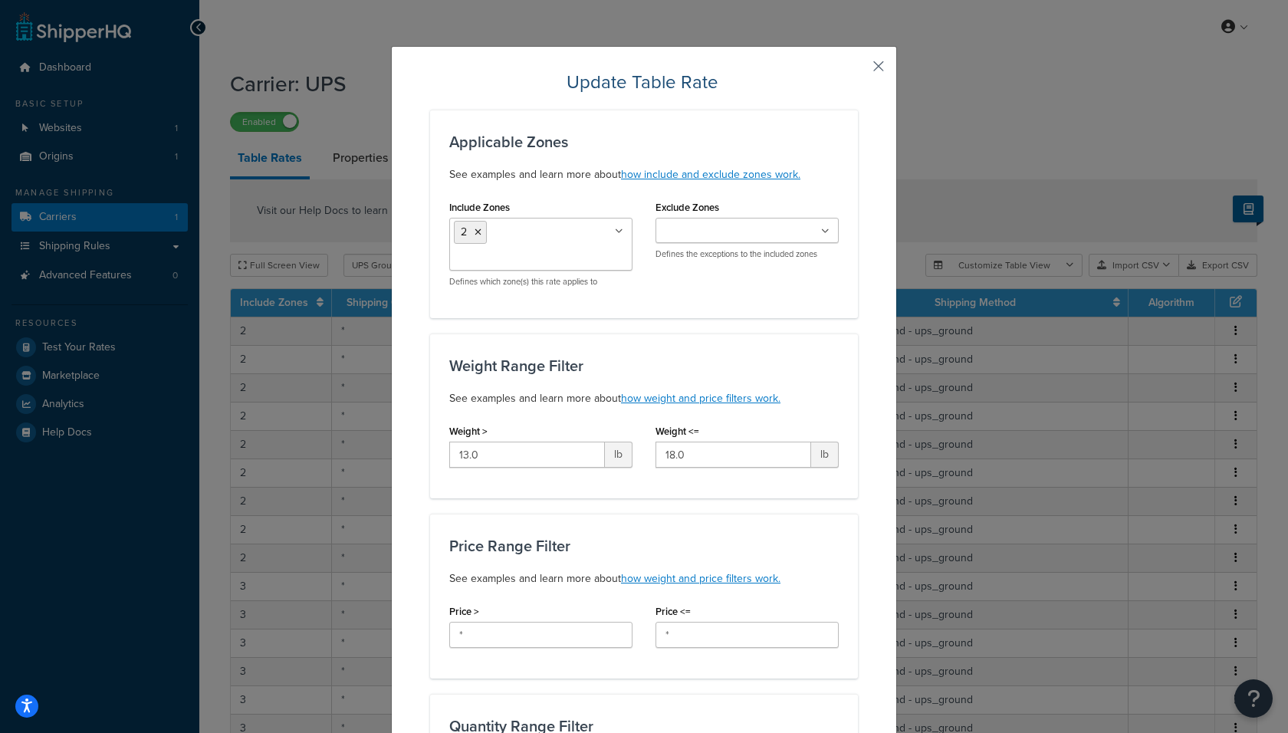
click at [858, 70] on button "button" at bounding box center [856, 72] width 4 height 4
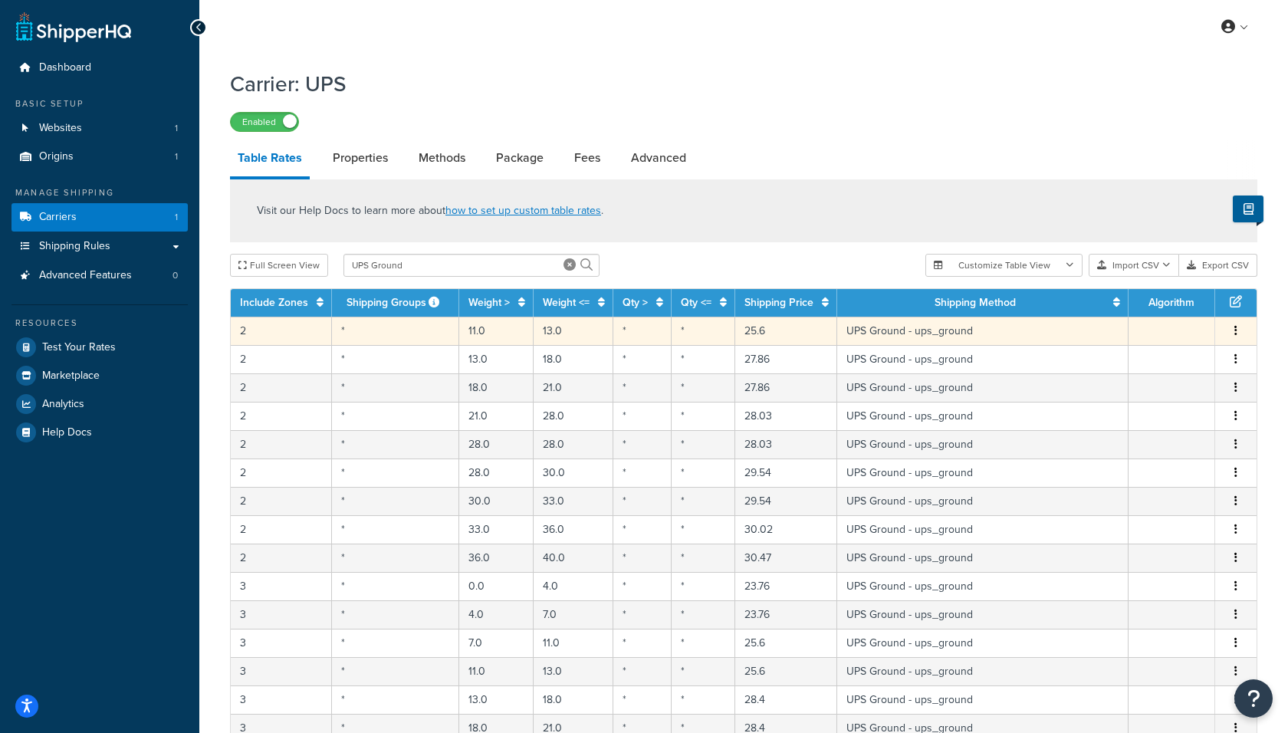
click at [1238, 336] on button "button" at bounding box center [1235, 331] width 12 height 17
click at [1176, 362] on div "Delete" at bounding box center [1158, 364] width 109 height 31
click at [1236, 332] on icon "button" at bounding box center [1235, 330] width 3 height 11
click at [1178, 354] on div "Delete" at bounding box center [1158, 364] width 109 height 31
click at [1158, 365] on div "Delete" at bounding box center [1158, 364] width 109 height 31
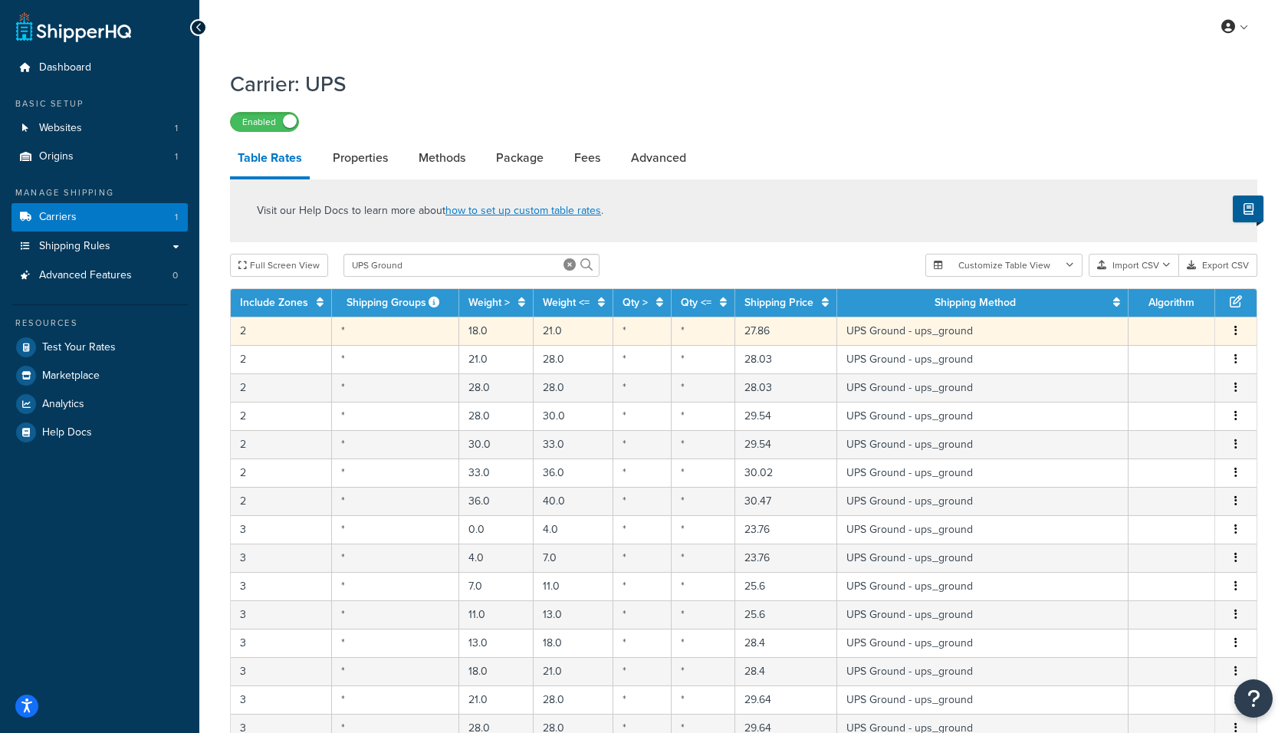
click at [1242, 332] on button "button" at bounding box center [1235, 331] width 12 height 17
click at [1143, 365] on div "Delete" at bounding box center [1158, 364] width 109 height 31
click at [1239, 331] on button "button" at bounding box center [1235, 331] width 12 height 17
click at [1140, 366] on div "Delete" at bounding box center [1158, 364] width 109 height 31
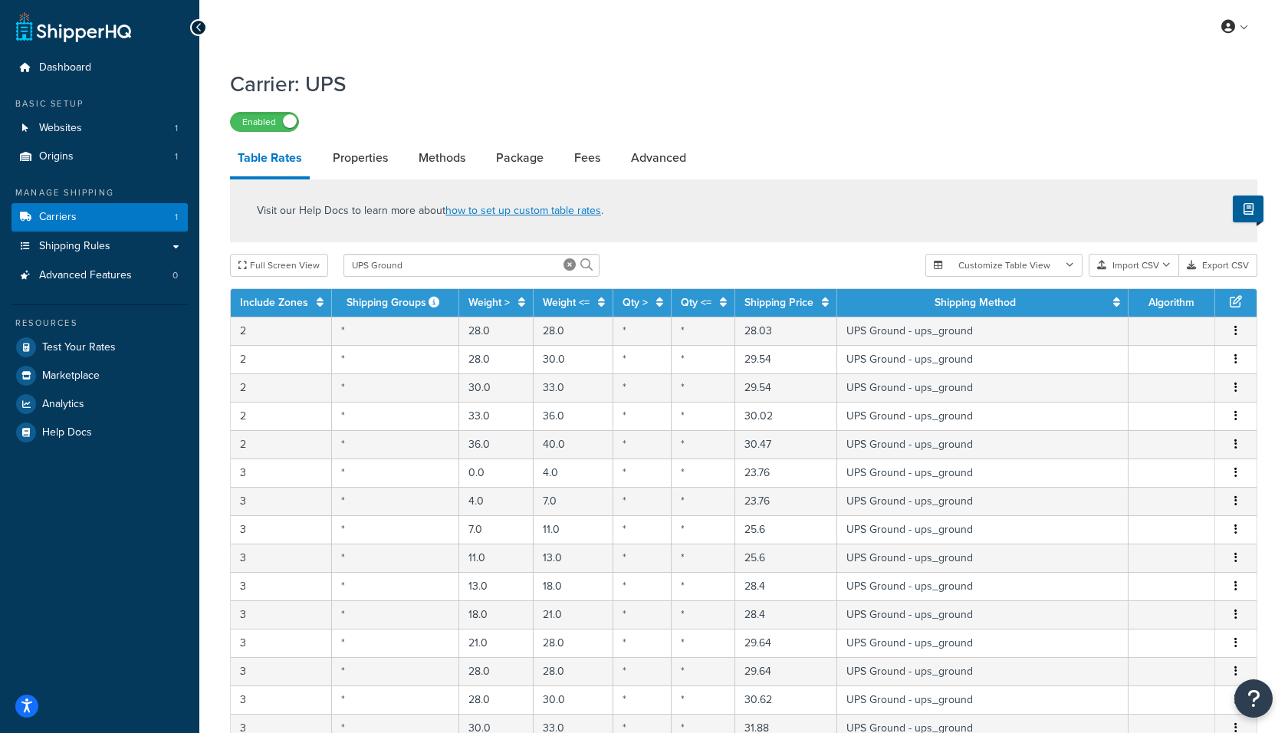
click at [1237, 331] on icon "button" at bounding box center [1235, 330] width 3 height 11
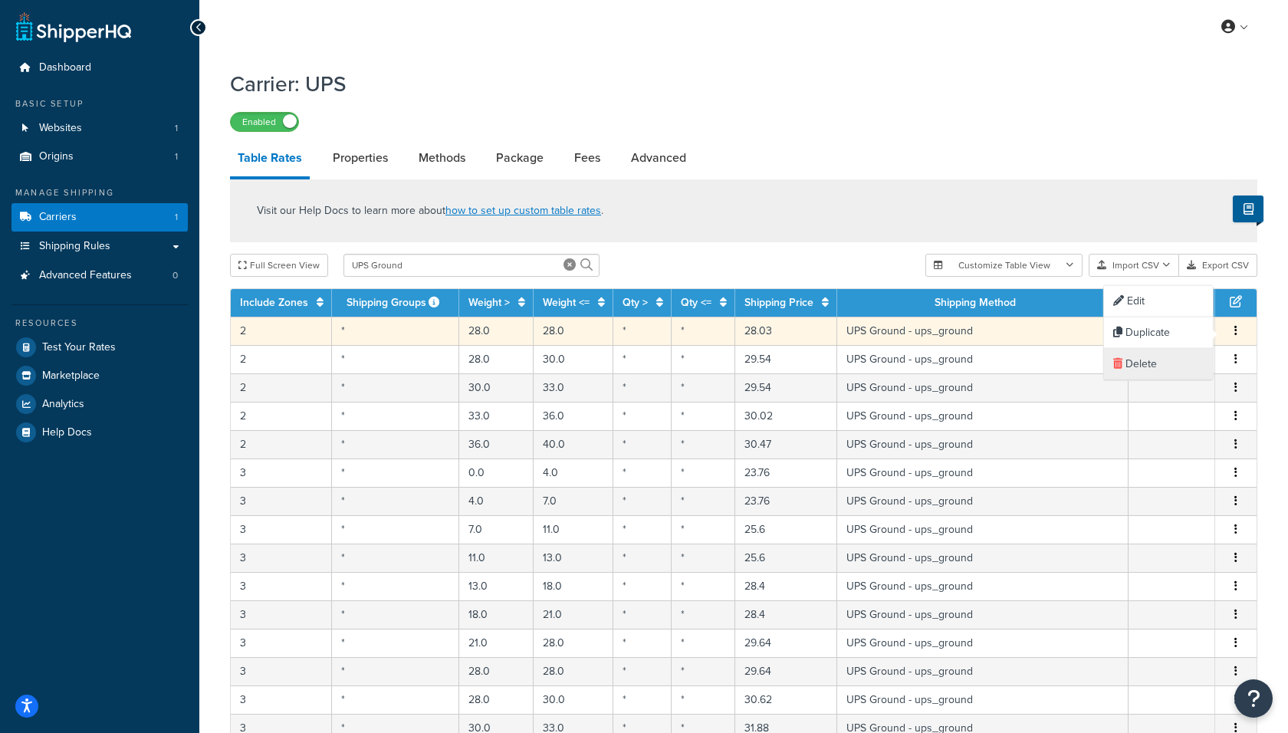
click at [1125, 366] on div "Delete" at bounding box center [1158, 364] width 109 height 31
click at [1242, 332] on span "Edit Duplicate Delete" at bounding box center [1235, 331] width 23 height 17
click at [1232, 332] on button "button" at bounding box center [1235, 331] width 12 height 17
click at [1161, 363] on div "Delete" at bounding box center [1158, 364] width 109 height 31
click at [1238, 331] on button "button" at bounding box center [1235, 331] width 12 height 17
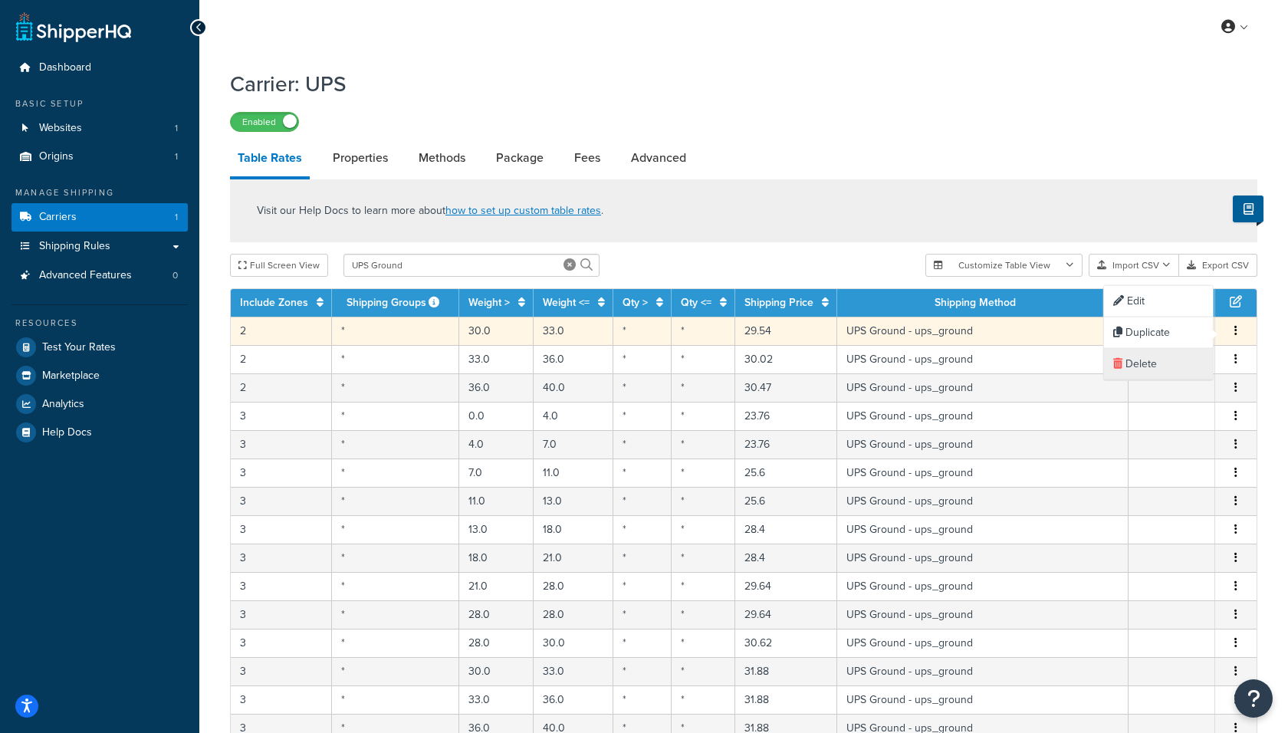
click at [1166, 360] on div "Delete" at bounding box center [1158, 364] width 109 height 31
click at [1232, 331] on button "button" at bounding box center [1235, 331] width 12 height 17
click at [1145, 360] on div "Delete" at bounding box center [1158, 364] width 109 height 31
click at [1235, 327] on icon "button" at bounding box center [1235, 330] width 3 height 11
click at [1163, 362] on div "Delete" at bounding box center [1158, 364] width 109 height 31
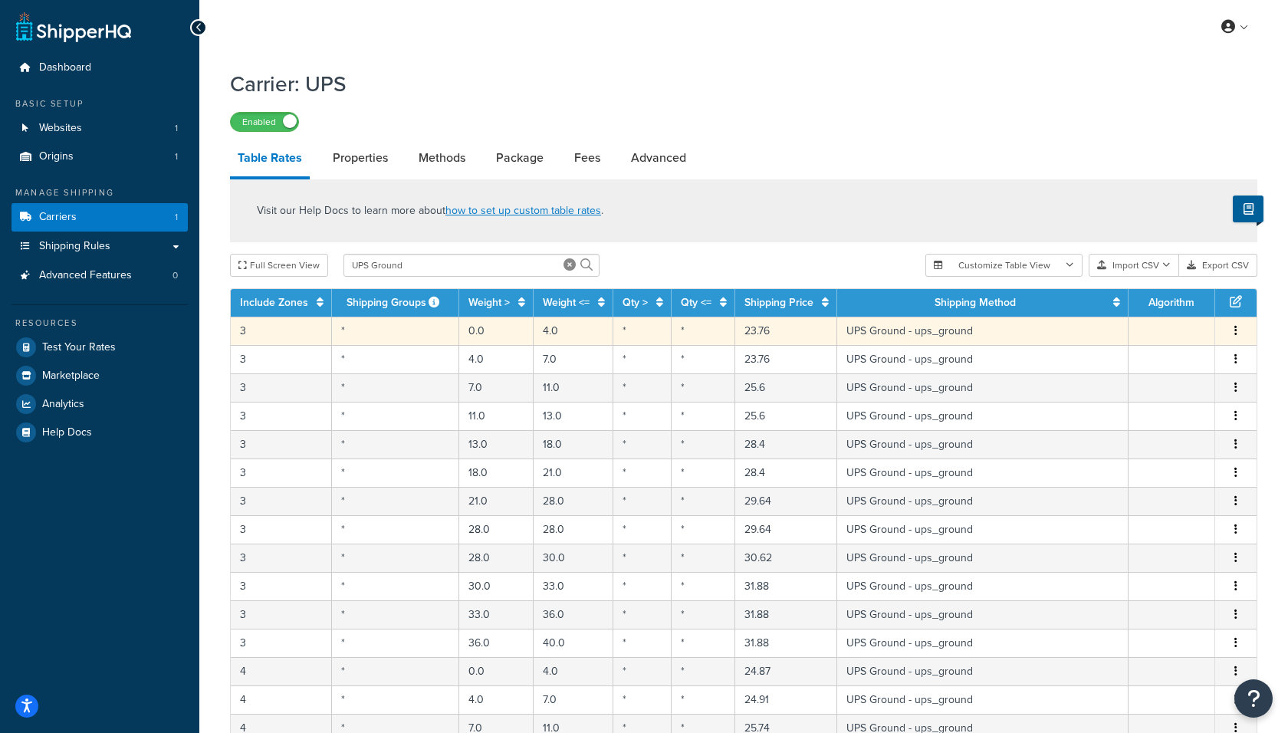
click at [1237, 332] on icon "button" at bounding box center [1235, 330] width 3 height 11
click at [1176, 358] on div "Delete" at bounding box center [1158, 364] width 109 height 31
click at [1235, 333] on icon "button" at bounding box center [1235, 330] width 3 height 11
click at [1171, 364] on div "Delete" at bounding box center [1158, 364] width 109 height 31
click at [1242, 331] on span "Edit Duplicate Delete" at bounding box center [1235, 331] width 23 height 17
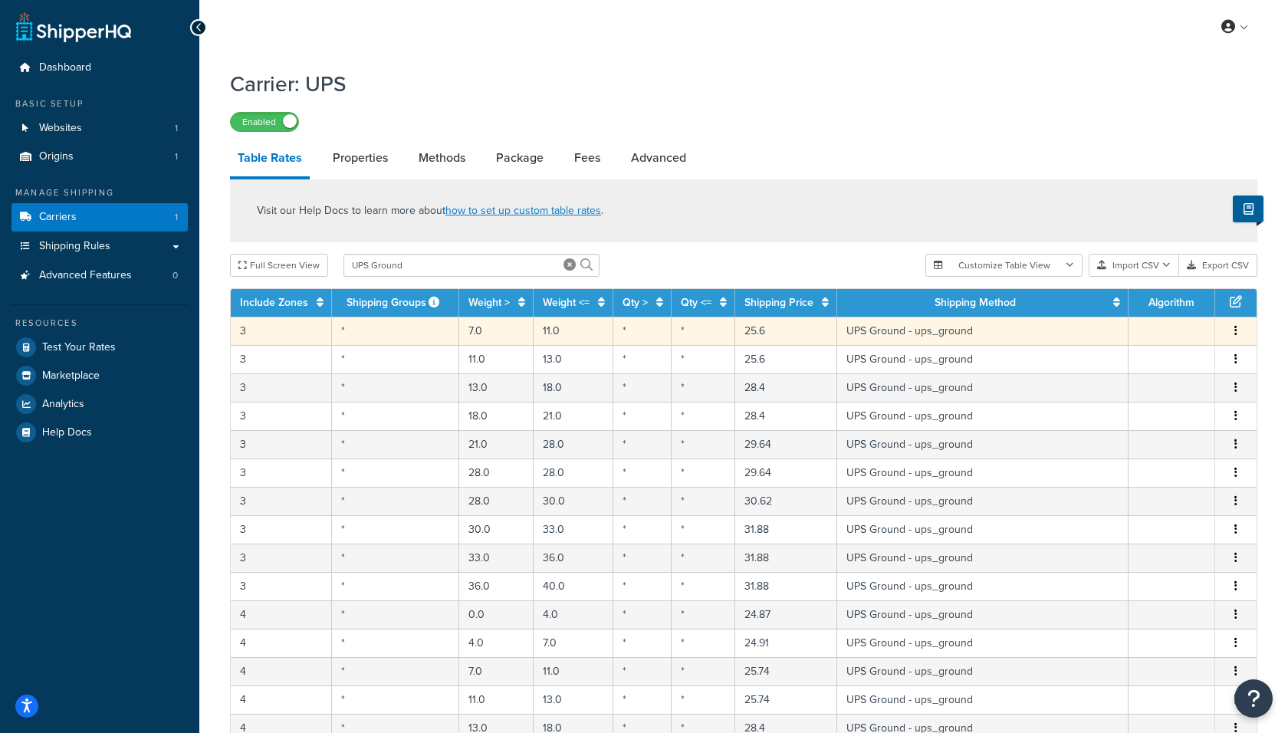
click at [1232, 336] on button "button" at bounding box center [1235, 331] width 12 height 17
click at [1150, 363] on div "Delete" at bounding box center [1158, 364] width 109 height 31
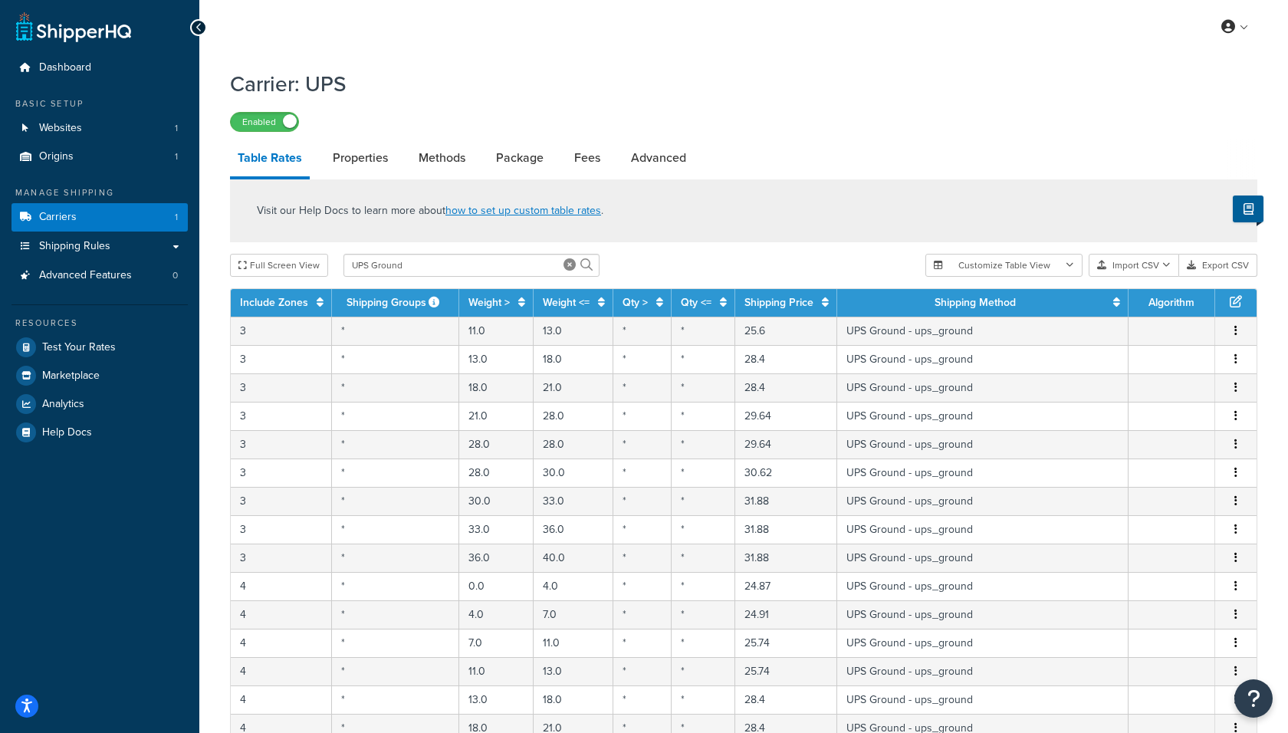
click at [1234, 333] on icon "button" at bounding box center [1235, 330] width 3 height 11
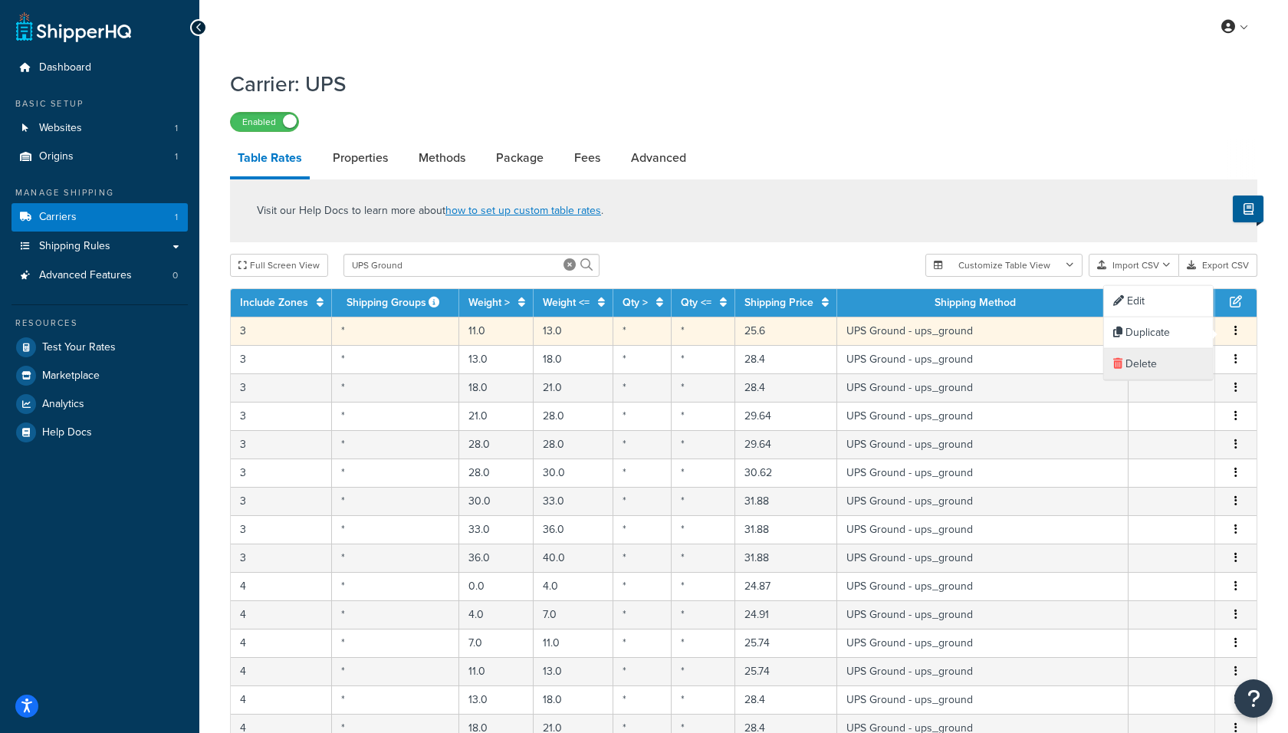
click at [1128, 366] on div "Delete" at bounding box center [1158, 364] width 109 height 31
click at [1235, 327] on icon "button" at bounding box center [1235, 330] width 3 height 11
click at [1171, 353] on div "Delete" at bounding box center [1158, 364] width 109 height 31
click at [1234, 327] on button "button" at bounding box center [1235, 331] width 12 height 17
click at [1160, 364] on div "Delete" at bounding box center [1158, 364] width 109 height 31
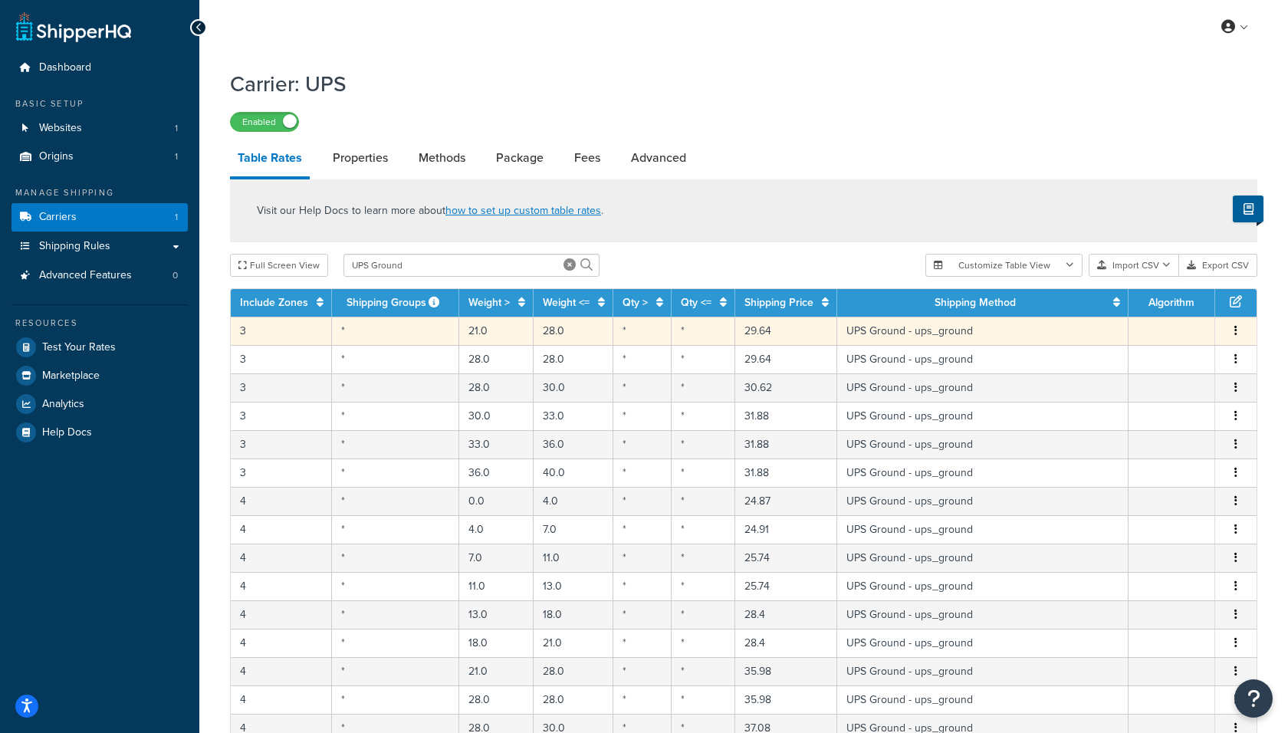
click at [1232, 332] on button "button" at bounding box center [1235, 331] width 12 height 17
click at [1160, 359] on div "Delete" at bounding box center [1158, 364] width 109 height 31
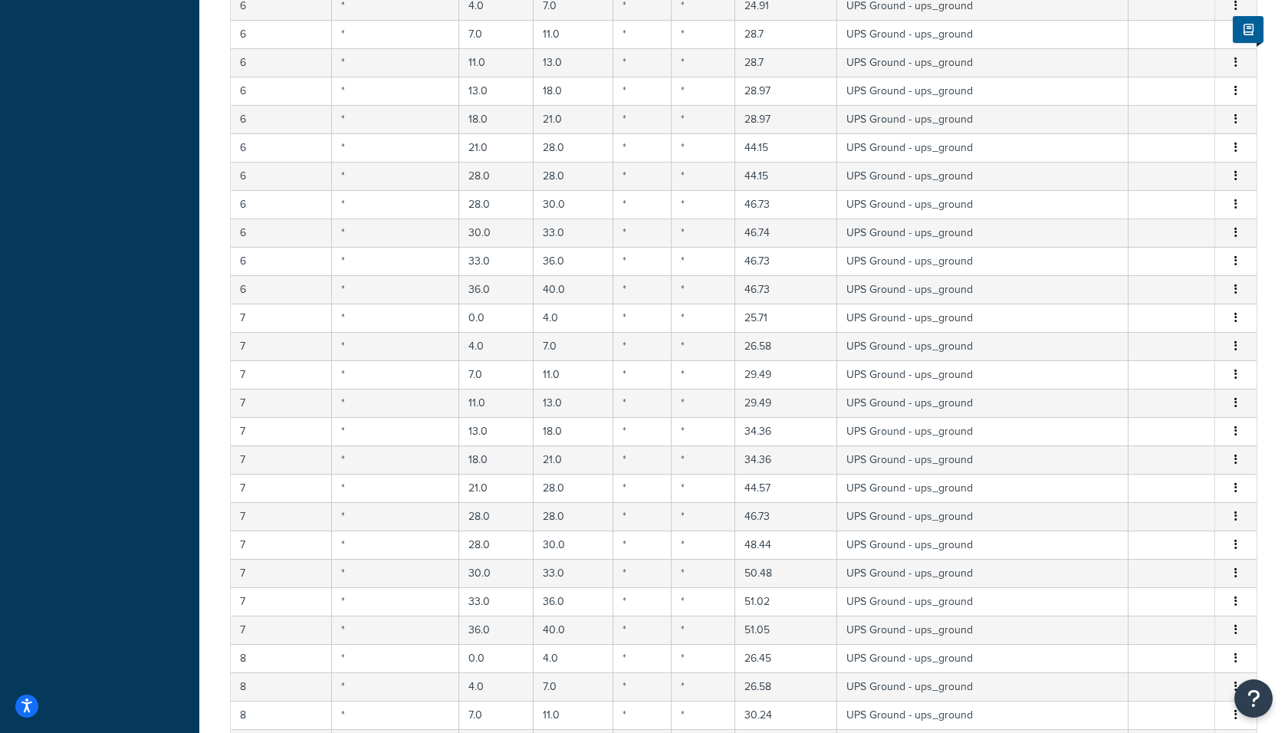
scroll to position [154, 0]
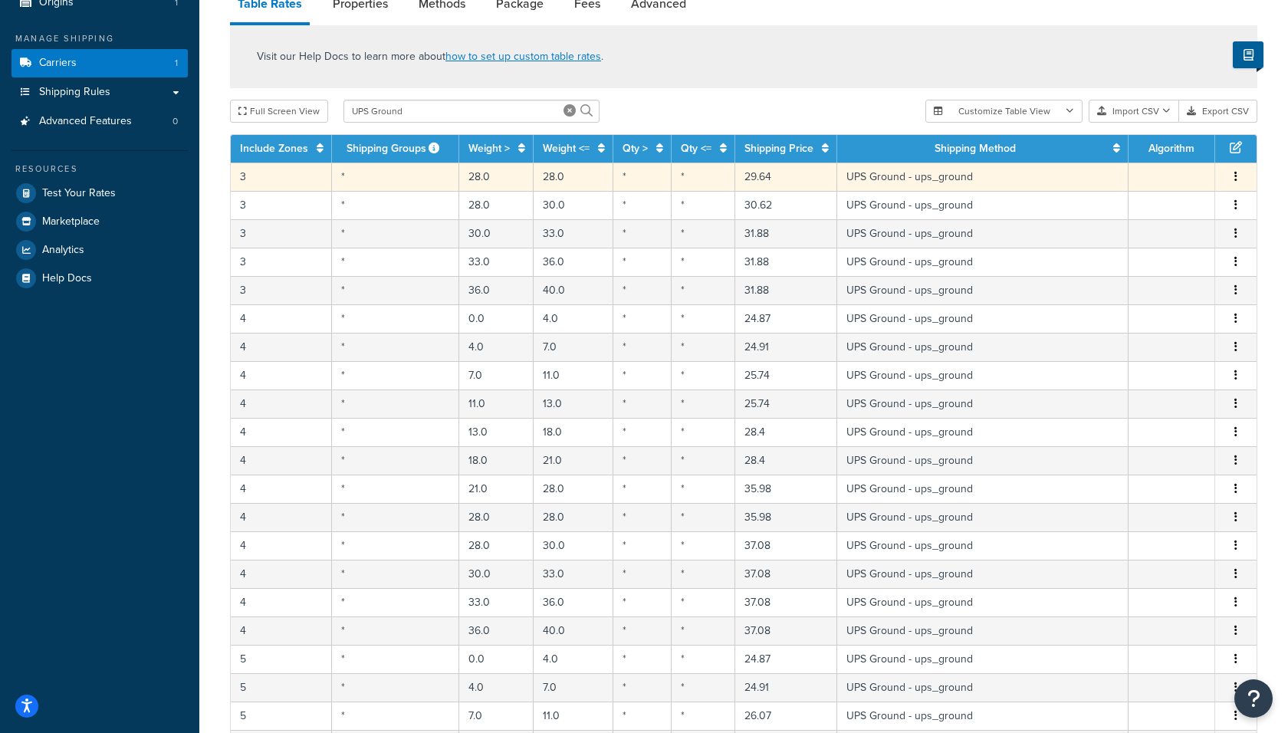
click at [273, 184] on td "3" at bounding box center [281, 176] width 101 height 28
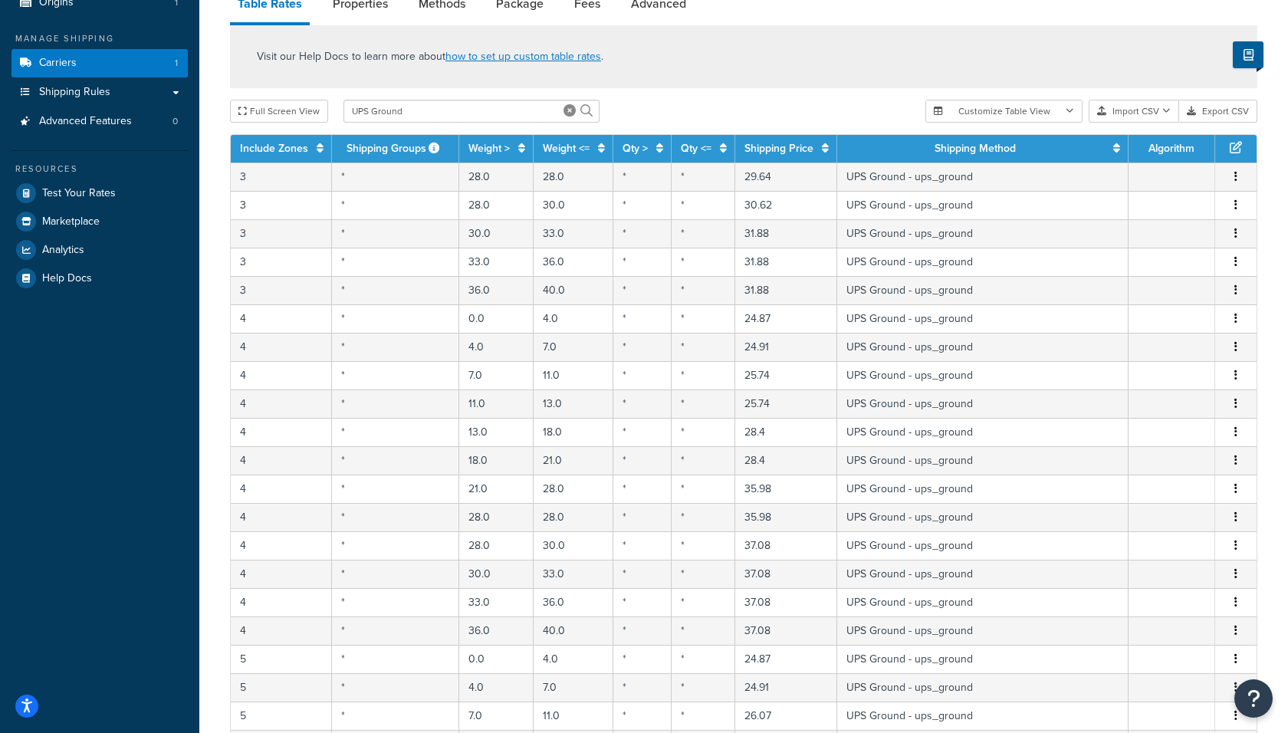
scroll to position [105, 0]
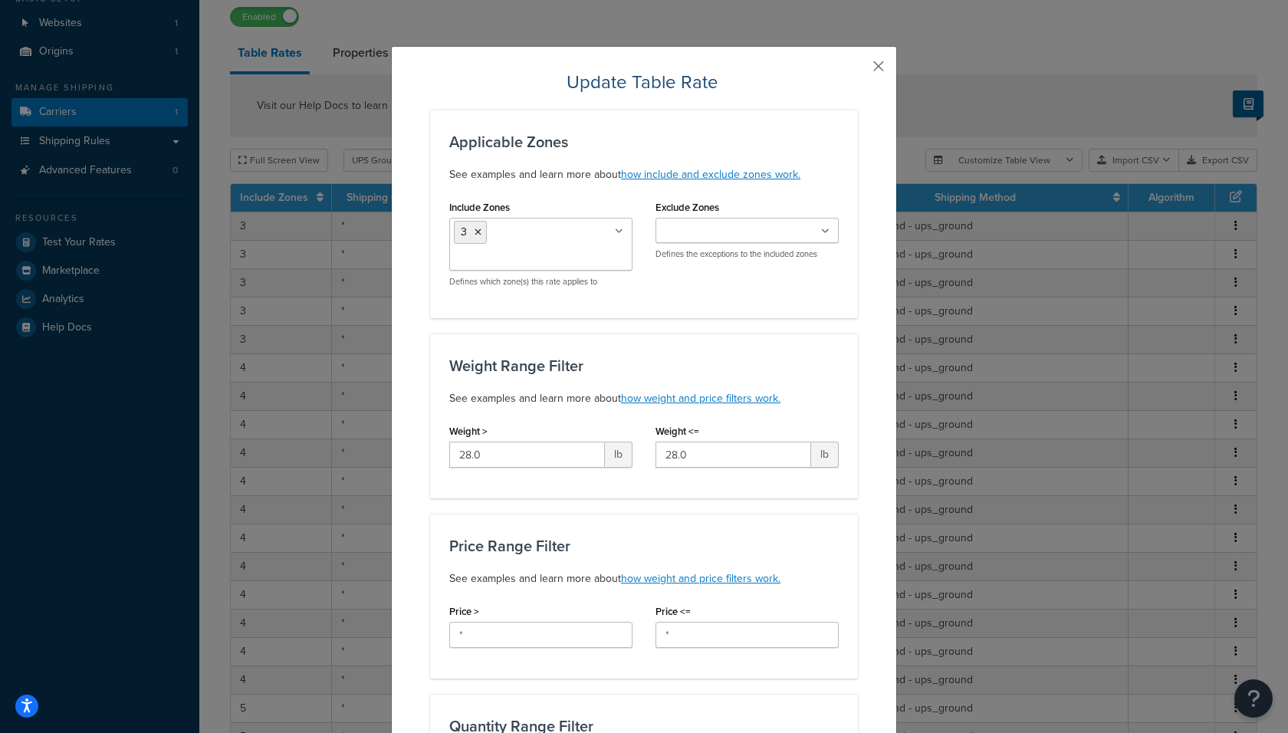
click at [858, 70] on button "button" at bounding box center [856, 72] width 4 height 4
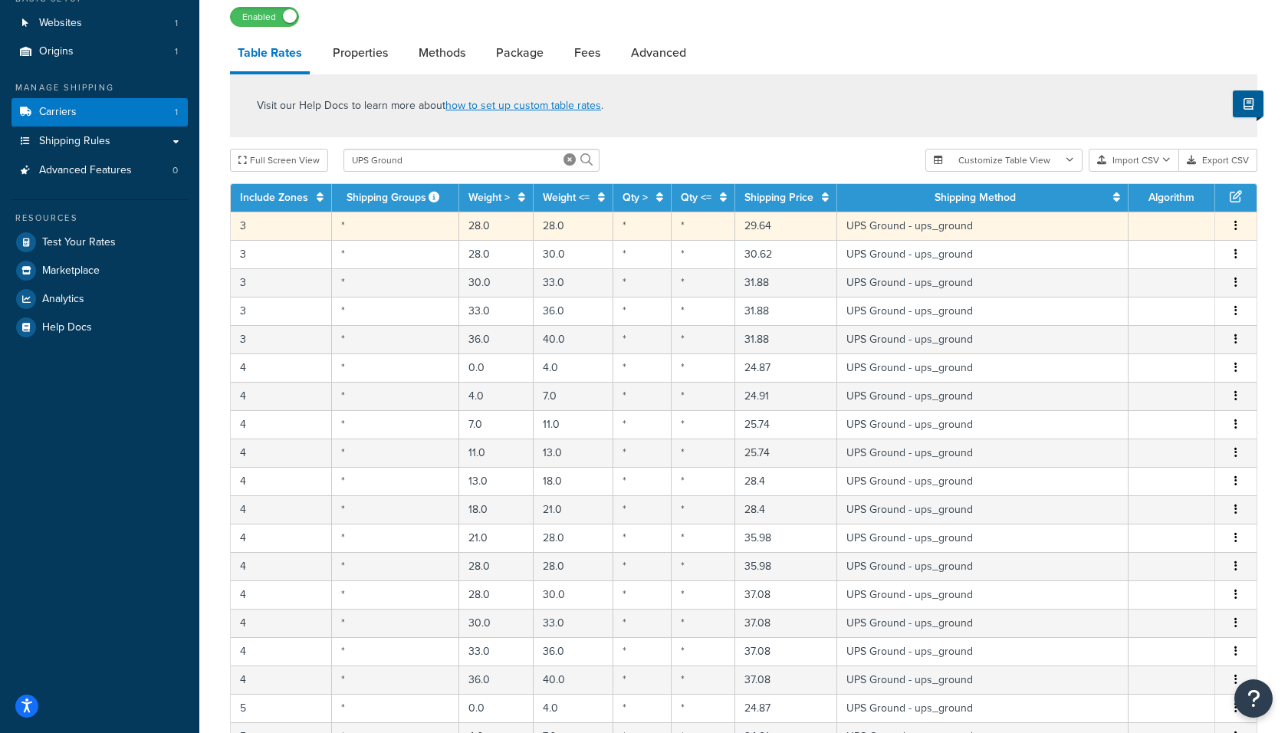
click at [1236, 224] on icon "button" at bounding box center [1235, 225] width 3 height 11
click at [1150, 256] on div "Delete" at bounding box center [1158, 258] width 109 height 31
click at [1235, 228] on icon "button" at bounding box center [1235, 225] width 3 height 11
click at [1155, 253] on div "Delete" at bounding box center [1158, 258] width 109 height 31
click at [1236, 228] on icon "button" at bounding box center [1235, 225] width 3 height 11
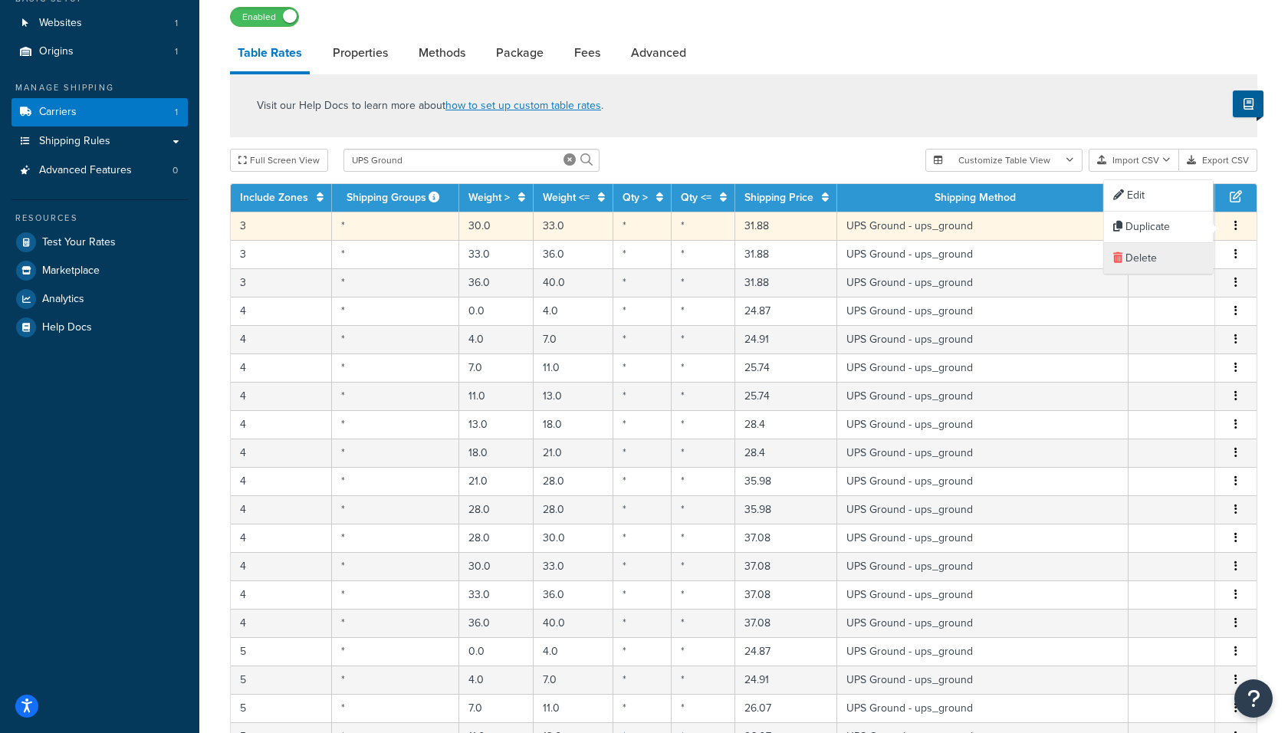
click at [1160, 257] on div "Delete" at bounding box center [1158, 258] width 109 height 31
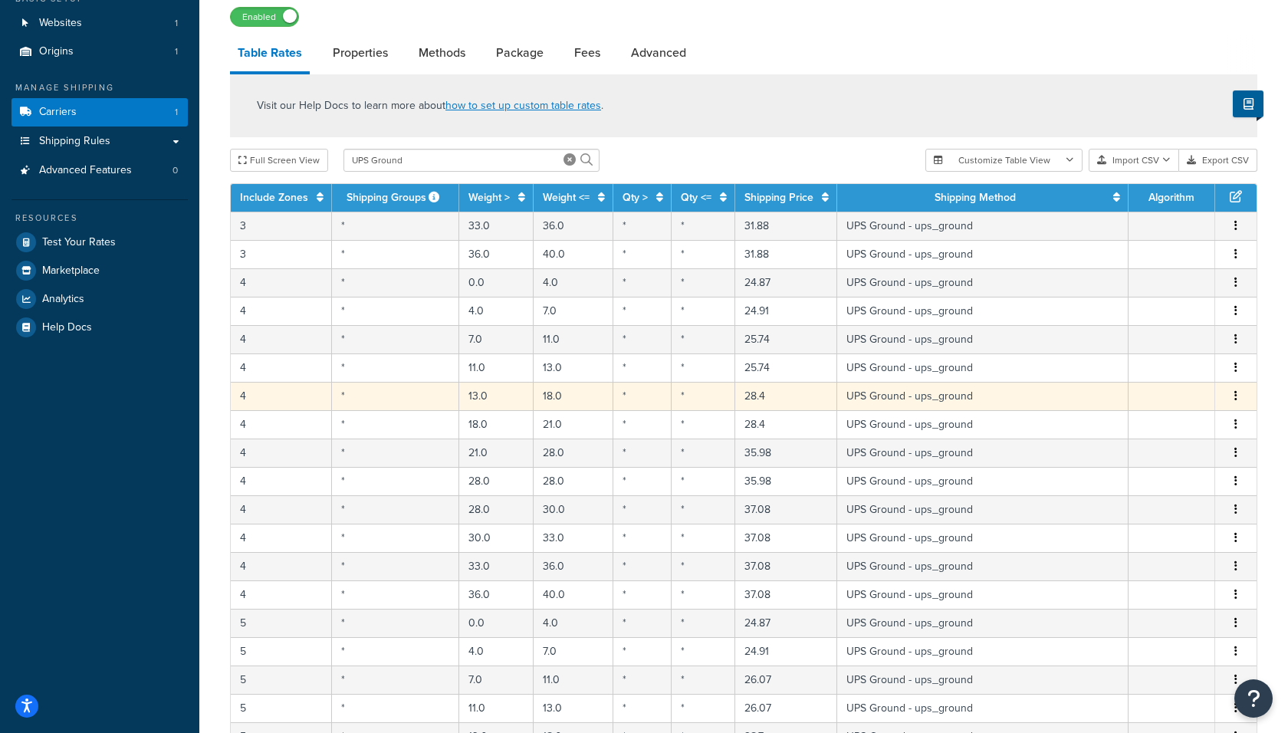
click at [1240, 394] on button "button" at bounding box center [1235, 396] width 12 height 17
click at [1136, 425] on div "Delete" at bounding box center [1158, 426] width 109 height 31
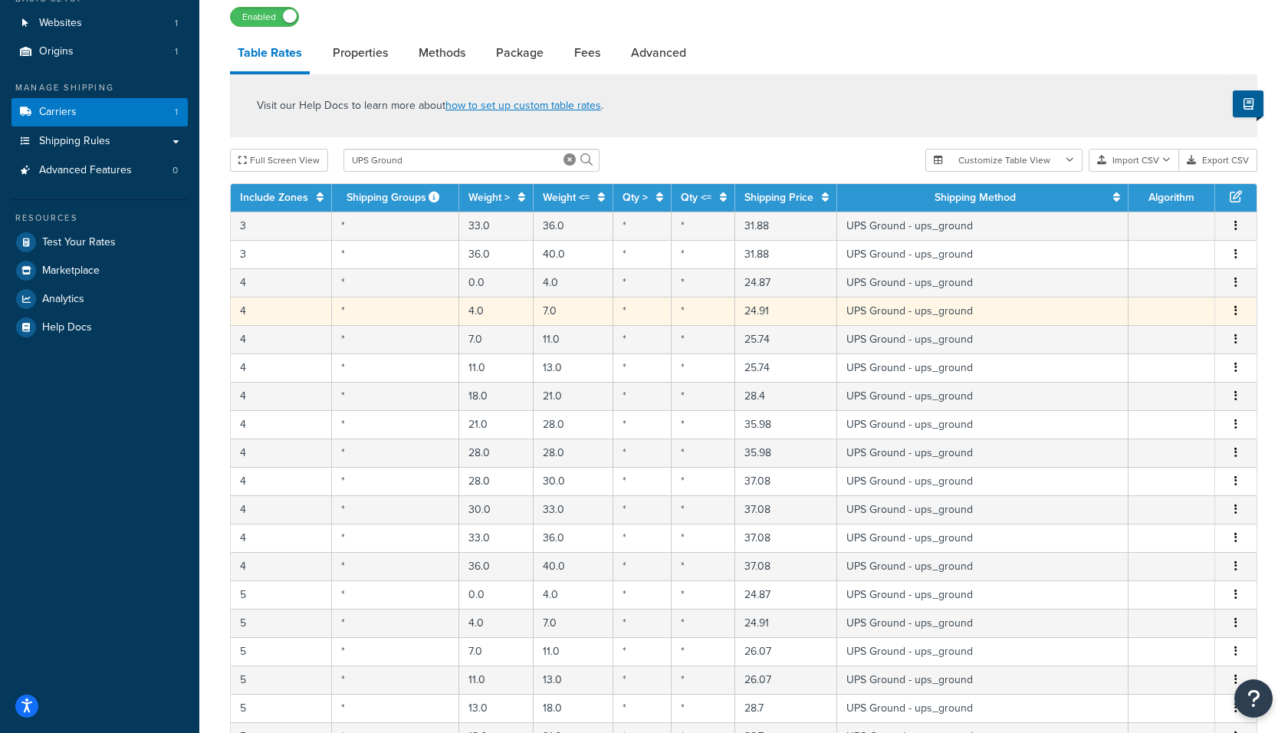
click at [1235, 307] on icon "button" at bounding box center [1235, 310] width 3 height 11
click at [1153, 332] on div "Delete" at bounding box center [1158, 341] width 109 height 31
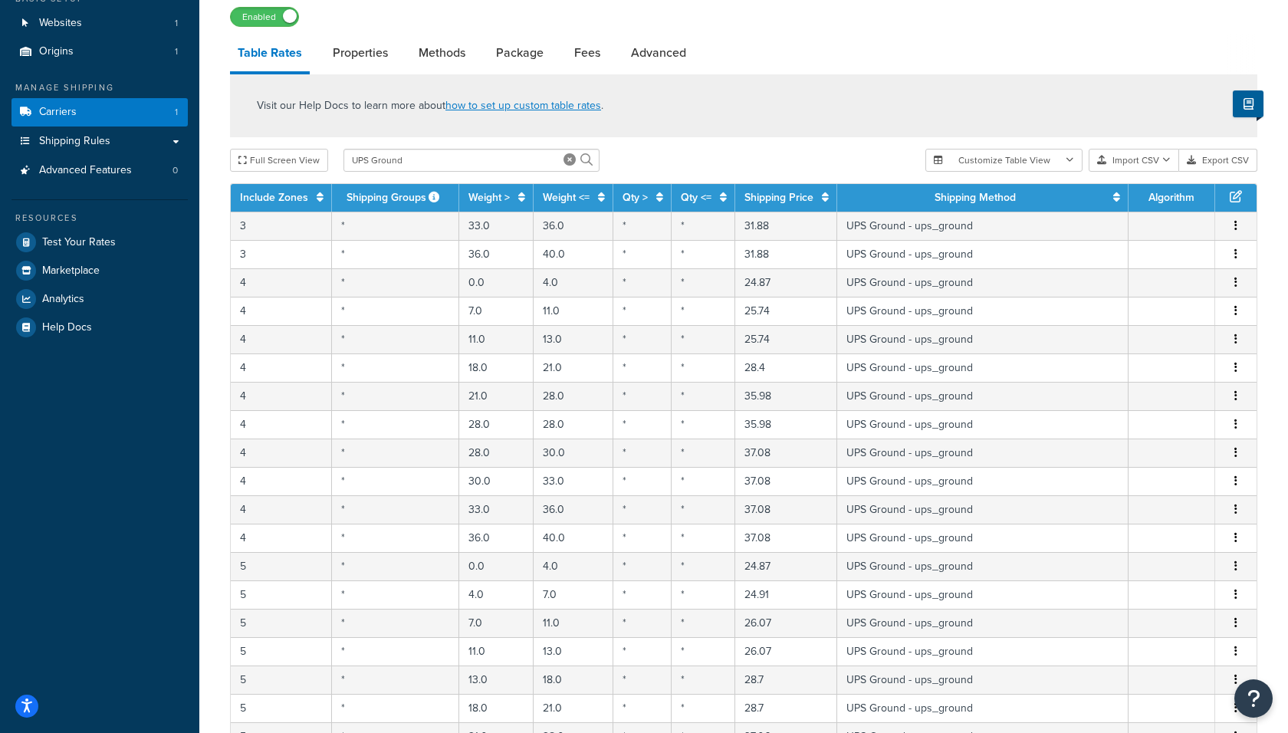
click at [1235, 225] on icon "button" at bounding box center [1235, 225] width 3 height 11
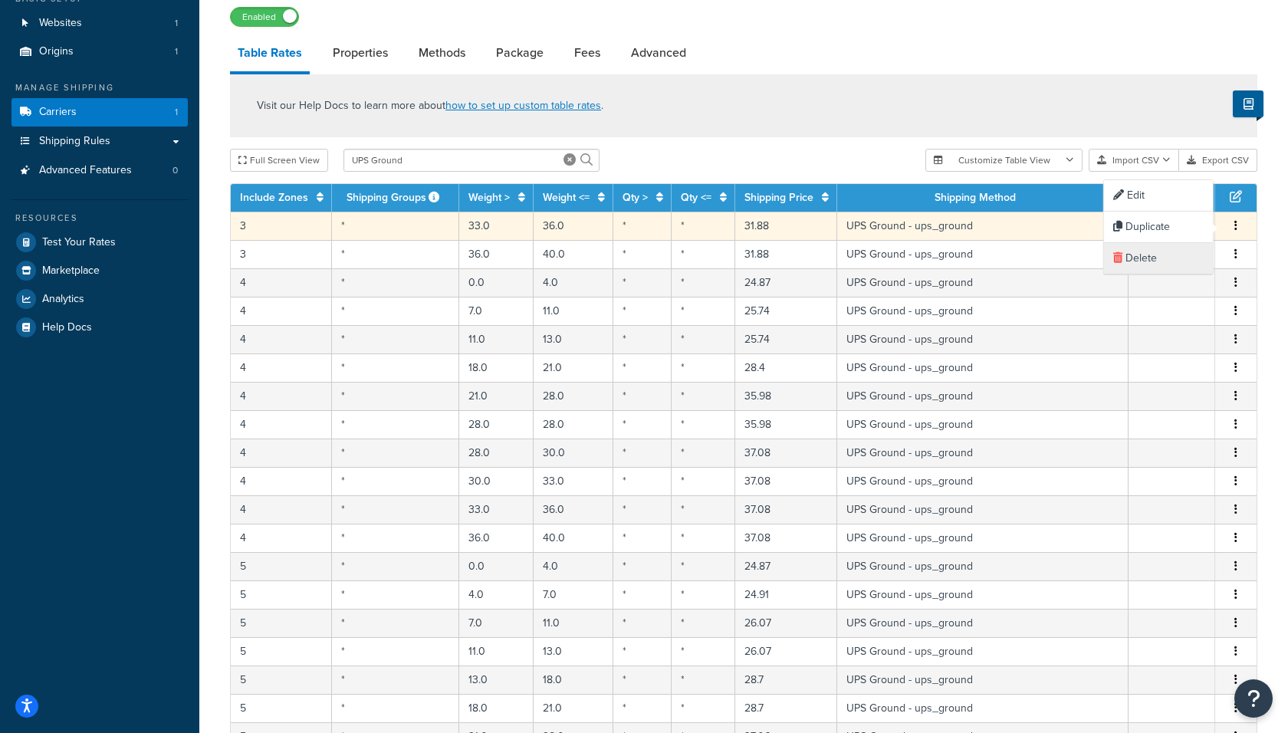
click at [1162, 255] on div "Delete" at bounding box center [1158, 258] width 109 height 31
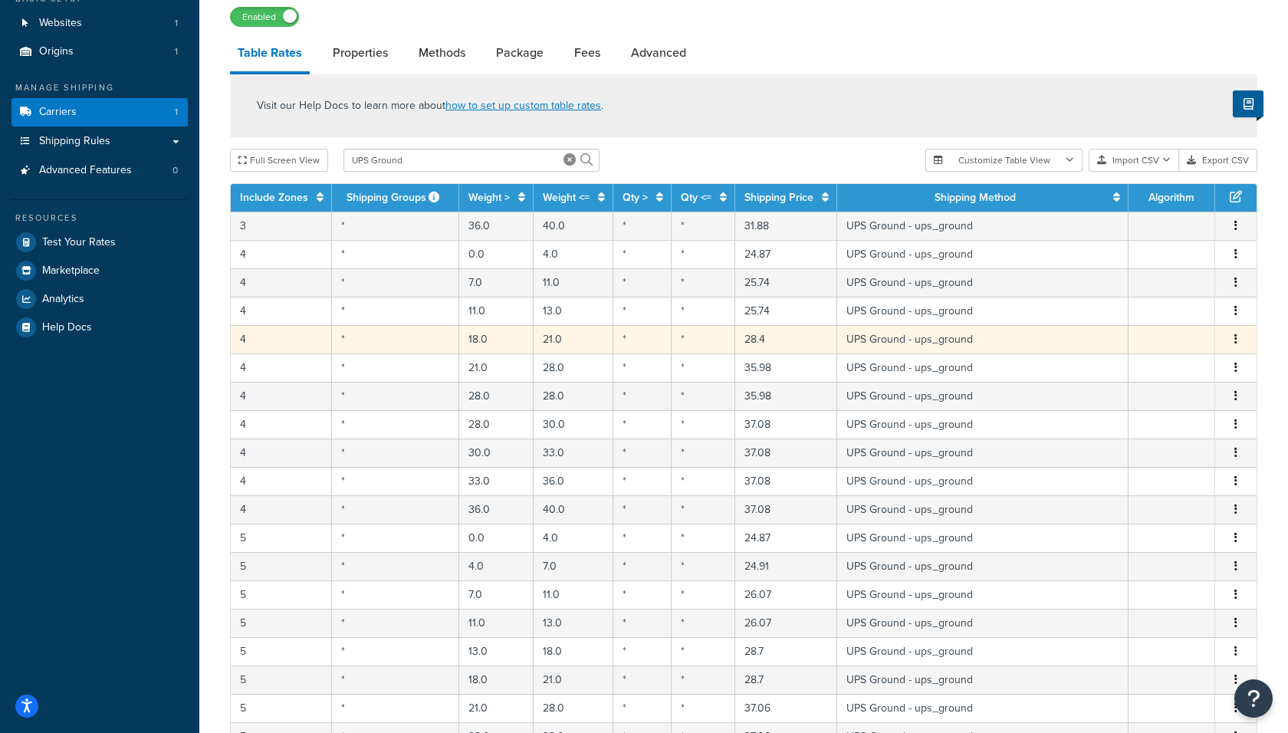
click at [1235, 336] on icon "button" at bounding box center [1235, 338] width 3 height 11
click at [1157, 365] on div "Delete" at bounding box center [1158, 370] width 109 height 31
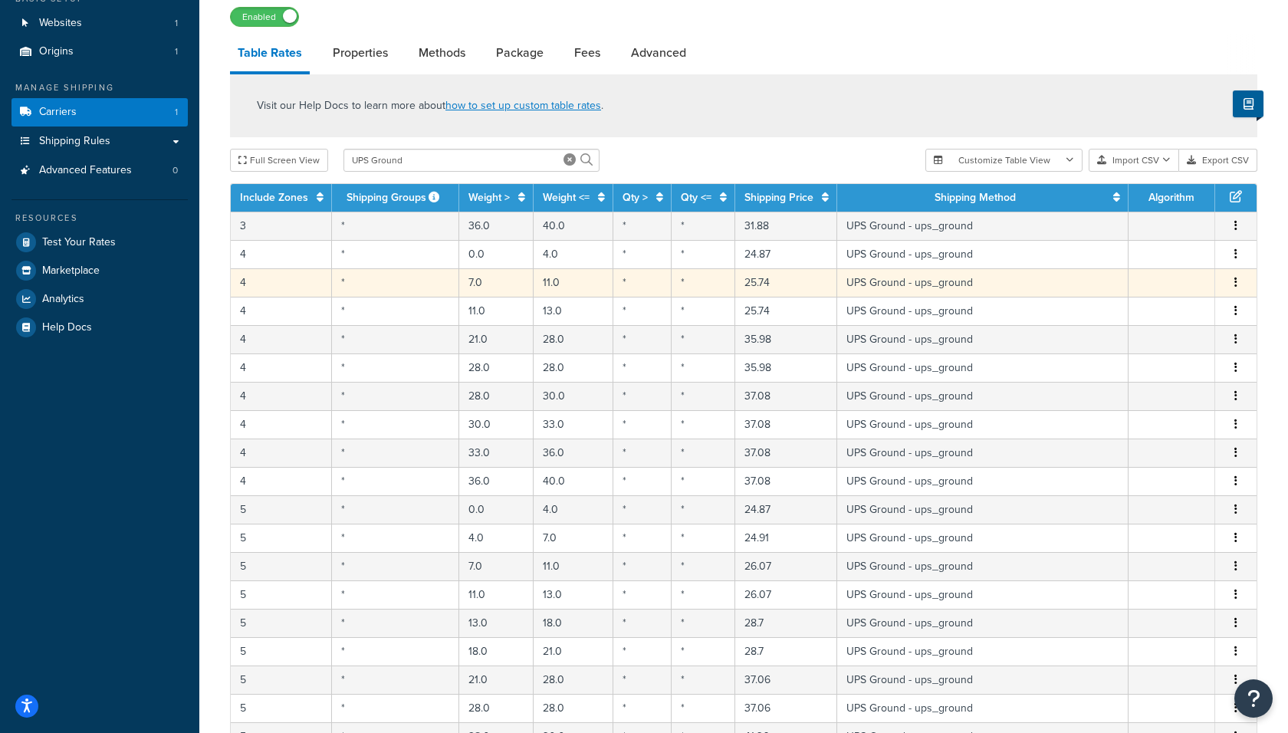
click at [1238, 286] on button "button" at bounding box center [1235, 282] width 12 height 17
click at [1141, 319] on div "Delete" at bounding box center [1158, 314] width 109 height 31
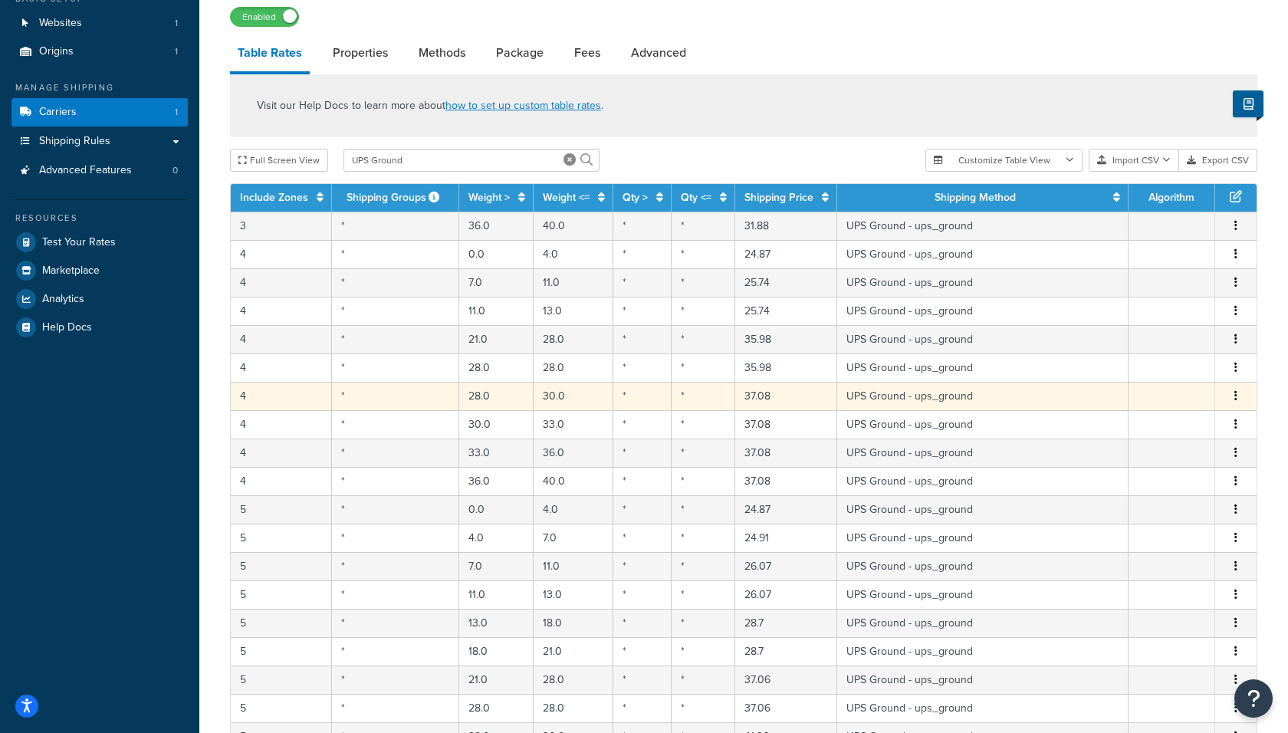
click at [1236, 395] on icon "button" at bounding box center [1235, 395] width 3 height 11
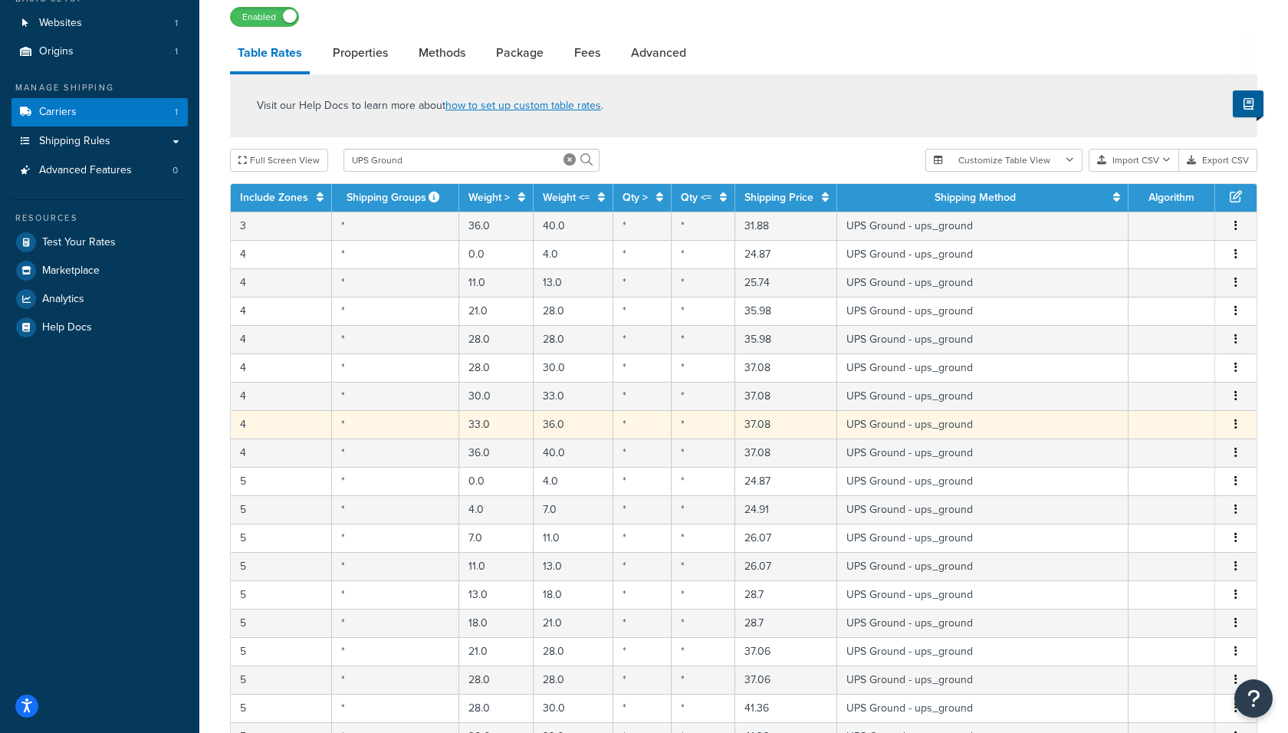
click at [1156, 418] on td at bounding box center [1171, 424] width 87 height 28
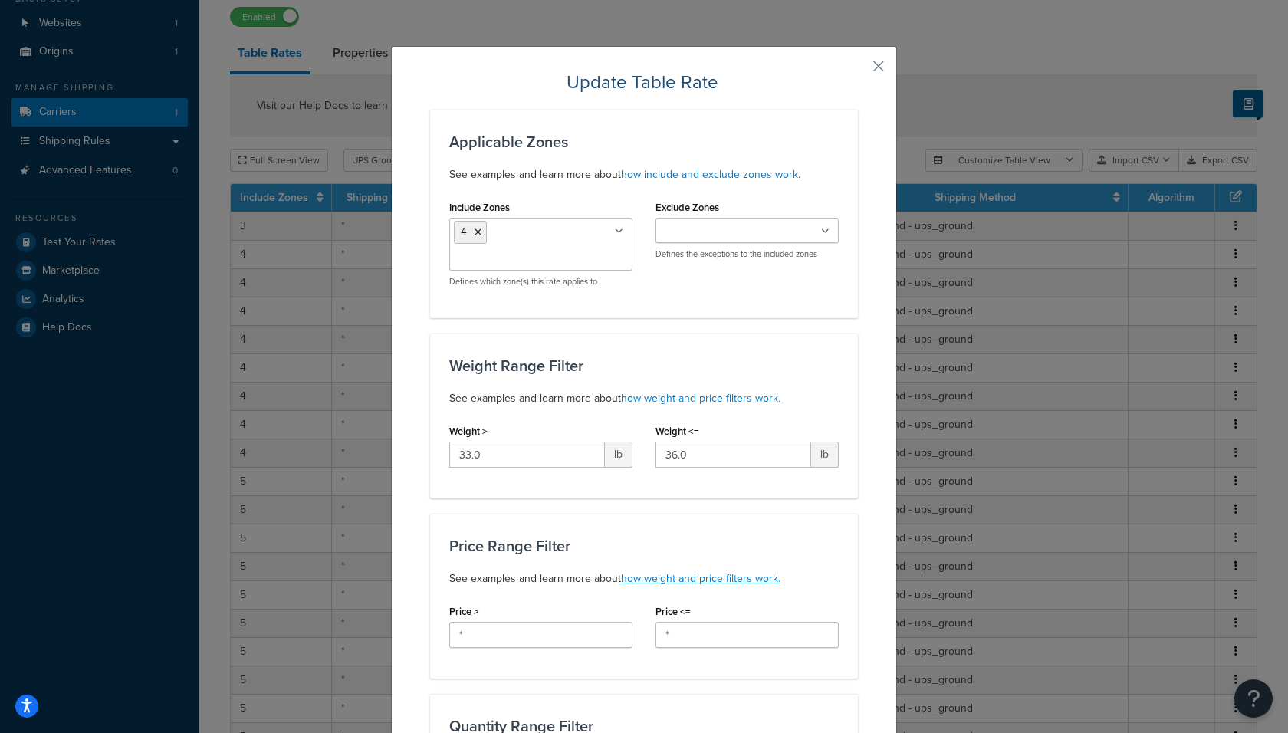
click at [920, 283] on div "Update Table Rate Applicable Zones See examples and learn more about how includ…" at bounding box center [644, 366] width 1288 height 733
click at [884, 63] on div "Update Table Rate Applicable Zones See examples and learn more about how includ…" at bounding box center [644, 743] width 506 height 1395
click at [858, 70] on button "button" at bounding box center [856, 72] width 4 height 4
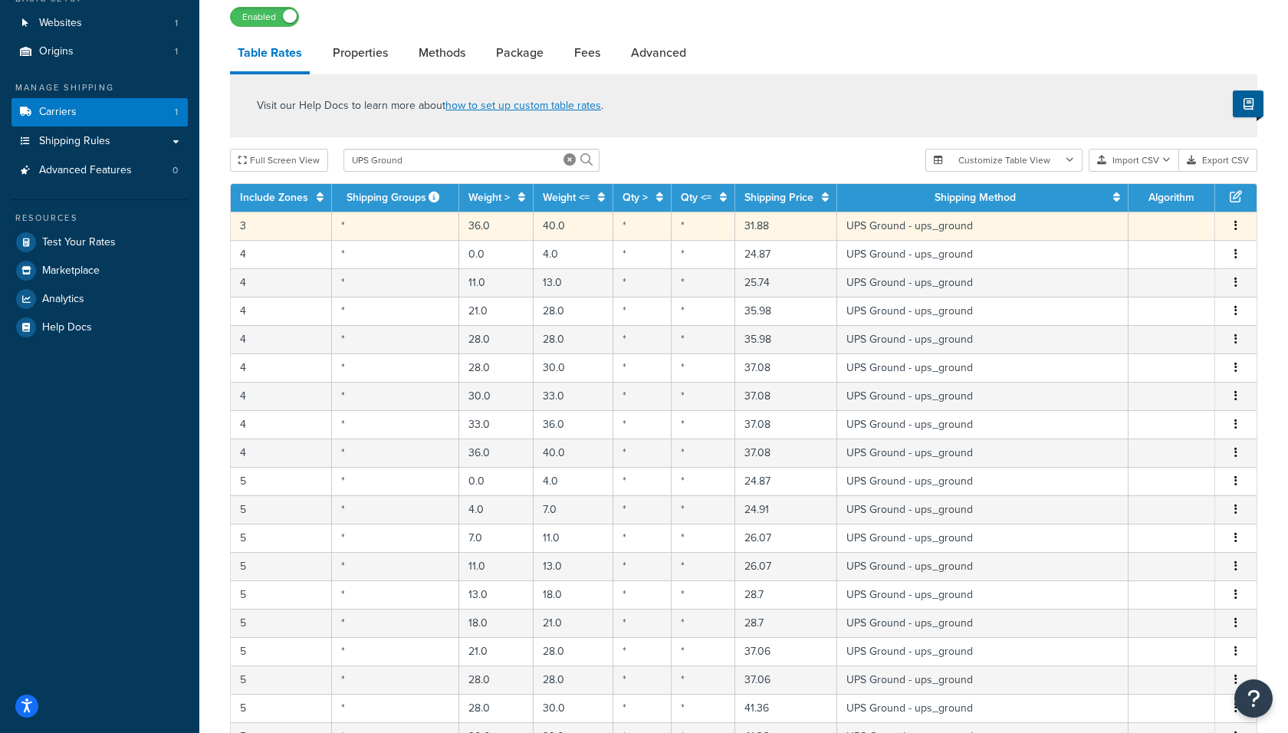
click at [1235, 228] on icon "button" at bounding box center [1235, 225] width 3 height 11
click at [1190, 254] on div "Delete" at bounding box center [1158, 258] width 109 height 31
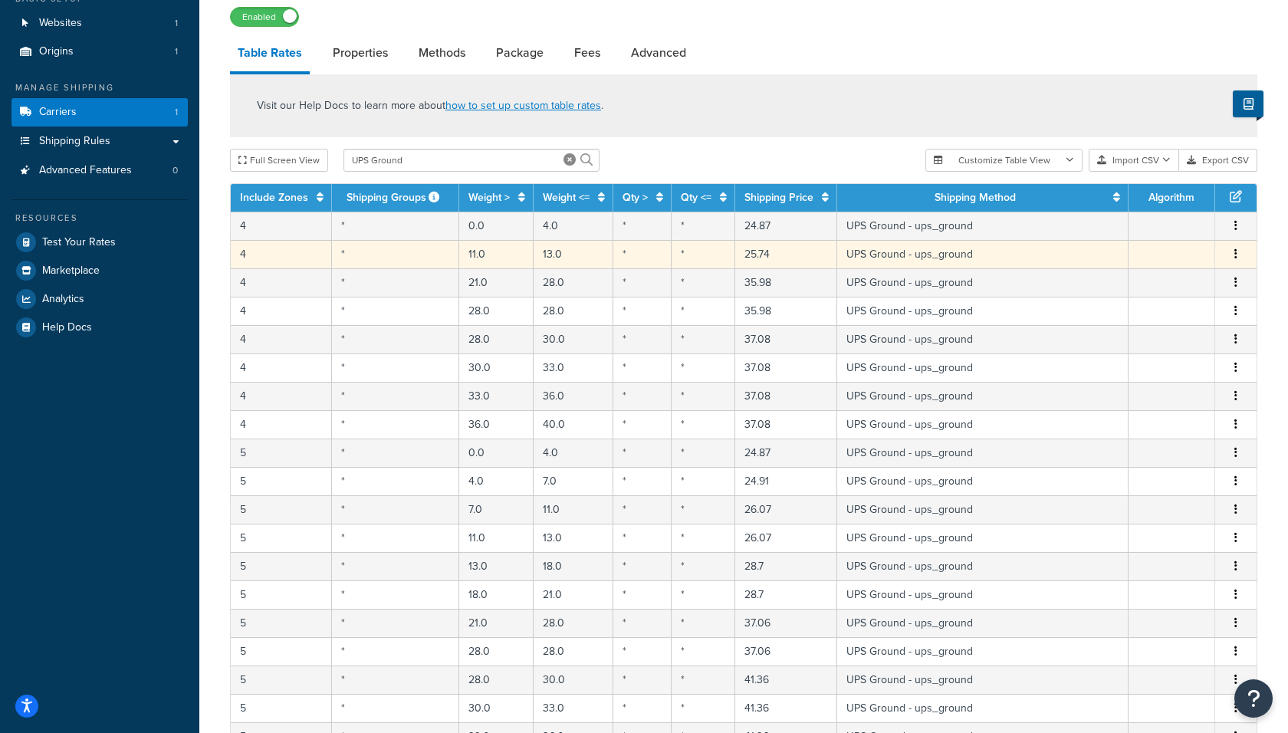
click at [1234, 248] on button "button" at bounding box center [1235, 254] width 12 height 17
click at [1160, 280] on div "Delete" at bounding box center [1158, 286] width 109 height 31
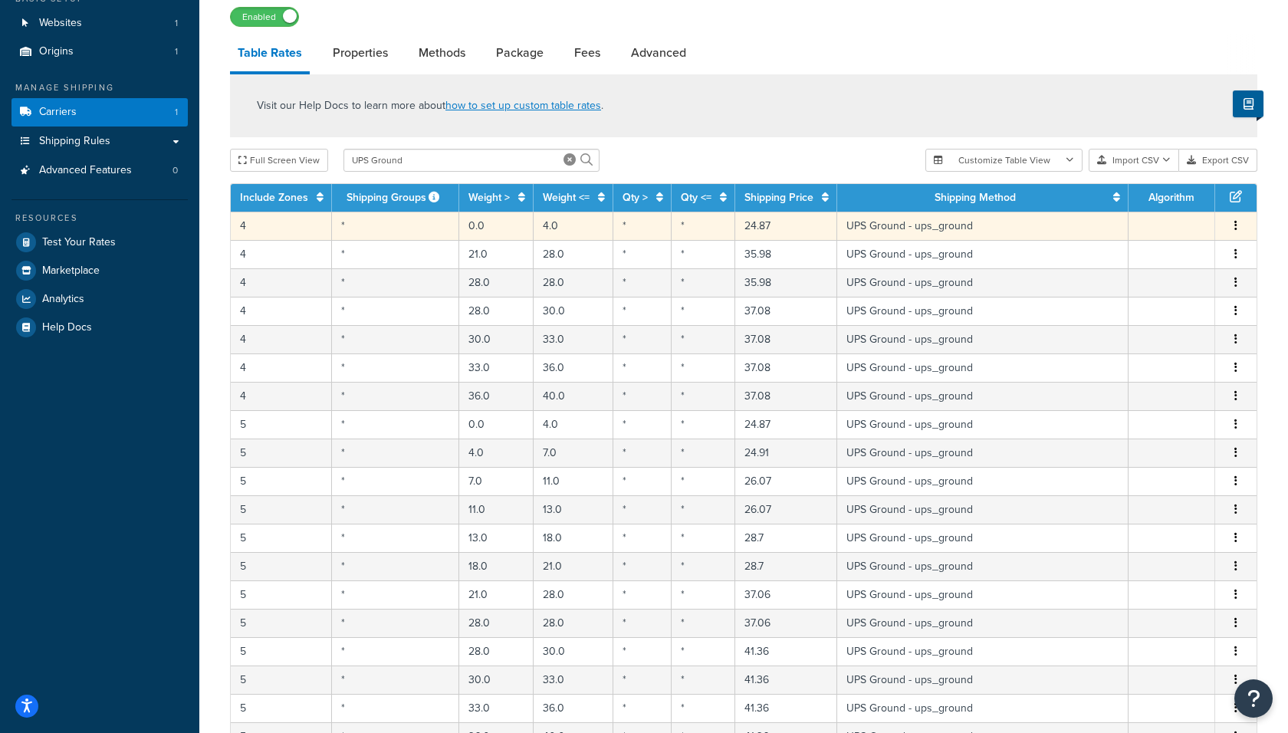
click at [1238, 225] on button "button" at bounding box center [1235, 226] width 12 height 17
click at [1156, 254] on div "Delete" at bounding box center [1158, 258] width 109 height 31
click at [1231, 229] on button "button" at bounding box center [1235, 226] width 12 height 17
click at [1156, 254] on div "Delete" at bounding box center [1158, 258] width 109 height 31
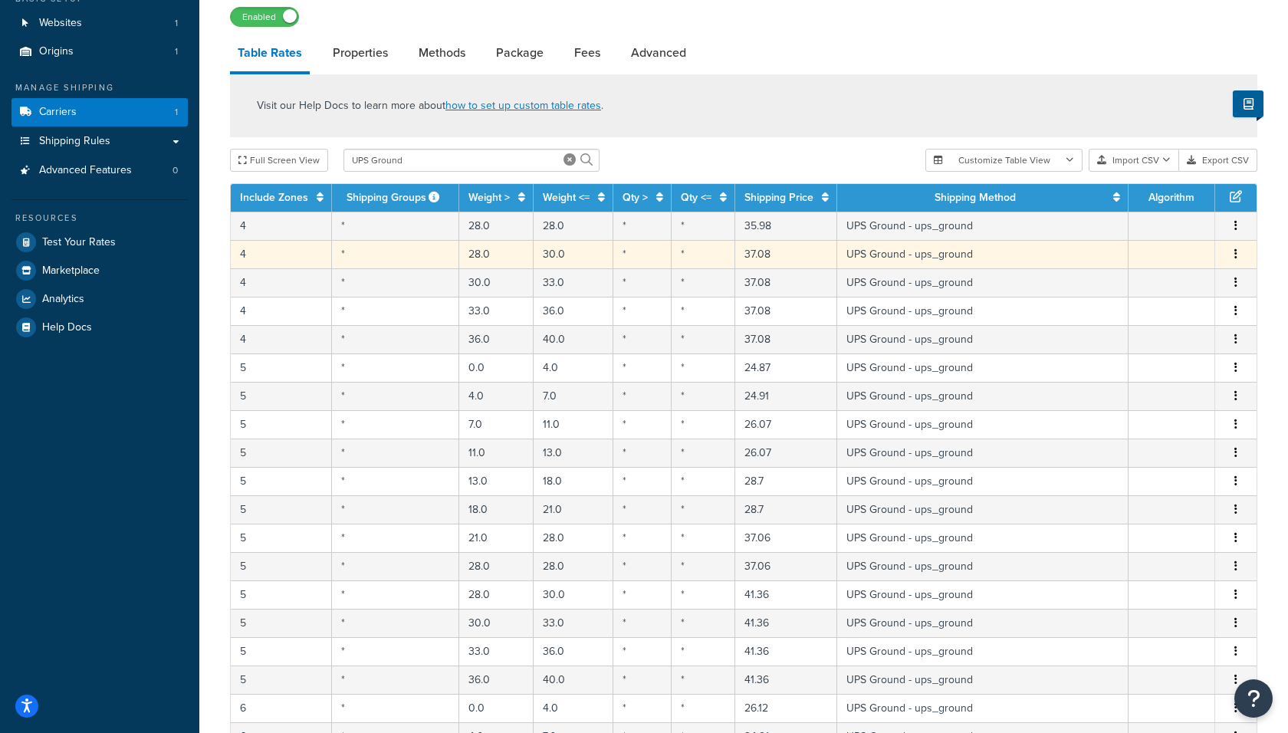
click at [1234, 253] on button "button" at bounding box center [1235, 254] width 12 height 17
click at [1161, 281] on div "Delete" at bounding box center [1158, 286] width 109 height 31
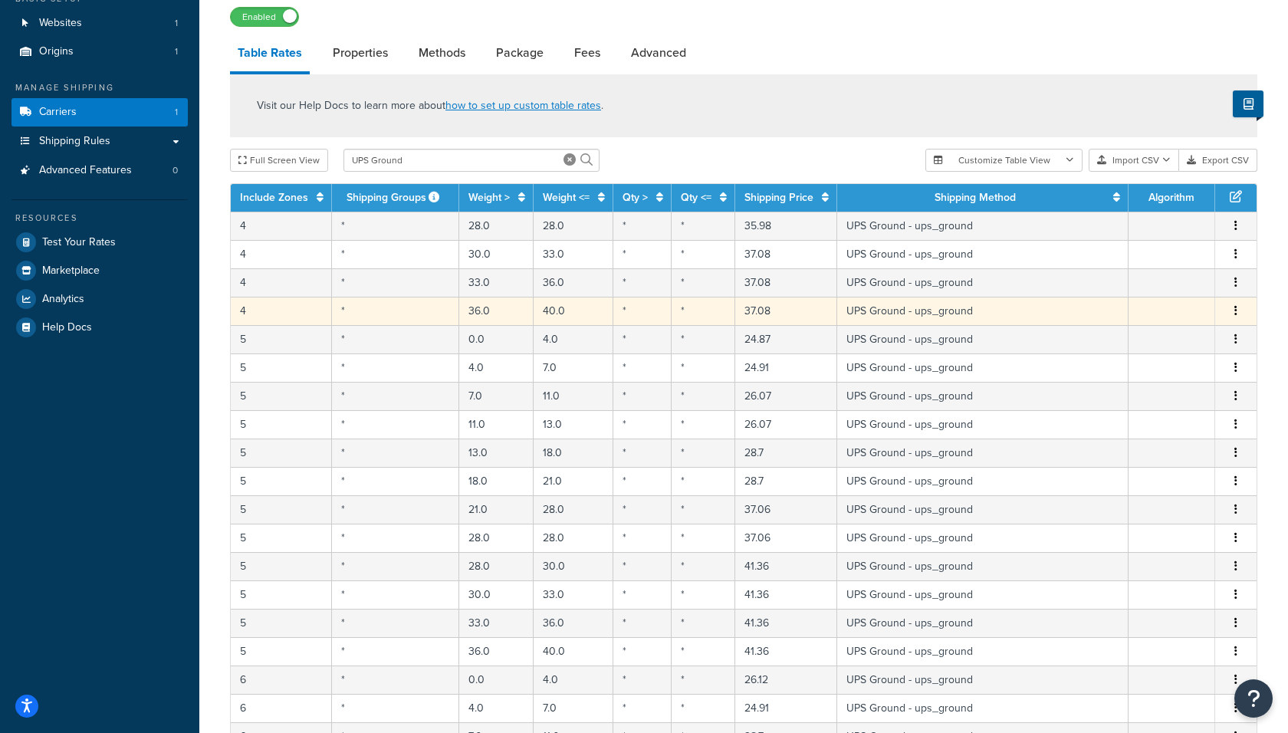
click at [1233, 308] on button "button" at bounding box center [1235, 311] width 12 height 17
click at [1146, 337] on div "Delete" at bounding box center [1158, 341] width 109 height 31
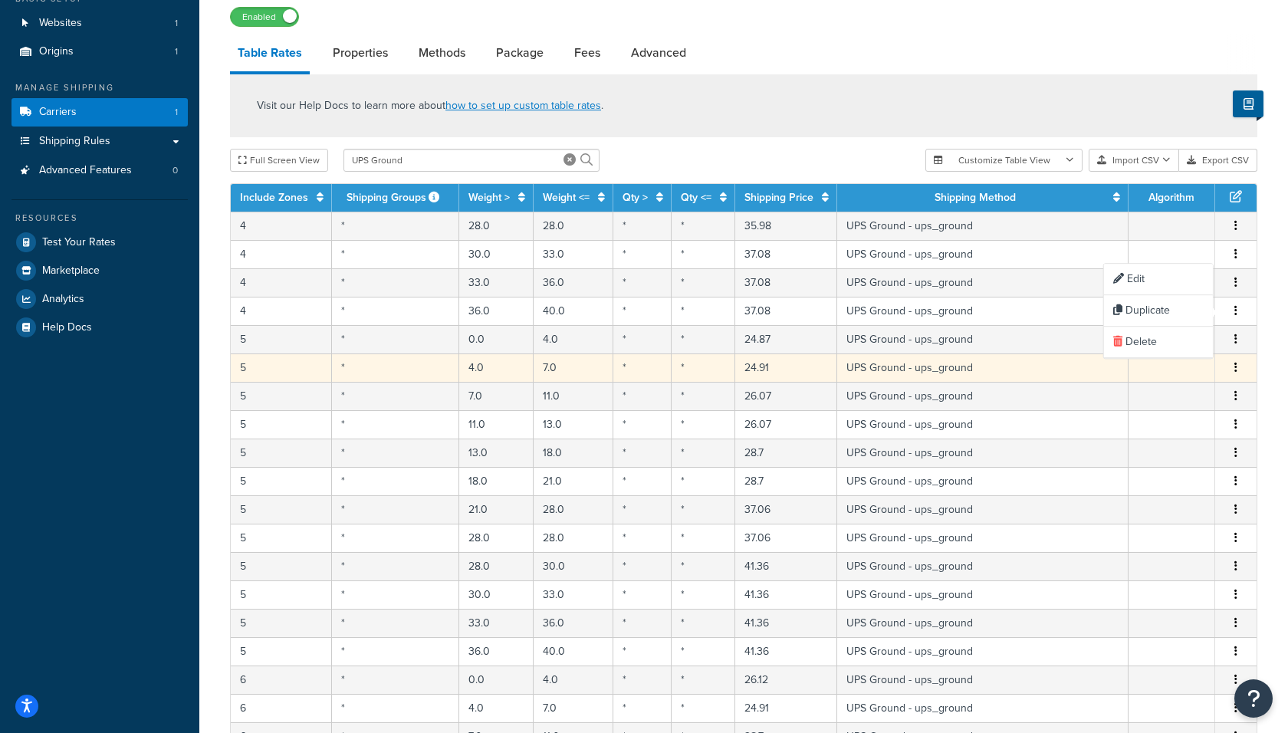
click at [1236, 366] on icon "button" at bounding box center [1235, 367] width 3 height 11
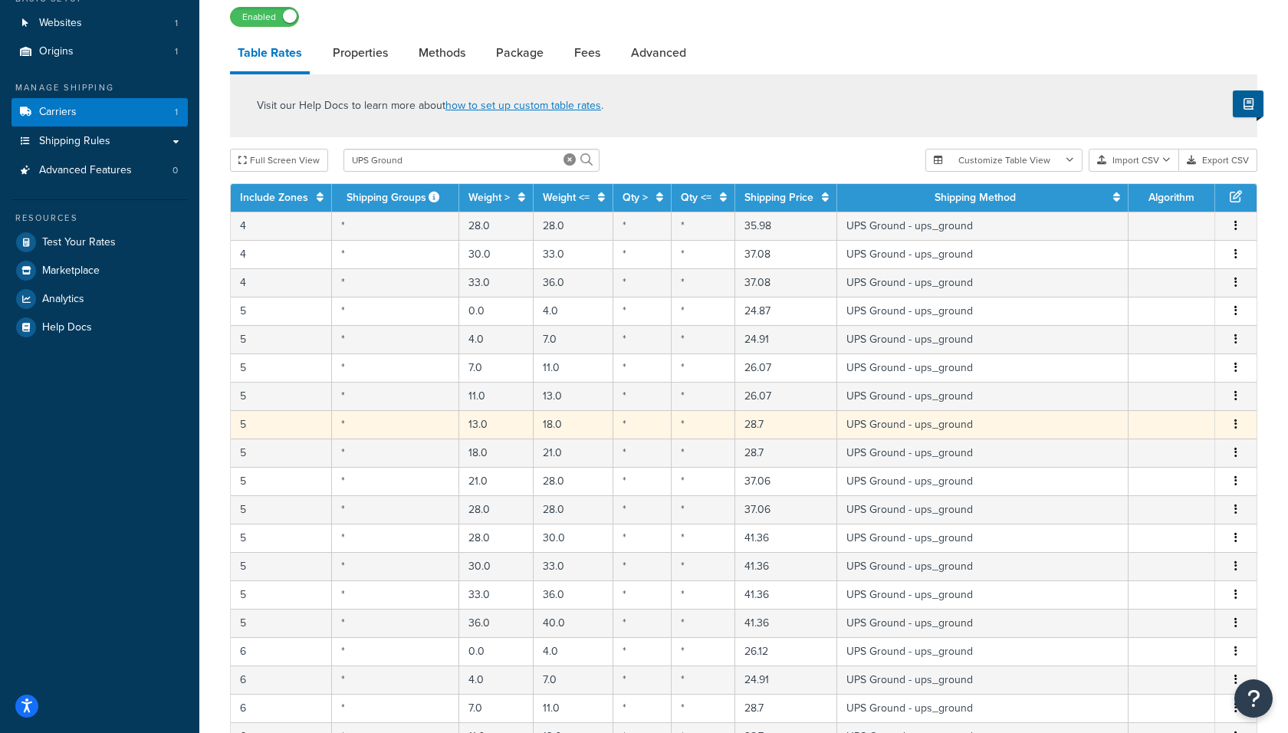
click at [1233, 424] on button "button" at bounding box center [1235, 424] width 12 height 17
click at [1157, 446] on div "Delete" at bounding box center [1158, 453] width 109 height 31
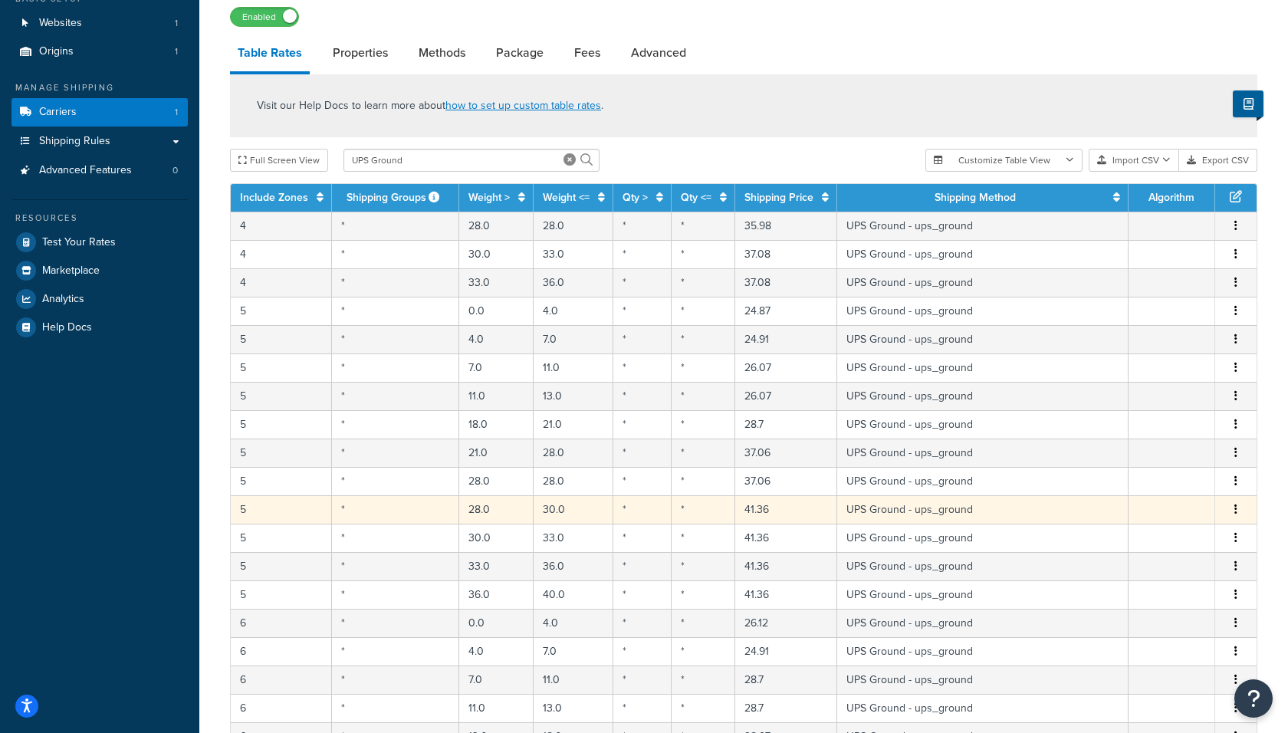
click at [1233, 507] on button "button" at bounding box center [1235, 509] width 12 height 17
click at [1150, 530] on div "Delete" at bounding box center [1158, 538] width 109 height 31
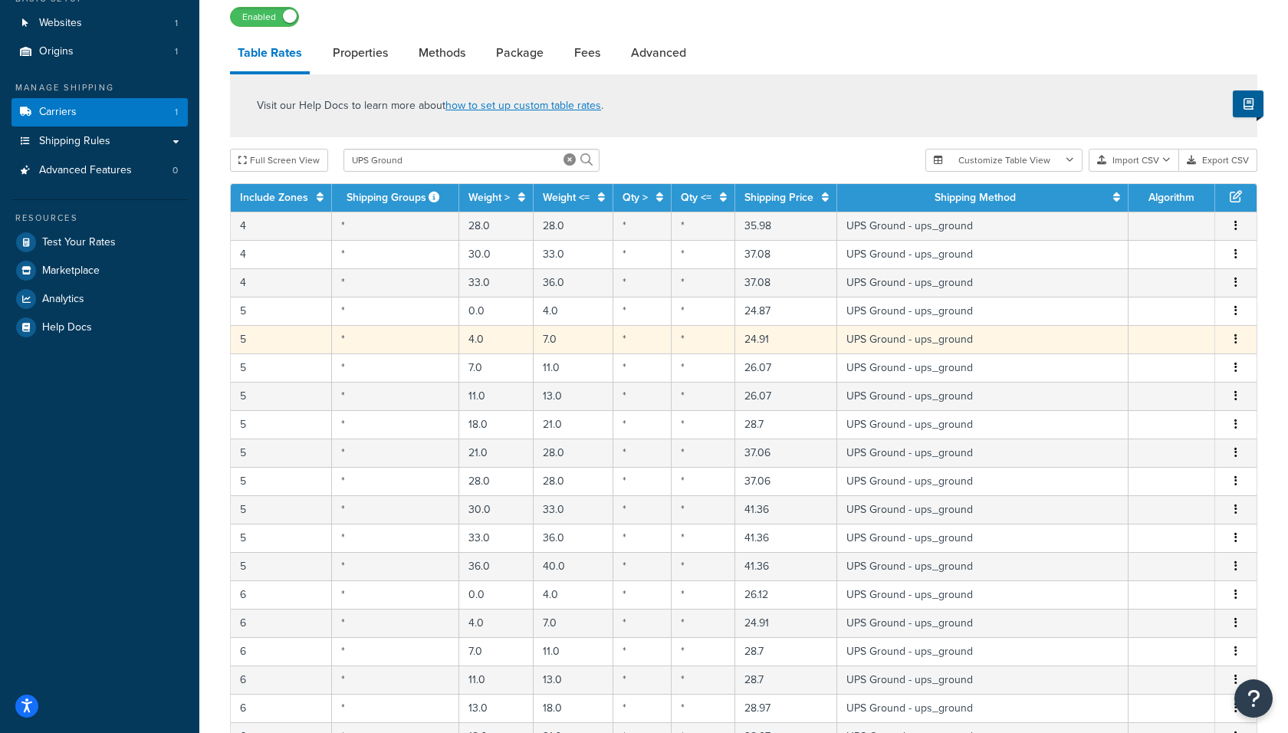
click at [1238, 338] on button "button" at bounding box center [1235, 339] width 12 height 17
click at [1175, 366] on div "Delete" at bounding box center [1158, 370] width 109 height 31
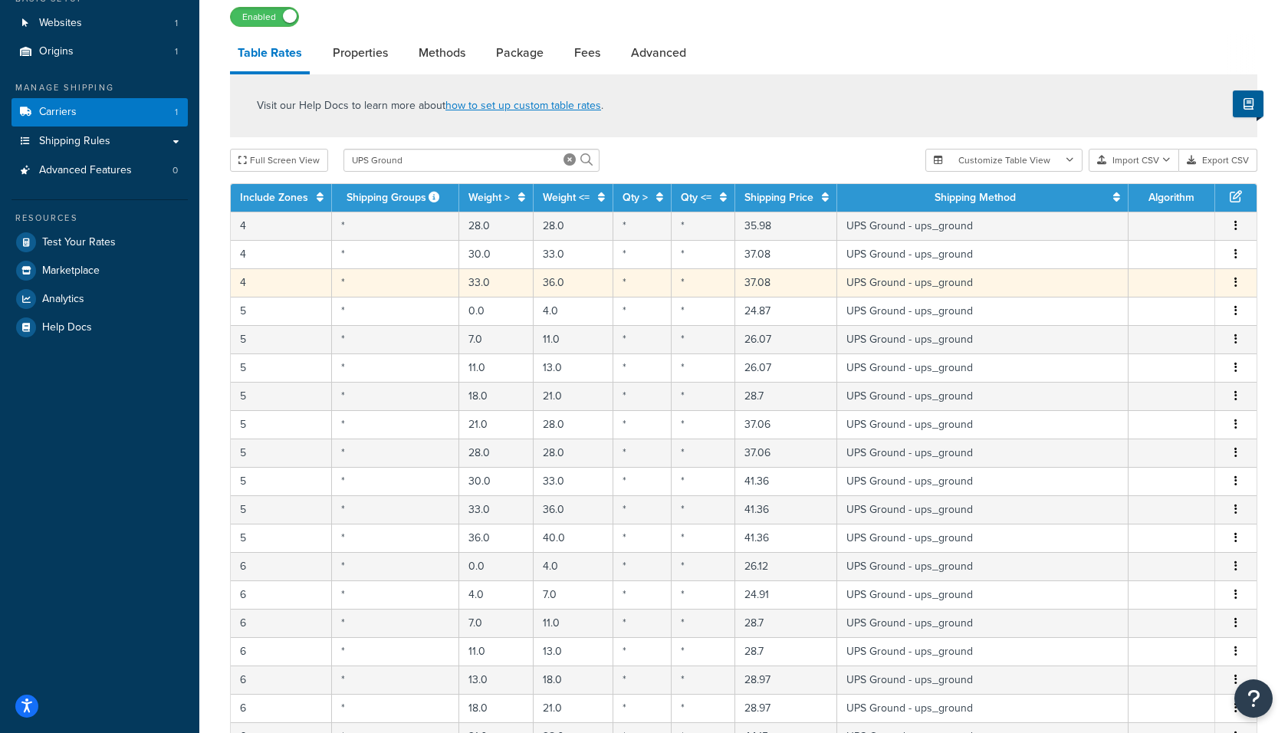
click at [1235, 280] on icon "button" at bounding box center [1235, 282] width 3 height 11
click at [1162, 313] on div "Delete" at bounding box center [1158, 314] width 109 height 31
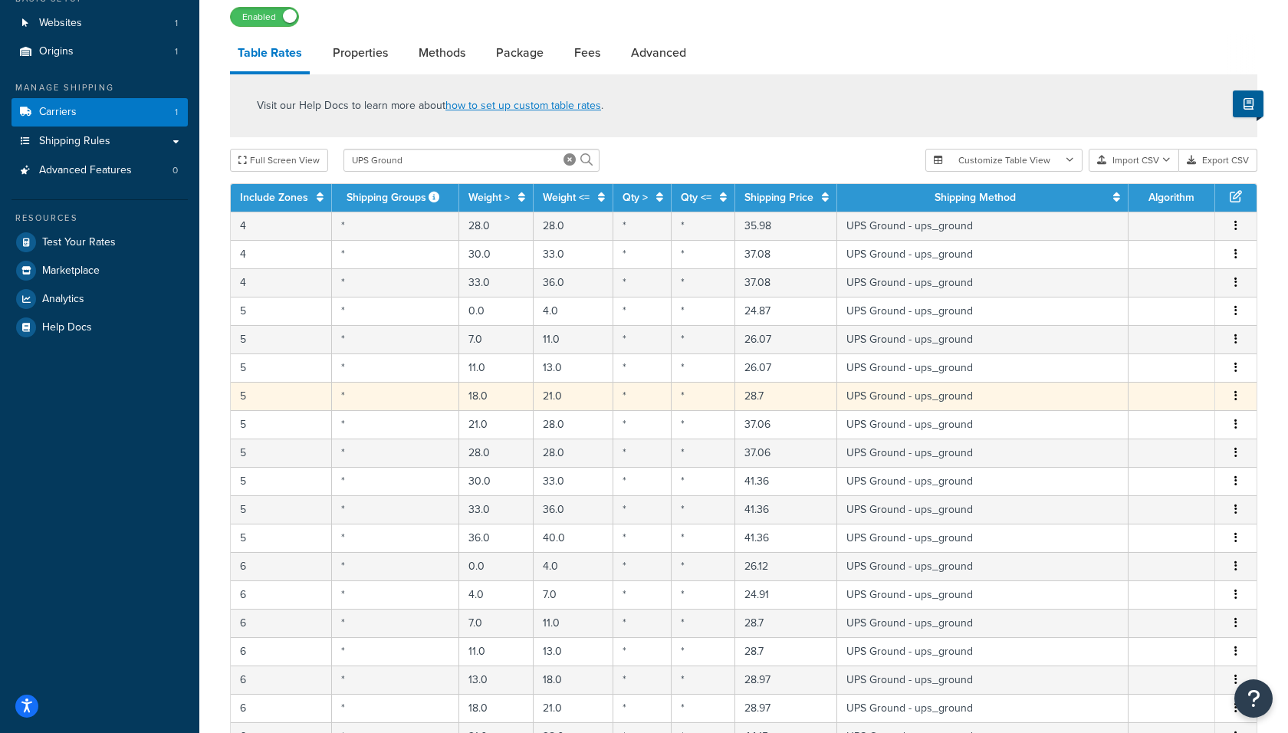
click at [1234, 392] on icon "button" at bounding box center [1235, 395] width 3 height 11
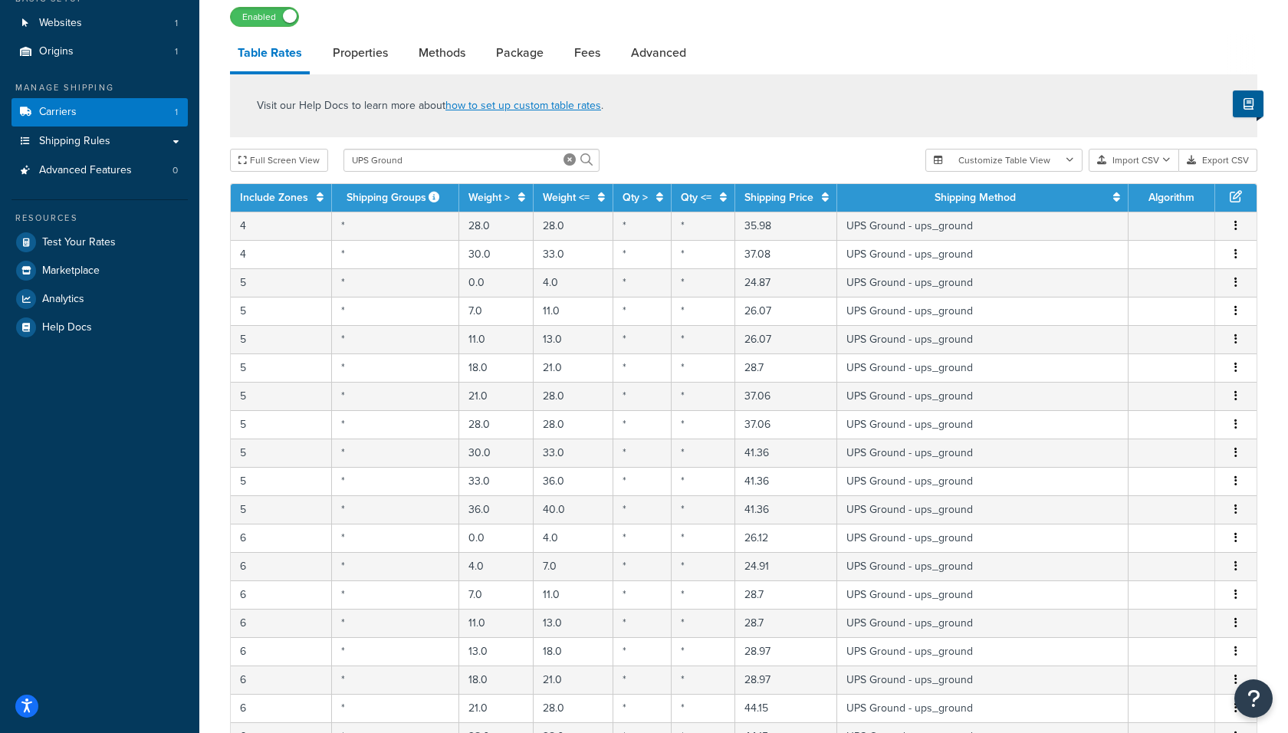
click at [1156, 422] on td at bounding box center [1171, 424] width 87 height 28
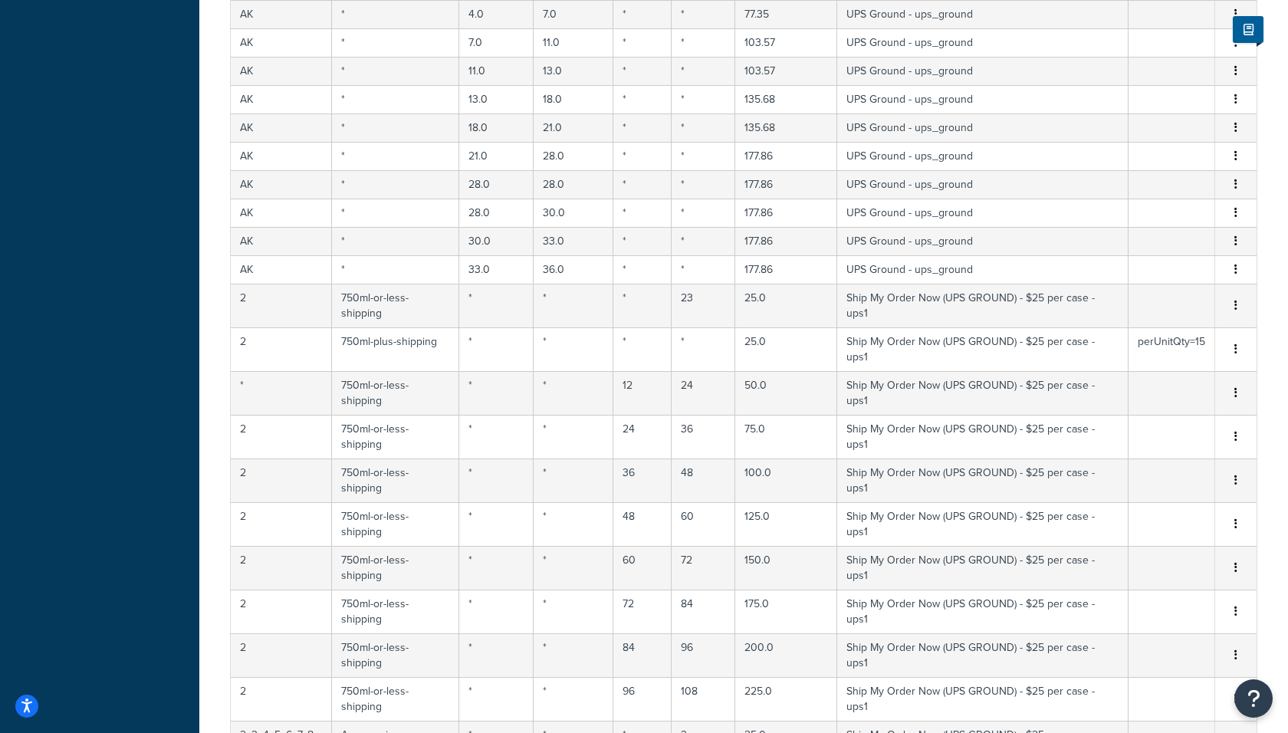
scroll to position [0, 0]
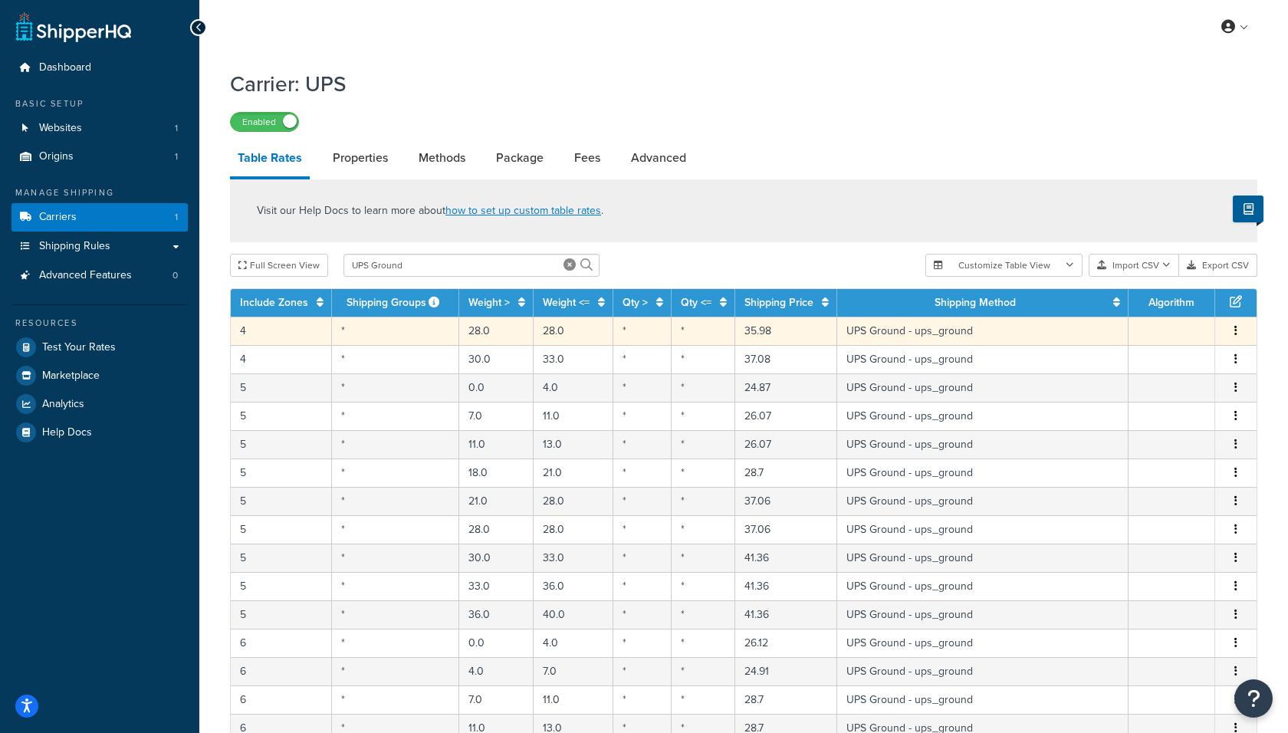
click at [1235, 333] on icon "button" at bounding box center [1235, 330] width 3 height 11
click at [1143, 364] on div "Delete" at bounding box center [1158, 364] width 109 height 31
click at [1164, 362] on div "Delete" at bounding box center [1158, 364] width 109 height 31
click at [1140, 364] on div "Delete" at bounding box center [1158, 364] width 109 height 31
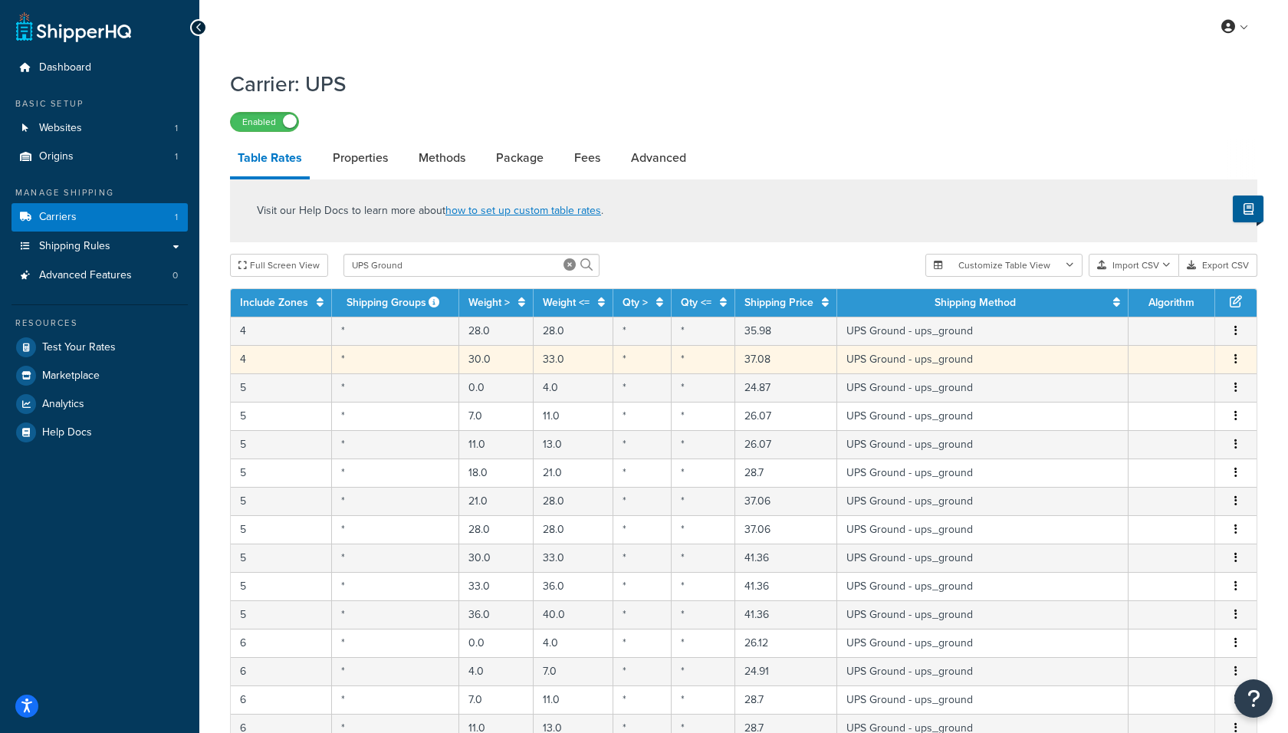
click at [1237, 359] on button "button" at bounding box center [1235, 359] width 12 height 17
click at [1154, 389] on div "Delete" at bounding box center [1158, 391] width 109 height 31
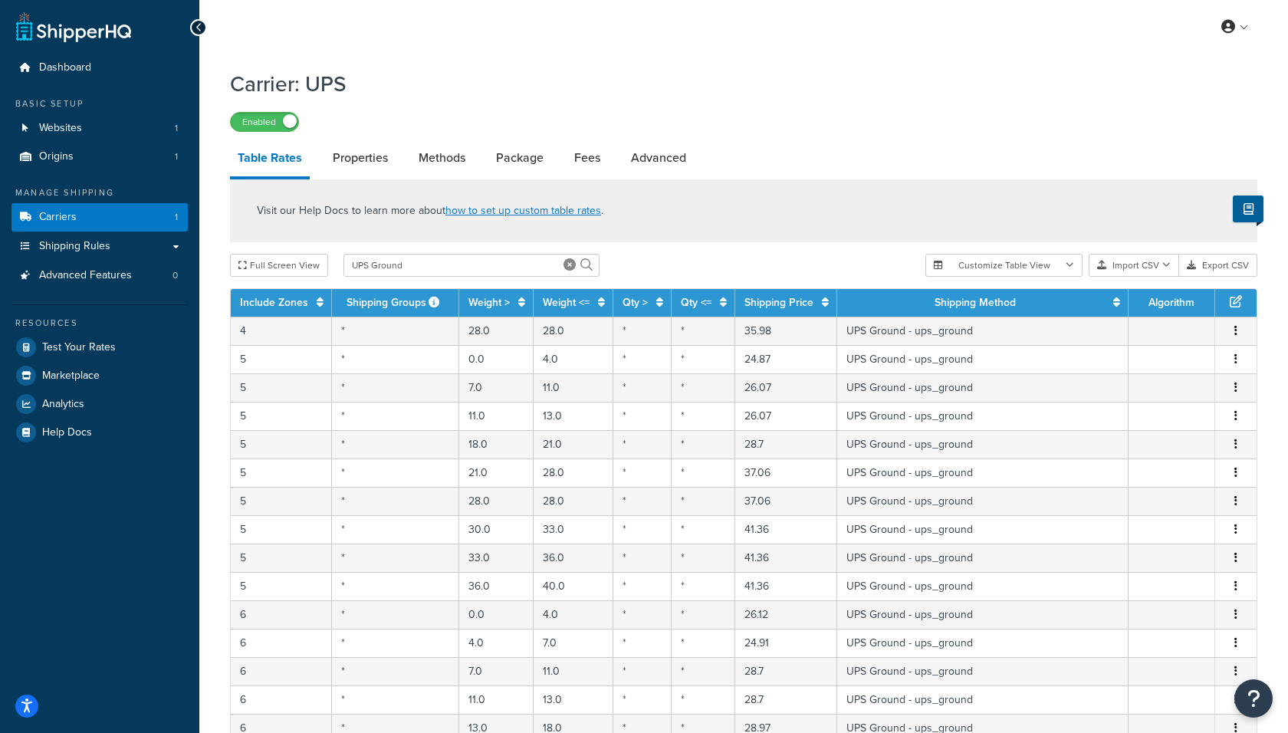
click at [1238, 387] on button "button" at bounding box center [1235, 387] width 12 height 17
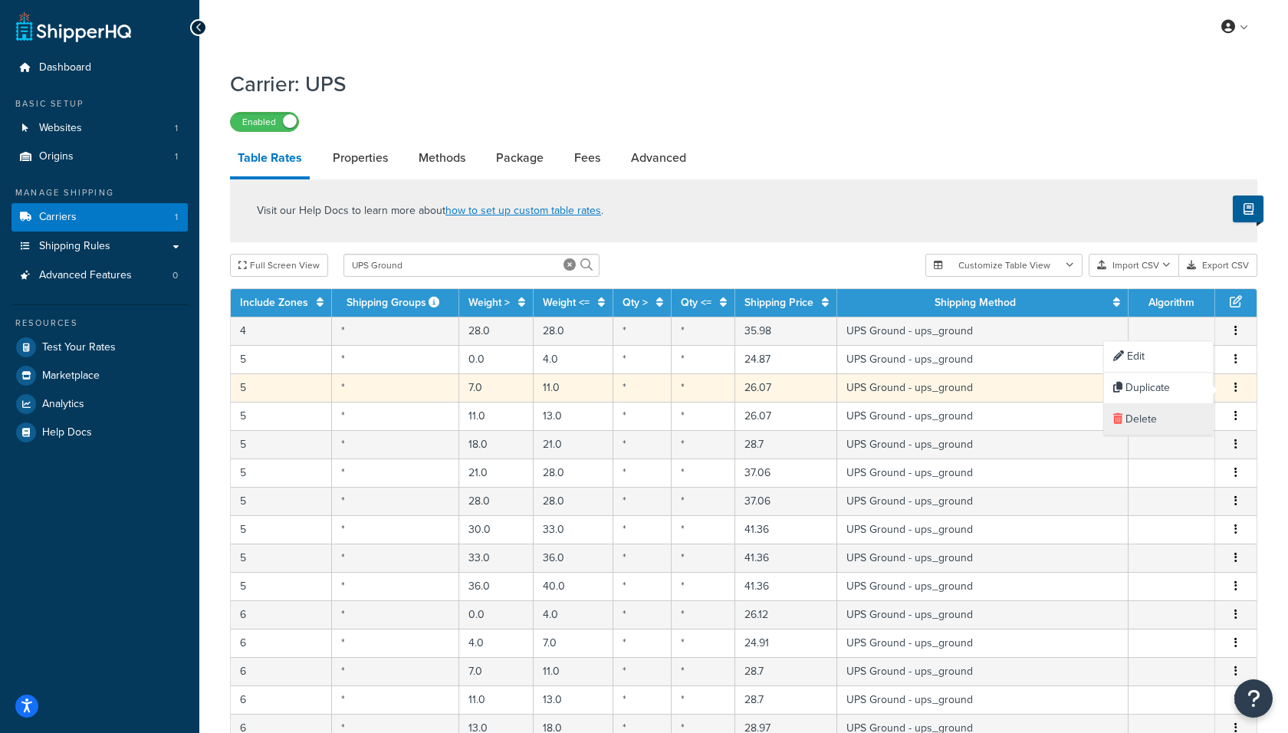
click at [1117, 415] on icon at bounding box center [1117, 418] width 9 height 11
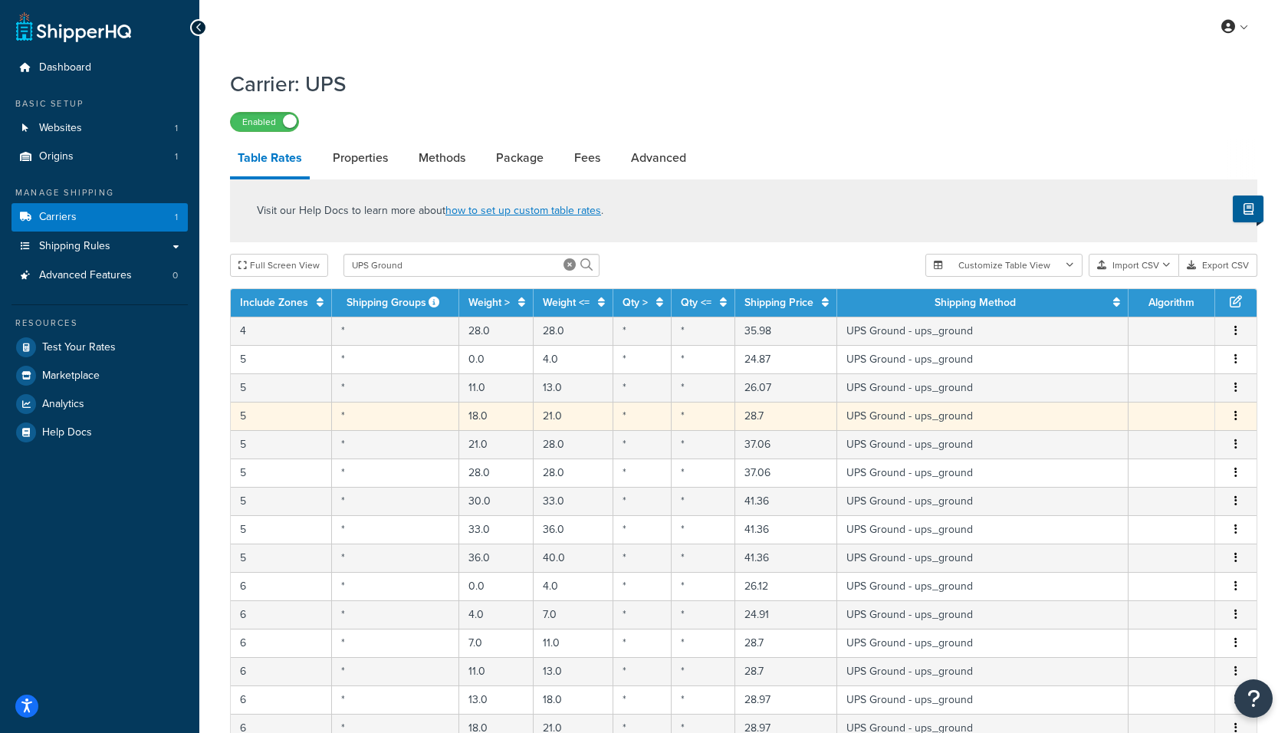
click at [1230, 418] on button "button" at bounding box center [1235, 416] width 12 height 17
click at [1141, 444] on div "Delete" at bounding box center [1158, 447] width 109 height 31
click at [1233, 411] on button "button" at bounding box center [1235, 416] width 12 height 17
click at [1118, 444] on icon at bounding box center [1117, 446] width 9 height 11
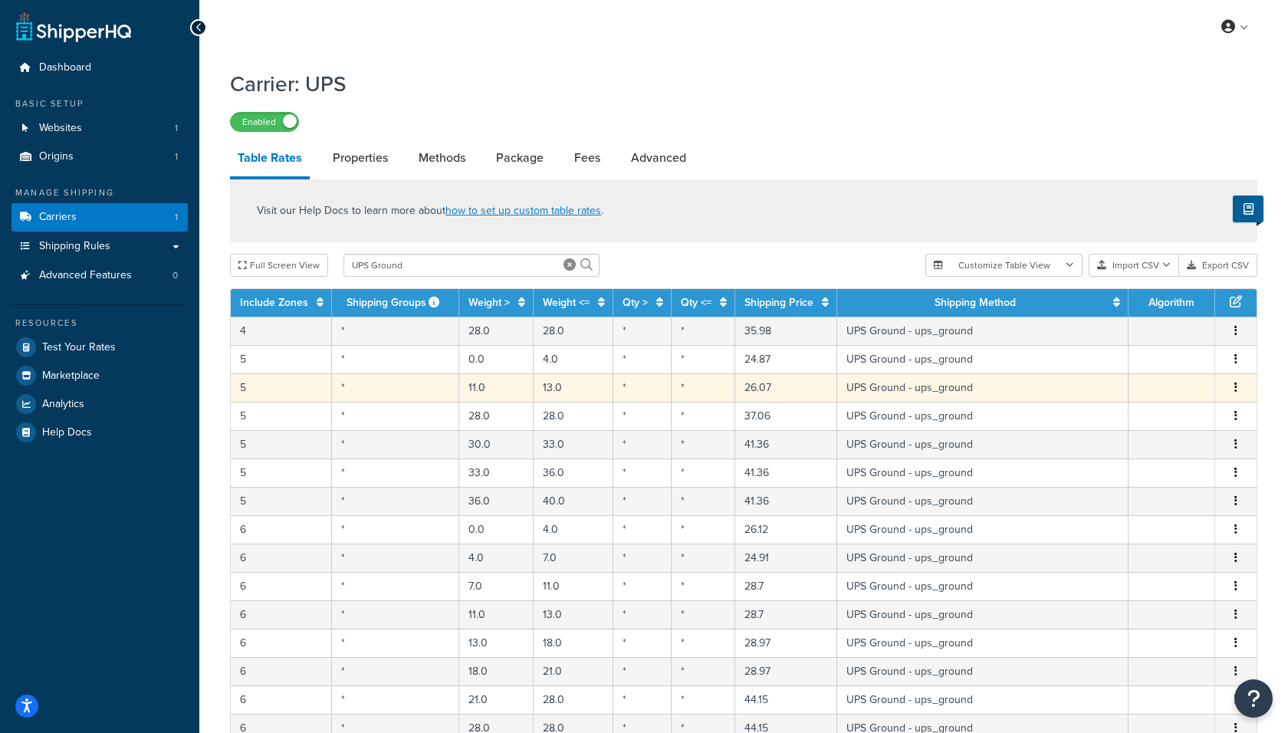
click at [1232, 387] on button "button" at bounding box center [1235, 387] width 12 height 17
click at [1146, 423] on div "Delete" at bounding box center [1158, 419] width 109 height 31
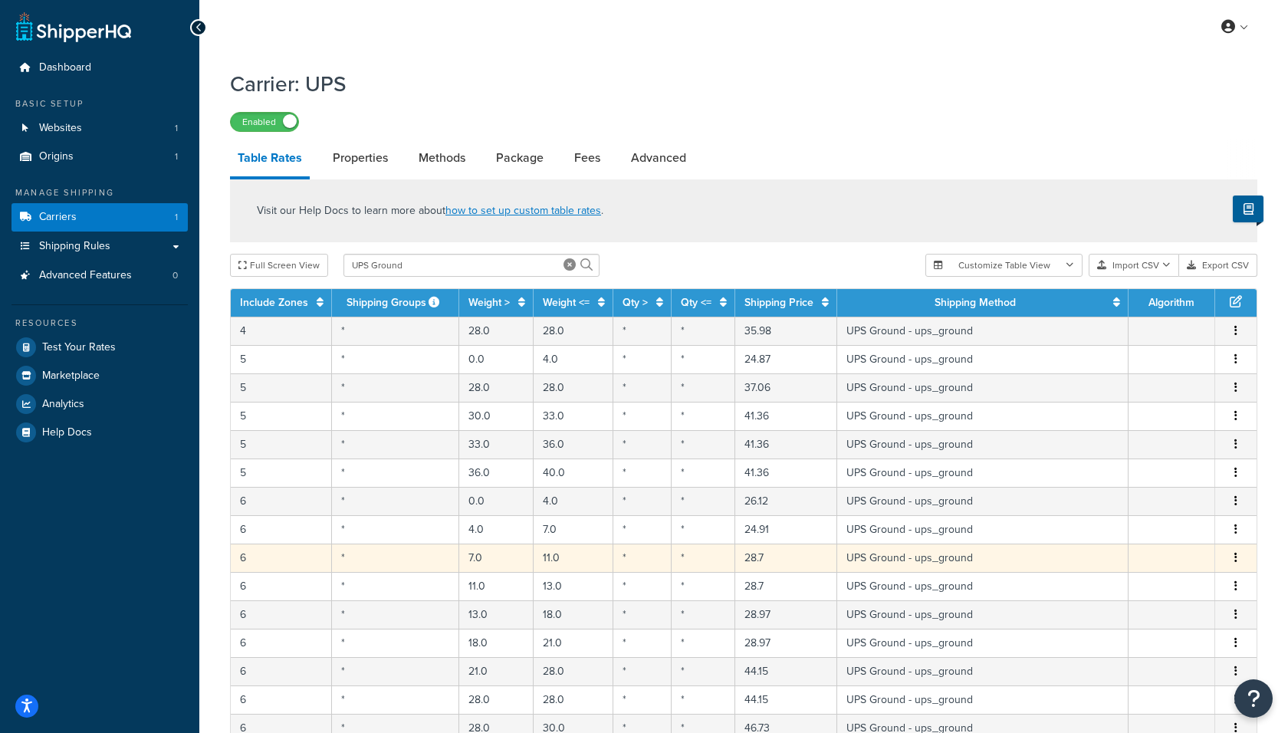
click at [1238, 553] on button "button" at bounding box center [1235, 557] width 12 height 17
click at [1152, 582] on div "Delete" at bounding box center [1158, 587] width 109 height 31
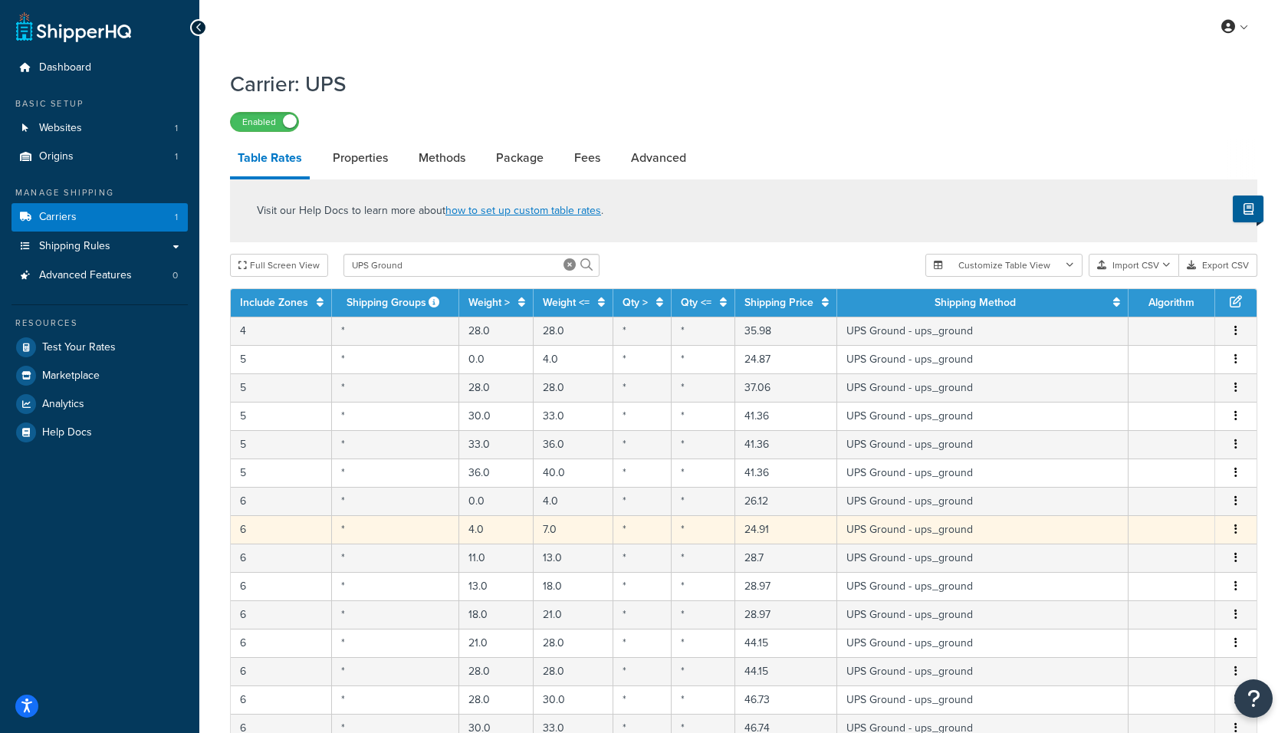
click at [1233, 526] on button "button" at bounding box center [1235, 529] width 12 height 17
click at [1148, 556] on div "Delete" at bounding box center [1158, 559] width 109 height 31
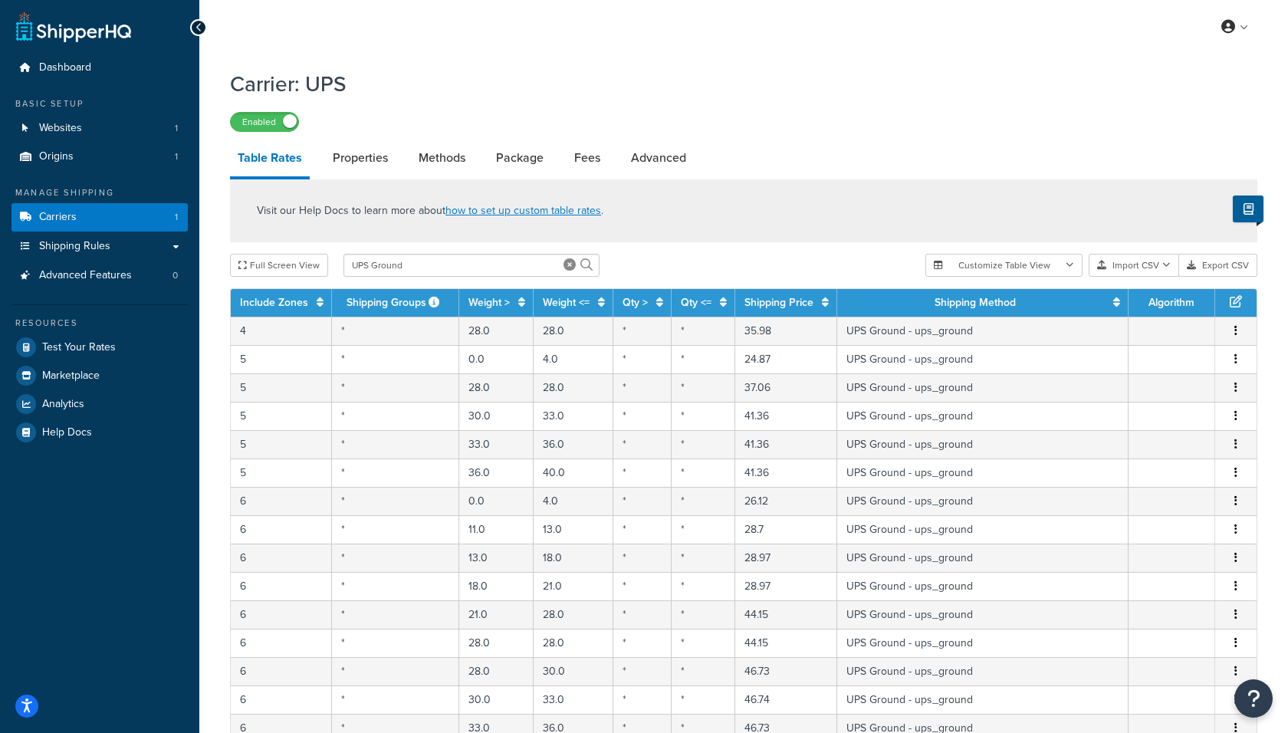
click at [1236, 387] on icon "button" at bounding box center [1235, 387] width 3 height 11
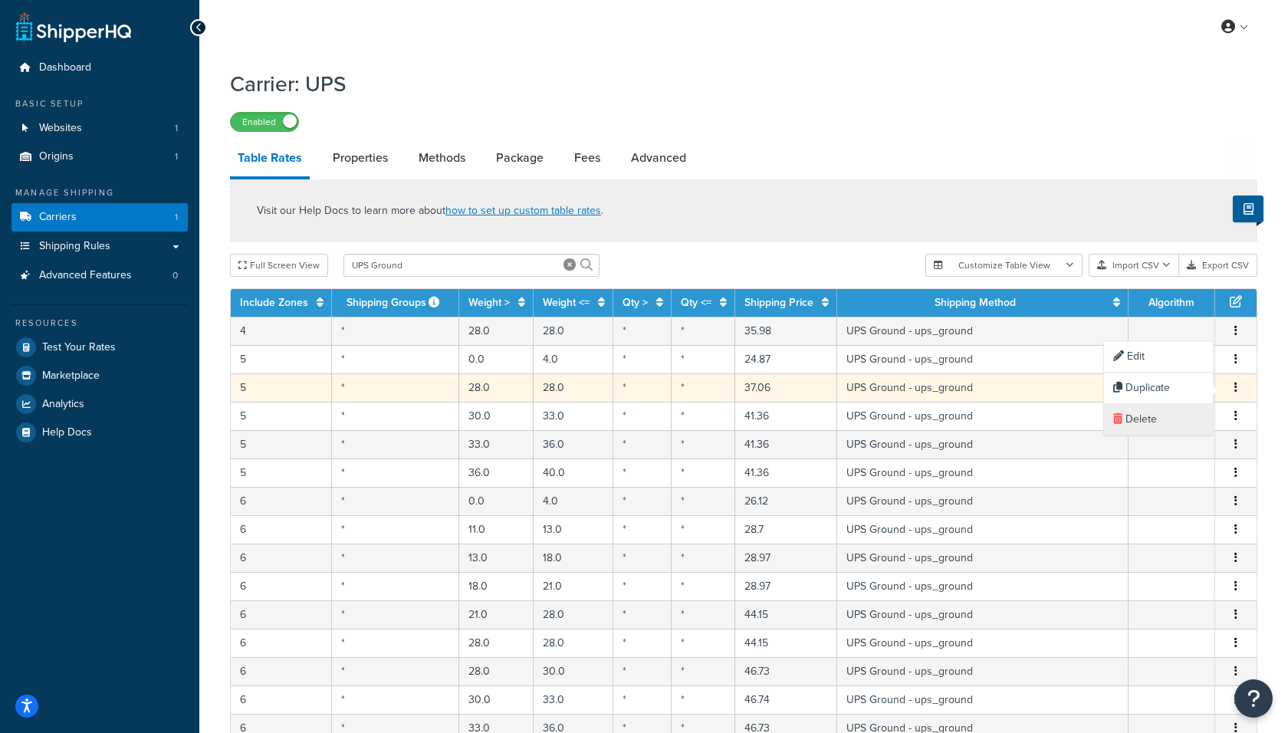
click at [1155, 412] on div "Delete" at bounding box center [1158, 419] width 109 height 31
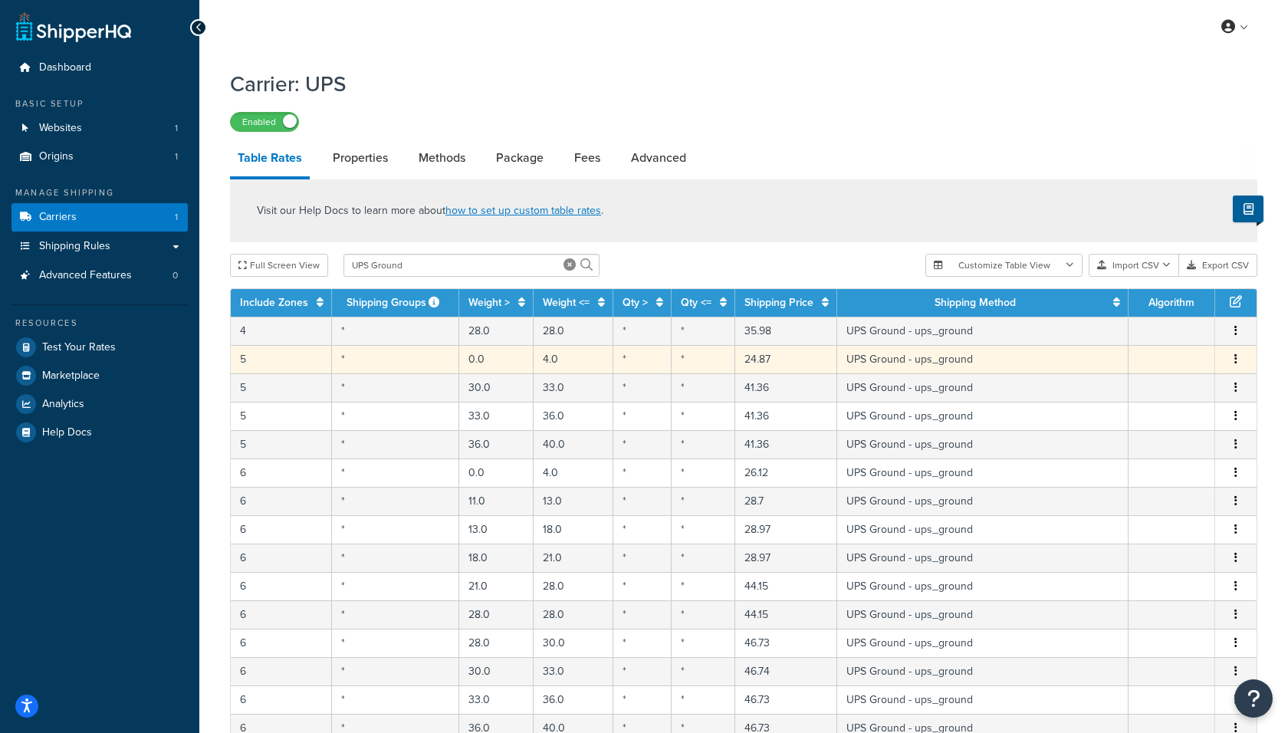
click at [1235, 357] on icon "button" at bounding box center [1235, 358] width 3 height 11
click at [1162, 386] on div "Delete" at bounding box center [1158, 391] width 109 height 31
click at [1232, 363] on button "button" at bounding box center [1235, 359] width 12 height 17
click at [1154, 393] on div "Delete" at bounding box center [1158, 391] width 109 height 31
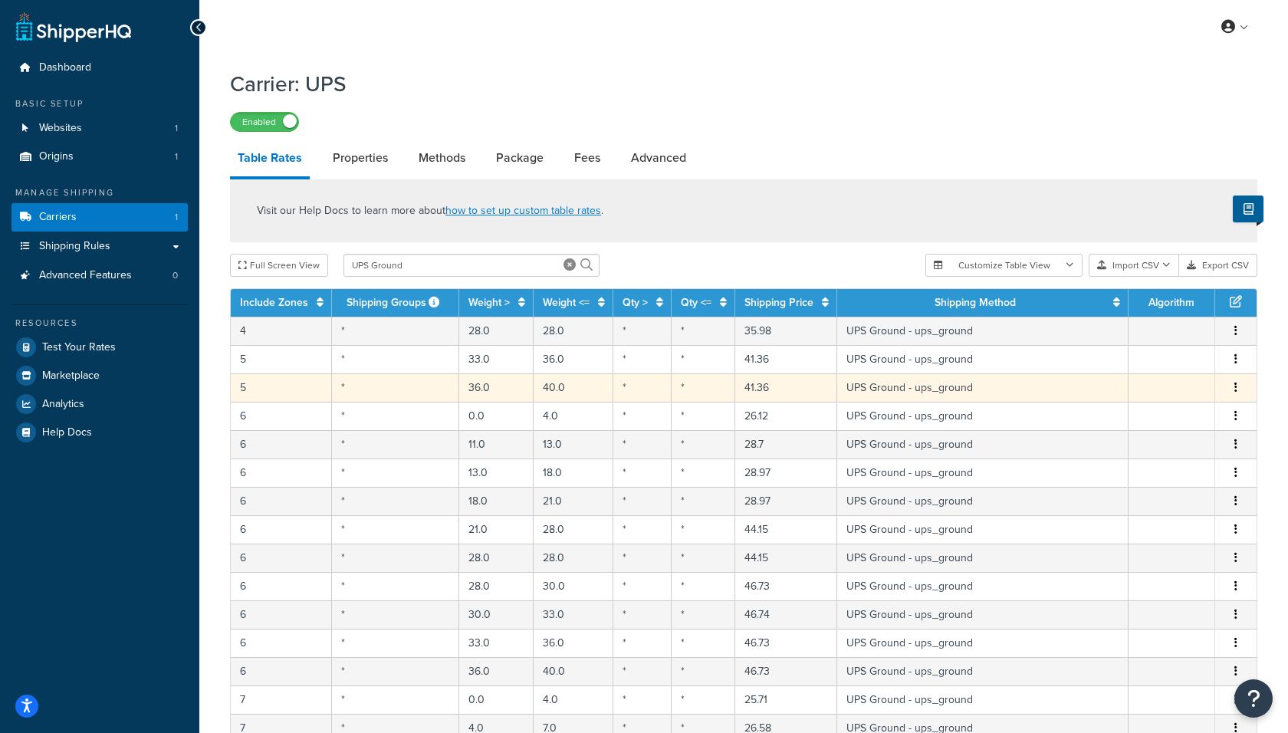
click at [1234, 389] on icon "button" at bounding box center [1235, 387] width 3 height 11
click at [1160, 417] on div "Delete" at bounding box center [1158, 419] width 109 height 31
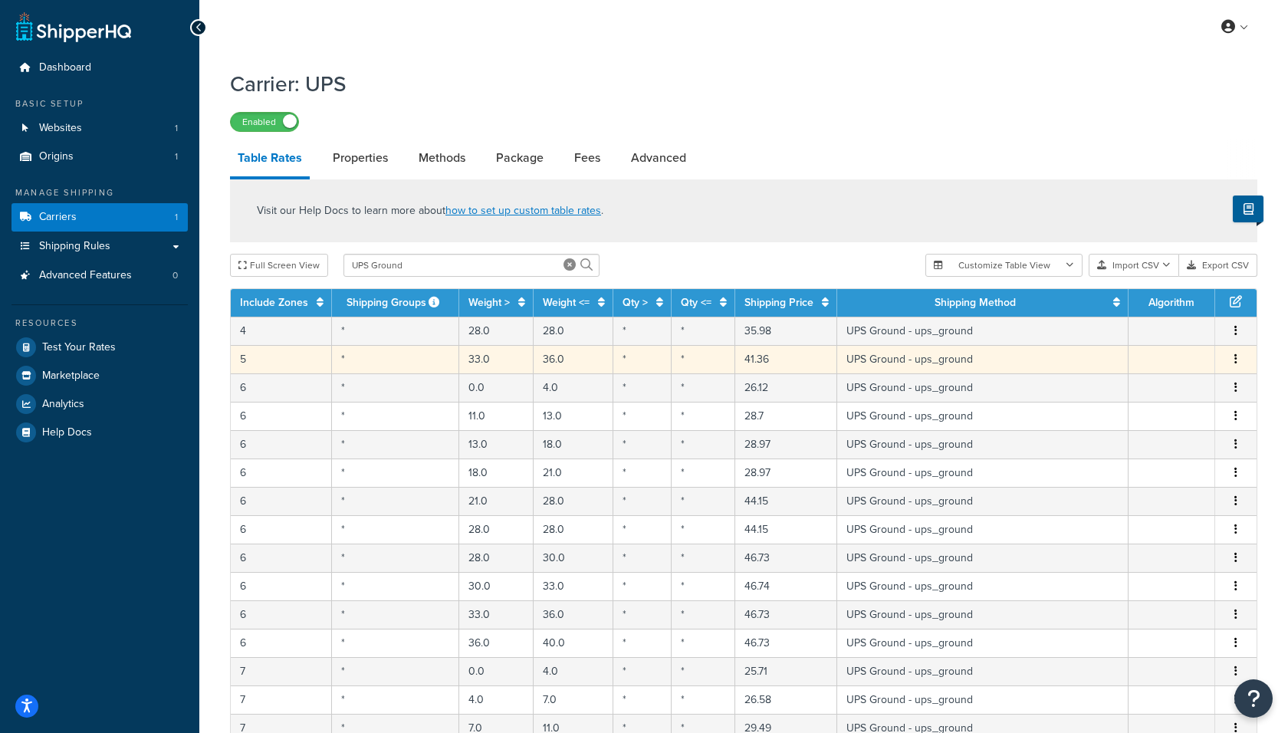
click at [1237, 362] on button "button" at bounding box center [1235, 359] width 12 height 17
click at [1170, 385] on div "Delete" at bounding box center [1158, 391] width 109 height 31
click at [1234, 360] on icon "button" at bounding box center [1235, 358] width 3 height 11
click at [1147, 389] on div "Delete" at bounding box center [1158, 391] width 109 height 31
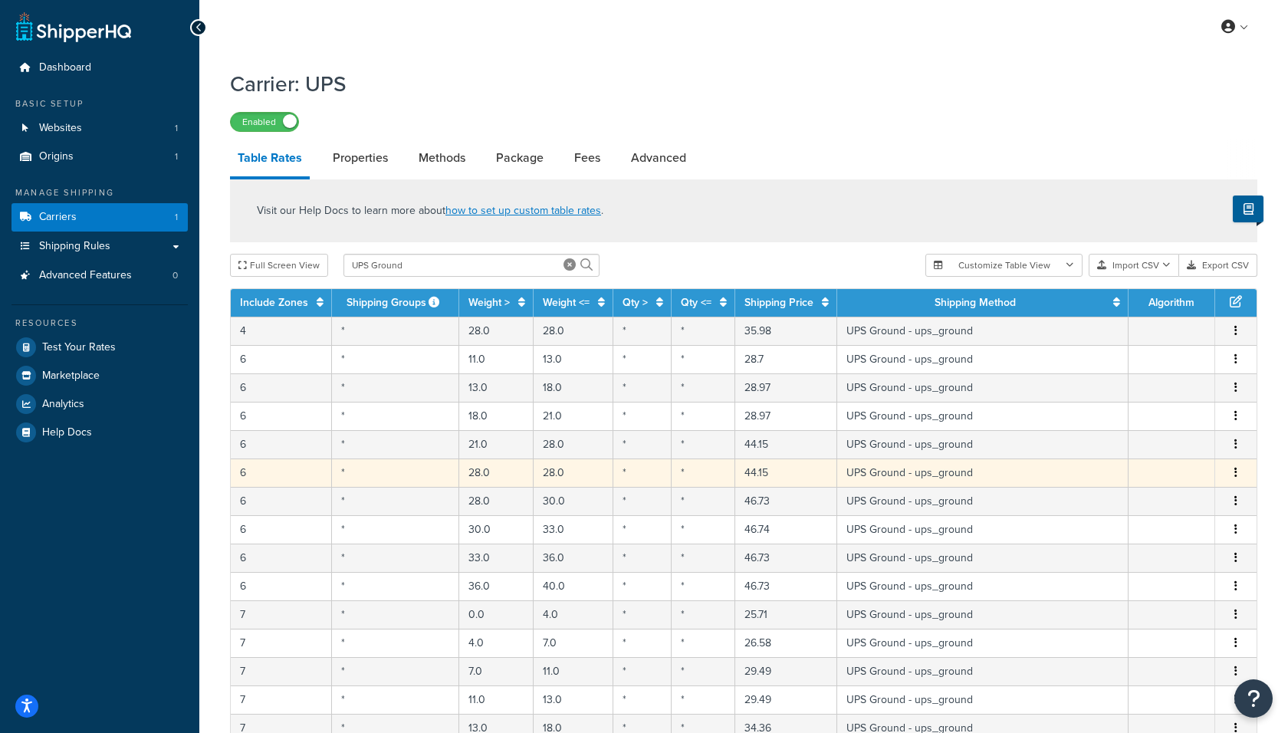
click at [1237, 471] on button "button" at bounding box center [1235, 472] width 12 height 17
click at [1150, 500] on div "Delete" at bounding box center [1158, 503] width 109 height 31
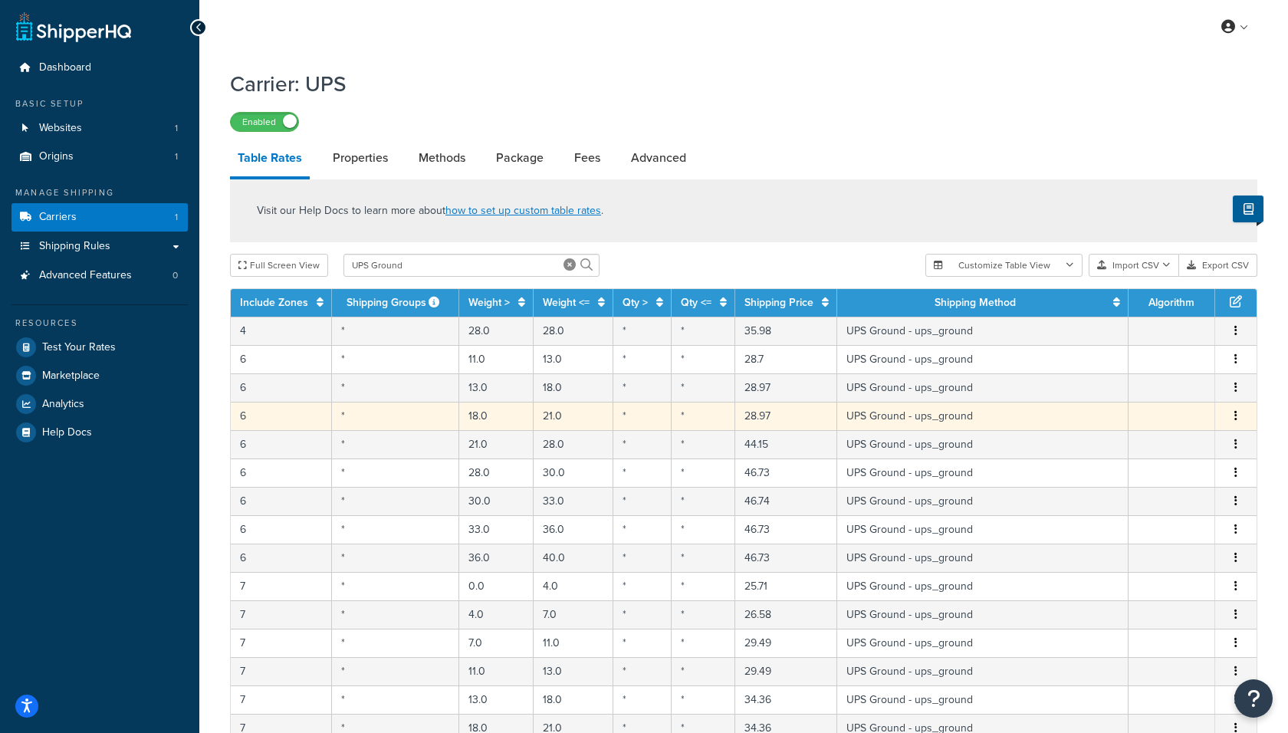
click at [1238, 418] on button "button" at bounding box center [1235, 416] width 12 height 17
click at [1173, 444] on div "Delete" at bounding box center [1158, 447] width 109 height 31
click at [1235, 414] on icon "button" at bounding box center [1235, 415] width 3 height 11
click at [1151, 444] on div "Delete" at bounding box center [1158, 447] width 109 height 31
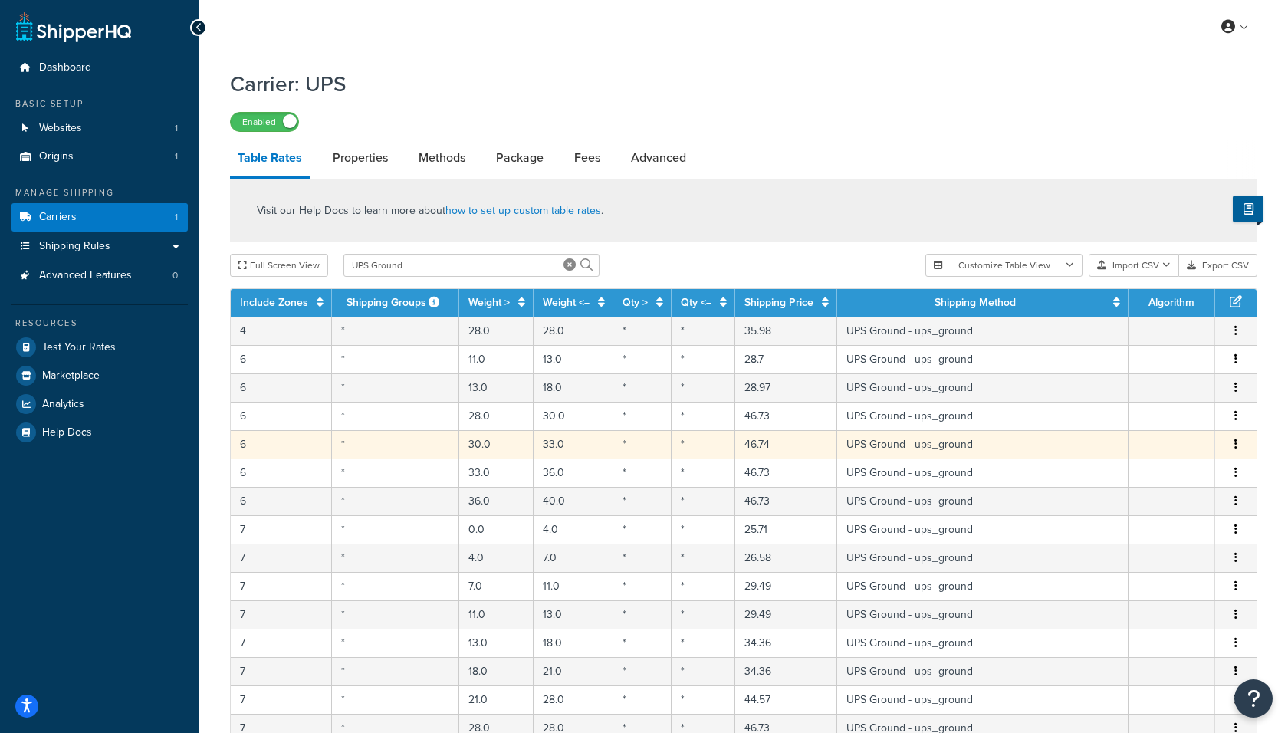
click at [1238, 441] on button "button" at bounding box center [1235, 444] width 12 height 17
click at [1148, 474] on div "Delete" at bounding box center [1158, 476] width 109 height 31
click at [1230, 444] on button "button" at bounding box center [1235, 444] width 12 height 17
click at [1170, 477] on div "Delete" at bounding box center [1158, 476] width 109 height 31
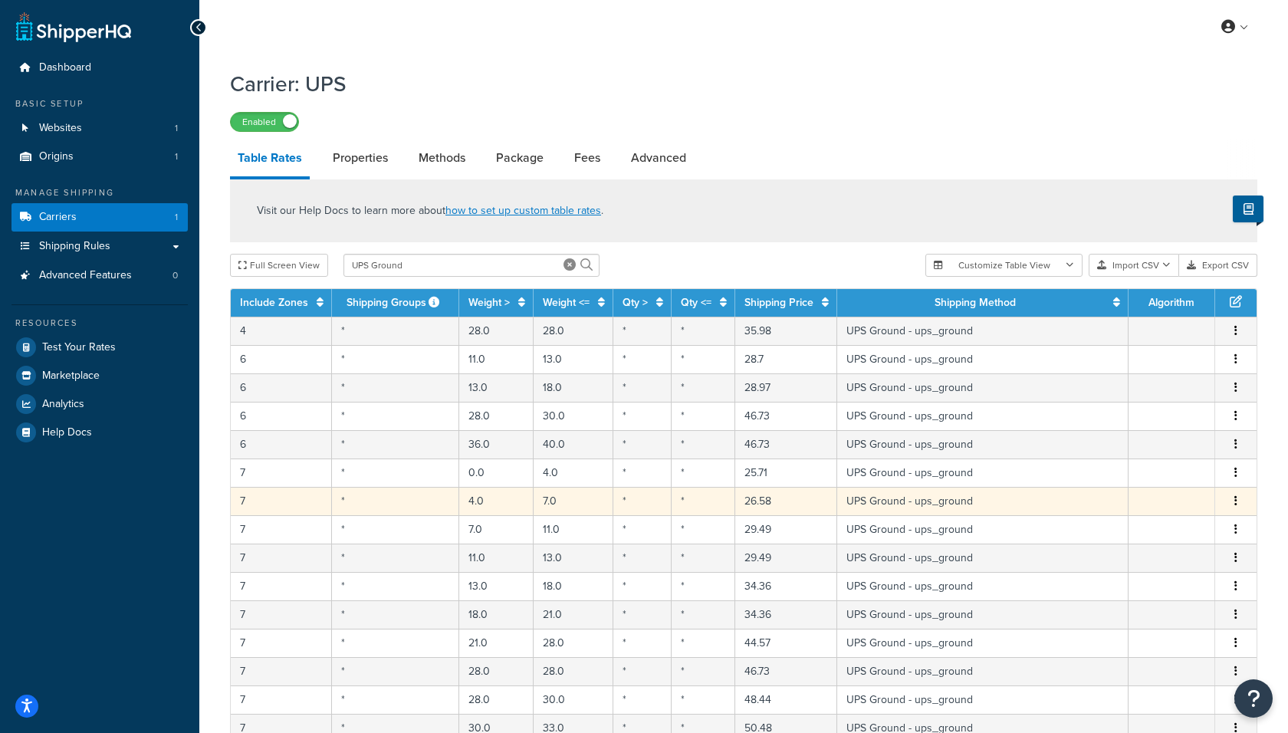
click at [1233, 501] on button "button" at bounding box center [1235, 501] width 12 height 17
click at [1150, 533] on div "Delete" at bounding box center [1158, 532] width 109 height 31
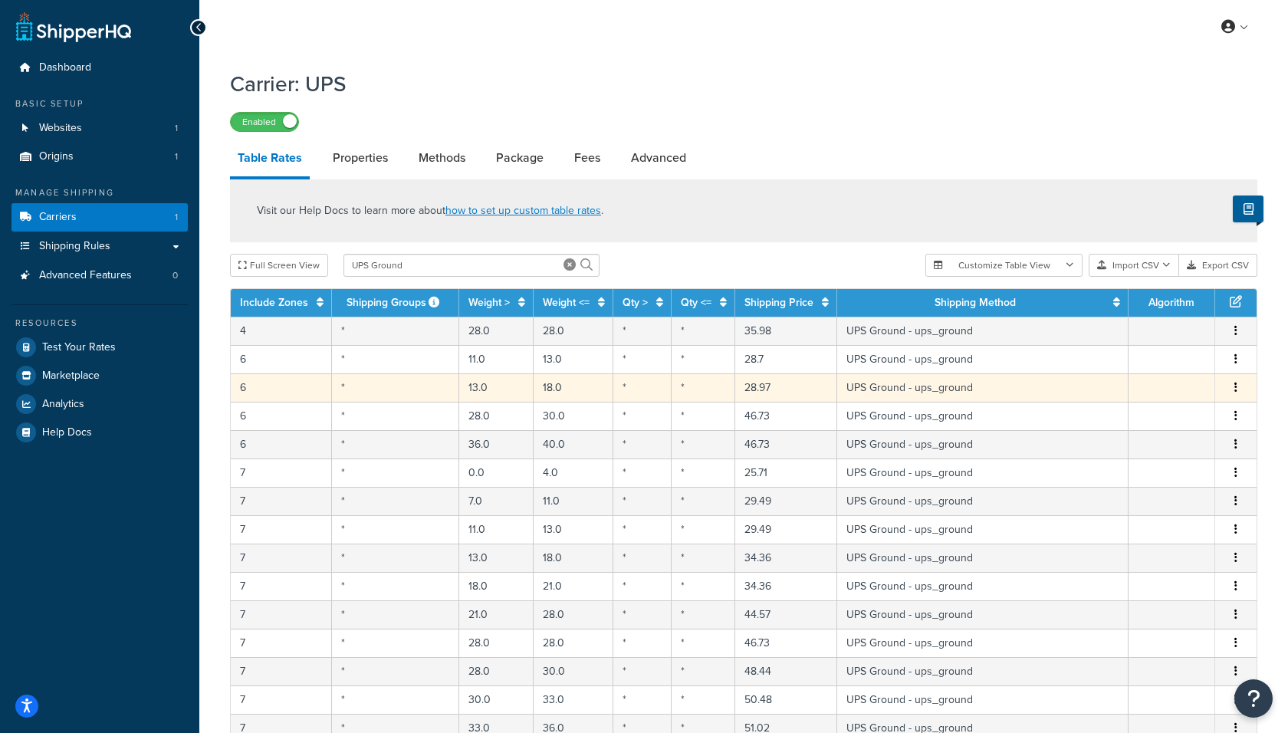
click at [1235, 387] on icon "button" at bounding box center [1235, 387] width 3 height 11
click at [1171, 422] on div "Delete" at bounding box center [1158, 419] width 109 height 31
click at [1235, 389] on icon "button" at bounding box center [1235, 387] width 3 height 11
click at [1163, 423] on div "Delete" at bounding box center [1158, 419] width 109 height 31
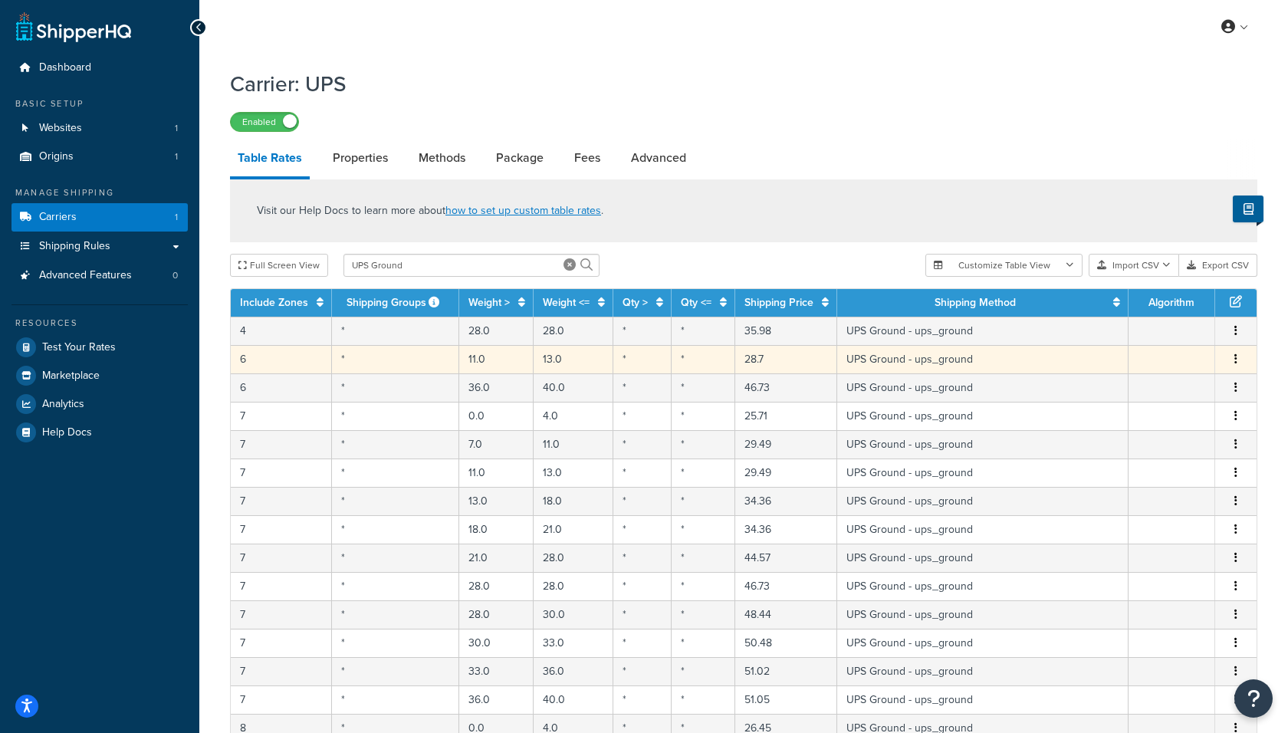
click at [1234, 356] on icon "button" at bounding box center [1235, 358] width 3 height 11
click at [1137, 393] on div "Delete" at bounding box center [1158, 391] width 109 height 31
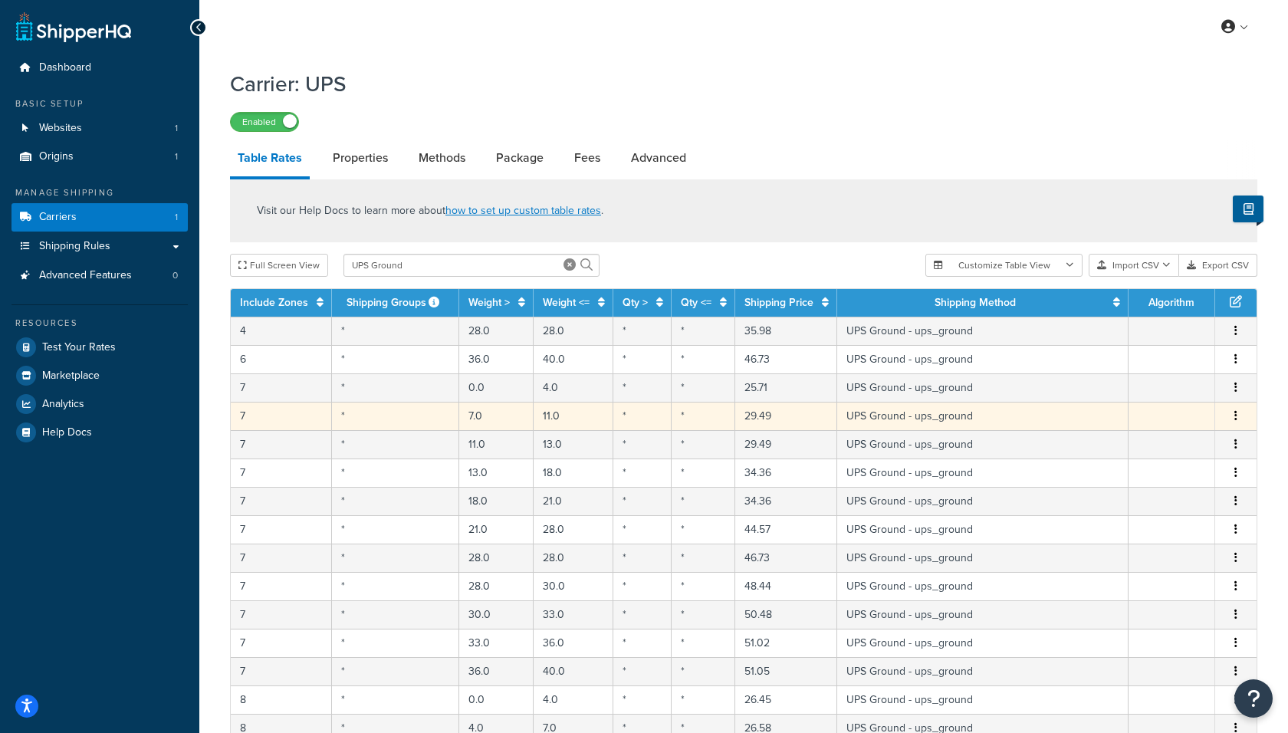
click at [1233, 415] on button "button" at bounding box center [1235, 416] width 12 height 17
click at [1163, 439] on div "Delete" at bounding box center [1158, 447] width 109 height 31
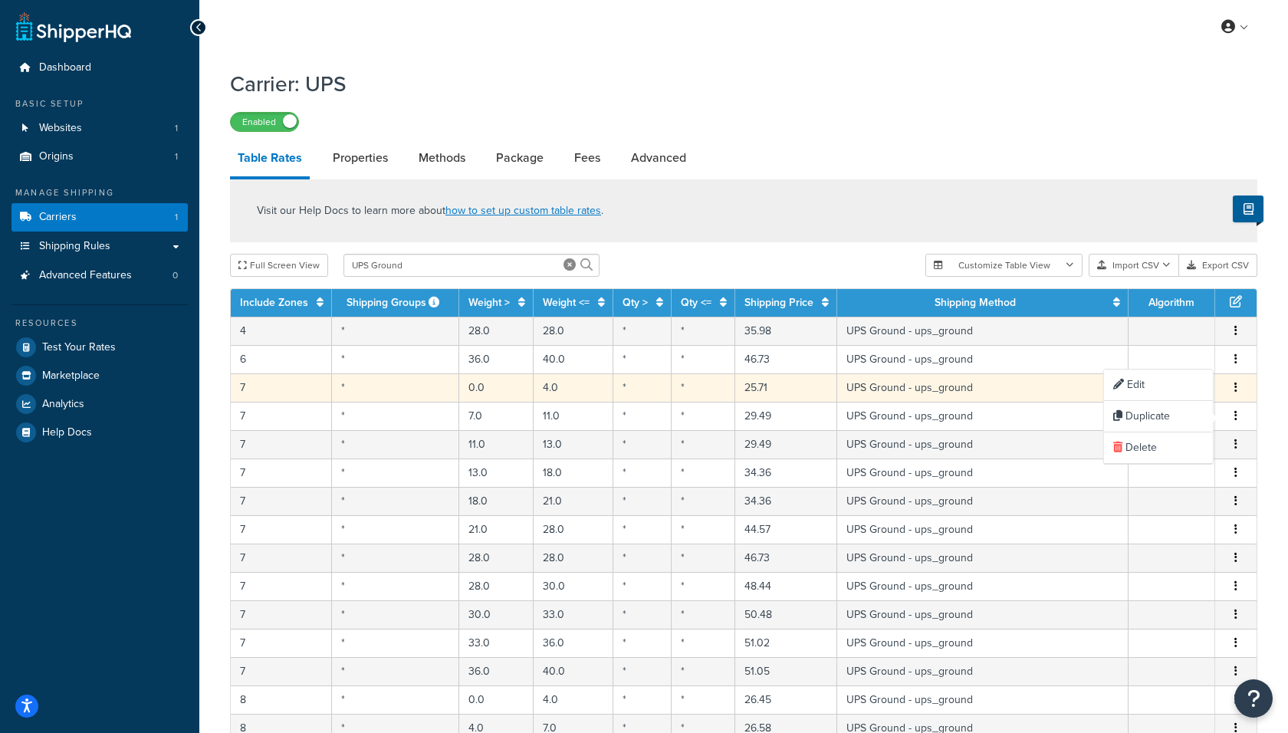
click at [1238, 385] on button "button" at bounding box center [1235, 387] width 12 height 17
click at [1232, 385] on button "button" at bounding box center [1235, 387] width 12 height 17
click at [1142, 420] on div "Delete" at bounding box center [1158, 419] width 109 height 31
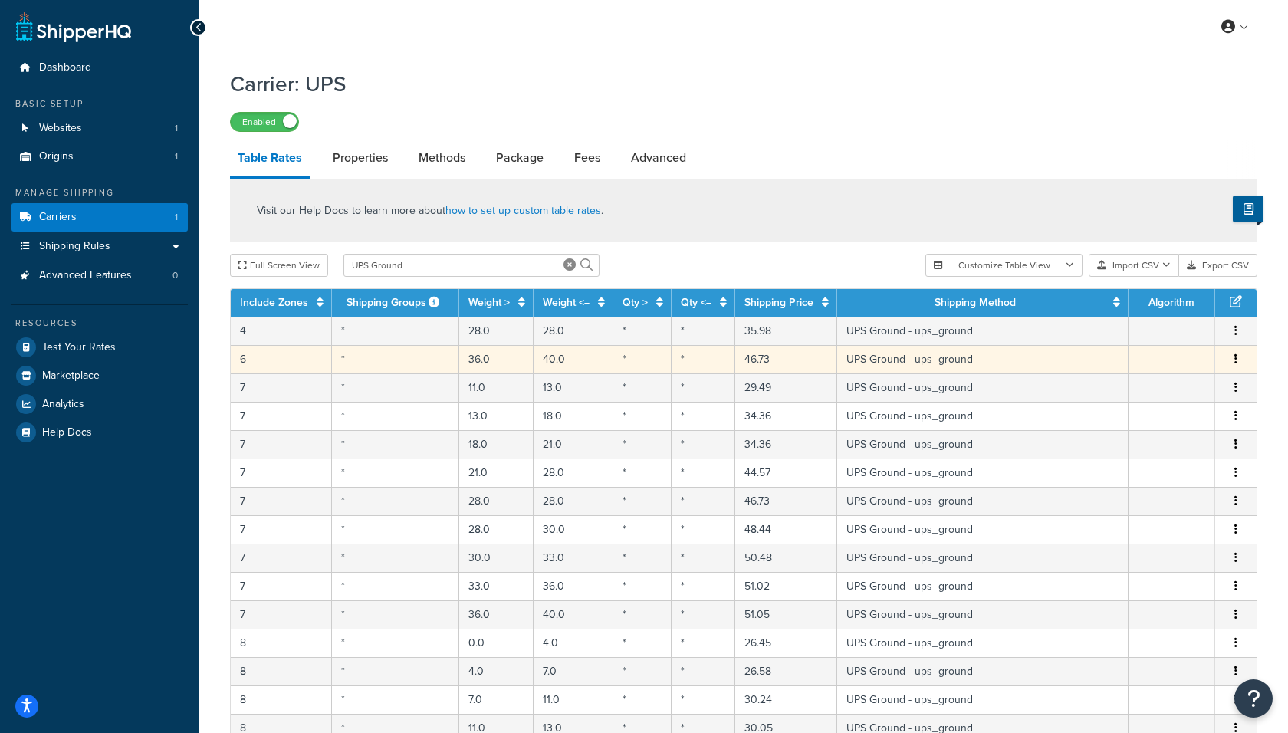
click at [1236, 360] on icon "button" at bounding box center [1235, 358] width 3 height 11
click at [1177, 385] on div "Delete" at bounding box center [1158, 391] width 109 height 31
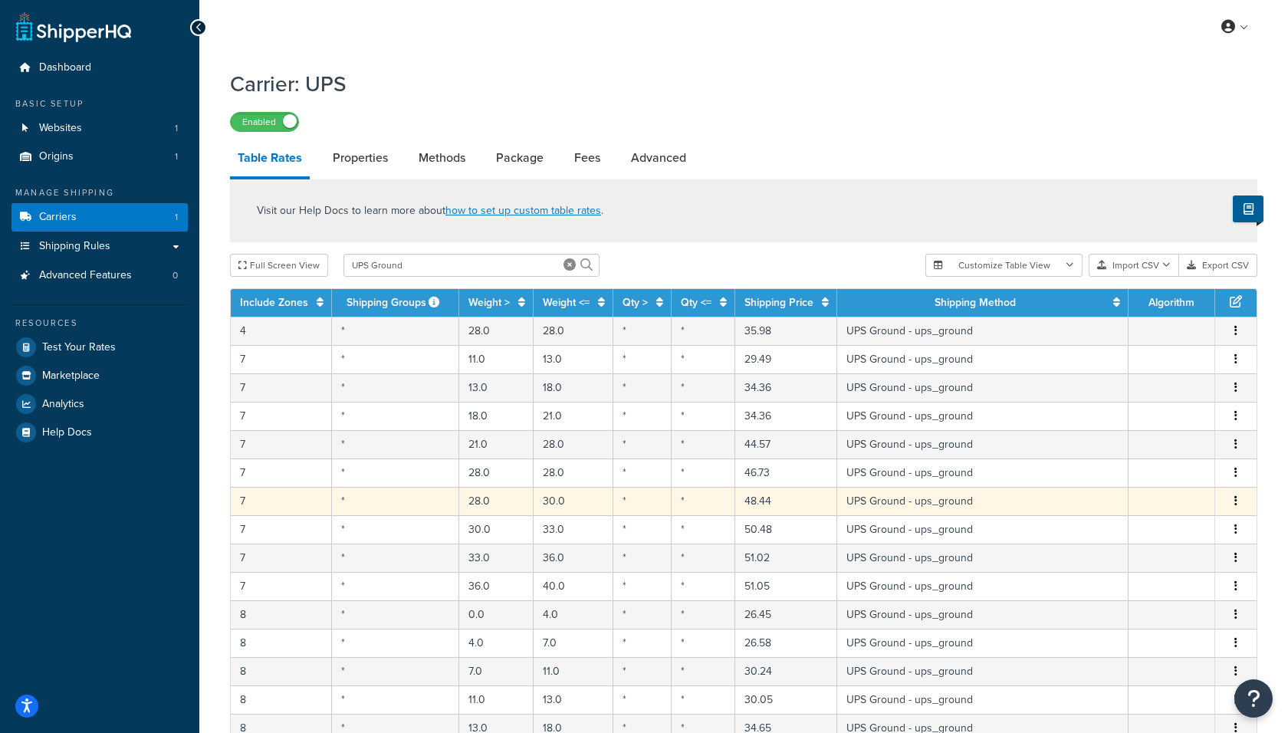
click at [1236, 500] on icon "button" at bounding box center [1235, 500] width 3 height 11
click at [1145, 523] on div "Delete" at bounding box center [1158, 532] width 109 height 31
click at [1233, 499] on button "button" at bounding box center [1235, 501] width 12 height 17
click at [1163, 526] on div "Delete" at bounding box center [1158, 532] width 109 height 31
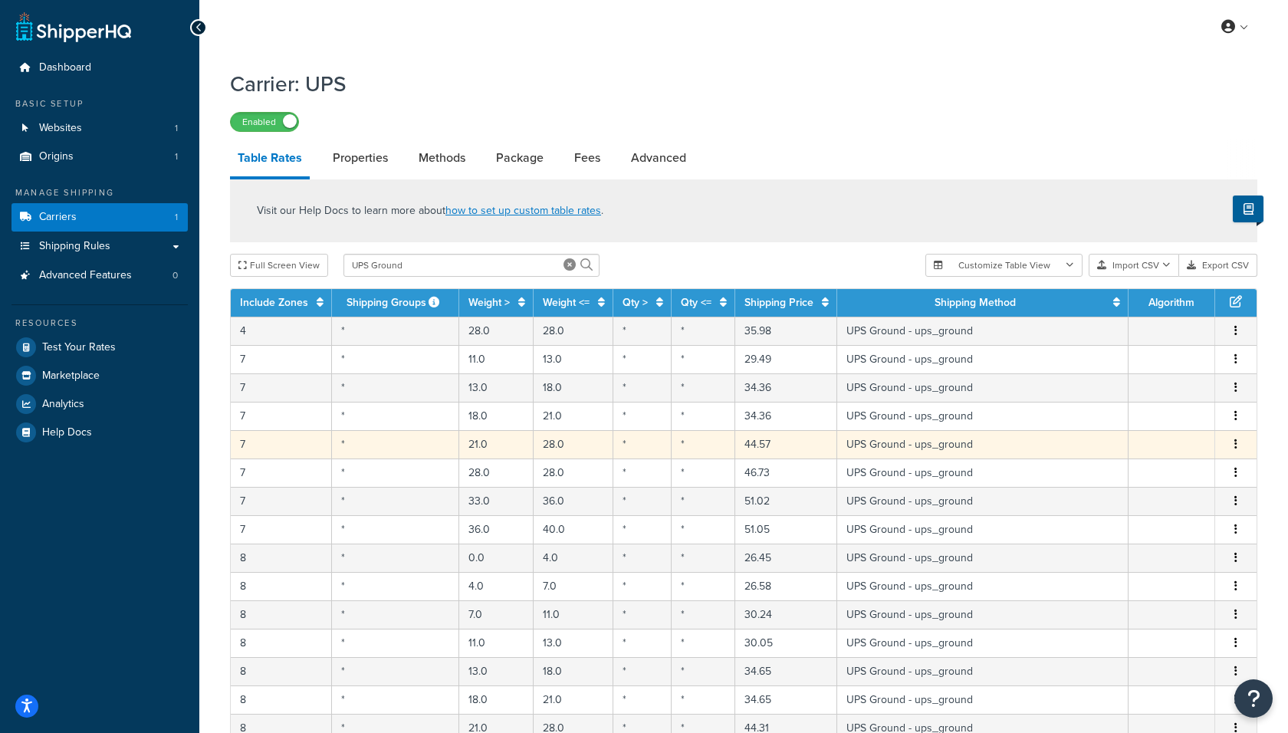
click at [1235, 442] on icon "button" at bounding box center [1235, 443] width 3 height 11
click at [1162, 473] on div "Delete" at bounding box center [1158, 476] width 109 height 31
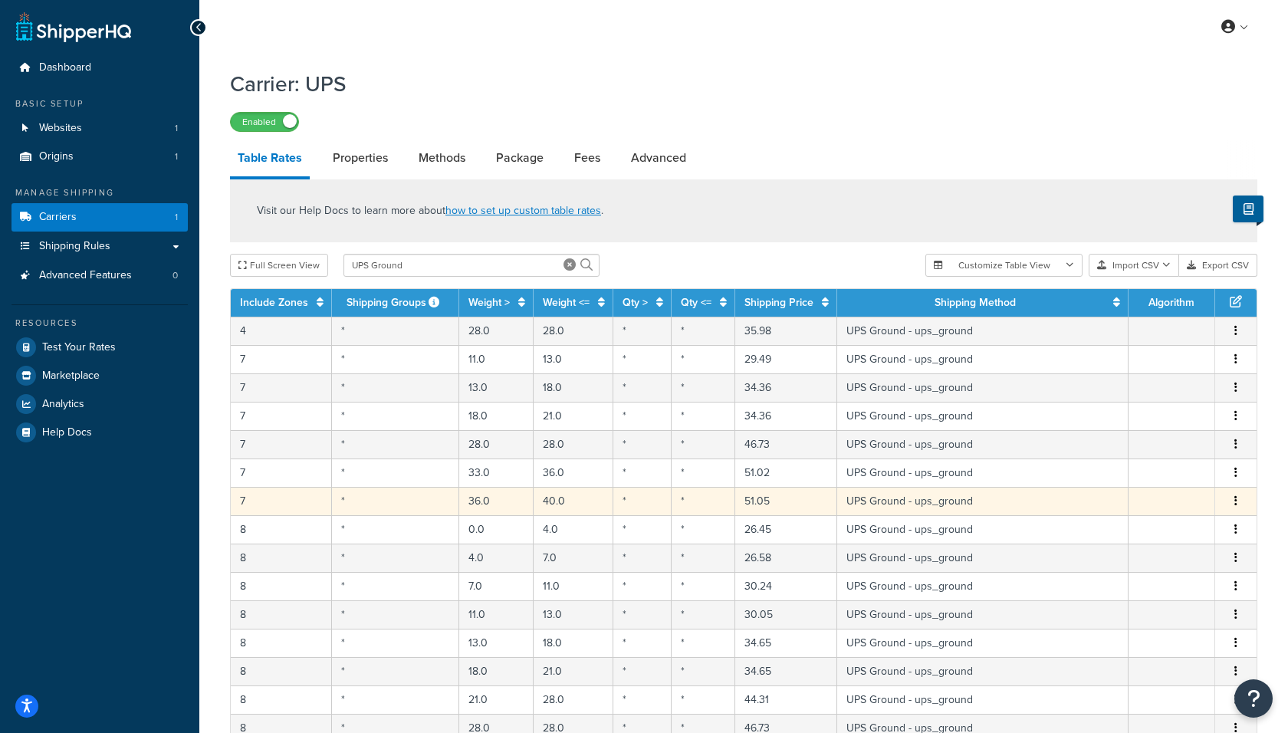
click at [1234, 499] on button "button" at bounding box center [1235, 501] width 12 height 17
click at [1173, 532] on div "Delete" at bounding box center [1158, 532] width 109 height 31
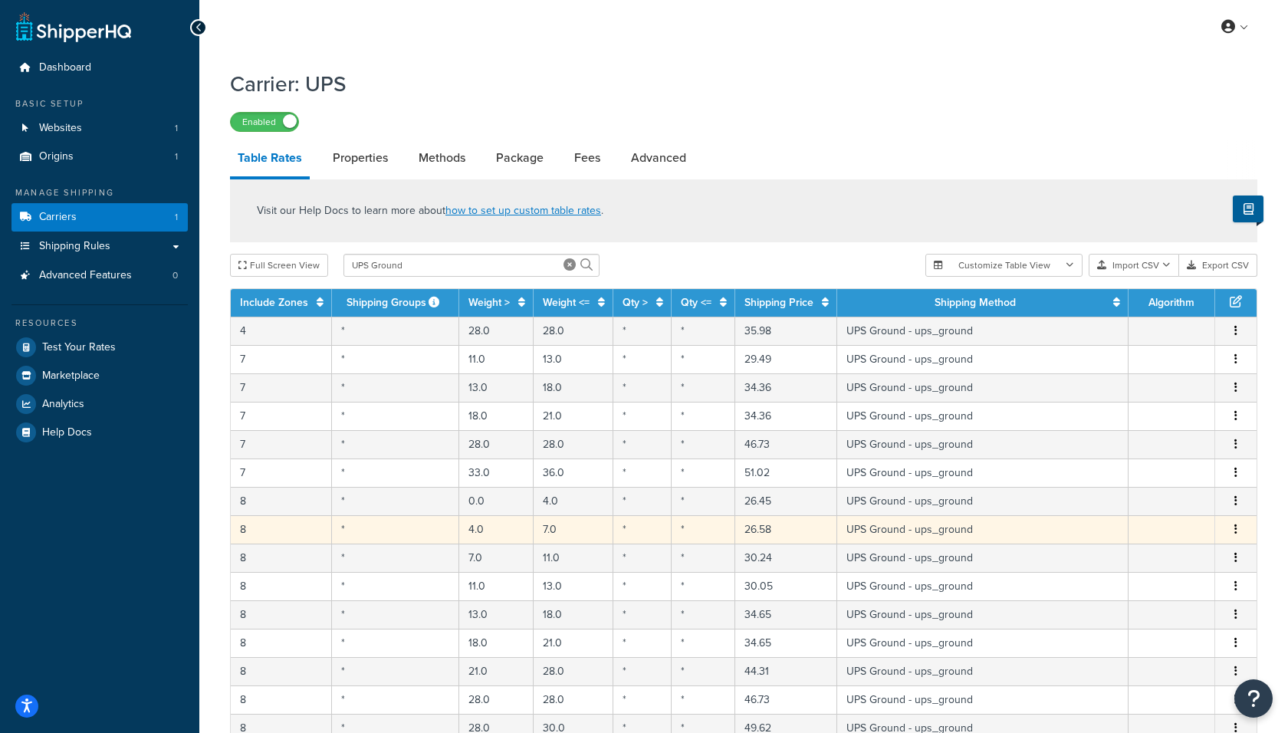
click at [1232, 530] on button "button" at bounding box center [1235, 529] width 12 height 17
click at [1155, 556] on div "Delete" at bounding box center [1158, 559] width 109 height 31
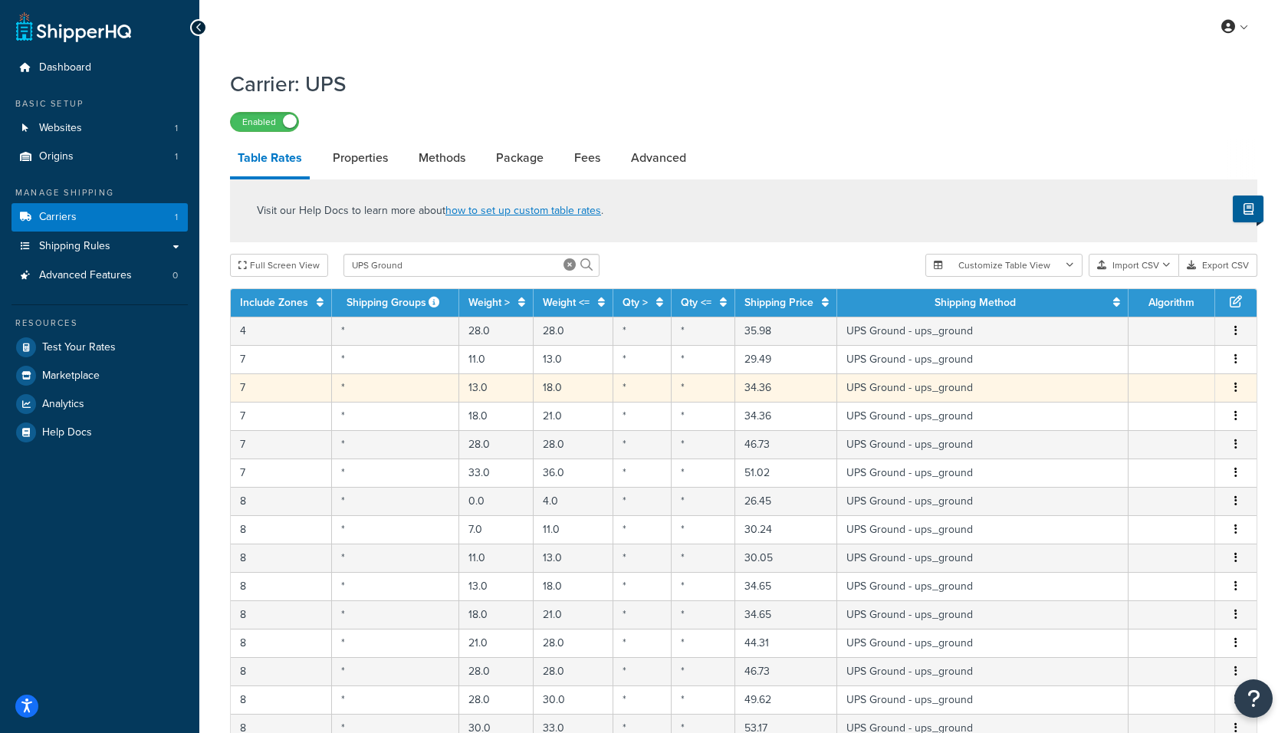
click at [1236, 389] on icon "button" at bounding box center [1235, 387] width 3 height 11
click at [1165, 429] on div "Delete" at bounding box center [1158, 419] width 109 height 31
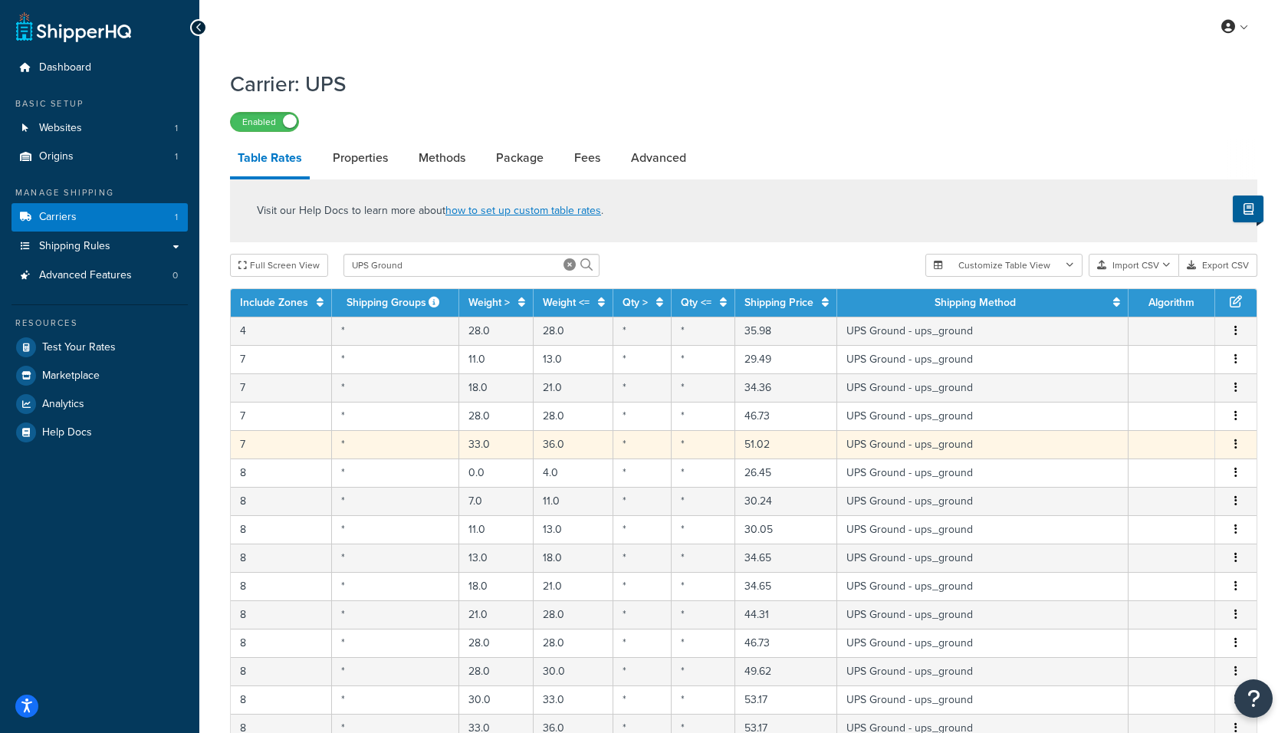
click at [1236, 444] on icon "button" at bounding box center [1235, 443] width 3 height 11
click at [1166, 481] on div "Delete" at bounding box center [1158, 476] width 109 height 31
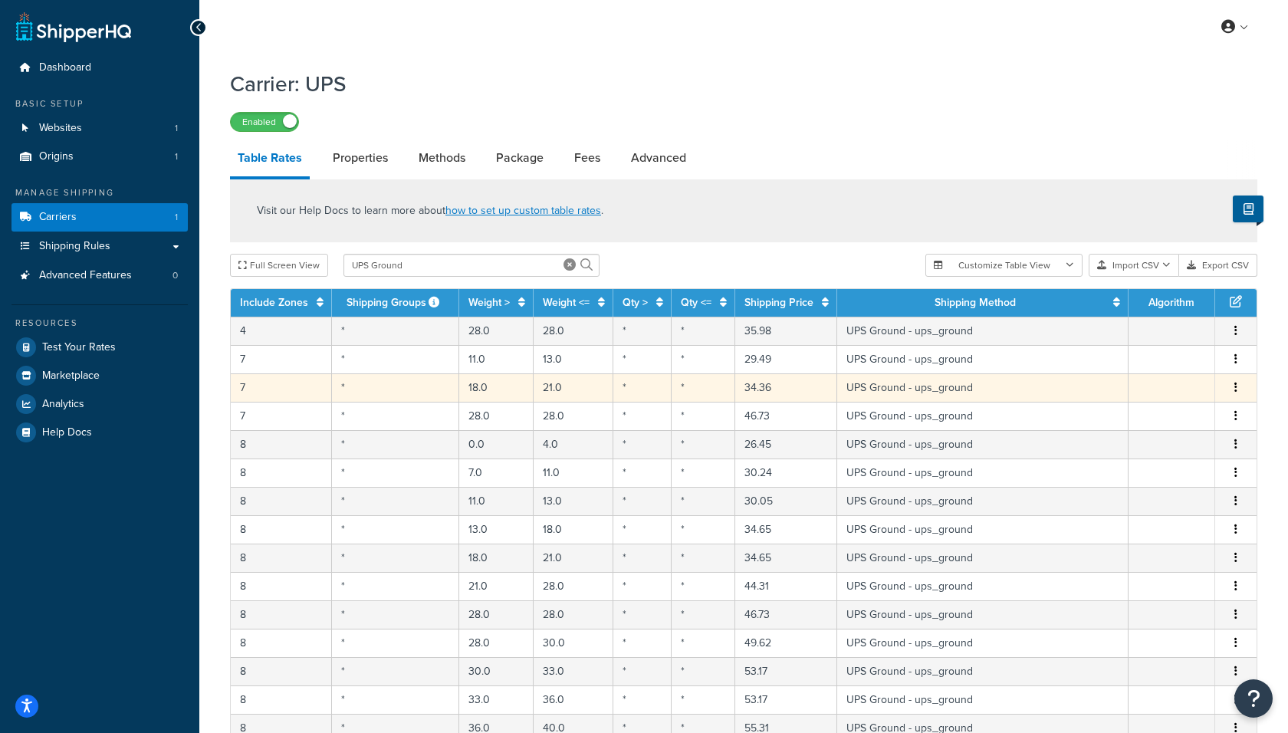
click at [1235, 385] on icon "button" at bounding box center [1235, 387] width 3 height 11
click at [1158, 429] on div "Delete" at bounding box center [1158, 419] width 109 height 31
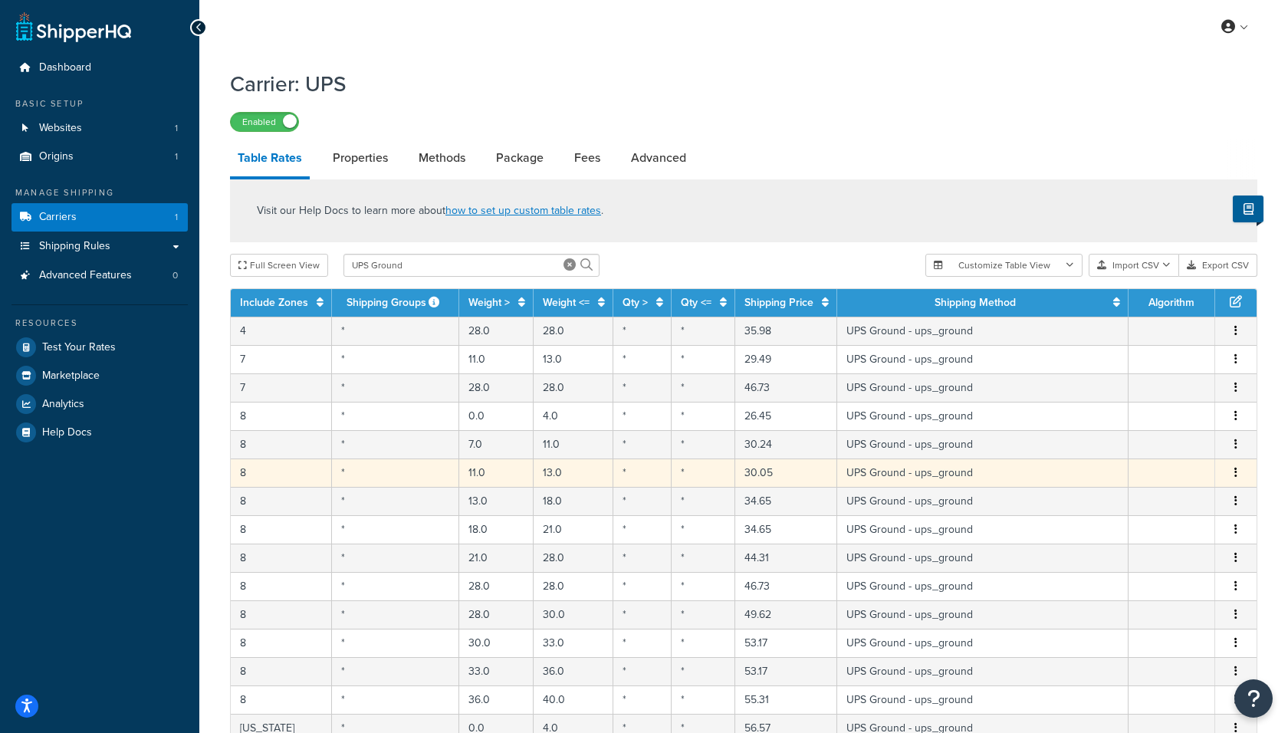
click at [1235, 474] on icon "button" at bounding box center [1235, 472] width 3 height 11
click at [1176, 506] on div "Delete" at bounding box center [1158, 503] width 109 height 31
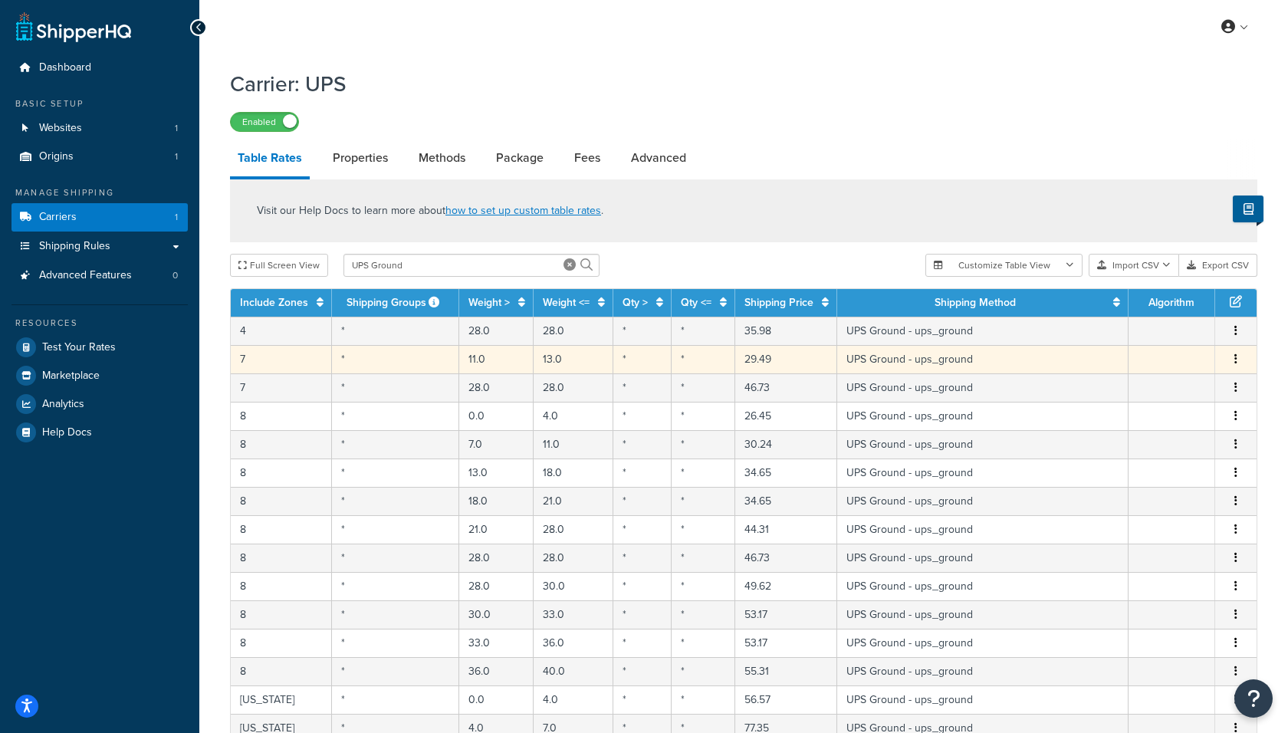
click at [1235, 361] on icon "button" at bounding box center [1235, 358] width 3 height 11
click at [1172, 389] on div "Delete" at bounding box center [1158, 391] width 109 height 31
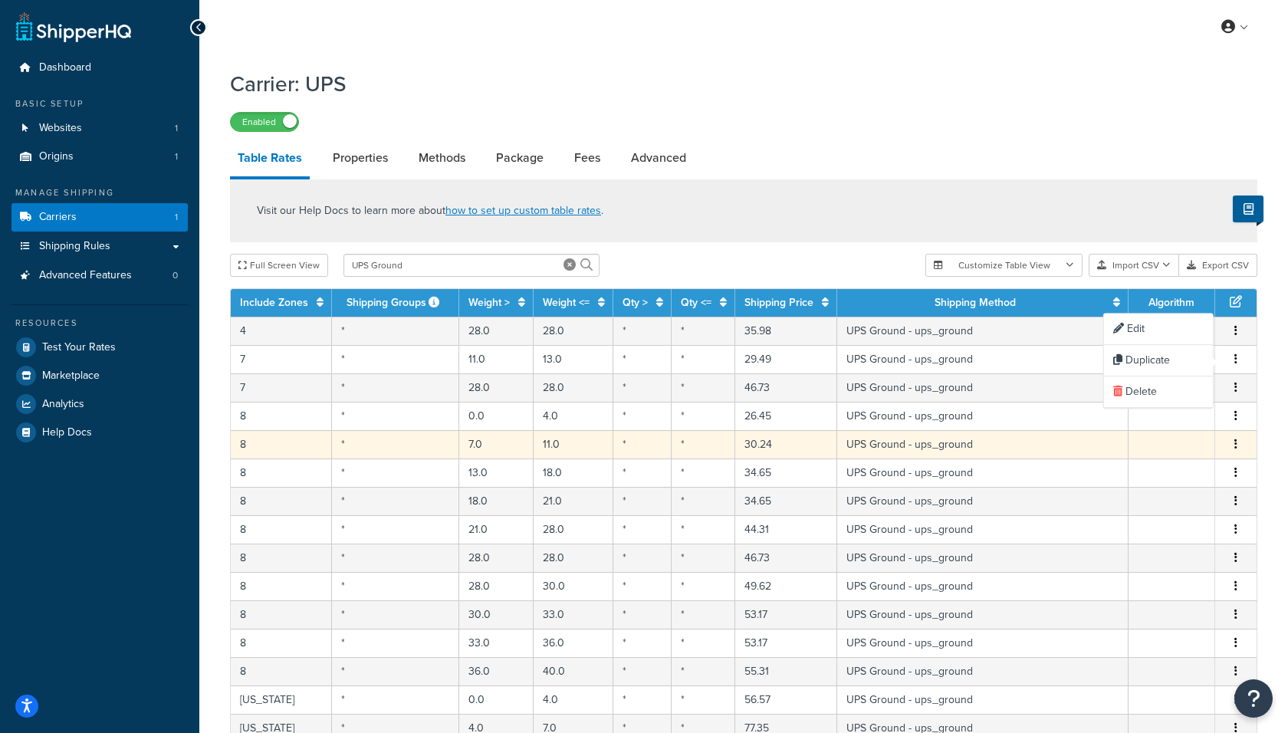
click at [1235, 442] on icon "button" at bounding box center [1235, 443] width 3 height 11
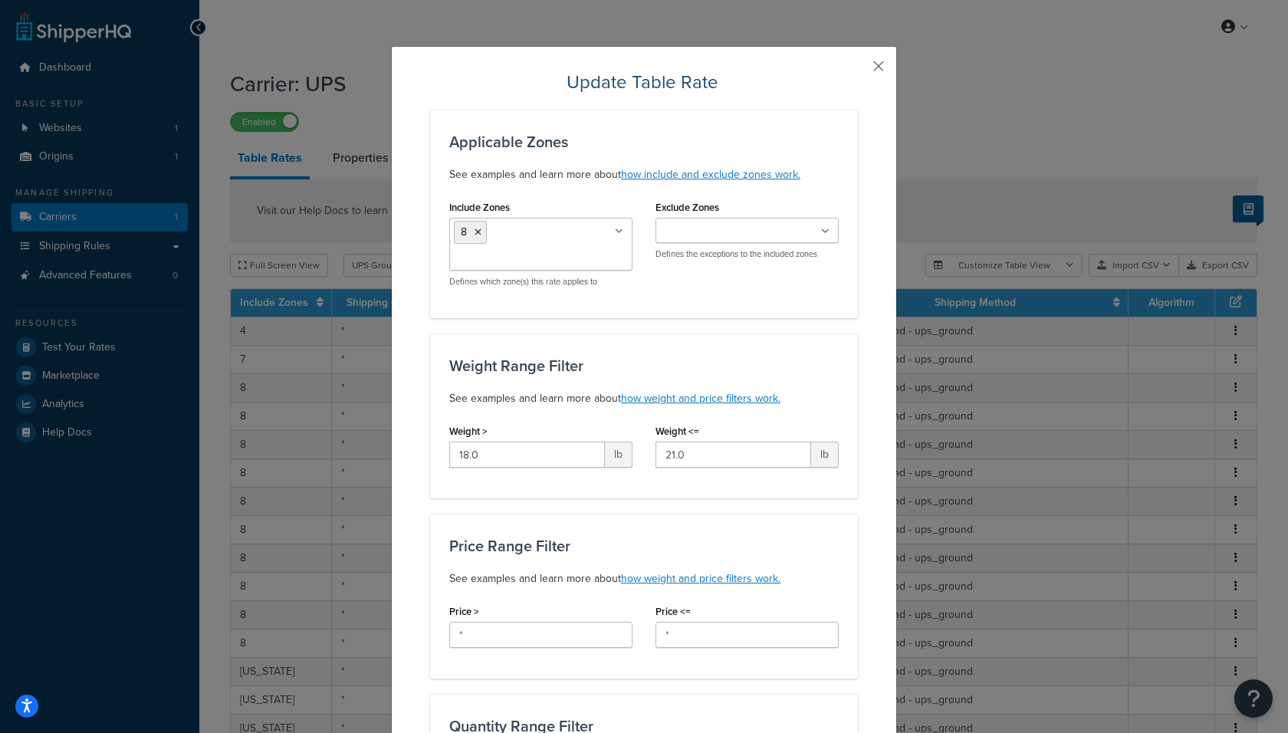
click at [858, 70] on button "button" at bounding box center [856, 72] width 4 height 4
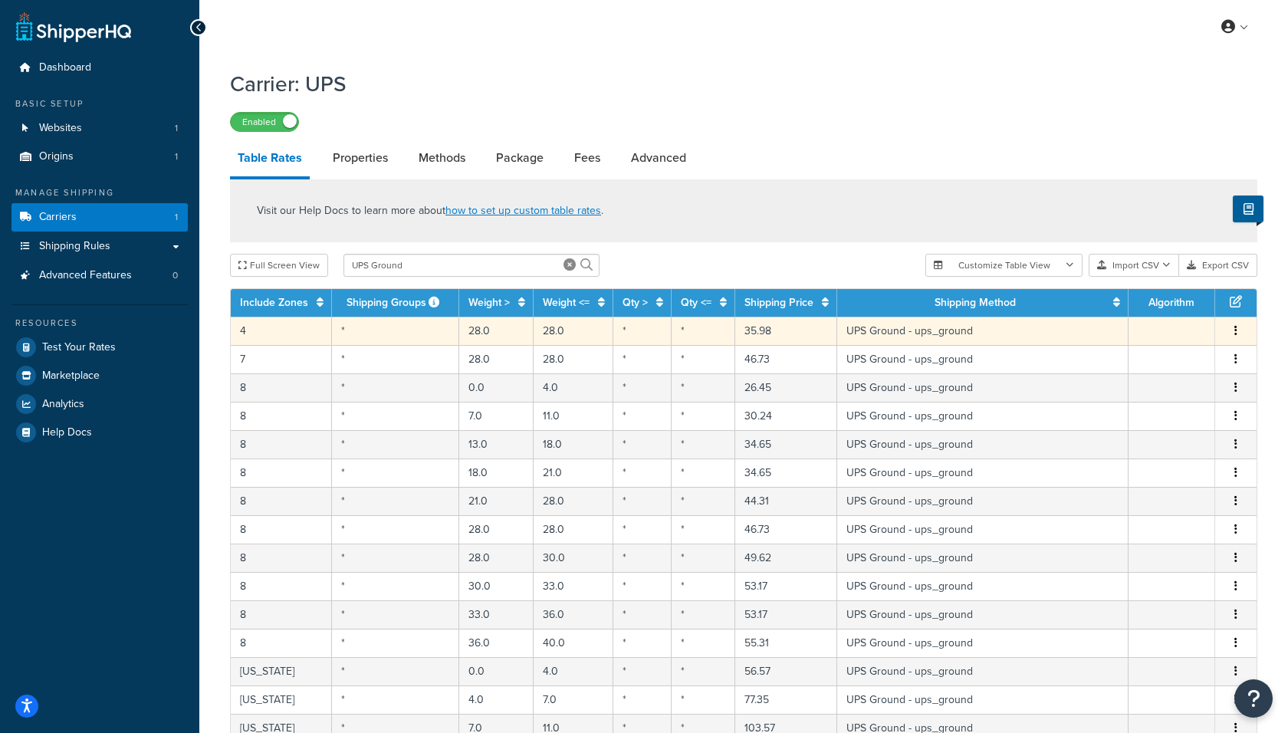
click at [1232, 326] on button "button" at bounding box center [1235, 331] width 12 height 17
click at [1166, 362] on div "Delete" at bounding box center [1158, 364] width 109 height 31
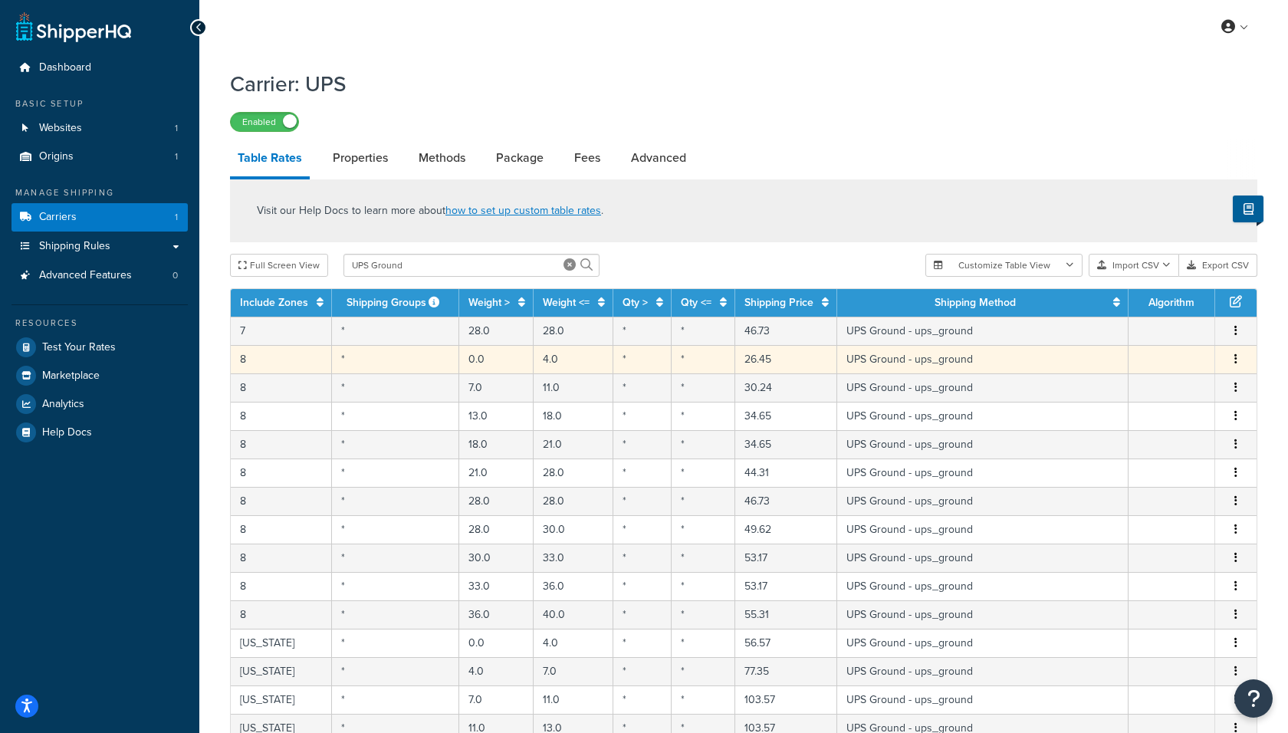
click at [1235, 355] on icon "button" at bounding box center [1235, 358] width 3 height 11
click at [1169, 390] on div "Delete" at bounding box center [1158, 391] width 109 height 31
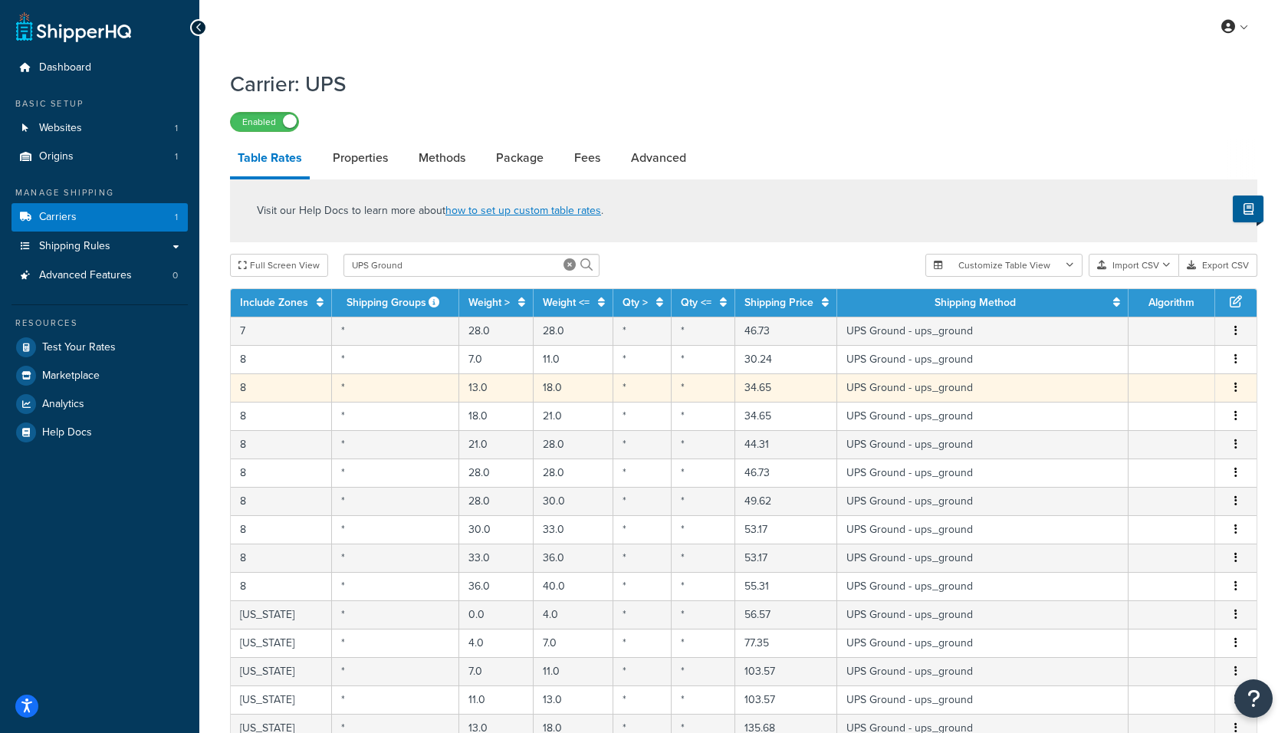
click at [1234, 389] on button "button" at bounding box center [1235, 387] width 12 height 17
click at [1145, 418] on div "Delete" at bounding box center [1158, 419] width 109 height 31
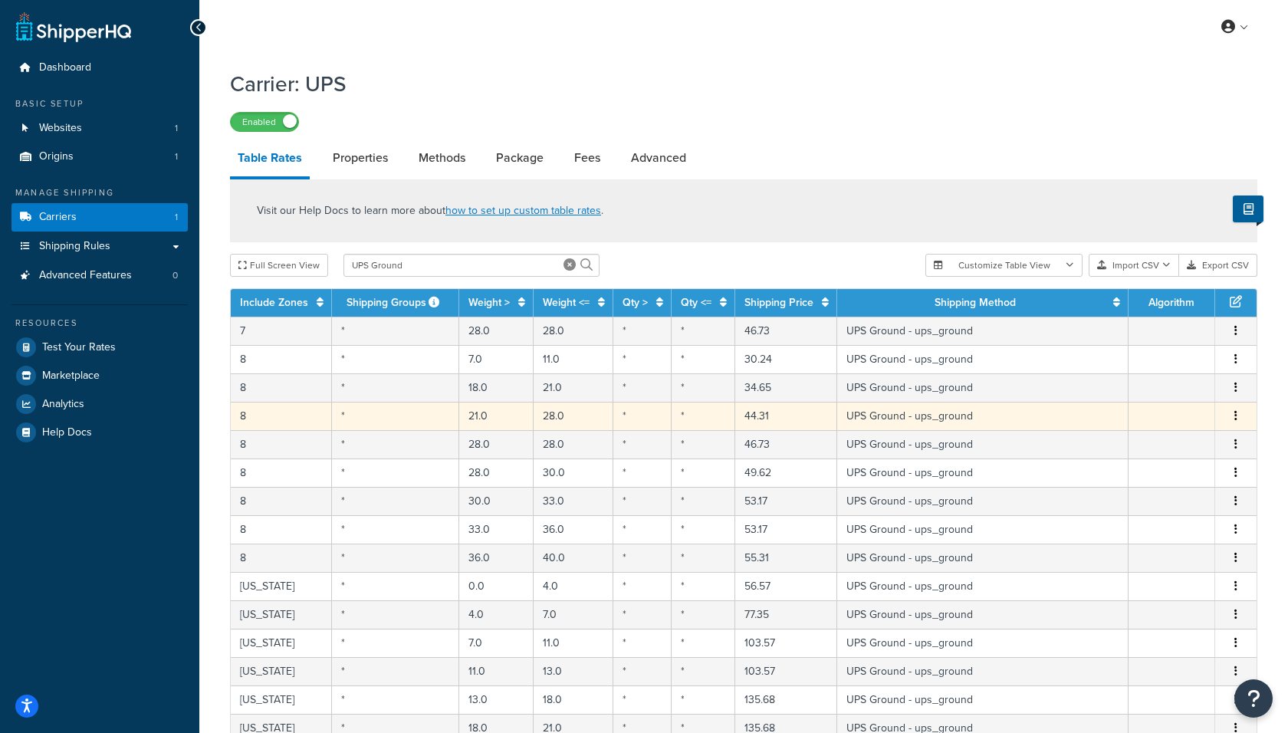
click at [1228, 413] on span "Edit Duplicate Delete" at bounding box center [1235, 416] width 23 height 17
click at [1232, 413] on button "button" at bounding box center [1235, 416] width 12 height 17
click at [1154, 446] on div "Delete" at bounding box center [1158, 447] width 109 height 31
click at [1235, 421] on icon "button" at bounding box center [1235, 415] width 3 height 11
click at [1160, 452] on div "Delete" at bounding box center [1158, 447] width 109 height 31
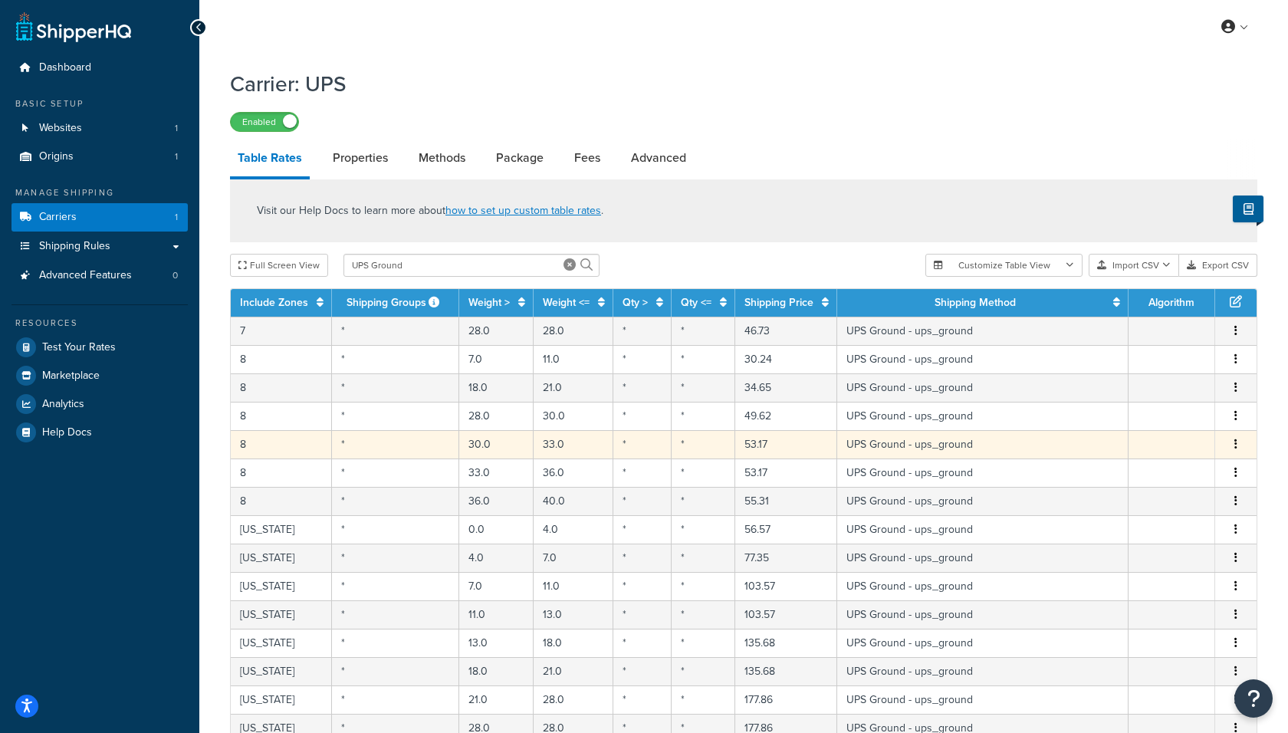
click at [1232, 444] on button "button" at bounding box center [1235, 444] width 12 height 17
click at [1153, 471] on div "Delete" at bounding box center [1158, 476] width 109 height 31
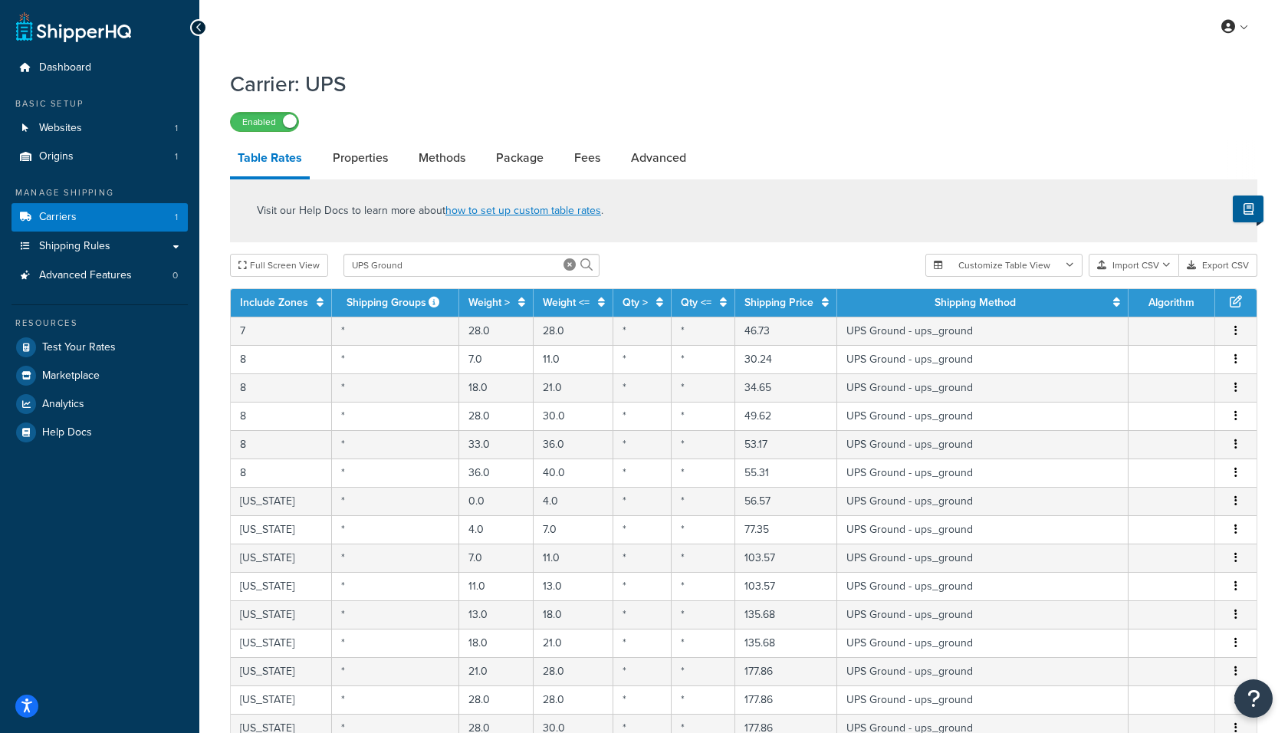
click at [1235, 361] on icon "button" at bounding box center [1235, 358] width 3 height 11
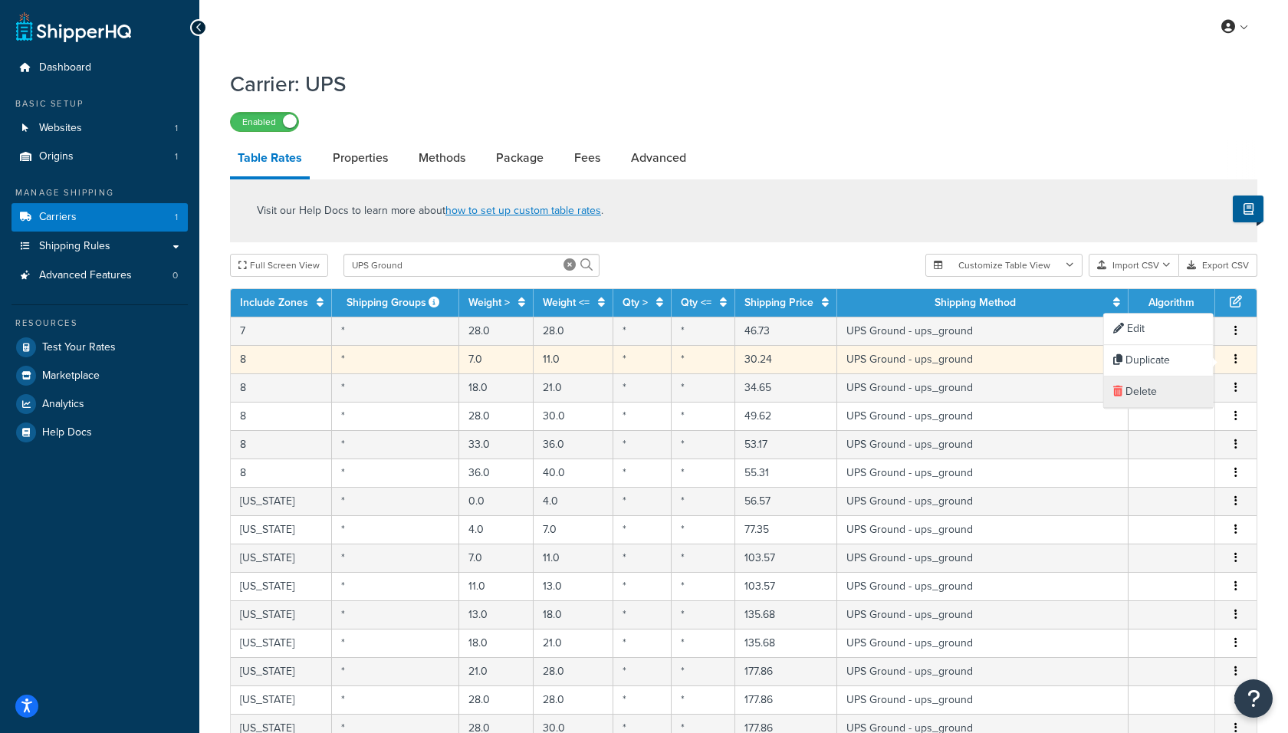
click at [1154, 393] on div "Delete" at bounding box center [1158, 391] width 109 height 31
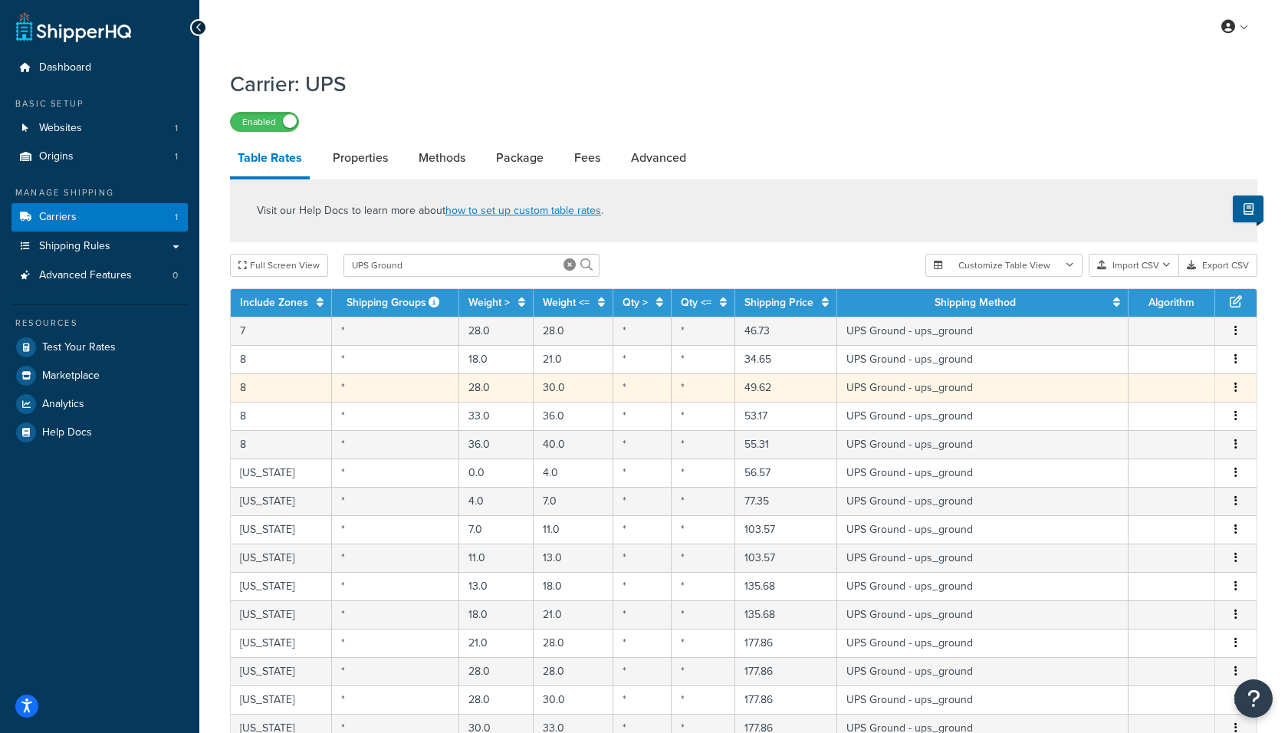
click at [1230, 388] on button "button" at bounding box center [1235, 387] width 12 height 17
click at [1172, 423] on div "Delete" at bounding box center [1158, 419] width 109 height 31
click at [1232, 390] on button "button" at bounding box center [1235, 387] width 12 height 17
click at [1171, 421] on div "Delete" at bounding box center [1158, 419] width 109 height 31
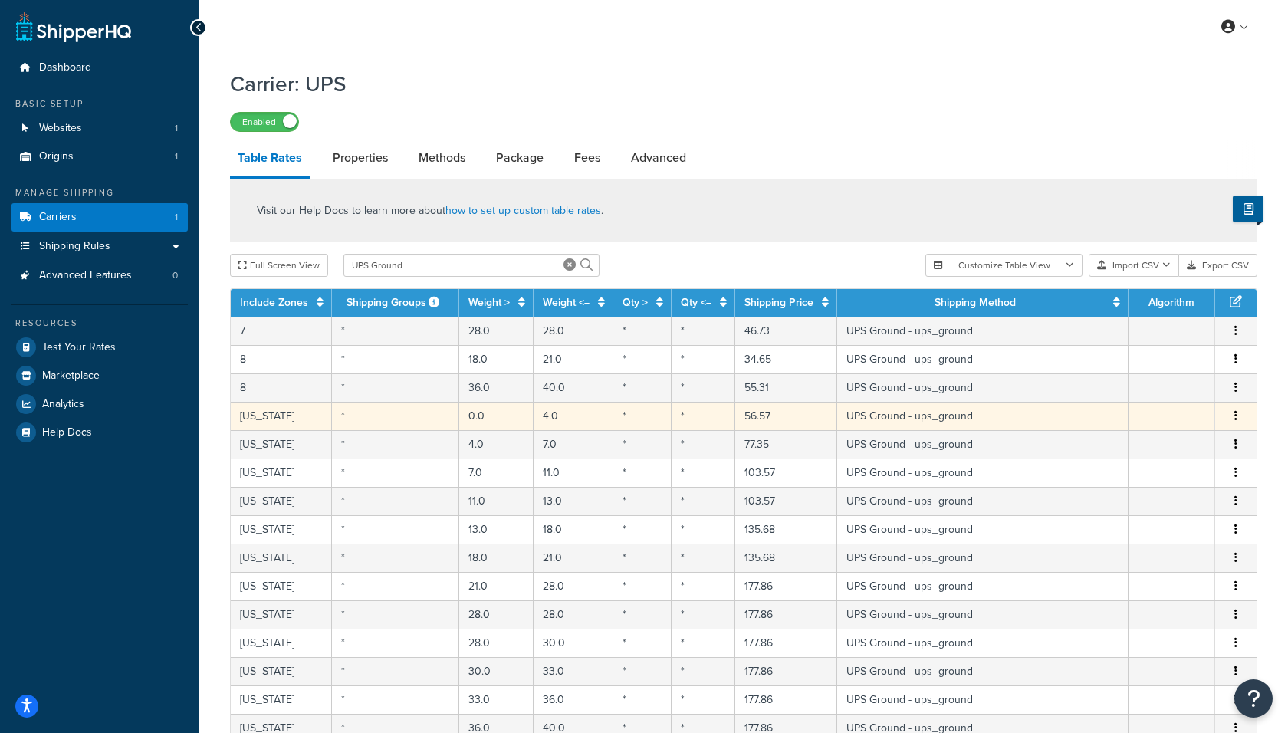
click at [1240, 414] on button "button" at bounding box center [1235, 416] width 12 height 17
click at [1167, 450] on div "Delete" at bounding box center [1158, 447] width 109 height 31
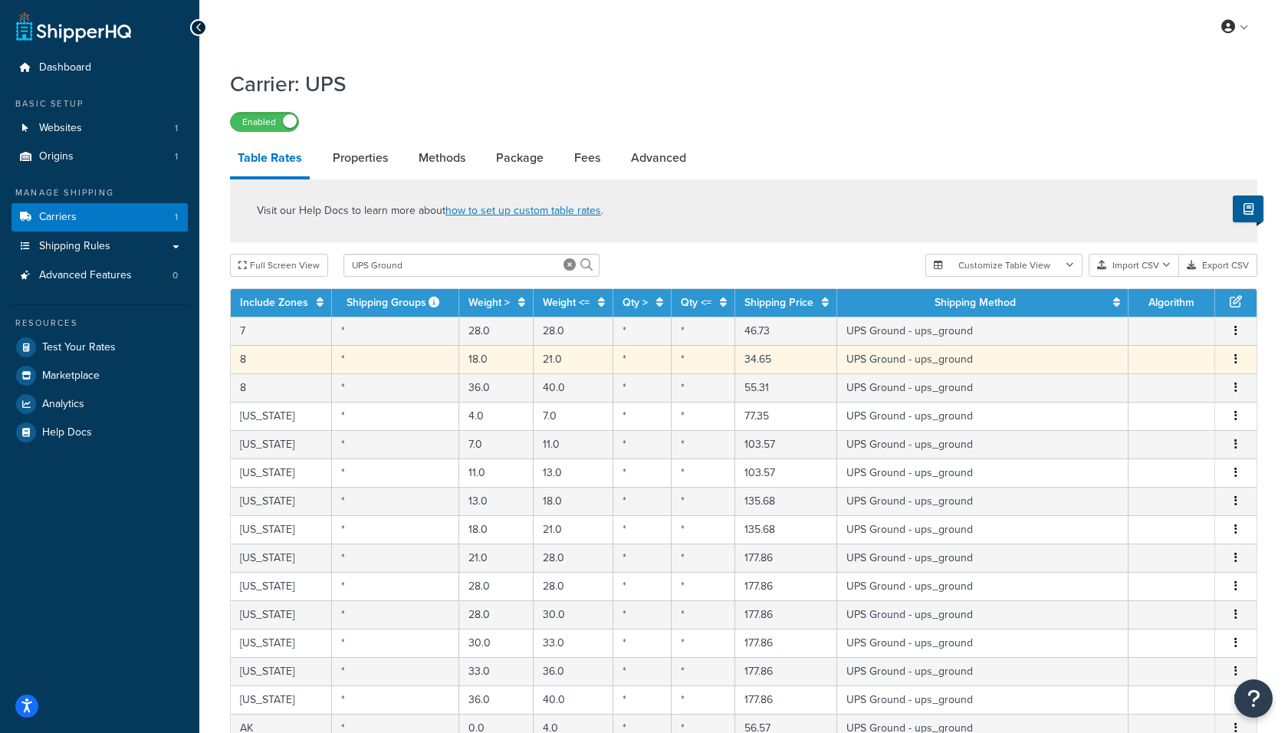
click at [1232, 358] on button "button" at bounding box center [1235, 359] width 12 height 17
click at [1163, 398] on div "Delete" at bounding box center [1158, 391] width 109 height 31
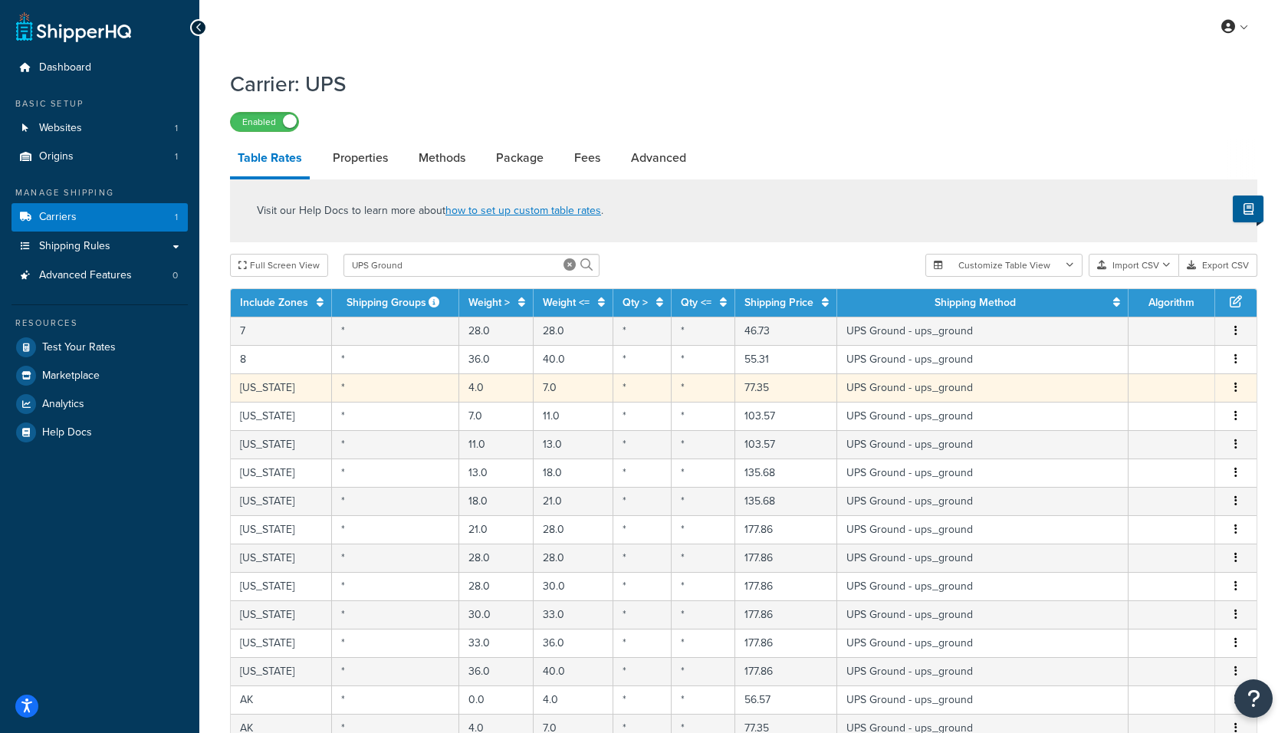
click at [1236, 386] on icon "button" at bounding box center [1235, 387] width 3 height 11
click at [1152, 419] on div "Delete" at bounding box center [1158, 419] width 109 height 31
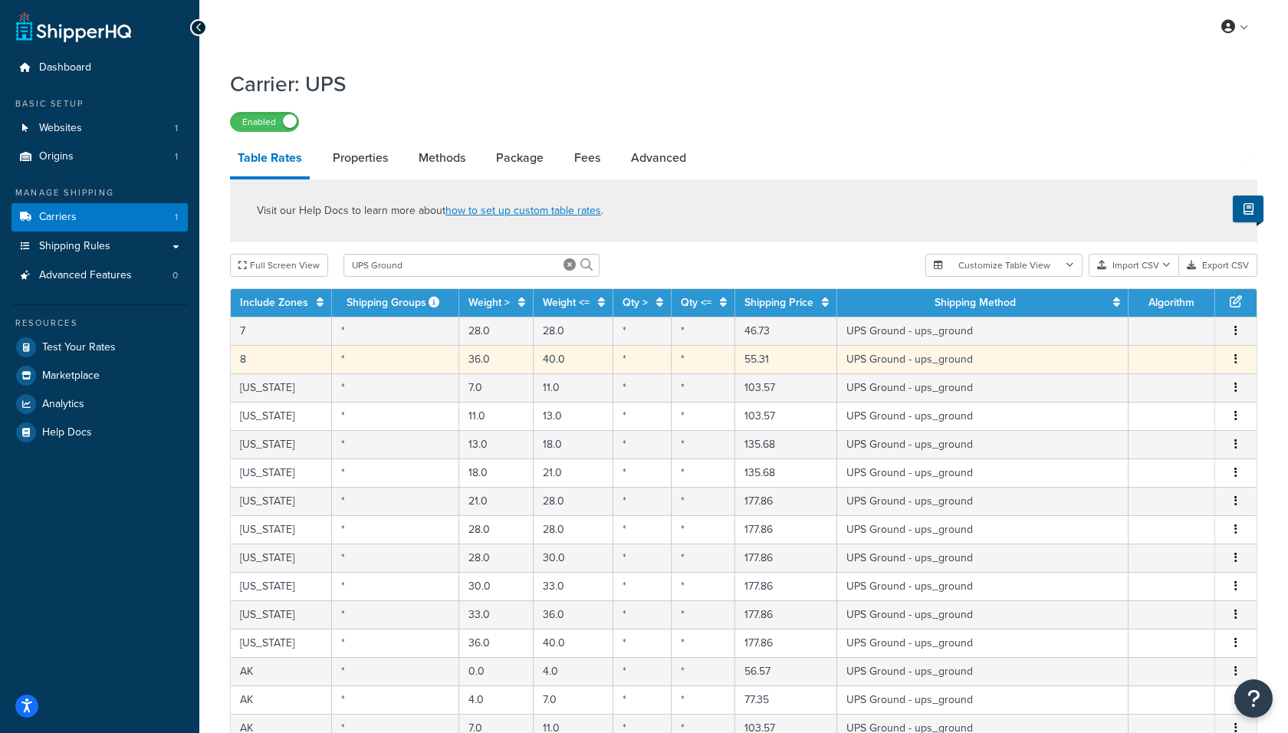
click at [1232, 363] on button "button" at bounding box center [1235, 359] width 12 height 17
click at [1156, 394] on div "Delete" at bounding box center [1158, 391] width 109 height 31
click at [1234, 356] on icon "button" at bounding box center [1235, 358] width 3 height 11
click at [1167, 398] on div "Delete" at bounding box center [1158, 391] width 109 height 31
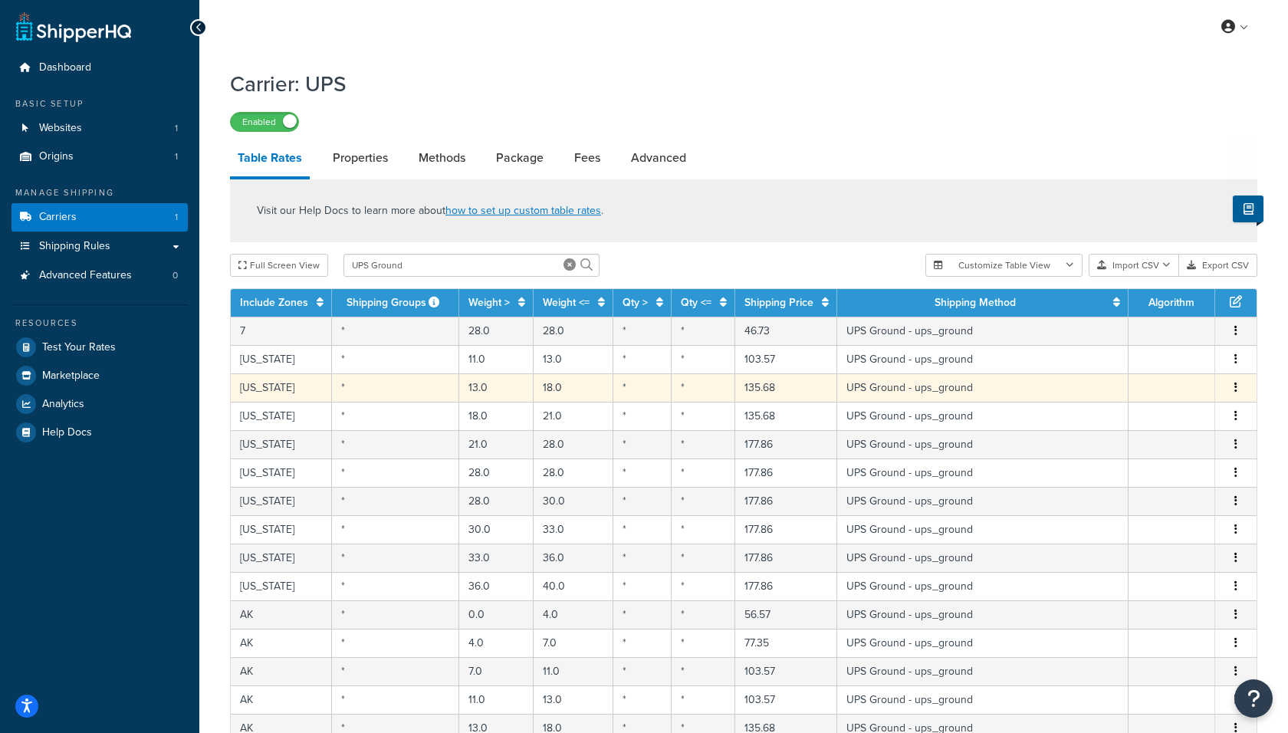
click at [1234, 385] on button "button" at bounding box center [1235, 387] width 12 height 17
click at [1146, 417] on div "Delete" at bounding box center [1158, 419] width 109 height 31
click at [1232, 389] on button "button" at bounding box center [1235, 387] width 12 height 17
click at [1151, 422] on div "Delete" at bounding box center [1158, 419] width 109 height 31
click at [1241, 382] on button "button" at bounding box center [1235, 387] width 12 height 17
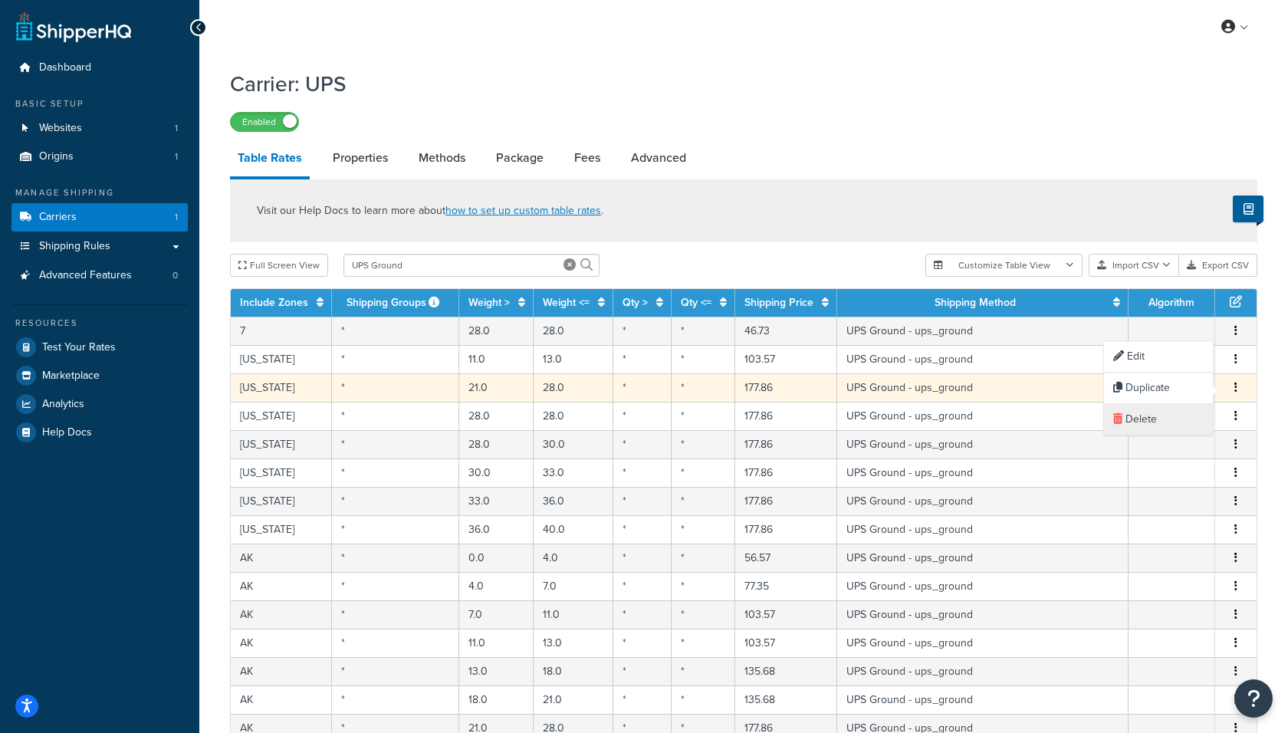
click at [1155, 407] on div "Delete" at bounding box center [1158, 419] width 109 height 31
click at [1235, 377] on td "Edit Duplicate Delete" at bounding box center [1235, 387] width 41 height 28
click at [1232, 385] on button "button" at bounding box center [1235, 387] width 12 height 17
click at [1152, 420] on div "Delete" at bounding box center [1158, 419] width 109 height 31
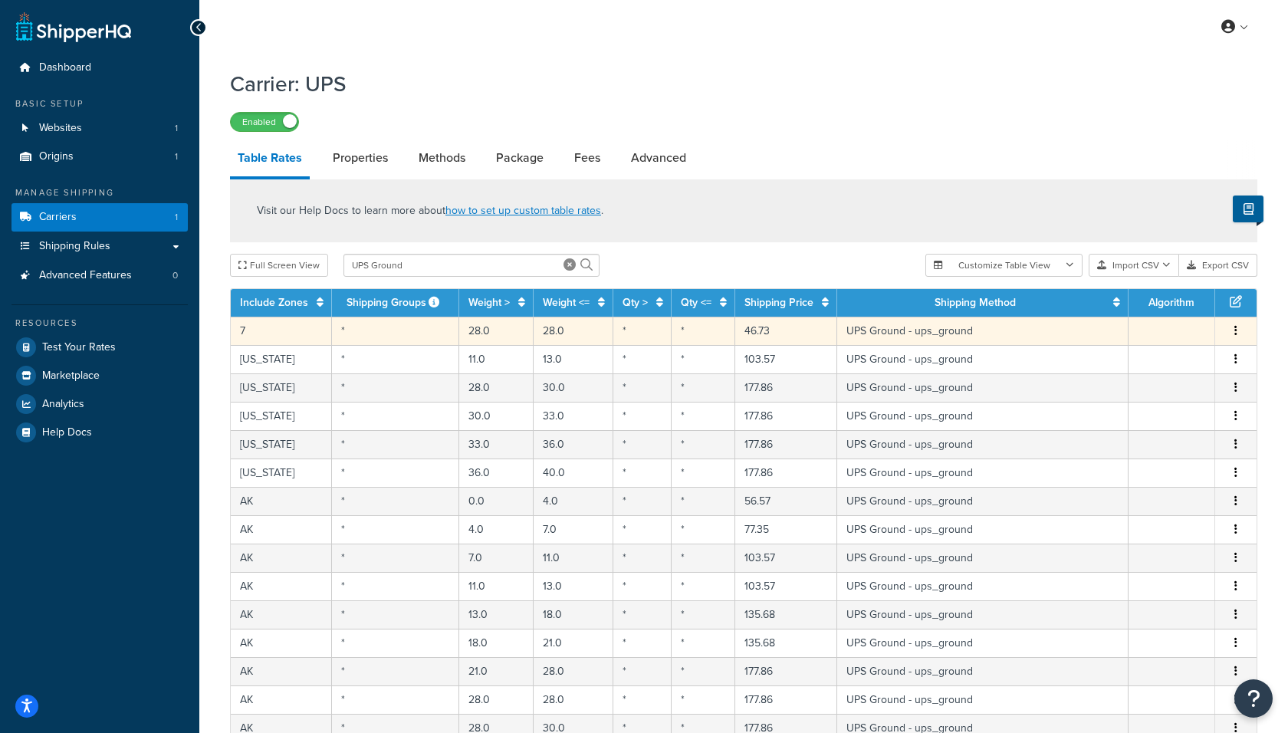
click at [1237, 336] on icon "button" at bounding box center [1235, 330] width 3 height 11
click at [1184, 364] on div "Delete" at bounding box center [1158, 364] width 109 height 31
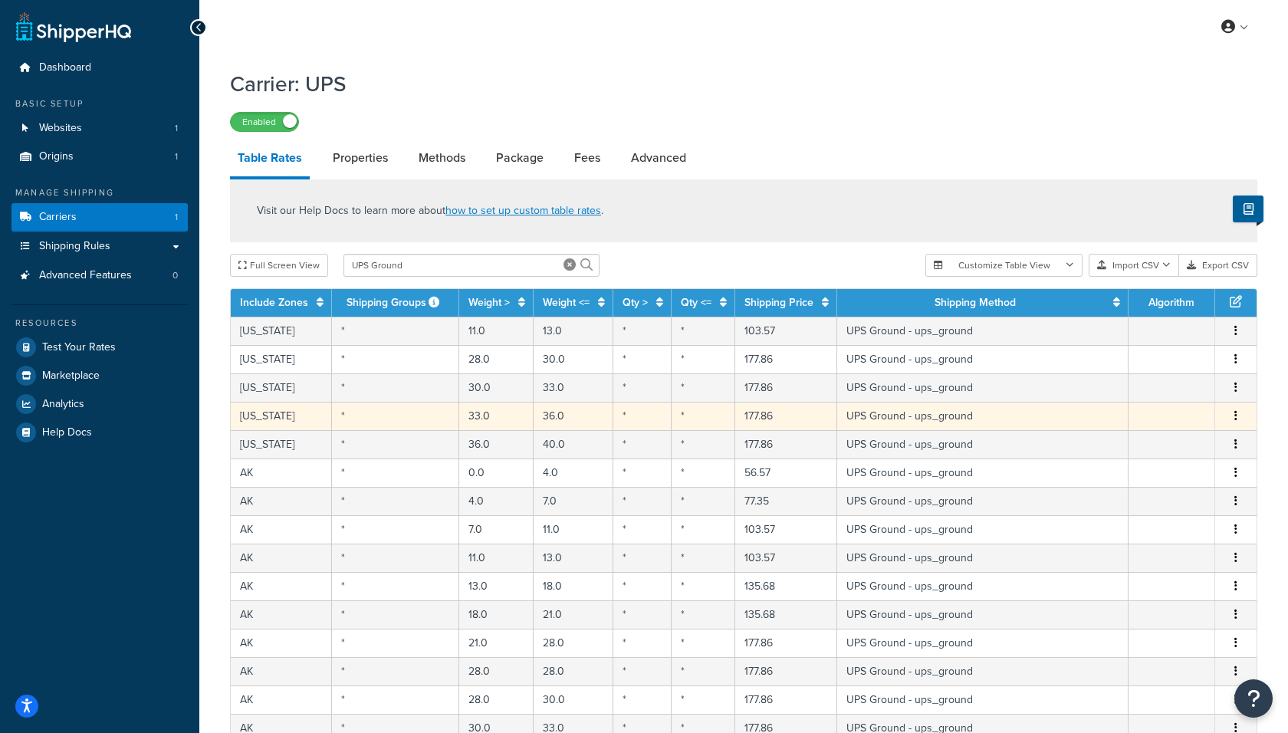
click at [1235, 416] on icon "button" at bounding box center [1235, 415] width 3 height 11
click at [1148, 451] on div "Delete" at bounding box center [1158, 447] width 109 height 31
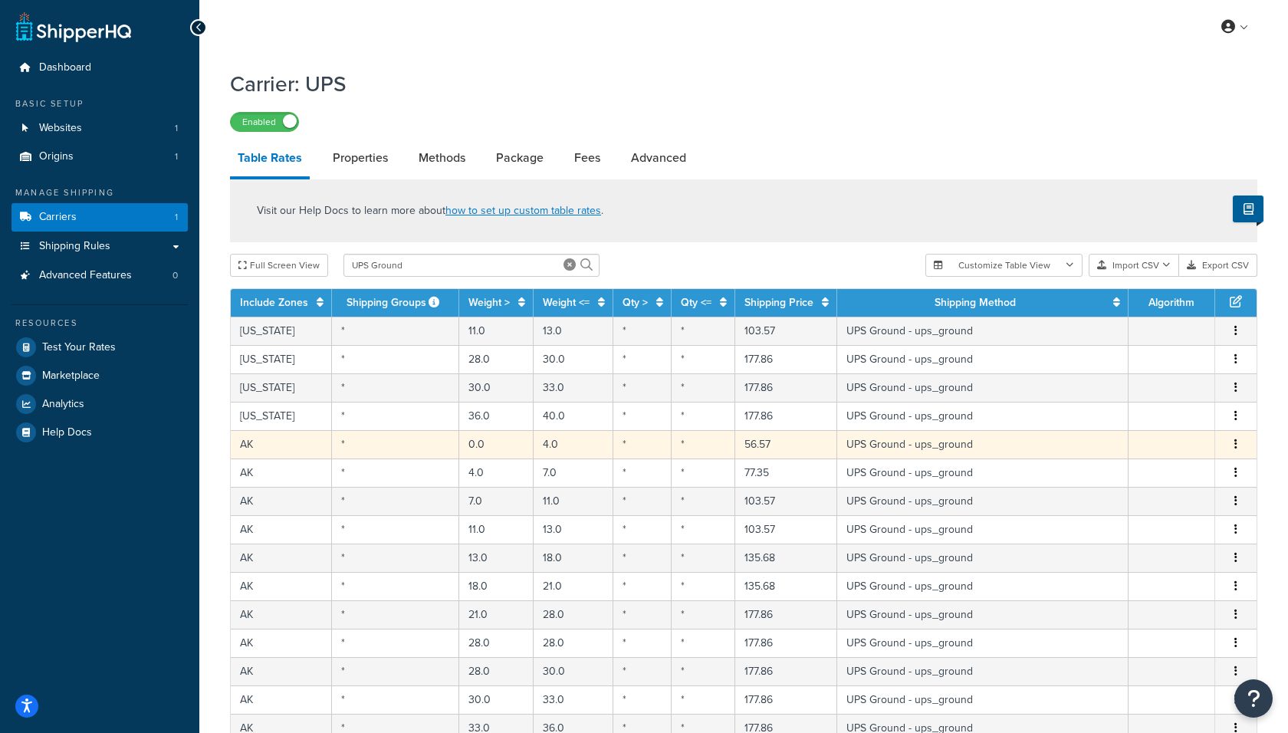
click at [1235, 444] on icon "button" at bounding box center [1235, 443] width 3 height 11
click at [1154, 475] on div "Delete" at bounding box center [1158, 476] width 109 height 31
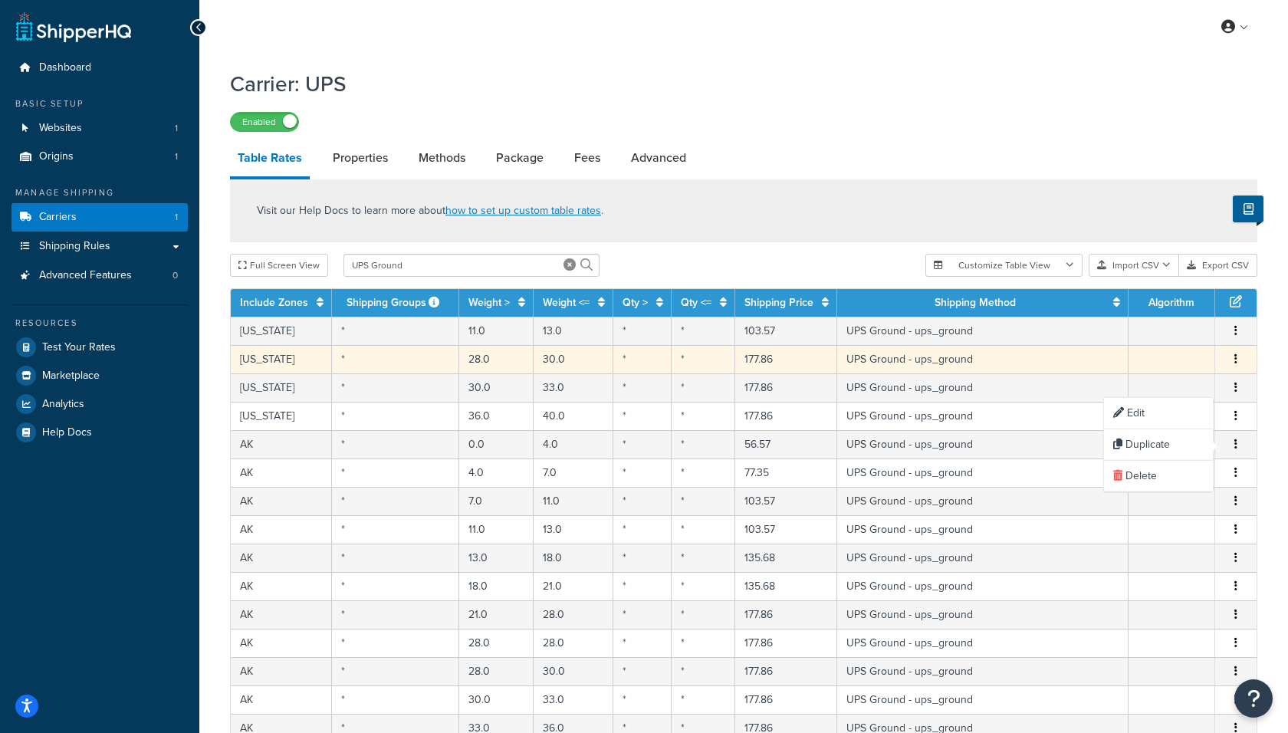
click at [1235, 355] on icon "button" at bounding box center [1235, 358] width 3 height 11
click at [1232, 355] on button "button" at bounding box center [1235, 359] width 12 height 17
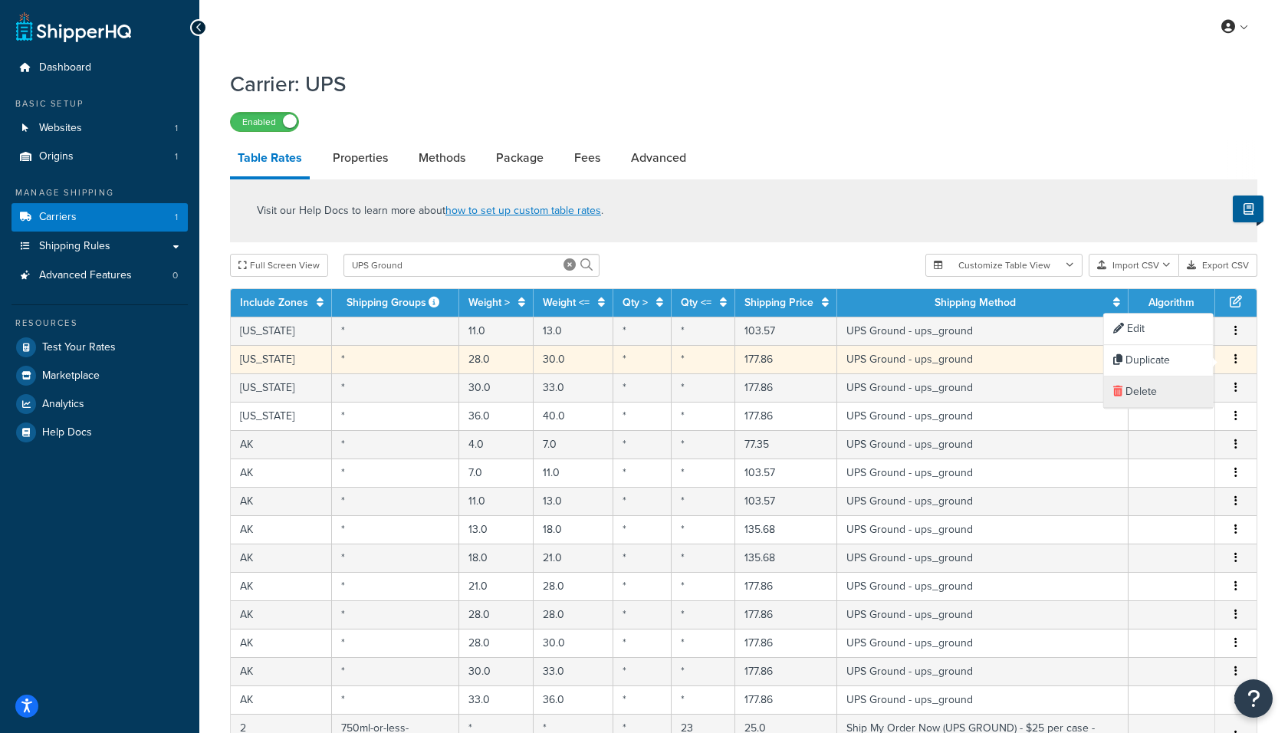
click at [1152, 392] on div "Delete" at bounding box center [1158, 391] width 109 height 31
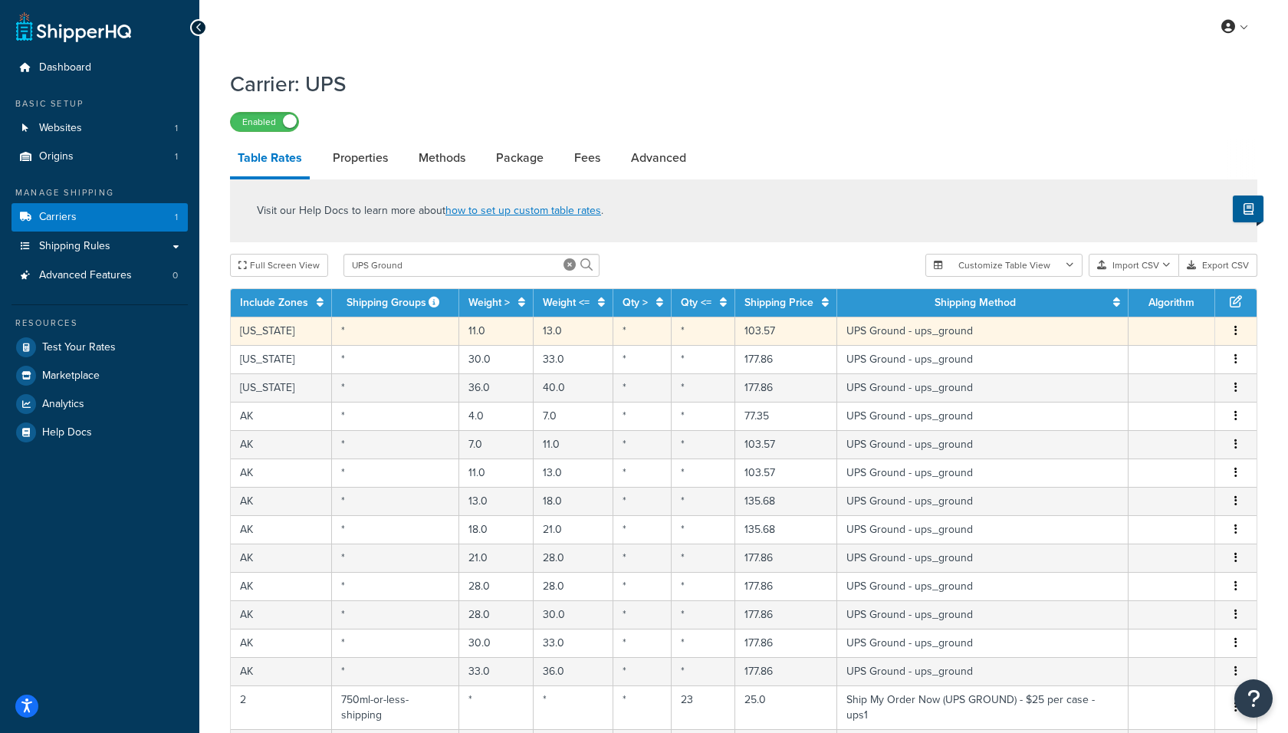
click at [1232, 329] on button "button" at bounding box center [1235, 331] width 12 height 17
click at [1164, 364] on div "Delete" at bounding box center [1158, 364] width 109 height 31
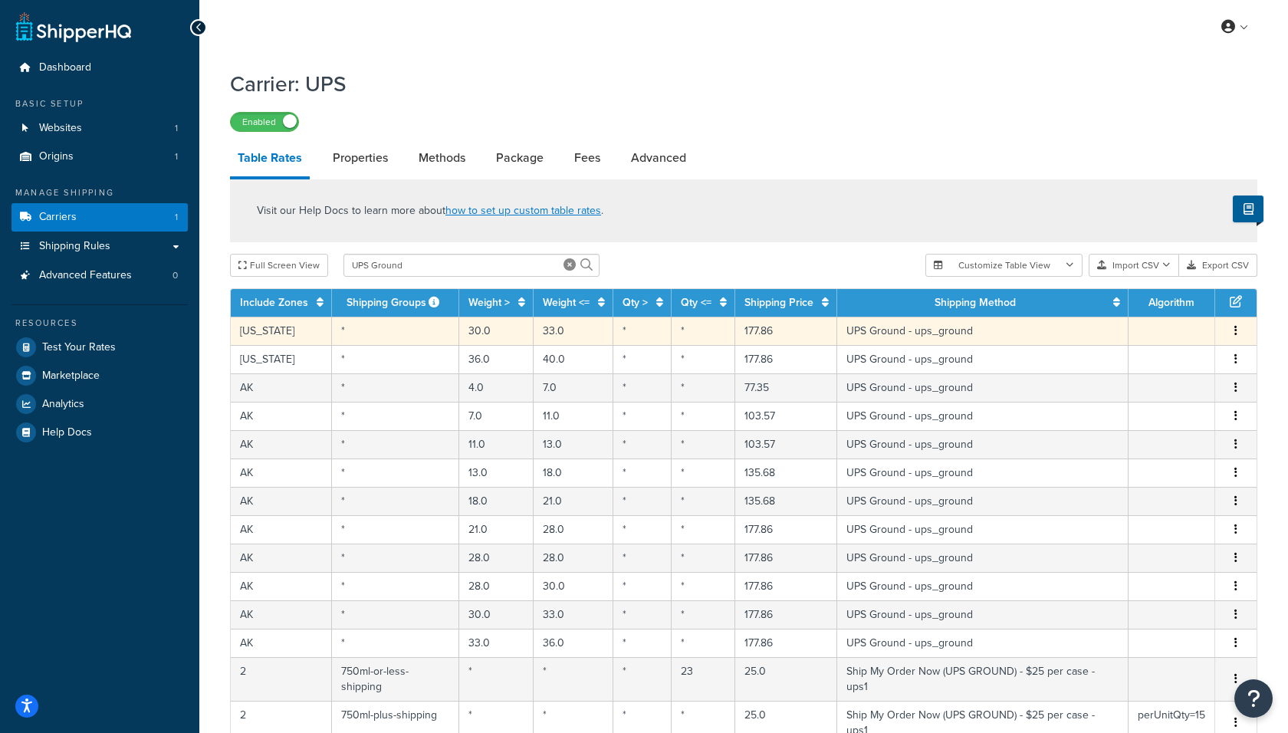
click at [1234, 329] on button "button" at bounding box center [1235, 331] width 12 height 17
click at [1161, 363] on div "Delete" at bounding box center [1158, 364] width 109 height 31
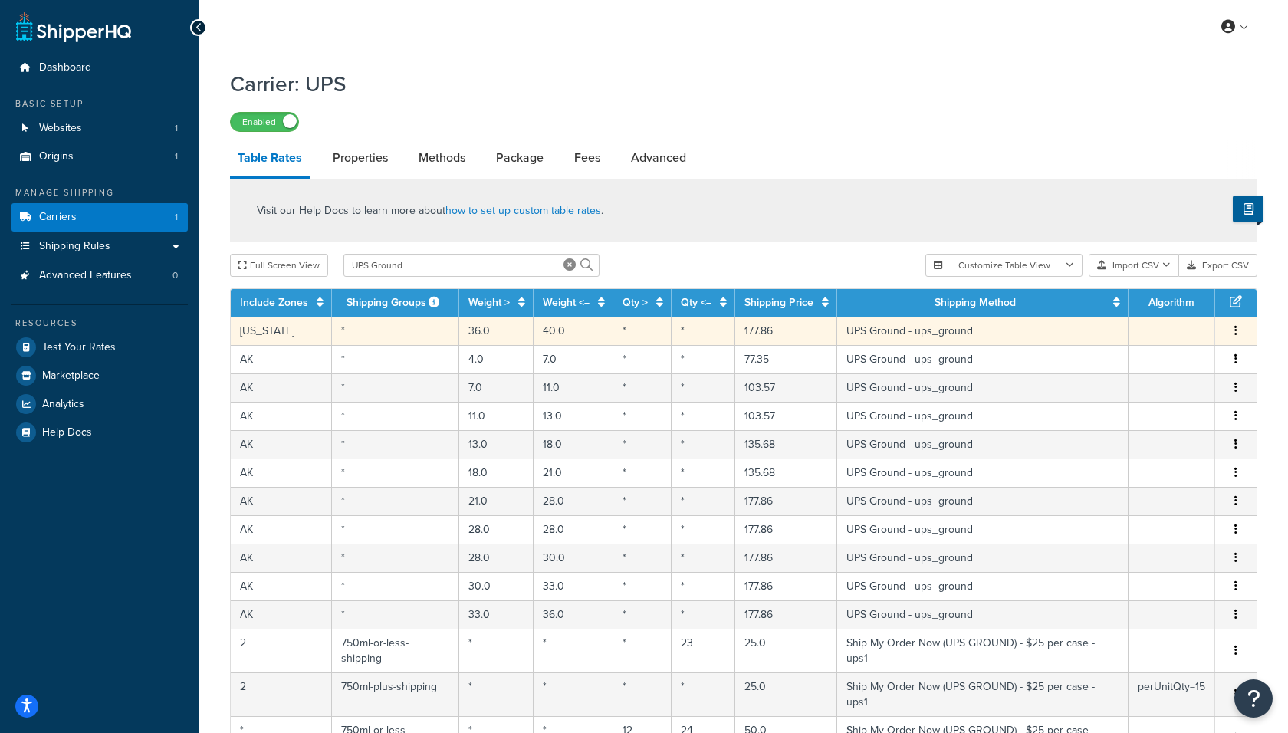
click at [1239, 329] on button "button" at bounding box center [1235, 331] width 12 height 17
click at [1139, 368] on div "Delete" at bounding box center [1158, 364] width 109 height 31
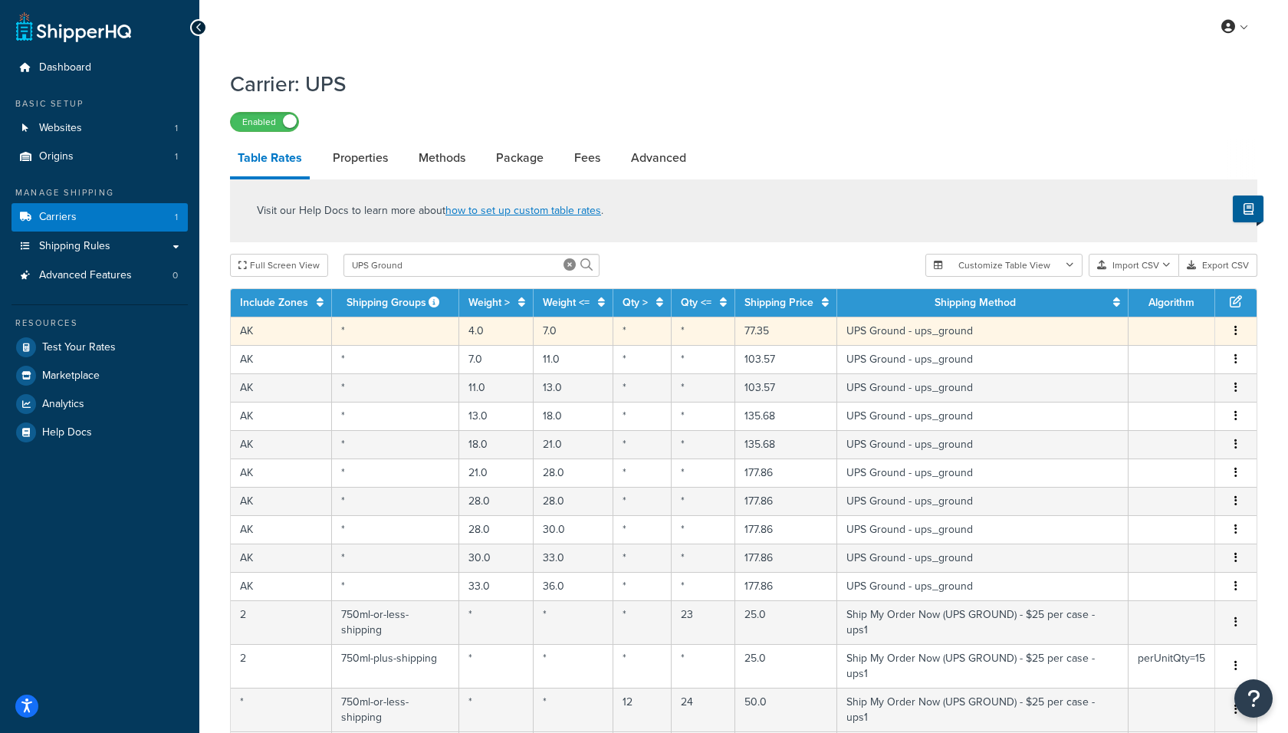
click at [1236, 332] on icon "button" at bounding box center [1235, 330] width 3 height 11
click at [1154, 365] on div "Delete" at bounding box center [1158, 364] width 109 height 31
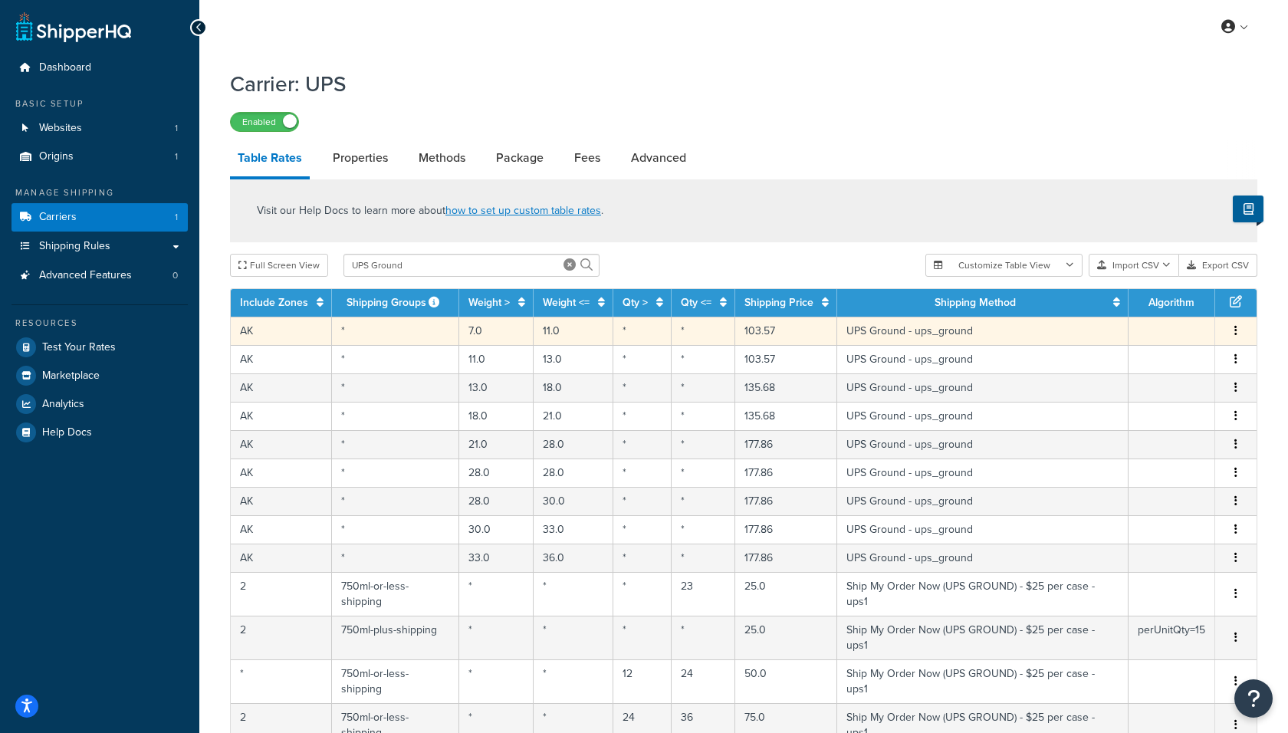
click at [1233, 329] on button "button" at bounding box center [1235, 331] width 12 height 17
click at [1167, 363] on div "Delete" at bounding box center [1158, 364] width 109 height 31
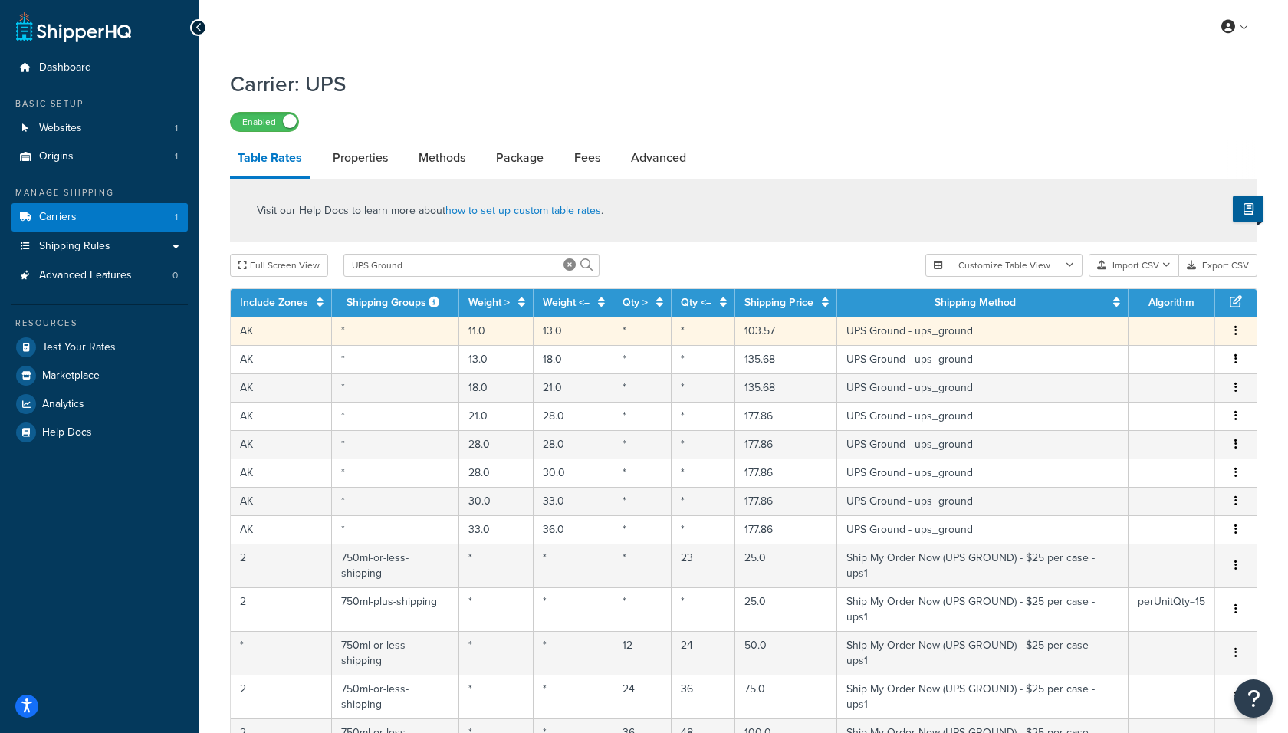
click at [1232, 328] on button "button" at bounding box center [1235, 331] width 12 height 17
click at [1171, 355] on div "Delete" at bounding box center [1158, 364] width 109 height 31
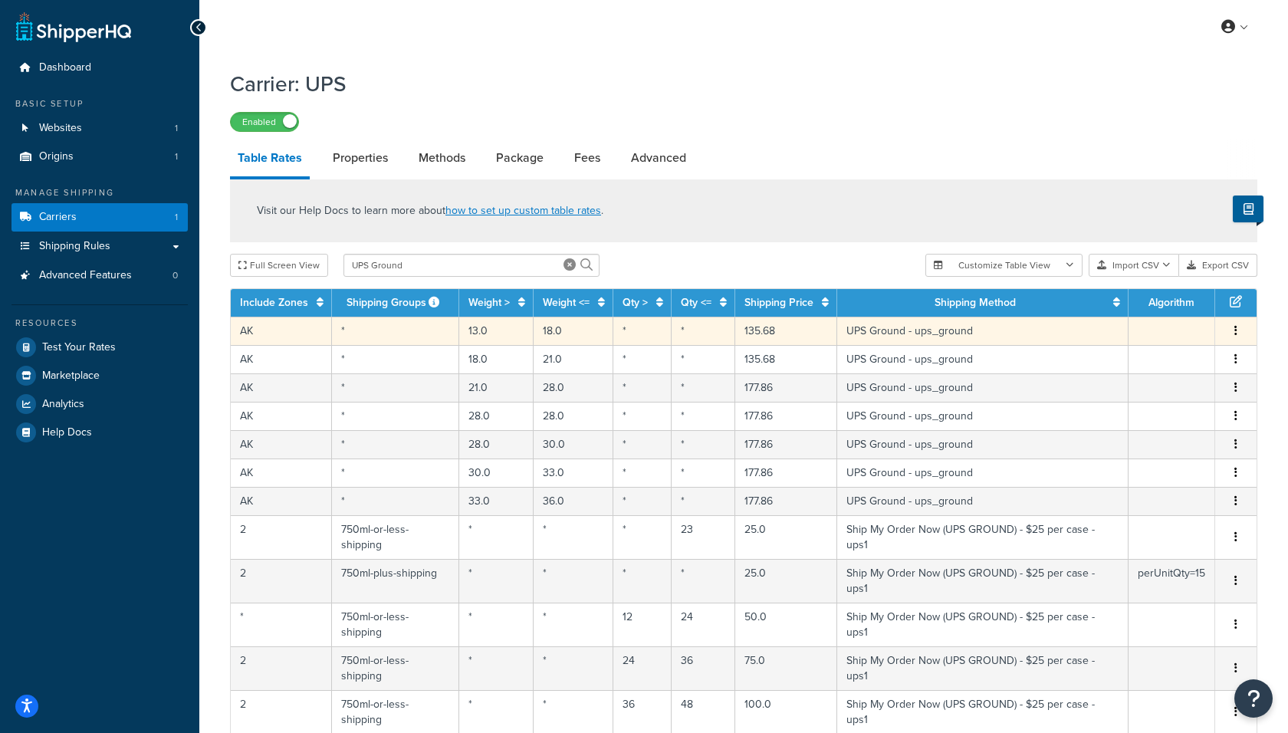
click at [1238, 333] on button "button" at bounding box center [1235, 331] width 12 height 17
click at [1150, 374] on div "Delete" at bounding box center [1158, 364] width 109 height 31
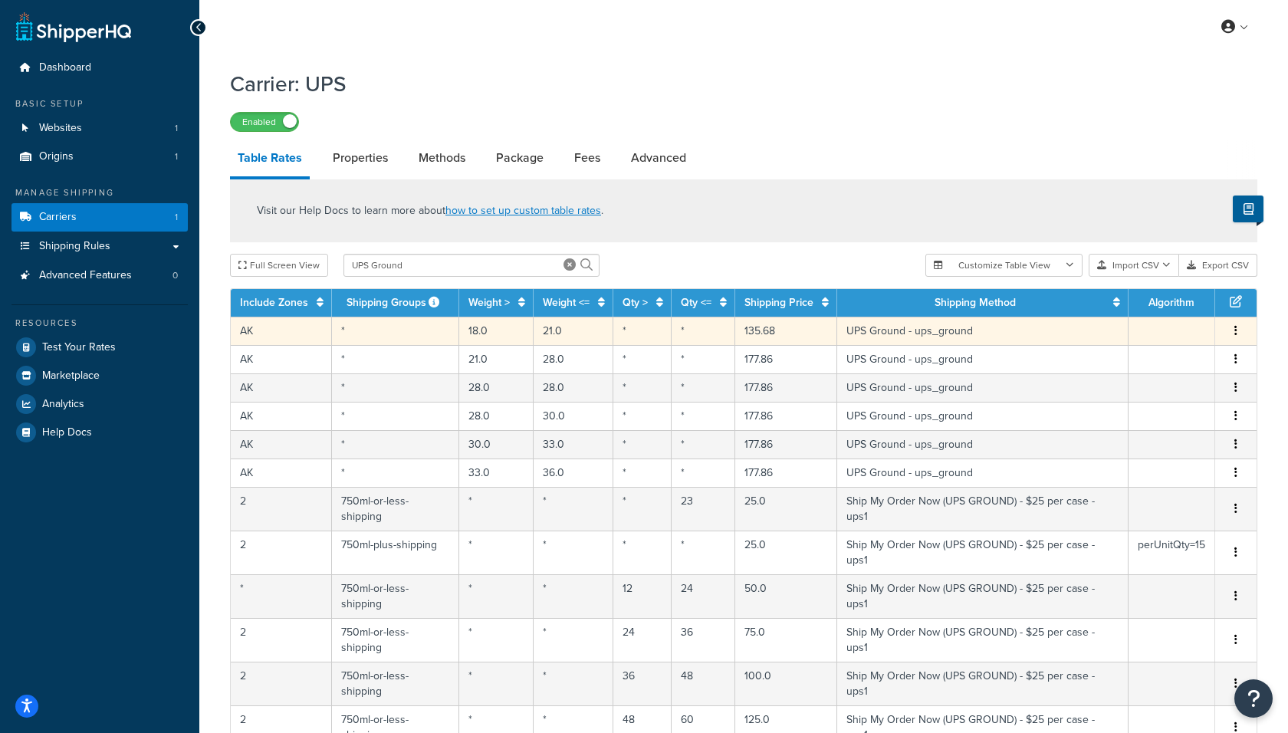
click at [1234, 328] on icon "button" at bounding box center [1235, 330] width 3 height 11
click at [1158, 367] on div "Delete" at bounding box center [1158, 364] width 109 height 31
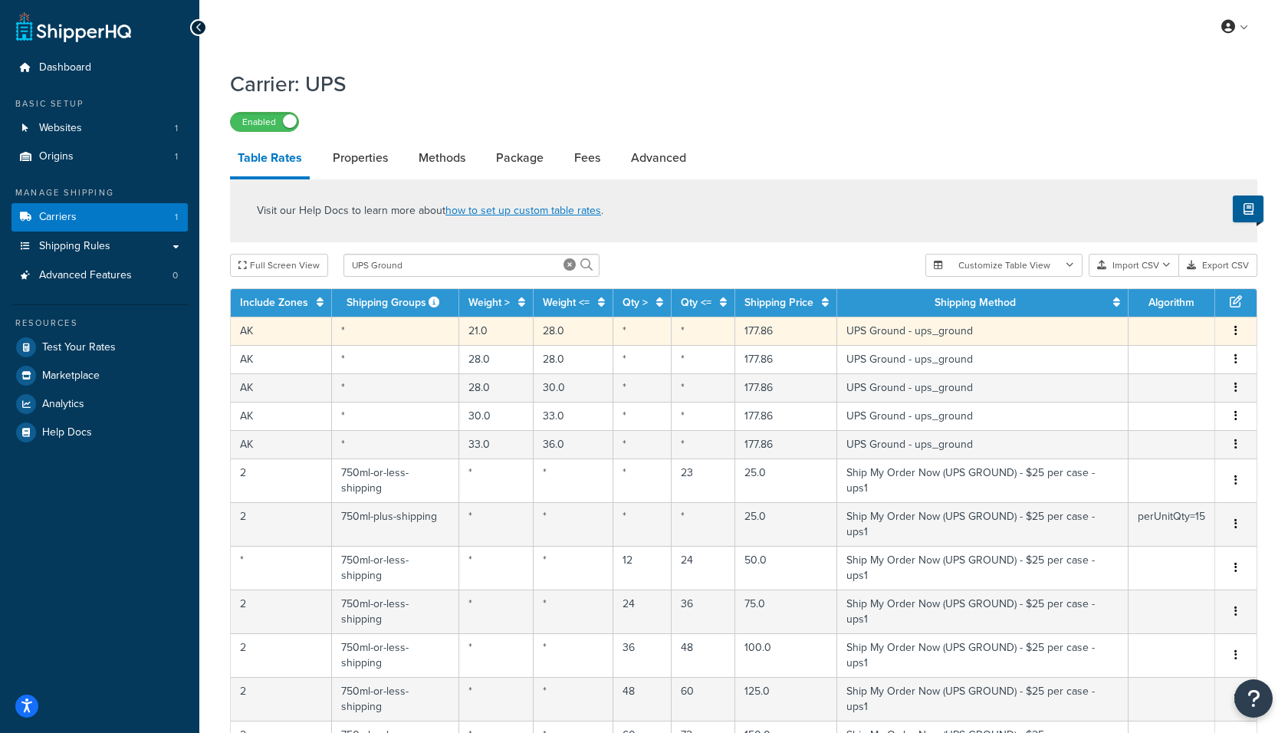
click at [1235, 328] on icon "button" at bounding box center [1235, 330] width 3 height 11
click at [1167, 362] on div "Delete" at bounding box center [1158, 364] width 109 height 31
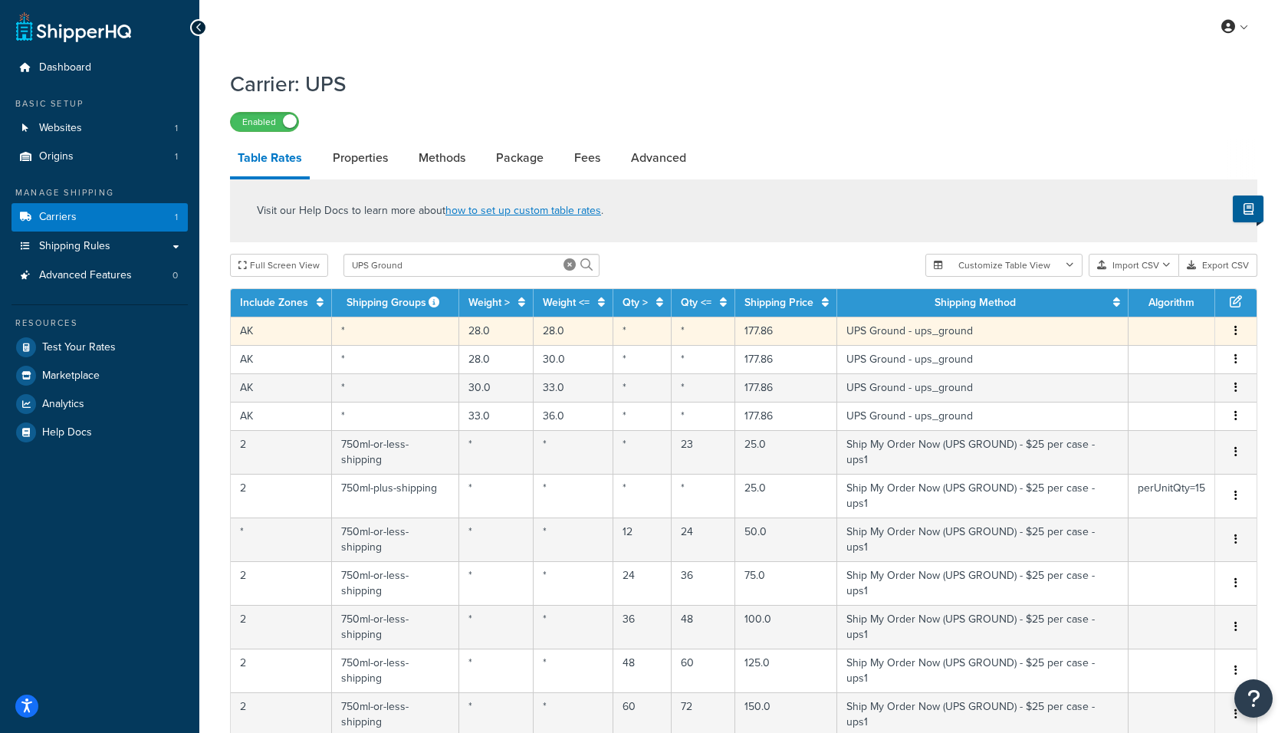
click at [1234, 329] on icon "button" at bounding box center [1235, 330] width 3 height 11
click at [1160, 367] on div "Delete" at bounding box center [1158, 364] width 109 height 31
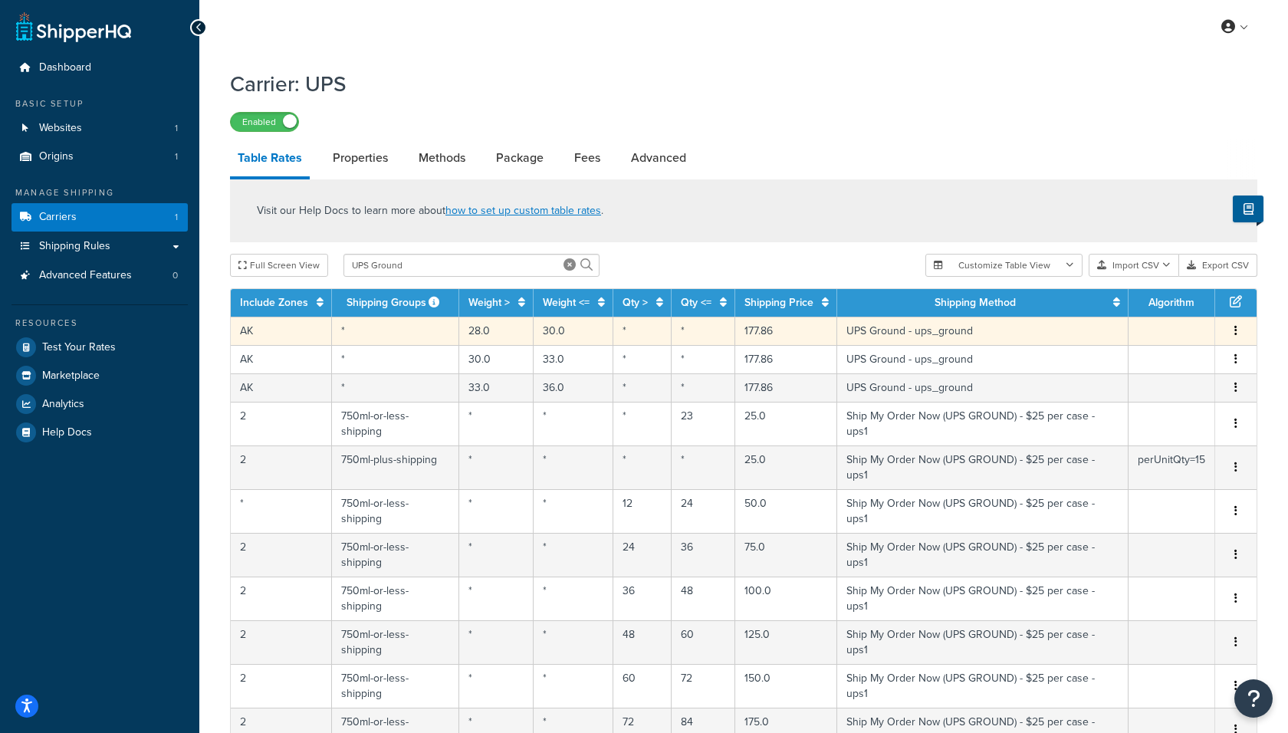
click at [1229, 329] on span "Edit Duplicate Delete" at bounding box center [1235, 331] width 23 height 17
click at [1238, 328] on button "button" at bounding box center [1235, 331] width 12 height 17
click at [1180, 356] on div "Delete" at bounding box center [1158, 364] width 109 height 31
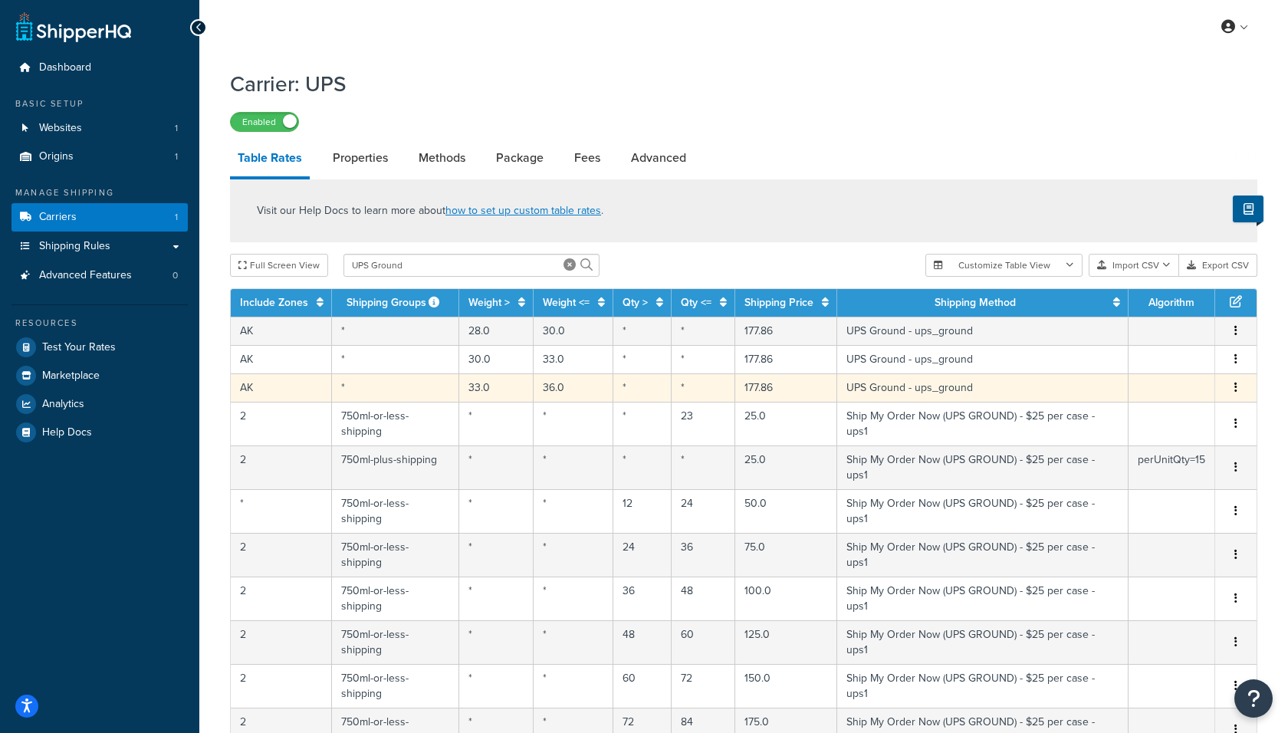
click at [1232, 385] on button "button" at bounding box center [1235, 387] width 12 height 17
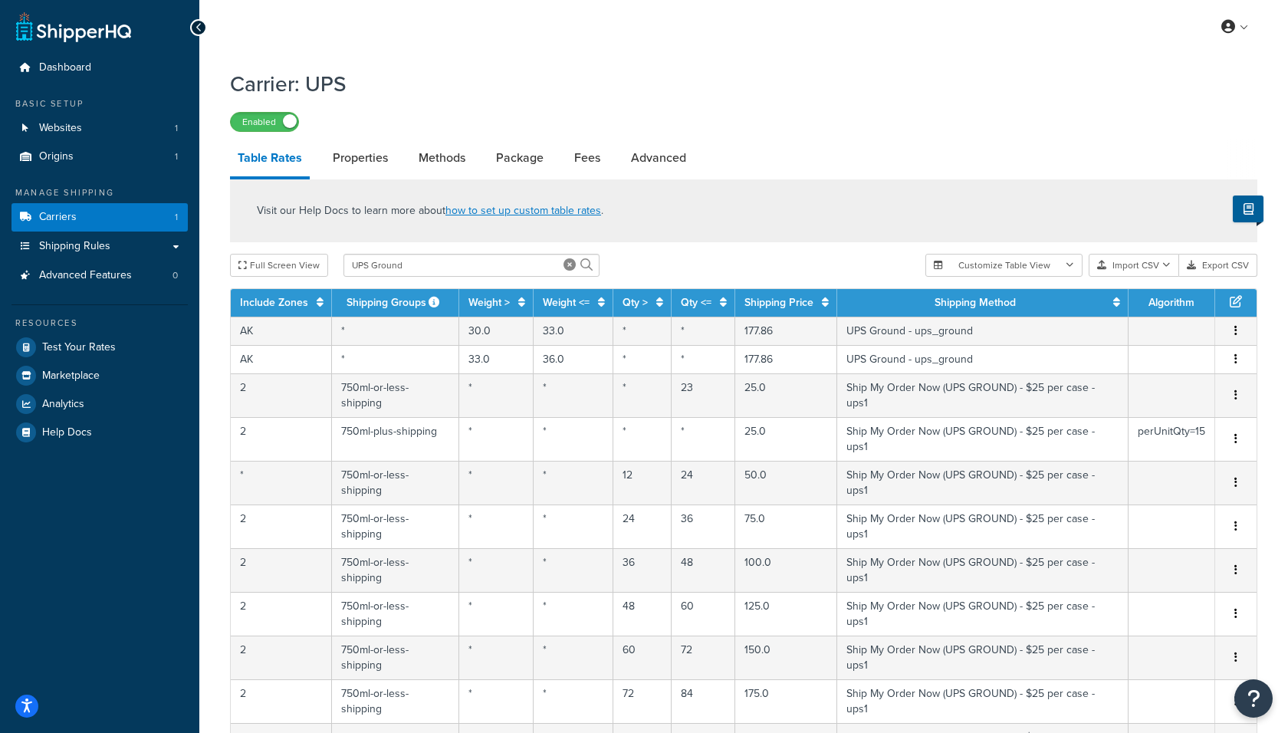
click at [1164, 417] on td "perUnitQty=15" at bounding box center [1171, 439] width 87 height 44
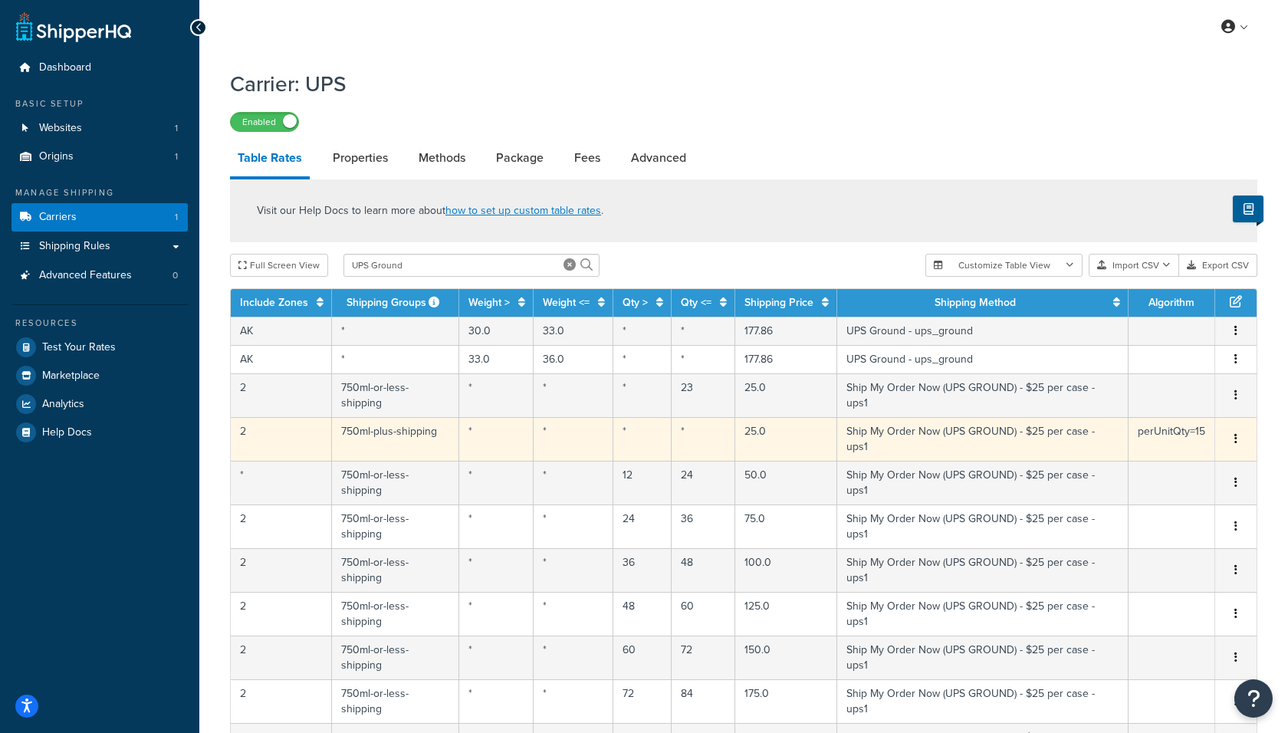
select select "183726"
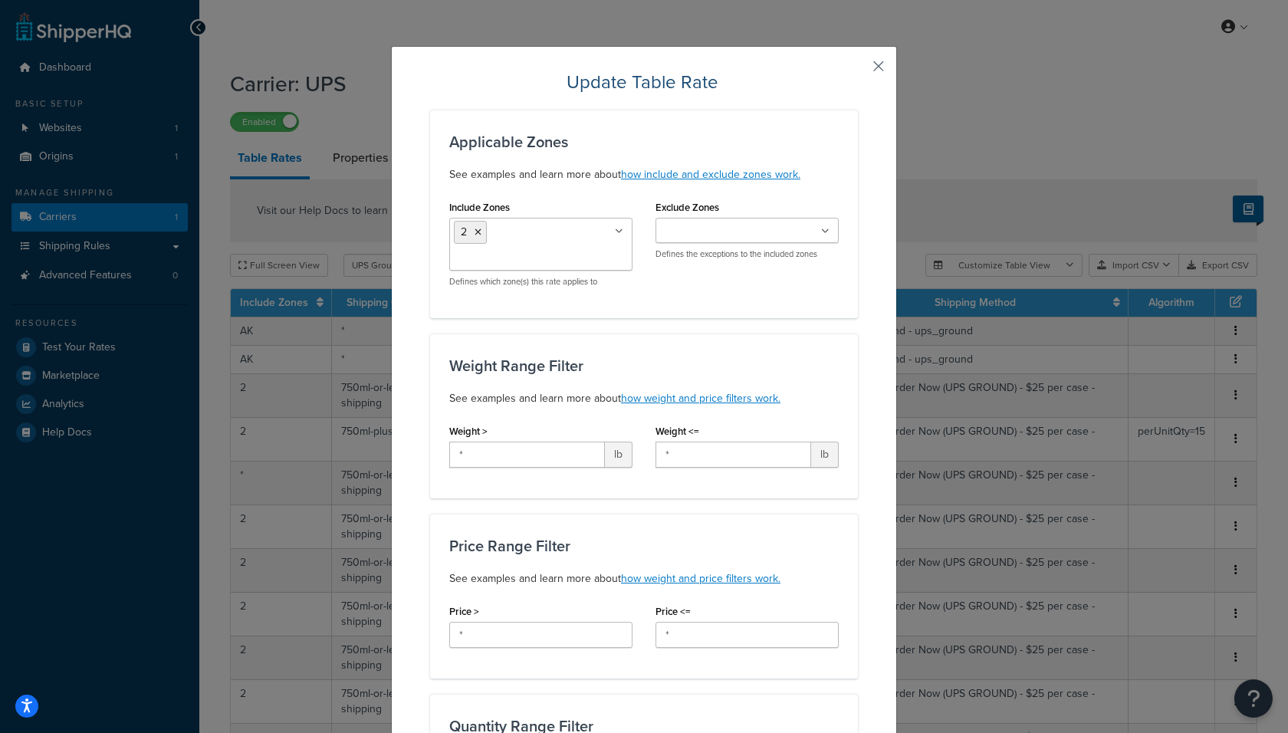
click at [858, 70] on button "button" at bounding box center [856, 72] width 4 height 4
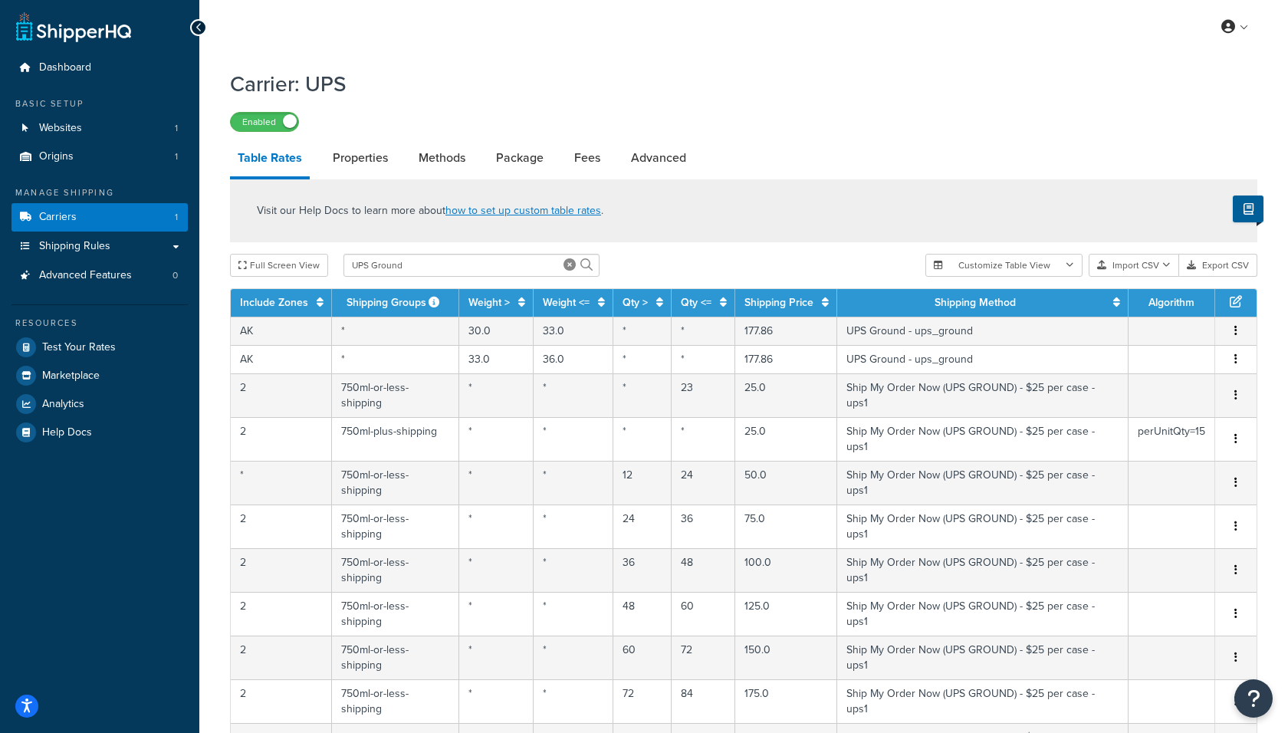
click at [874, 64] on div "Carrier: UPS Enabled" at bounding box center [743, 96] width 1027 height 71
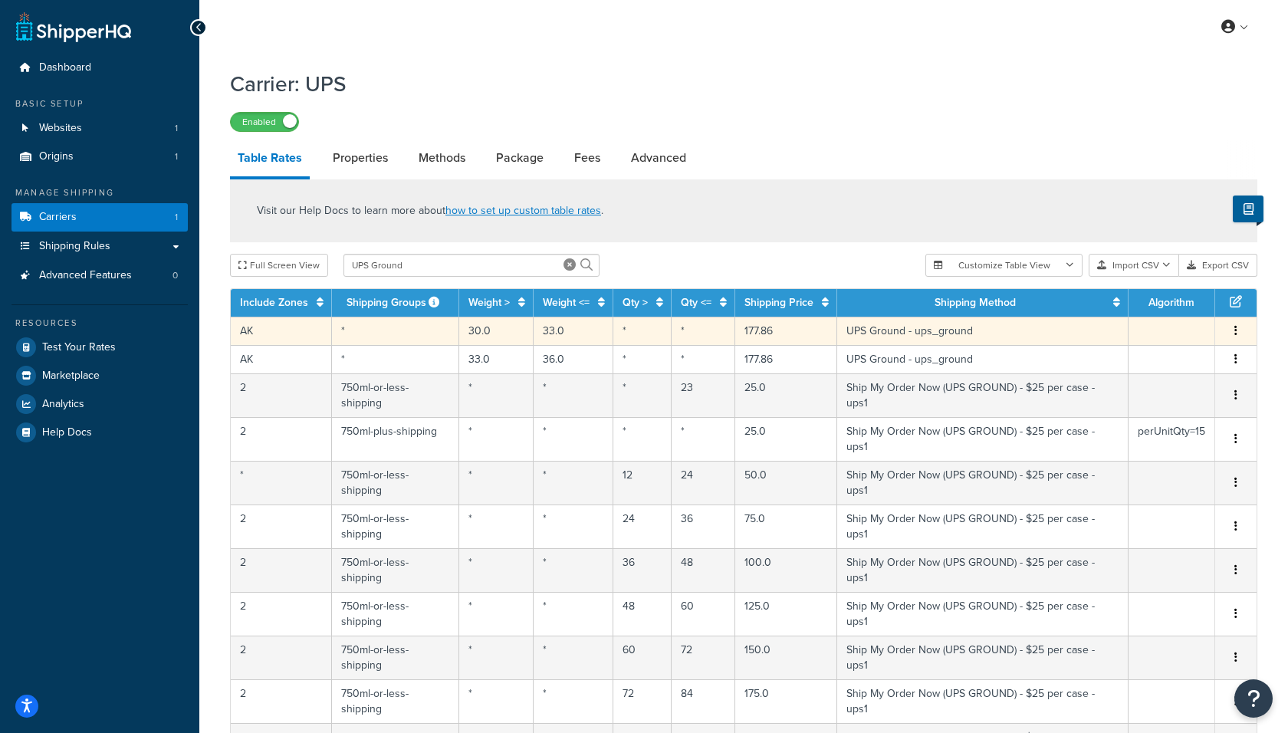
click at [1234, 334] on button "button" at bounding box center [1235, 331] width 12 height 17
click at [1157, 366] on div "Delete" at bounding box center [1158, 364] width 109 height 31
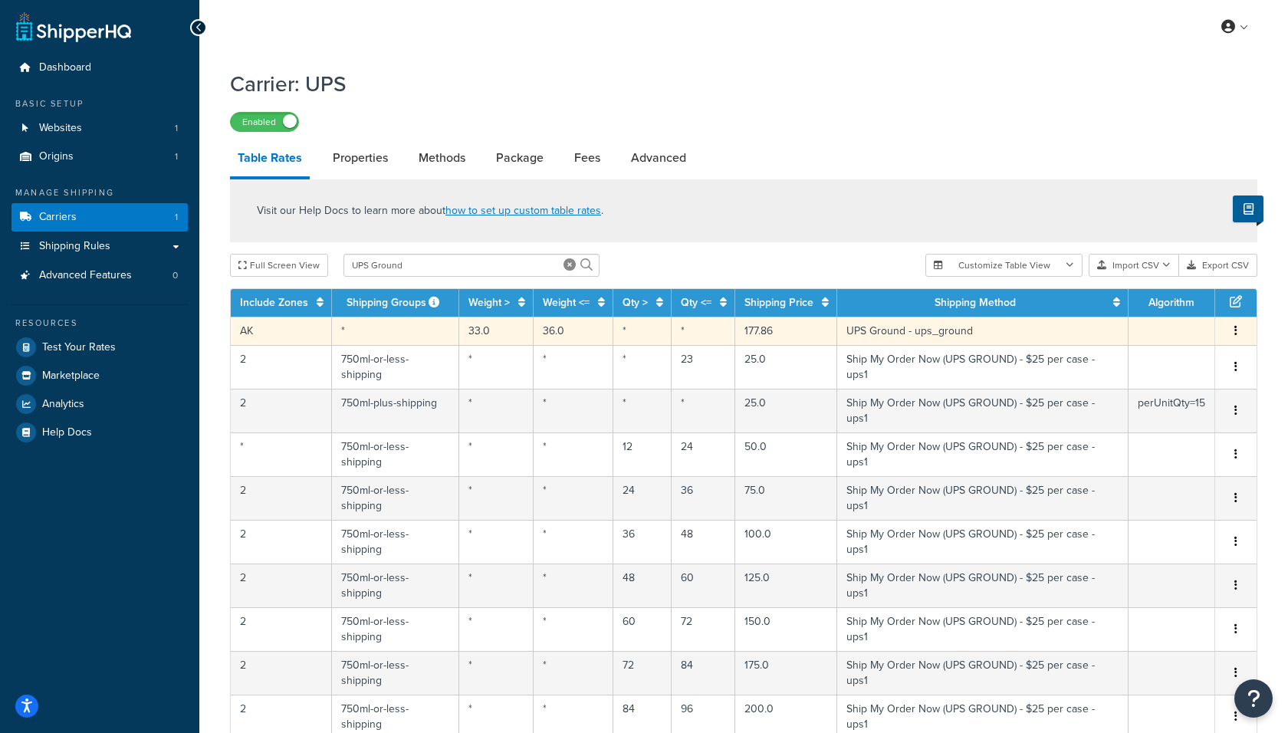
click at [1238, 329] on button "button" at bounding box center [1235, 331] width 12 height 17
click at [1149, 368] on div "Delete" at bounding box center [1158, 364] width 109 height 31
